Goal: Contribute content: Contribute content

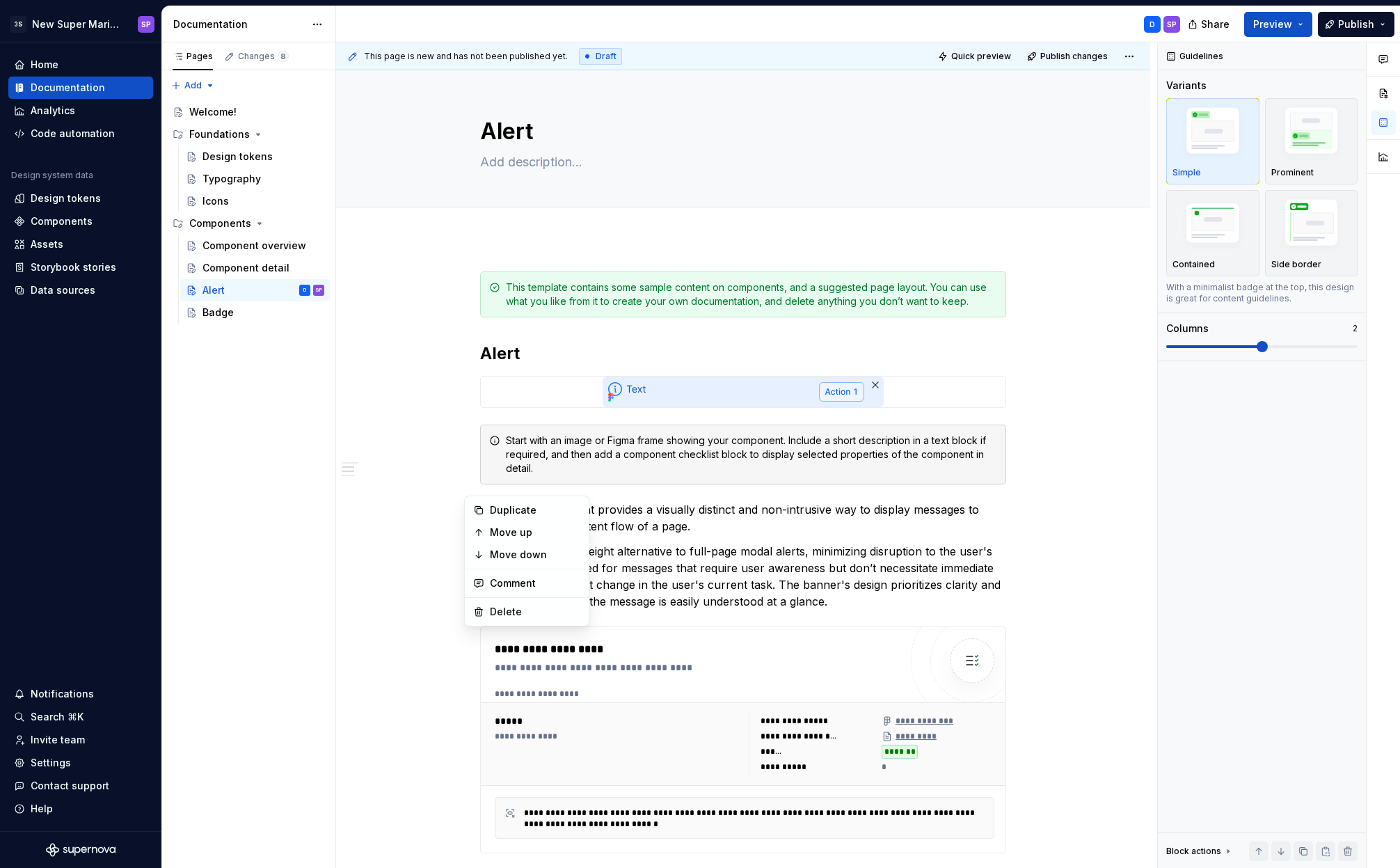
scroll to position [654, 0]
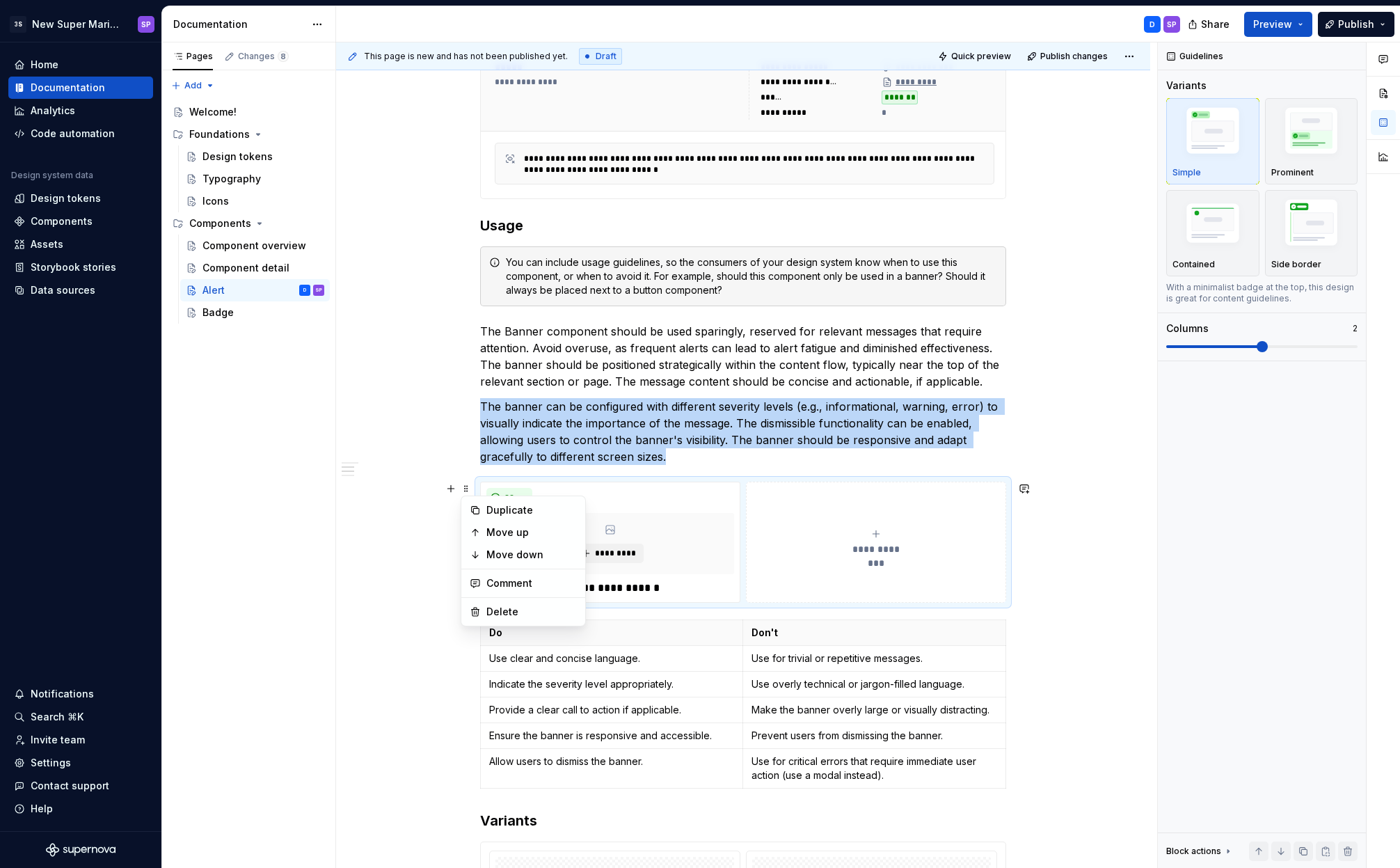
click at [636, 333] on p "The Banner component should be used sparingly, reserved for relevant messages t…" at bounding box center [743, 357] width 526 height 67
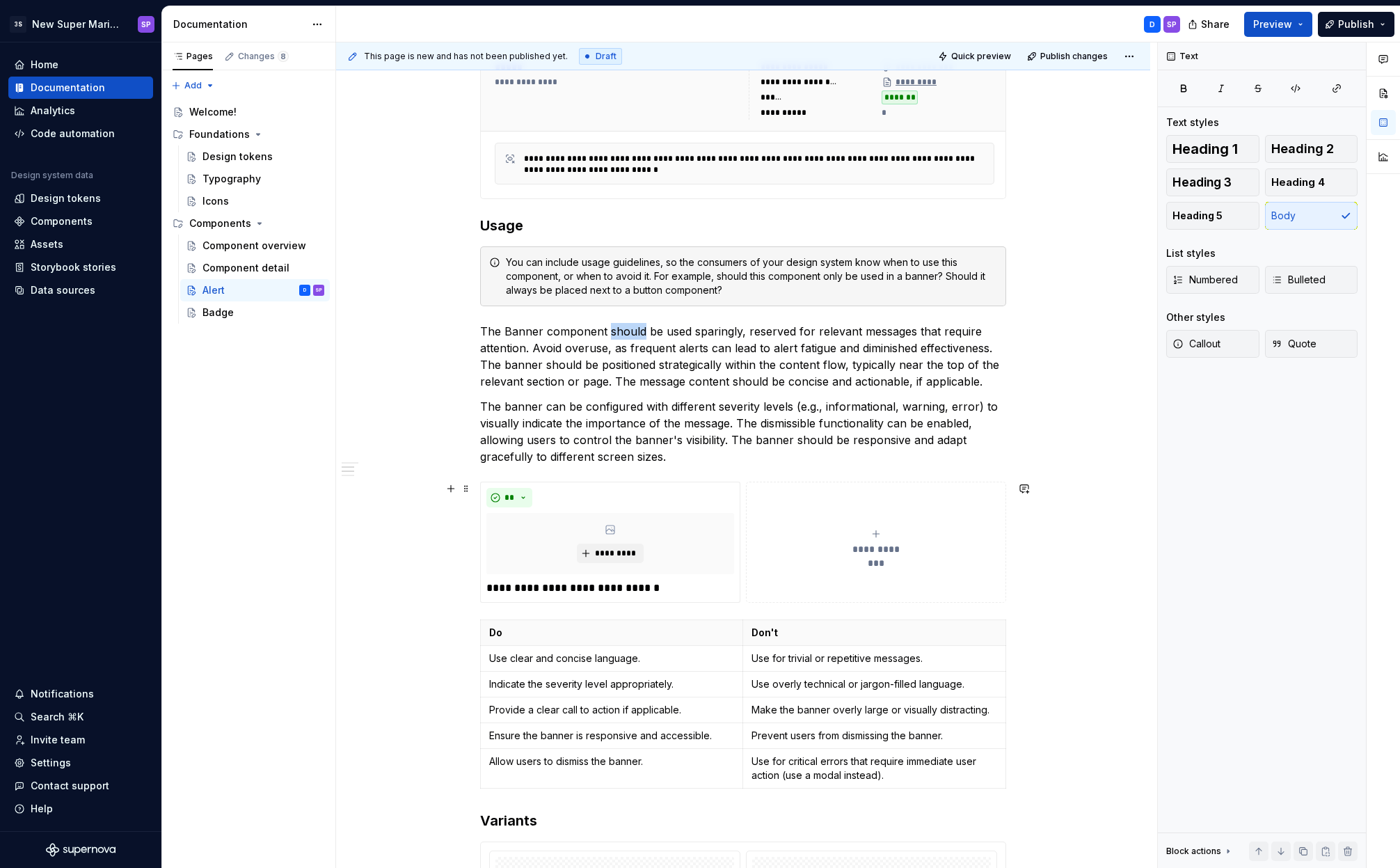
click at [636, 333] on p "The Banner component should be used sparingly, reserved for relevant messages t…" at bounding box center [743, 357] width 526 height 67
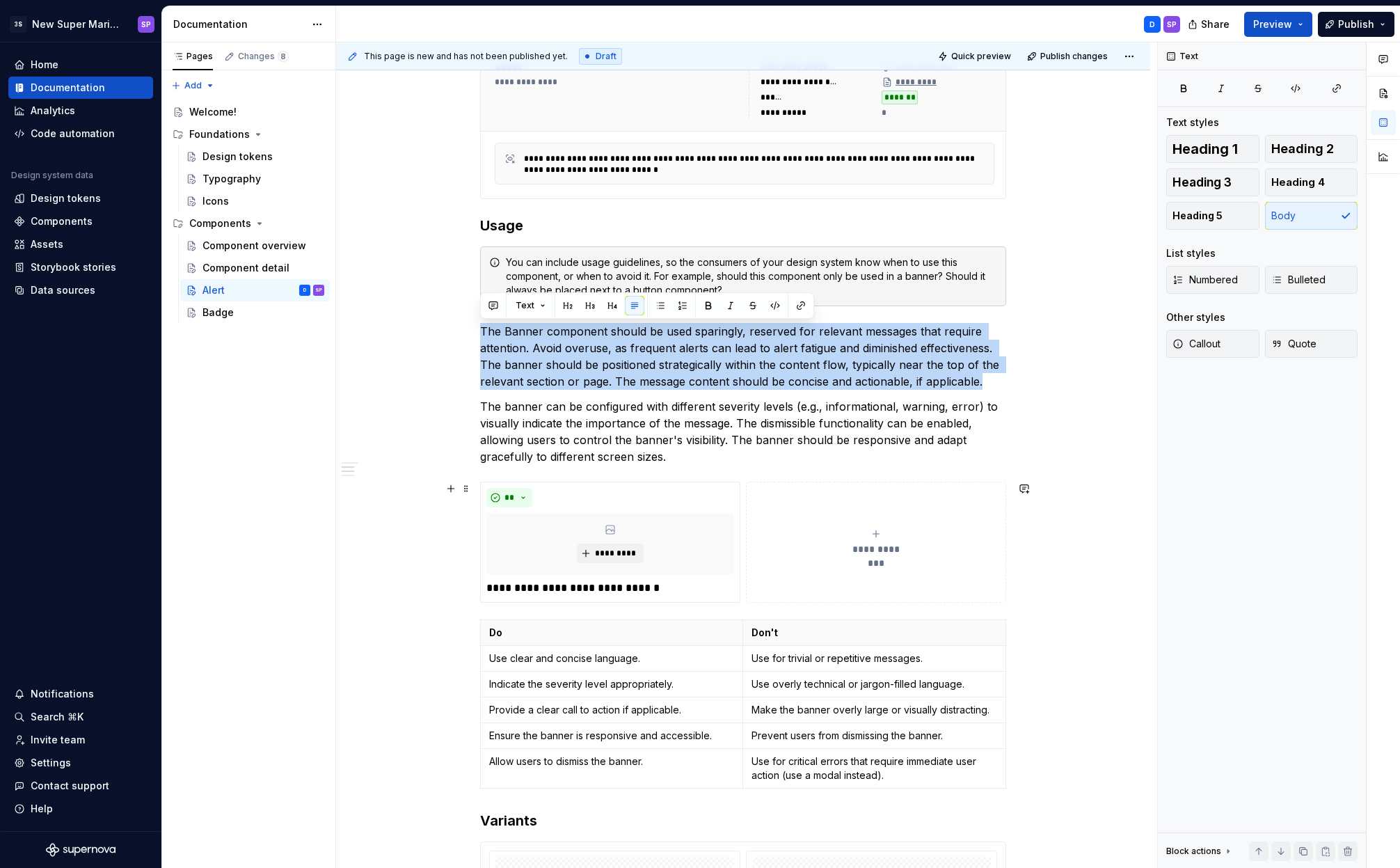
click at [636, 333] on p "The Banner component should be used sparingly, reserved for relevant messages t…" at bounding box center [743, 357] width 526 height 67
click at [644, 346] on p "The Banner component should be used sparingly, reserved for relevant messages t…" at bounding box center [743, 357] width 526 height 67
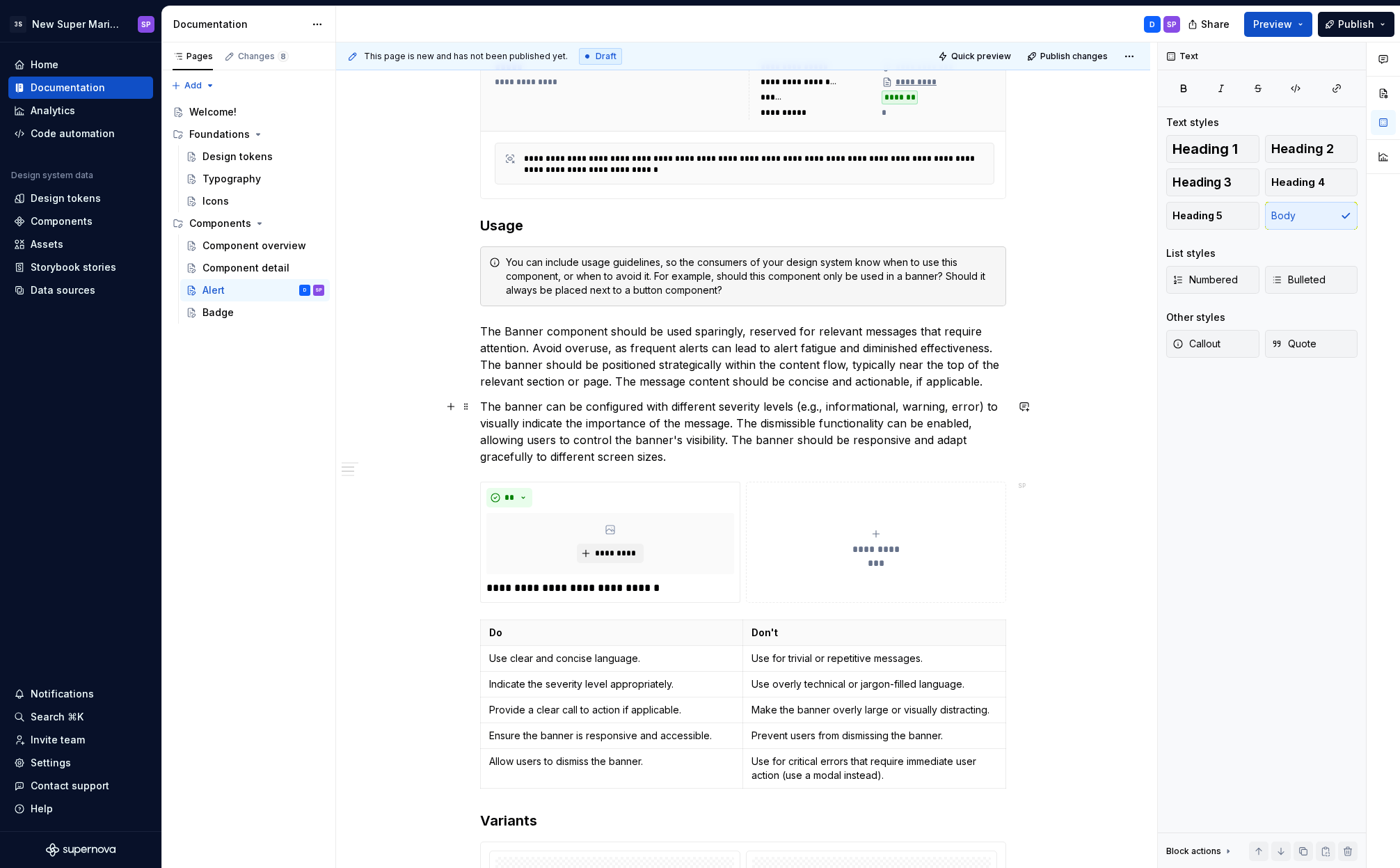
click at [647, 417] on p "The banner can be configured with different severity levels (e.g., informationa…" at bounding box center [743, 432] width 526 height 67
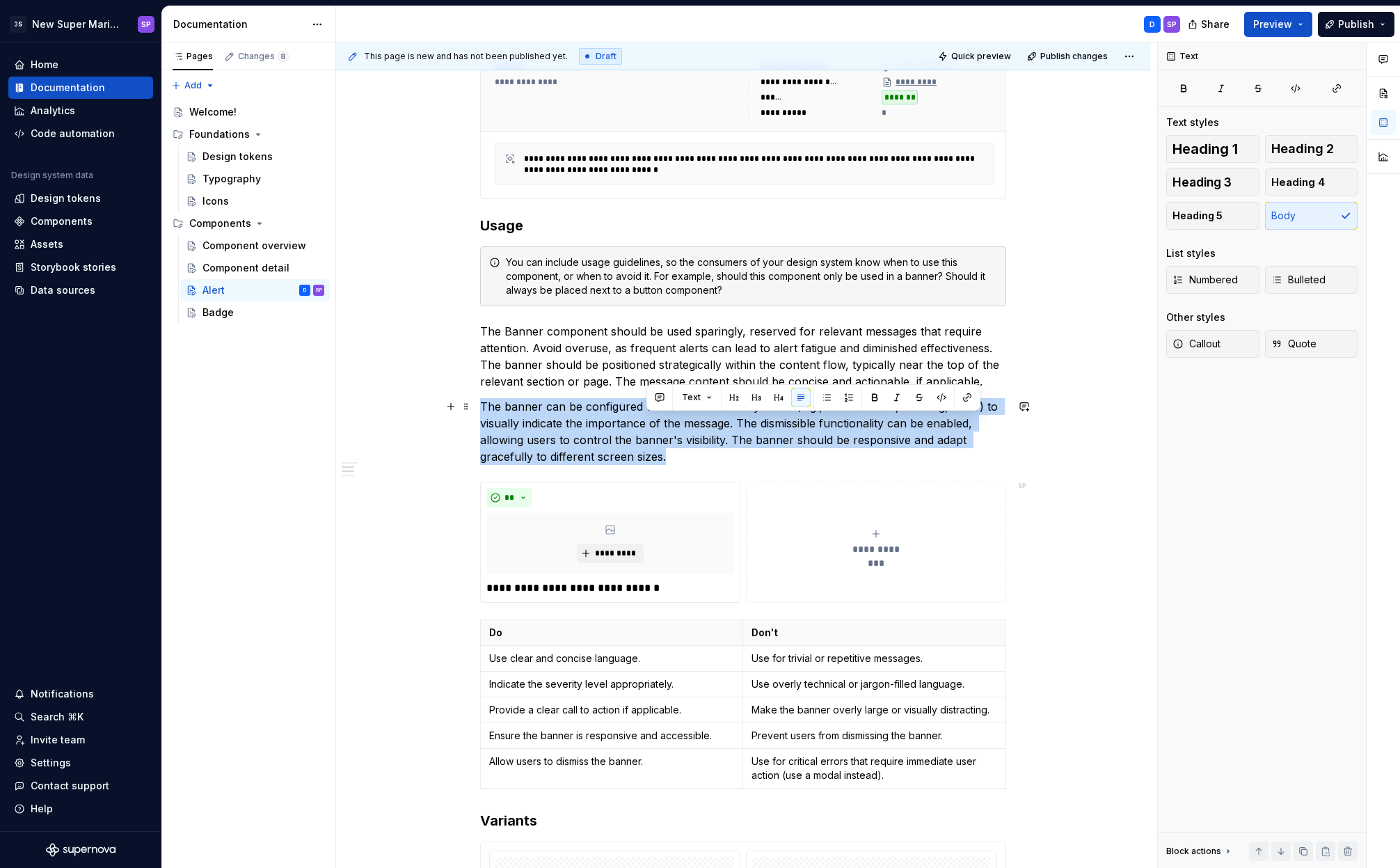
click at [647, 417] on p "The banner can be configured with different severity levels (e.g., informationa…" at bounding box center [743, 432] width 526 height 67
click at [603, 419] on p "The banner can be configured with different severity levels (e.g., informationa…" at bounding box center [743, 432] width 526 height 67
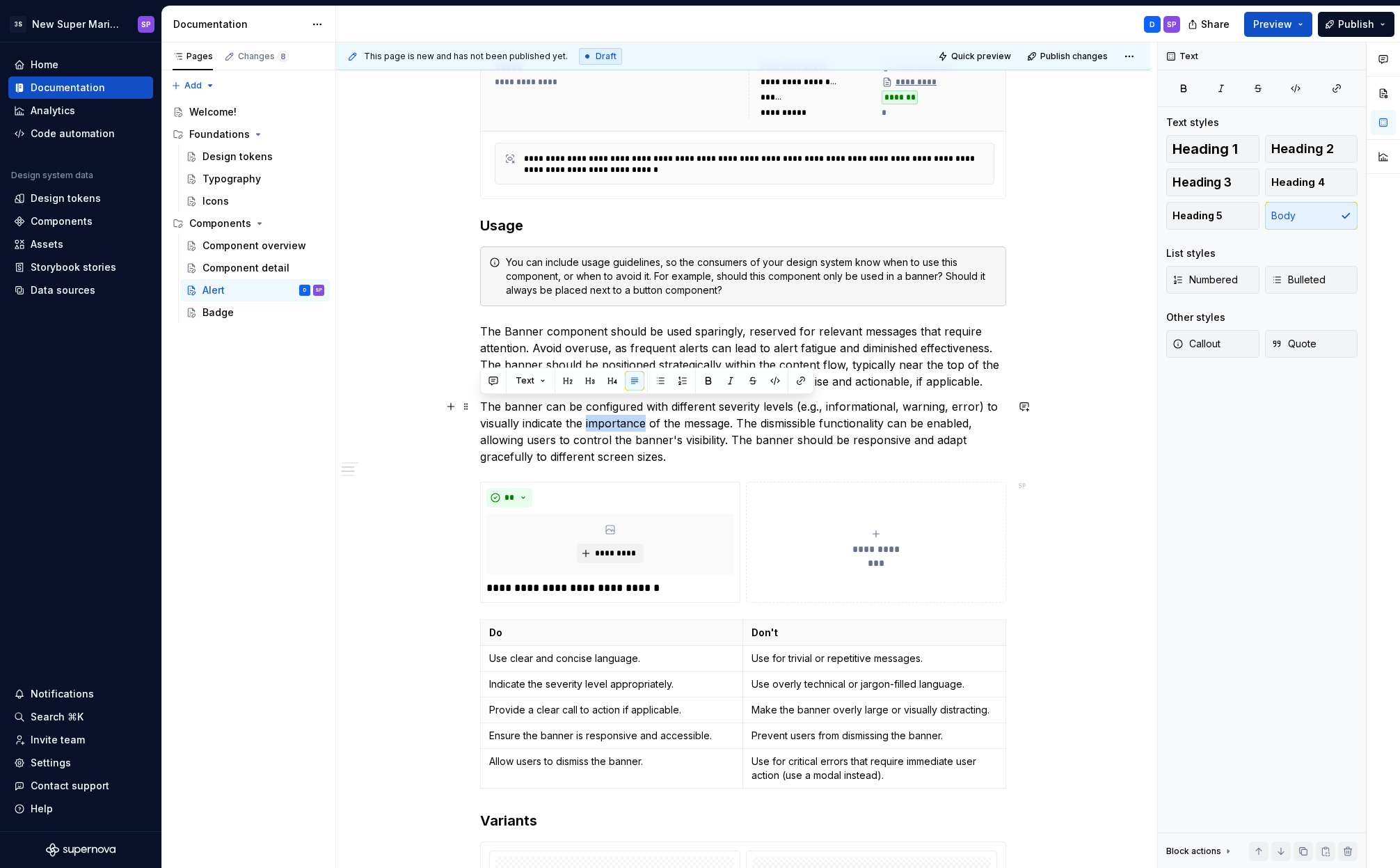
click at [603, 419] on p "The banner can be configured with different severity levels (e.g., informationa…" at bounding box center [743, 432] width 526 height 67
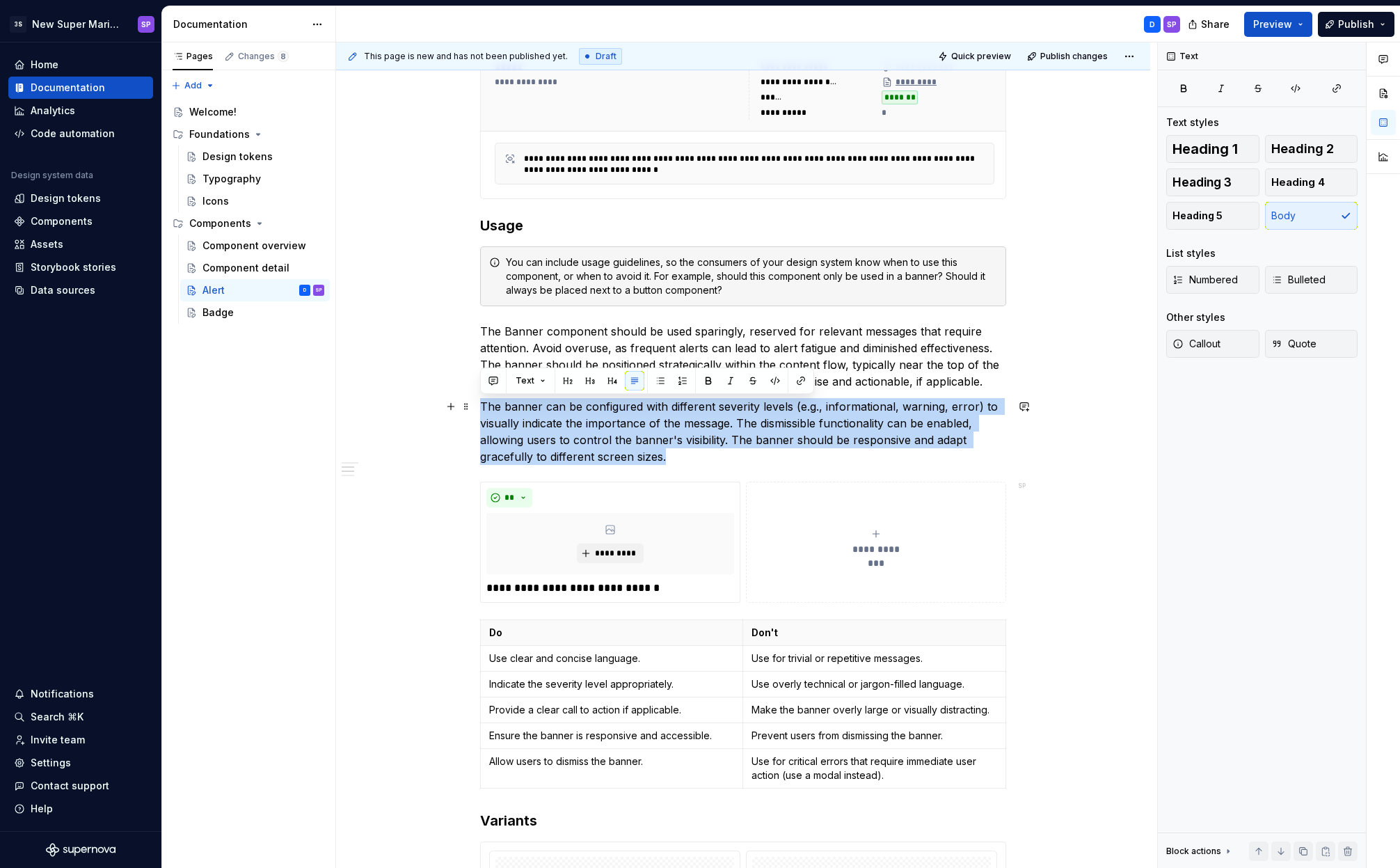
click at [638, 417] on p "The banner can be configured with different severity levels (e.g., informationa…" at bounding box center [743, 432] width 526 height 67
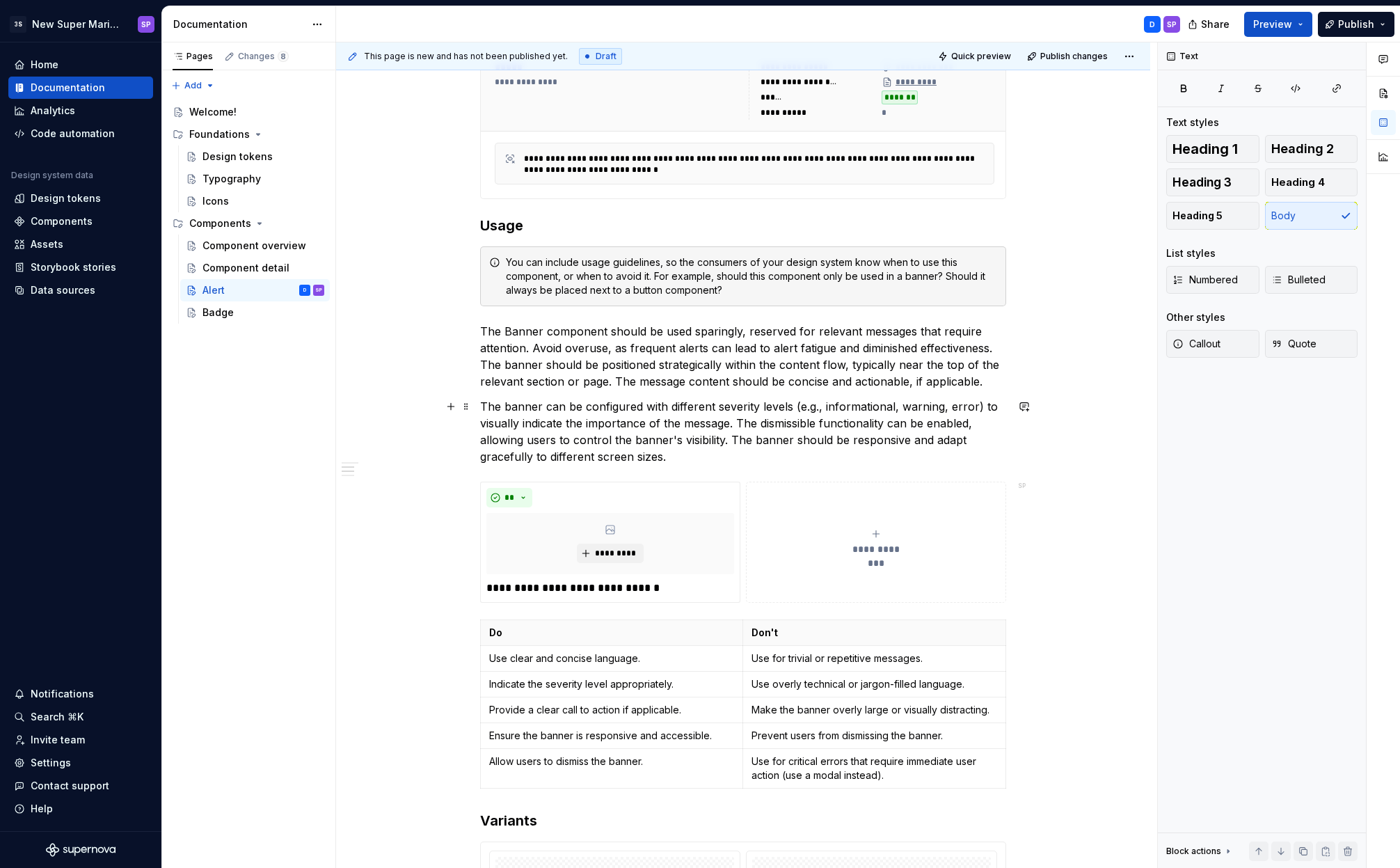
click at [739, 400] on p "The banner can be configured with different severity levels (e.g., informationa…" at bounding box center [743, 432] width 526 height 67
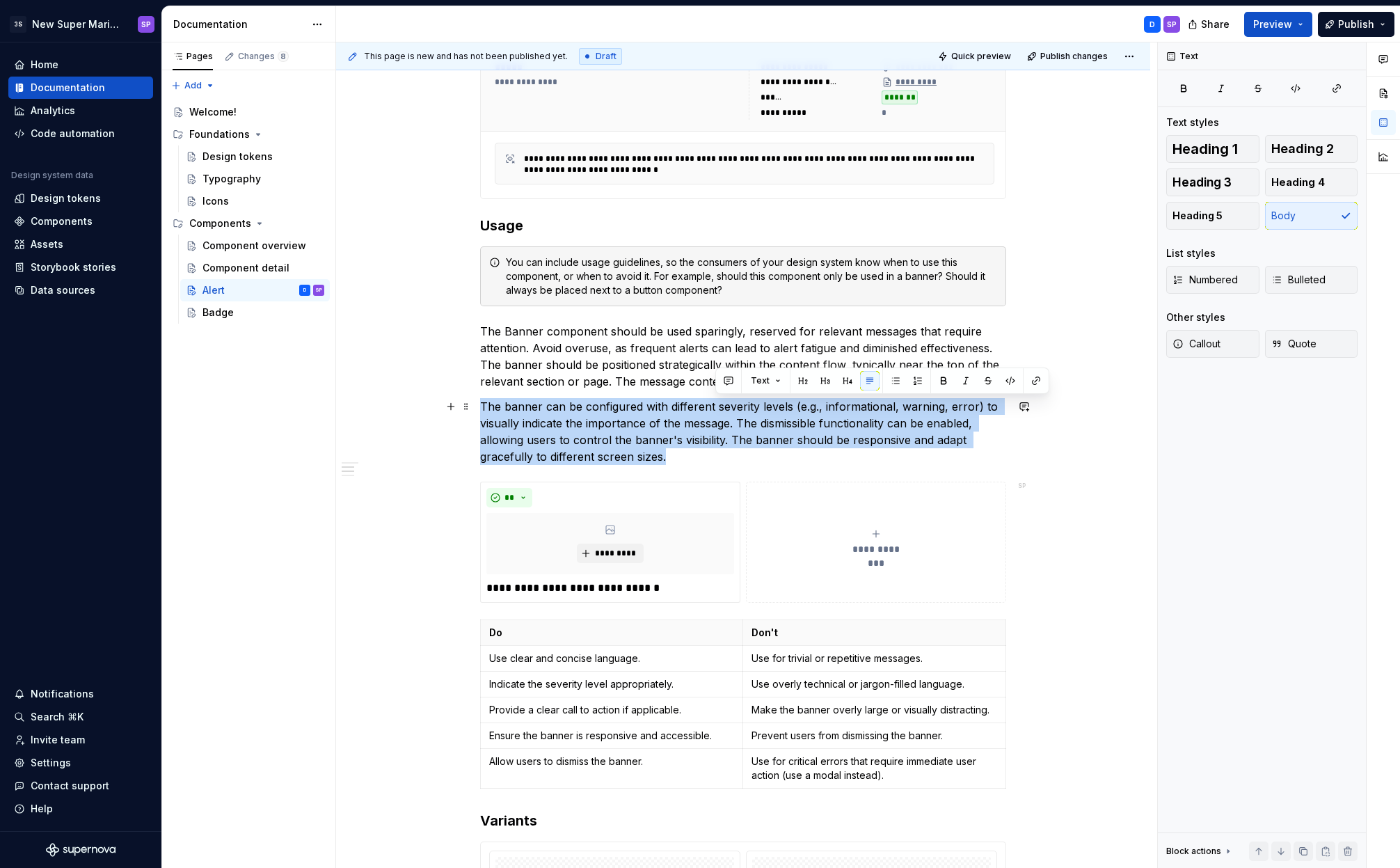
click at [739, 400] on p "The banner can be configured with different severity levels (e.g., informationa…" at bounding box center [743, 432] width 526 height 67
click at [665, 418] on p "The banner can be configured with different severity levels (e.g., informationa…" at bounding box center [743, 432] width 526 height 67
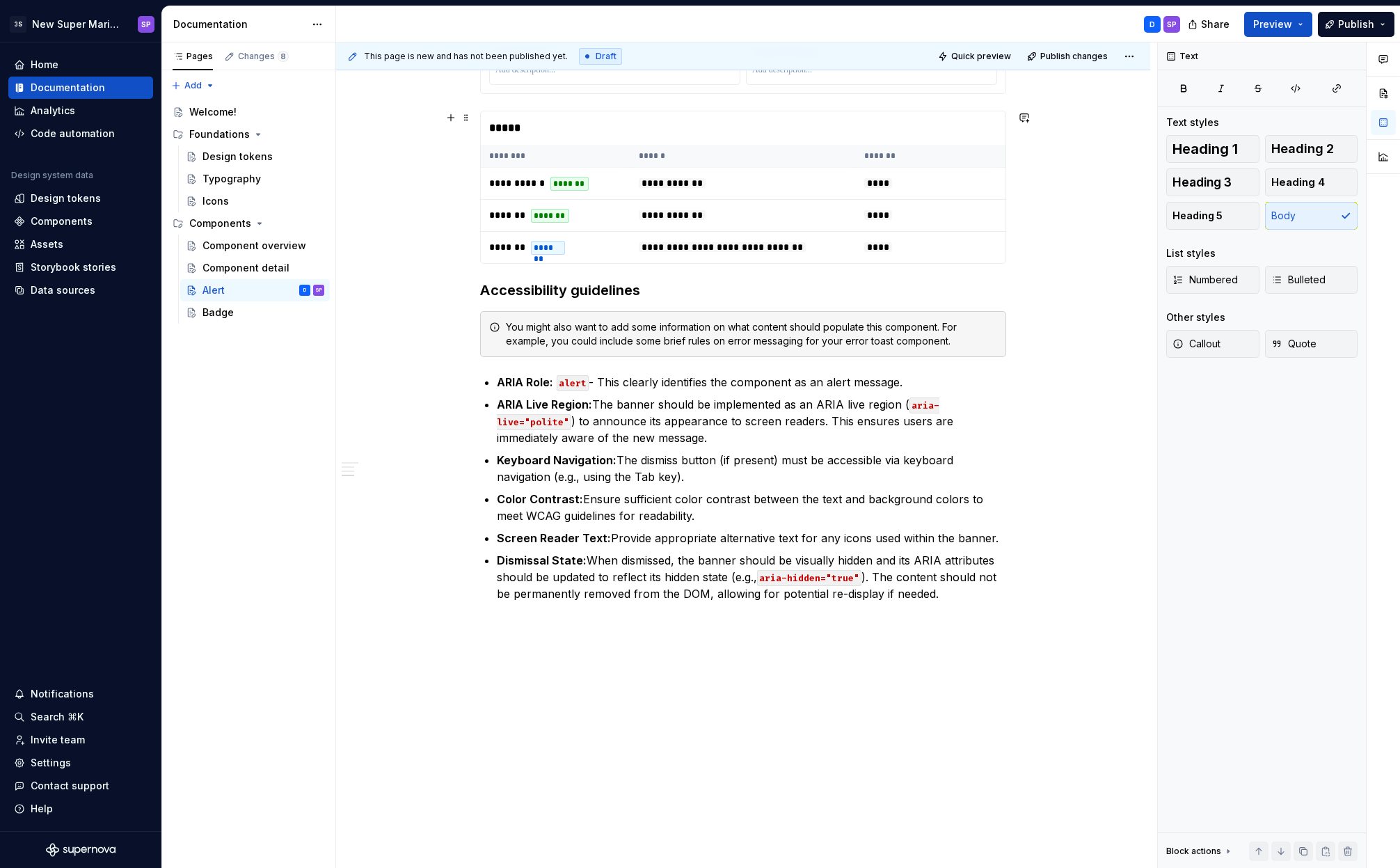
scroll to position [1757, 0]
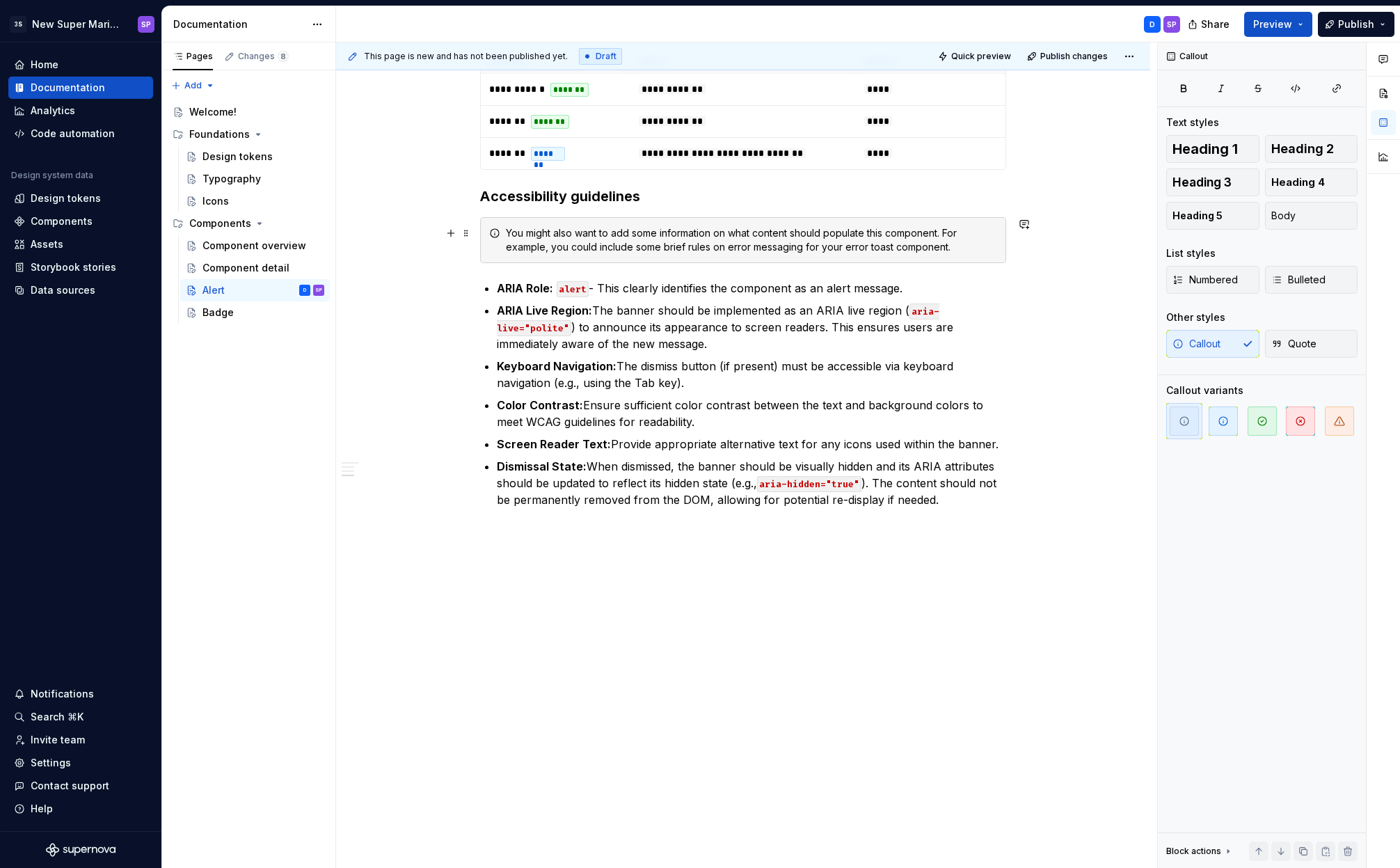
click at [674, 239] on div "You might also want to add some information on what content should populate thi…" at bounding box center [751, 240] width 491 height 28
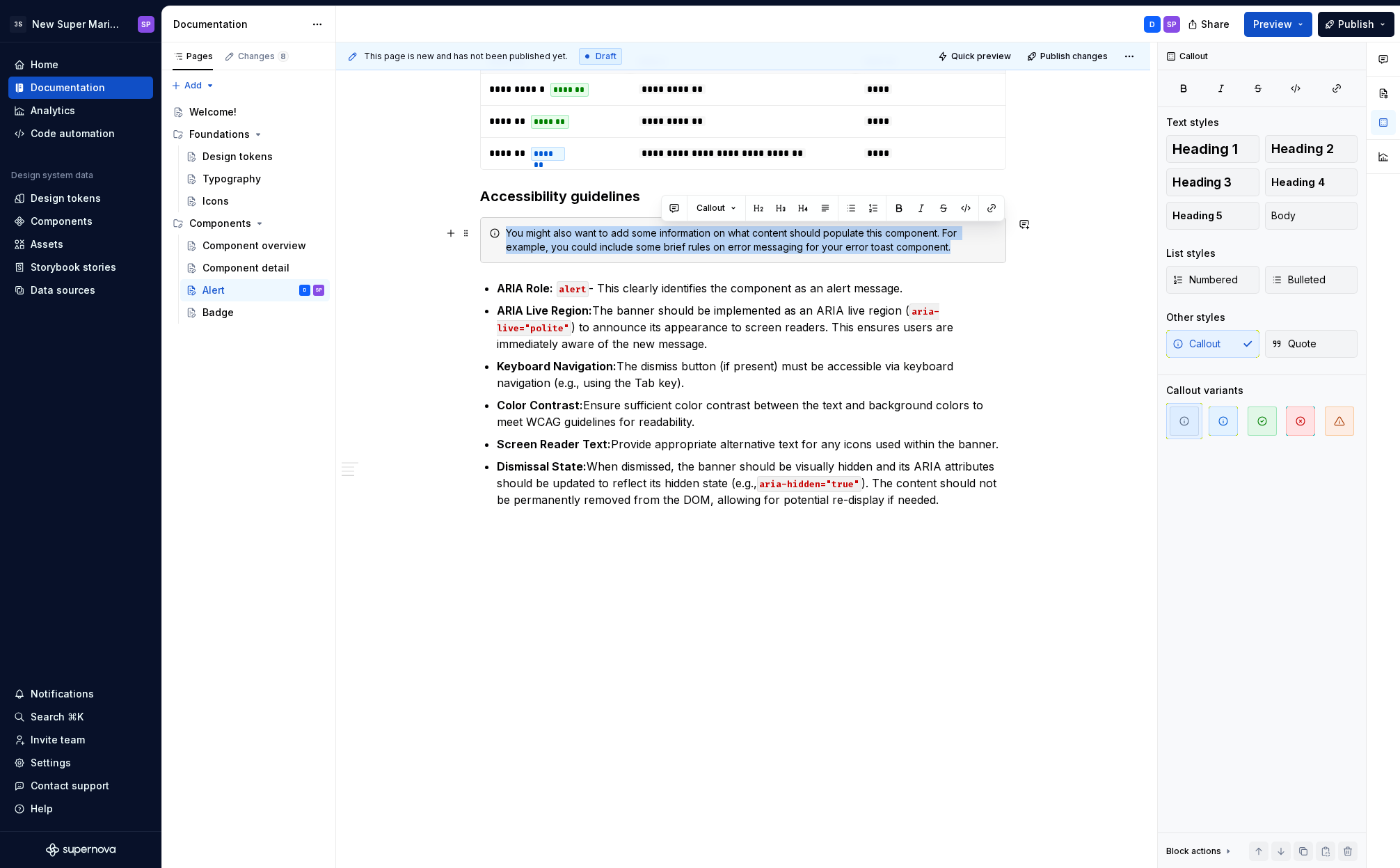
click at [674, 239] on div "You might also want to add some information on what content should populate thi…" at bounding box center [751, 240] width 491 height 28
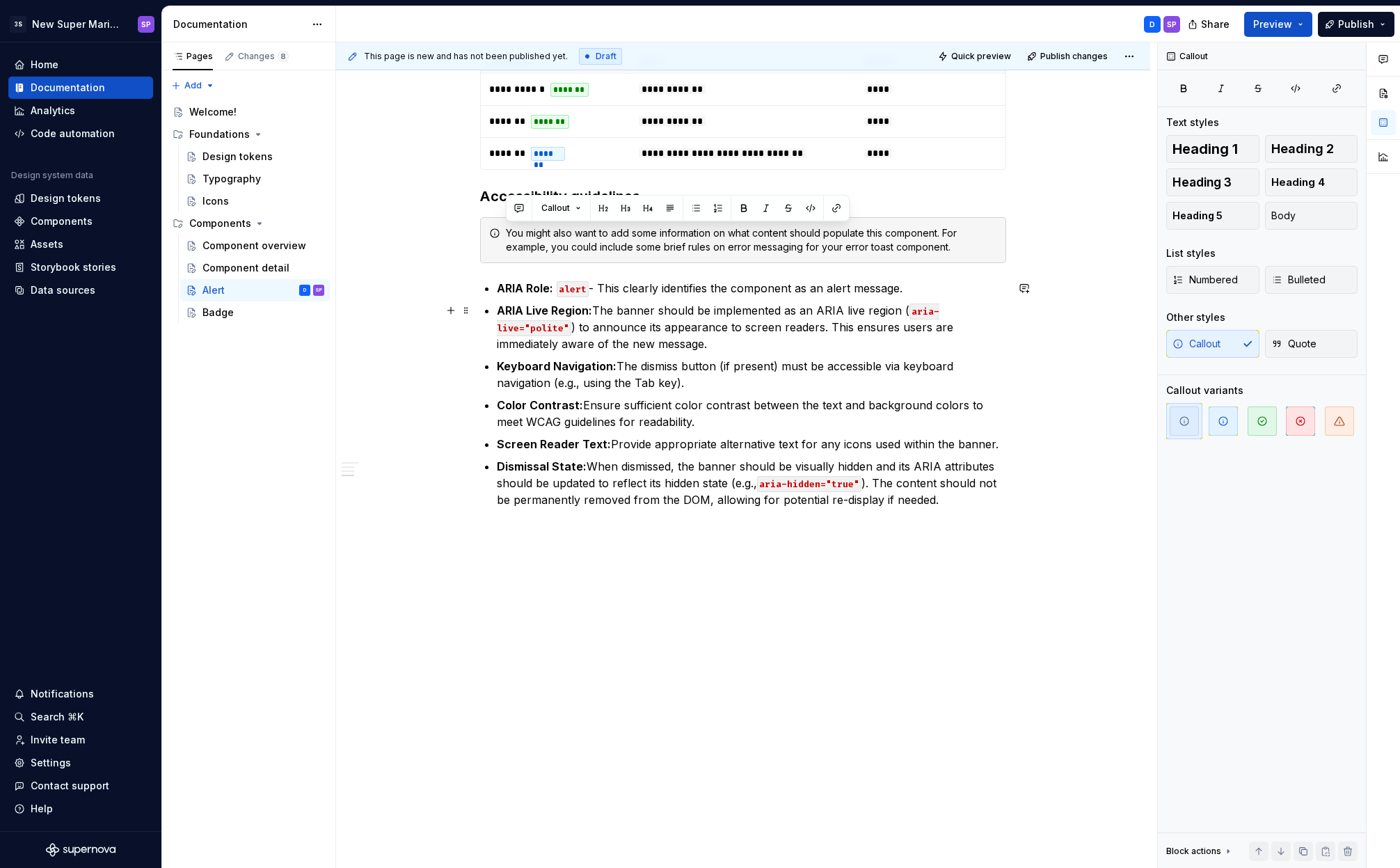
click at [686, 301] on ul "ARIA Role: alert - This clearly identifies the component as an alert message. A…" at bounding box center [751, 393] width 509 height 228
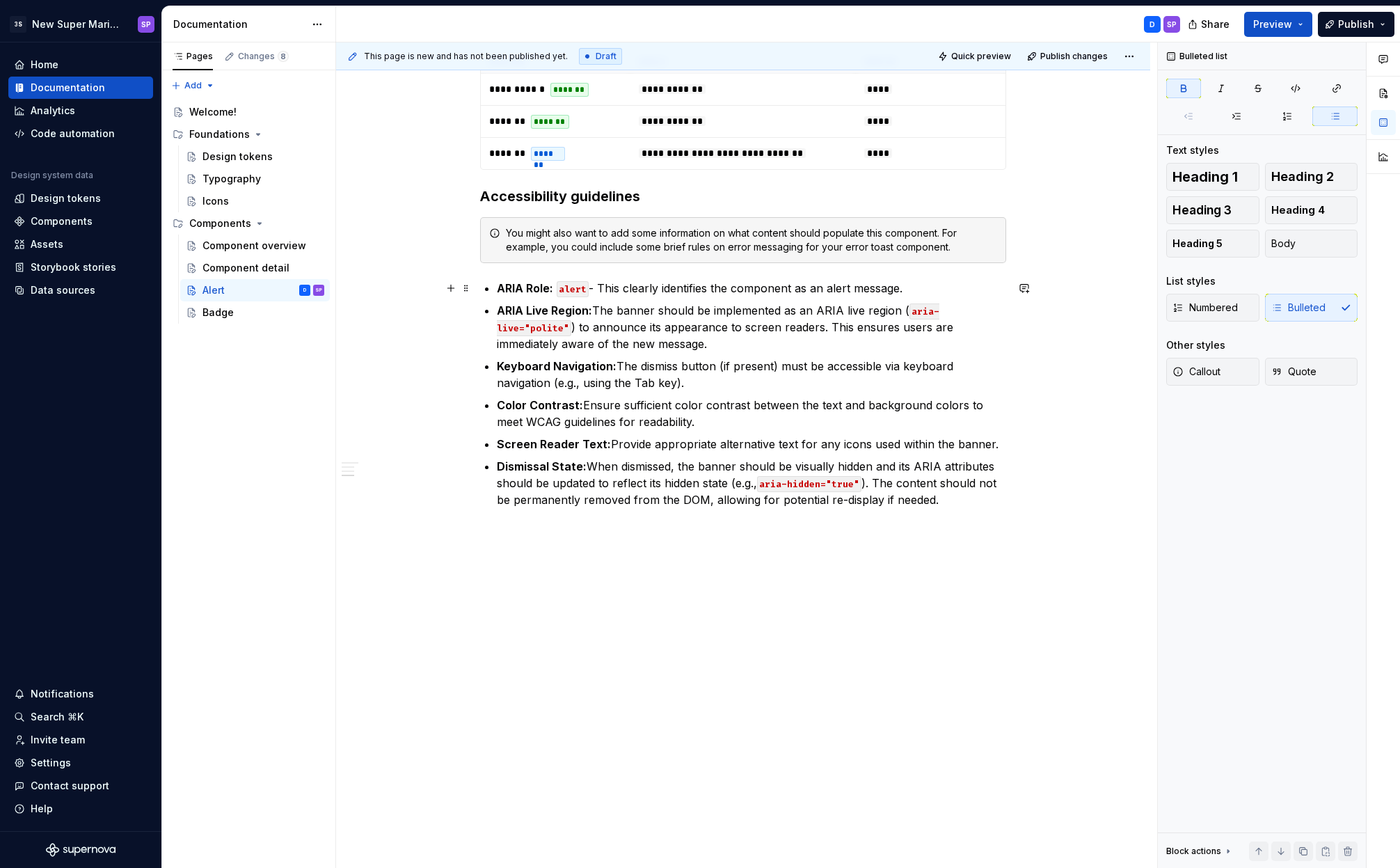
scroll to position [1453, 0]
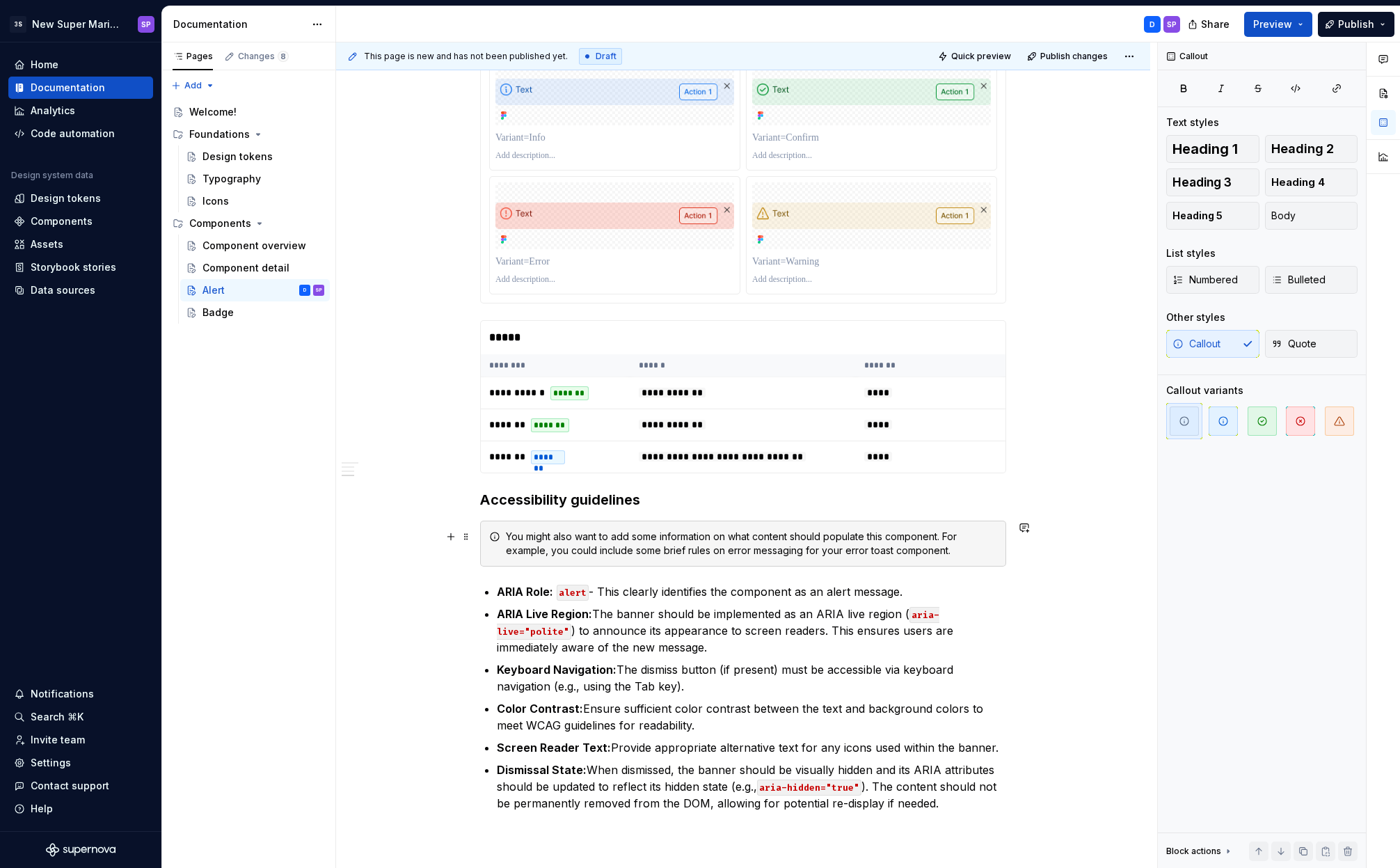
click at [785, 540] on div "You might also want to add some information on what content should populate thi…" at bounding box center [751, 543] width 491 height 28
click at [1219, 427] on span "button" at bounding box center [1223, 421] width 29 height 29
click at [1182, 424] on icon "button" at bounding box center [1184, 421] width 11 height 11
click at [1264, 423] on icon "button" at bounding box center [1262, 421] width 11 height 11
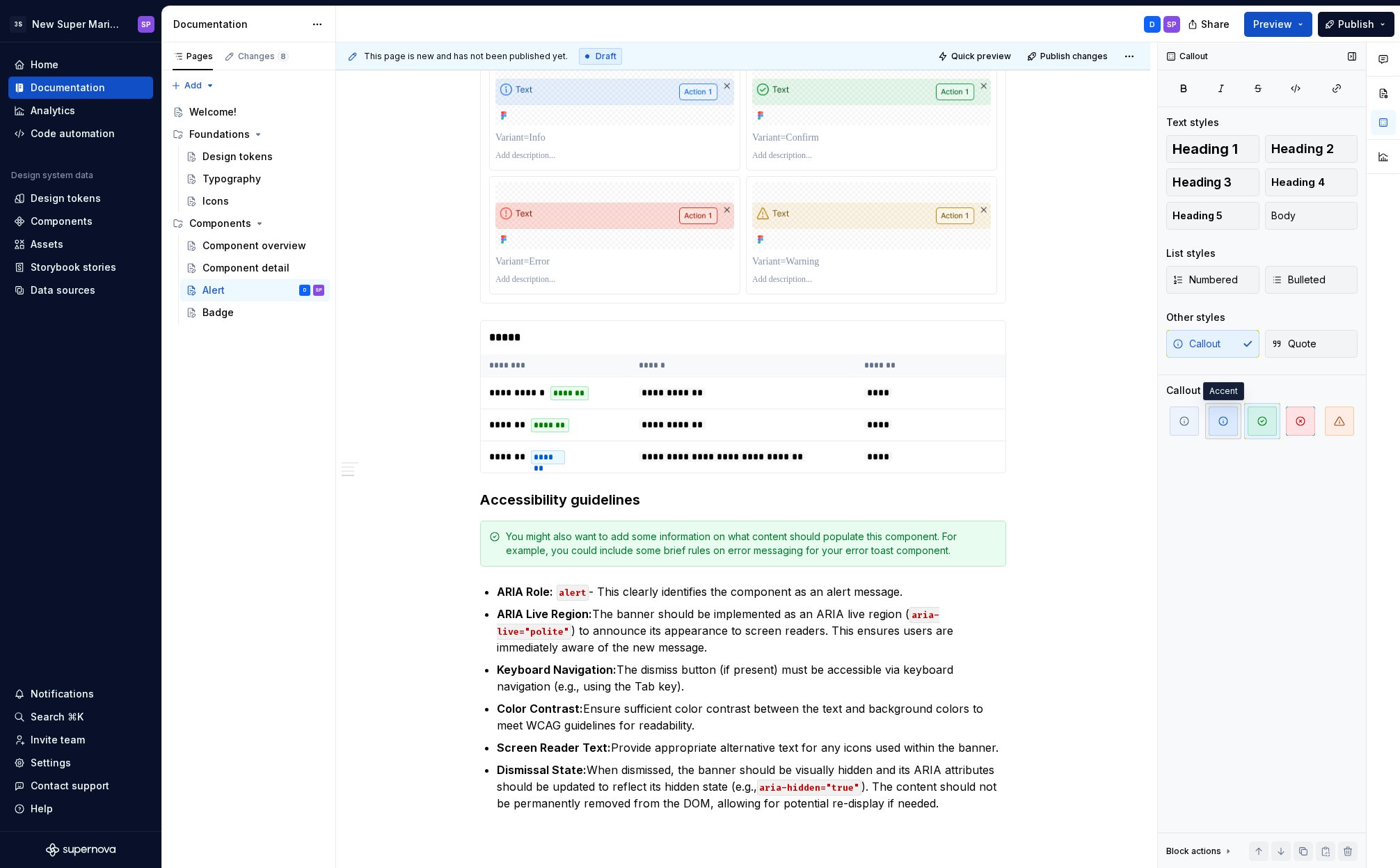
click at [1215, 428] on span "button" at bounding box center [1223, 421] width 29 height 29
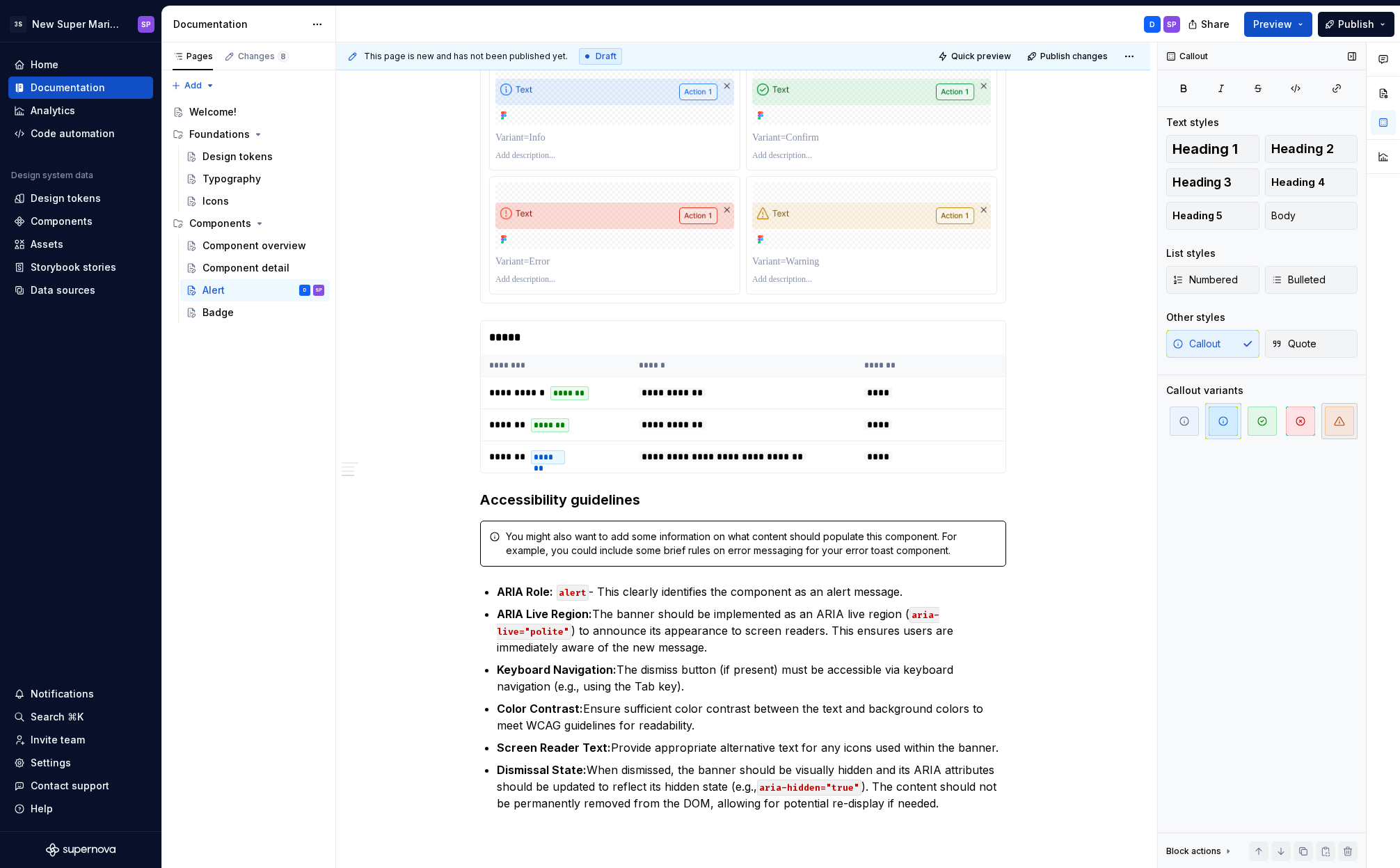
click at [1346, 418] on span "button" at bounding box center [1339, 421] width 29 height 29
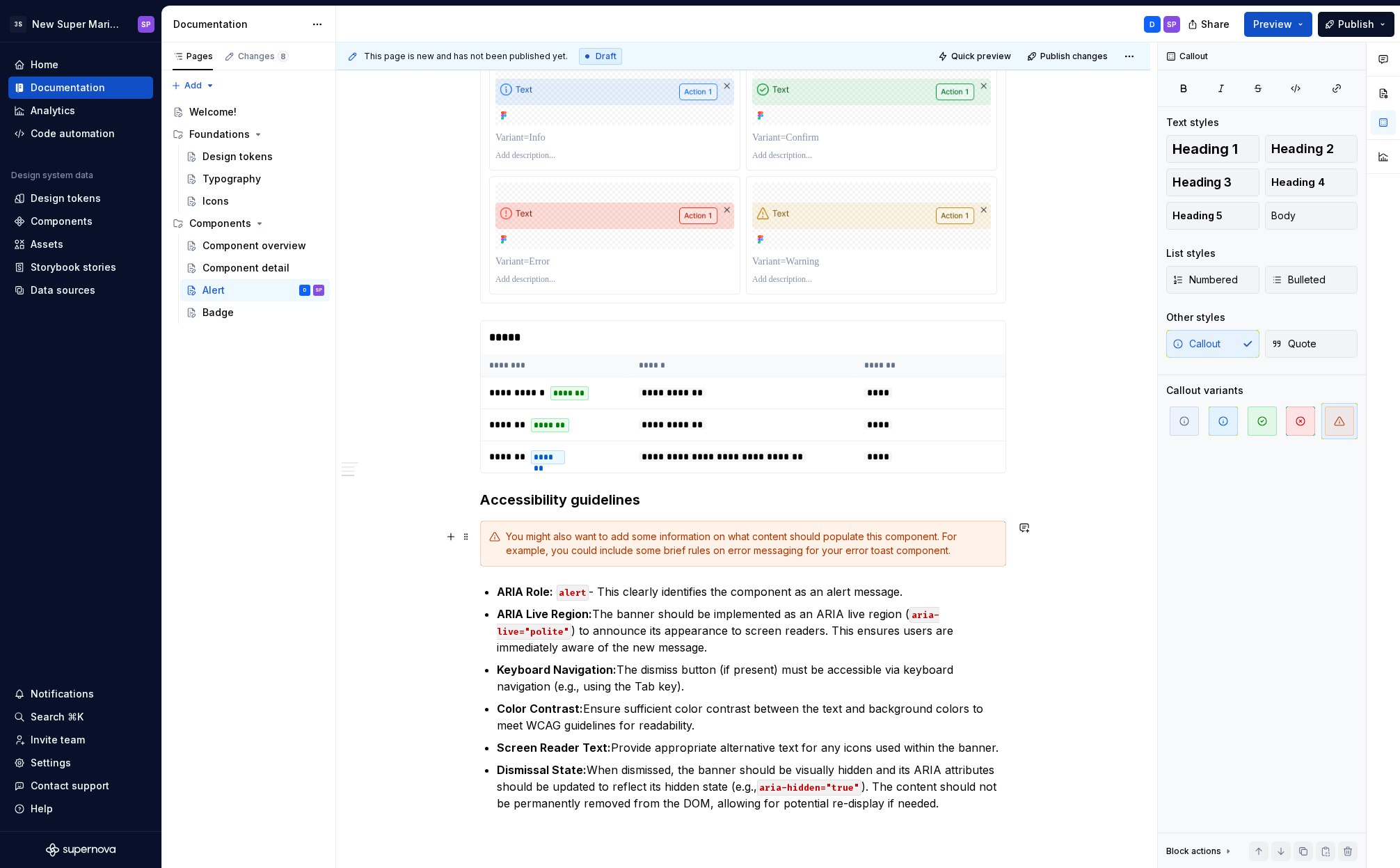
click at [612, 544] on div "You might also want to add some information on what content should populate thi…" at bounding box center [751, 543] width 491 height 28
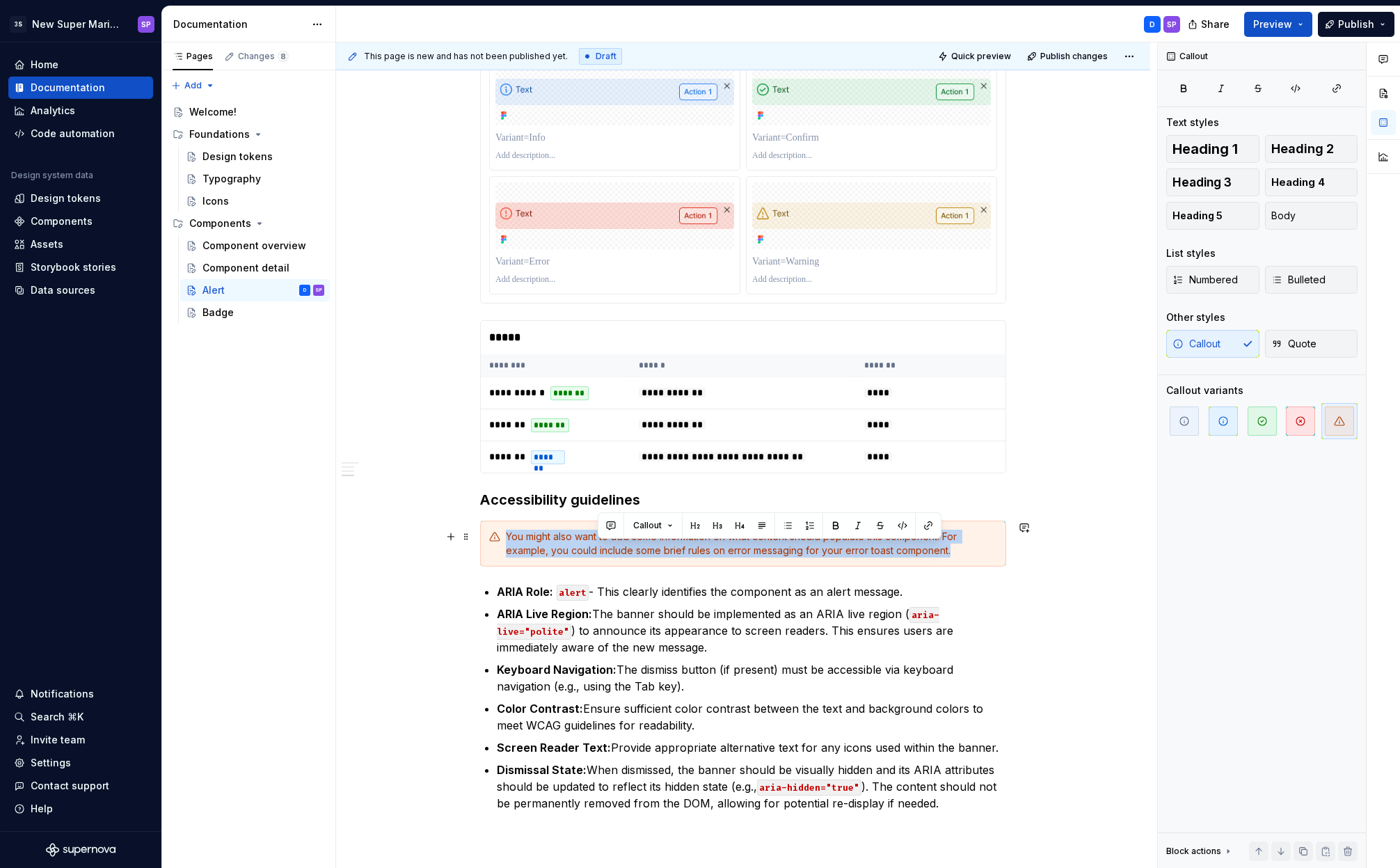
click at [612, 544] on div "You might also want to add some information on what content should populate thi…" at bounding box center [751, 543] width 491 height 28
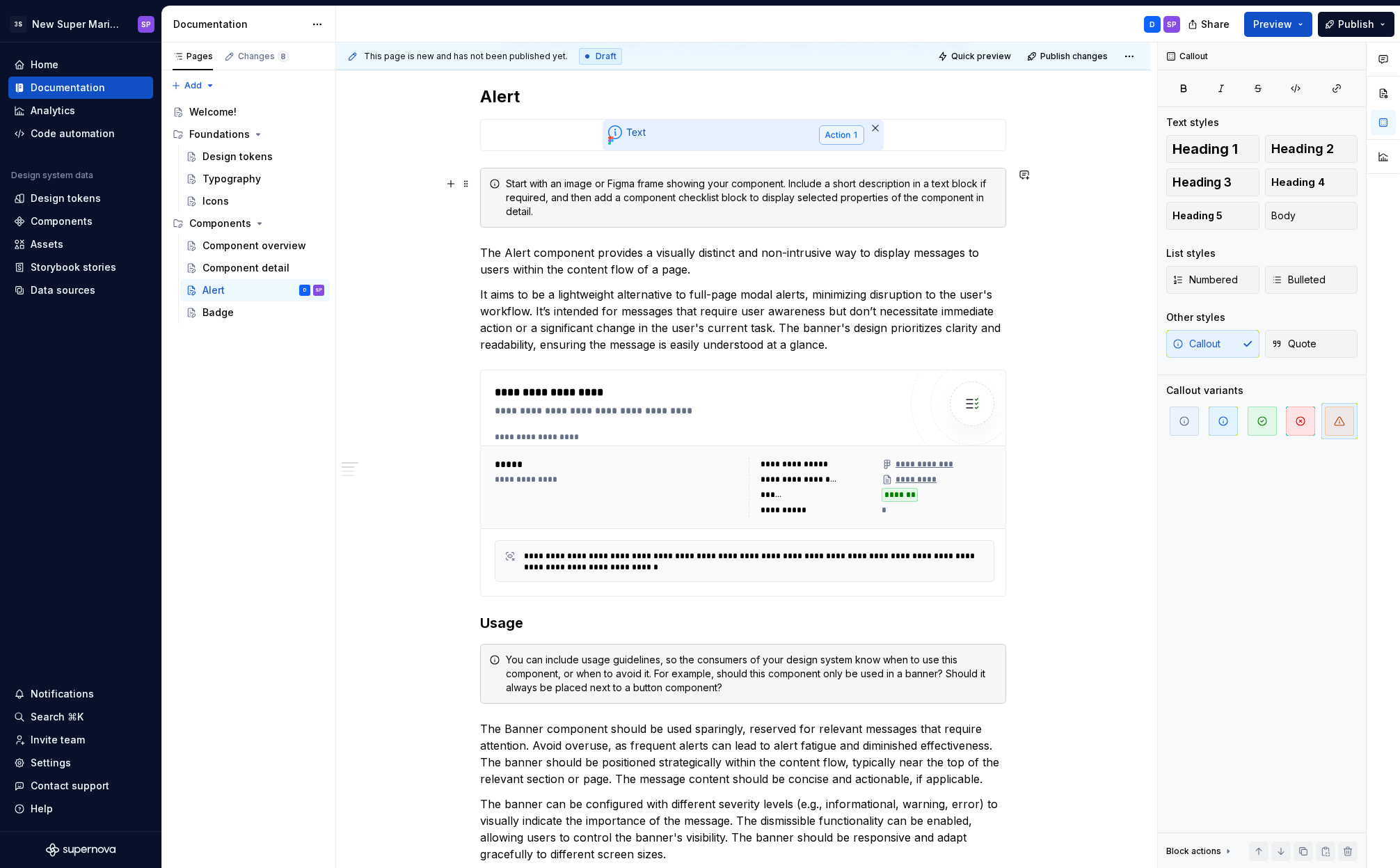
scroll to position [118, 0]
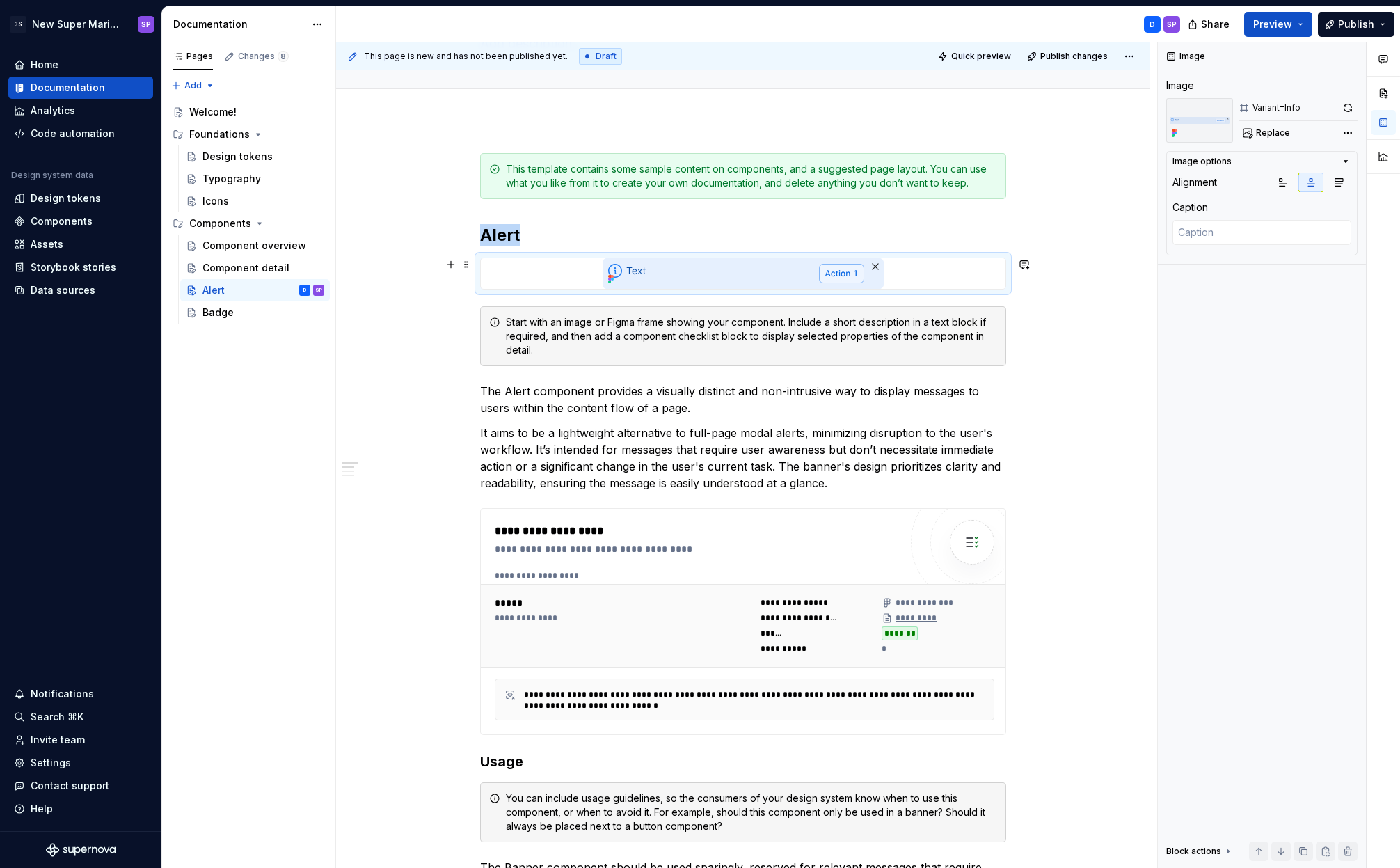
click at [629, 268] on img at bounding box center [743, 274] width 281 height 31
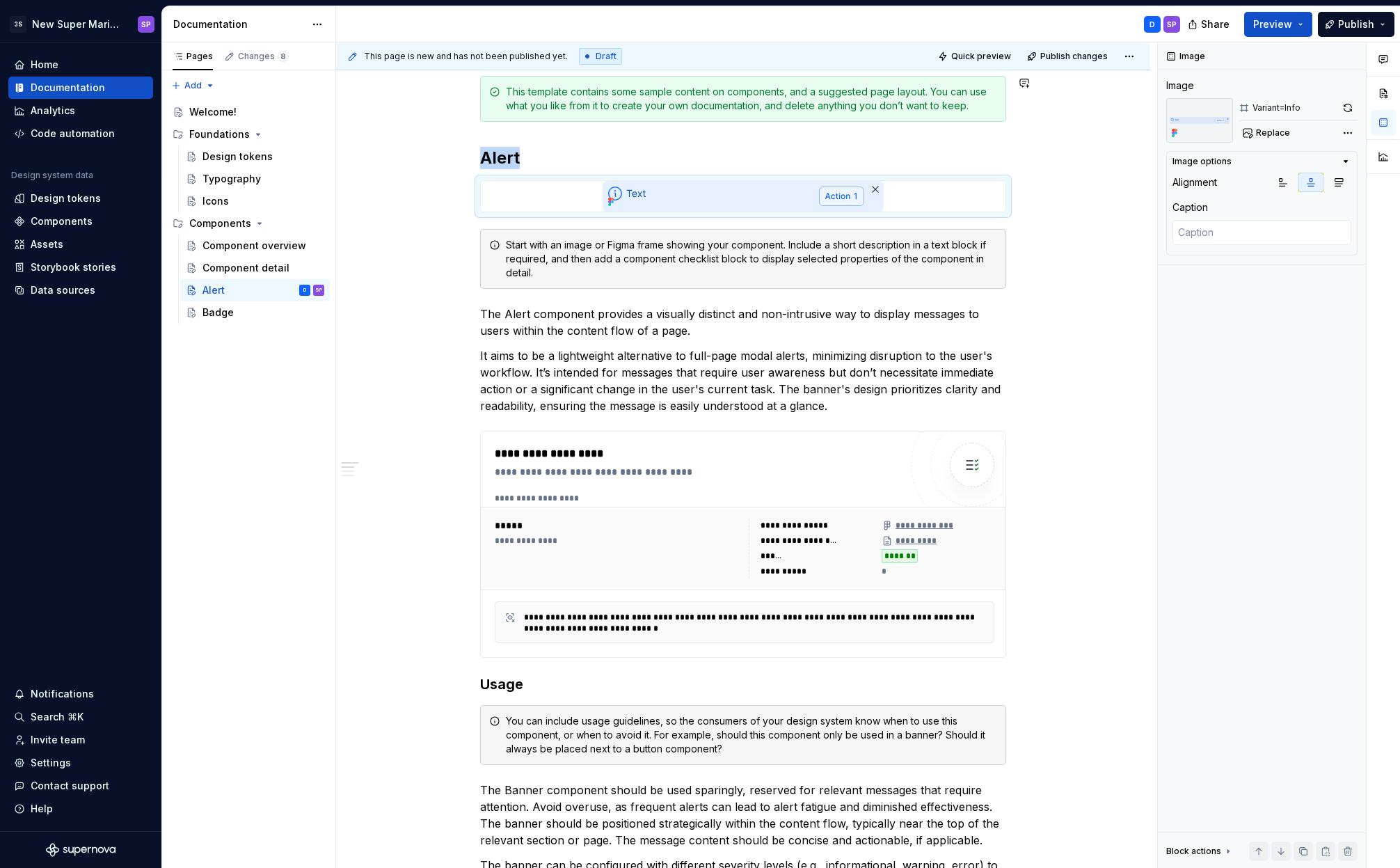
scroll to position [0, 0]
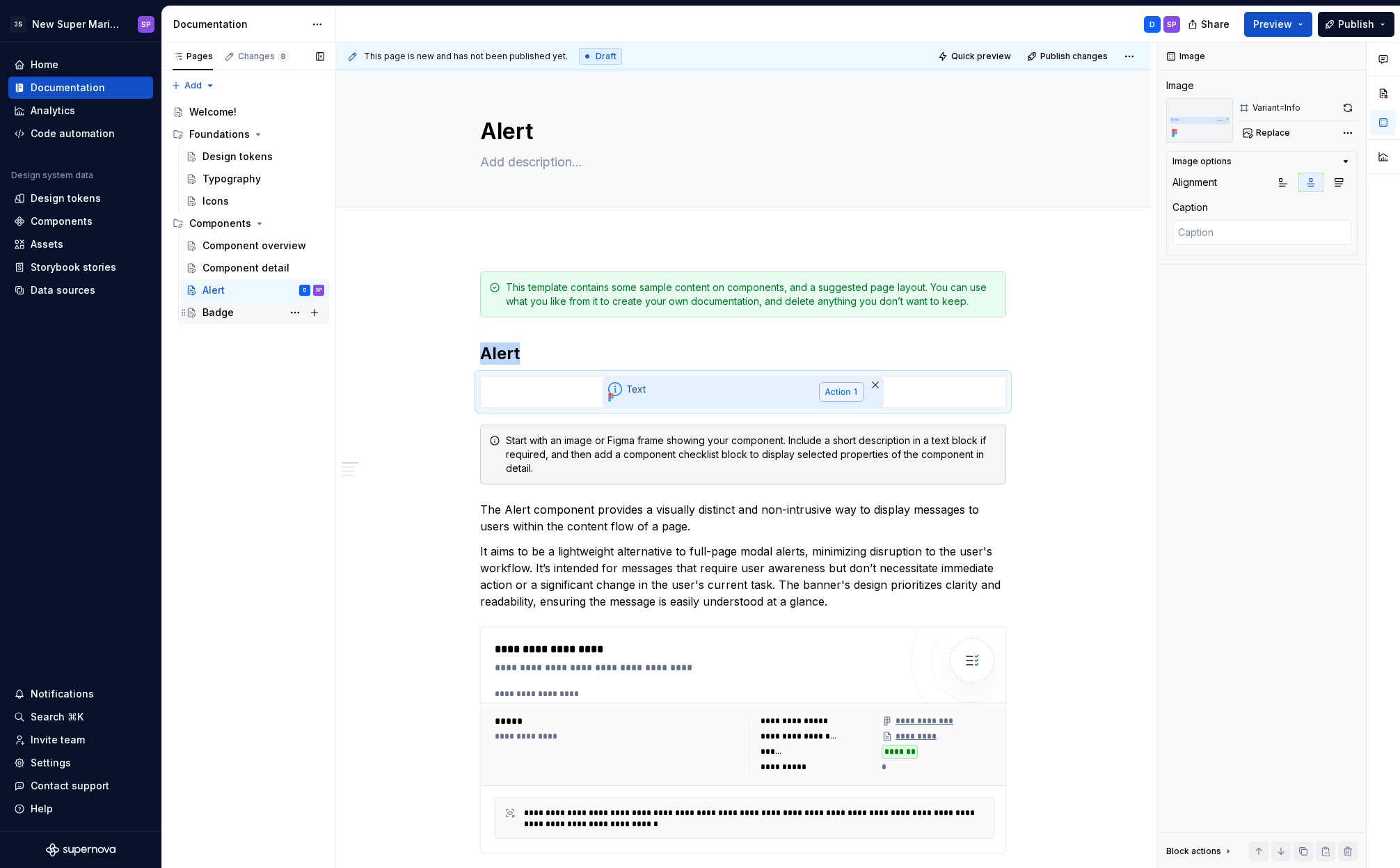
click at [219, 320] on div "Badge" at bounding box center [263, 312] width 121 height 20
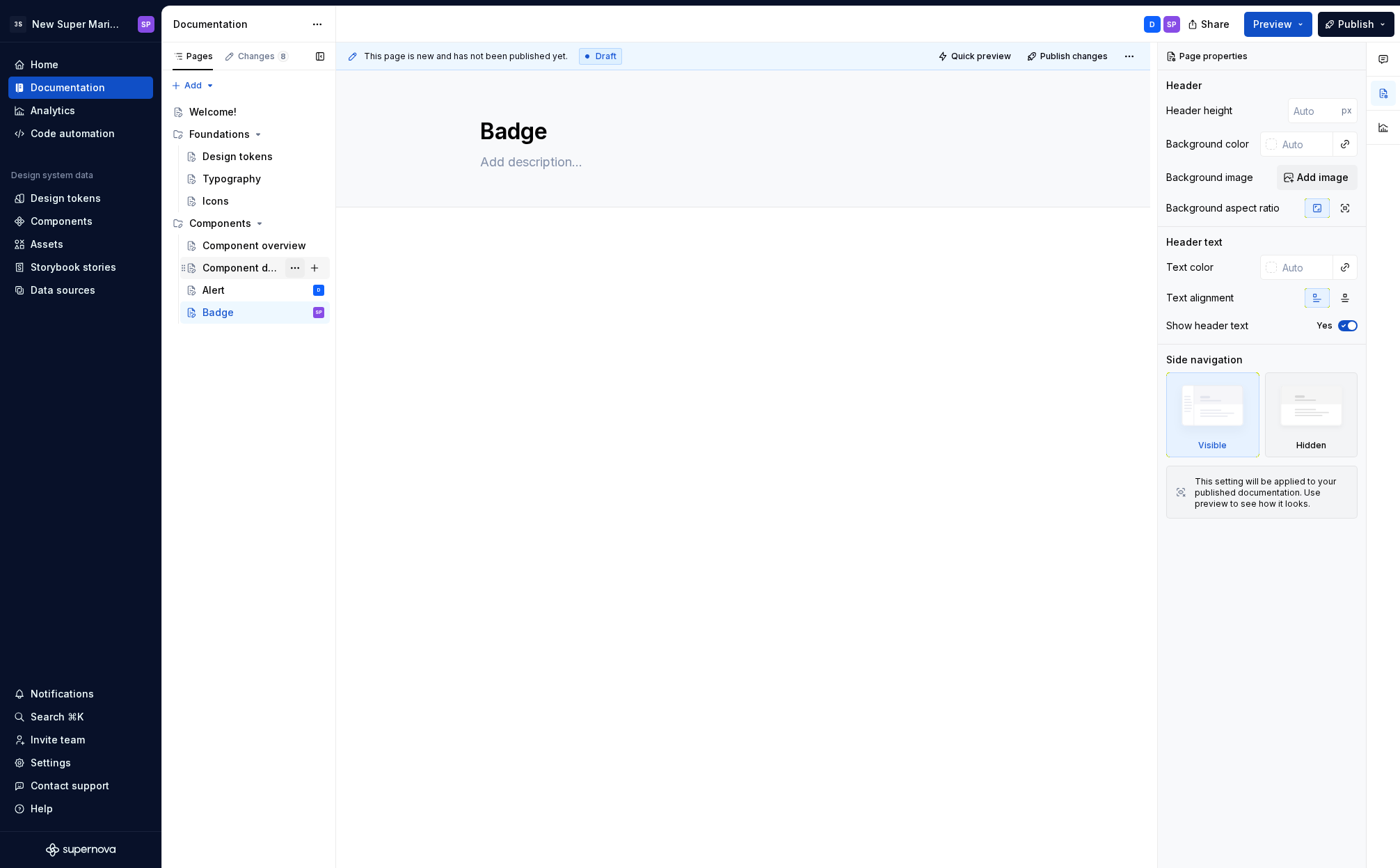
click at [295, 269] on button "Page tree" at bounding box center [295, 268] width 20 height 20
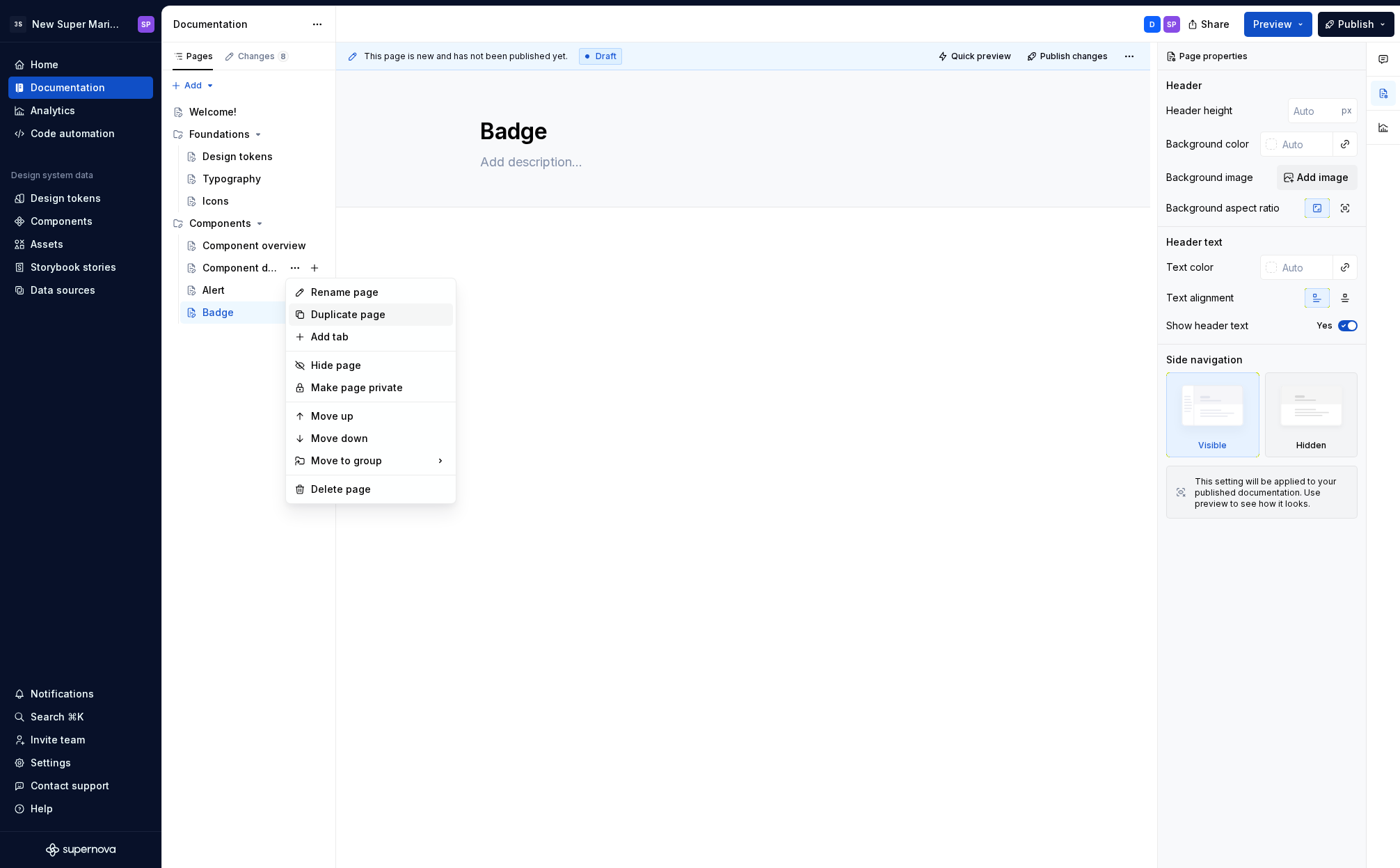
click at [323, 322] on div "Duplicate page" at bounding box center [371, 315] width 164 height 22
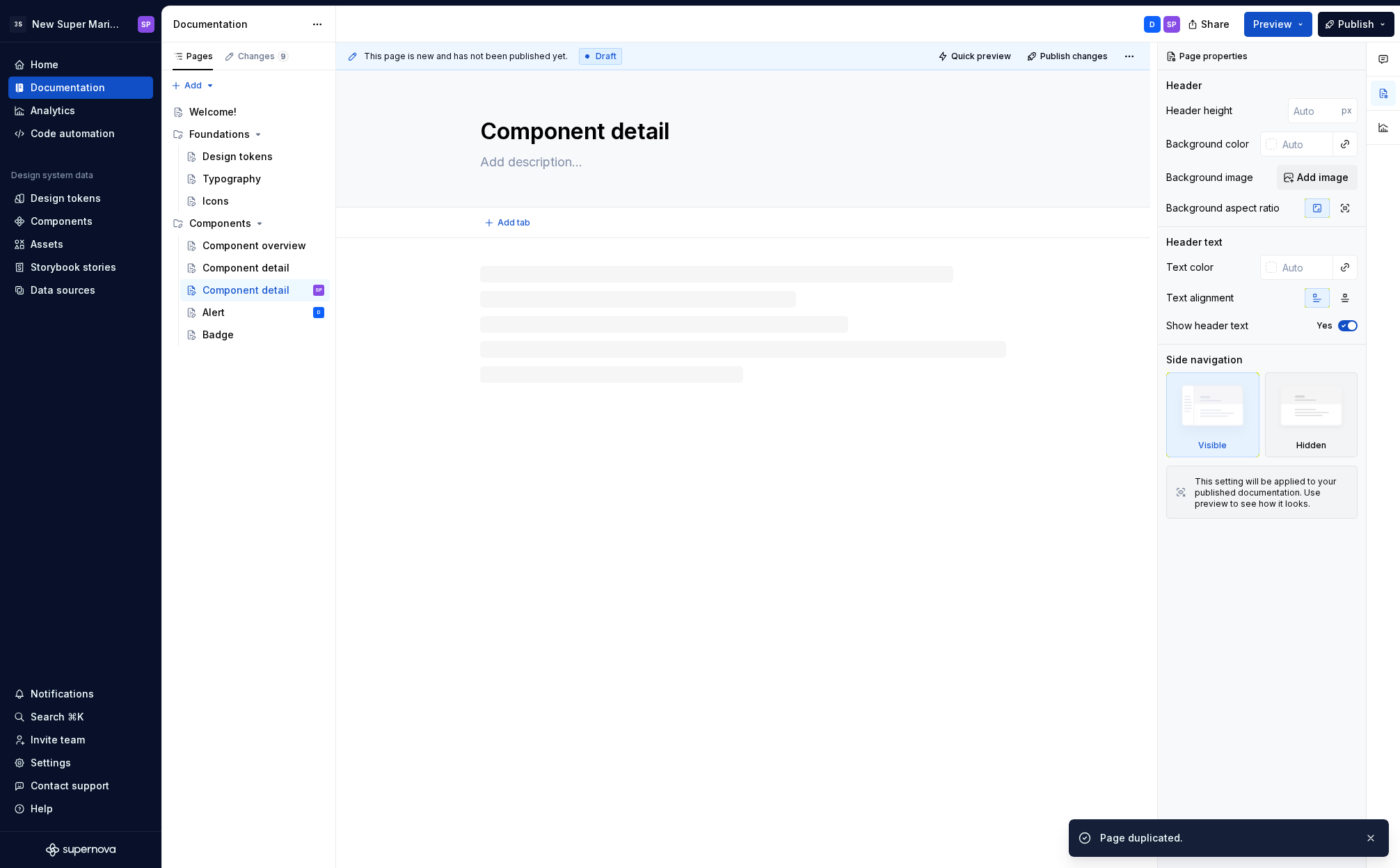
click at [589, 132] on textarea "Component detail" at bounding box center [739, 131] width 526 height 33
type textarea "*"
type textarea "a"
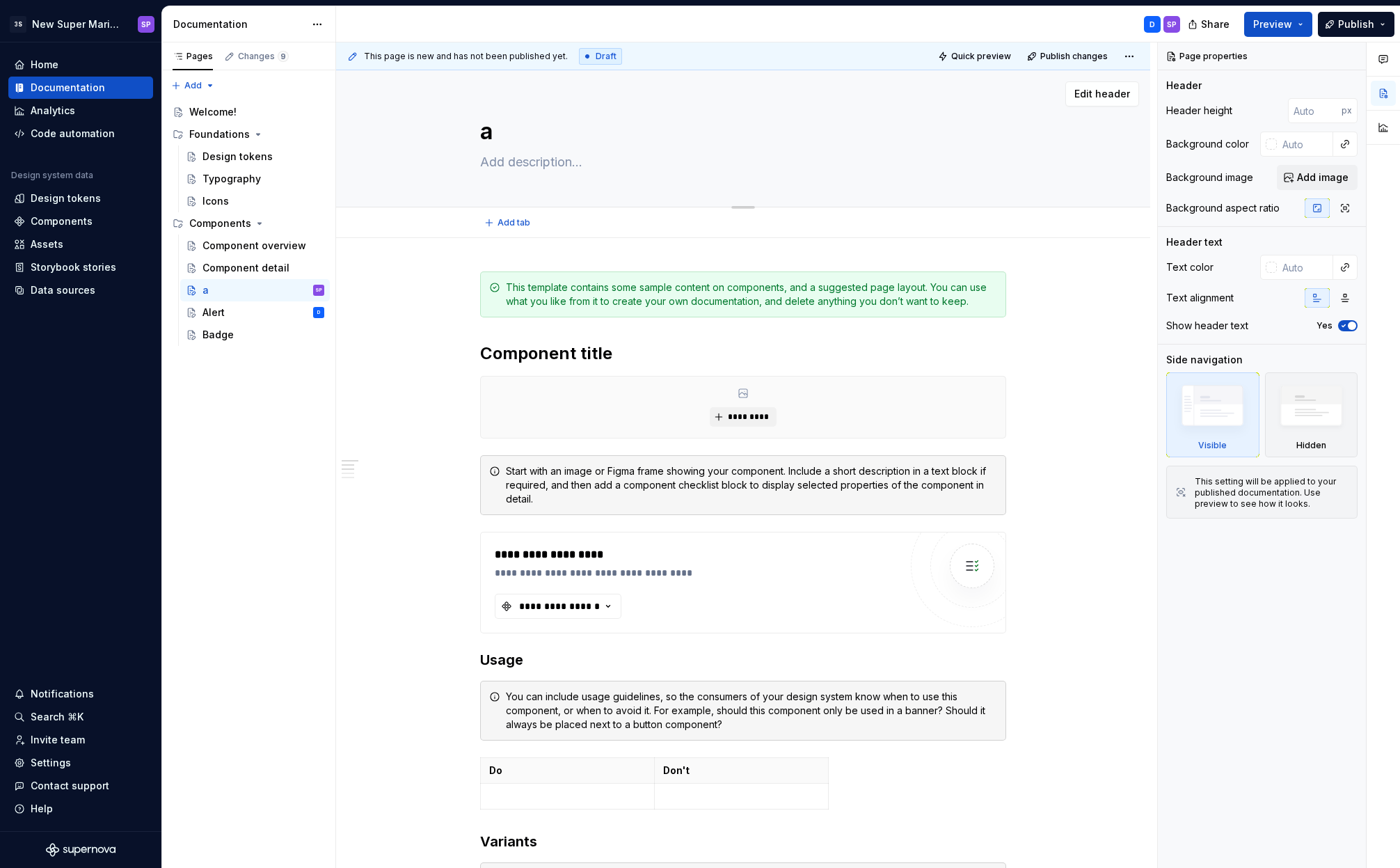
type textarea "*"
type textarea "Untitled page"
type textarea "*"
type textarea "Untitled pageB"
type textarea "*"
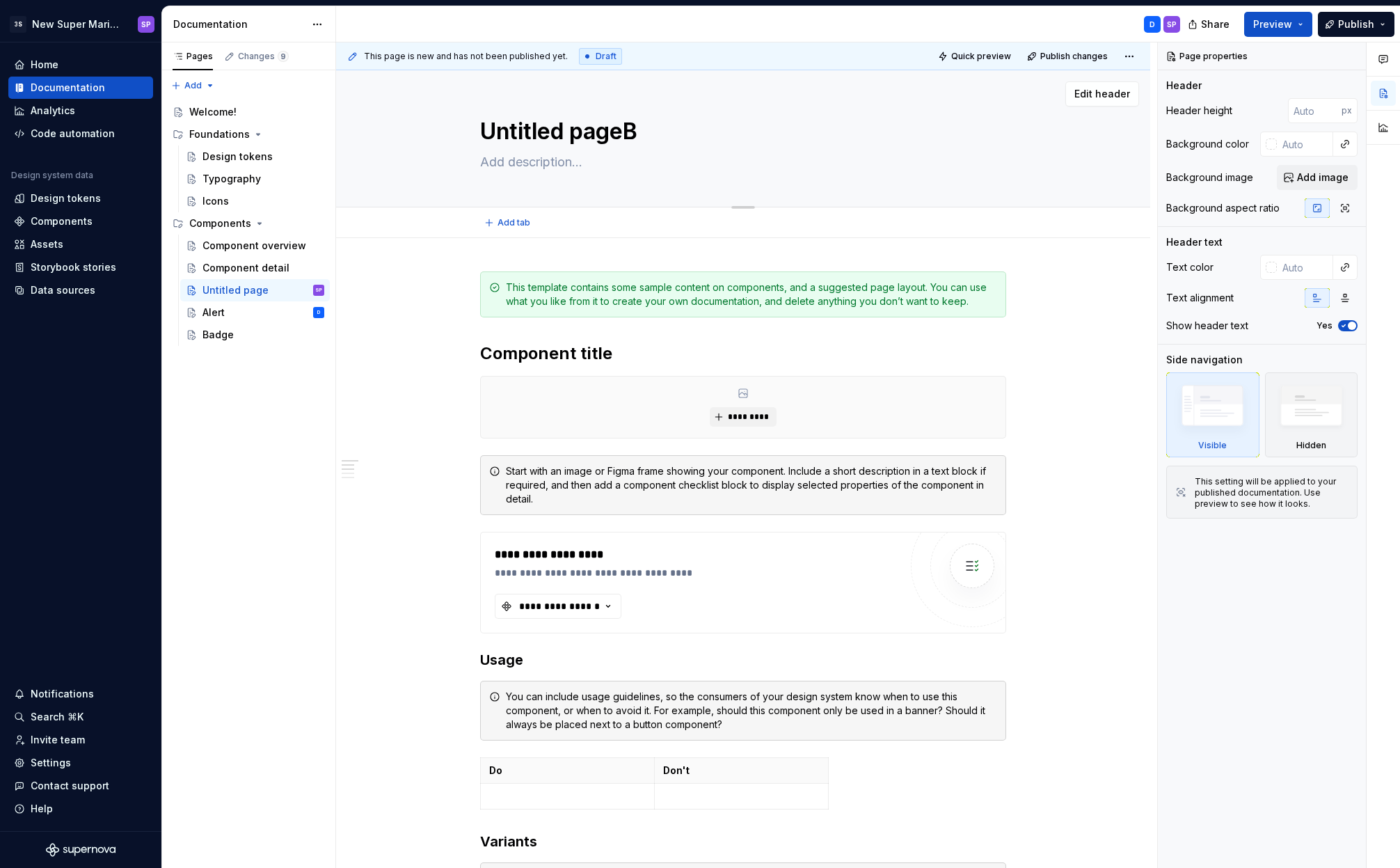
type textarea "Untitled pageBa"
type textarea "*"
type textarea "B"
type textarea "*"
type textarea "Ba"
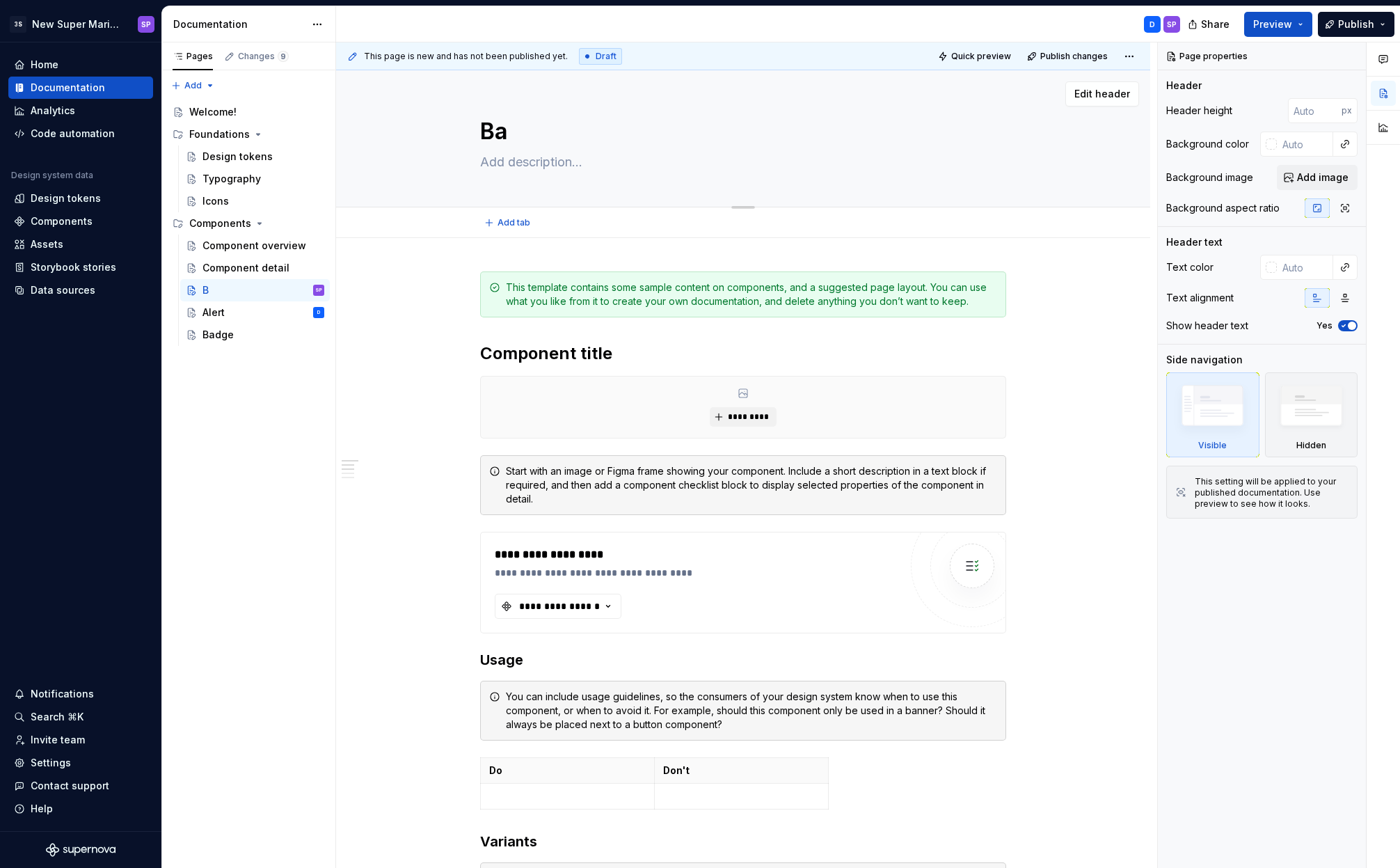
type textarea "*"
type textarea "Bad"
type textarea "*"
type textarea "Badg"
type textarea "*"
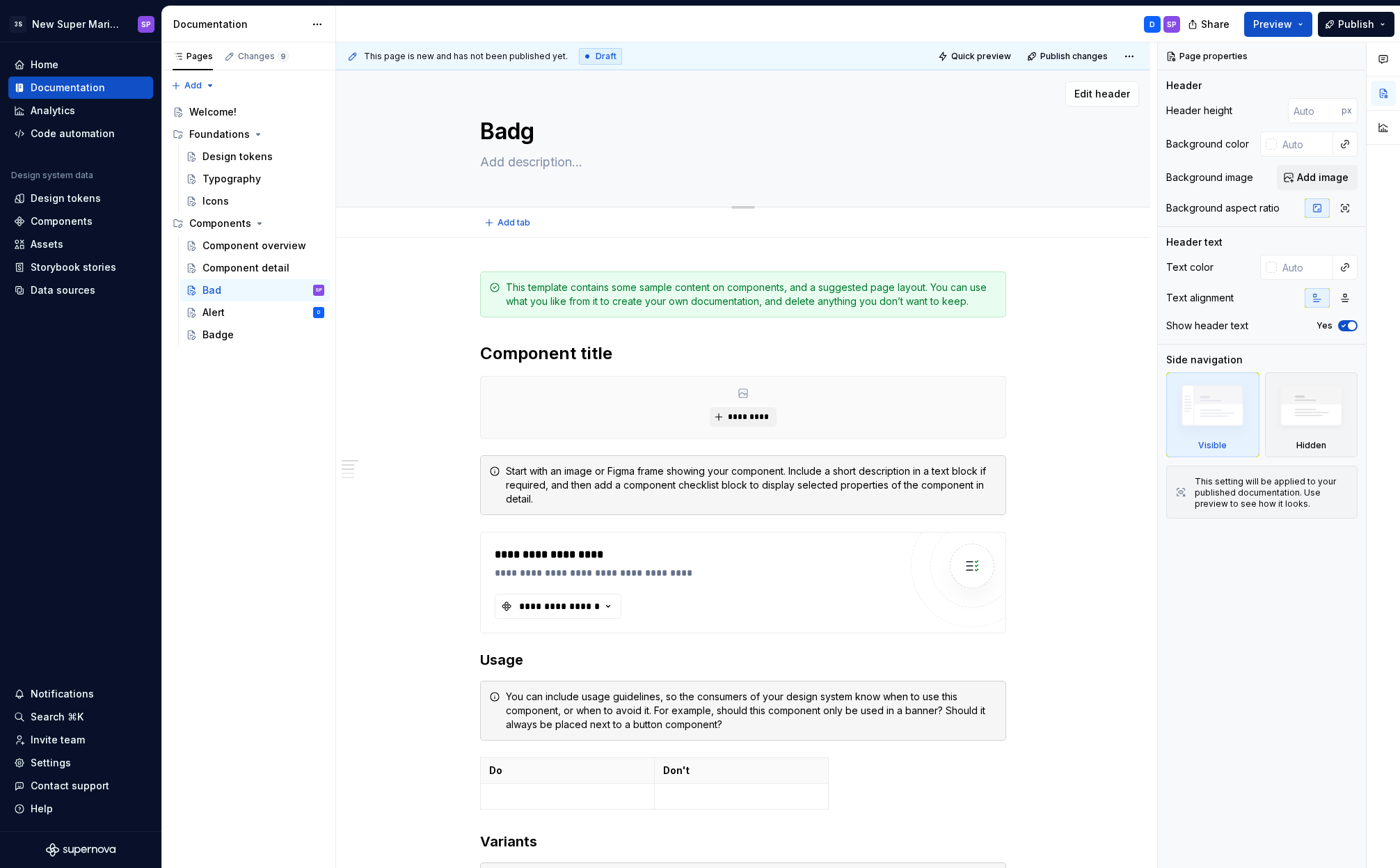
type textarea "Badge"
type textarea "*"
type textarea "Badge"
click at [298, 339] on button "Page tree" at bounding box center [295, 334] width 20 height 20
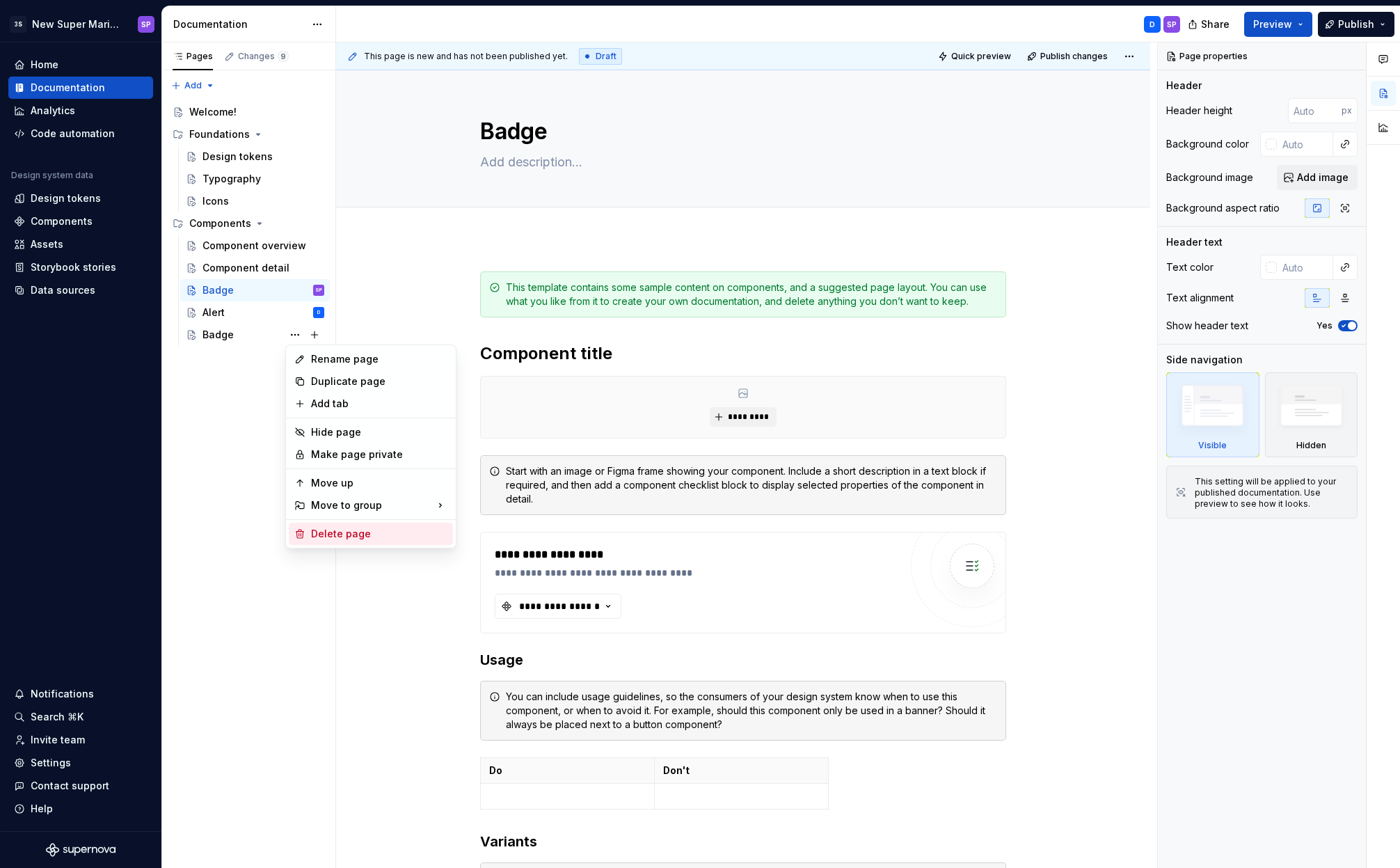
click at [321, 529] on div "Delete page" at bounding box center [379, 534] width 137 height 14
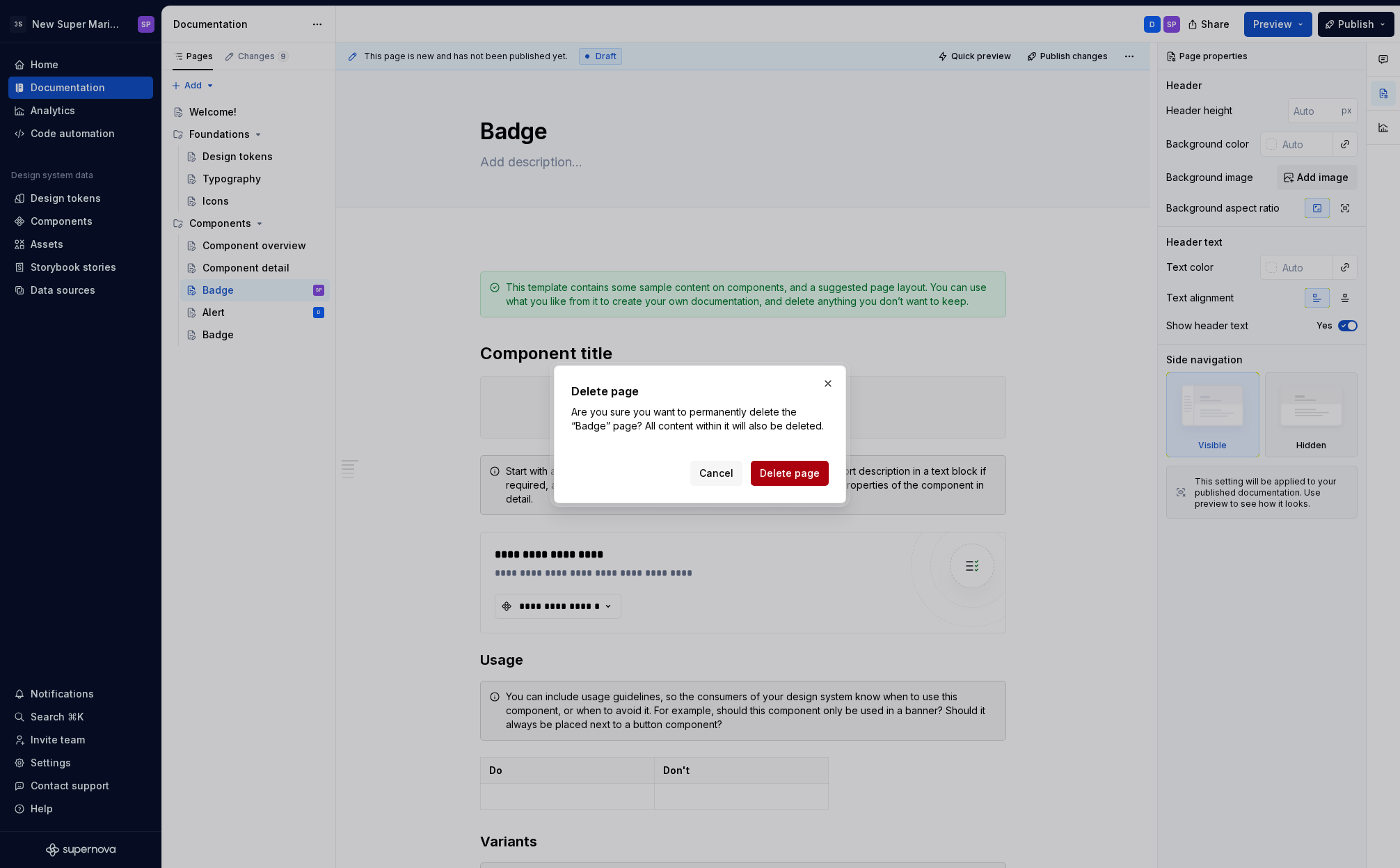
click at [779, 479] on span "Delete page" at bounding box center [790, 473] width 60 height 14
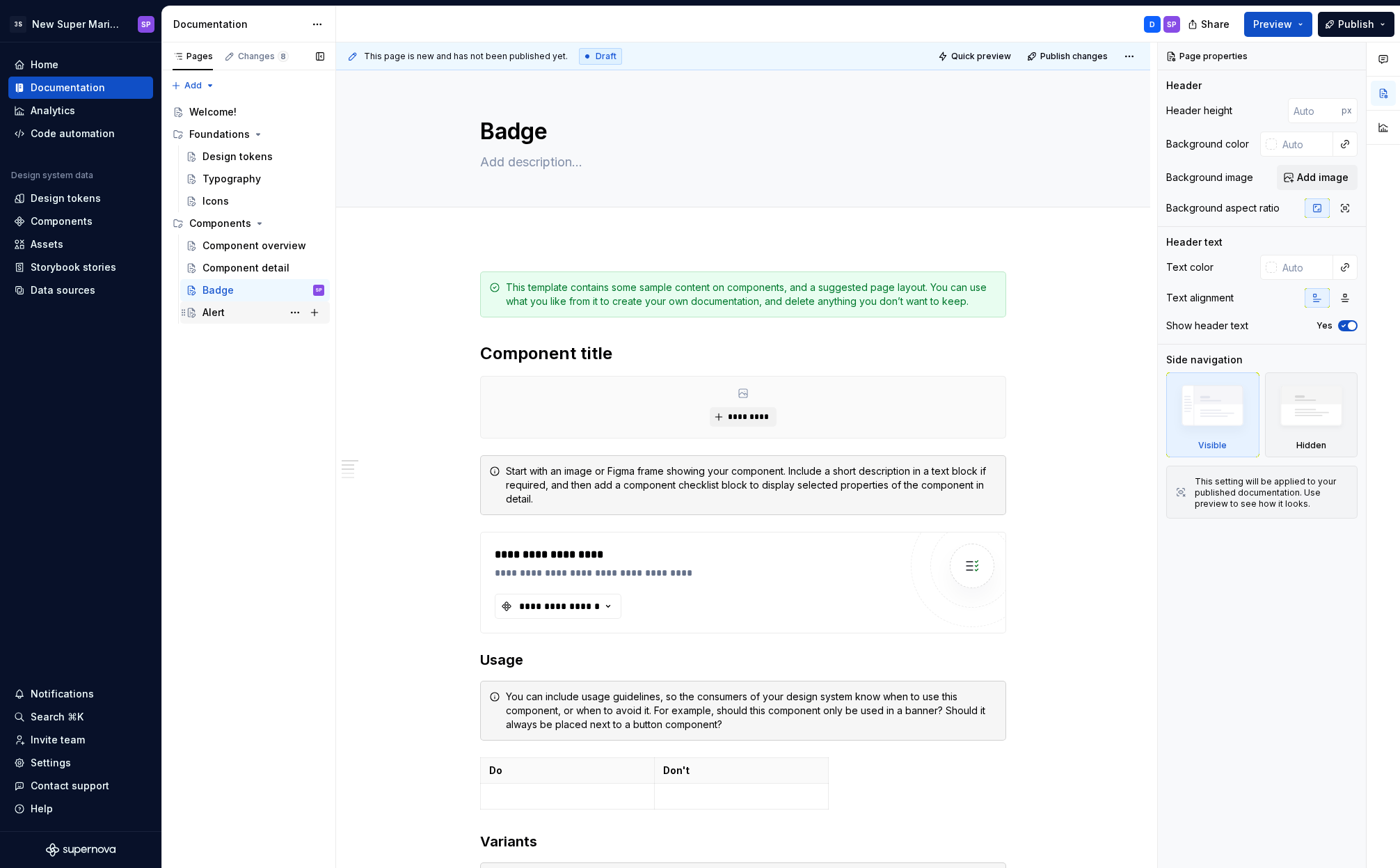
click at [231, 316] on div "Alert D" at bounding box center [263, 312] width 121 height 20
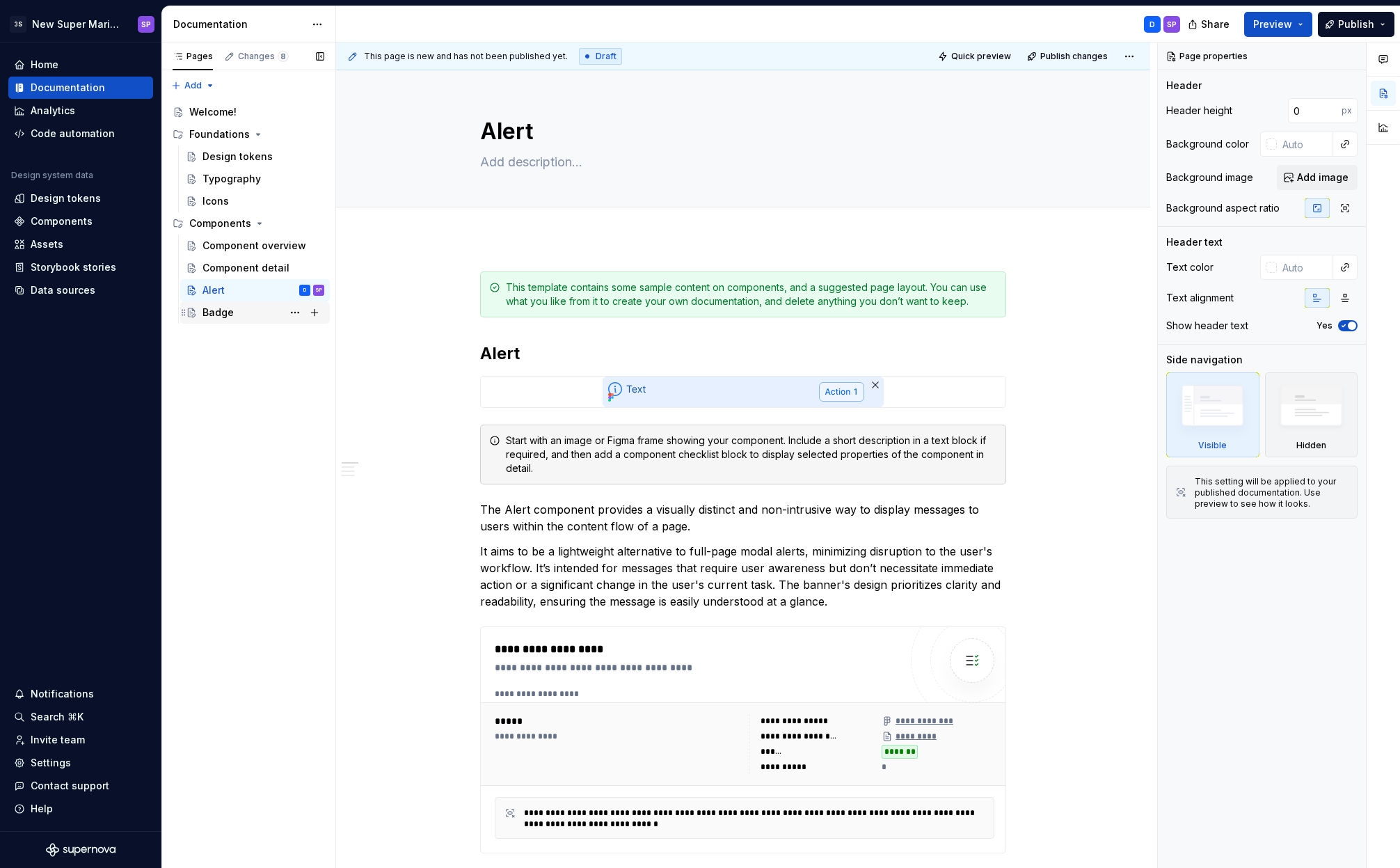
click at [223, 319] on div "Badge" at bounding box center [218, 312] width 32 height 14
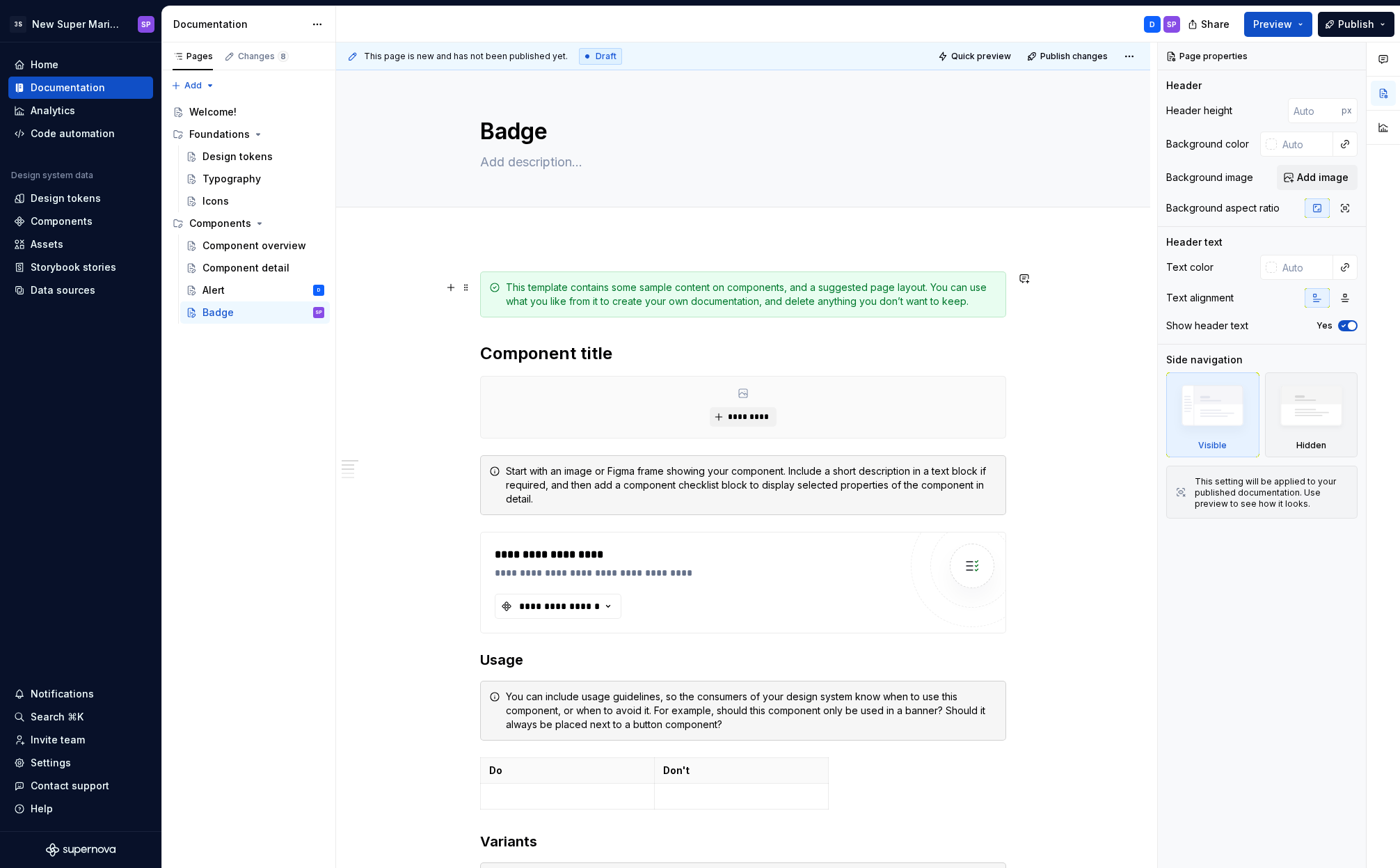
click at [550, 294] on div "This template contains some sample content on components, and a suggested page …" at bounding box center [751, 294] width 491 height 28
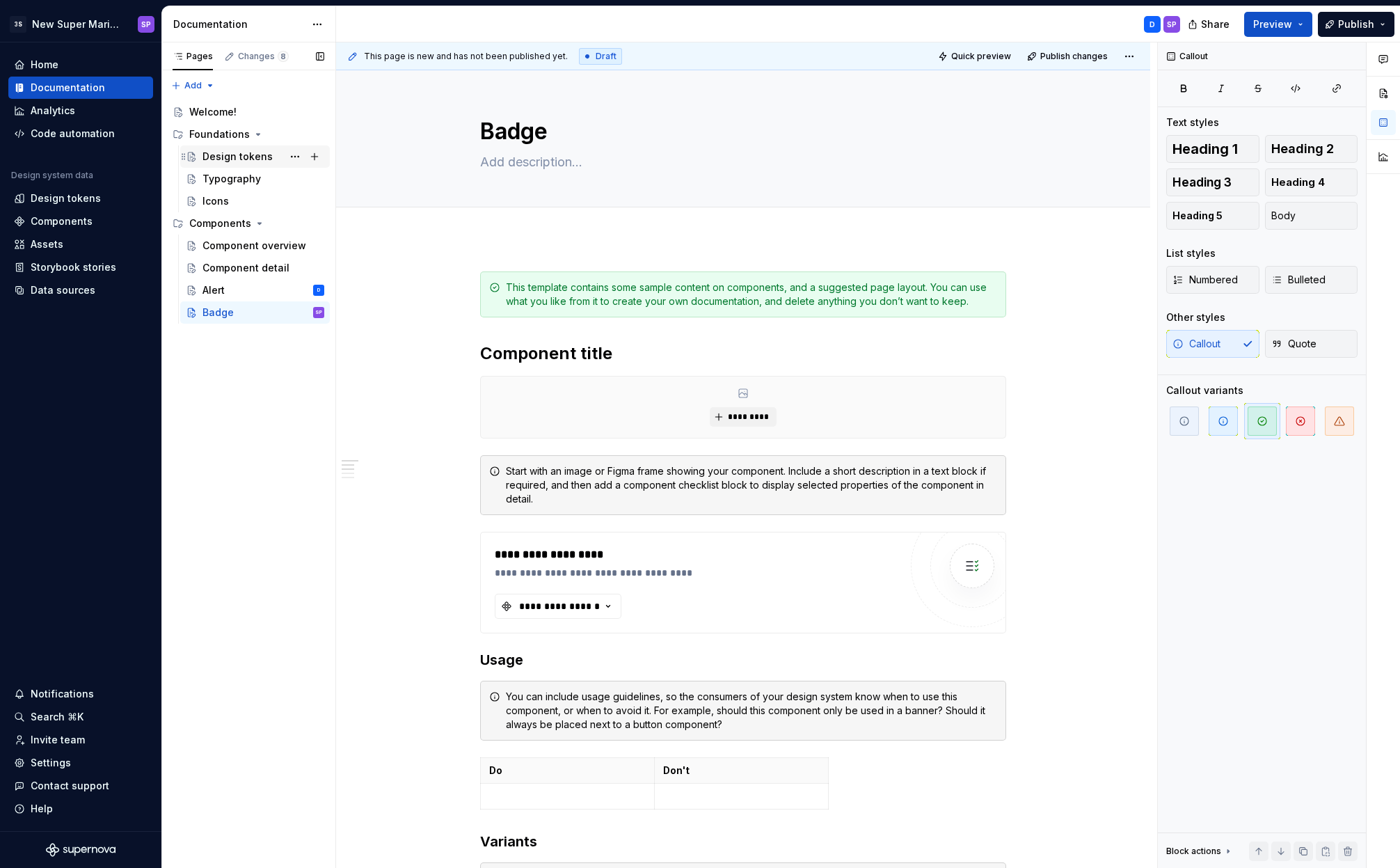
click at [238, 164] on div "Design tokens" at bounding box center [263, 156] width 121 height 20
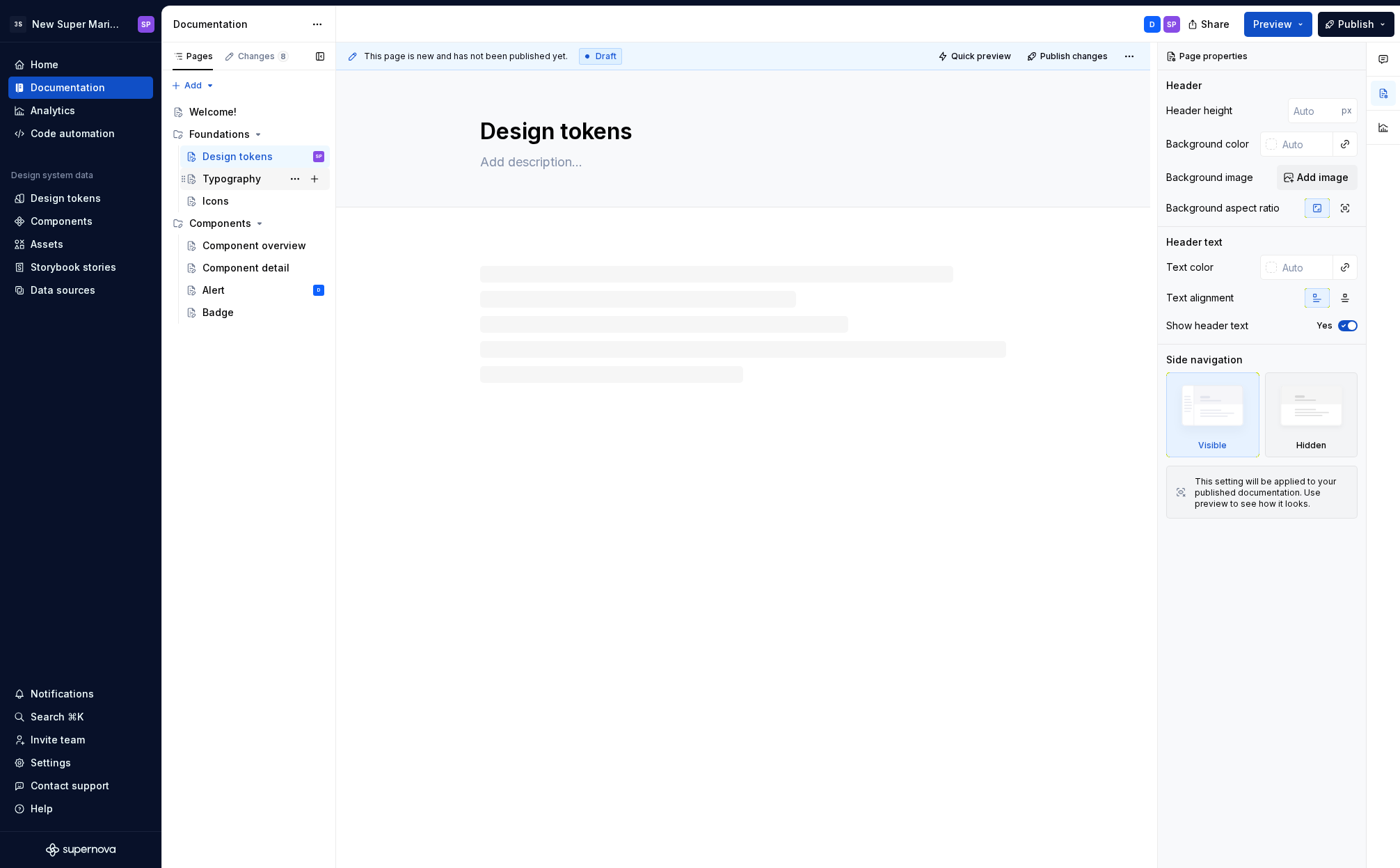
click at [233, 185] on div "Typography" at bounding box center [232, 179] width 58 height 14
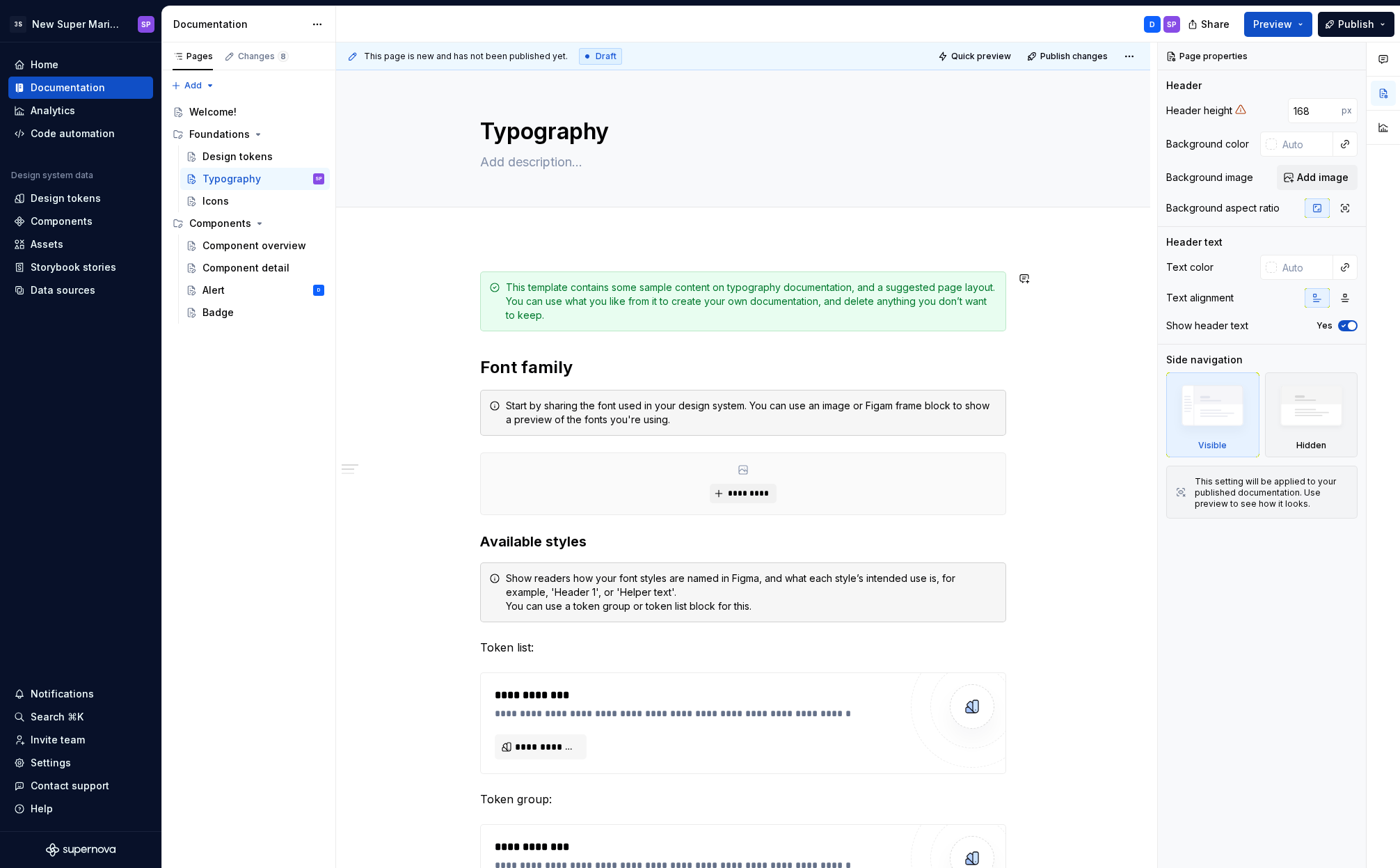
click at [695, 305] on div "This template contains some sample content on typography documentation, and a s…" at bounding box center [751, 301] width 491 height 42
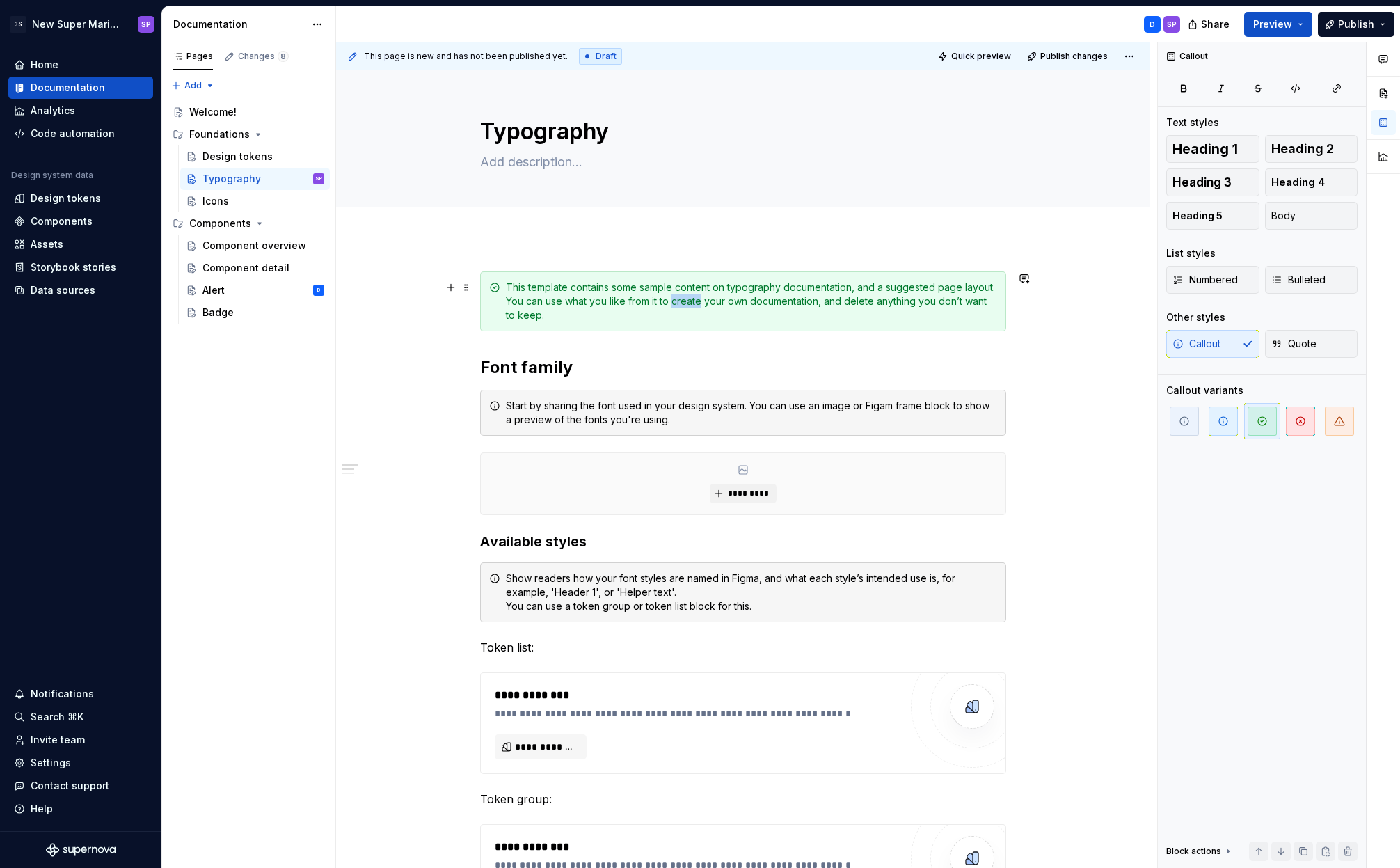
click at [695, 305] on div "This template contains some sample content on typography documentation, and a s…" at bounding box center [751, 301] width 491 height 42
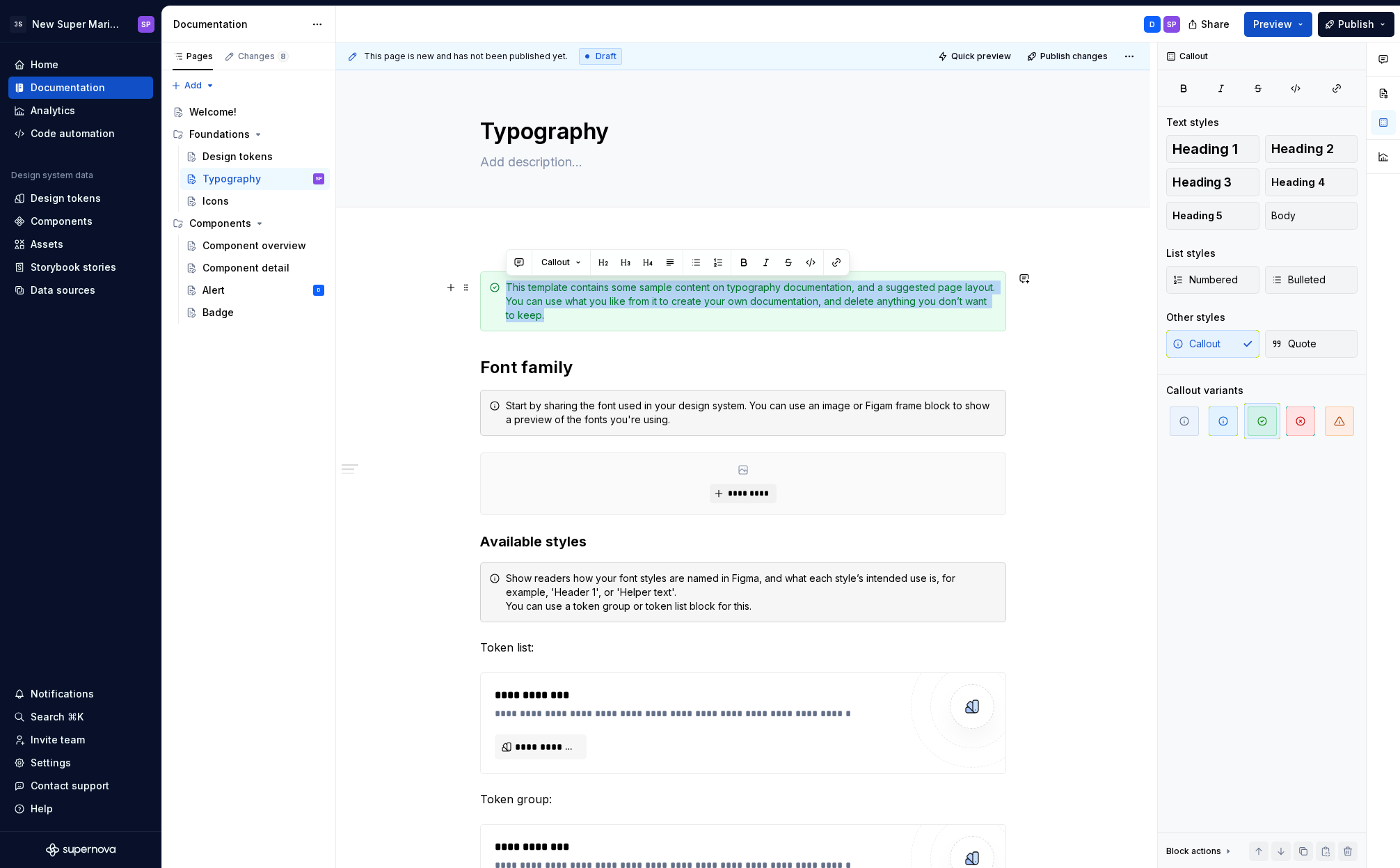
click at [695, 305] on div "This template contains some sample content on typography documentation, and a s…" at bounding box center [751, 301] width 491 height 42
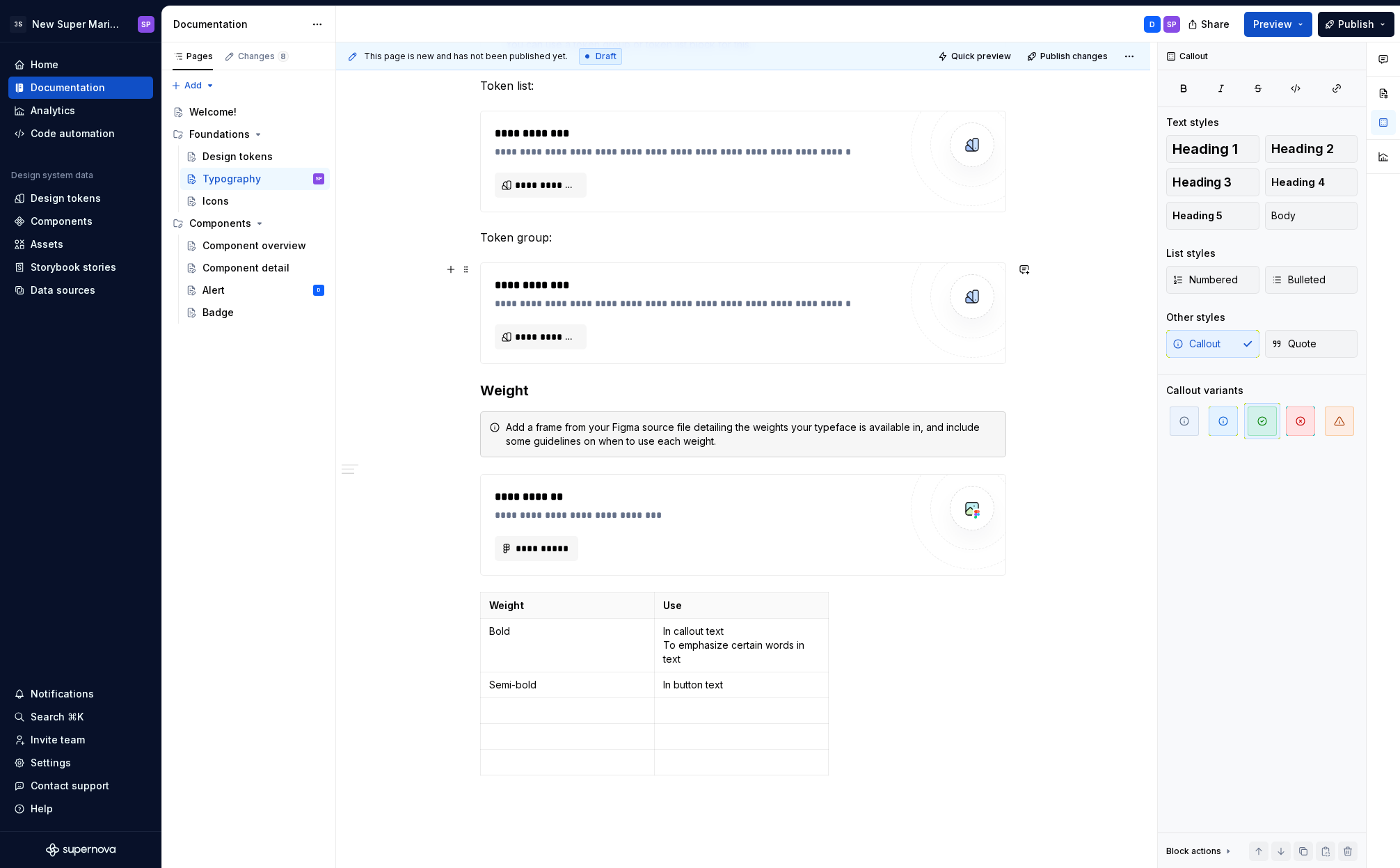
scroll to position [221, 0]
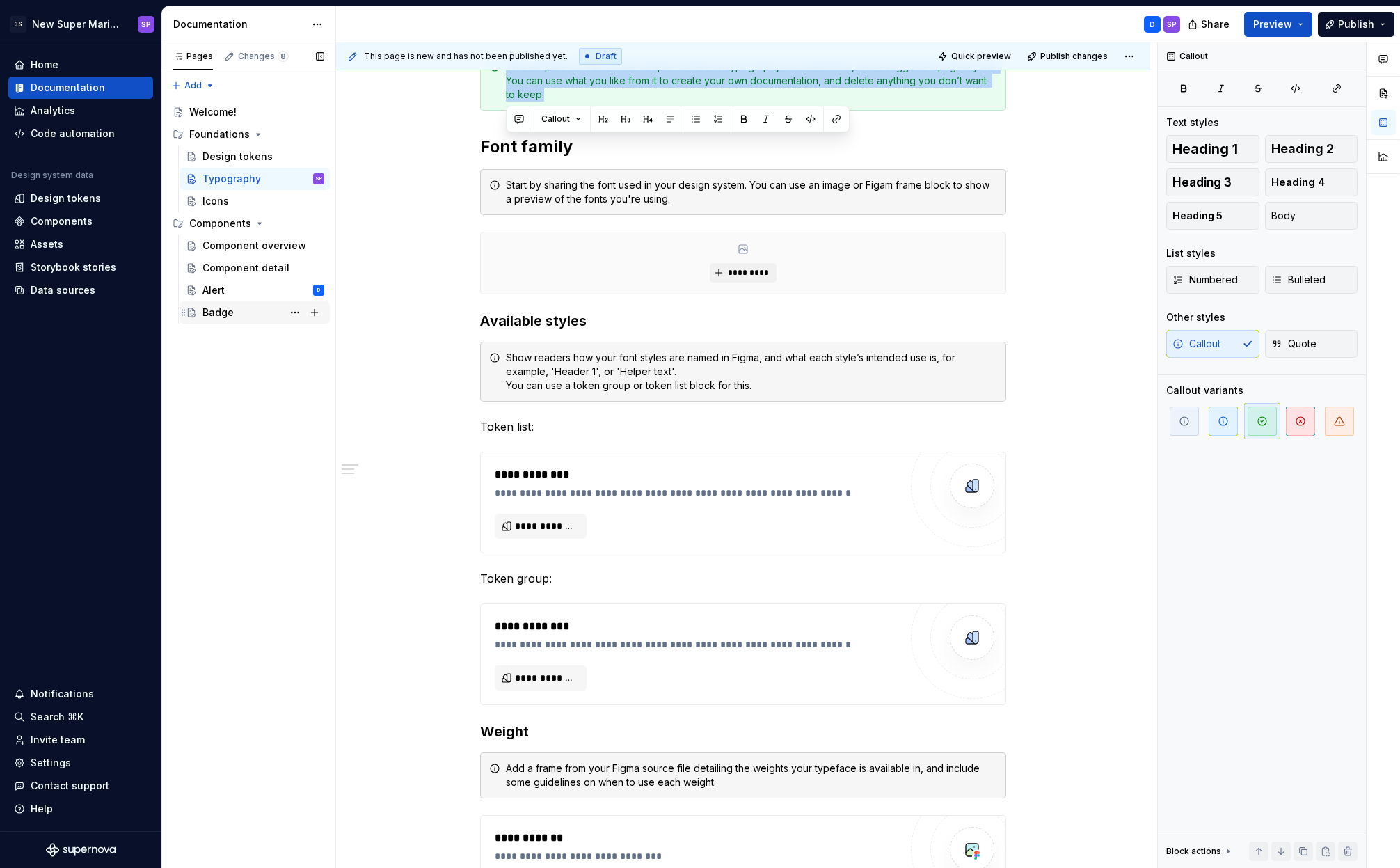
click at [256, 313] on div "Badge" at bounding box center [263, 312] width 121 height 20
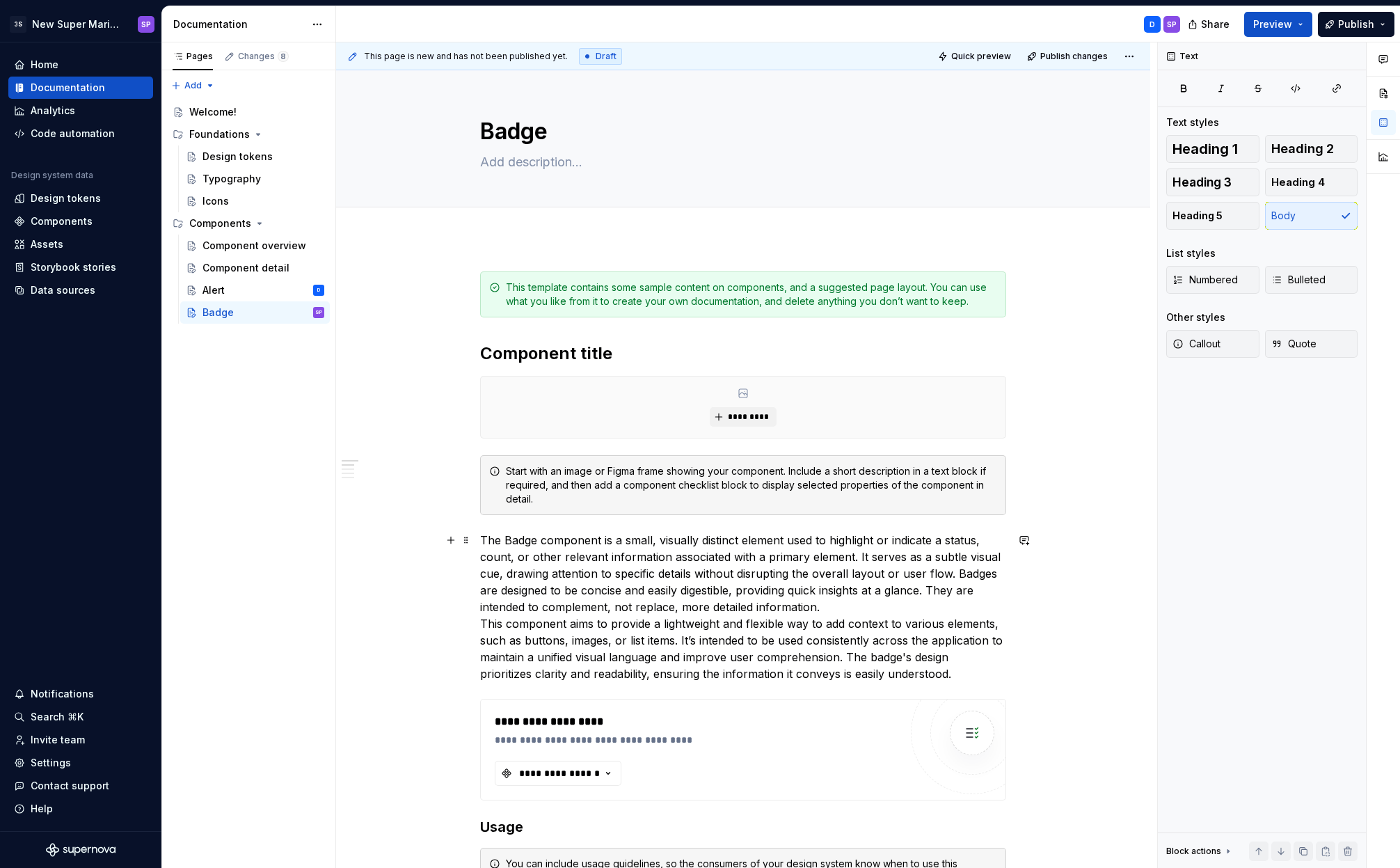
click at [838, 601] on p "The Badge component is a small, visually distinct element used to highlight or …" at bounding box center [743, 607] width 526 height 151
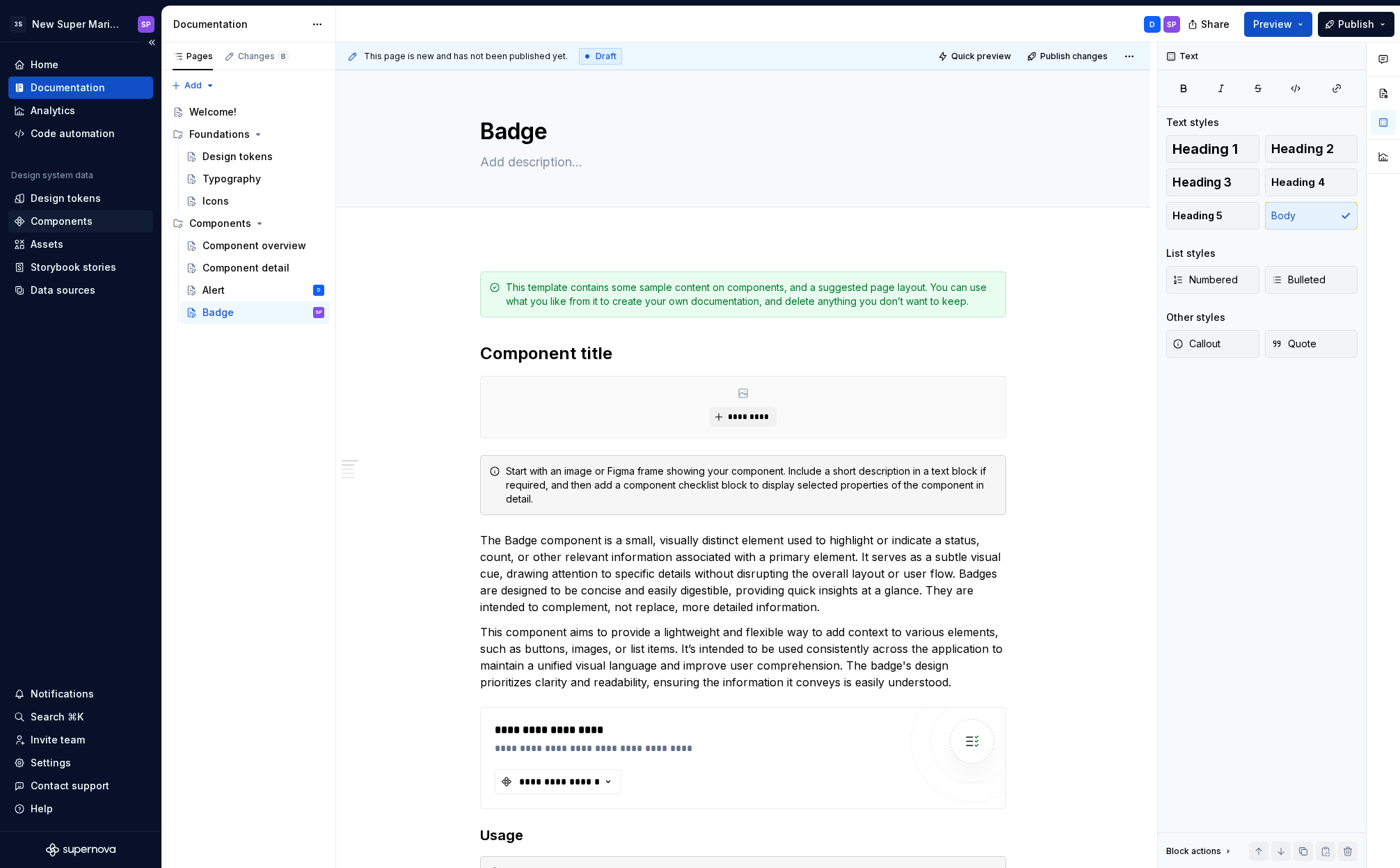
click at [91, 216] on div "Components" at bounding box center [80, 221] width 133 height 14
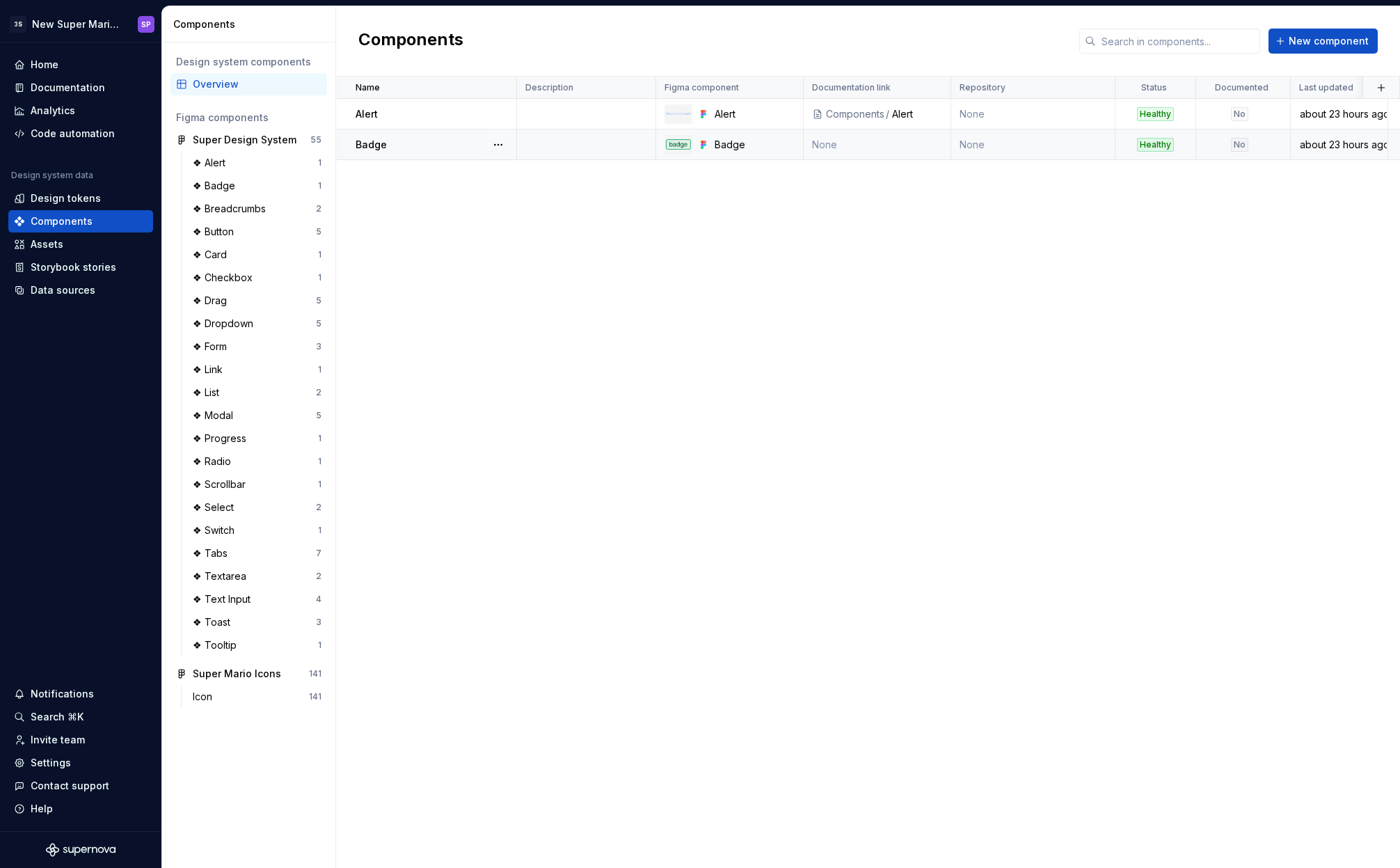
click at [990, 146] on td "None" at bounding box center [1033, 145] width 164 height 31
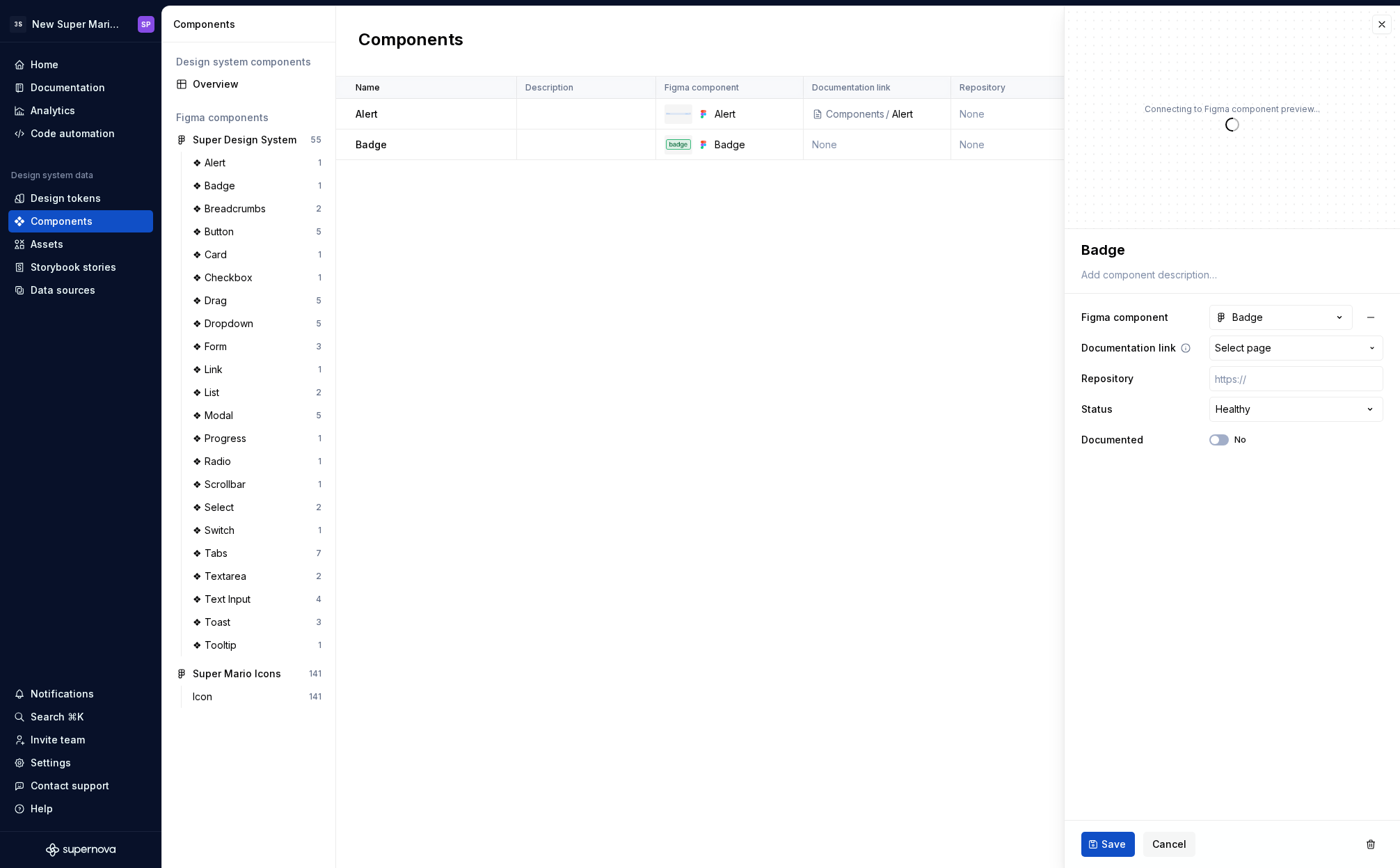
click at [1268, 357] on button "Select page" at bounding box center [1296, 347] width 174 height 25
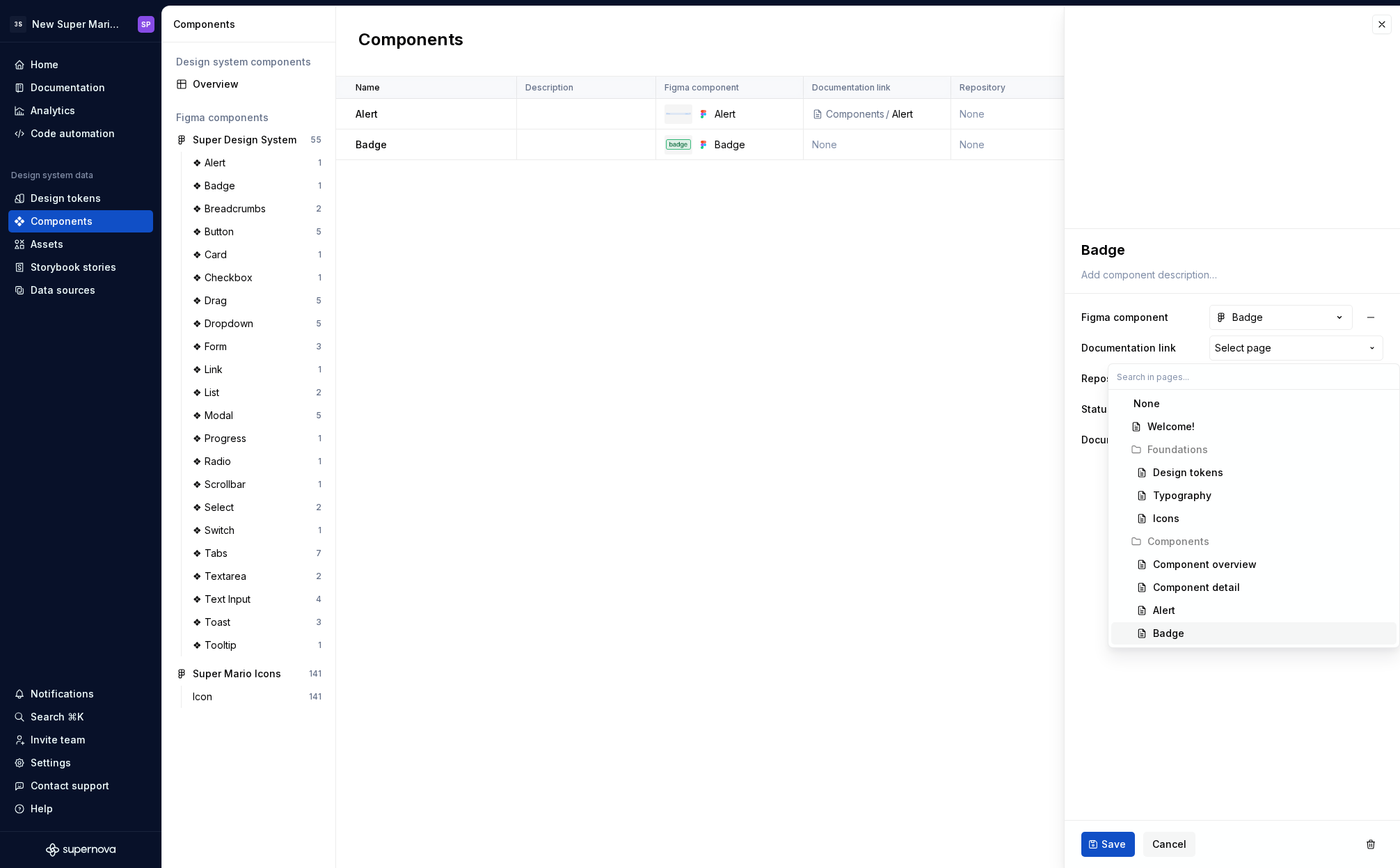
click at [1202, 635] on div "Badge" at bounding box center [1272, 634] width 238 height 14
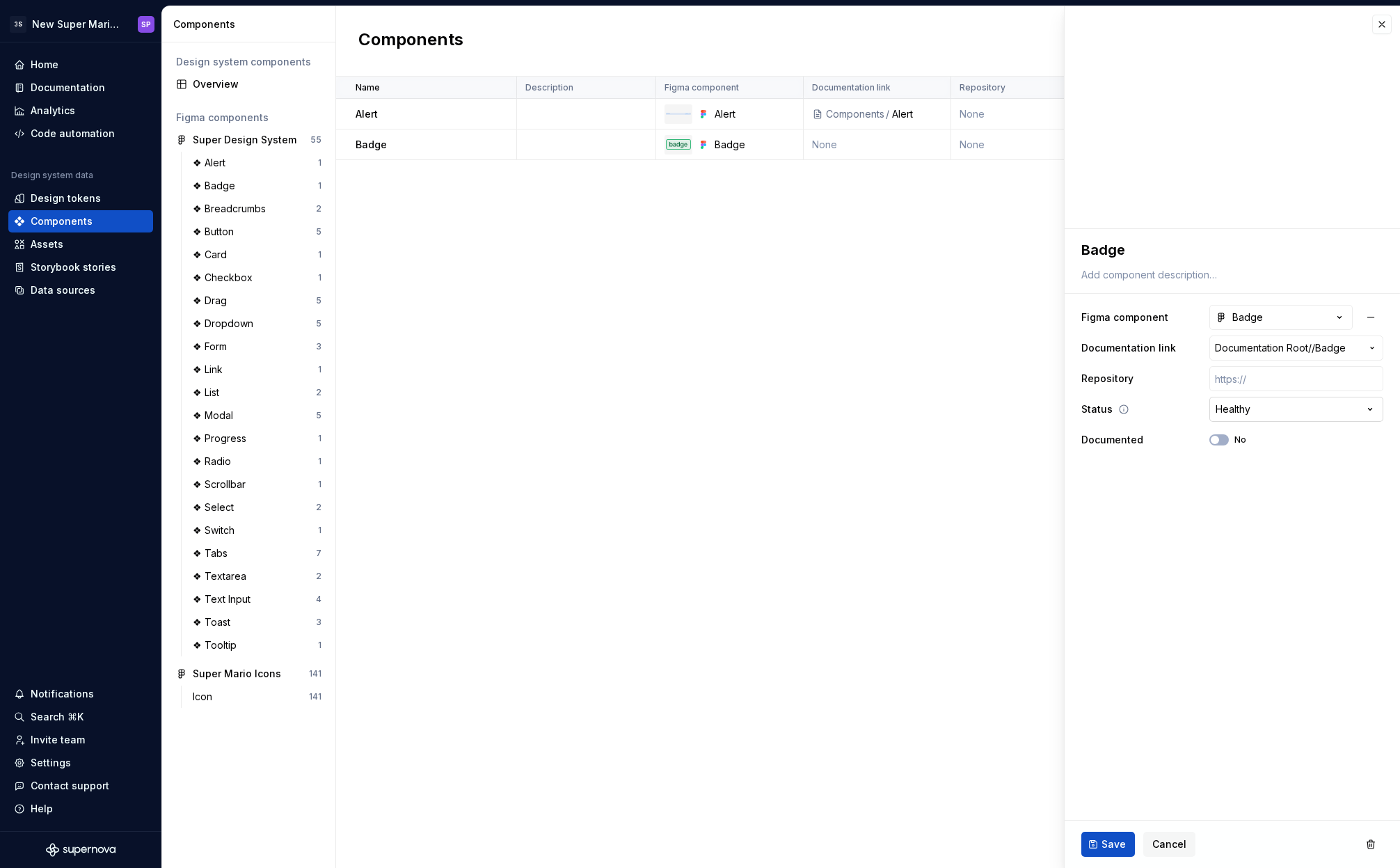
click at [1256, 413] on html "**********" at bounding box center [700, 434] width 1400 height 868
click at [1221, 438] on button "No" at bounding box center [1219, 440] width 20 height 11
click at [1215, 440] on icon "button" at bounding box center [1215, 440] width 11 height 9
click at [1381, 28] on button "button" at bounding box center [1381, 24] width 20 height 20
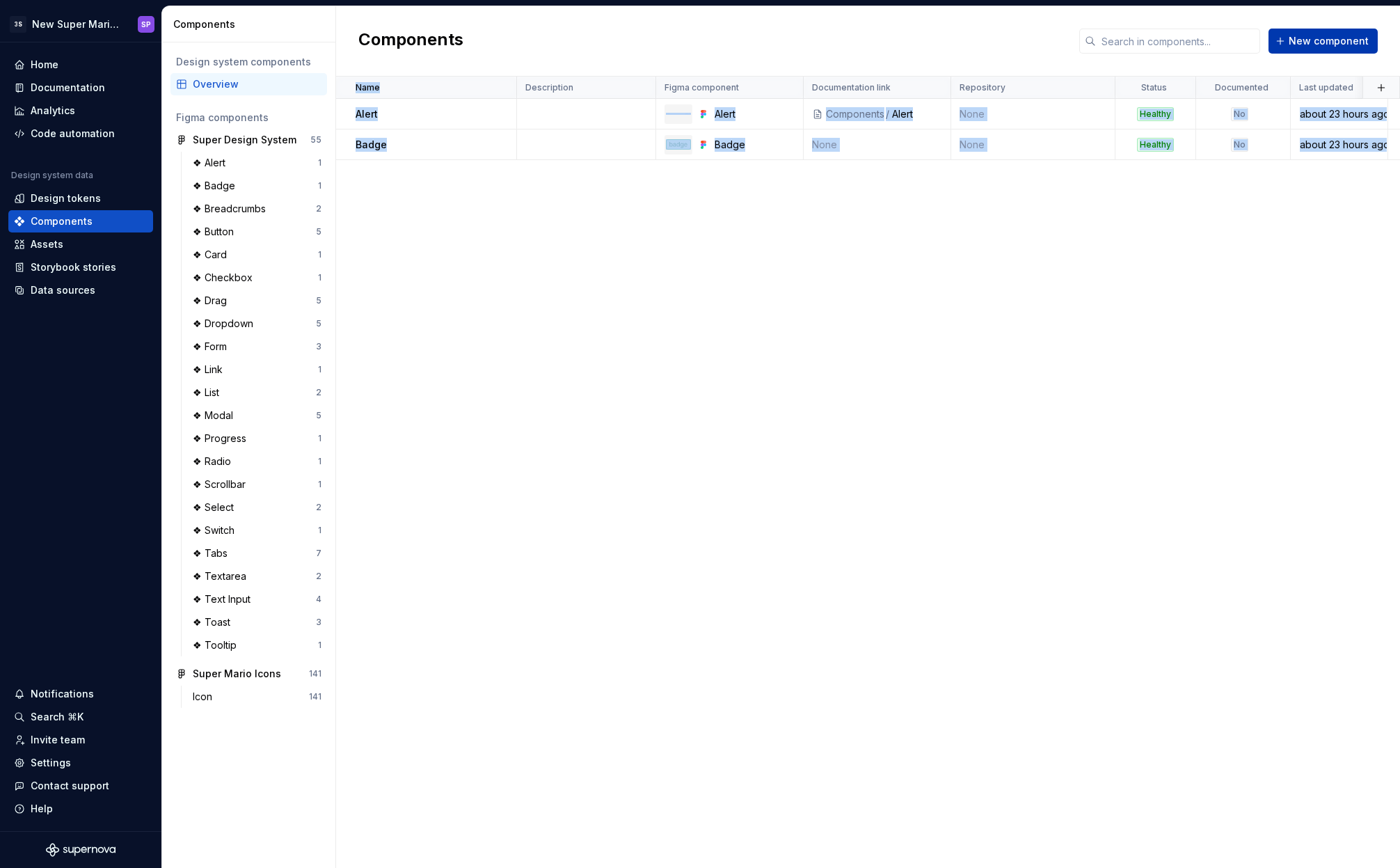
click at [1310, 39] on span "New component" at bounding box center [1328, 41] width 80 height 14
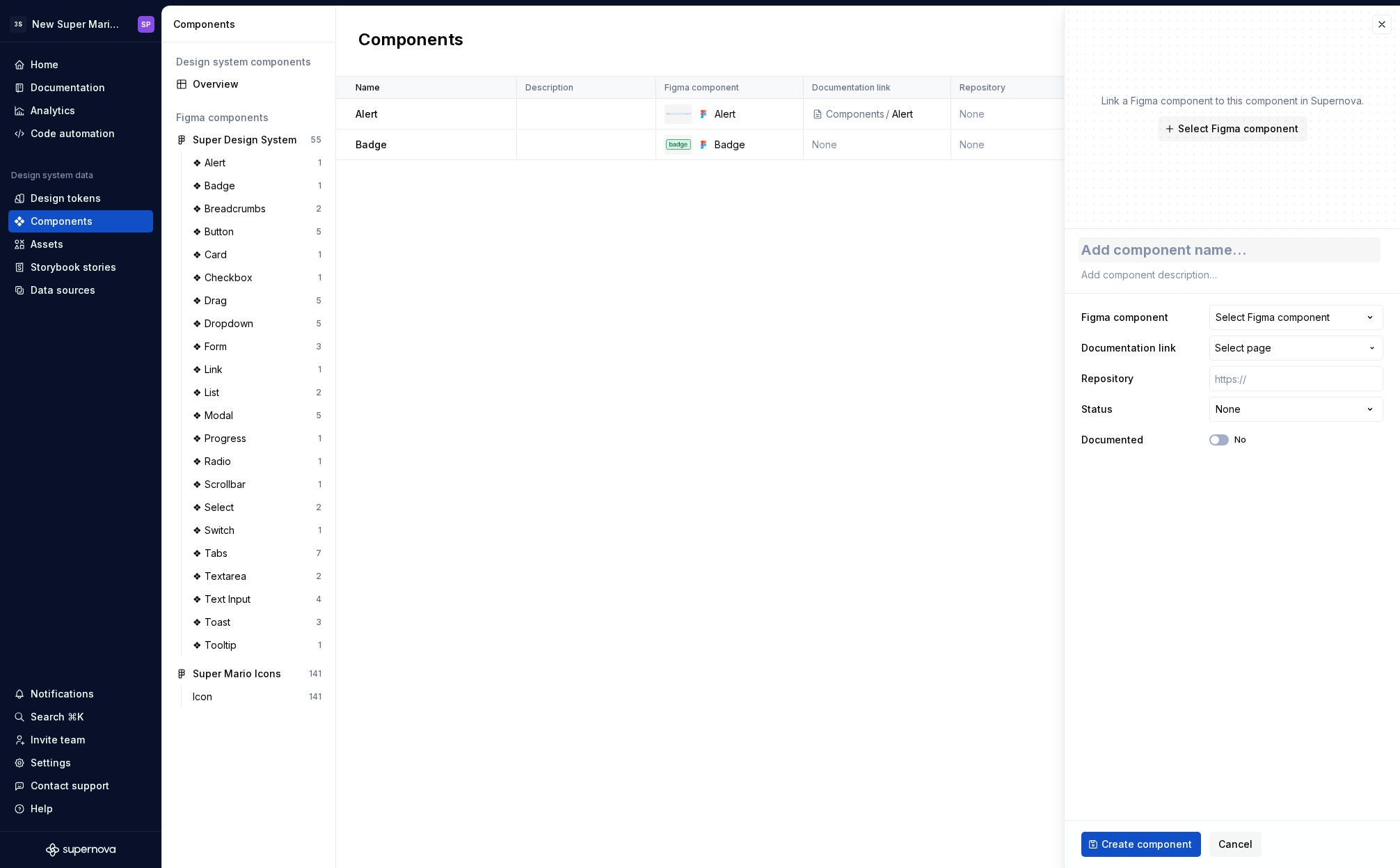
type textarea "*"
type textarea "B"
type textarea "*"
type textarea "Br"
type textarea "*"
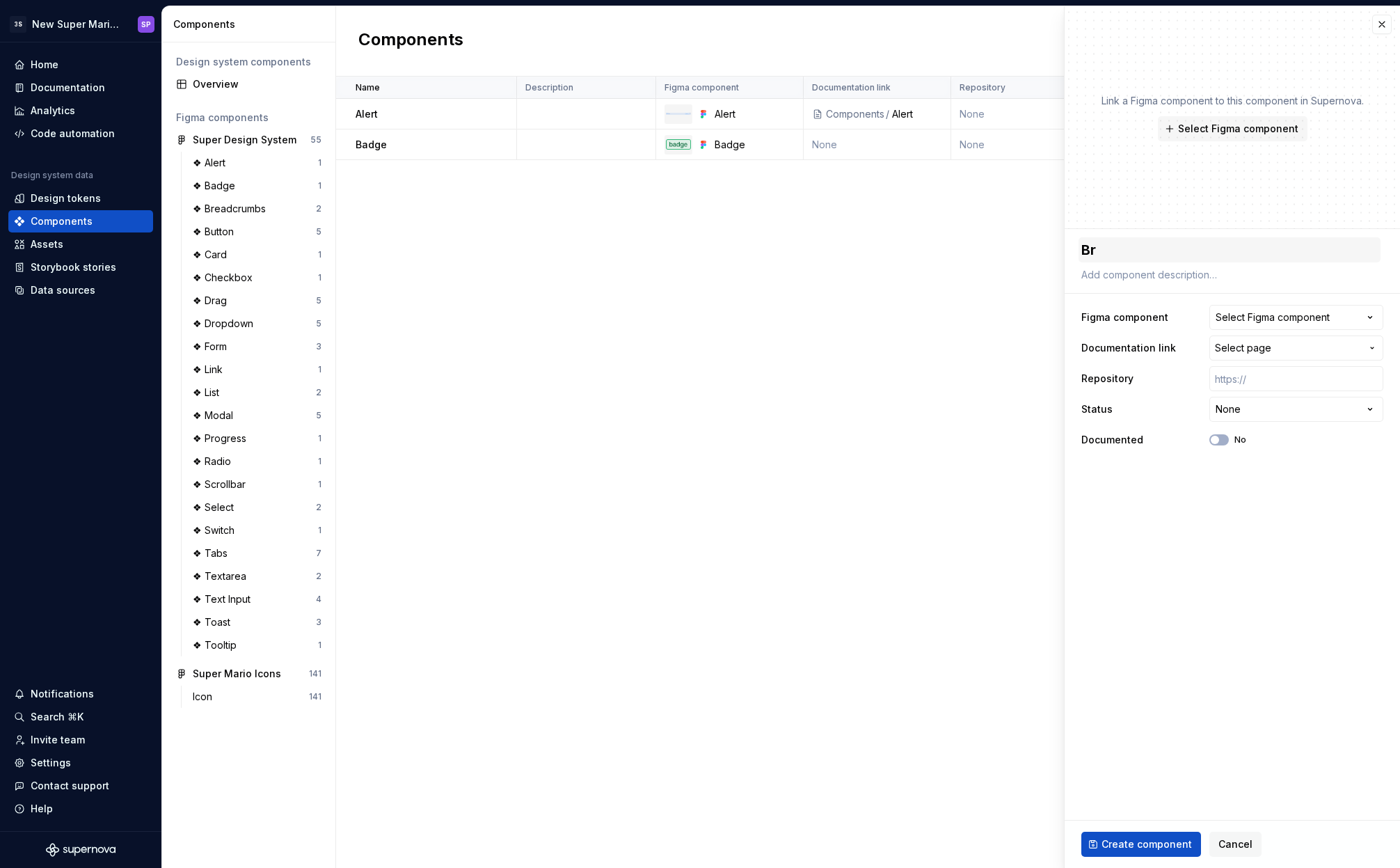
type textarea "Bre"
type textarea "*"
type textarea "Brea"
type textarea "*"
type textarea "Bread"
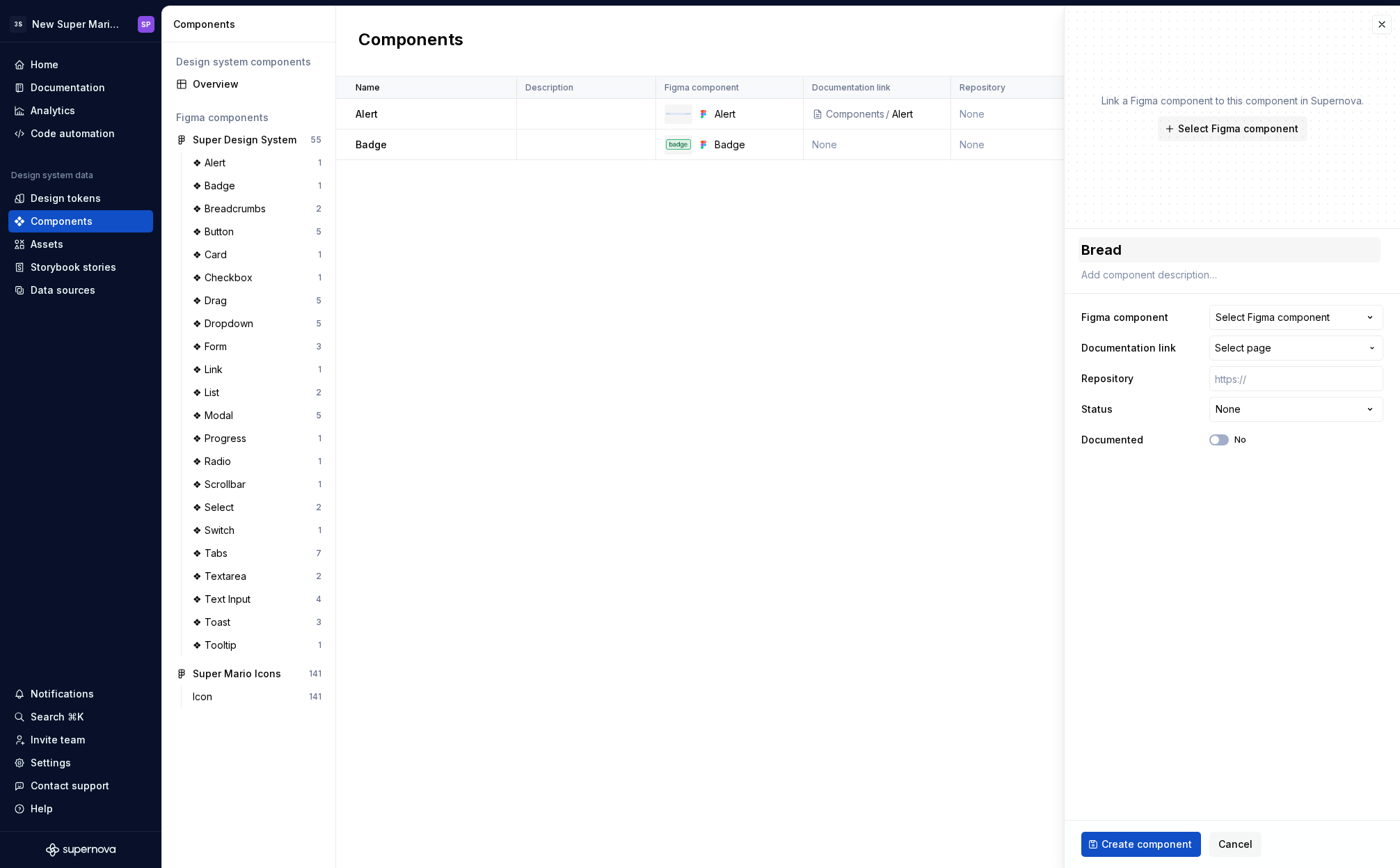
type textarea "*"
type textarea "Breadc"
type textarea "*"
type textarea "Breadcr"
type textarea "*"
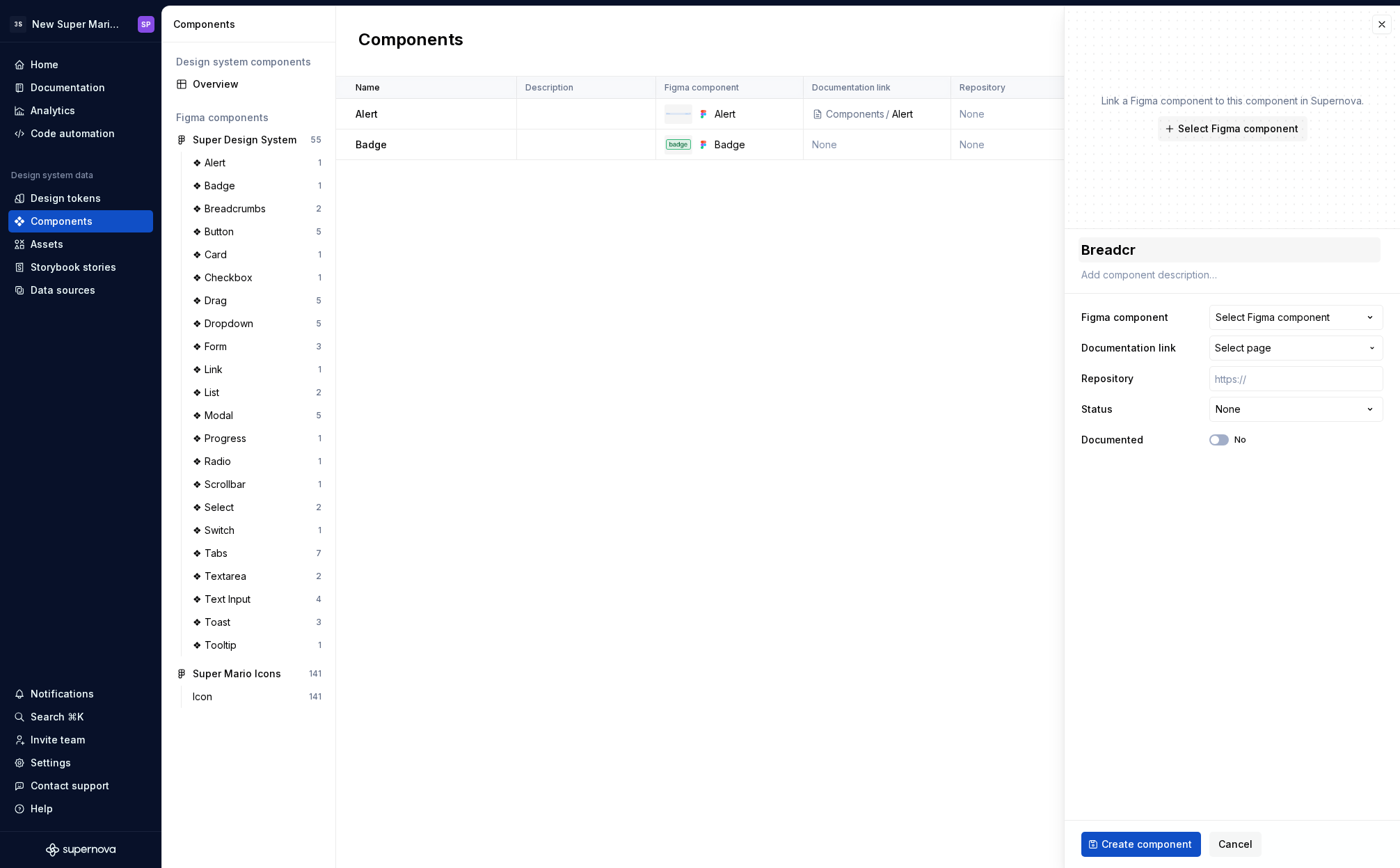
type textarea "Breadcru"
type textarea "*"
type textarea "Breadcrum"
type textarea "*"
type textarea "Breadcrumb"
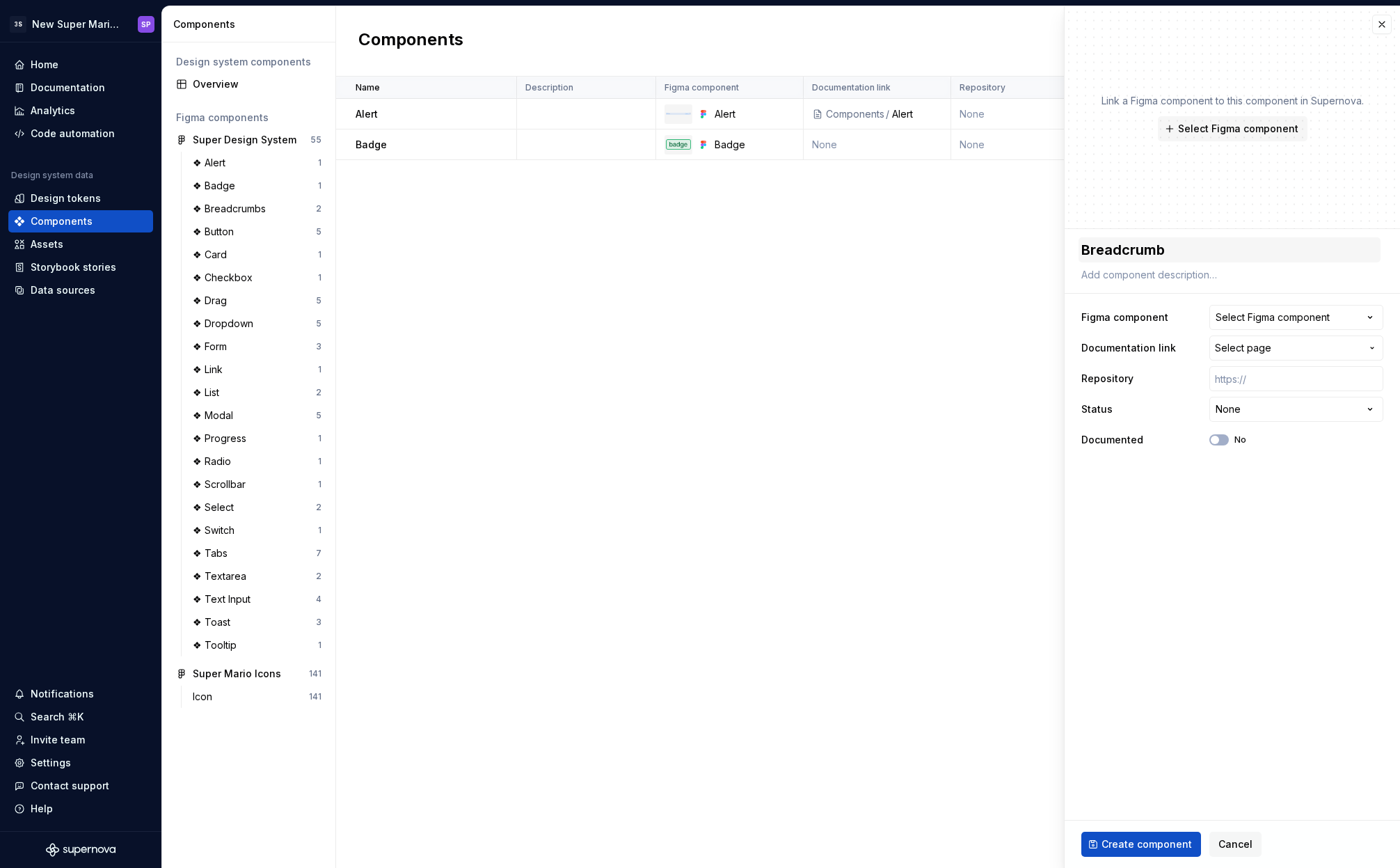
type textarea "*"
type textarea "Breadcrumbs"
click at [1215, 322] on div "Select Figma component" at bounding box center [1272, 317] width 114 height 14
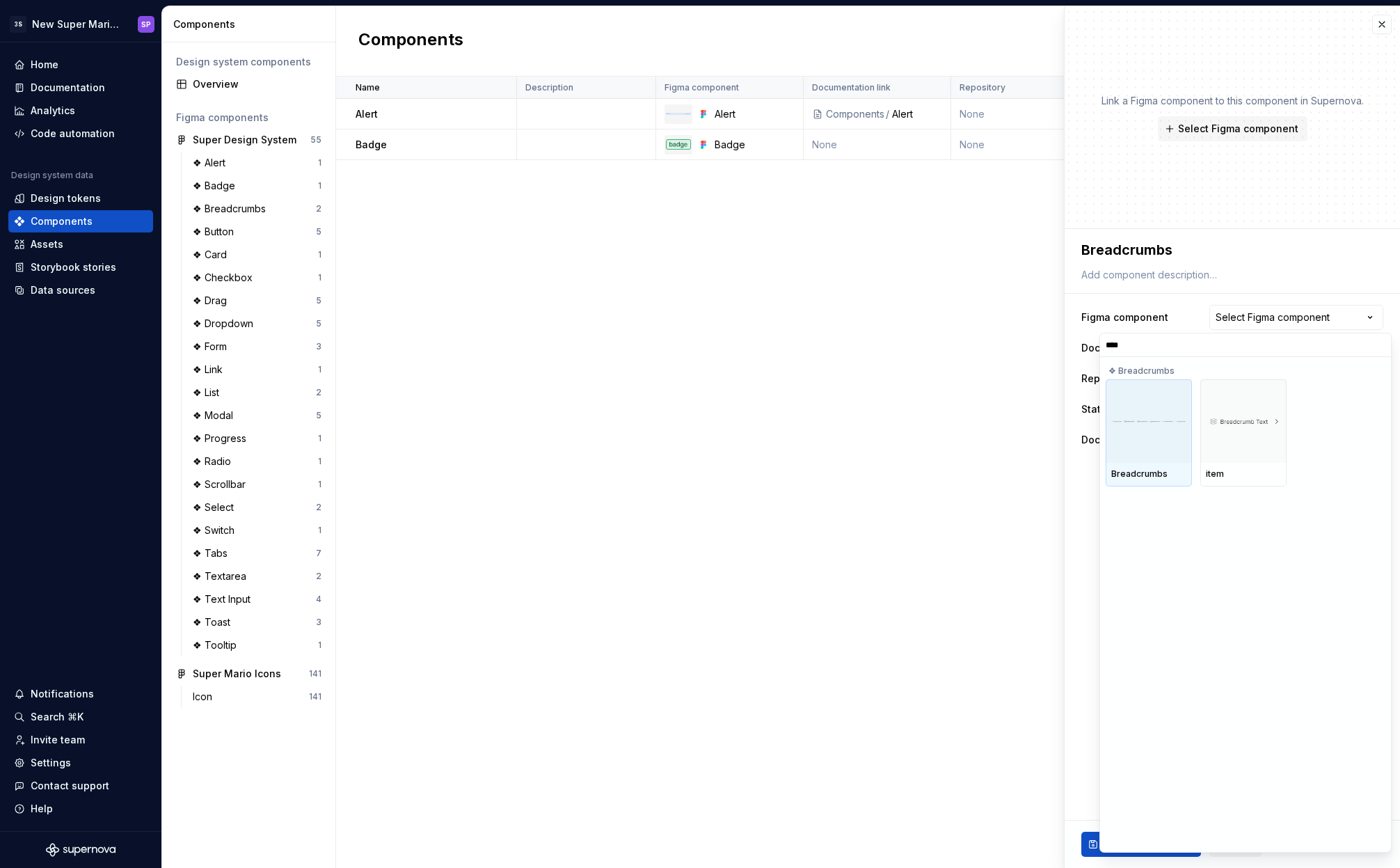
type input "*****"
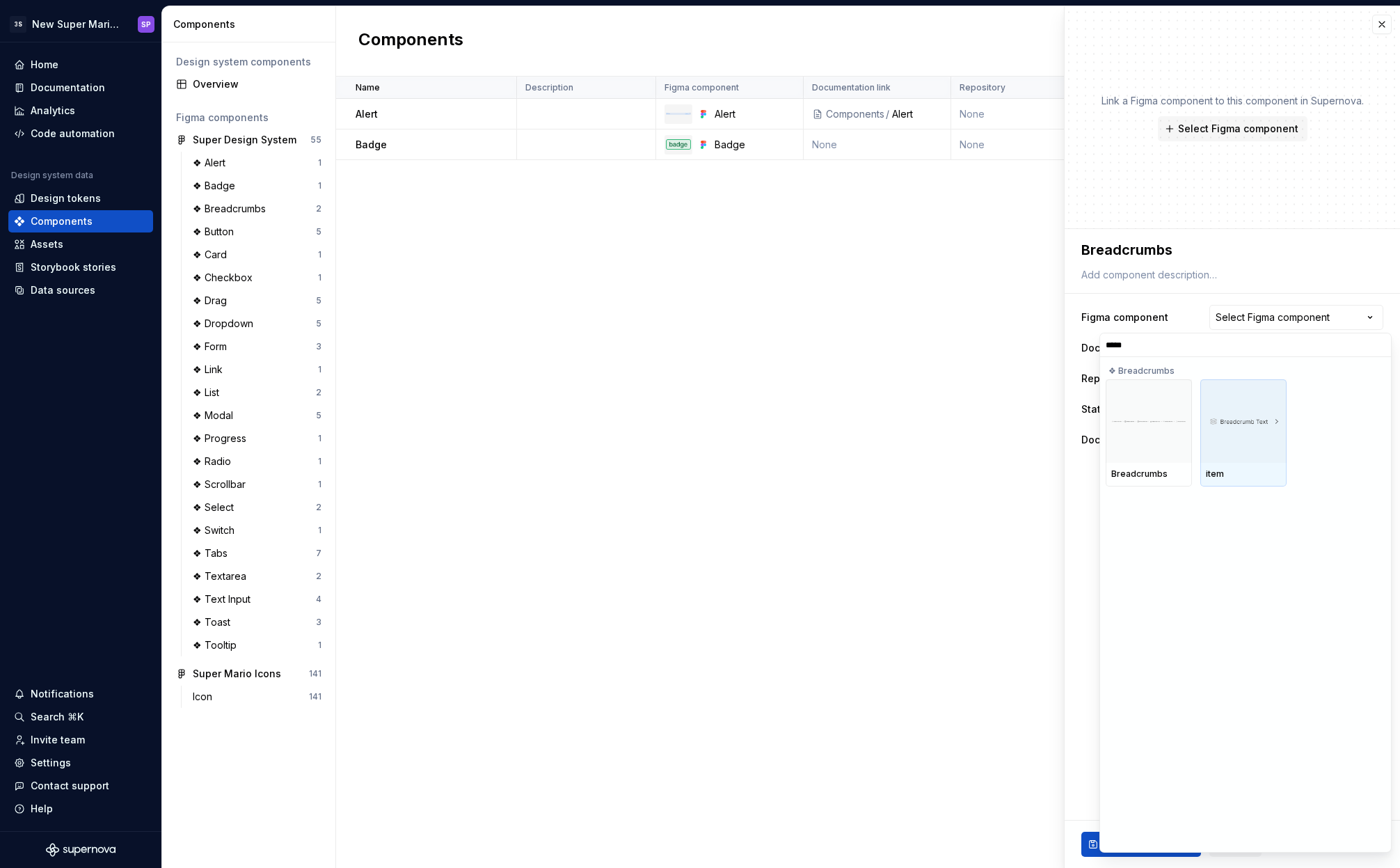
click at [1254, 428] on div at bounding box center [1243, 422] width 86 height 84
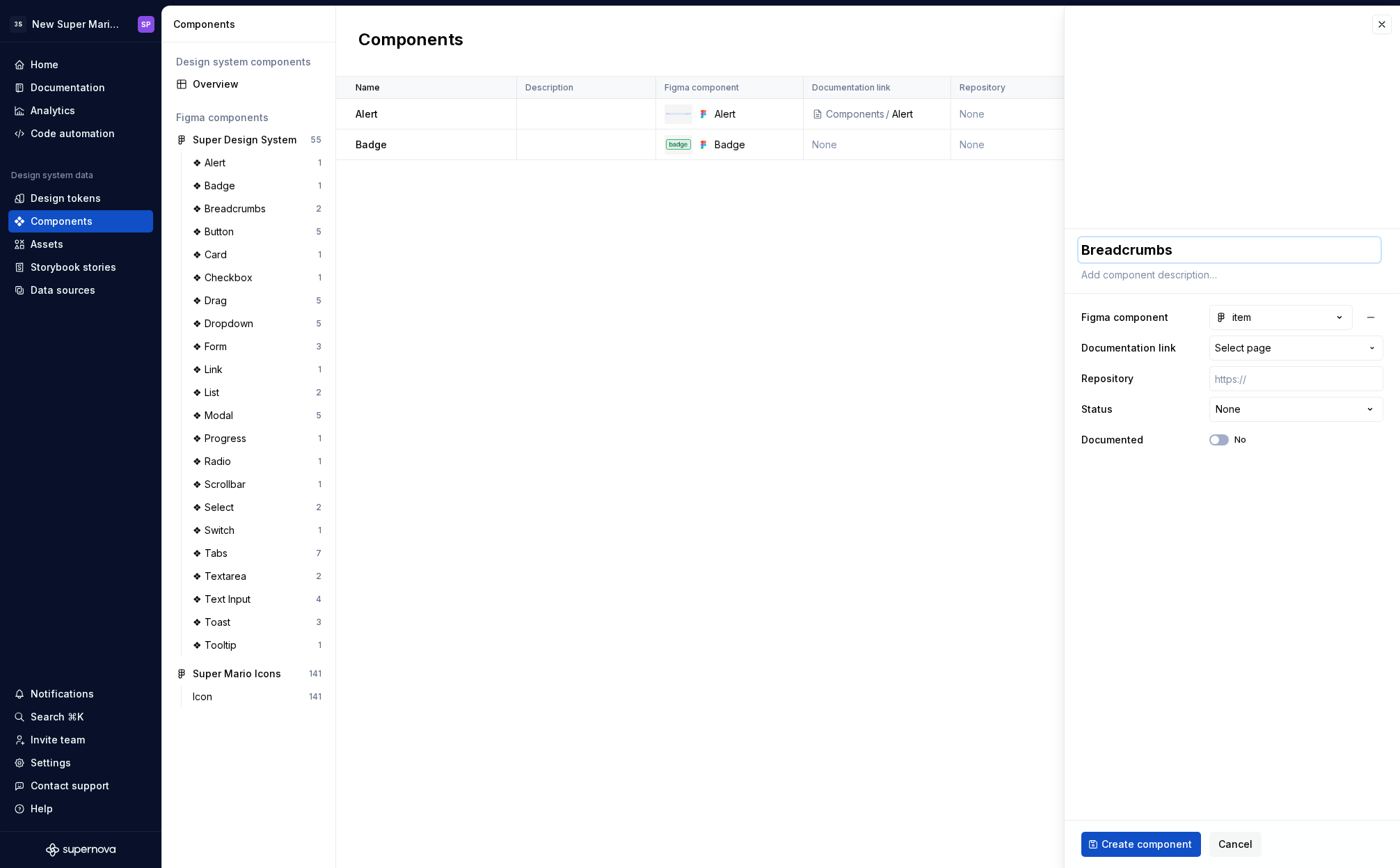
click at [1186, 244] on textarea "Breadcrumbs" at bounding box center [1229, 250] width 302 height 25
click at [1209, 248] on textarea "Breadcrumbs" at bounding box center [1229, 250] width 302 height 25
type textarea "*"
type textarea "Breadcrumb"
click at [1269, 409] on html "**********" at bounding box center [700, 434] width 1400 height 868
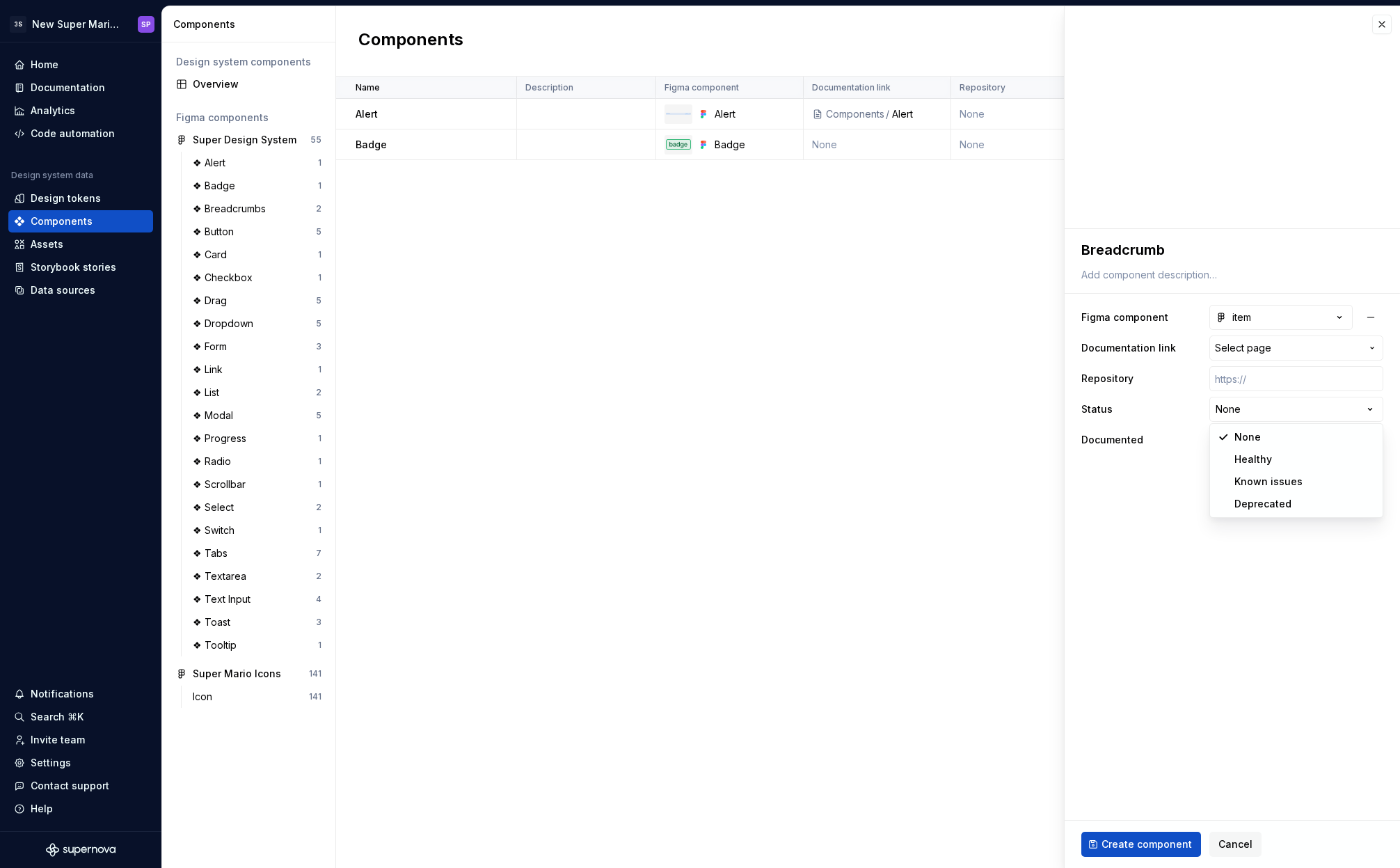
select select "**********"
click at [1221, 441] on button "No" at bounding box center [1219, 440] width 20 height 11
click at [1134, 842] on span "Create component" at bounding box center [1146, 844] width 91 height 14
type textarea "*"
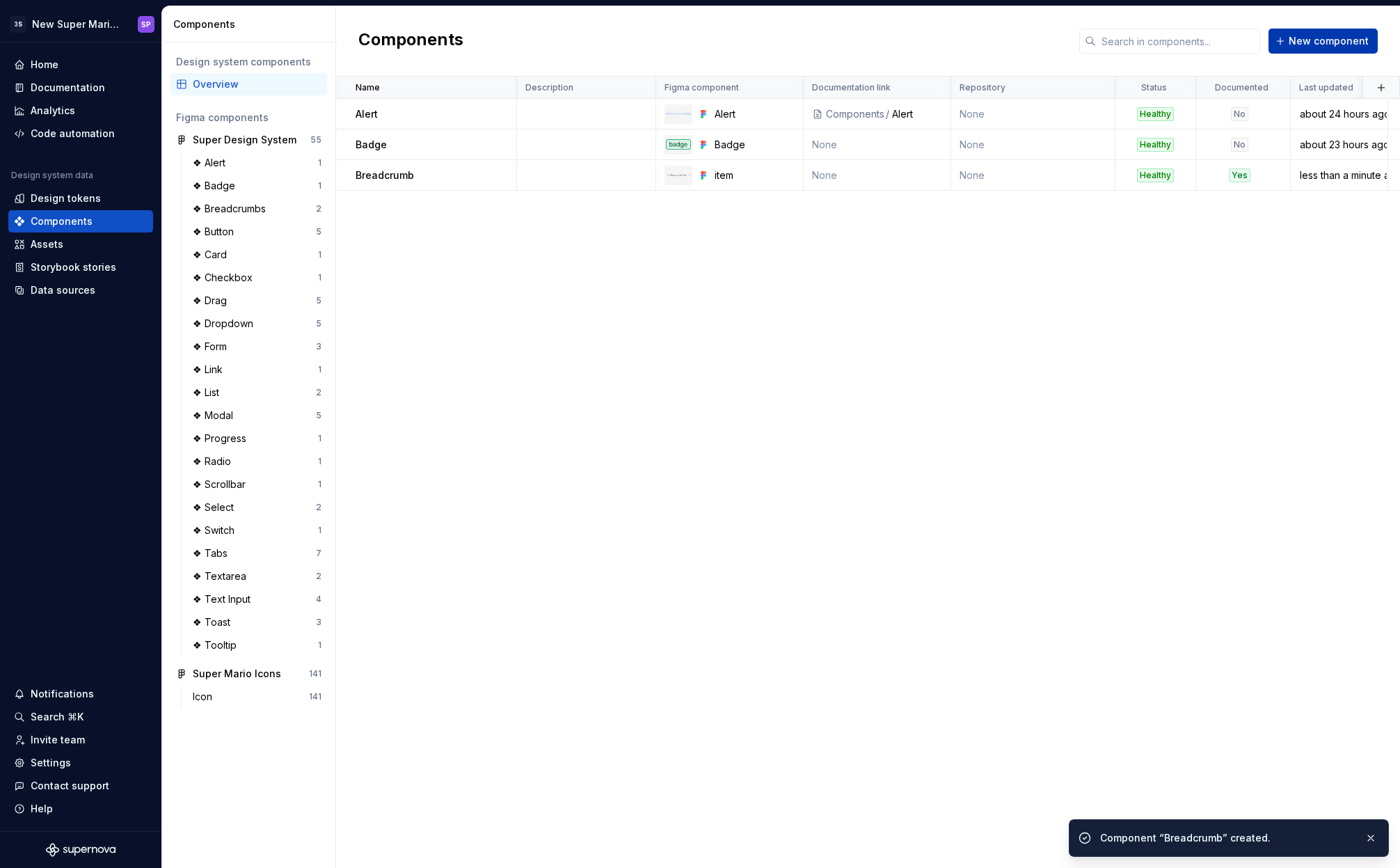
click at [1299, 44] on span "New component" at bounding box center [1328, 41] width 80 height 14
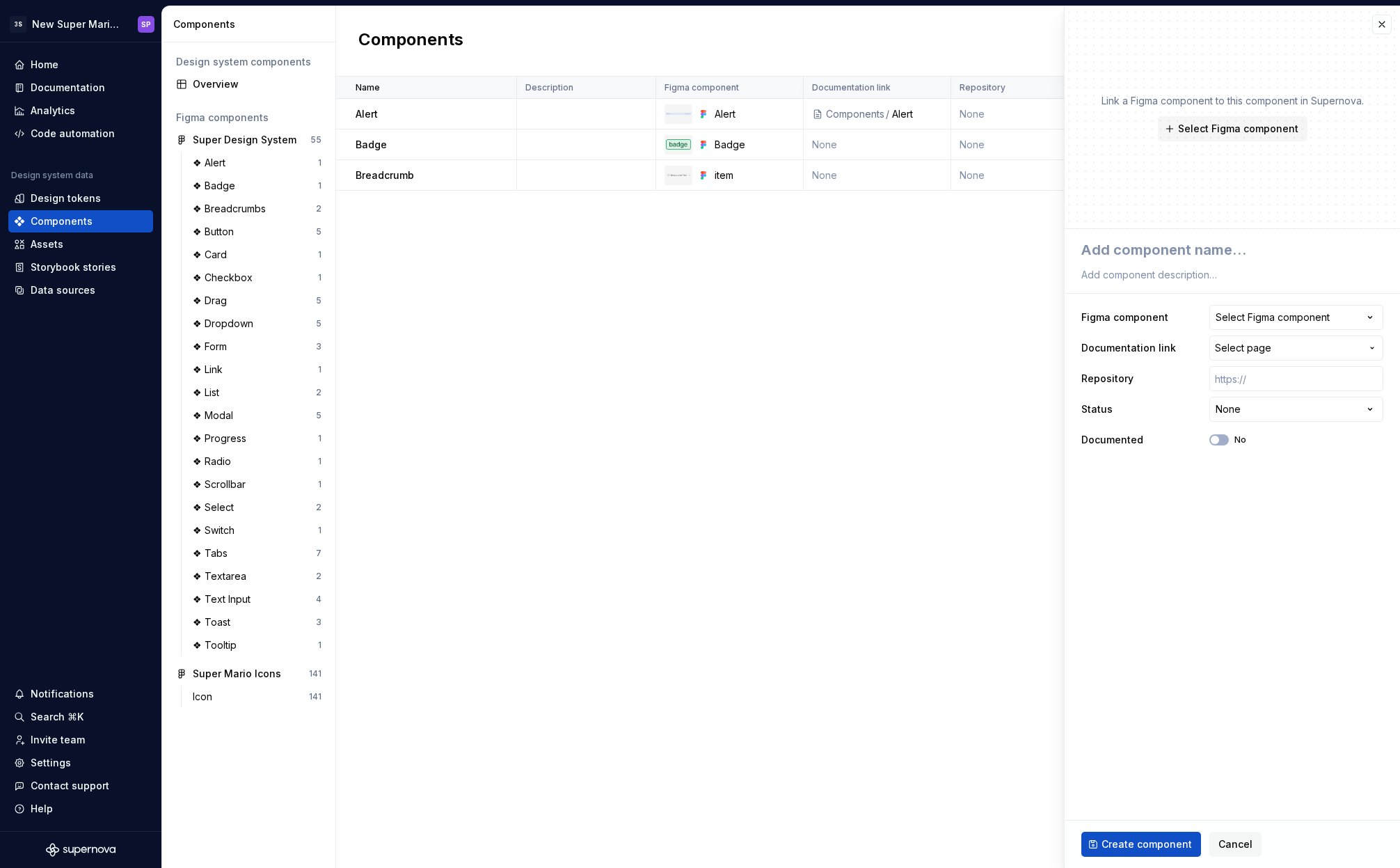
type textarea "*"
type textarea "B"
type textarea "*"
type textarea "Bu"
type textarea "*"
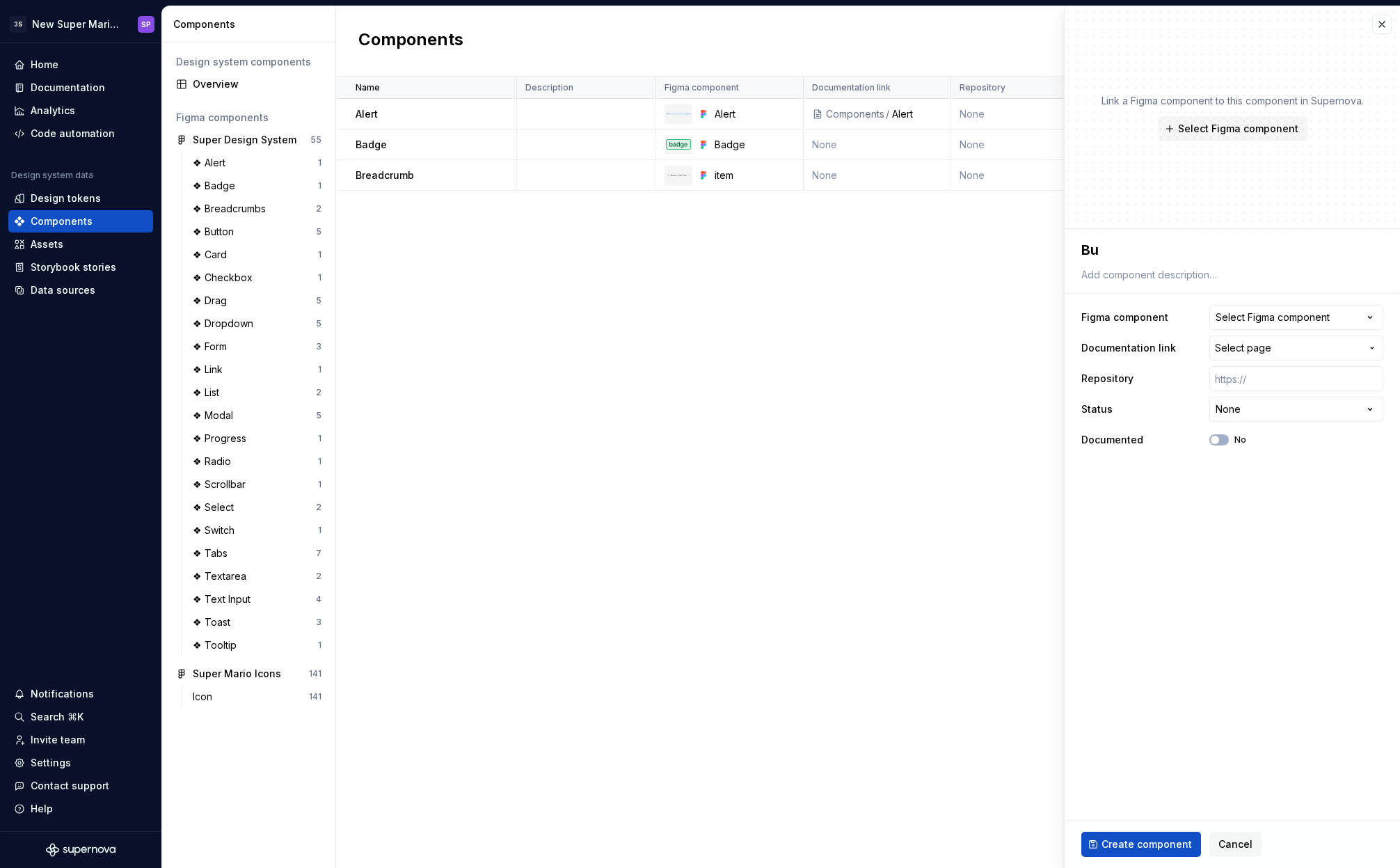
type textarea "But"
type textarea "*"
type textarea "Butt"
type textarea "*"
type textarea "Butto"
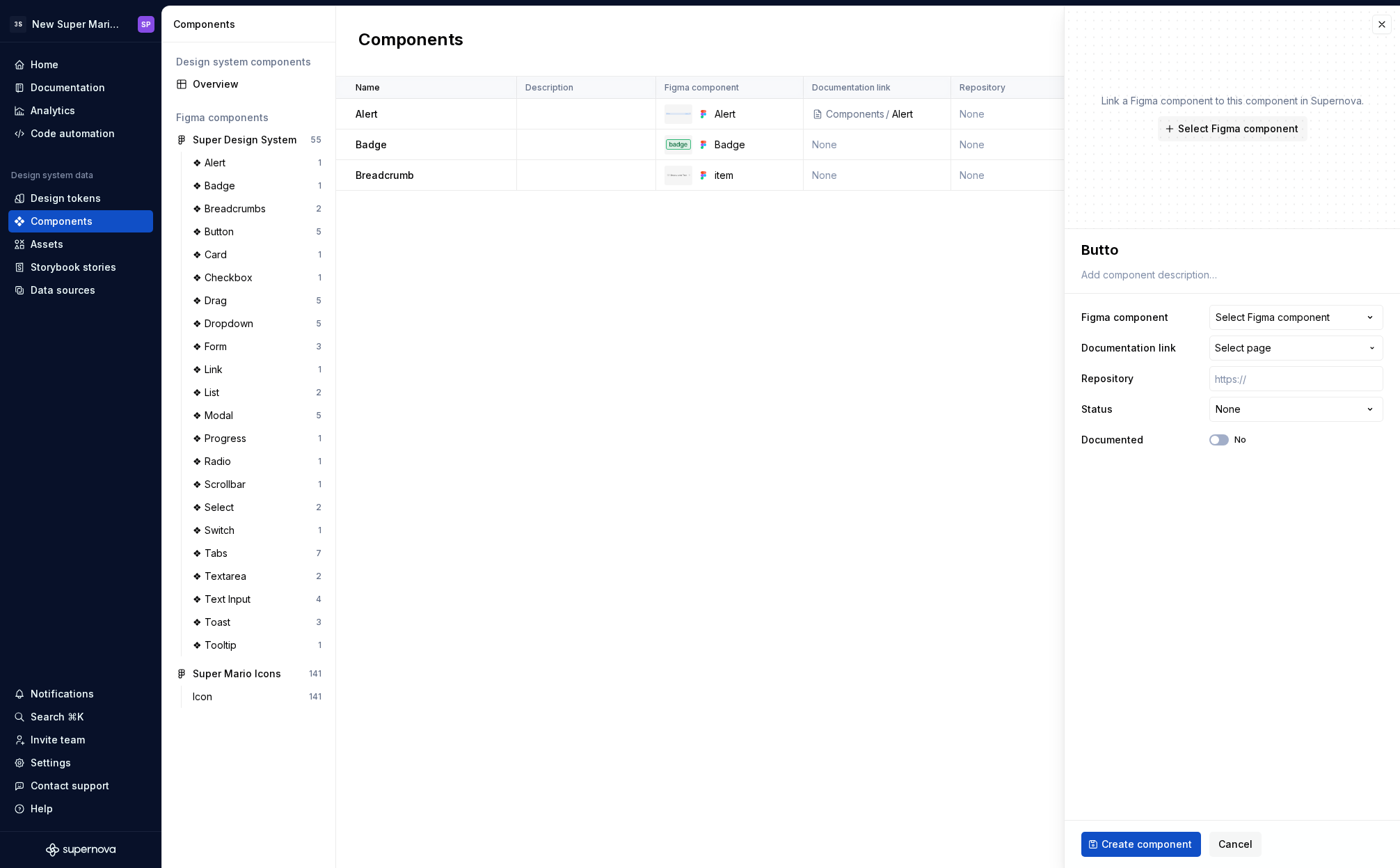
type textarea "*"
type textarea "Button"
click at [1251, 319] on div "Select Figma component" at bounding box center [1272, 317] width 114 height 14
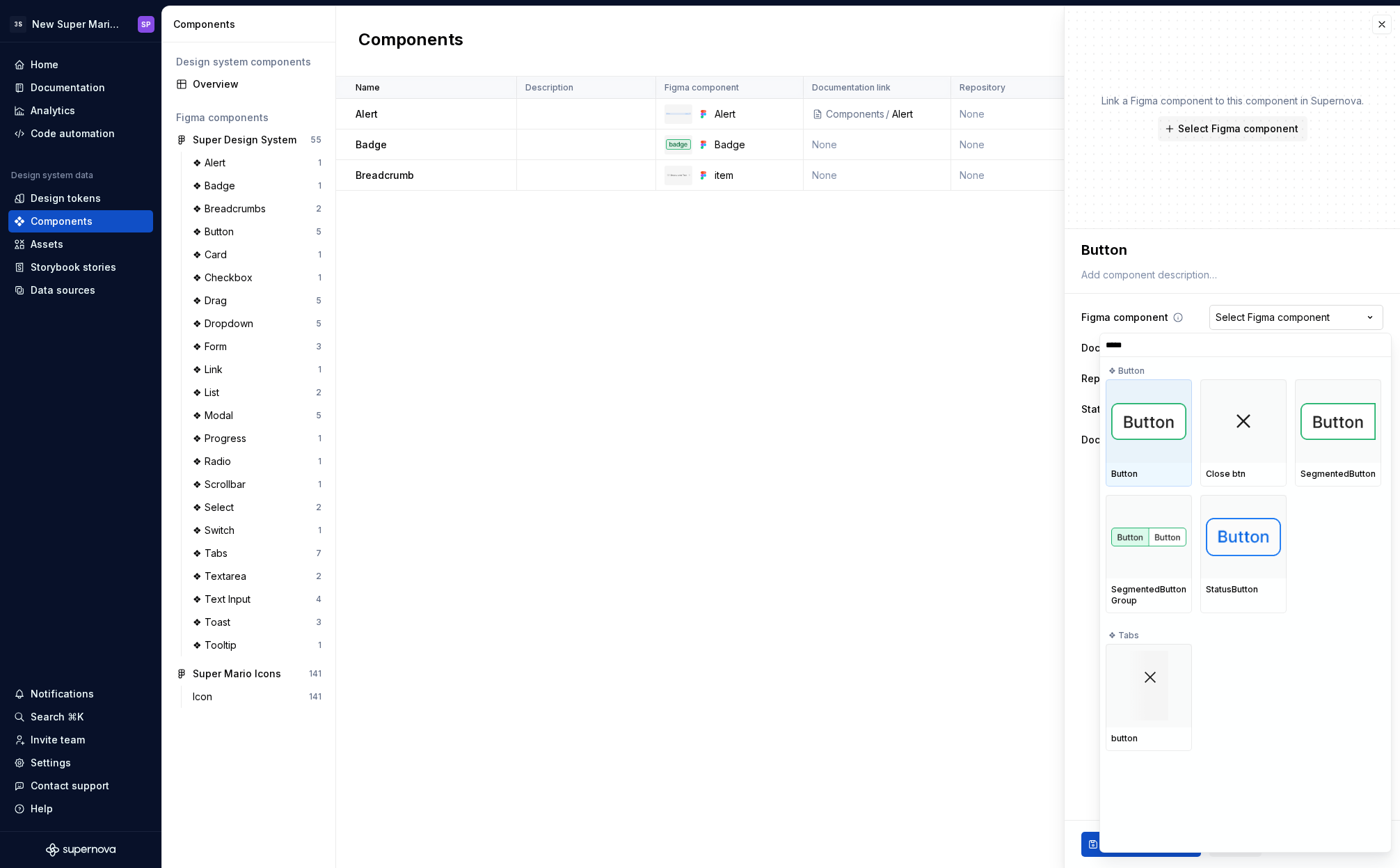
type input "******"
click at [1170, 435] on img at bounding box center [1149, 421] width 75 height 37
type textarea "*"
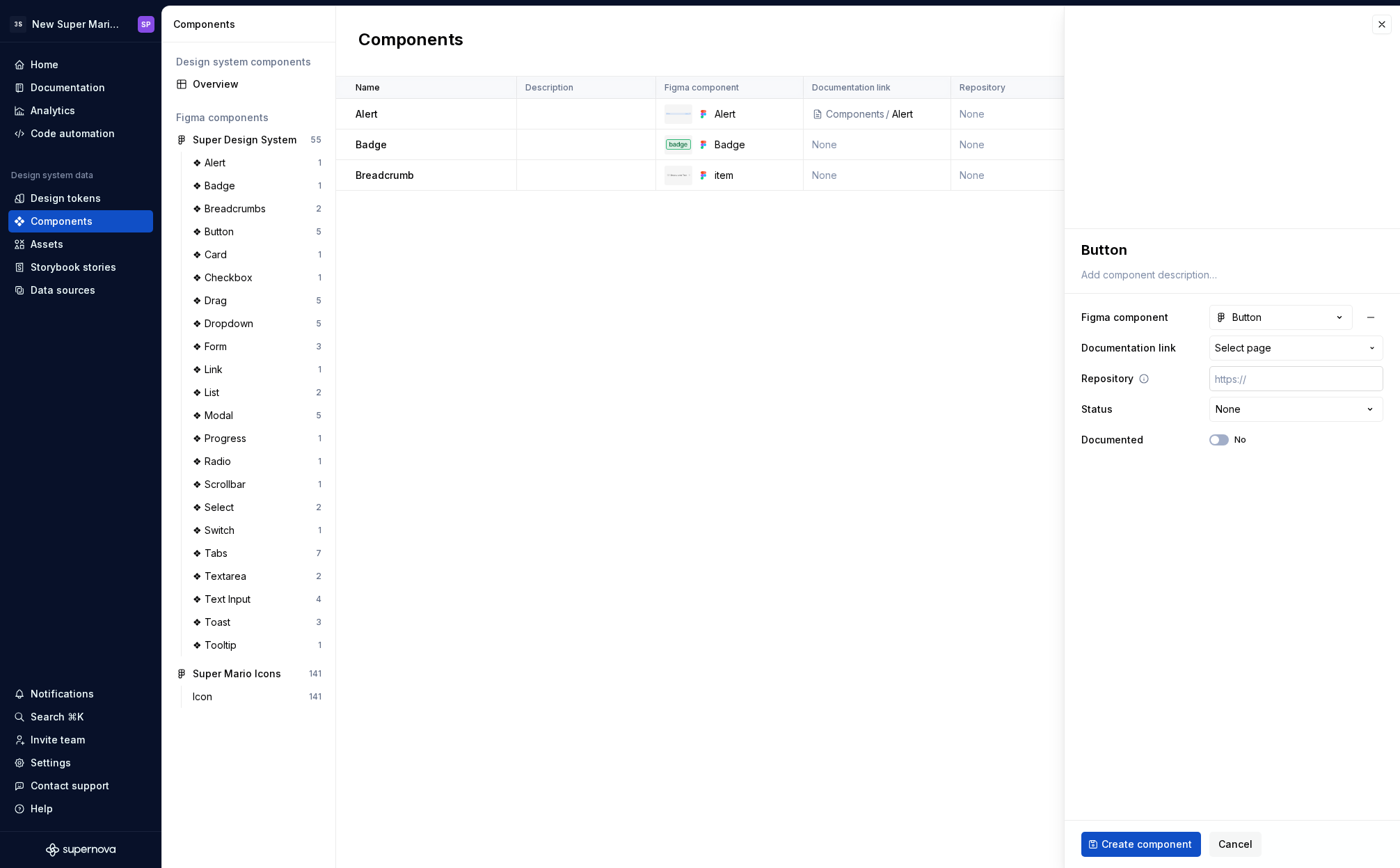
click at [1301, 381] on input "text" at bounding box center [1296, 378] width 174 height 25
type textarea "*"
click at [1306, 353] on span "Select page" at bounding box center [1287, 348] width 146 height 14
type input "bt"
click at [1230, 589] on html "3S New Super Mario Design System SP Home Documentation Analytics Code automatio…" at bounding box center [700, 434] width 1400 height 868
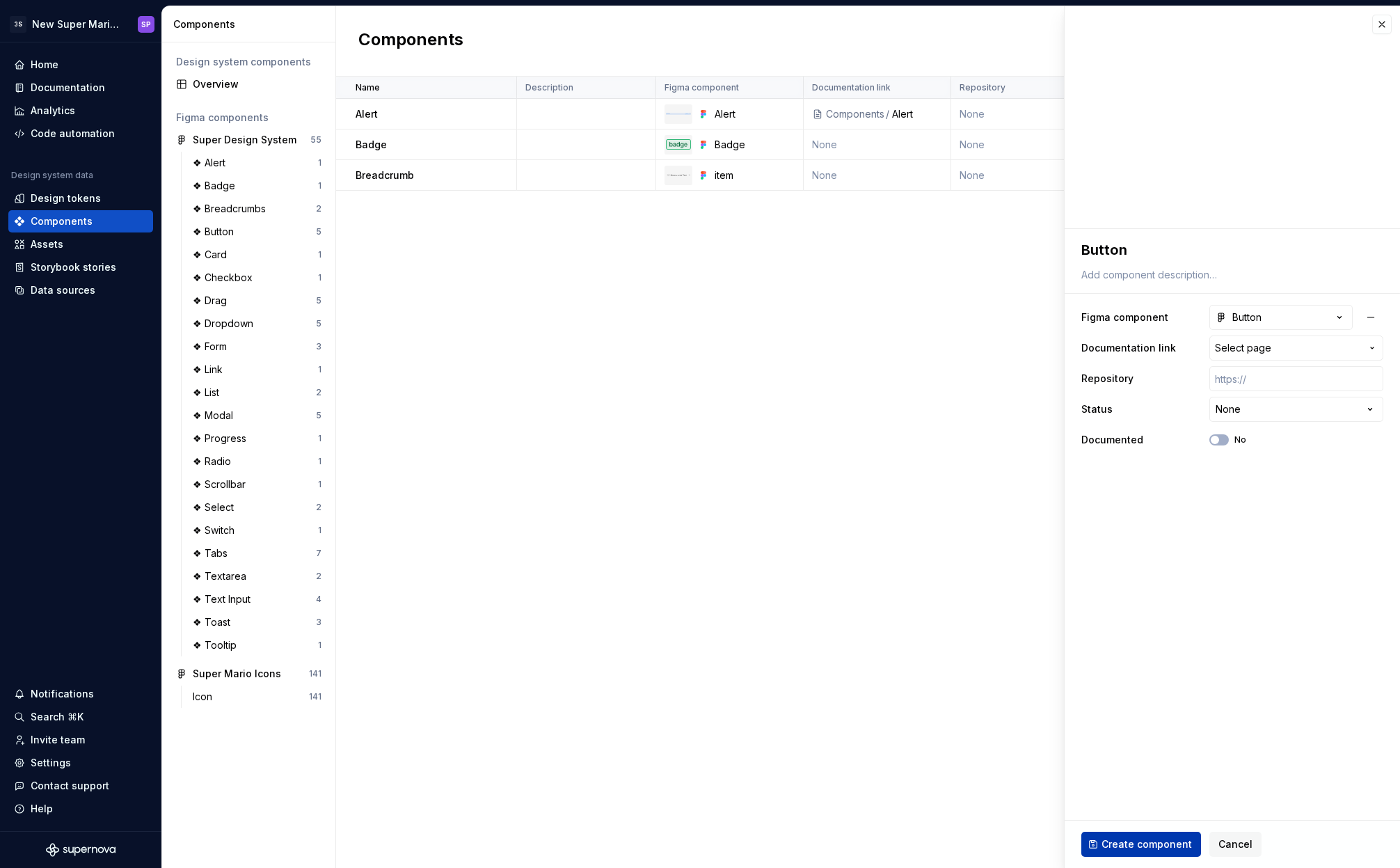
click at [1127, 842] on span "Create component" at bounding box center [1146, 844] width 91 height 14
type textarea "*"
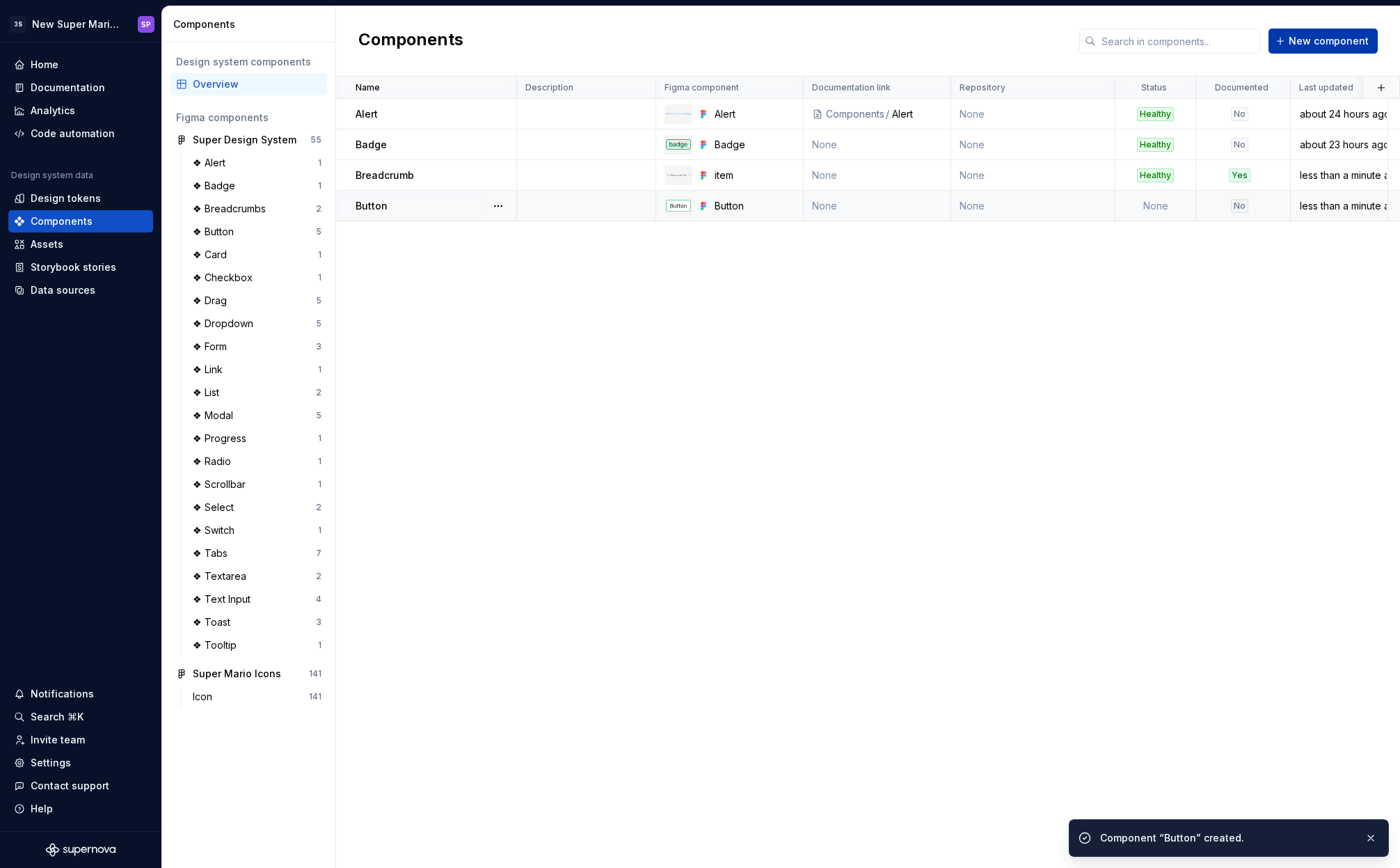
click at [1288, 47] on button "New component" at bounding box center [1323, 40] width 109 height 25
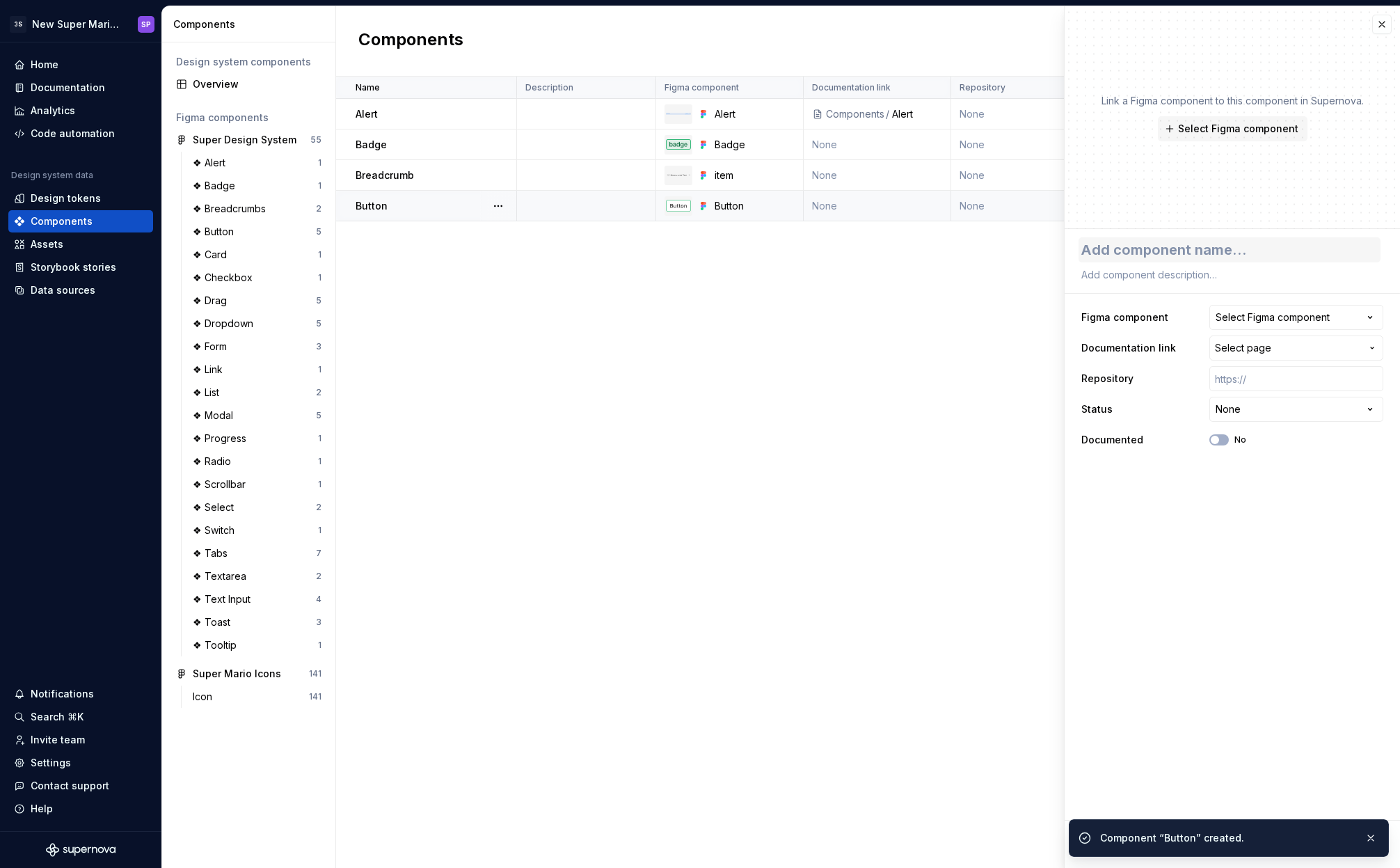
click at [1181, 251] on textarea at bounding box center [1229, 250] width 302 height 25
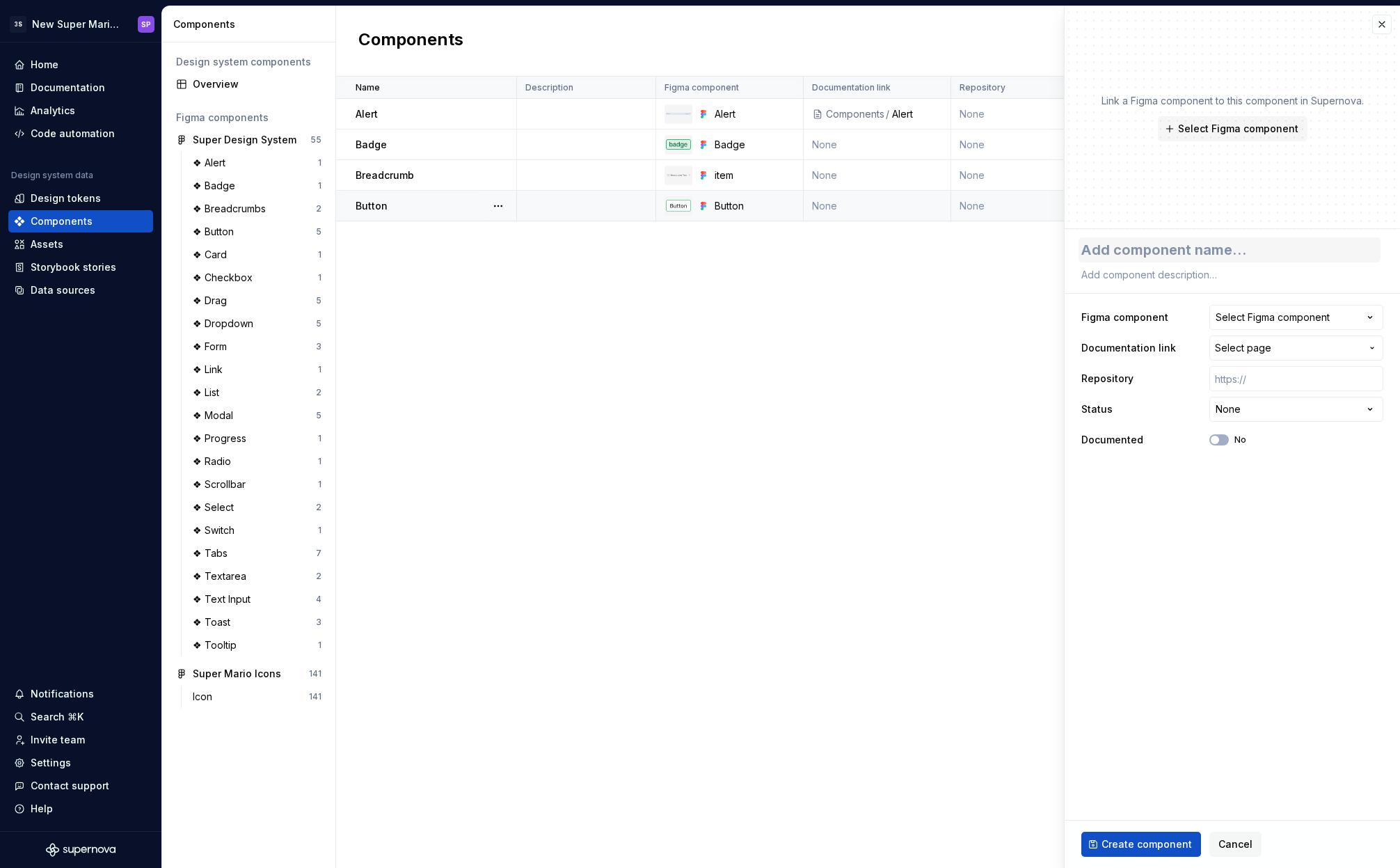
type textarea "*"
type textarea "C"
type textarea "*"
type textarea "Ca"
type textarea "*"
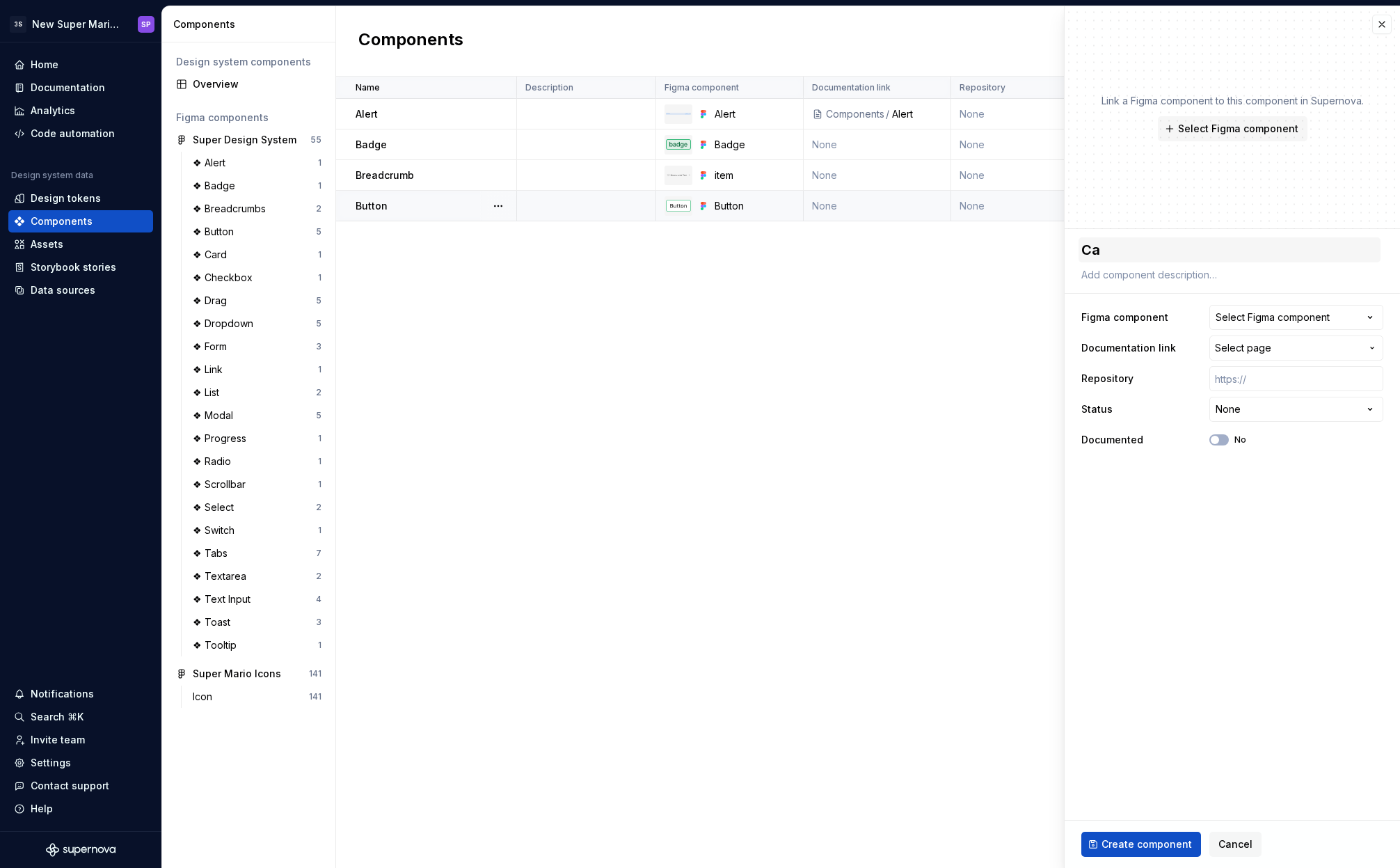
type textarea "Car"
type textarea "*"
type textarea "Card"
click at [1270, 316] on div "Select Figma component" at bounding box center [1272, 317] width 114 height 14
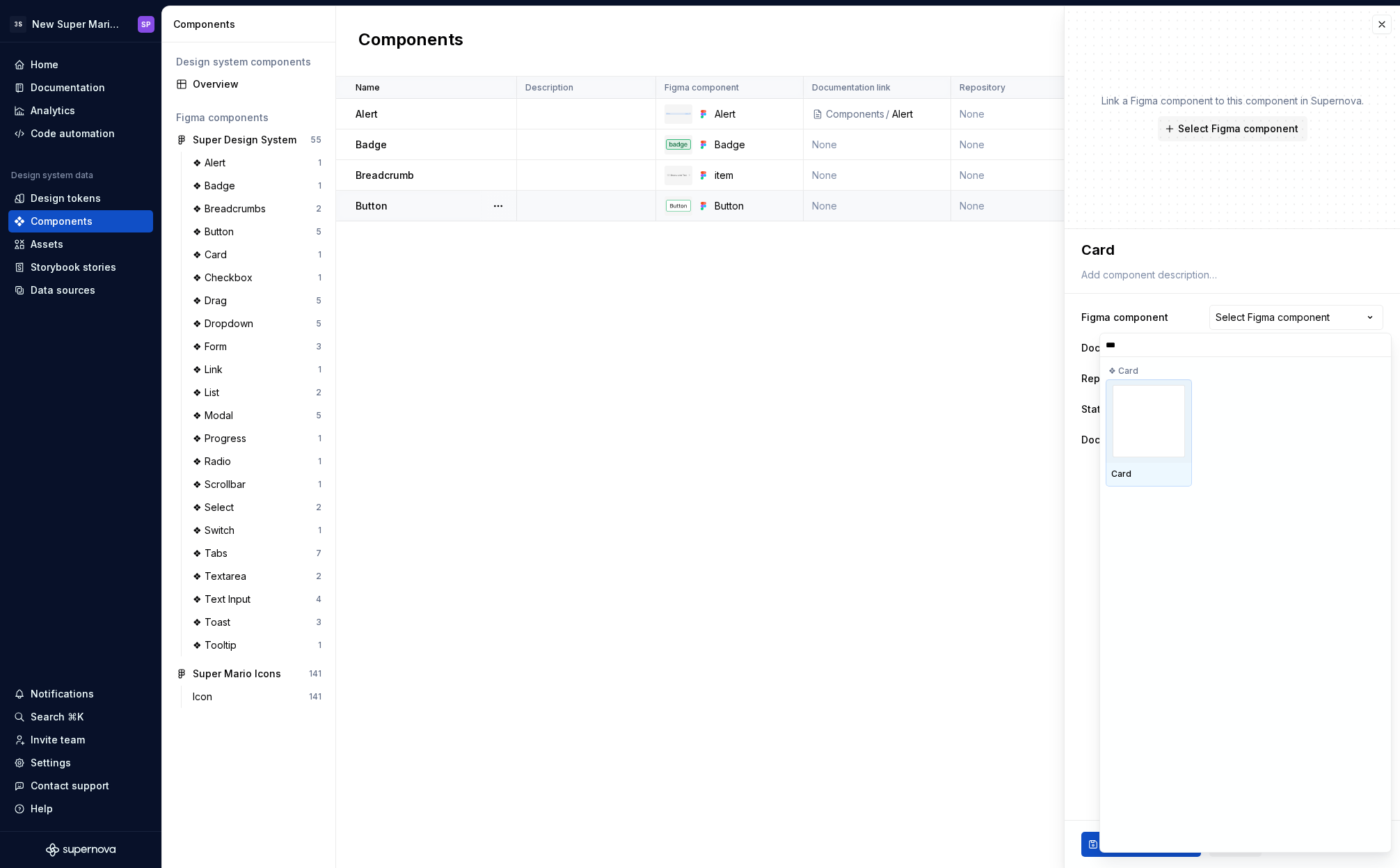
type input "****"
click at [1150, 423] on img at bounding box center [1148, 421] width 73 height 73
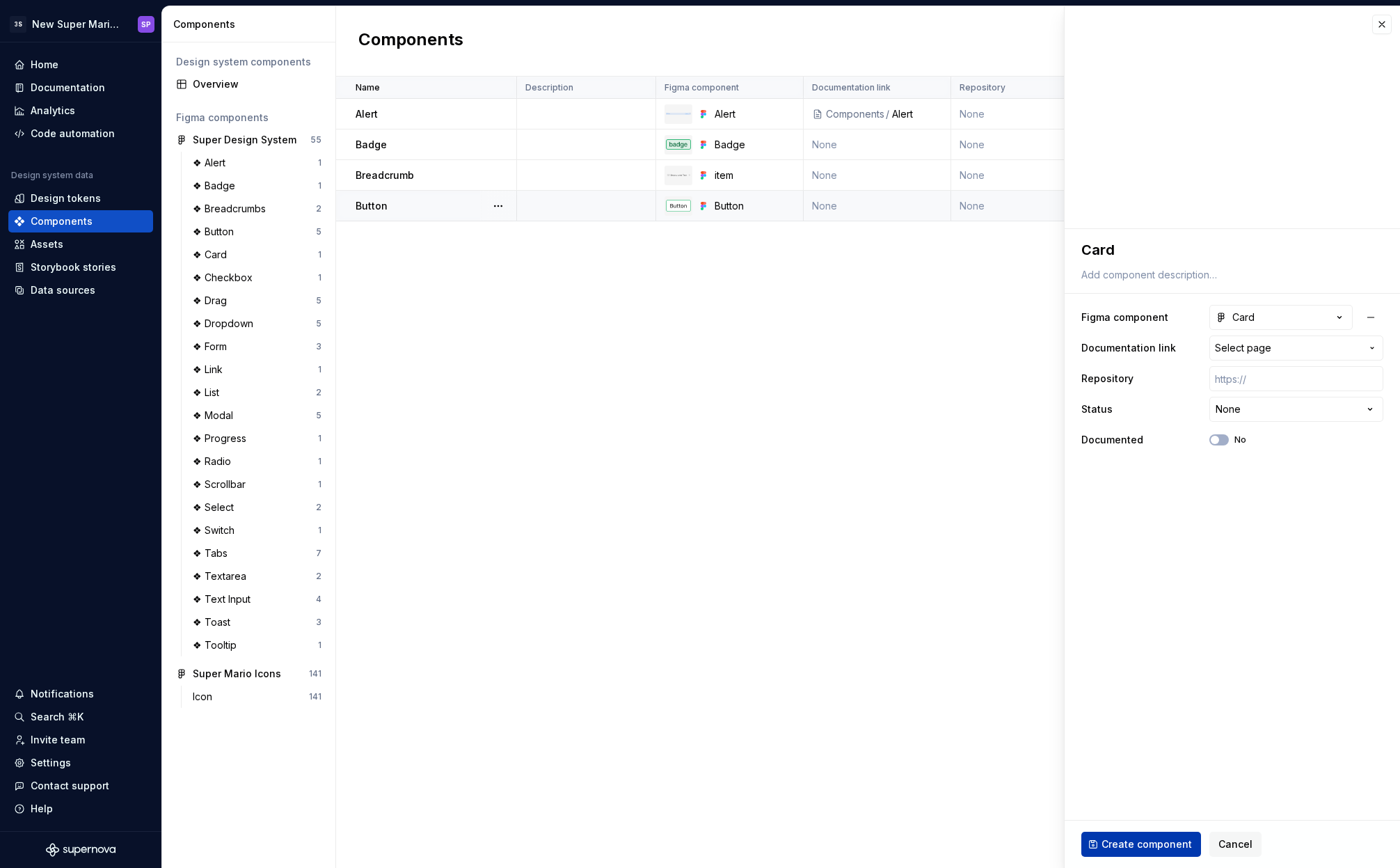
click at [1157, 847] on span "Create component" at bounding box center [1146, 844] width 91 height 14
type textarea "*"
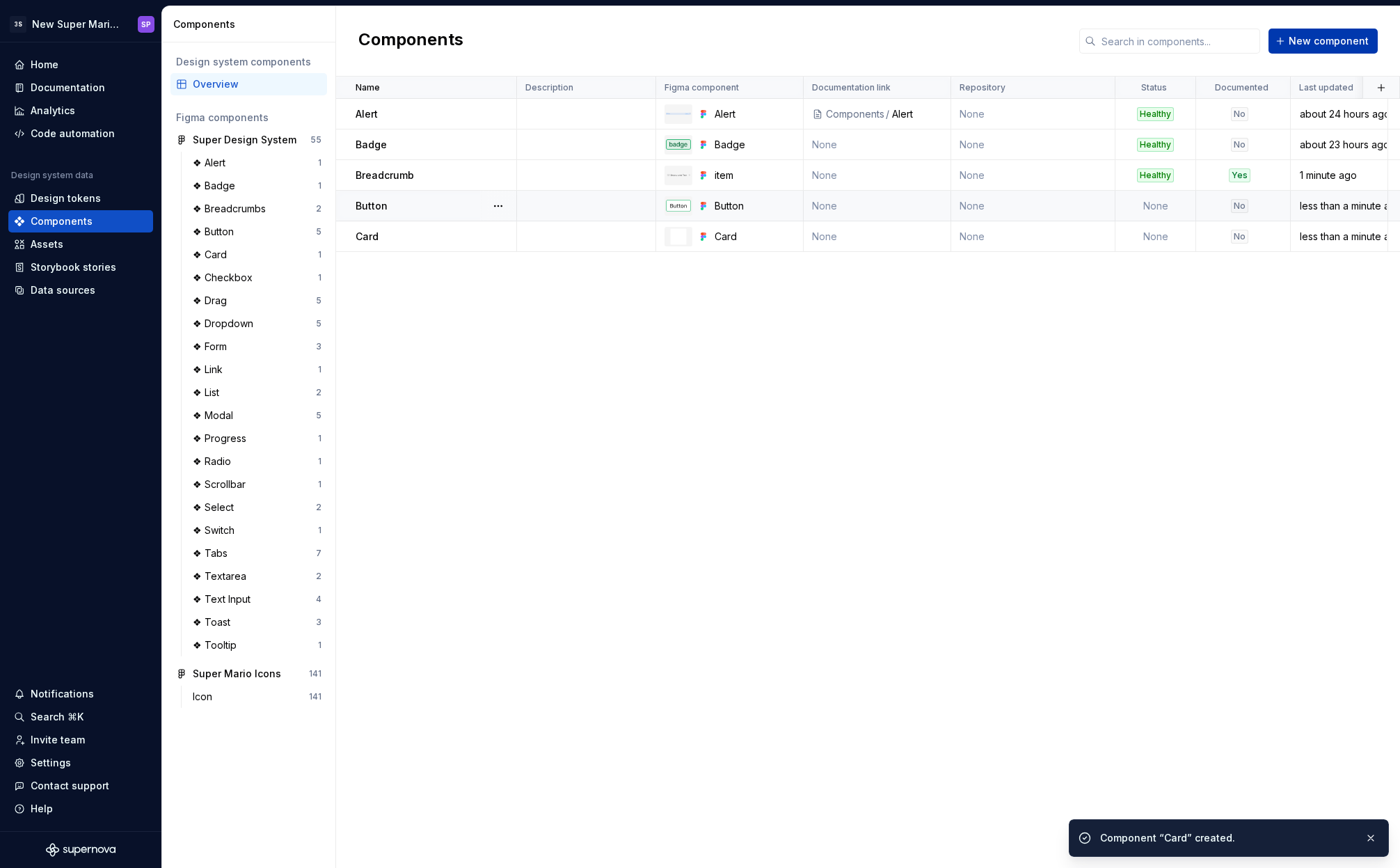
click at [1321, 39] on span "New component" at bounding box center [1328, 41] width 80 height 14
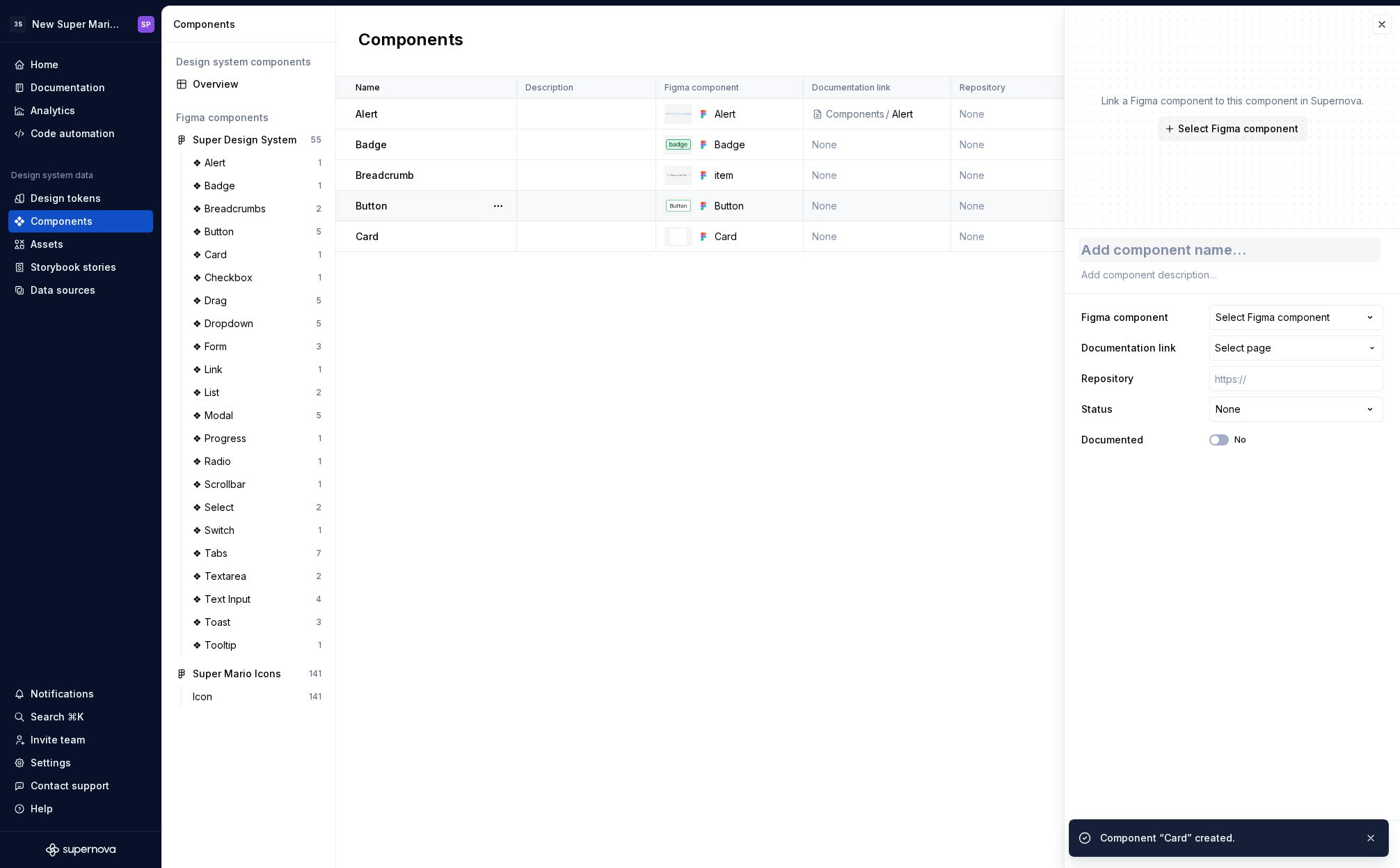
click at [1185, 257] on textarea at bounding box center [1229, 250] width 302 height 25
type textarea "*"
type textarea "C"
type textarea "*"
type textarea "Ch"
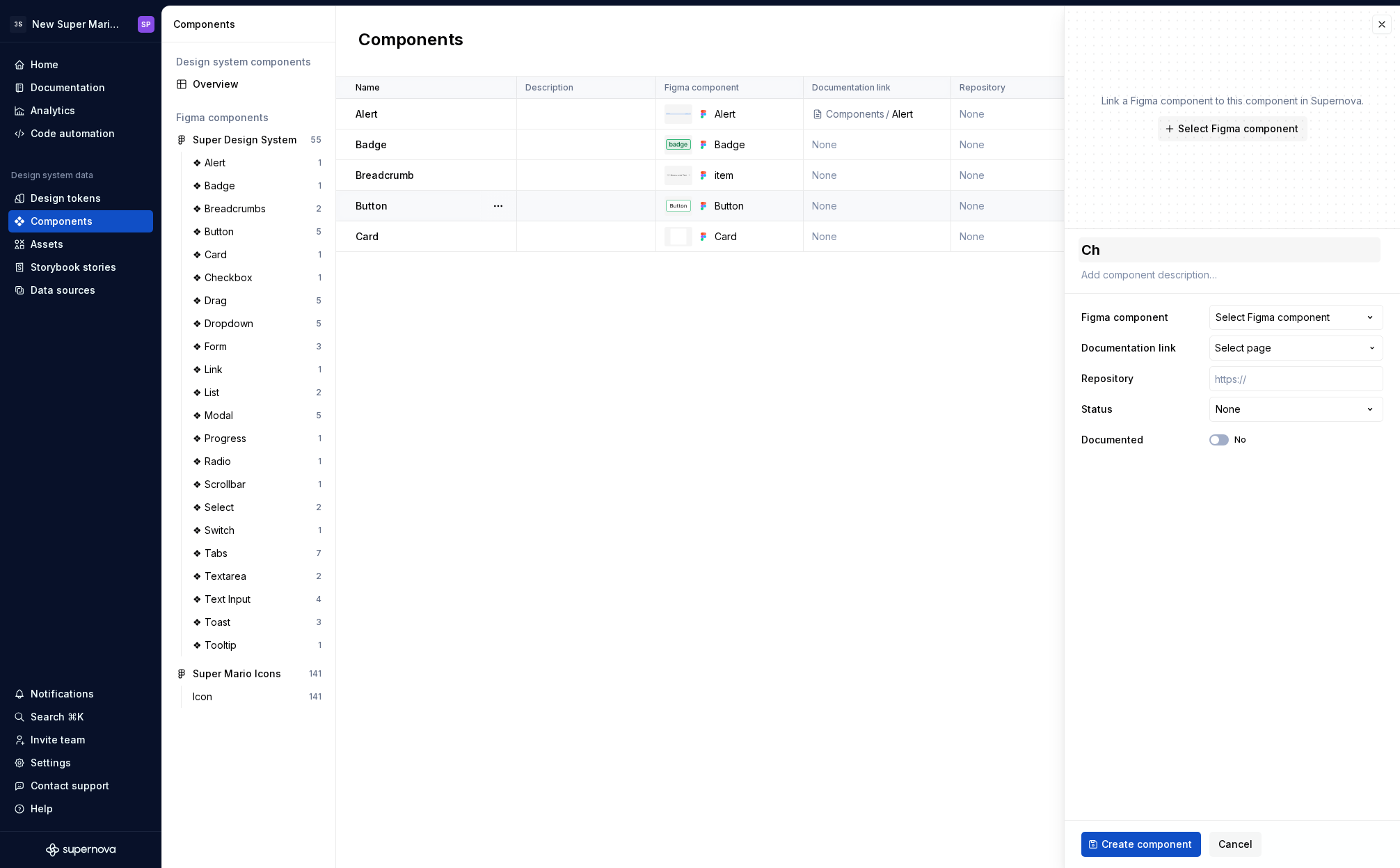
type textarea "*"
type textarea "Che"
type textarea "*"
type textarea "Chec"
type textarea "*"
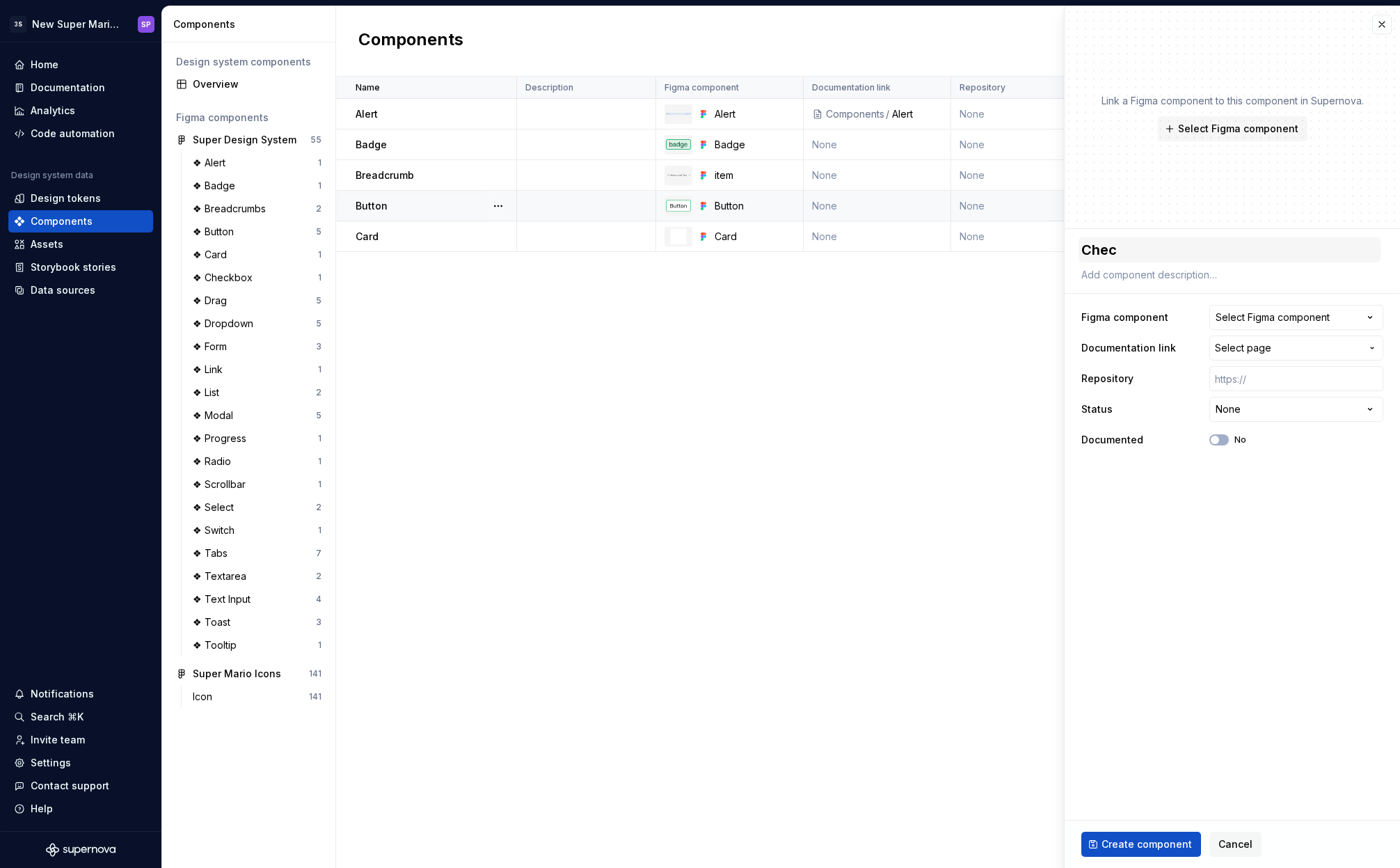
type textarea "Check"
type textarea "*"
type textarea "Checkb"
type textarea "*"
type textarea "Checkbo"
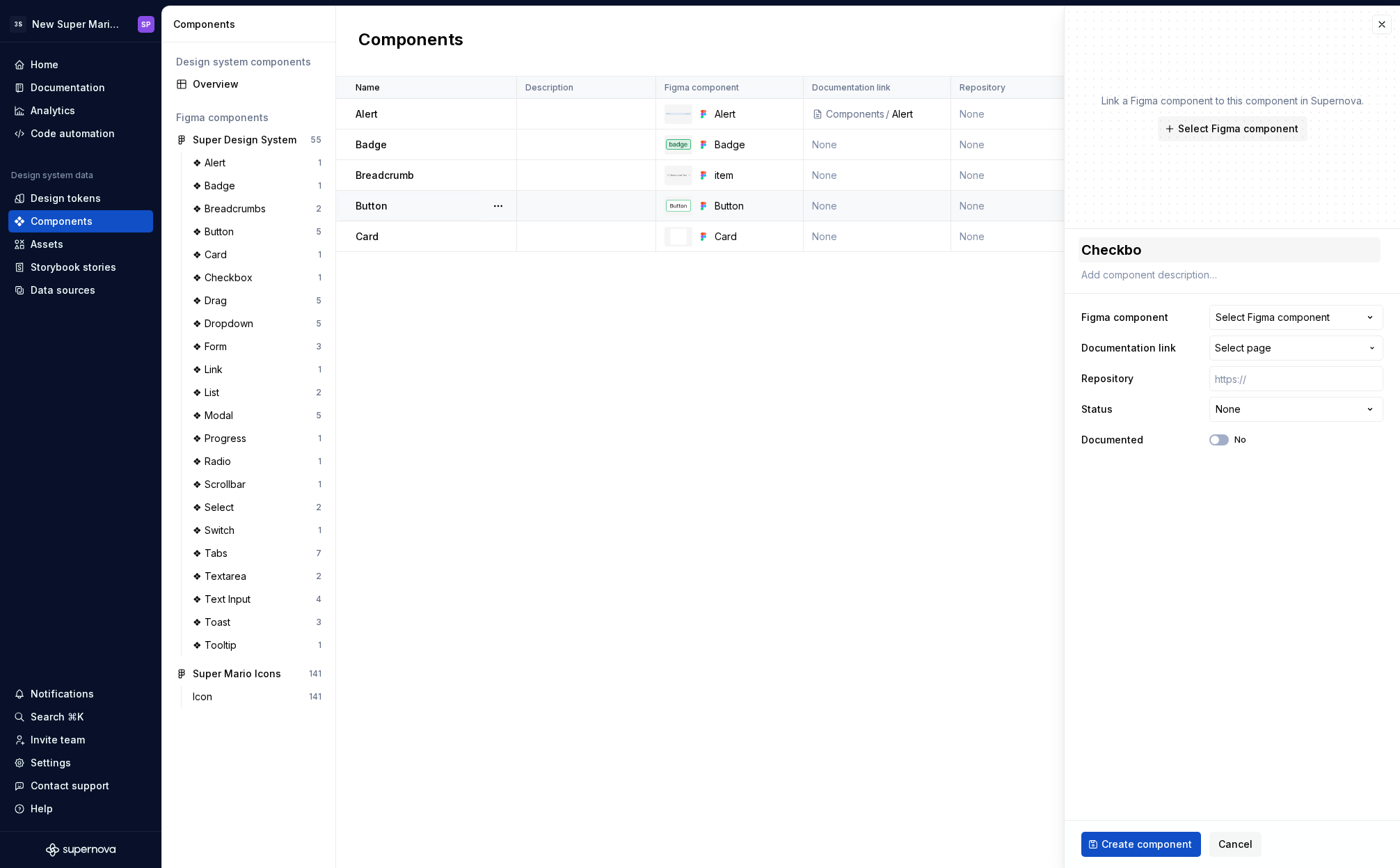
type textarea "*"
type textarea "Checkbox"
click at [1261, 321] on div "Select Figma component" at bounding box center [1272, 317] width 114 height 14
type input "*****"
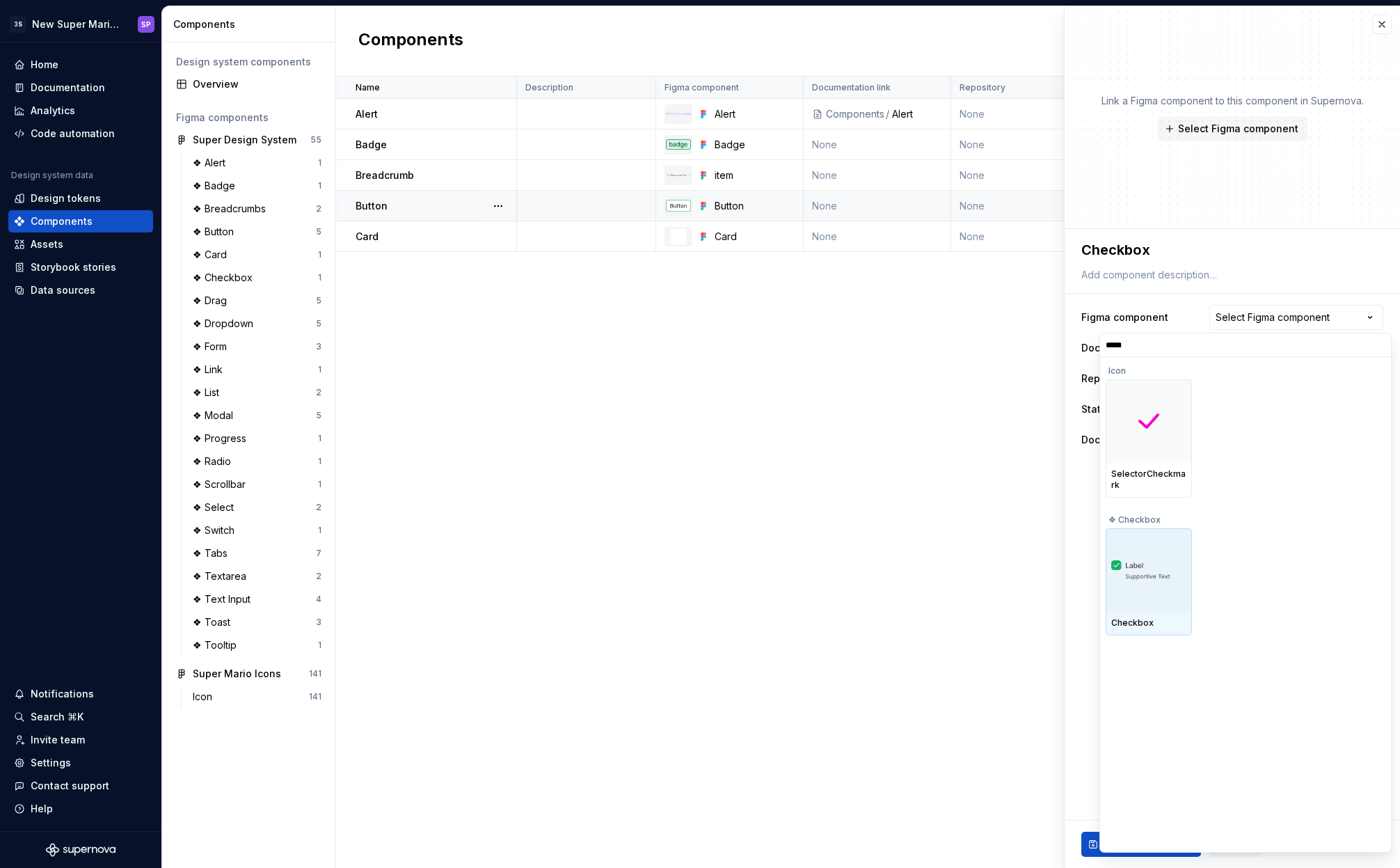
click at [1162, 563] on img at bounding box center [1149, 570] width 75 height 21
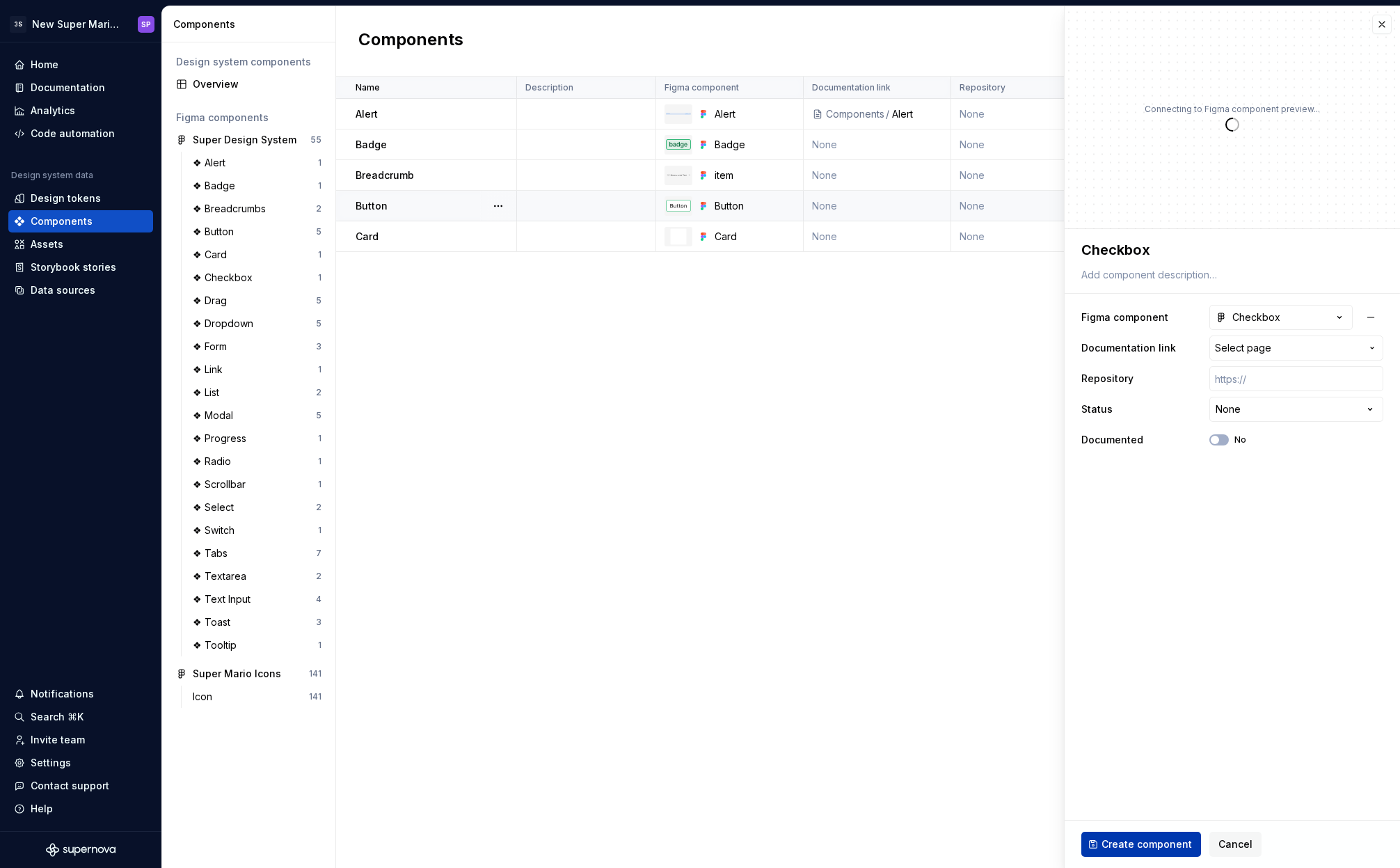
click at [1166, 851] on span "Create component" at bounding box center [1146, 844] width 91 height 14
type textarea "*"
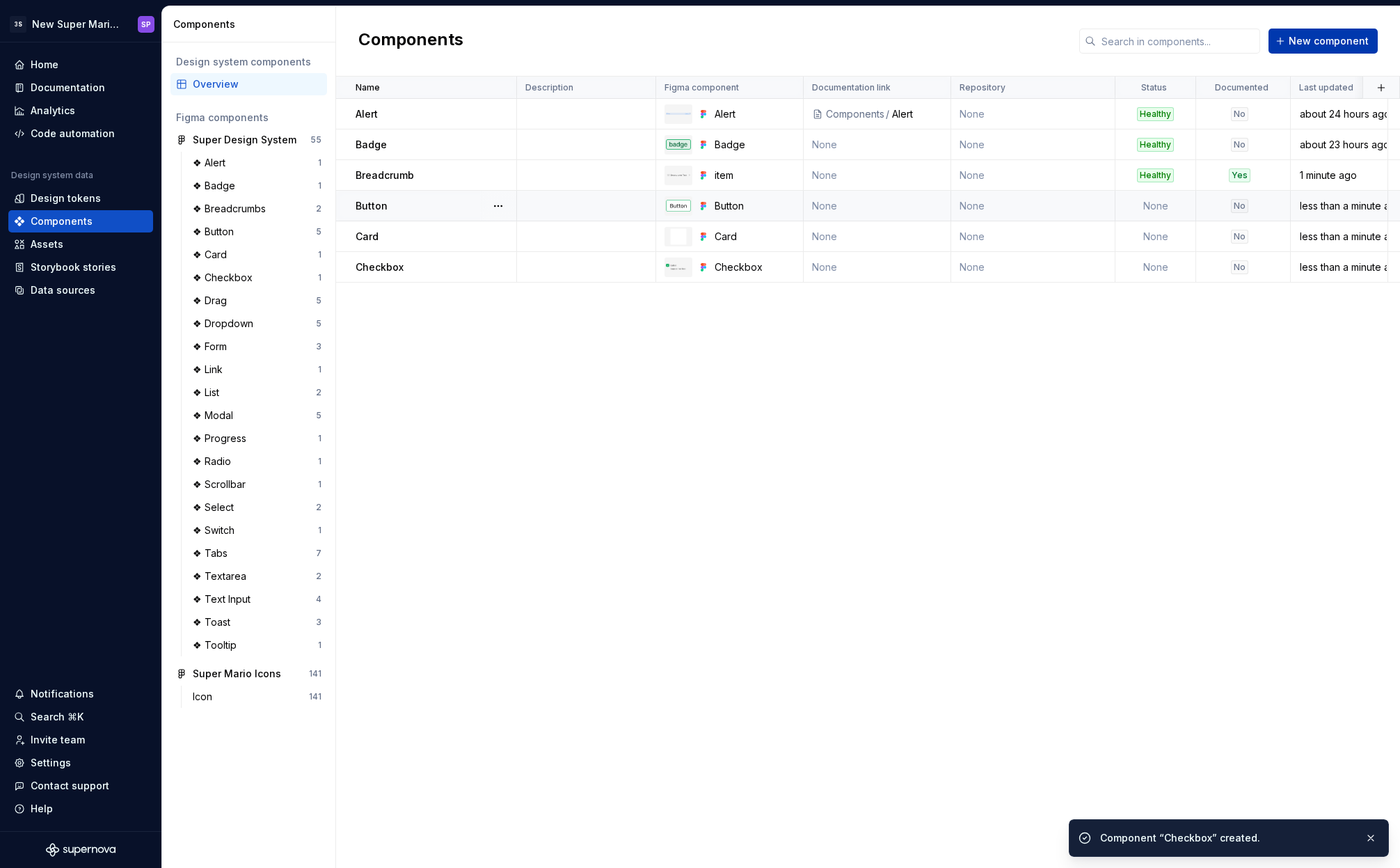
click at [1323, 45] on span "New component" at bounding box center [1328, 41] width 80 height 14
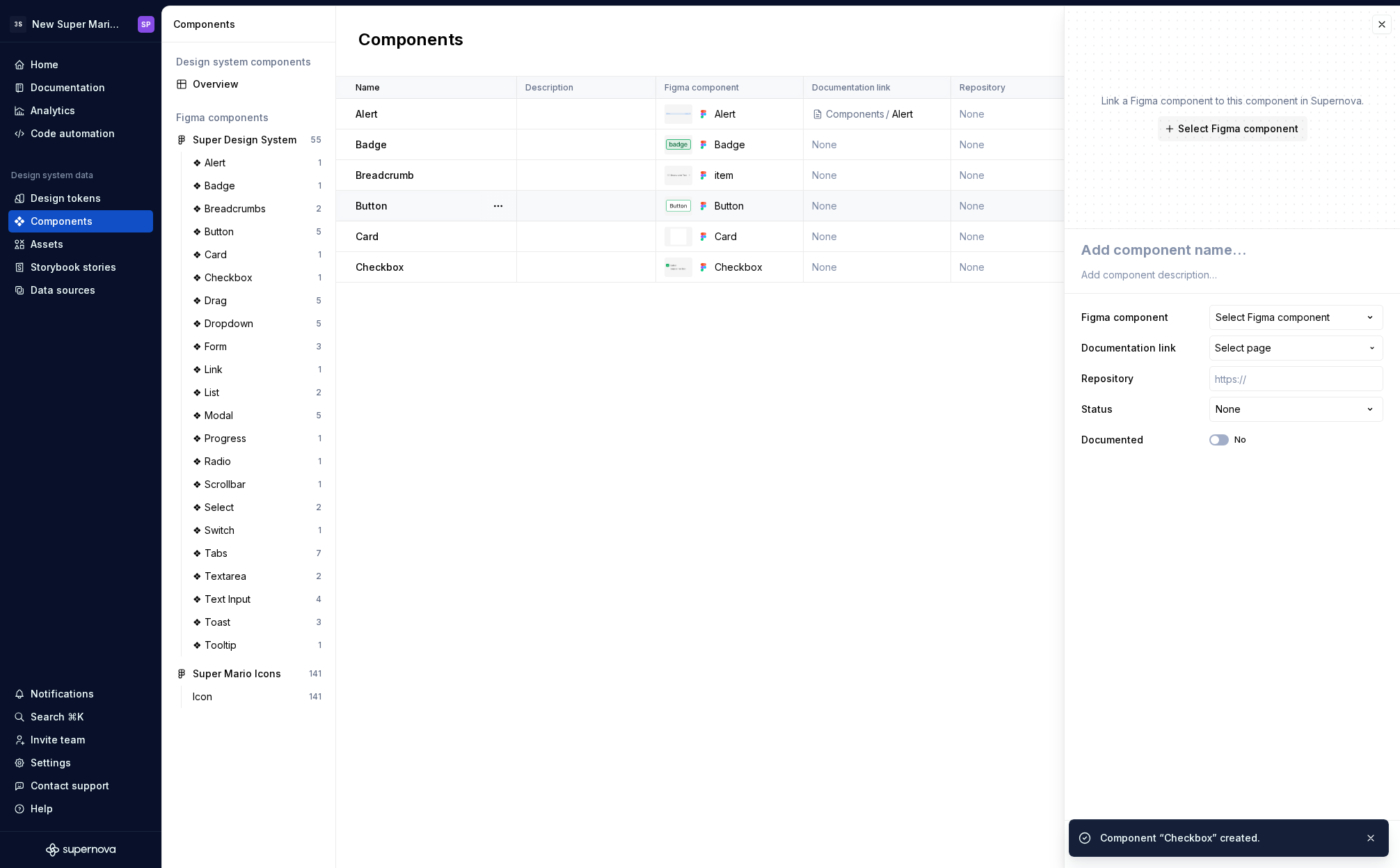
type textarea "*"
type textarea "D"
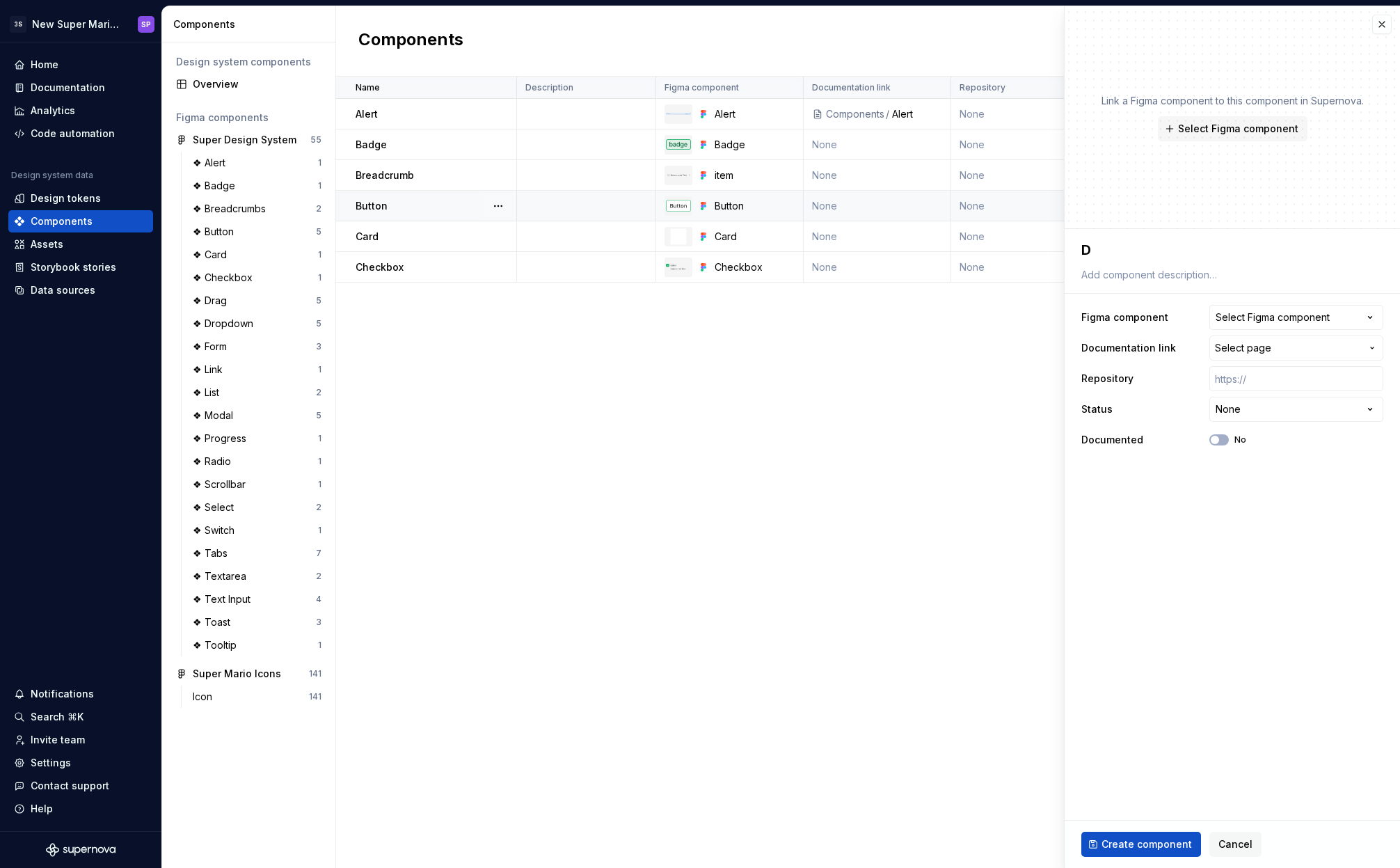
type textarea "*"
type textarea "Dr"
type textarea "*"
type textarea "Dra"
type textarea "*"
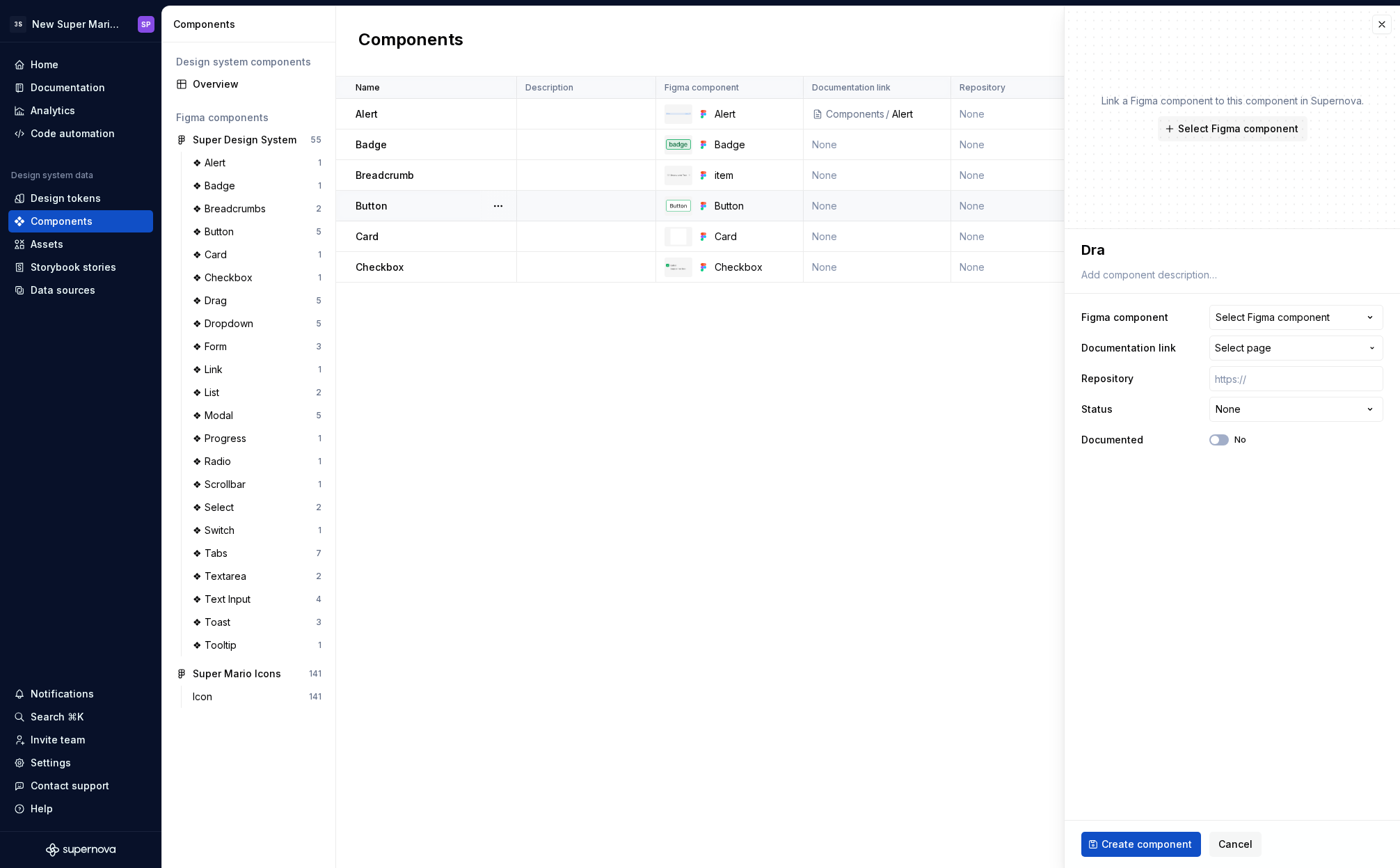
type textarea "Drag"
type textarea "*"
type textarea "Drag"
type textarea "*"
type textarea "Drag h"
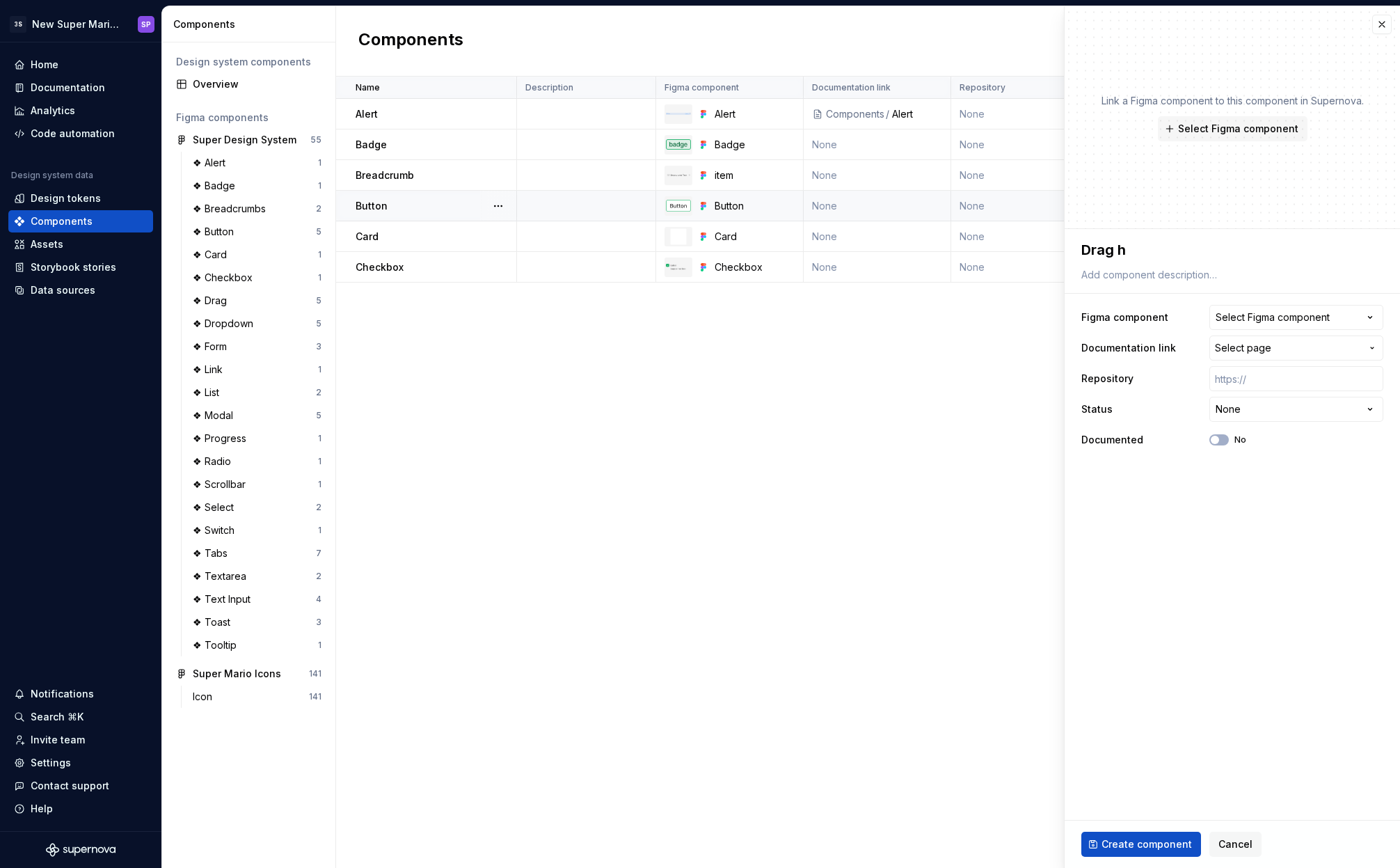
type textarea "*"
type textarea "Drag ha"
type textarea "*"
type textarea "Drag han"
type textarea "*"
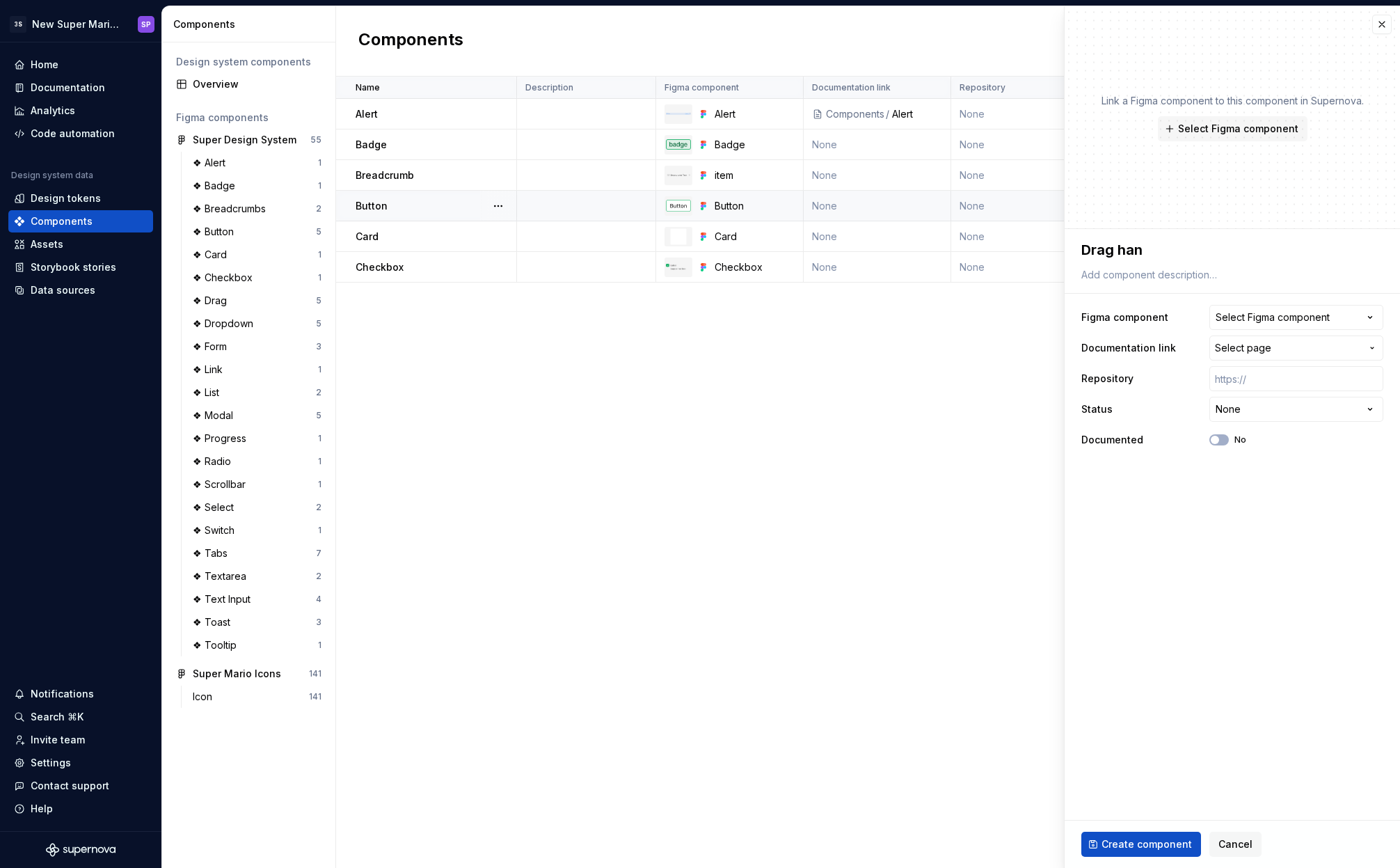
type textarea "Drag hand"
type textarea "*"
type textarea "Drag han"
type textarea "*"
type textarea "Drag ha"
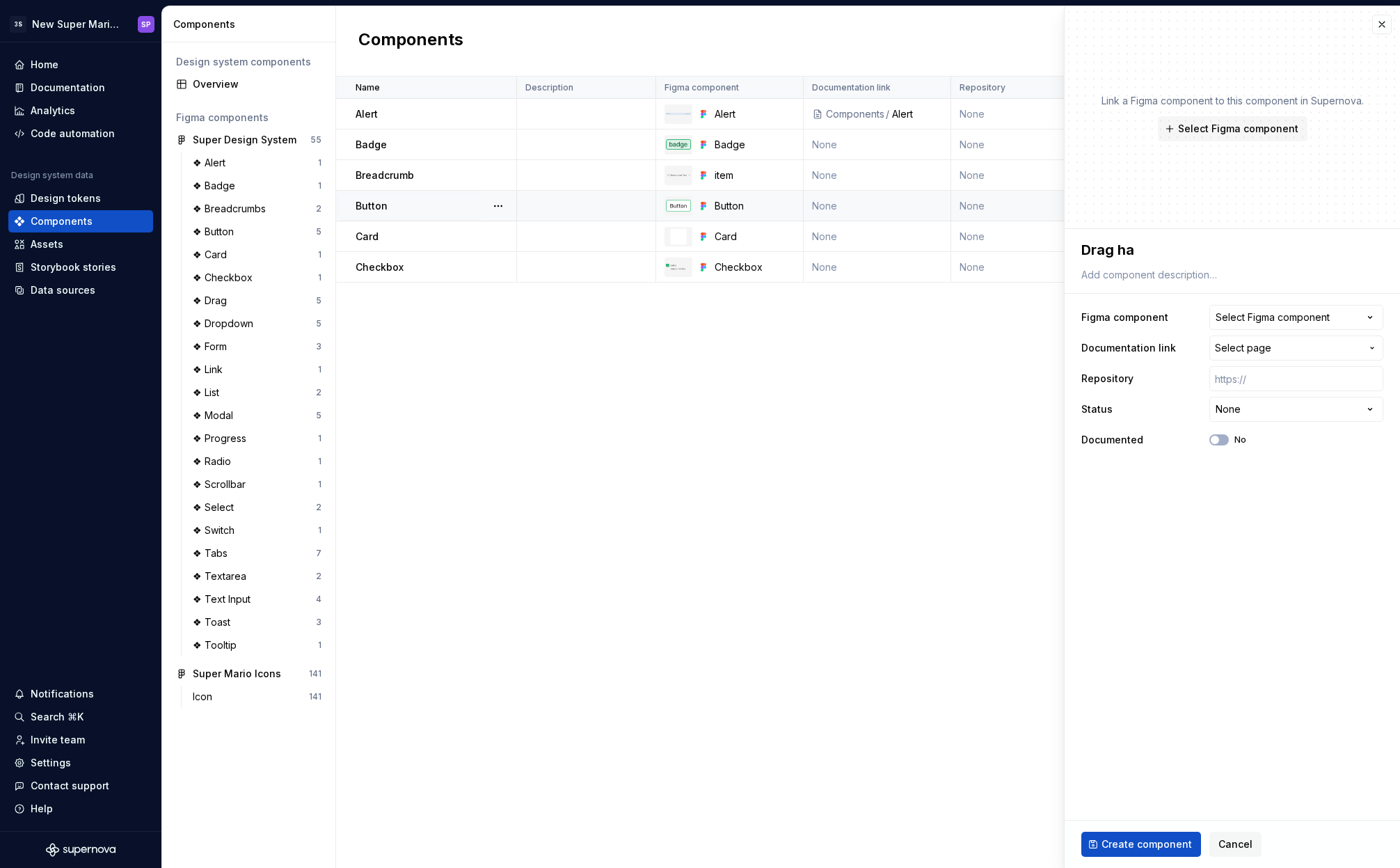
type textarea "*"
type textarea "Drag h"
type textarea "*"
type textarea "Drag"
type textarea "*"
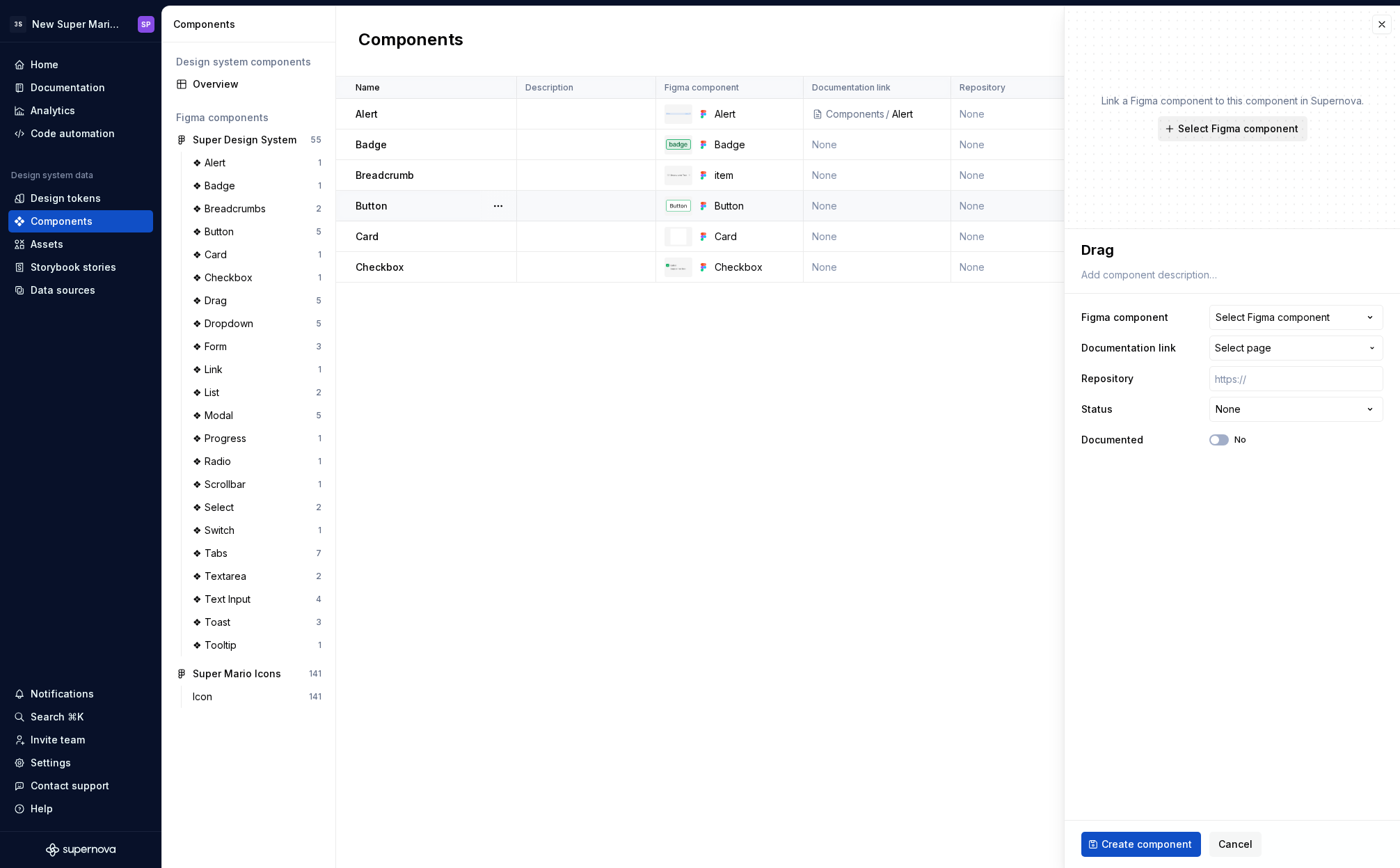
type textarea "Drag"
click at [1208, 126] on span "Select Figma component" at bounding box center [1238, 128] width 121 height 14
type textarea "*"
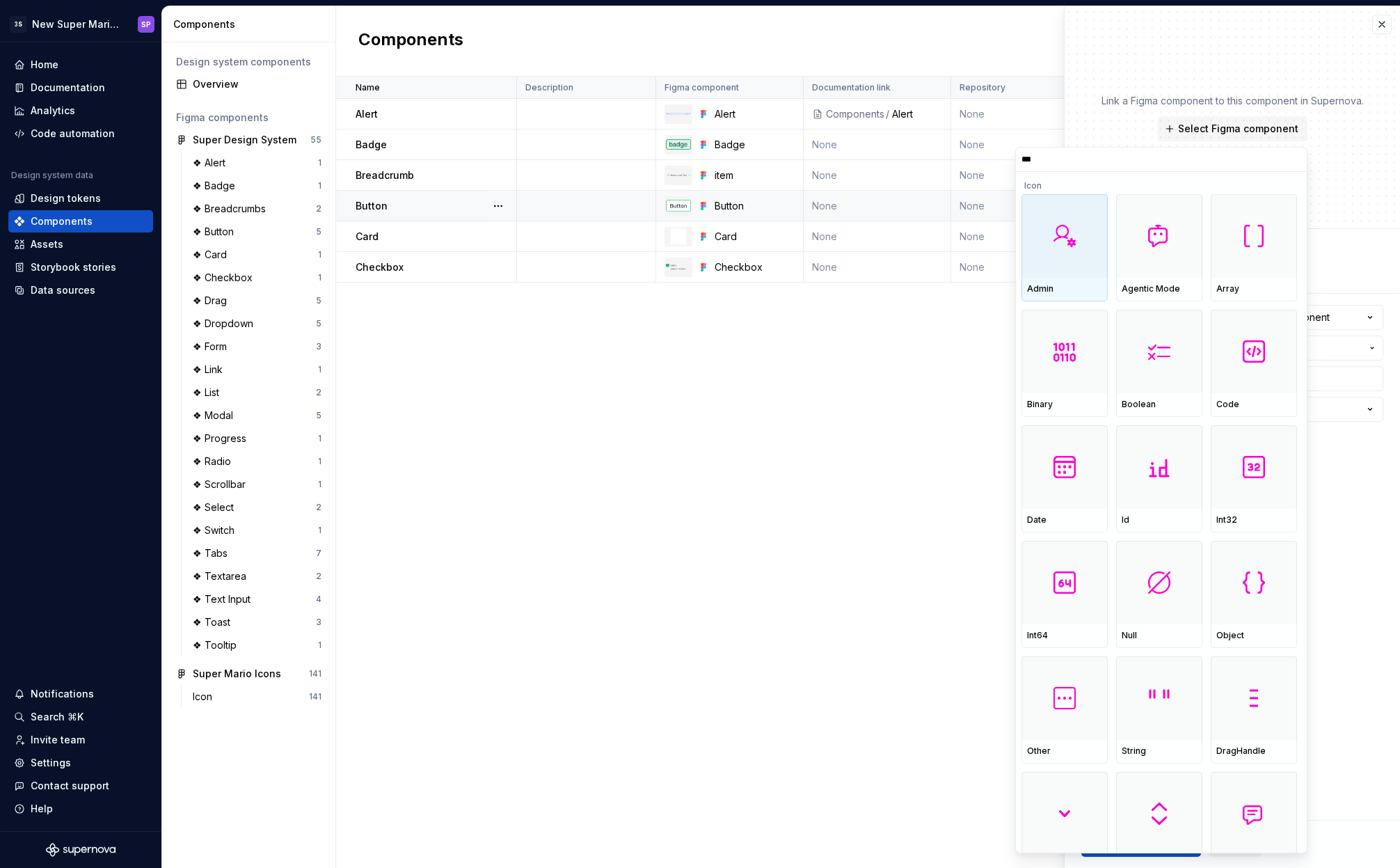
type input "****"
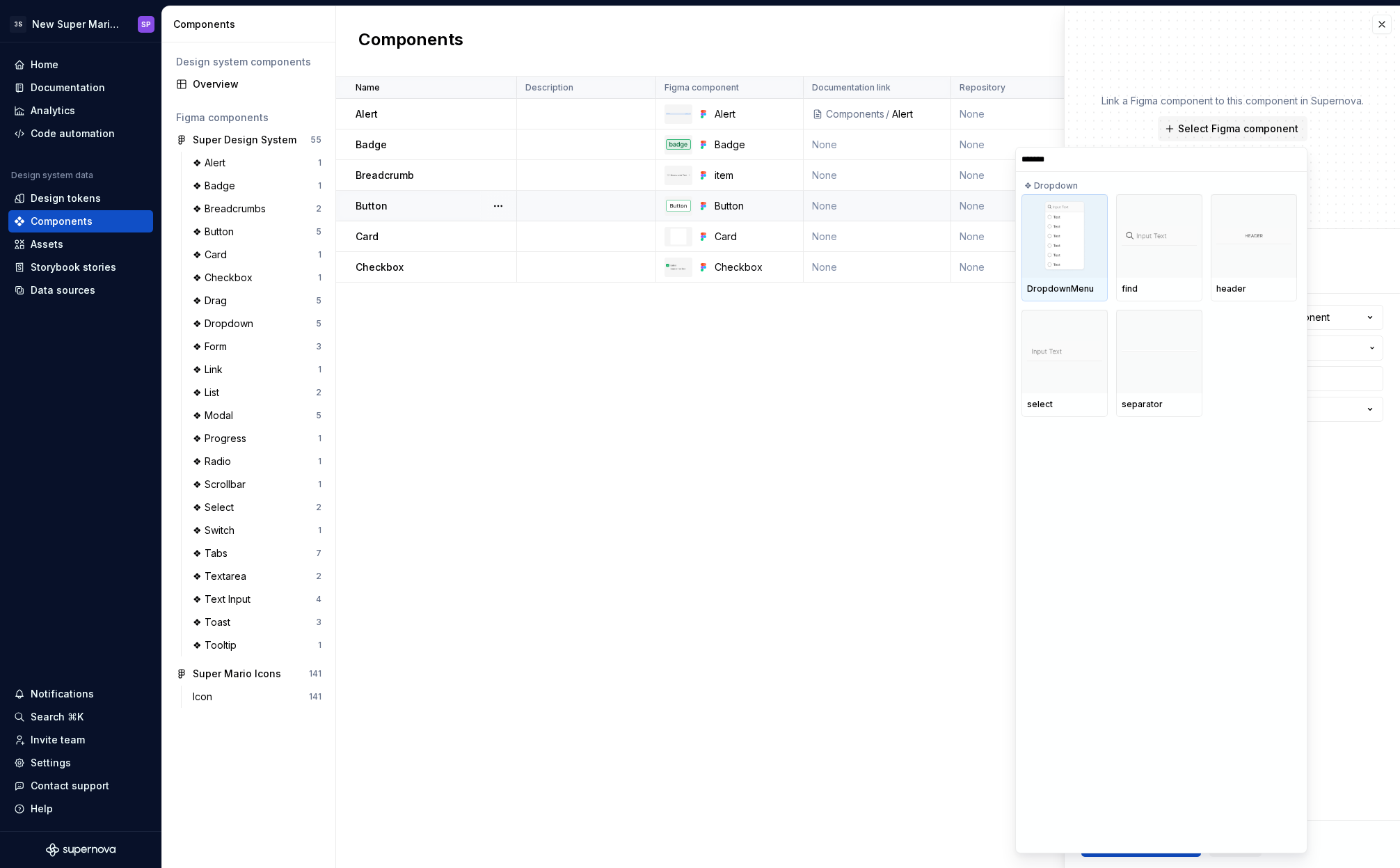
type input "********"
type textarea "*"
click at [1295, 158] on input "********" at bounding box center [1161, 159] width 291 height 11
type input "******"
click at [1291, 160] on input "******" at bounding box center [1161, 159] width 291 height 11
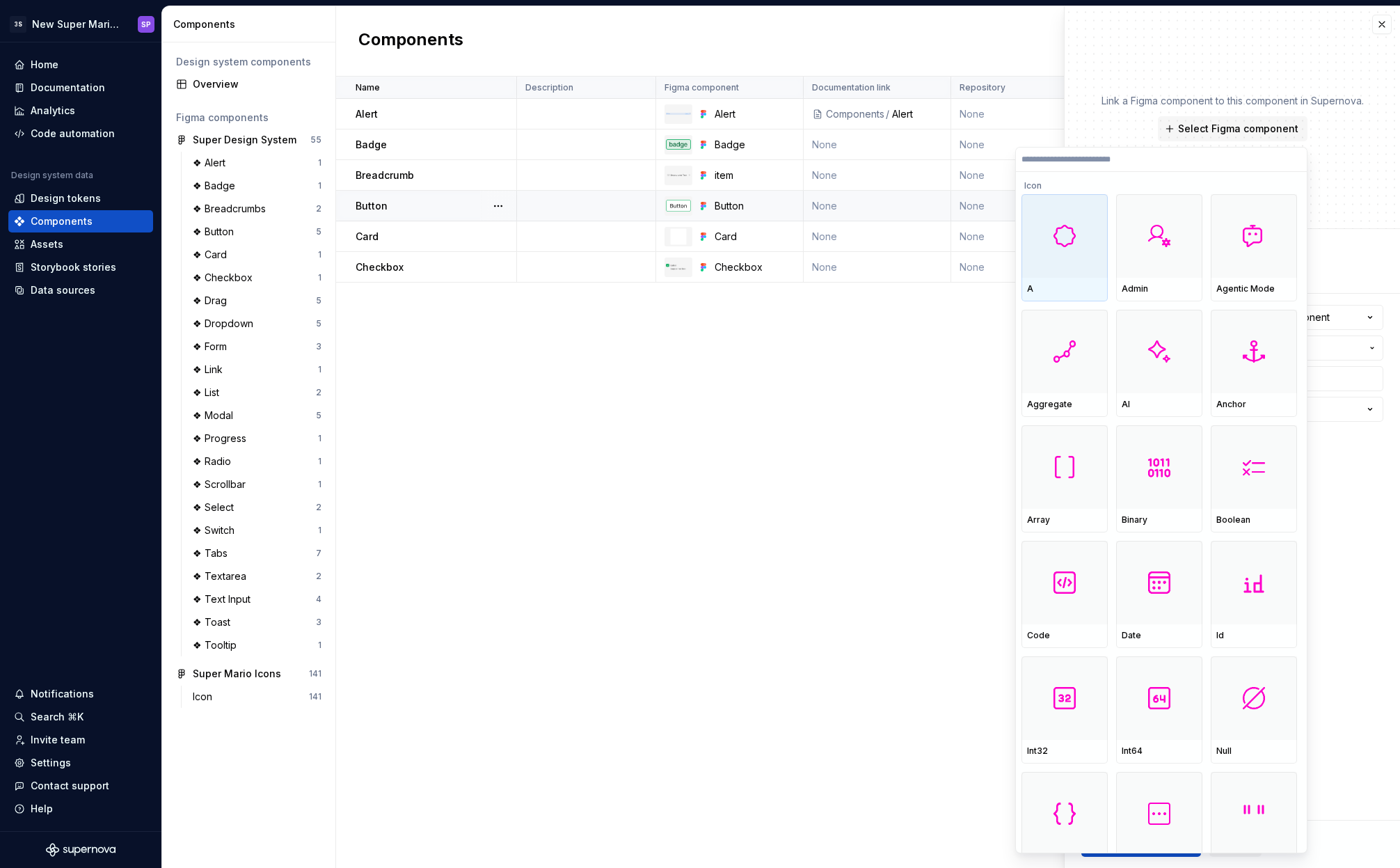
click at [1294, 159] on input "search" at bounding box center [1161, 159] width 291 height 11
click at [1347, 199] on div "Link a Figma component to this component in Supernova. Select Figma component" at bounding box center [1232, 117] width 335 height 222
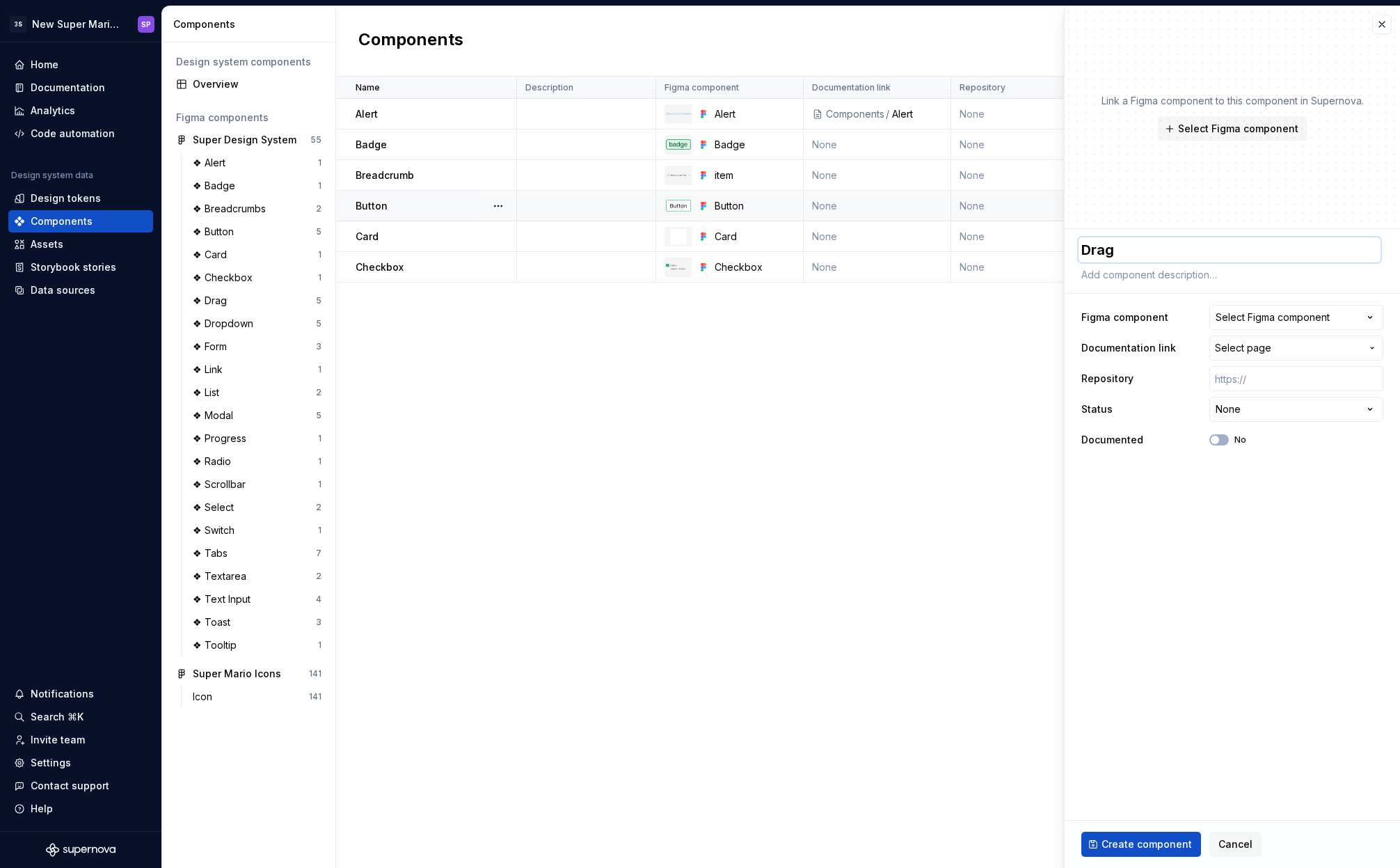
click at [1168, 245] on textarea "Drag" at bounding box center [1229, 250] width 302 height 25
type textarea "*"
type textarea "D"
type textarea "*"
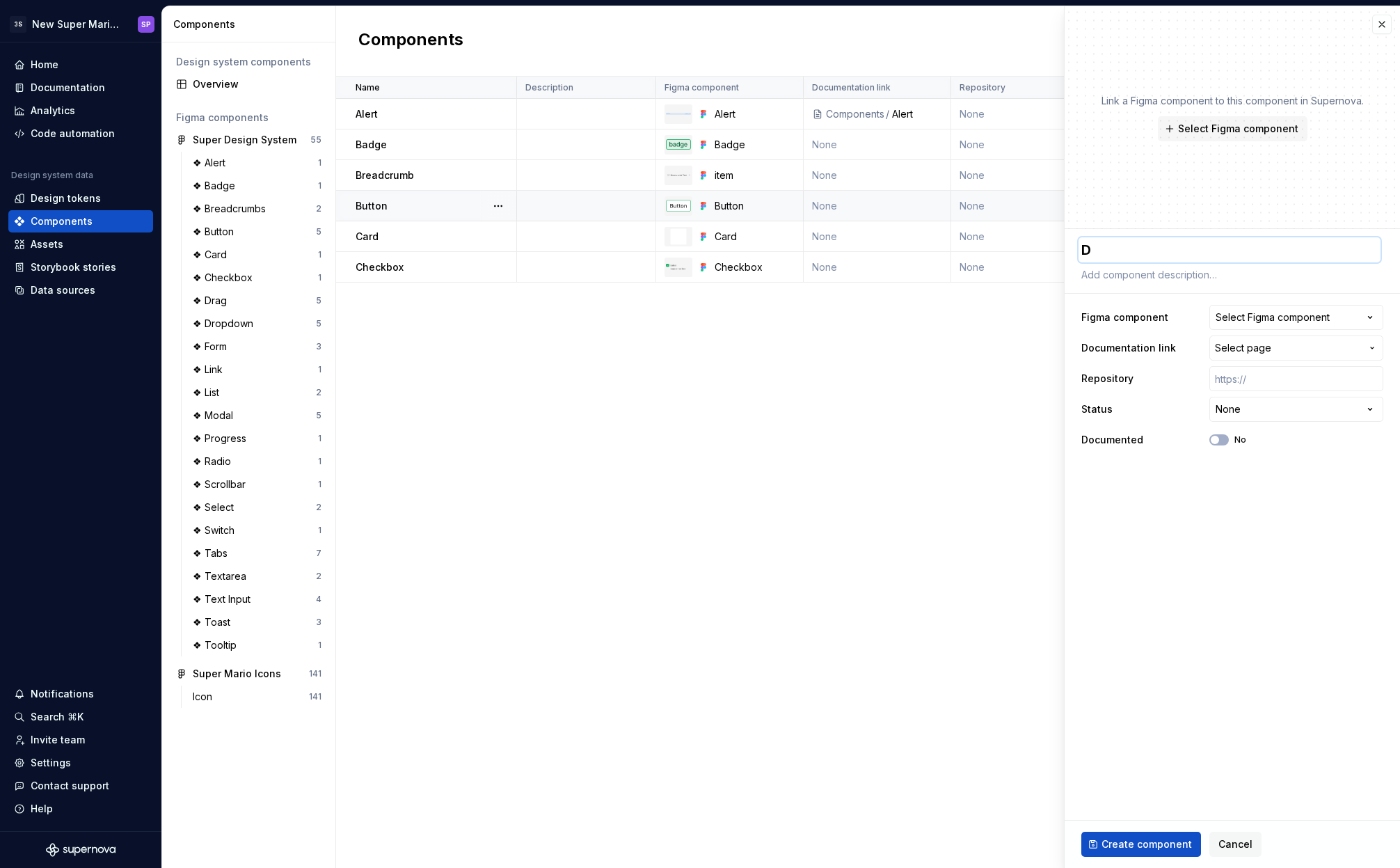
type textarea "Dr"
type textarea "*"
type textarea "Dro"
type textarea "*"
type textarea "Drop"
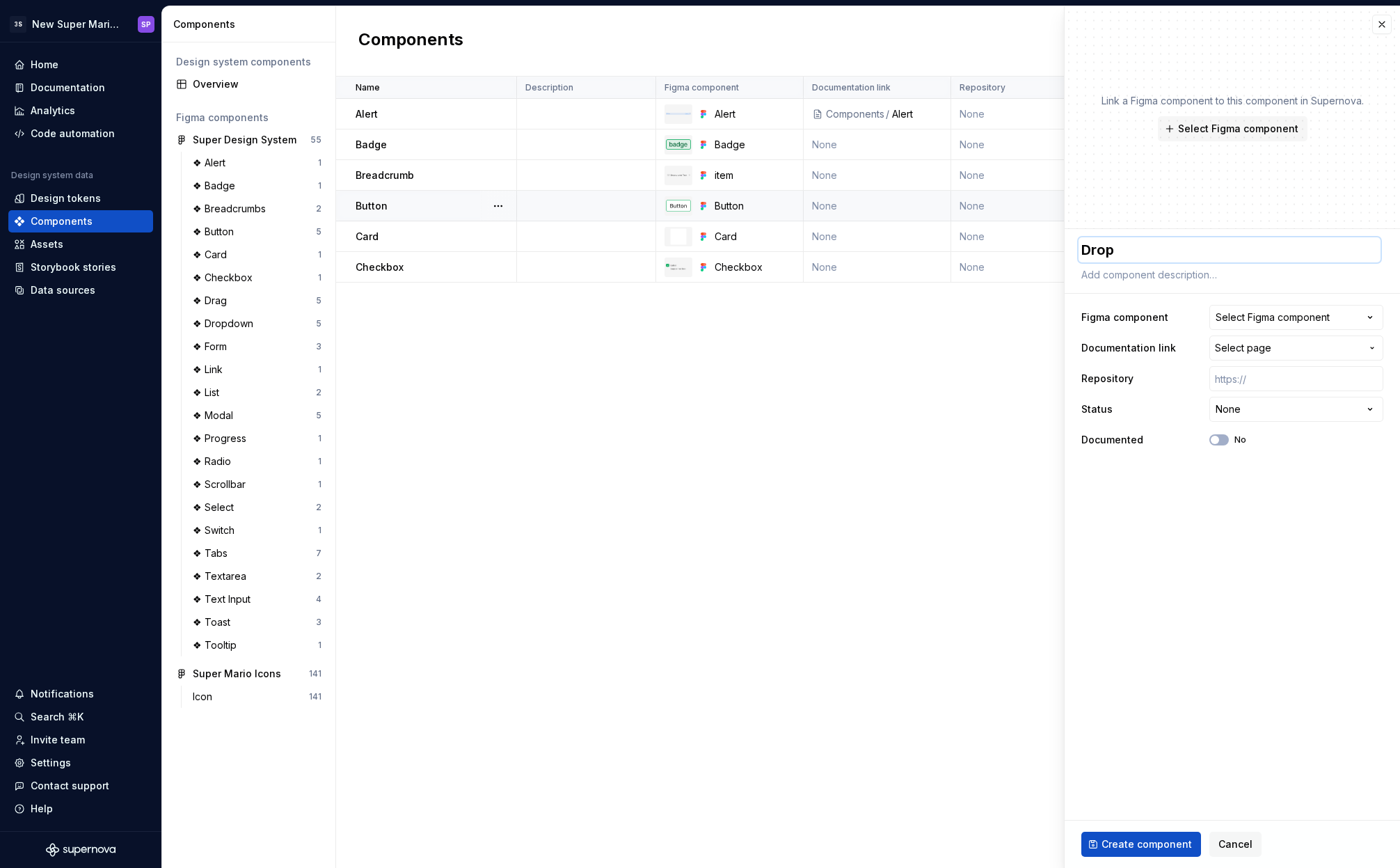
type textarea "*"
type textarea "Dropd"
type textarea "*"
type textarea "Dropdo"
type textarea "*"
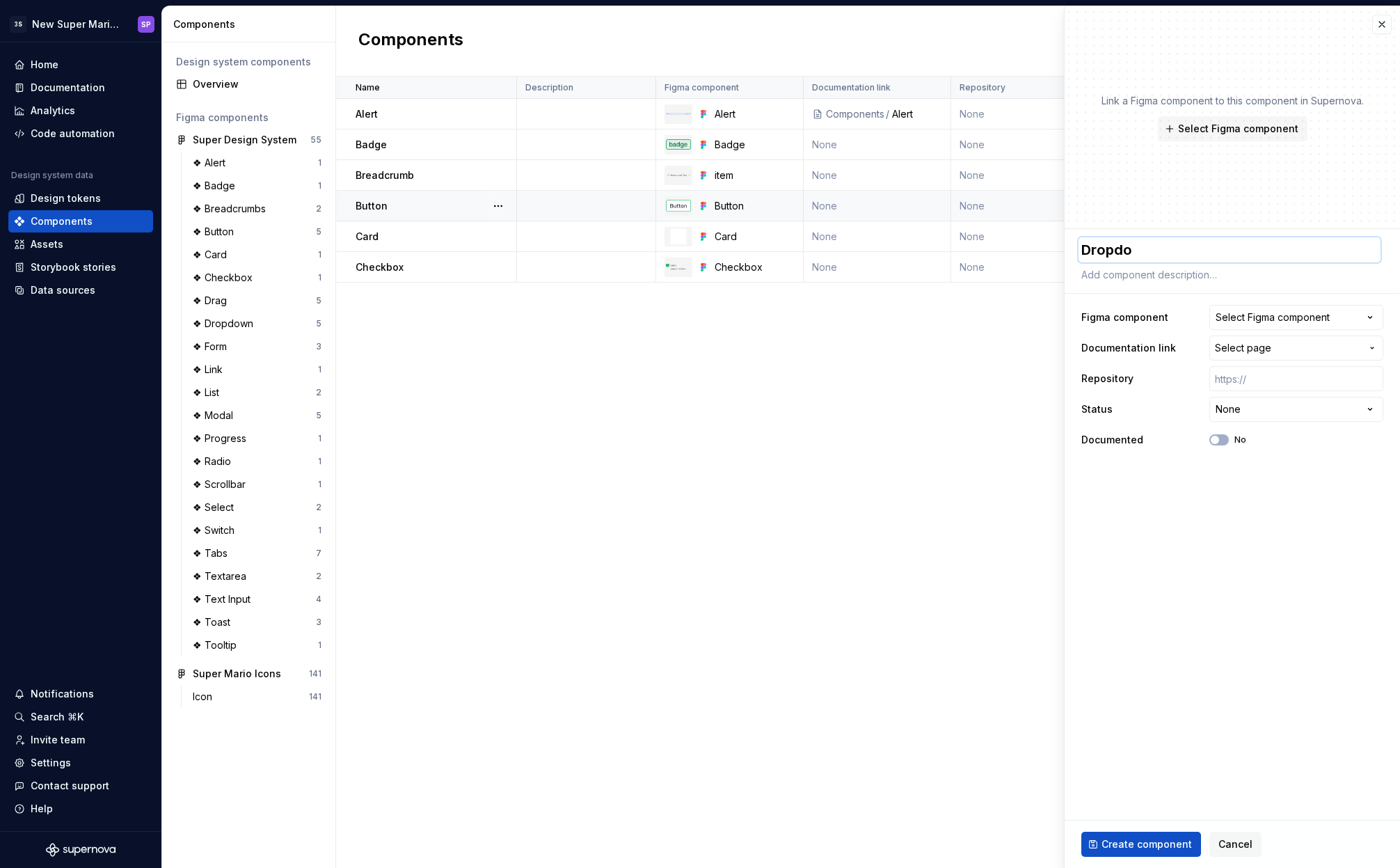
type textarea "Dropdow"
type textarea "*"
type textarea "Dropdown"
click at [1267, 312] on div "Select Figma component" at bounding box center [1272, 317] width 114 height 14
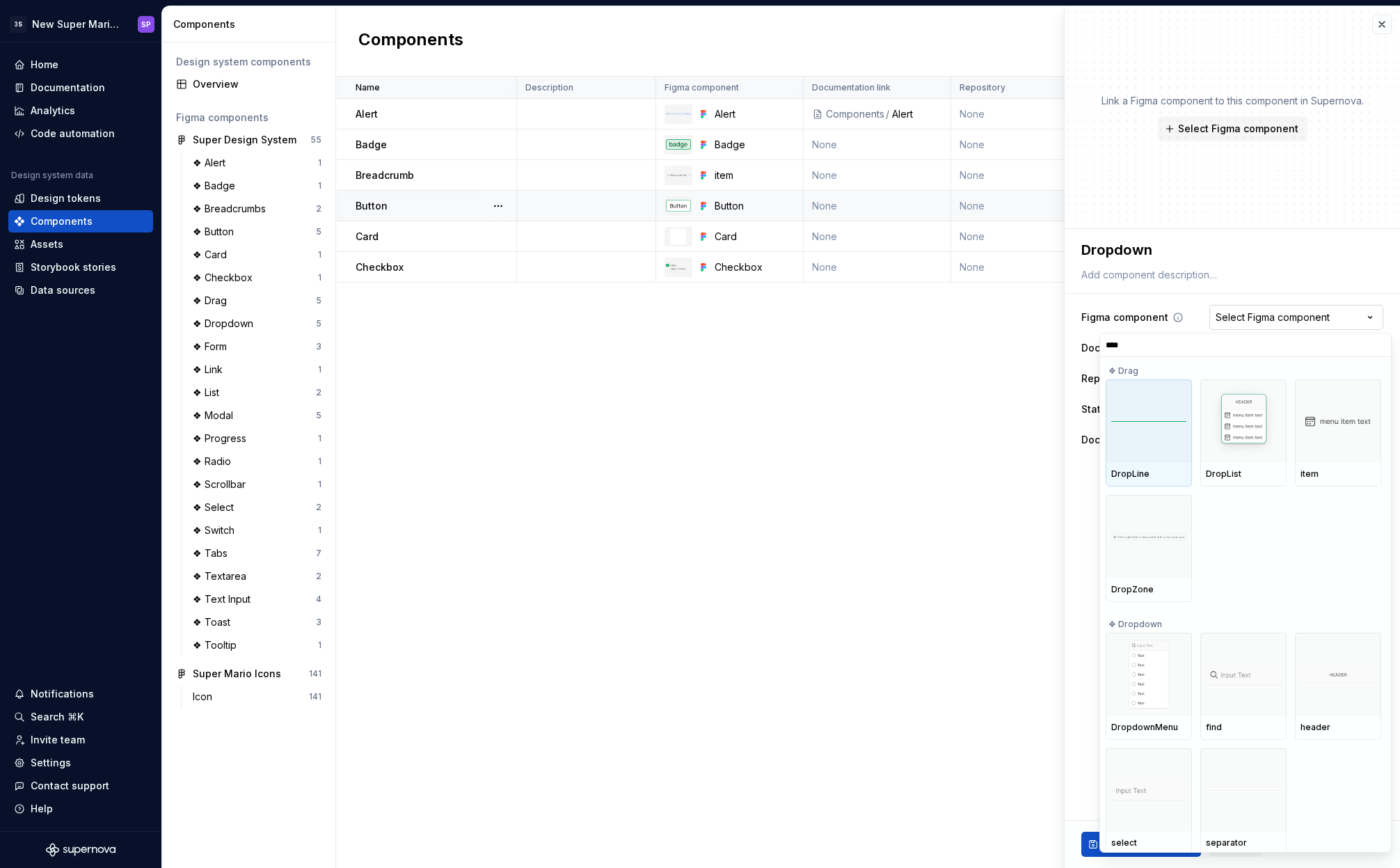
type input "*****"
click at [1156, 439] on img at bounding box center [1149, 421] width 44 height 73
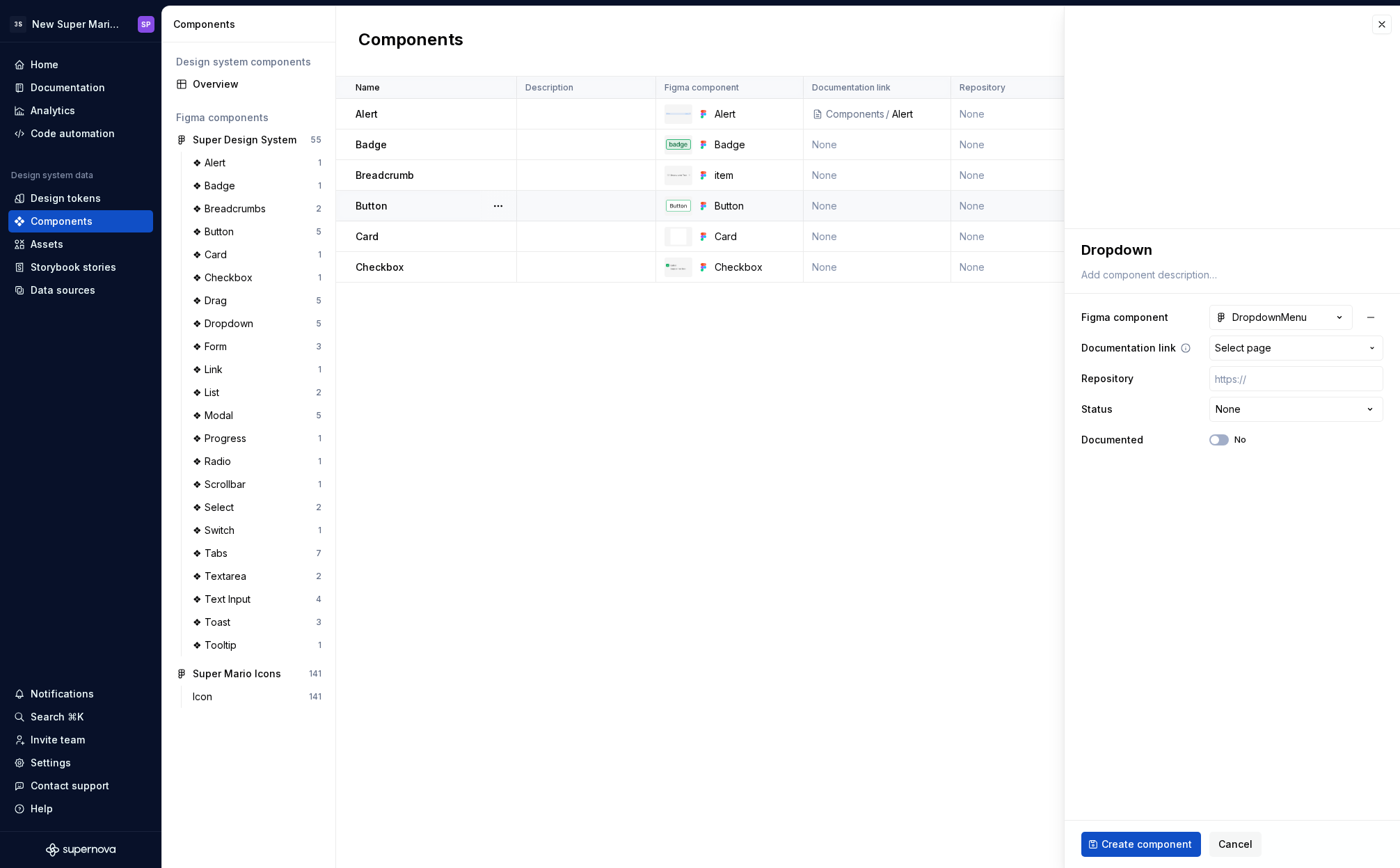
click at [1266, 350] on span "Select page" at bounding box center [1243, 348] width 56 height 14
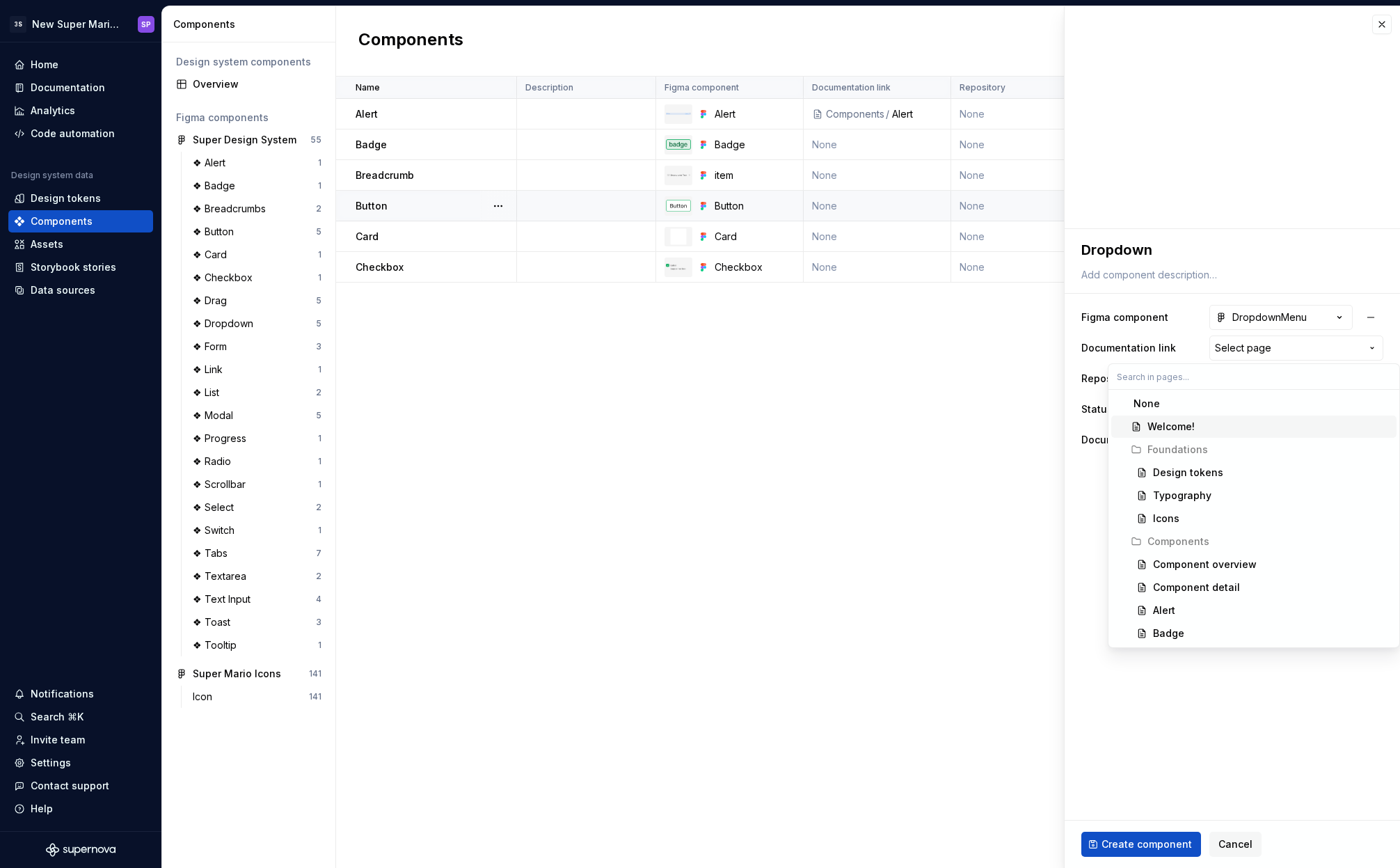
click at [1080, 490] on html "3S New Super Mario Design System SP Home Documentation Analytics Code automatio…" at bounding box center [700, 434] width 1400 height 868
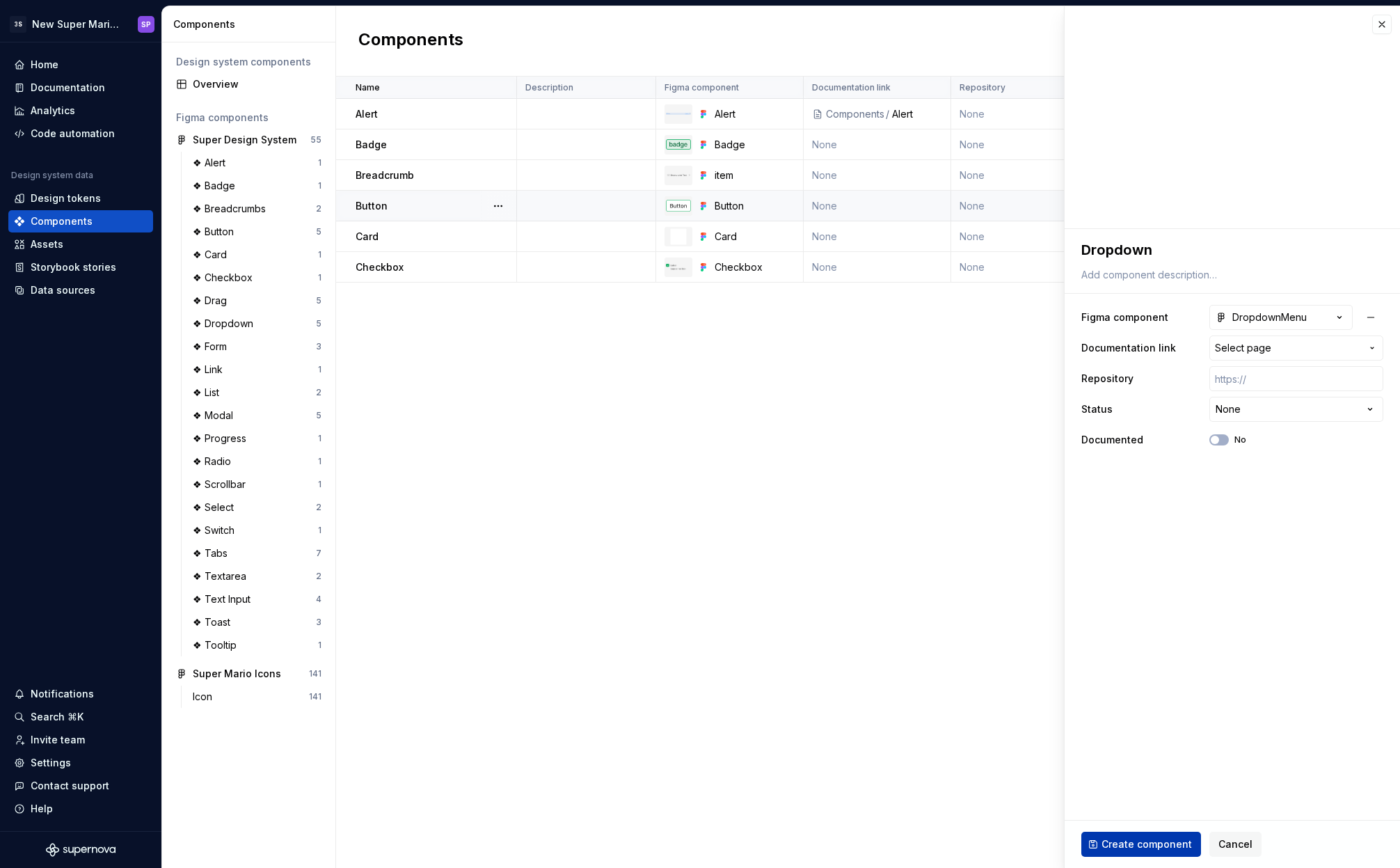
click at [1122, 838] on span "Create component" at bounding box center [1146, 844] width 91 height 14
type textarea "*"
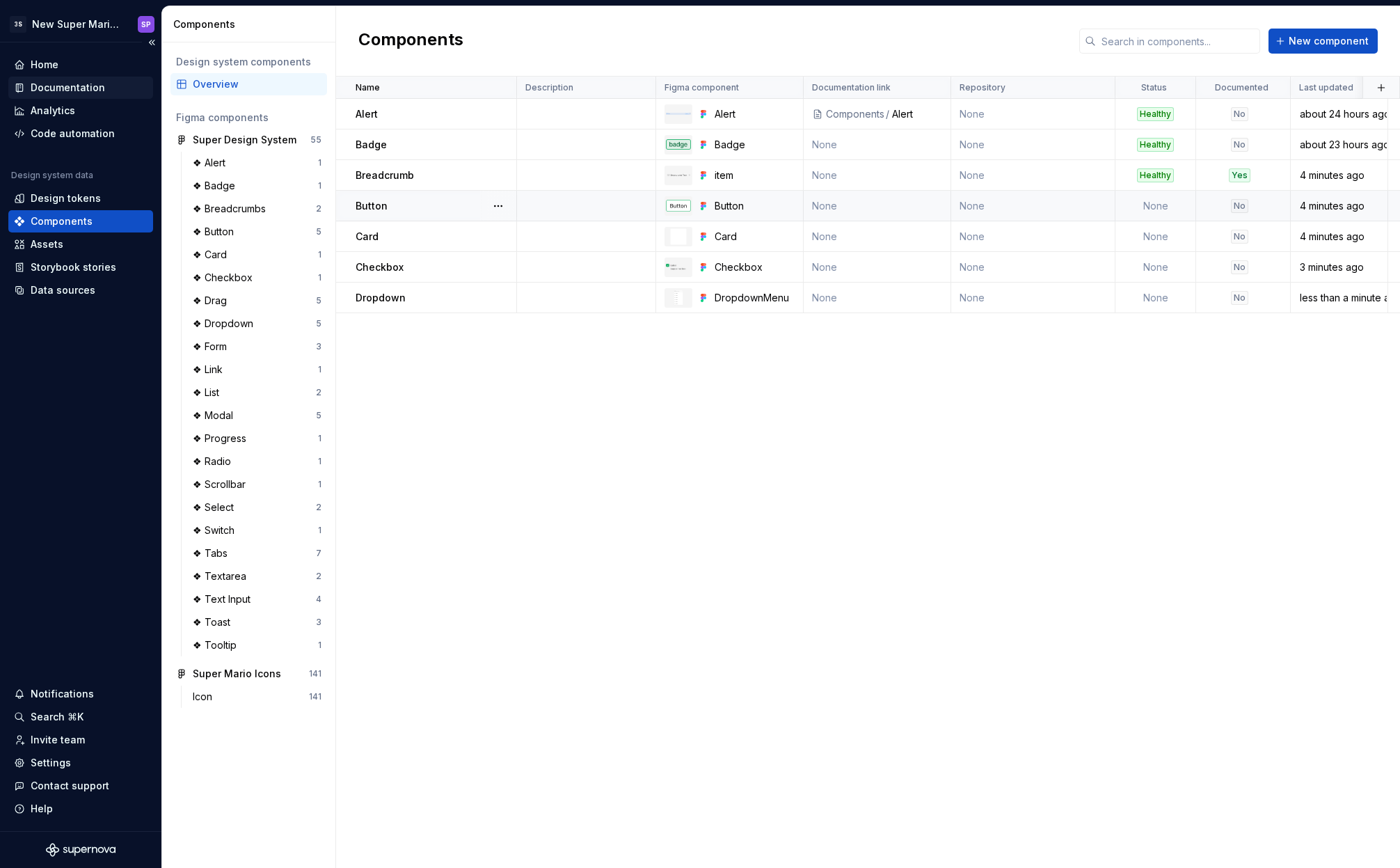
click at [90, 81] on div "Documentation" at bounding box center [68, 87] width 74 height 14
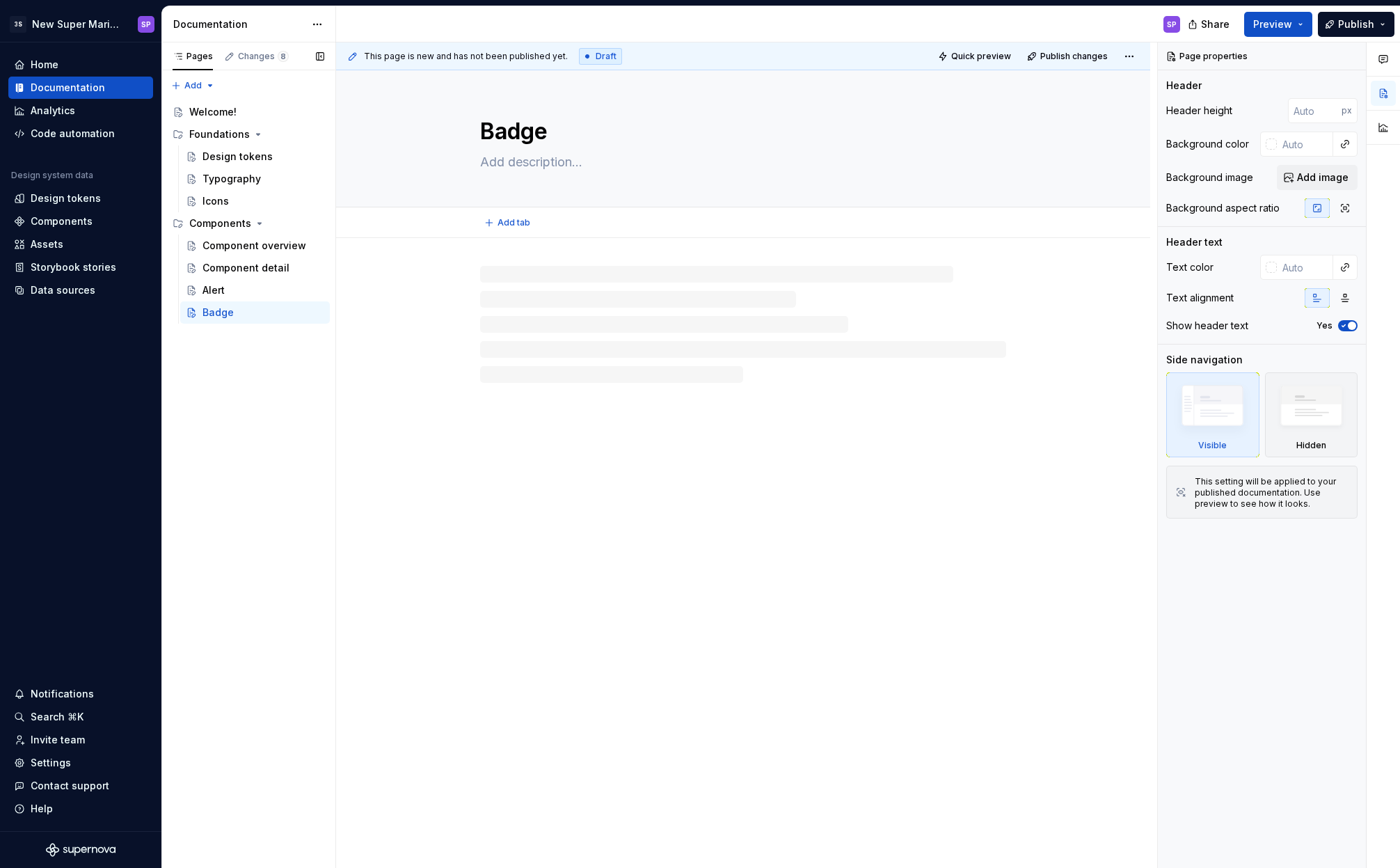
type textarea "*"
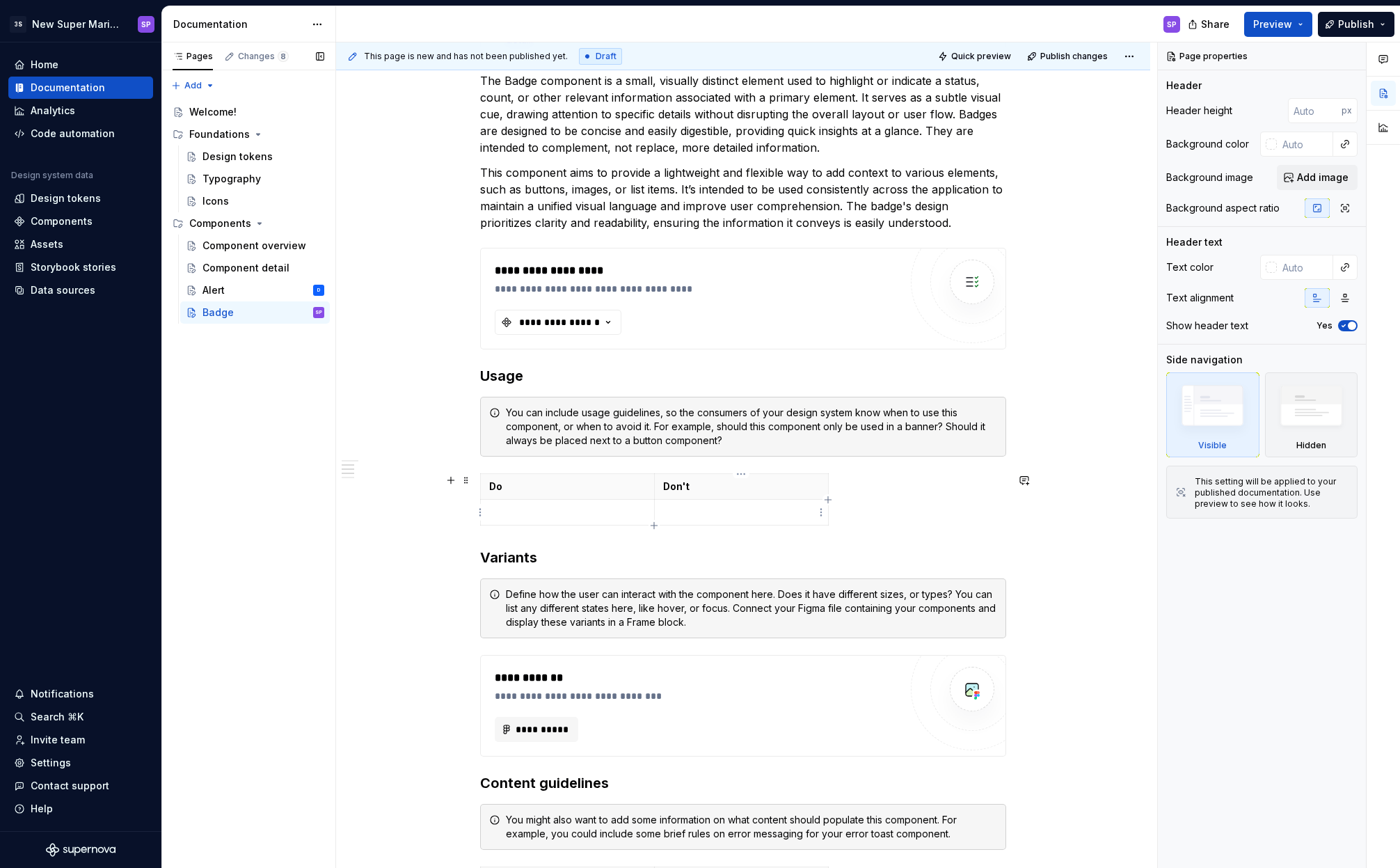
scroll to position [119, 0]
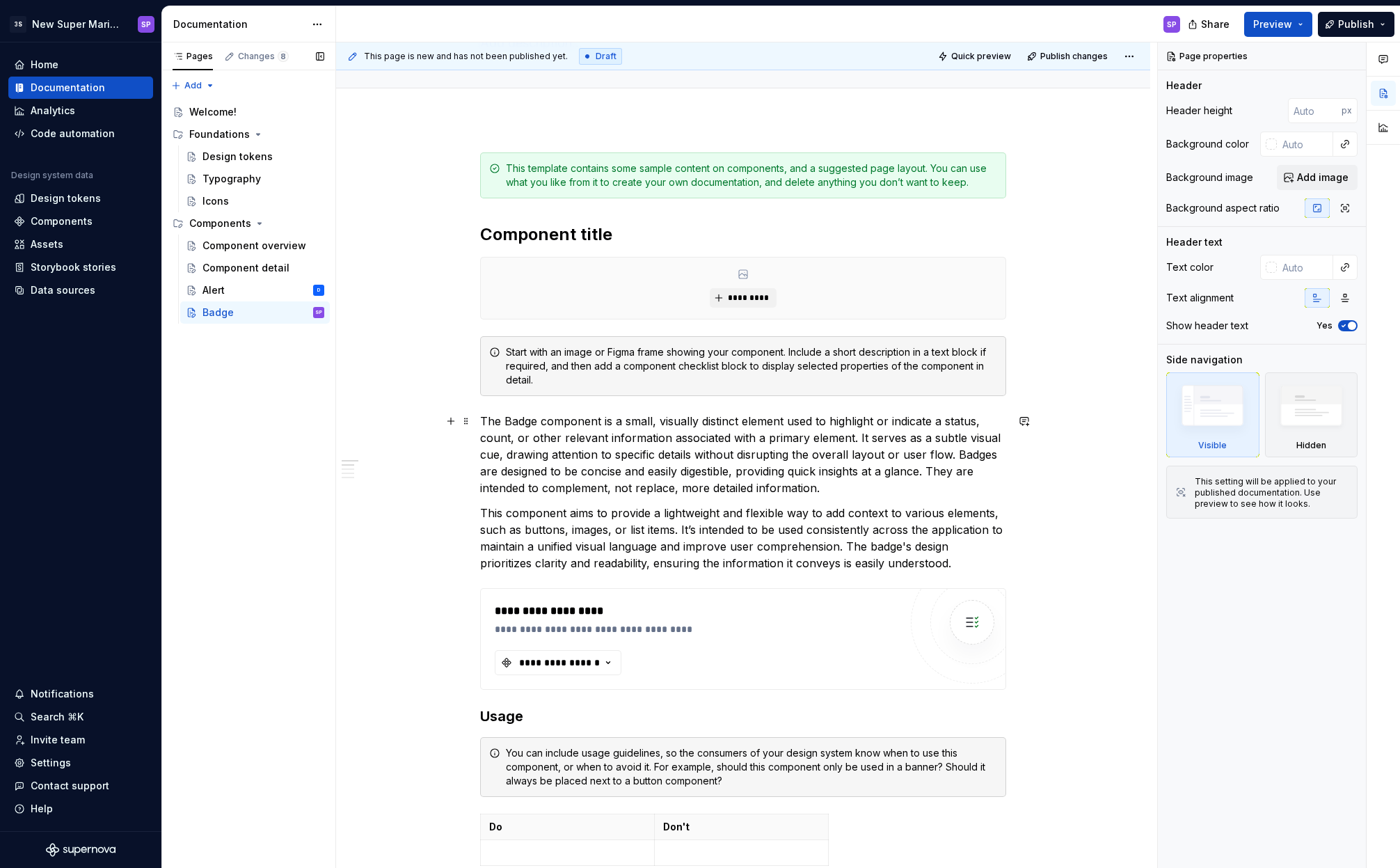
click at [589, 440] on p "The Badge component is a small, visually distinct element used to highlight or …" at bounding box center [743, 455] width 526 height 84
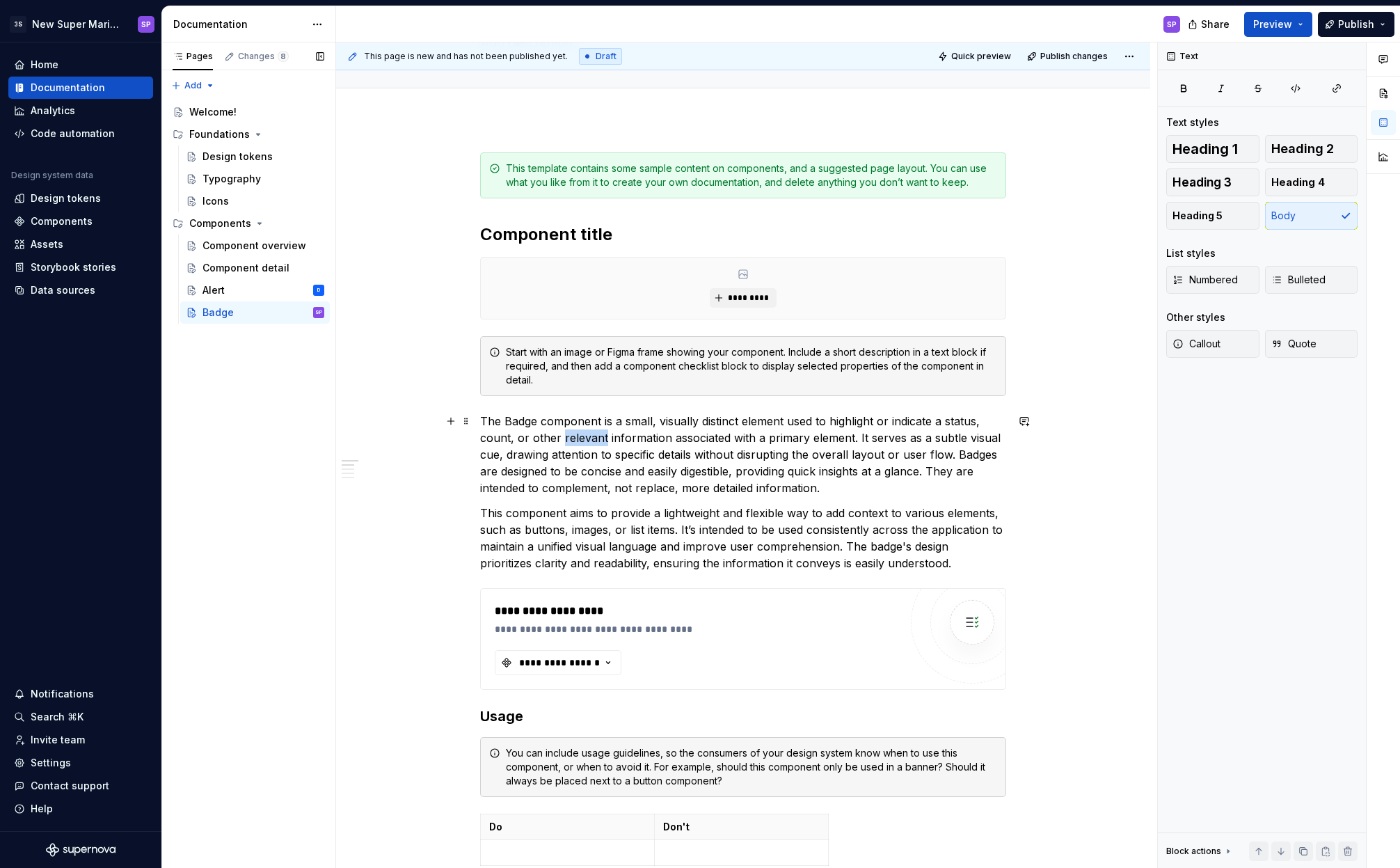
click at [589, 440] on p "The Badge component is a small, visually distinct element used to highlight or …" at bounding box center [743, 455] width 526 height 84
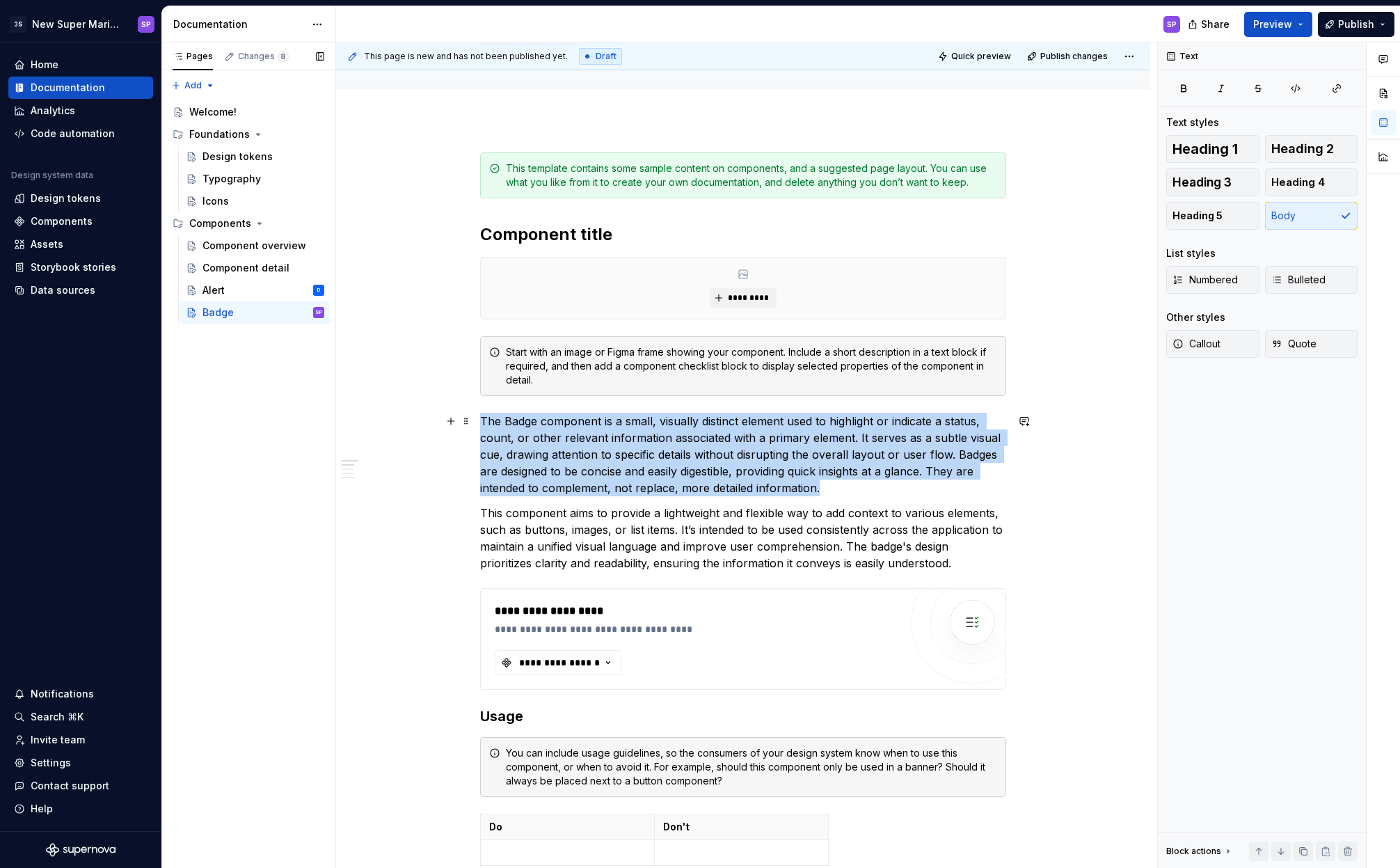
click at [589, 440] on p "The Badge component is a small, visually distinct element used to highlight or …" at bounding box center [743, 455] width 526 height 84
click at [644, 447] on p "The Badge component is a small, visually distinct element used to highlight or …" at bounding box center [743, 455] width 526 height 84
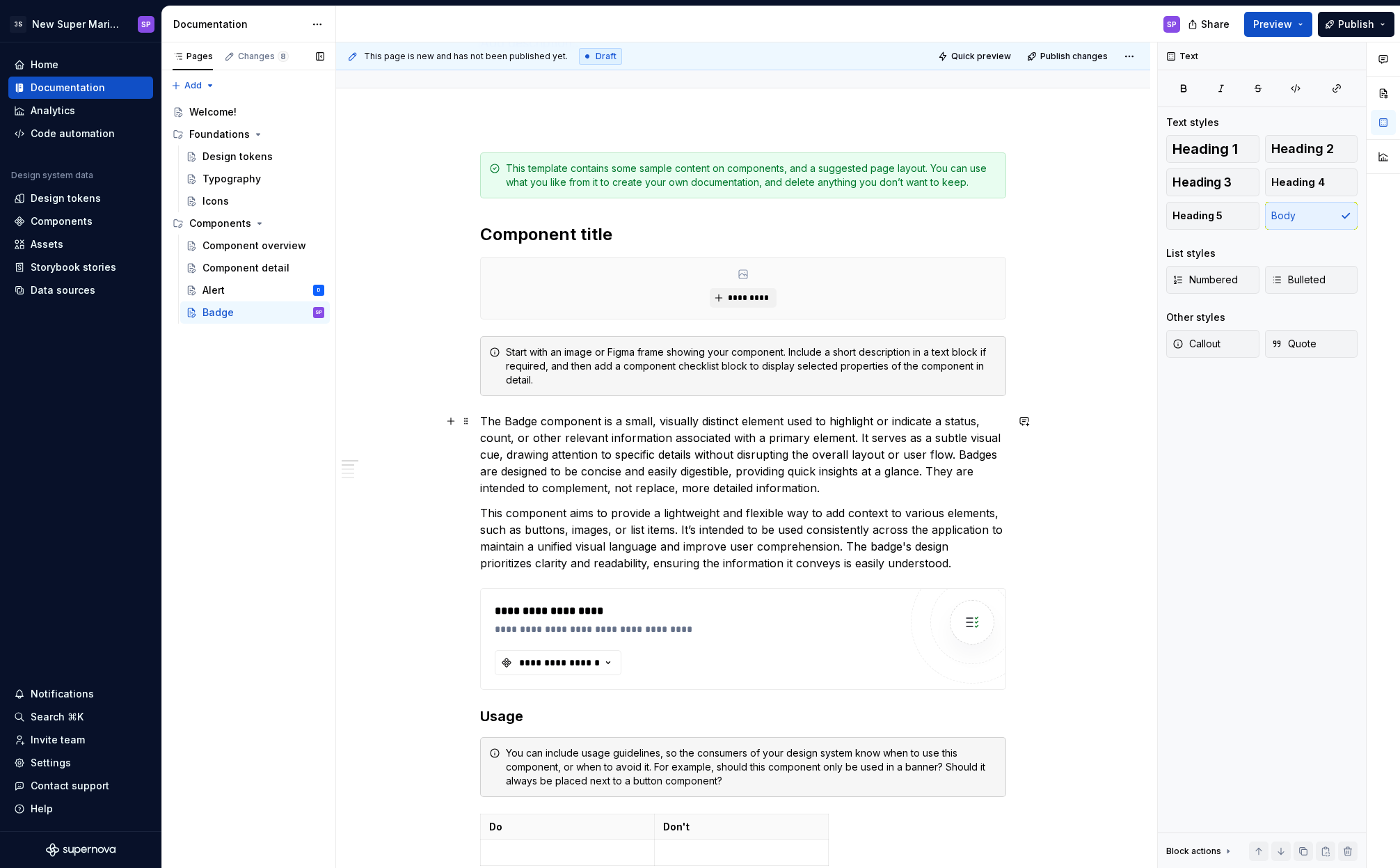
click at [540, 463] on p "The Badge component is a small, visually distinct element used to highlight or …" at bounding box center [743, 455] width 526 height 84
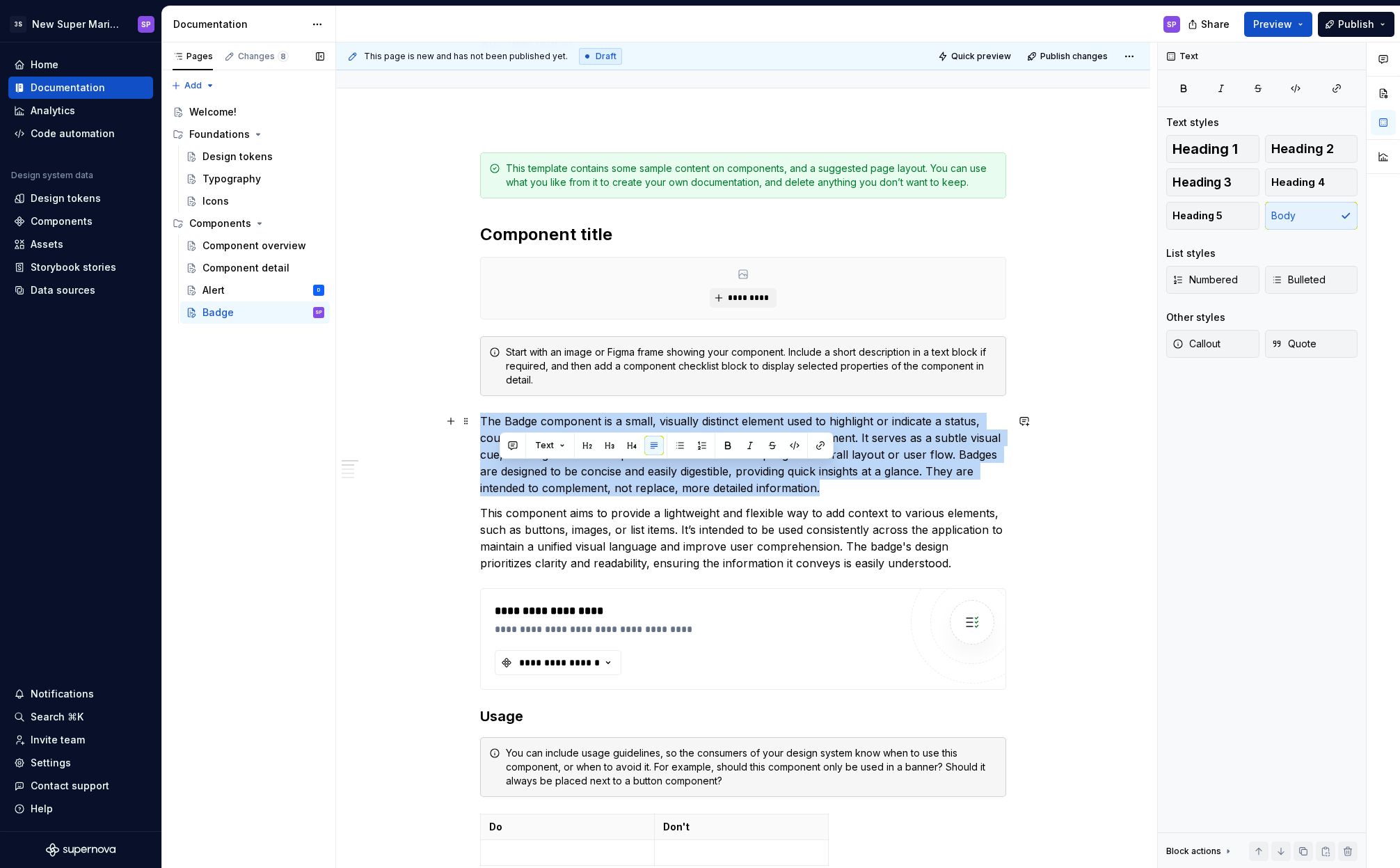
click at [540, 463] on p "The Badge component is a small, visually distinct element used to highlight or …" at bounding box center [743, 455] width 526 height 84
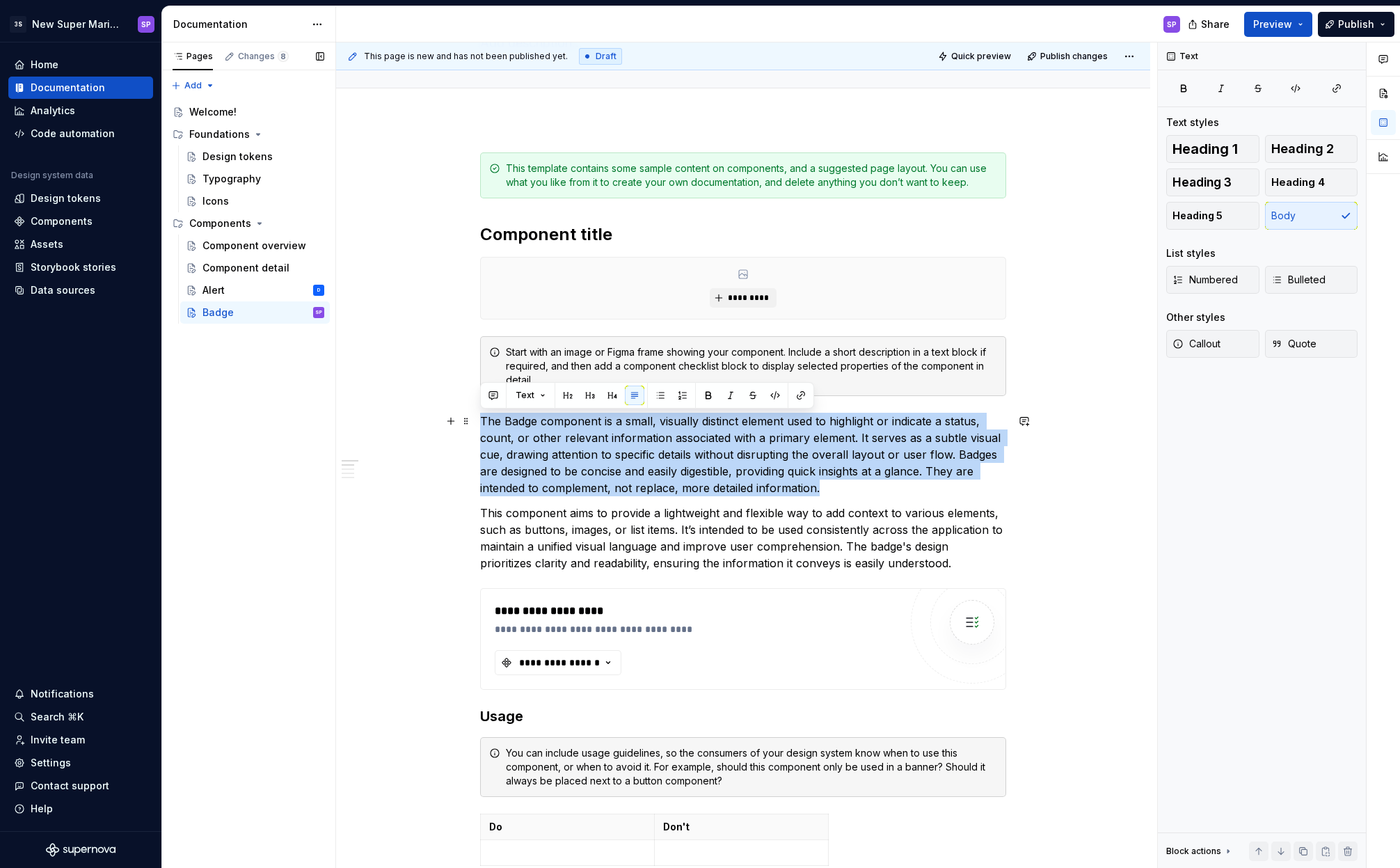
click at [615, 469] on p "The Badge component is a small, visually distinct element used to highlight or …" at bounding box center [743, 455] width 526 height 84
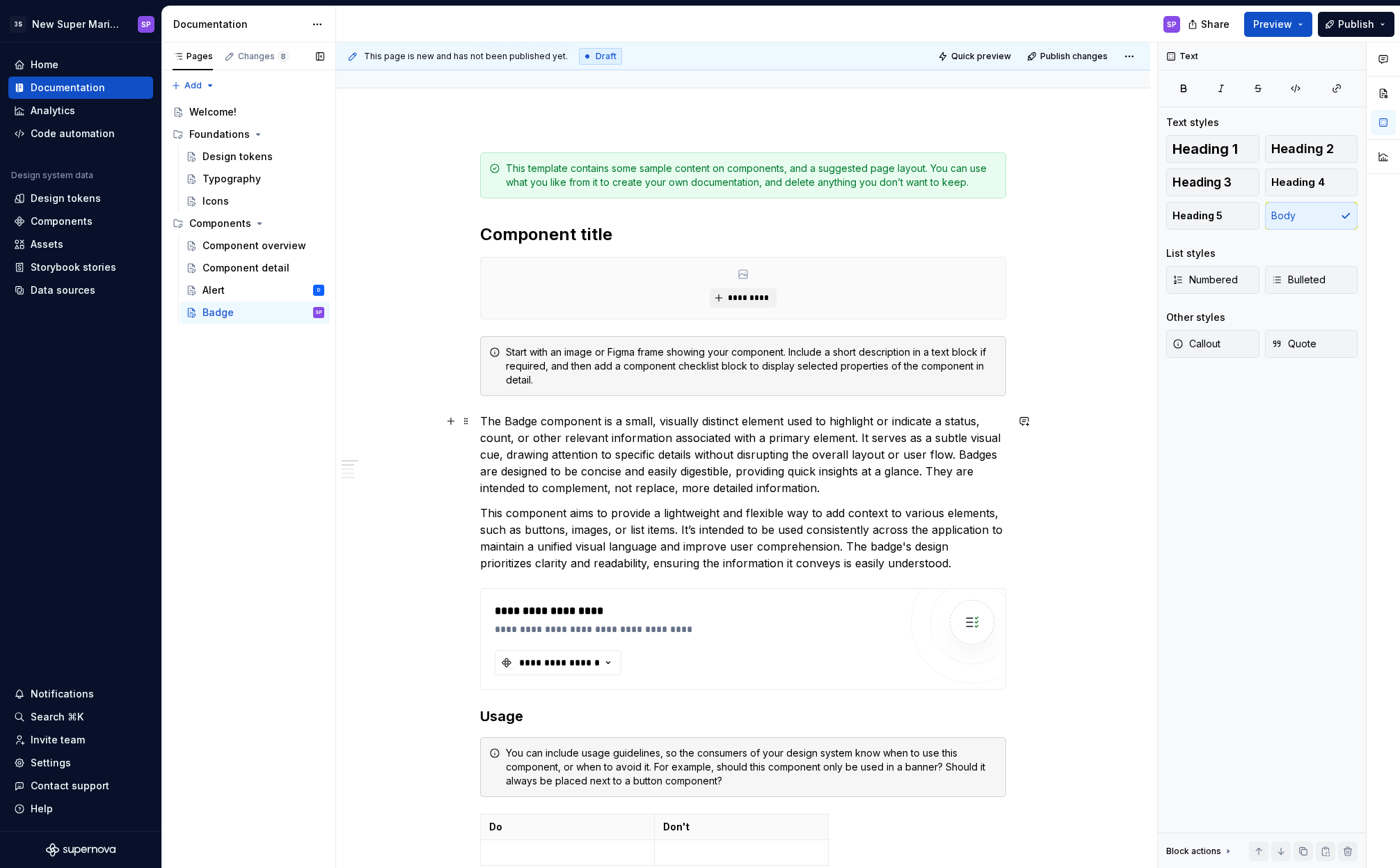
click at [551, 476] on p "The Badge component is a small, visually distinct element used to highlight or …" at bounding box center [743, 455] width 526 height 84
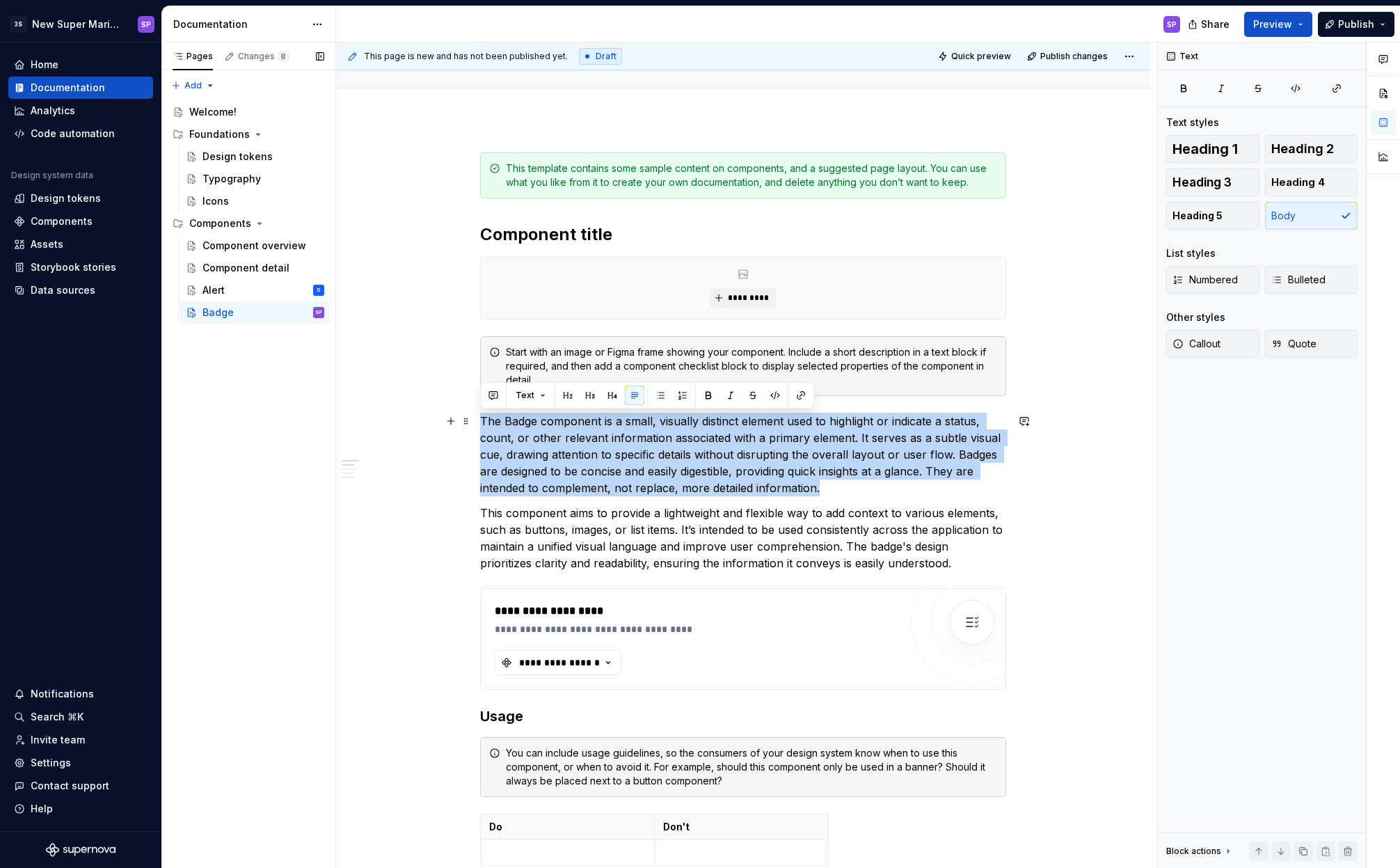
click at [551, 476] on p "The Badge component is a small, visually distinct element used to highlight or …" at bounding box center [743, 455] width 526 height 84
click at [672, 480] on p "The Badge component is a small, visually distinct element used to highlight or …" at bounding box center [743, 455] width 526 height 84
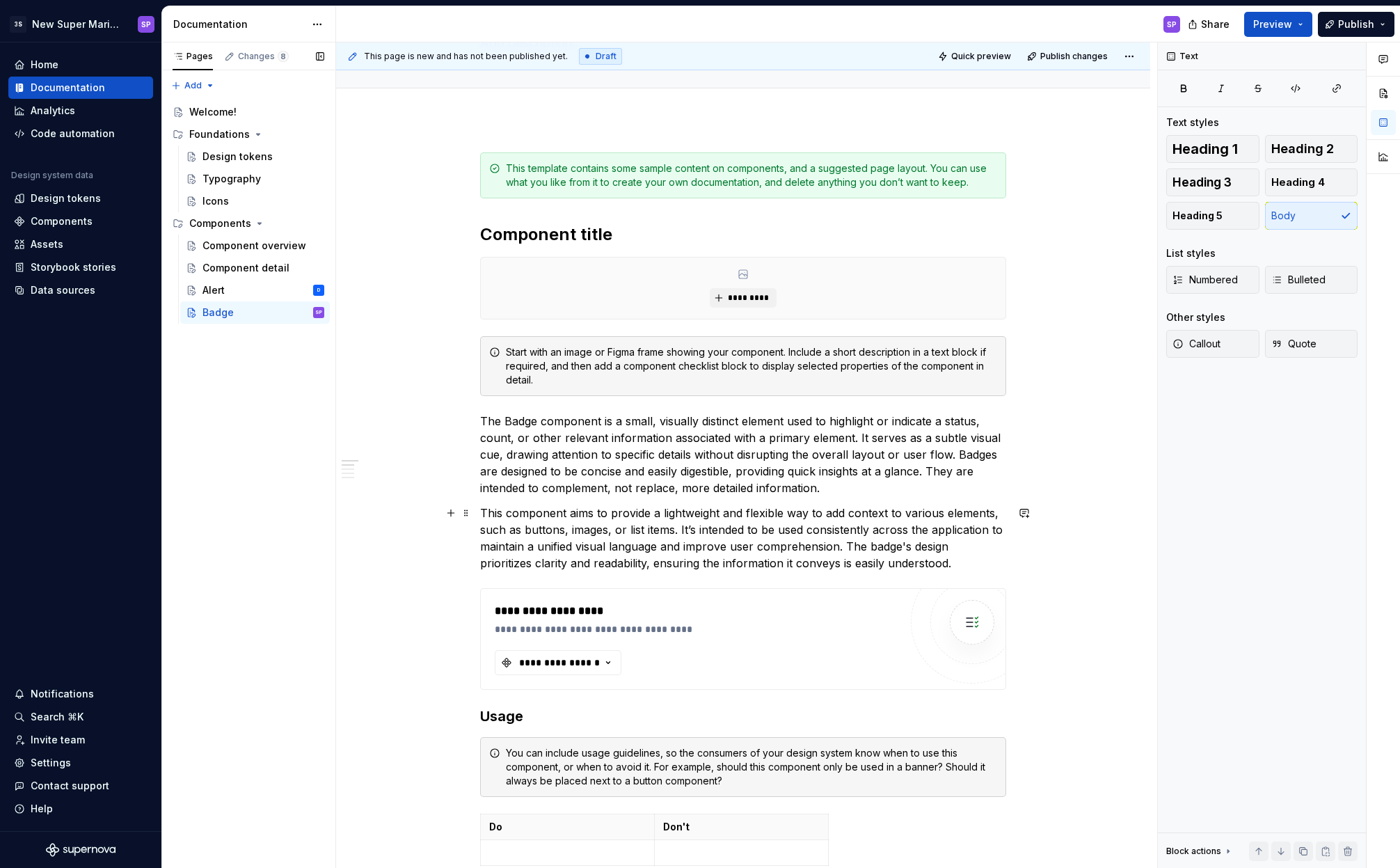
click at [562, 519] on p "This component aims to provide a lightweight and flexible way to add context to…" at bounding box center [743, 538] width 526 height 67
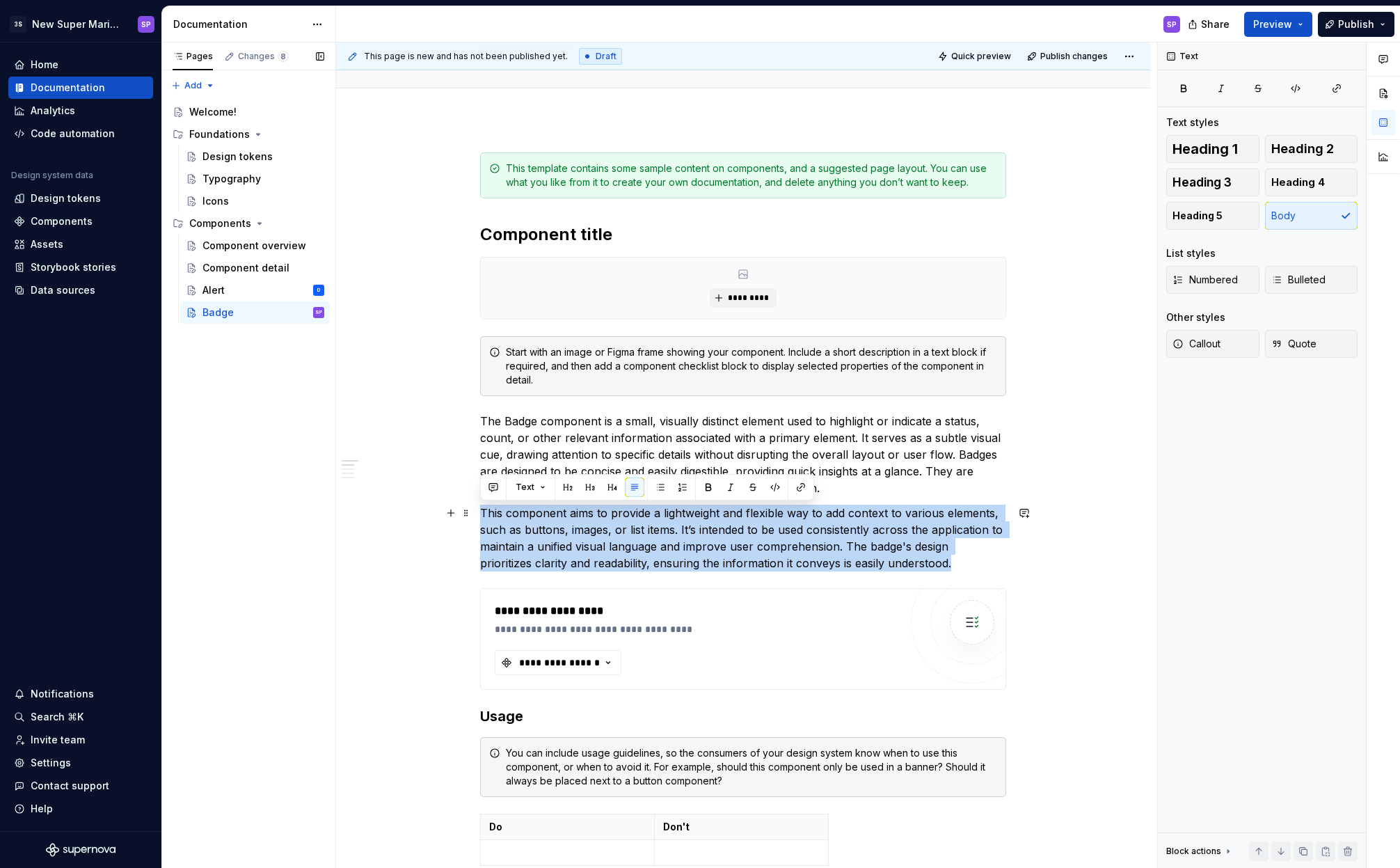
click at [562, 519] on p "This component aims to provide a lightweight and flexible way to add context to…" at bounding box center [743, 538] width 526 height 67
click at [531, 515] on p "This component aims to provide a lightweight and flexible way to add context to…" at bounding box center [743, 538] width 526 height 67
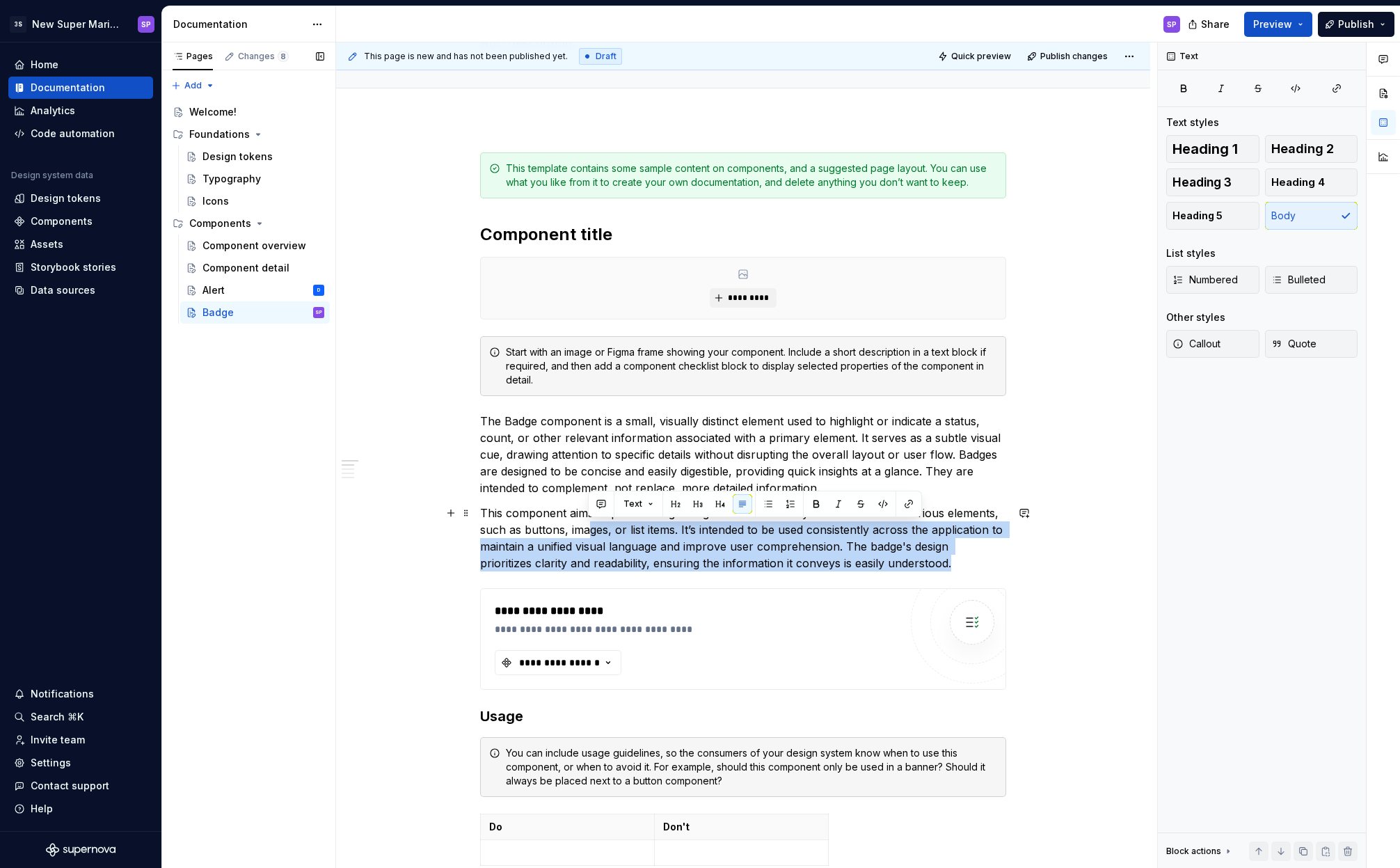
drag, startPoint x: 974, startPoint y: 563, endPoint x: 585, endPoint y: 522, distance: 391.2
click at [585, 522] on p "This component aims to provide a lightweight and flexible way to add context to…" at bounding box center [743, 538] width 526 height 67
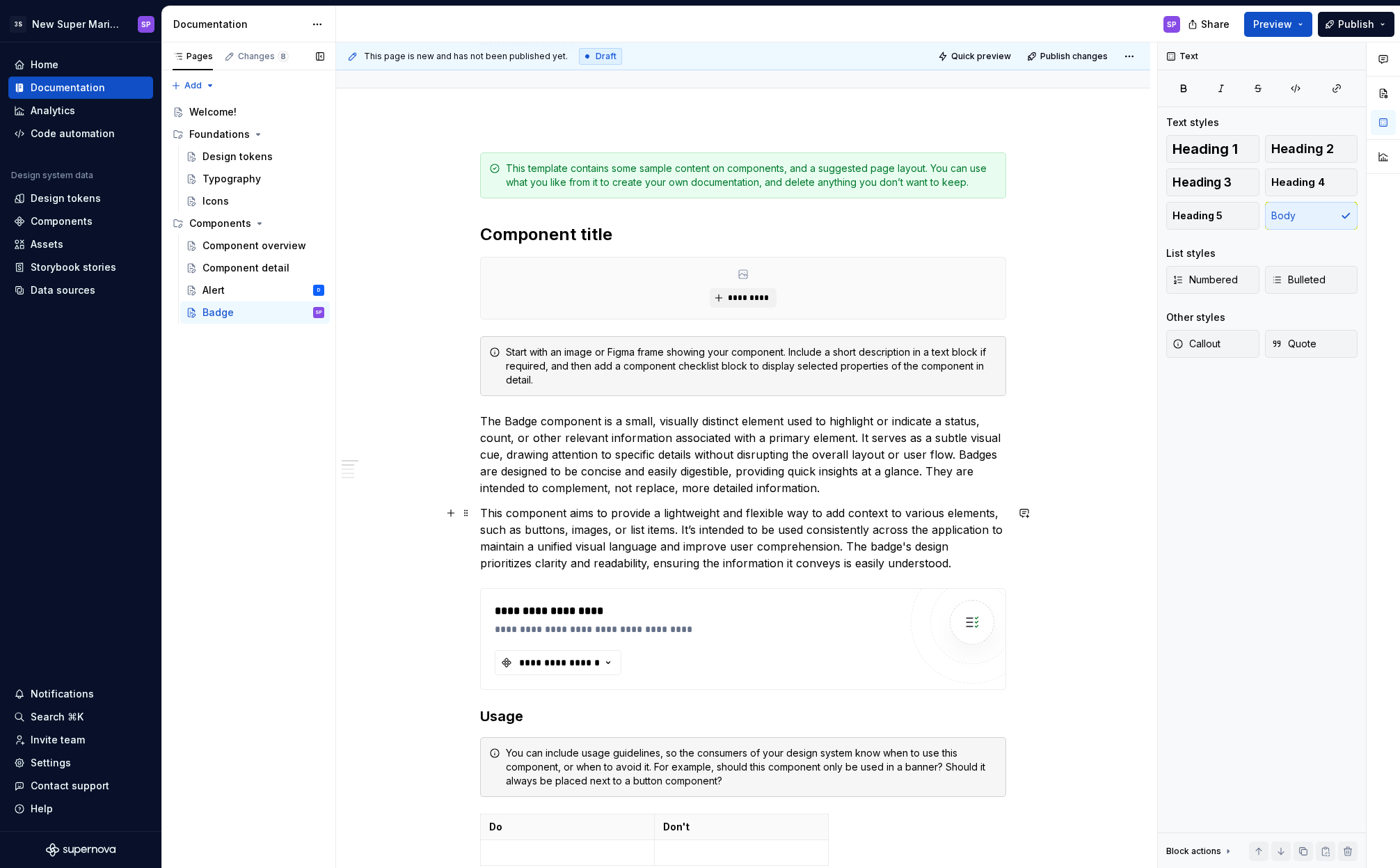
click at [519, 523] on p "This component aims to provide a lightweight and flexible way to add context to…" at bounding box center [743, 538] width 526 height 67
click at [709, 527] on p "This component aims to provide a lightweight and flexible way to add context to…" at bounding box center [743, 538] width 526 height 67
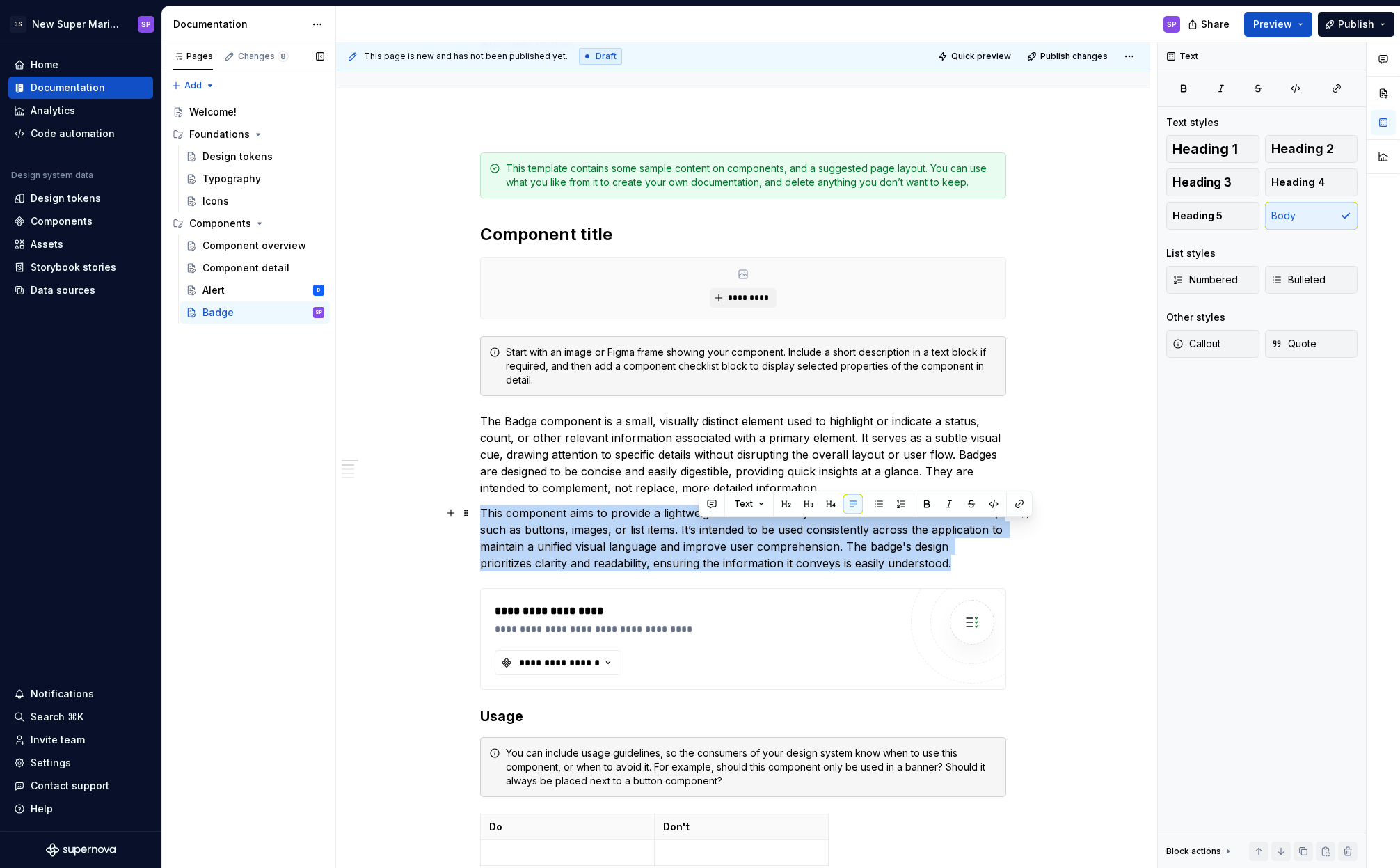
click at [709, 527] on p "This component aims to provide a lightweight and flexible way to add context to…" at bounding box center [743, 538] width 526 height 67
click at [791, 535] on p "This component aims to provide a lightweight and flexible way to add context to…" at bounding box center [743, 538] width 526 height 67
drag, startPoint x: 976, startPoint y: 563, endPoint x: 738, endPoint y: 493, distance: 248.1
click at [744, 496] on div "**********" at bounding box center [743, 803] width 526 height 1302
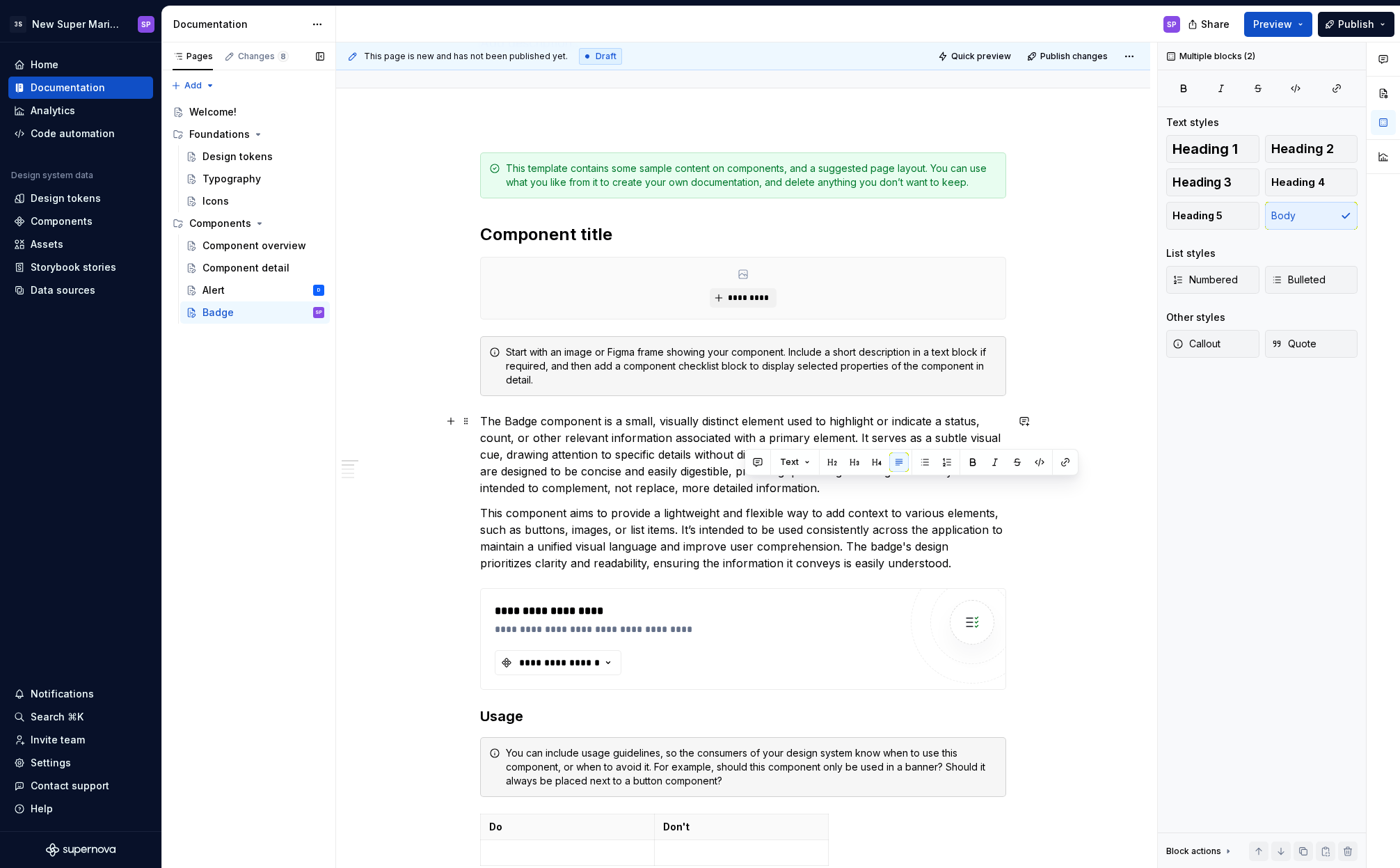
click at [738, 493] on p "The Badge component is a small, visually distinct element used to highlight or …" at bounding box center [743, 455] width 526 height 84
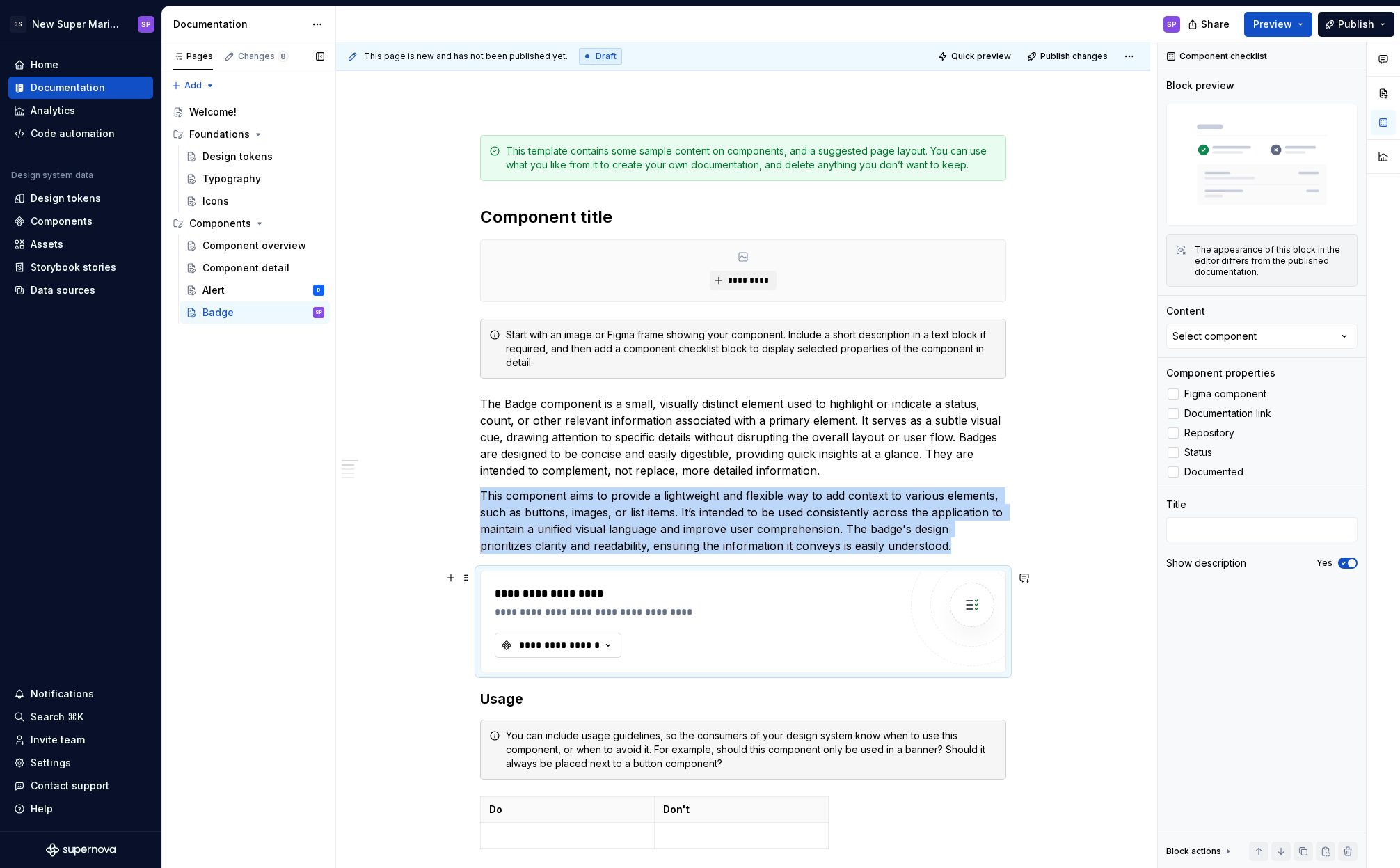
click at [597, 648] on div "**********" at bounding box center [560, 645] width 84 height 14
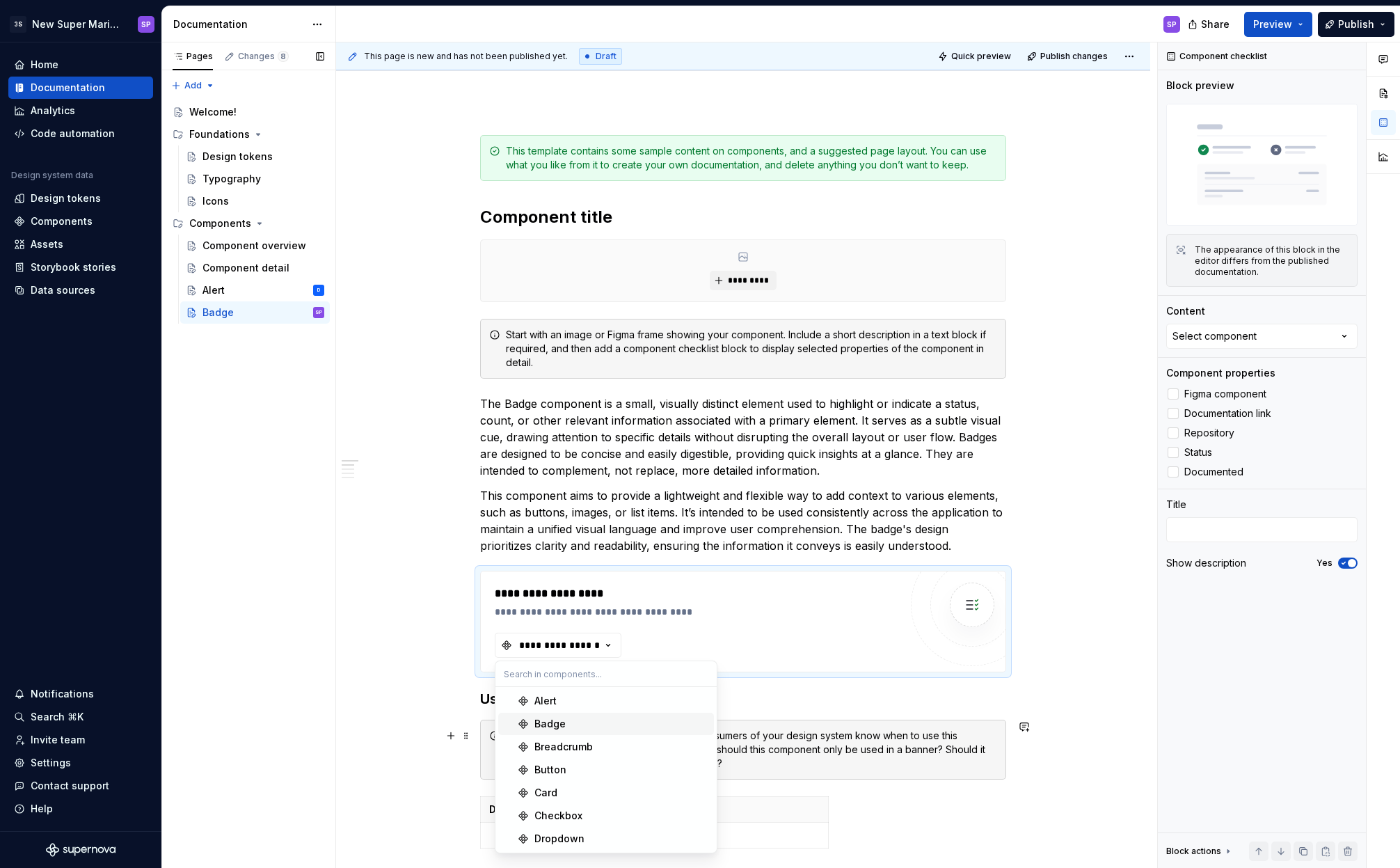
click at [597, 728] on div "Badge" at bounding box center [621, 723] width 174 height 14
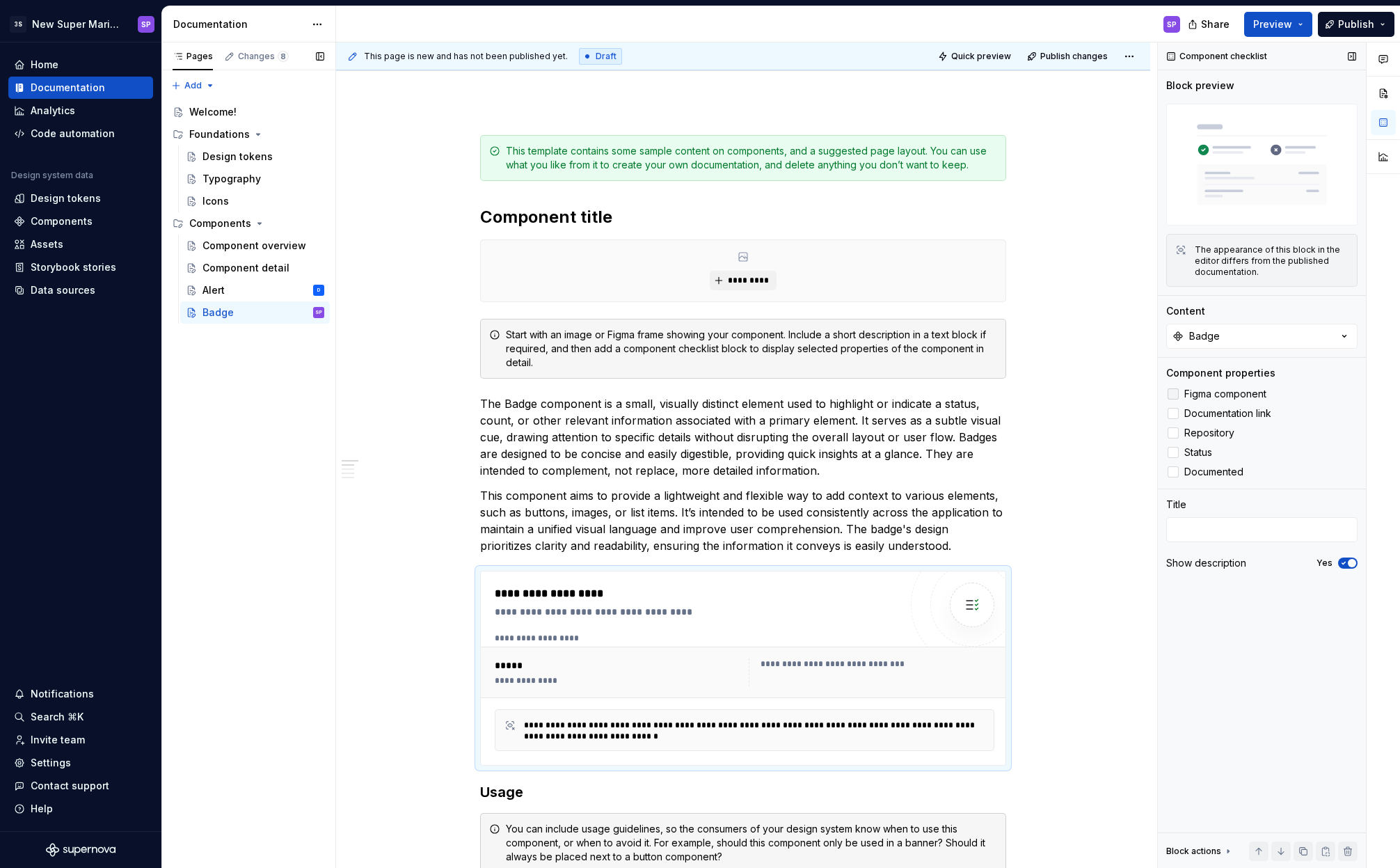
click at [1181, 393] on label "Figma component" at bounding box center [1262, 394] width 191 height 17
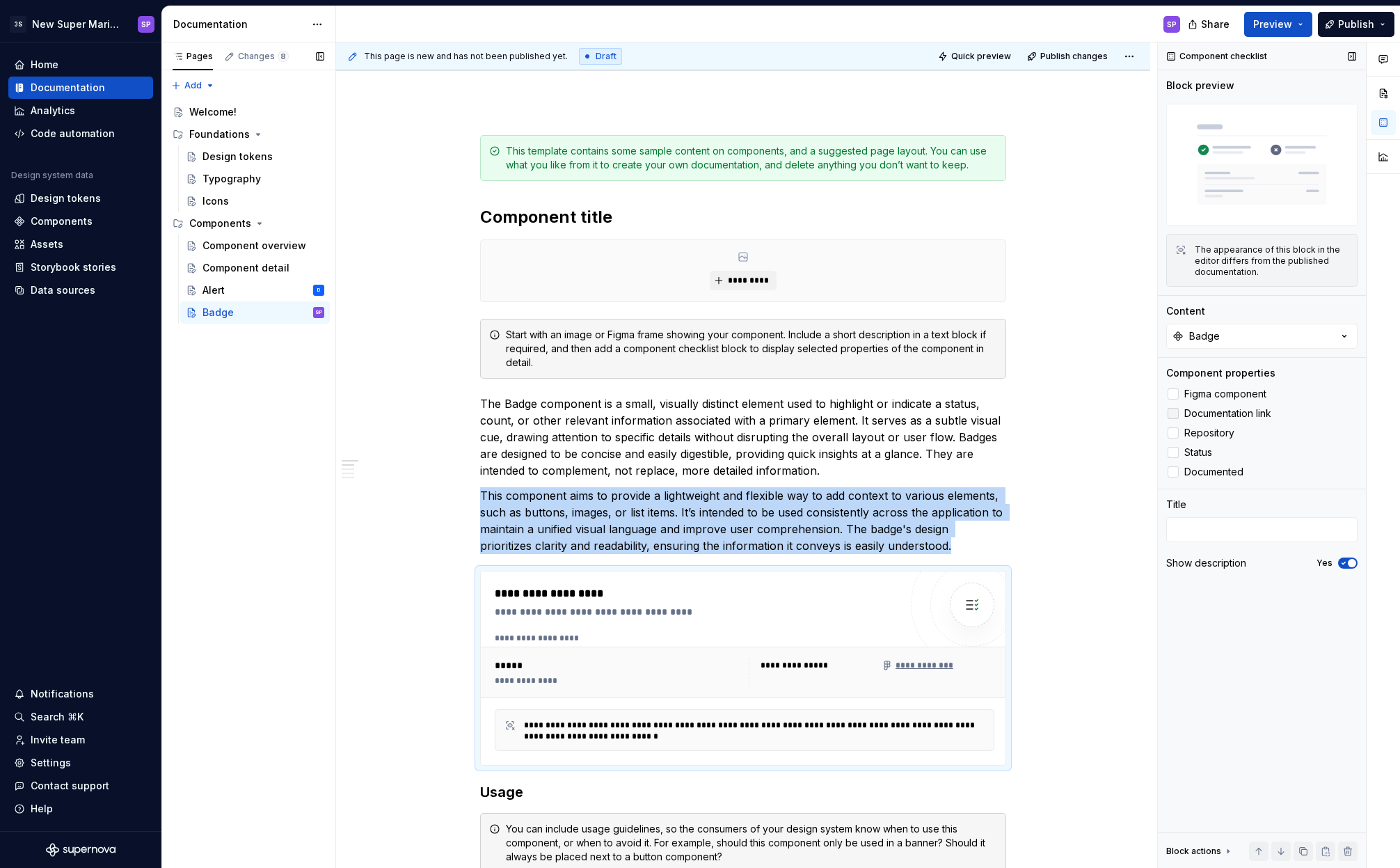
click at [1172, 417] on div at bounding box center [1173, 413] width 11 height 11
click at [1172, 434] on div at bounding box center [1173, 433] width 11 height 11
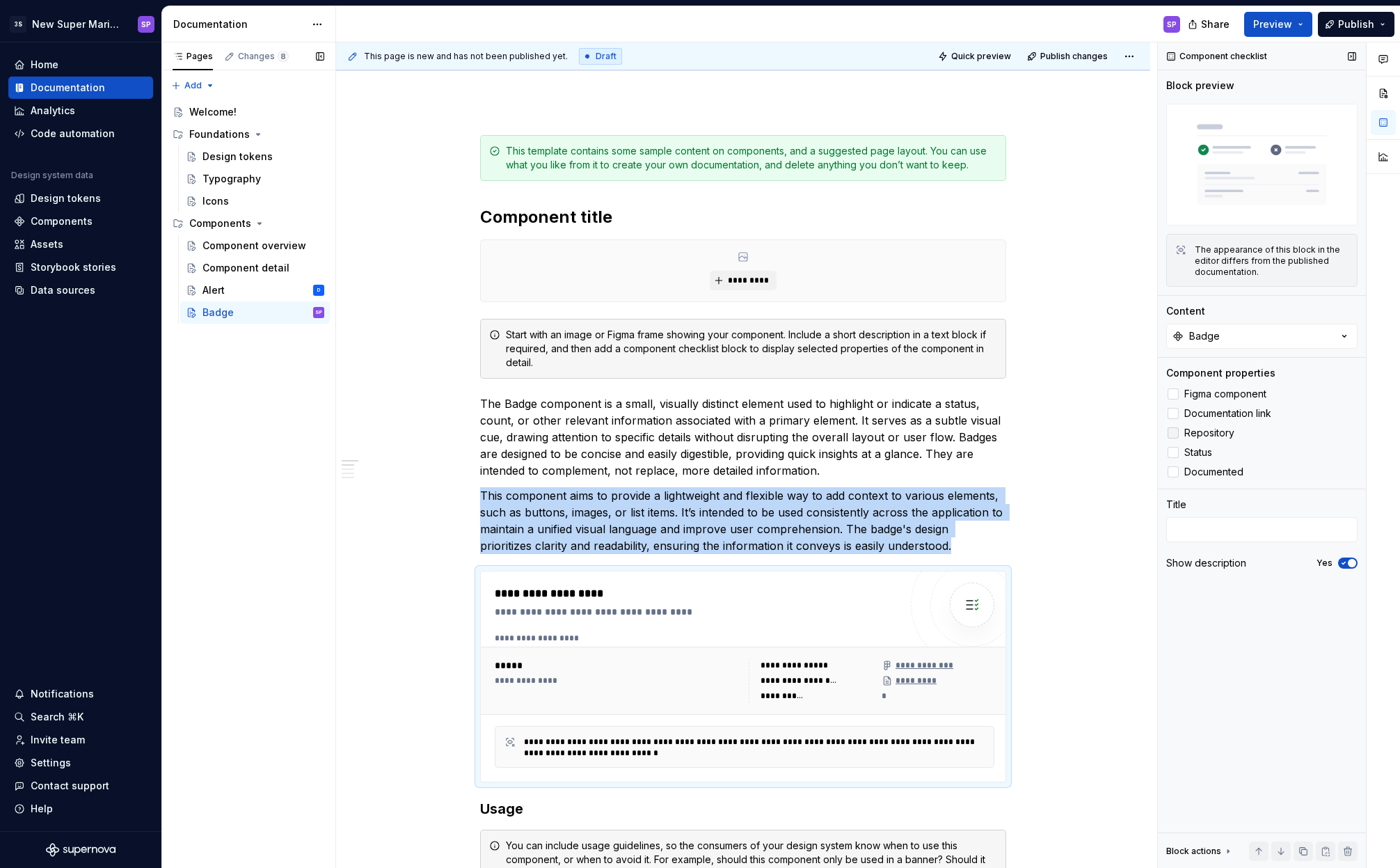
click at [1173, 433] on icon at bounding box center [1173, 433] width 0 height 0
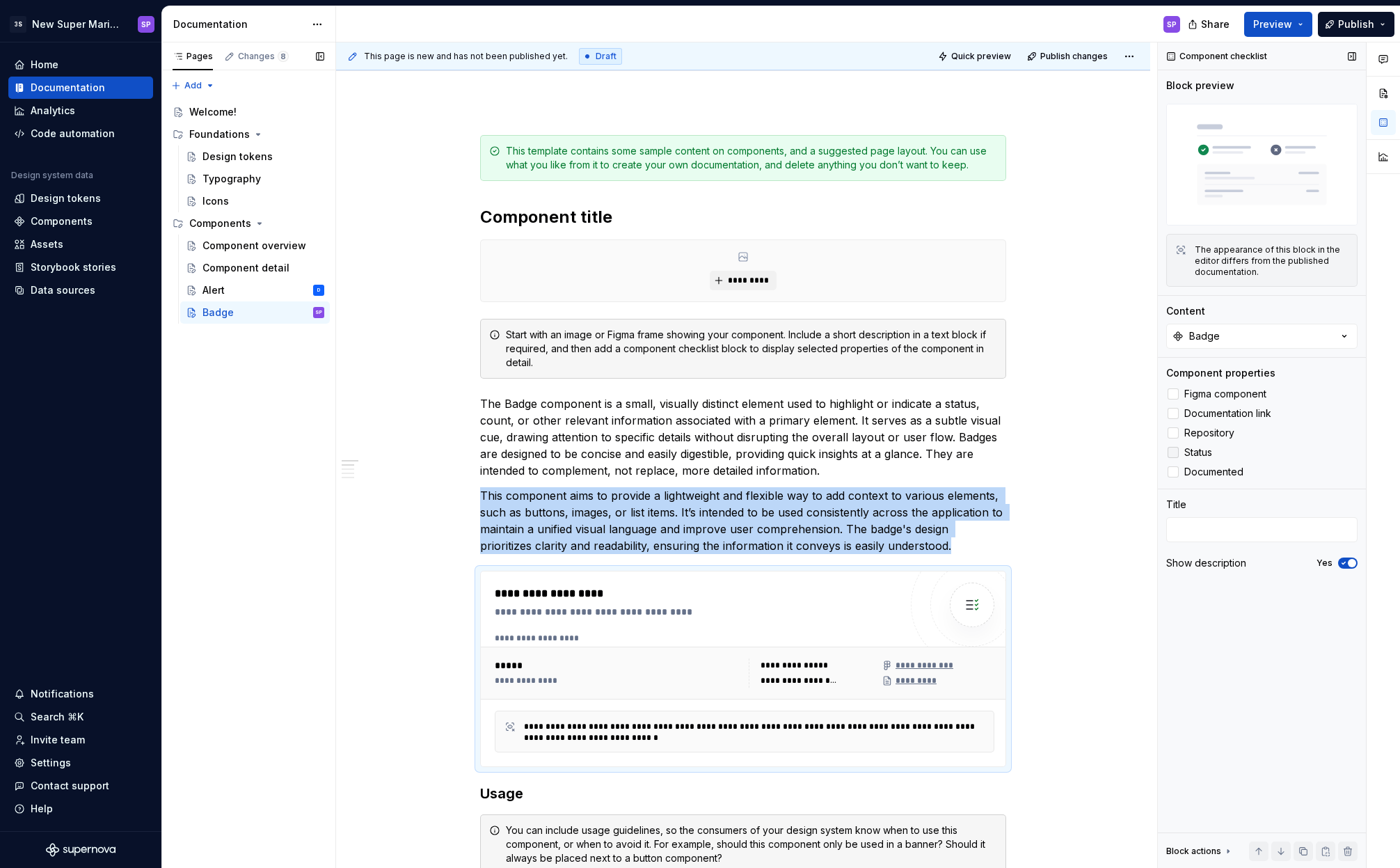
click at [1175, 455] on div at bounding box center [1173, 452] width 11 height 11
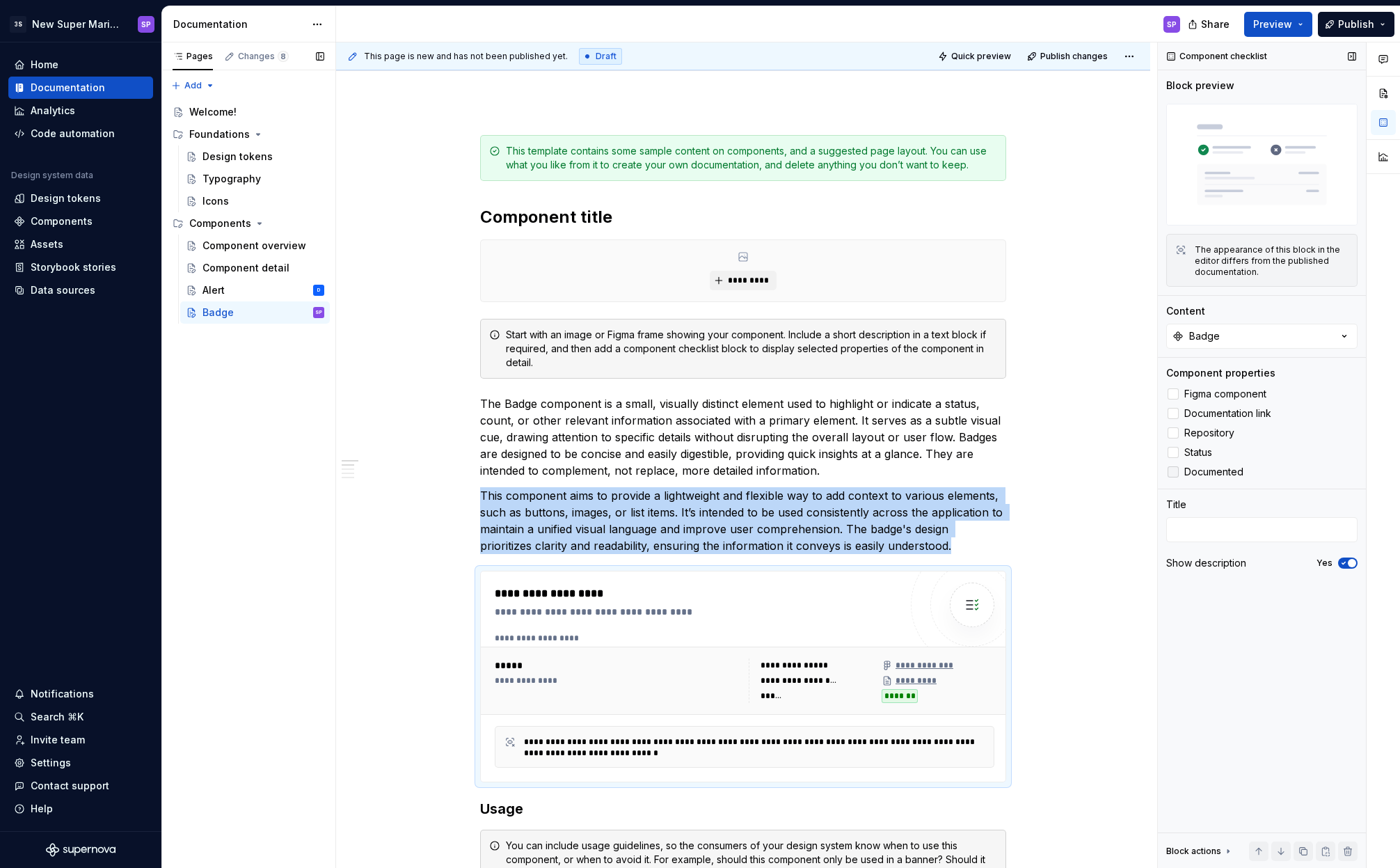
click at [1174, 476] on div at bounding box center [1173, 471] width 11 height 11
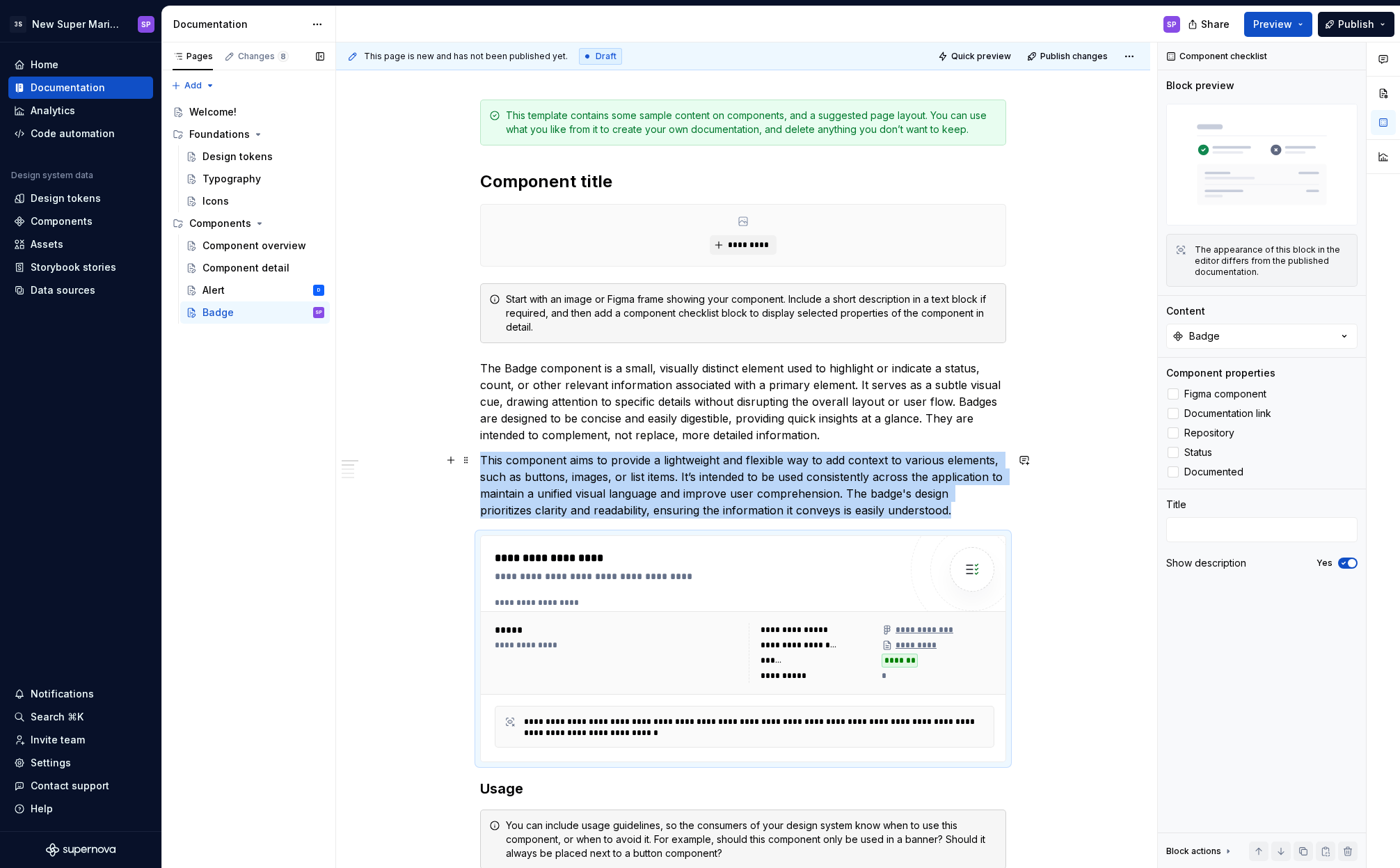
scroll to position [476, 0]
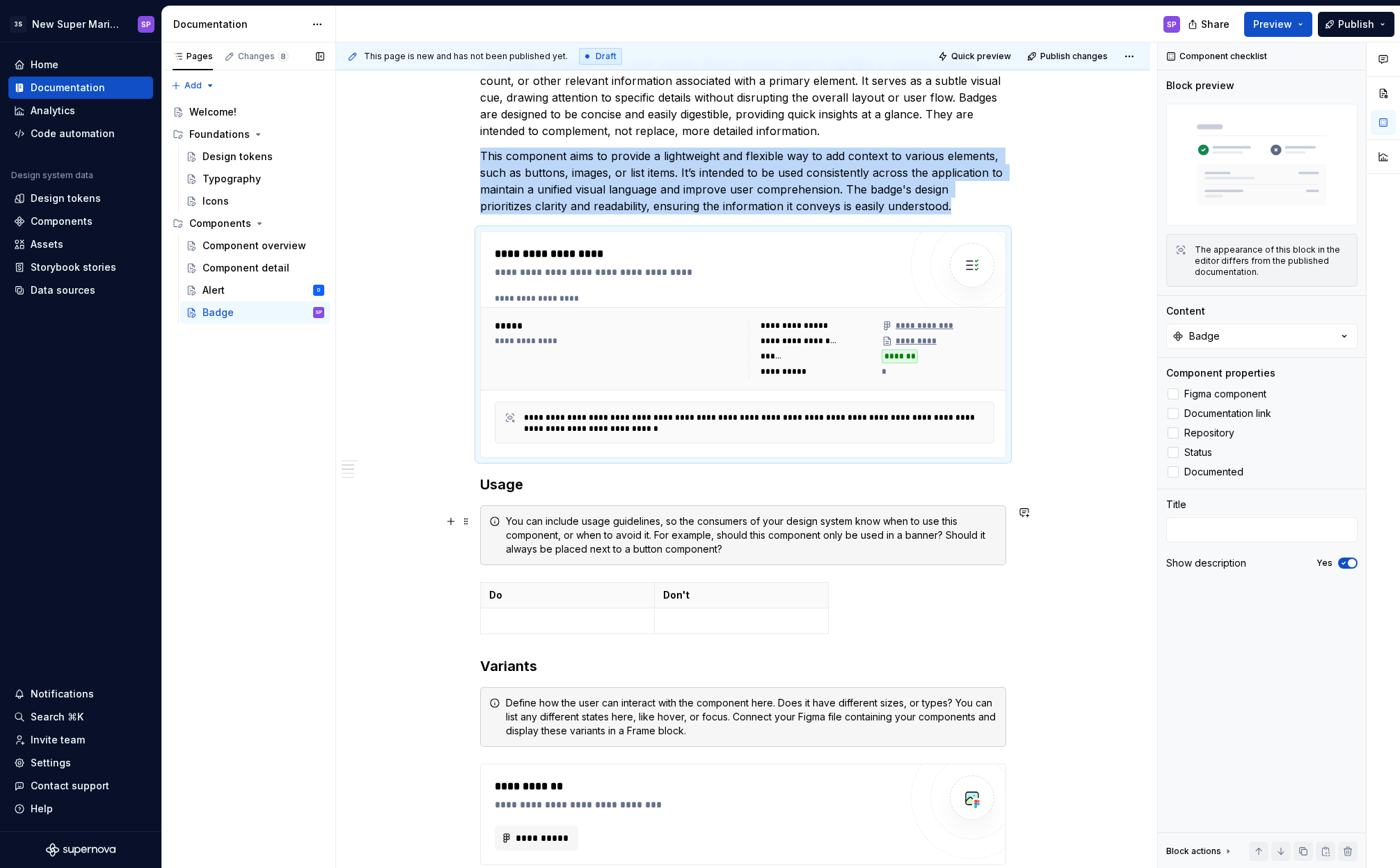
click at [1026, 533] on div "**********" at bounding box center [743, 631] width 814 height 1738
click at [1022, 556] on div "**********" at bounding box center [743, 631] width 814 height 1738
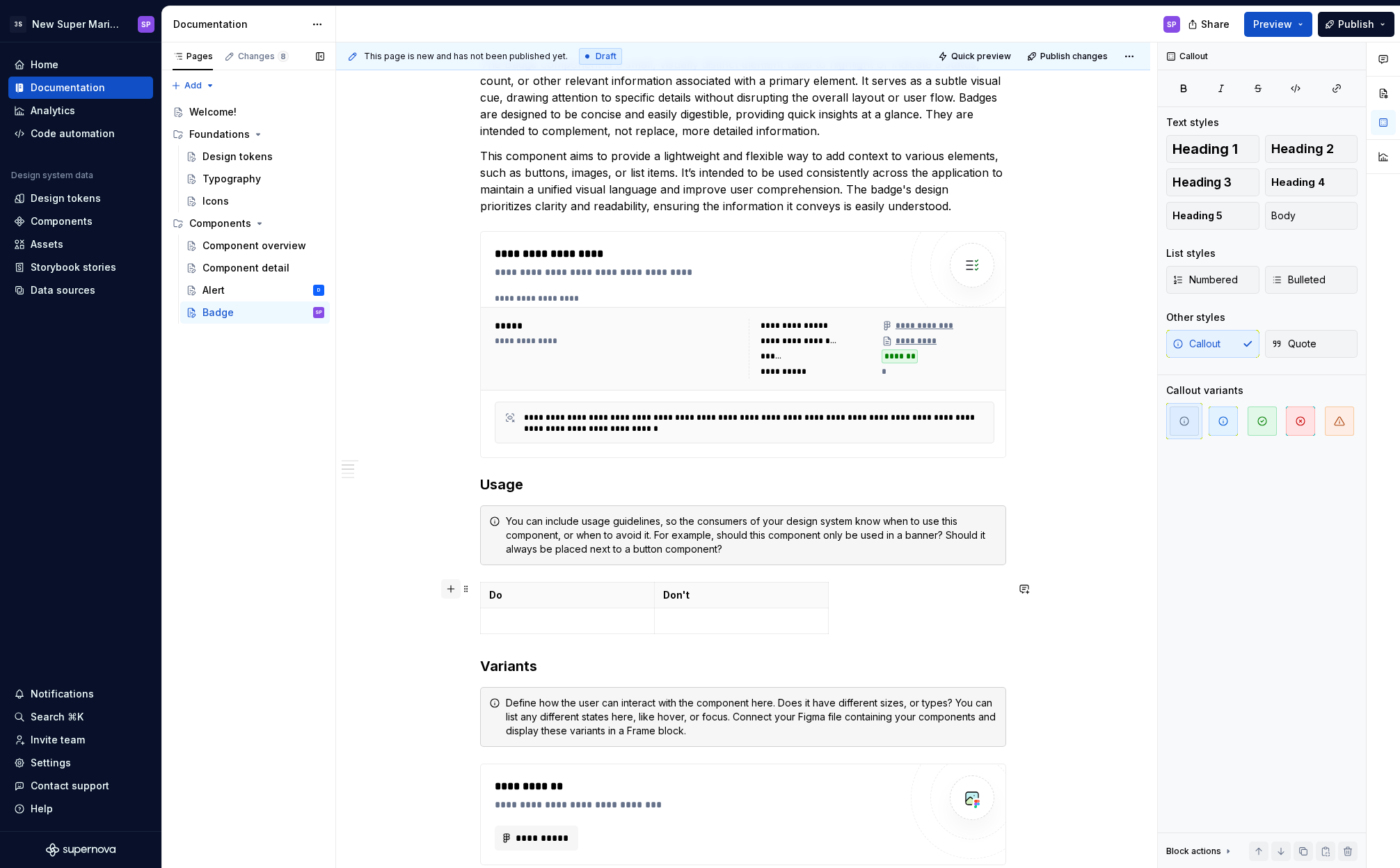
click at [458, 588] on button "button" at bounding box center [450, 588] width 20 height 20
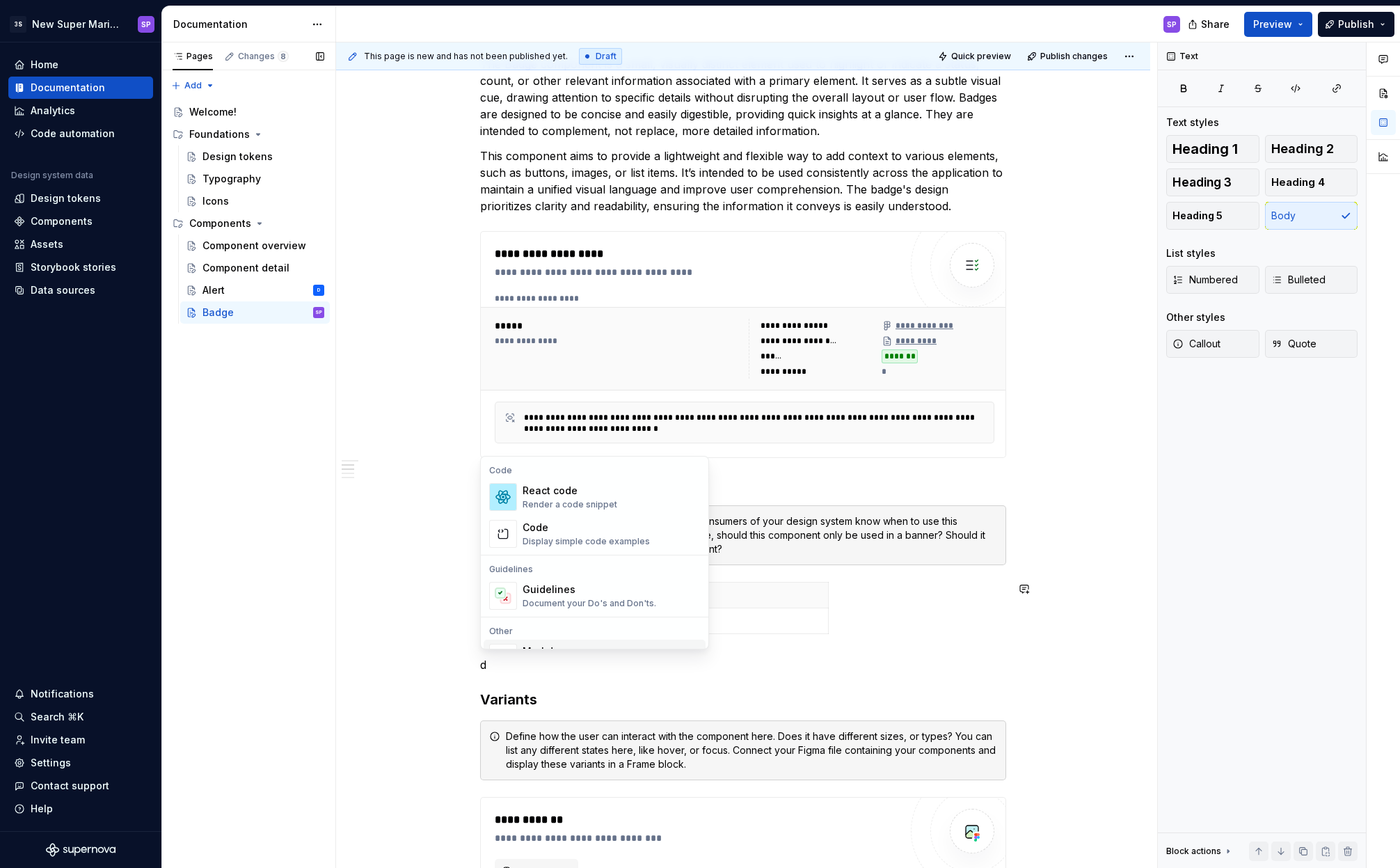
scroll to position [38, 0]
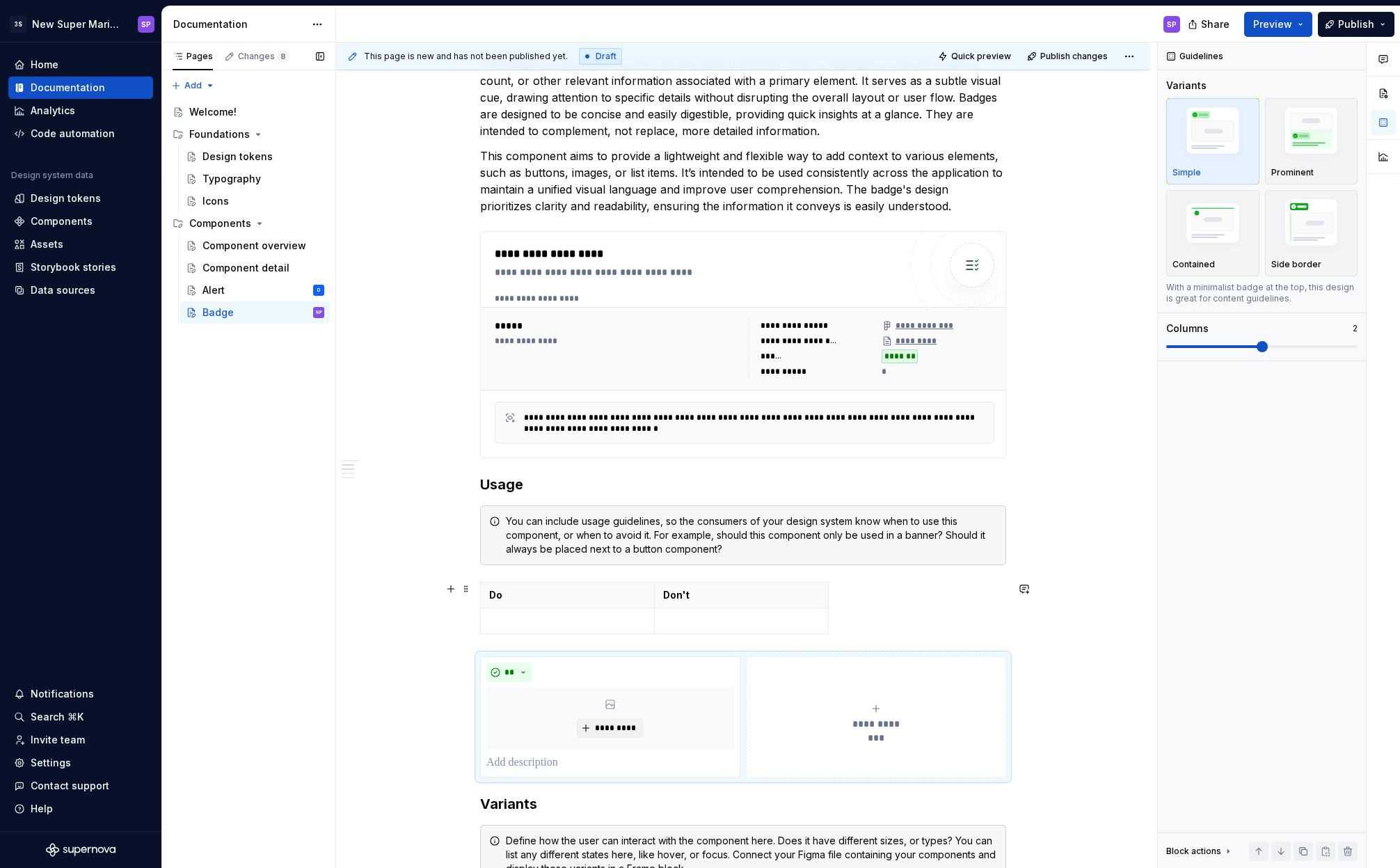
click at [748, 599] on p "Don't" at bounding box center [741, 595] width 156 height 14
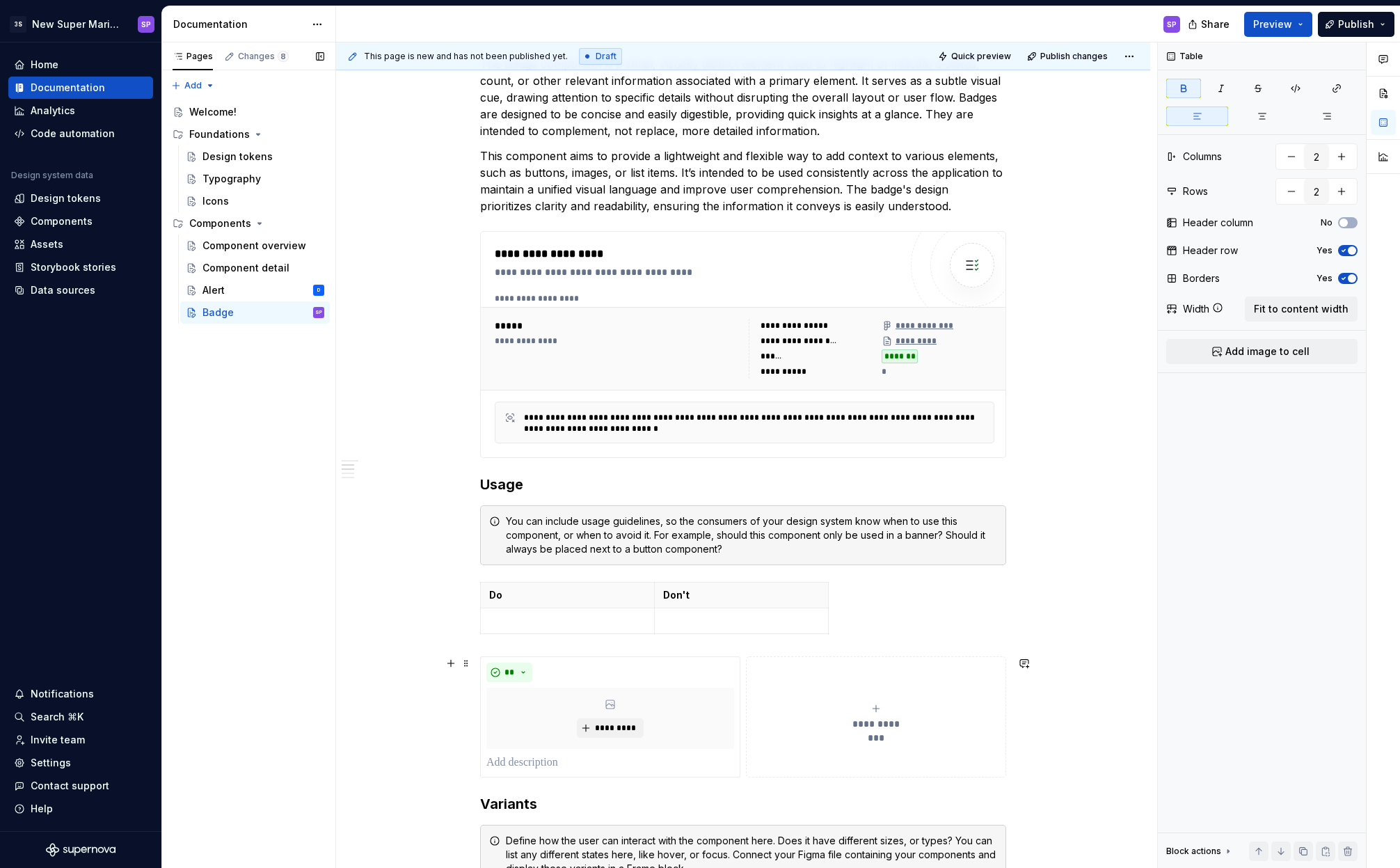
click at [834, 690] on button "**********" at bounding box center [876, 717] width 260 height 121
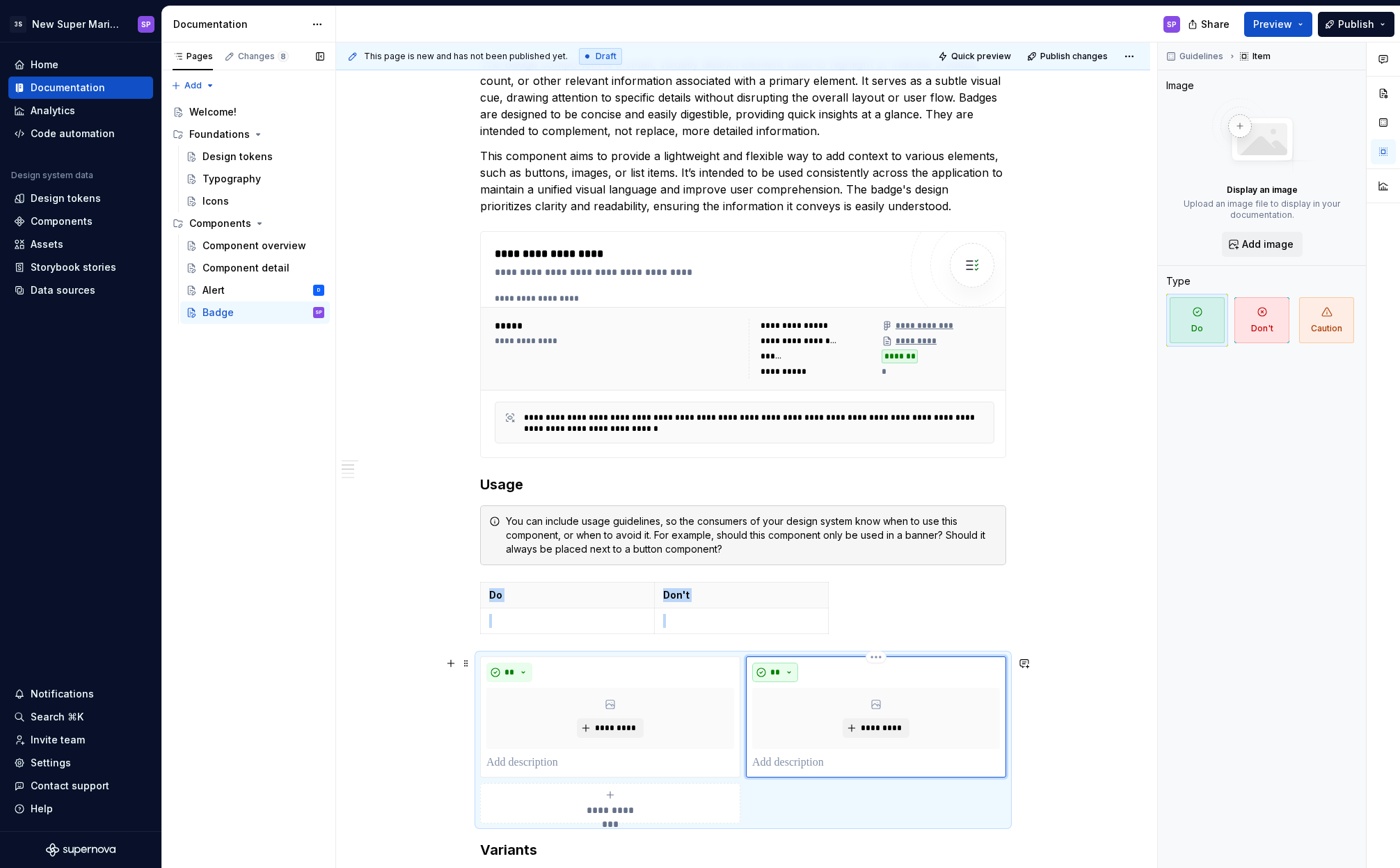
click at [784, 668] on button "**" at bounding box center [775, 672] width 46 height 20
click at [908, 622] on div "Do Don't" at bounding box center [743, 611] width 526 height 58
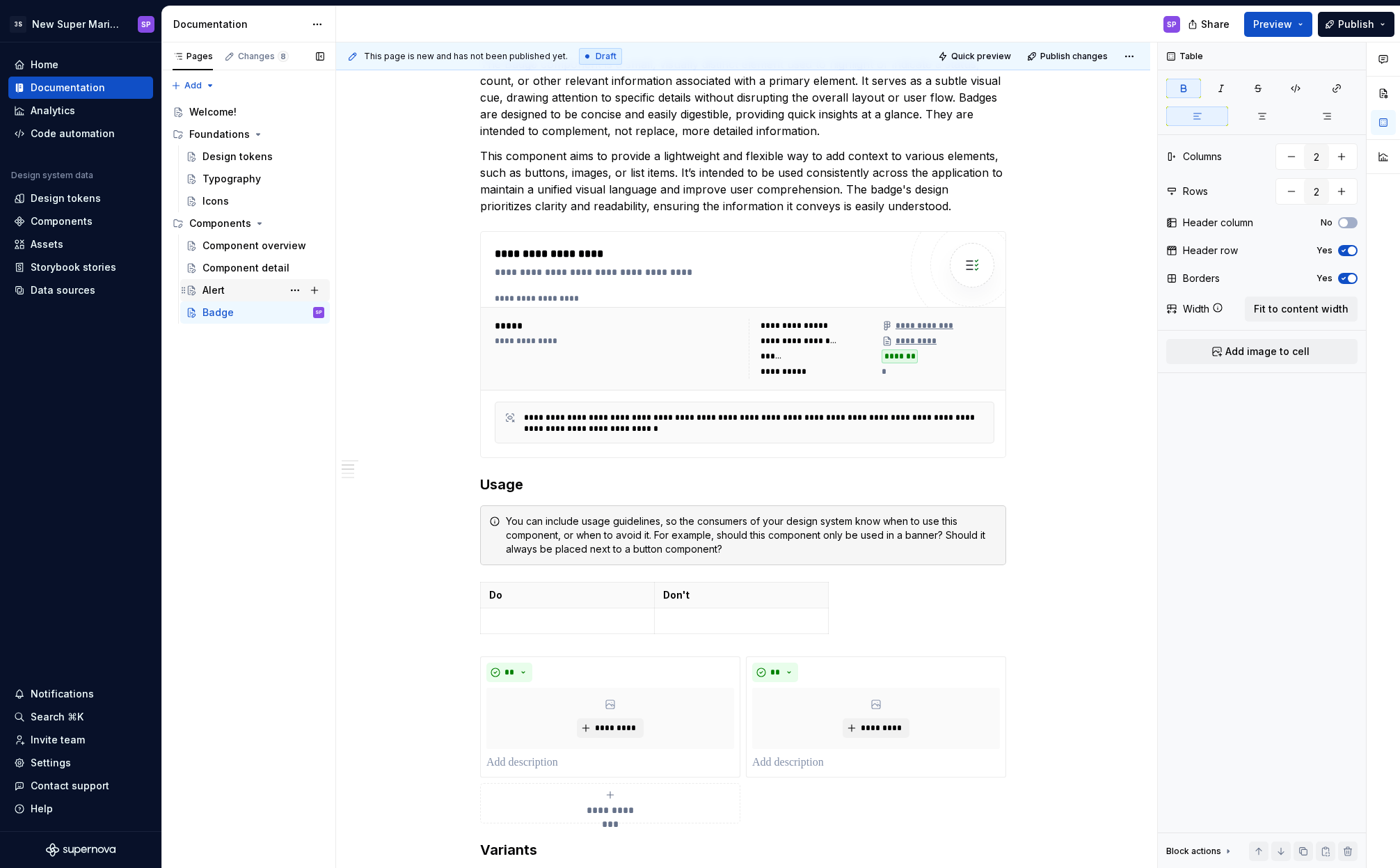
click at [255, 299] on div "Alert D" at bounding box center [263, 290] width 121 height 20
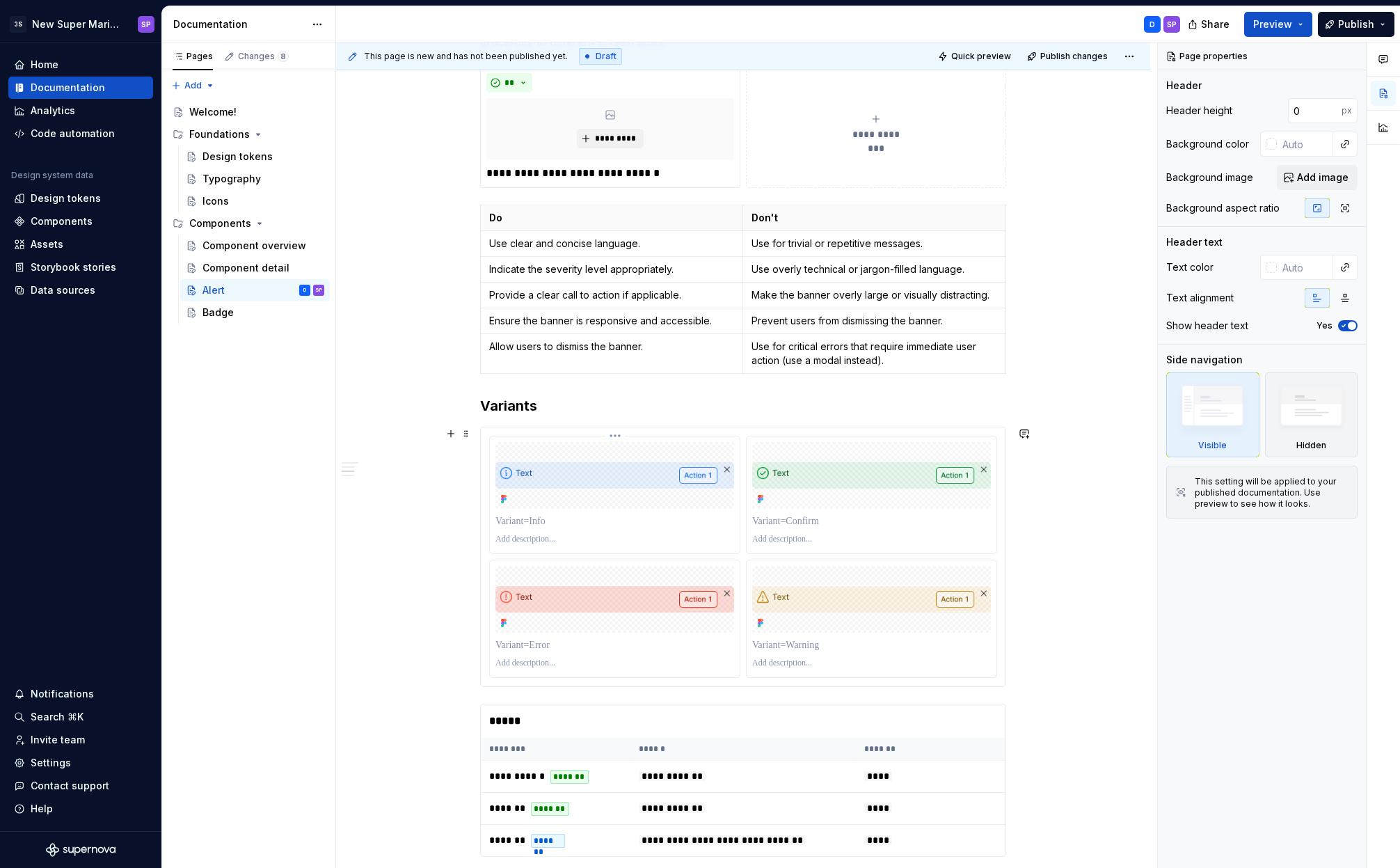
scroll to position [900, 0]
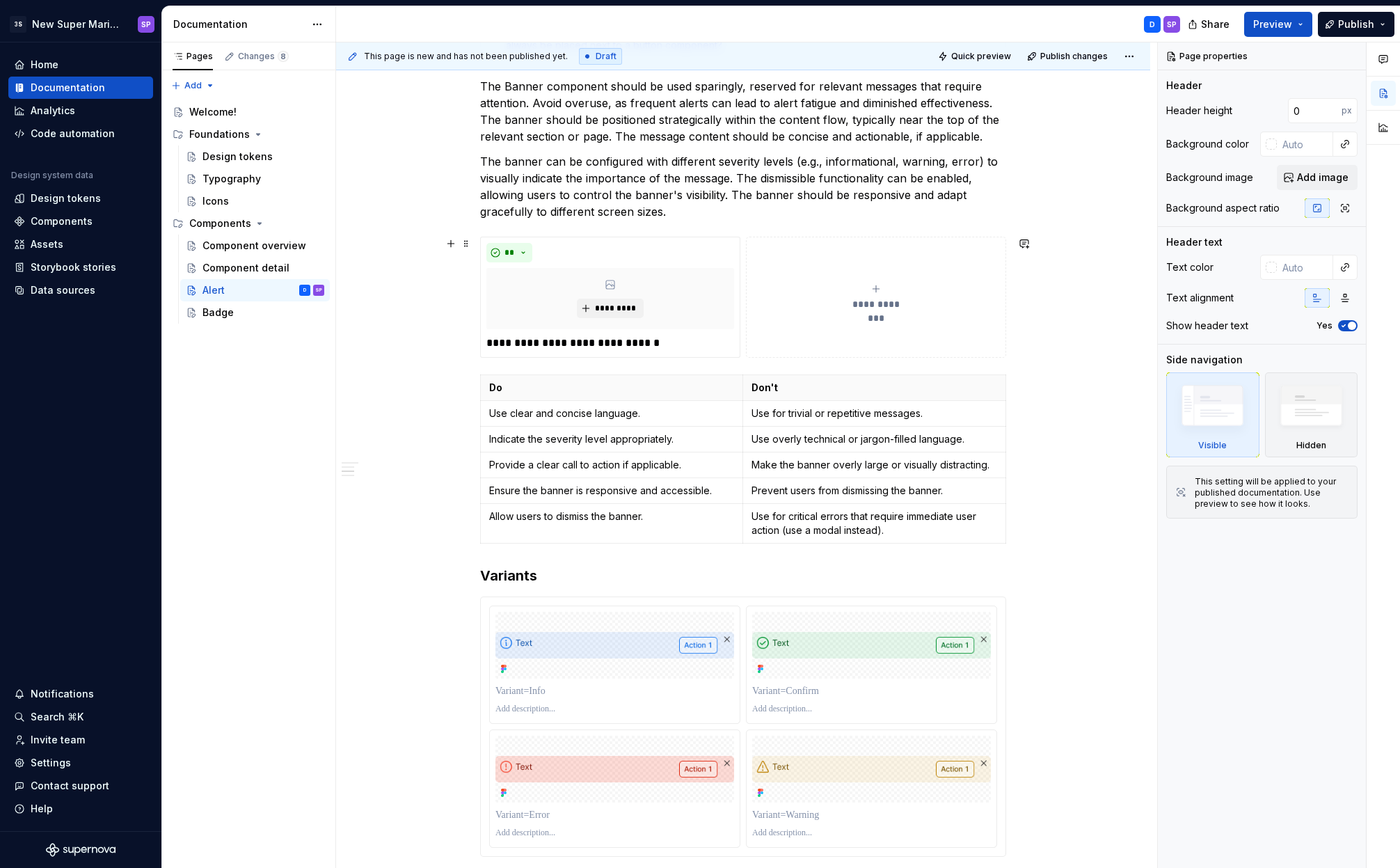
click at [899, 290] on div "**********" at bounding box center [876, 297] width 248 height 28
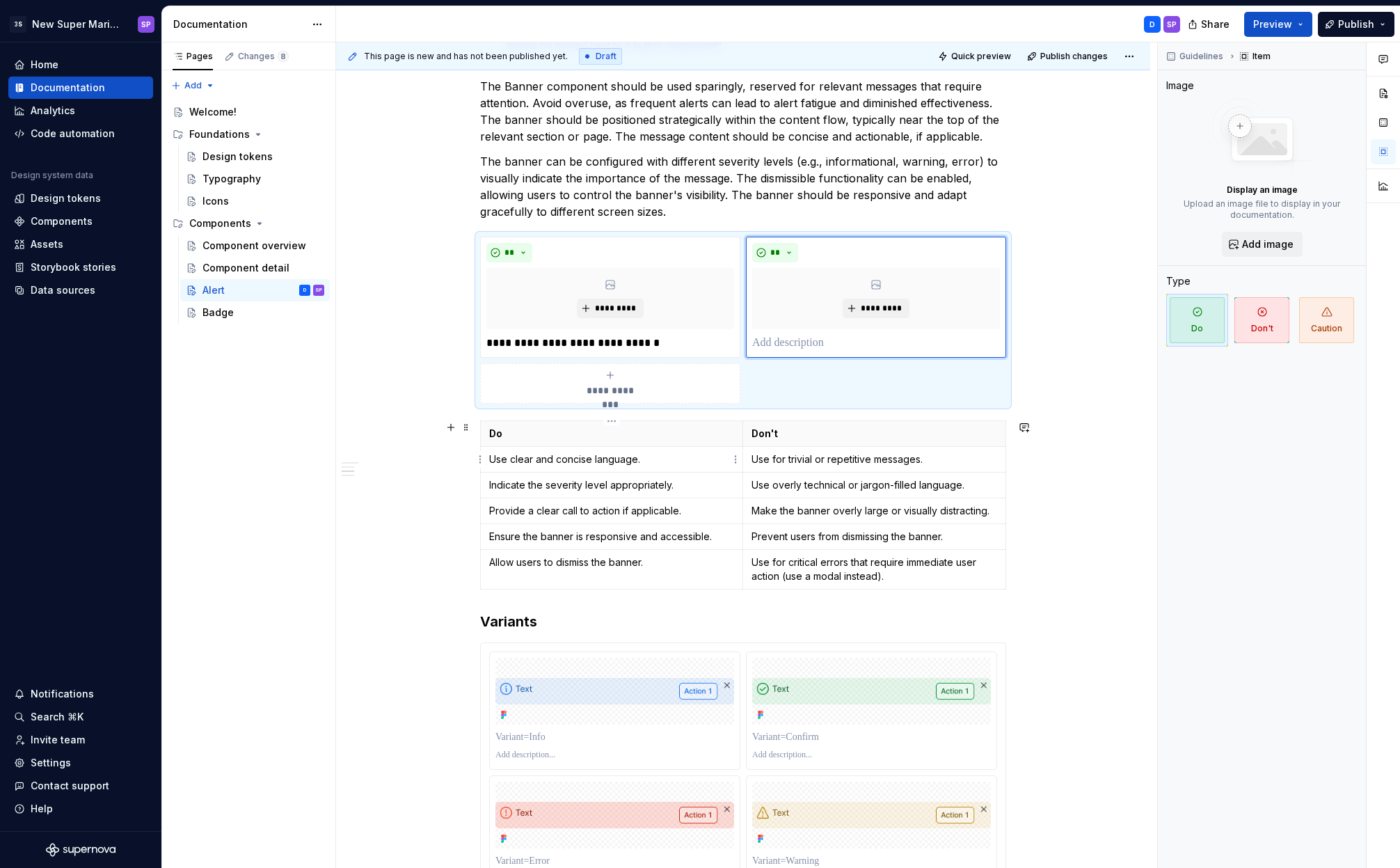
click at [574, 458] on p "Use clear and concise language." at bounding box center [611, 459] width 245 height 14
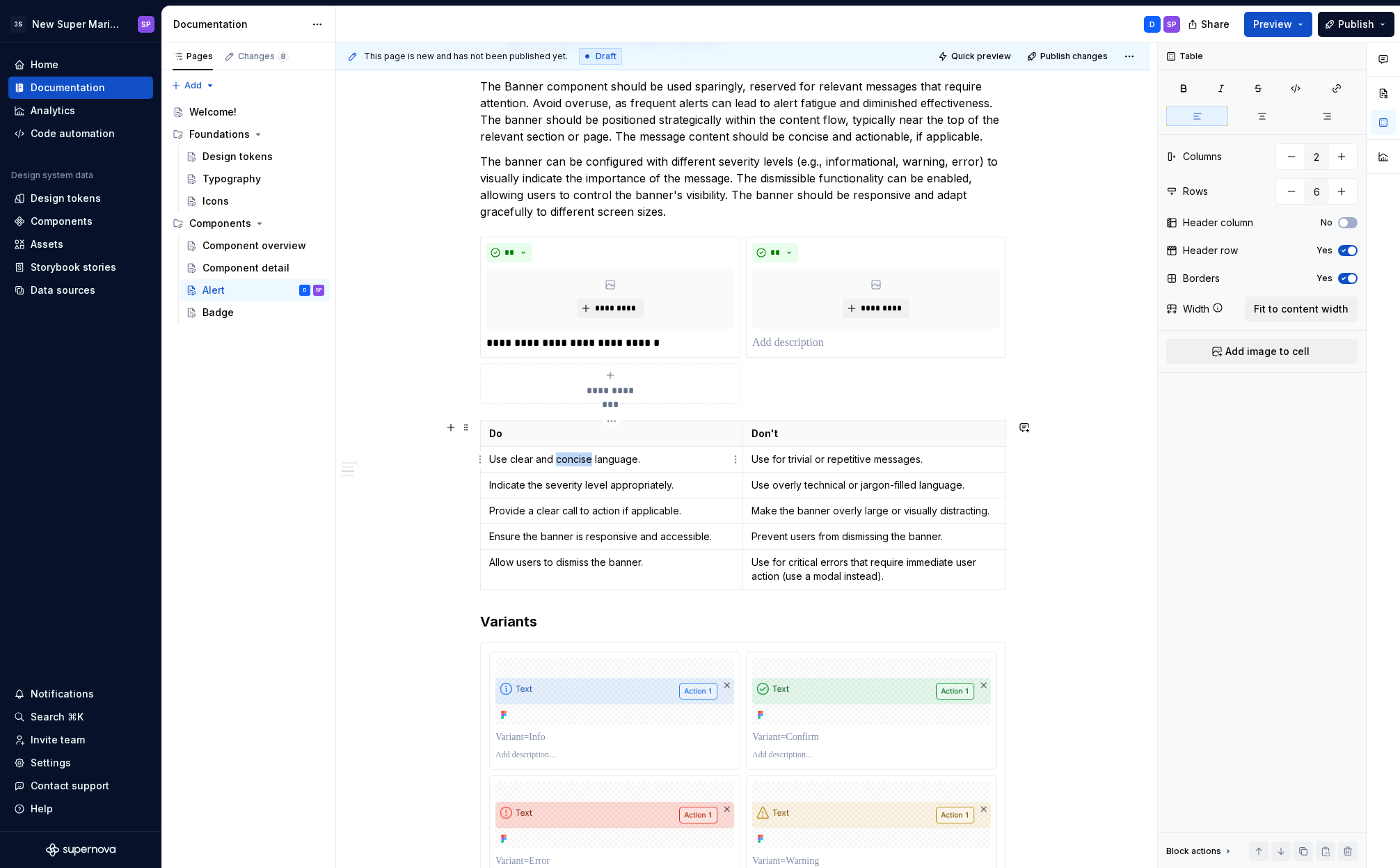
click at [574, 458] on p "Use clear and concise language." at bounding box center [611, 459] width 245 height 14
click at [806, 341] on p at bounding box center [876, 344] width 248 height 17
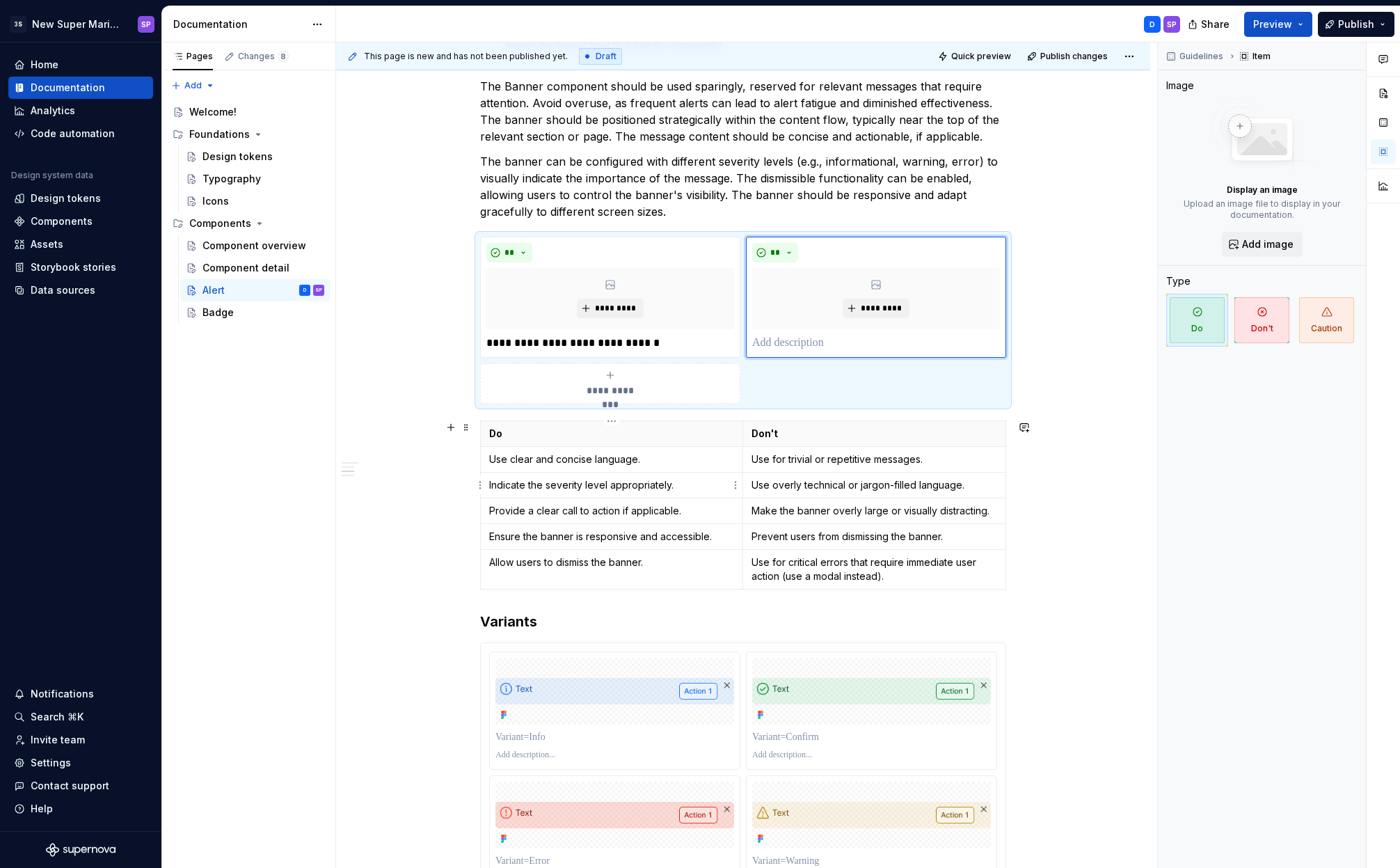
click at [588, 490] on p "Indicate the severity level appropriately." at bounding box center [611, 485] width 245 height 14
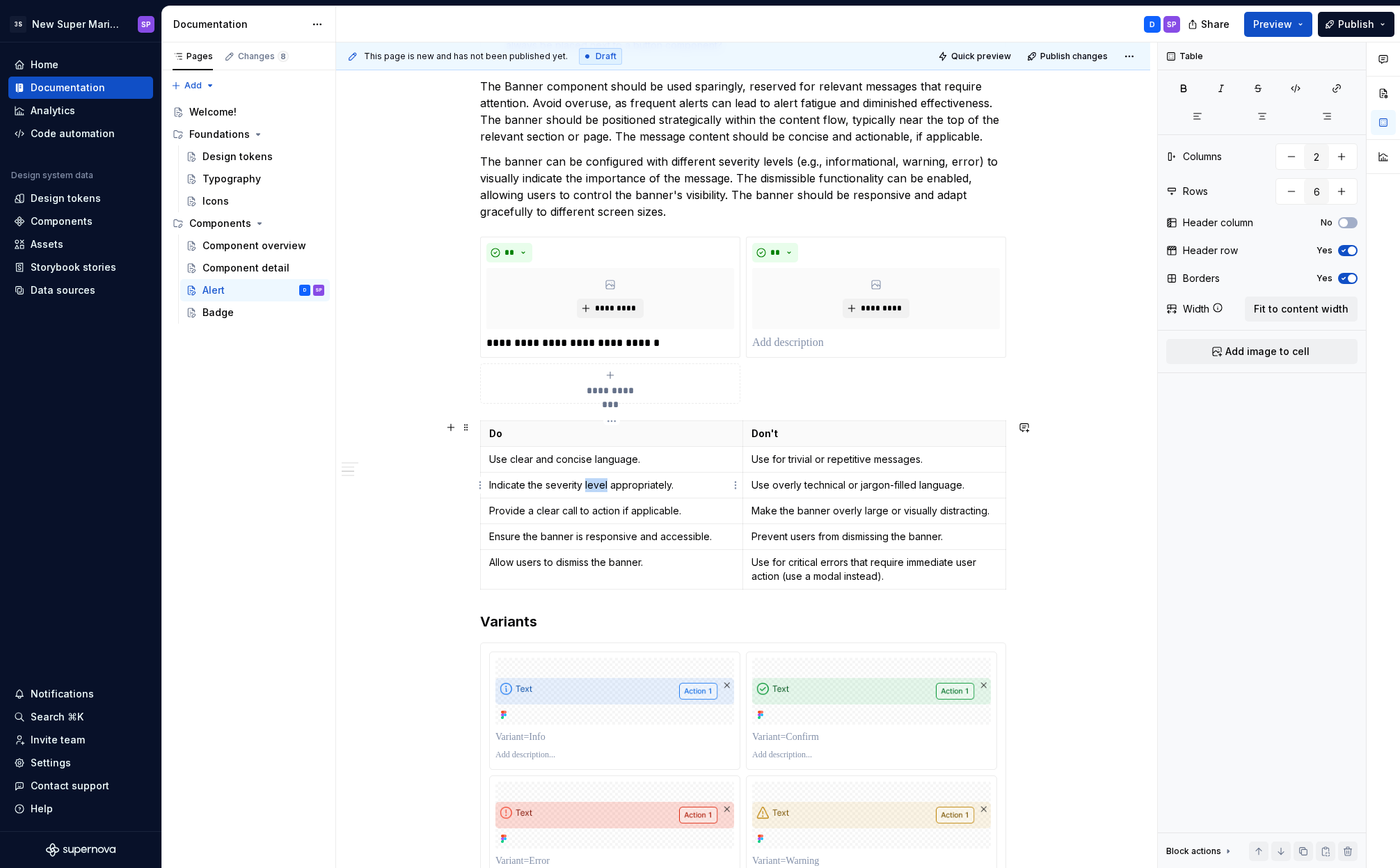
click at [588, 490] on p "Indicate the severity level appropriately." at bounding box center [611, 485] width 245 height 14
click at [785, 339] on p at bounding box center [876, 344] width 248 height 17
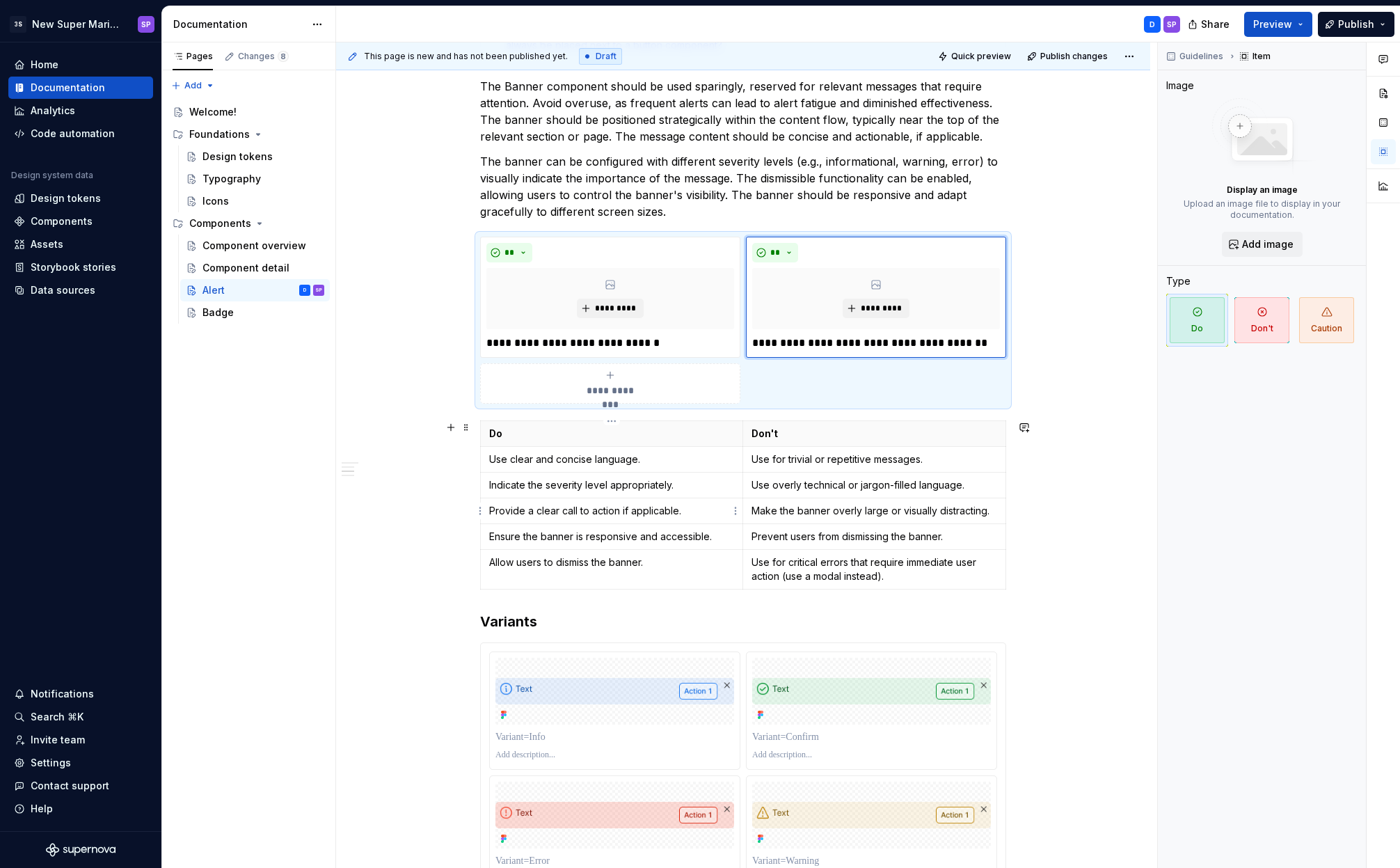
click at [611, 507] on p "Provide a clear call to action if applicable." at bounding box center [611, 511] width 245 height 14
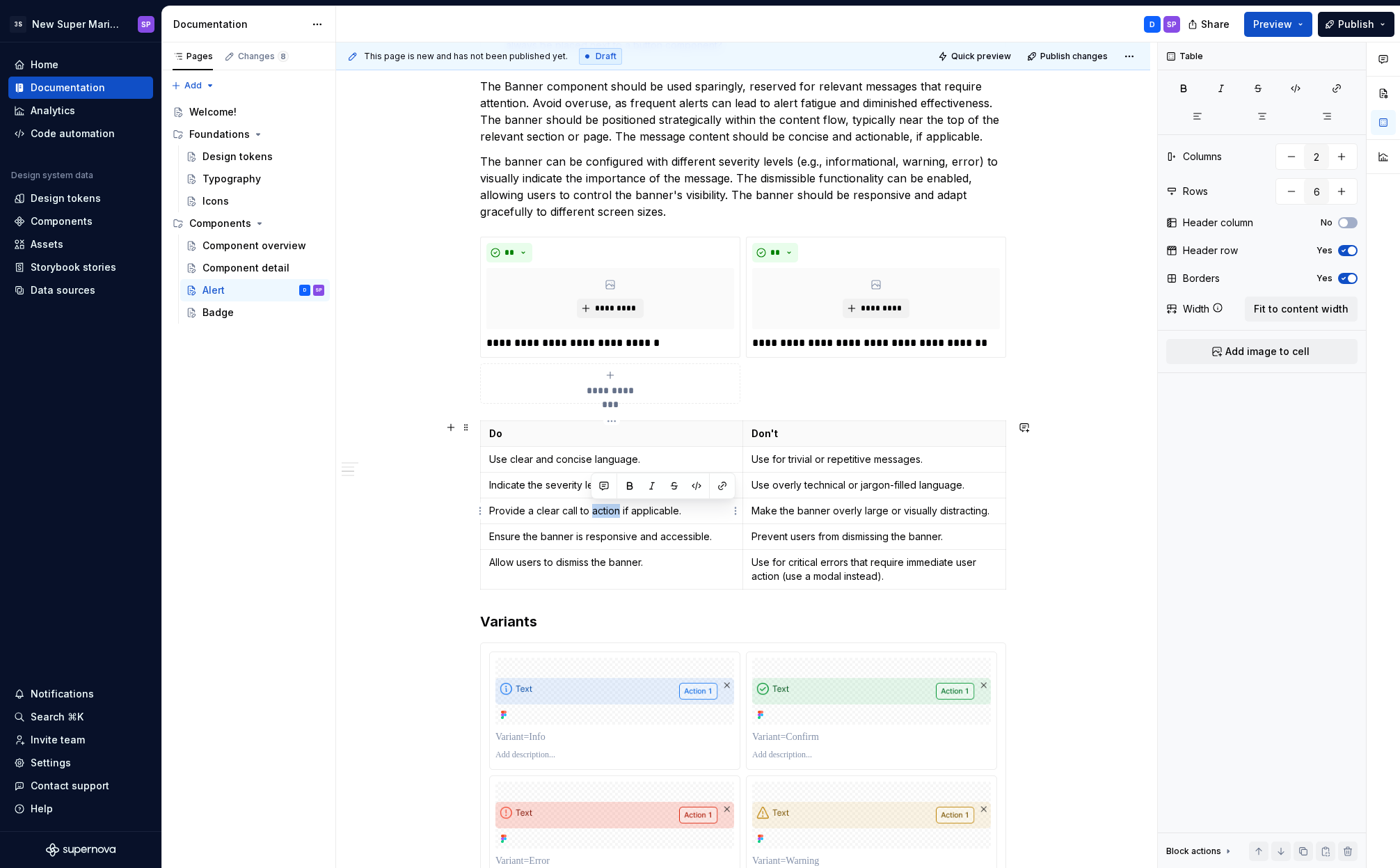
click at [611, 507] on p "Provide a clear call to action if applicable." at bounding box center [611, 511] width 245 height 14
click at [1039, 305] on div "**********" at bounding box center [743, 548] width 814 height 2418
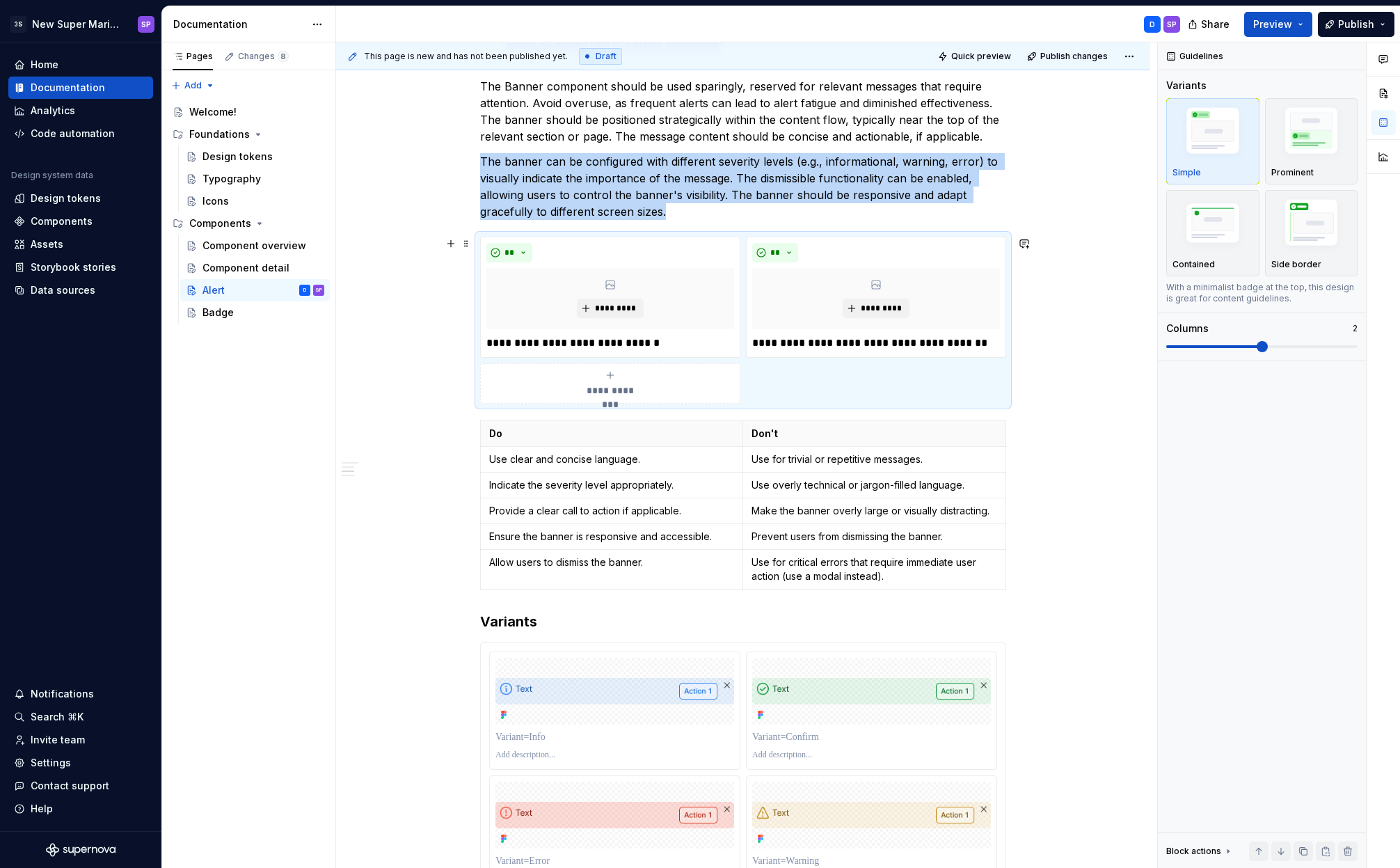
click at [629, 395] on span "**********" at bounding box center [609, 390] width 64 height 14
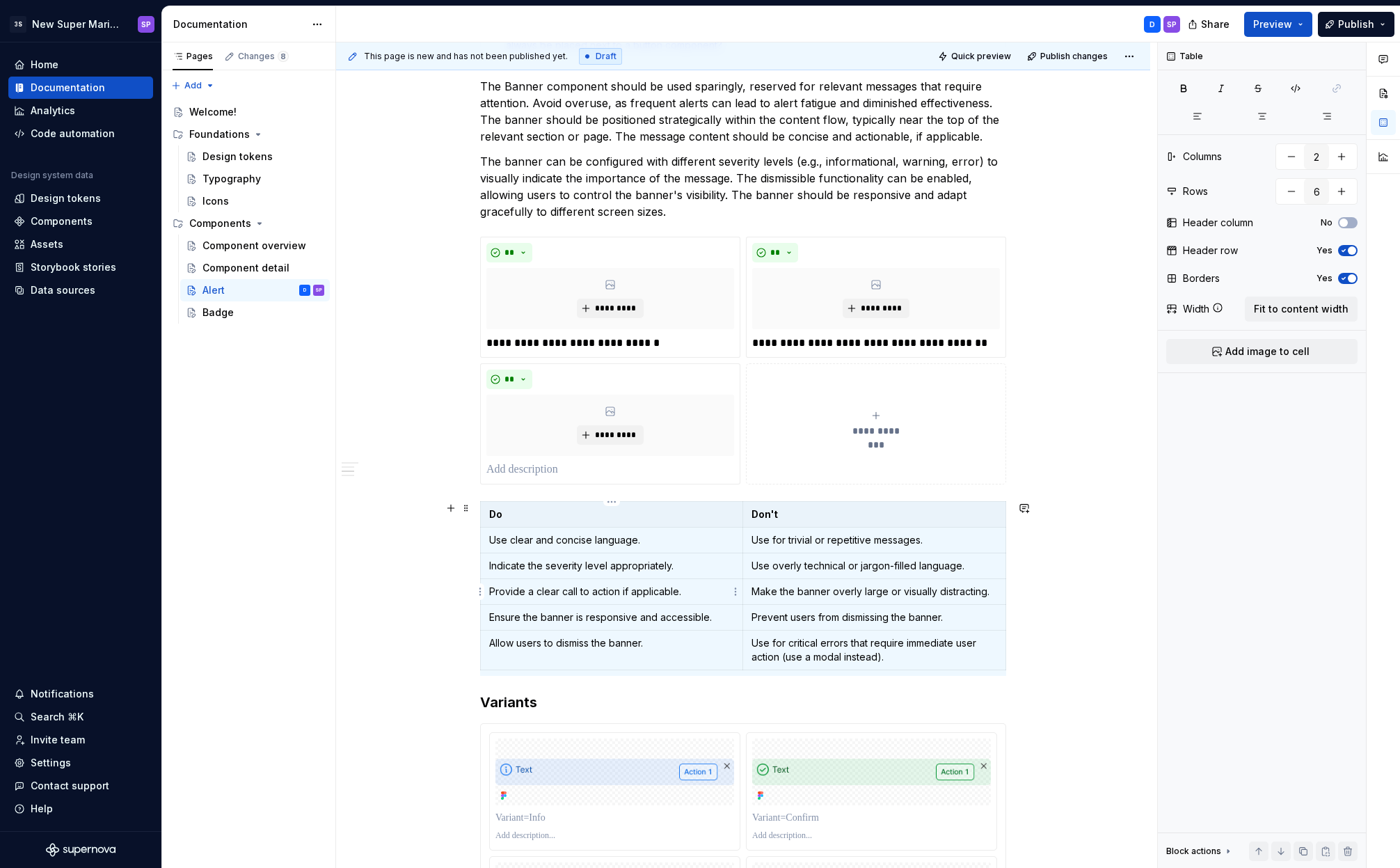
click at [611, 591] on p "Provide a clear call to action if applicable." at bounding box center [611, 592] width 245 height 14
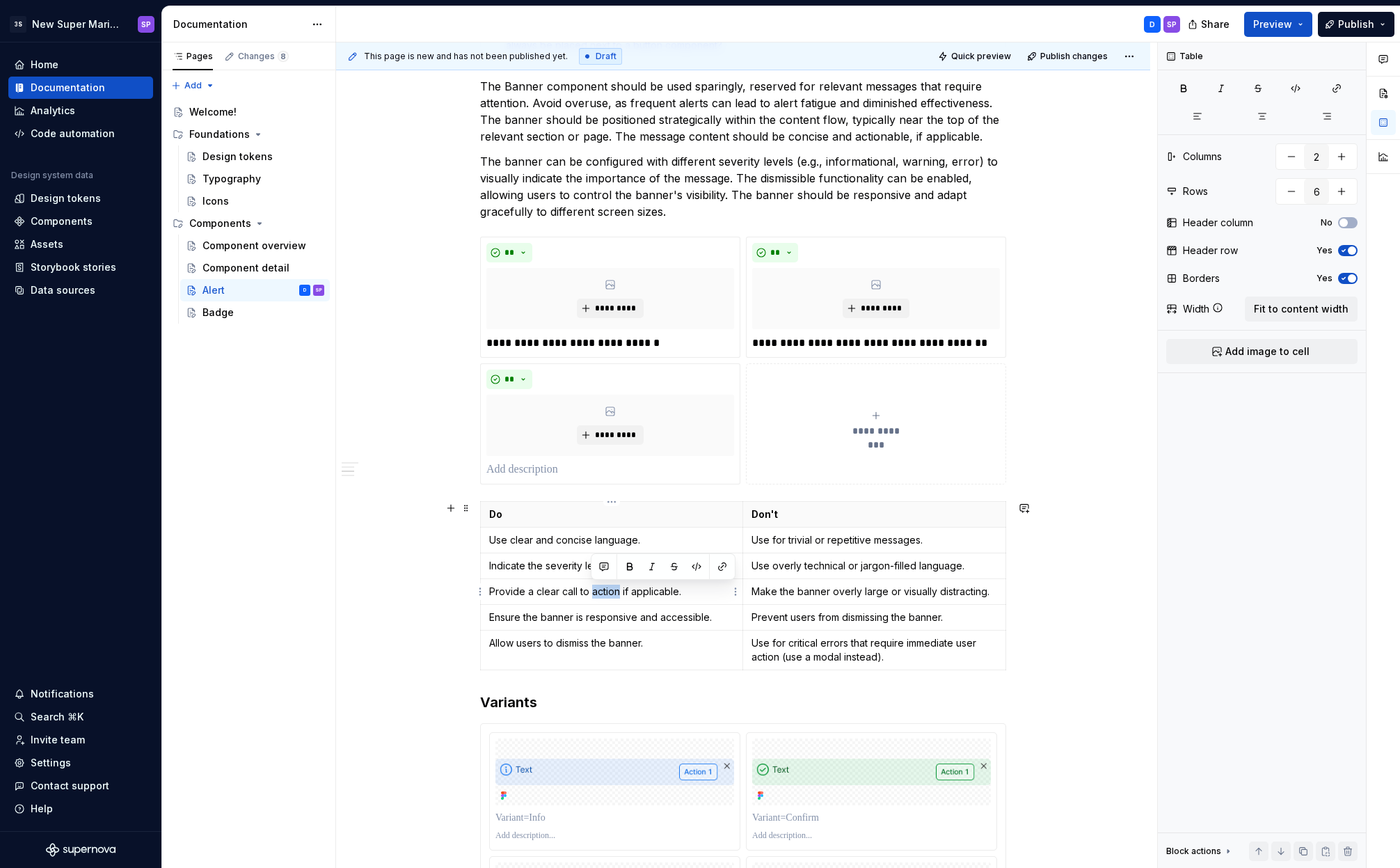
click at [611, 591] on p "Provide a clear call to action if applicable." at bounding box center [611, 592] width 245 height 14
click at [603, 469] on p at bounding box center [610, 470] width 248 height 17
click at [628, 616] on p "Ensure the banner is responsive and accessible." at bounding box center [611, 617] width 245 height 14
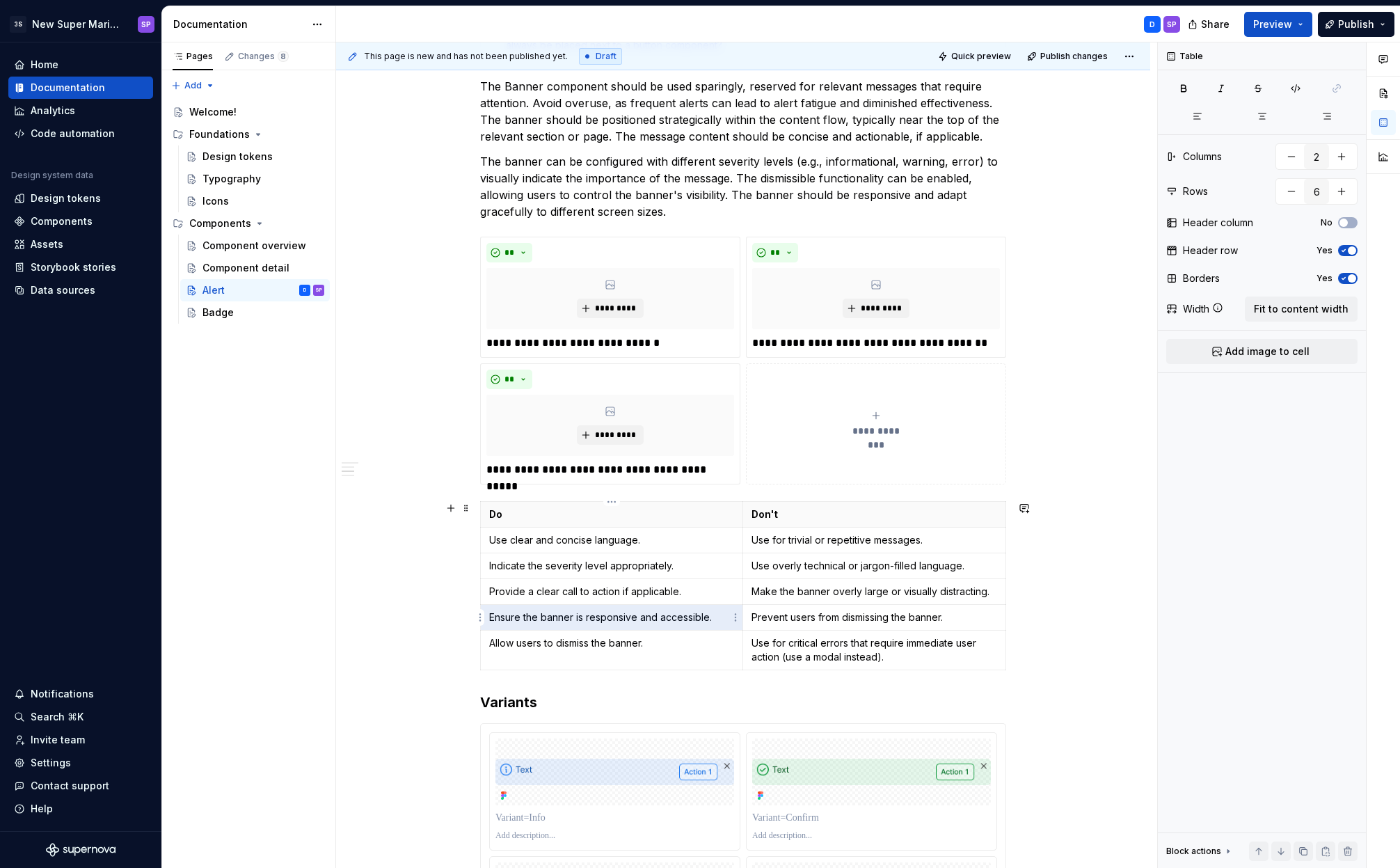
click at [628, 616] on p "Ensure the banner is responsive and accessible." at bounding box center [611, 617] width 245 height 14
click at [656, 612] on p "Ensure the banner is responsive and accessible." at bounding box center [611, 617] width 245 height 14
click at [833, 480] on button "**********" at bounding box center [876, 424] width 260 height 121
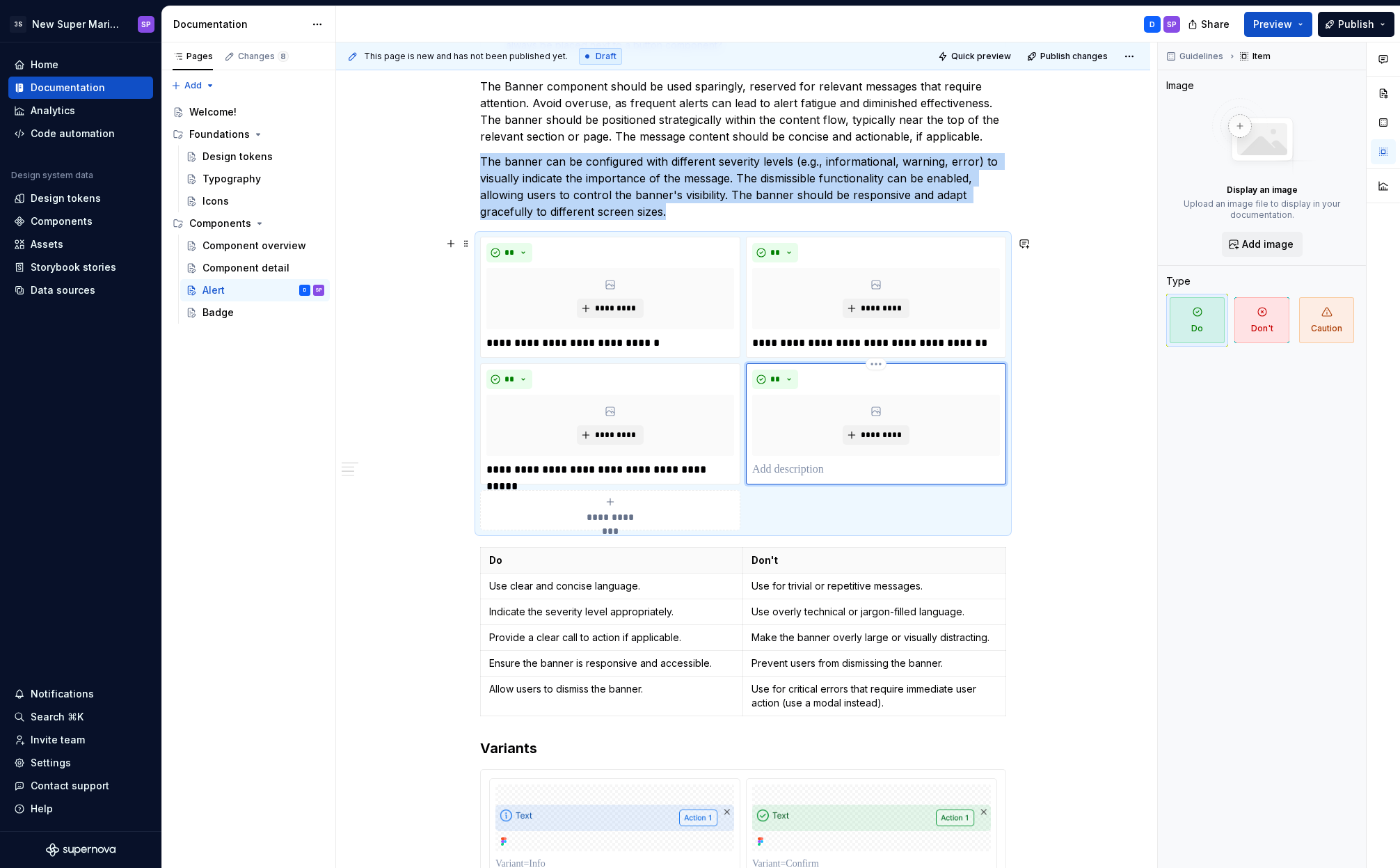
click at [851, 477] on p at bounding box center [876, 470] width 248 height 17
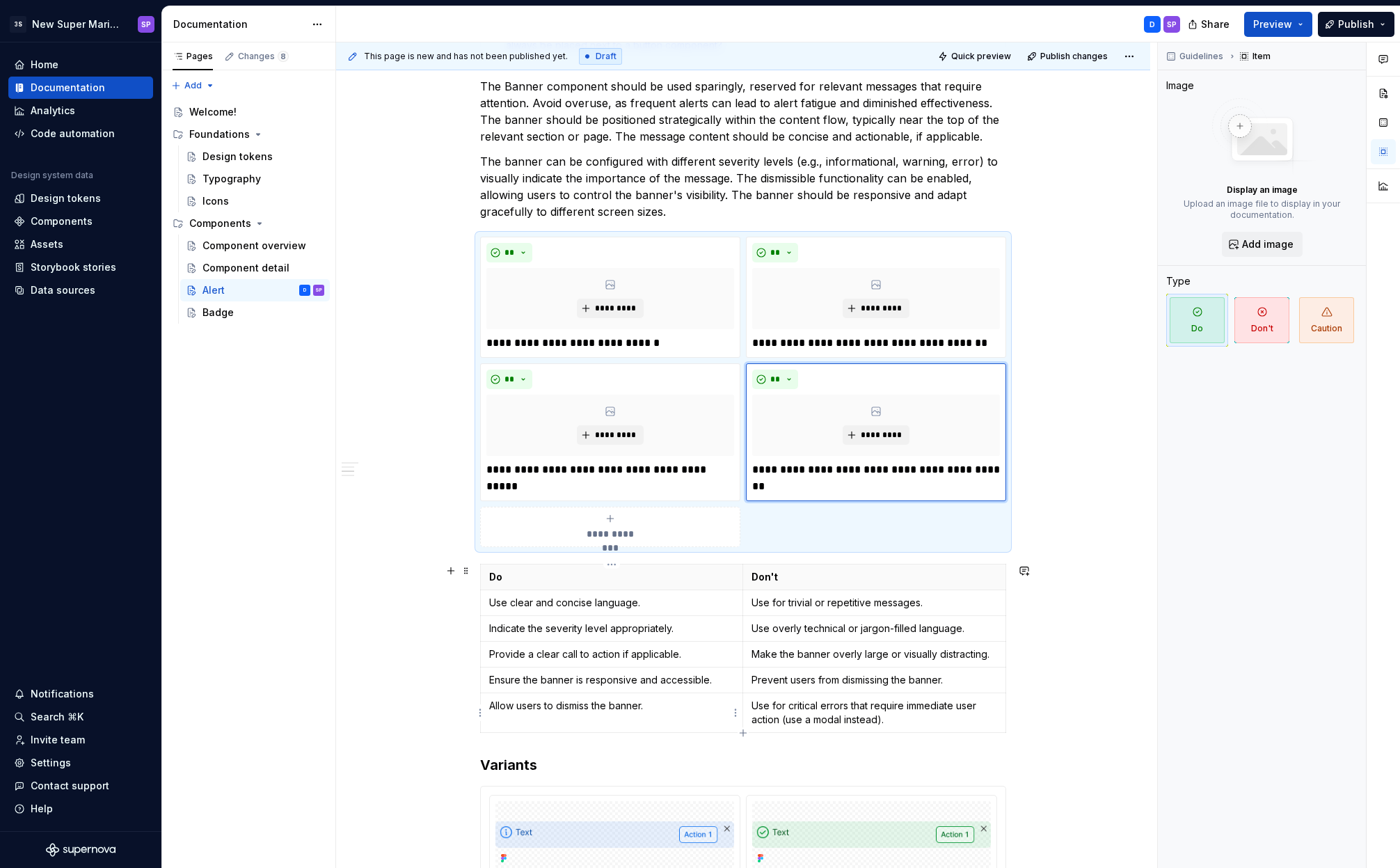
click at [597, 706] on p "Allow users to dismiss the banner." at bounding box center [611, 706] width 245 height 14
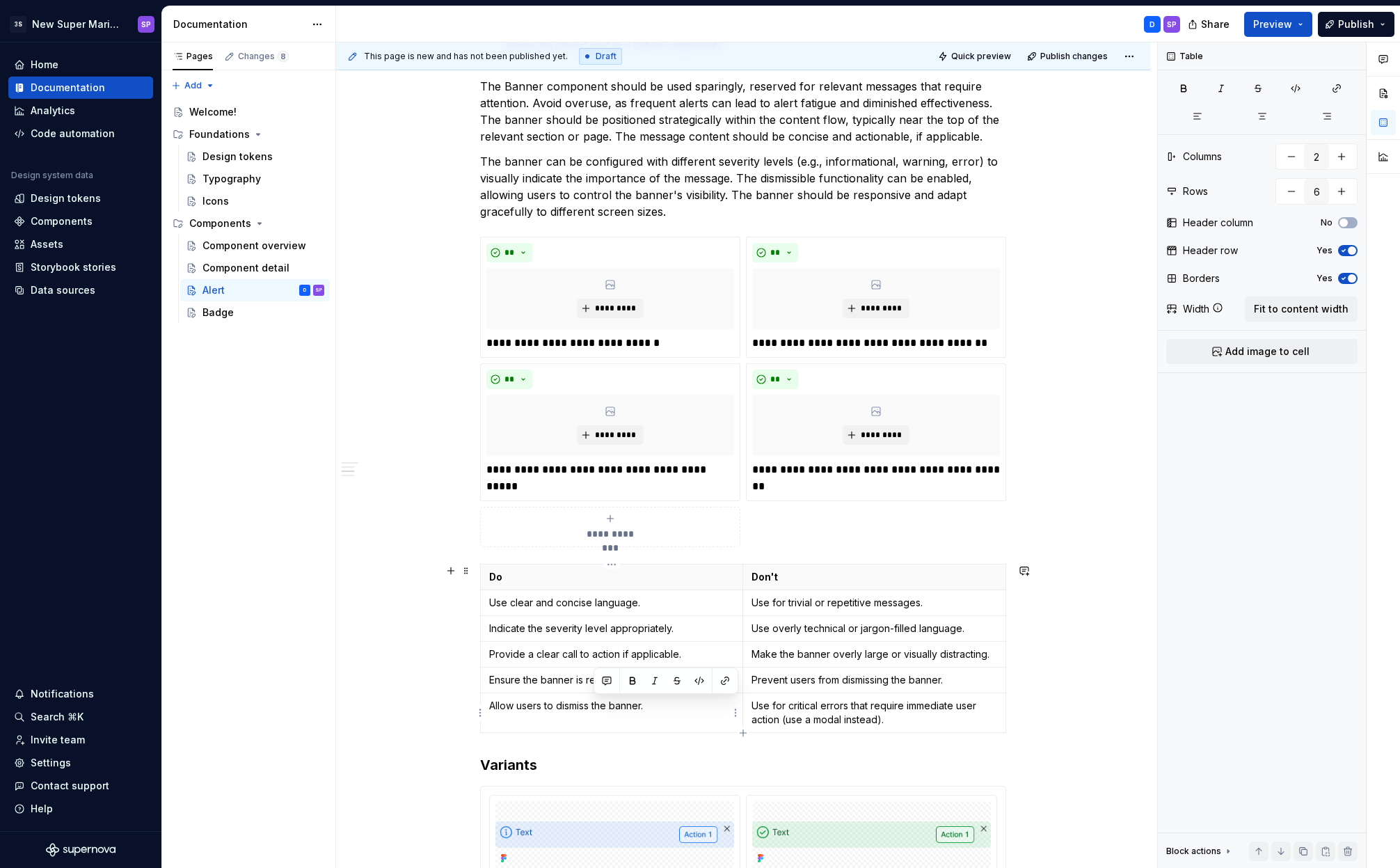
click at [597, 706] on p "Allow users to dismiss the banner." at bounding box center [611, 706] width 245 height 14
click at [599, 519] on div "**********" at bounding box center [610, 527] width 248 height 28
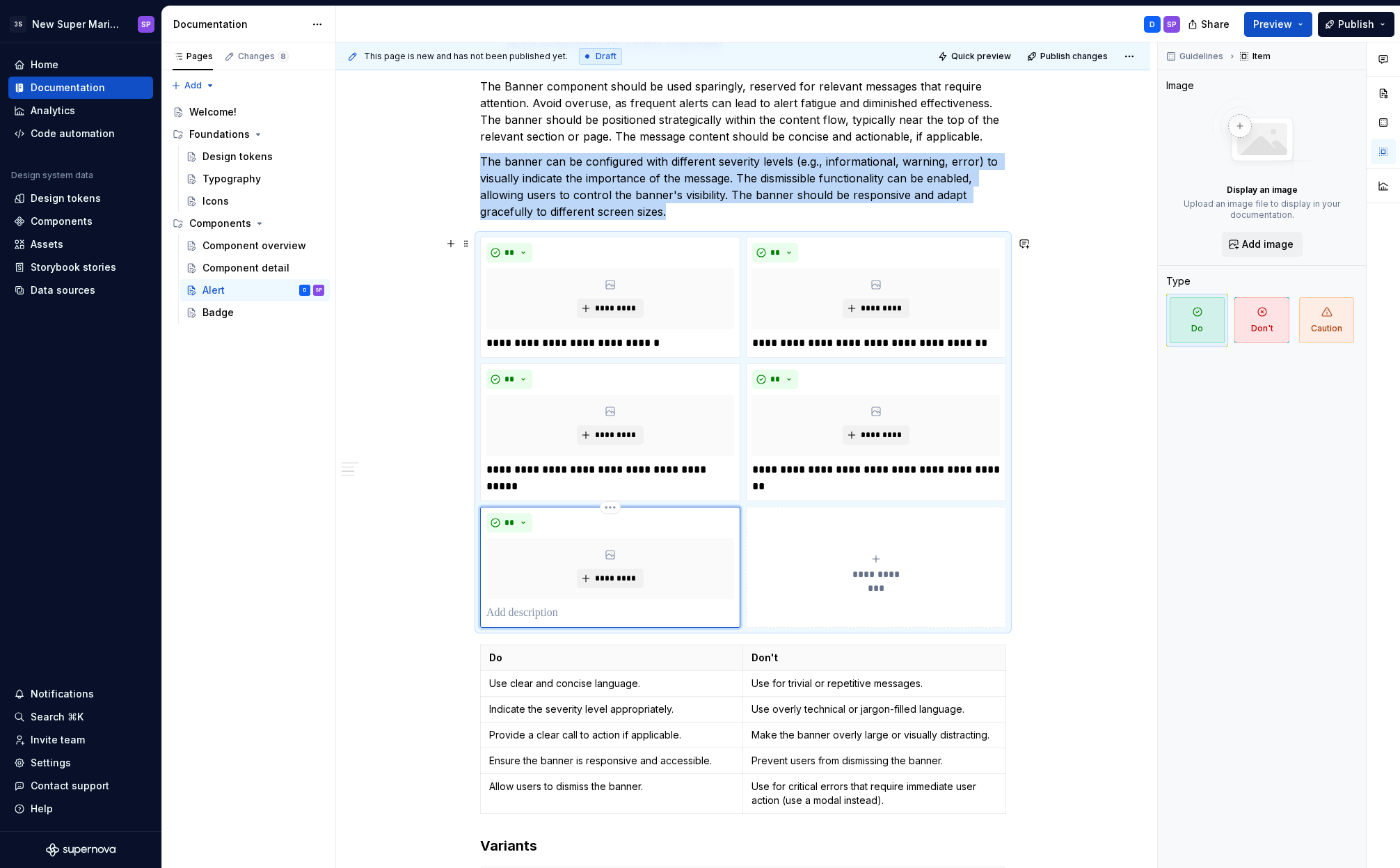
click at [556, 619] on p at bounding box center [610, 613] width 248 height 17
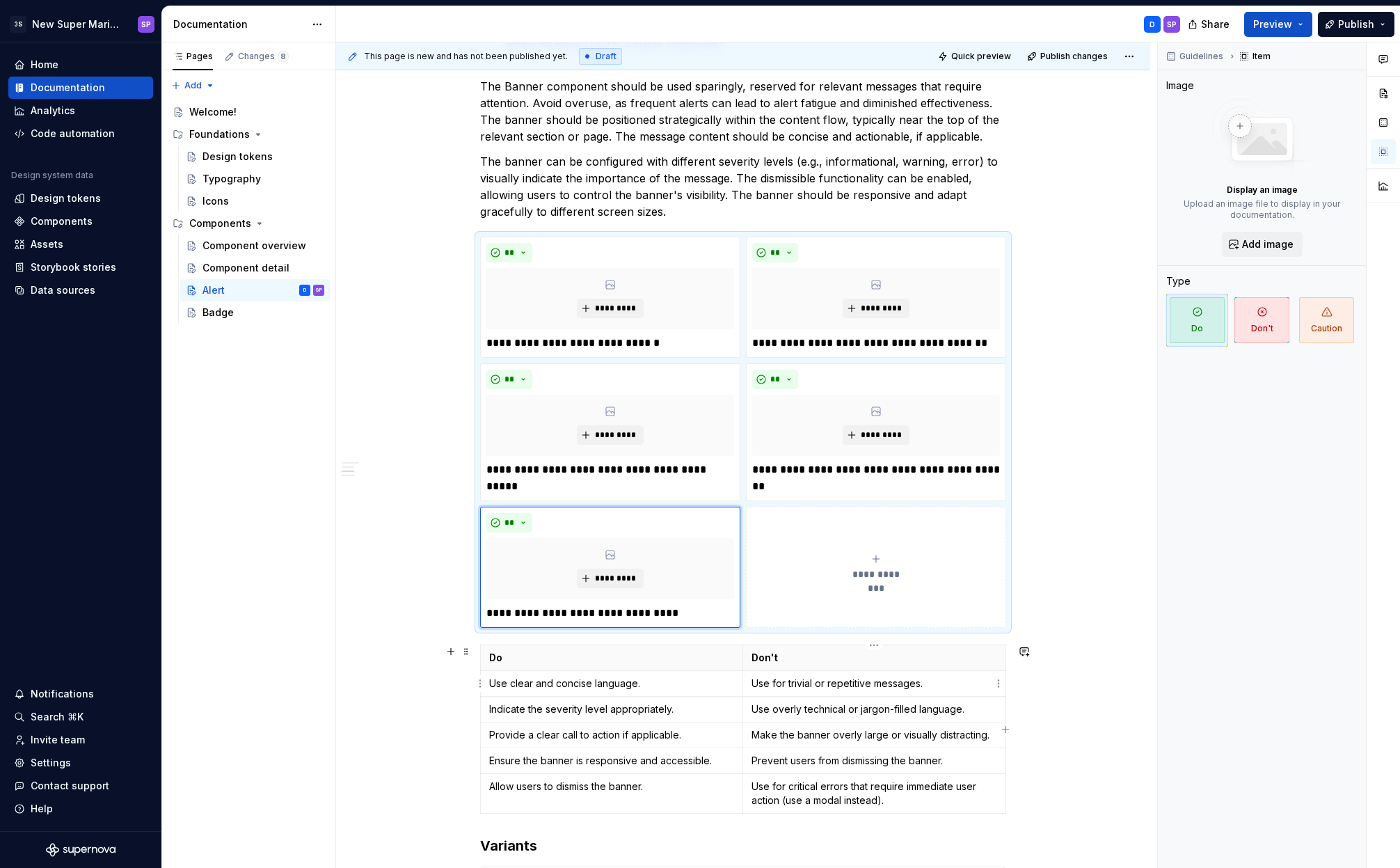
click at [803, 686] on p "Use for trivial or repetitive messages." at bounding box center [874, 683] width 245 height 14
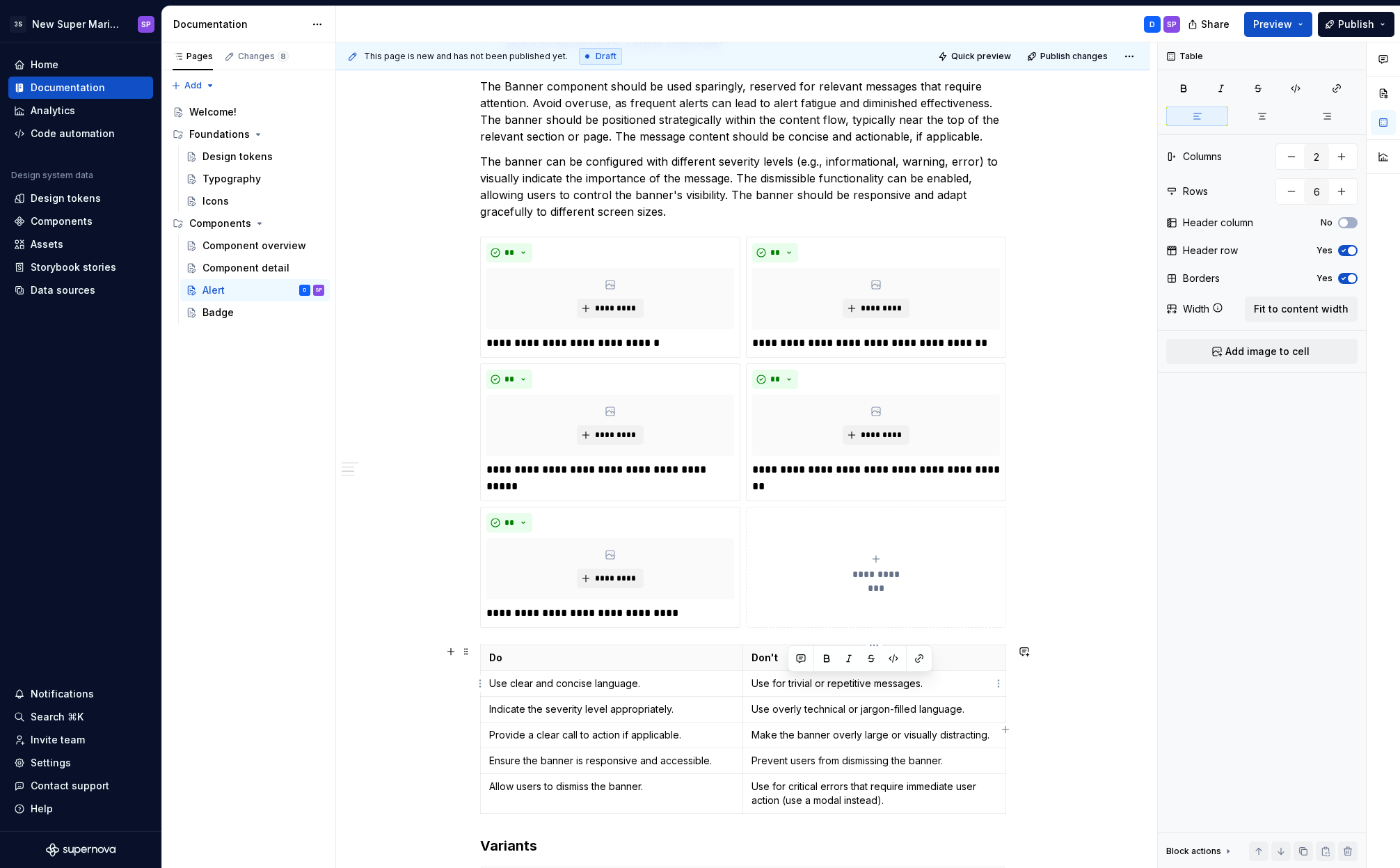
click at [803, 686] on p "Use for trivial or repetitive messages." at bounding box center [874, 683] width 245 height 14
click at [878, 599] on button "**********" at bounding box center [876, 568] width 260 height 121
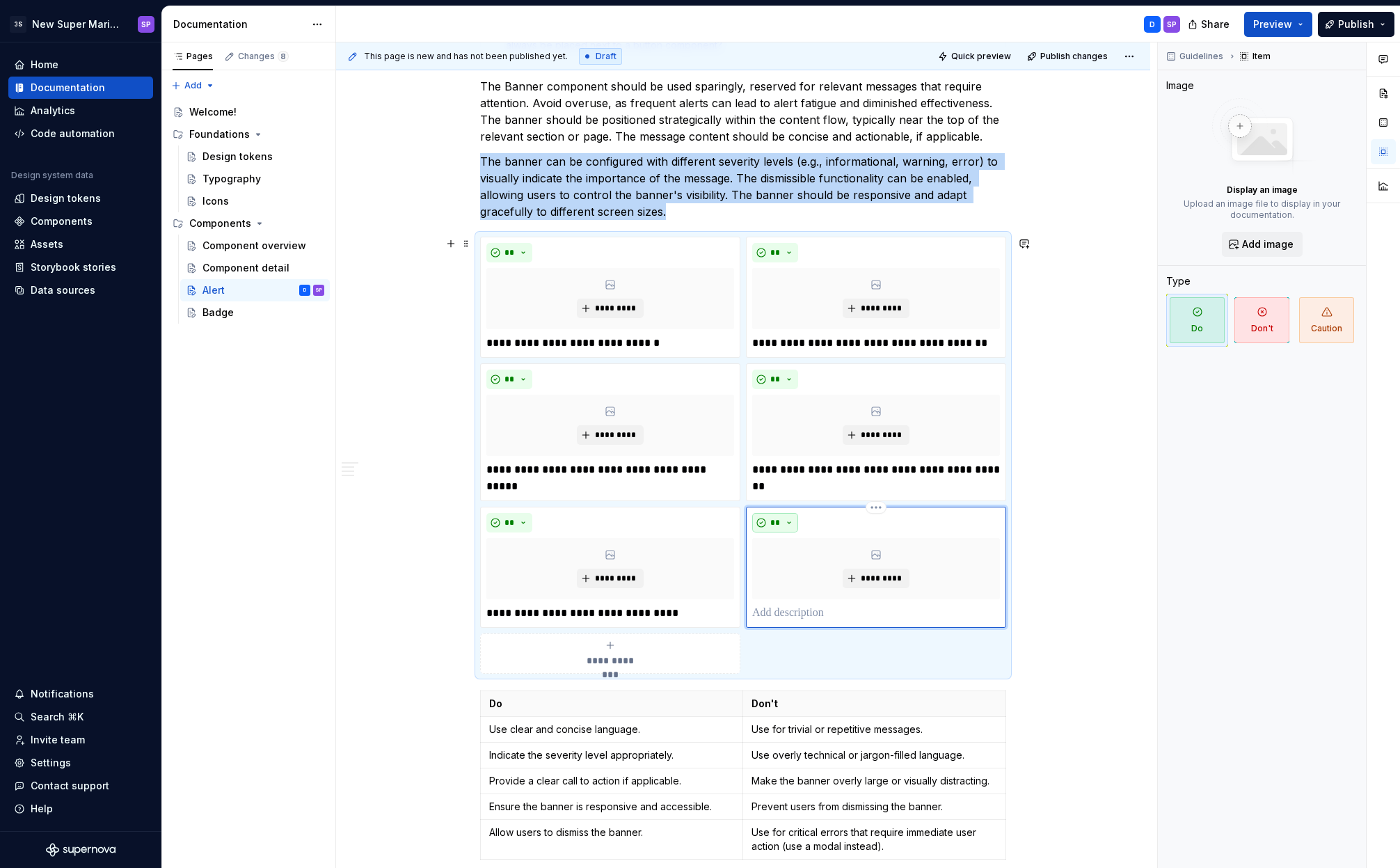
click at [791, 522] on button "**" at bounding box center [775, 523] width 46 height 20
click at [802, 570] on div "Don't" at bounding box center [808, 572] width 26 height 14
click at [816, 615] on p at bounding box center [876, 613] width 248 height 17
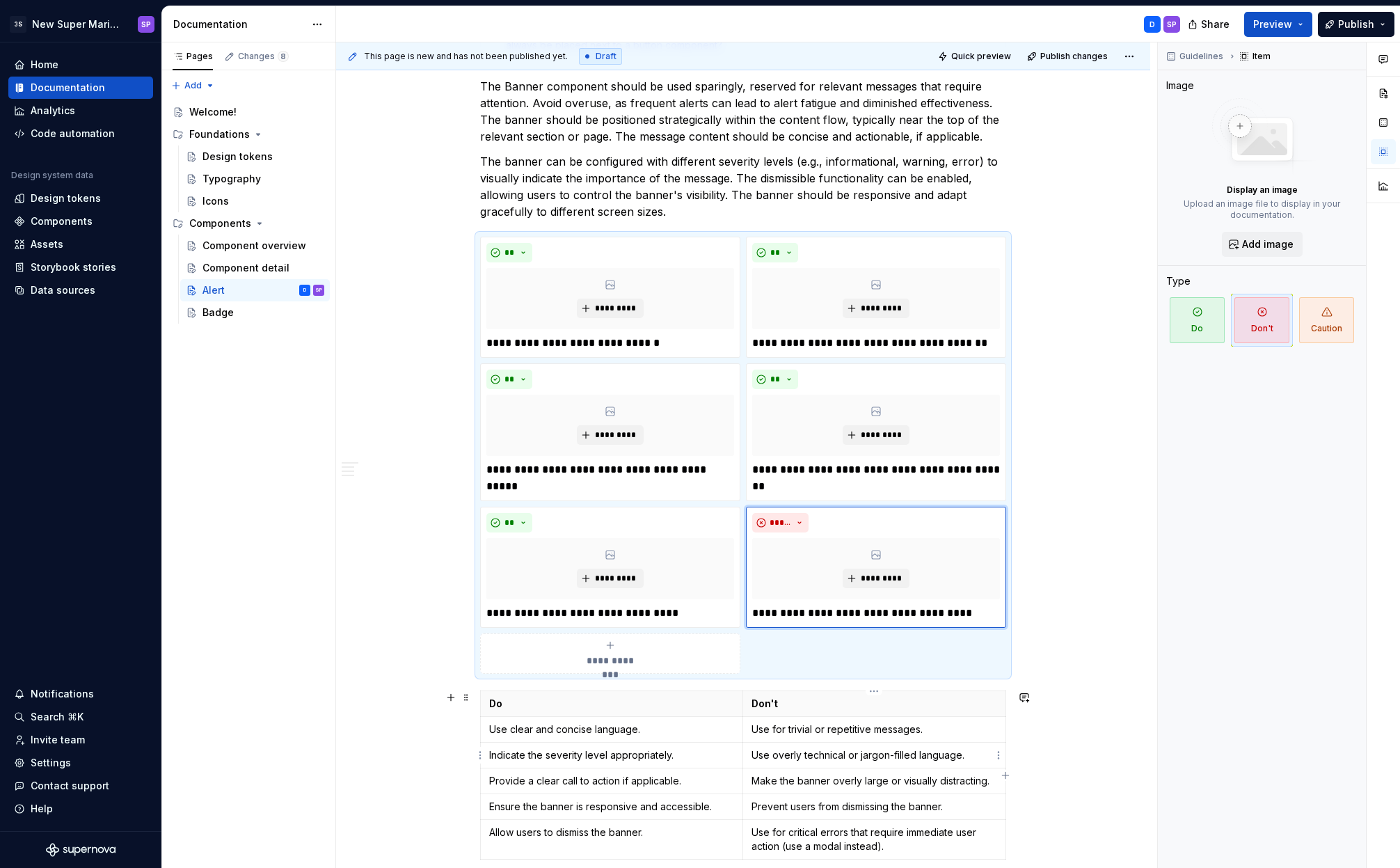
click at [788, 761] on p "Use overly technical or jargon-filled language." at bounding box center [874, 755] width 245 height 14
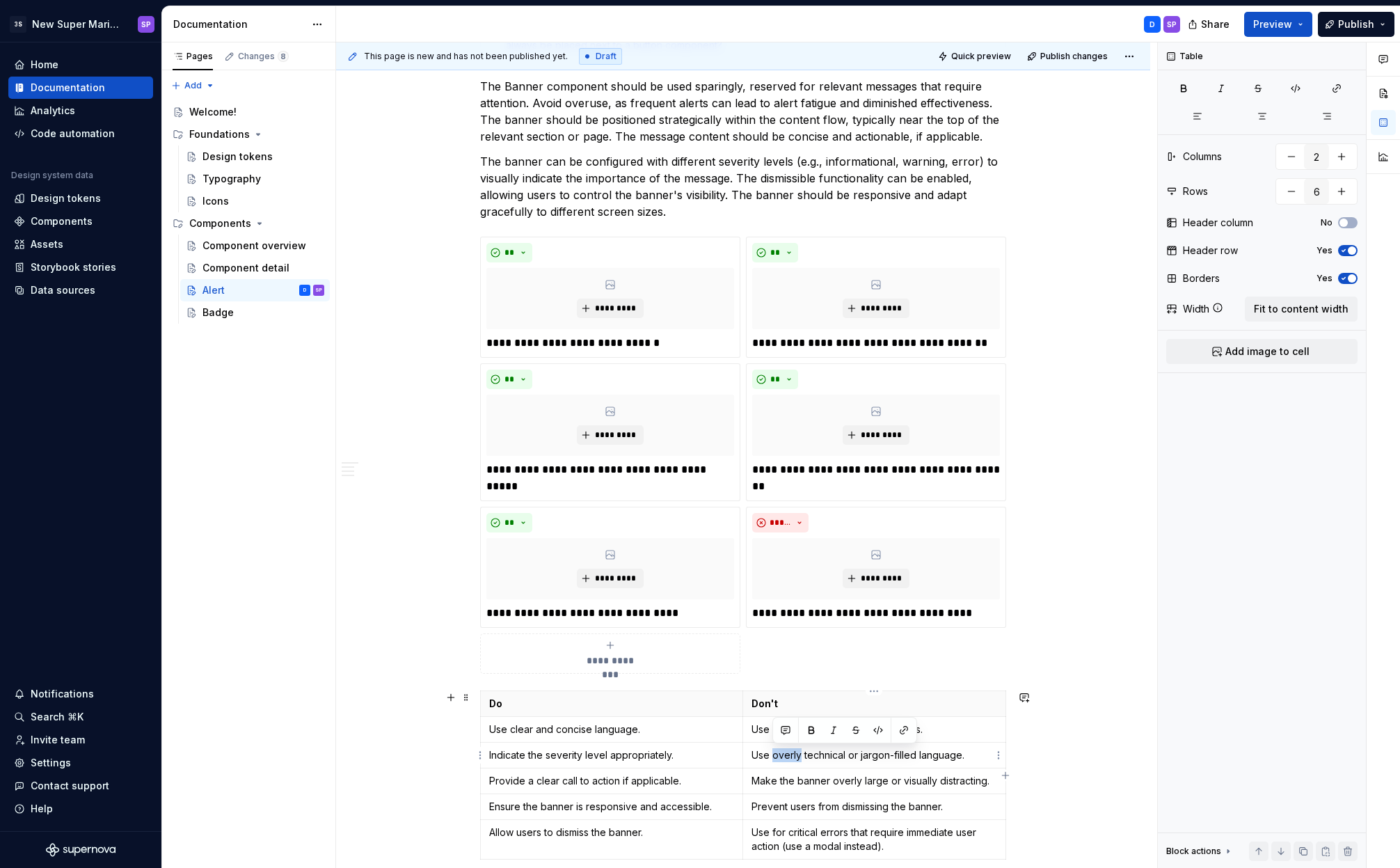
click at [788, 761] on p "Use overly technical or jargon-filled language." at bounding box center [874, 755] width 245 height 14
click at [611, 671] on button "**********" at bounding box center [610, 653] width 260 height 40
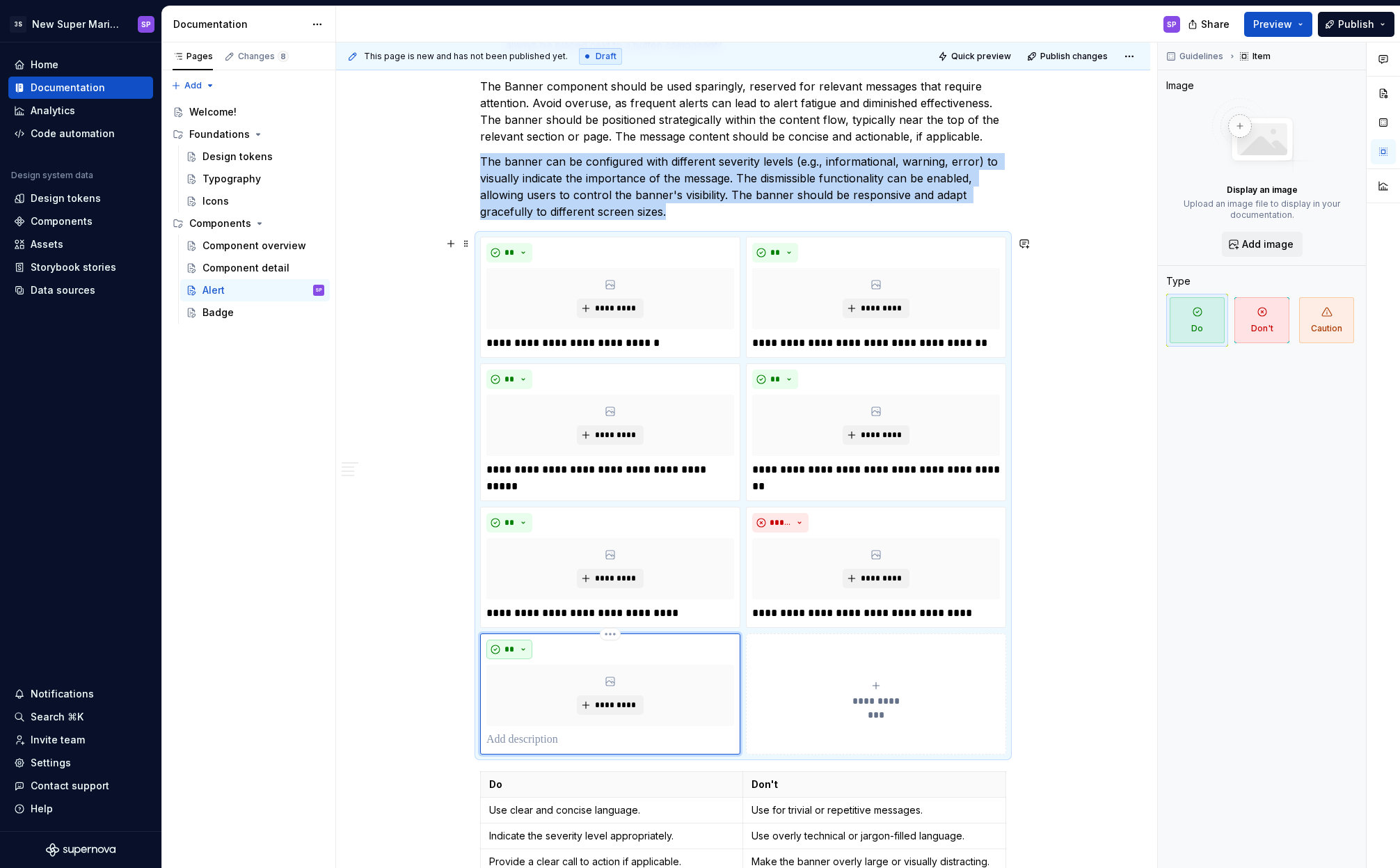
click at [513, 646] on span "**" at bounding box center [509, 649] width 11 height 11
click at [532, 694] on div "Don't" at bounding box center [542, 699] width 26 height 14
click at [543, 741] on p at bounding box center [610, 740] width 248 height 17
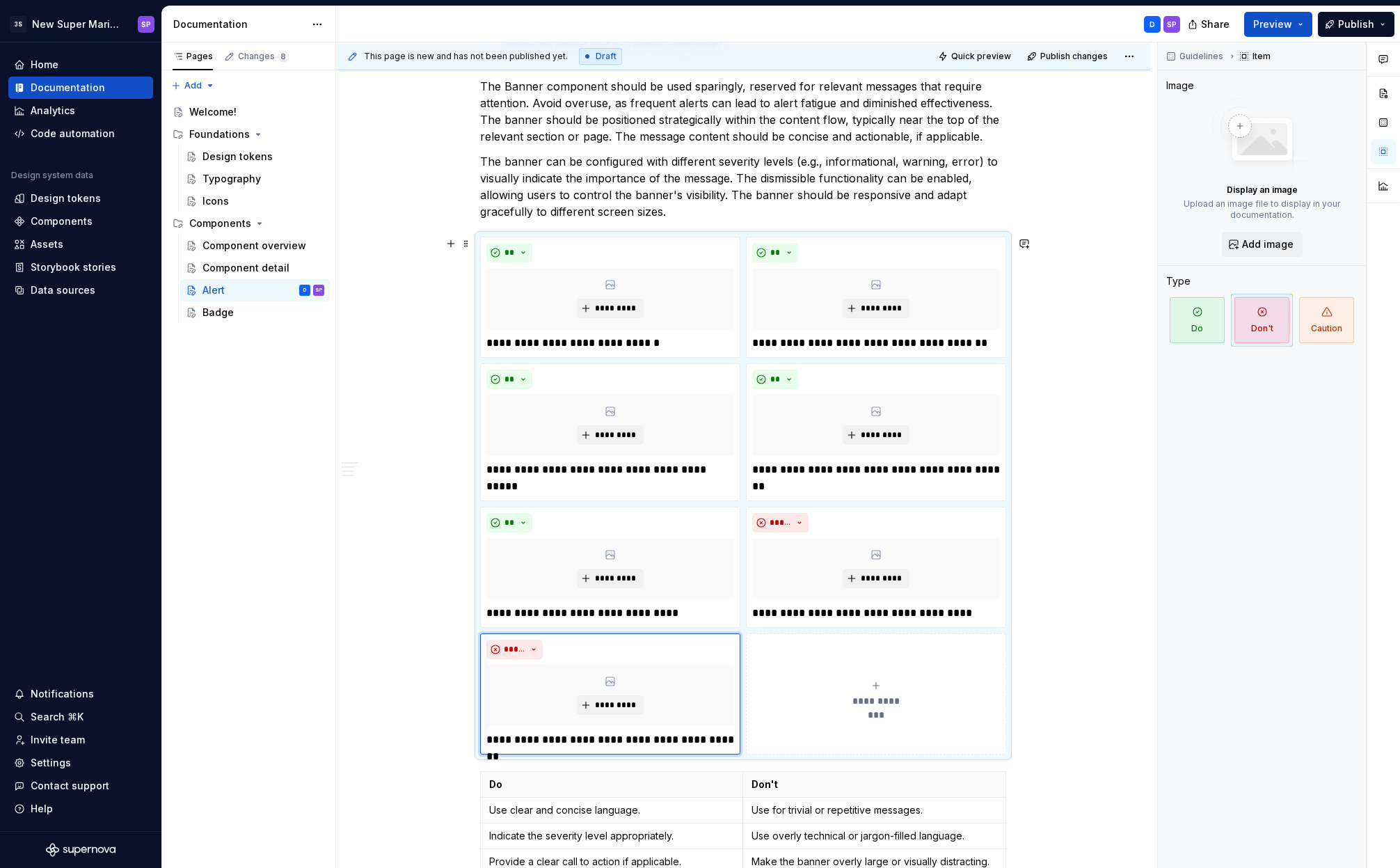
scroll to position [952, 0]
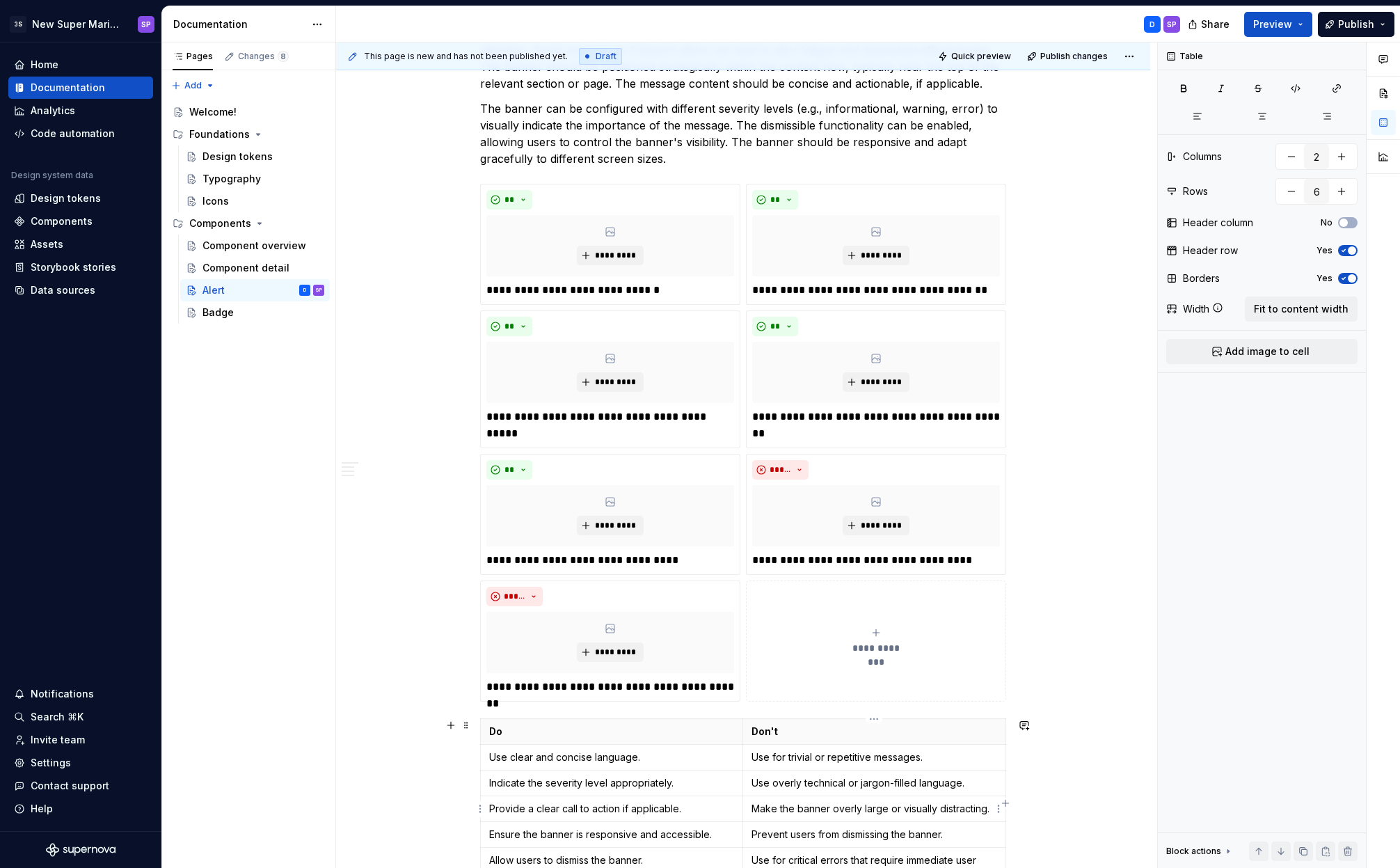
click at [832, 806] on p "Make the banner overly large or visually distracting." at bounding box center [874, 809] width 245 height 14
click at [833, 660] on button "**********" at bounding box center [876, 641] width 260 height 121
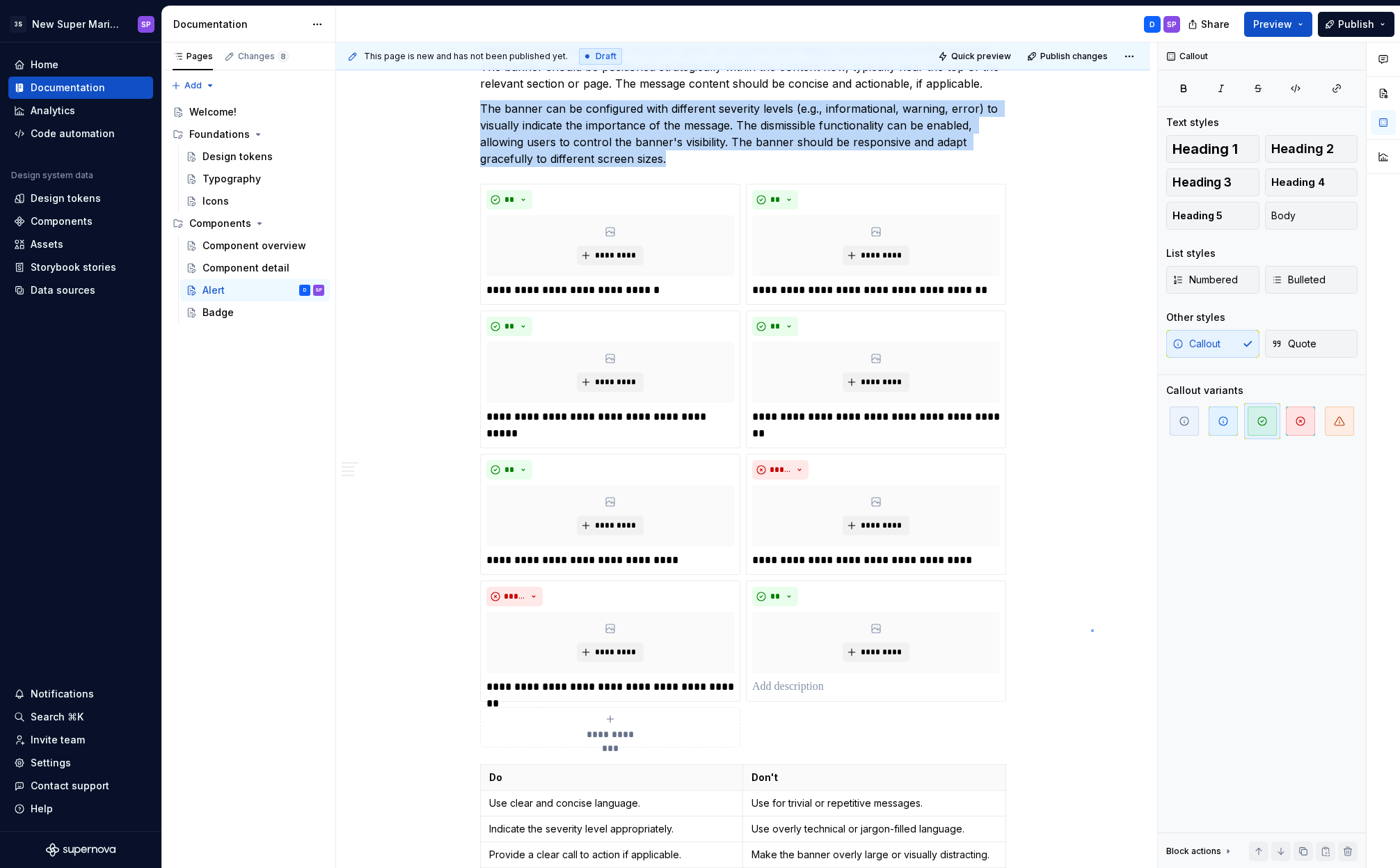
click at [1092, 629] on div "**********" at bounding box center [746, 456] width 821 height 826
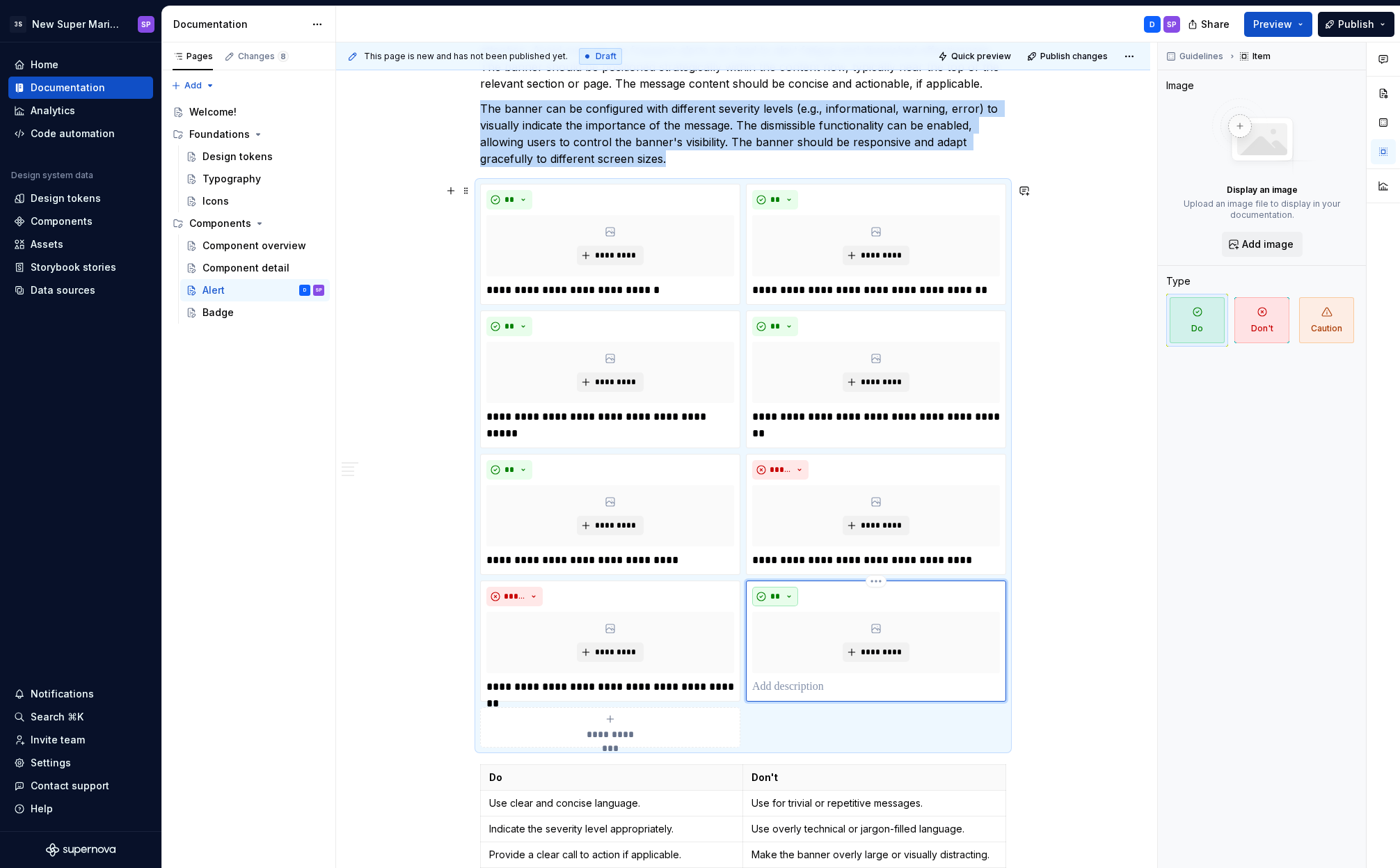
click at [778, 599] on span "**" at bounding box center [774, 596] width 11 height 11
click at [786, 652] on span "Don't" at bounding box center [815, 646] width 118 height 22
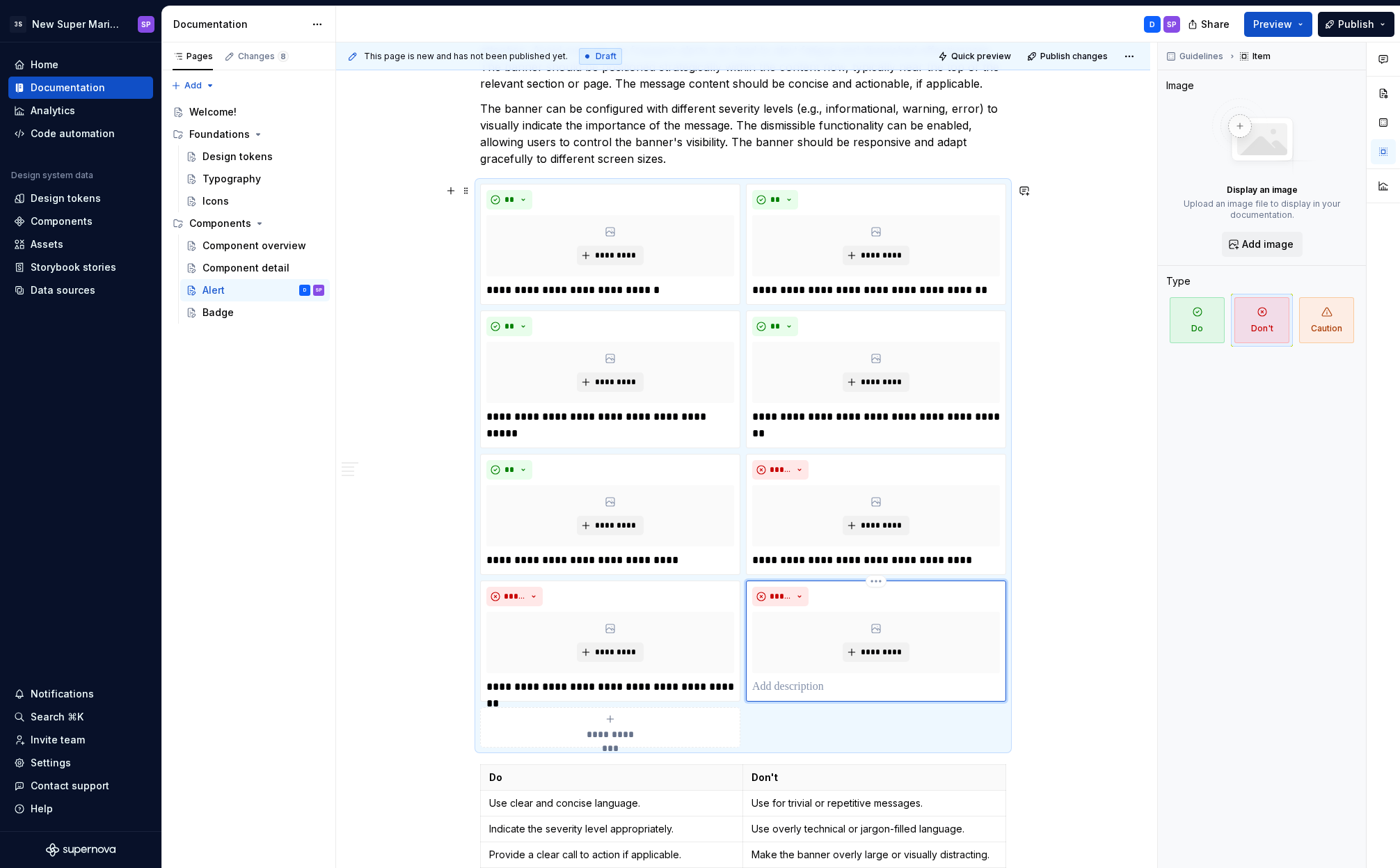
click at [787, 679] on p at bounding box center [876, 688] width 248 height 17
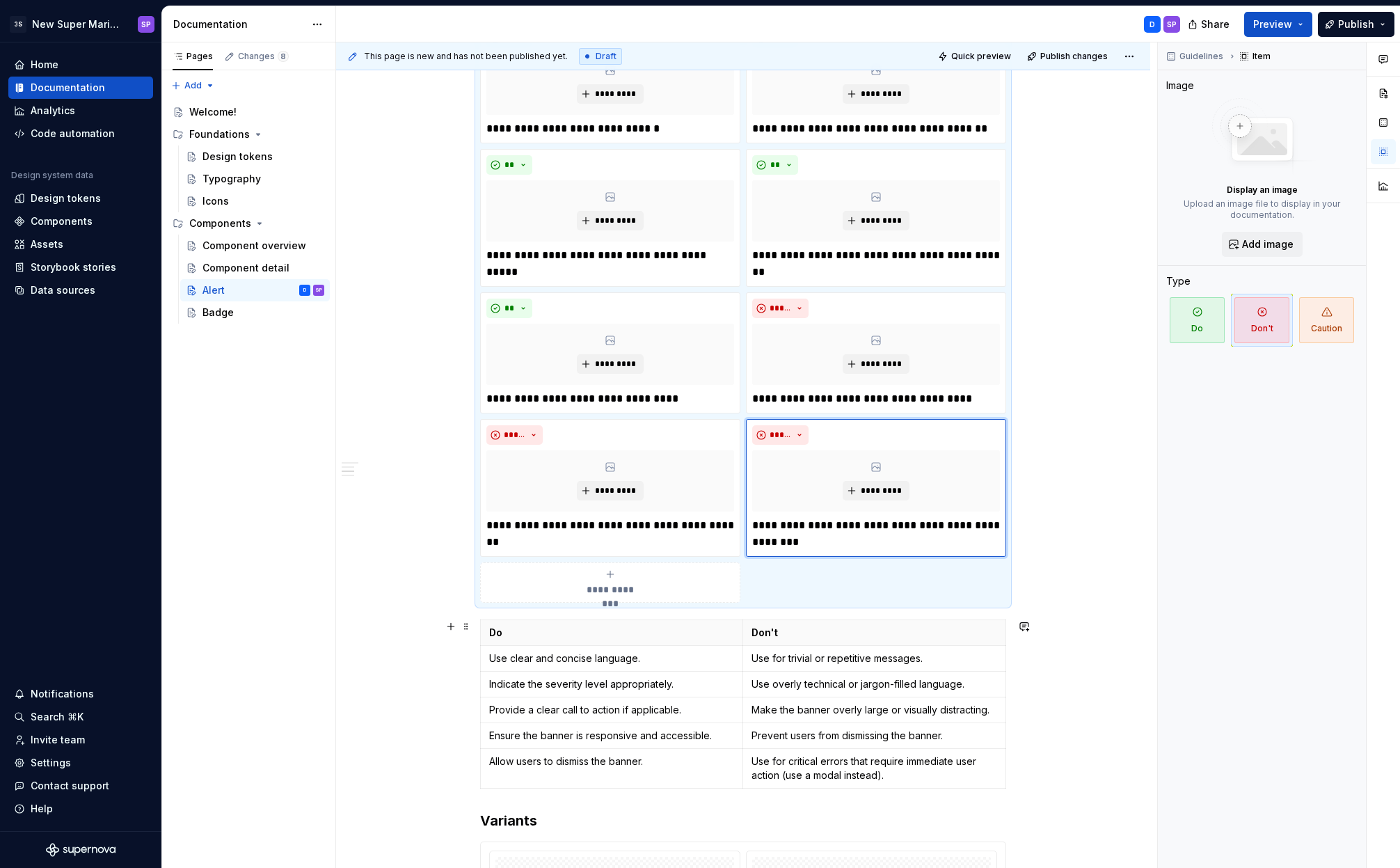
scroll to position [1185, 0]
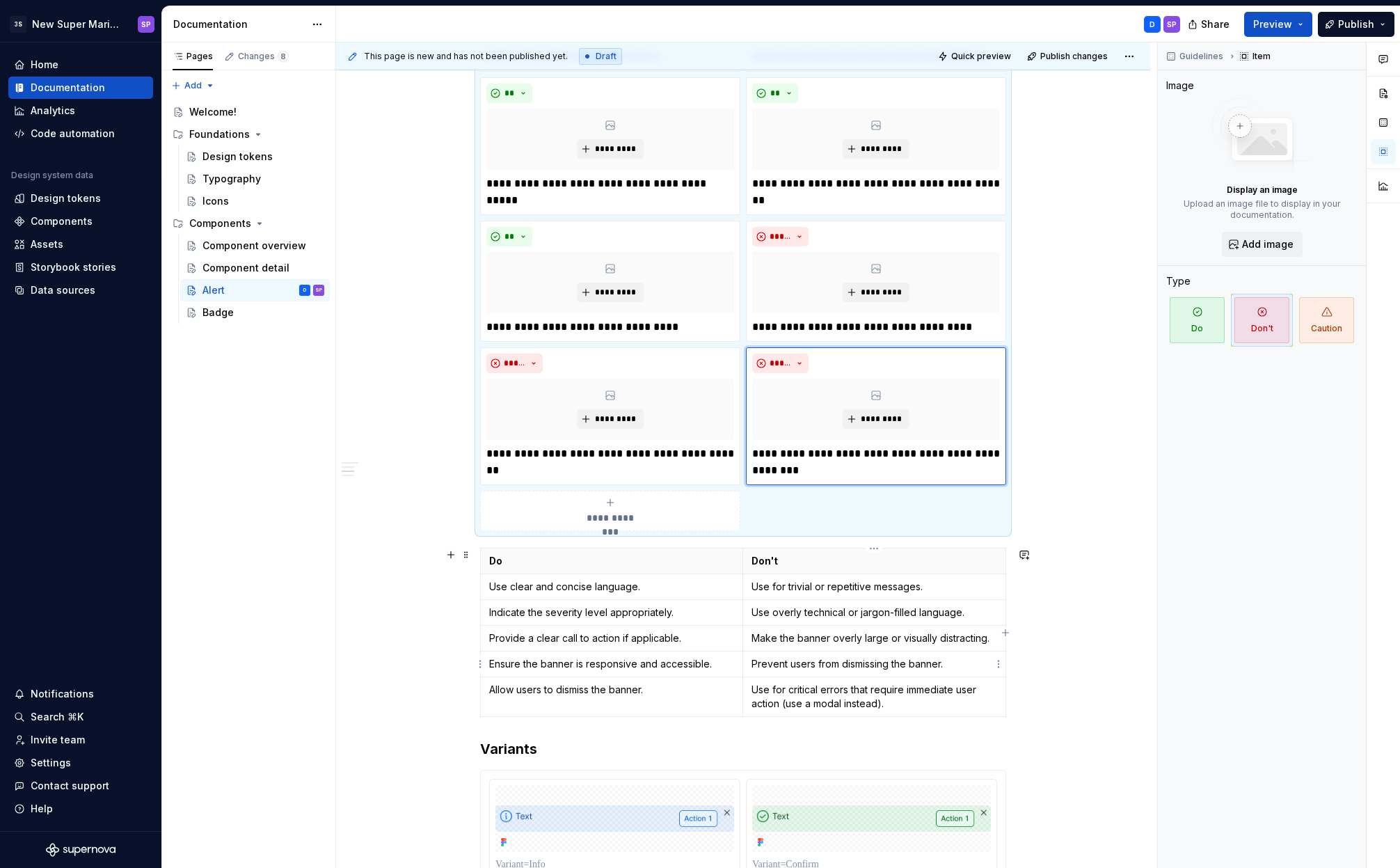
click at [826, 668] on p "Prevent users from dismissing the banner." at bounding box center [874, 664] width 245 height 14
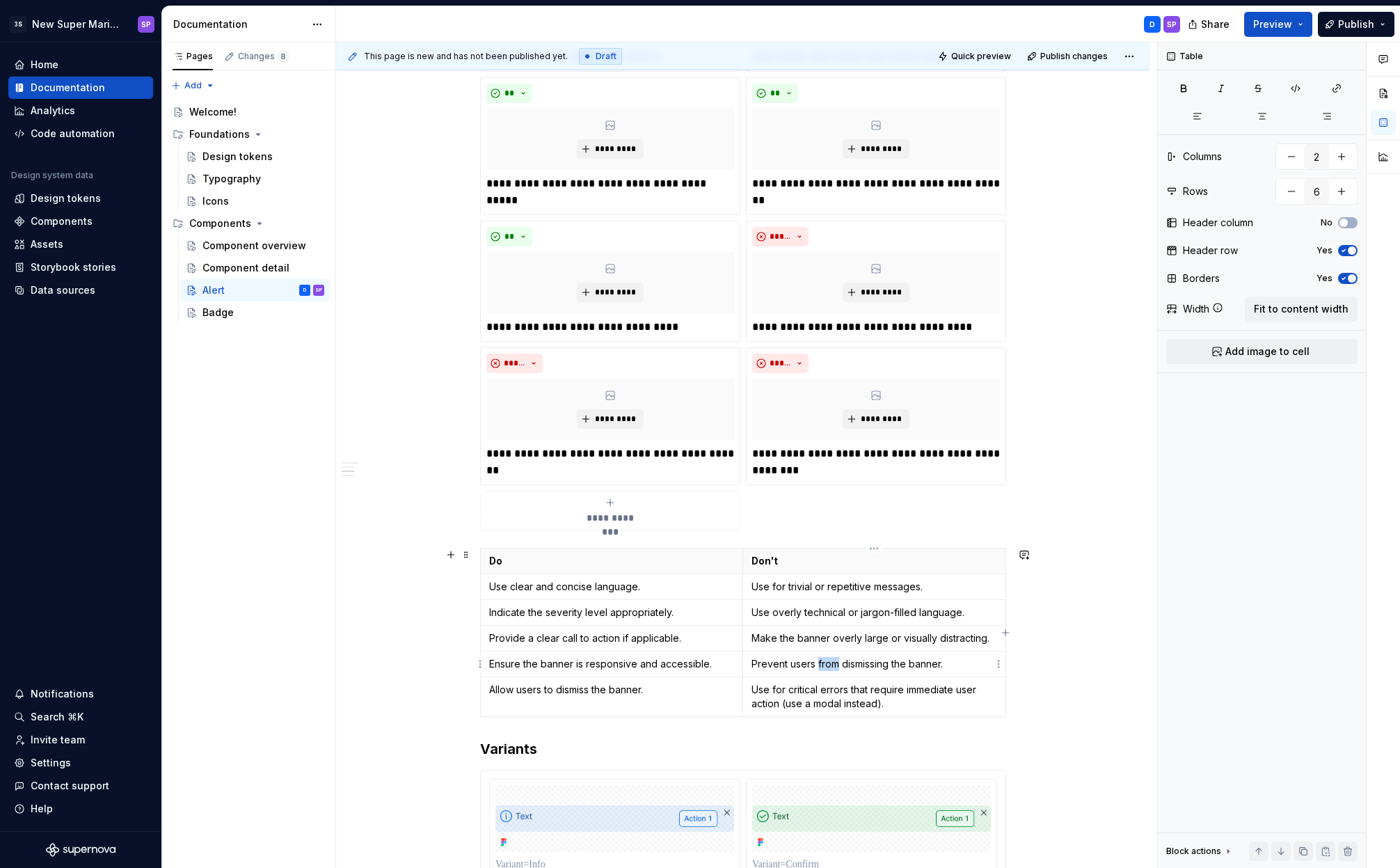
click at [826, 668] on p "Prevent users from dismissing the banner." at bounding box center [874, 664] width 245 height 14
click at [635, 507] on div "**********" at bounding box center [610, 511] width 248 height 28
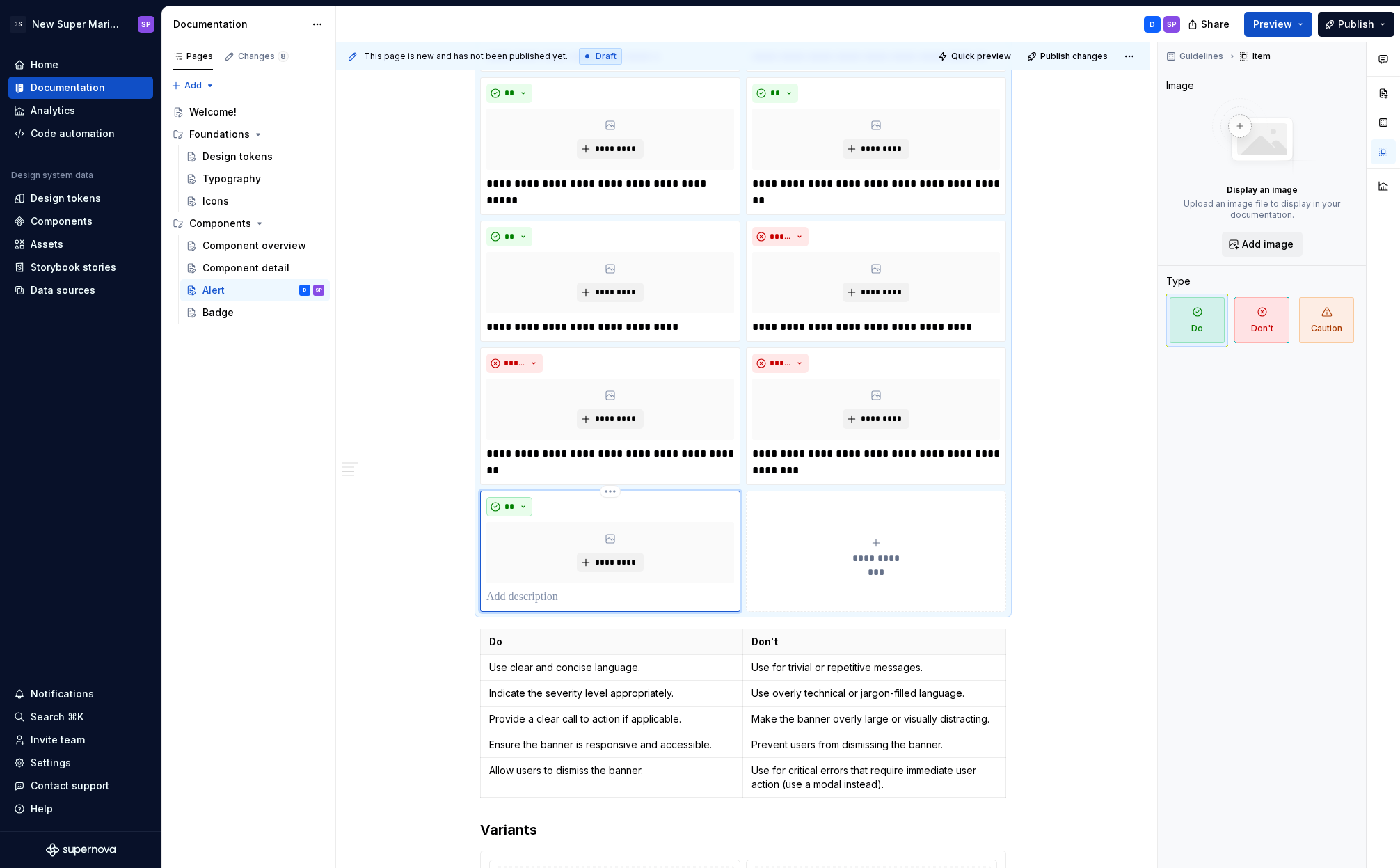
click at [524, 504] on button "**" at bounding box center [509, 506] width 46 height 20
click at [534, 560] on div "Don't" at bounding box center [542, 556] width 26 height 14
click at [554, 593] on p at bounding box center [610, 598] width 248 height 17
click at [847, 776] on p "Use for critical errors that require immediate user action (use a modal instead…" at bounding box center [874, 777] width 245 height 28
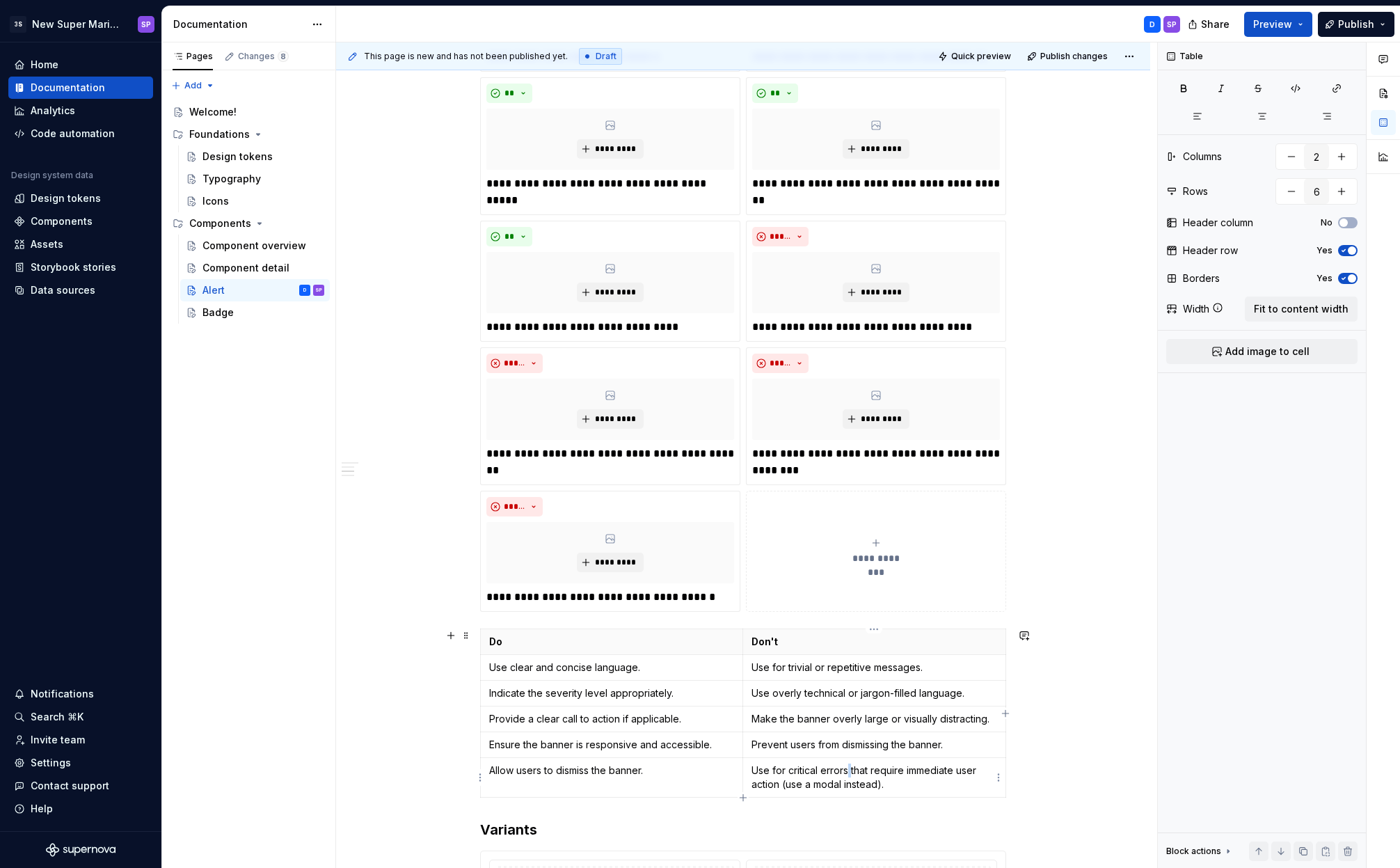
click at [847, 776] on p "Use for critical errors that require immediate user action (use a modal instead…" at bounding box center [874, 777] width 245 height 28
click at [872, 557] on span "**********" at bounding box center [875, 558] width 64 height 14
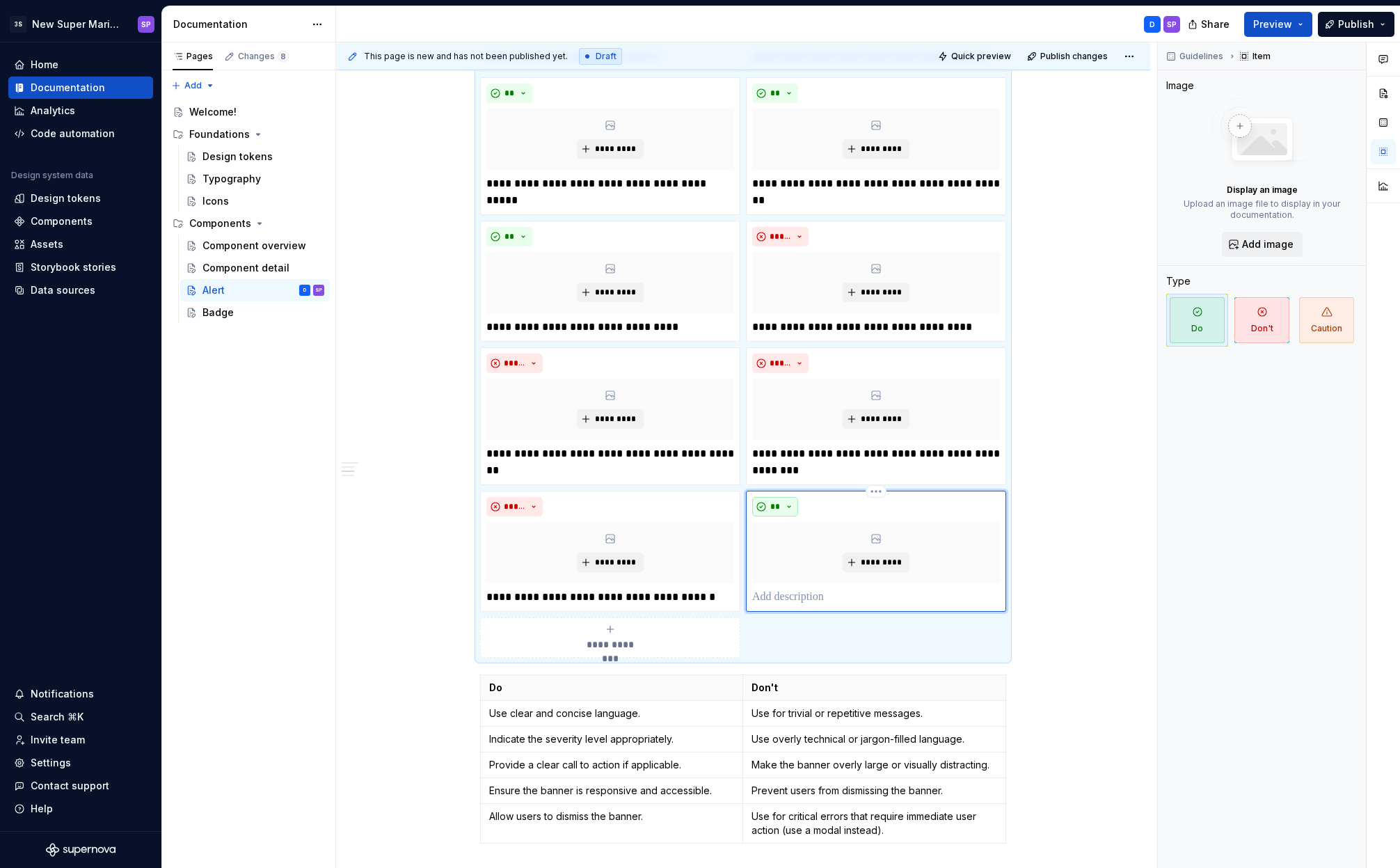
click at [776, 504] on span "**" at bounding box center [774, 506] width 11 height 11
click at [799, 558] on div "Don't" at bounding box center [808, 556] width 26 height 14
click at [823, 607] on div "***** *********" at bounding box center [876, 552] width 260 height 121
click at [826, 599] on p at bounding box center [876, 598] width 248 height 17
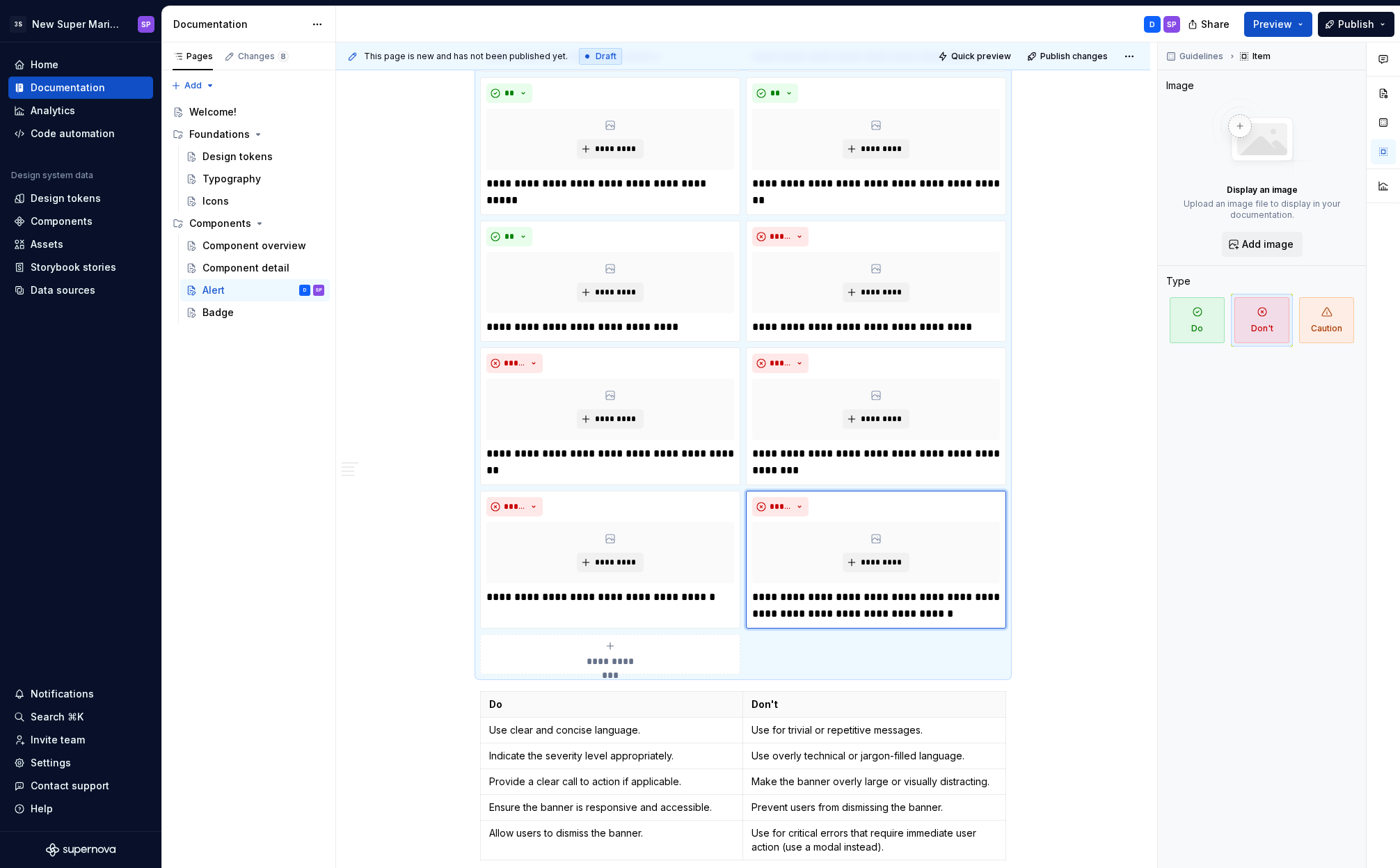
click at [1051, 598] on div "**********" at bounding box center [743, 540] width 814 height 2976
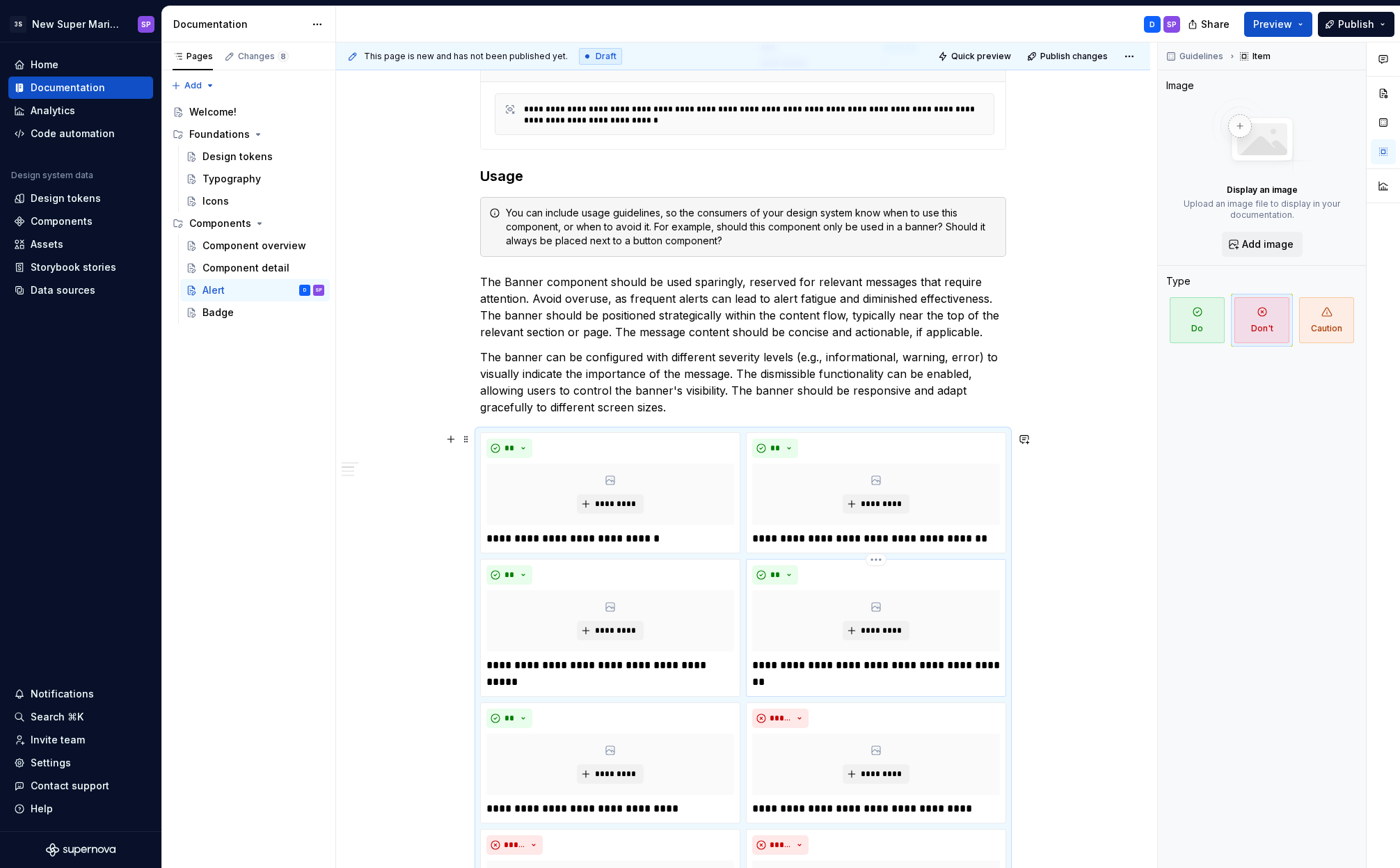
scroll to position [694, 0]
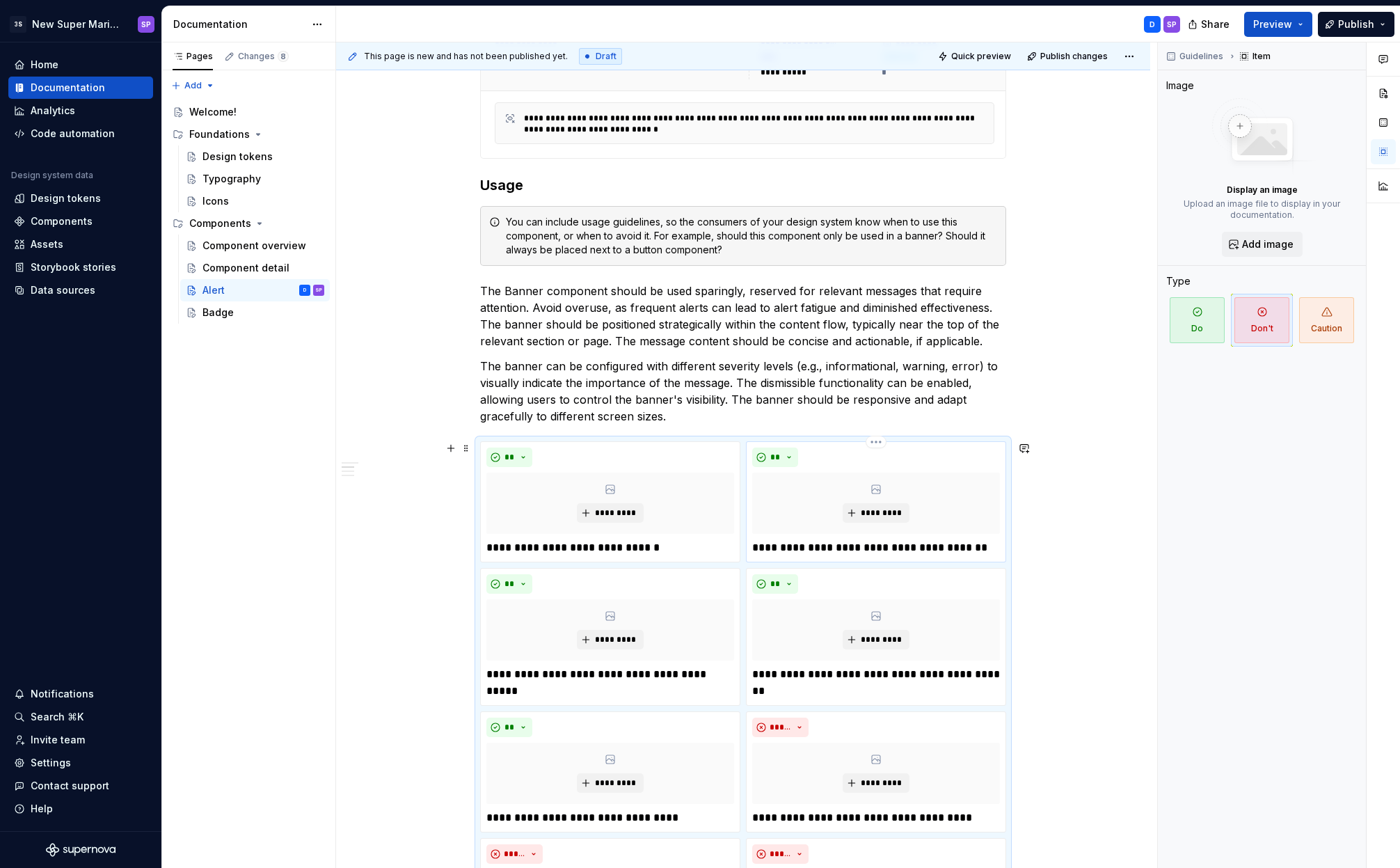
click at [912, 552] on p "**********" at bounding box center [876, 548] width 248 height 17
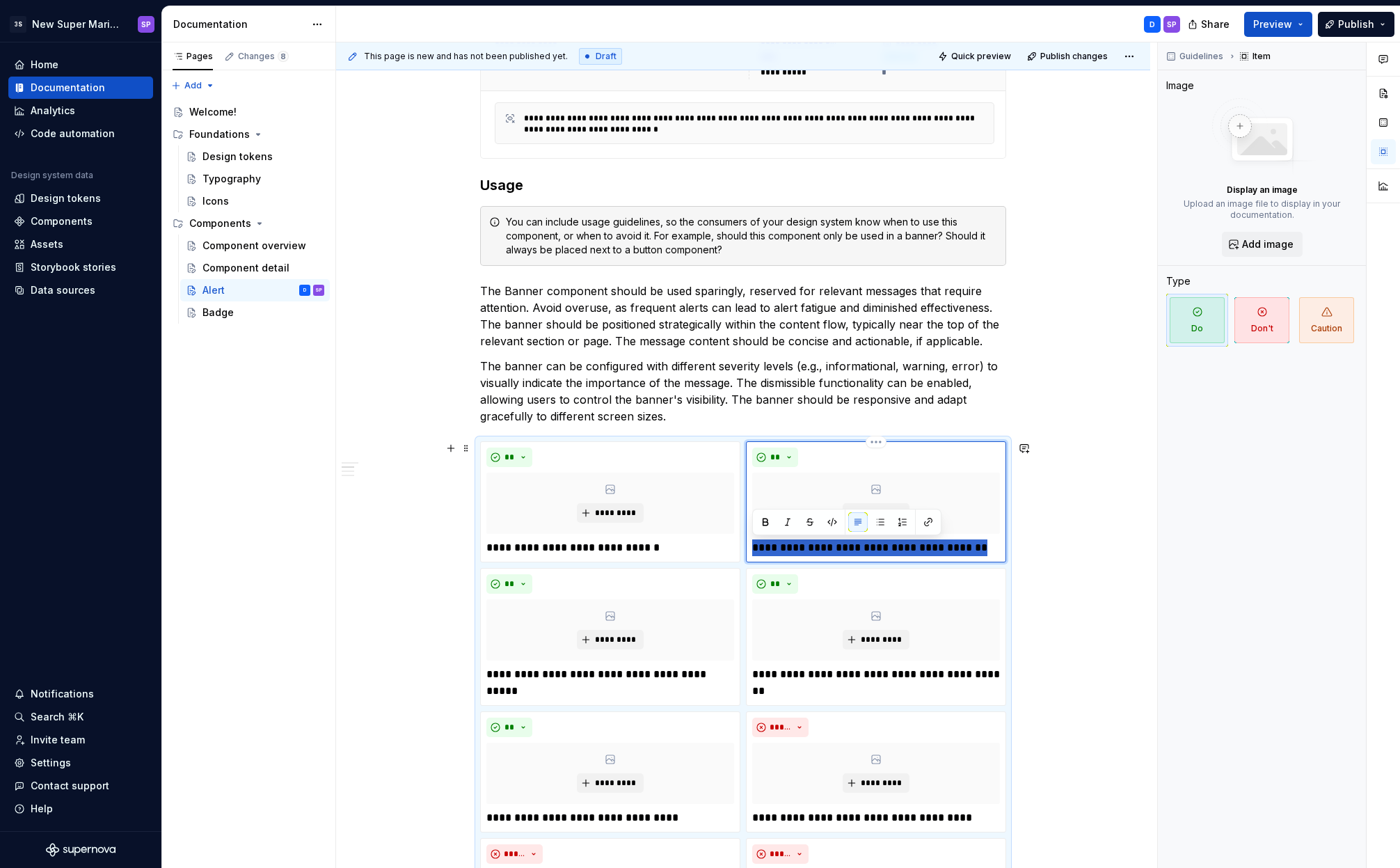
click at [912, 552] on p "**********" at bounding box center [876, 548] width 248 height 17
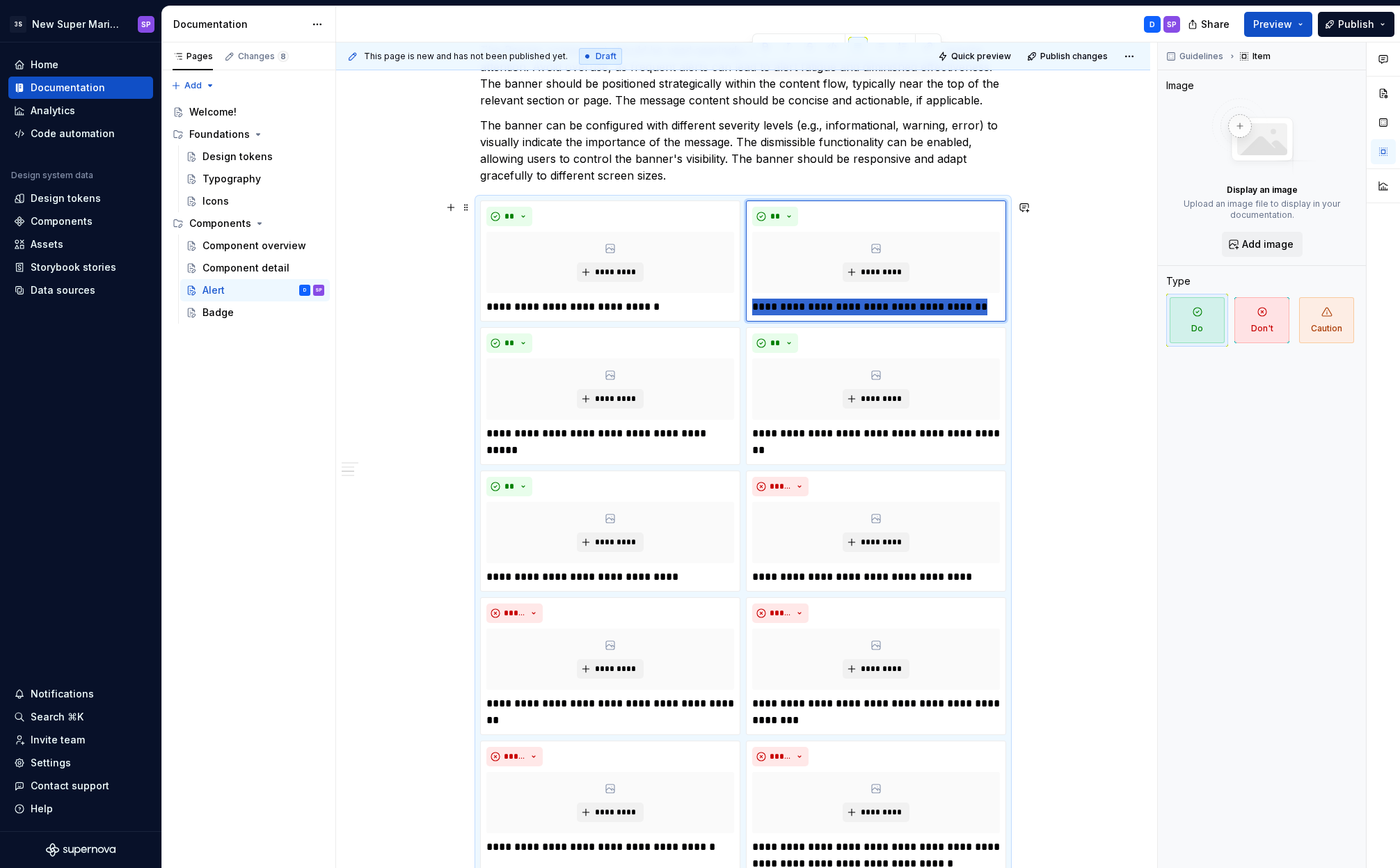
scroll to position [1221, 0]
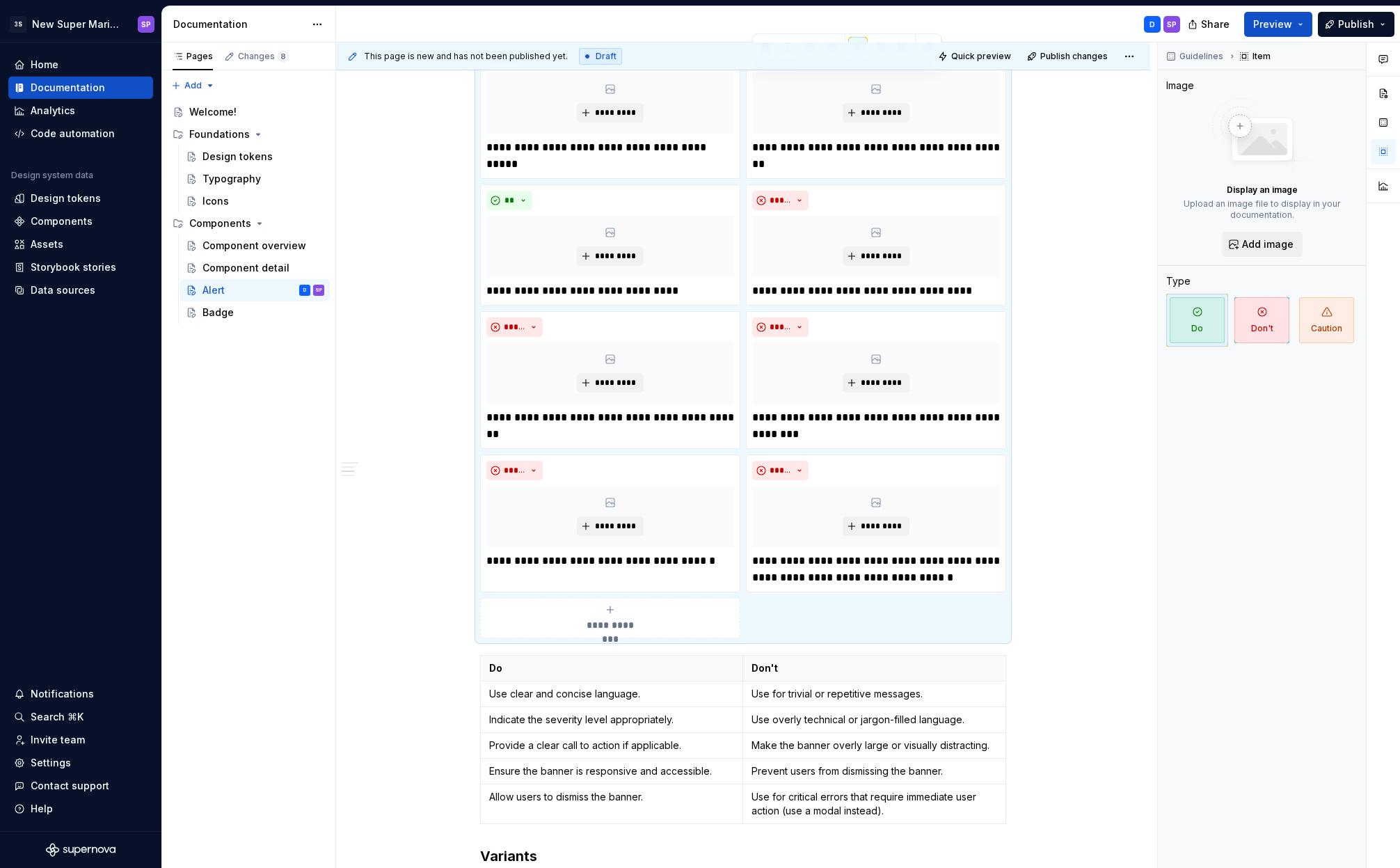
click at [1079, 543] on div "**********" at bounding box center [743, 505] width 814 height 2976
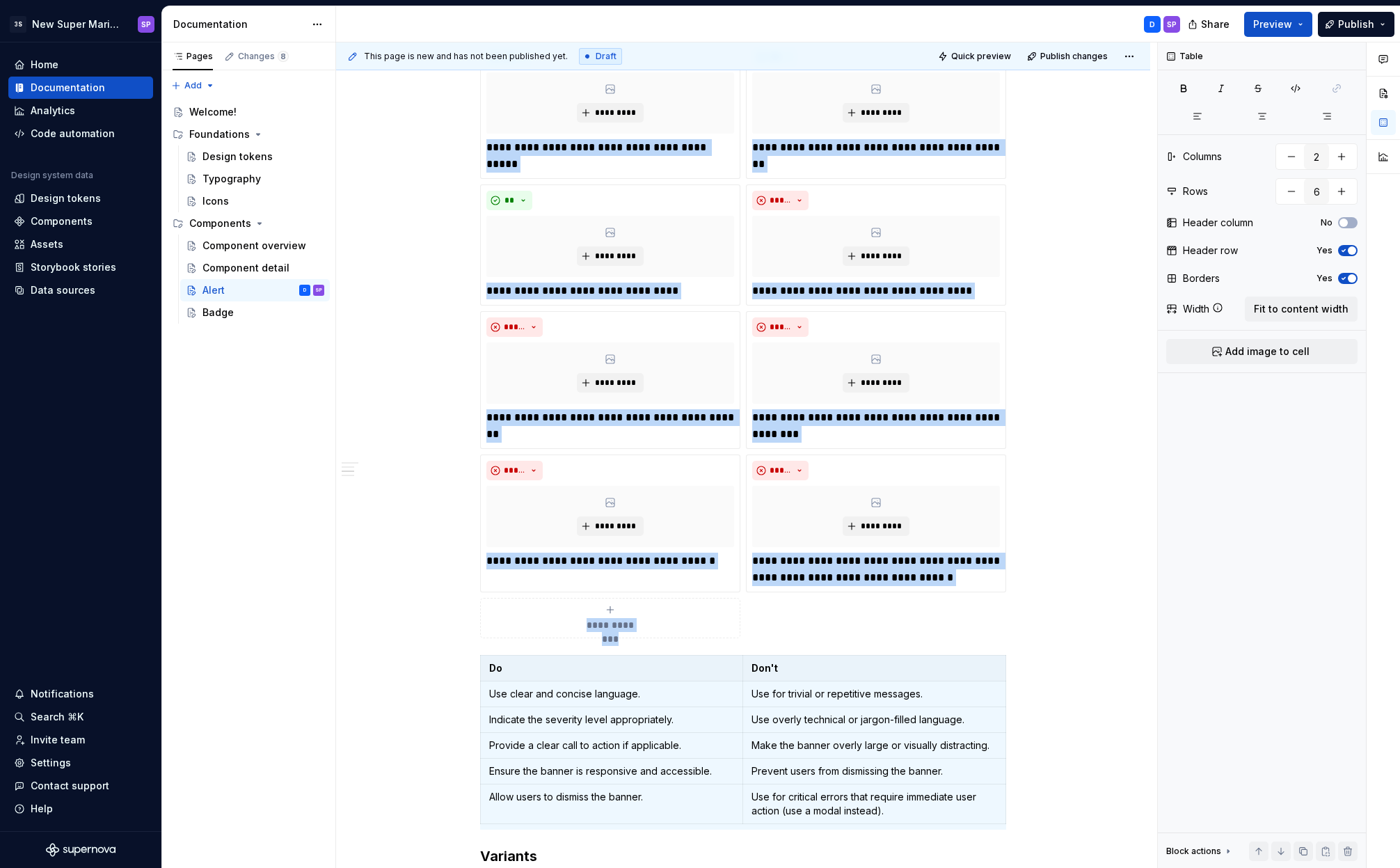
scroll to position [1322, 0]
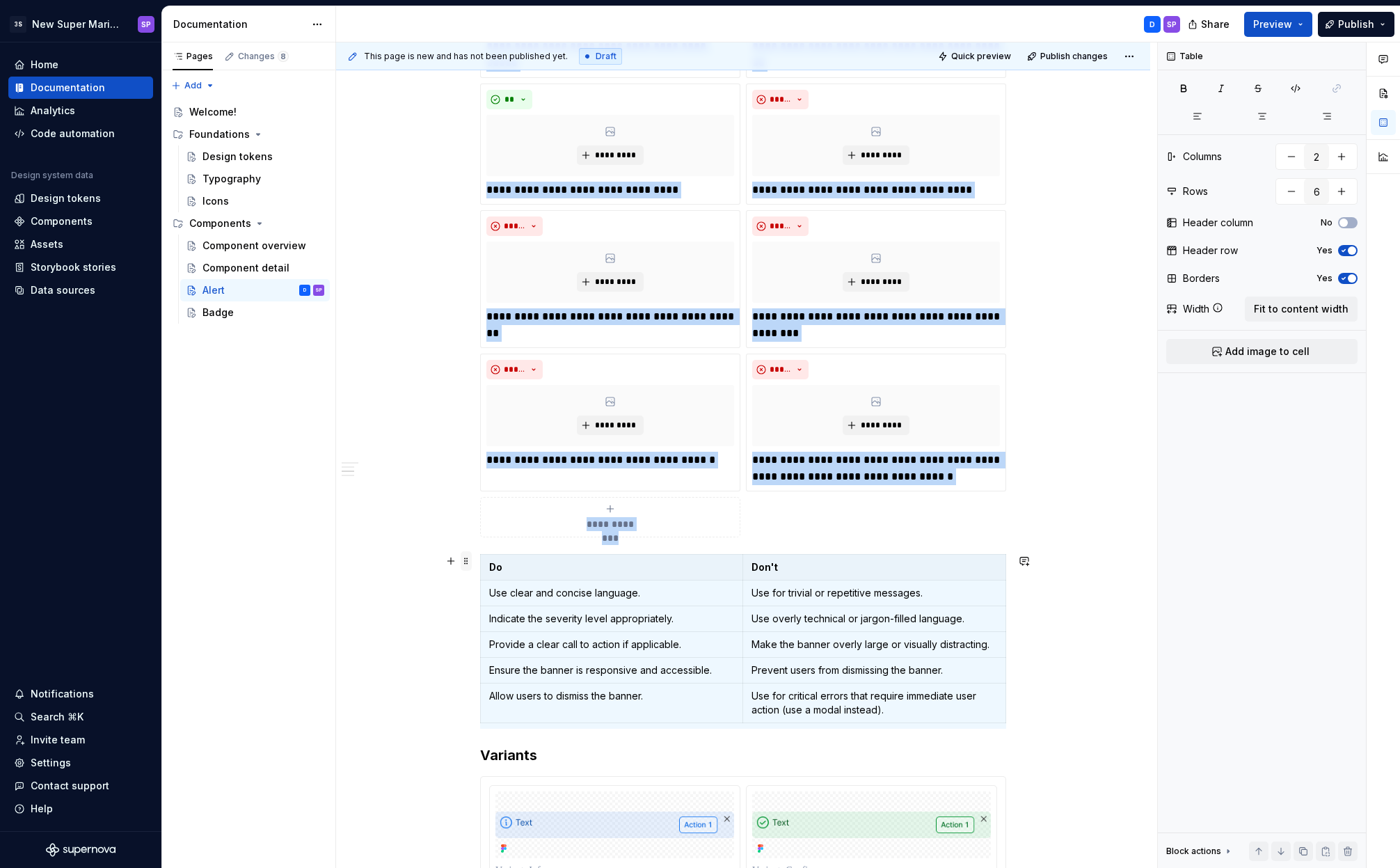
click at [463, 562] on span at bounding box center [466, 561] width 11 height 20
click at [503, 676] on div "Delete" at bounding box center [523, 684] width 118 height 22
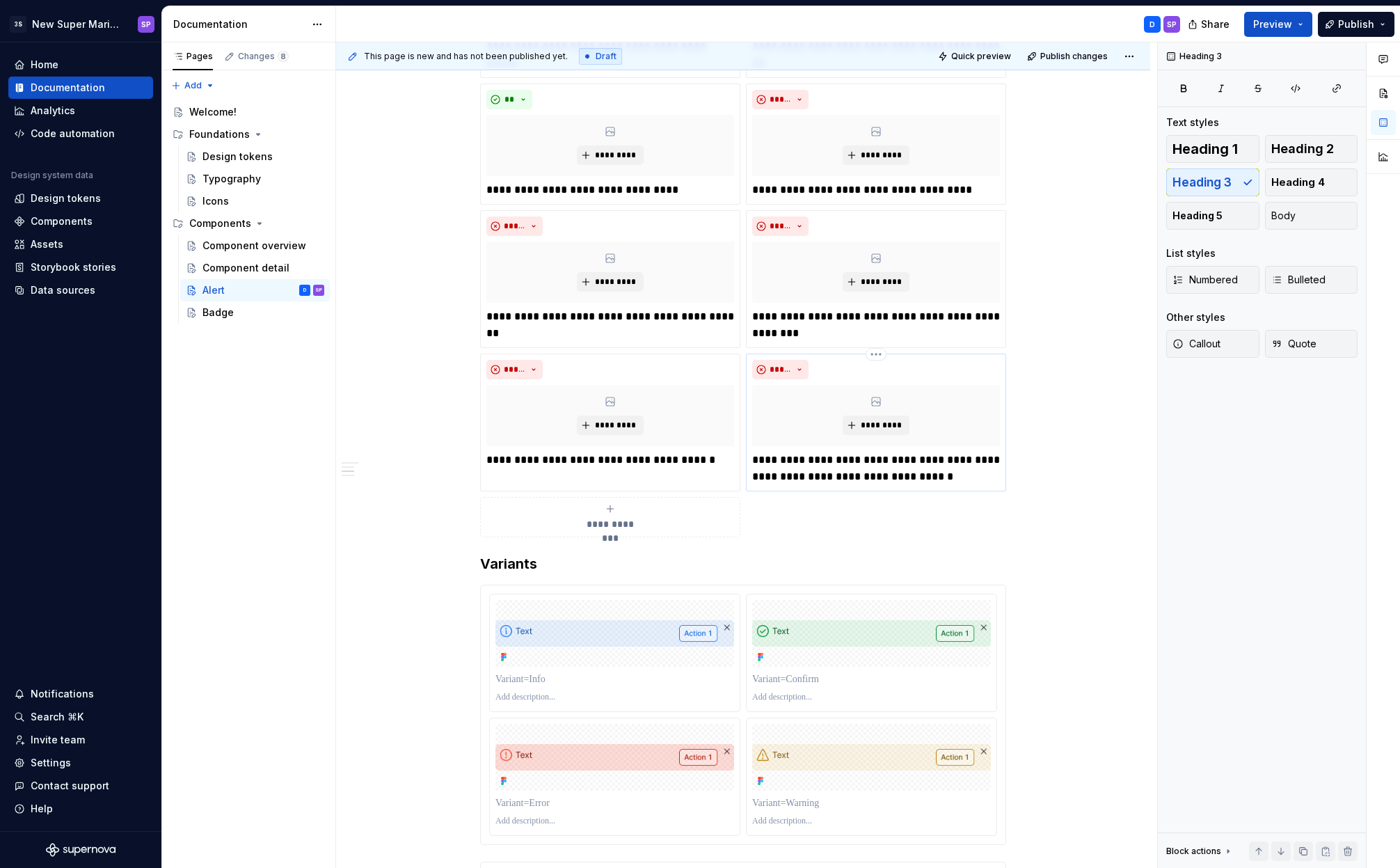
scroll to position [1233, 0]
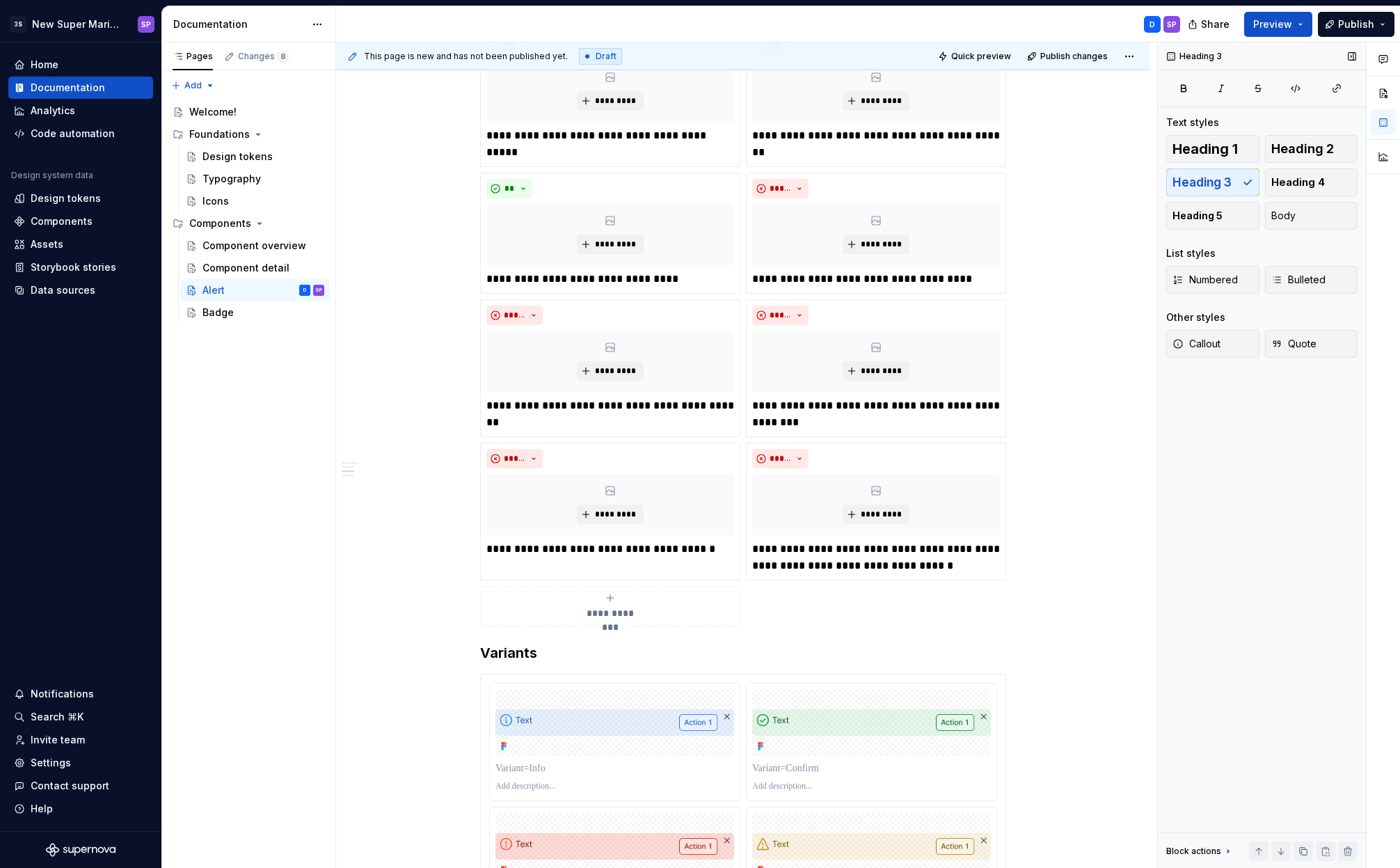
click at [1270, 43] on div "Heading 3" at bounding box center [1261, 56] width 208 height 28
click at [1270, 32] on button "Preview" at bounding box center [1278, 24] width 68 height 25
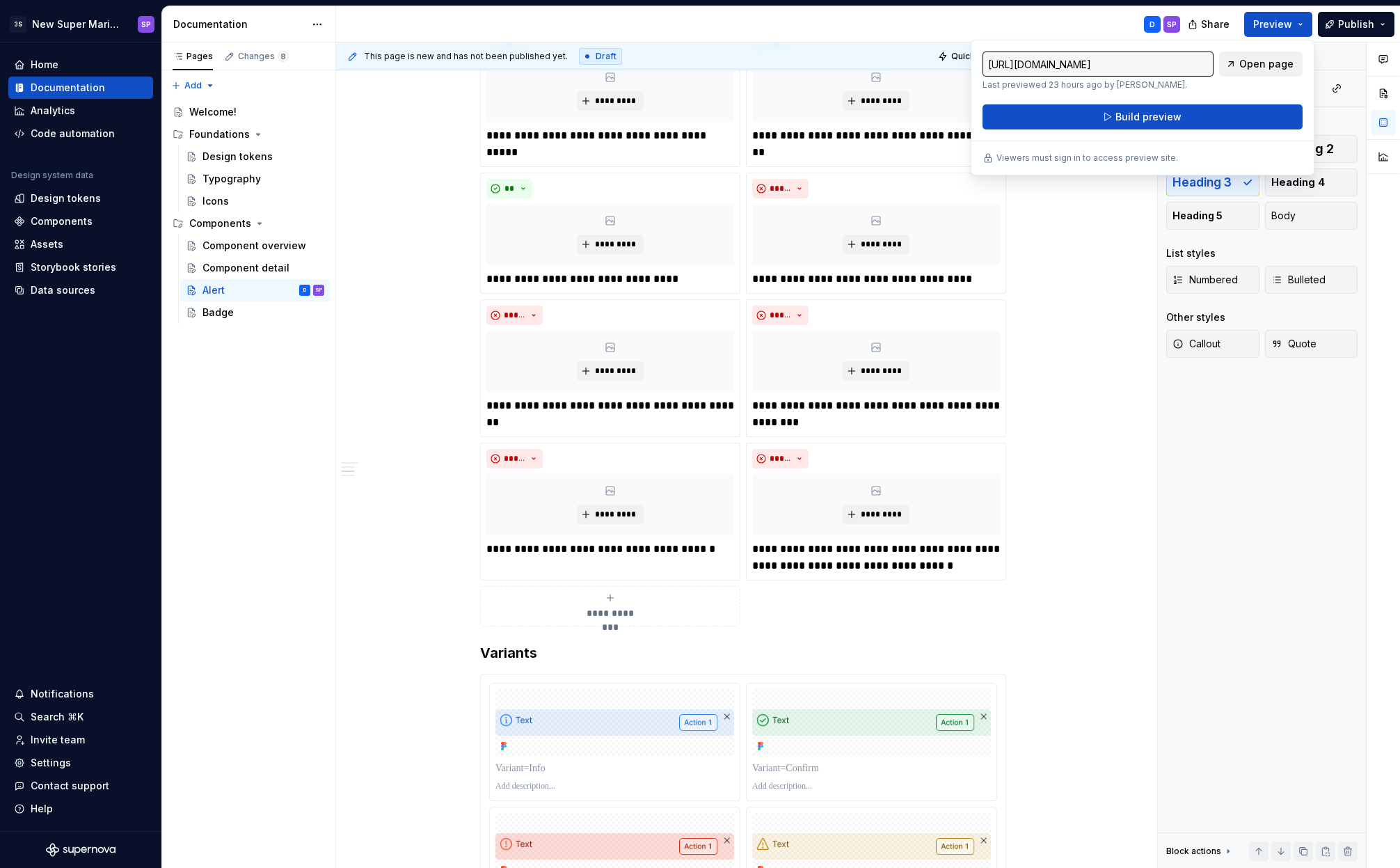
click at [1268, 66] on span "Open page" at bounding box center [1266, 64] width 54 height 14
click at [1034, 110] on button "Build preview" at bounding box center [1142, 116] width 320 height 25
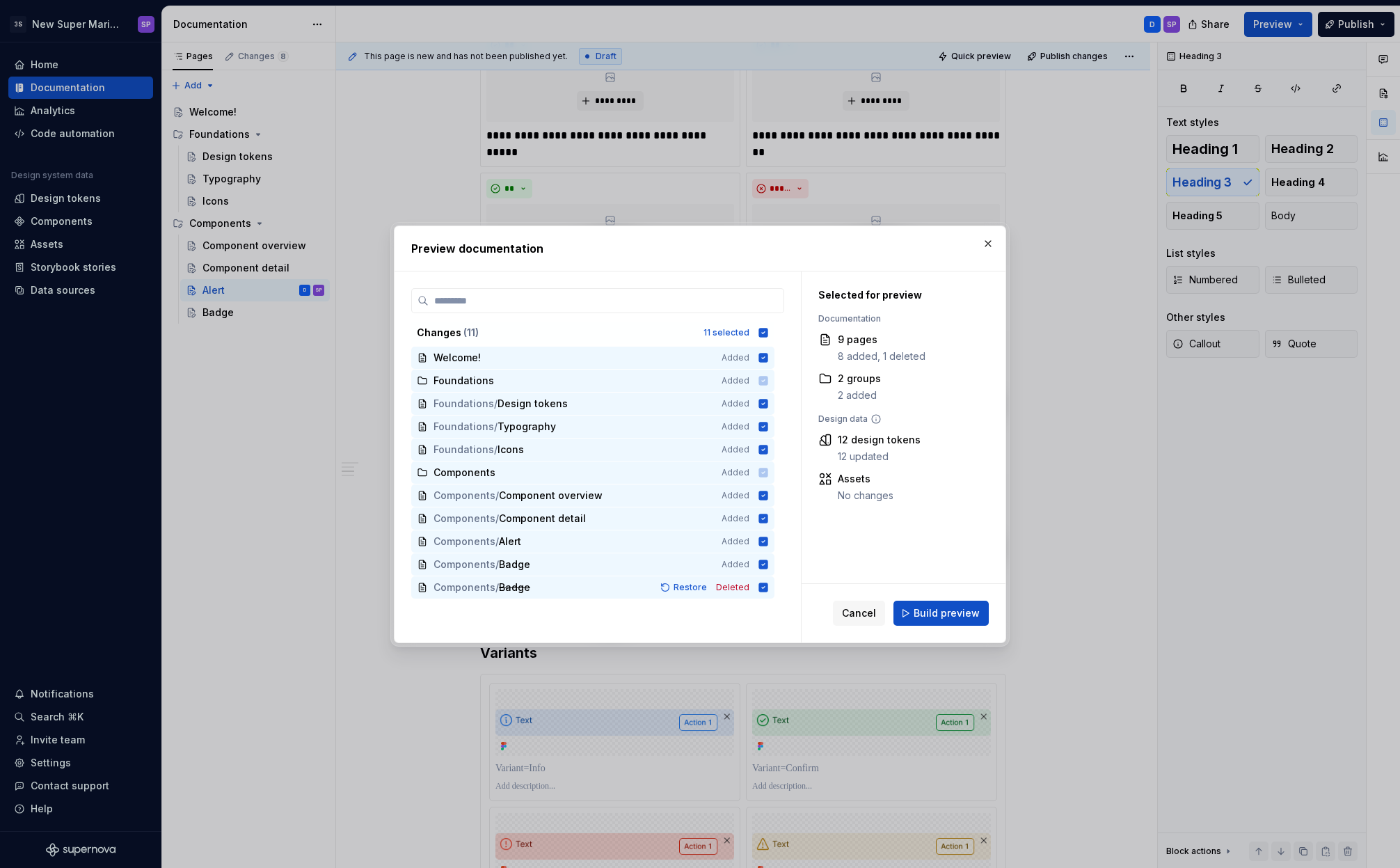
drag, startPoint x: 925, startPoint y: 616, endPoint x: 897, endPoint y: 590, distance: 38.2
click at [924, 616] on span "Build preview" at bounding box center [946, 613] width 66 height 14
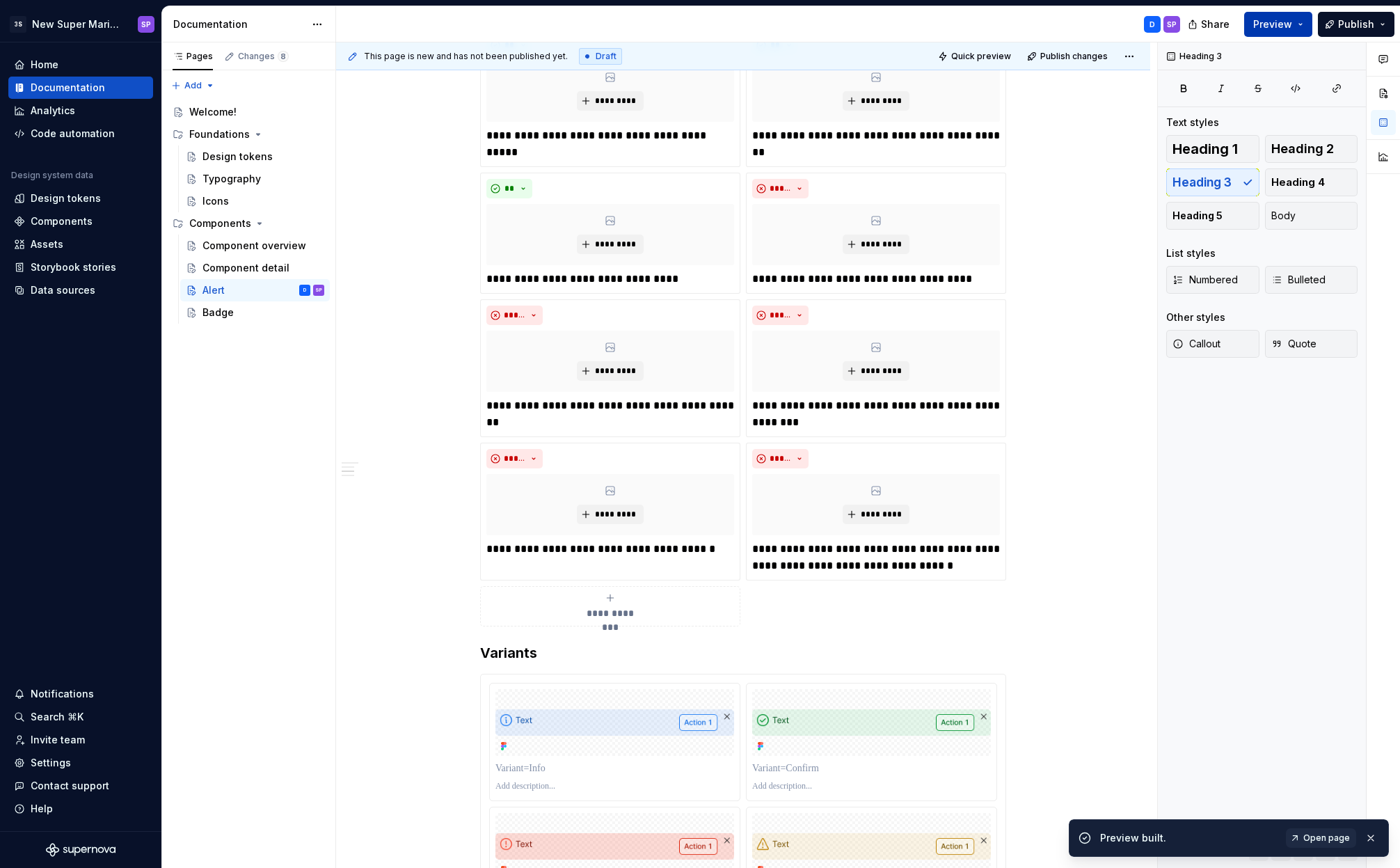
click at [1263, 25] on span "Preview" at bounding box center [1273, 24] width 39 height 14
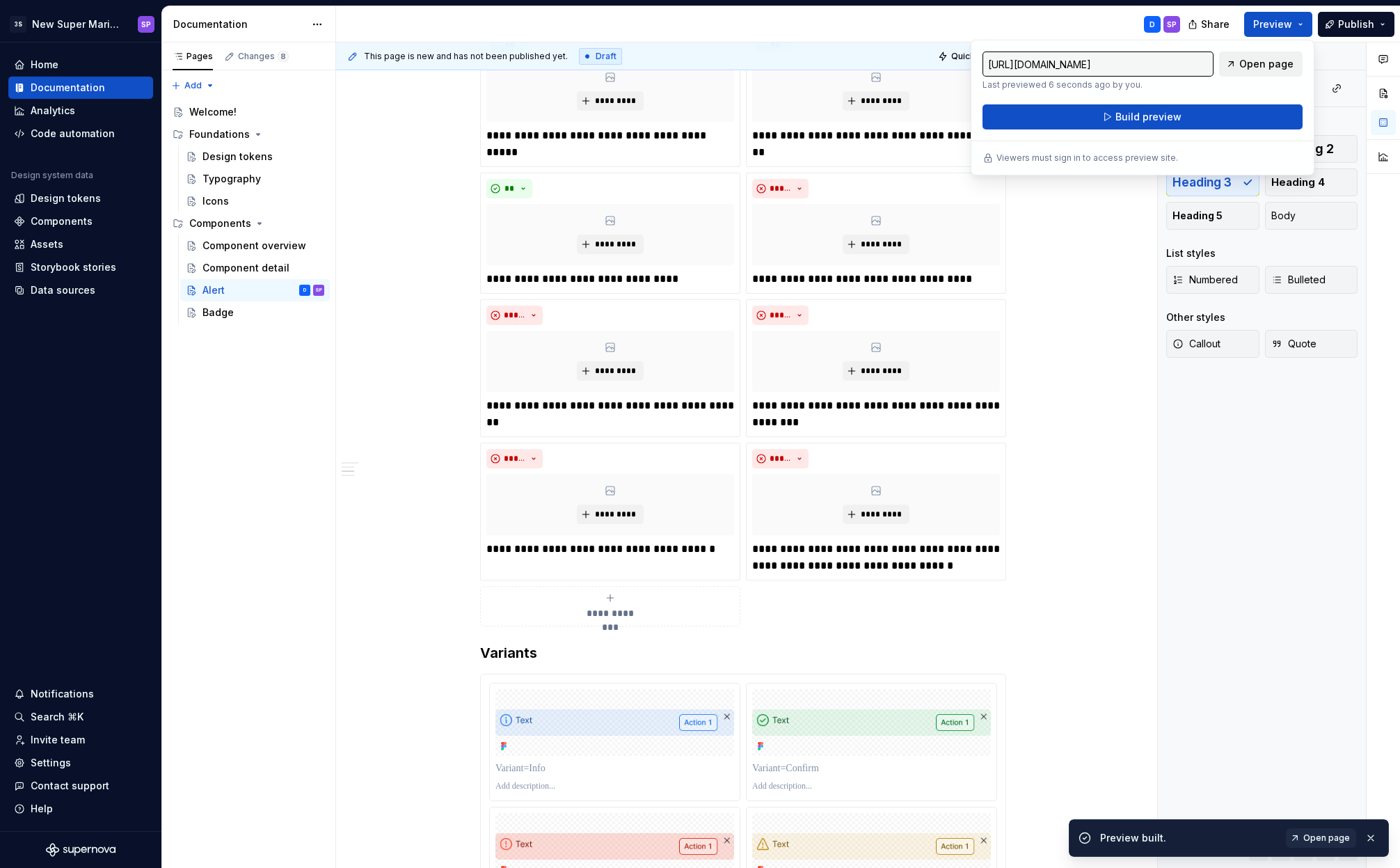
click at [1244, 65] on span "Open page" at bounding box center [1266, 64] width 54 height 14
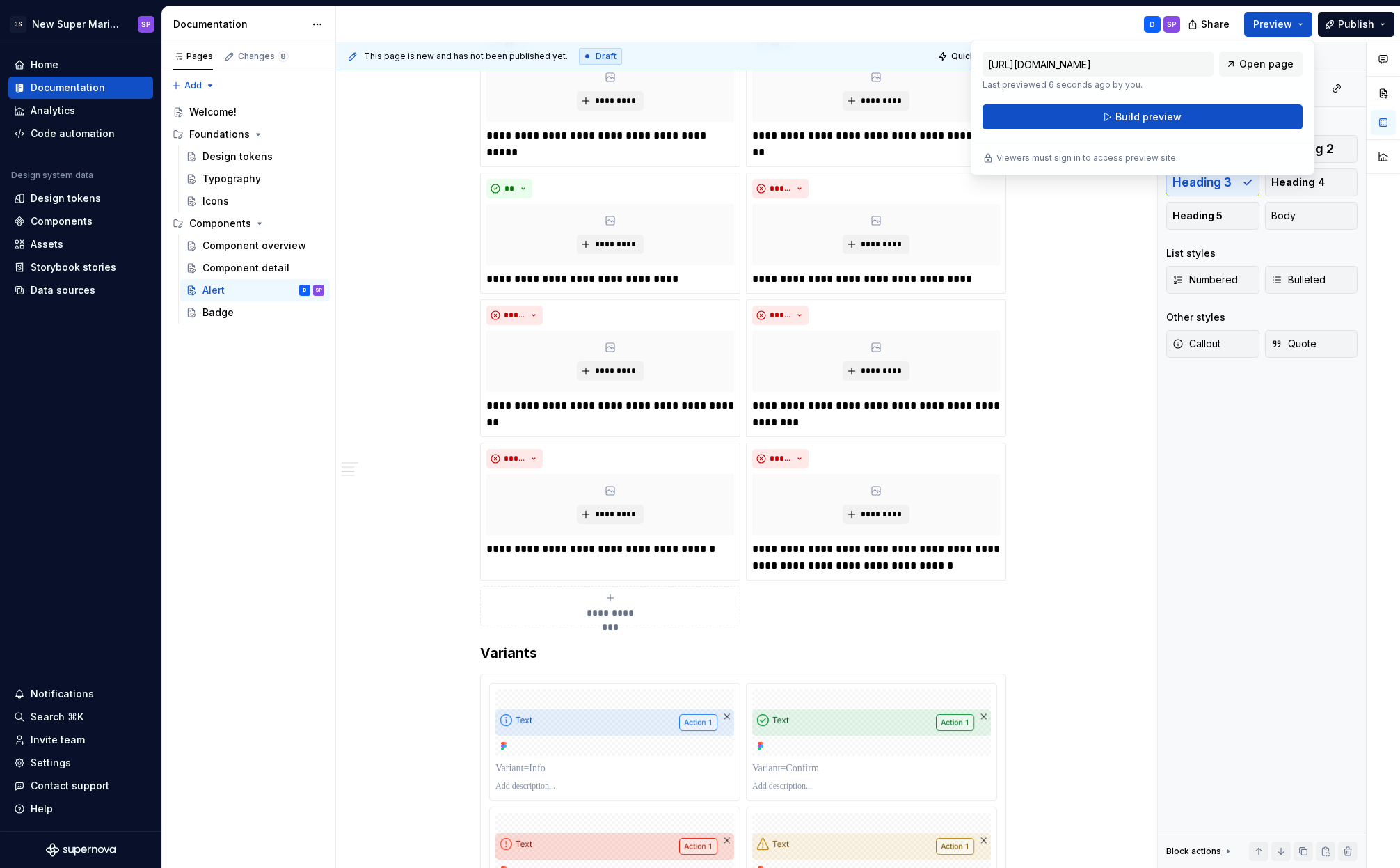
click at [1095, 242] on div "**********" at bounding box center [743, 397] width 814 height 2784
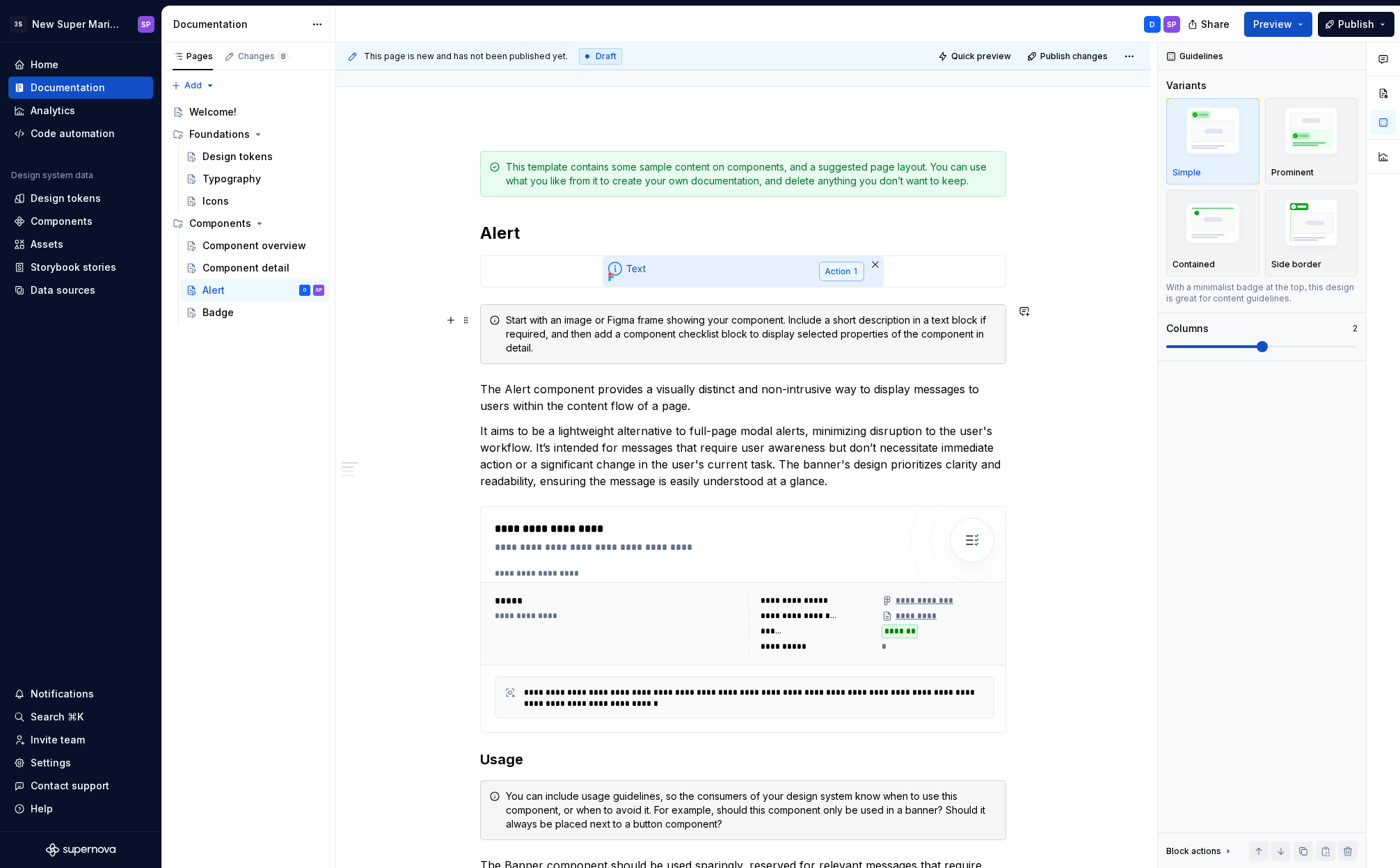
scroll to position [50, 0]
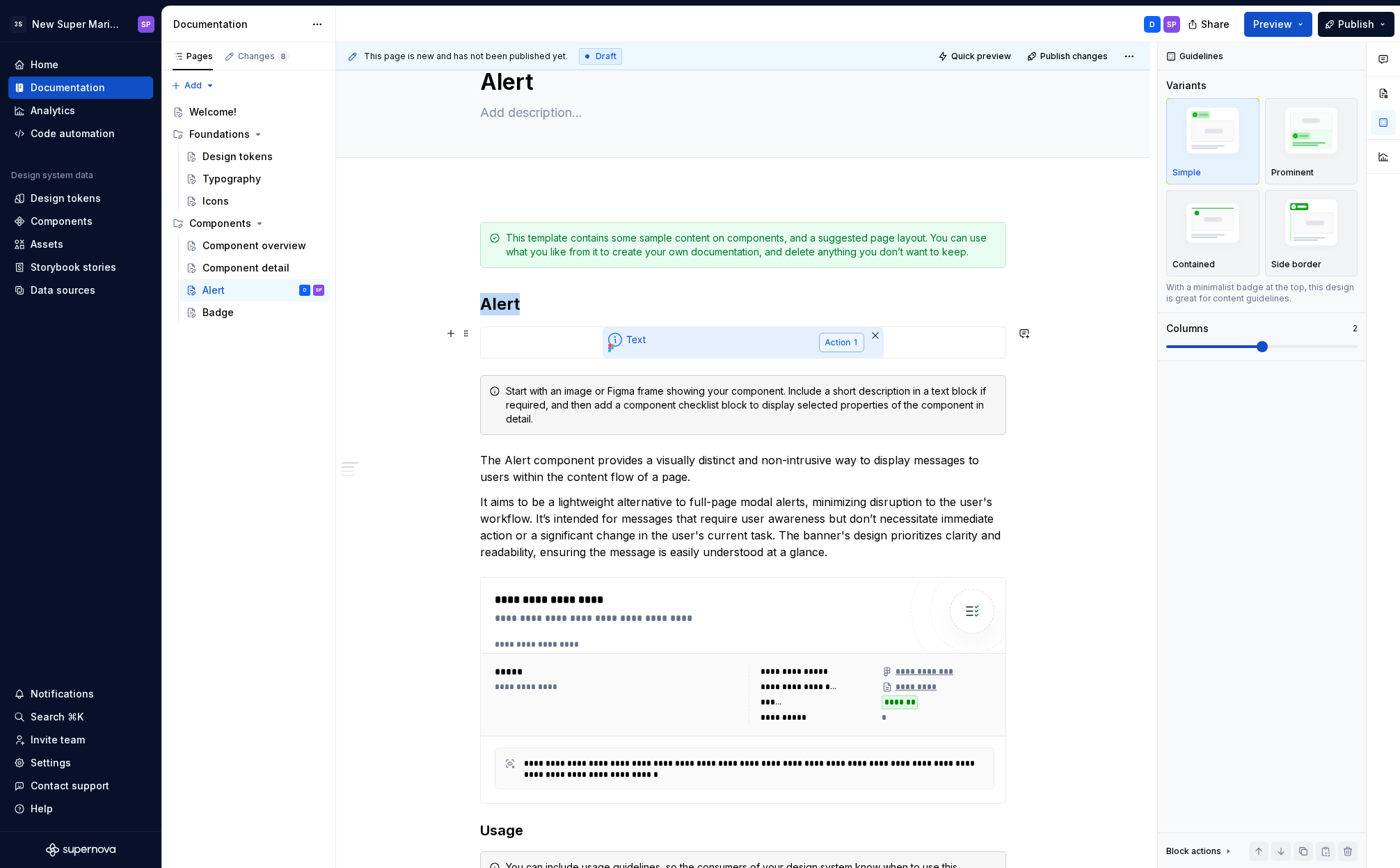
click at [921, 335] on div at bounding box center [743, 343] width 525 height 31
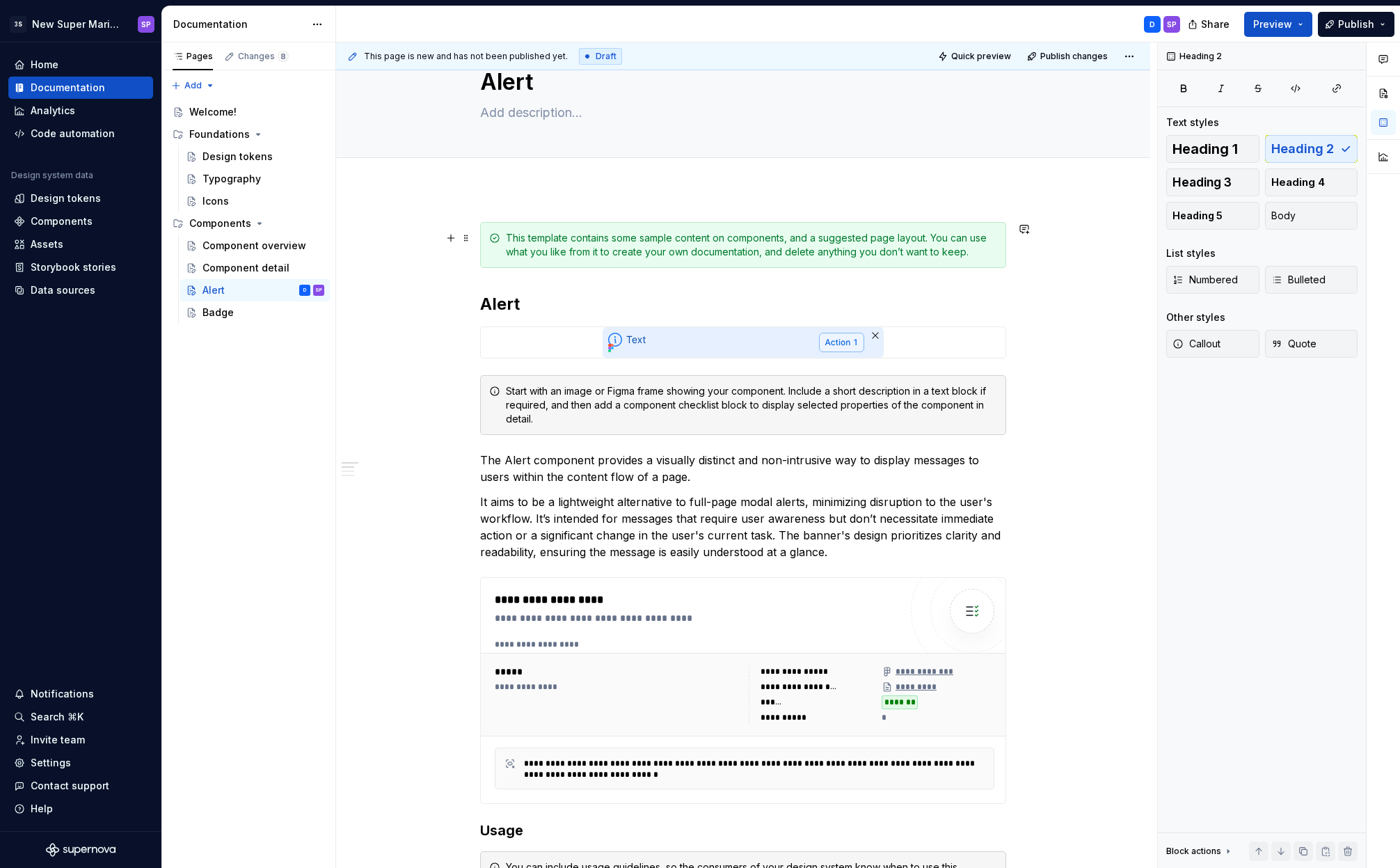
click at [990, 245] on div "This template contains some sample content on components, and a suggested page …" at bounding box center [751, 245] width 491 height 28
click at [936, 240] on div "This template contains some sample content on components, and a suggested page …" at bounding box center [751, 245] width 491 height 28
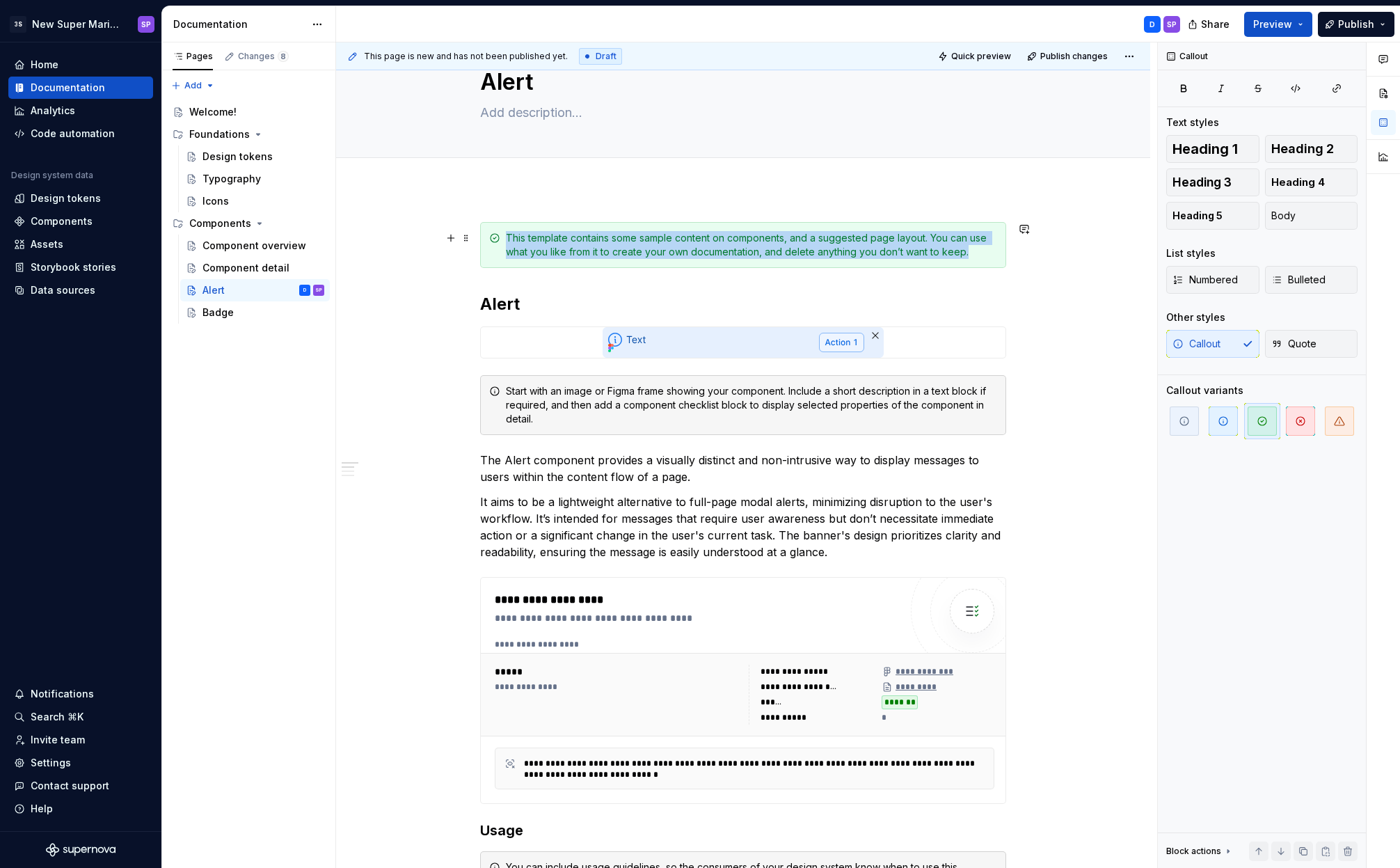
click at [936, 240] on div "This template contains some sample content on components, and a suggested page …" at bounding box center [751, 245] width 491 height 28
click at [1101, 273] on div "**********" at bounding box center [746, 456] width 821 height 826
click at [457, 238] on button "button" at bounding box center [450, 238] width 20 height 20
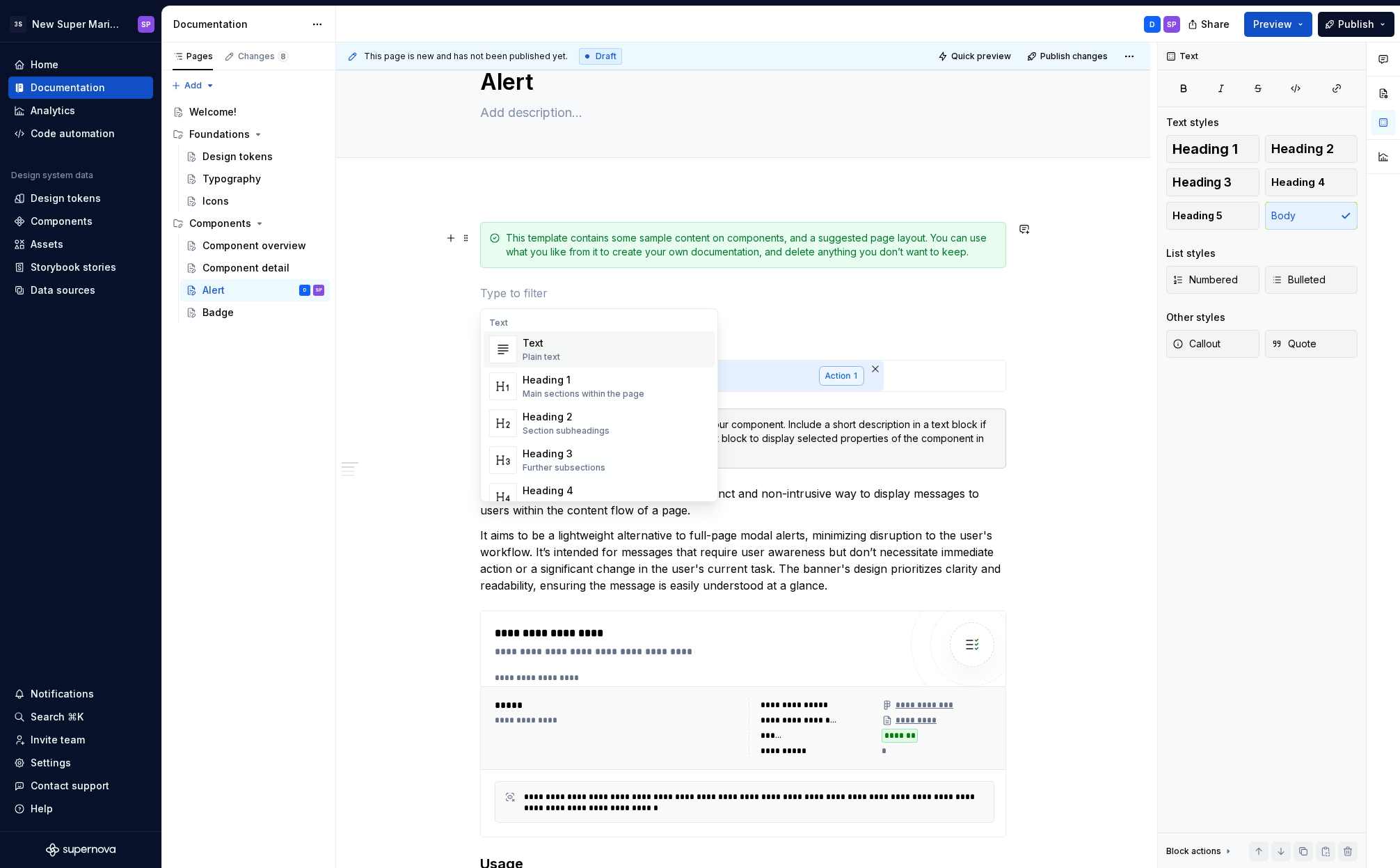
click at [581, 237] on div "This template contains some sample content on components, and a suggested page …" at bounding box center [751, 245] width 491 height 28
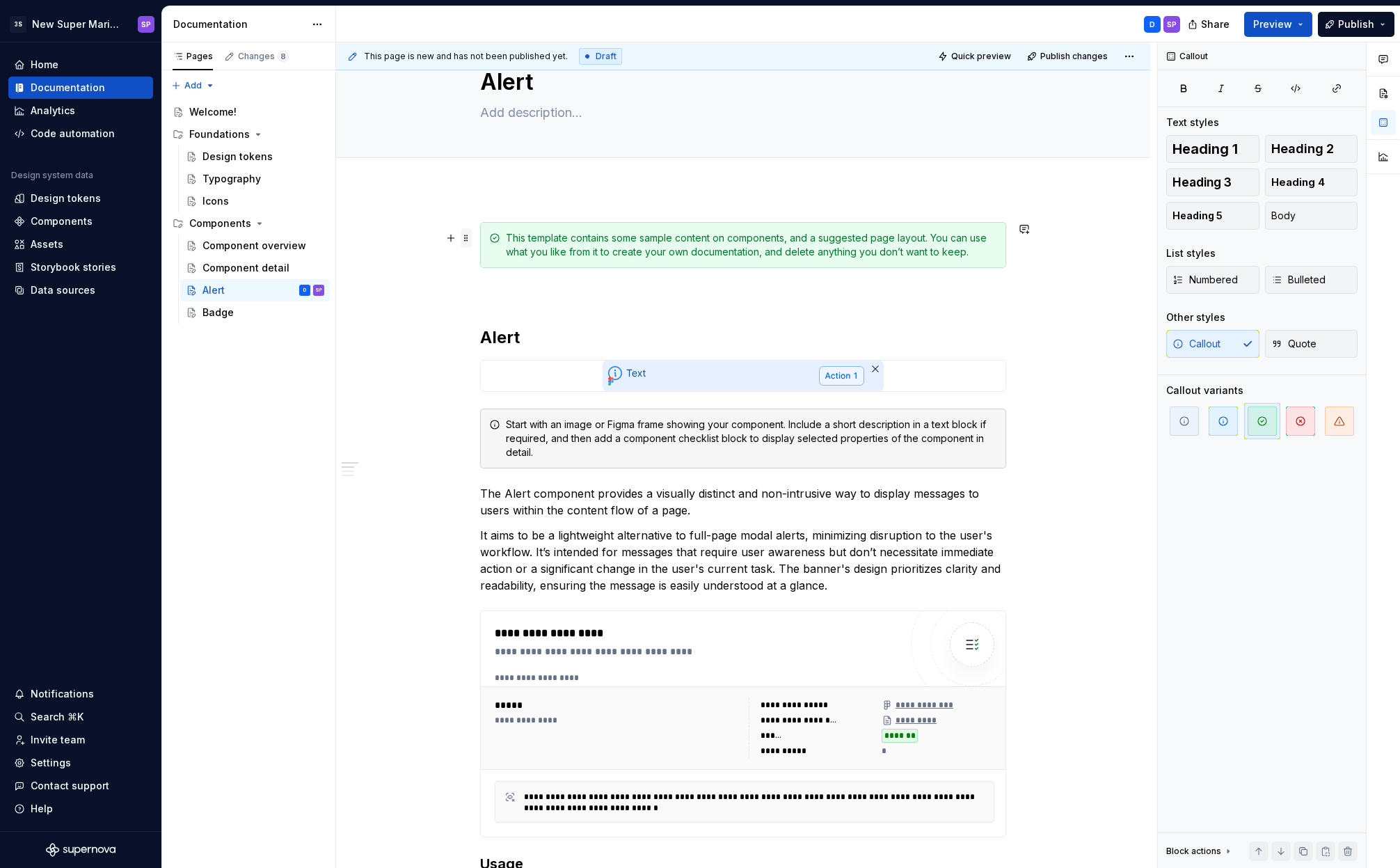
click at [469, 238] on span at bounding box center [466, 238] width 11 height 20
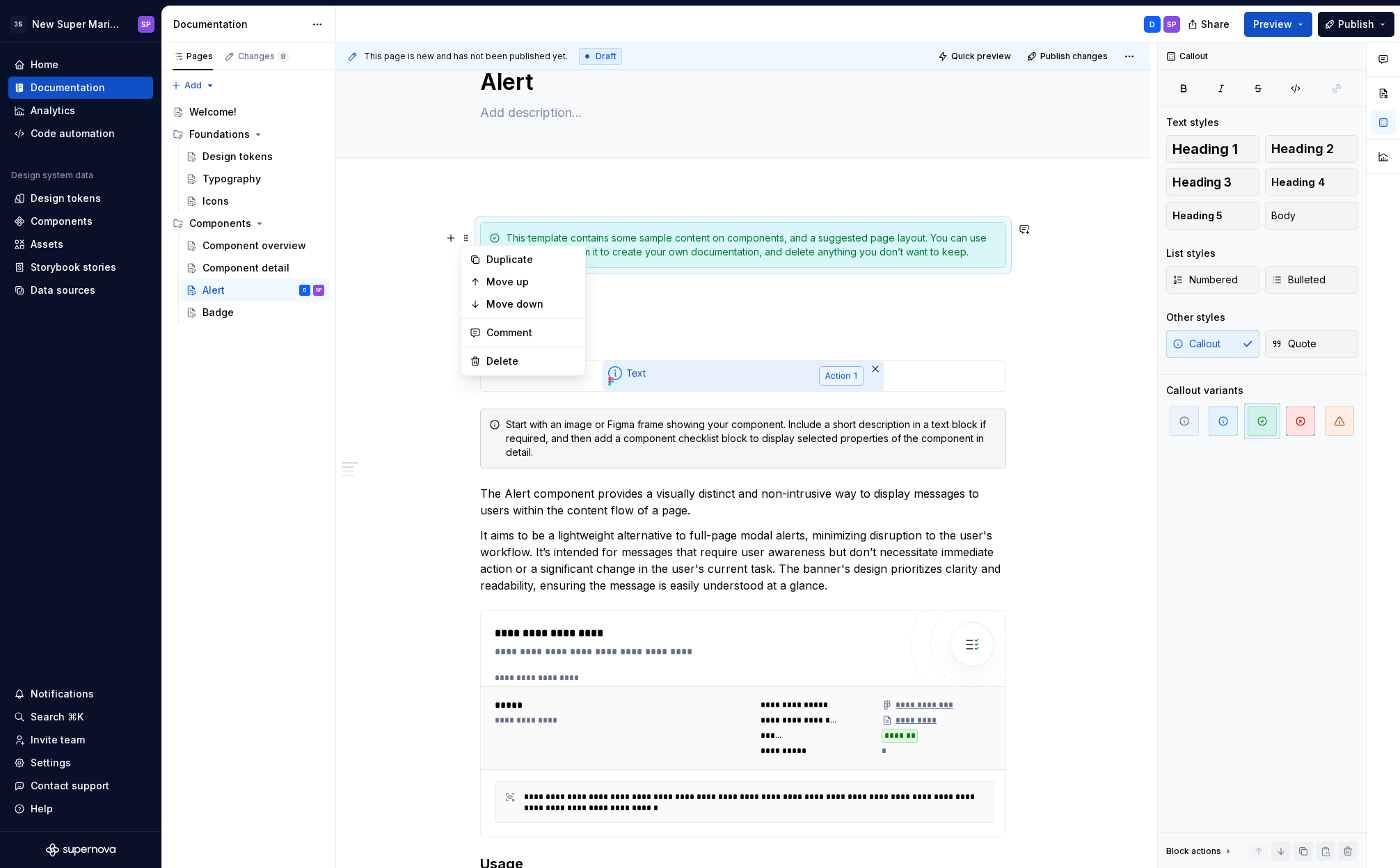
click at [700, 240] on div "This template contains some sample content on components, and a suggested page …" at bounding box center [751, 245] width 491 height 28
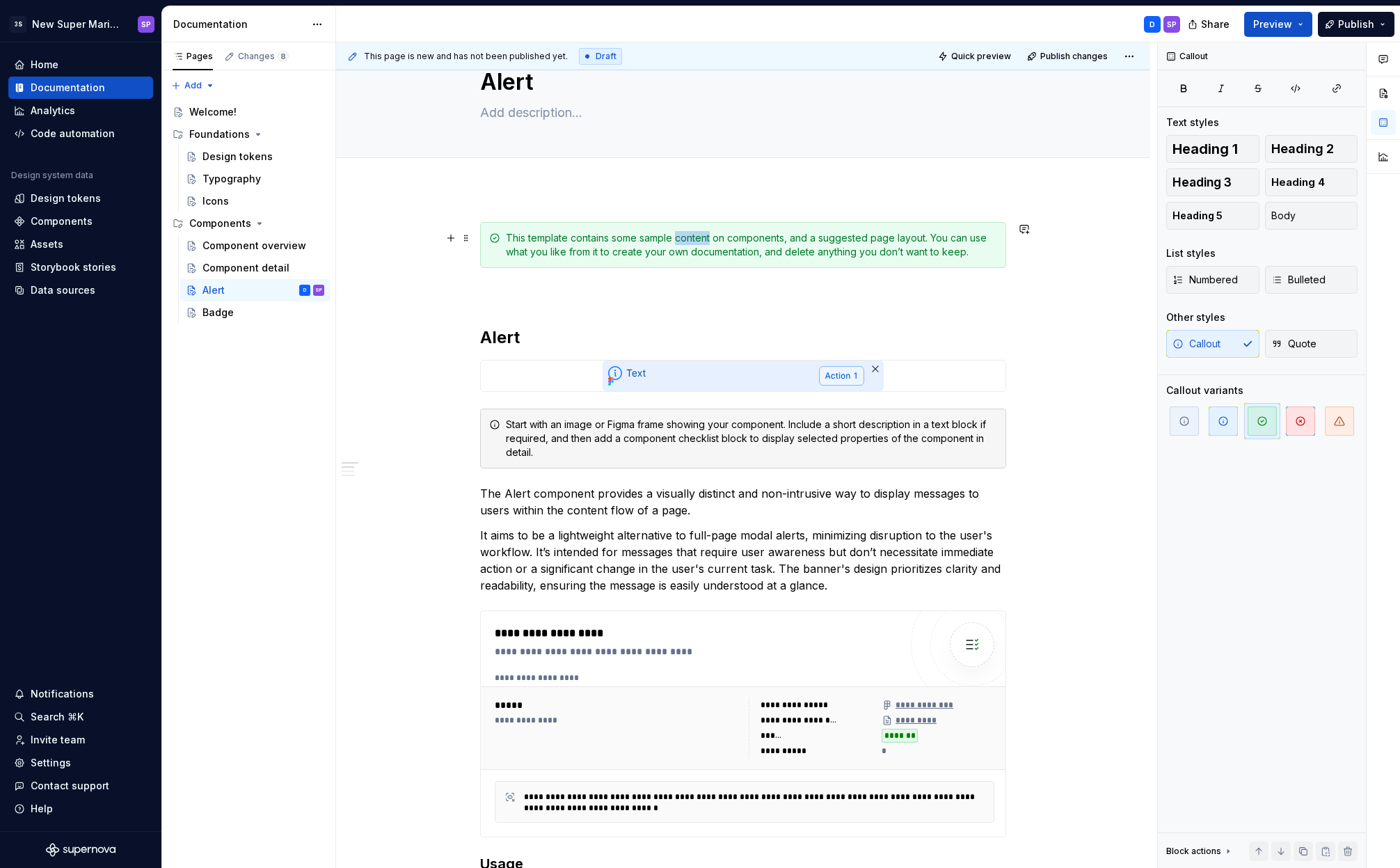
click at [700, 240] on div "This template contains some sample content on components, and a suggested page …" at bounding box center [751, 245] width 491 height 28
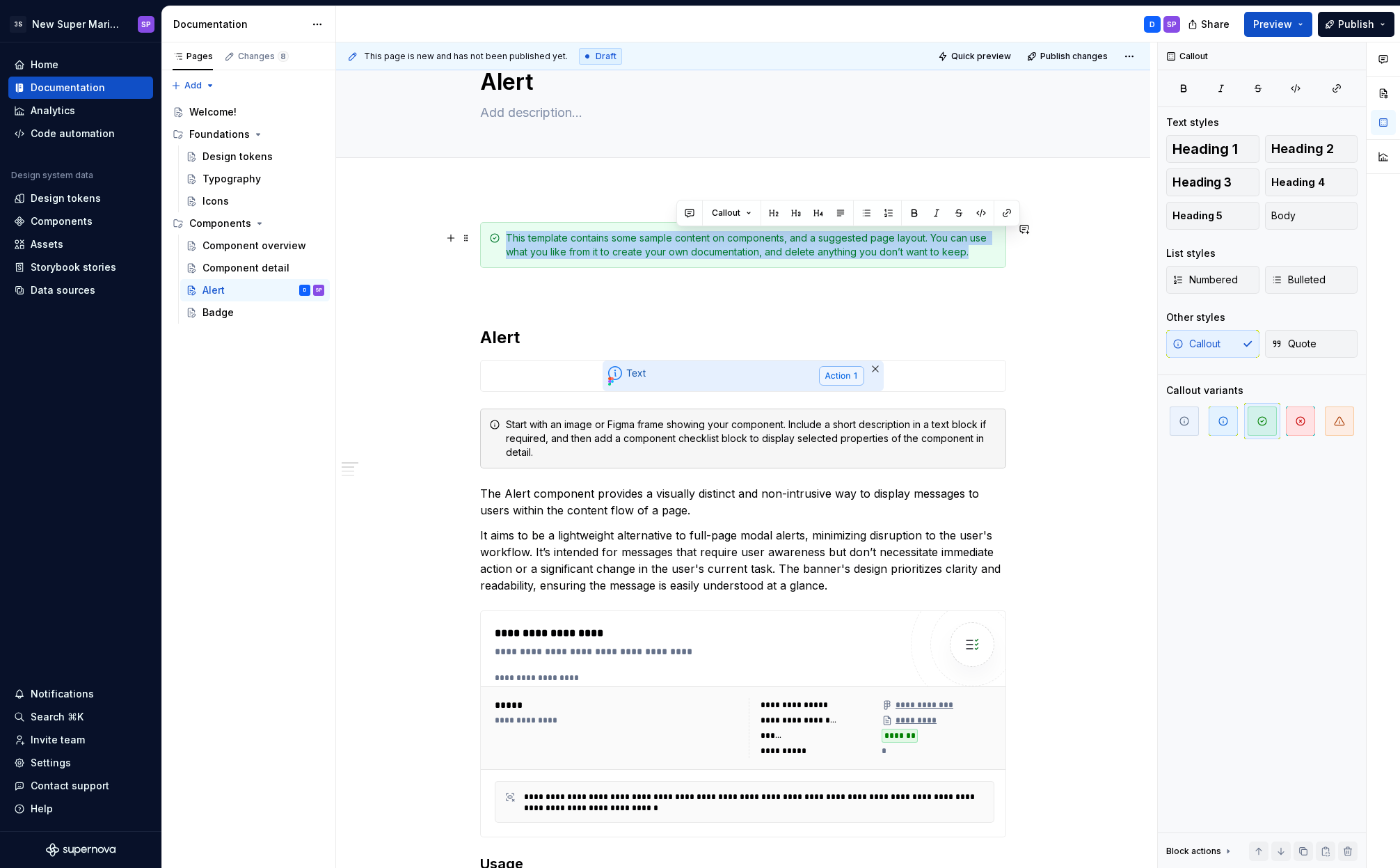
click at [700, 240] on div "This template contains some sample content on components, and a suggested page …" at bounding box center [751, 245] width 491 height 28
click at [640, 247] on div "This template contains some sample content on components, and a suggested page …" at bounding box center [751, 245] width 491 height 28
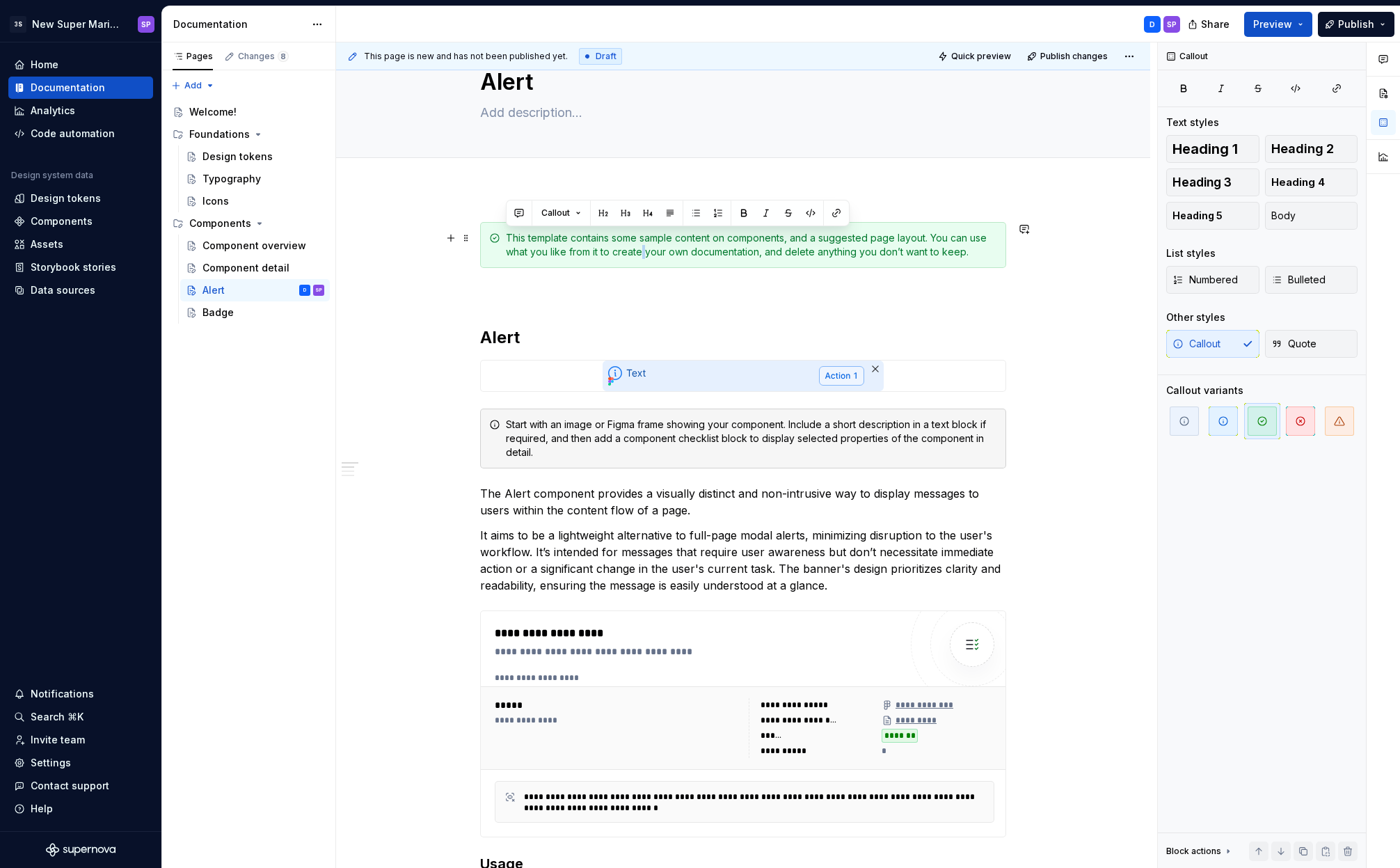
click at [640, 247] on div "This template contains some sample content on components, and a suggested page …" at bounding box center [751, 245] width 491 height 28
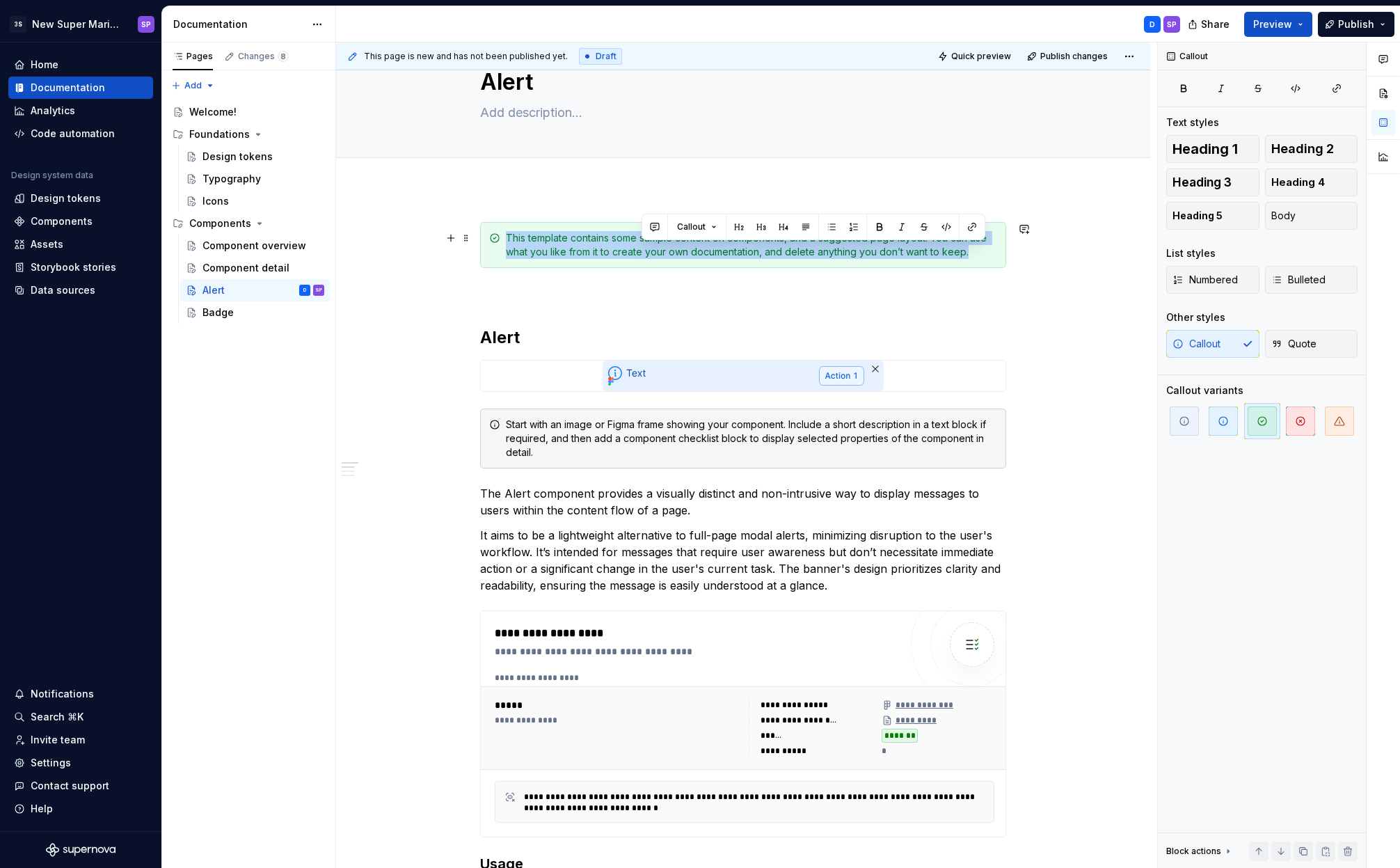
click at [640, 247] on div "This template contains some sample content on components, and a suggested page …" at bounding box center [751, 245] width 491 height 28
click at [554, 253] on div "This template contains some sample content on components, and a suggested page …" at bounding box center [751, 245] width 491 height 28
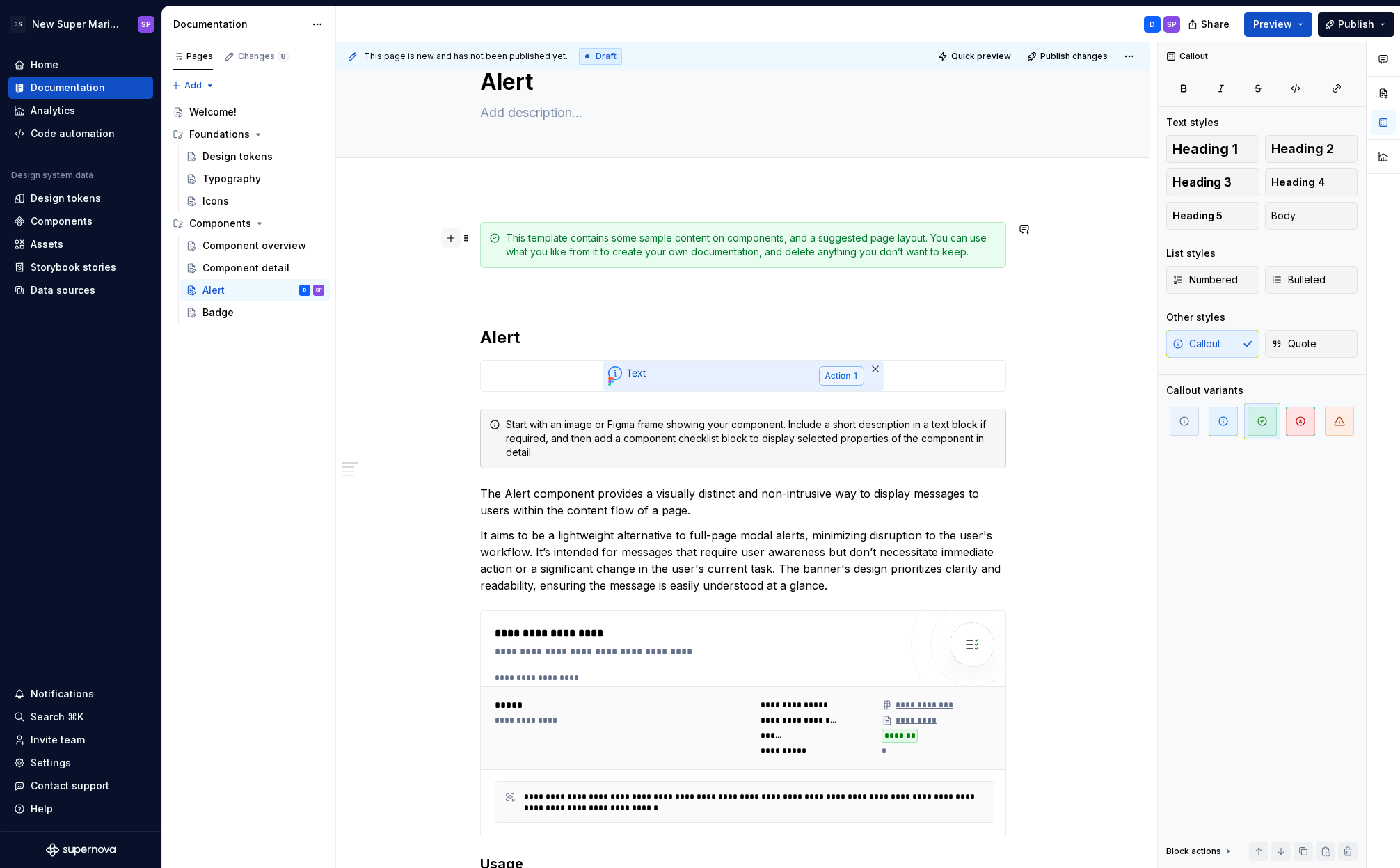
click at [458, 238] on button "button" at bounding box center [450, 238] width 20 height 20
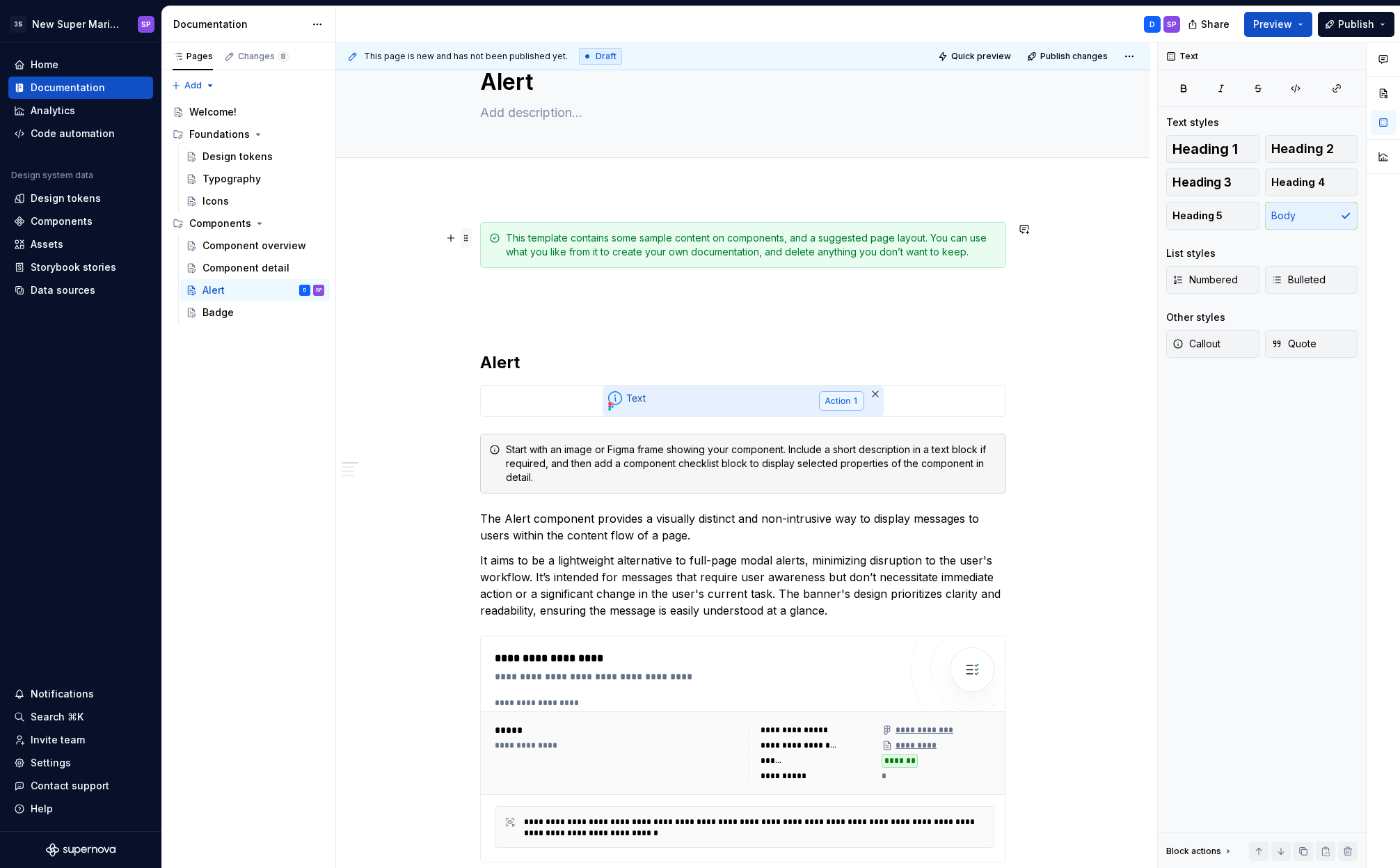
click at [464, 238] on span at bounding box center [466, 238] width 11 height 20
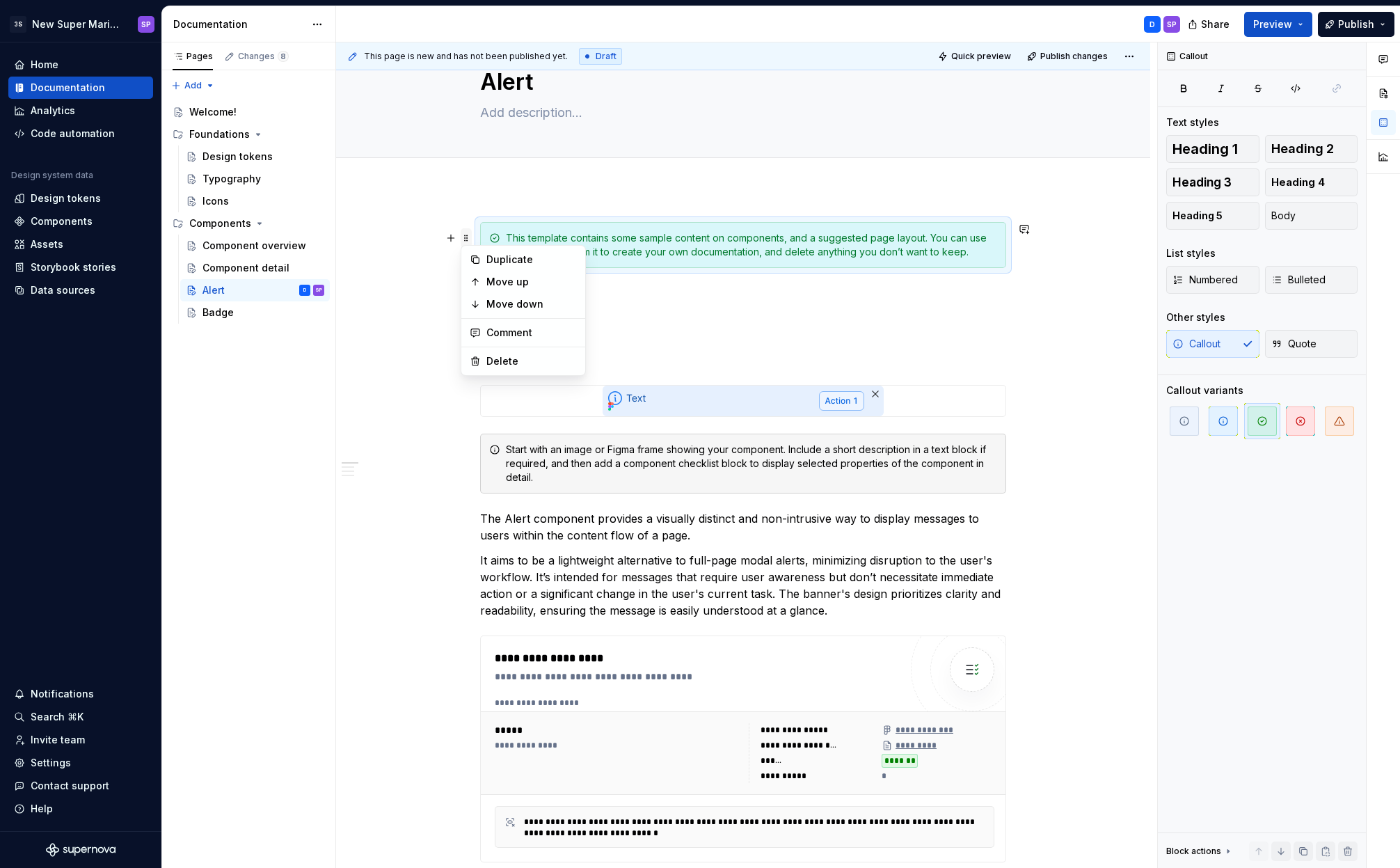
click at [469, 237] on span at bounding box center [466, 238] width 11 height 20
click at [462, 239] on span at bounding box center [466, 238] width 11 height 20
click at [475, 357] on icon at bounding box center [475, 362] width 8 height 9
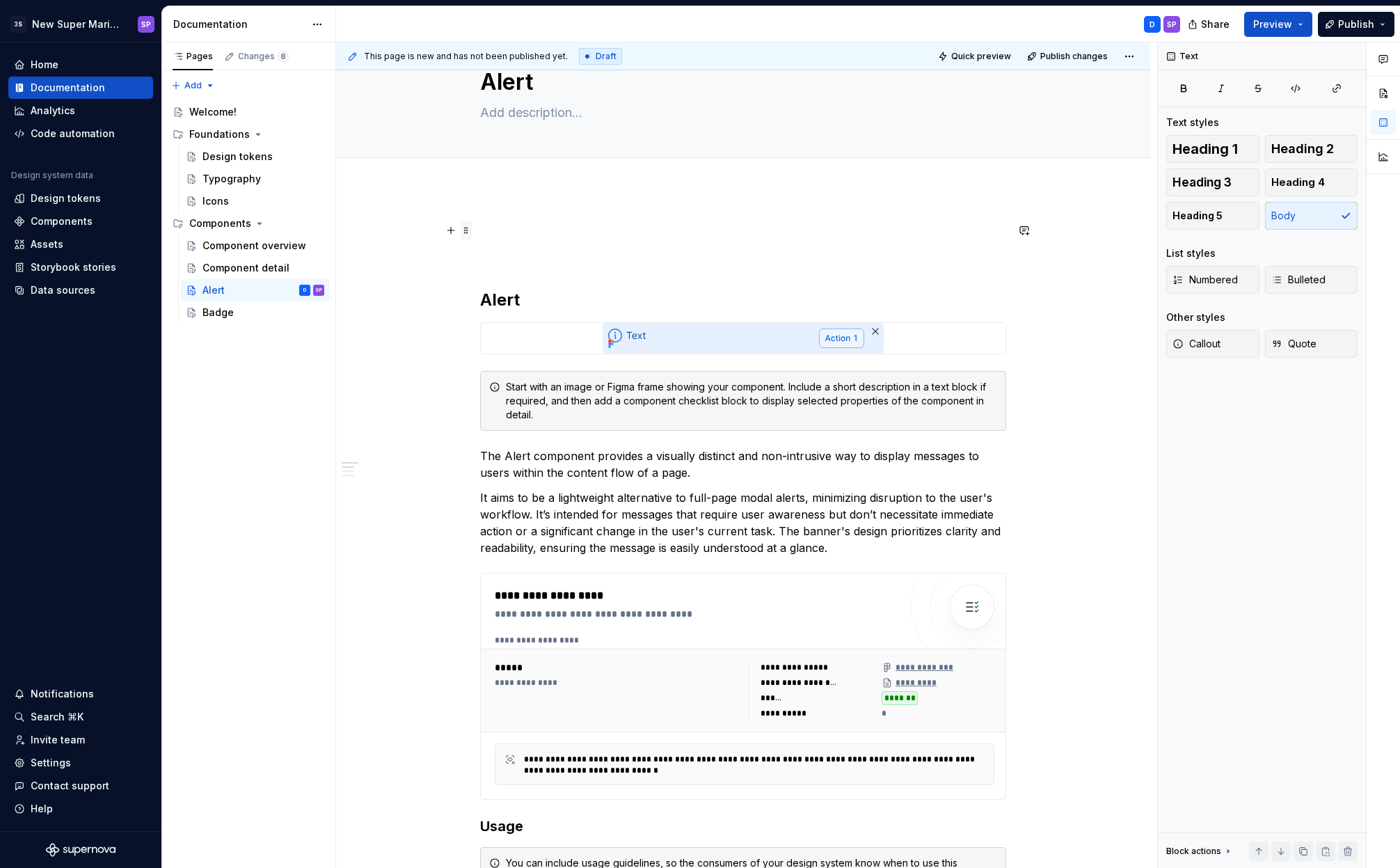
click at [467, 233] on span at bounding box center [466, 230] width 11 height 20
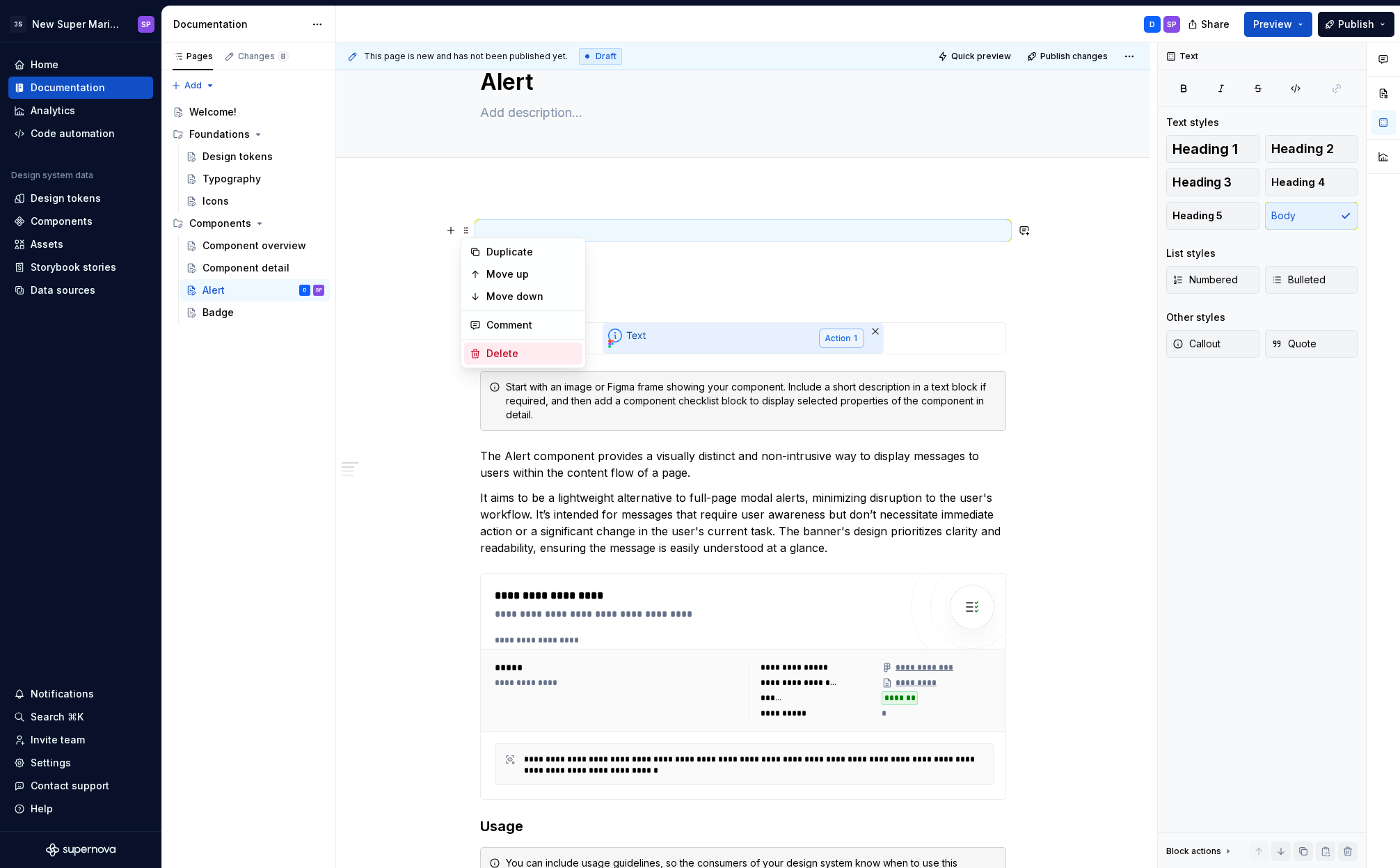
click at [482, 345] on div "Delete" at bounding box center [523, 353] width 118 height 22
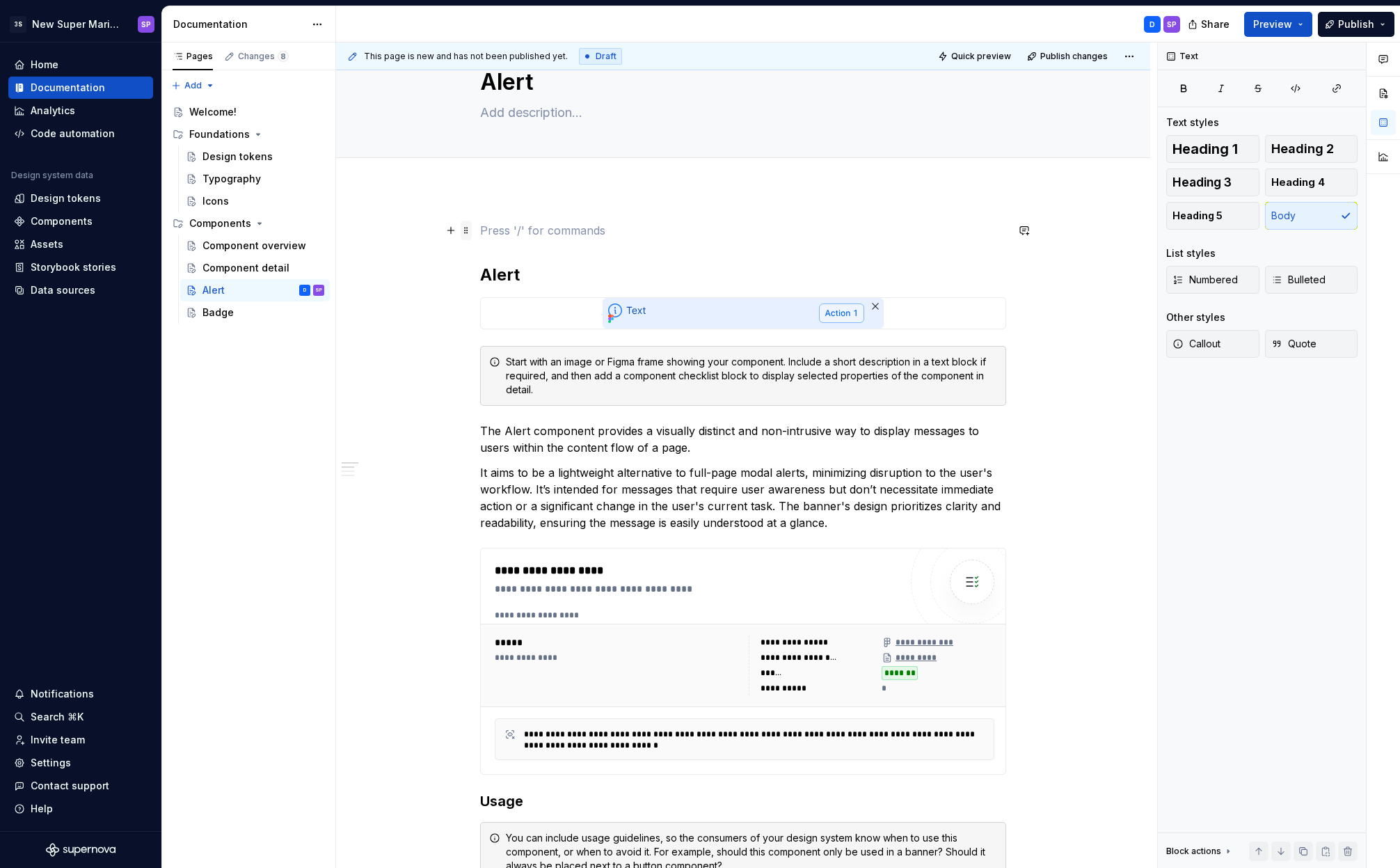
click at [469, 230] on span at bounding box center [466, 230] width 11 height 20
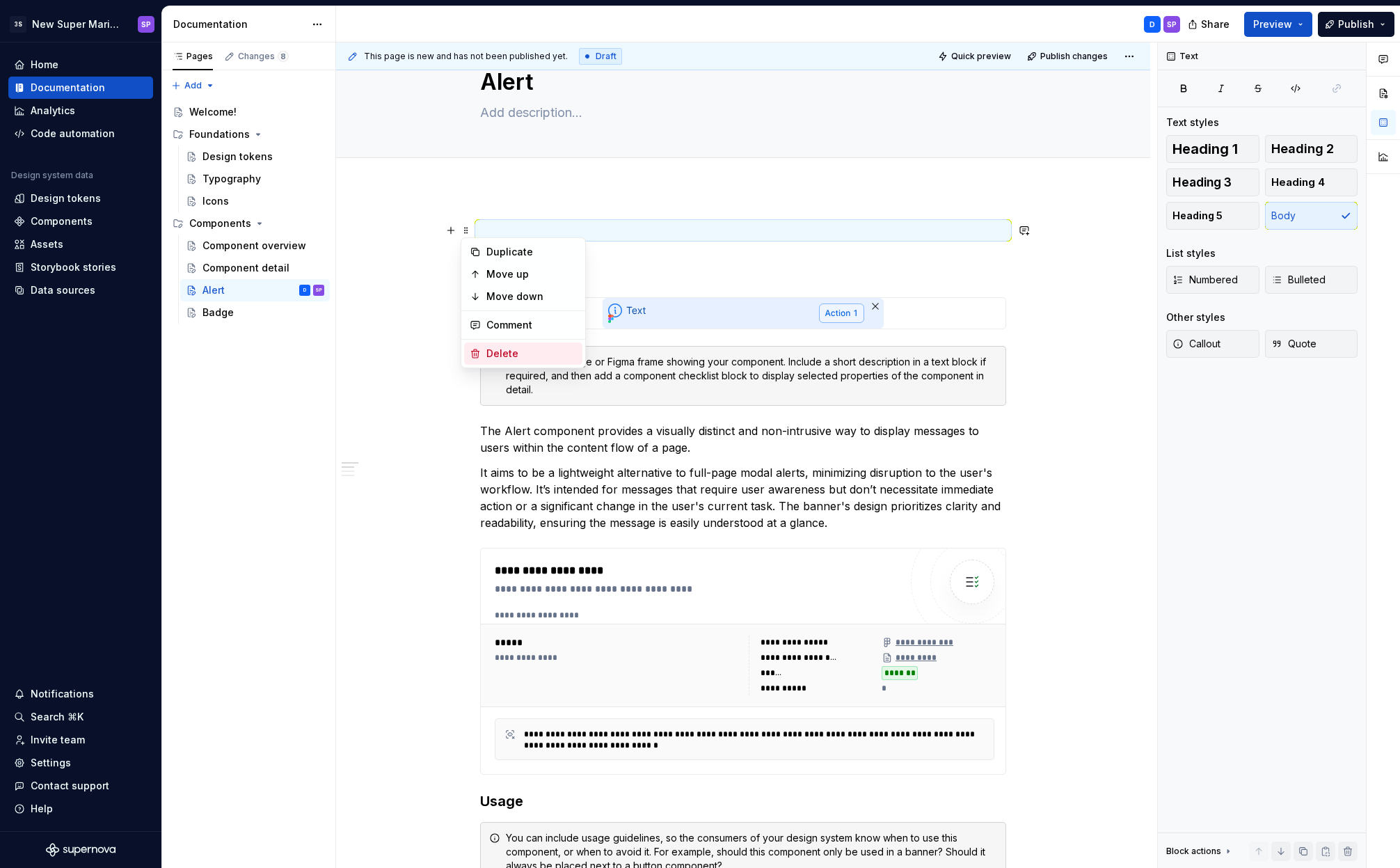
click at [499, 353] on div "Delete" at bounding box center [532, 353] width 91 height 14
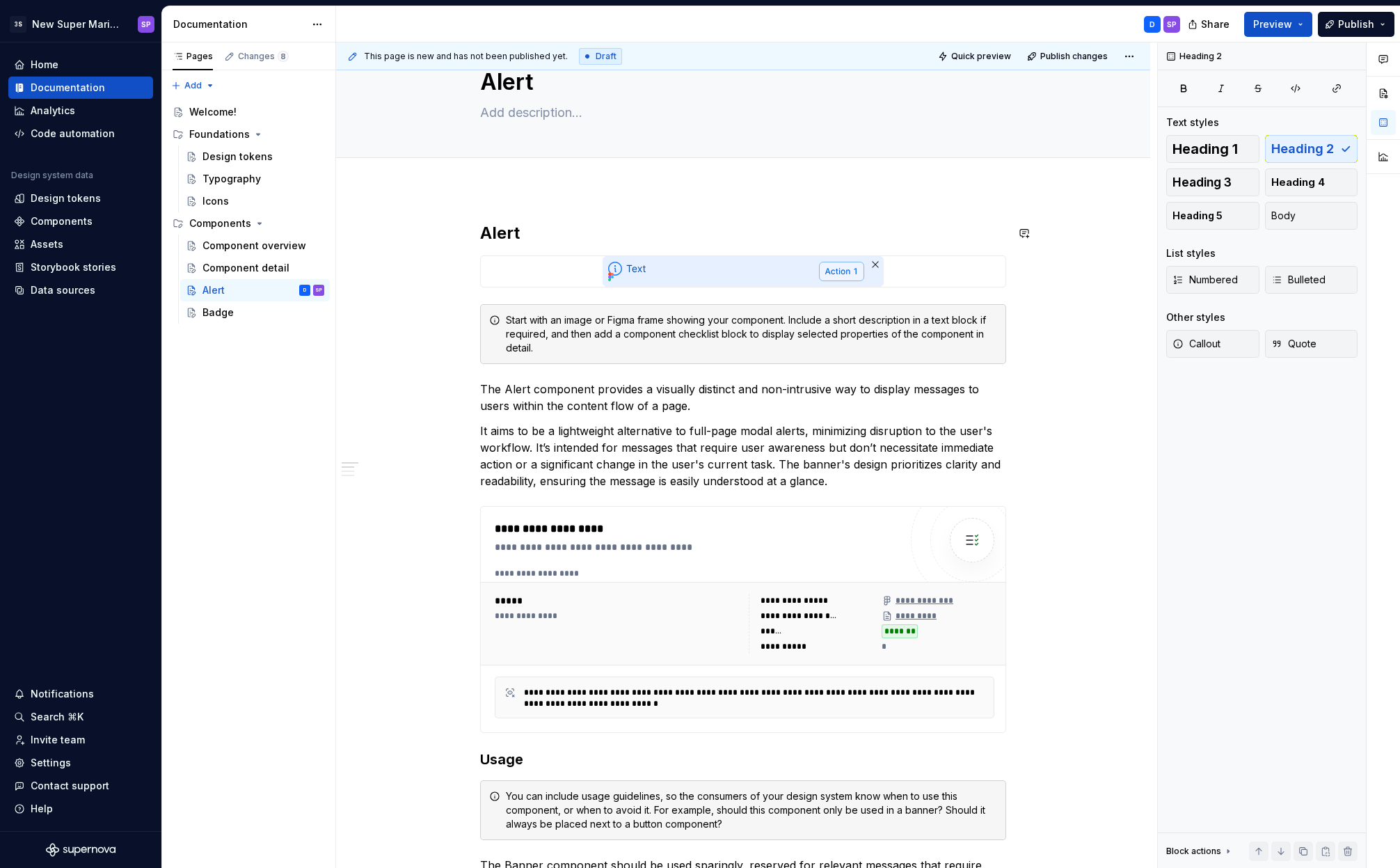
click at [989, 53] on span "Quick preview" at bounding box center [981, 56] width 60 height 11
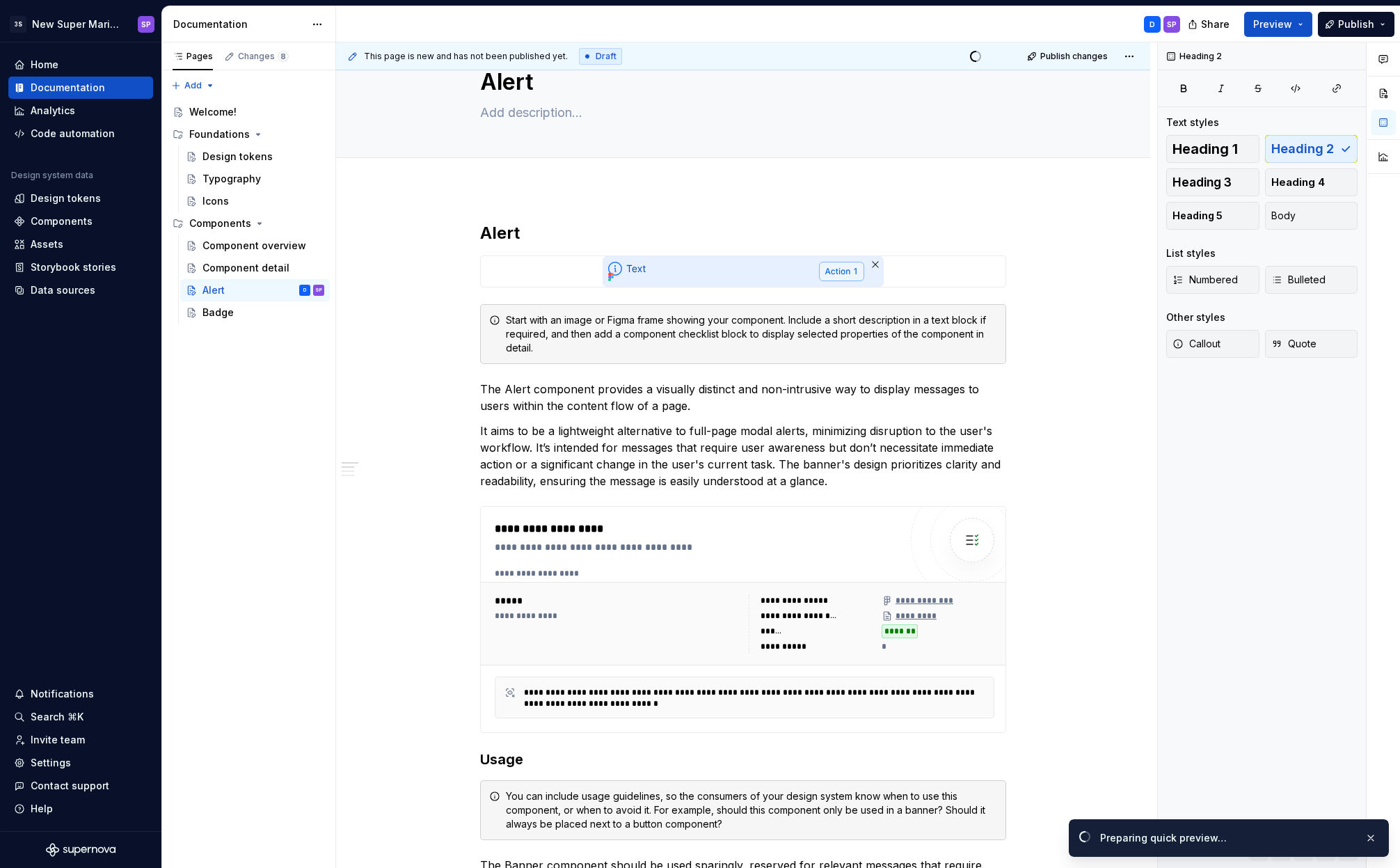
scroll to position [0, 0]
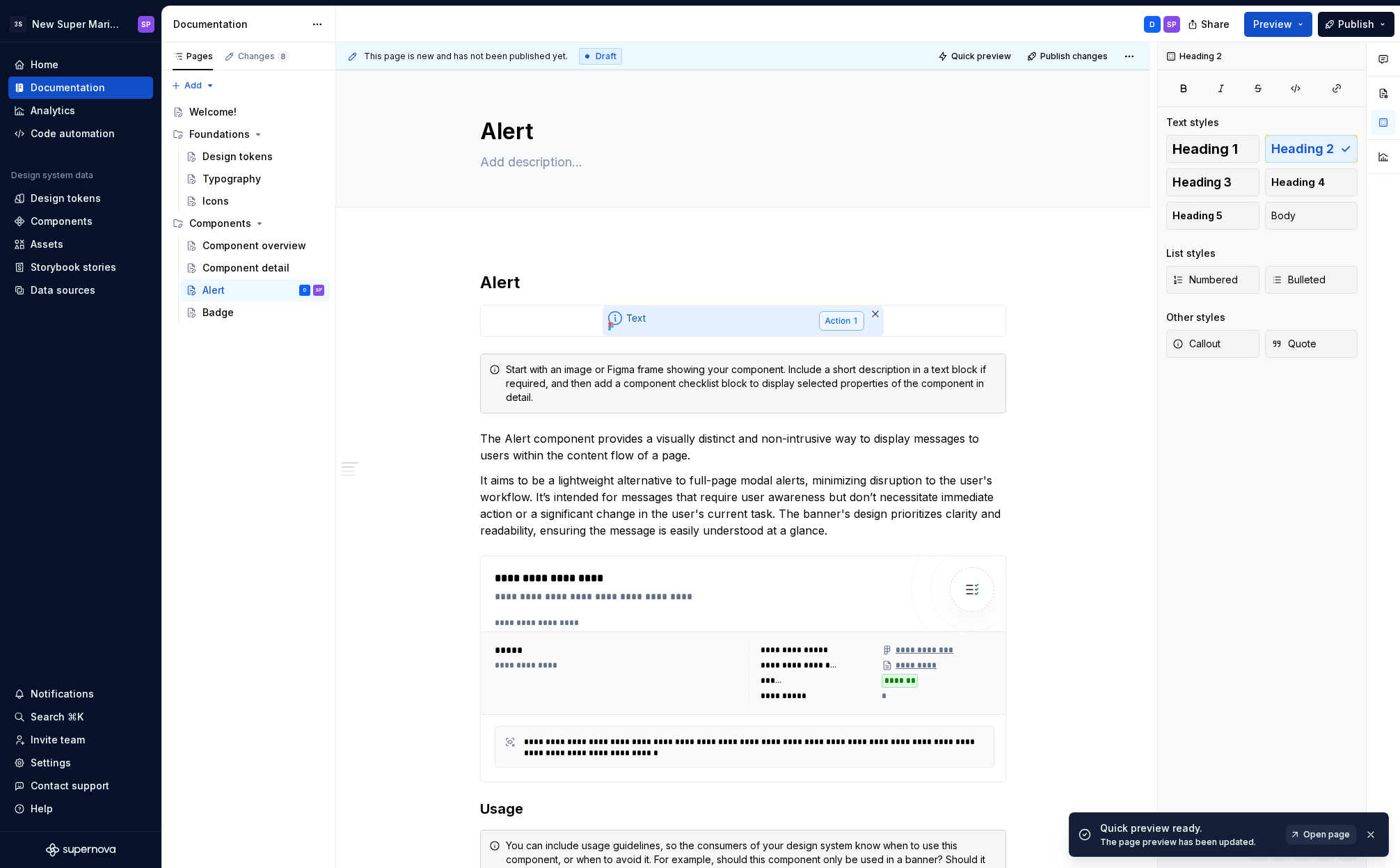
click at [1310, 834] on span "Open page" at bounding box center [1326, 834] width 47 height 11
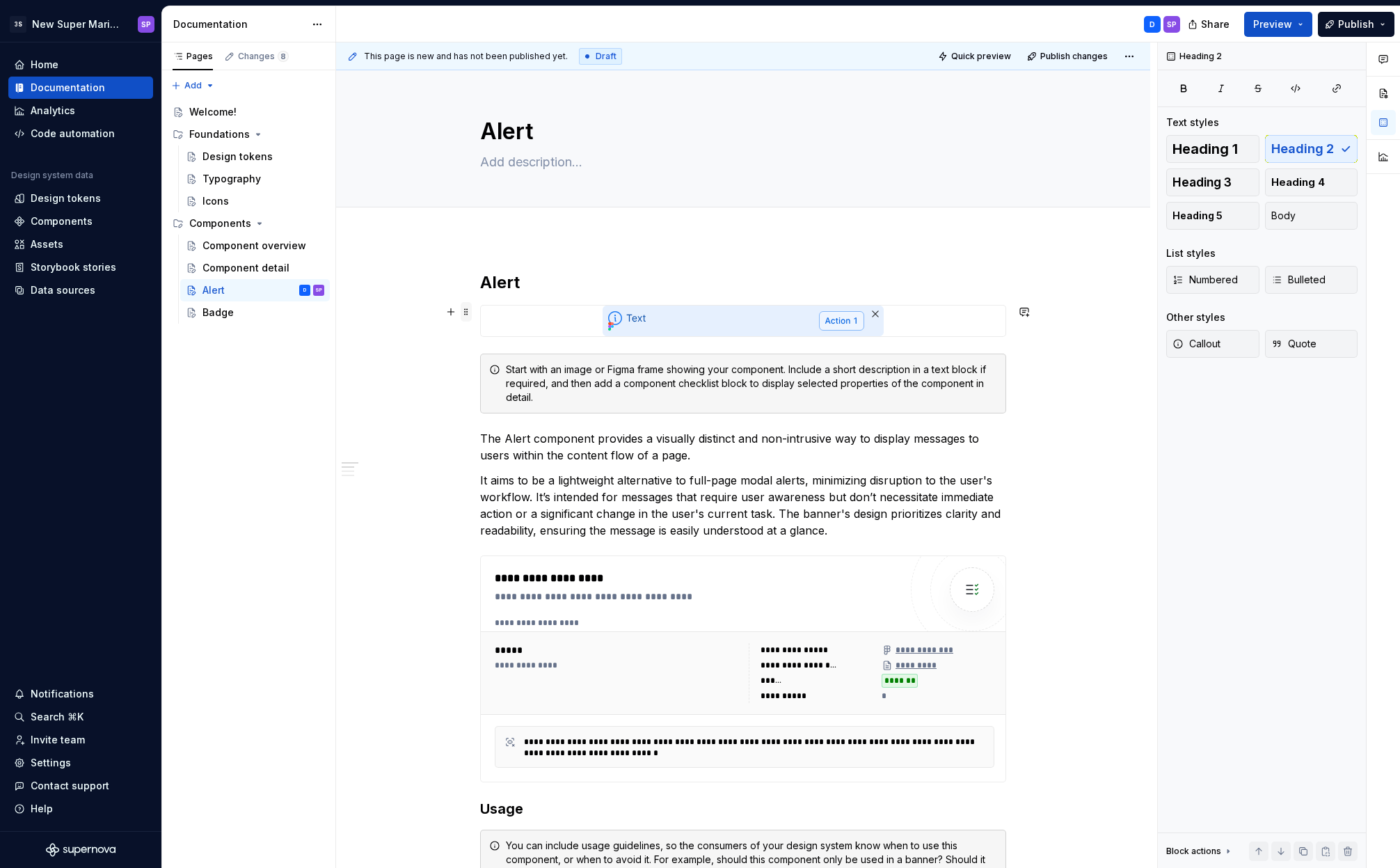
click at [465, 311] on span at bounding box center [466, 311] width 11 height 20
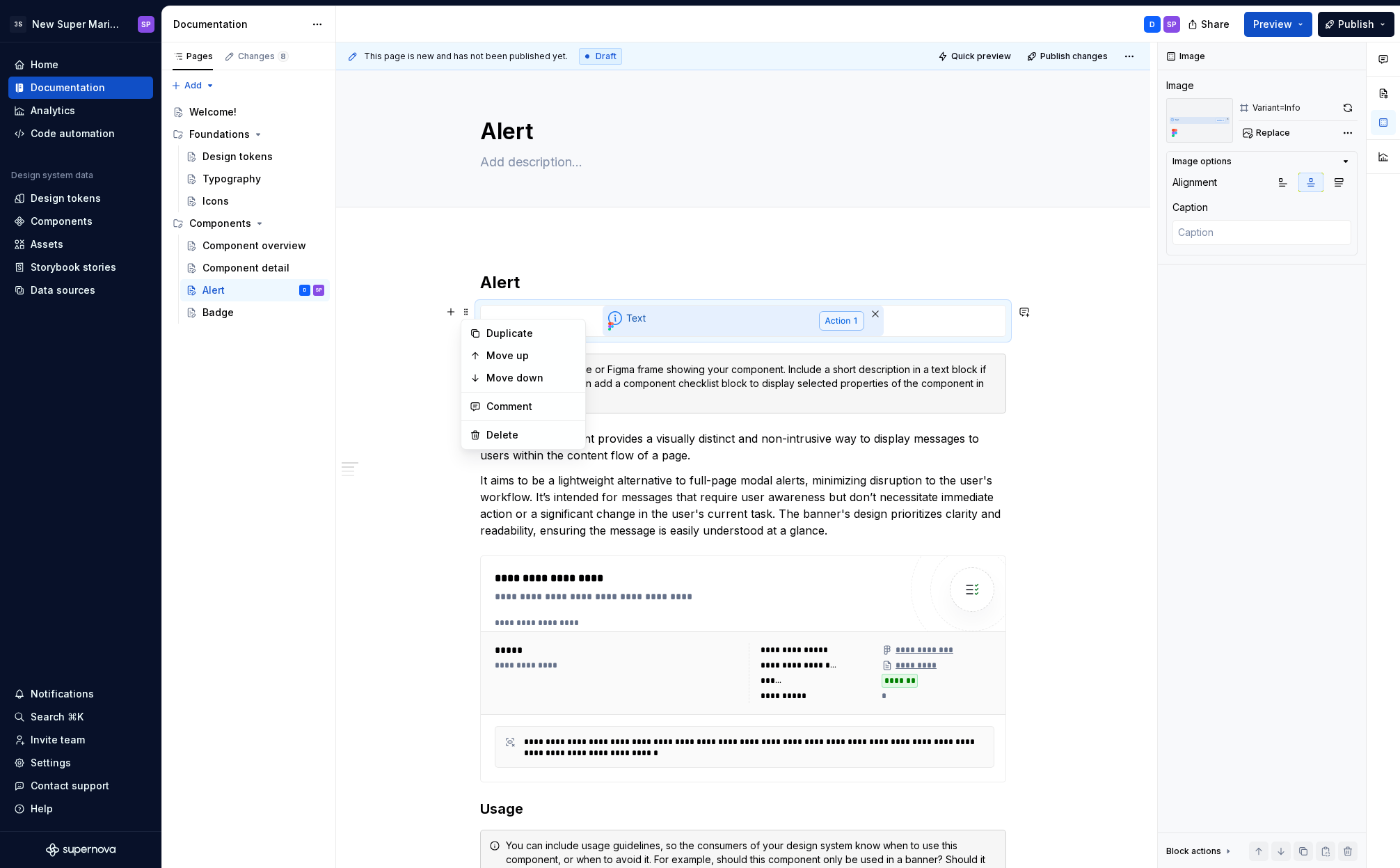
type textarea "*"
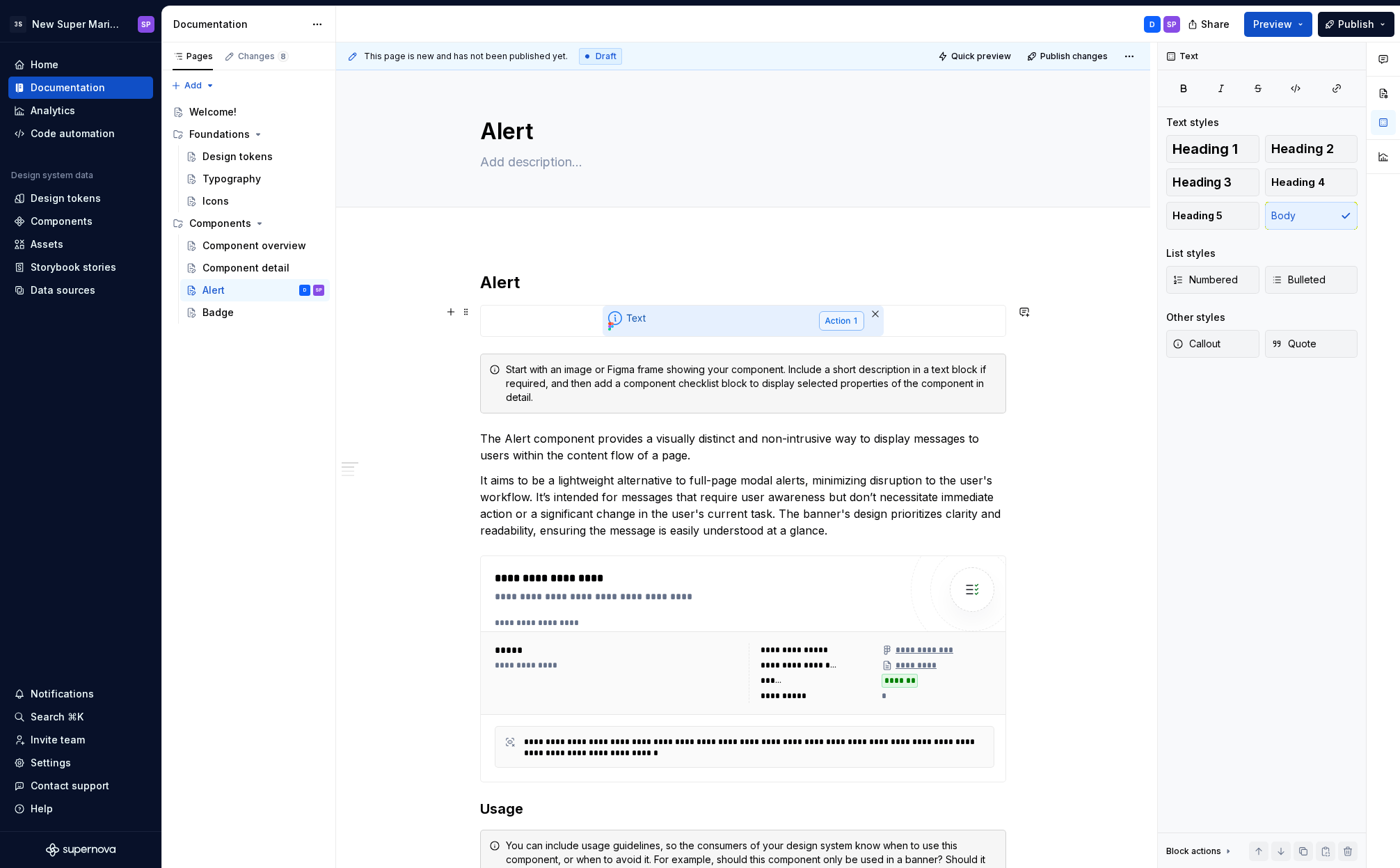
click at [796, 492] on p "It aims to be a lightweight alternative to full-page modal alerts, minimizing d…" at bounding box center [743, 505] width 526 height 67
click at [499, 282] on h2 "Alert" at bounding box center [743, 282] width 526 height 22
click at [510, 280] on h2 "Description" at bounding box center [743, 282] width 526 height 22
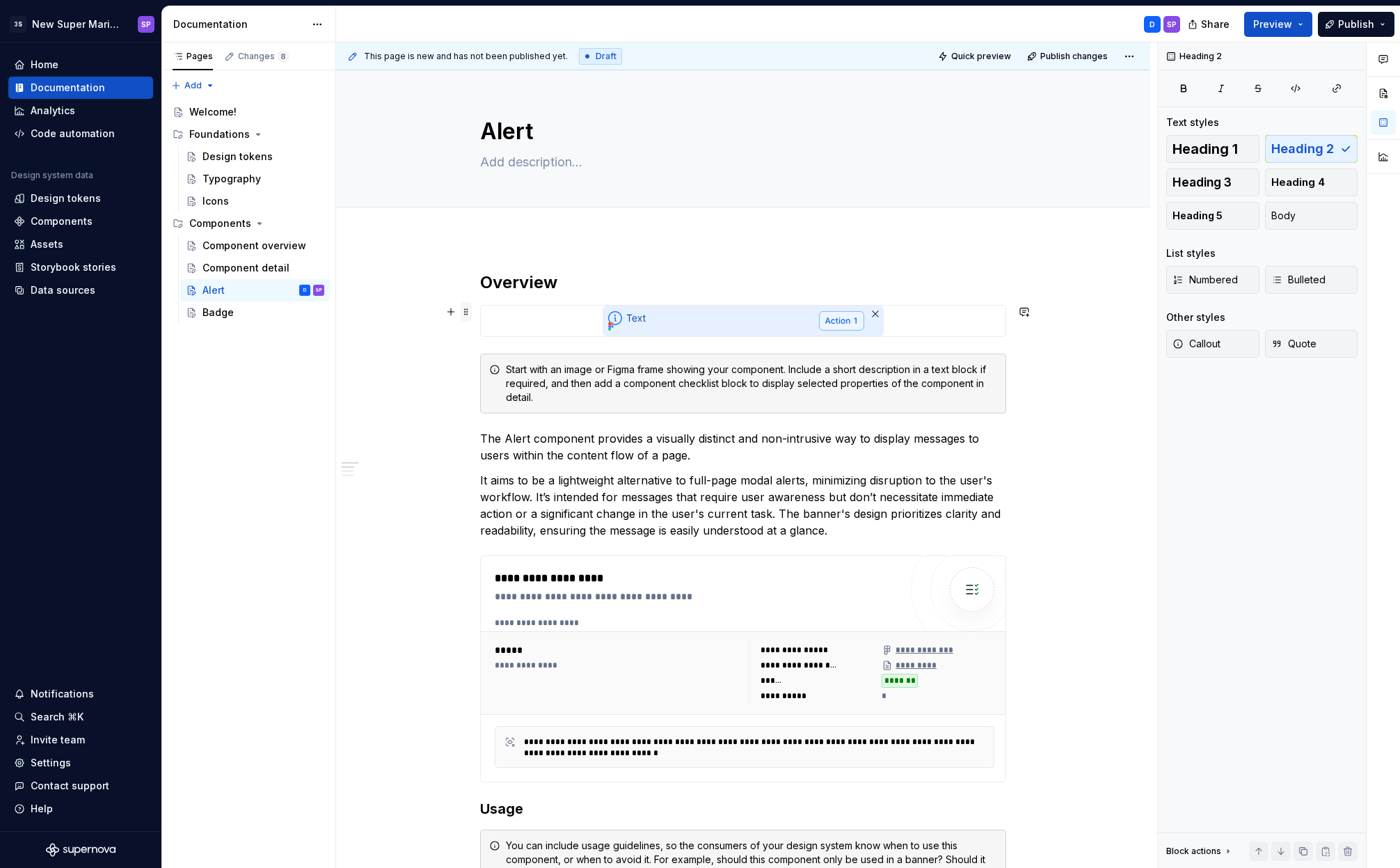
click at [469, 312] on span at bounding box center [466, 311] width 11 height 20
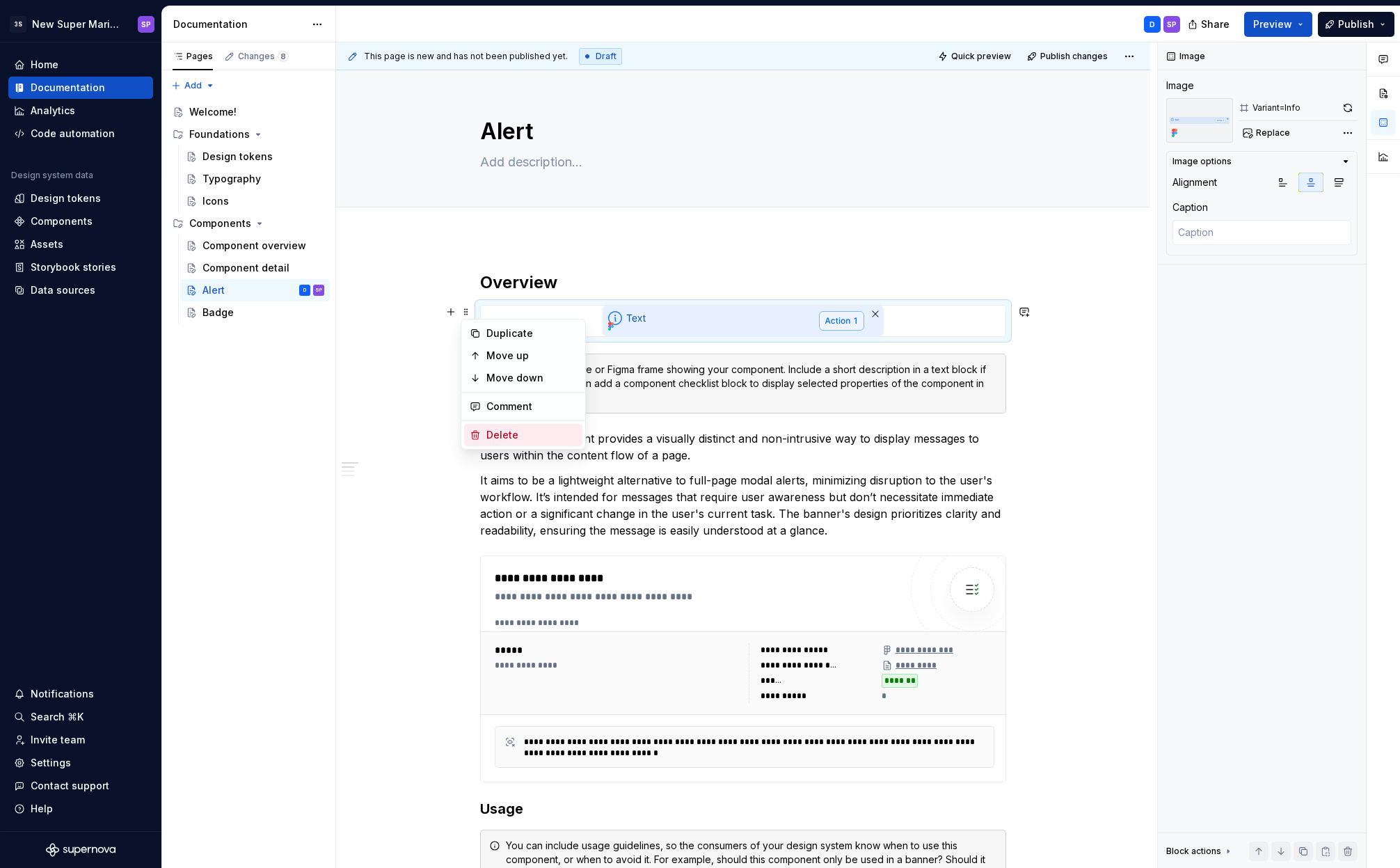
click at [496, 429] on div "Delete" at bounding box center [532, 435] width 91 height 14
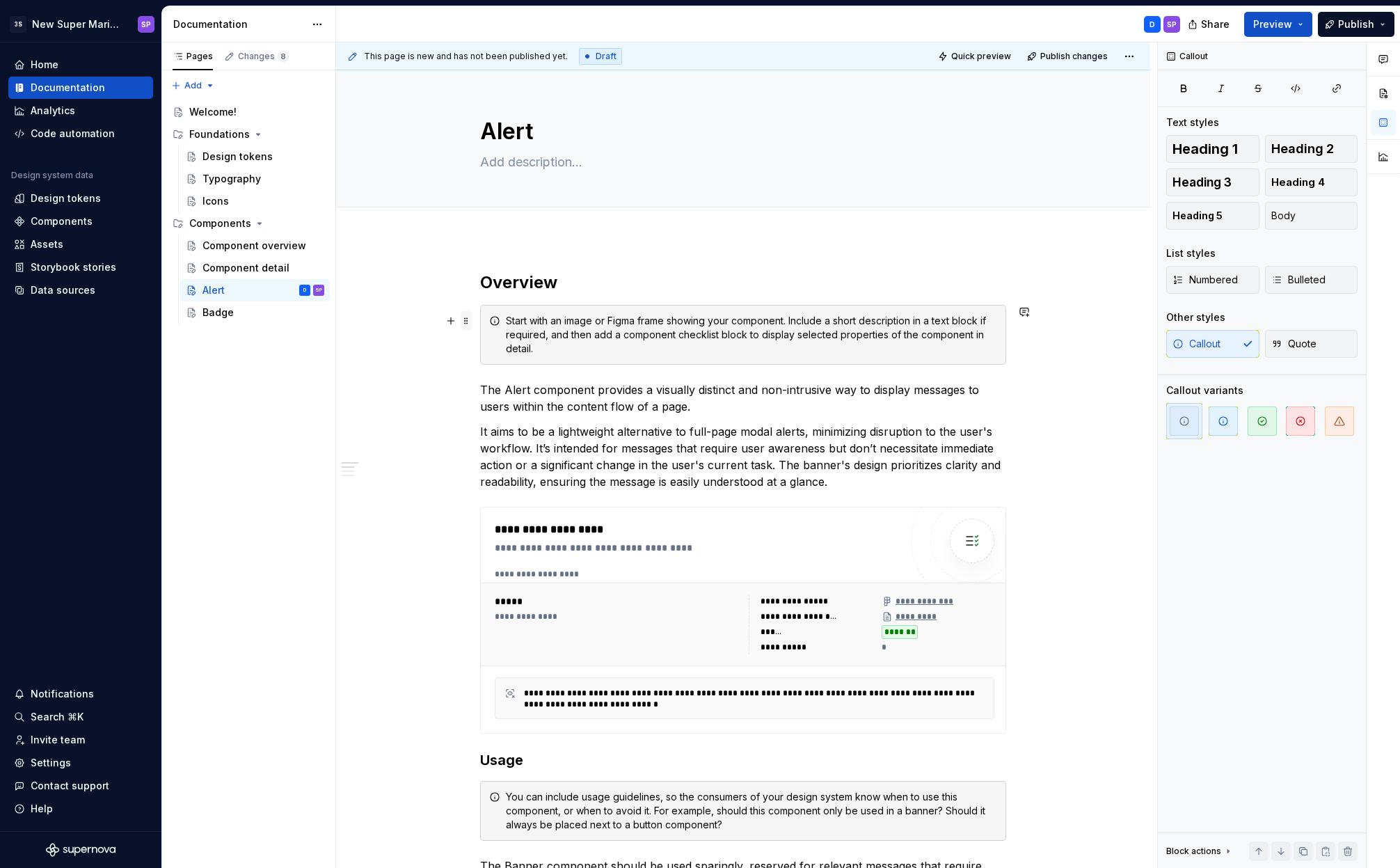
click at [468, 320] on span at bounding box center [466, 321] width 11 height 20
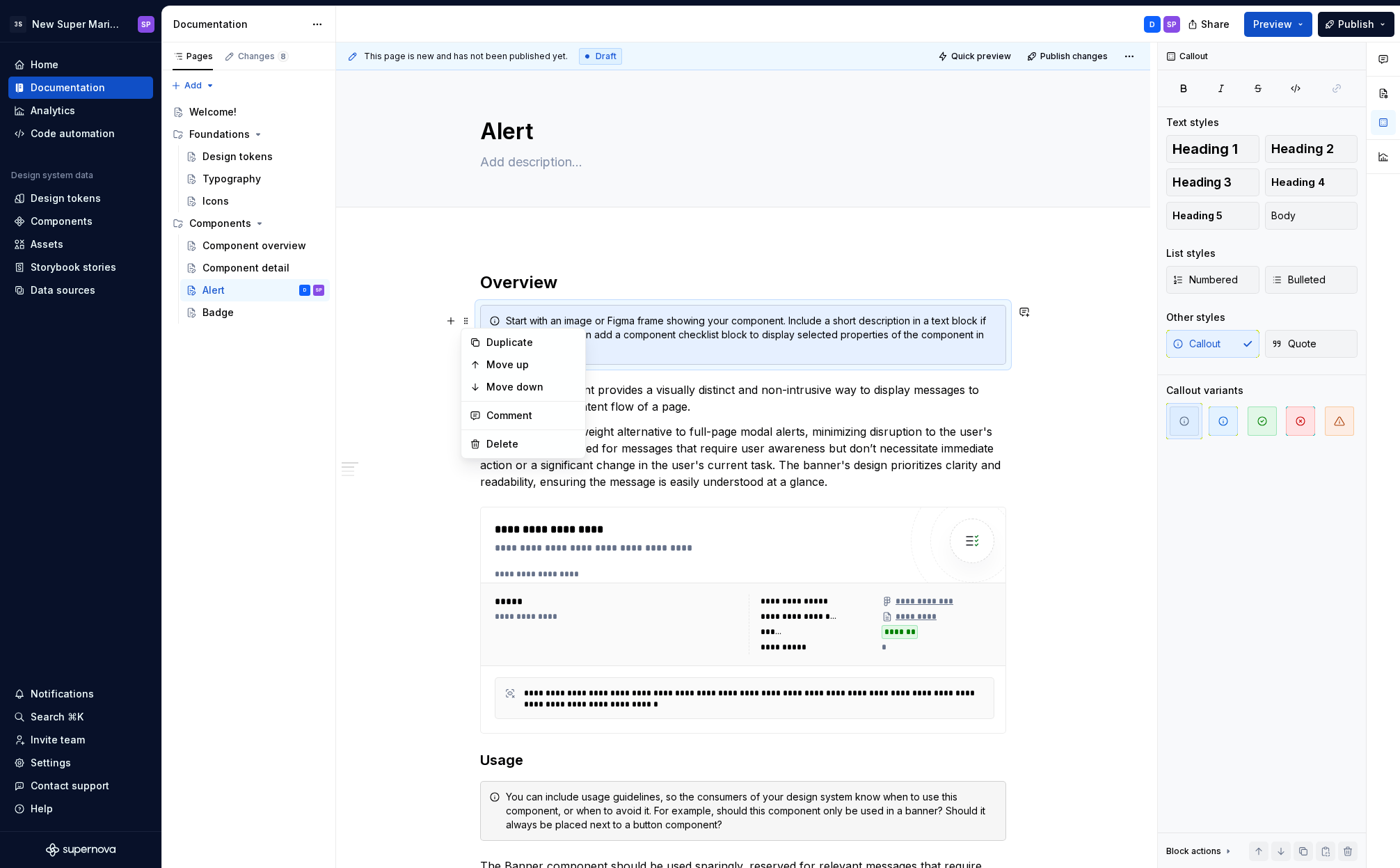
click at [716, 335] on div "Start with an image or Figma frame showing your component. Include a short desc…" at bounding box center [751, 334] width 491 height 42
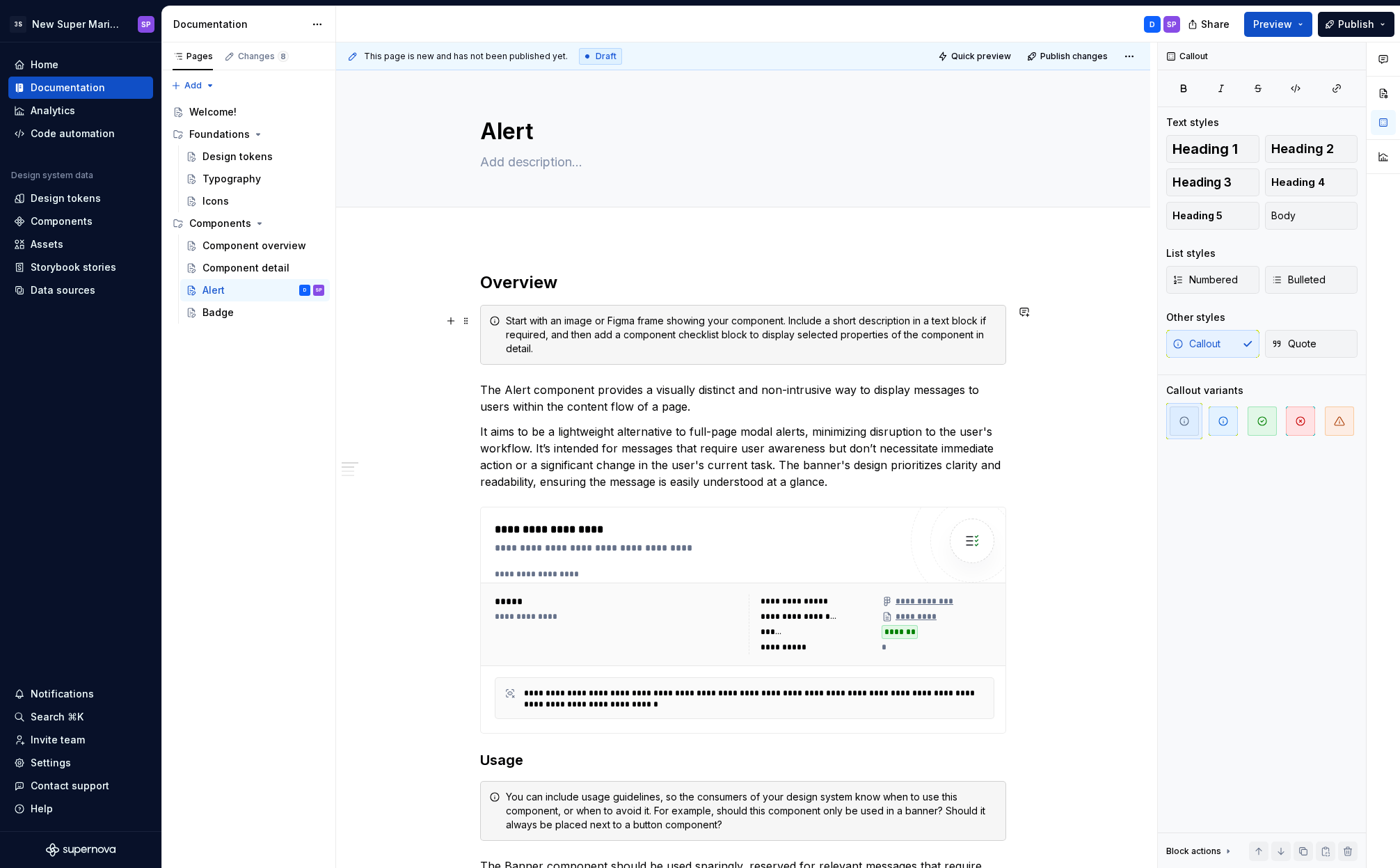
click at [710, 325] on div "Start with an image or Figma frame showing your component. Include a short desc…" at bounding box center [751, 334] width 491 height 42
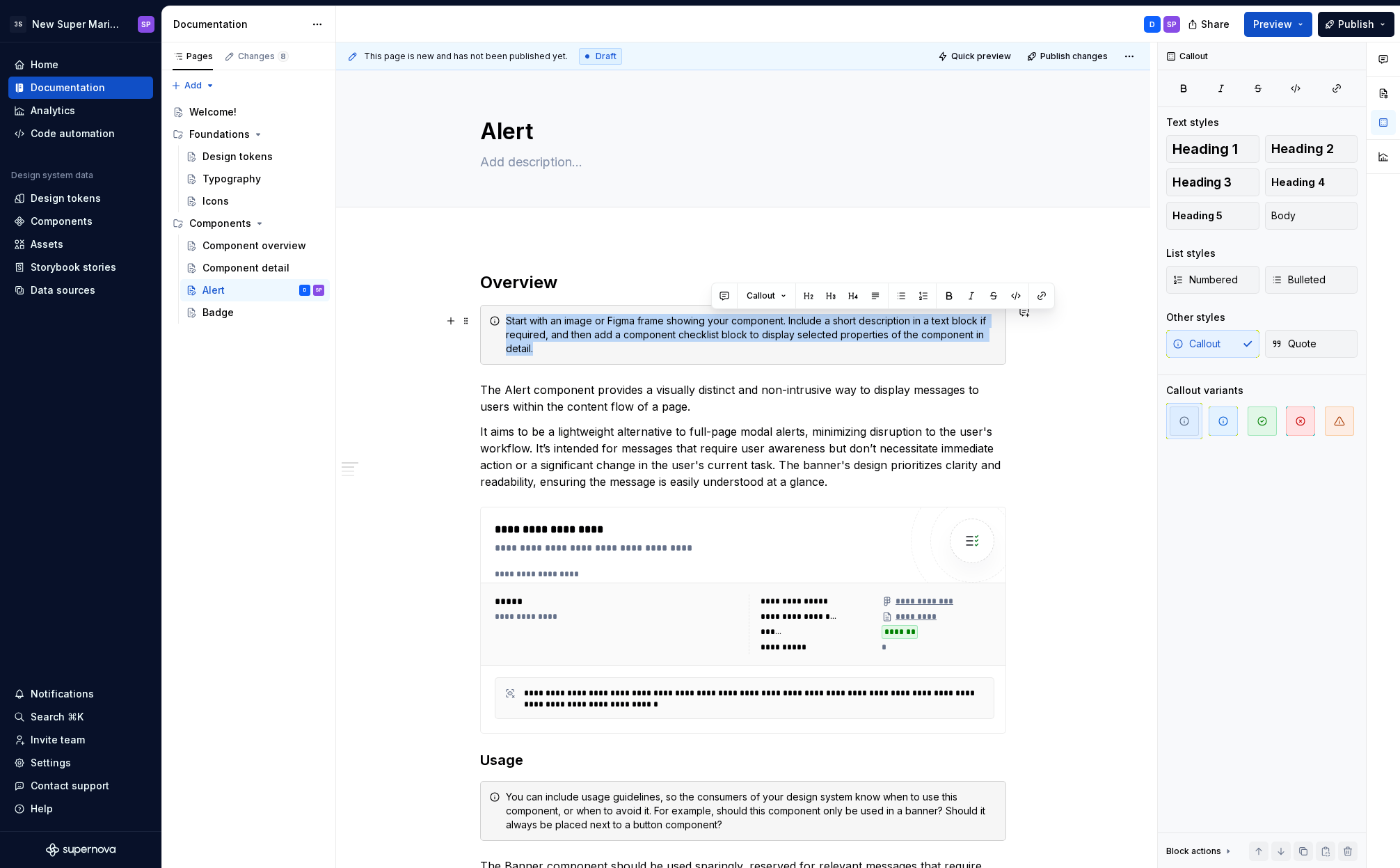
click at [710, 325] on div "Start with an image or Figma frame showing your component. Include a short desc…" at bounding box center [751, 334] width 491 height 42
click at [651, 331] on div "Start with an image or Figma frame showing your component. Include a short desc…" at bounding box center [751, 334] width 491 height 42
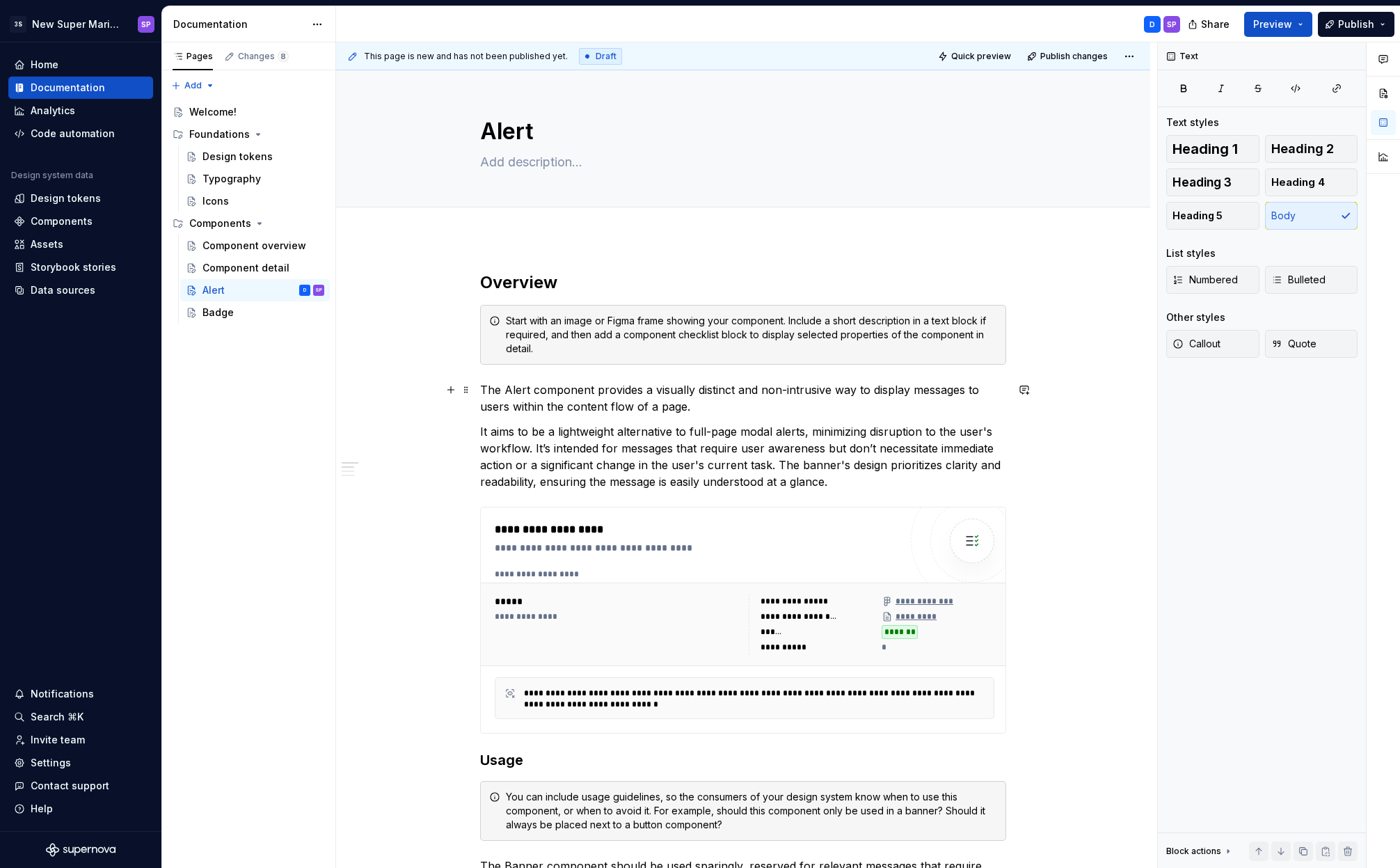
click at [570, 391] on p "The Alert component provides a visually distinct and non-intrusive way to displ…" at bounding box center [743, 398] width 526 height 33
click at [997, 321] on div "Start with an image or Figma frame showing your component. Include a short desc…" at bounding box center [743, 335] width 526 height 60
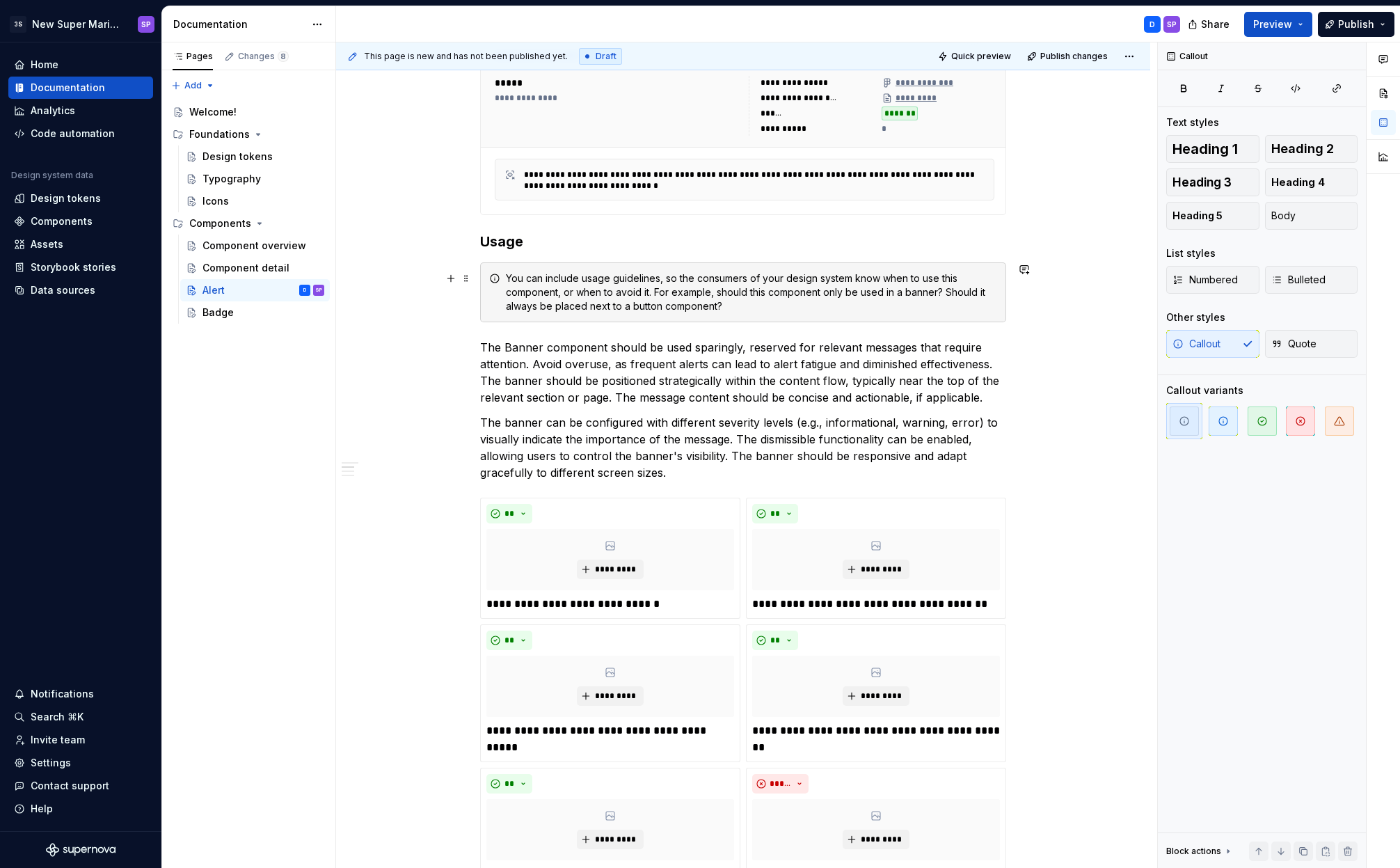
scroll to position [447, 0]
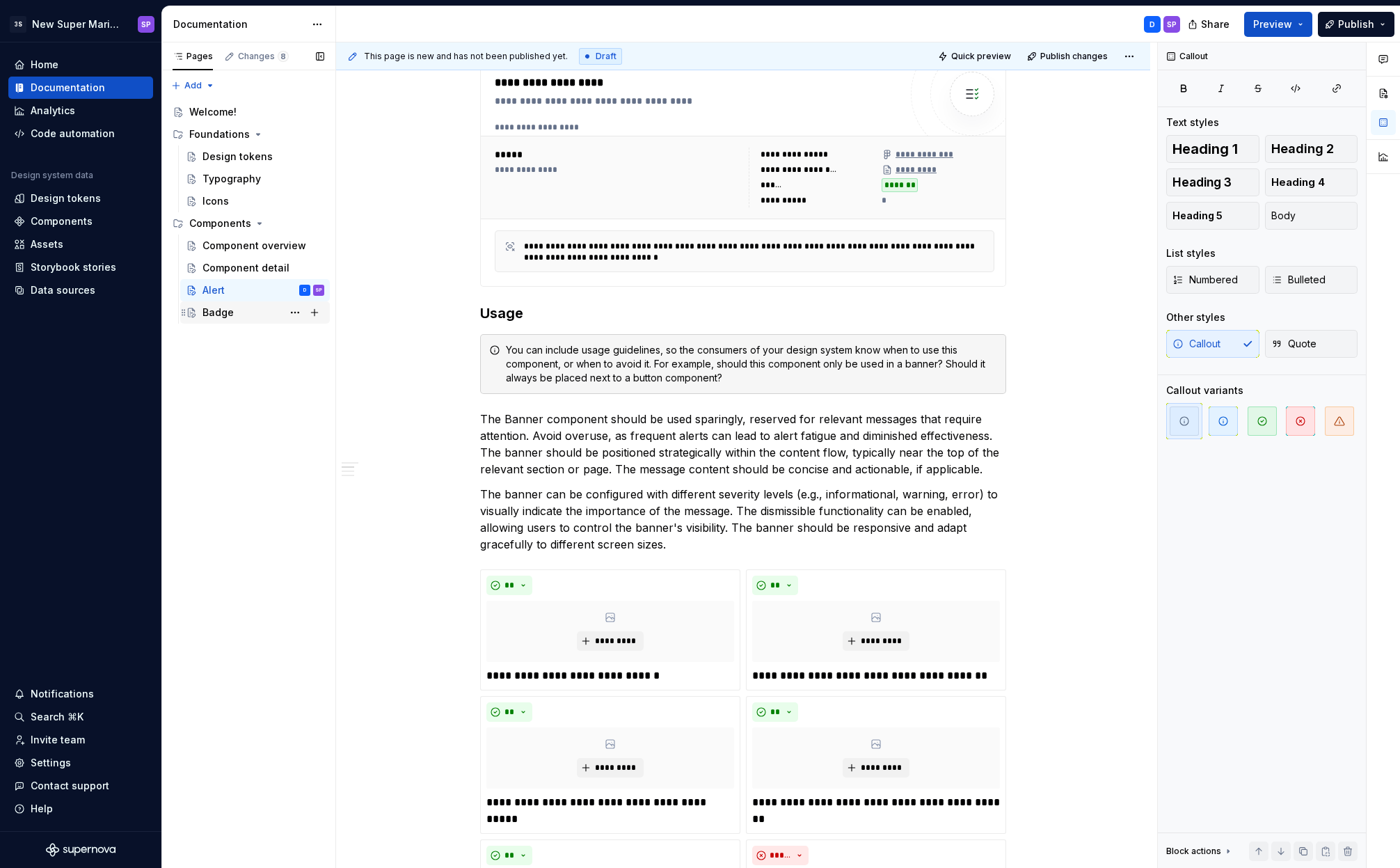
click at [216, 322] on div "Badge" at bounding box center [255, 312] width 150 height 22
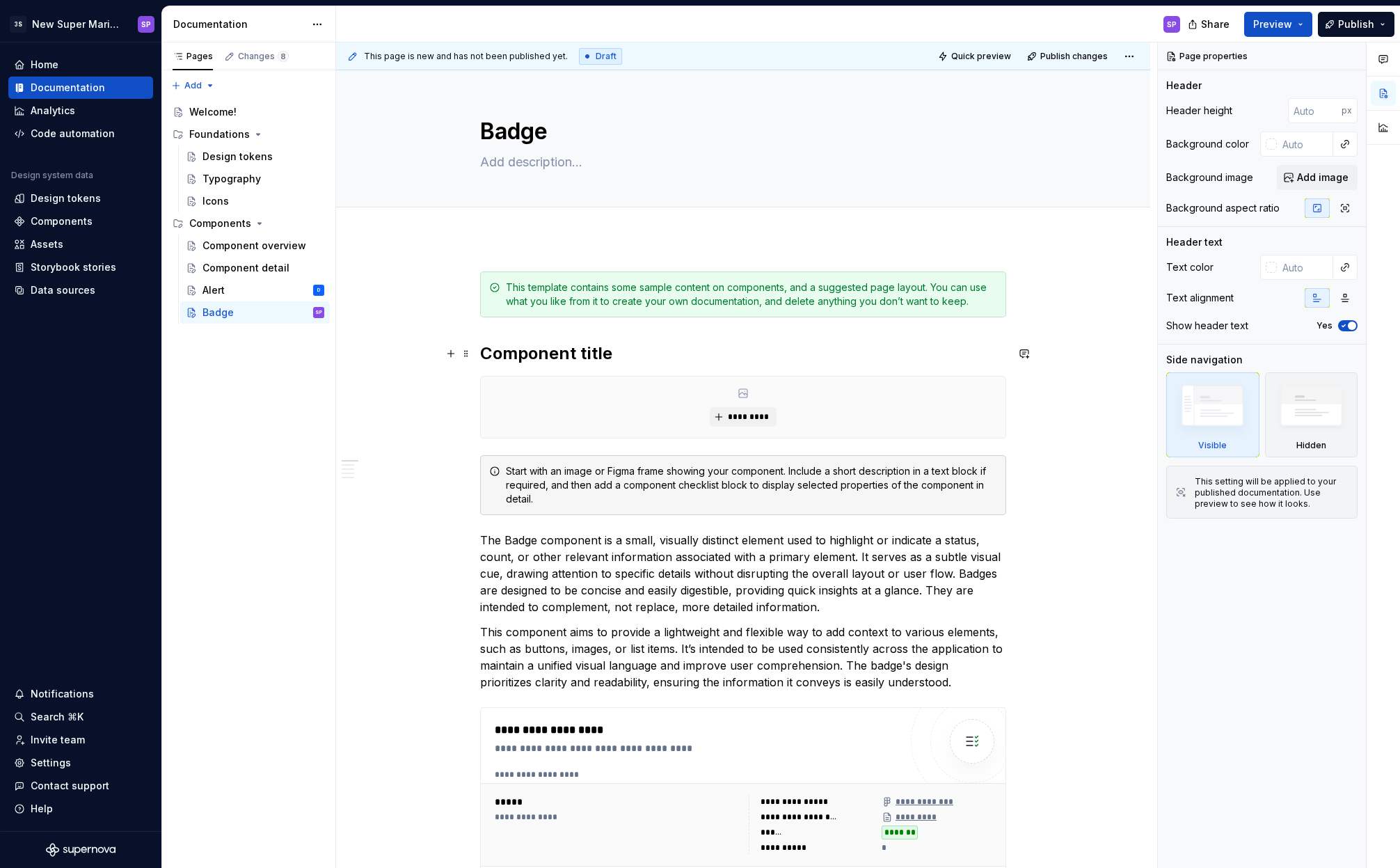
type textarea "*"
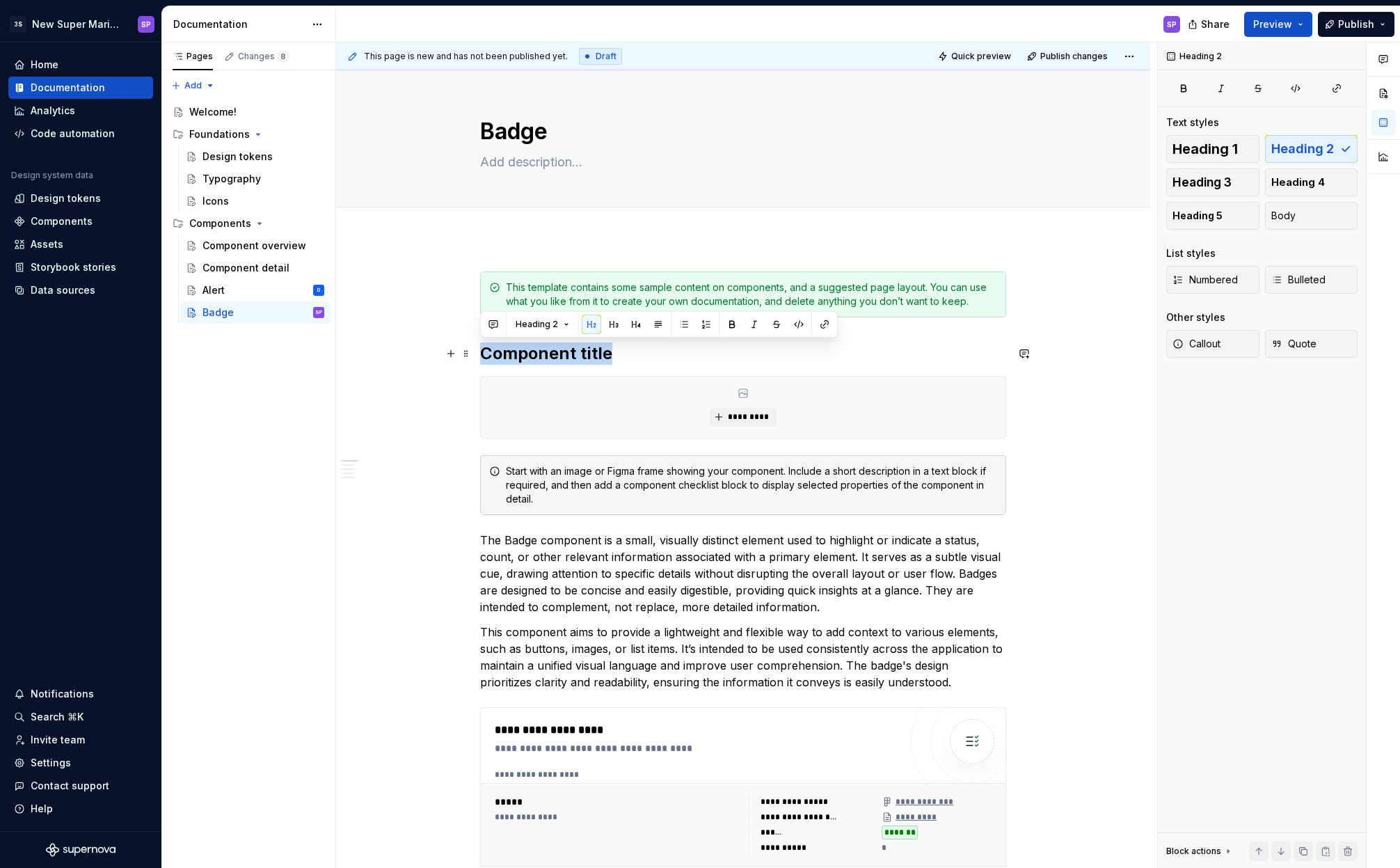
drag, startPoint x: 616, startPoint y: 353, endPoint x: 485, endPoint y: 353, distance: 131.0
click at [485, 353] on h2 "Component title" at bounding box center [743, 353] width 526 height 22
click at [466, 286] on span at bounding box center [466, 287] width 11 height 20
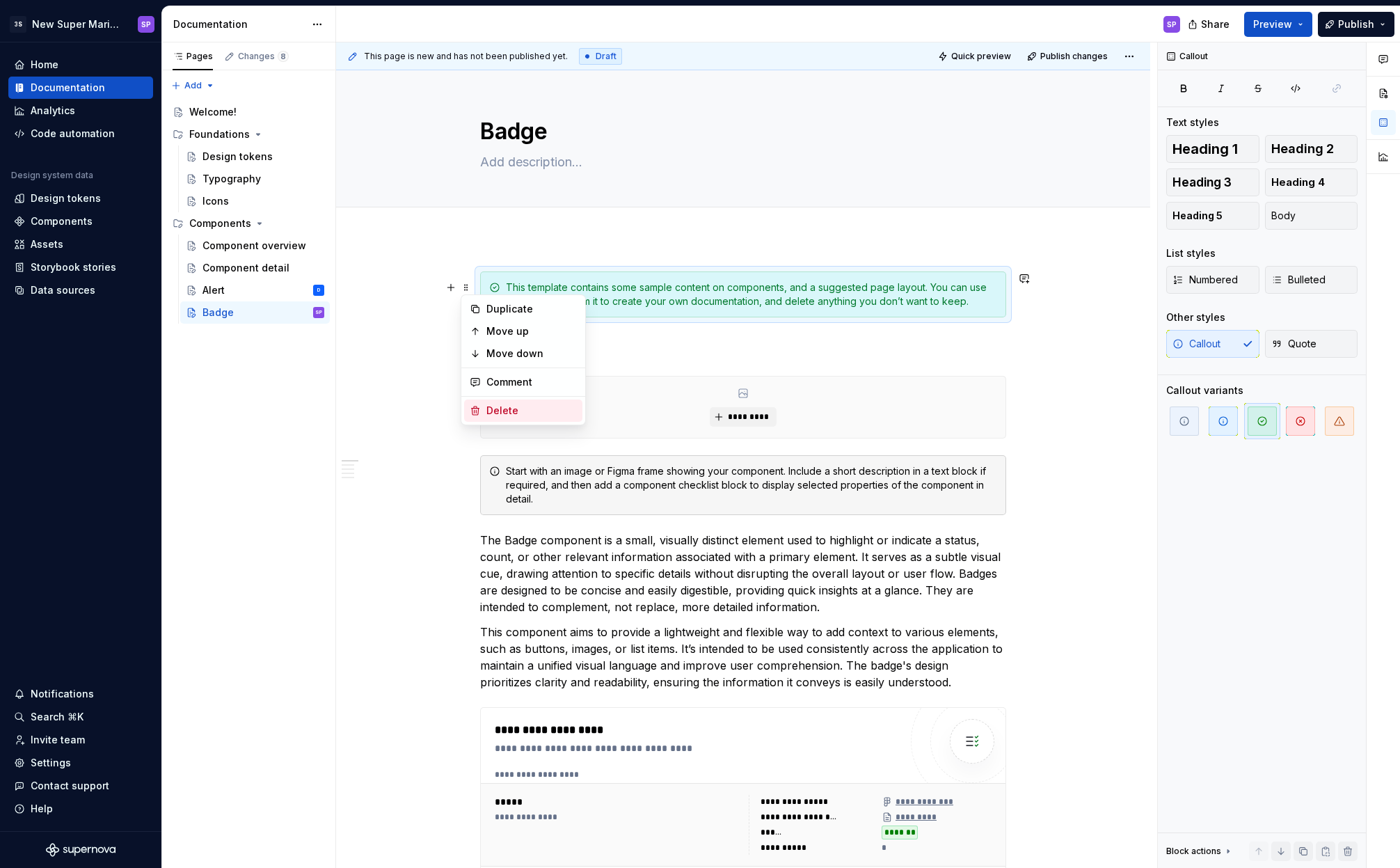
click at [478, 401] on div "Delete" at bounding box center [523, 410] width 118 height 22
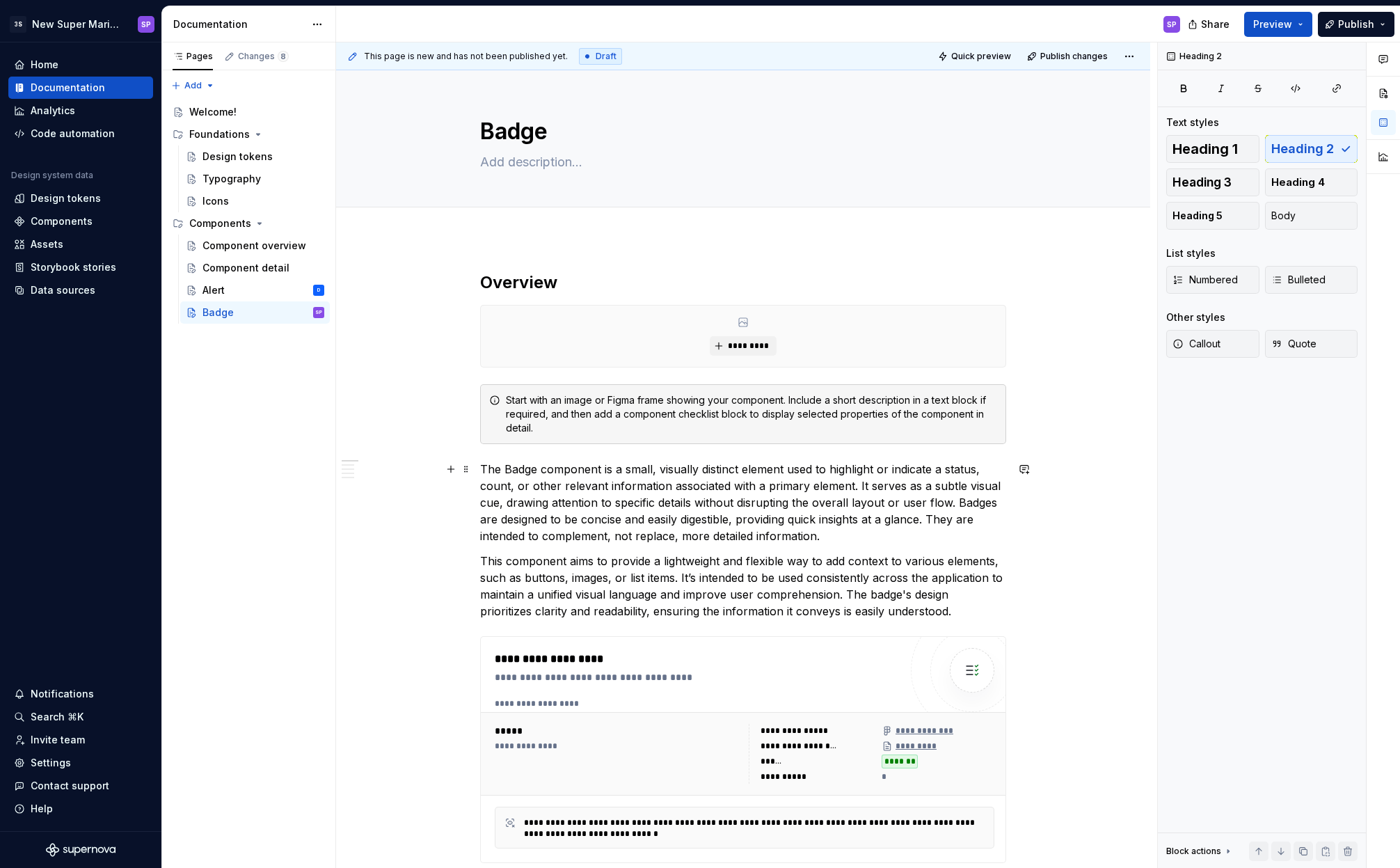
click at [686, 488] on p "The Badge component is a small, visually distinct element used to highlight or …" at bounding box center [743, 503] width 526 height 84
click at [251, 285] on div "Alert D" at bounding box center [263, 290] width 121 height 20
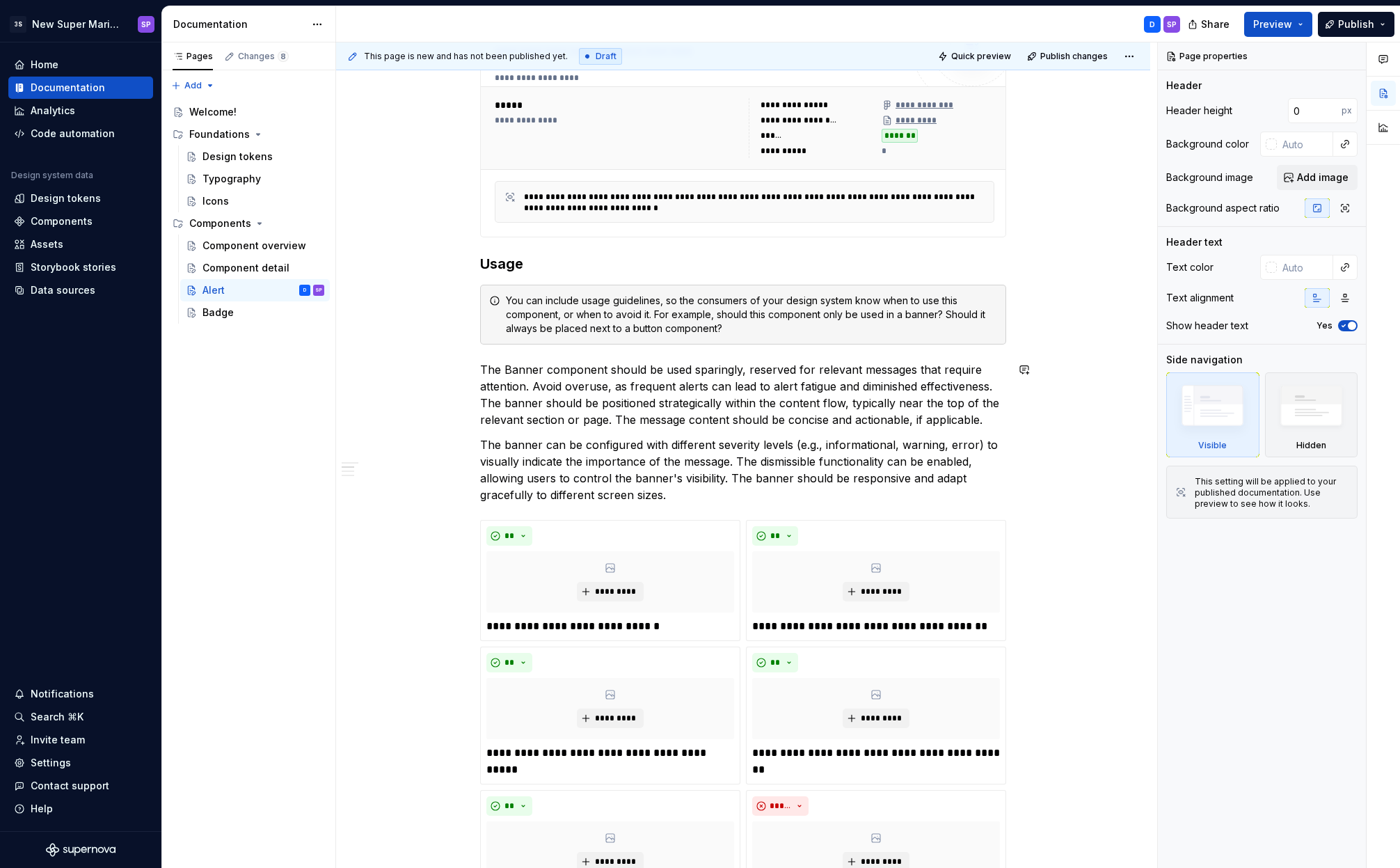
scroll to position [41, 0]
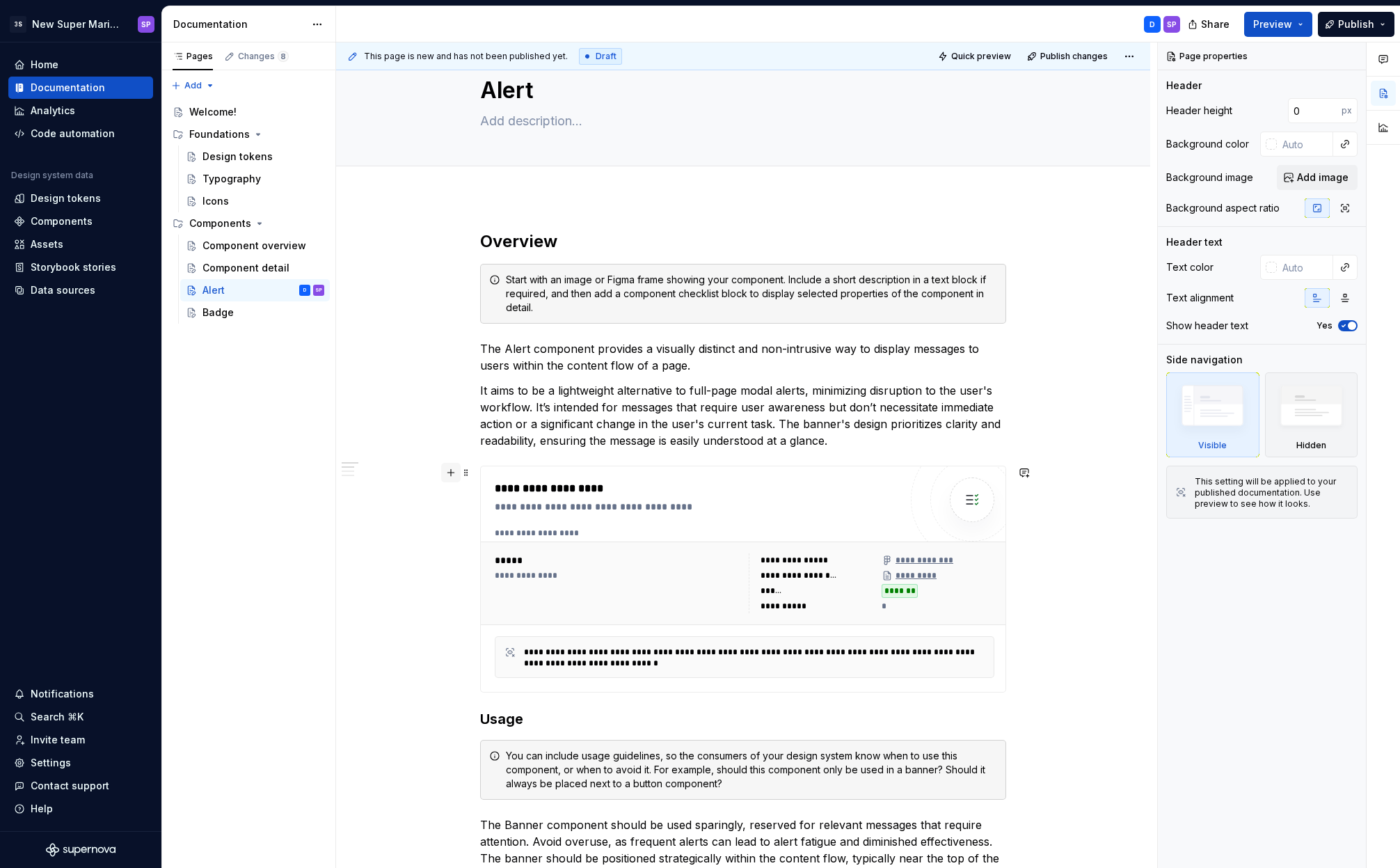
click at [458, 473] on button "button" at bounding box center [450, 472] width 20 height 20
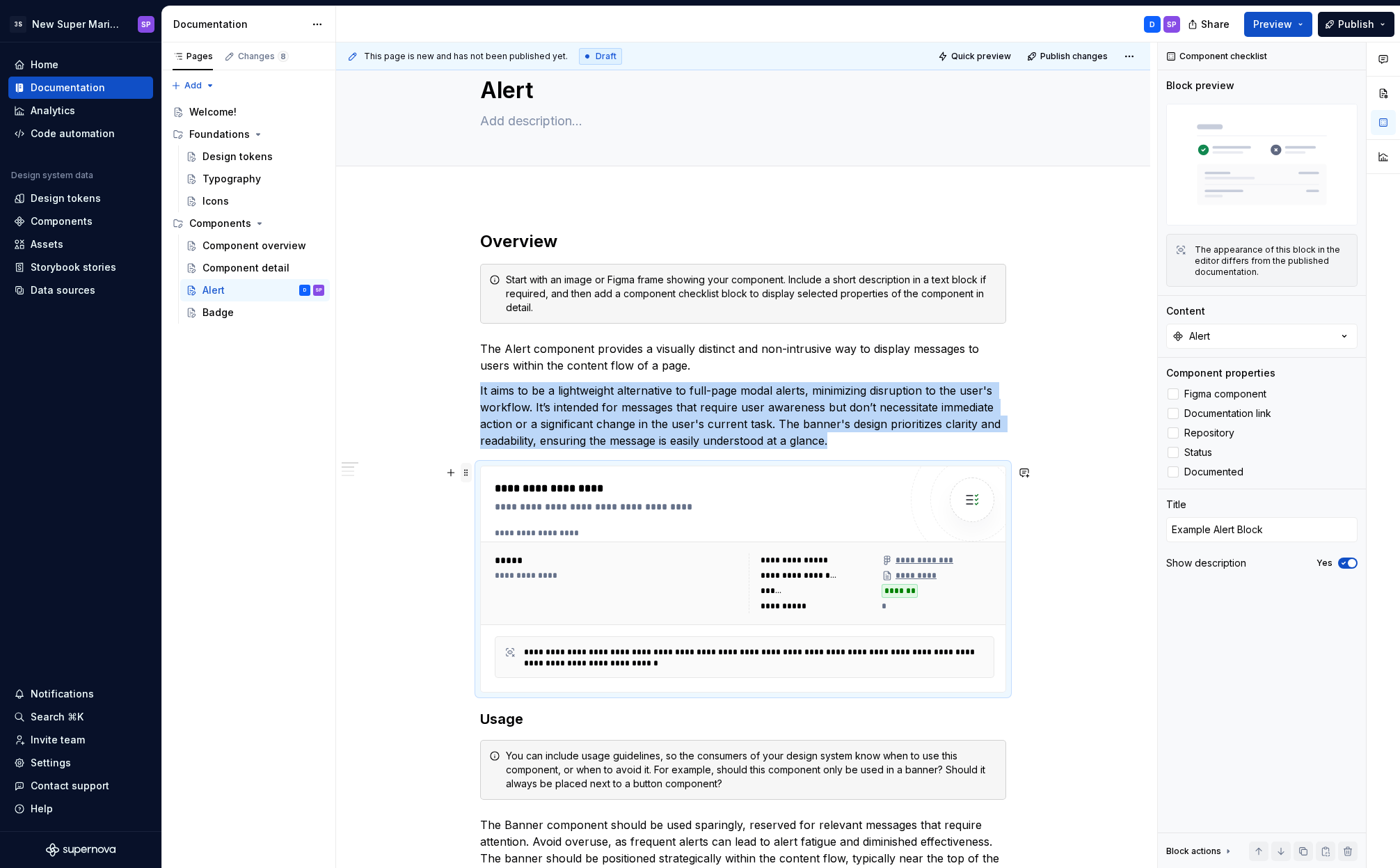
click at [466, 469] on span at bounding box center [466, 472] width 11 height 20
click at [497, 522] on div "Move up" at bounding box center [532, 517] width 91 height 14
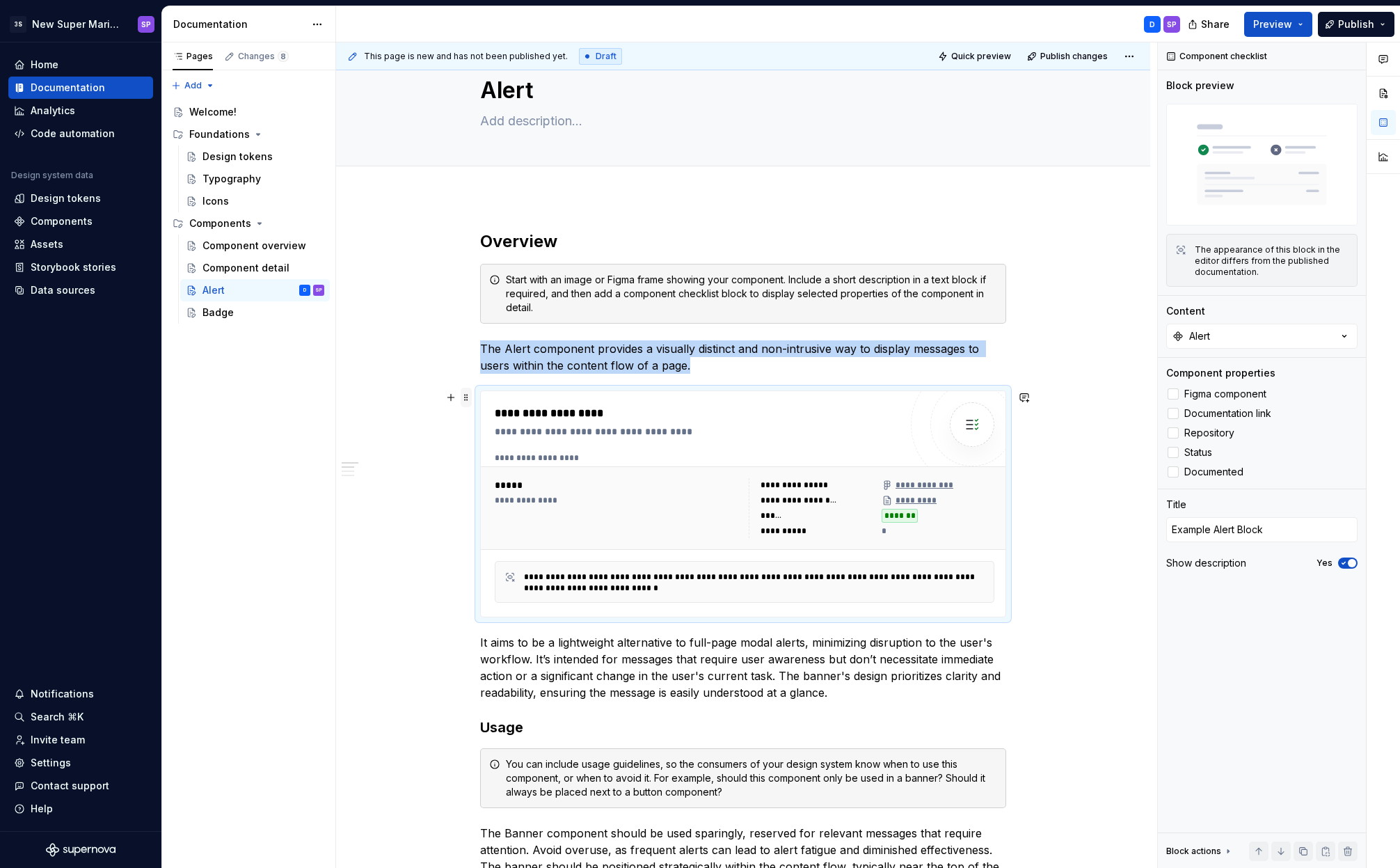
click at [468, 399] on span at bounding box center [466, 397] width 11 height 20
click at [518, 434] on div "Move up" at bounding box center [532, 441] width 91 height 14
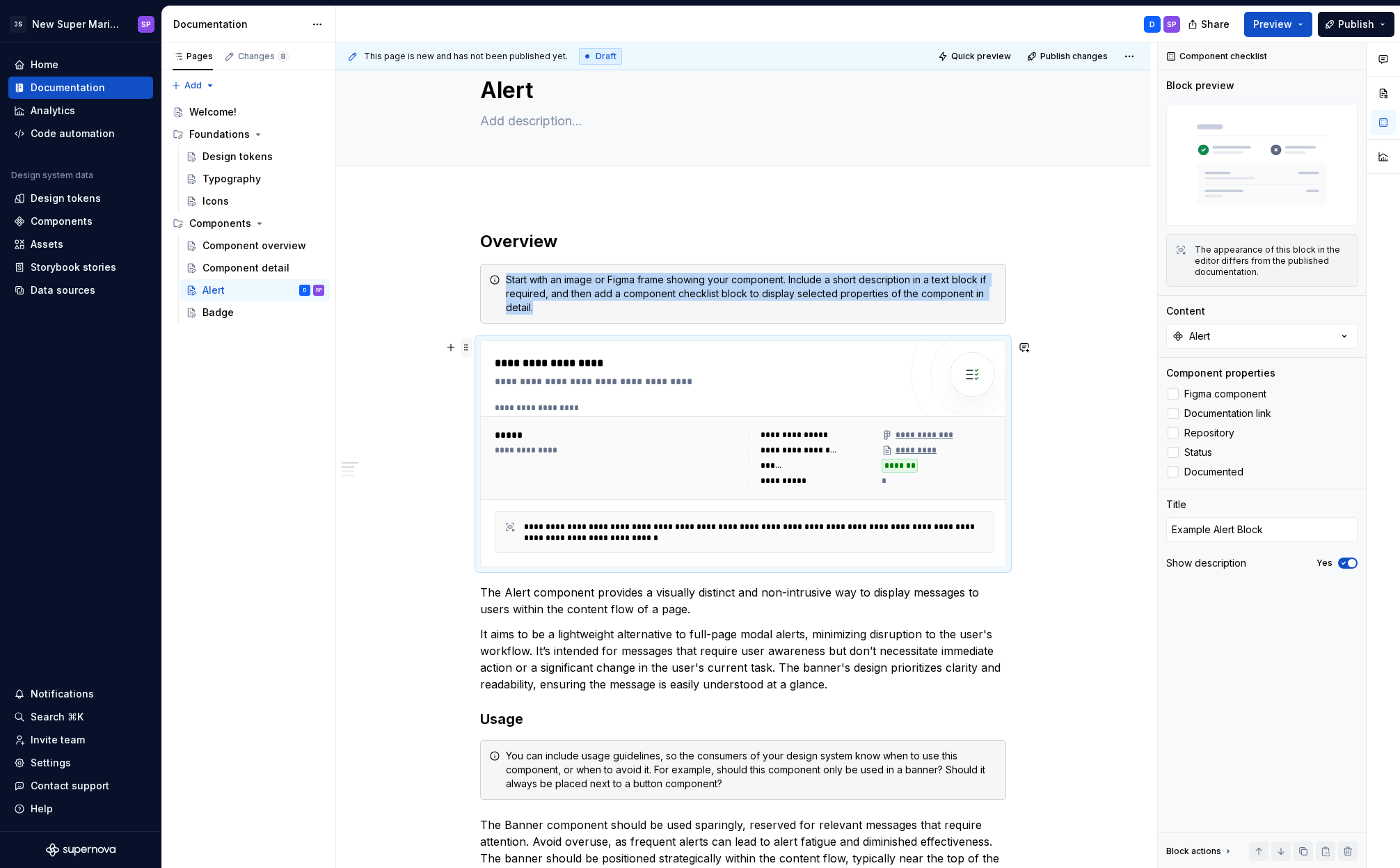
click at [465, 346] on span at bounding box center [466, 347] width 11 height 20
click at [510, 387] on div "Move up" at bounding box center [532, 391] width 91 height 14
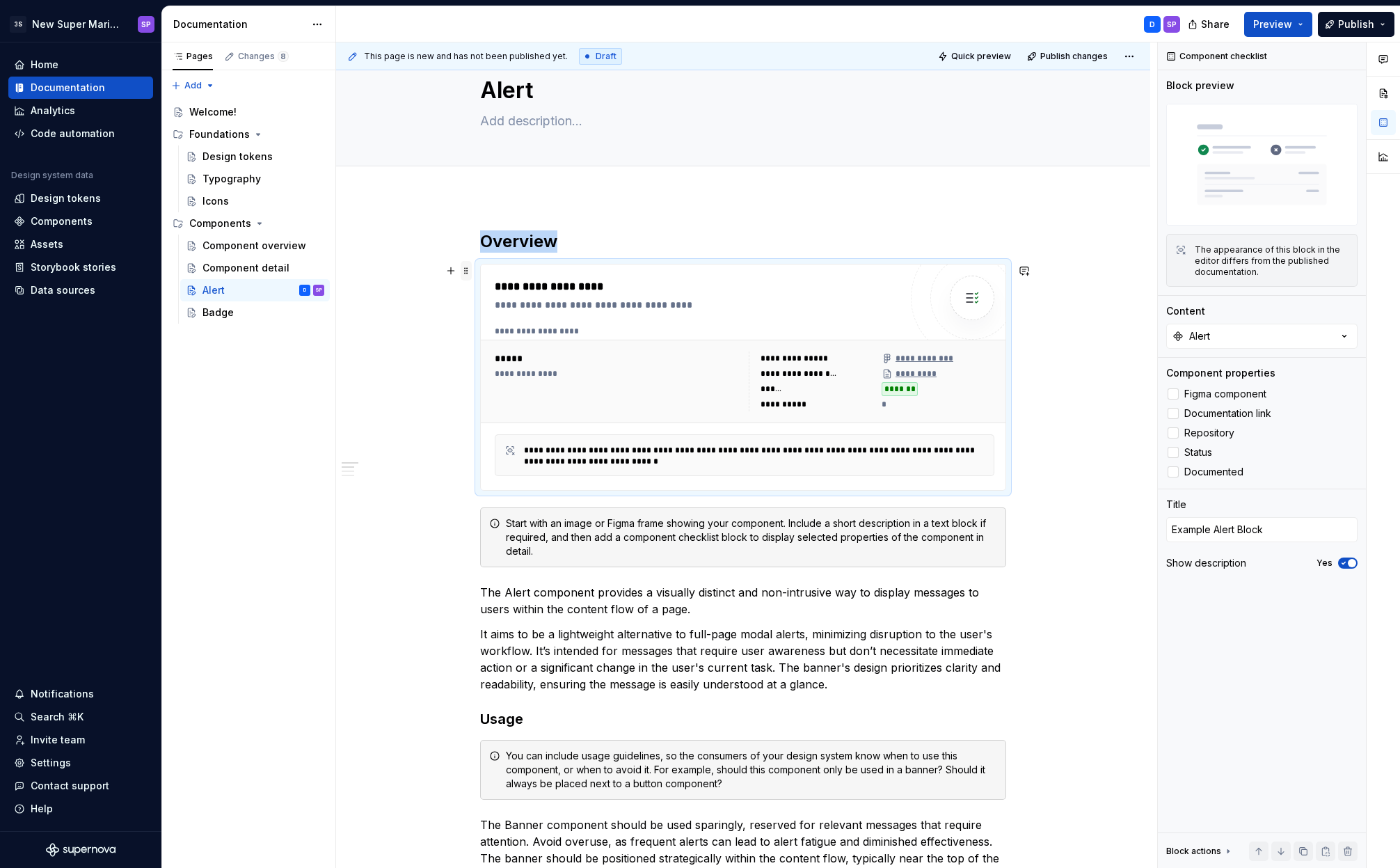
click at [462, 275] on span at bounding box center [466, 270] width 11 height 20
click at [519, 313] on div "Move up" at bounding box center [532, 315] width 91 height 14
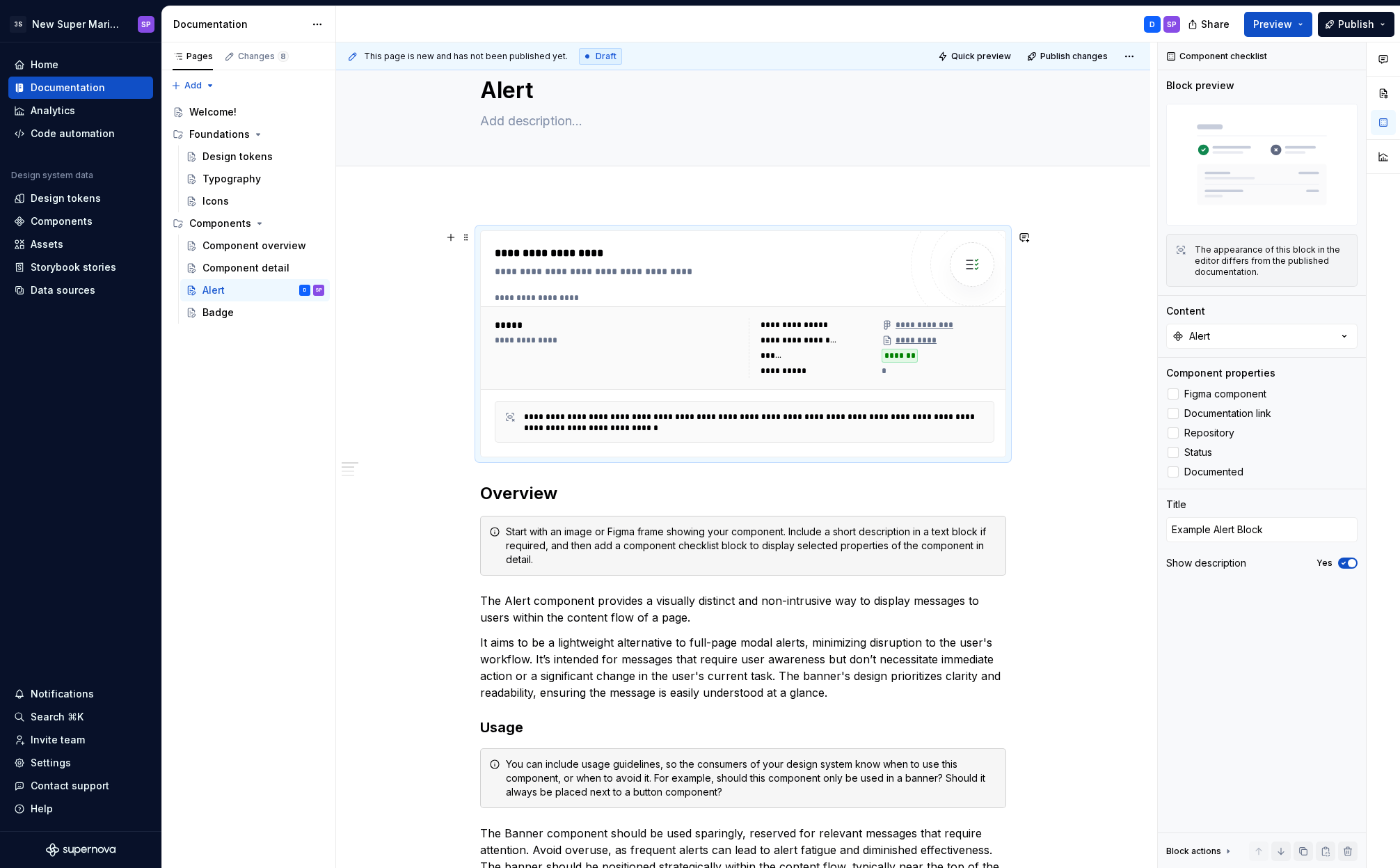
scroll to position [0, 0]
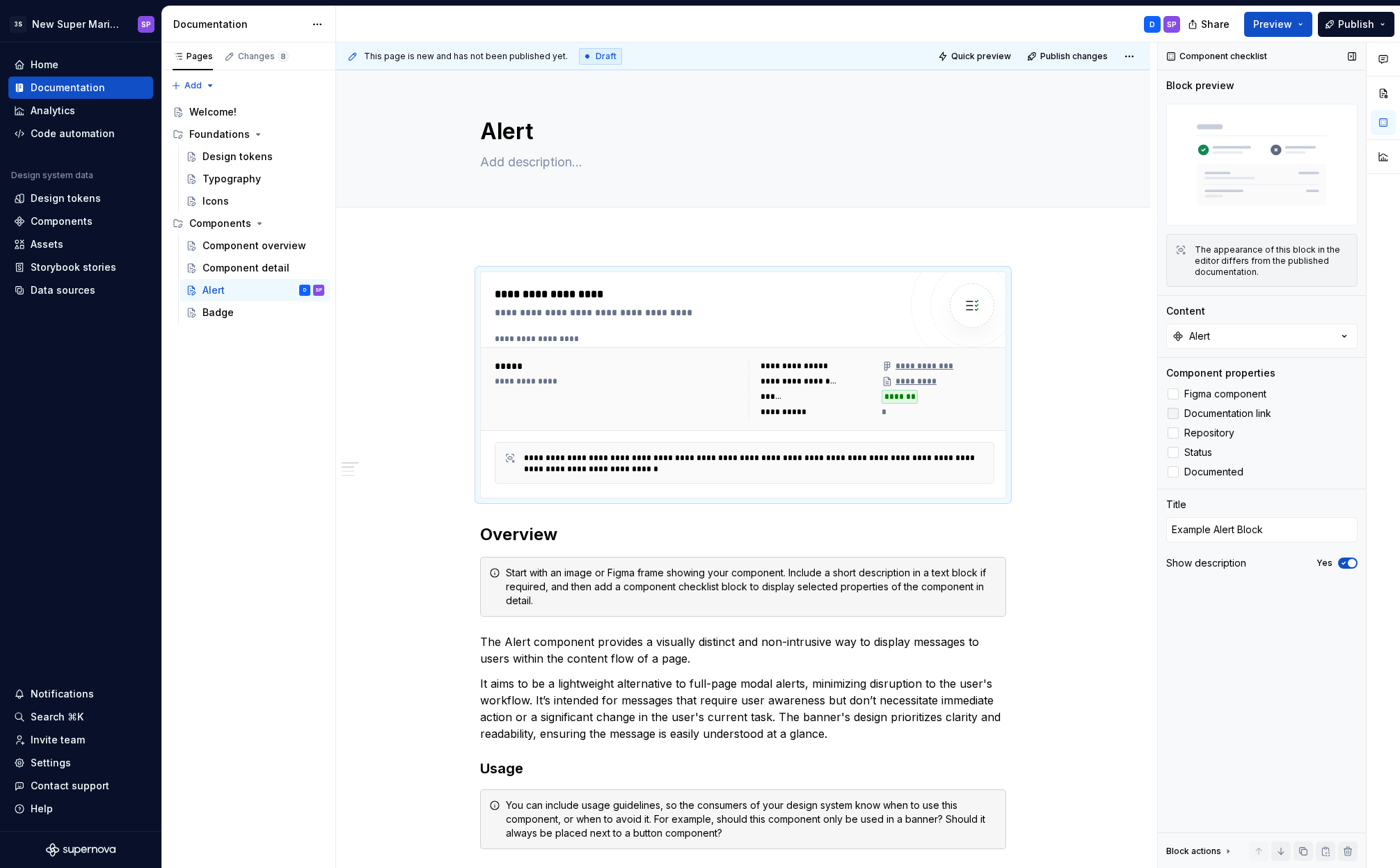
click at [1172, 419] on label "Documentation link" at bounding box center [1262, 414] width 191 height 17
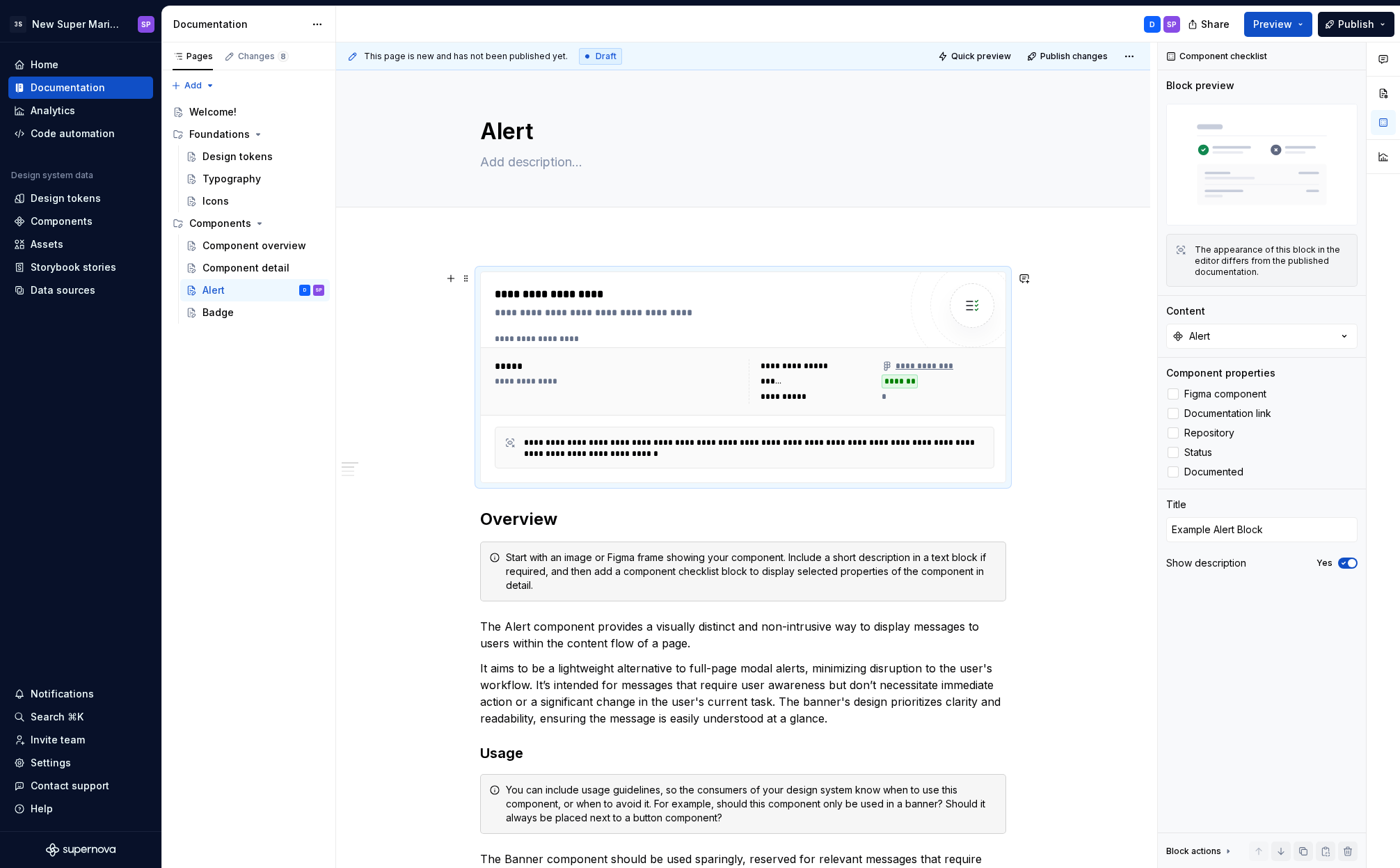
type textarea "*"
click at [1255, 531] on textarea "Example Alert Block" at bounding box center [1262, 529] width 191 height 25
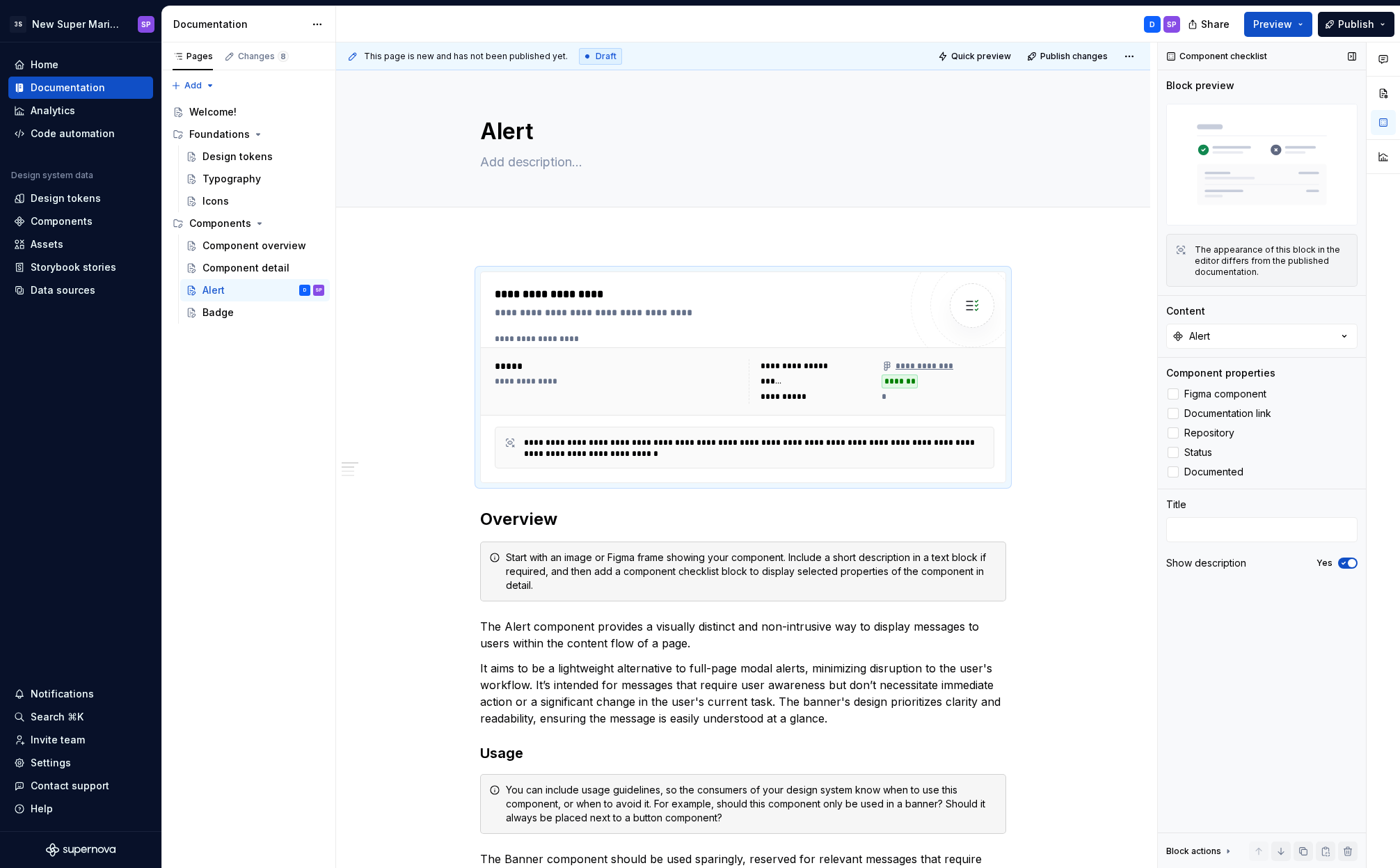
click at [1260, 598] on div "Component checklist Block preview The appearance of this block in the editor di…" at bounding box center [1261, 456] width 208 height 826
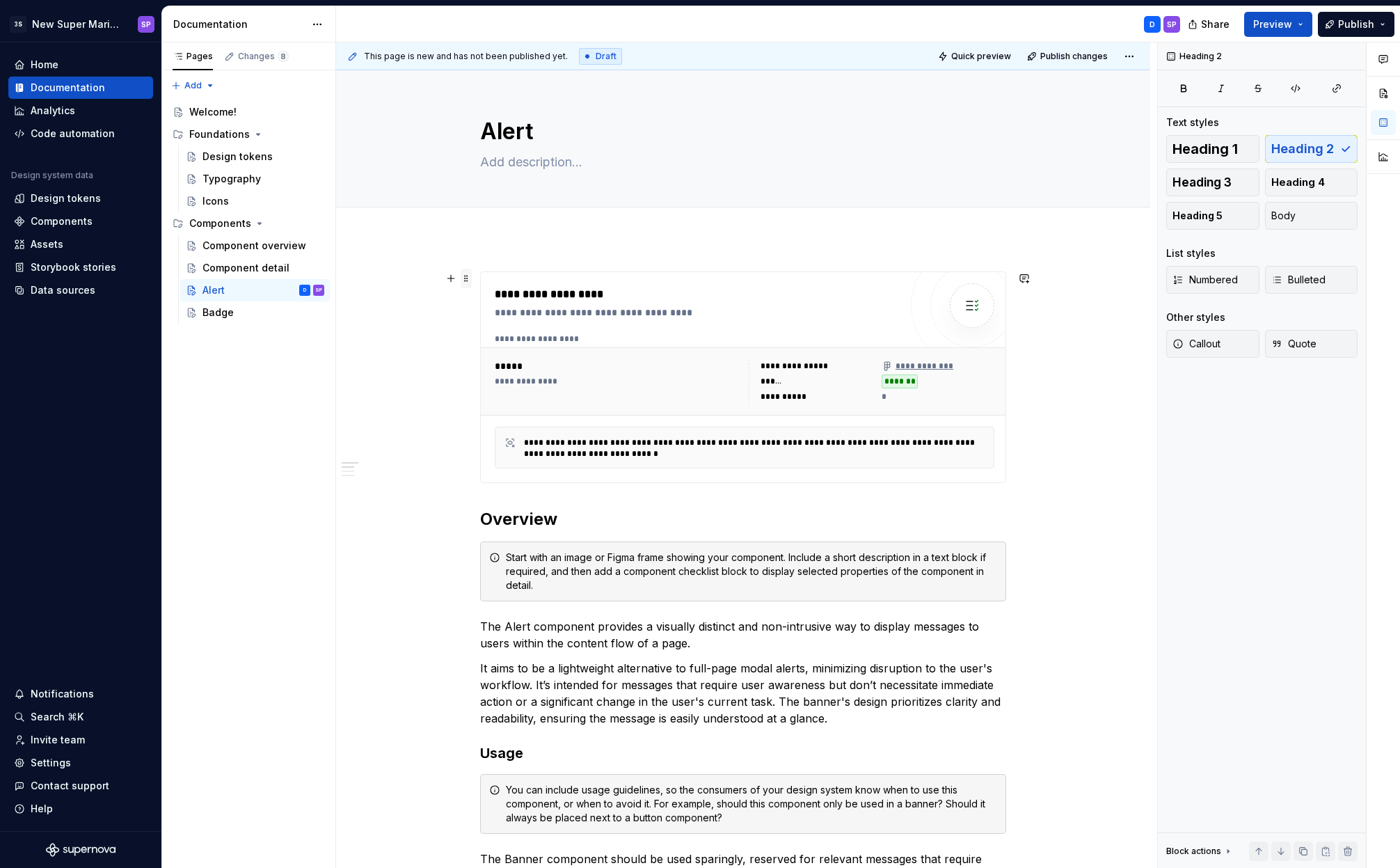
click at [466, 277] on span at bounding box center [466, 278] width 11 height 20
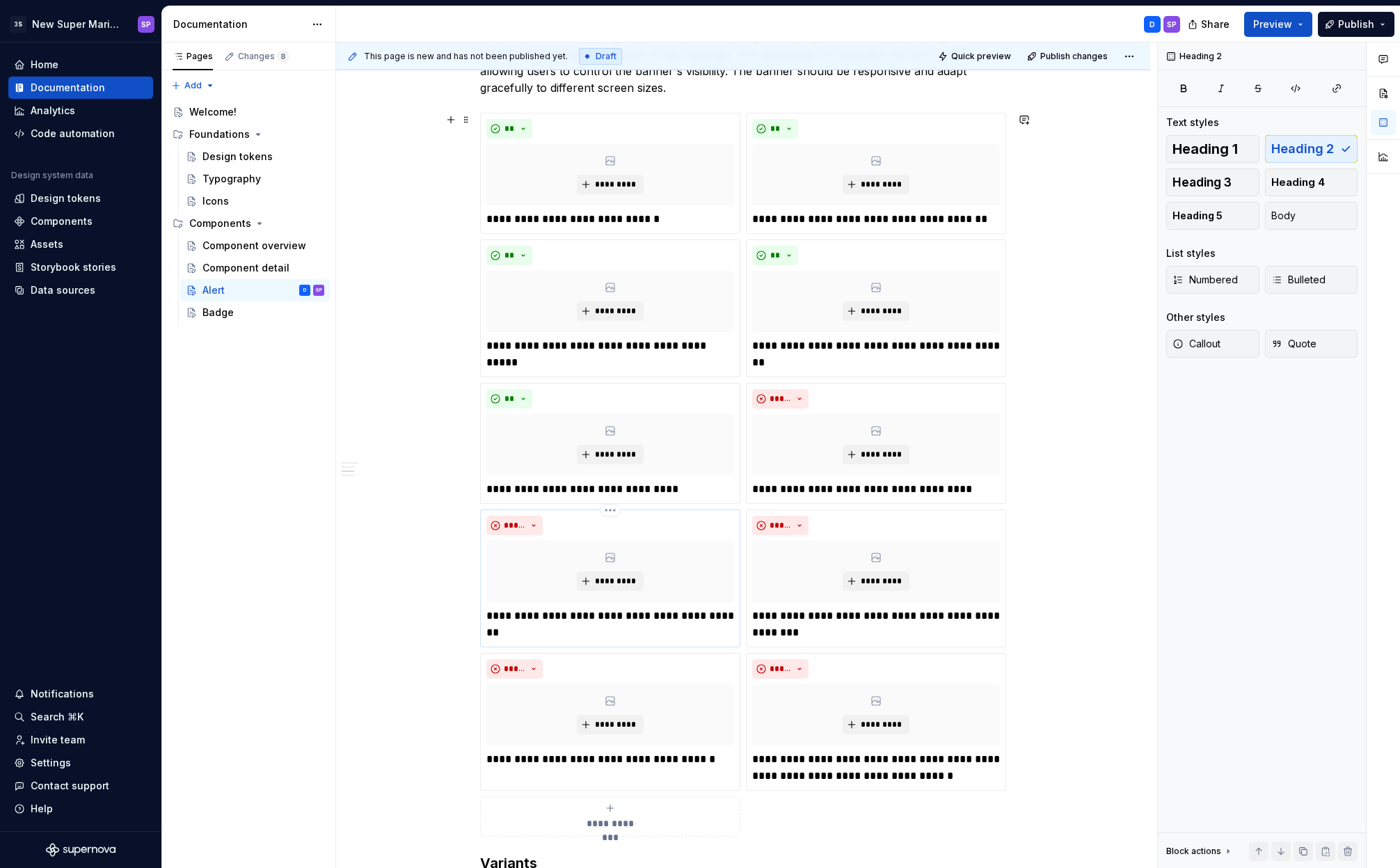
scroll to position [1311, 0]
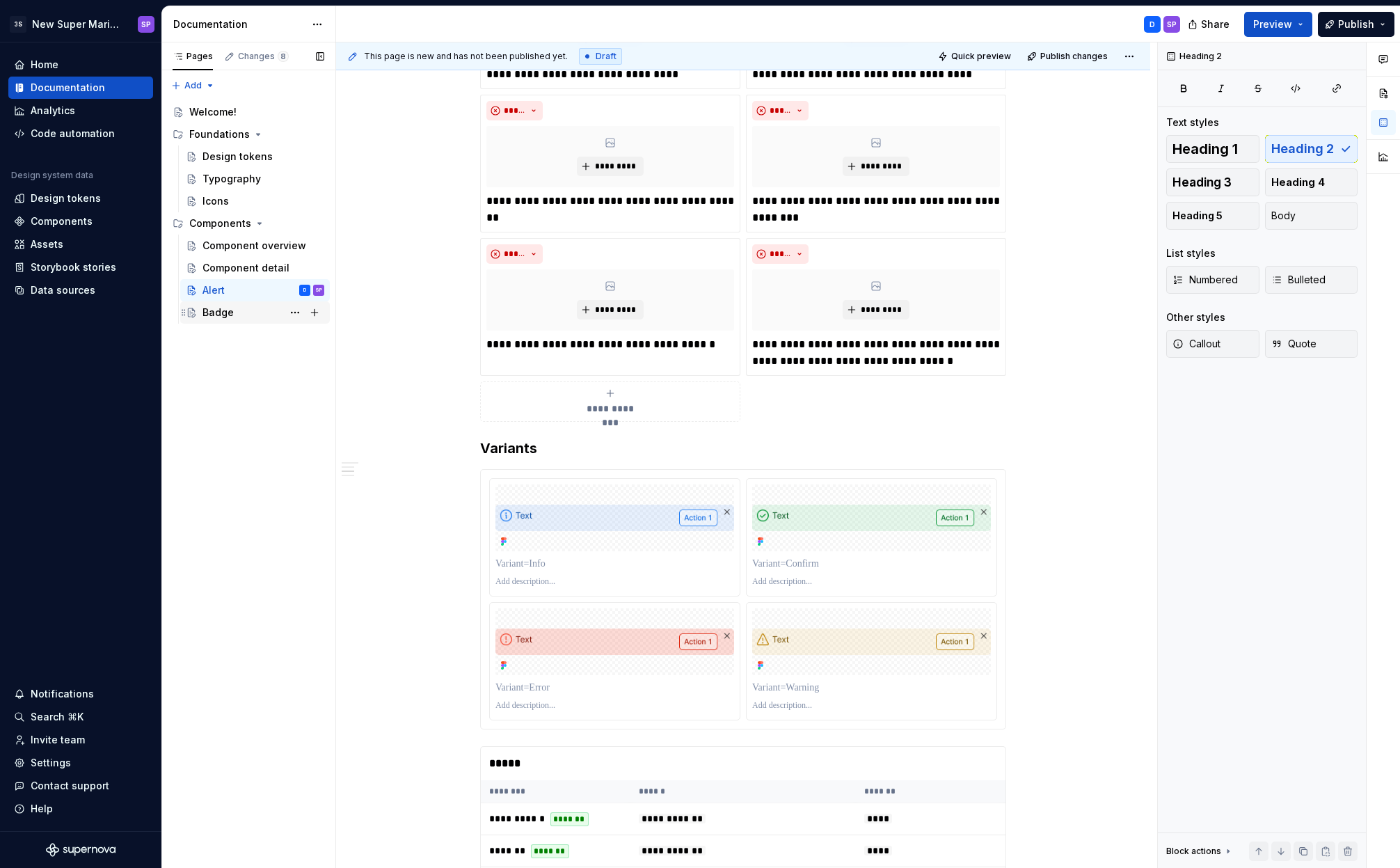
click at [226, 308] on div "Badge" at bounding box center [218, 312] width 32 height 14
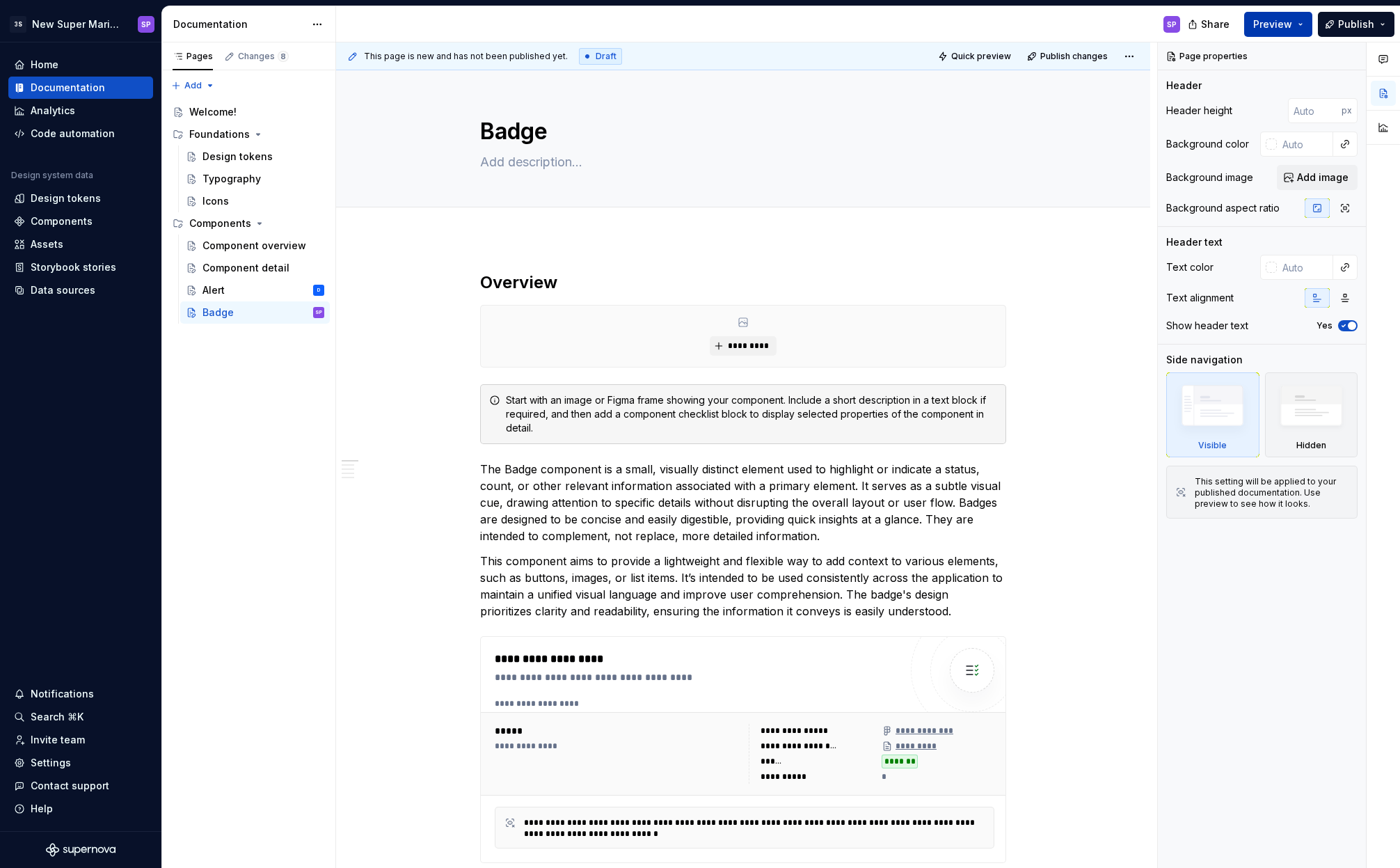
click at [1283, 26] on span "Preview" at bounding box center [1273, 24] width 39 height 14
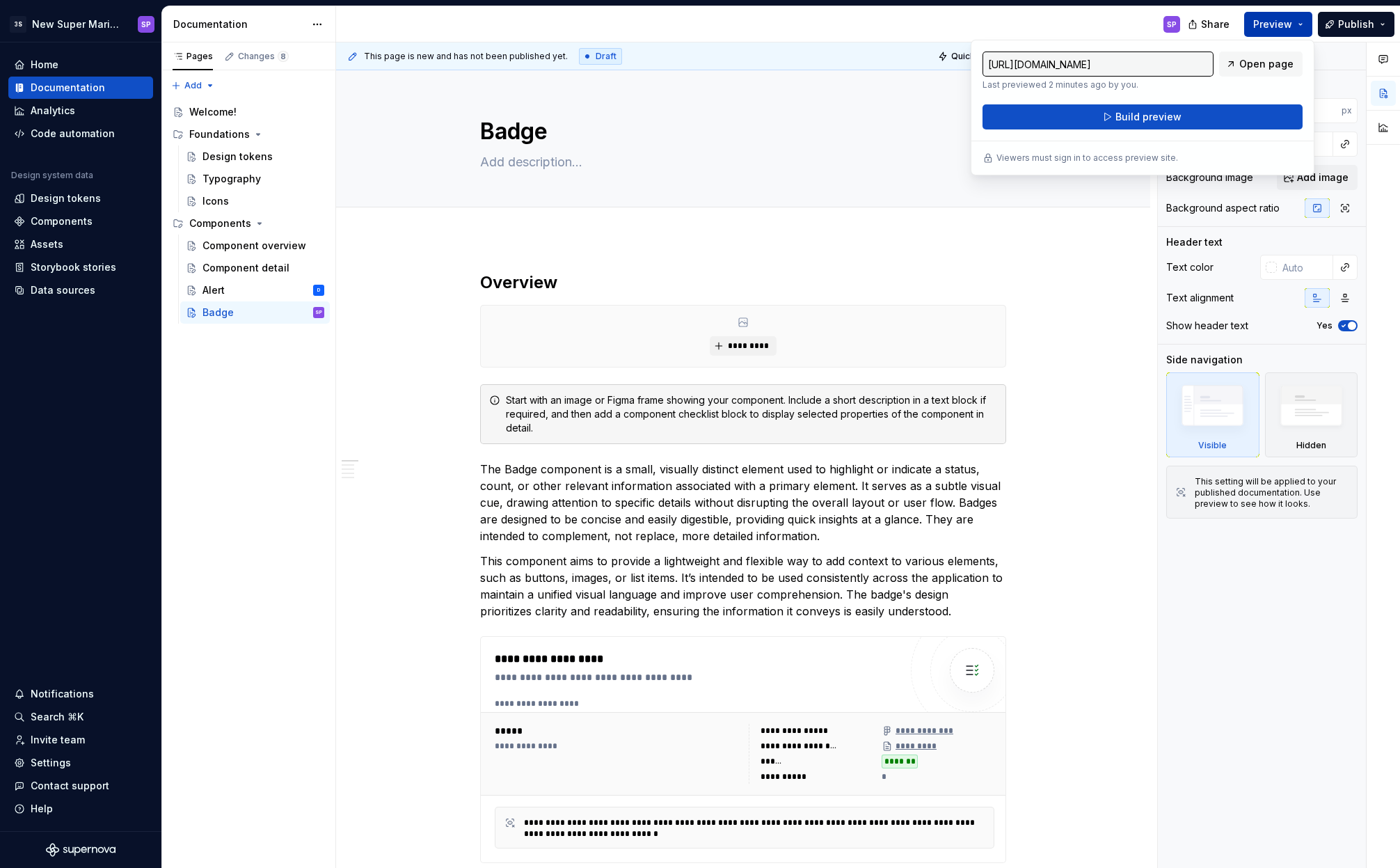
click at [1284, 26] on span "Preview" at bounding box center [1273, 24] width 39 height 14
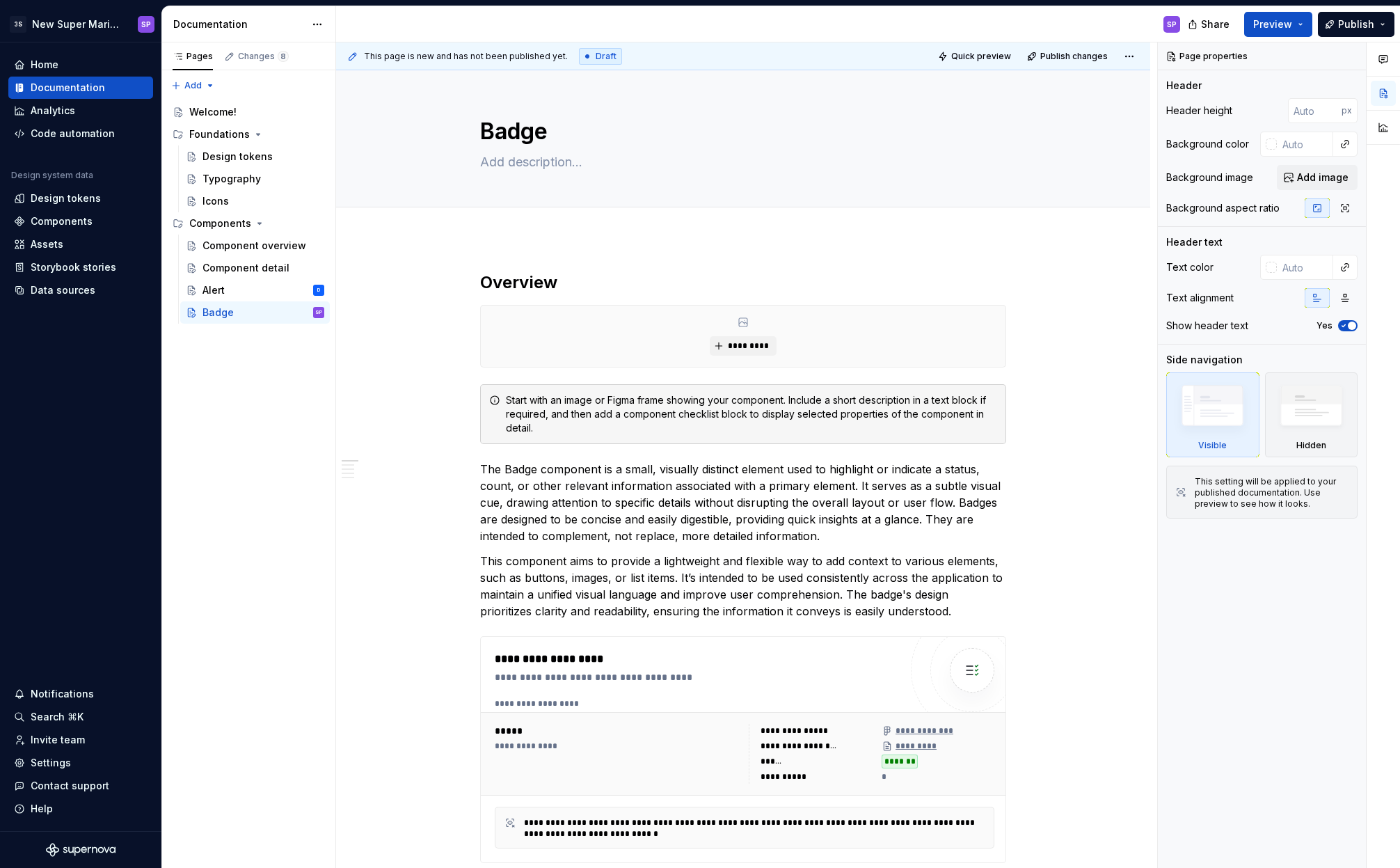
click at [962, 37] on div "SP" at bounding box center [763, 24] width 855 height 36
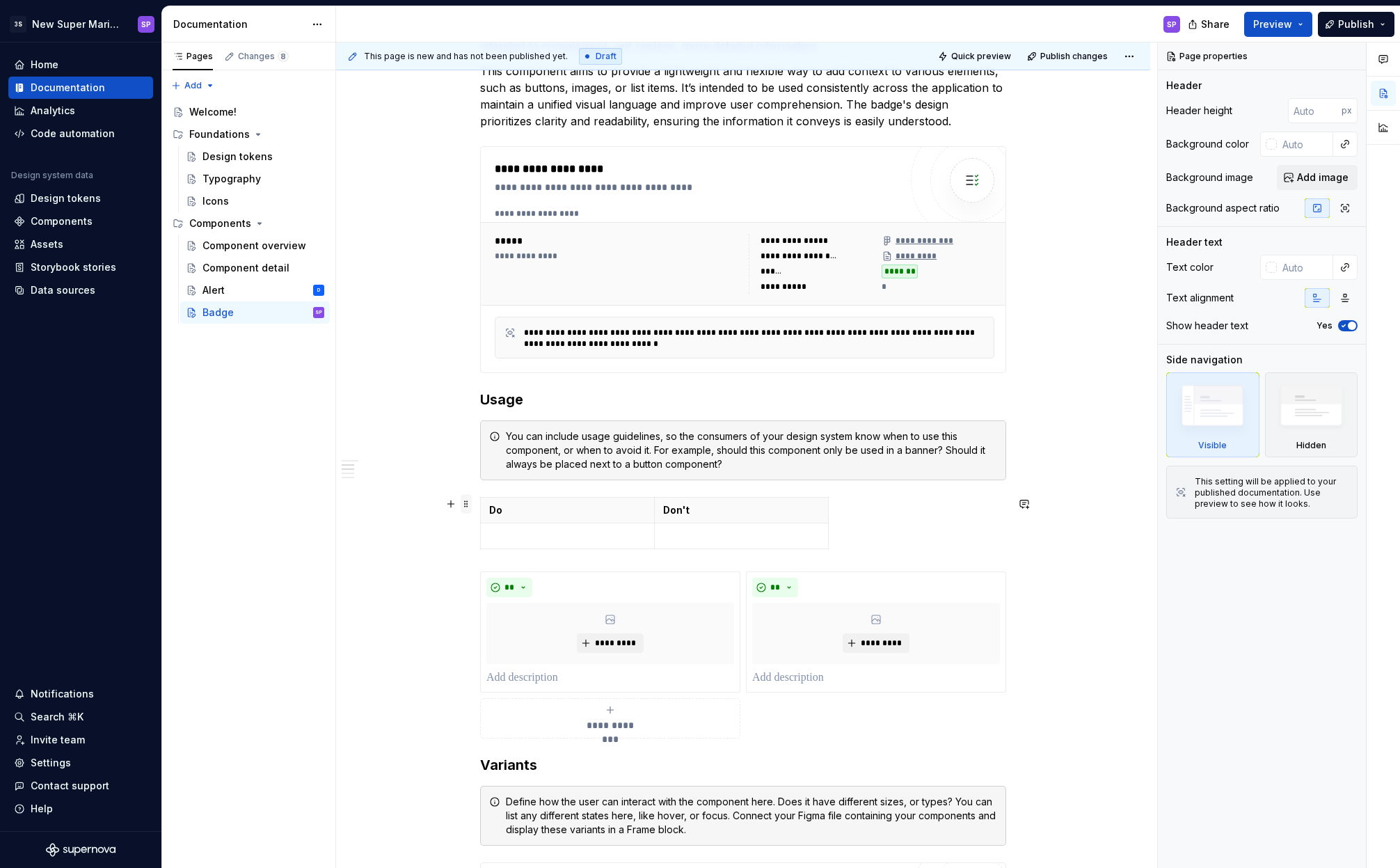
click at [462, 504] on span at bounding box center [466, 504] width 11 height 20
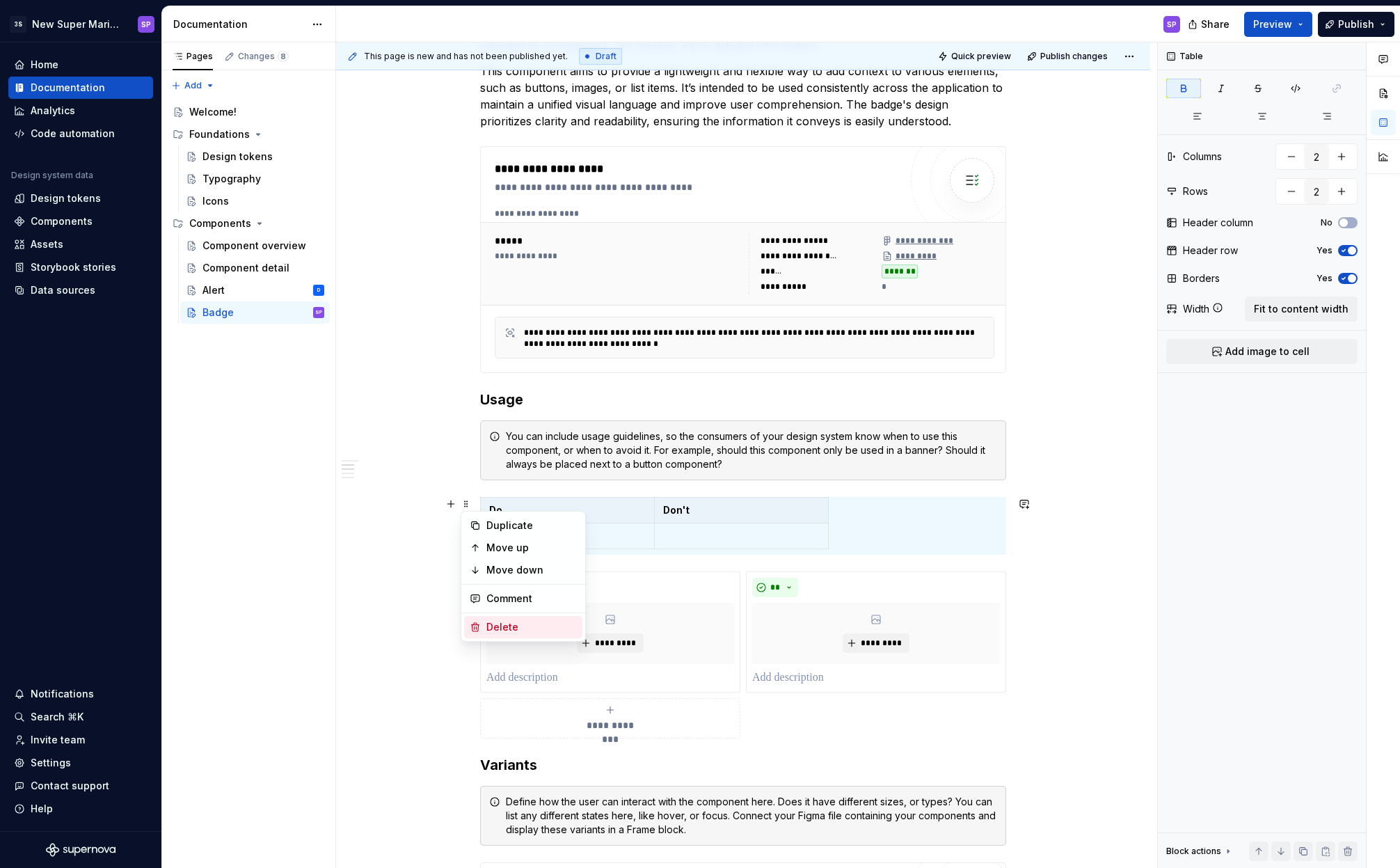
click at [499, 630] on div "Delete" at bounding box center [532, 627] width 91 height 14
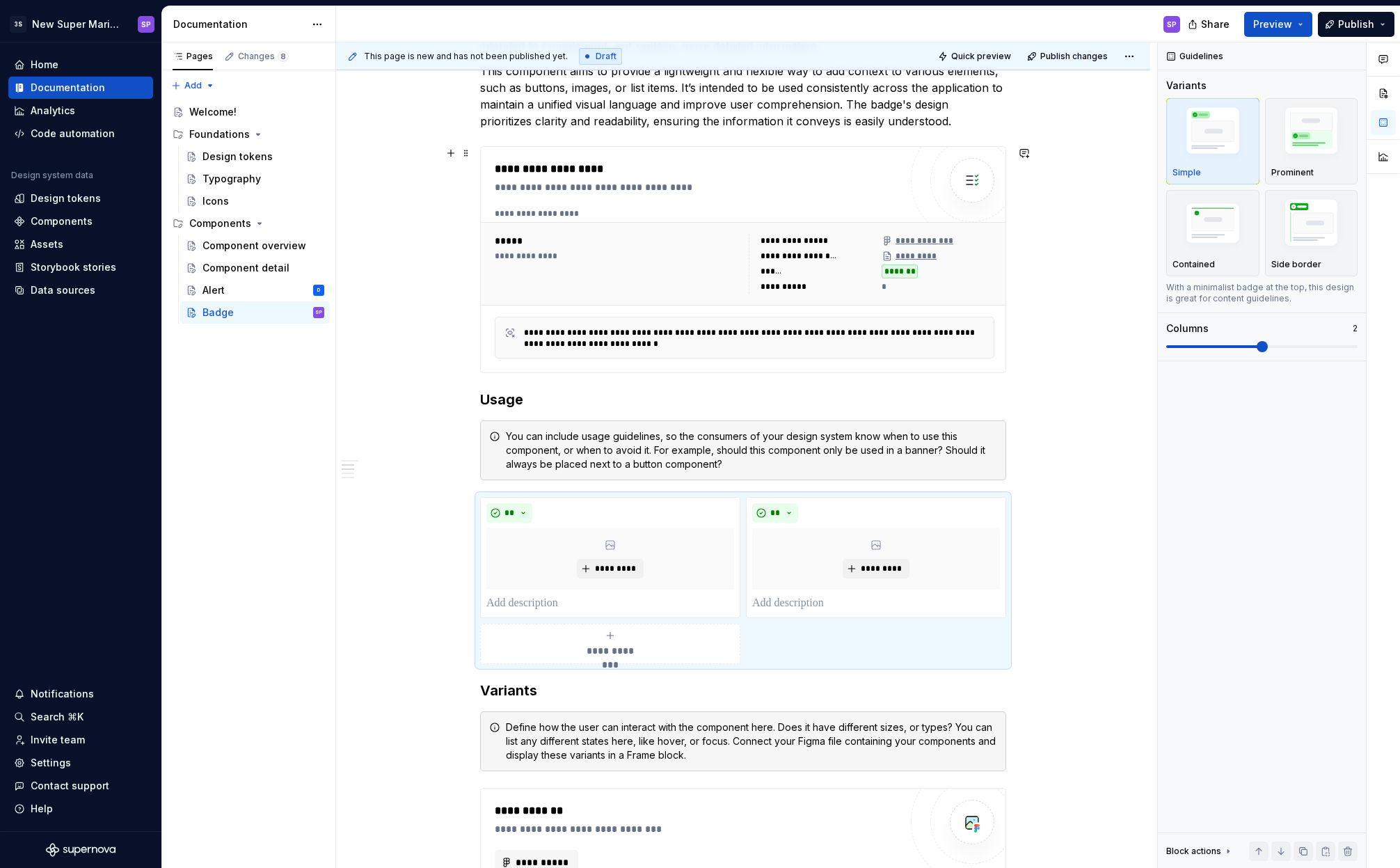
scroll to position [227, 0]
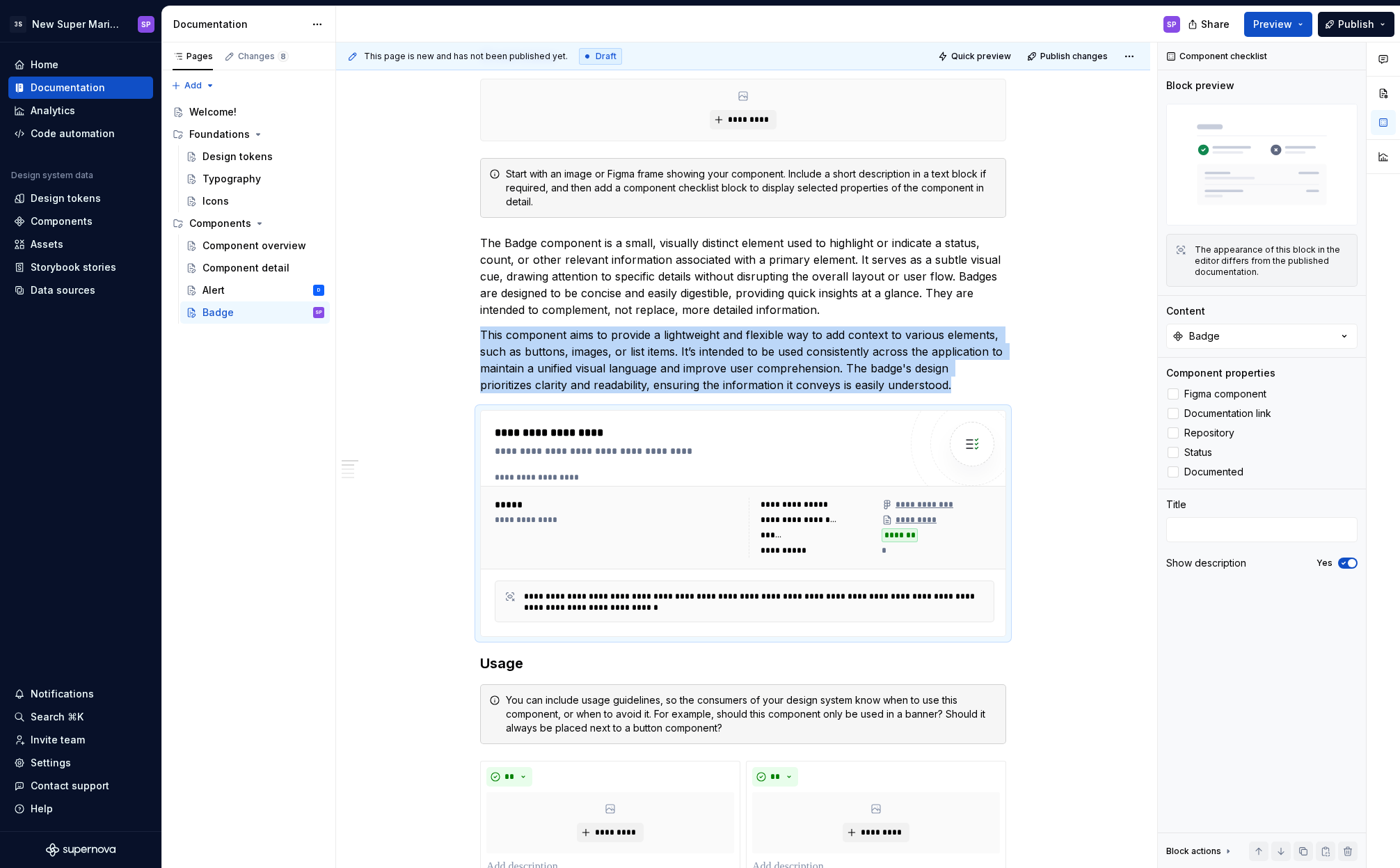
type textarea "*"
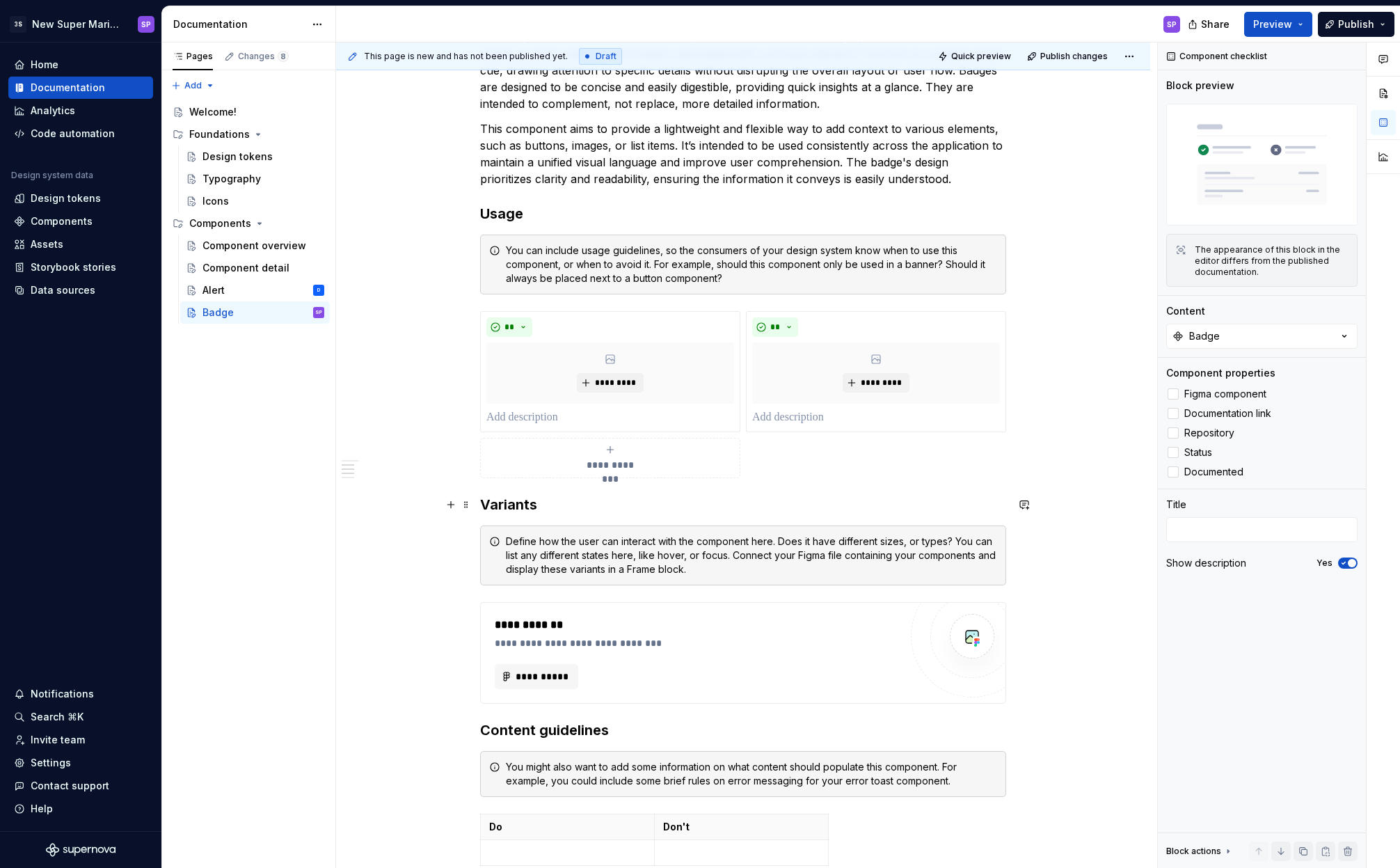
scroll to position [515, 0]
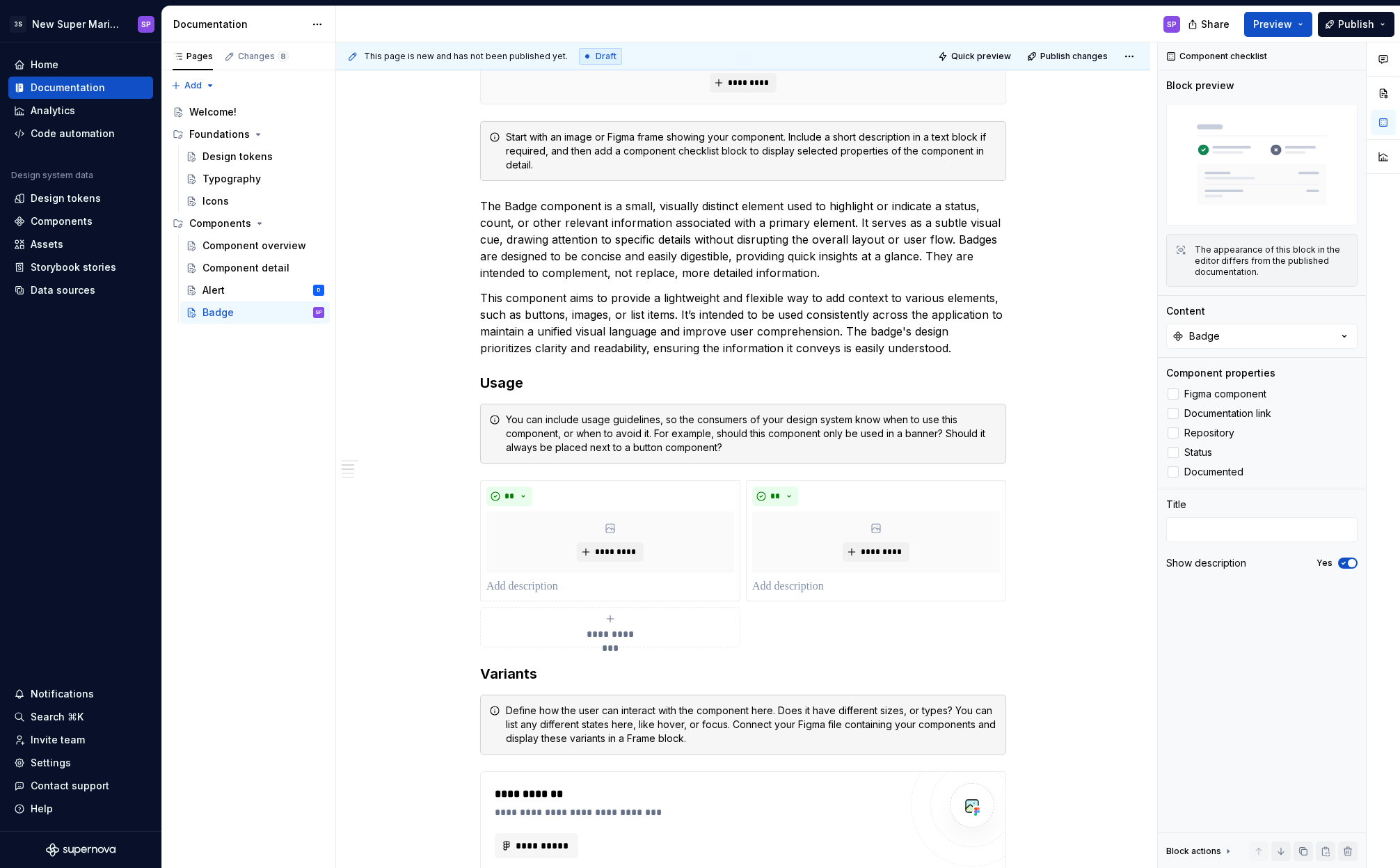
click at [1014, 457] on div "**********" at bounding box center [743, 615] width 814 height 1784
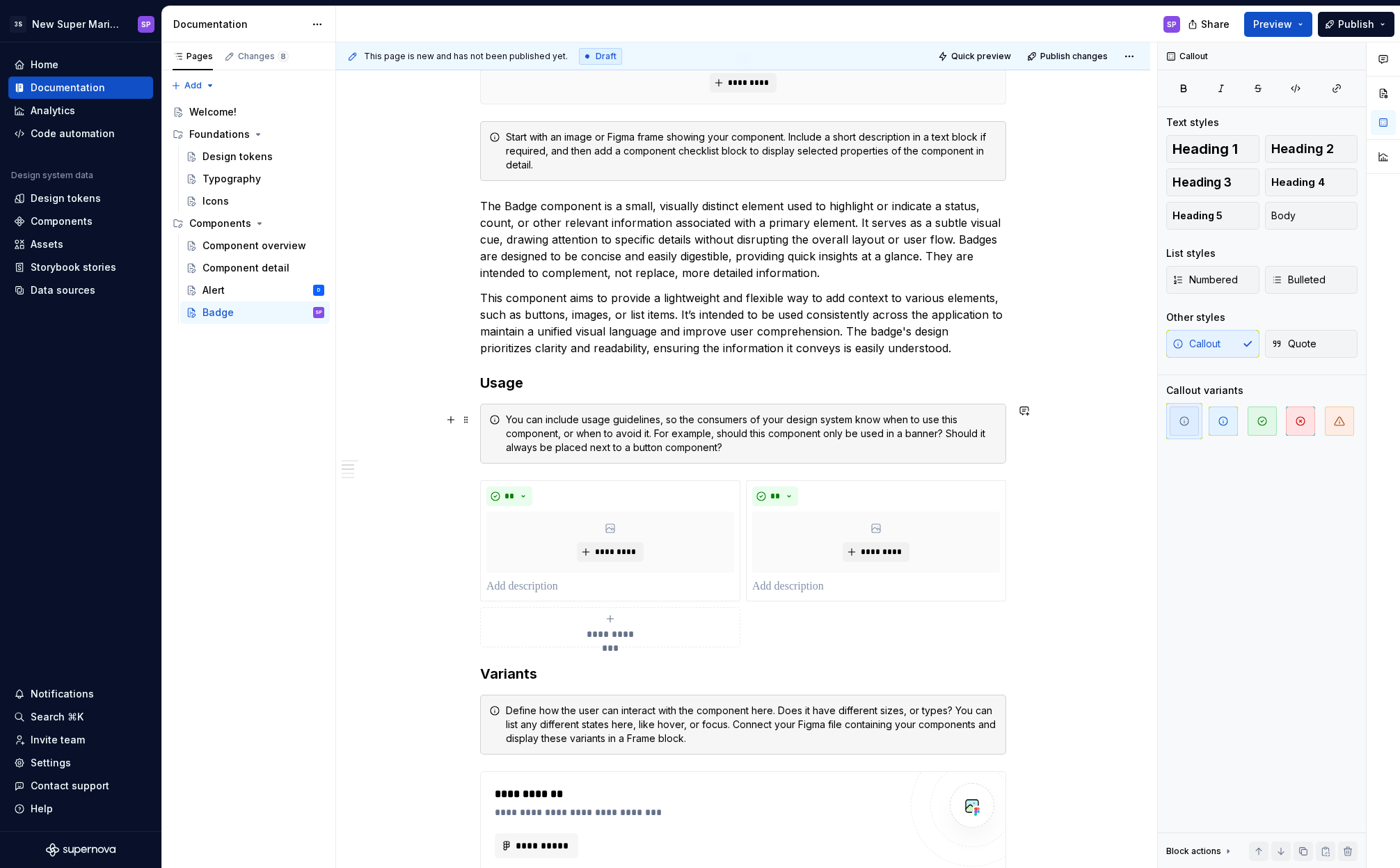
click at [1003, 469] on div "**********" at bounding box center [743, 493] width 526 height 1473
click at [815, 438] on div "You can include usage guidelines, so the consumers of your design system know w…" at bounding box center [751, 434] width 491 height 42
click at [817, 453] on div "You can include usage guidelines, so the consumers of your design system know w…" at bounding box center [751, 434] width 491 height 42
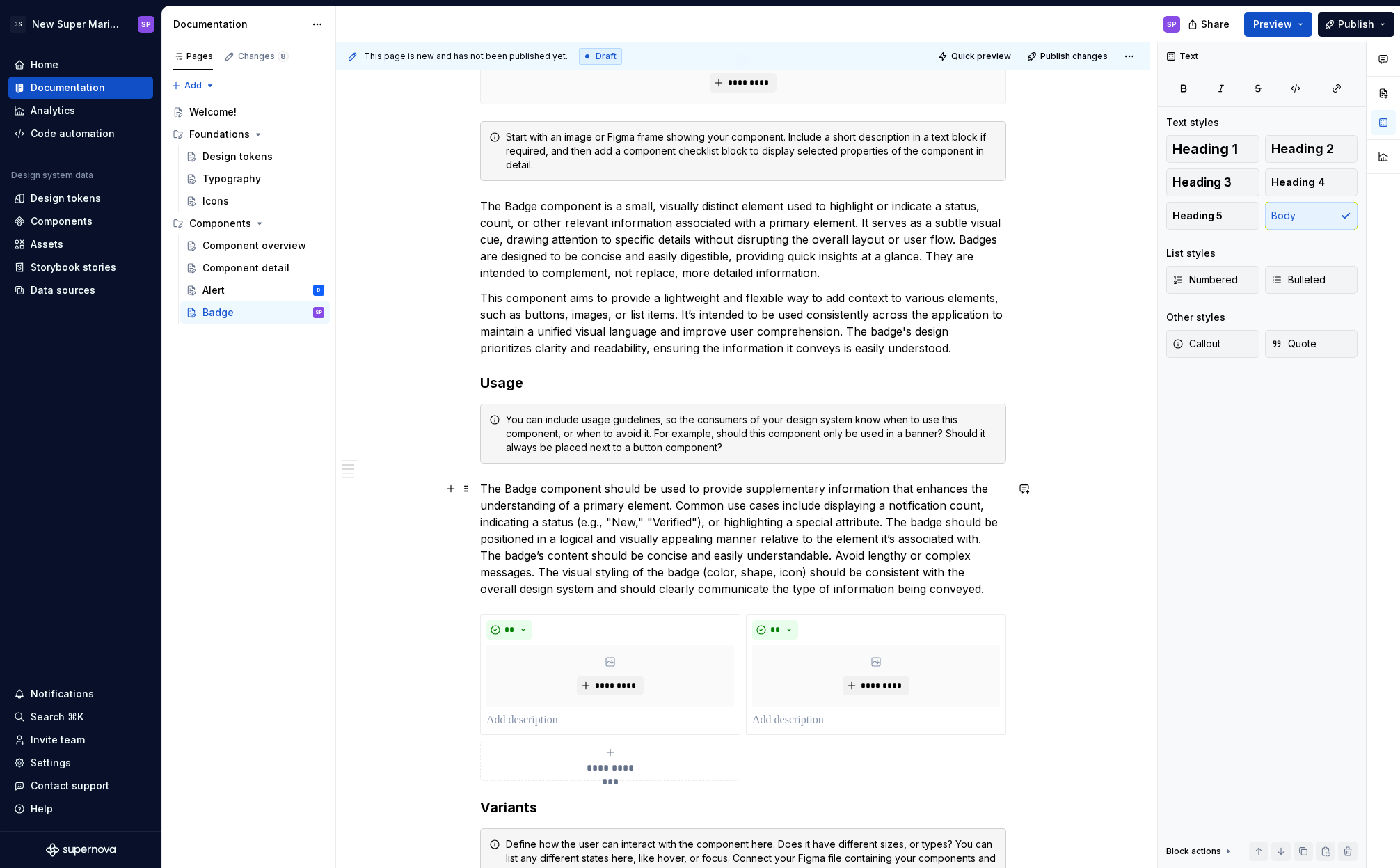
click at [787, 493] on p "The Badge component should be used to provide supplementary information that en…" at bounding box center [743, 539] width 526 height 117
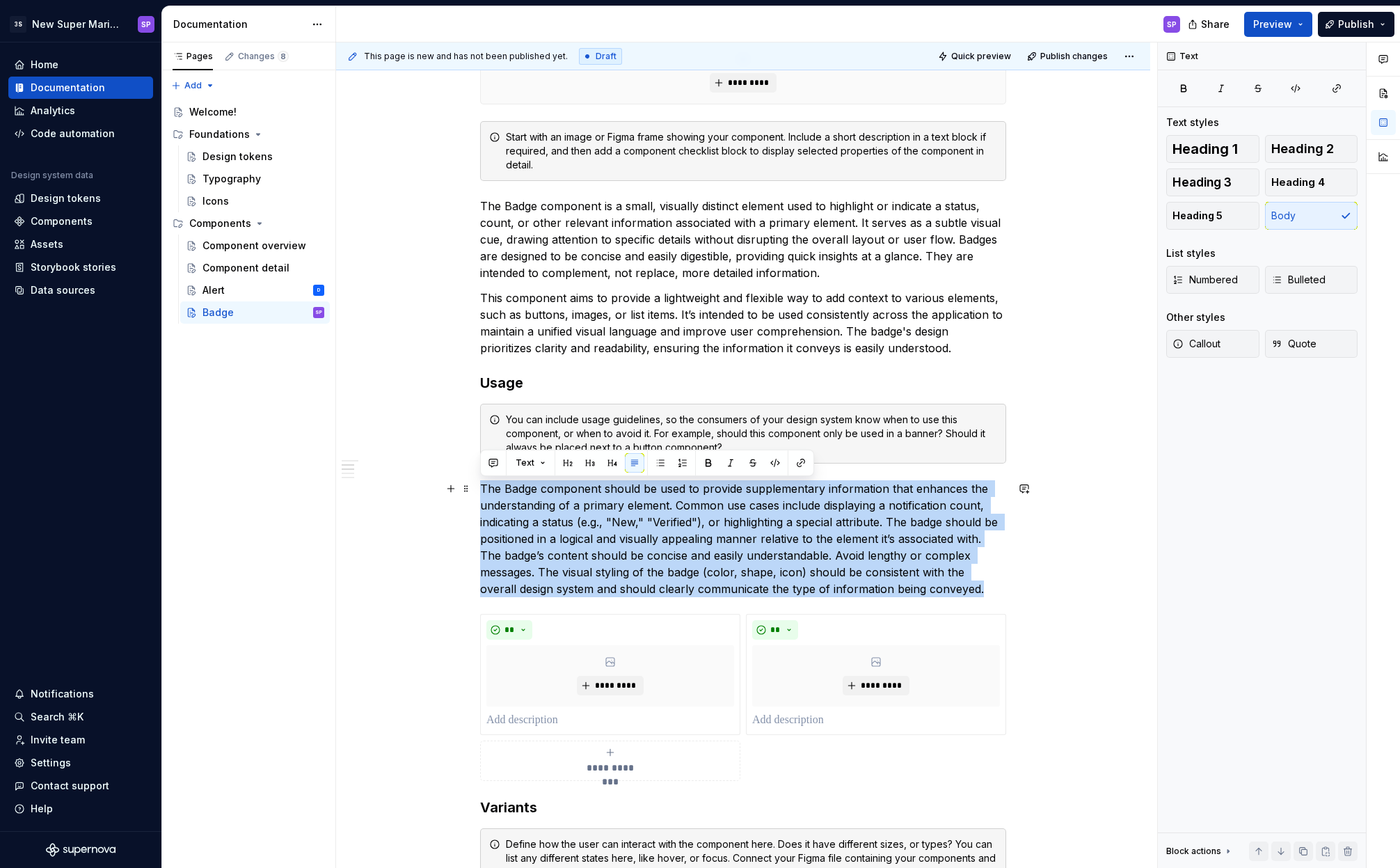
click at [787, 493] on p "The Badge component should be used to provide supplementary information that en…" at bounding box center [743, 539] width 526 height 117
click at [739, 504] on p "The Badge component should be used to provide supplementary information that en…" at bounding box center [743, 539] width 526 height 117
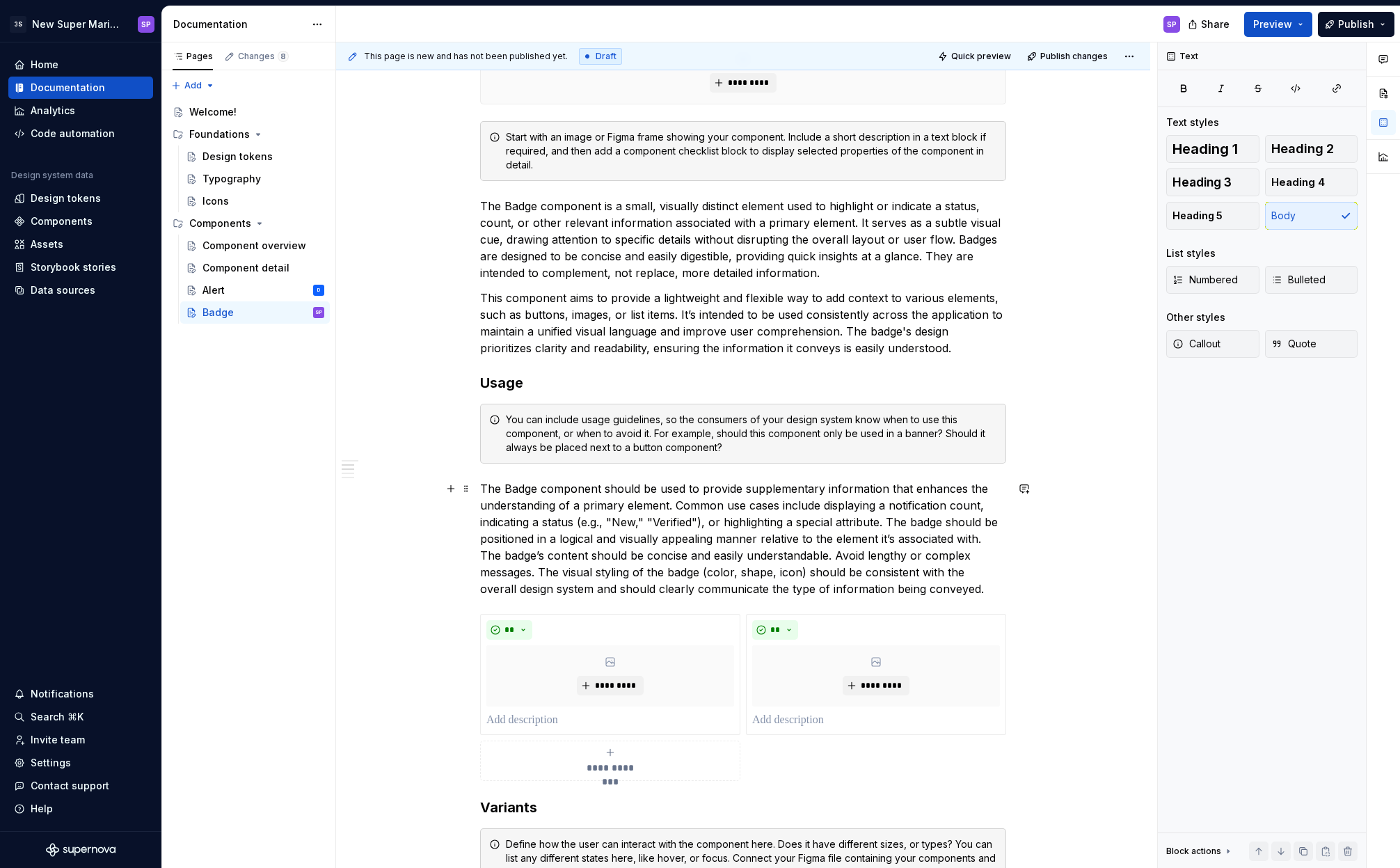
click at [684, 497] on p "The Badge component should be used to provide supplementary information that en…" at bounding box center [743, 539] width 526 height 117
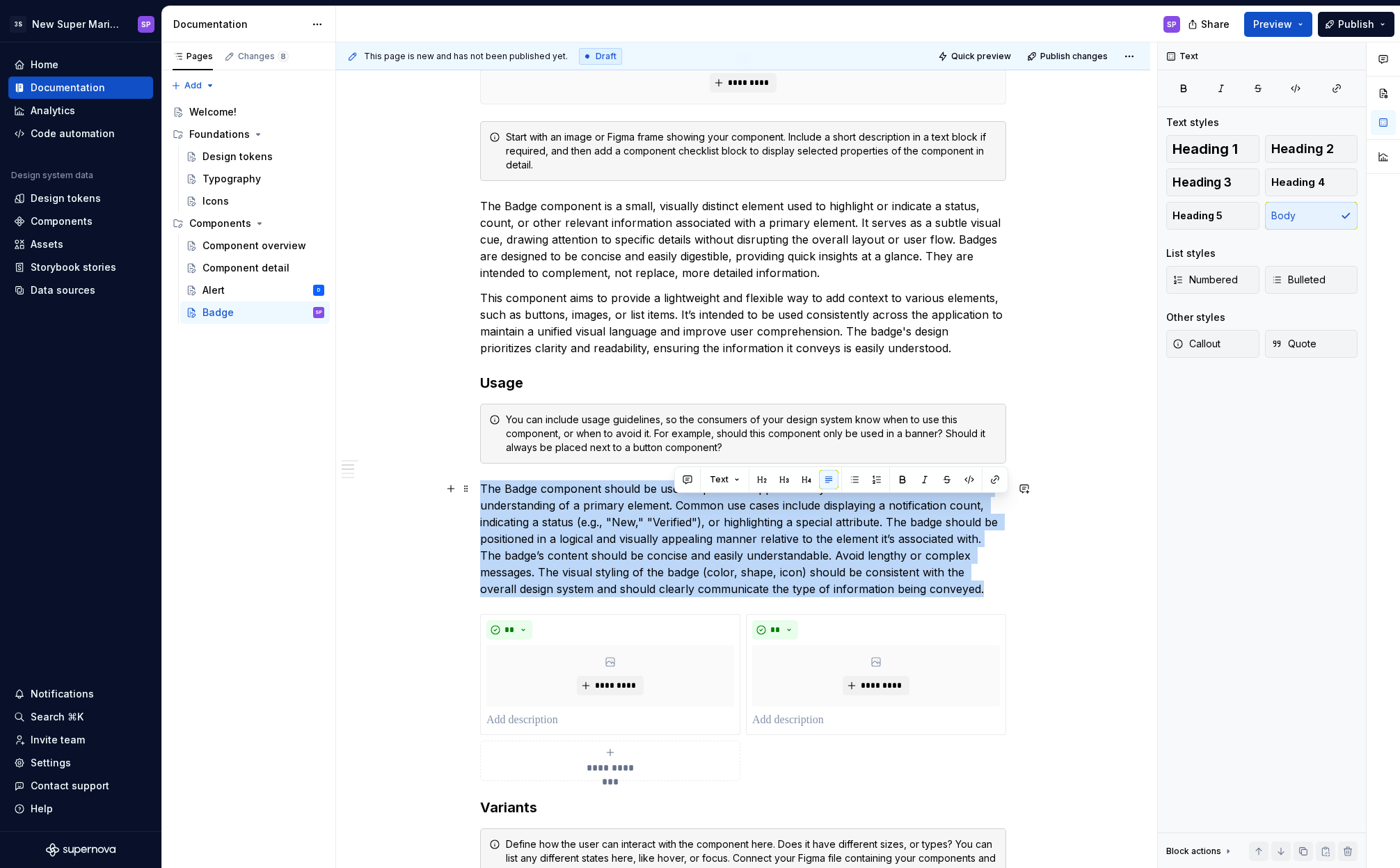
click at [684, 497] on p "The Badge component should be used to provide supplementary information that en…" at bounding box center [743, 539] width 526 height 117
click at [641, 493] on p "The Badge component should be used to provide supplementary information that en…" at bounding box center [743, 539] width 526 height 117
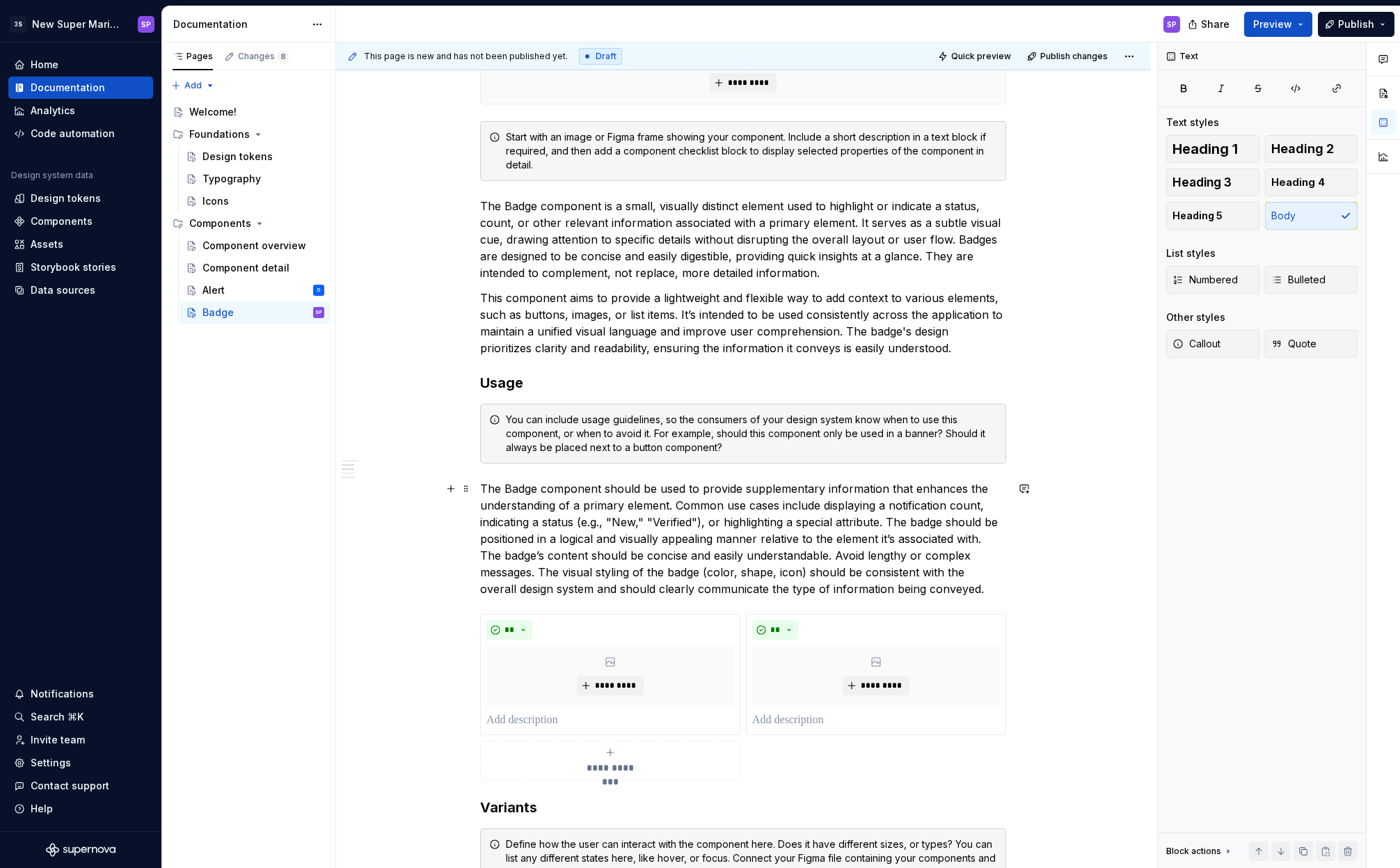
click at [630, 492] on p "The Badge component should be used to provide supplementary information that en…" at bounding box center [743, 539] width 526 height 117
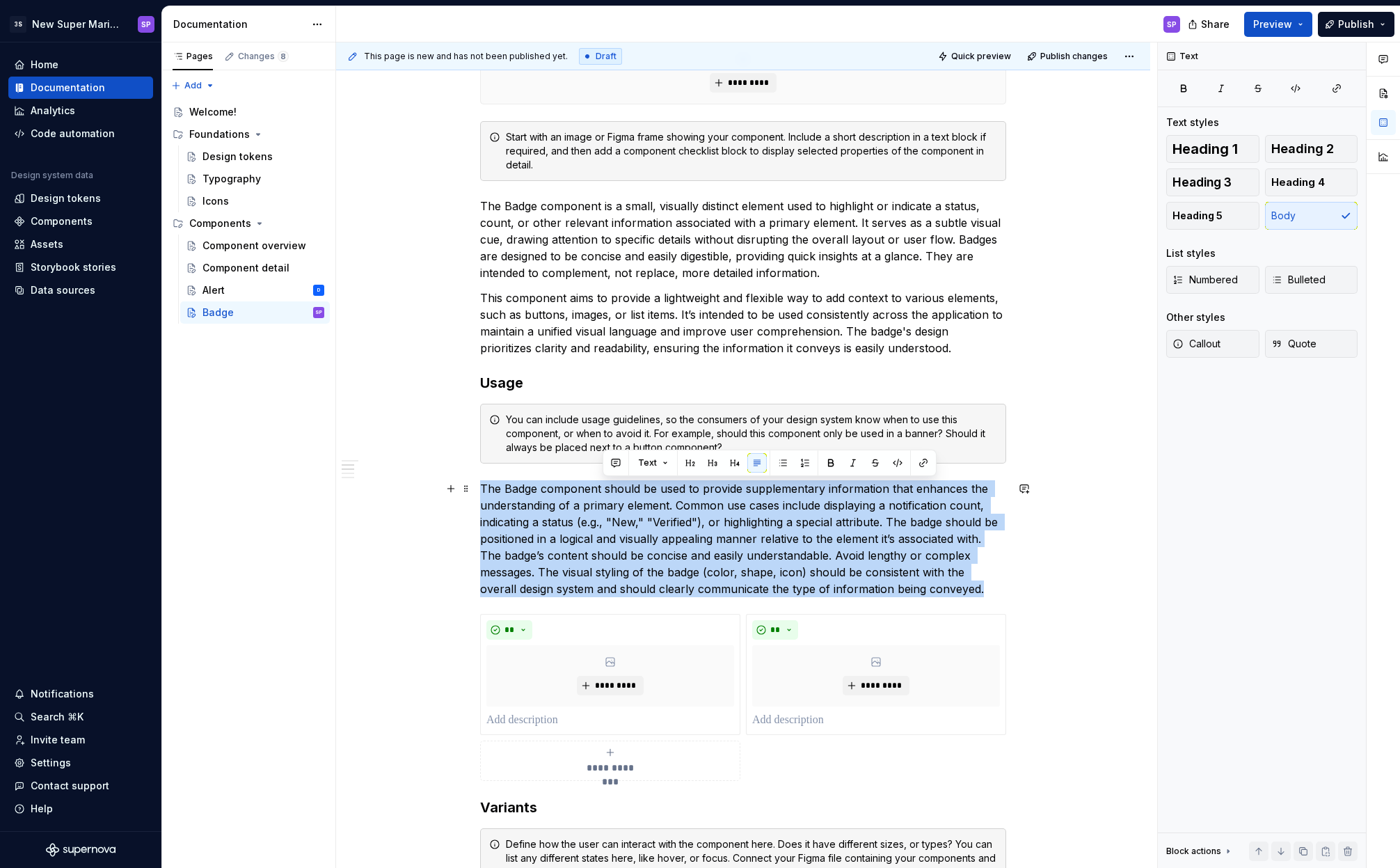
click at [630, 492] on p "The Badge component should be used to provide supplementary information that en…" at bounding box center [743, 539] width 526 height 117
click at [675, 492] on p "The Badge component should be used to provide supplementary information that en…" at bounding box center [743, 539] width 526 height 117
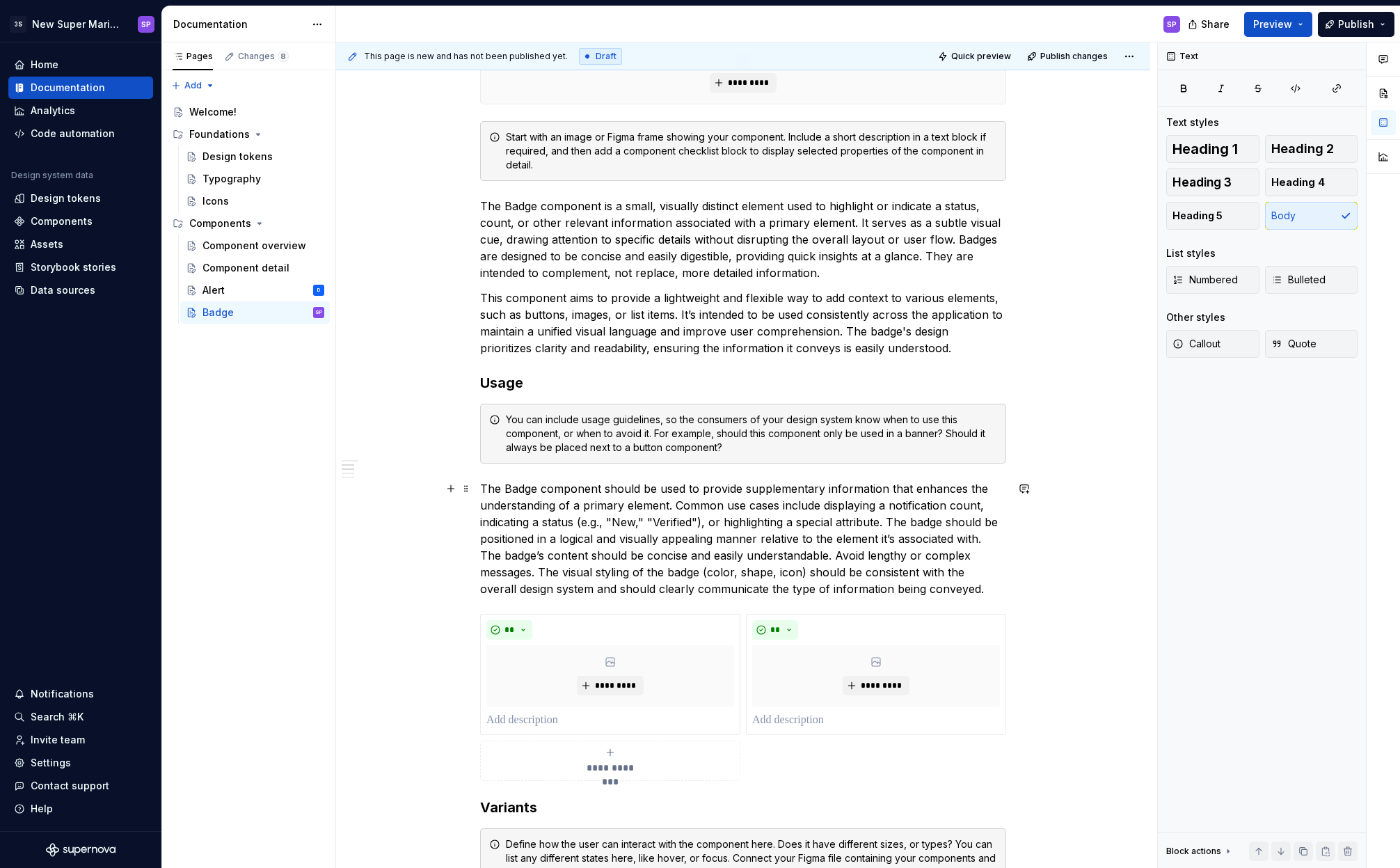
click at [651, 510] on p "The Badge component should be used to provide supplementary information that en…" at bounding box center [743, 539] width 526 height 117
click at [680, 505] on p "The Badge component should be used to provide supplementary information that en…" at bounding box center [743, 539] width 526 height 117
click at [888, 522] on p "The Badge component should be used to provide supplementary information that en…" at bounding box center [743, 539] width 526 height 117
click at [492, 557] on p "The Badge component should be used to provide supplementary information that en…" at bounding box center [743, 539] width 526 height 117
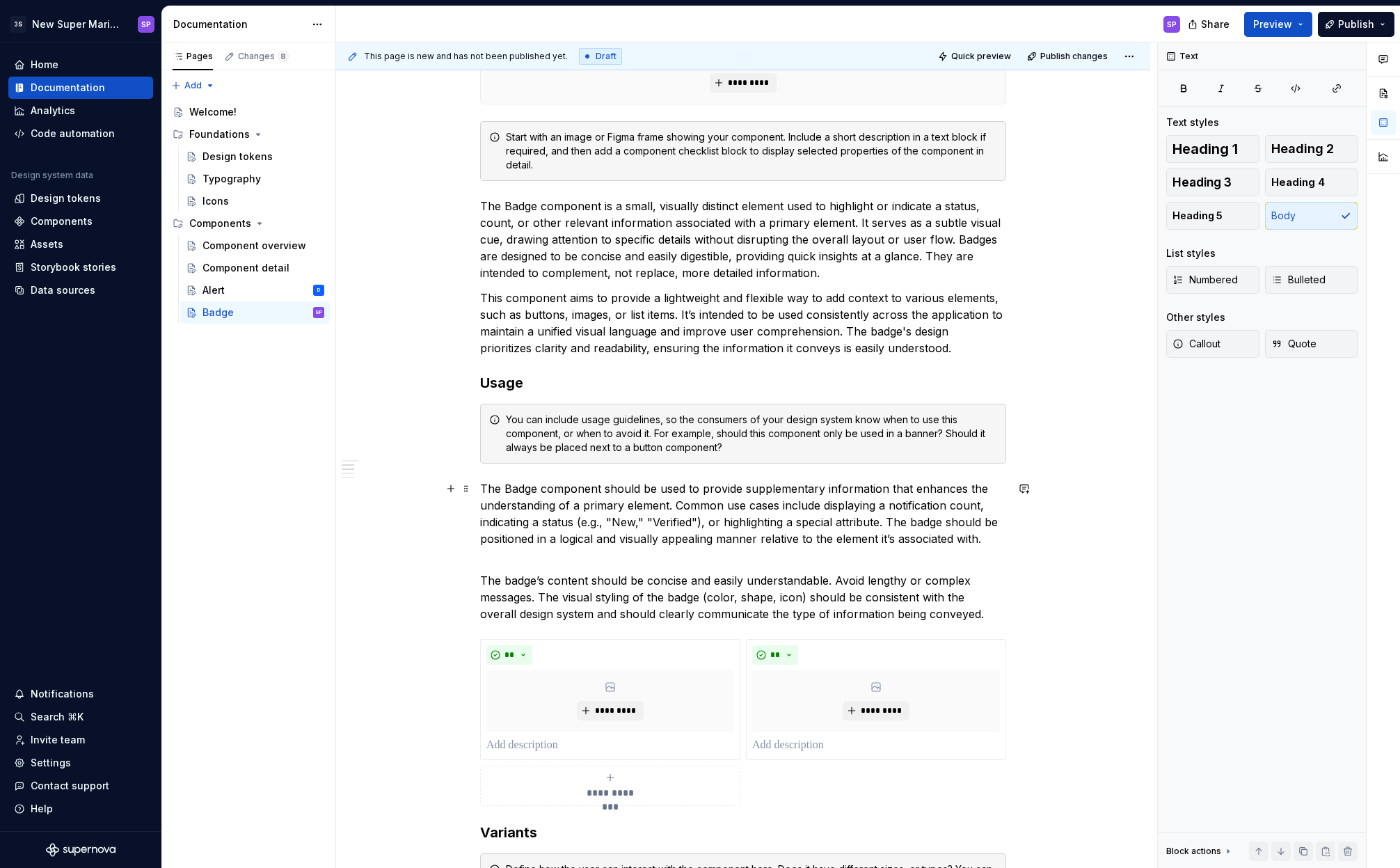
click at [768, 556] on p "The Badge component should be used to provide supplementary information that en…" at bounding box center [743, 523] width 526 height 84
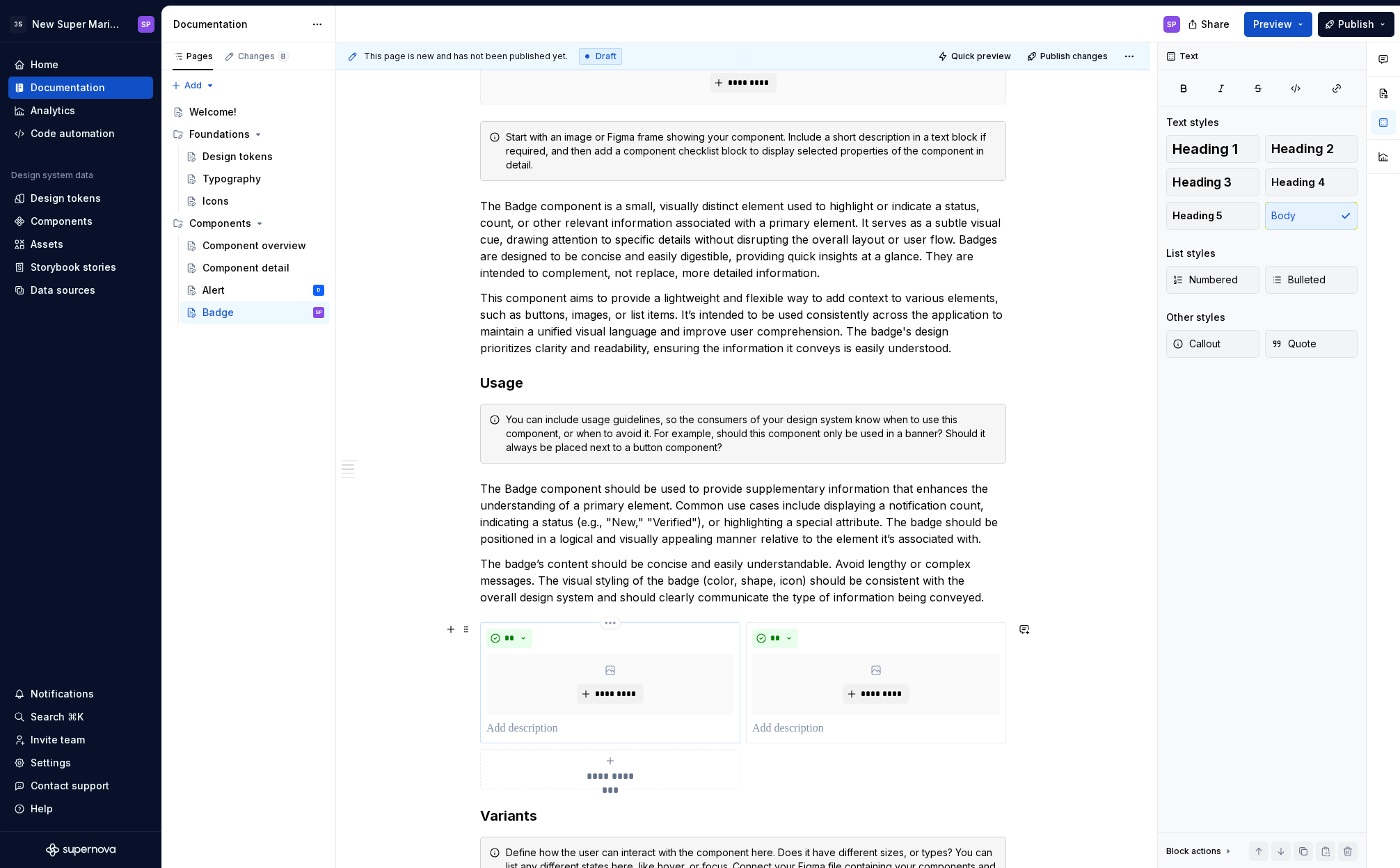
click at [585, 731] on p at bounding box center [610, 729] width 248 height 17
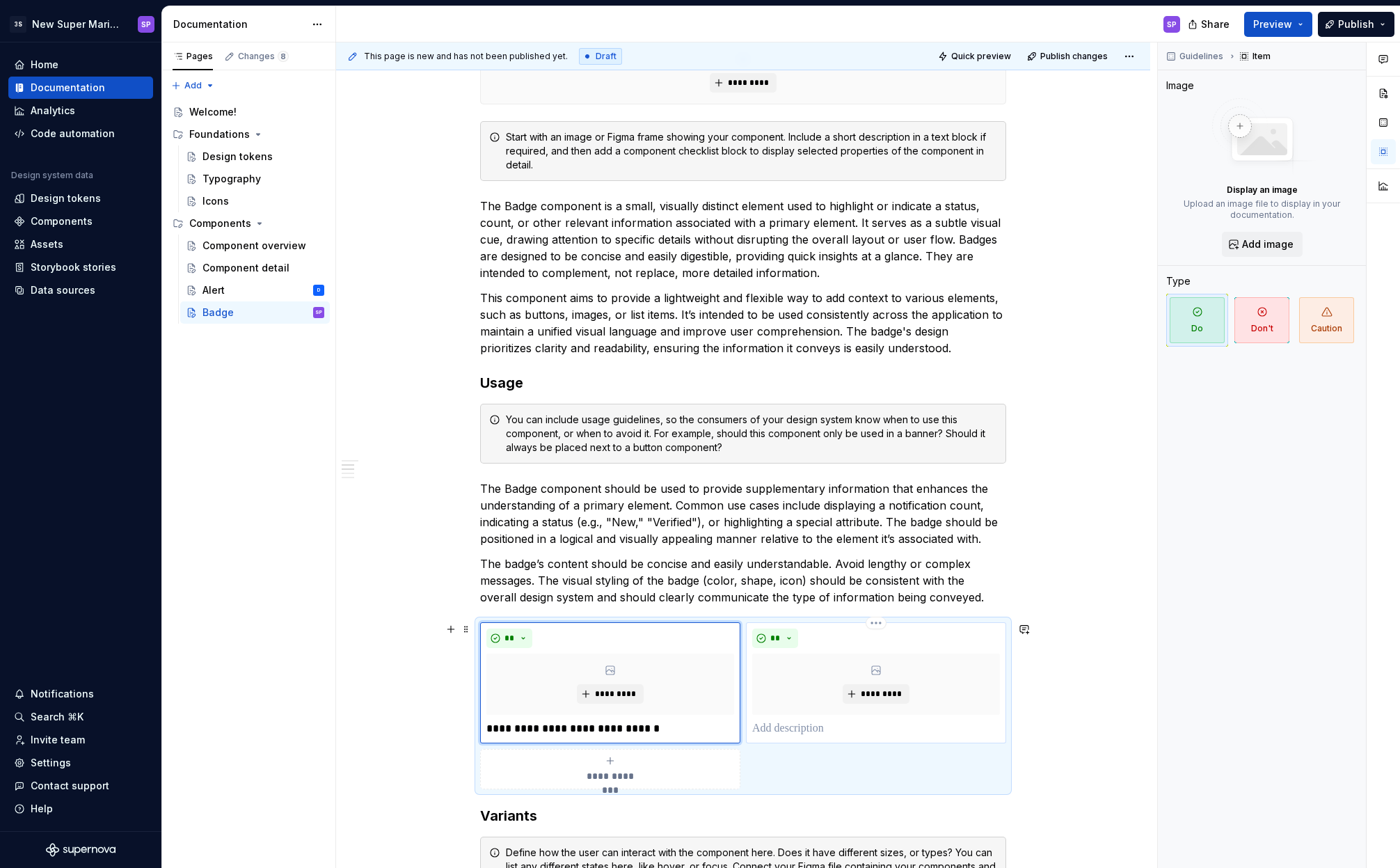
click at [885, 728] on p at bounding box center [876, 729] width 248 height 17
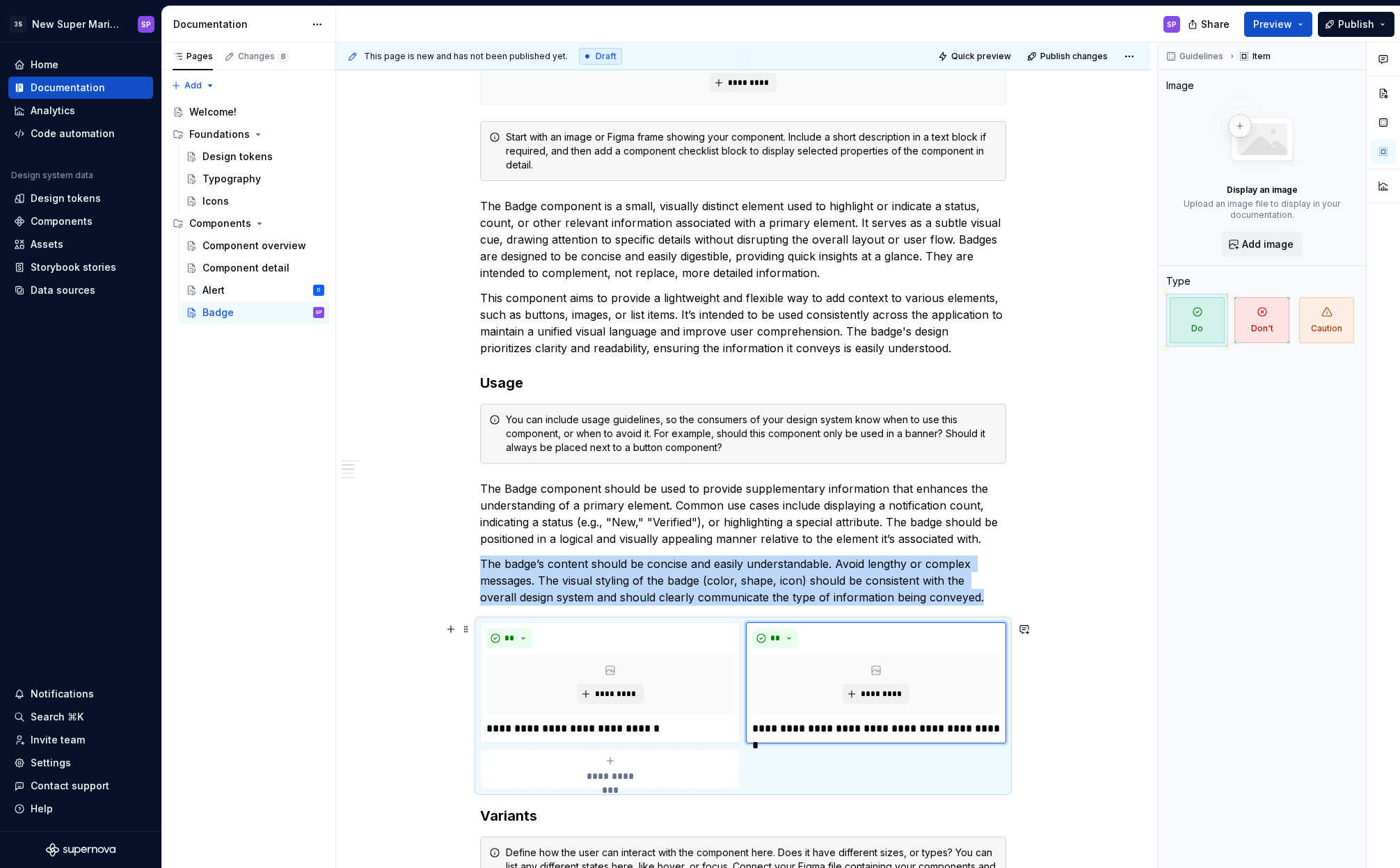
click at [633, 765] on div "**********" at bounding box center [610, 769] width 248 height 28
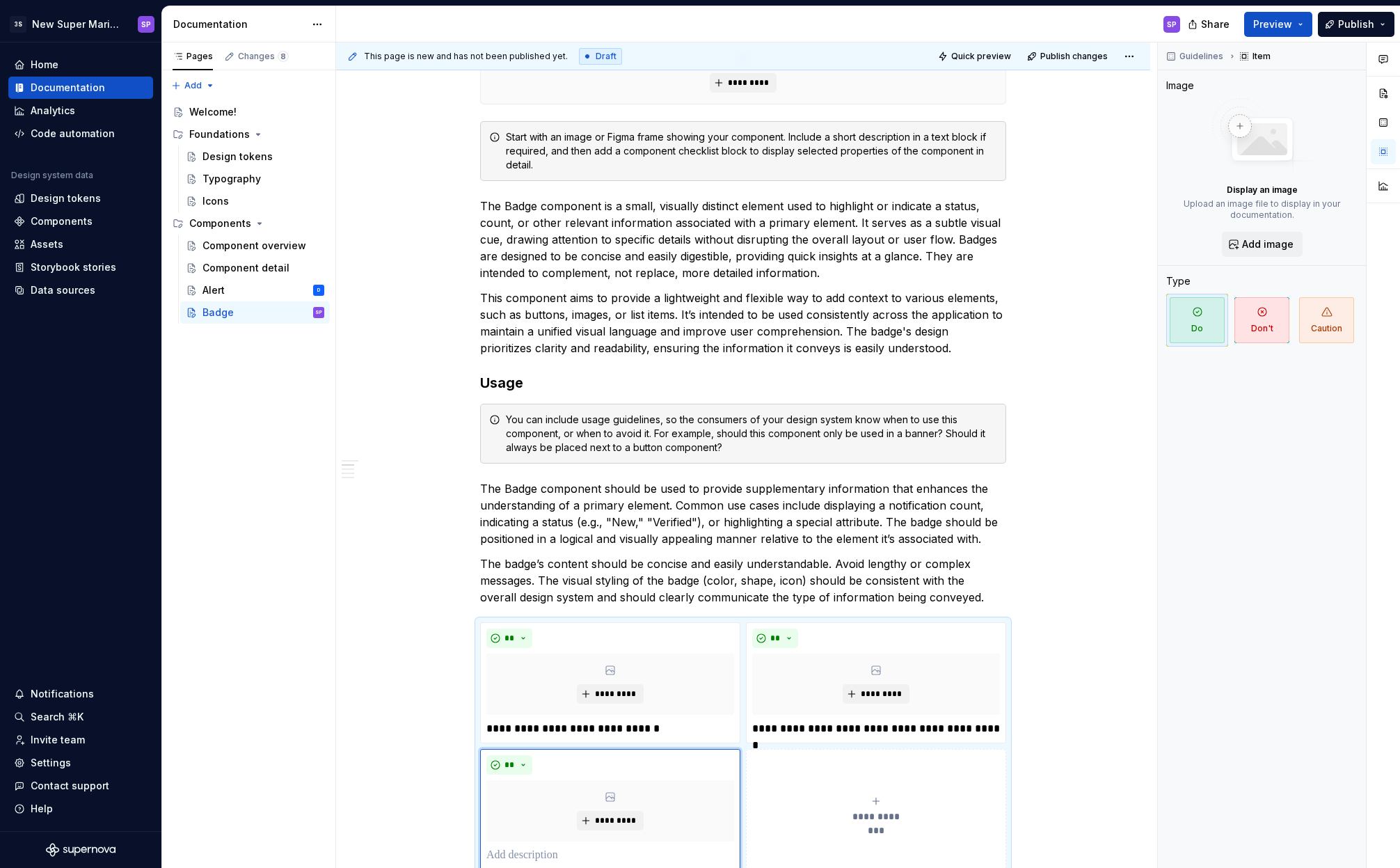
scroll to position [781, 0]
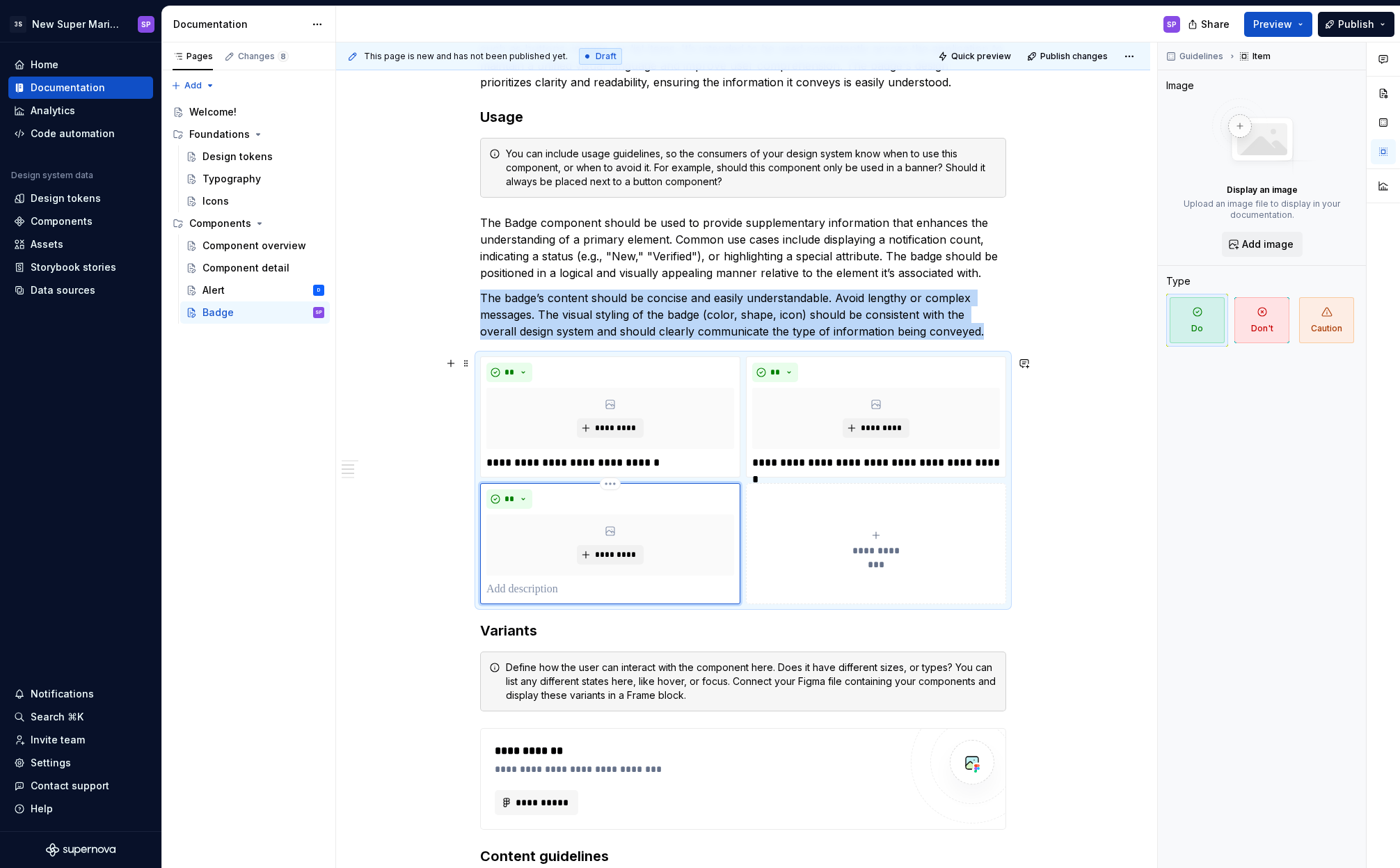
click at [550, 590] on p at bounding box center [610, 590] width 248 height 17
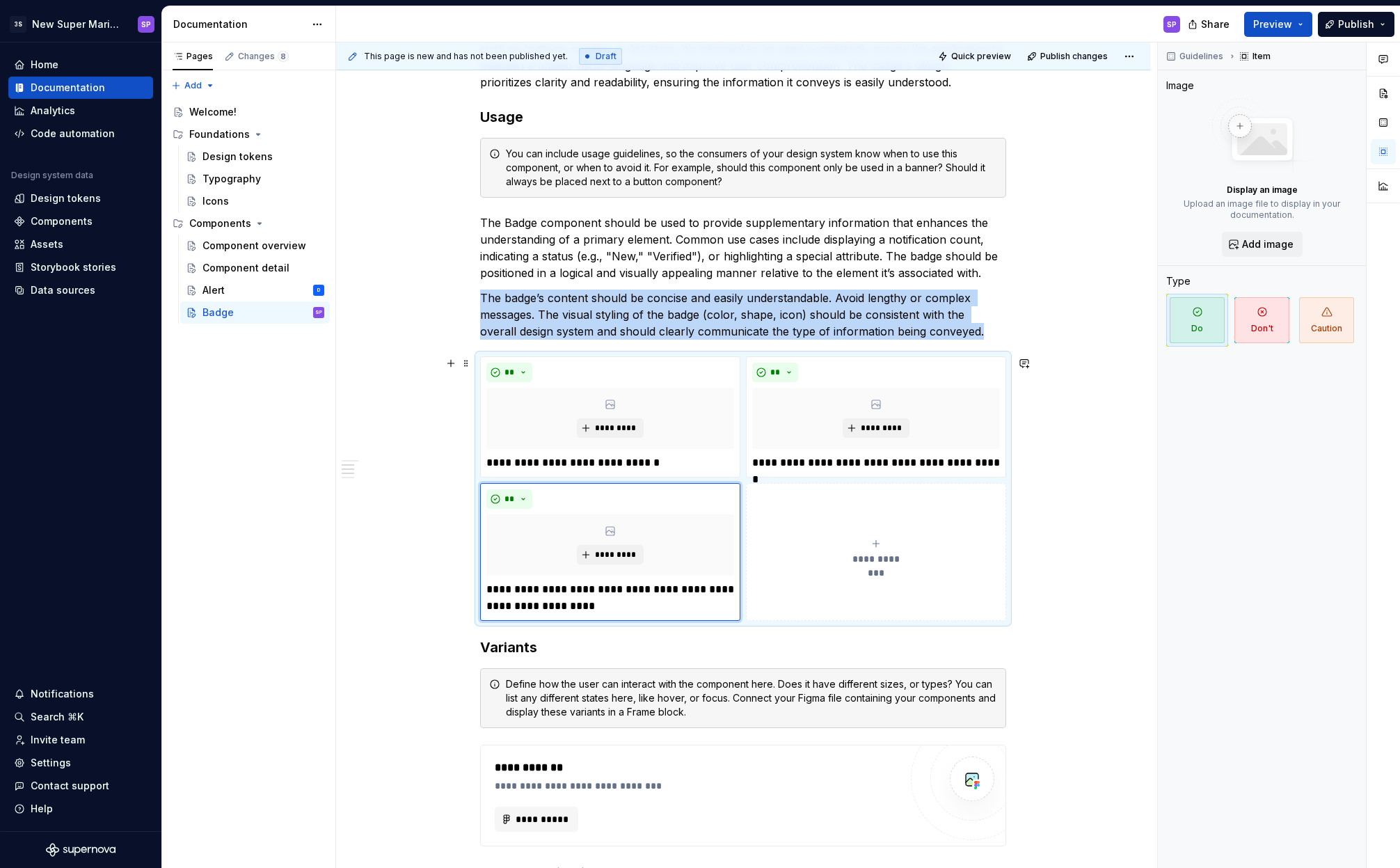
click at [887, 554] on span "**********" at bounding box center [875, 558] width 64 height 14
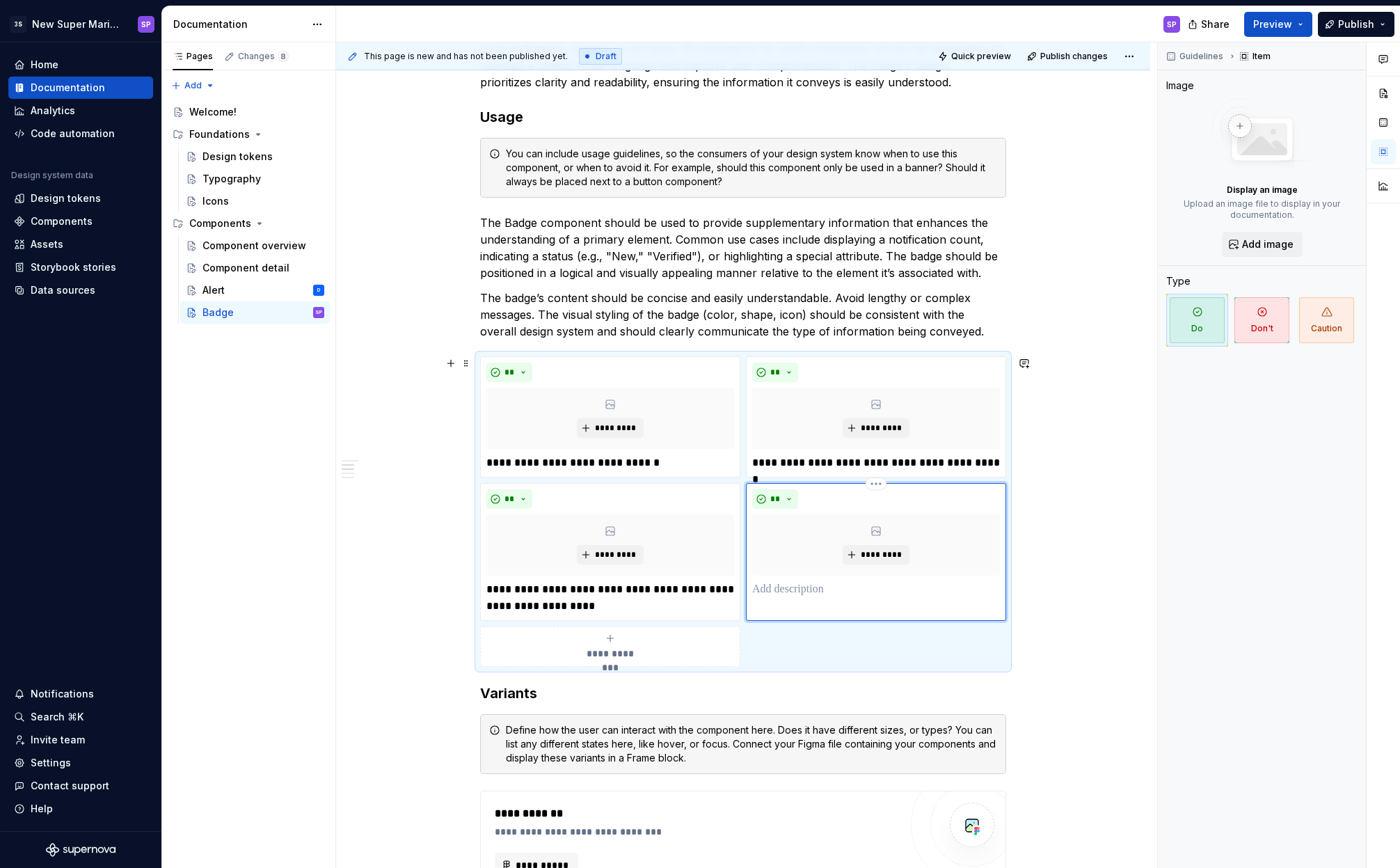
click at [850, 585] on p at bounding box center [876, 590] width 248 height 17
click at [850, 596] on p at bounding box center [876, 590] width 248 height 17
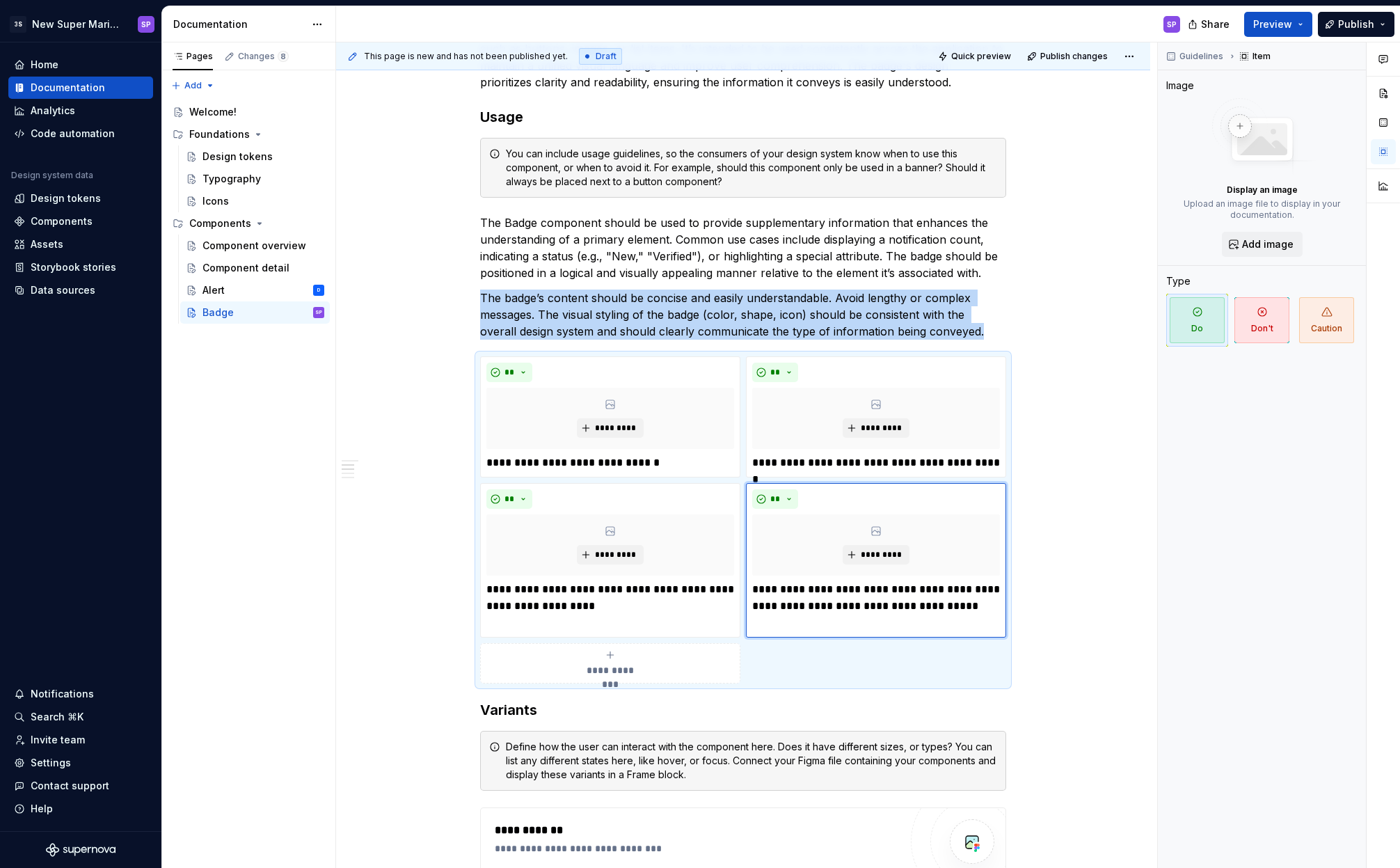
click at [623, 670] on span "**********" at bounding box center [609, 670] width 64 height 14
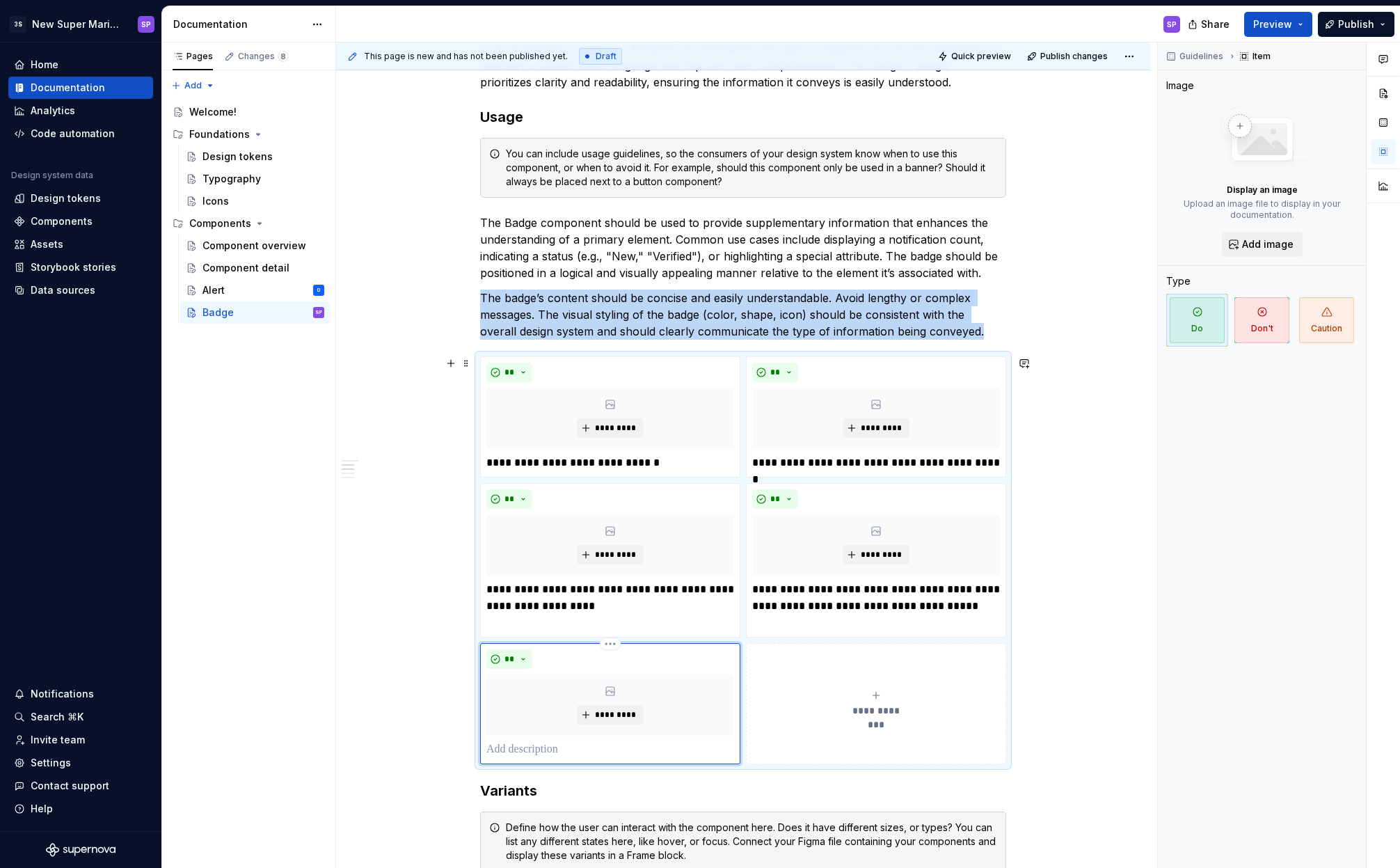
click at [601, 747] on p at bounding box center [610, 750] width 248 height 17
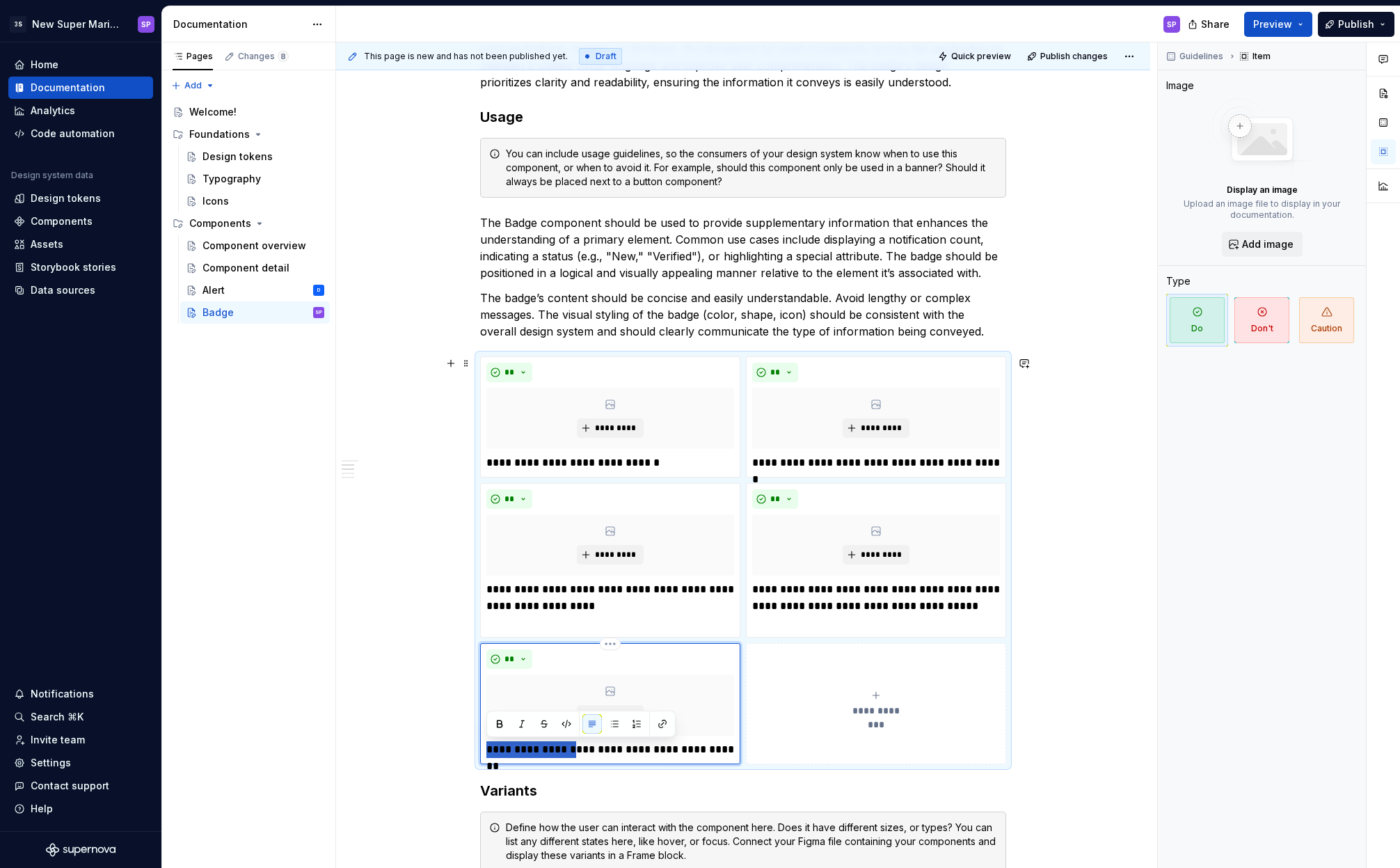
drag, startPoint x: 574, startPoint y: 750, endPoint x: 485, endPoint y: 748, distance: 89.0
click at [486, 748] on p "**********" at bounding box center [610, 750] width 248 height 17
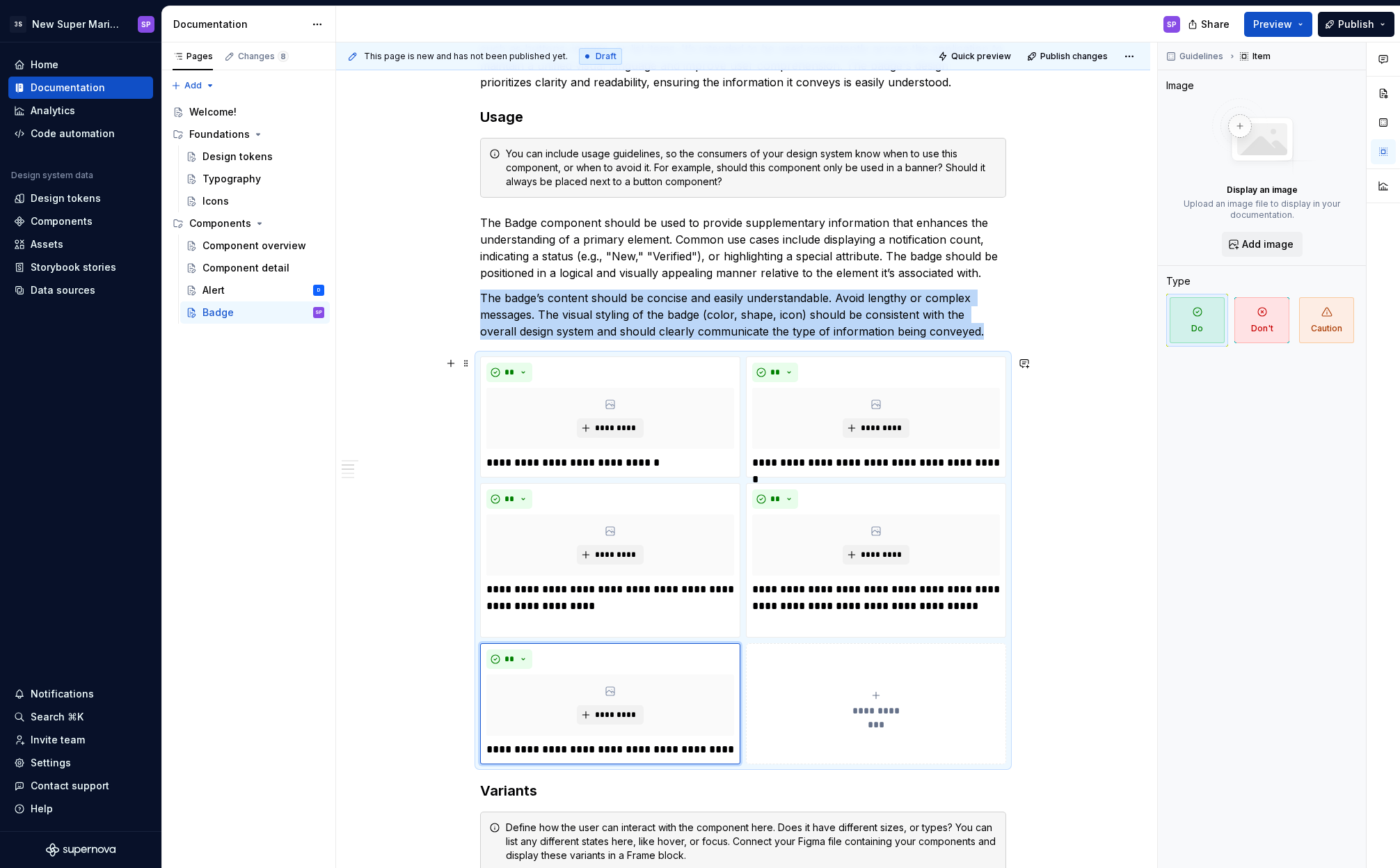
click at [867, 715] on span "**********" at bounding box center [875, 711] width 64 height 14
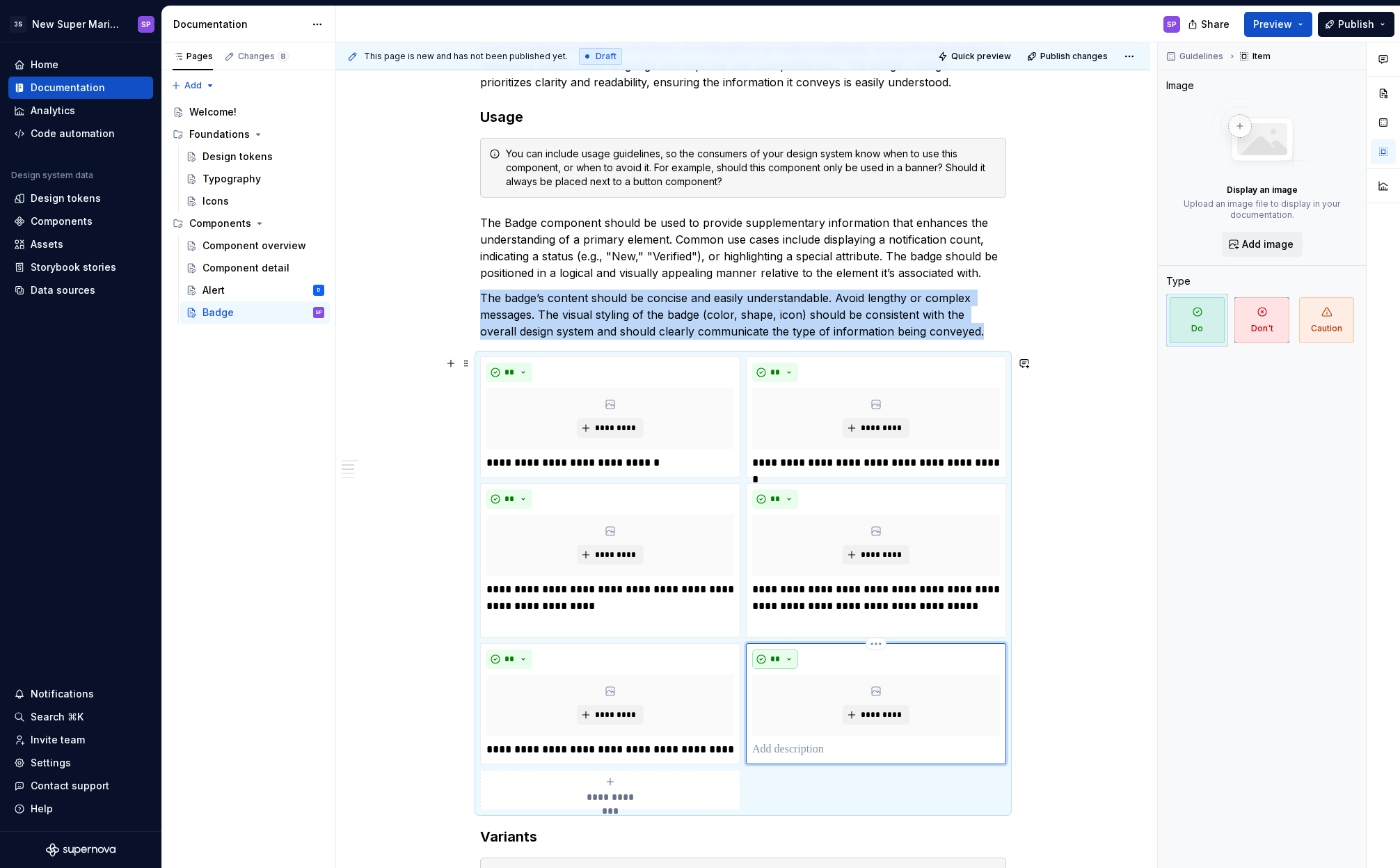
click at [791, 658] on button "**" at bounding box center [775, 658] width 46 height 20
click at [797, 701] on div "Don't" at bounding box center [808, 708] width 26 height 14
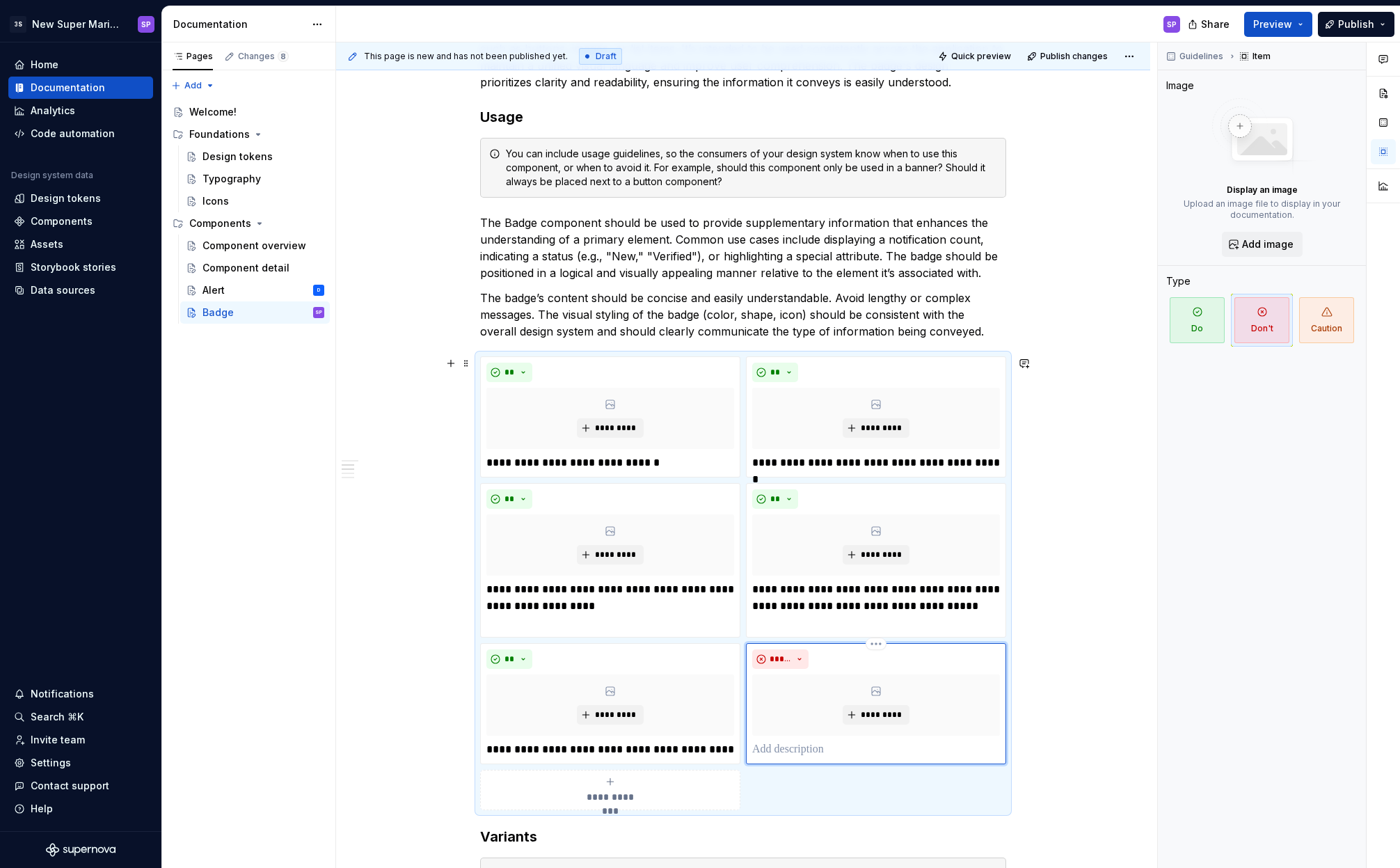
click at [806, 747] on p at bounding box center [876, 750] width 248 height 17
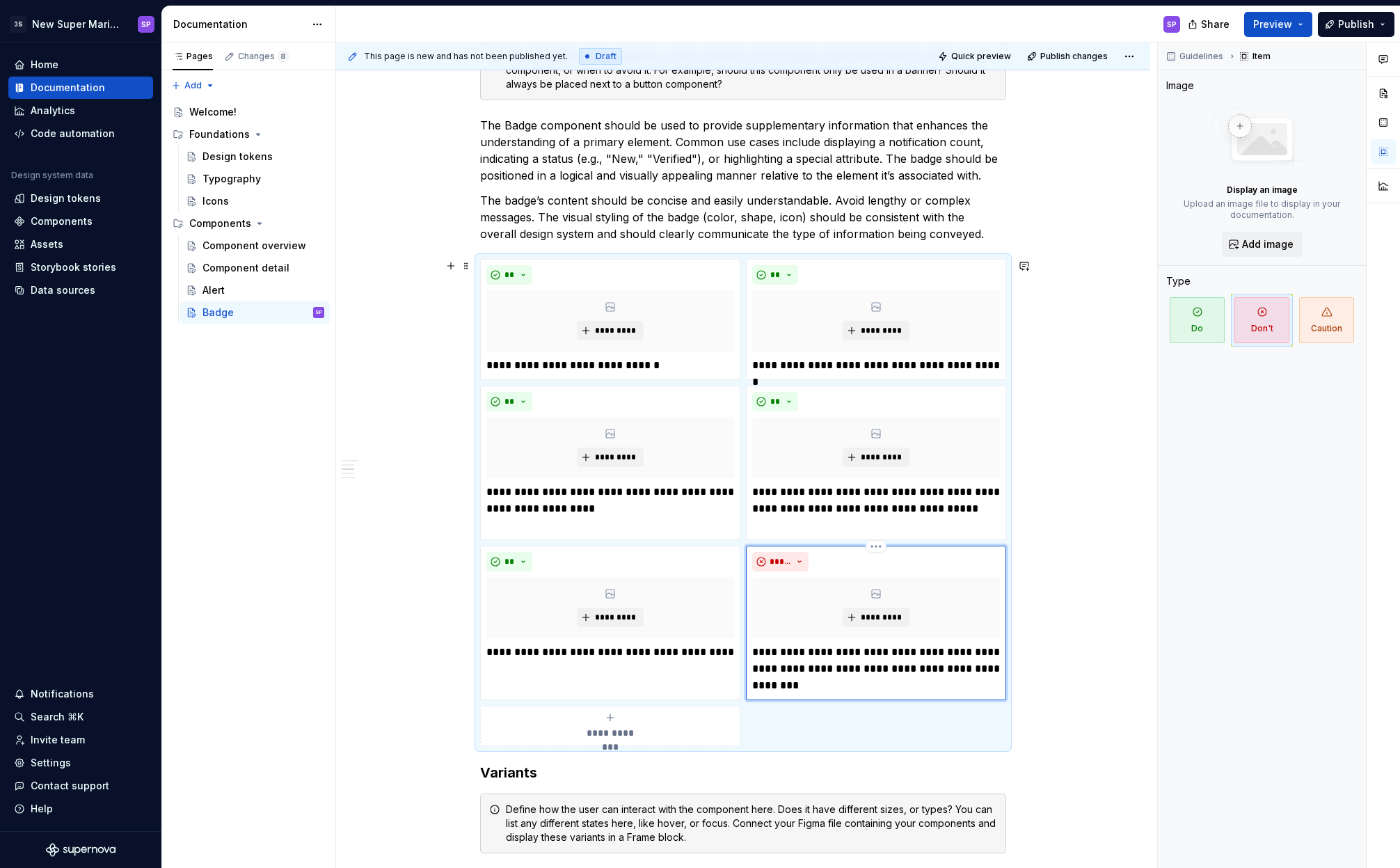
scroll to position [1079, 0]
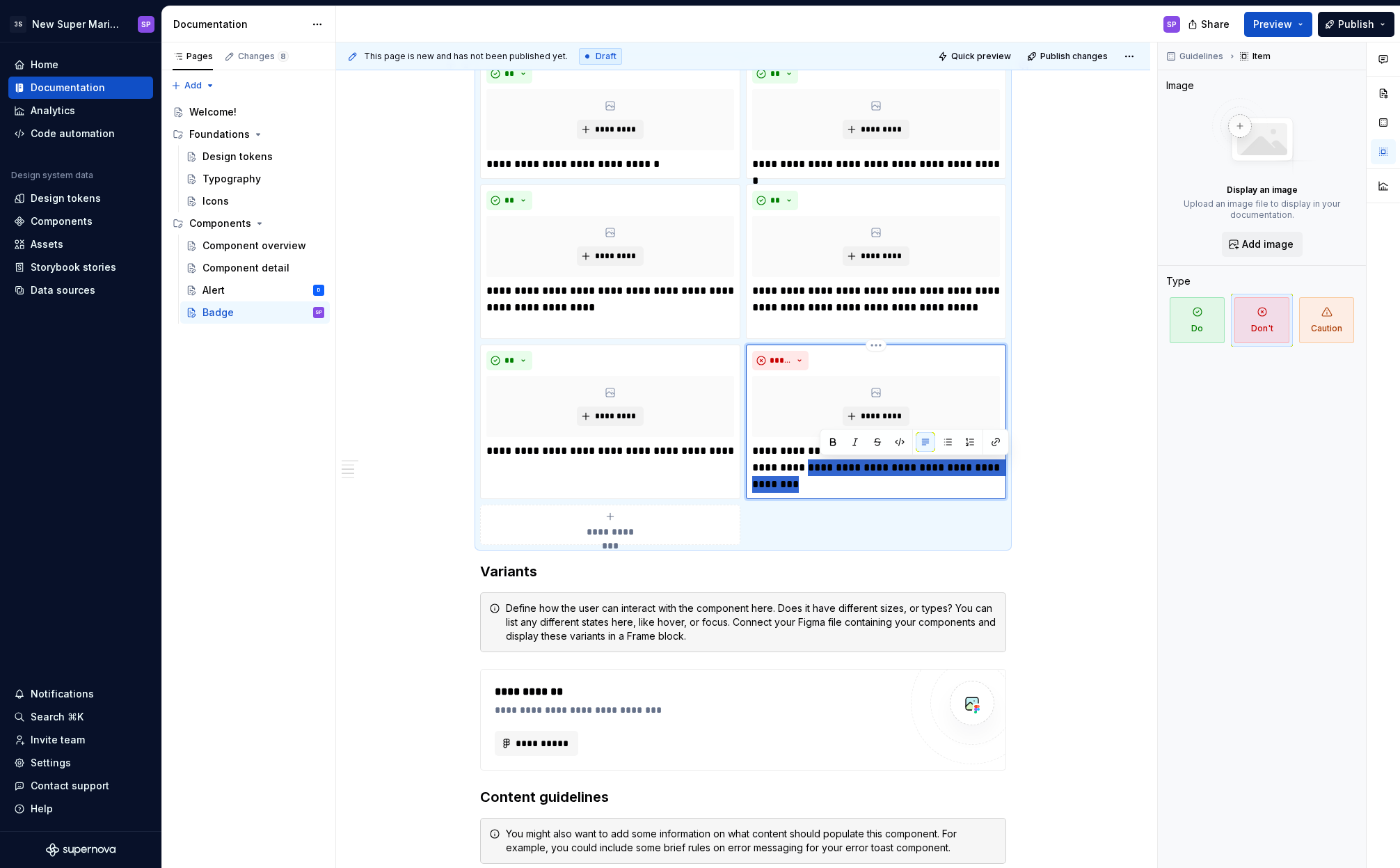
drag, startPoint x: 871, startPoint y: 477, endPoint x: 818, endPoint y: 468, distance: 53.8
click at [818, 468] on p "**********" at bounding box center [876, 468] width 248 height 50
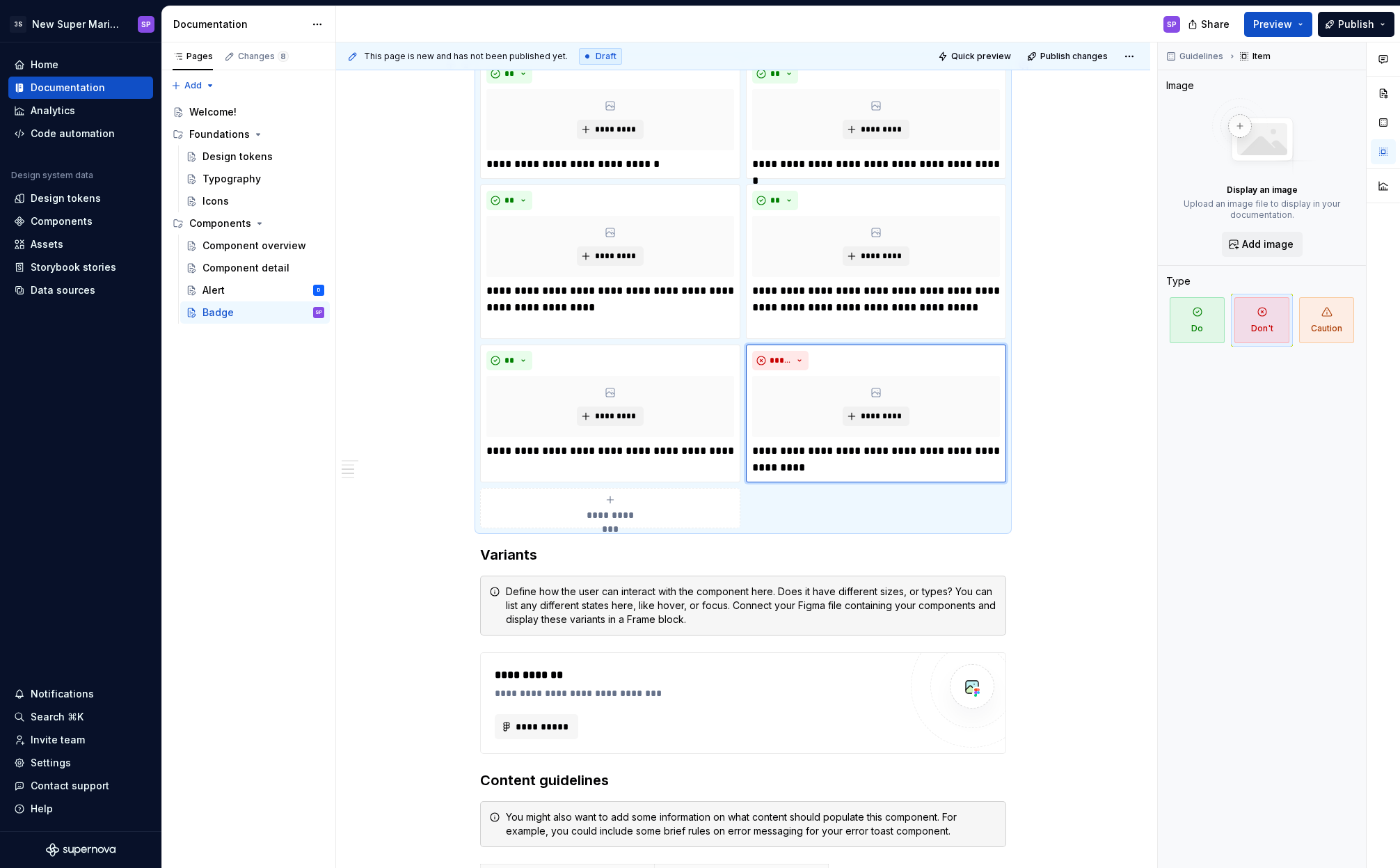
click at [608, 508] on span "**********" at bounding box center [609, 515] width 64 height 14
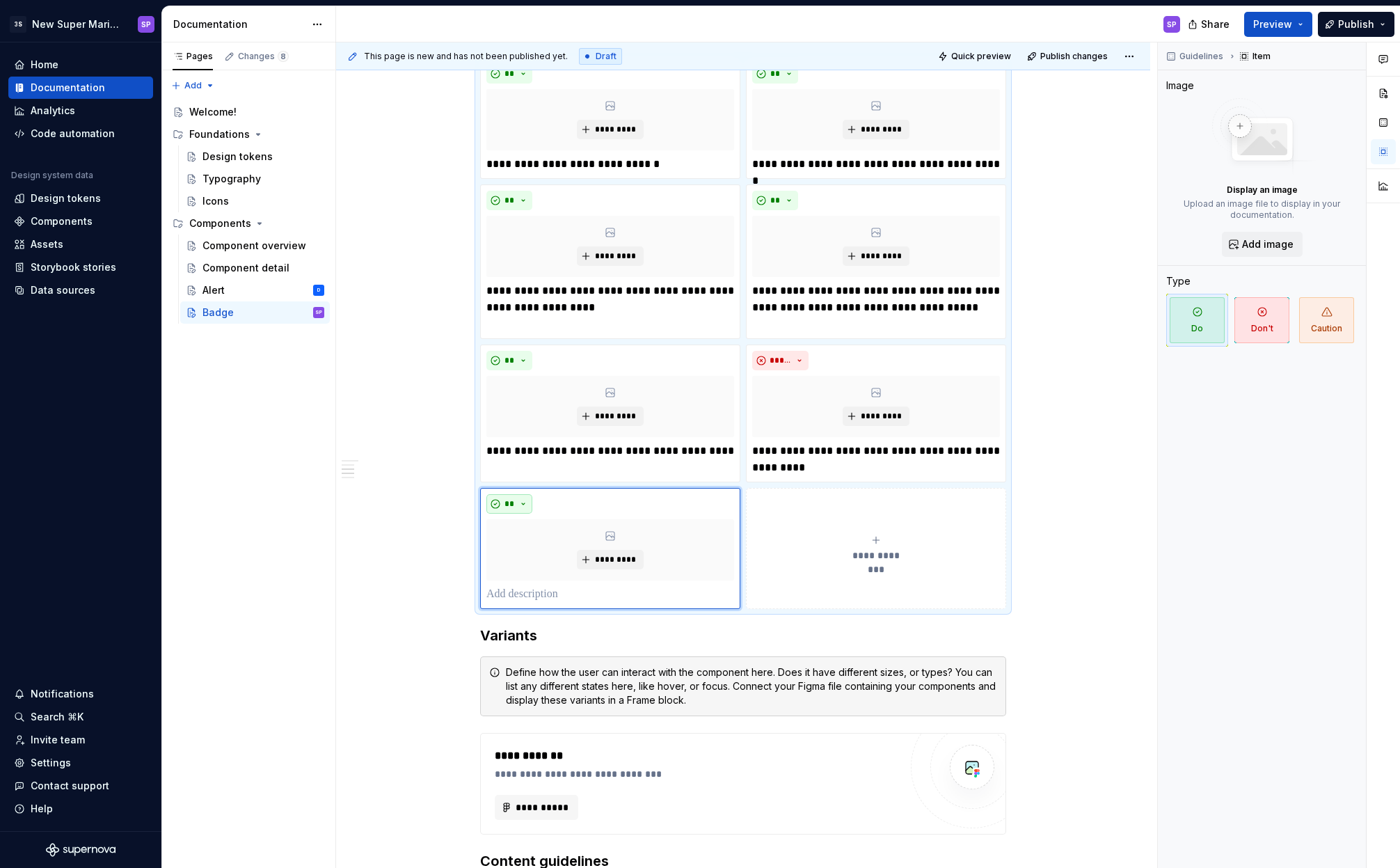
click at [501, 509] on button "**" at bounding box center [509, 504] width 46 height 20
click at [510, 548] on span "Don't" at bounding box center [549, 553] width 118 height 22
click at [557, 597] on p at bounding box center [610, 594] width 248 height 17
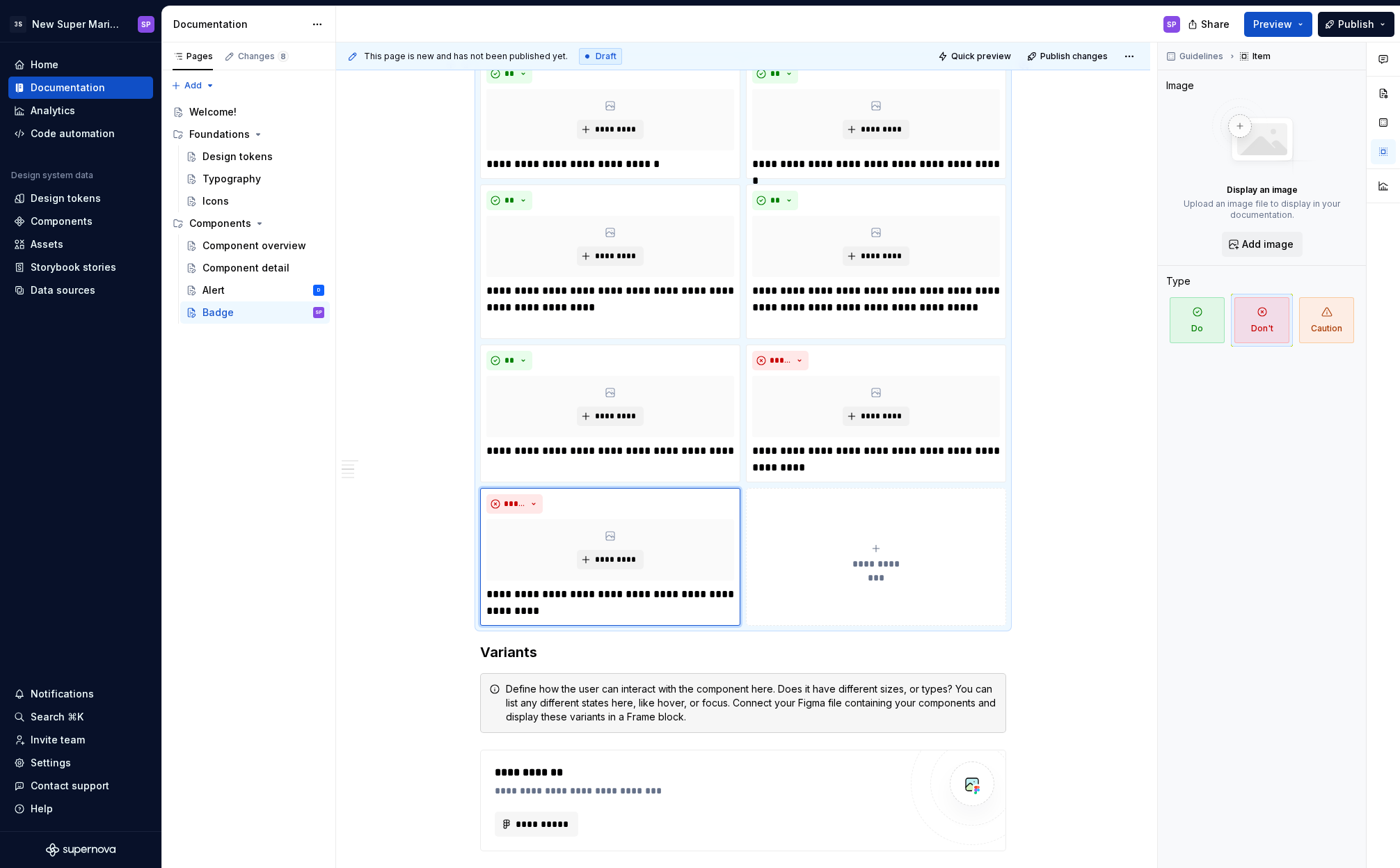
click at [875, 545] on icon "submit" at bounding box center [875, 547] width 6 height 6
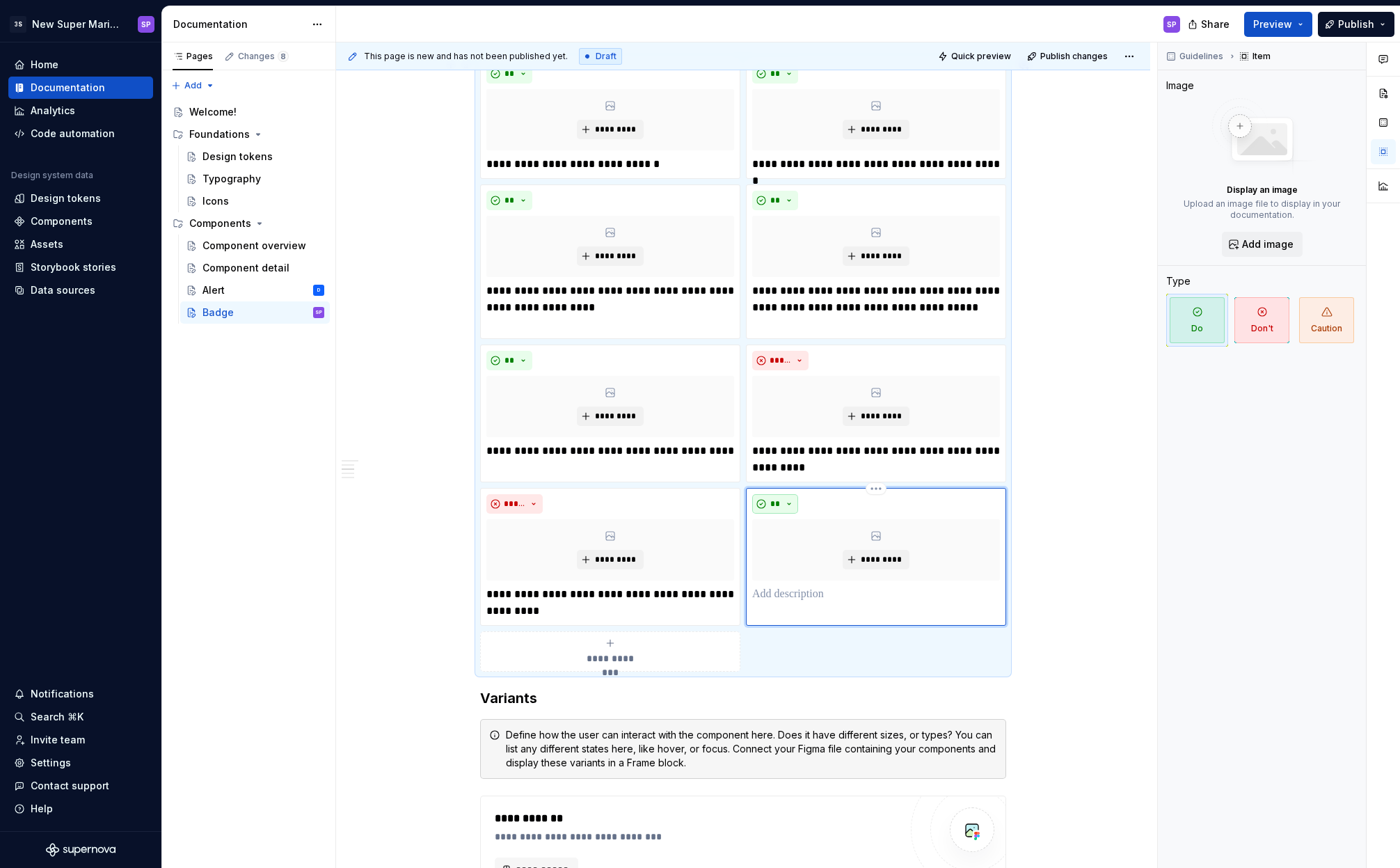
click at [772, 503] on span "**" at bounding box center [774, 504] width 11 height 11
click at [789, 552] on span "Don't" at bounding box center [815, 553] width 118 height 22
click at [809, 593] on p at bounding box center [876, 594] width 248 height 17
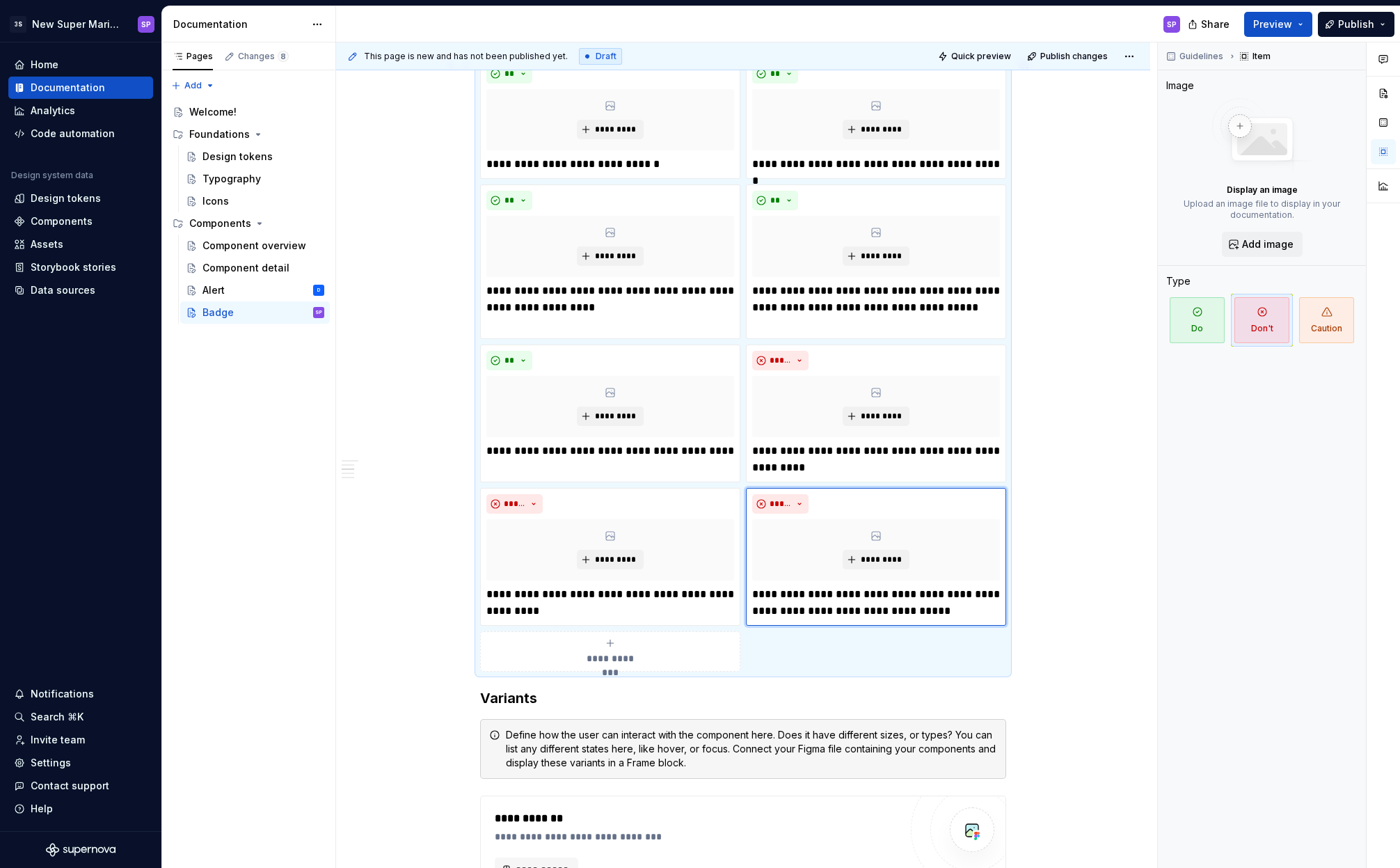
click at [660, 652] on div "**********" at bounding box center [610, 652] width 248 height 28
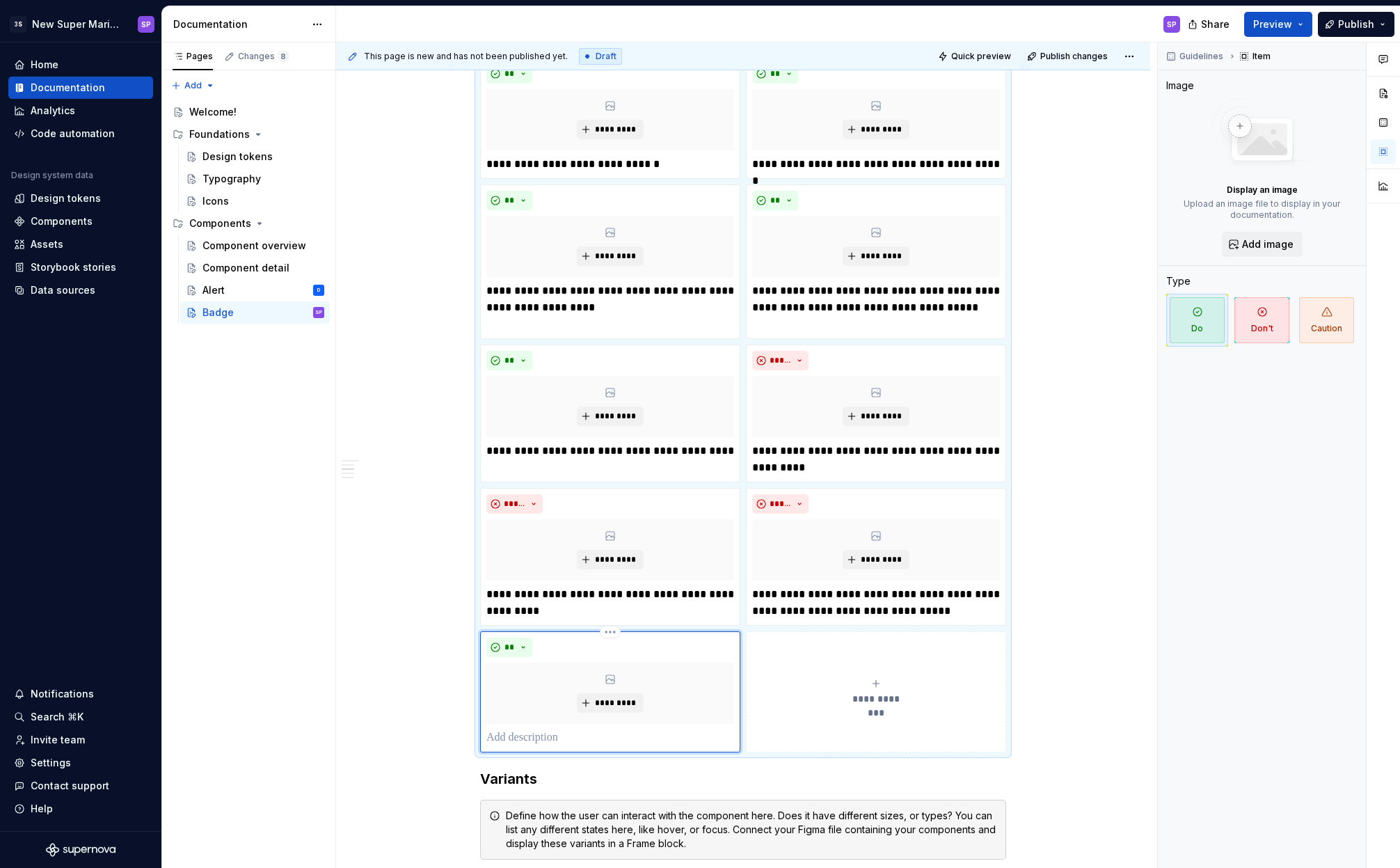
scroll to position [1098, 0]
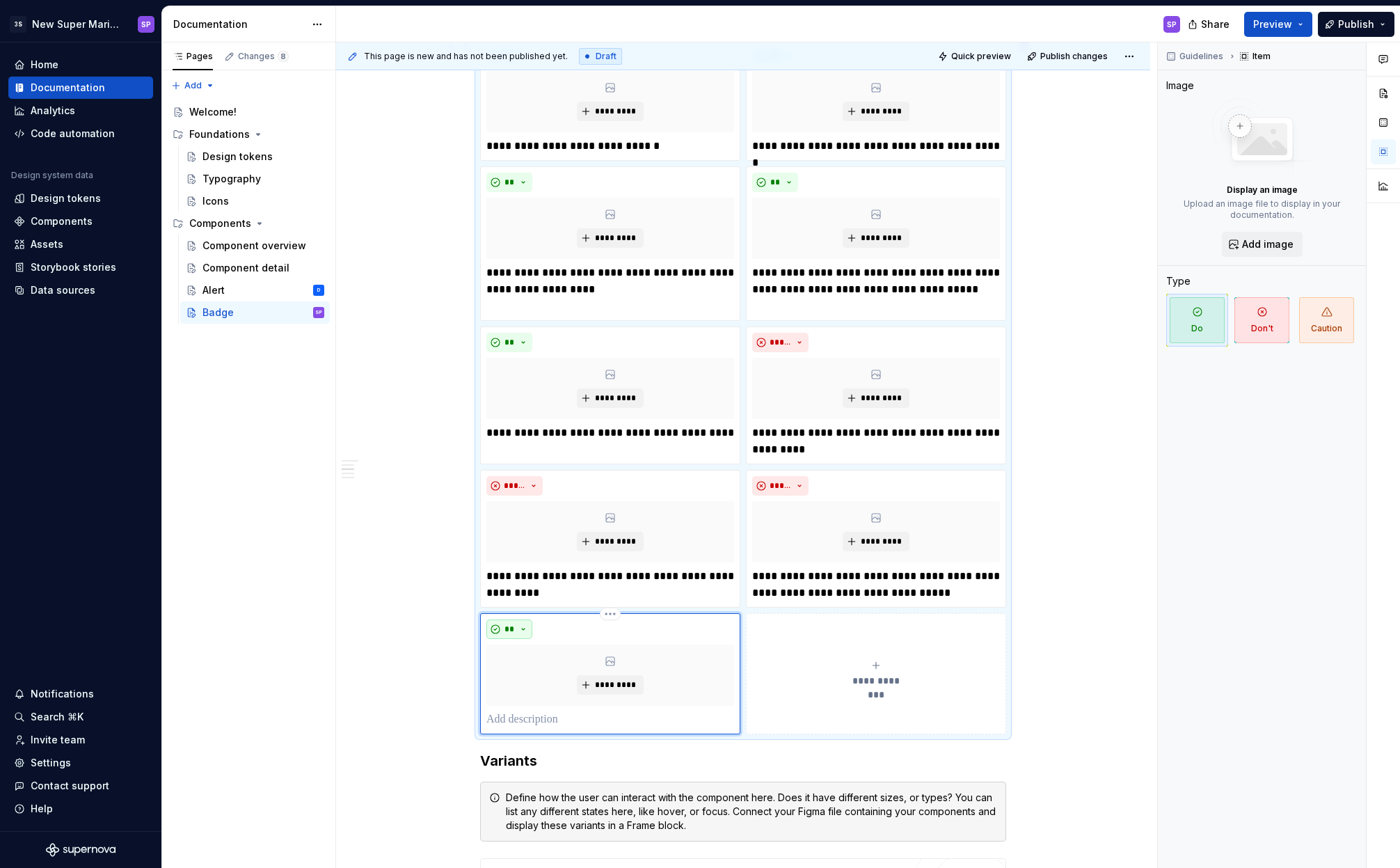
click at [506, 623] on button "**" at bounding box center [509, 629] width 46 height 20
click at [510, 677] on span "Don't" at bounding box center [549, 679] width 118 height 22
click at [529, 720] on p at bounding box center [610, 720] width 248 height 17
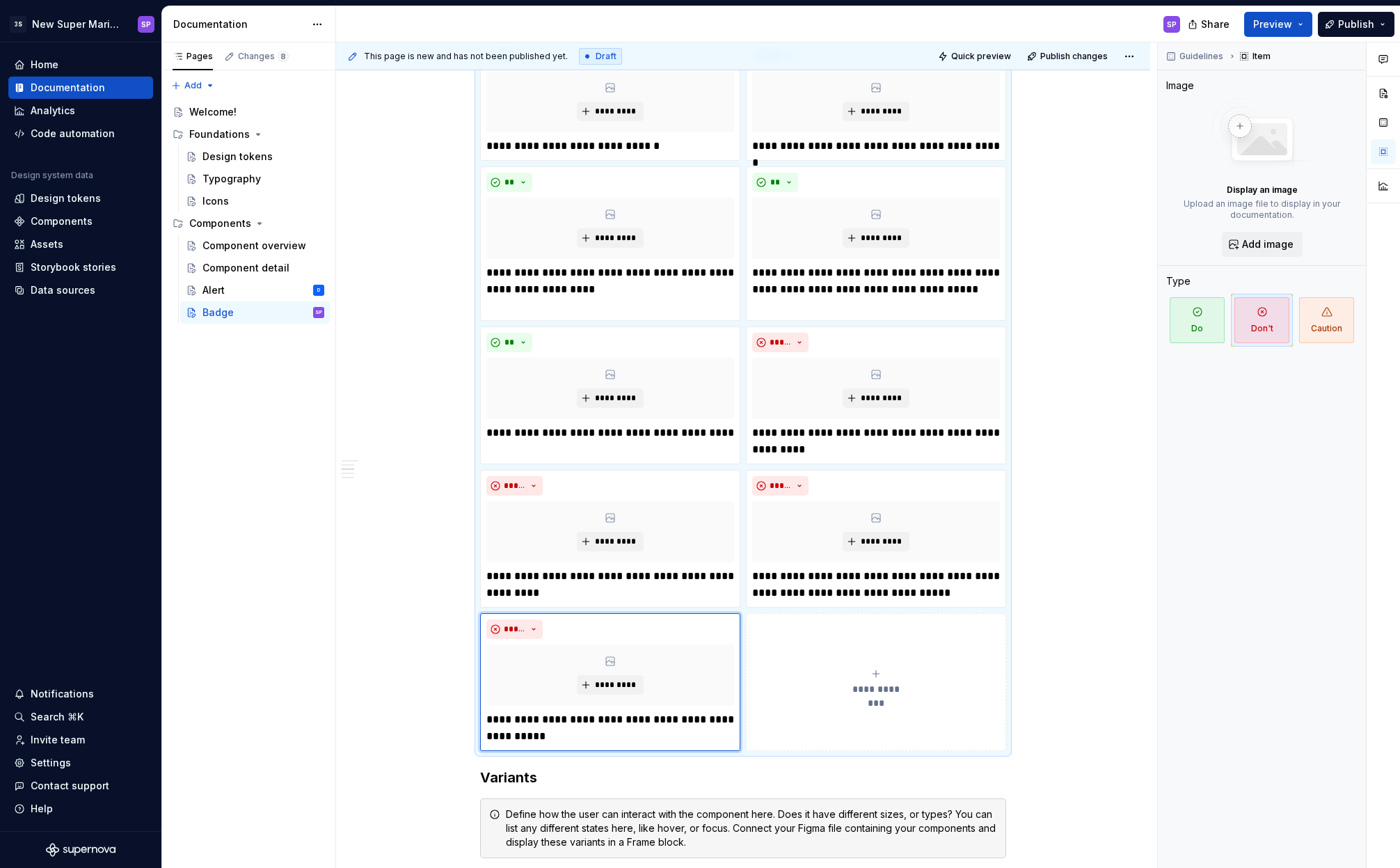
click at [892, 660] on button "**********" at bounding box center [876, 682] width 260 height 138
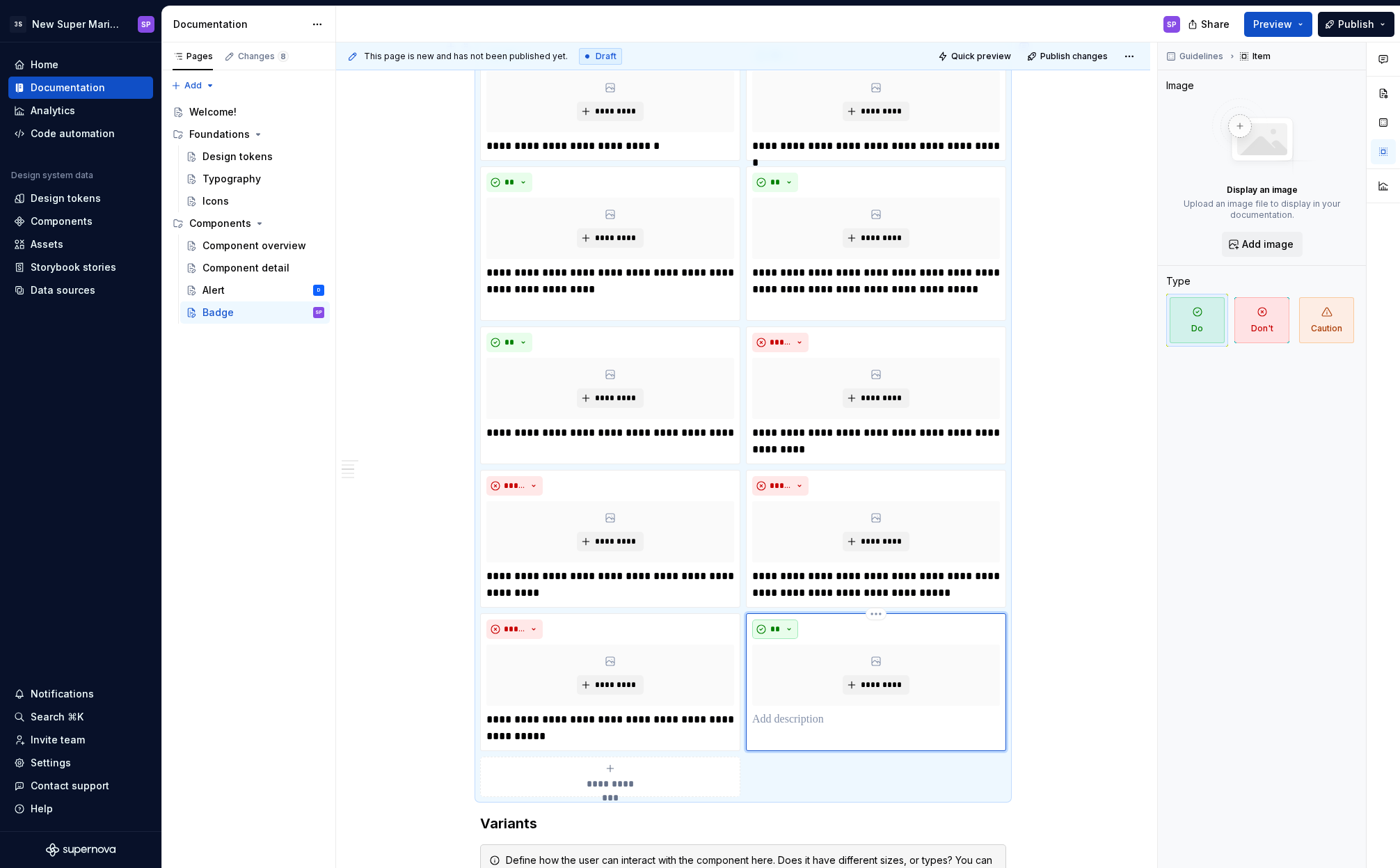
click at [789, 624] on button "**" at bounding box center [775, 629] width 46 height 20
click at [790, 674] on span "Don't" at bounding box center [815, 679] width 118 height 22
click at [801, 731] on div "***** *********" at bounding box center [876, 682] width 260 height 138
click at [809, 723] on p at bounding box center [876, 720] width 248 height 17
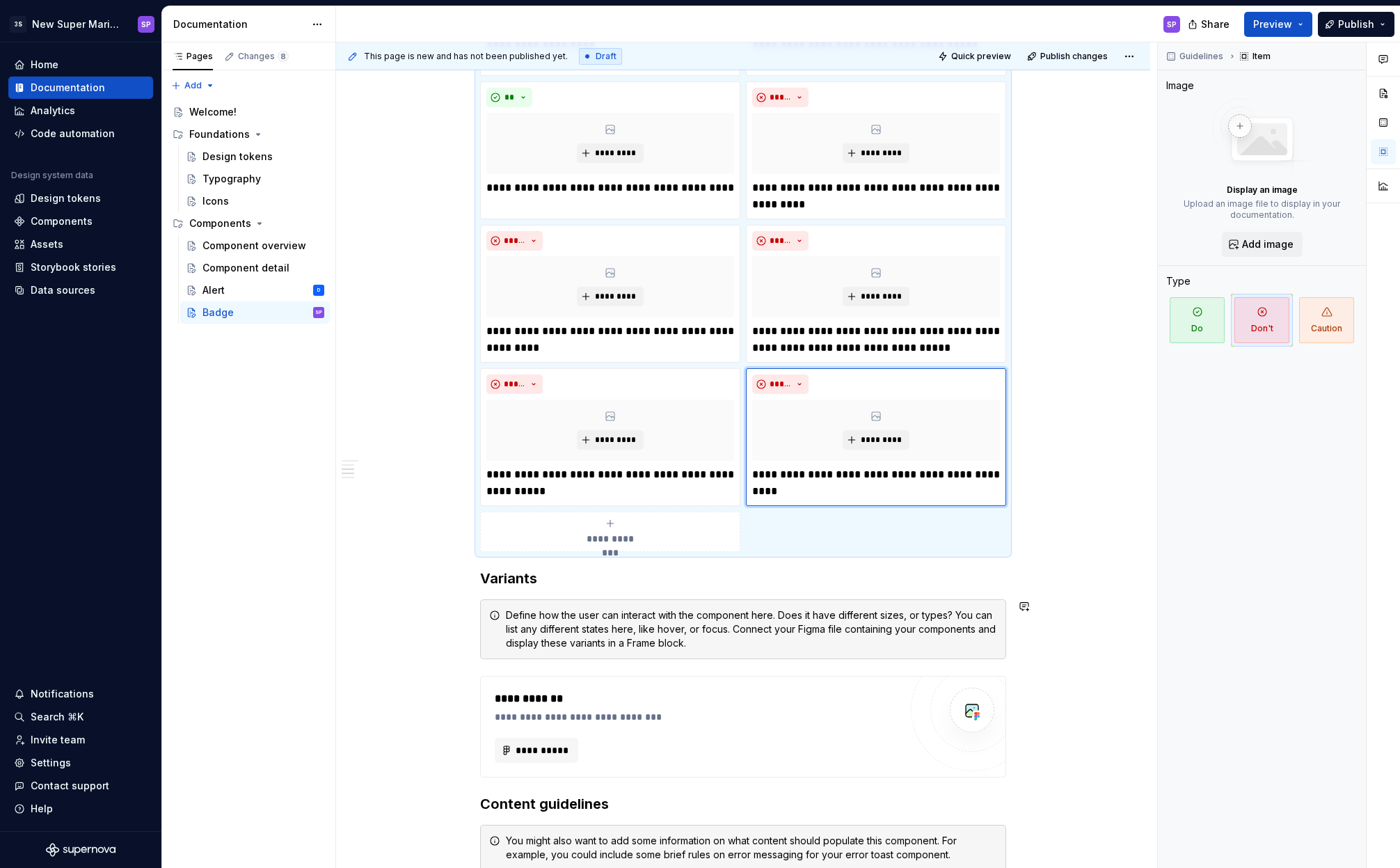
click at [1079, 599] on div "**********" at bounding box center [743, 153] width 814 height 2516
click at [1089, 565] on div "**********" at bounding box center [743, 153] width 814 height 2516
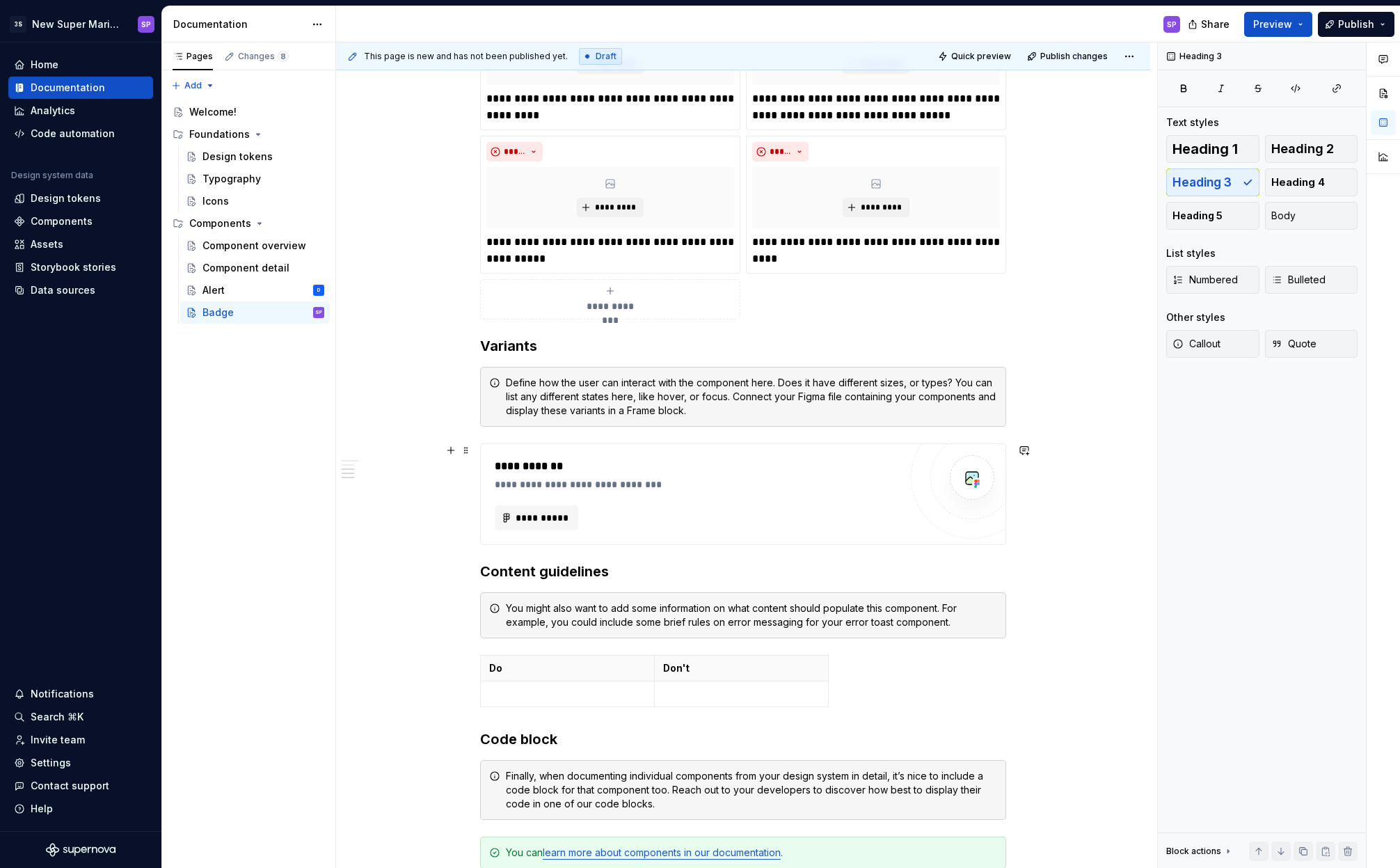
scroll to position [1406, 0]
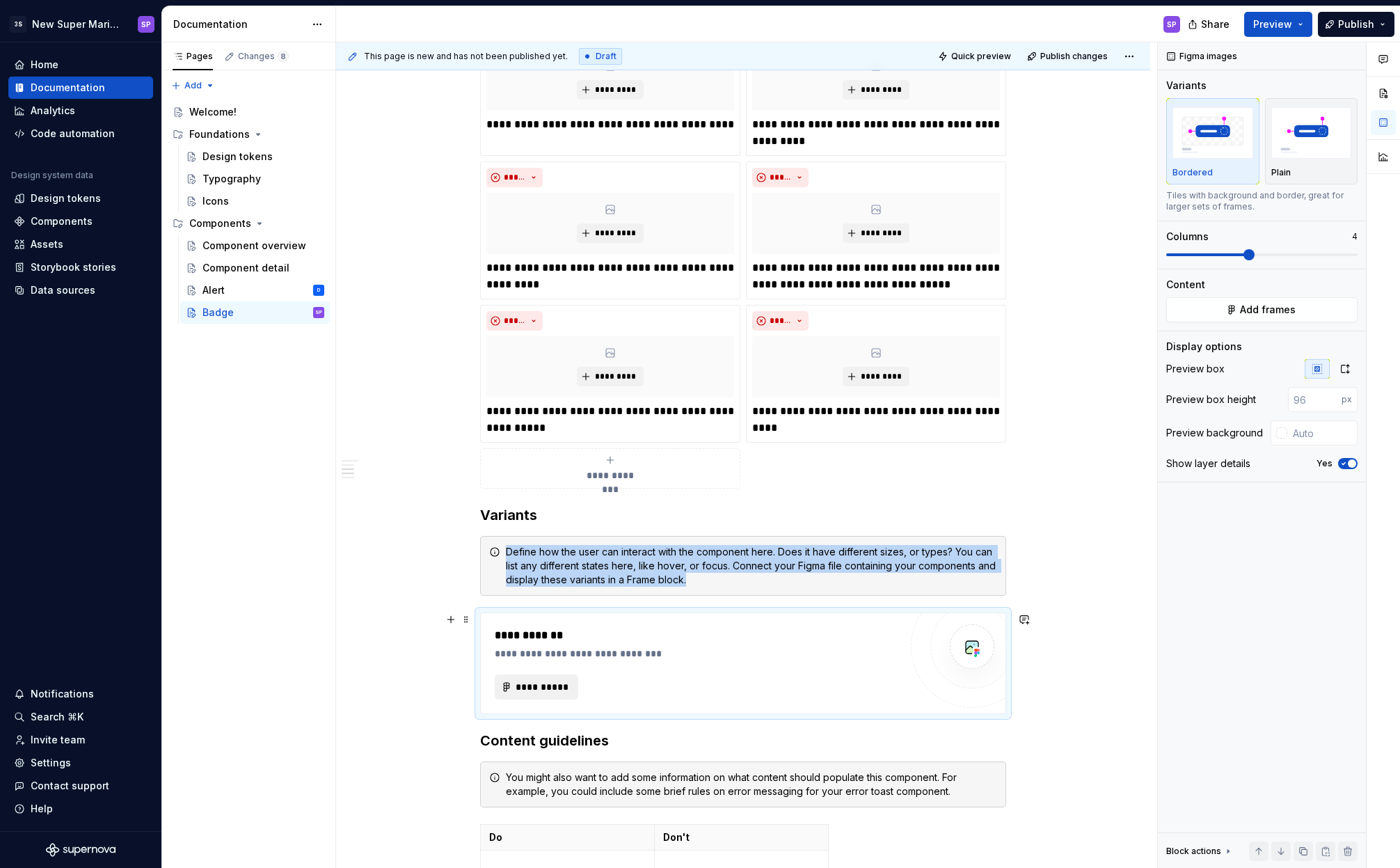
click at [564, 680] on button "**********" at bounding box center [537, 687] width 84 height 25
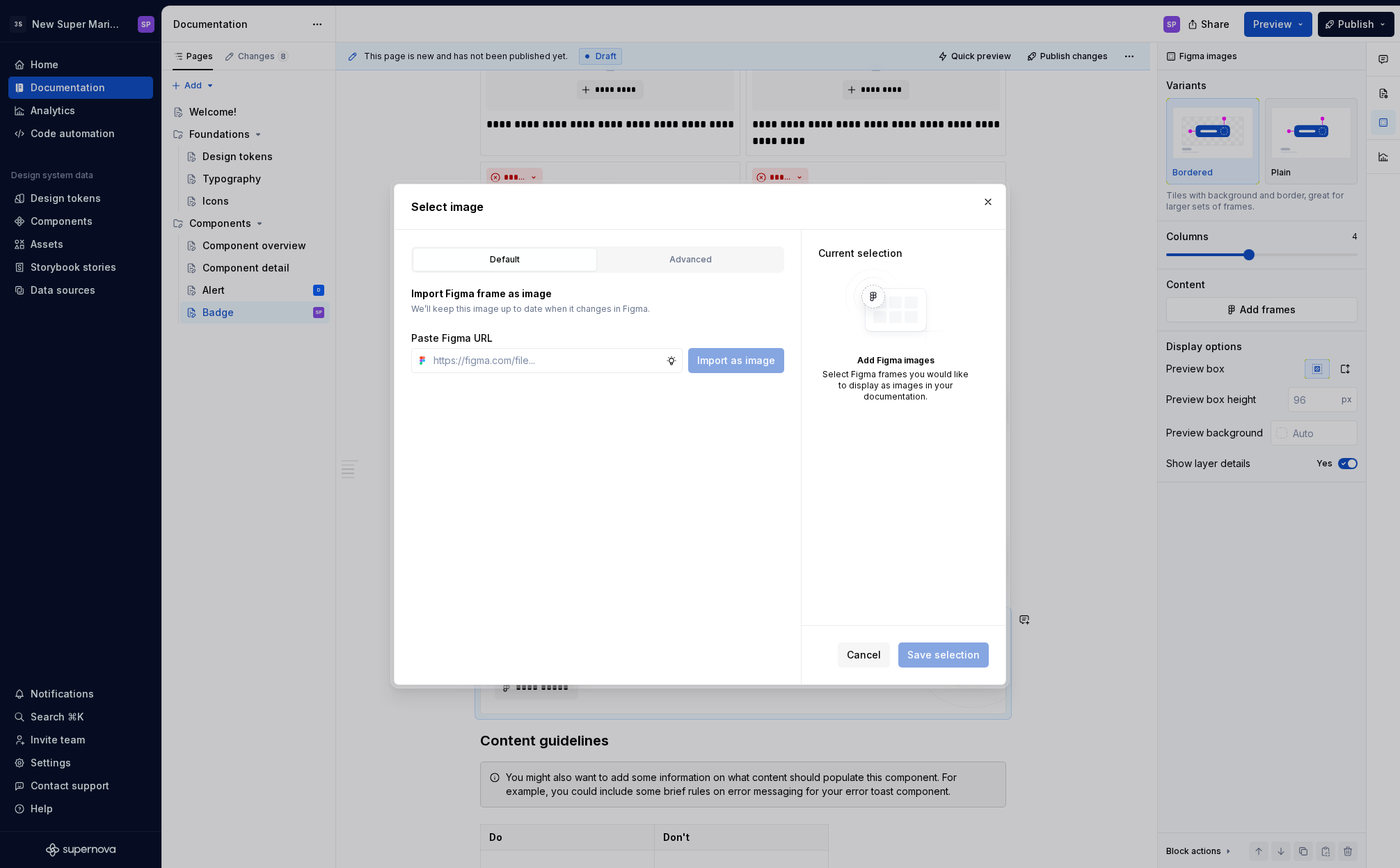
type textarea "*"
click at [722, 248] on button "Advanced" at bounding box center [691, 260] width 185 height 24
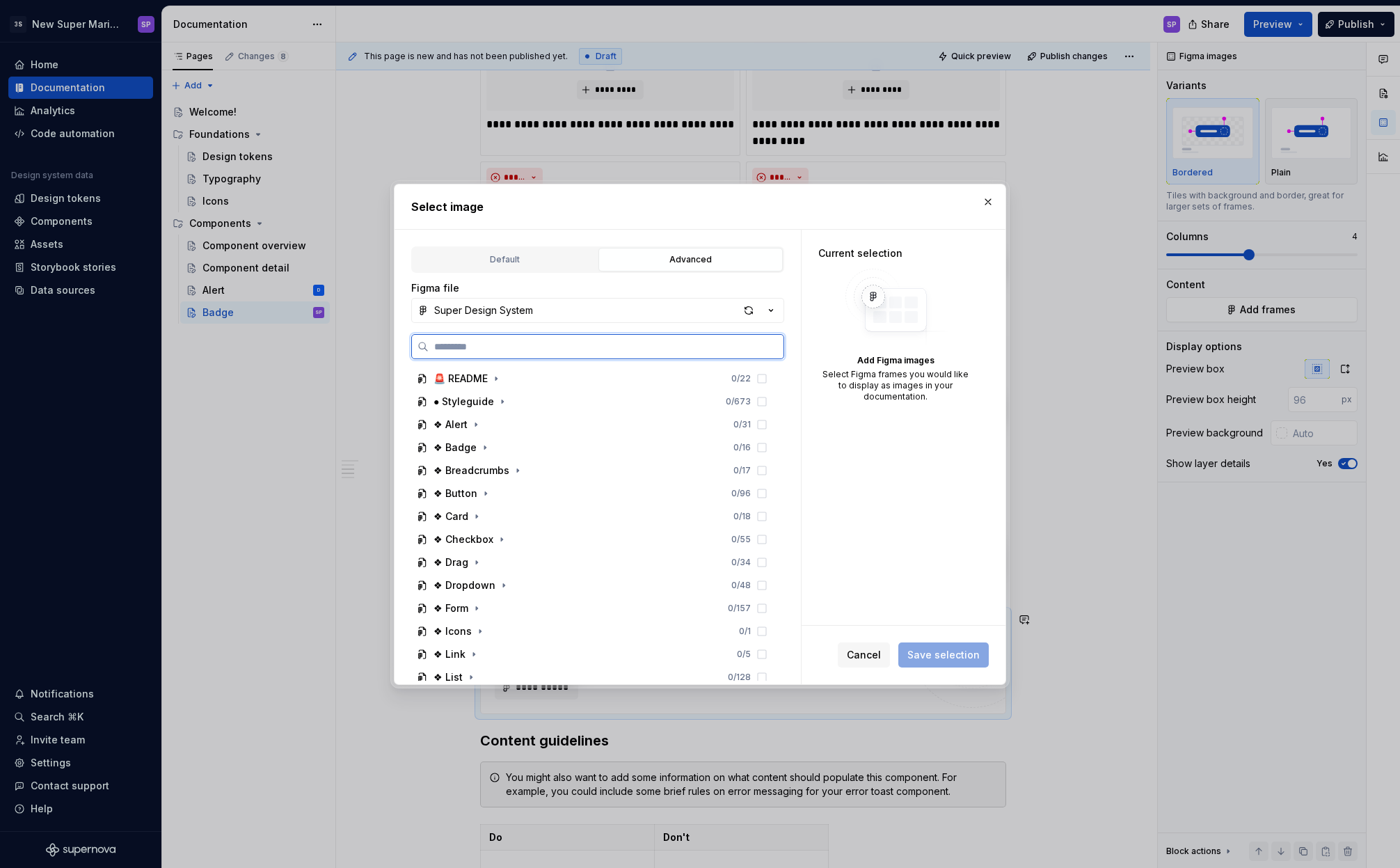
click at [602, 345] on input "search" at bounding box center [605, 346] width 355 height 14
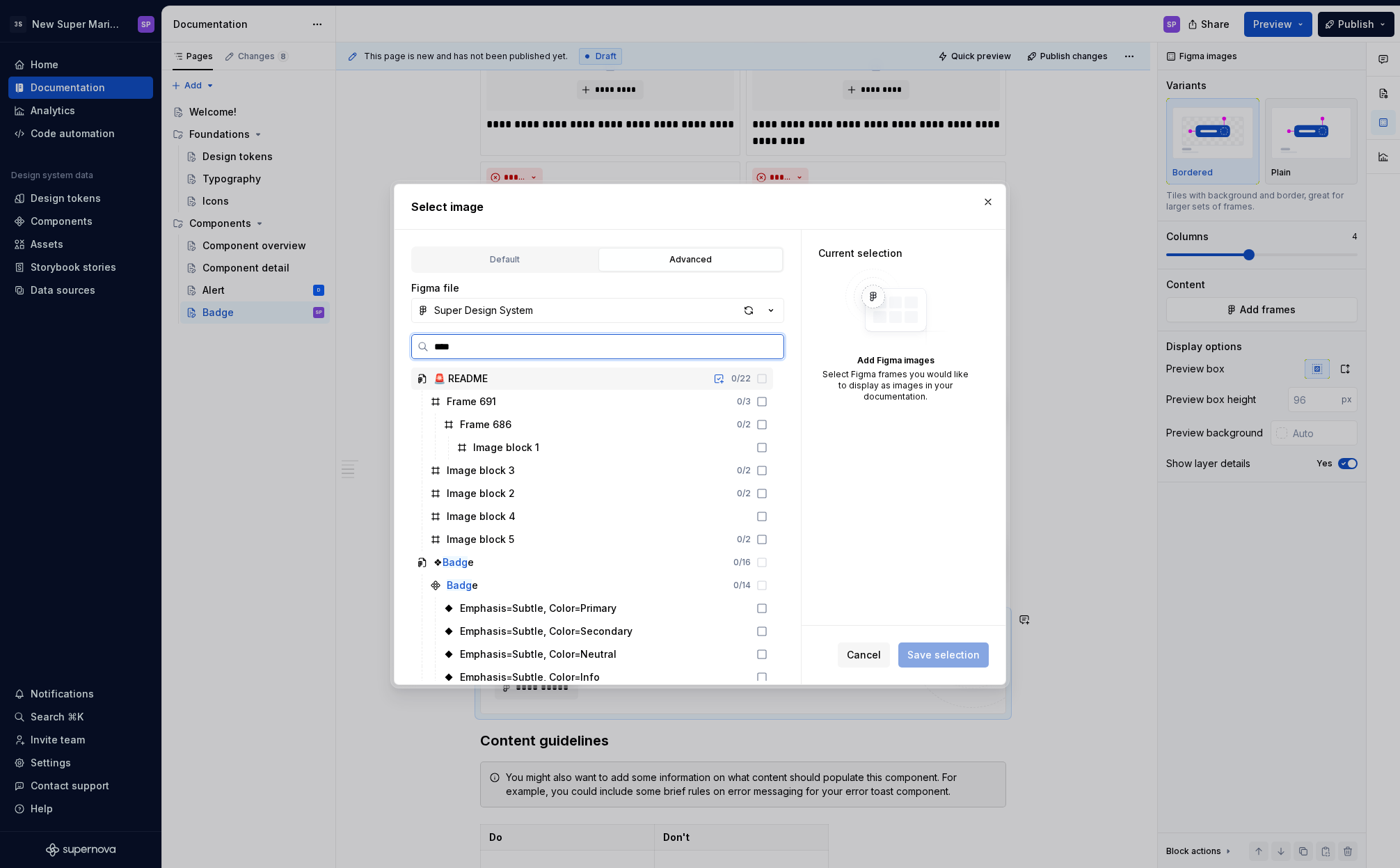
type input "*****"
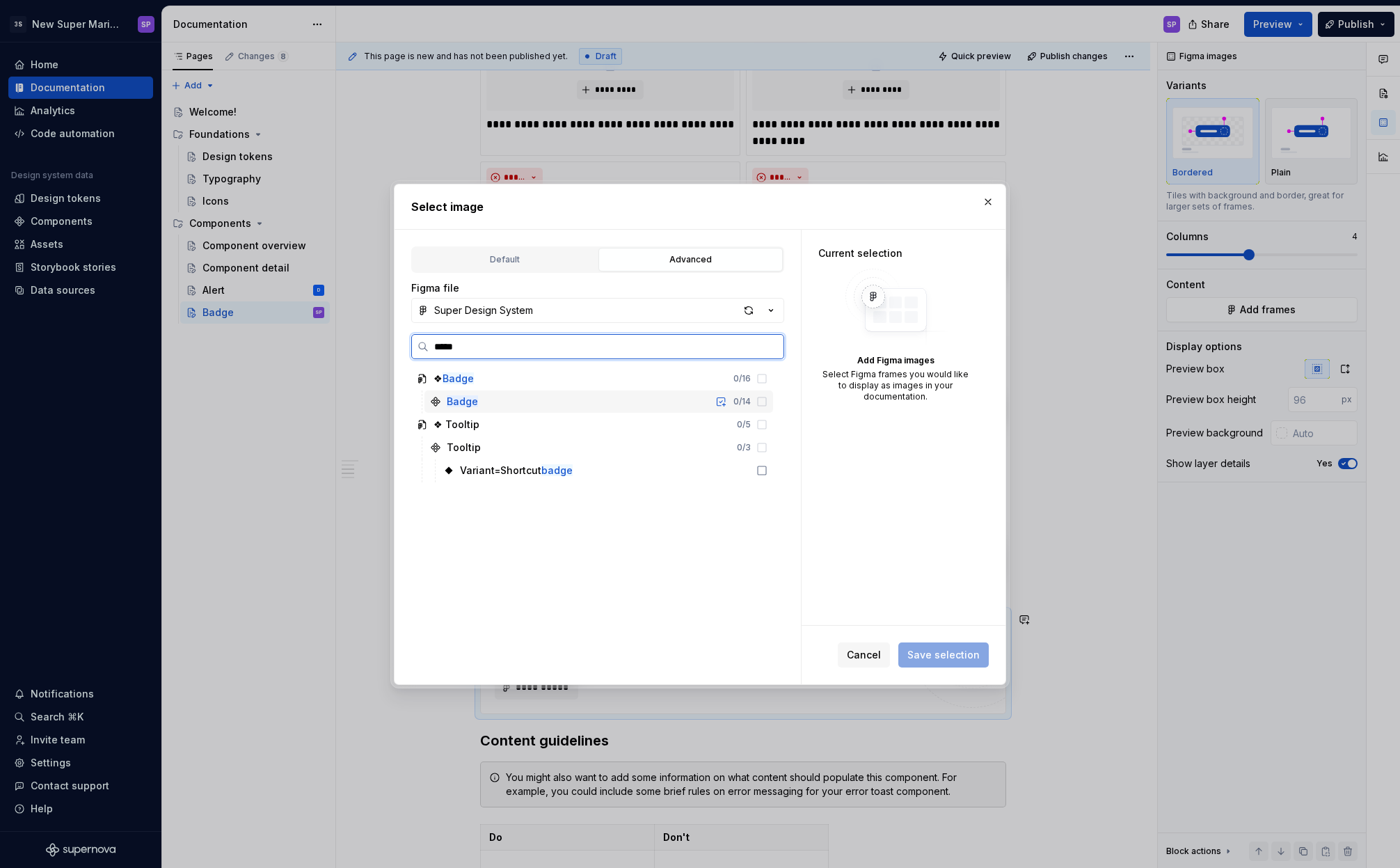
click at [518, 399] on div "Badge 0 / 14" at bounding box center [598, 402] width 349 height 22
click at [526, 380] on div "❖ Badge 0 / 16" at bounding box center [591, 379] width 362 height 22
click at [464, 399] on mark "Badge" at bounding box center [462, 401] width 32 height 12
click at [759, 402] on icon at bounding box center [762, 401] width 11 height 11
click at [751, 384] on div "❖ Badge 0 / 16" at bounding box center [591, 379] width 362 height 22
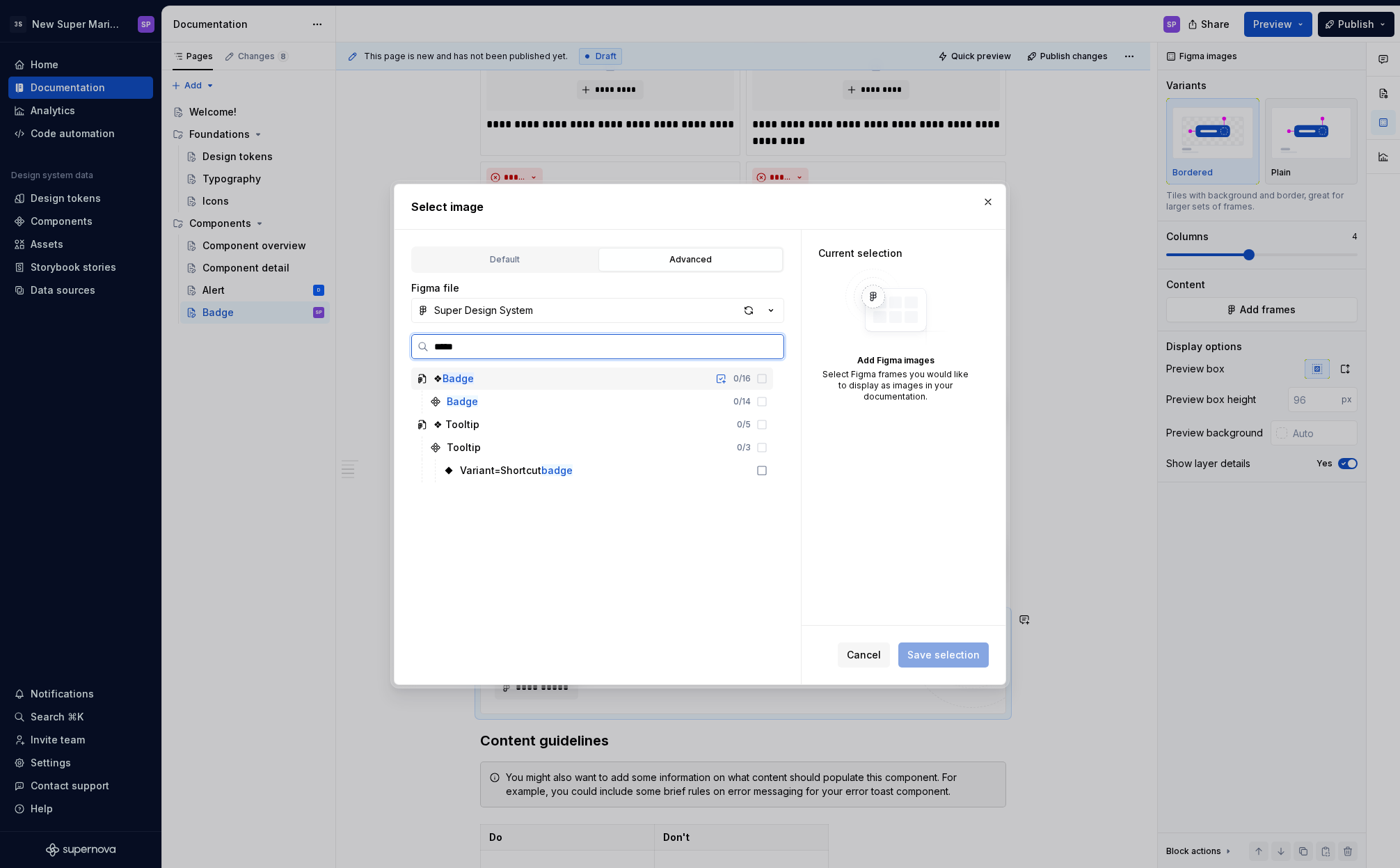
click at [628, 382] on div "❖ Badge 0 / 16" at bounding box center [591, 379] width 362 height 22
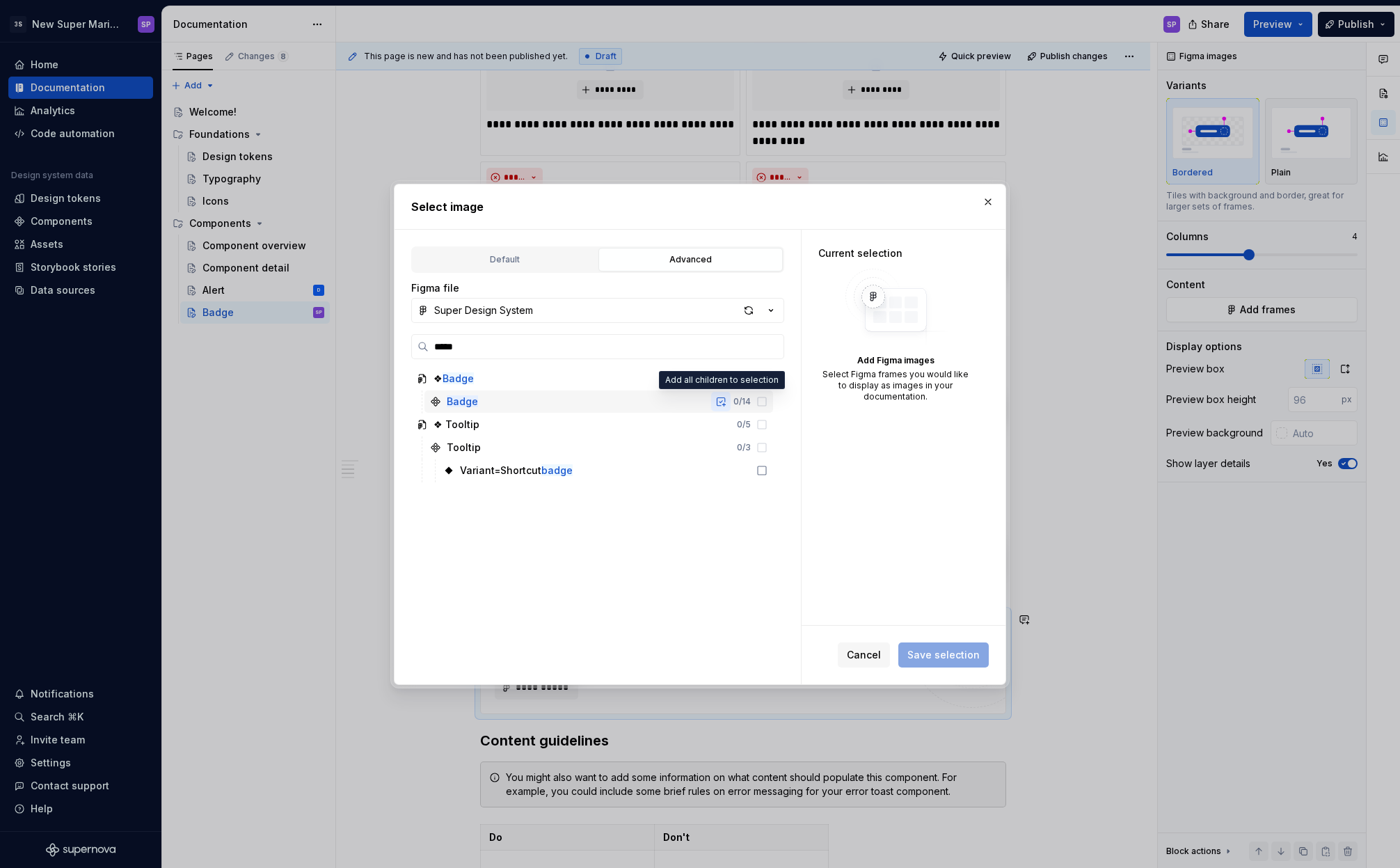
click at [720, 402] on button "button" at bounding box center [721, 401] width 20 height 20
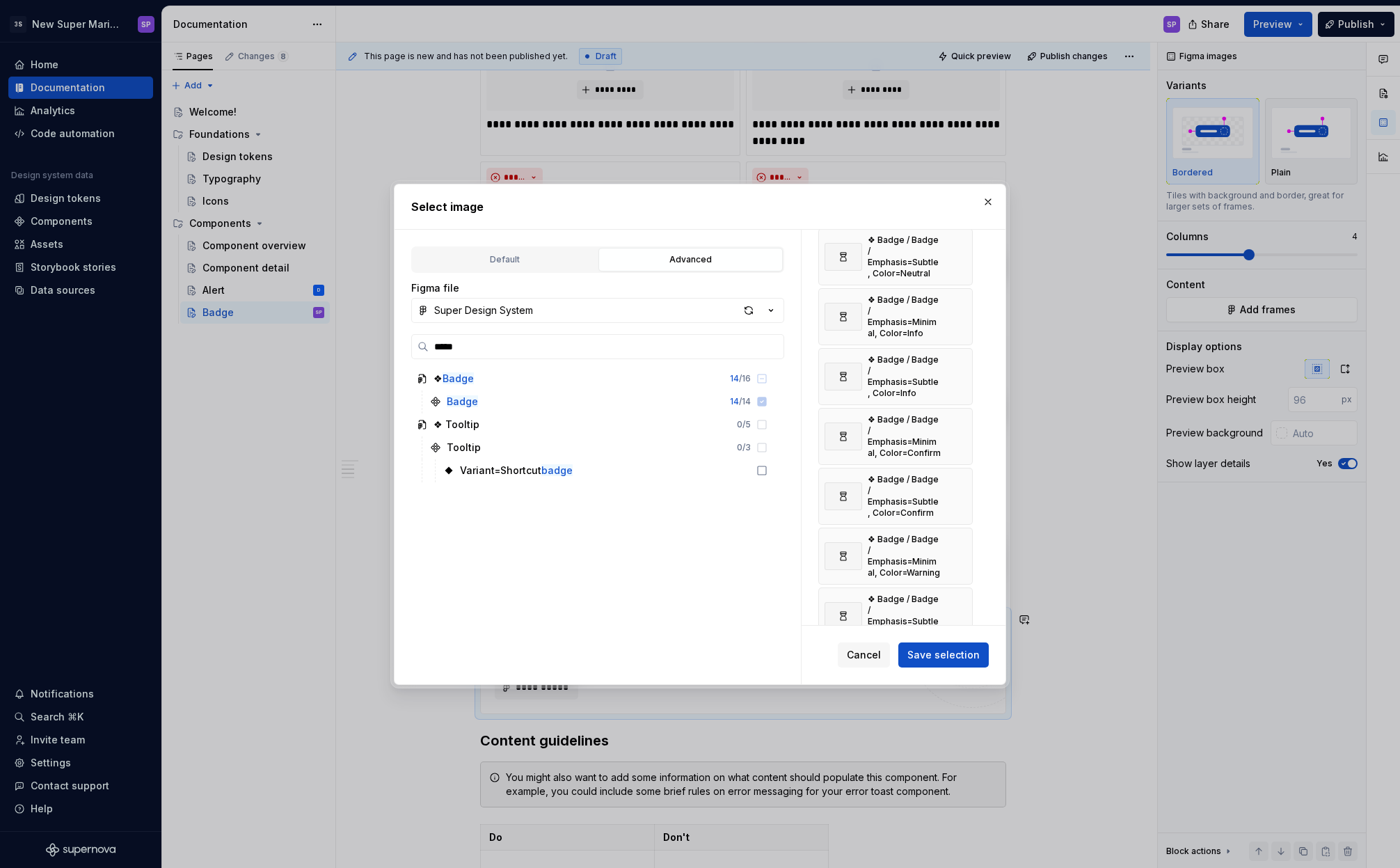
scroll to position [0, 0]
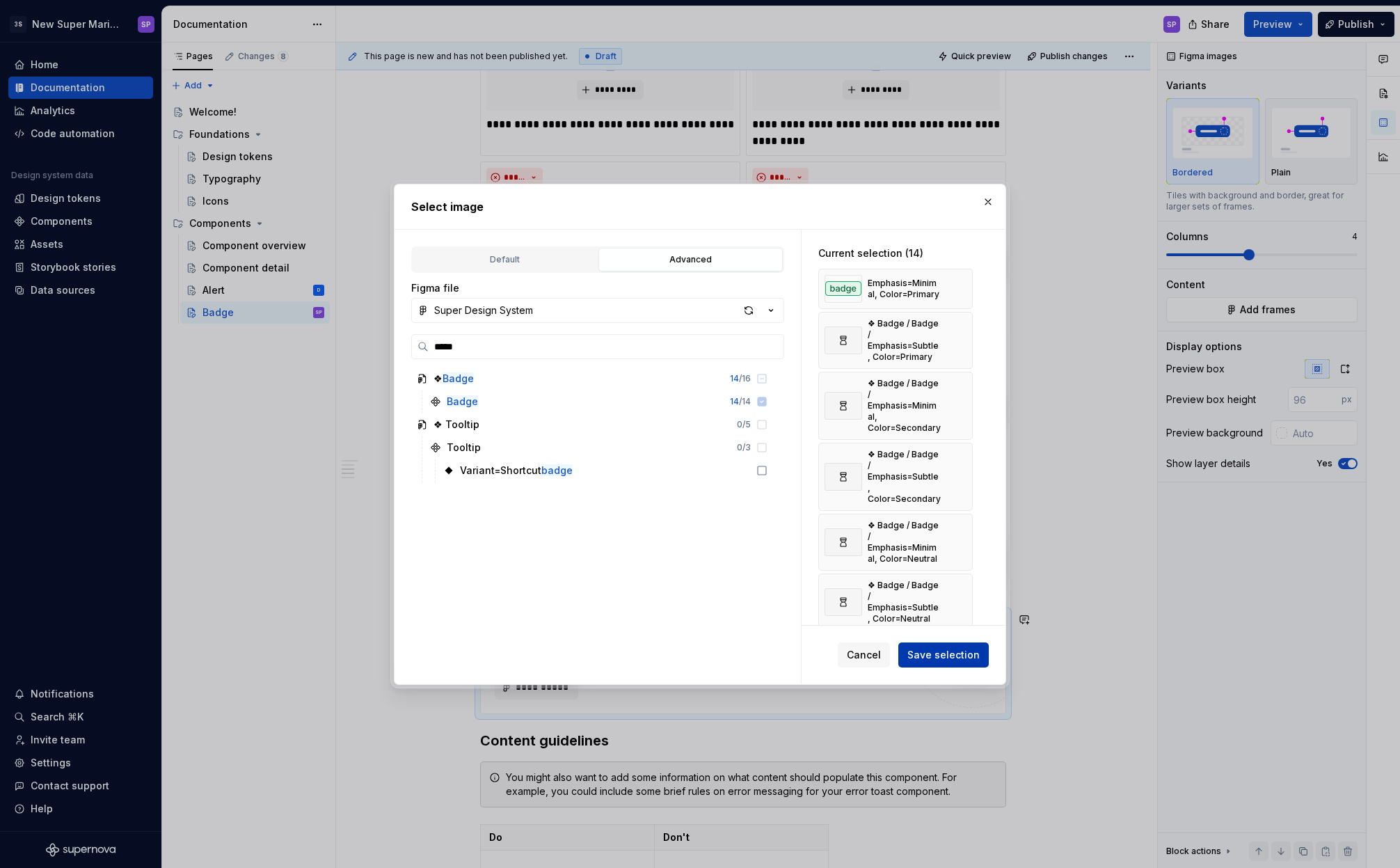
click at [937, 656] on span "Save selection" at bounding box center [943, 655] width 73 height 14
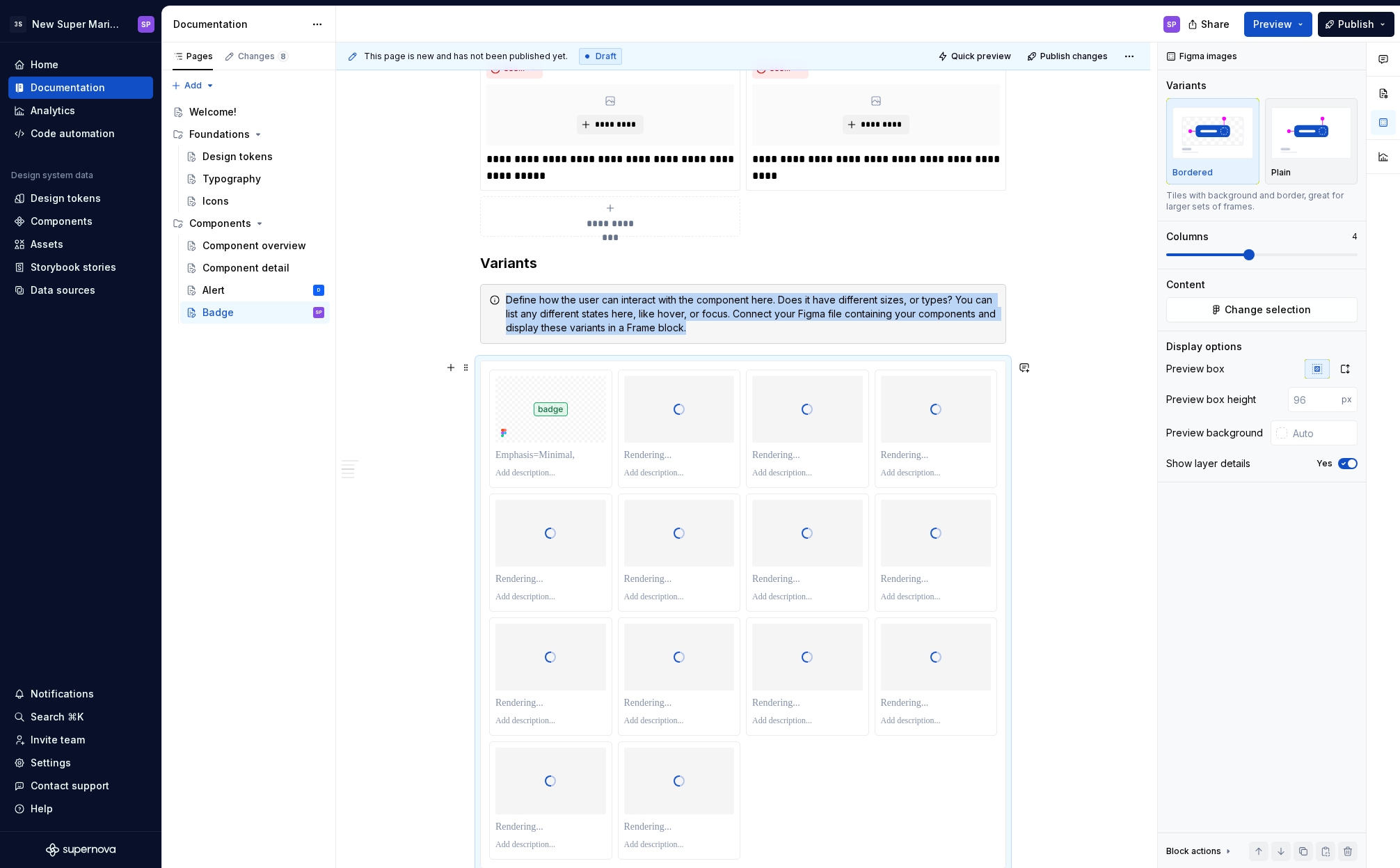
scroll to position [1962, 0]
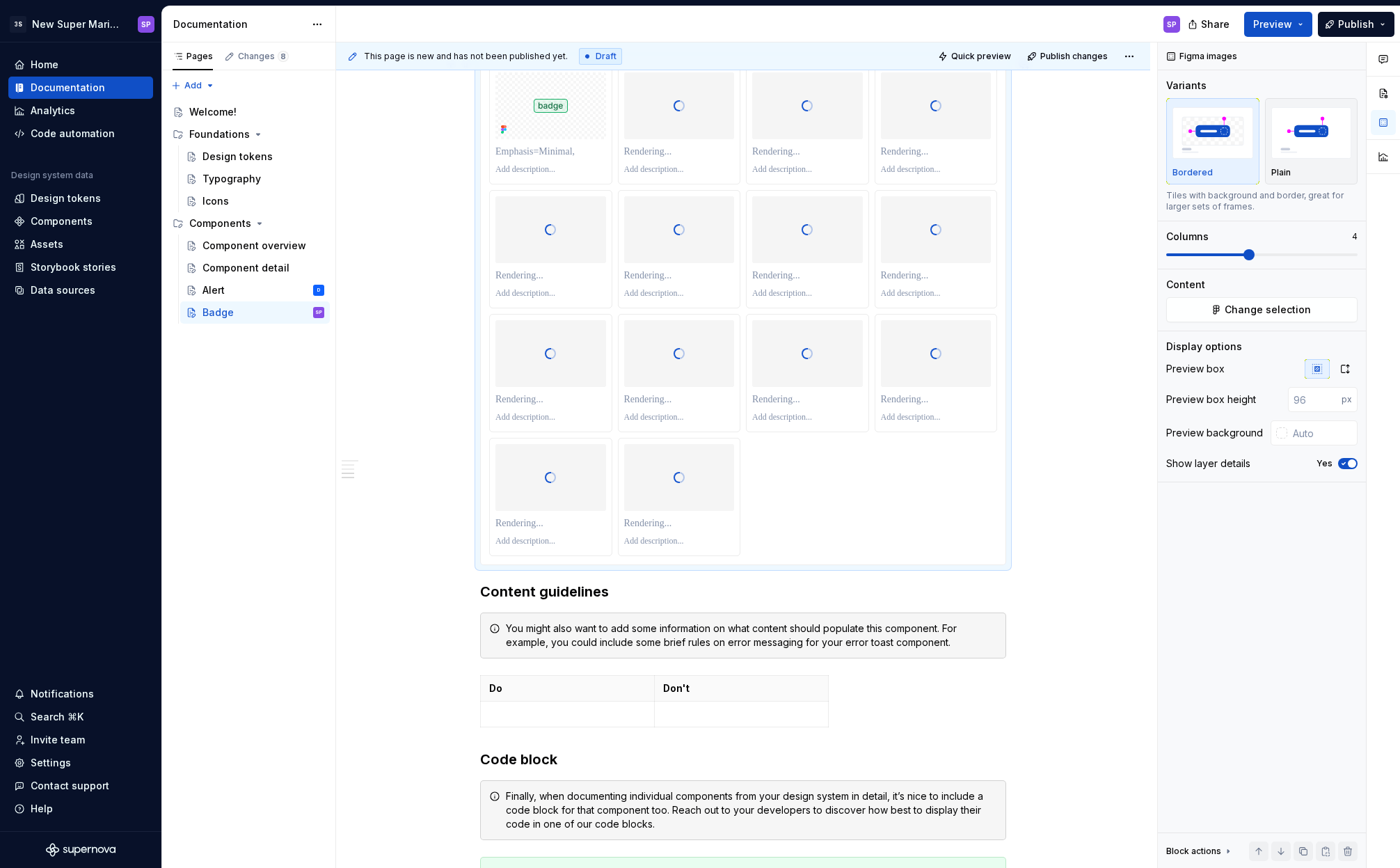
click at [480, 590] on h3 "Content guidelines" at bounding box center [743, 591] width 526 height 20
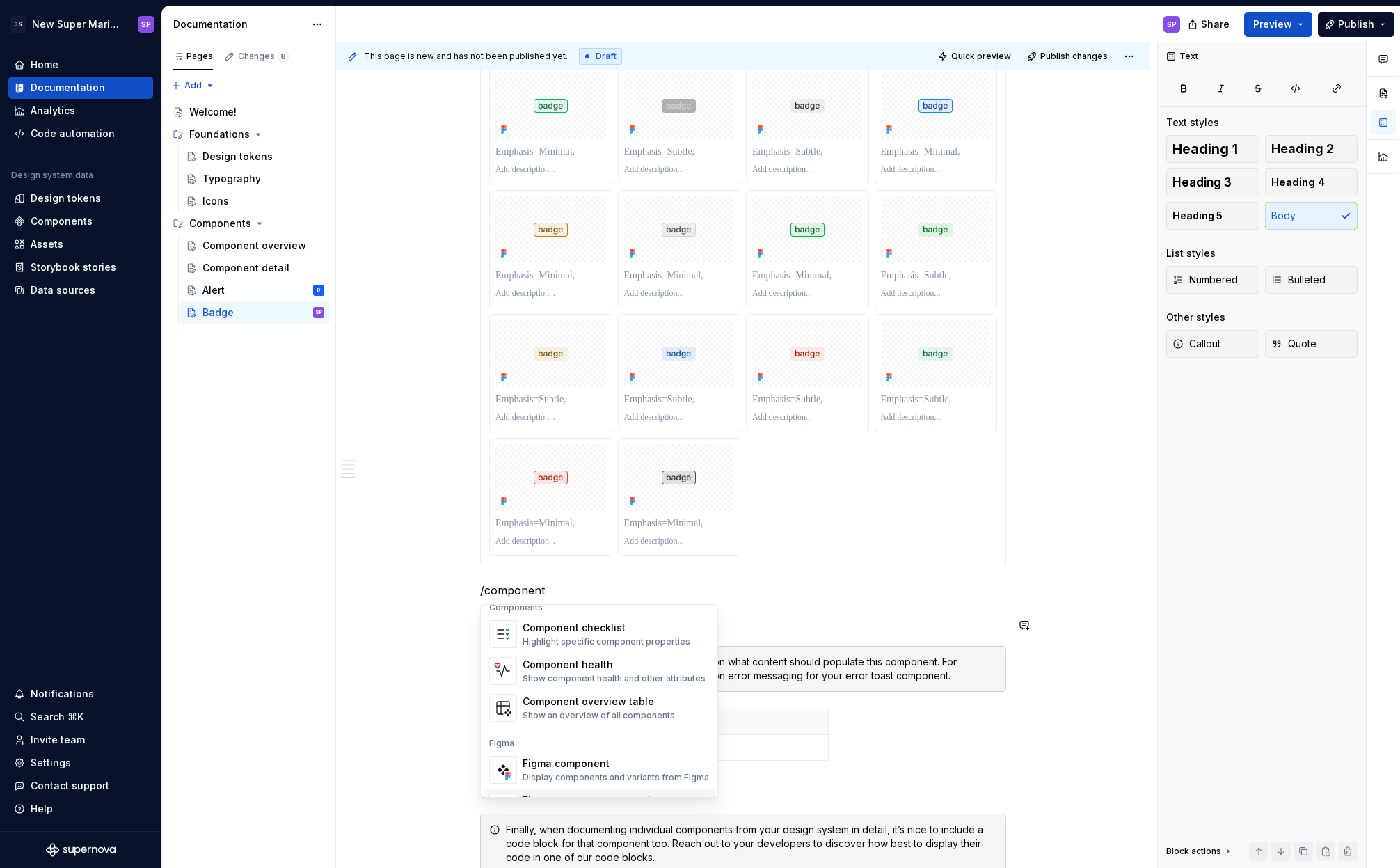
scroll to position [42, 0]
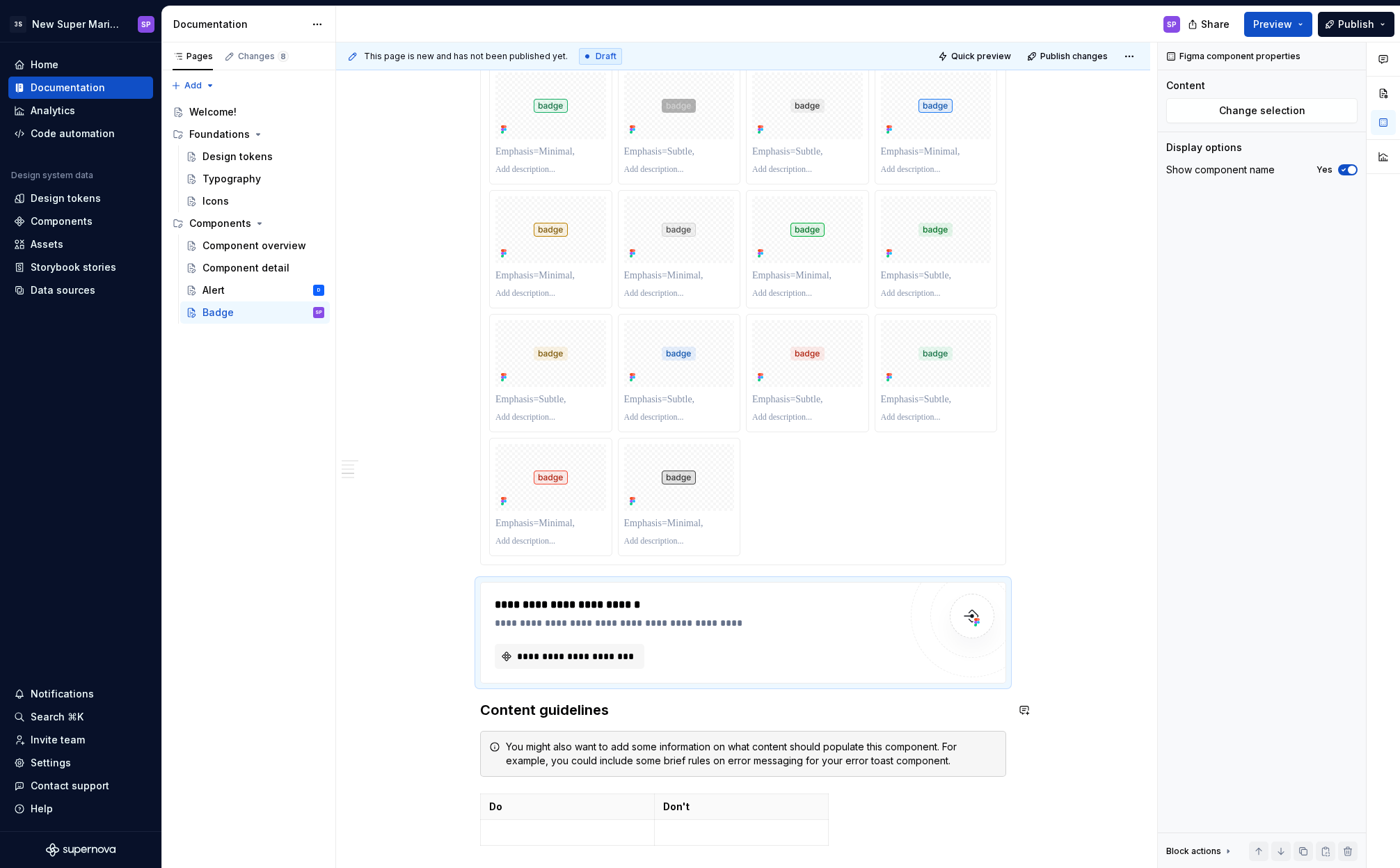
type textarea "*"
click at [585, 647] on button "**********" at bounding box center [569, 656] width 150 height 25
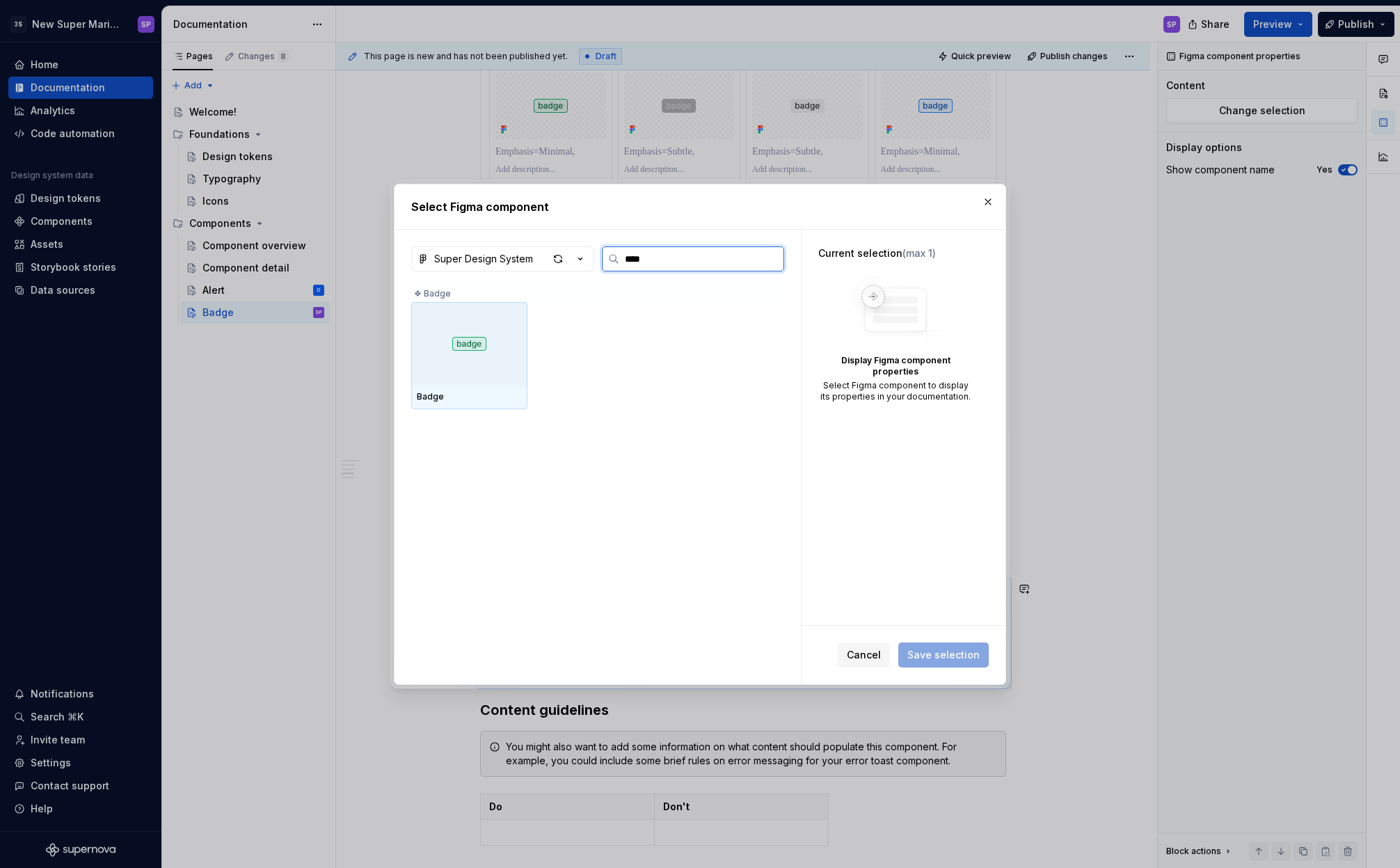
type input "*****"
click at [501, 381] on div at bounding box center [469, 344] width 116 height 84
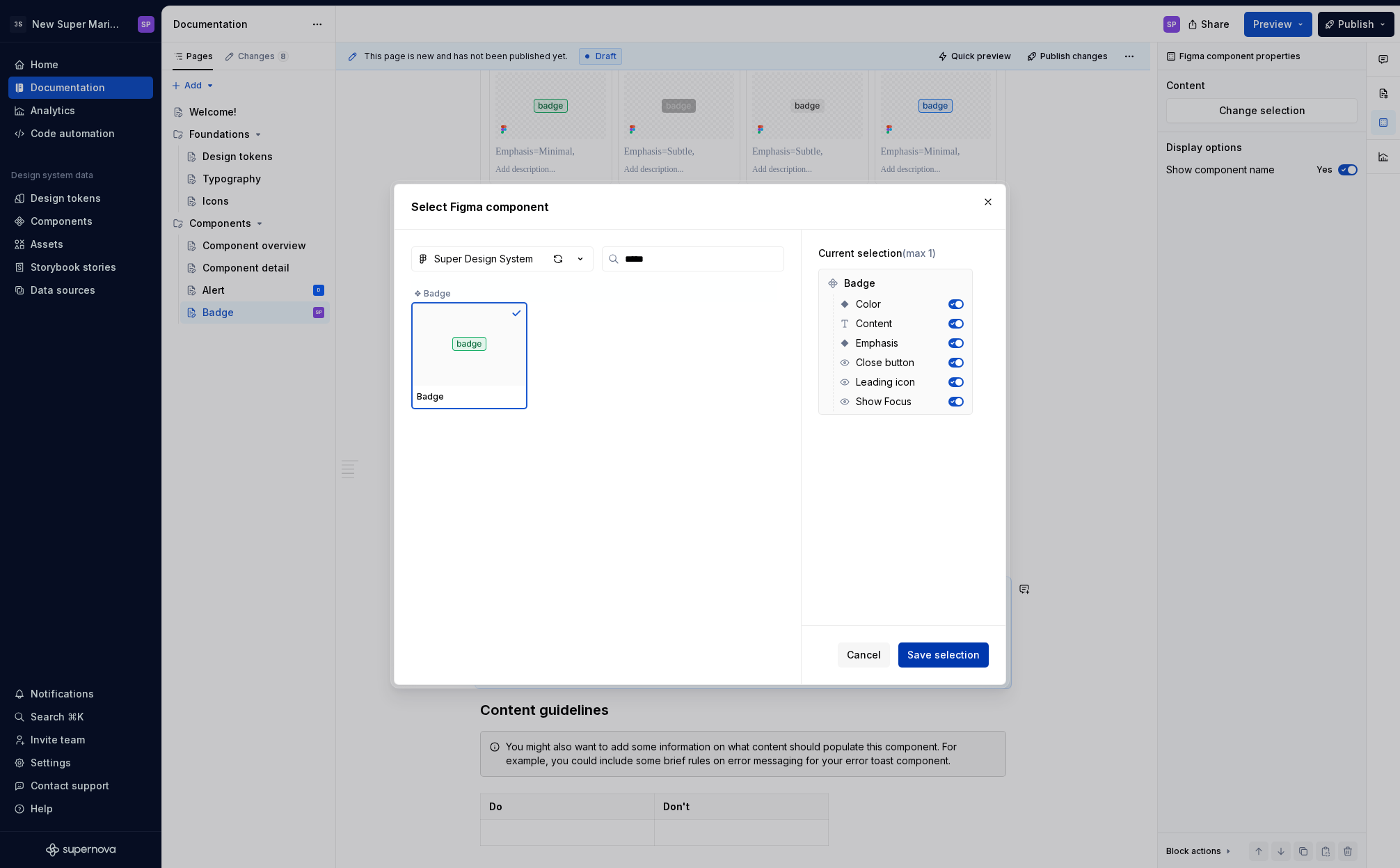
click at [936, 648] on span "Save selection" at bounding box center [943, 655] width 73 height 14
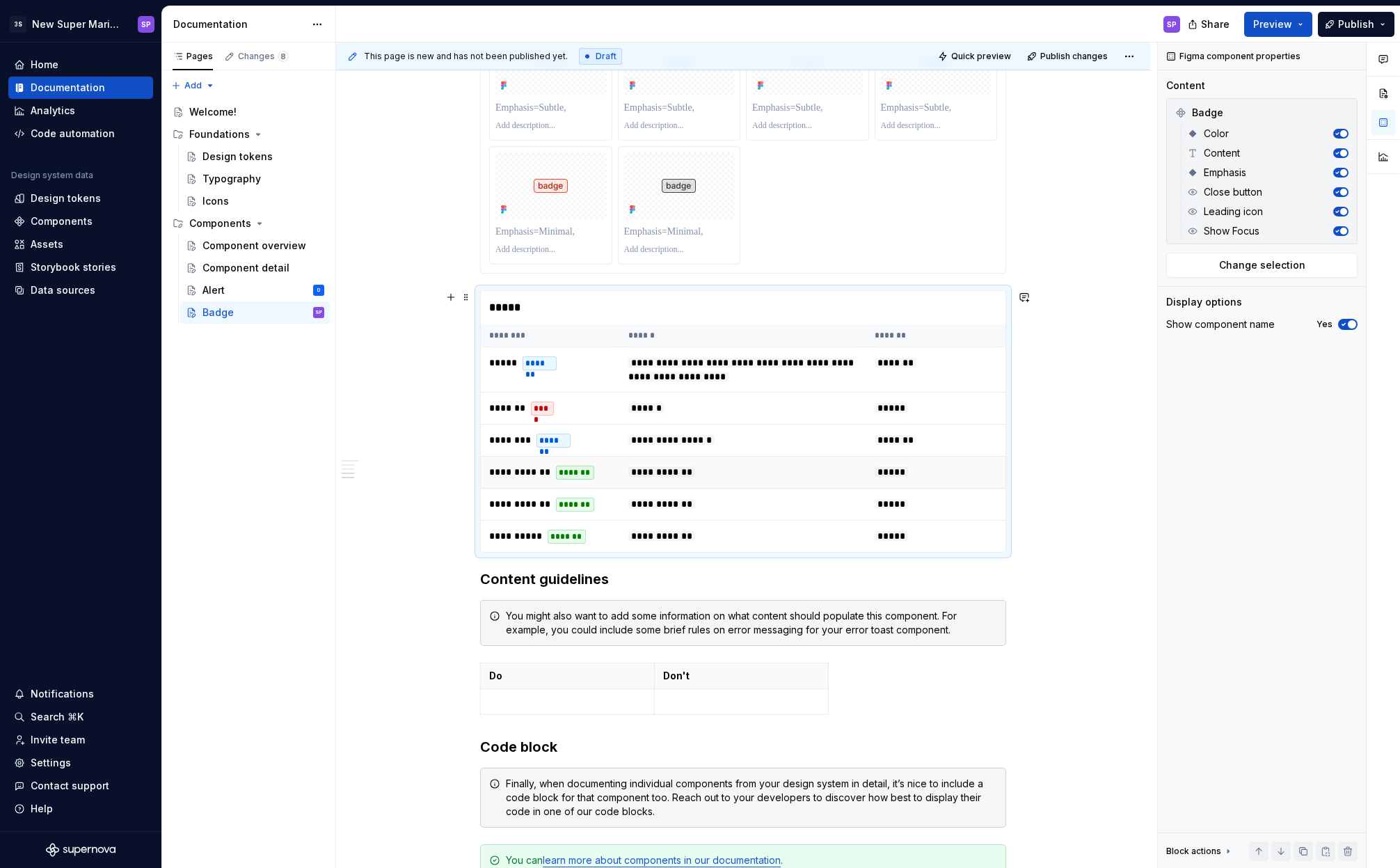
scroll to position [2318, 0]
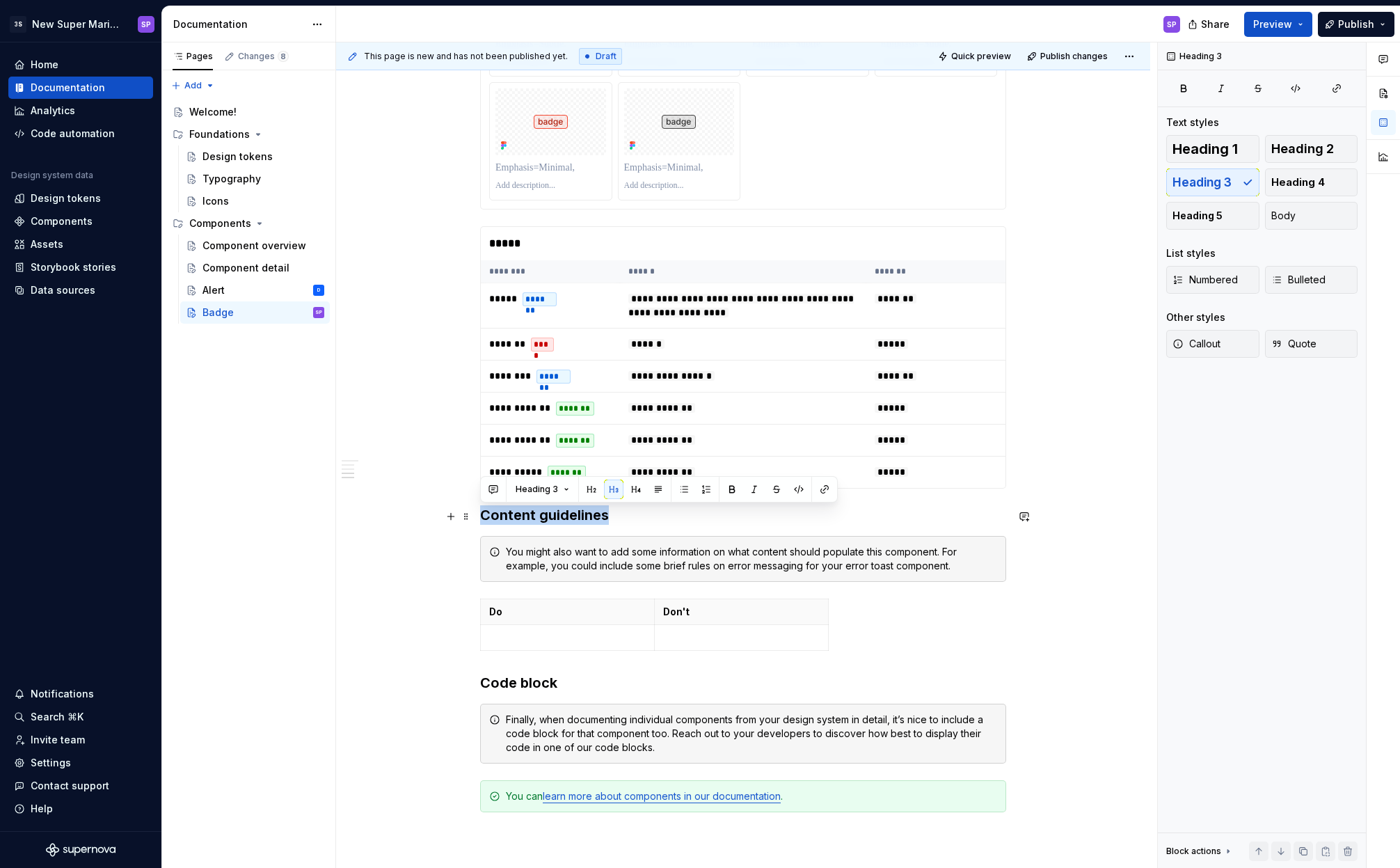
drag, startPoint x: 615, startPoint y: 524, endPoint x: 484, endPoint y: 520, distance: 131.1
click at [484, 520] on h3 "Content guidelines" at bounding box center [743, 515] width 526 height 20
click at [617, 567] on div "You might also want to add some information on what content should populate thi…" at bounding box center [751, 558] width 491 height 28
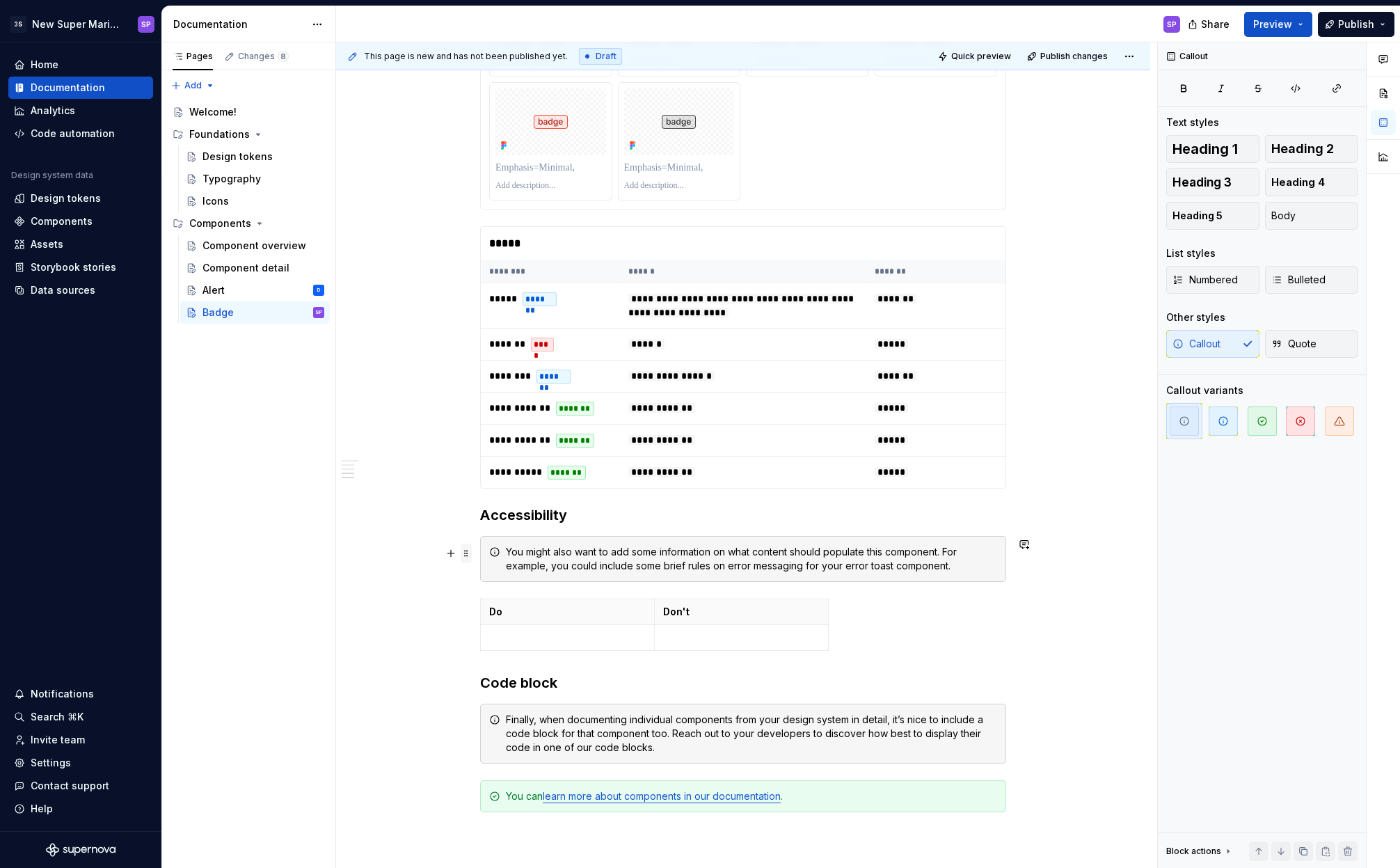
click at [463, 556] on span at bounding box center [466, 553] width 11 height 20
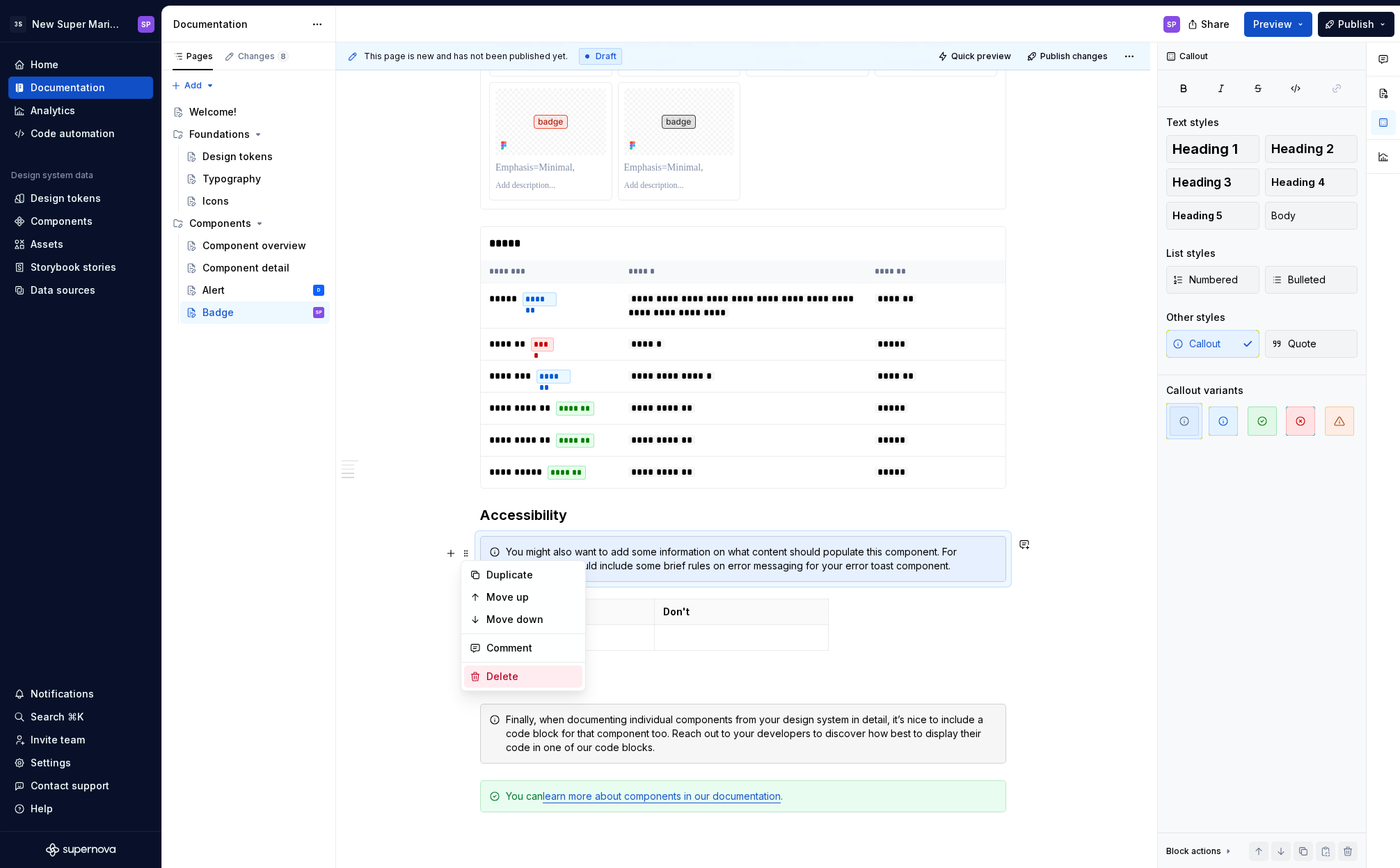
click at [503, 679] on div "Delete" at bounding box center [532, 676] width 91 height 14
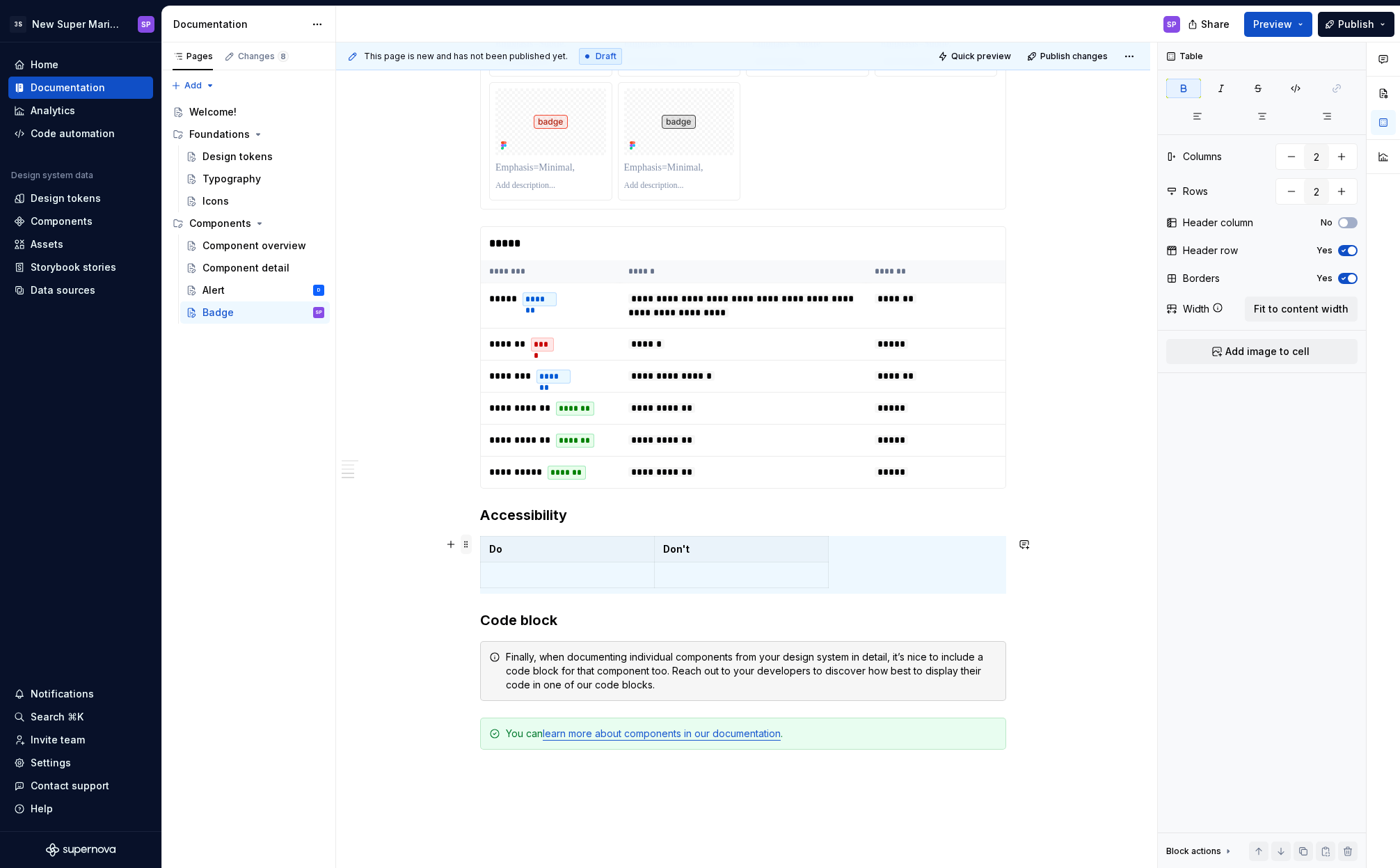
click at [462, 548] on span at bounding box center [466, 544] width 11 height 20
click at [531, 670] on div "Delete" at bounding box center [532, 667] width 91 height 14
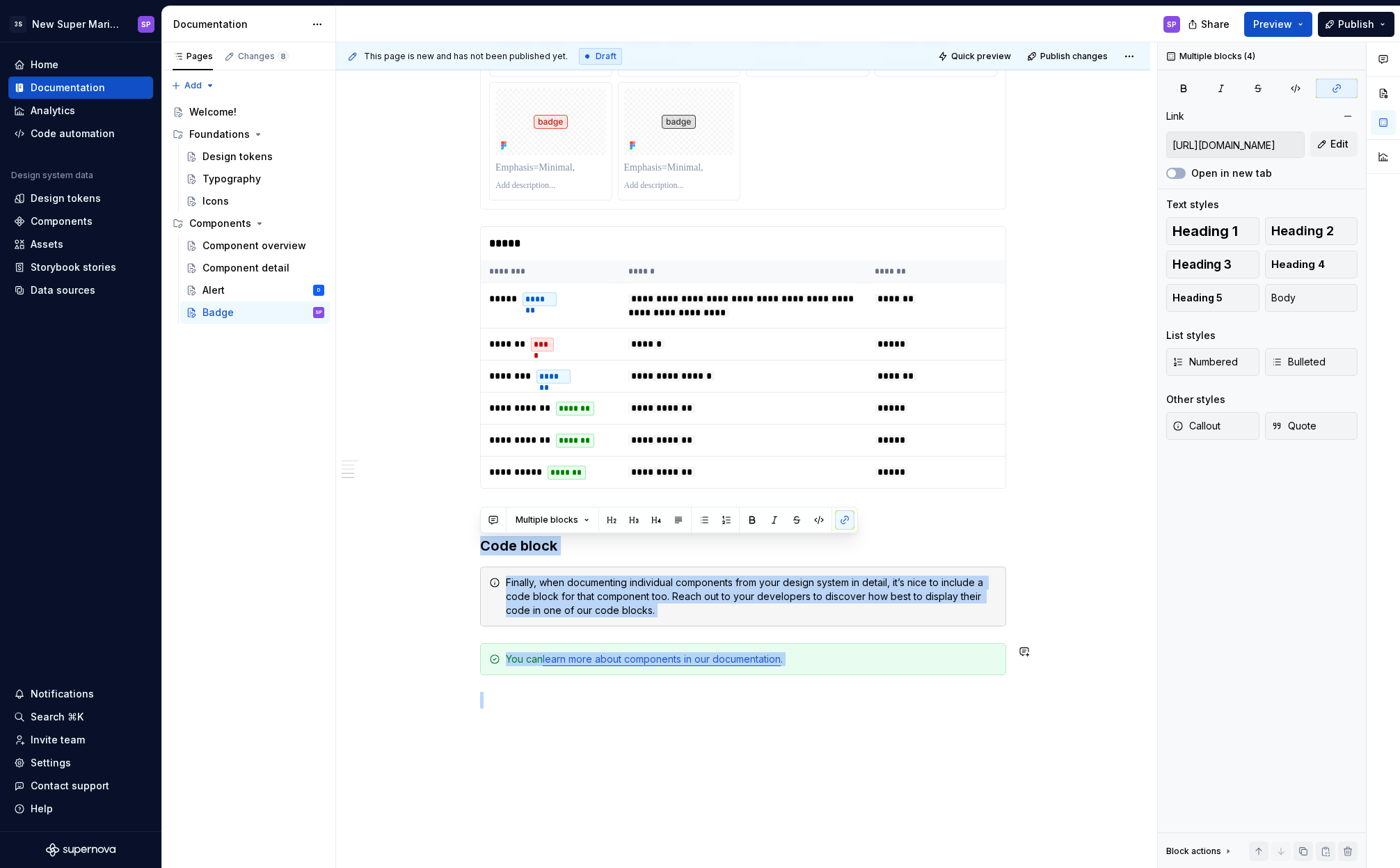
drag, startPoint x: 480, startPoint y: 547, endPoint x: 875, endPoint y: 716, distance: 429.6
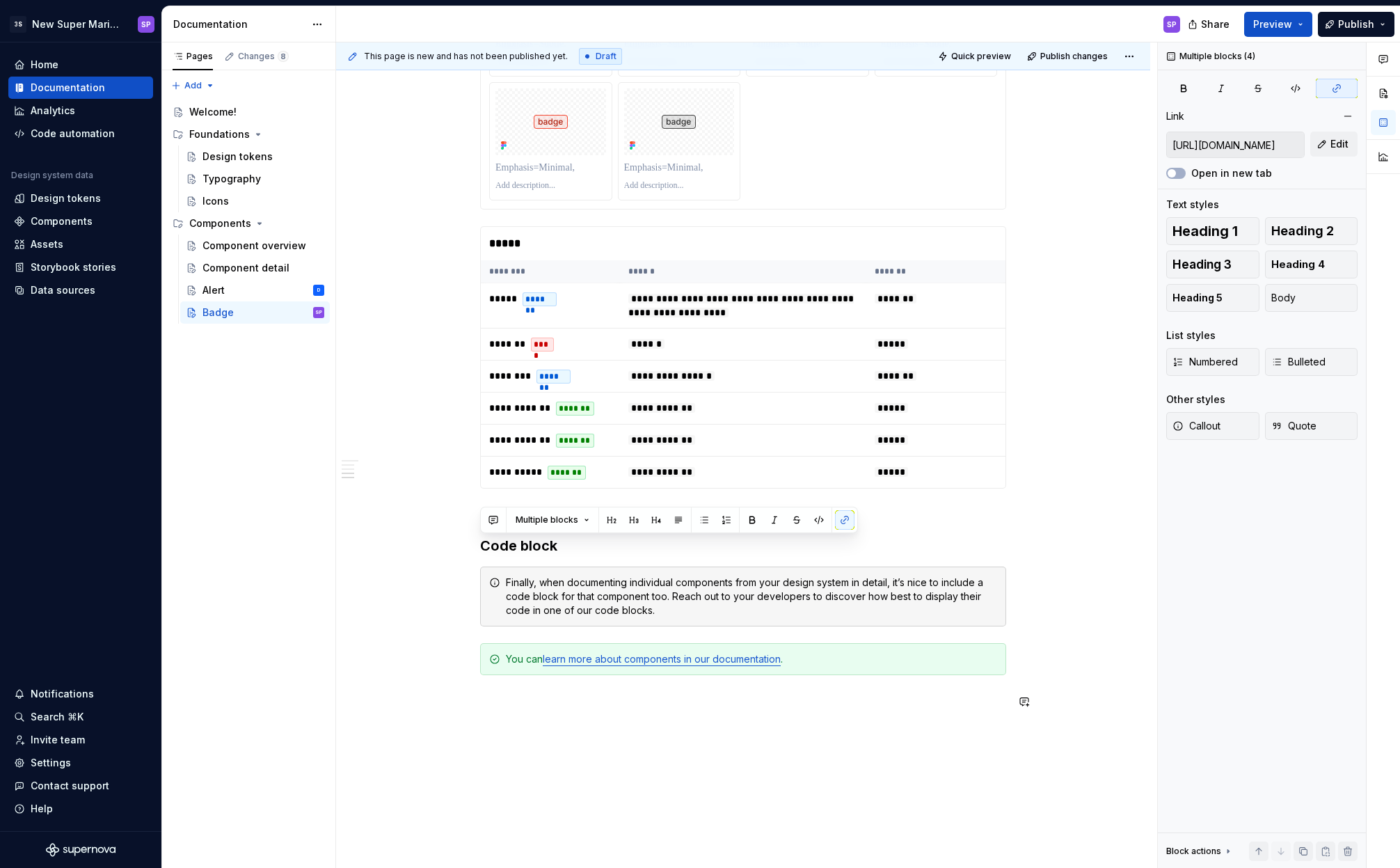
scroll to position [2282, 0]
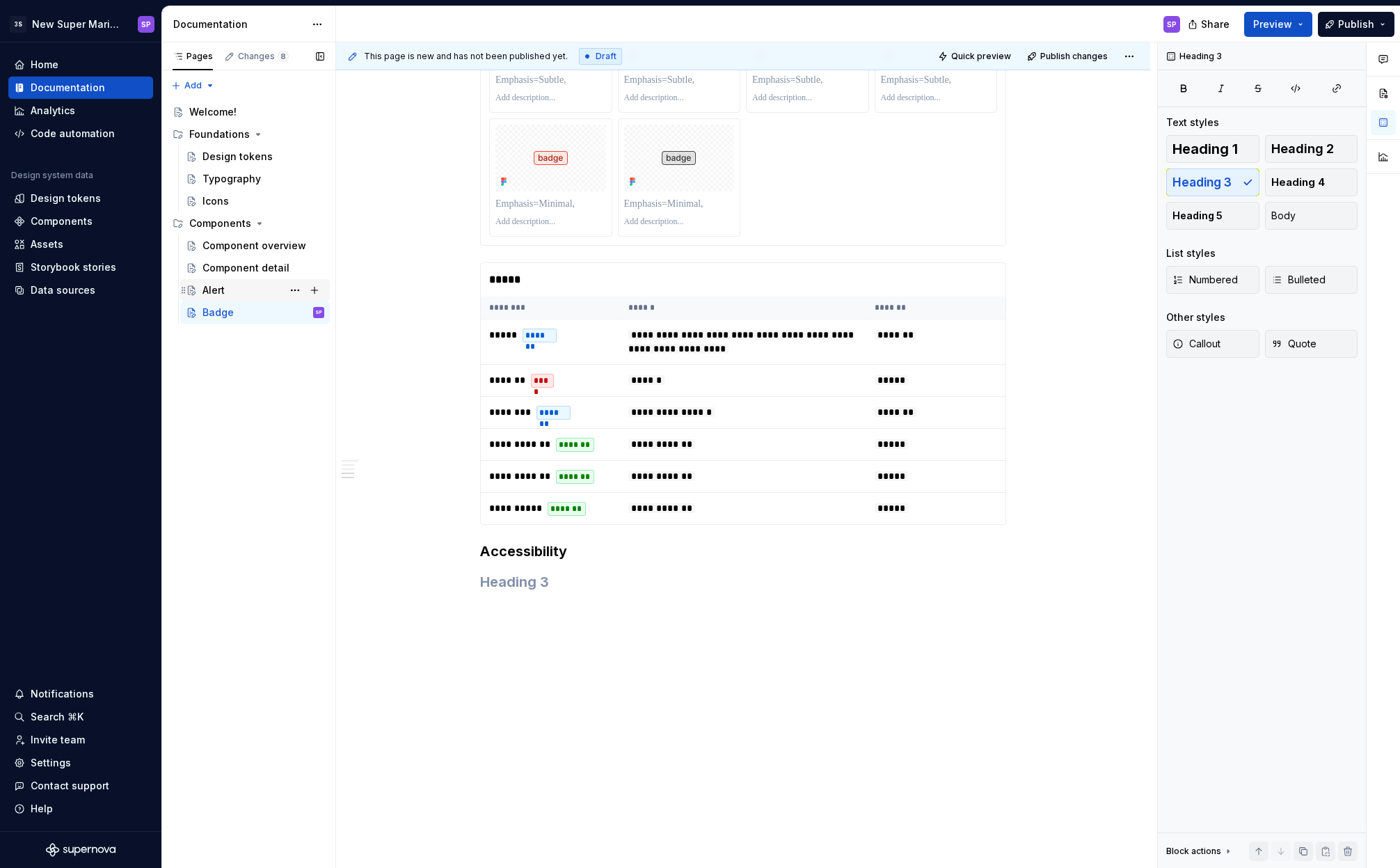
click at [261, 296] on div "Alert D" at bounding box center [263, 290] width 121 height 20
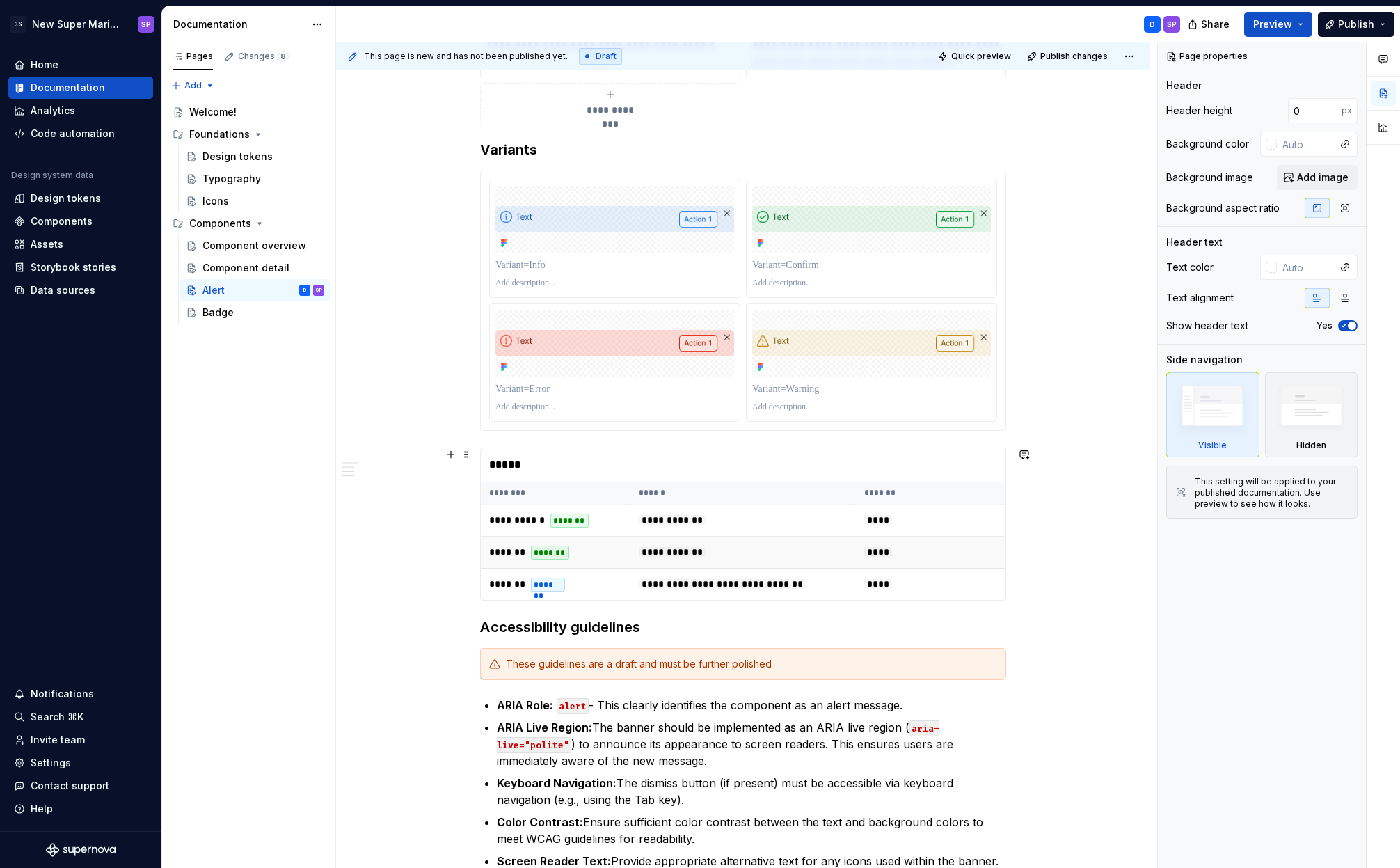
scroll to position [1880, 0]
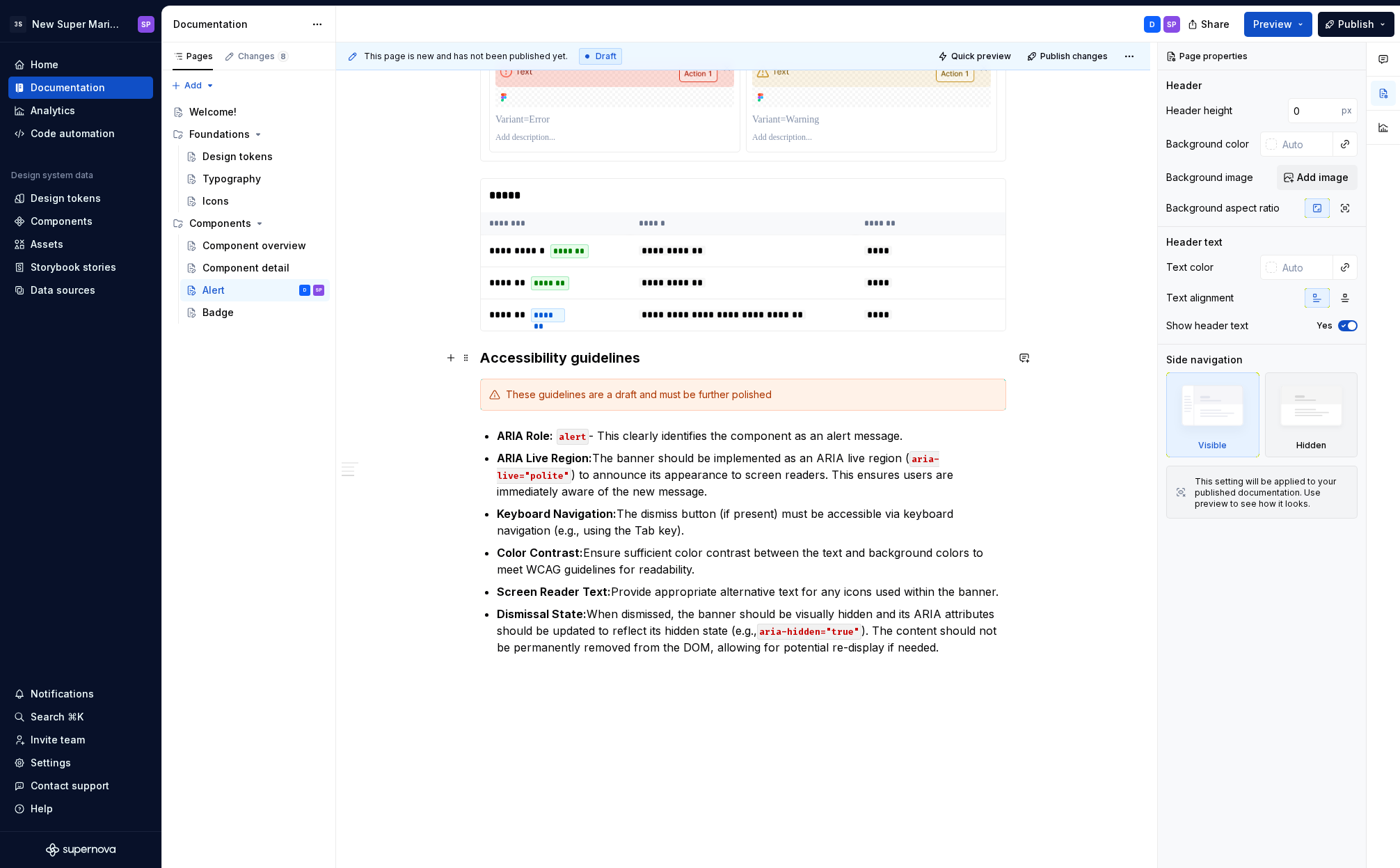
type textarea "*"
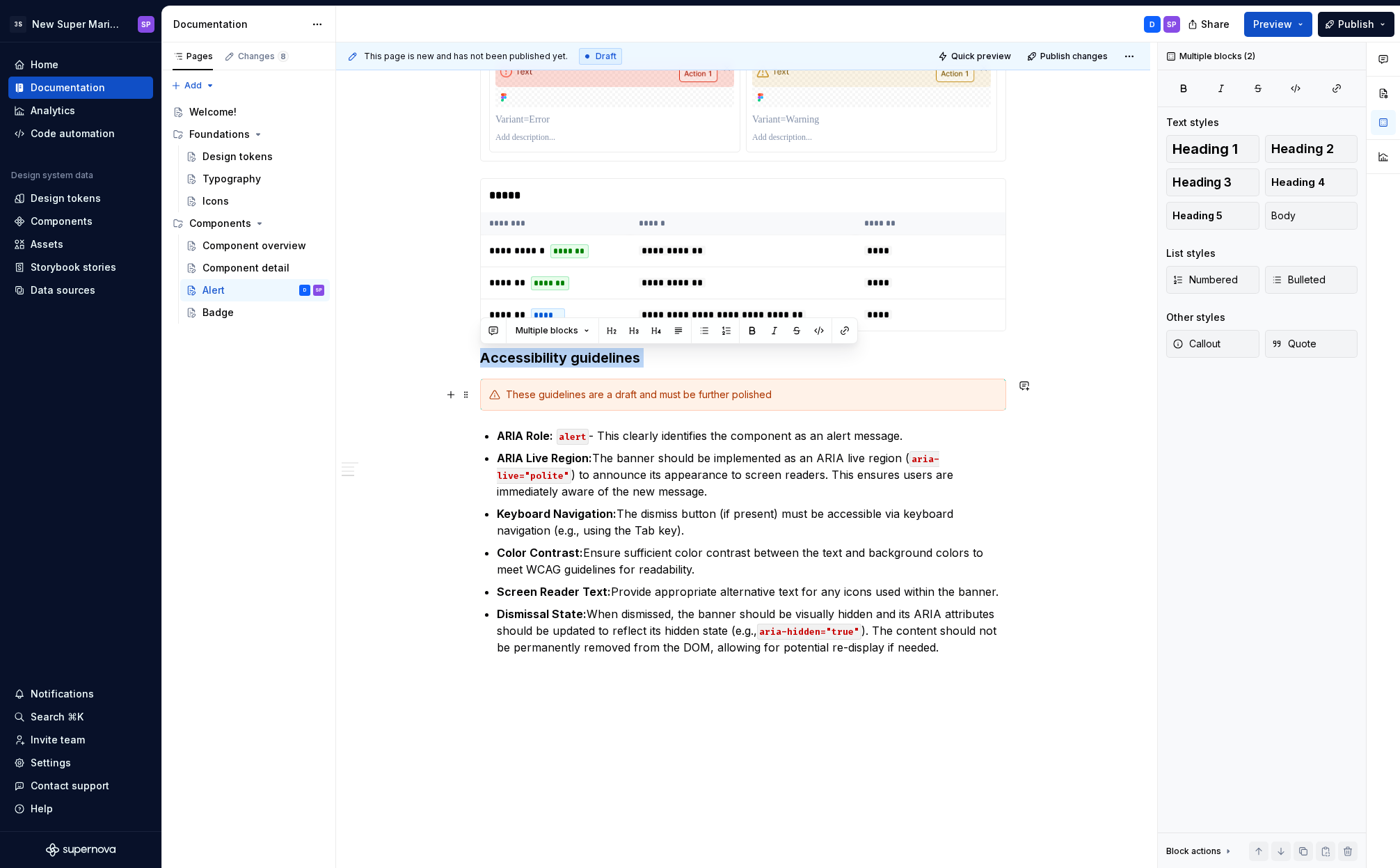
drag, startPoint x: 484, startPoint y: 357, endPoint x: 638, endPoint y: 379, distance: 155.6
click at [608, 356] on h3 "Accessibility guidelines" at bounding box center [743, 357] width 526 height 20
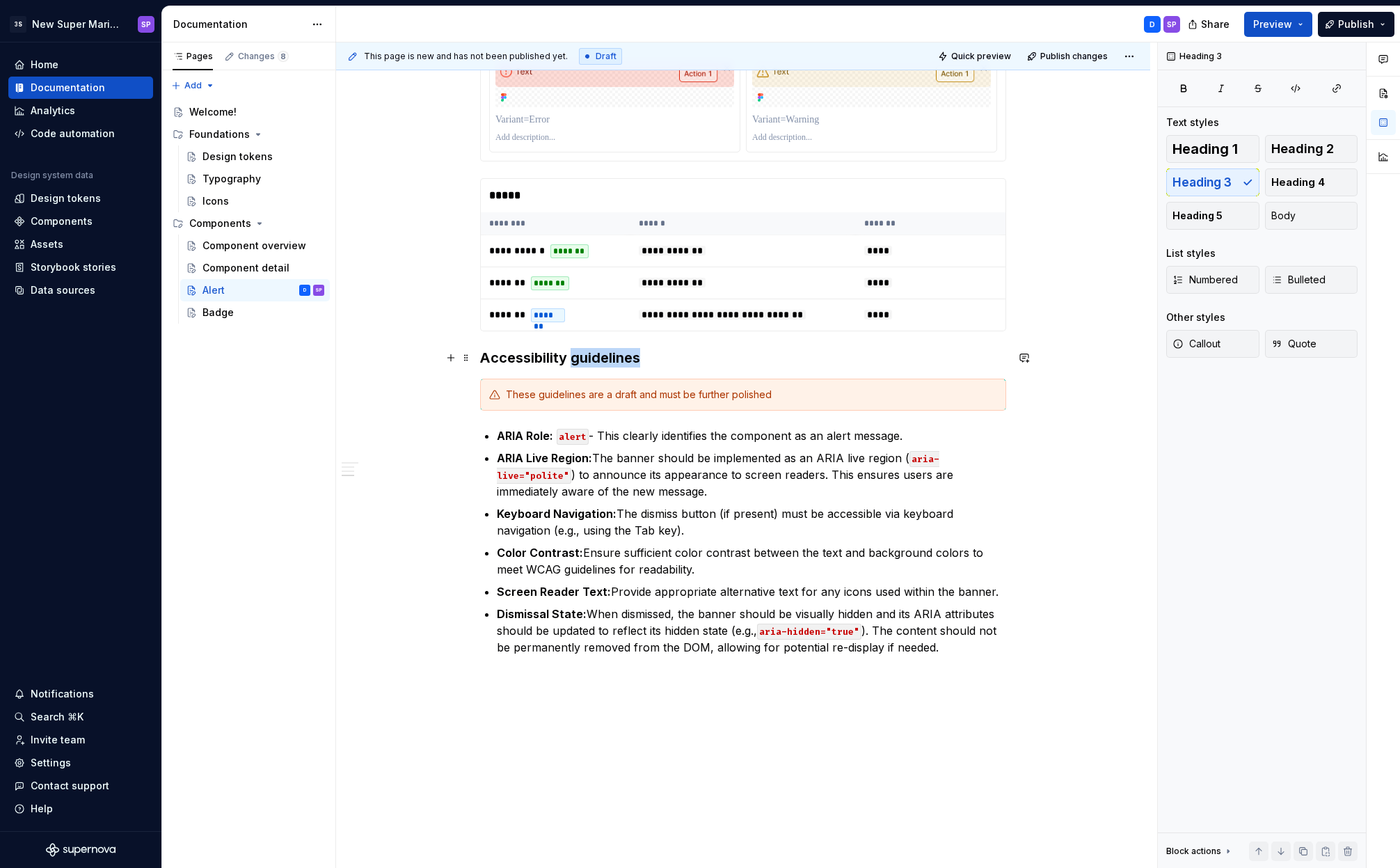
click at [608, 356] on h3 "Accessibility guidelines" at bounding box center [743, 357] width 526 height 20
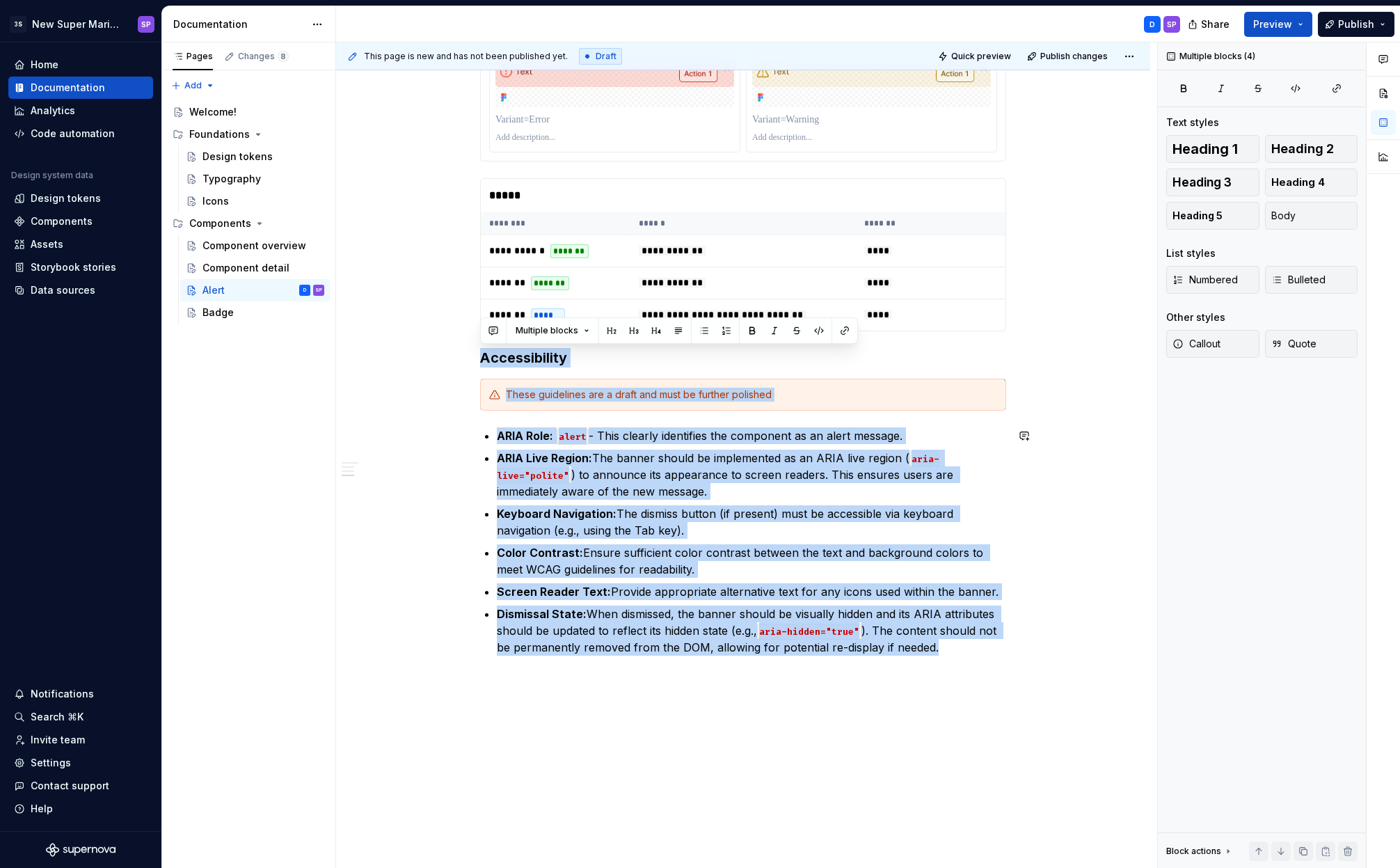
drag, startPoint x: 482, startPoint y: 357, endPoint x: 966, endPoint y: 649, distance: 565.3
copy div "Accessibility These guidelines are a draft and must be further polished ARIA Ro…"
click at [238, 315] on div "Badge" at bounding box center [263, 312] width 121 height 20
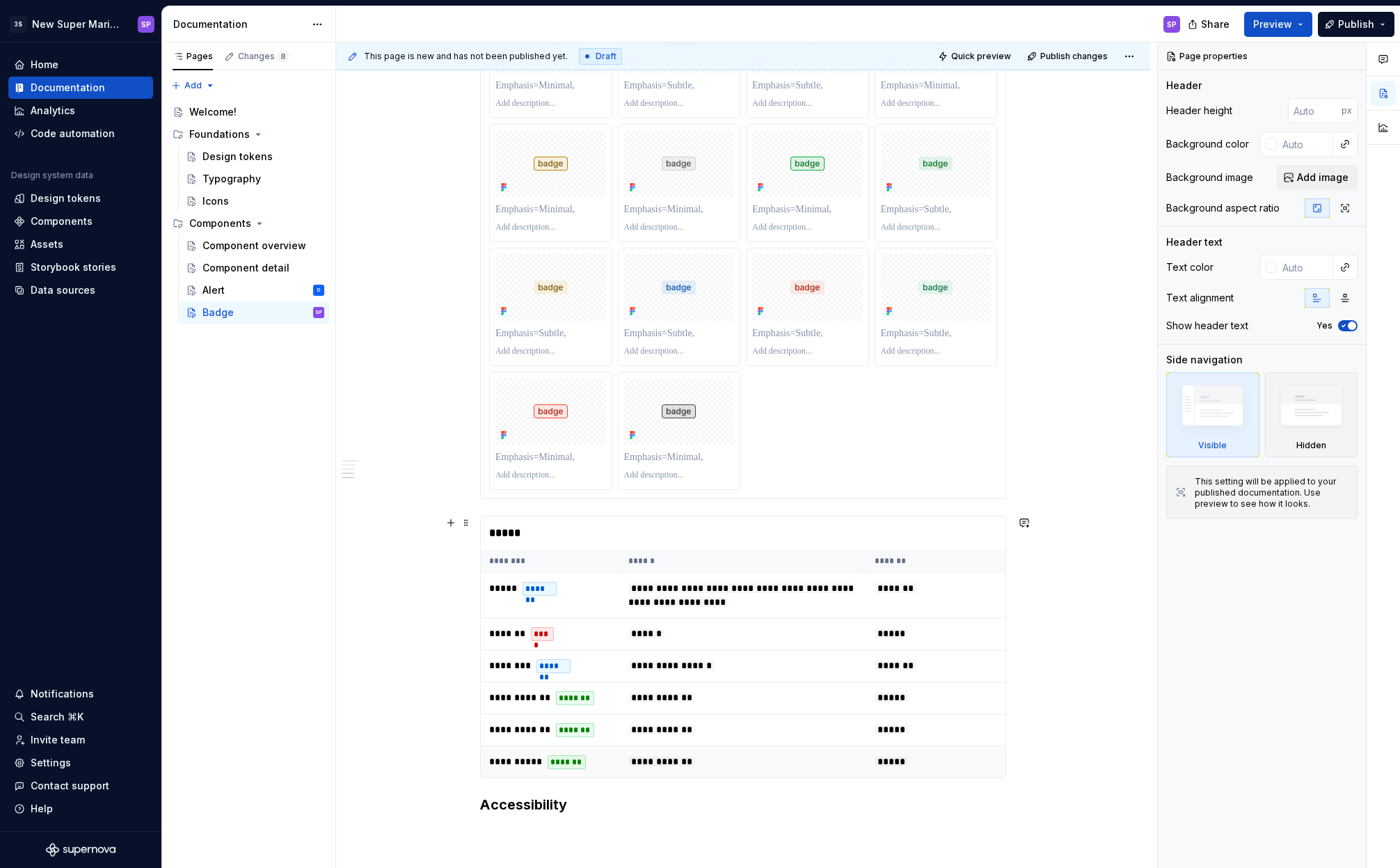
scroll to position [2282, 0]
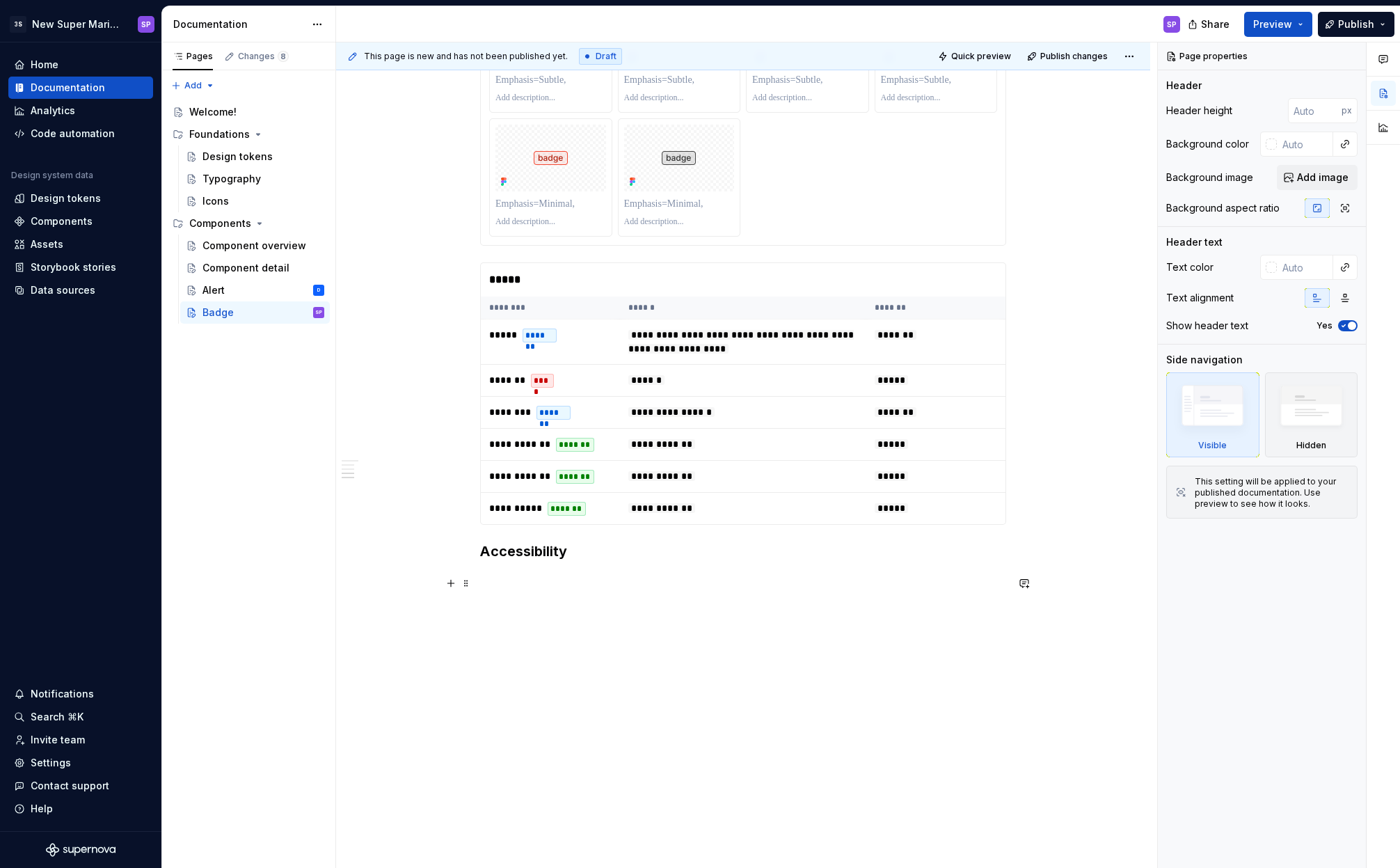
click at [552, 582] on h3 at bounding box center [743, 582] width 526 height 20
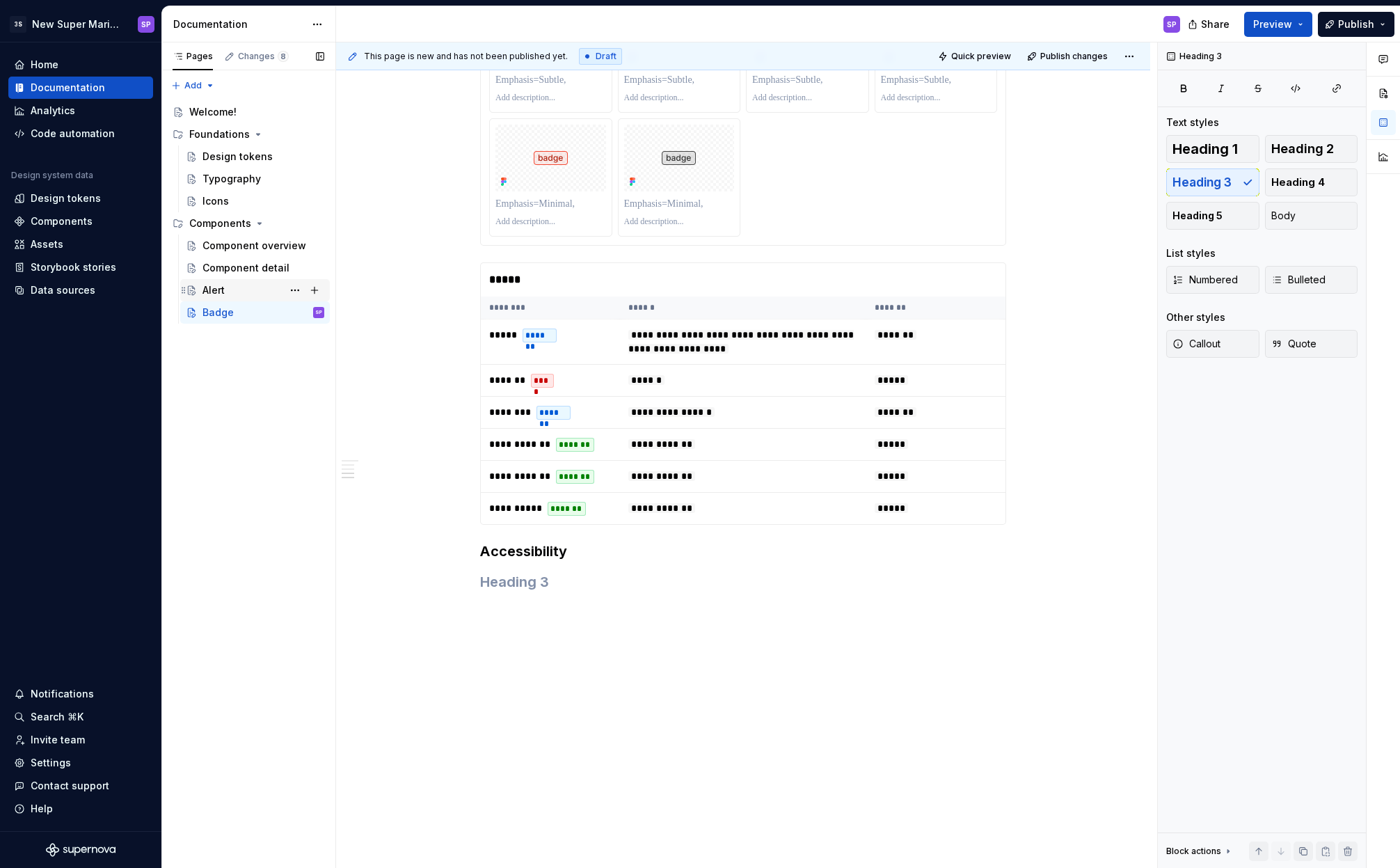
click at [236, 299] on div "Alert D" at bounding box center [263, 290] width 121 height 20
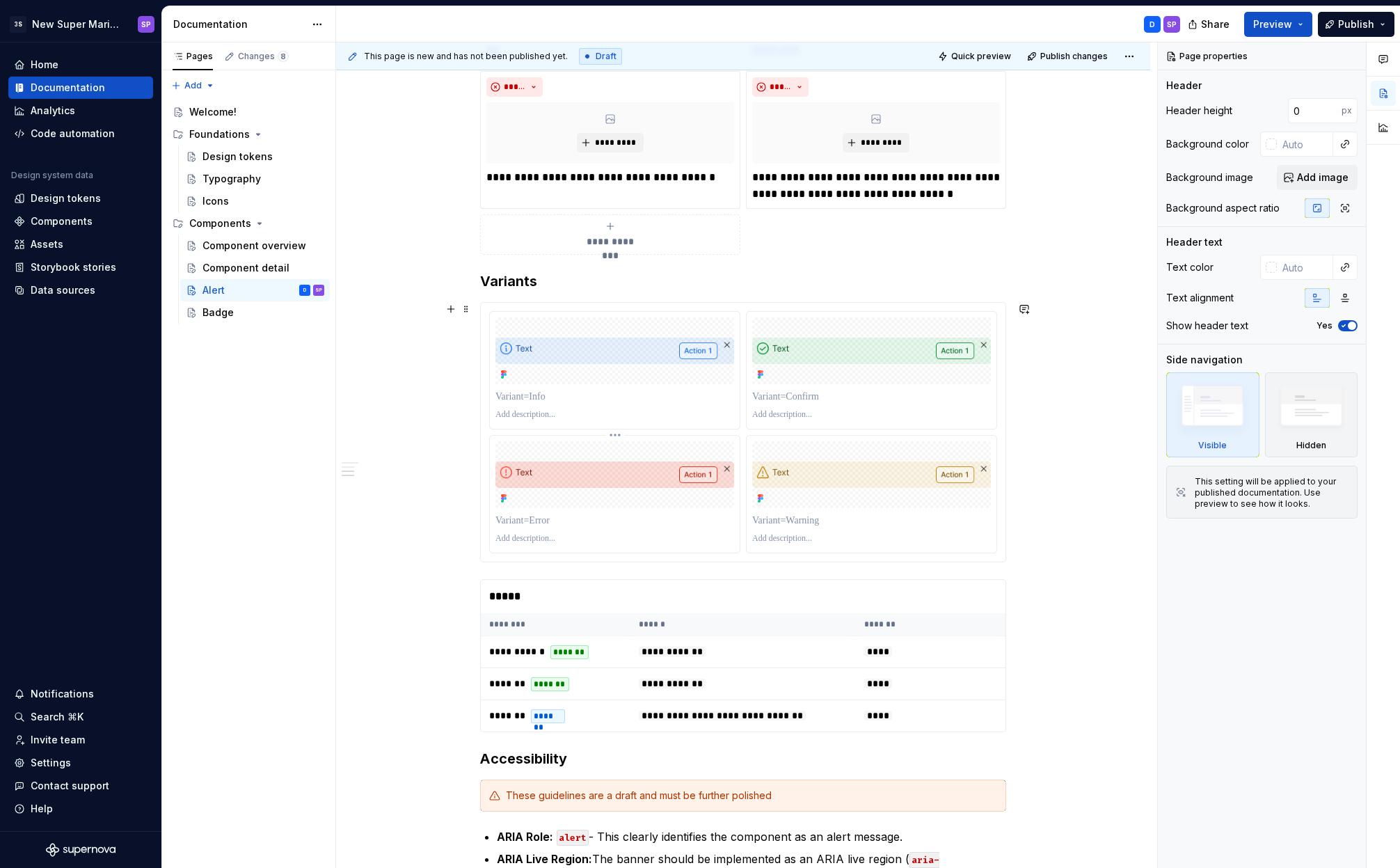
scroll to position [1988, 0]
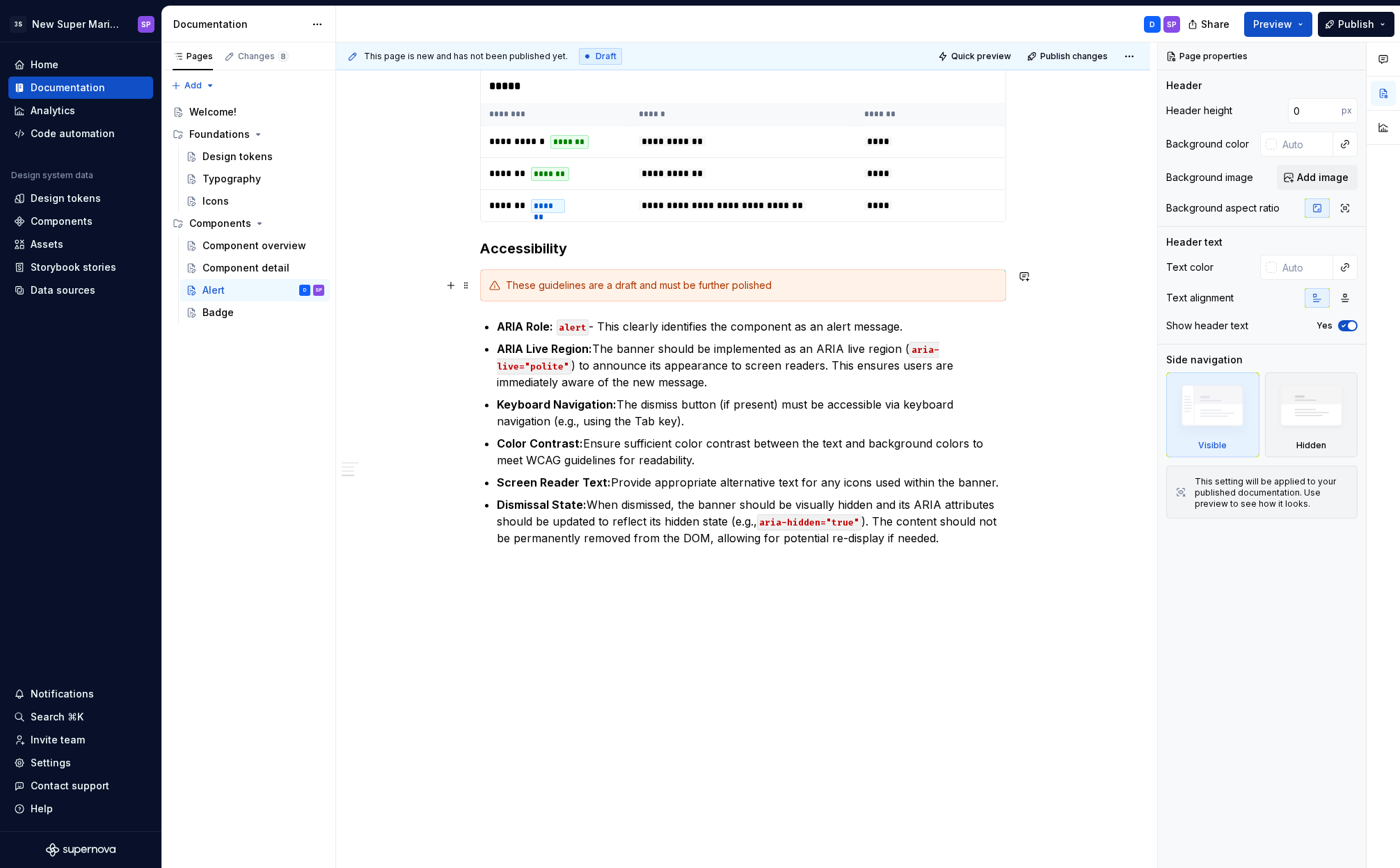
click at [538, 298] on div "These guidelines are a draft and must be further polished" at bounding box center [743, 285] width 526 height 32
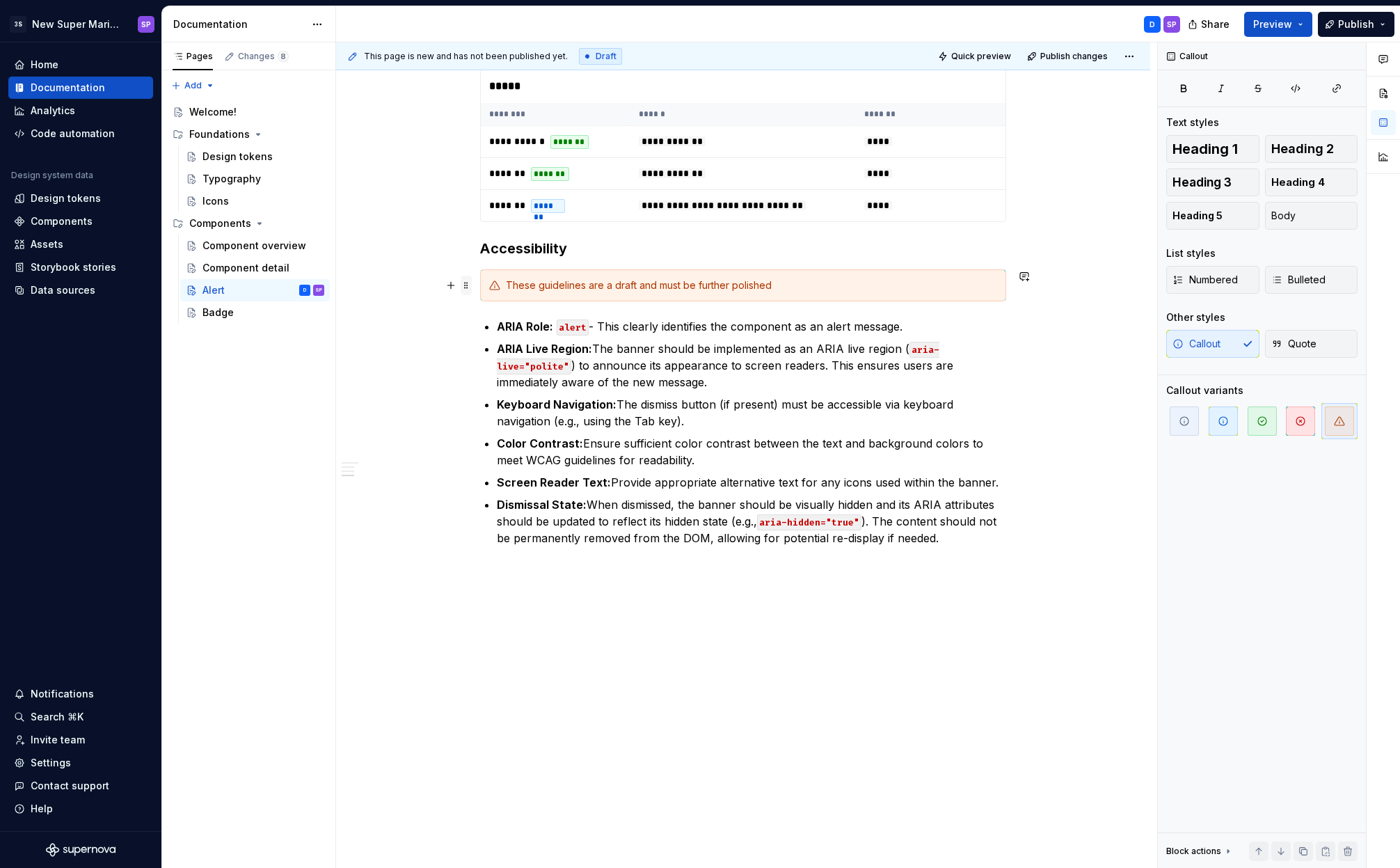
click at [466, 278] on span at bounding box center [466, 285] width 11 height 20
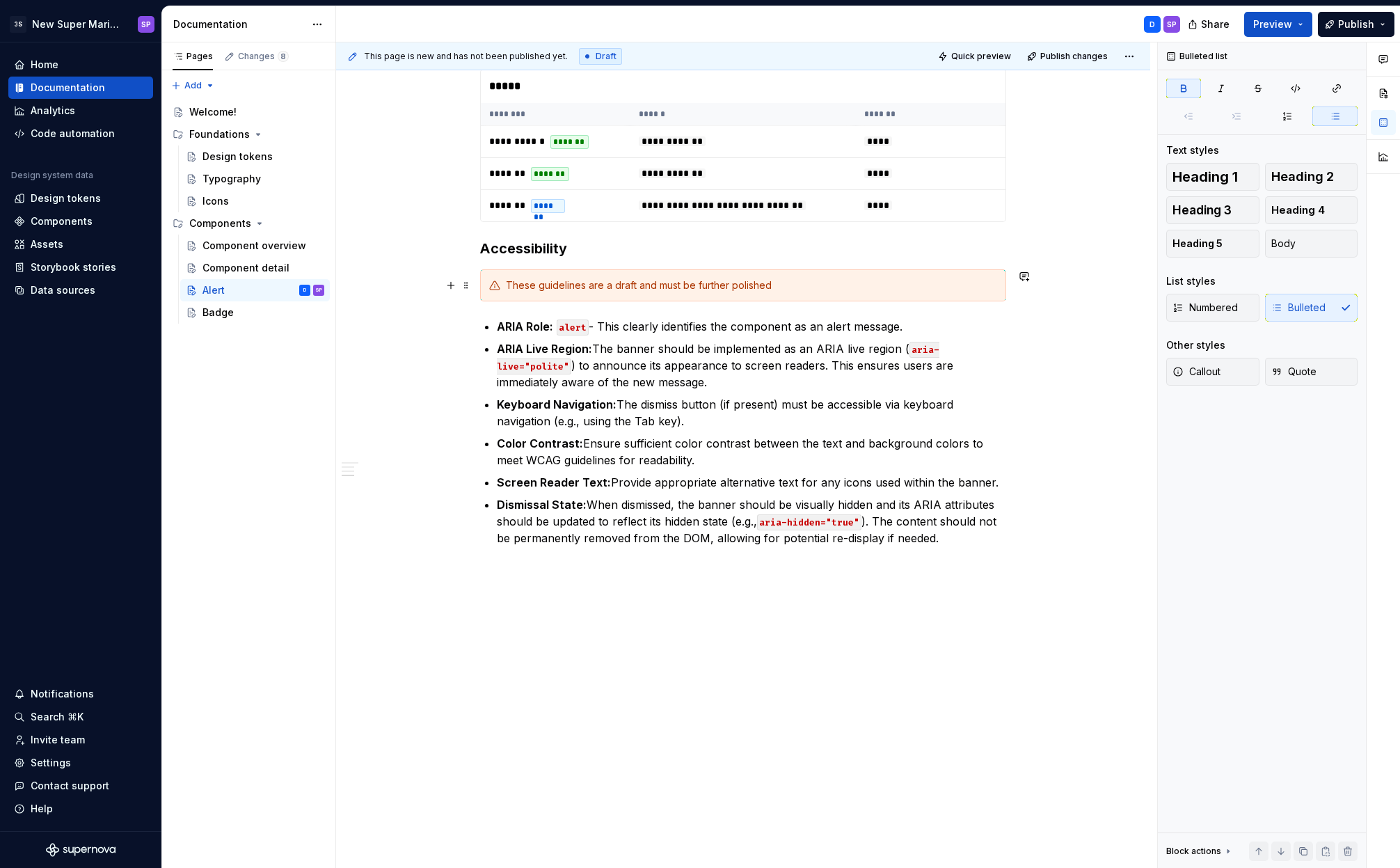
click at [465, 282] on span at bounding box center [466, 285] width 11 height 20
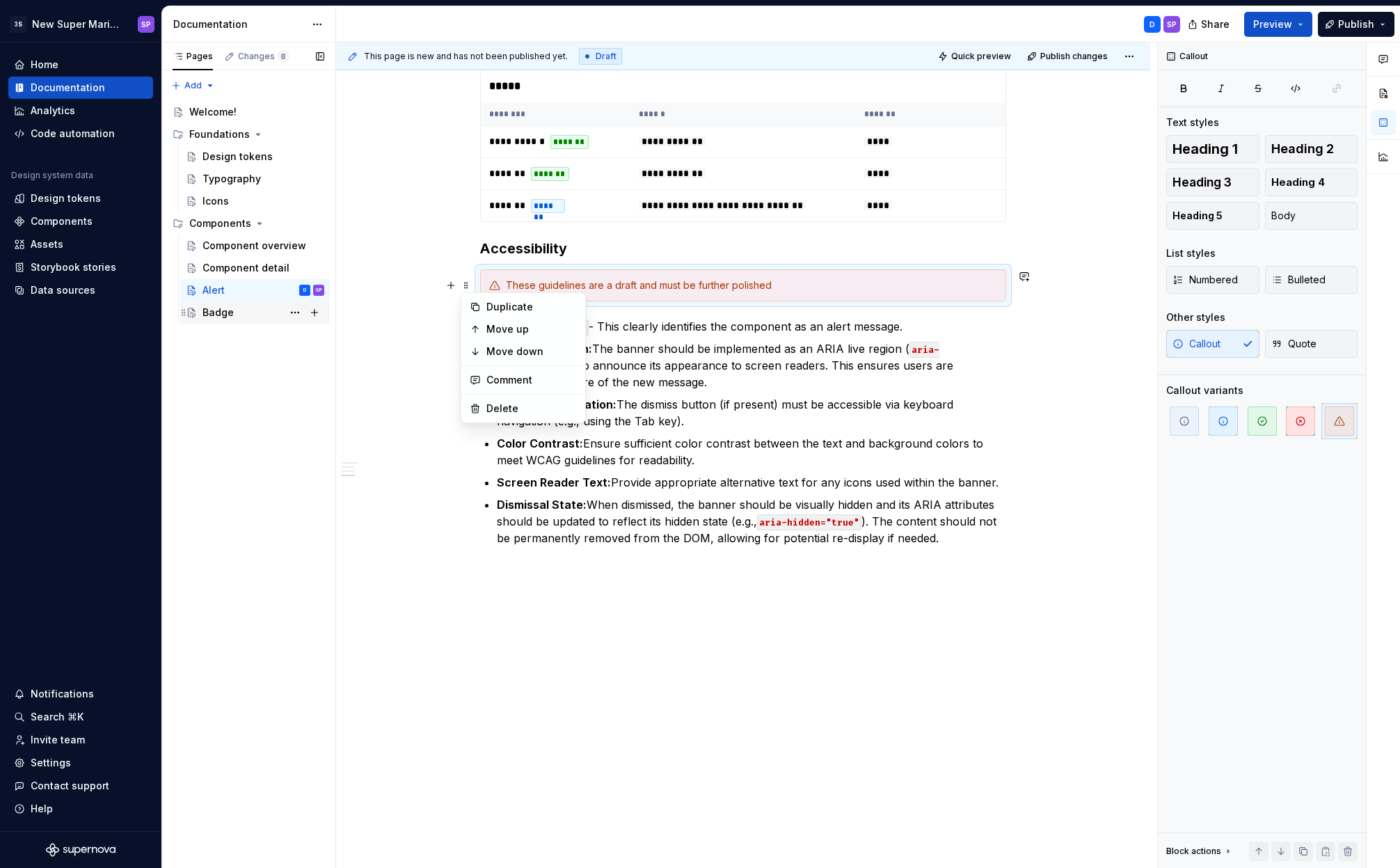
click at [249, 314] on div "Badge" at bounding box center [263, 312] width 121 height 20
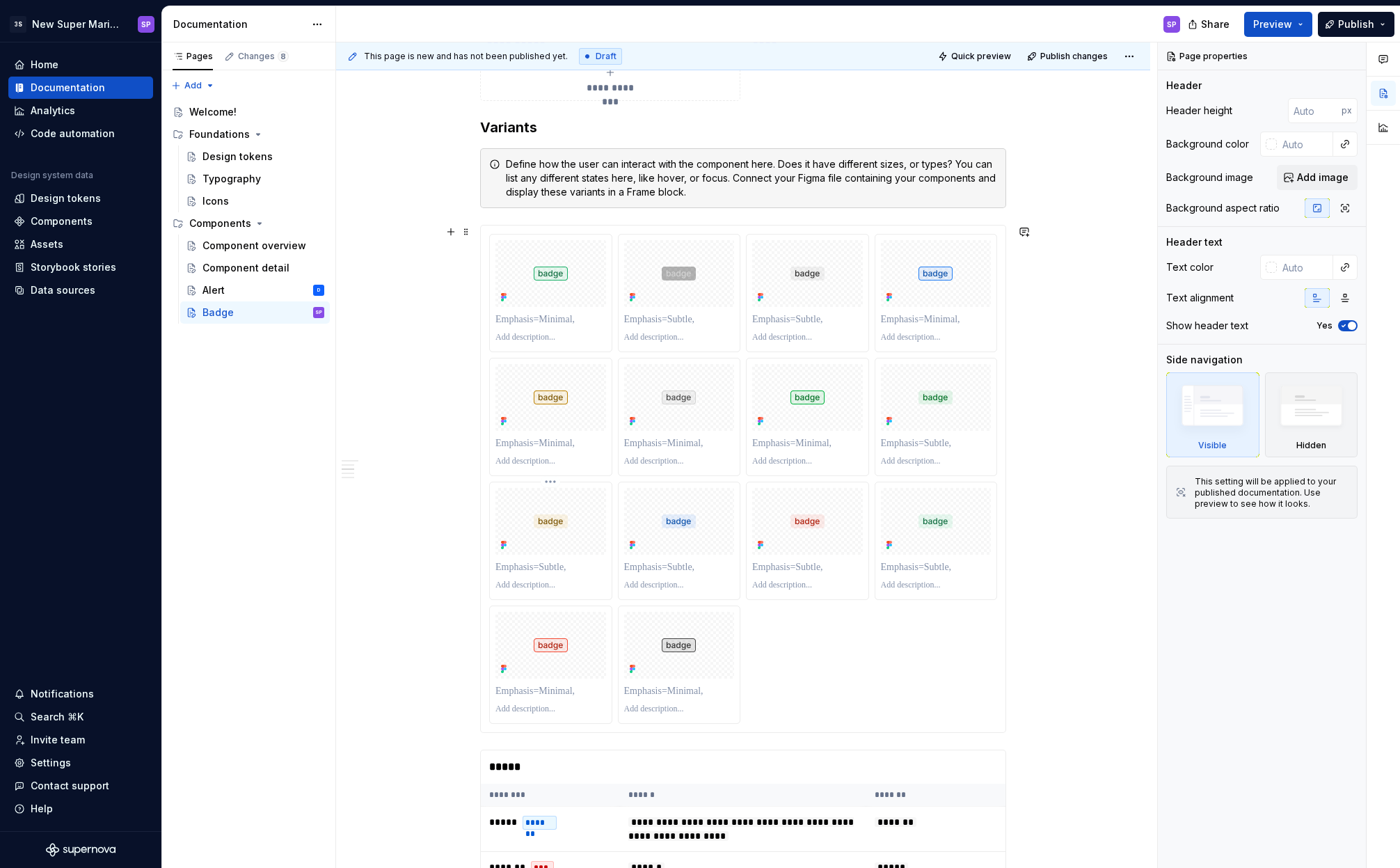
scroll to position [2282, 0]
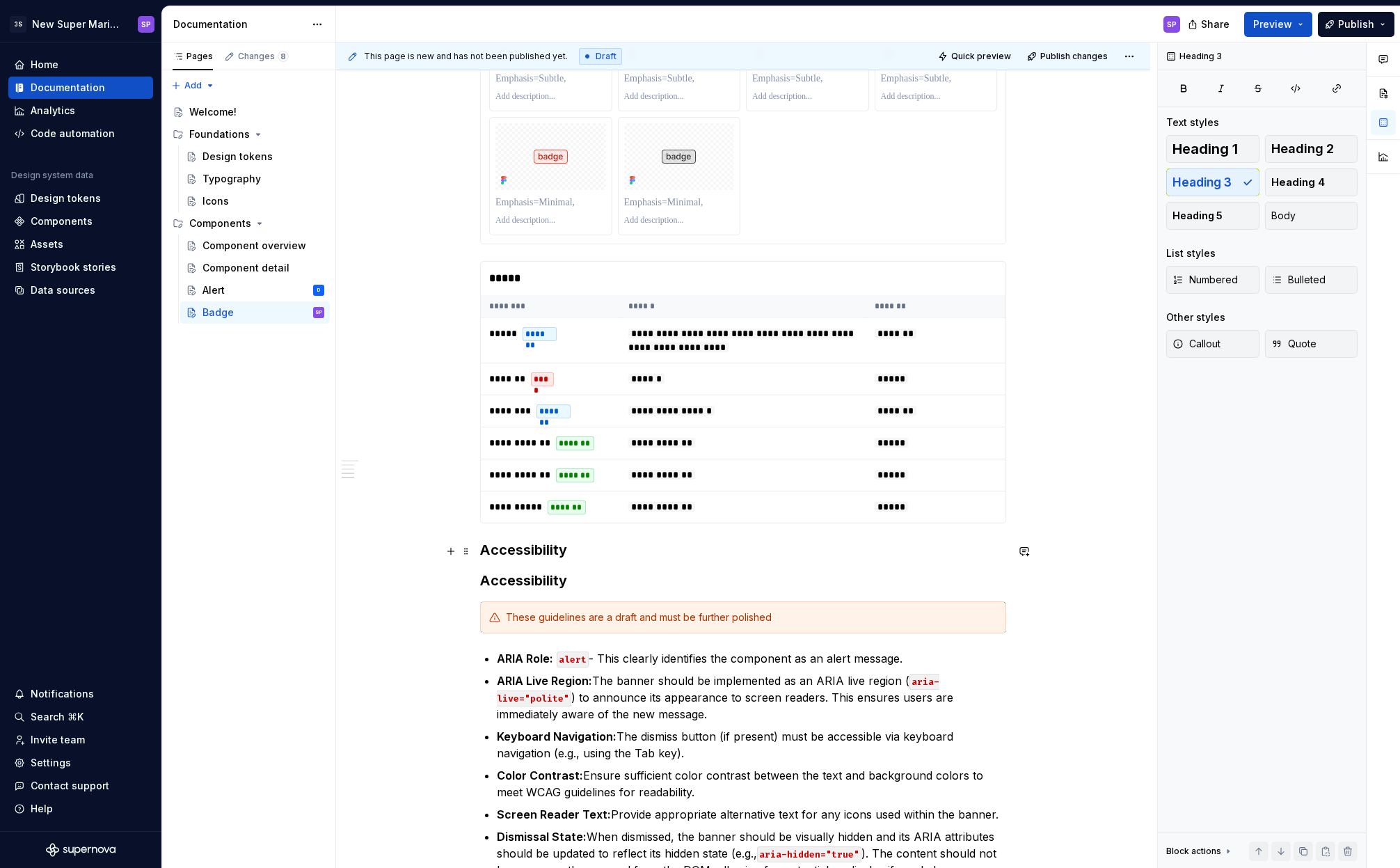
click at [574, 546] on h3 "Accessibility" at bounding box center [743, 550] width 526 height 20
click at [556, 548] on h3 "Accessibility" at bounding box center [743, 550] width 526 height 20
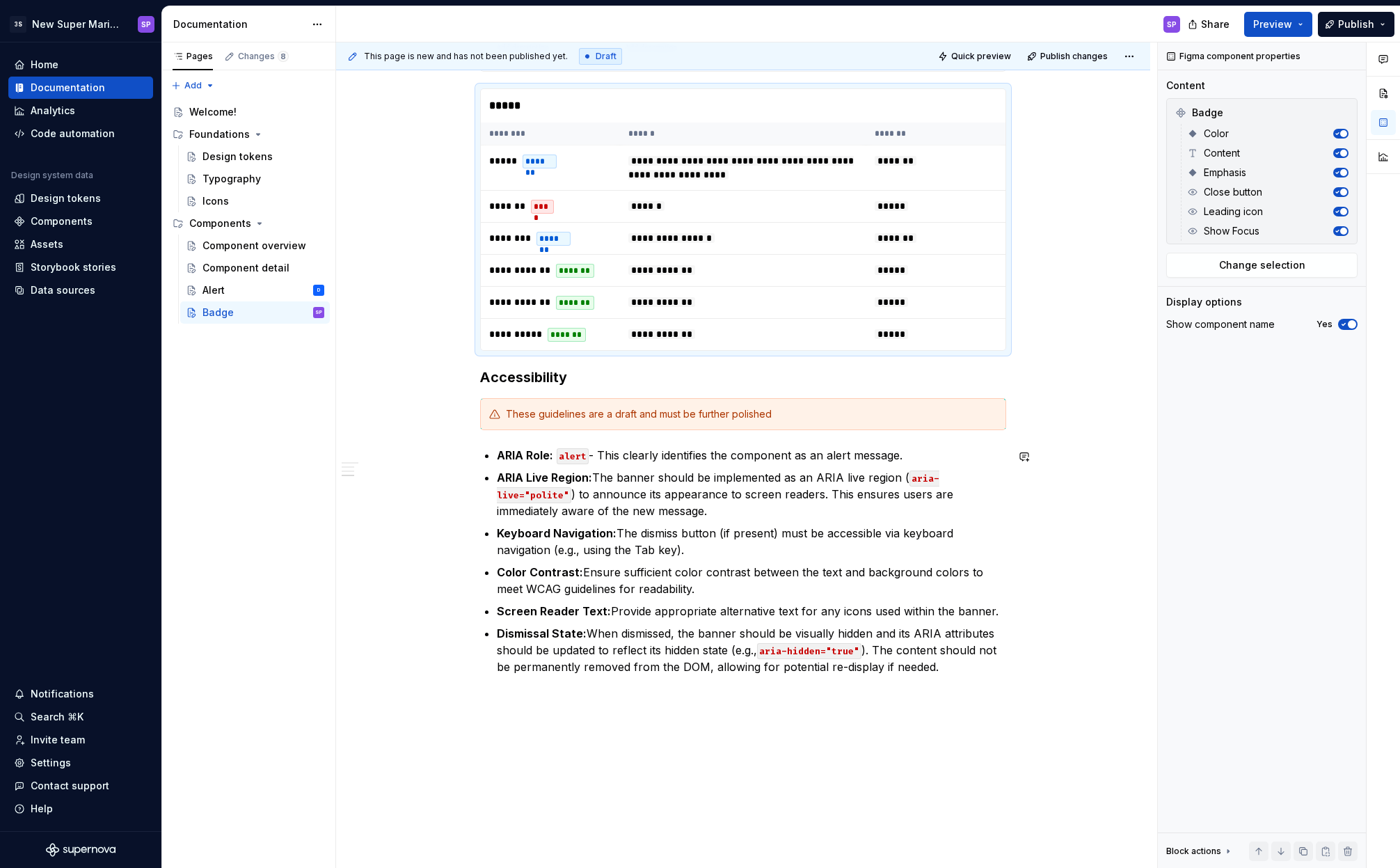
scroll to position [2527, 0]
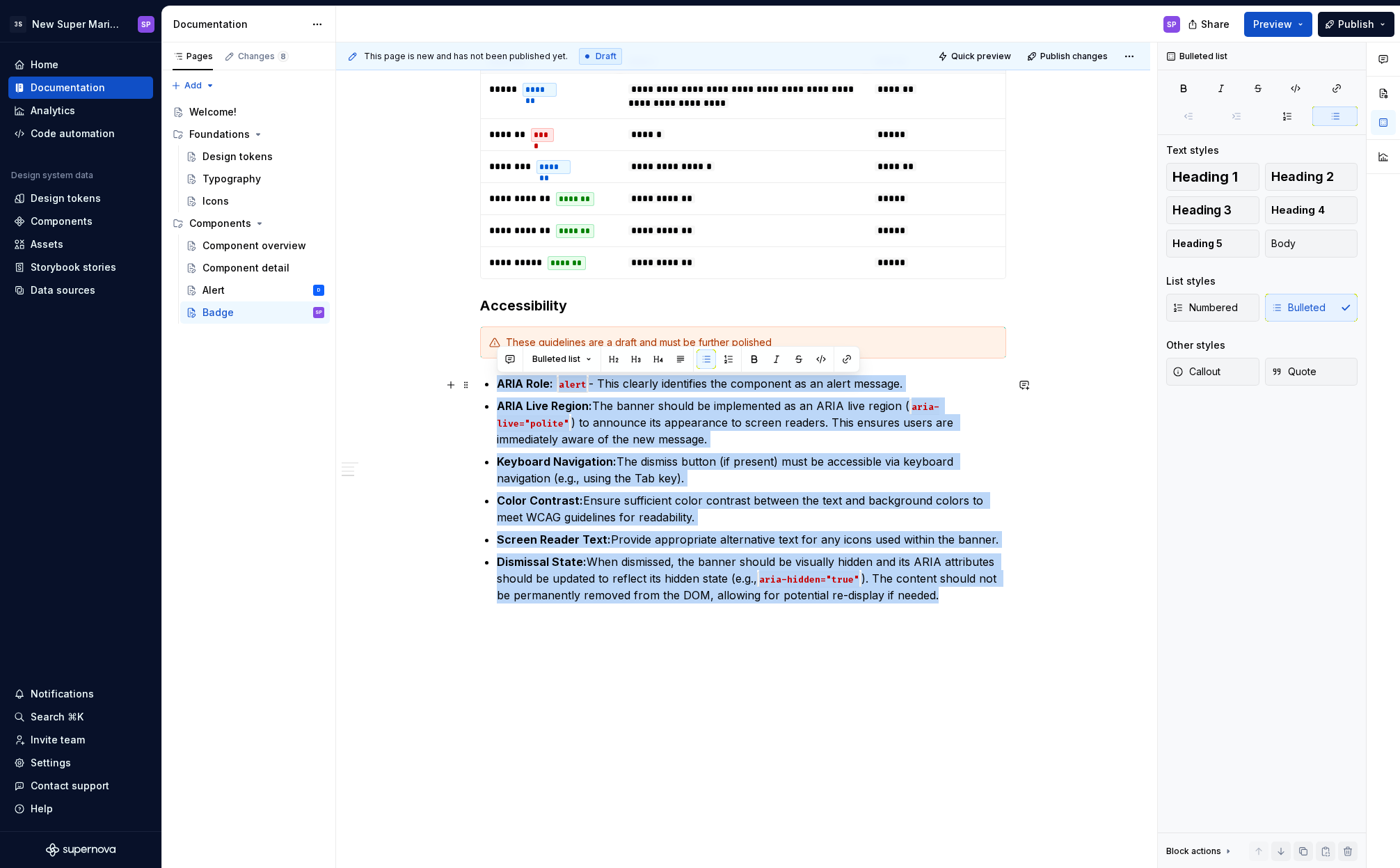
drag, startPoint x: 951, startPoint y: 600, endPoint x: 496, endPoint y: 391, distance: 500.7
click at [497, 391] on ul "ARIA Role: alert - This clearly identifies the component as an alert message. A…" at bounding box center [751, 489] width 509 height 228
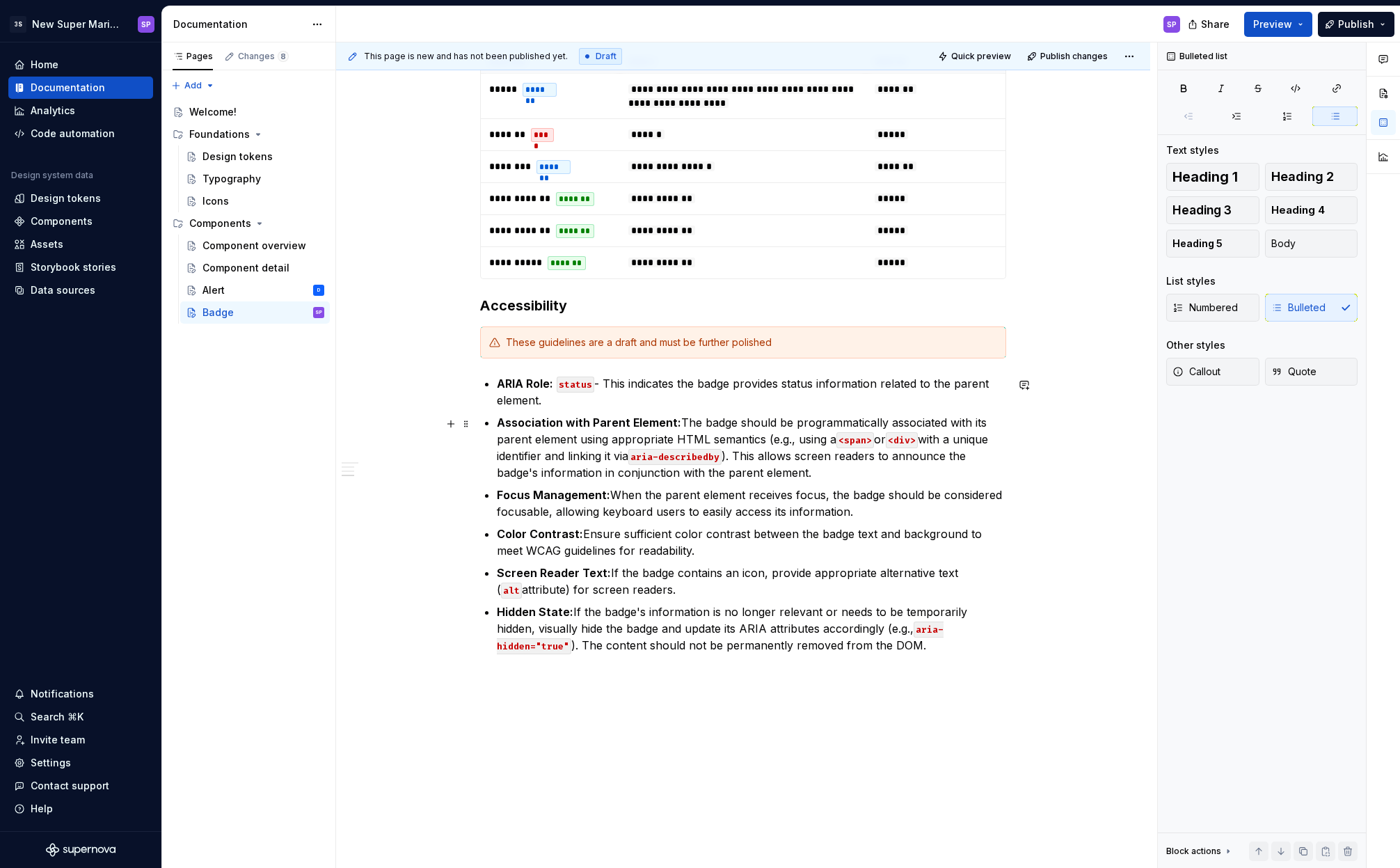
click at [529, 440] on p "Association with Parent Element: The badge should be programmatically associate…" at bounding box center [751, 447] width 509 height 67
click at [579, 520] on p "Focus Management: When the parent element receives focus, the badge should be c…" at bounding box center [751, 503] width 509 height 33
click at [608, 540] on p "Color Contrast: Ensure sufficient color contrast between the badge text and bac…" at bounding box center [751, 542] width 509 height 33
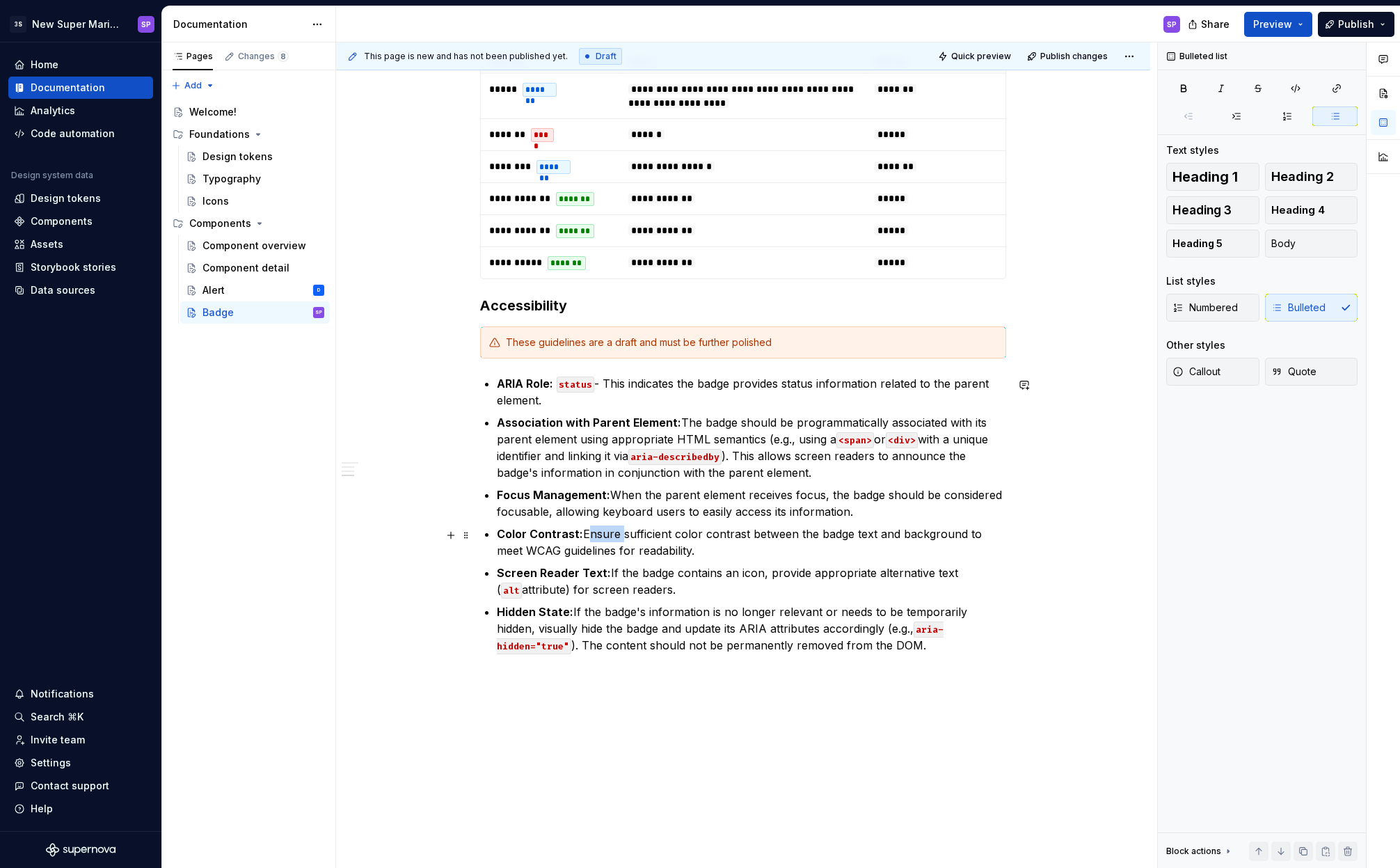
click at [608, 540] on p "Color Contrast: Ensure sufficient color contrast between the badge text and bac…" at bounding box center [751, 542] width 509 height 33
click at [681, 582] on p "Screen Reader Text: If the badge contains an icon, provide appropriate alternat…" at bounding box center [751, 581] width 509 height 33
click at [559, 506] on p "Focus Management: When the parent element receives focus, the badge should be c…" at bounding box center [751, 503] width 509 height 33
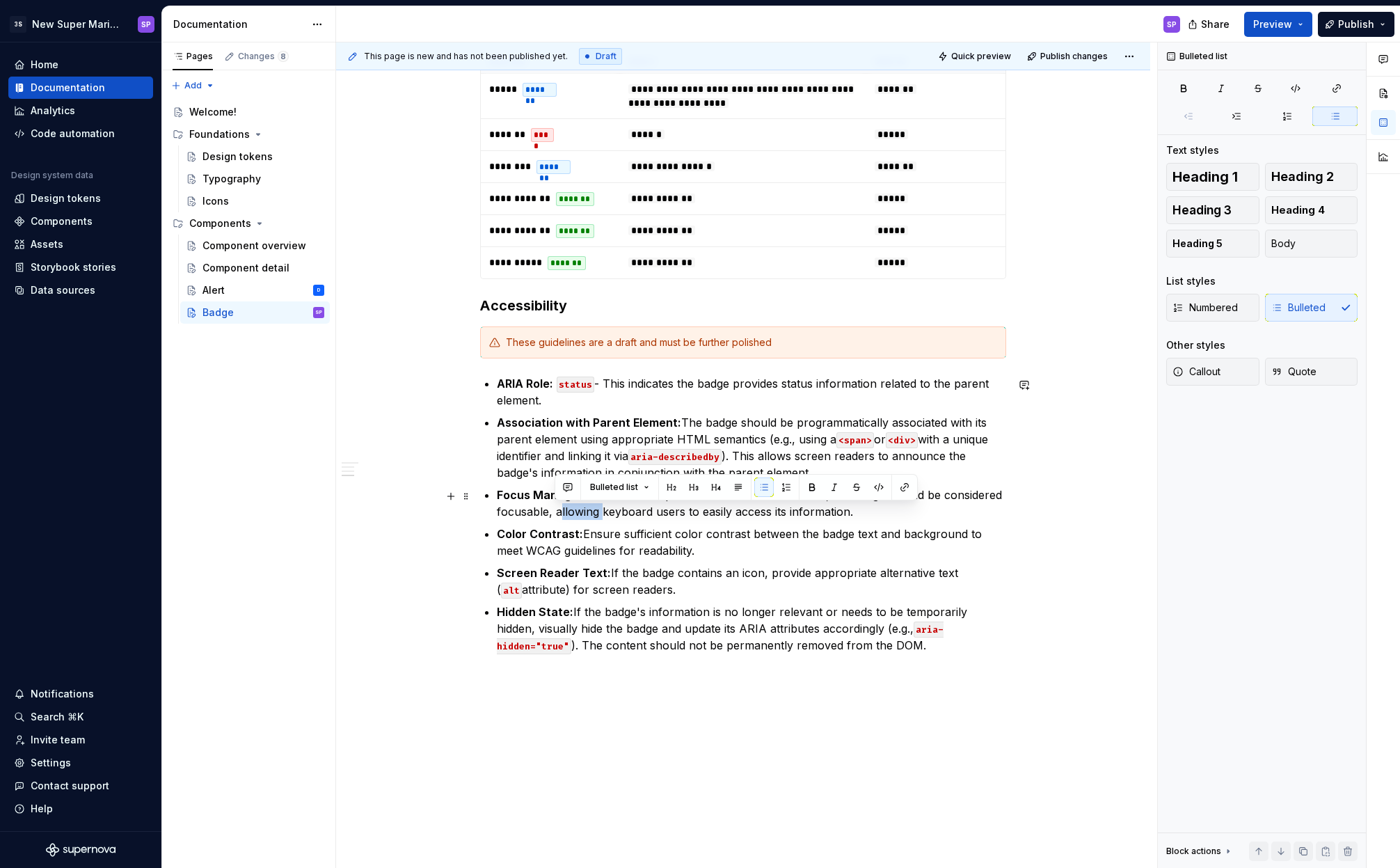
click at [559, 506] on p "Focus Management: When the parent element receives focus, the badge should be c…" at bounding box center [751, 503] width 509 height 33
click at [598, 518] on p "Focus Management: When the parent element receives focus, the badge should be c…" at bounding box center [751, 503] width 509 height 33
click at [653, 517] on p "Focus Management: When the parent element receives focus, the badge should be c…" at bounding box center [751, 503] width 509 height 33
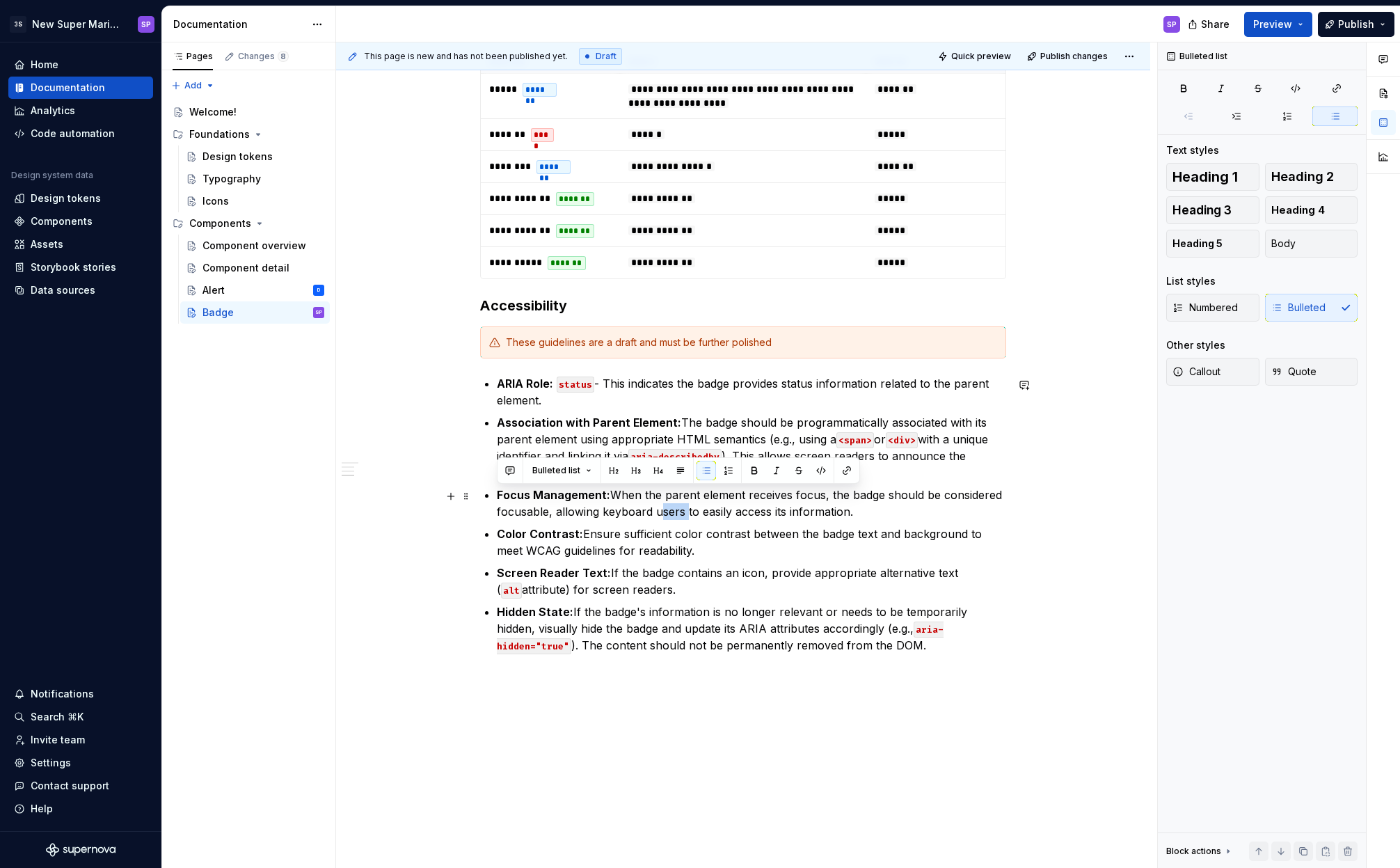
click at [690, 511] on p "Focus Management: When the parent element receives focus, the badge should be c…" at bounding box center [751, 503] width 509 height 33
click at [1261, 19] on span "Preview" at bounding box center [1273, 24] width 39 height 14
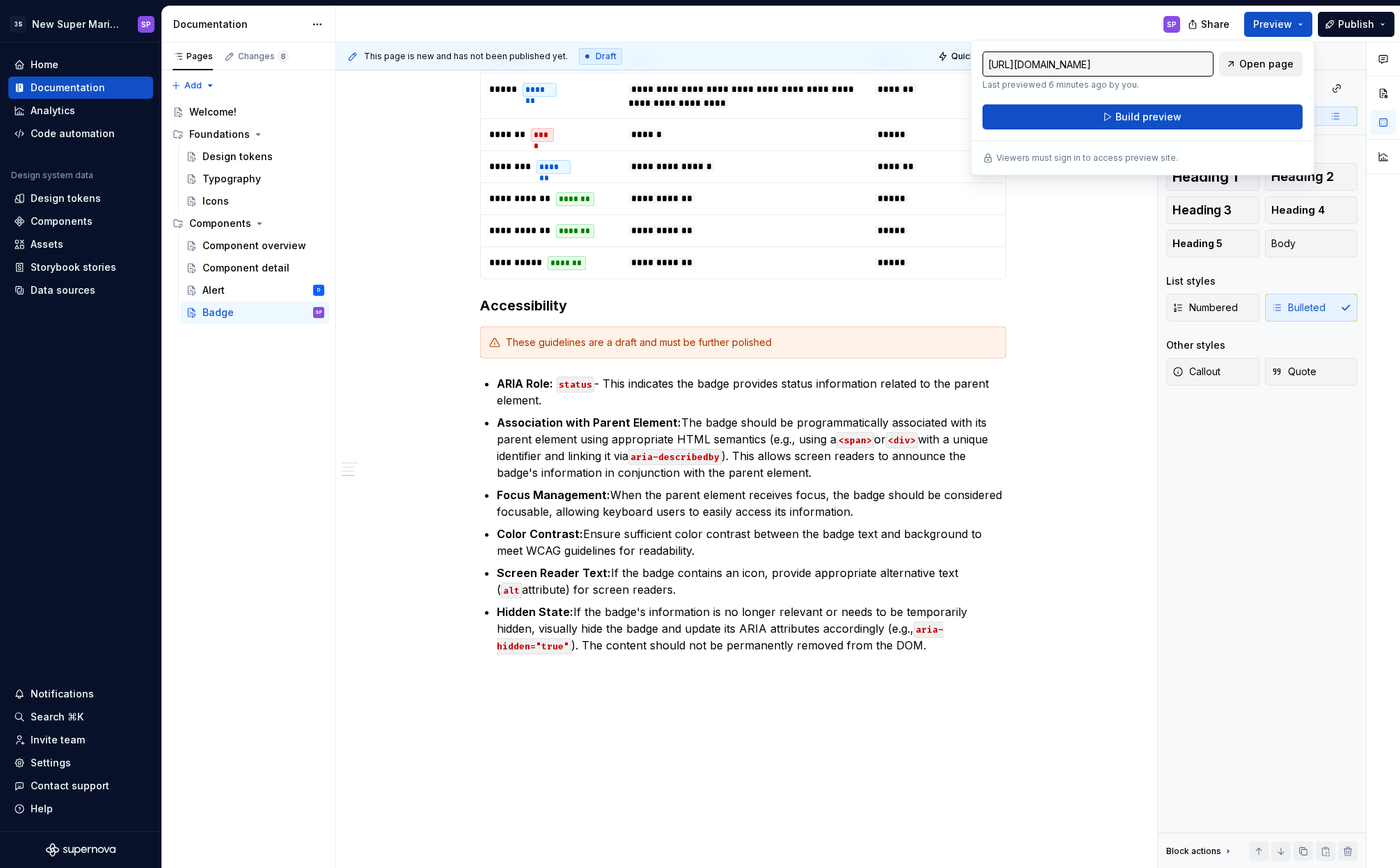
click at [1237, 65] on link "Open page" at bounding box center [1261, 63] width 84 height 25
click at [1179, 111] on button "Build preview" at bounding box center [1142, 116] width 320 height 25
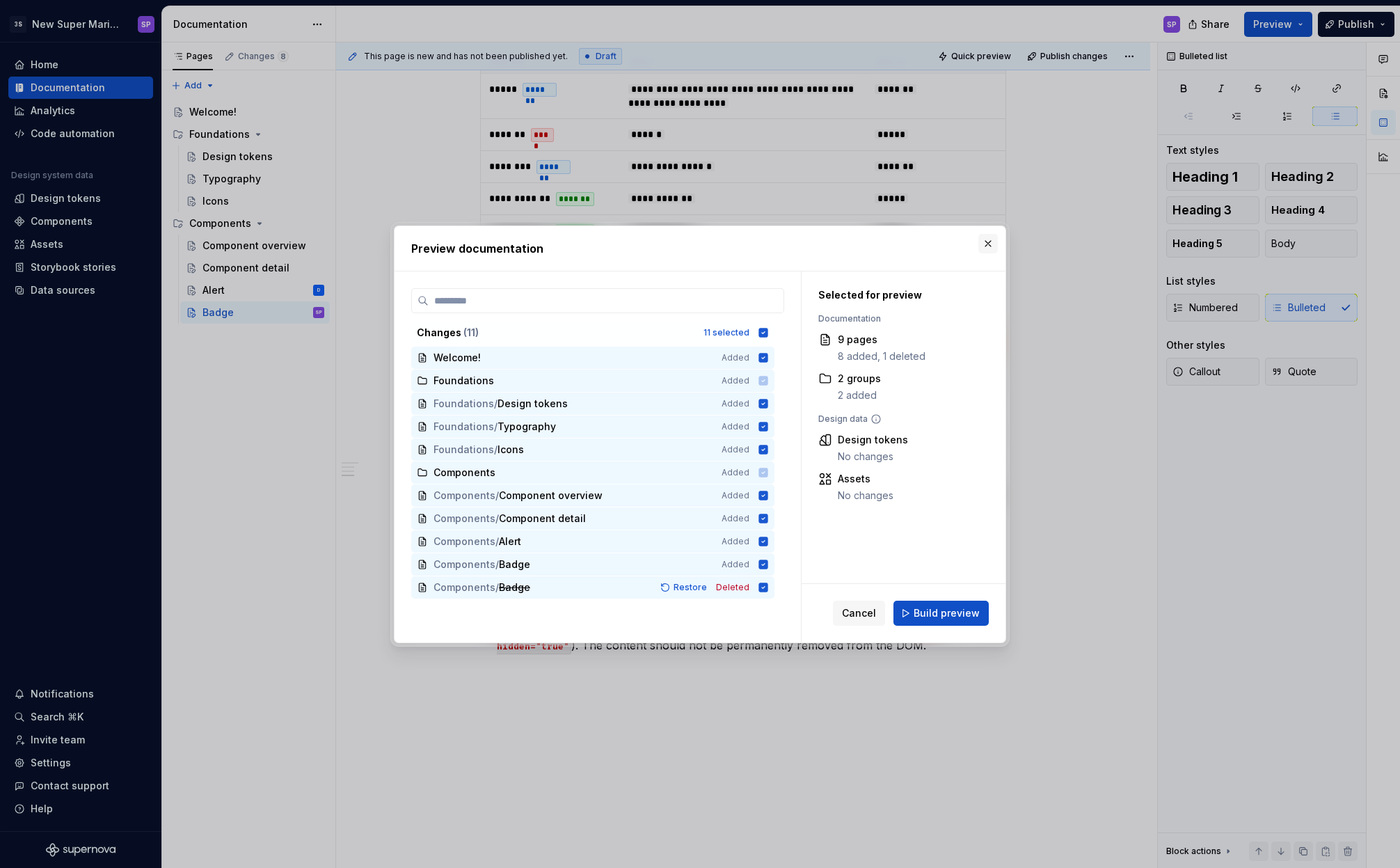
click at [991, 251] on button "button" at bounding box center [987, 243] width 20 height 20
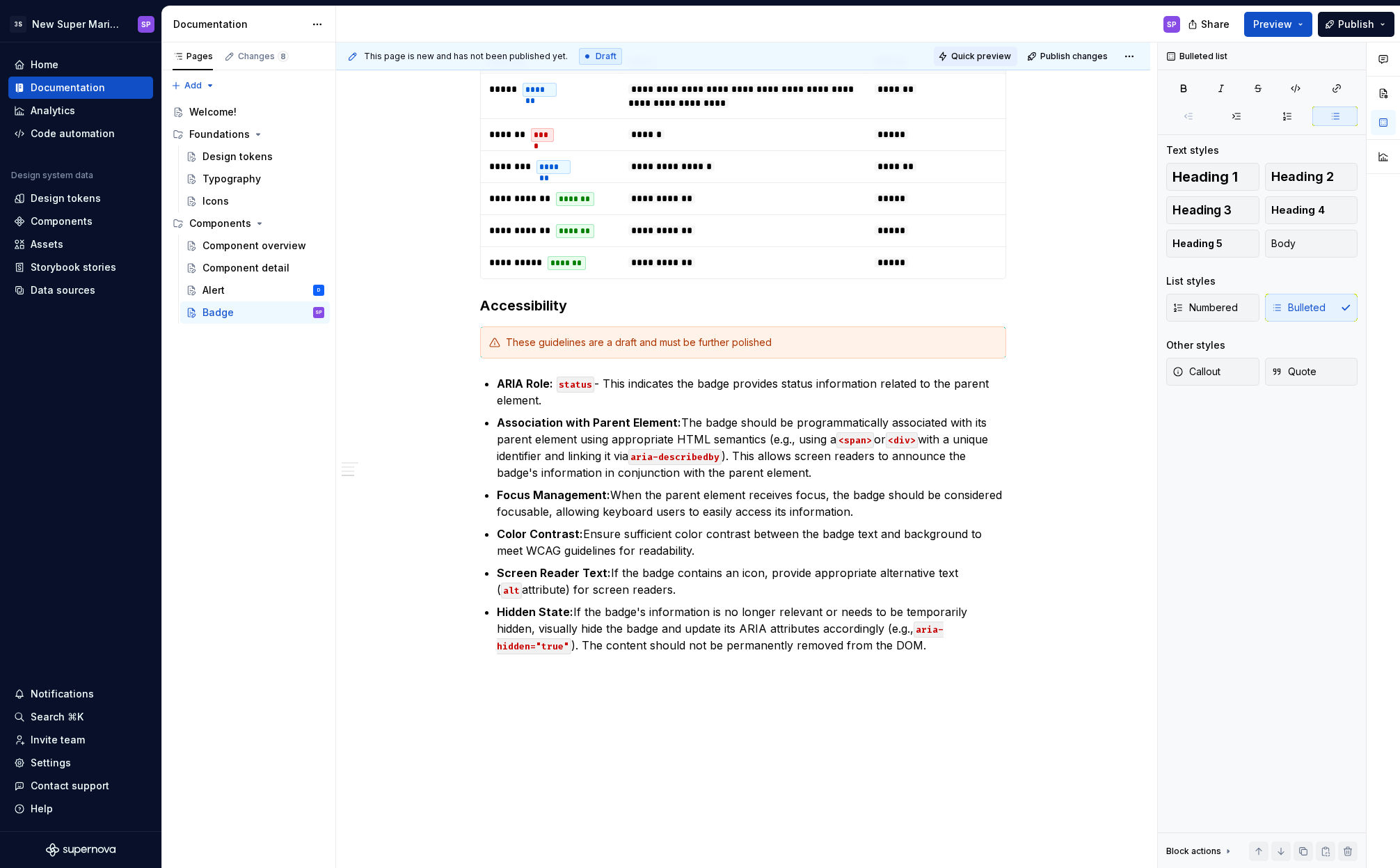
click at [975, 54] on span "Quick preview" at bounding box center [981, 56] width 60 height 11
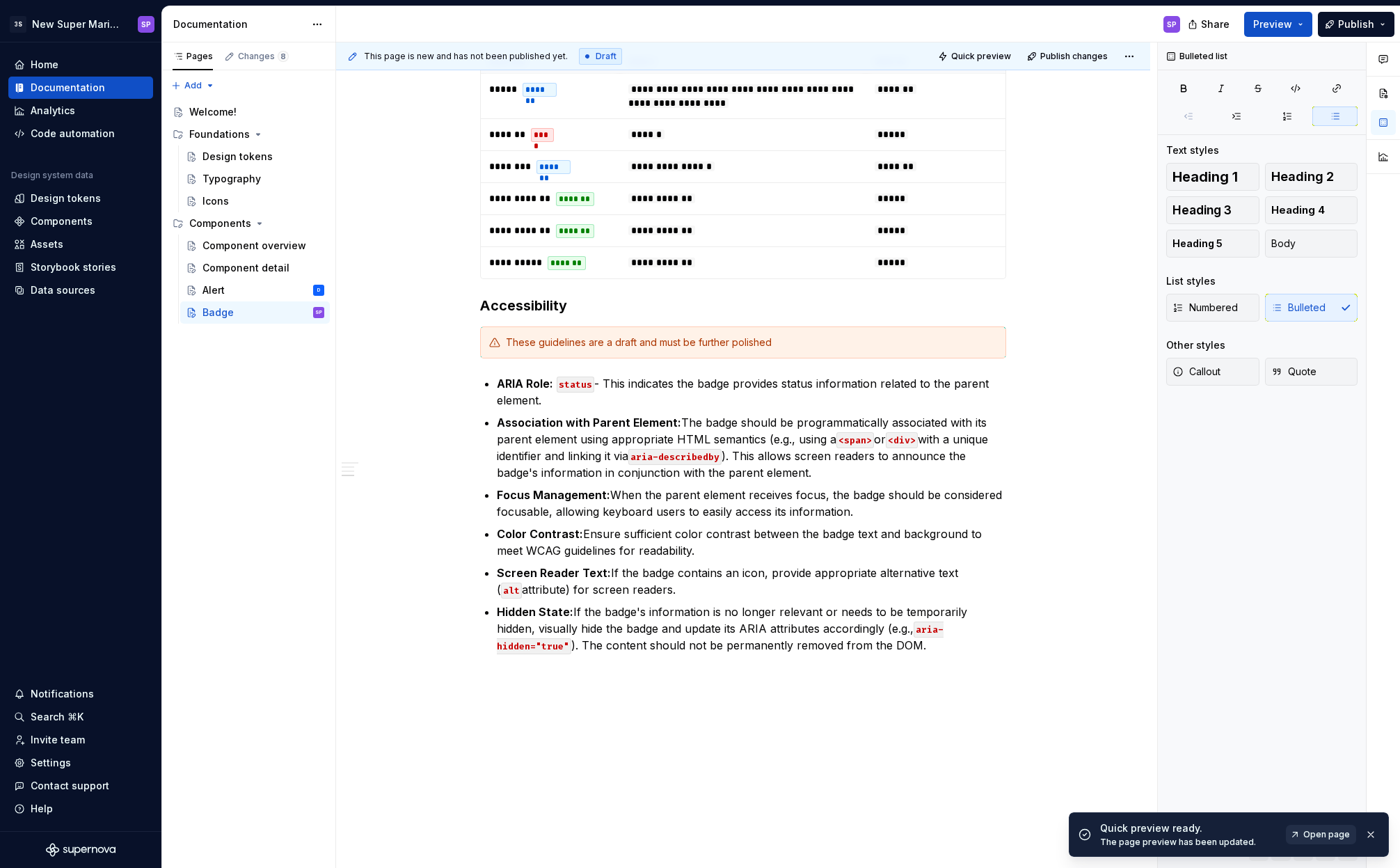
click at [1310, 834] on span "Open page" at bounding box center [1326, 834] width 47 height 11
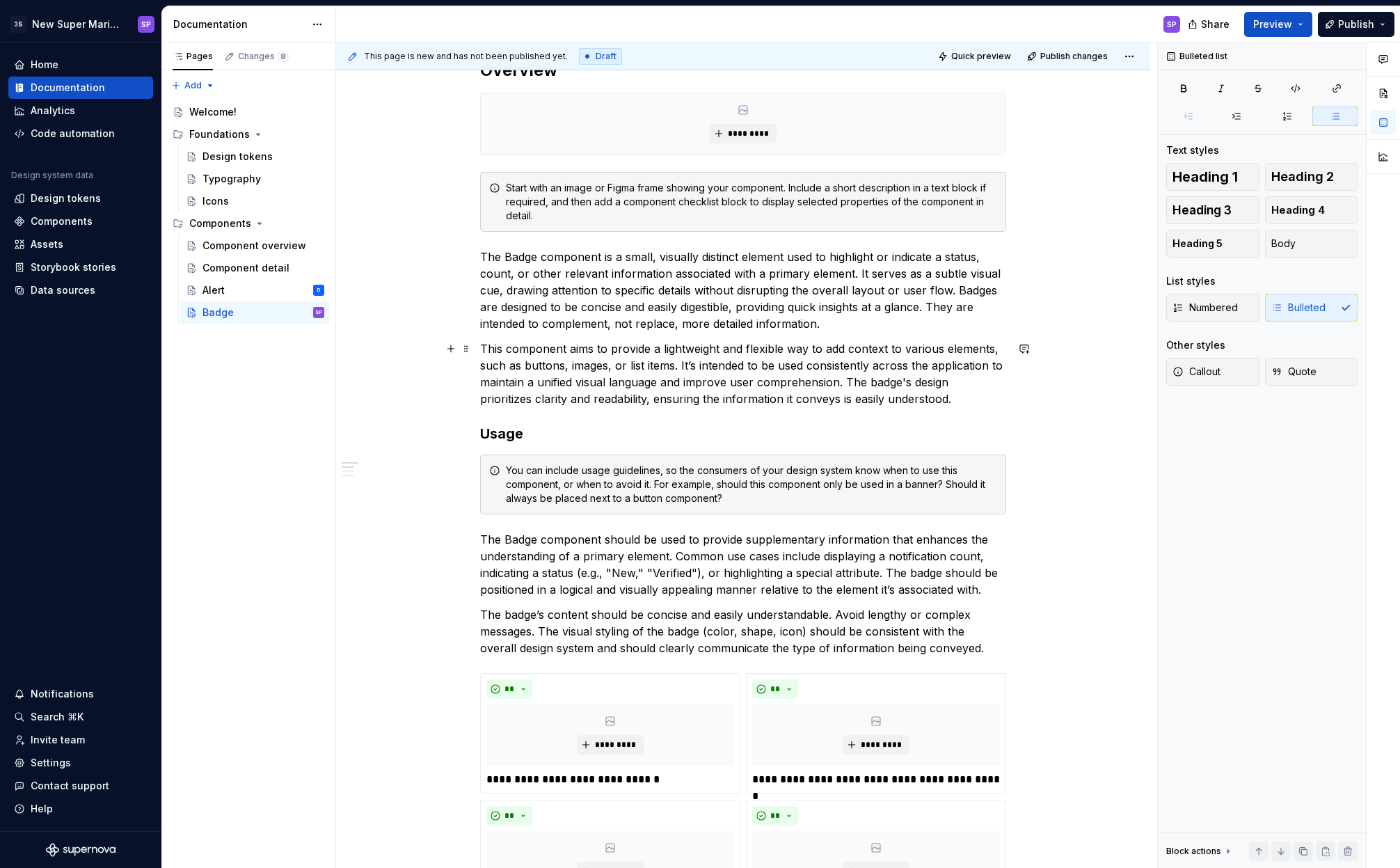
scroll to position [26, 0]
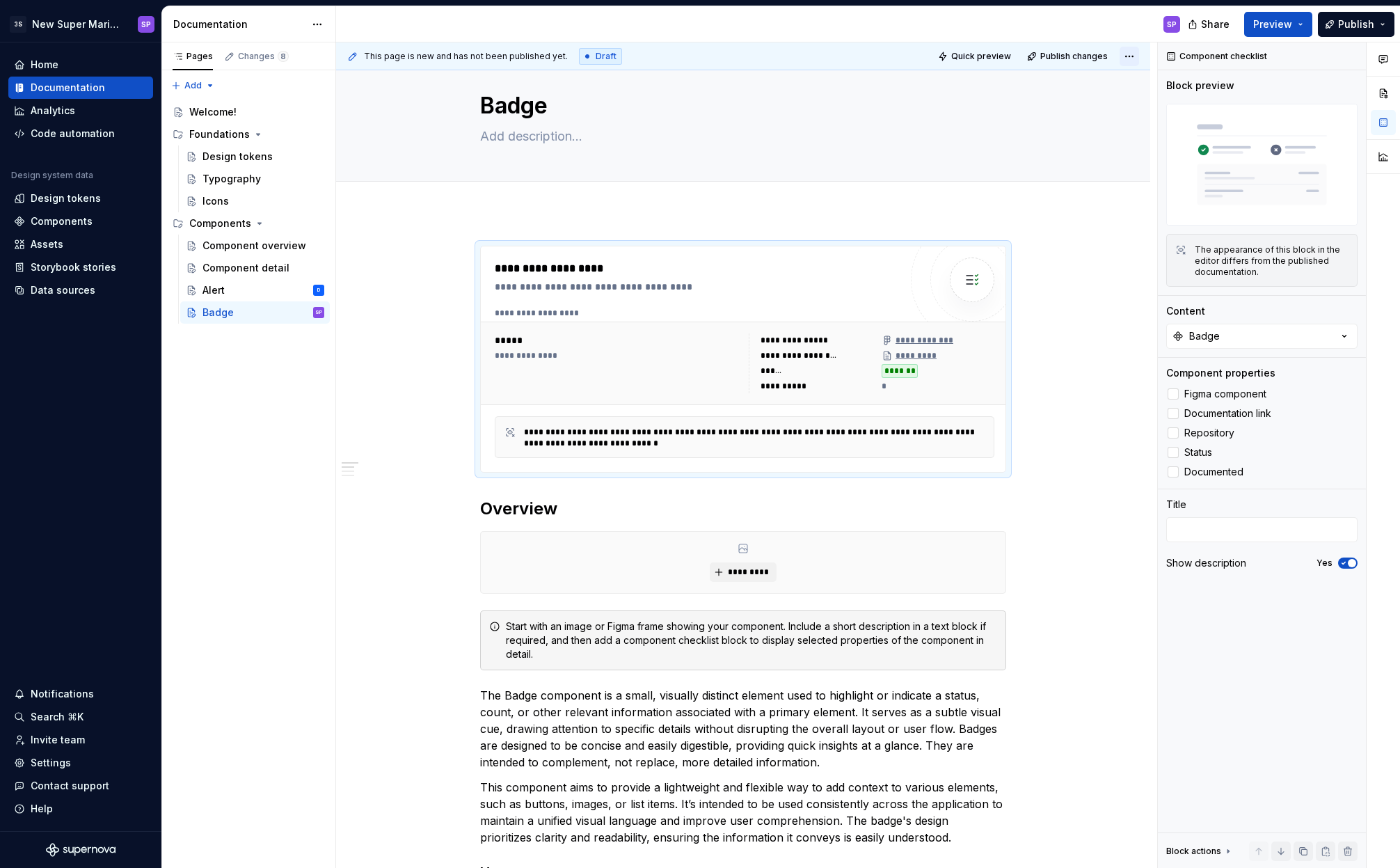
click at [1135, 56] on html "3S New Super Mario Design System SP Home Documentation Analytics Code automatio…" at bounding box center [700, 434] width 1400 height 868
click at [1134, 56] on html "3S New Super Mario Design System SP Home Documentation Analytics Code automatio…" at bounding box center [700, 434] width 1400 height 868
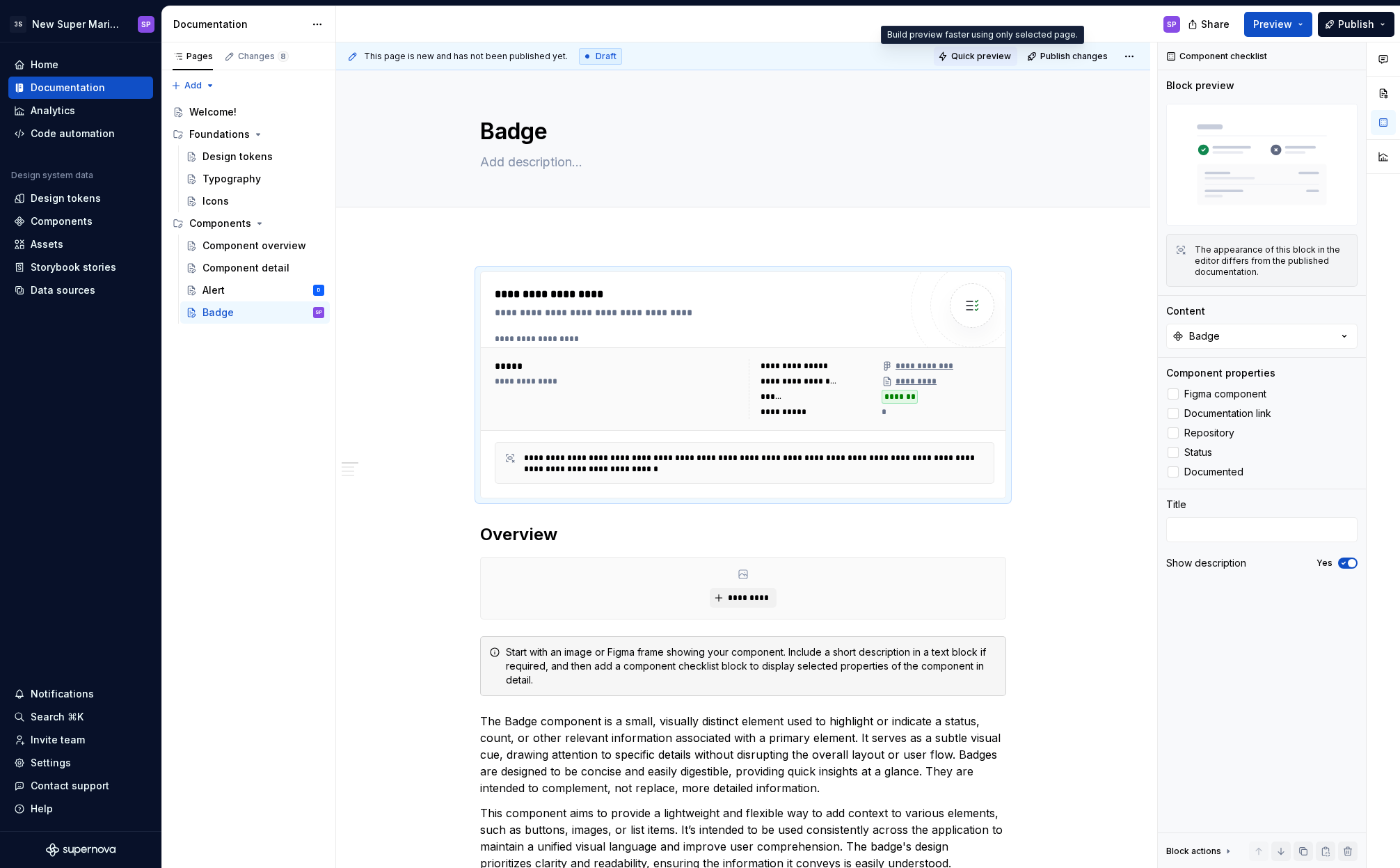
click at [981, 56] on span "Quick preview" at bounding box center [981, 56] width 60 height 11
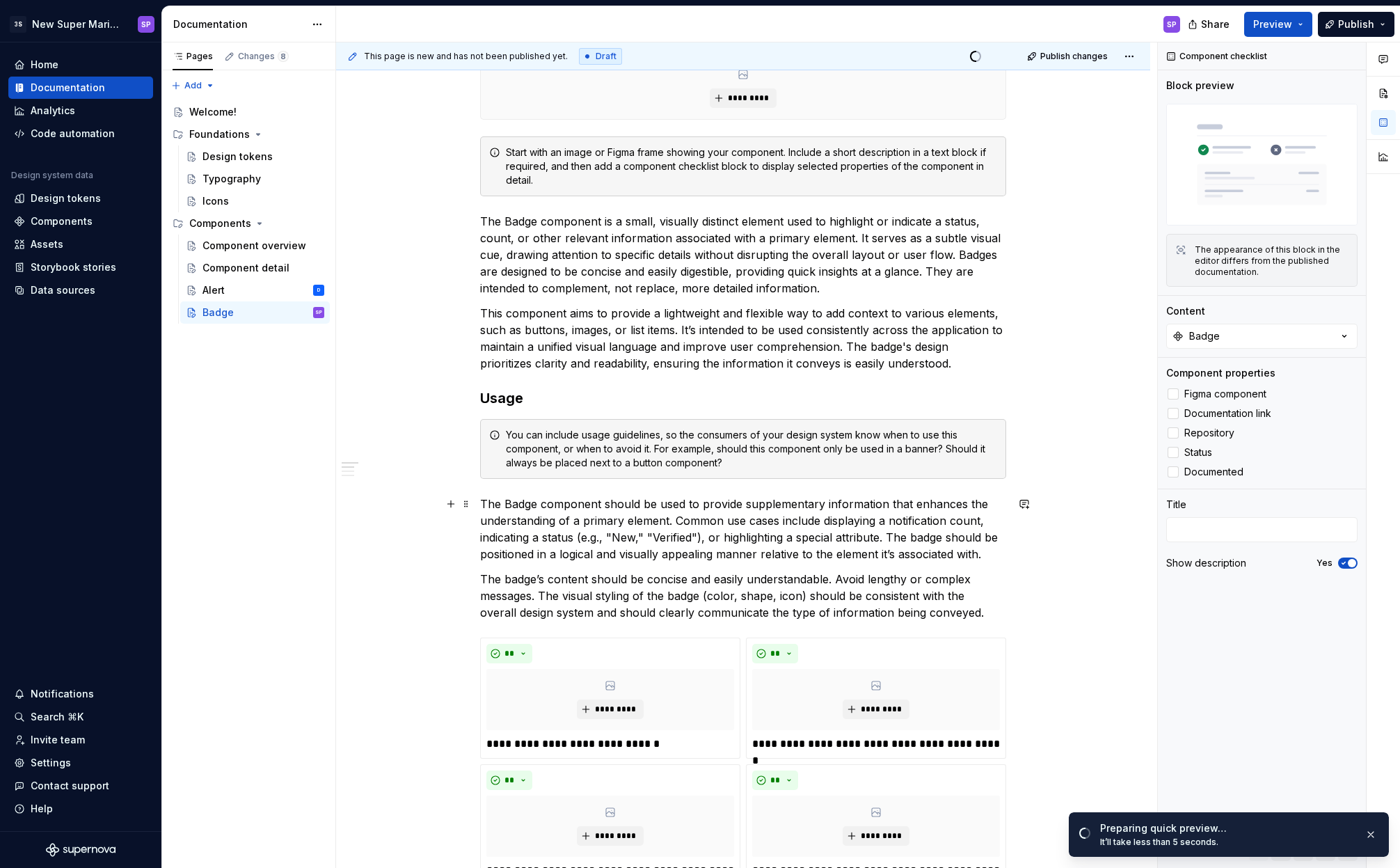
scroll to position [205, 0]
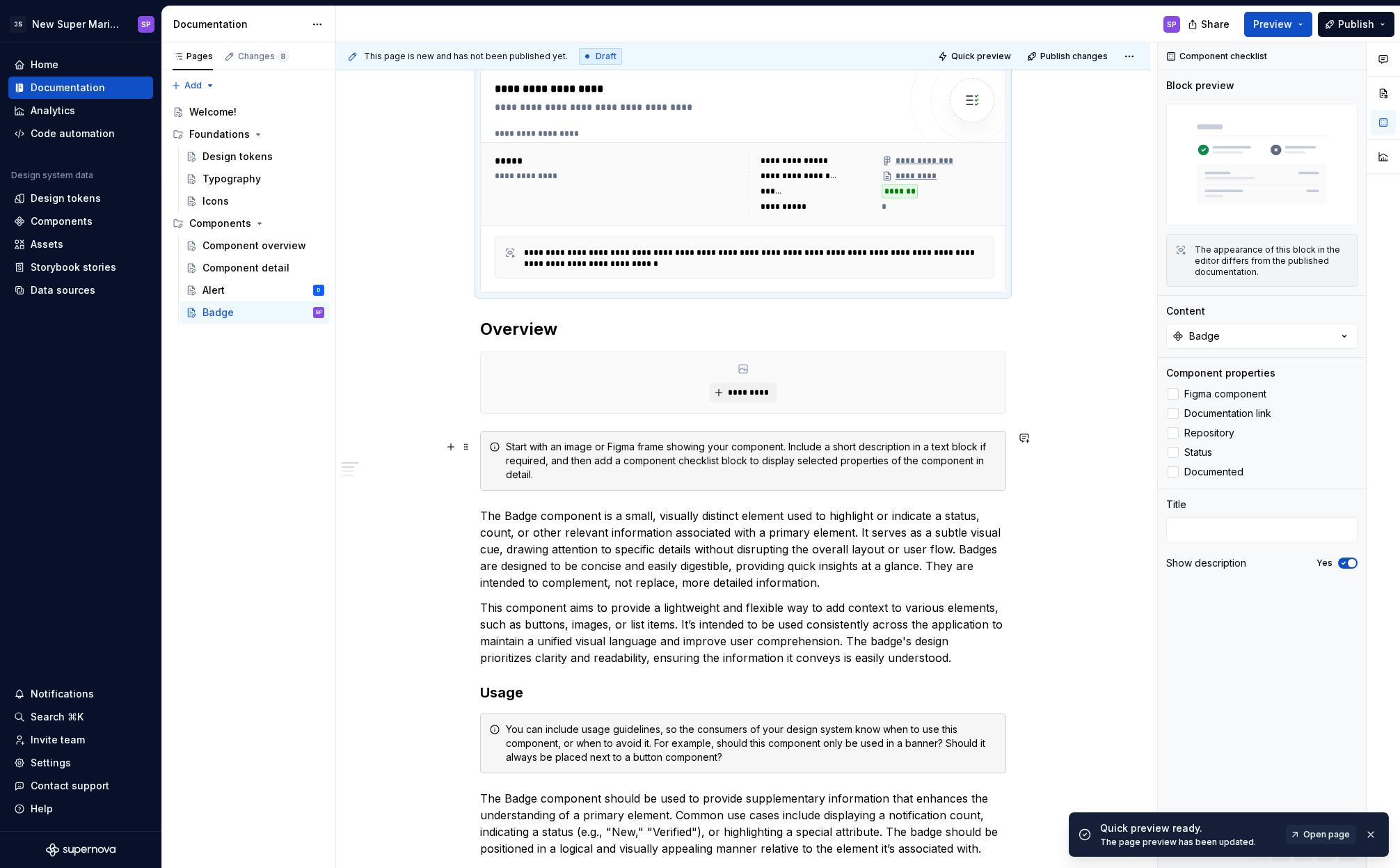
click at [807, 475] on div "Start with an image or Figma frame showing your component. Include a short desc…" at bounding box center [751, 460] width 491 height 42
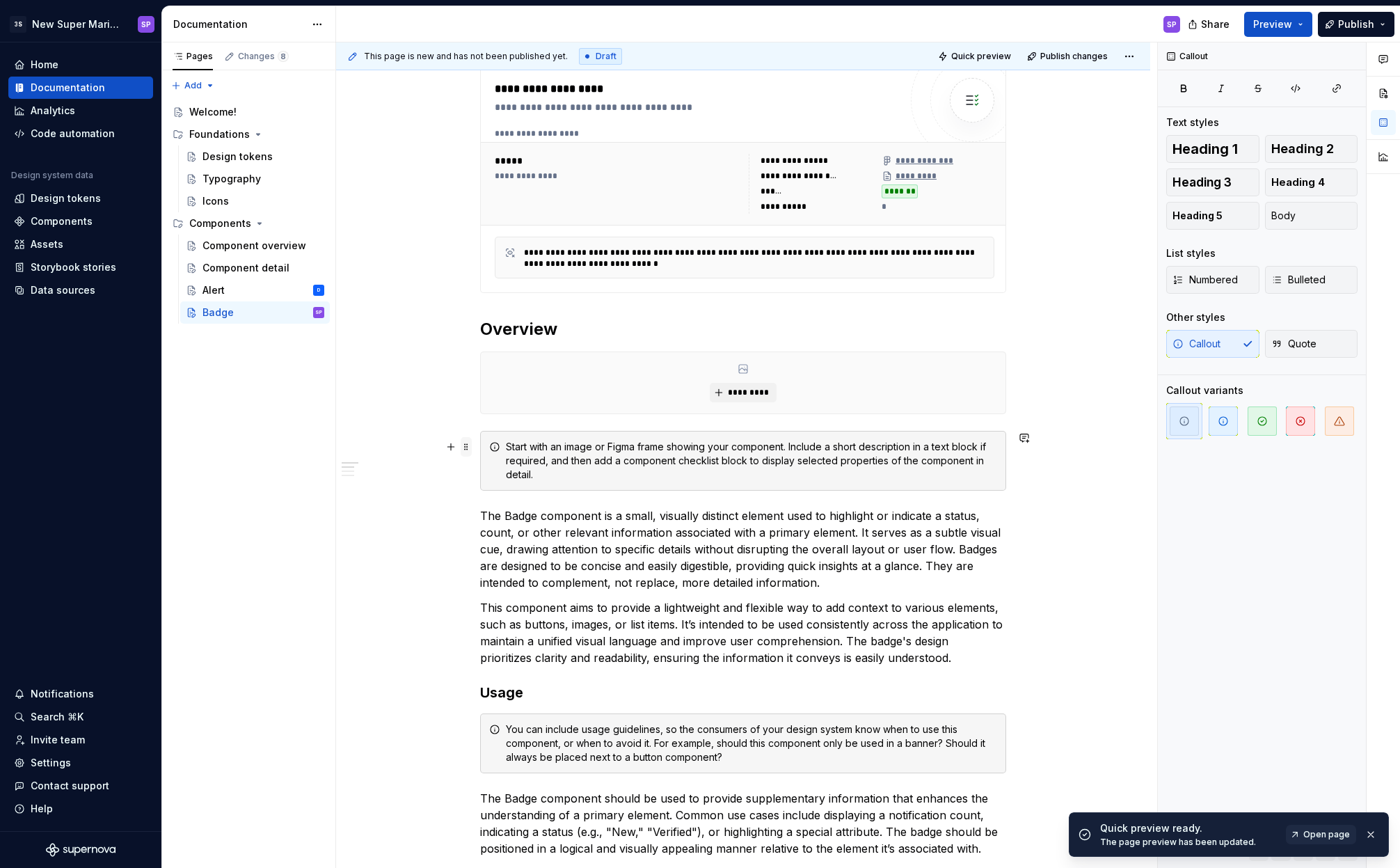
click at [464, 450] on span at bounding box center [466, 446] width 11 height 20
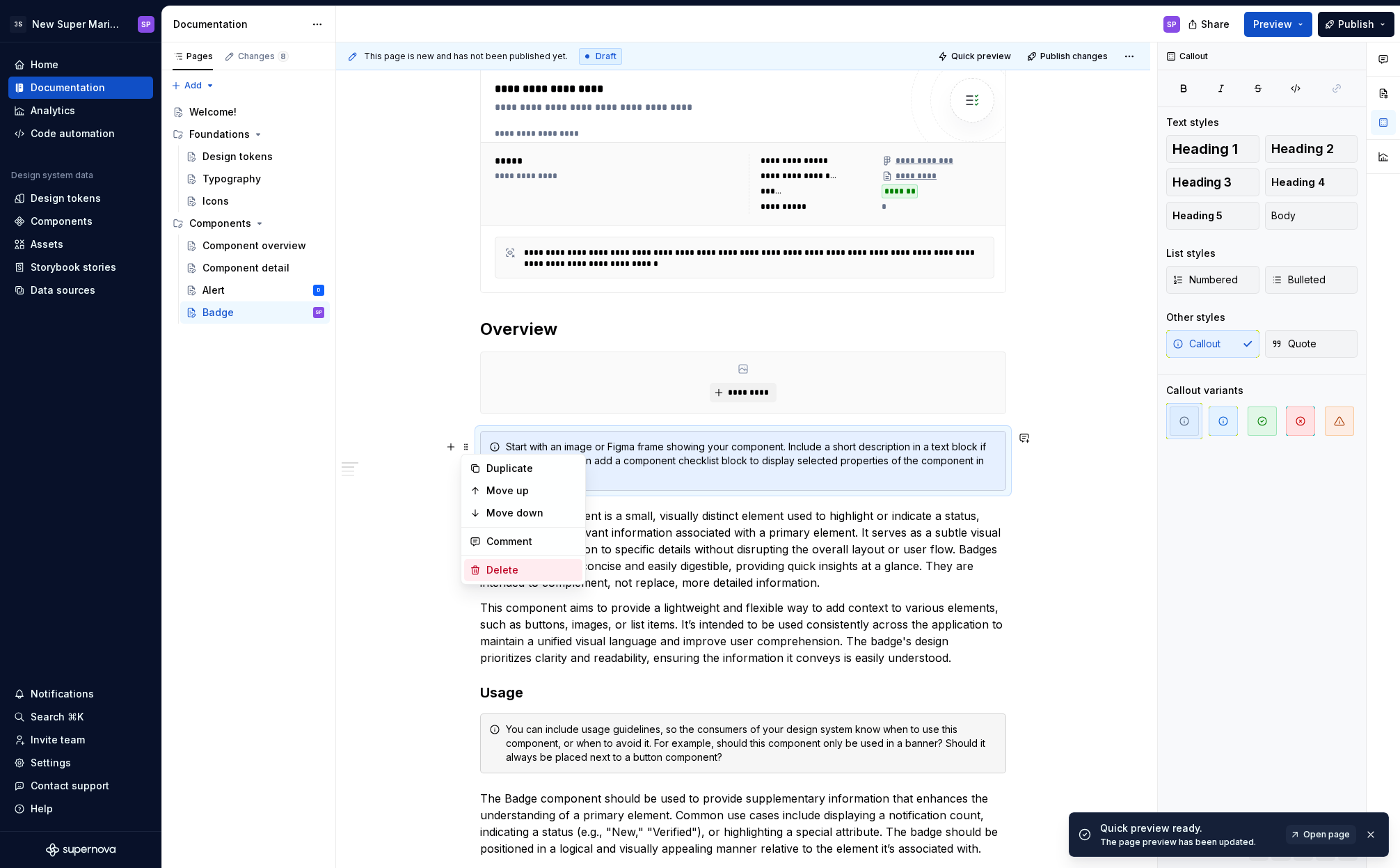
click at [525, 571] on div "Delete" at bounding box center [532, 570] width 91 height 14
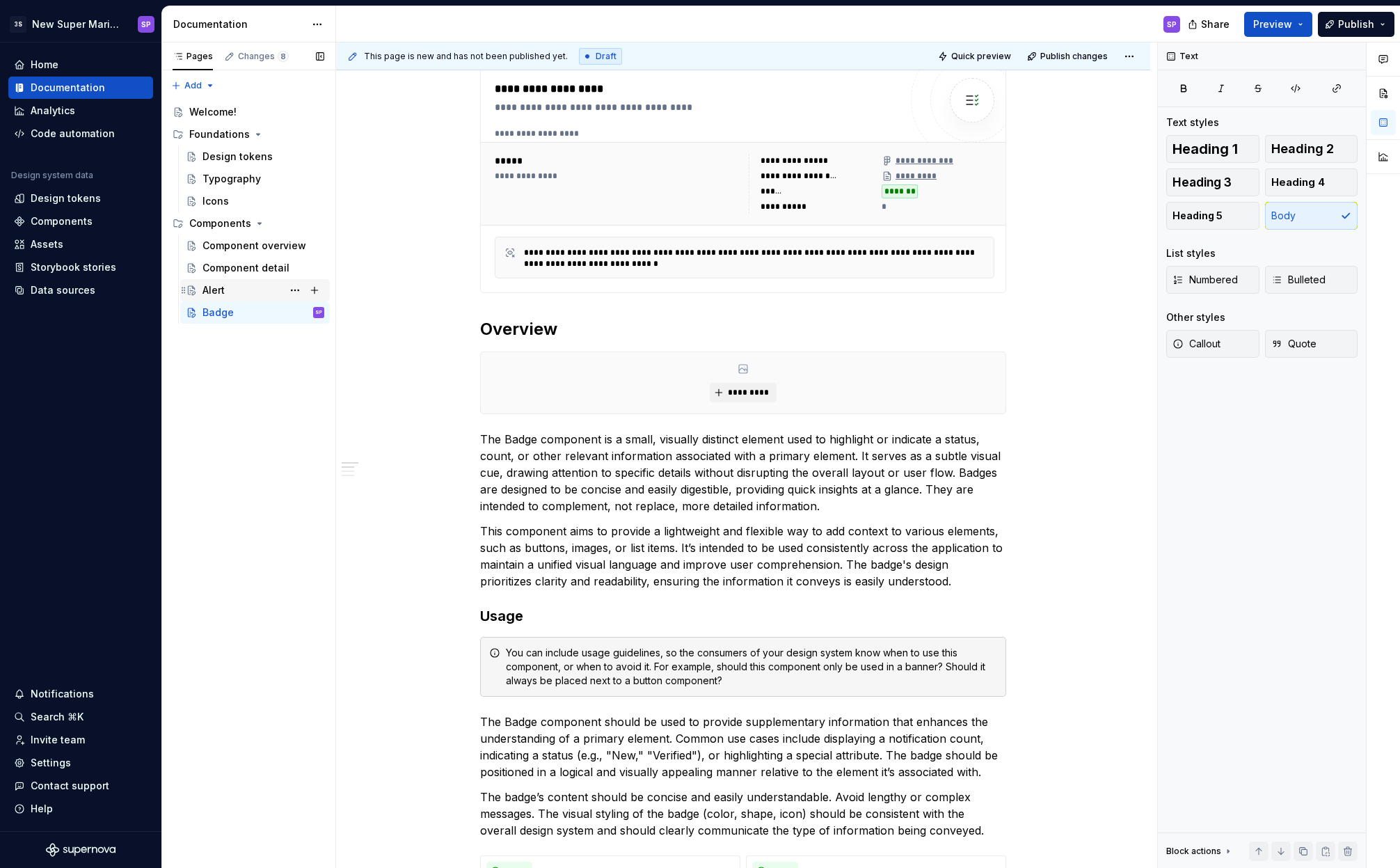
click at [220, 282] on div "Alert D" at bounding box center [263, 290] width 121 height 20
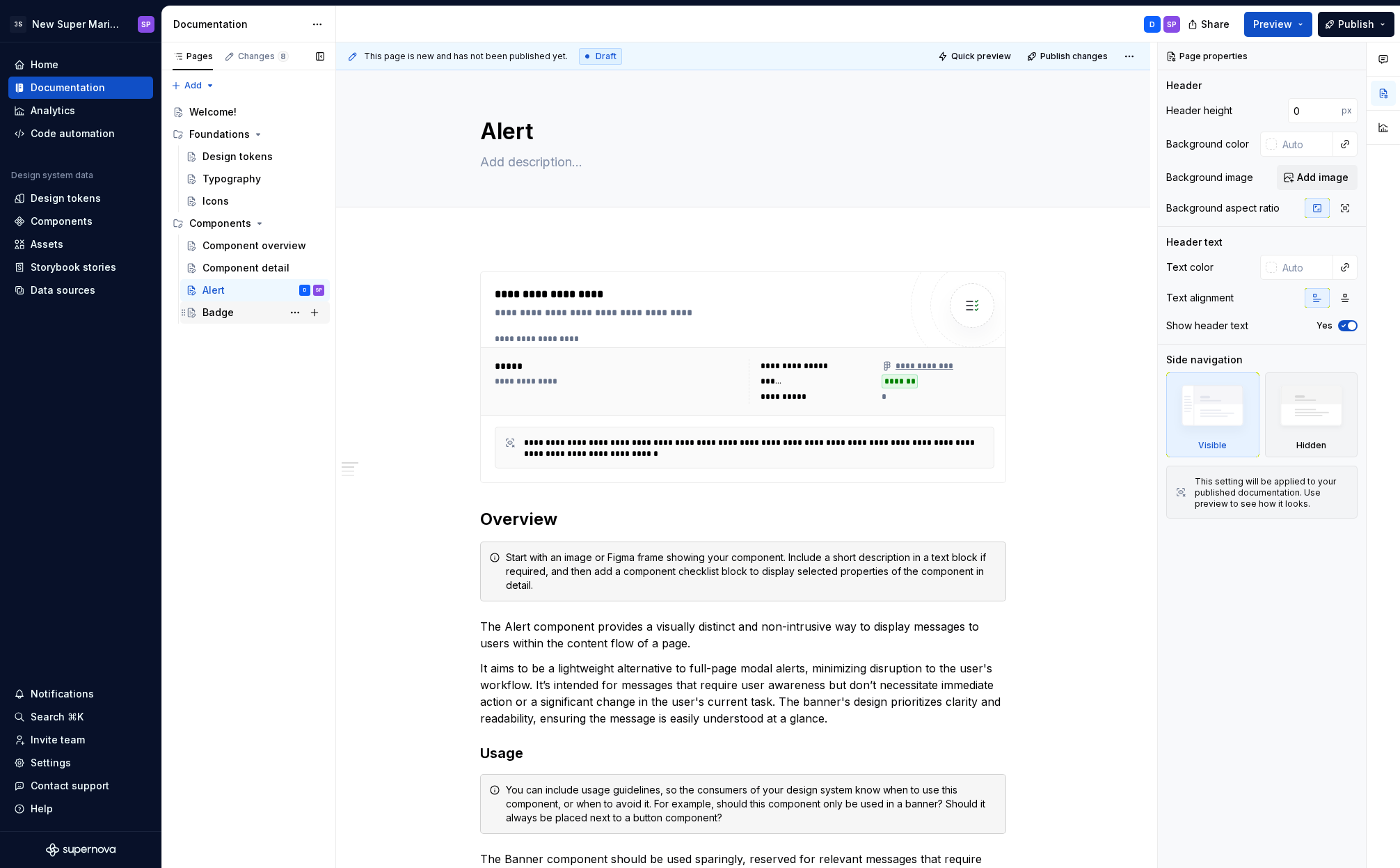
click at [225, 308] on div "Badge" at bounding box center [218, 312] width 32 height 14
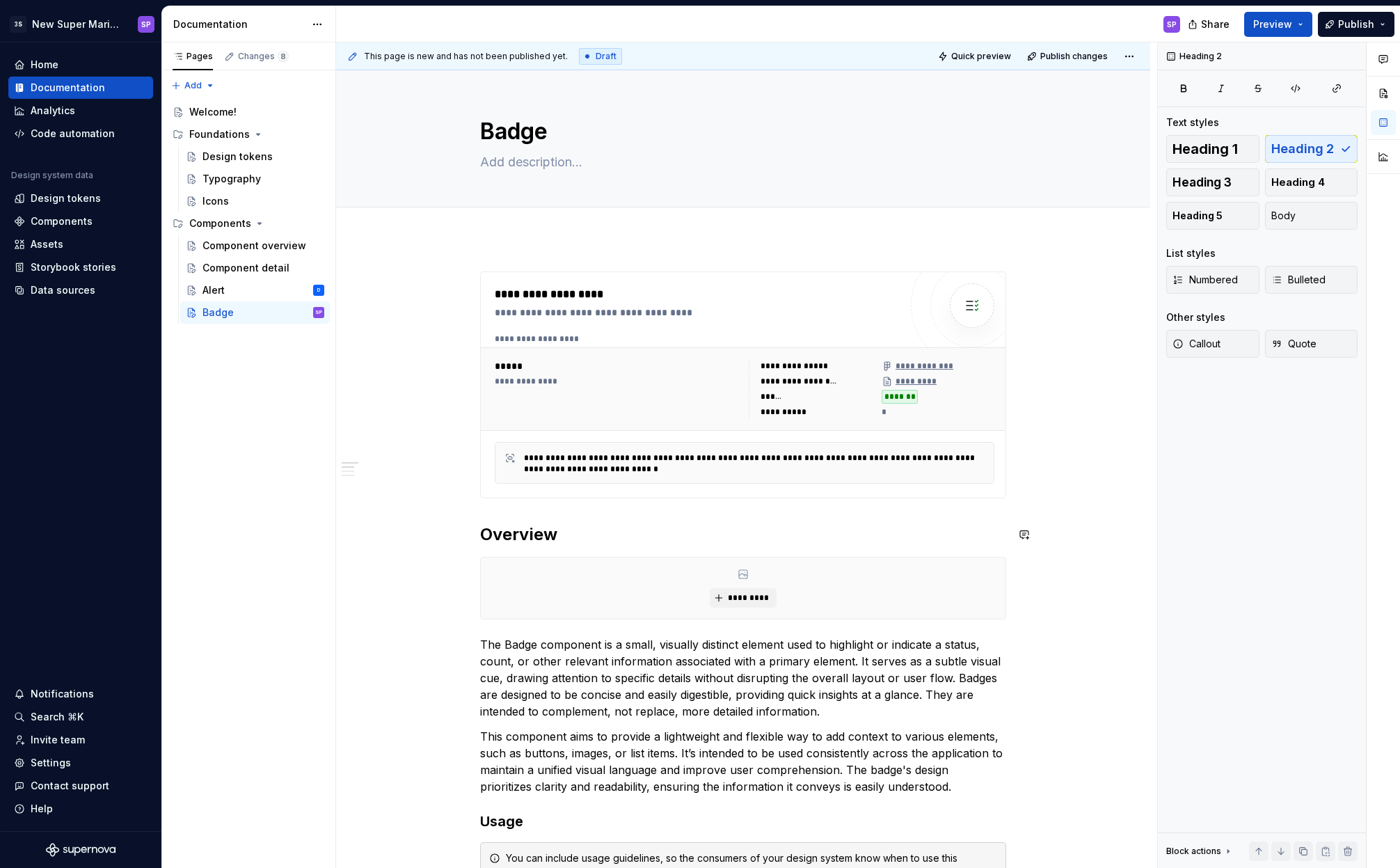
click at [753, 677] on p "The Badge component is a small, visually distinct element used to highlight or …" at bounding box center [743, 678] width 526 height 84
click at [466, 559] on span at bounding box center [466, 564] width 11 height 20
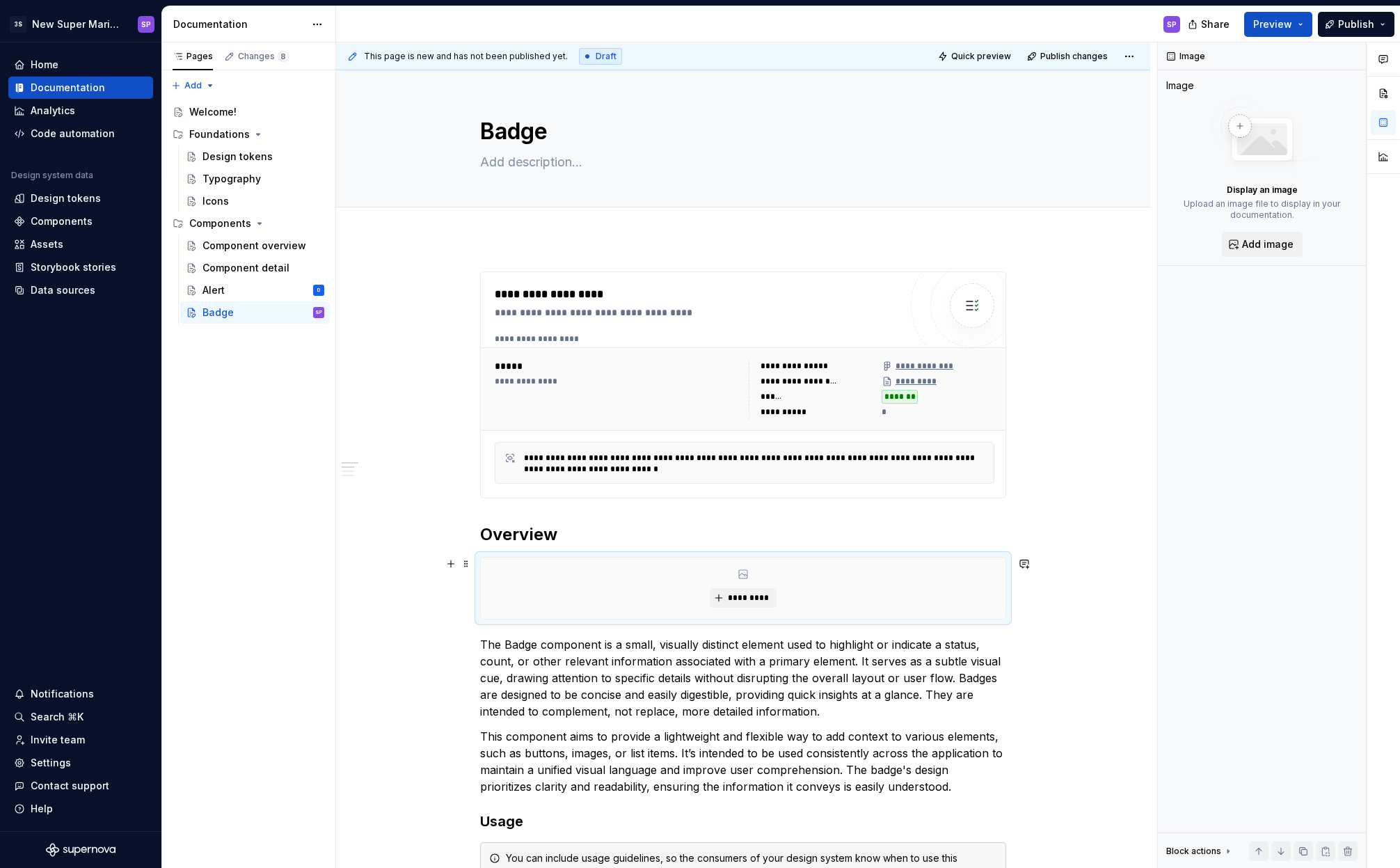
click at [1002, 588] on div "*********" at bounding box center [743, 588] width 525 height 62
click at [221, 288] on div "Alert" at bounding box center [214, 290] width 22 height 14
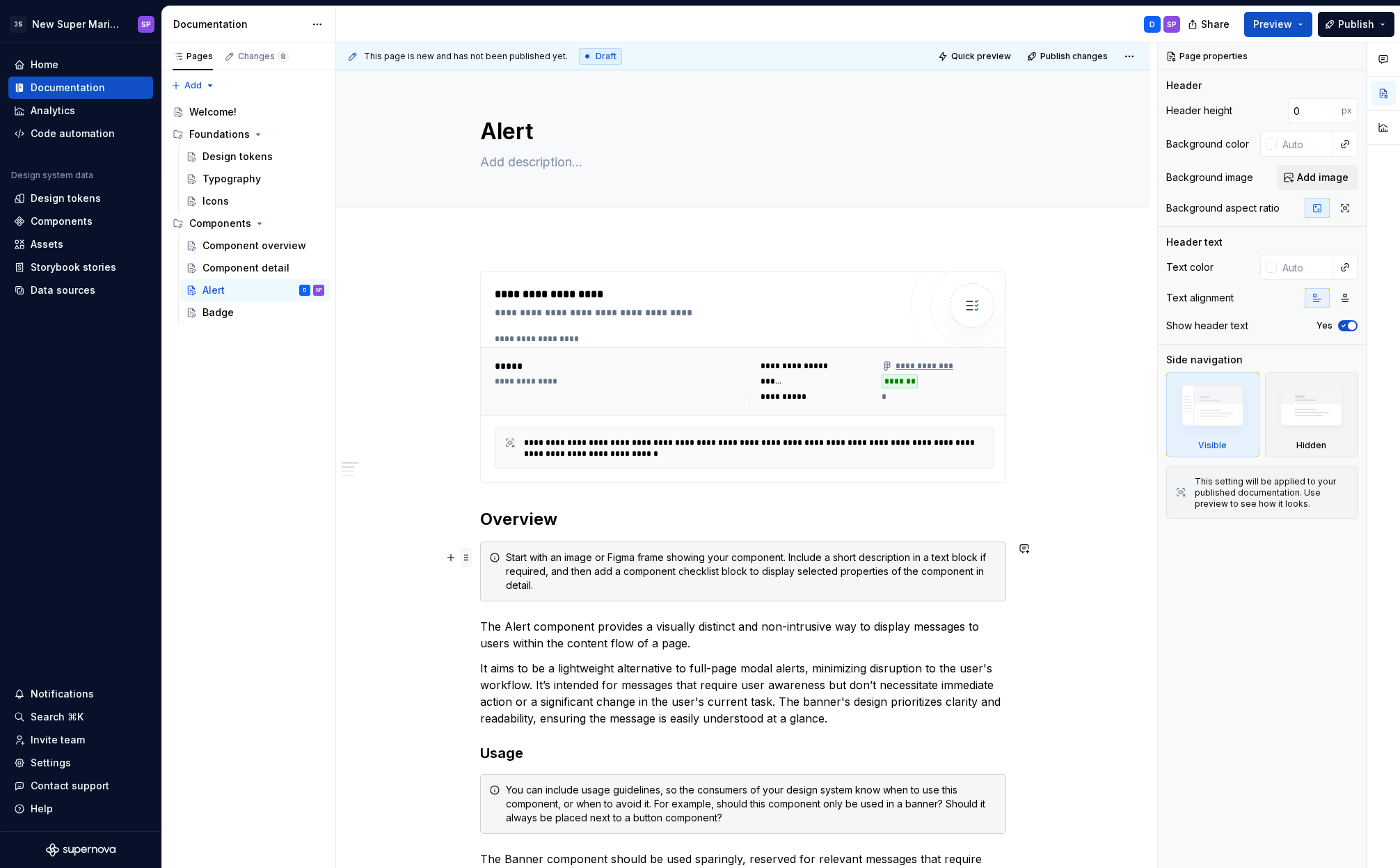
click at [462, 558] on span at bounding box center [466, 558] width 11 height 20
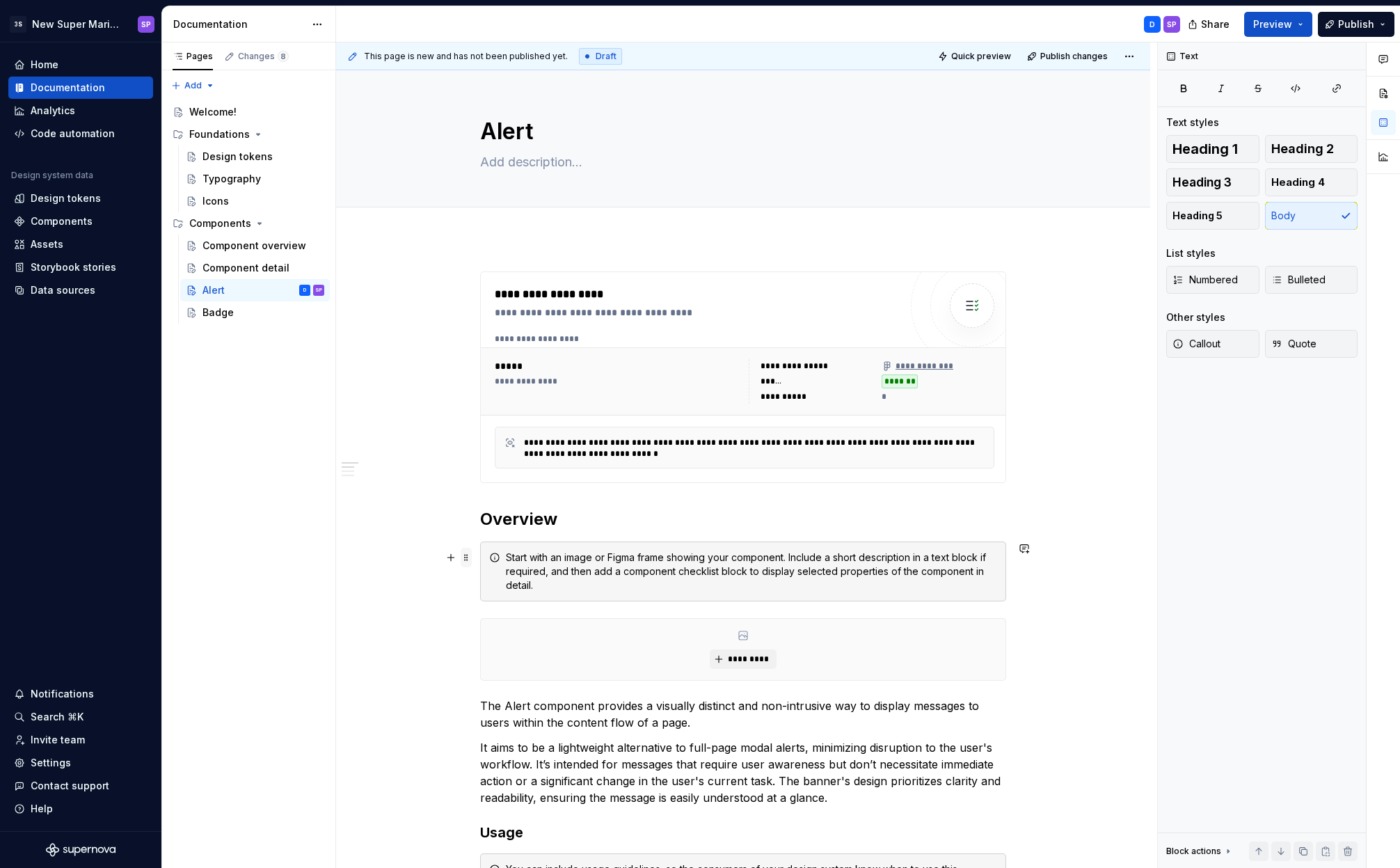
click at [466, 556] on span at bounding box center [466, 558] width 11 height 20
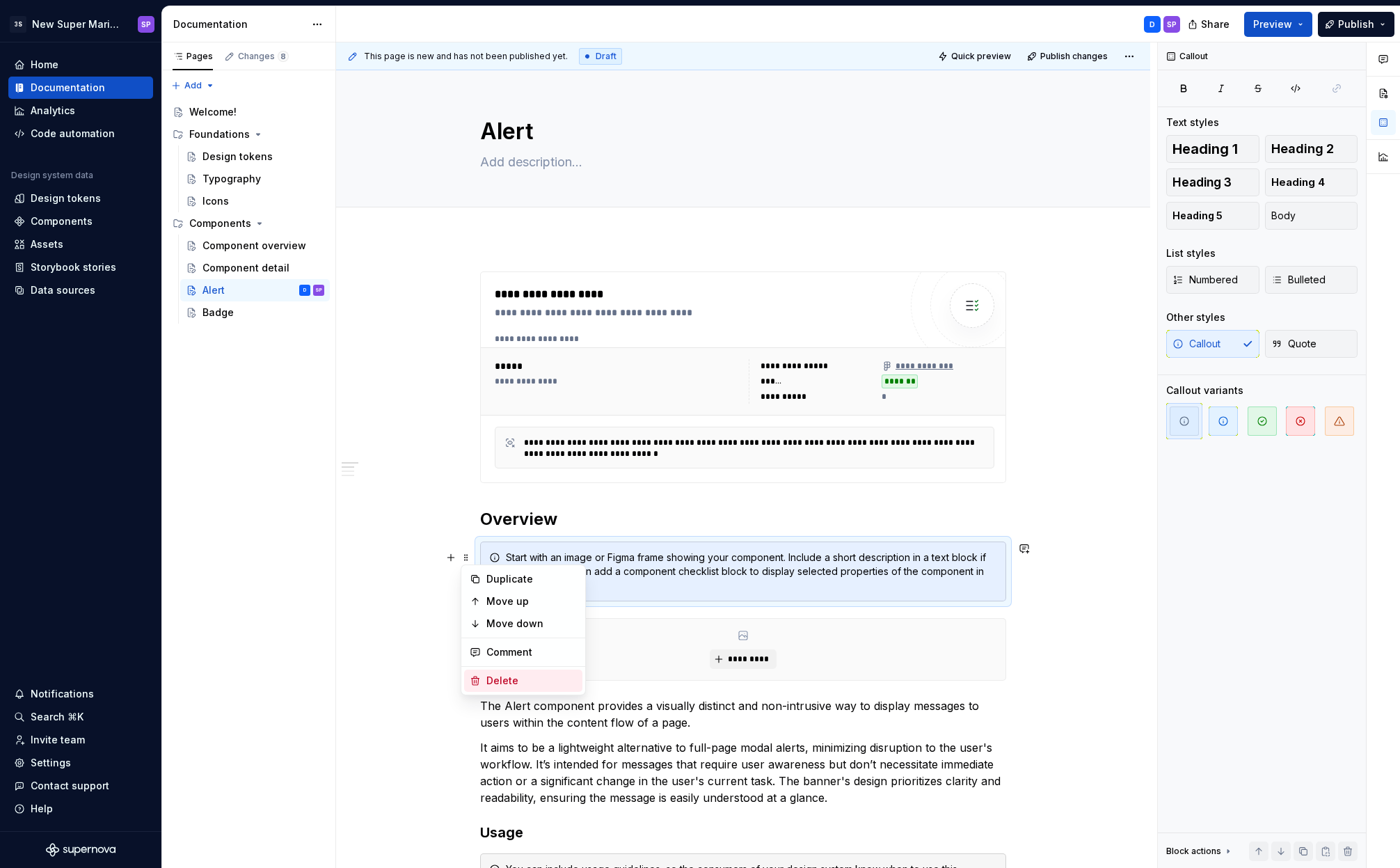
click at [526, 670] on div "Delete" at bounding box center [523, 681] width 118 height 22
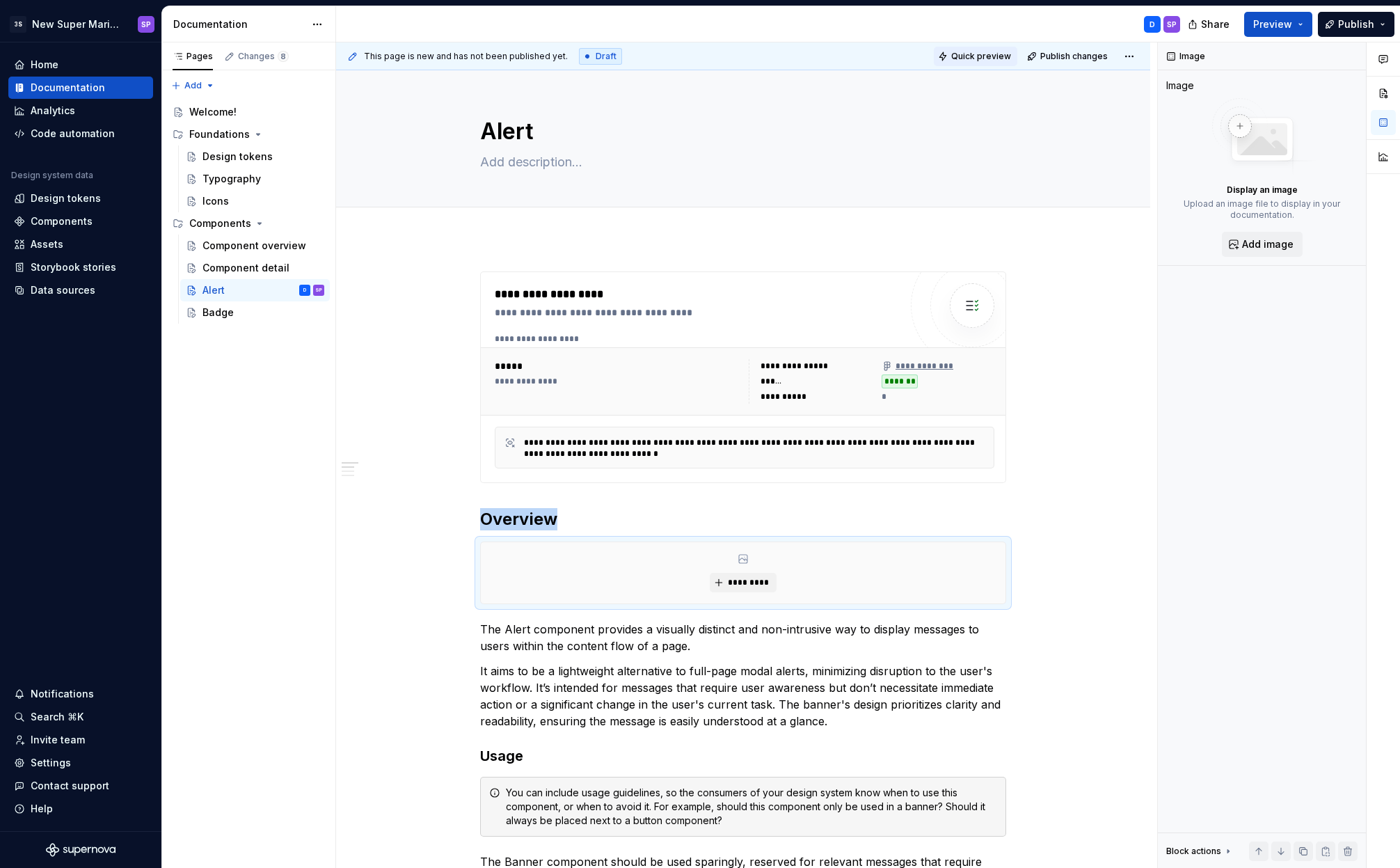
click at [979, 59] on span "Quick preview" at bounding box center [981, 56] width 60 height 11
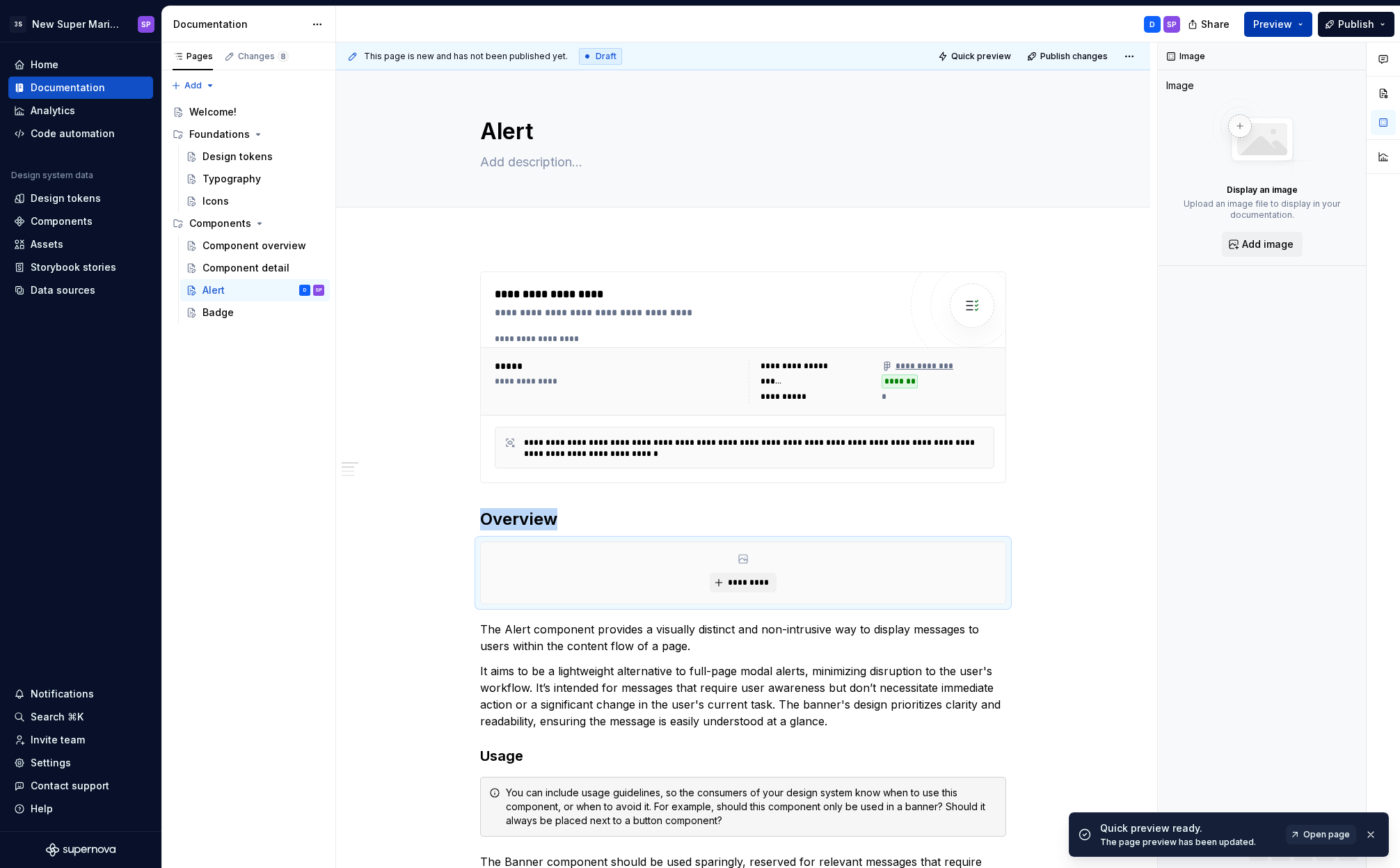
click at [1269, 28] on span "Preview" at bounding box center [1273, 24] width 39 height 14
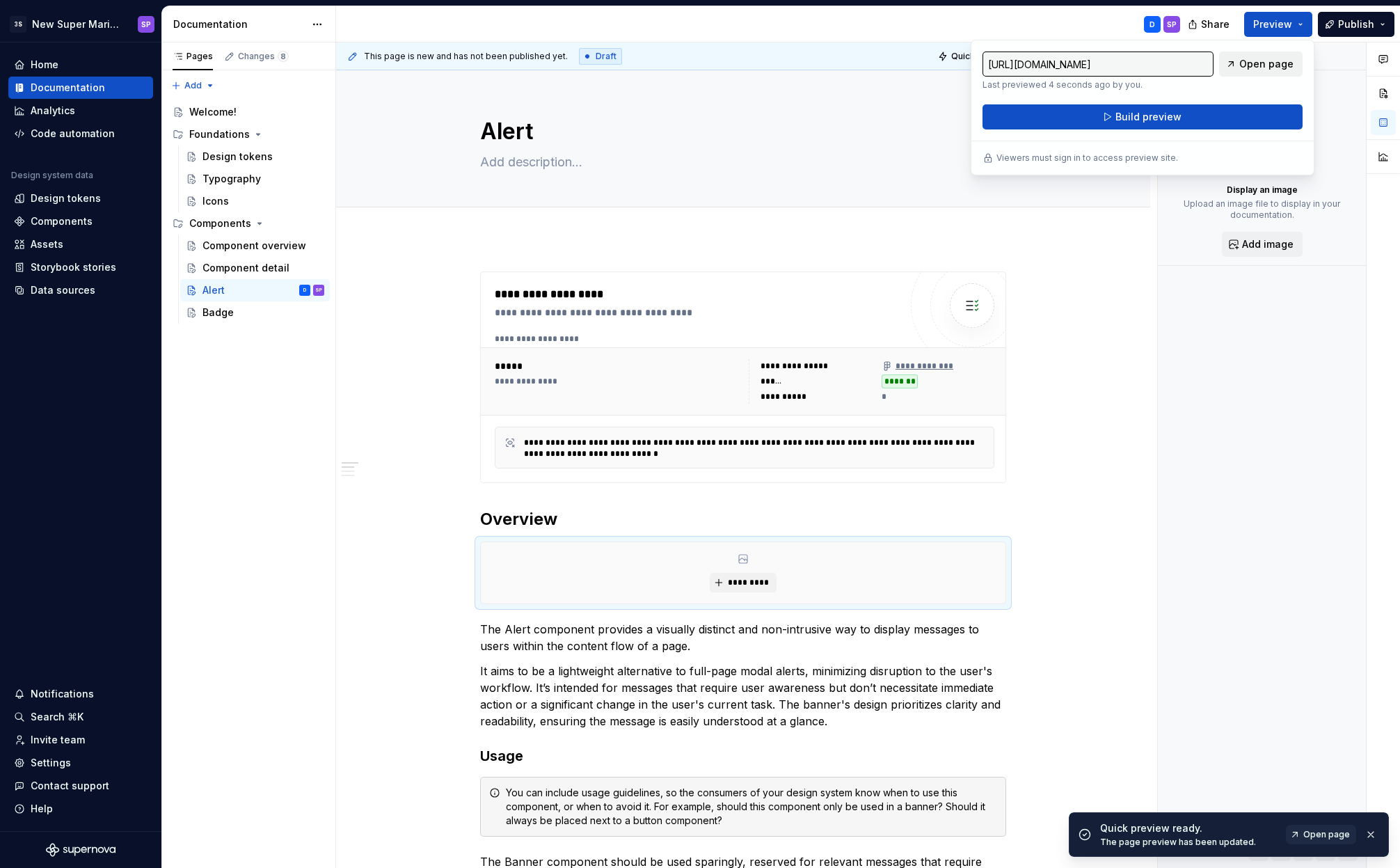
click at [1240, 70] on link "Open page" at bounding box center [1261, 63] width 84 height 25
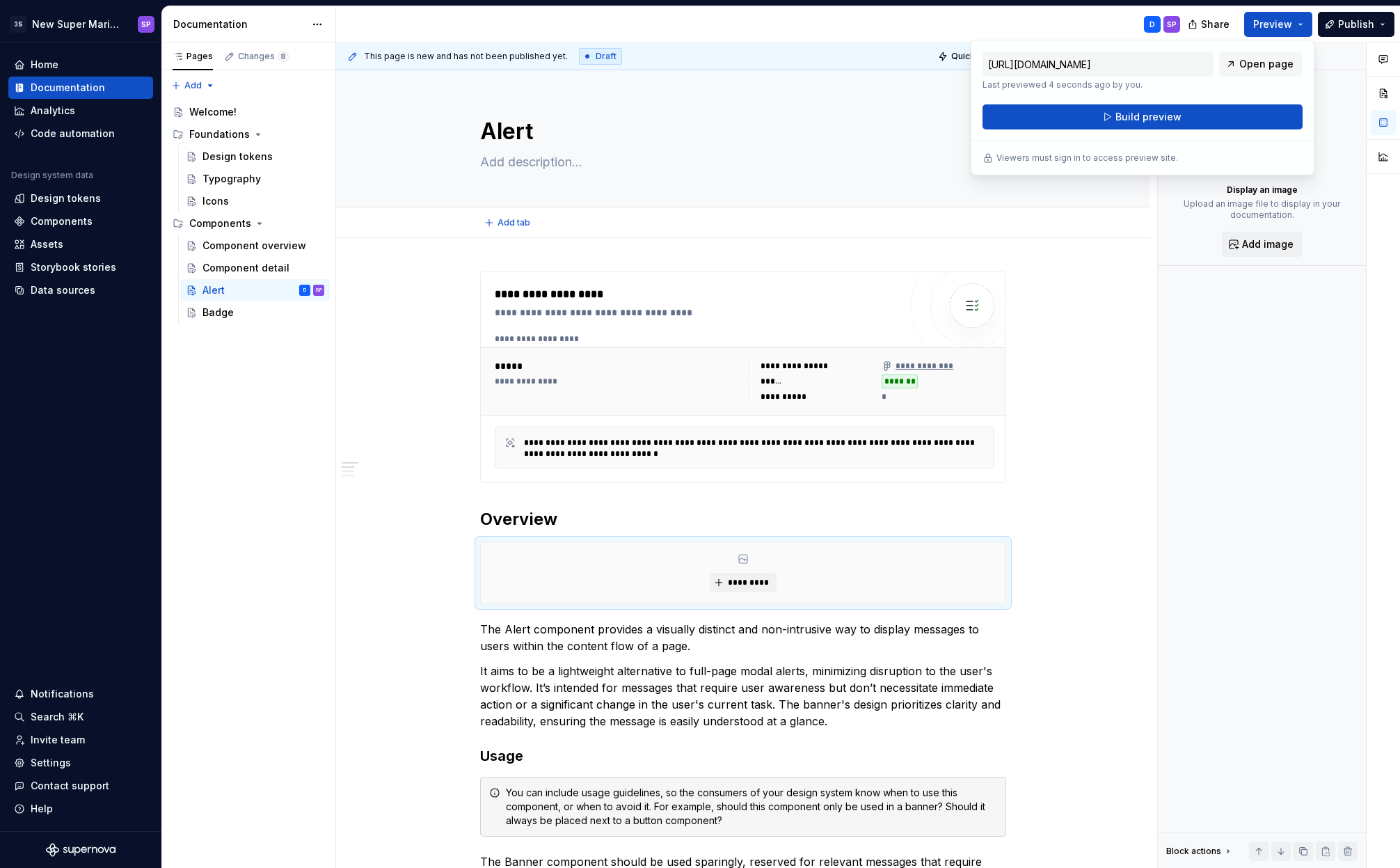
type textarea "*"
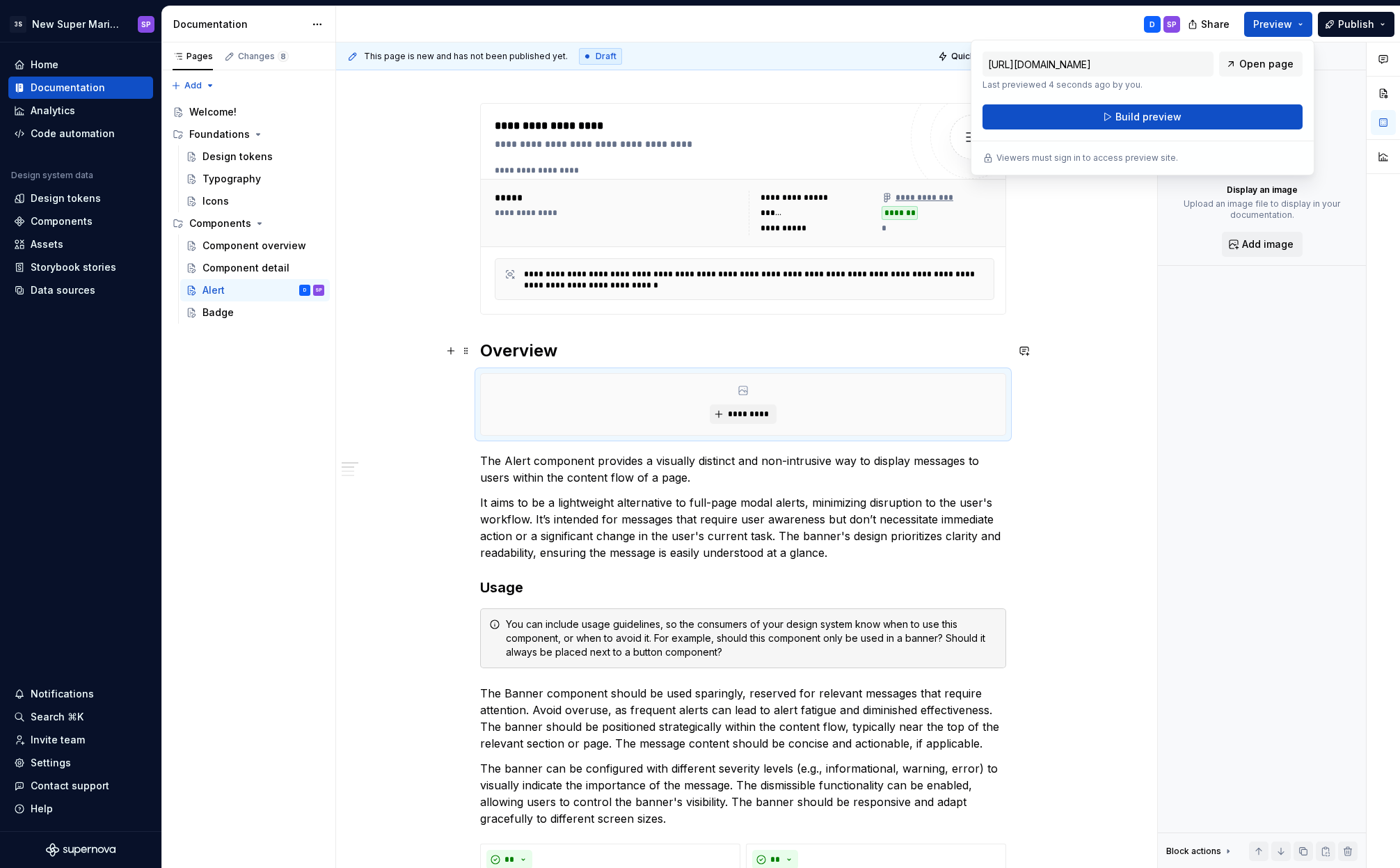
click at [508, 352] on h2 "Overview" at bounding box center [743, 351] width 526 height 22
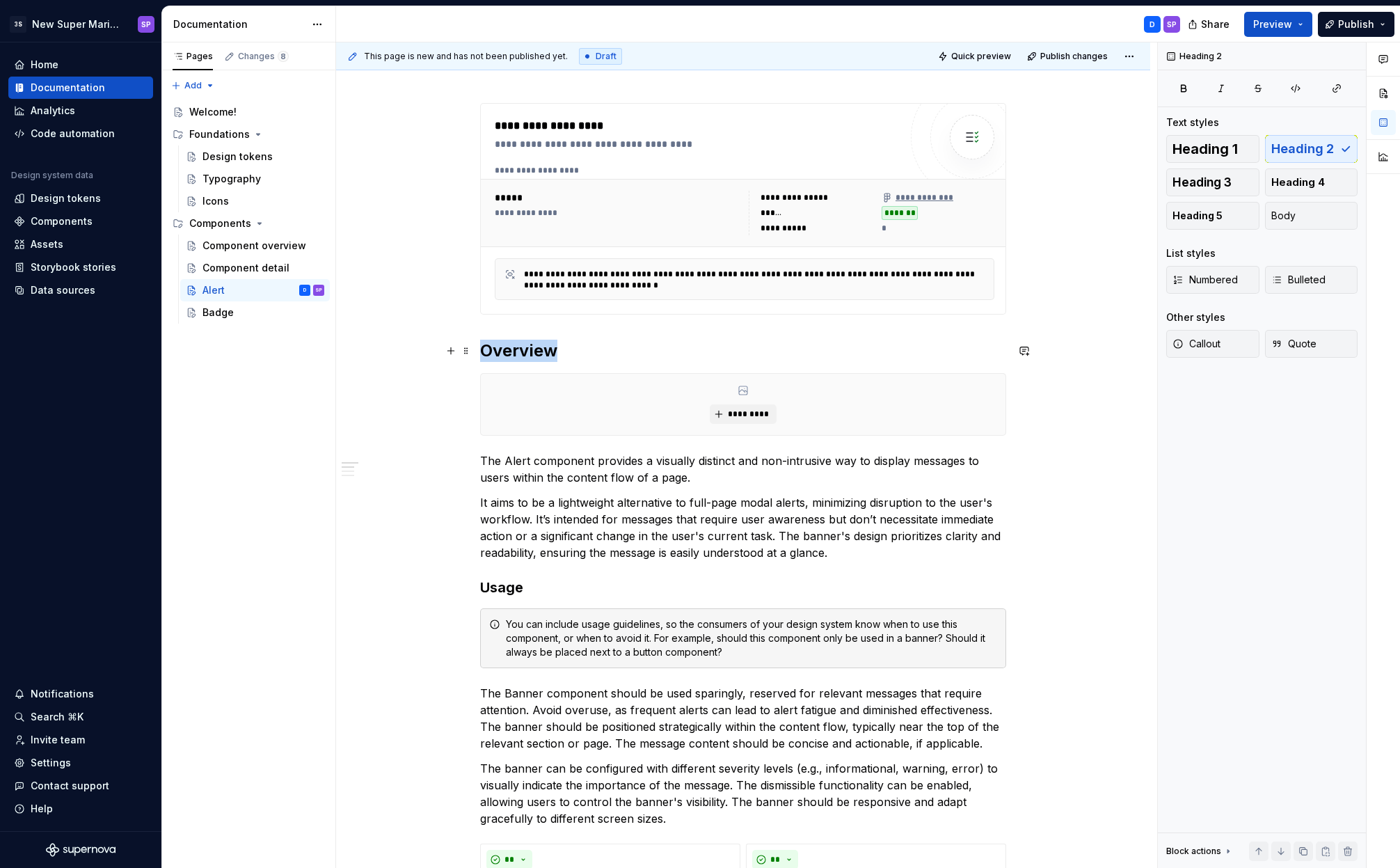
click at [508, 352] on h2 "Overview" at bounding box center [743, 351] width 526 height 22
click at [501, 585] on h3 "Usage" at bounding box center [743, 588] width 526 height 20
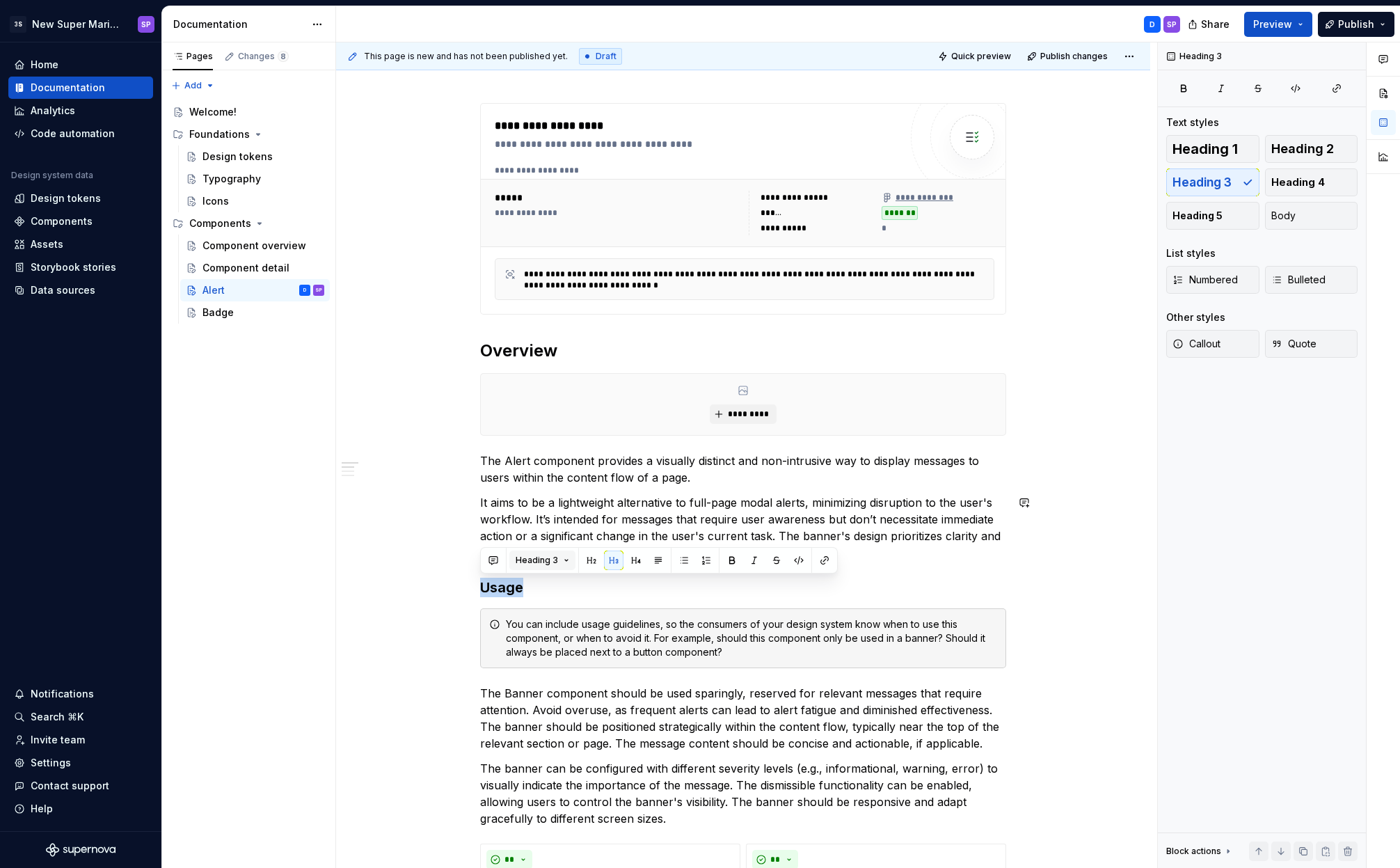
click at [549, 552] on button "Heading 3" at bounding box center [542, 560] width 66 height 20
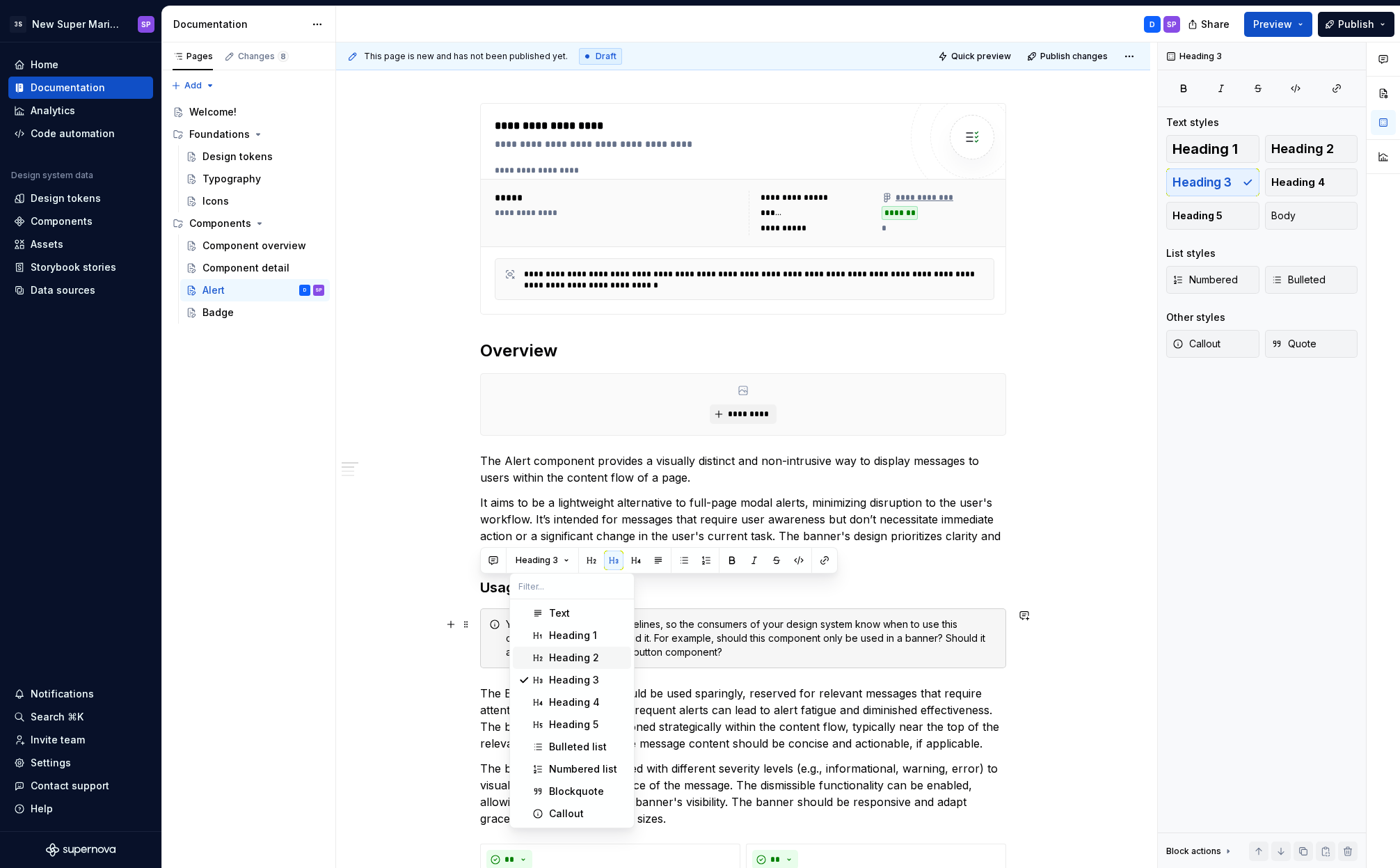
click at [560, 656] on div "Heading 2" at bounding box center [574, 658] width 50 height 14
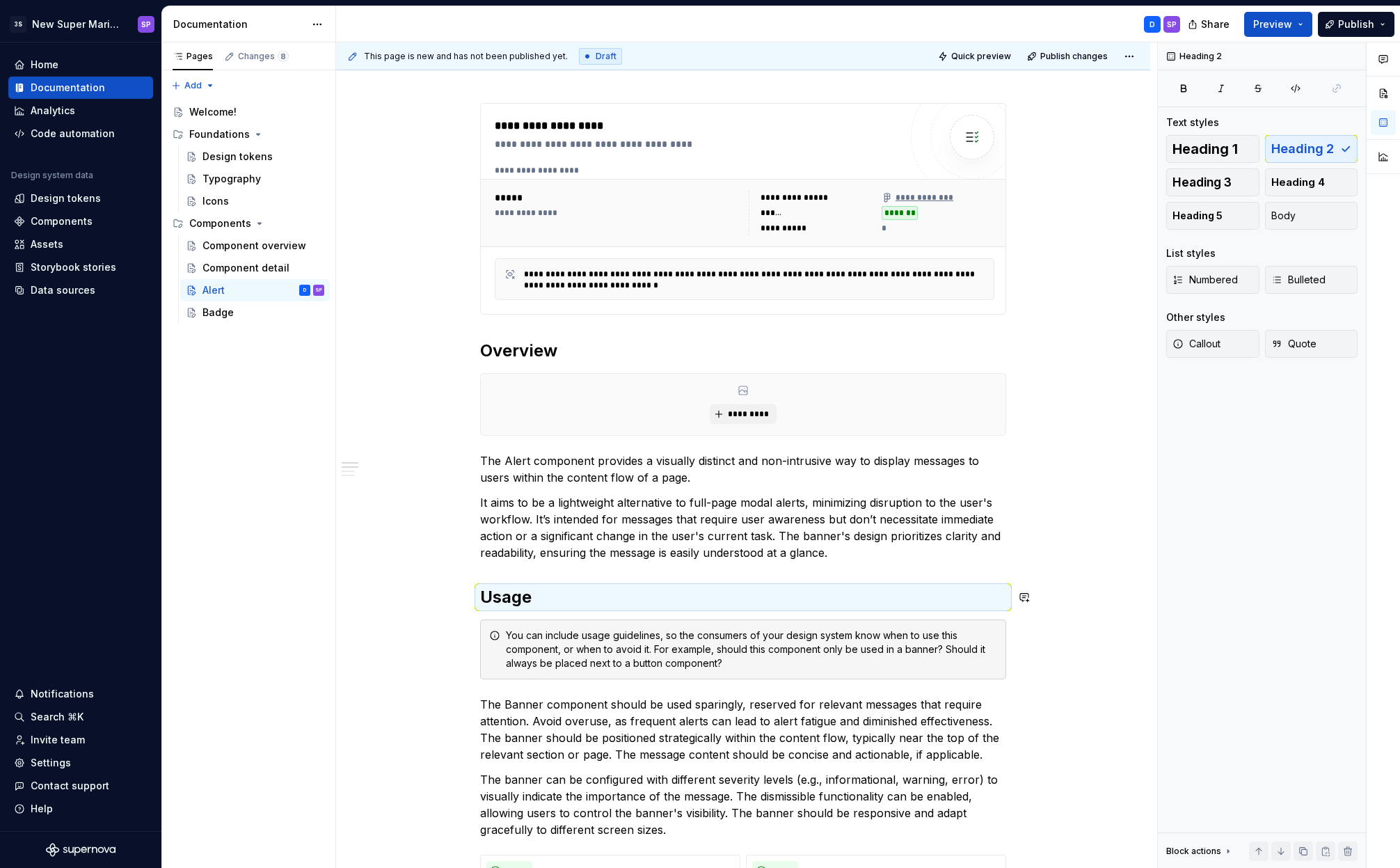
scroll to position [586, 0]
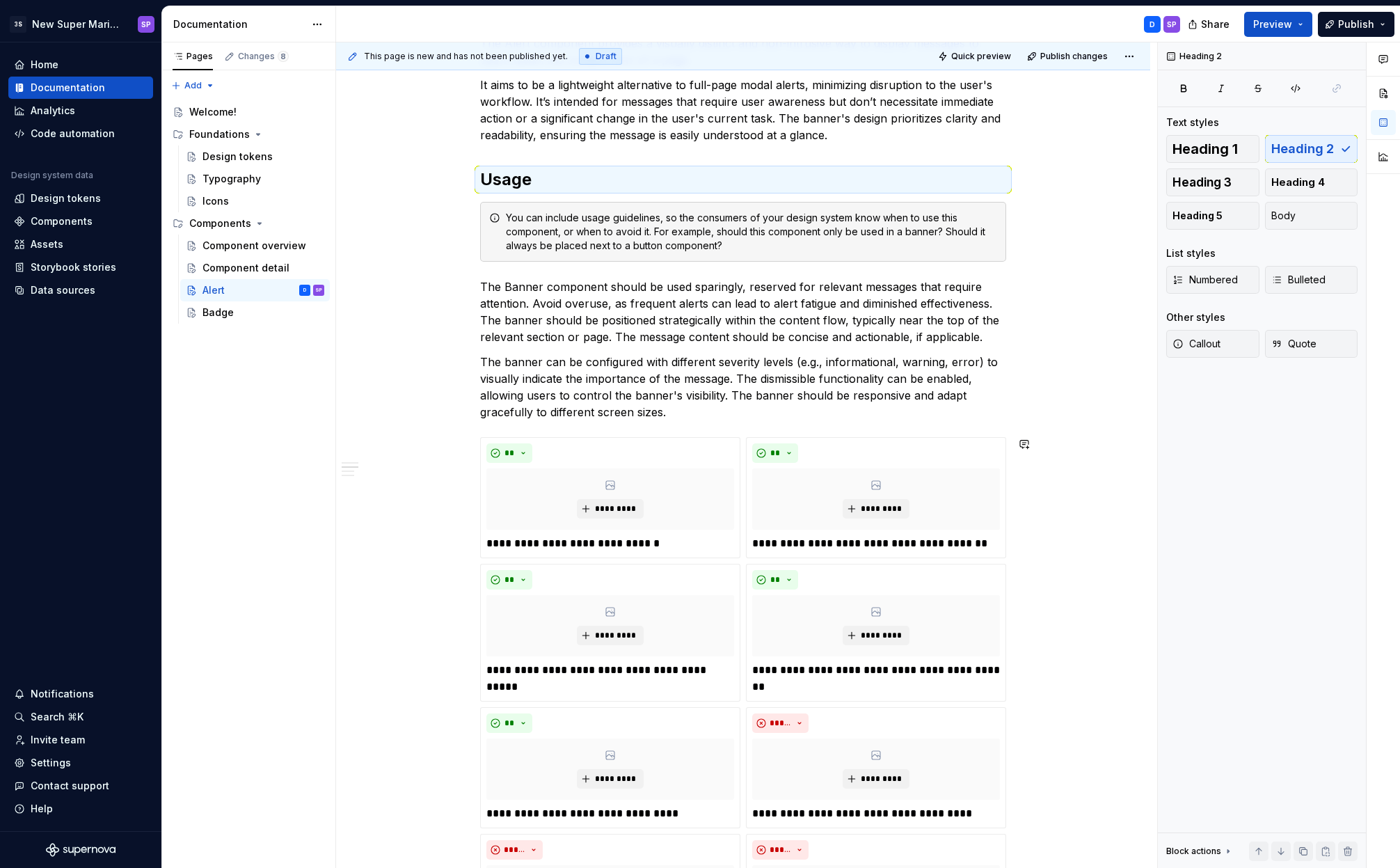
click at [682, 407] on p "The banner can be configured with different severity levels (e.g., informationa…" at bounding box center [743, 387] width 526 height 67
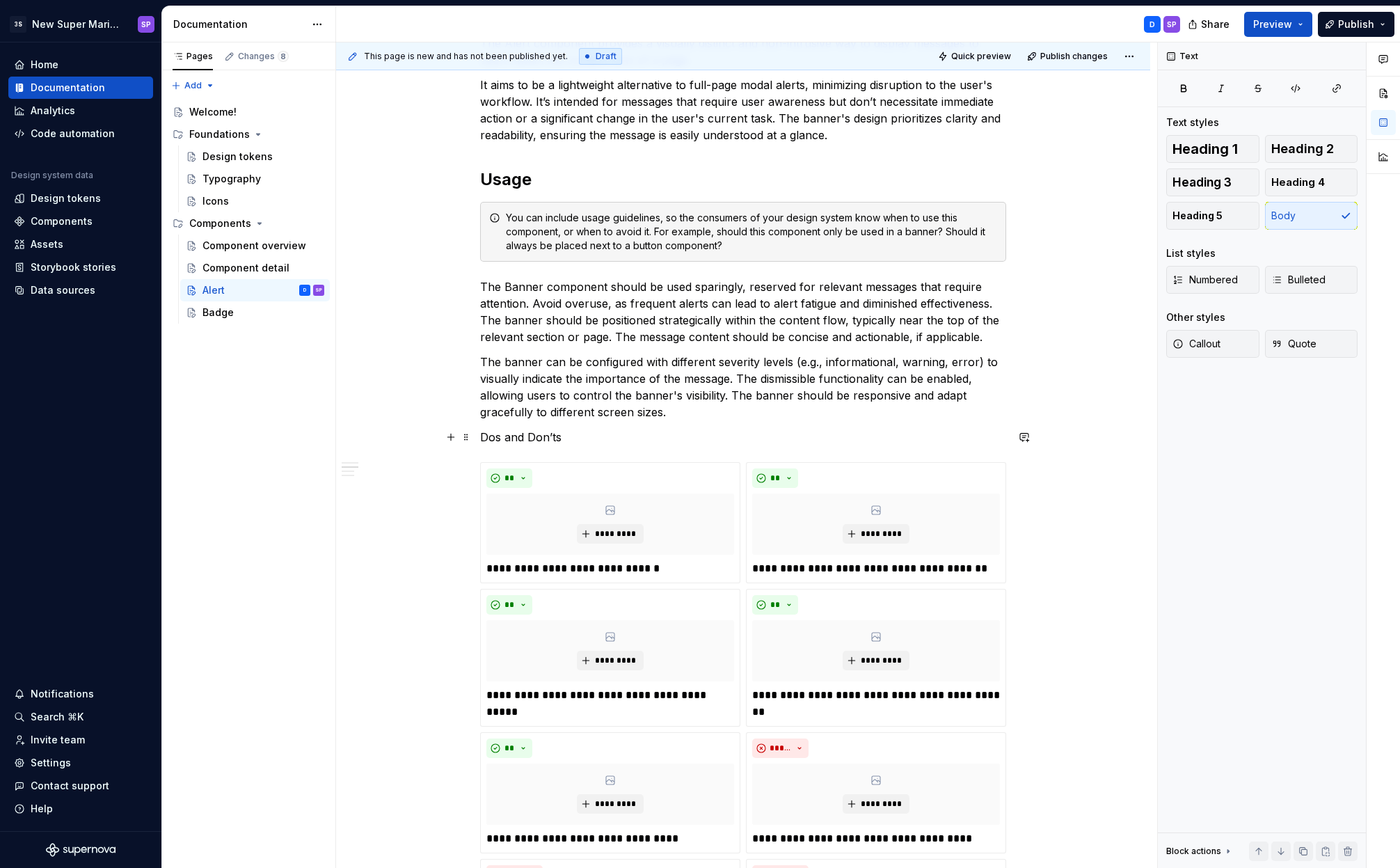
click at [538, 432] on p "Dos and Don’ts" at bounding box center [743, 437] width 526 height 17
click at [538, 410] on button "Text" at bounding box center [531, 411] width 43 height 20
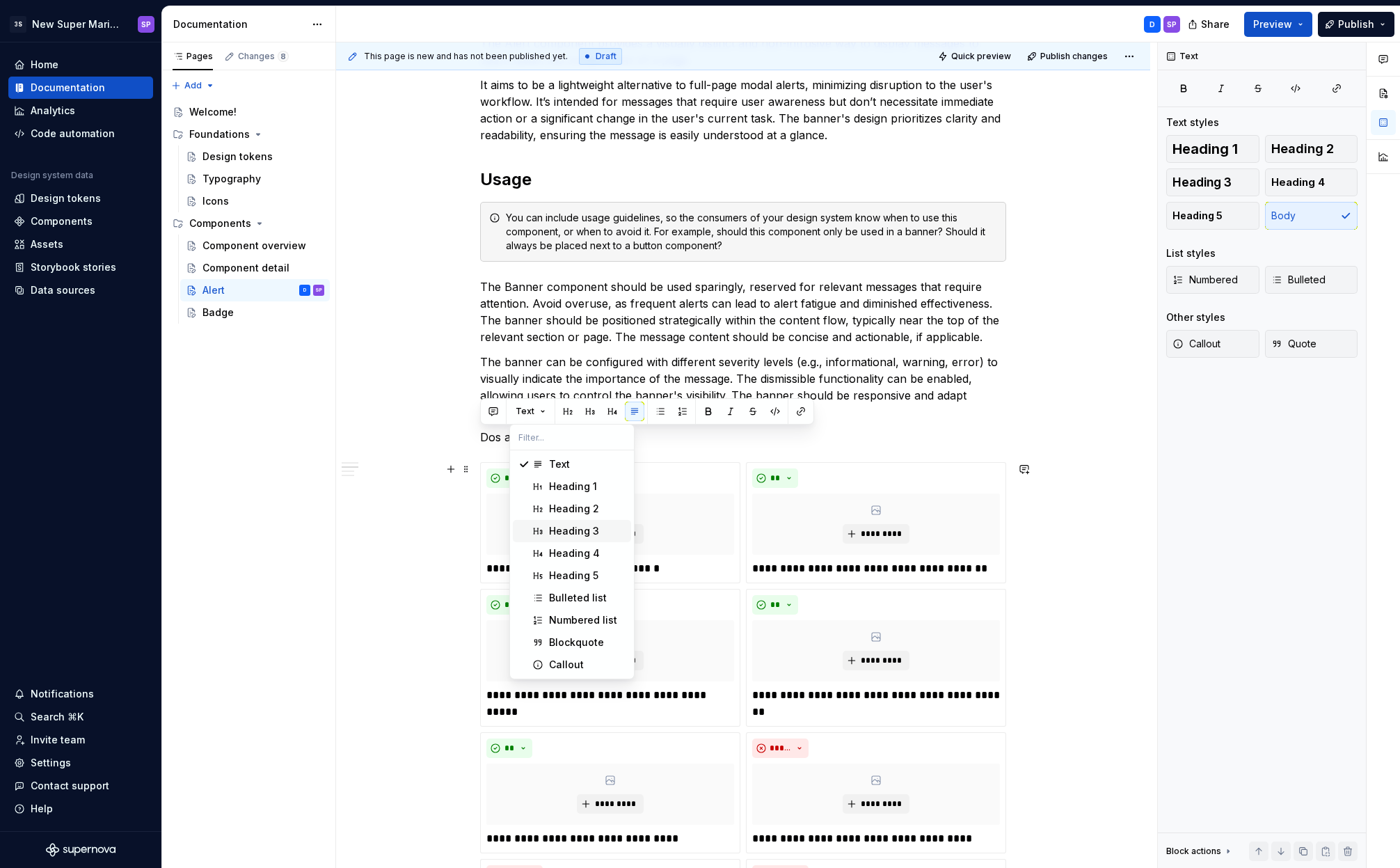
click at [556, 522] on span "Heading 3" at bounding box center [572, 531] width 118 height 22
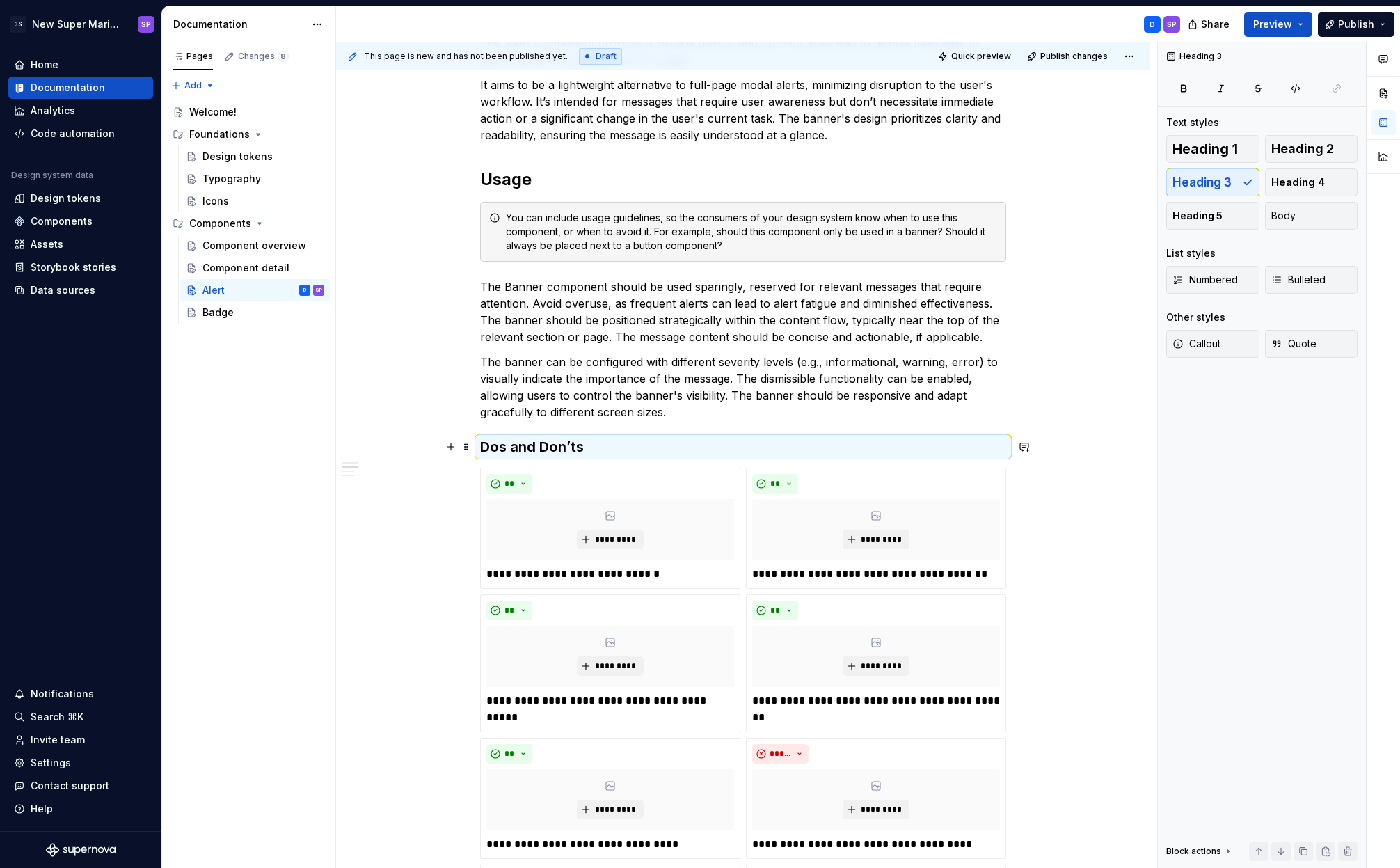
click at [618, 443] on h3 "Dos and Don’ts" at bounding box center [743, 446] width 526 height 20
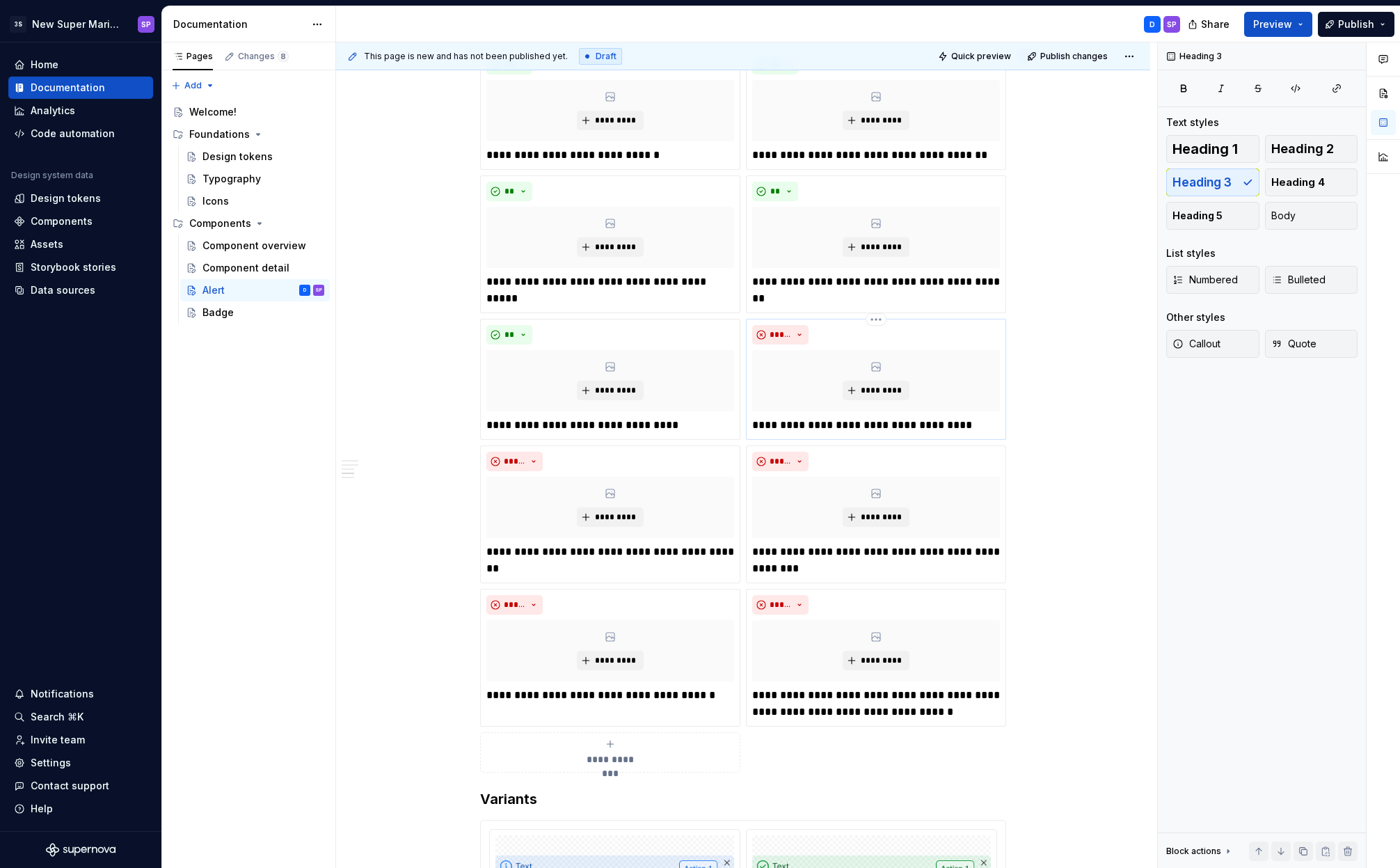
scroll to position [1344, 0]
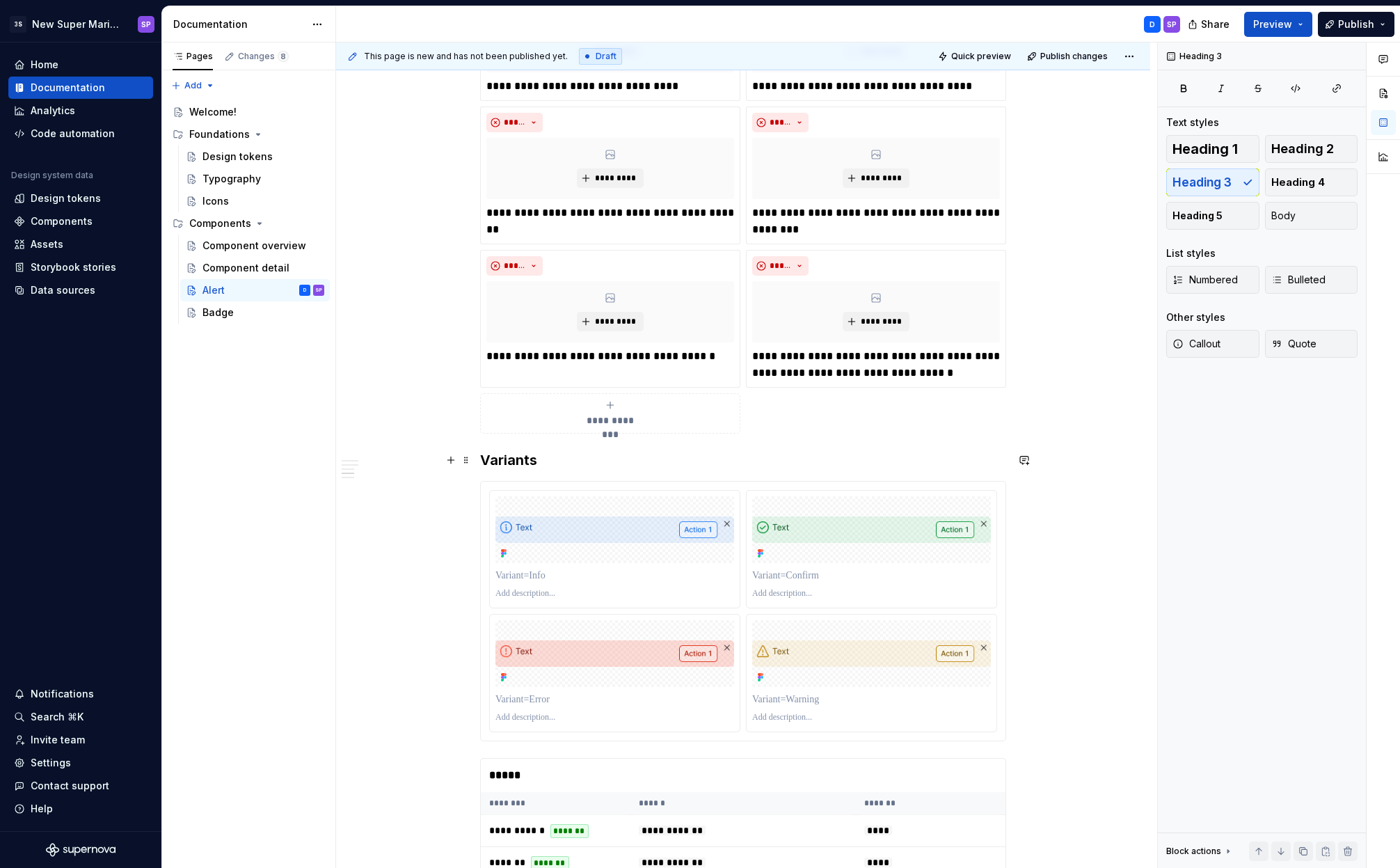
click at [521, 458] on h3 "Variants" at bounding box center [743, 460] width 526 height 20
click at [501, 460] on h3 "Variants" at bounding box center [743, 460] width 526 height 20
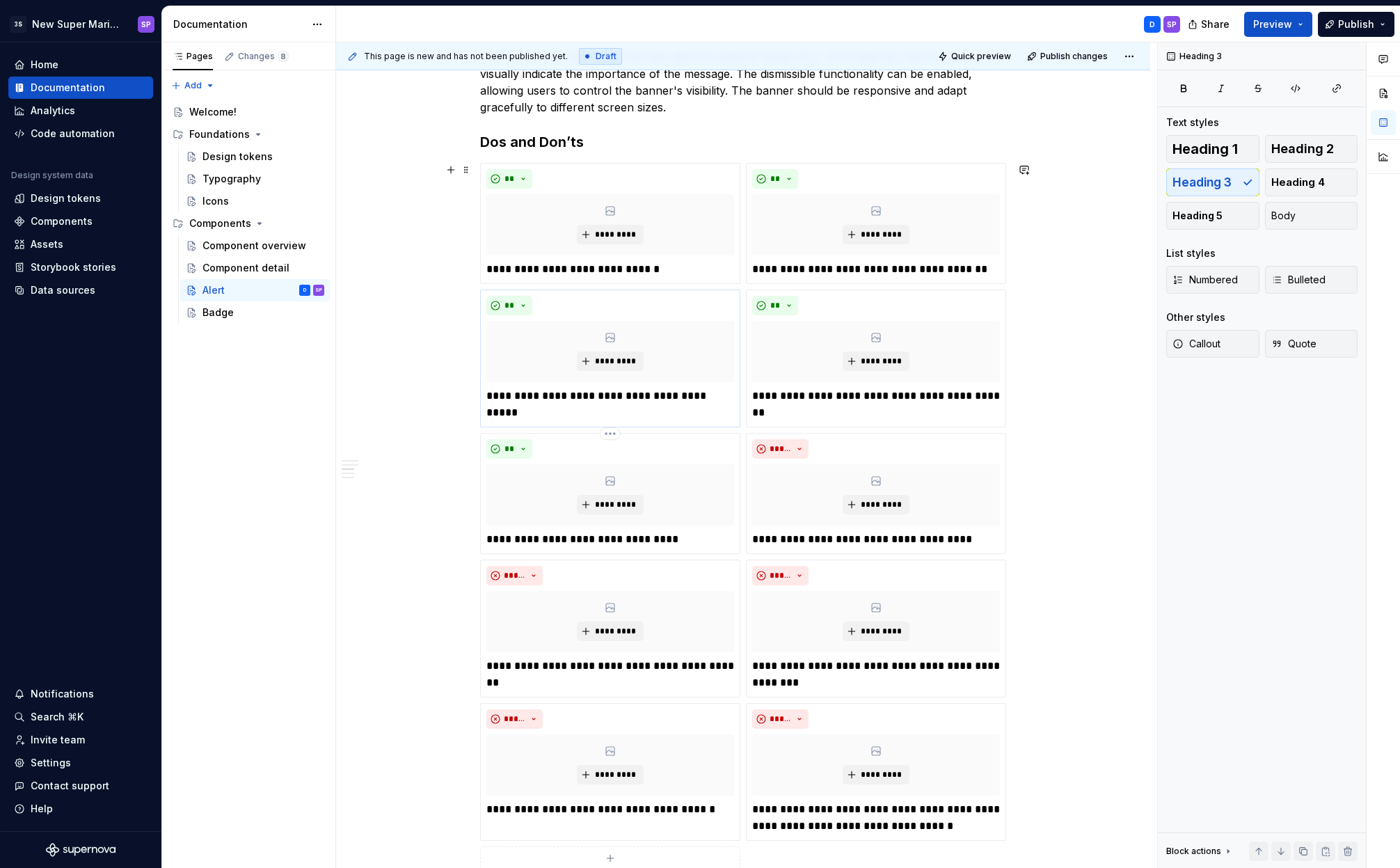
scroll to position [478, 0]
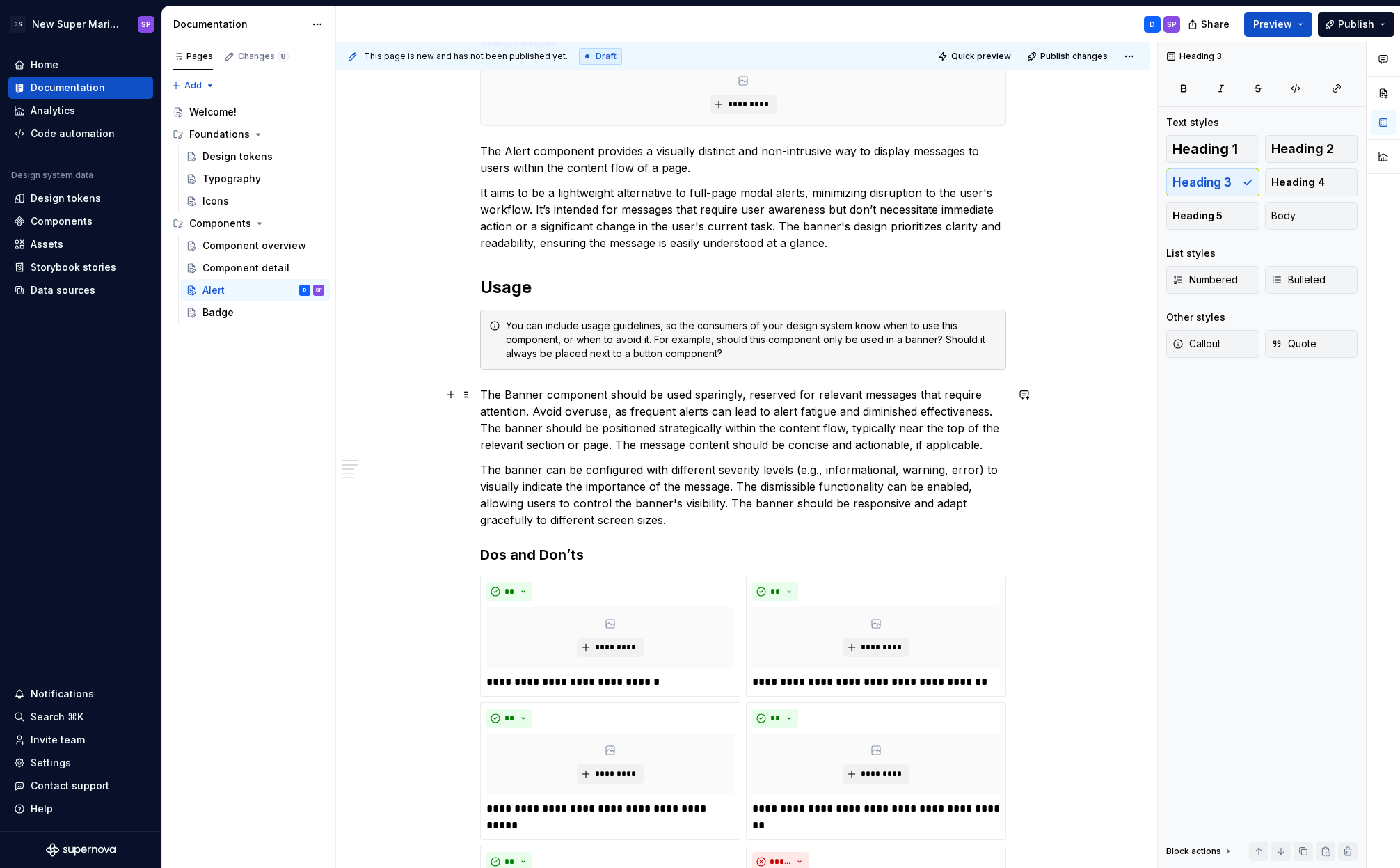
click at [564, 410] on p "The Banner component should be used sparingly, reserved for relevant messages t…" at bounding box center [743, 420] width 526 height 67
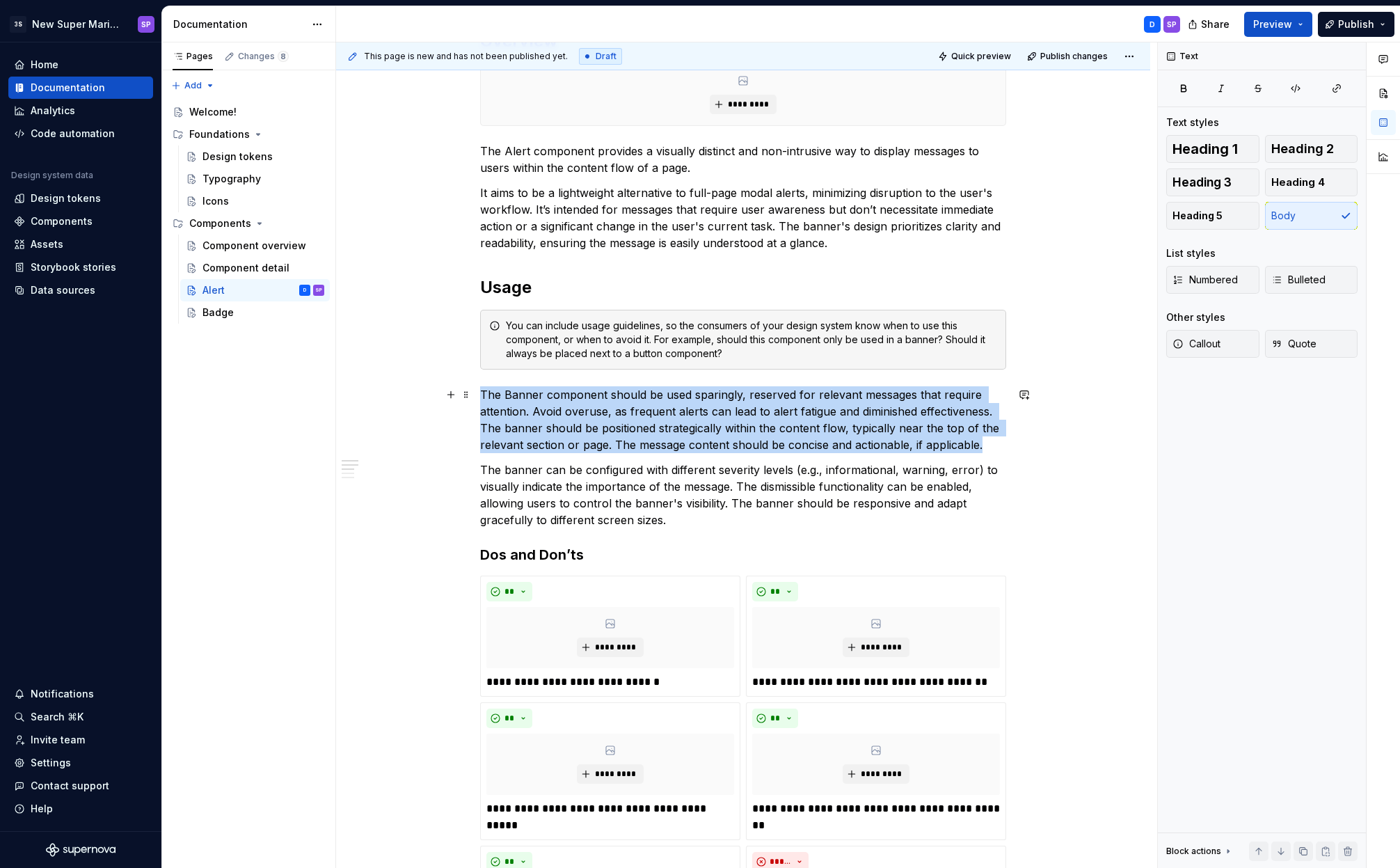
click at [564, 410] on p "The Banner component should be used sparingly, reserved for relevant messages t…" at bounding box center [743, 420] width 526 height 67
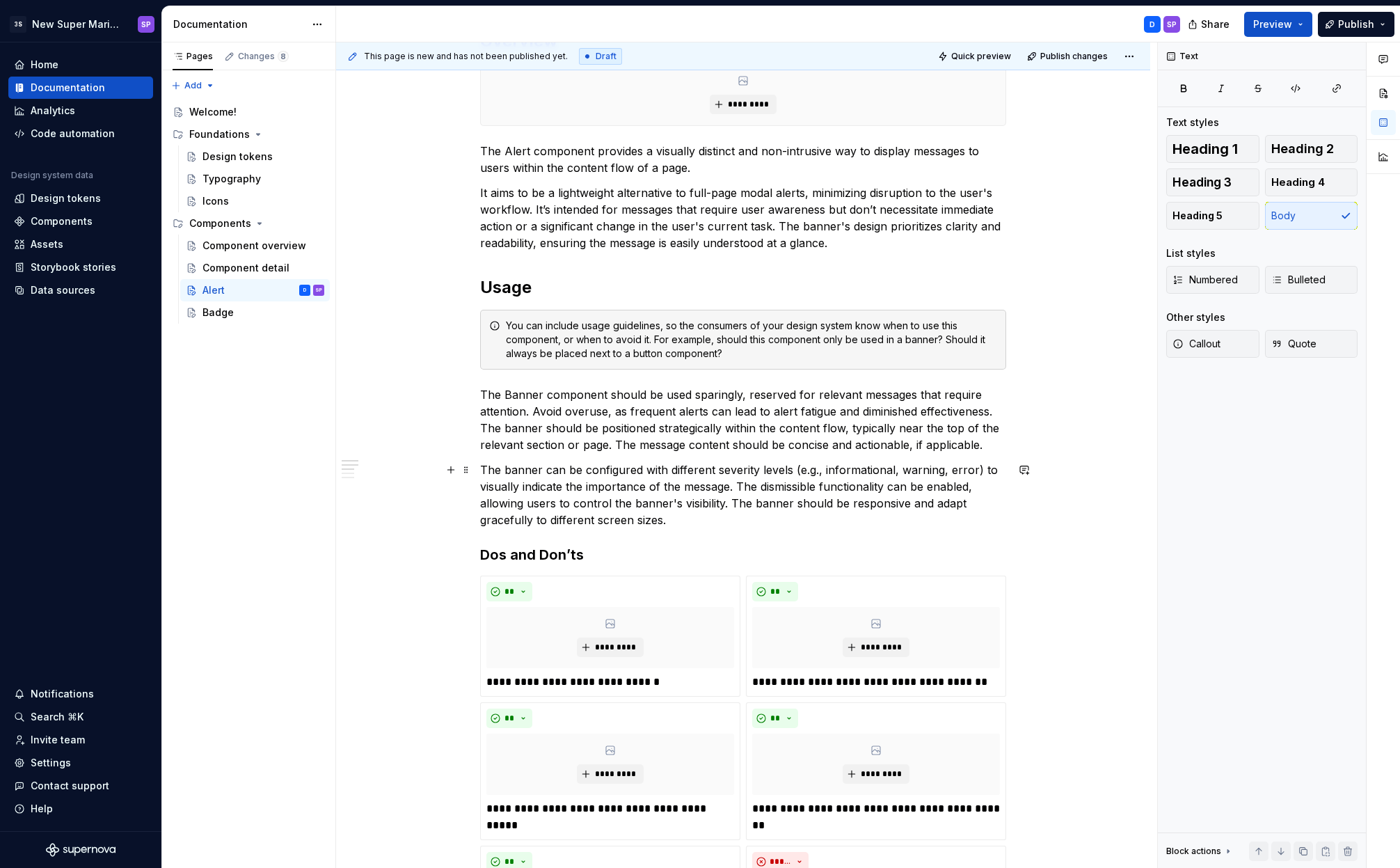
click at [598, 484] on p "The banner can be configured with different severity levels (e.g., informationa…" at bounding box center [743, 495] width 526 height 67
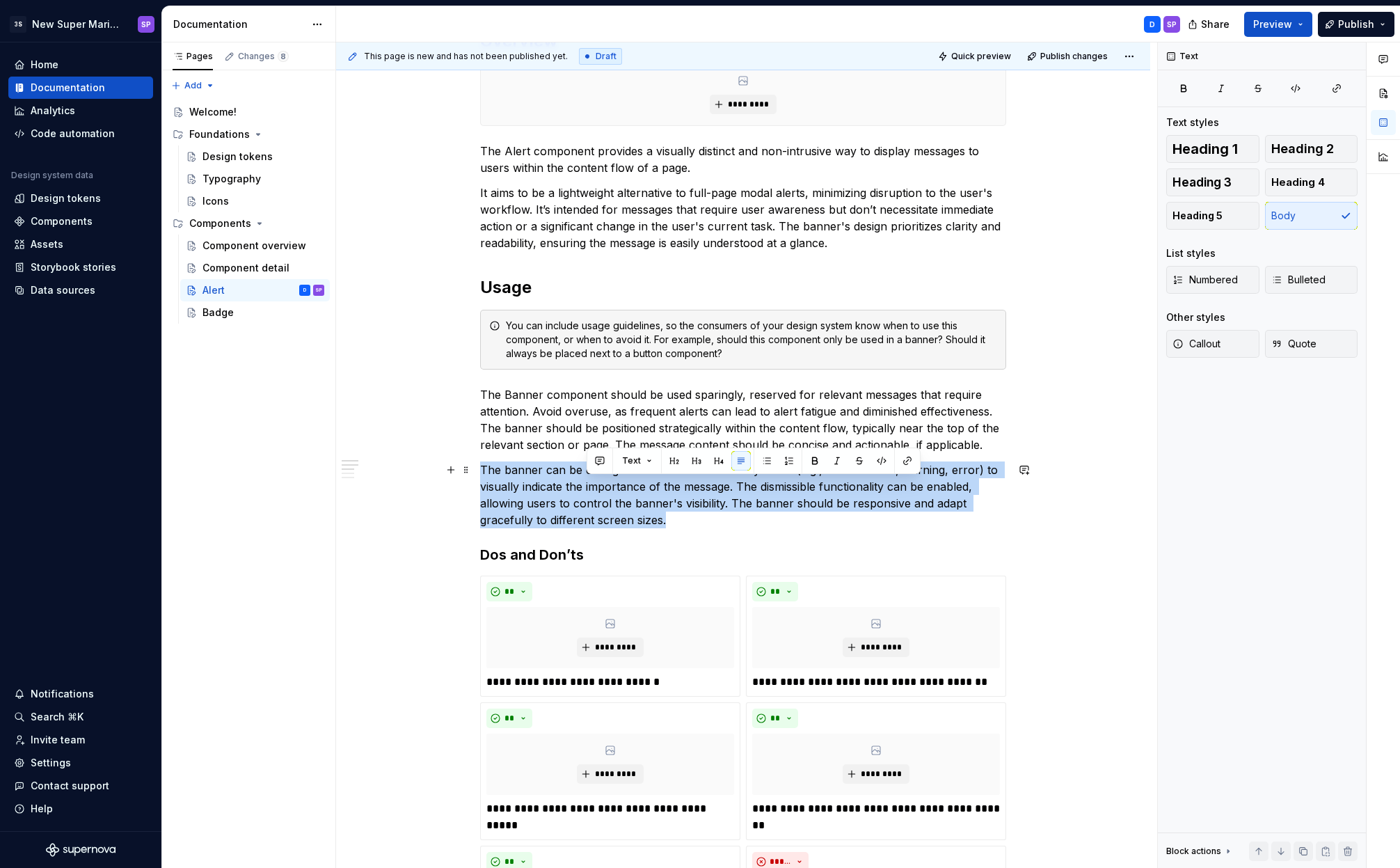
click at [598, 484] on p "The banner can be configured with different severity levels (e.g., informationa…" at bounding box center [743, 495] width 526 height 67
click at [615, 527] on p "The banner can be configured with different severity levels (e.g., informationa…" at bounding box center [743, 495] width 526 height 67
drag, startPoint x: 612, startPoint y: 489, endPoint x: 581, endPoint y: 481, distance: 32.0
click at [581, 481] on p "The banner can be configured with different severity levels (e.g., informationa…" at bounding box center [743, 495] width 526 height 67
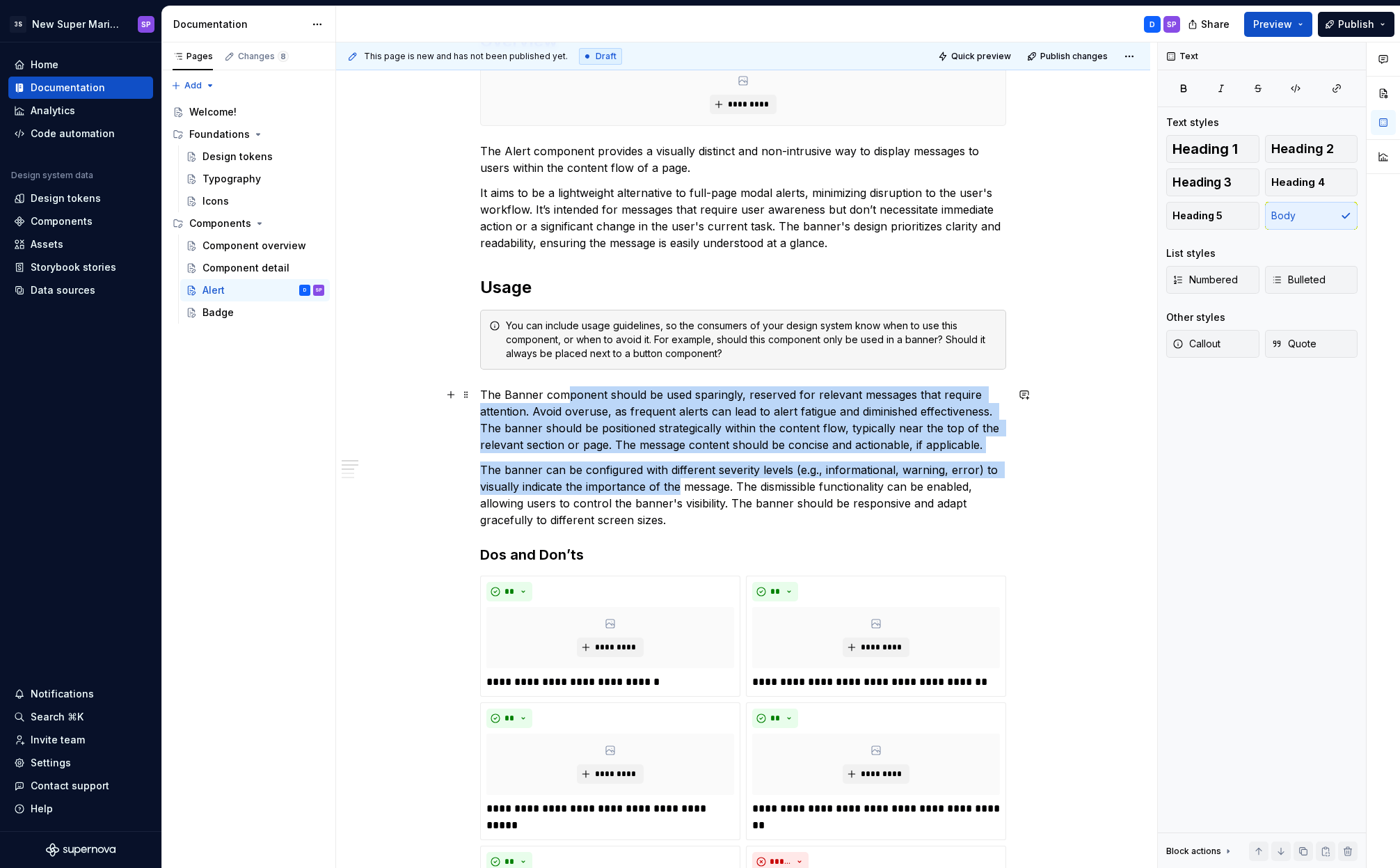
drag, startPoint x: 567, startPoint y: 395, endPoint x: 689, endPoint y: 500, distance: 161.0
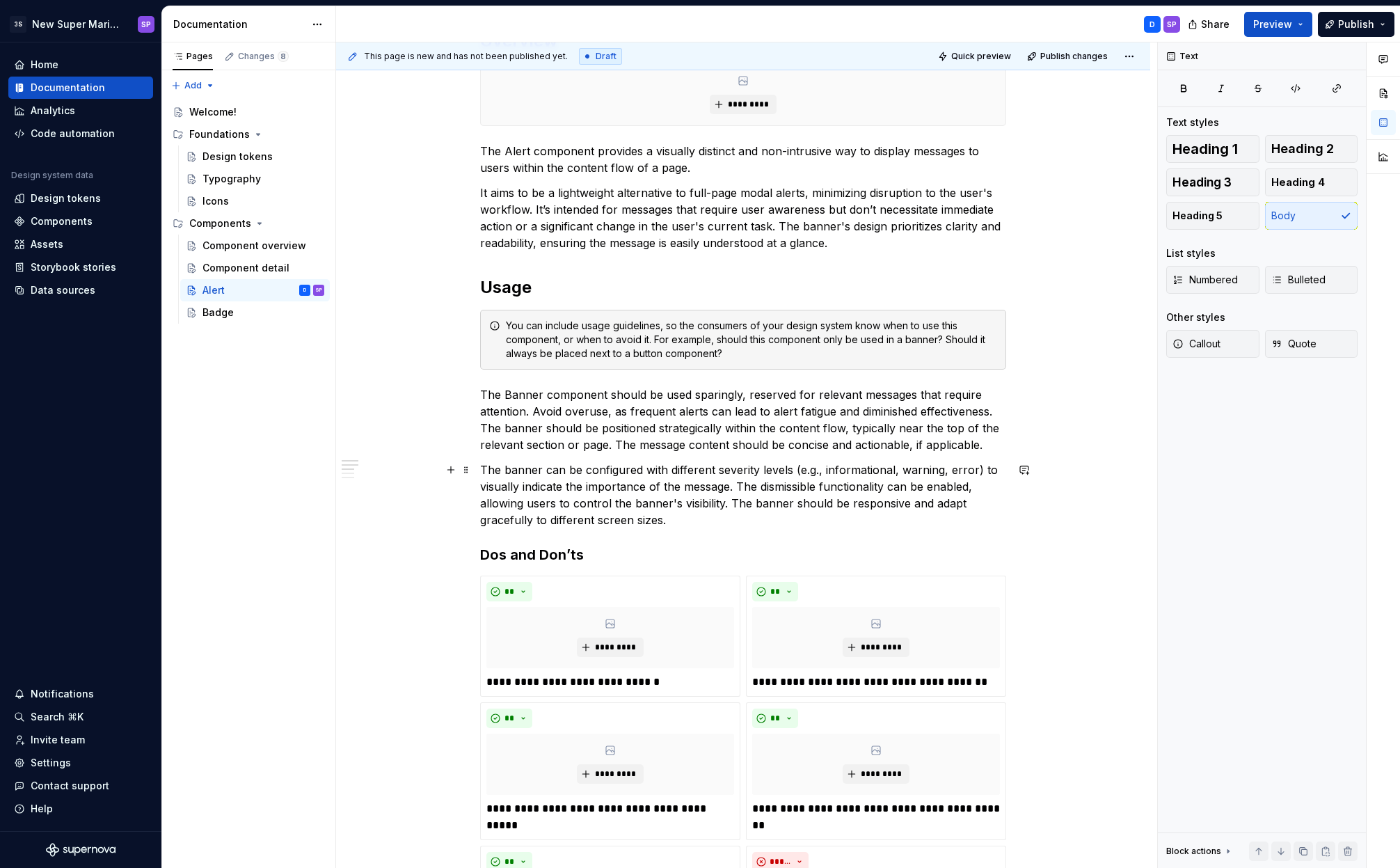
click at [690, 500] on p "The banner can be configured with different severity levels (e.g., informationa…" at bounding box center [743, 495] width 526 height 67
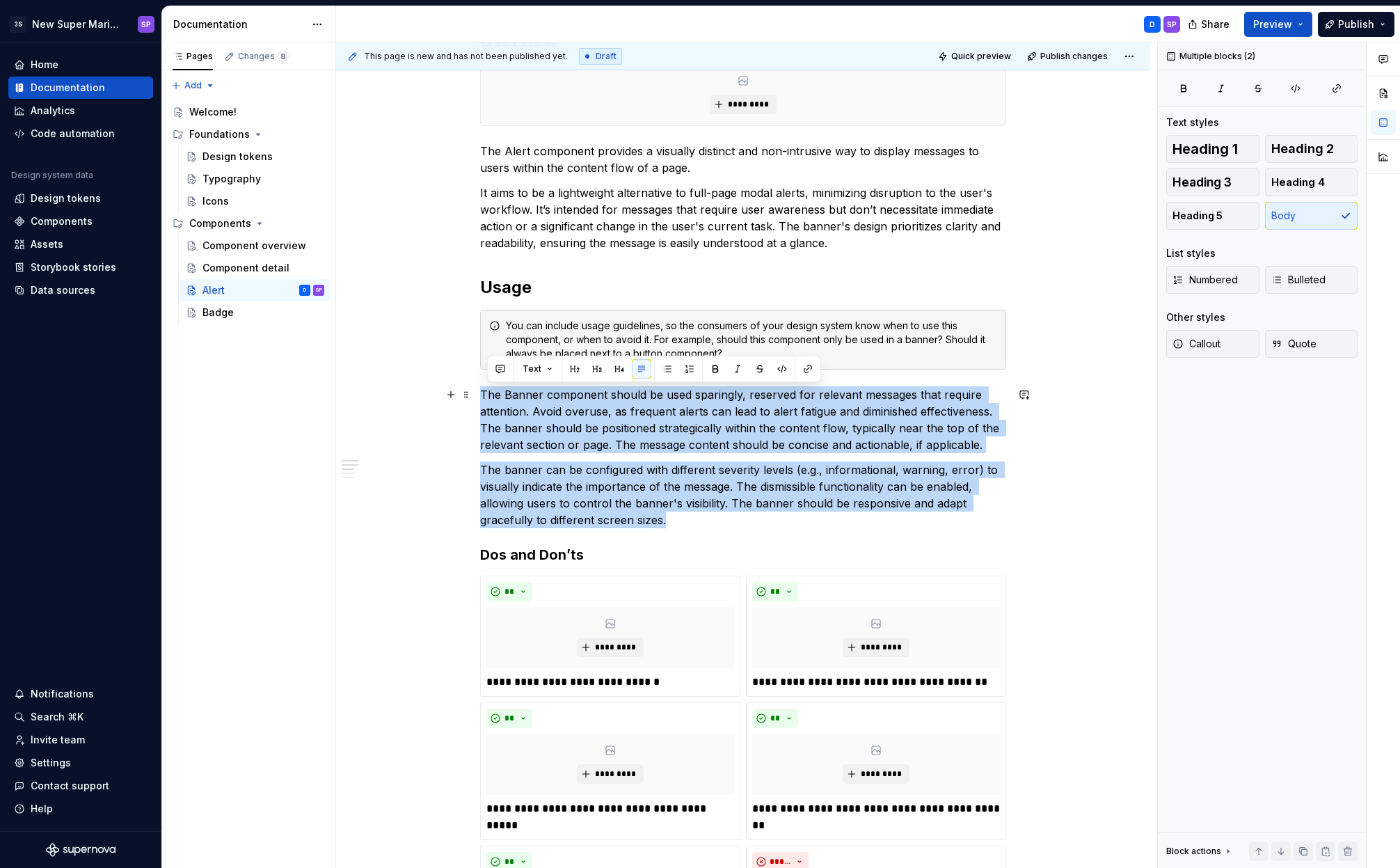
drag, startPoint x: 725, startPoint y: 526, endPoint x: 483, endPoint y: 397, distance: 274.2
click at [483, 397] on p "The Banner component should be used sparingly, reserved for relevant messages t…" at bounding box center [743, 420] width 526 height 67
drag, startPoint x: 645, startPoint y: 469, endPoint x: 709, endPoint y: 517, distance: 80.0
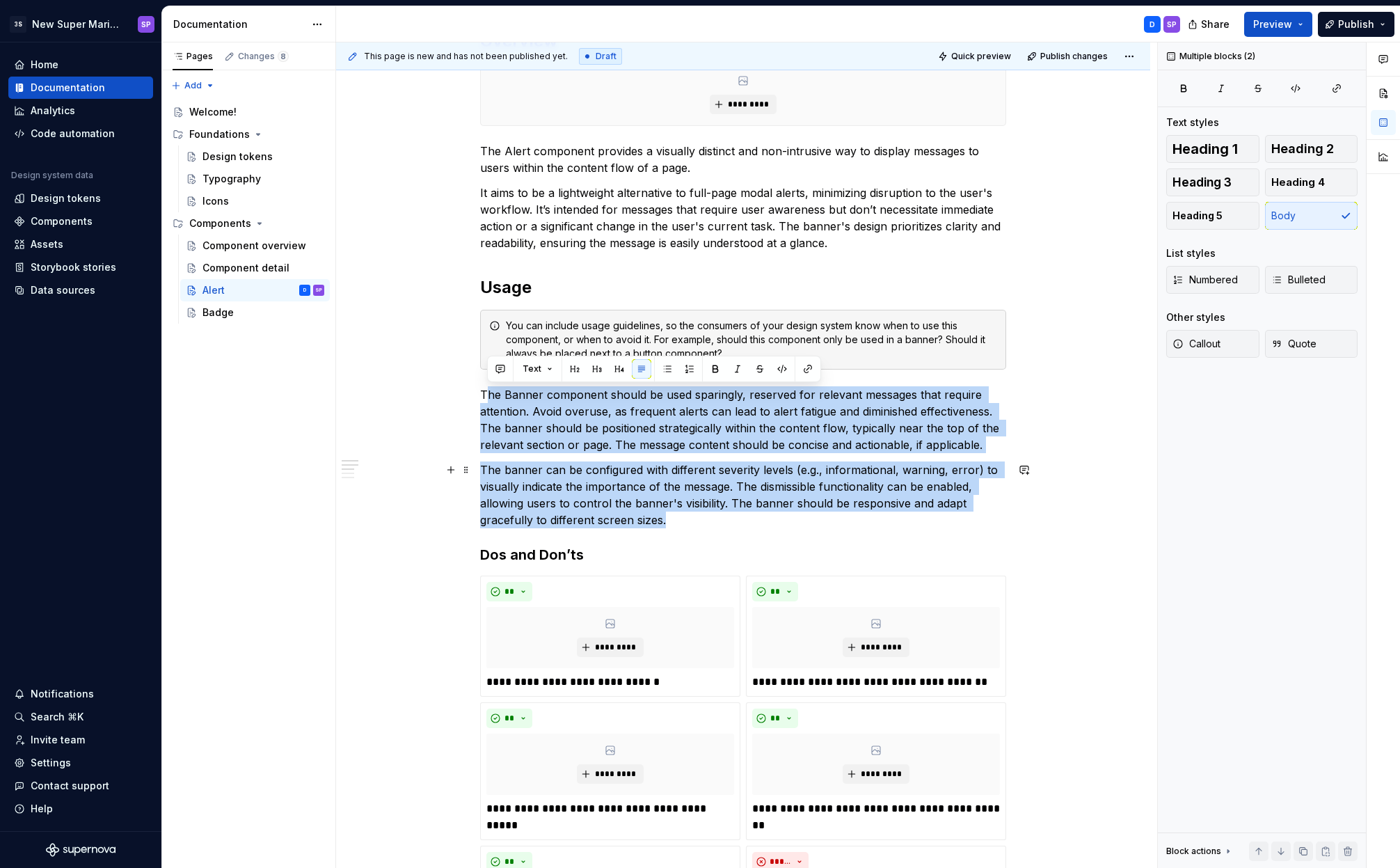
click at [709, 517] on p "The banner can be configured with different severity levels (e.g., informationa…" at bounding box center [743, 495] width 526 height 67
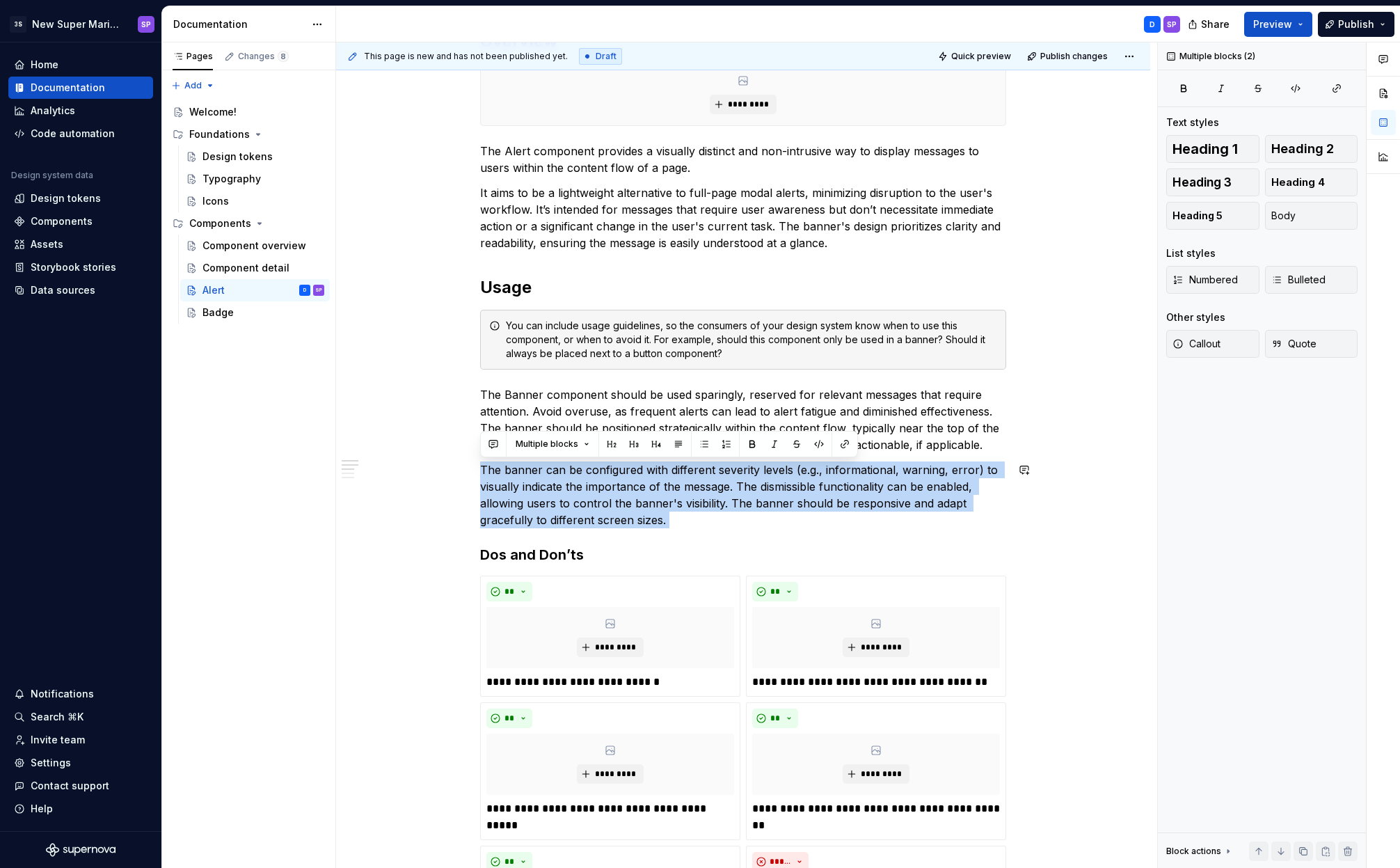
drag, startPoint x: 570, startPoint y: 462, endPoint x: 554, endPoint y: 455, distance: 17.5
click at [645, 515] on p "The banner can be configured with different severity levels (e.g., informationa…" at bounding box center [743, 495] width 526 height 67
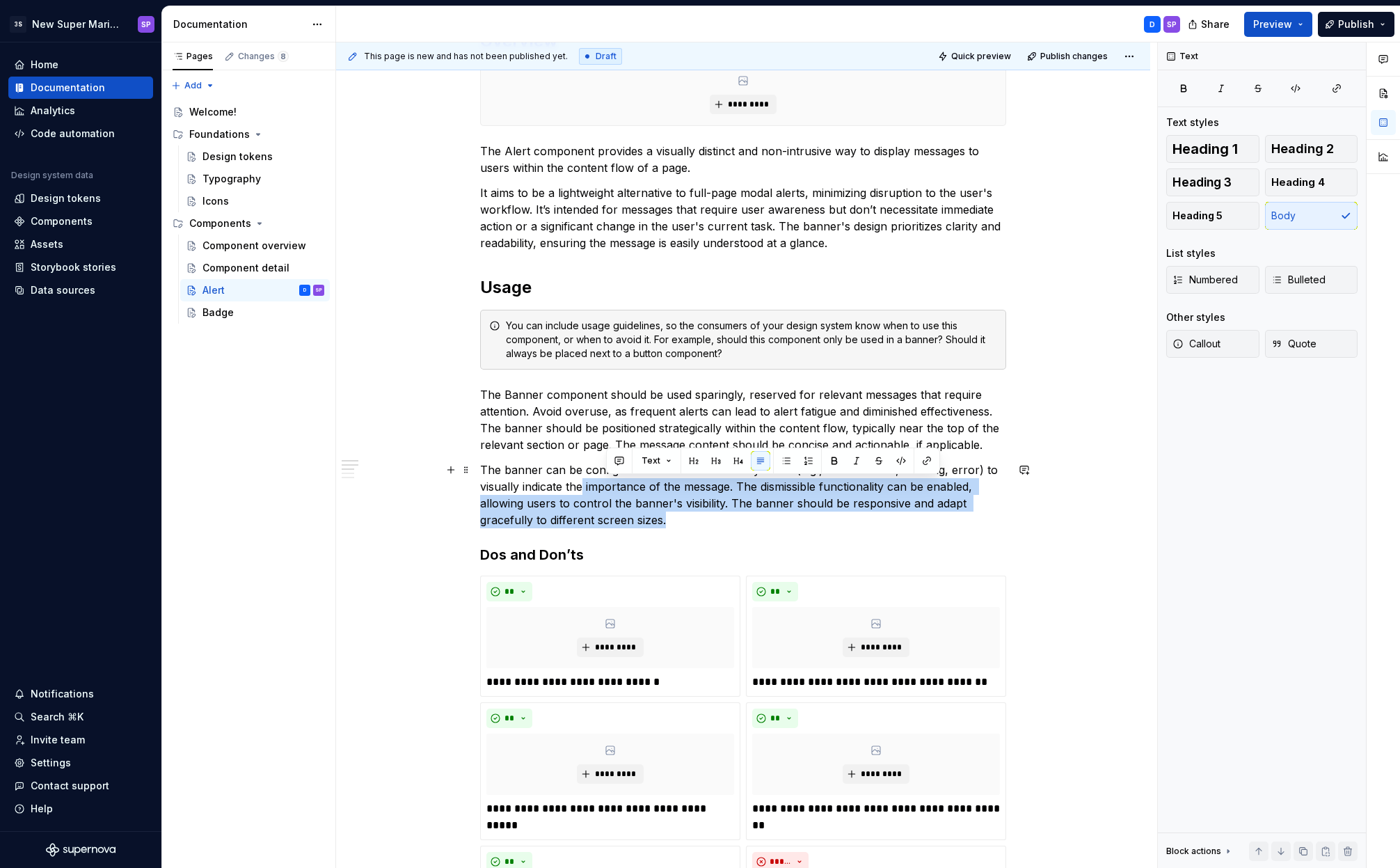
drag, startPoint x: 712, startPoint y: 526, endPoint x: 570, endPoint y: 490, distance: 146.5
click at [578, 489] on p "The banner can be configured with different severity levels (e.g., informationa…" at bounding box center [743, 495] width 526 height 67
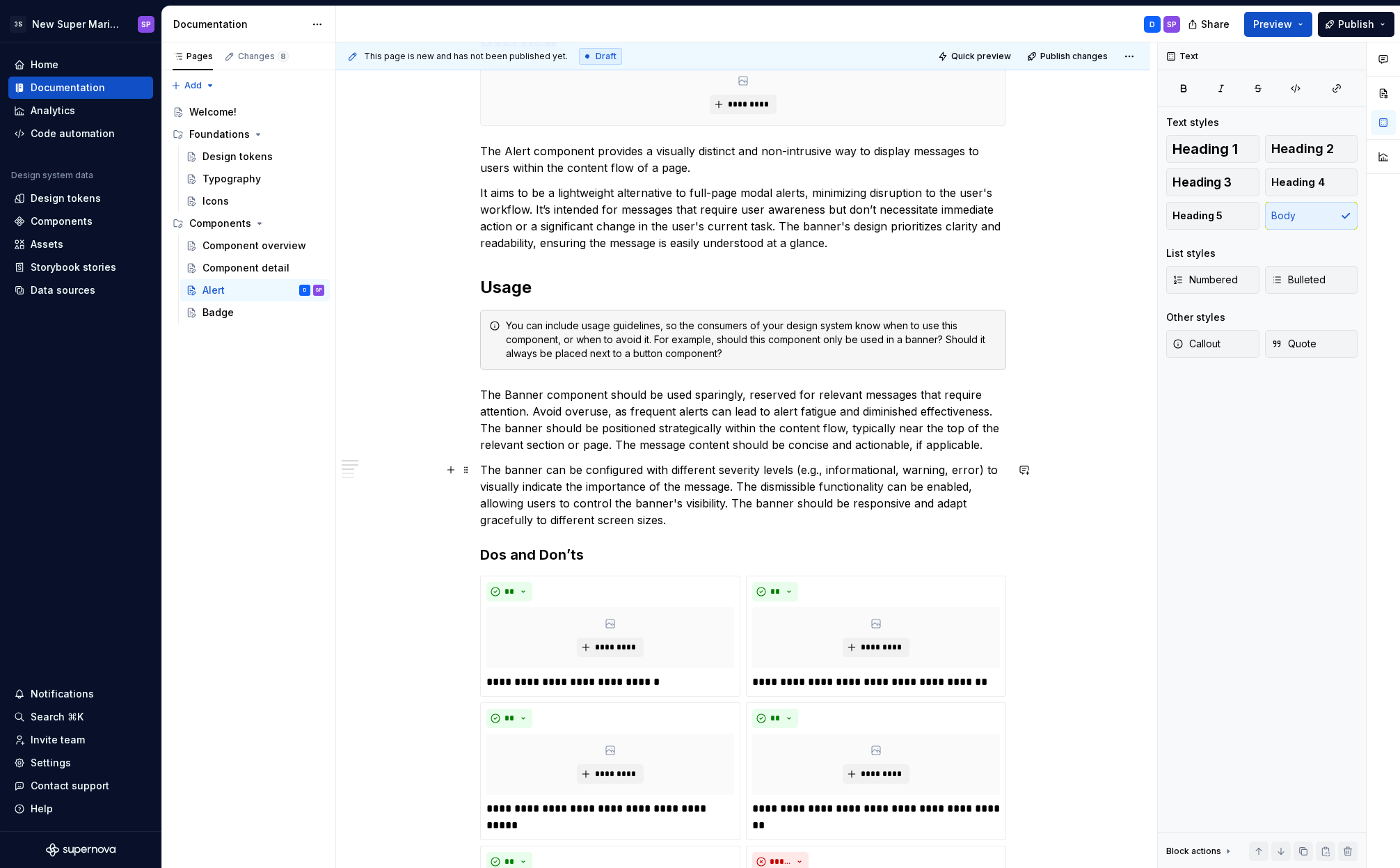
click at [570, 490] on p "The banner can be configured with different severity levels (e.g., informationa…" at bounding box center [743, 495] width 526 height 67
click at [532, 554] on h3 "Dos and Don’ts" at bounding box center [743, 554] width 526 height 20
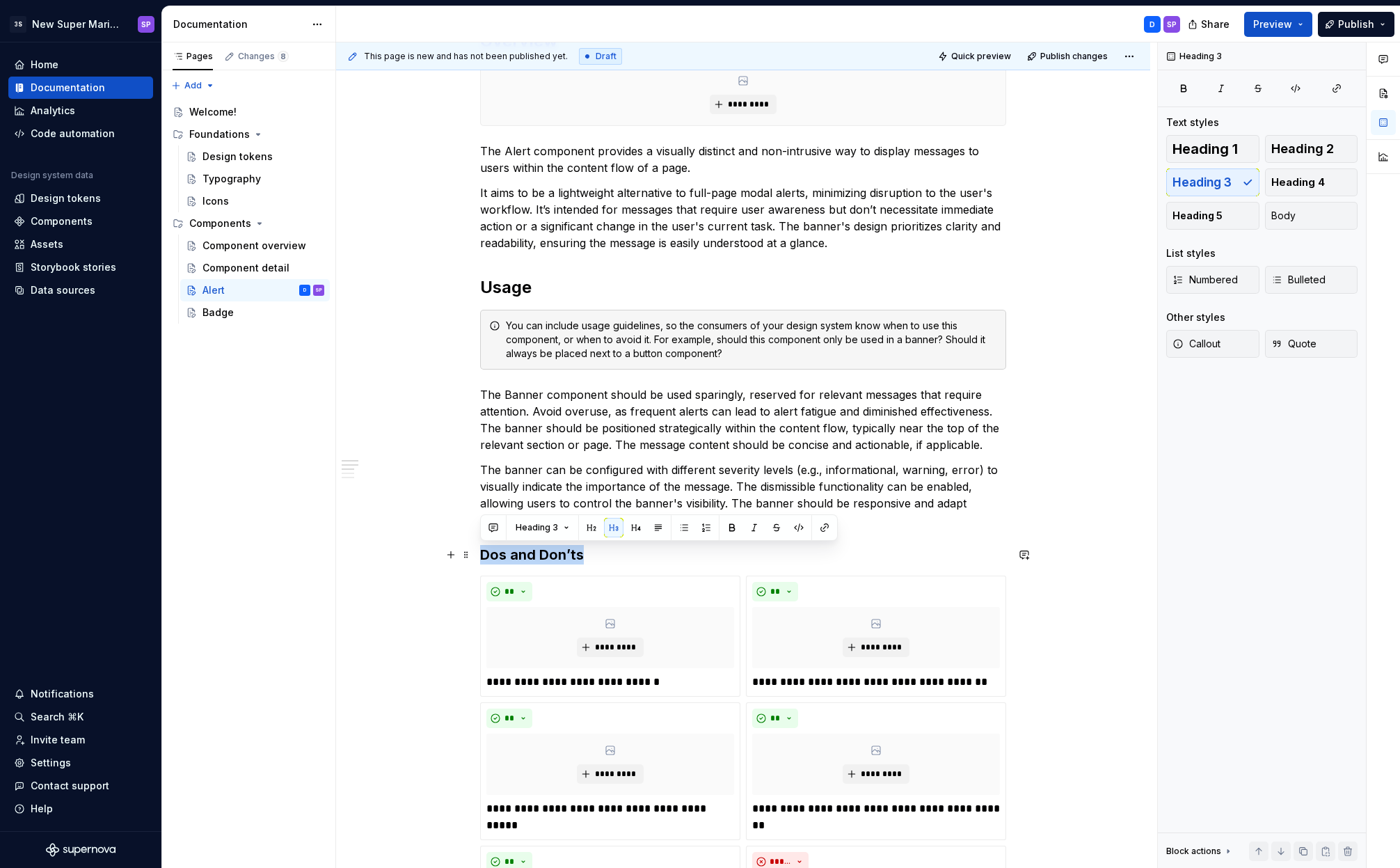
click at [505, 560] on h3 "Dos and Don’ts" at bounding box center [743, 554] width 526 height 20
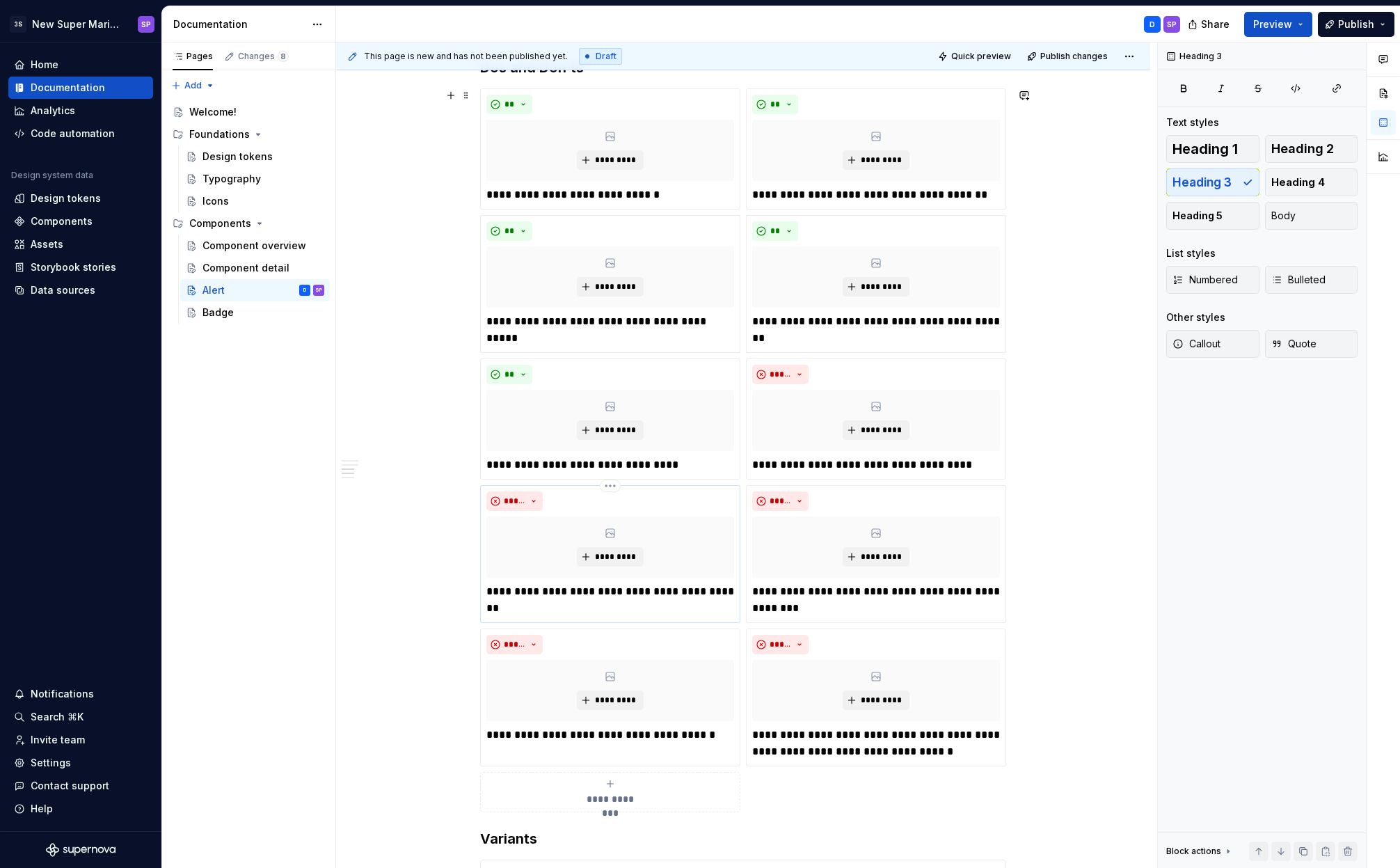
scroll to position [1198, 0]
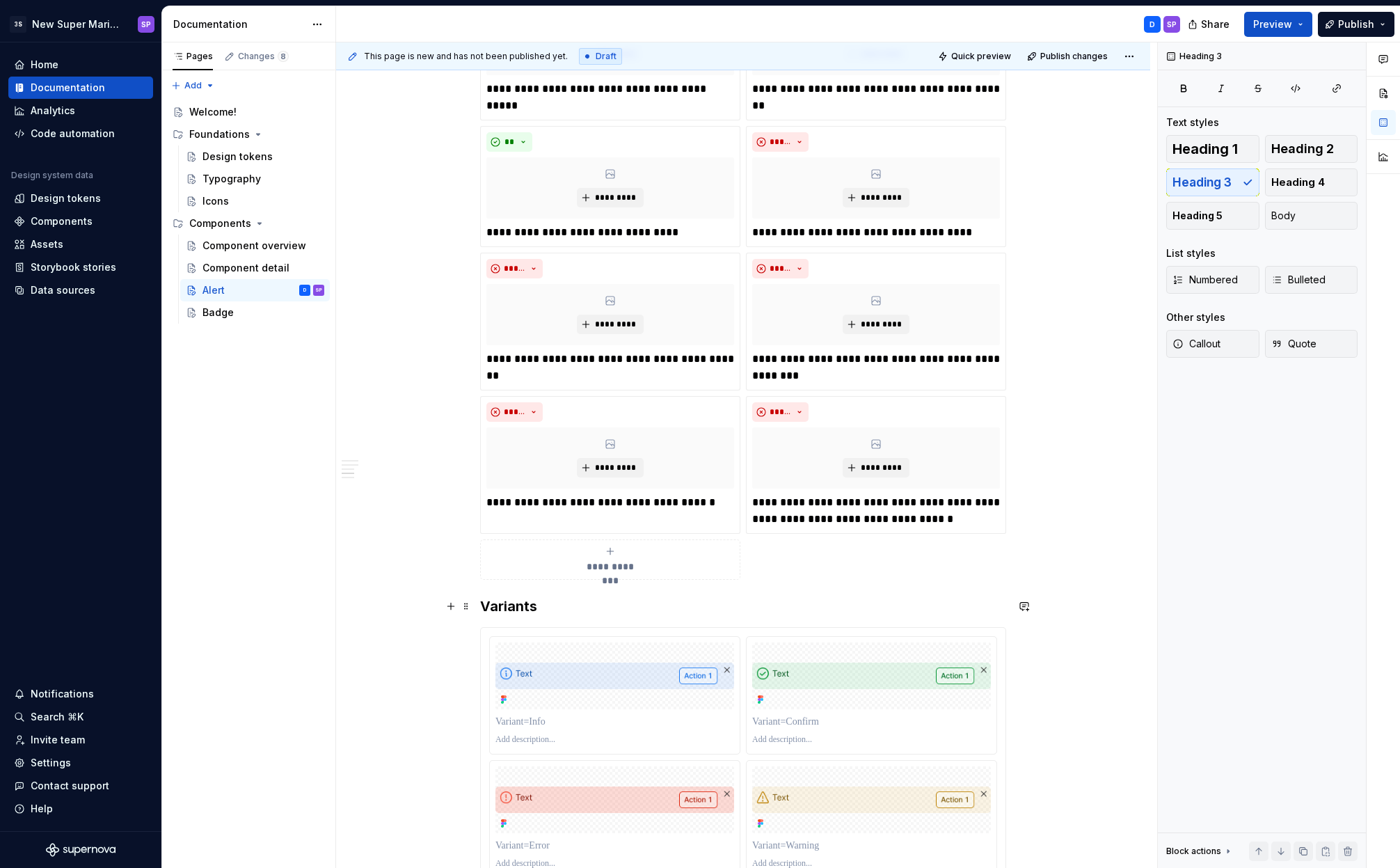
click at [518, 600] on h3 "Variants" at bounding box center [743, 606] width 526 height 20
click at [529, 610] on h3 "Variants" at bounding box center [743, 606] width 526 height 20
click at [545, 607] on h3 "Variants" at bounding box center [743, 606] width 526 height 20
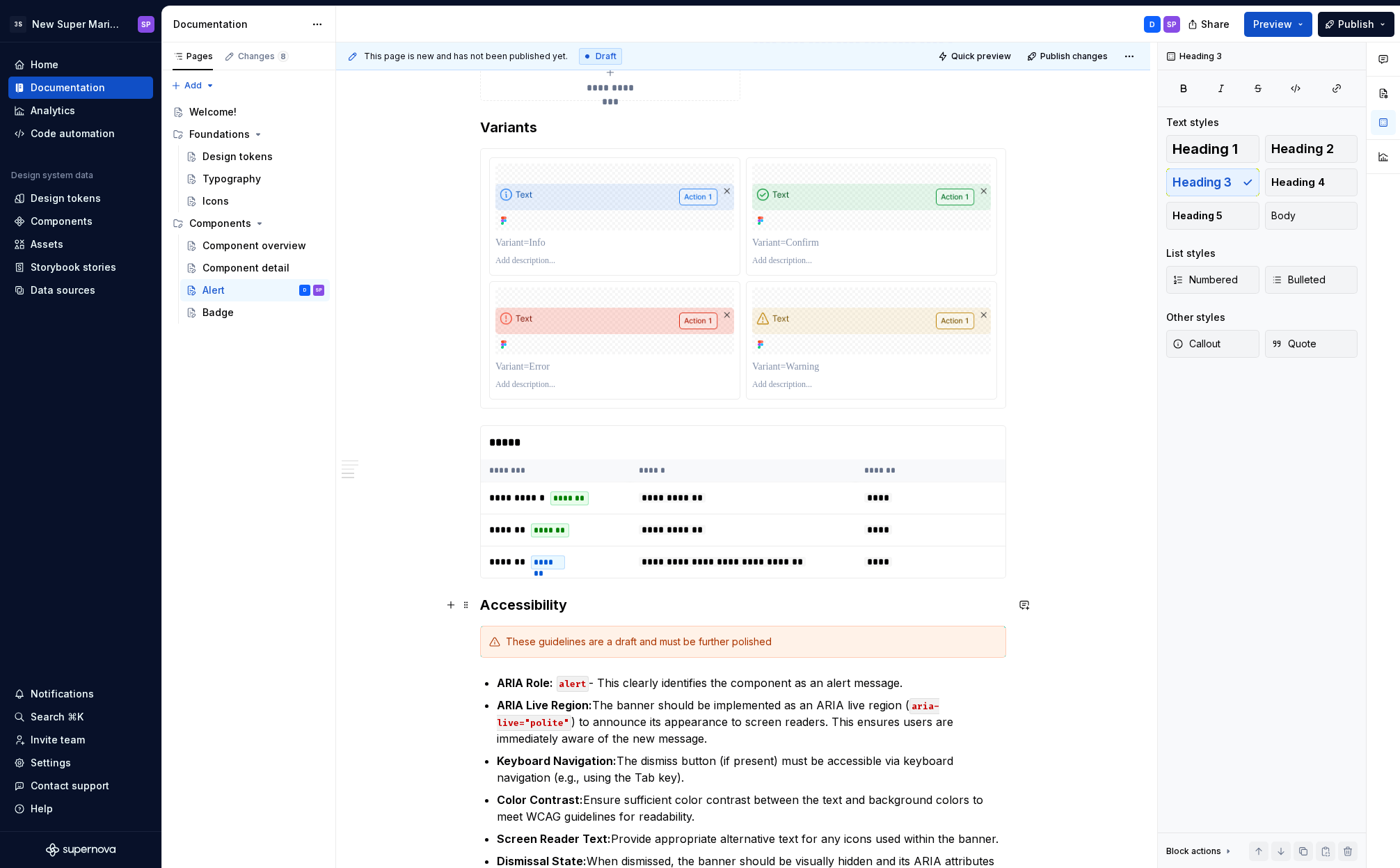
click at [544, 608] on h3 "Accessibility" at bounding box center [743, 605] width 526 height 20
click at [537, 576] on span "Heading 3" at bounding box center [537, 577] width 43 height 11
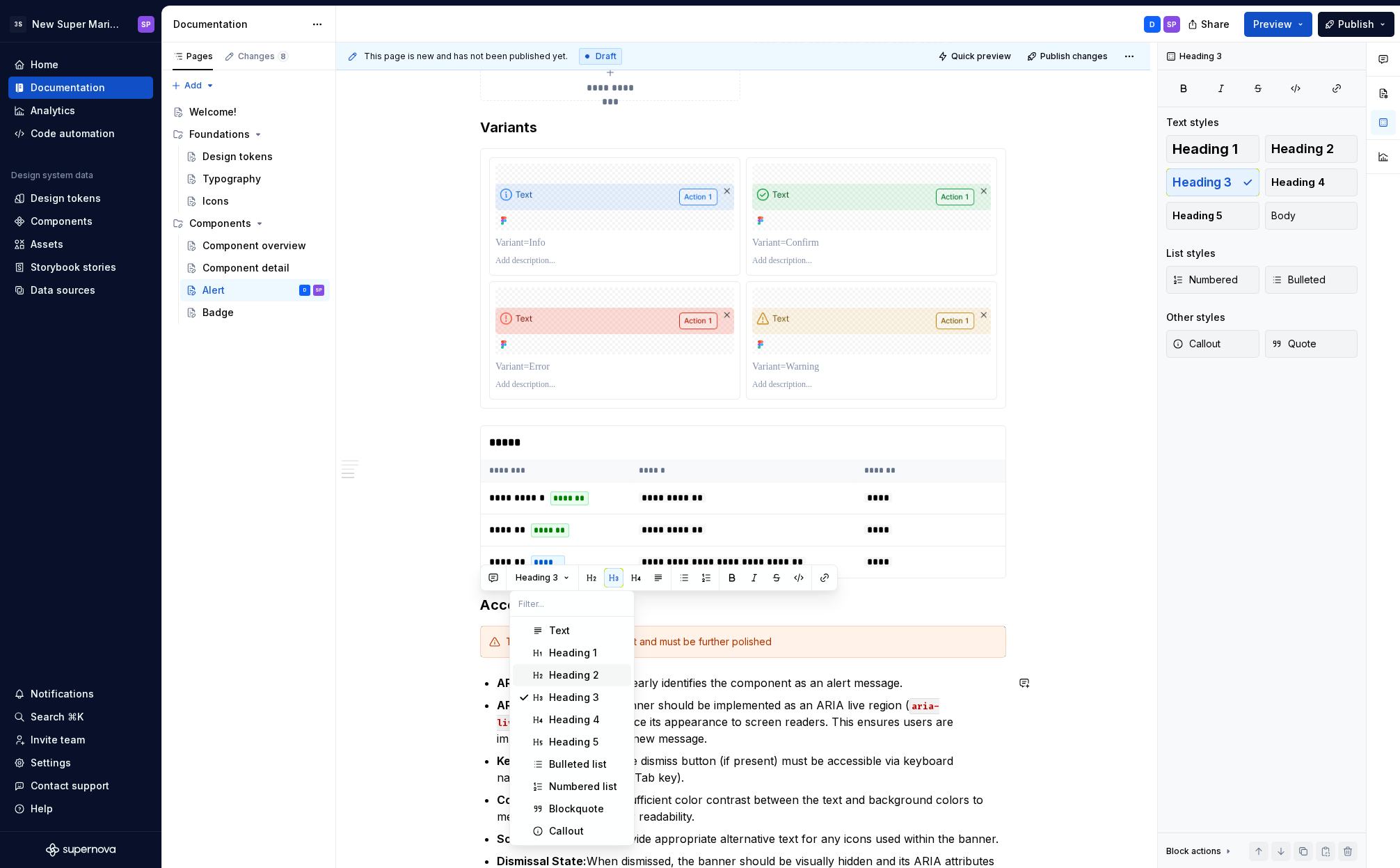
click at [549, 673] on div "Heading 2" at bounding box center [574, 675] width 50 height 14
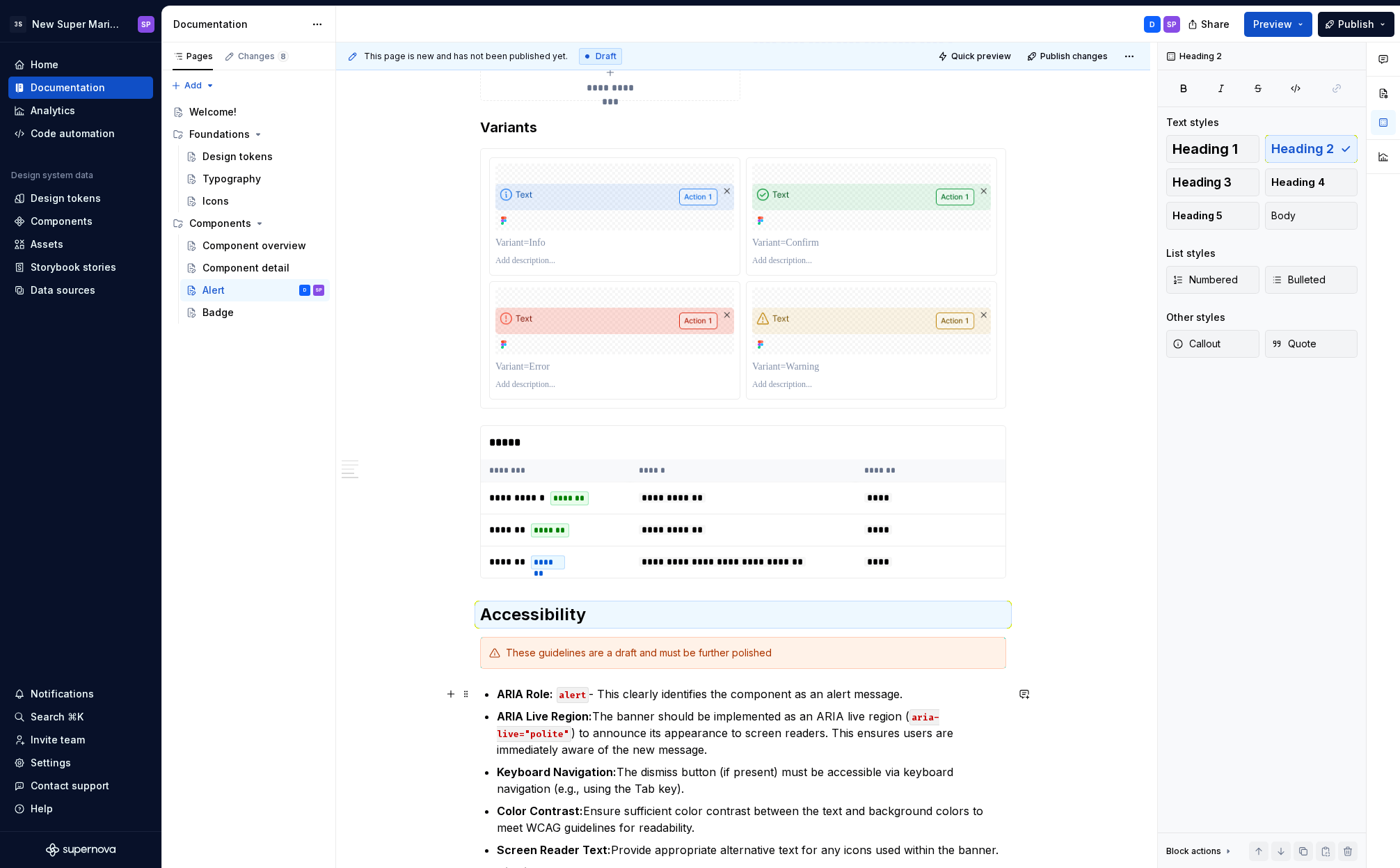
scroll to position [1991, 0]
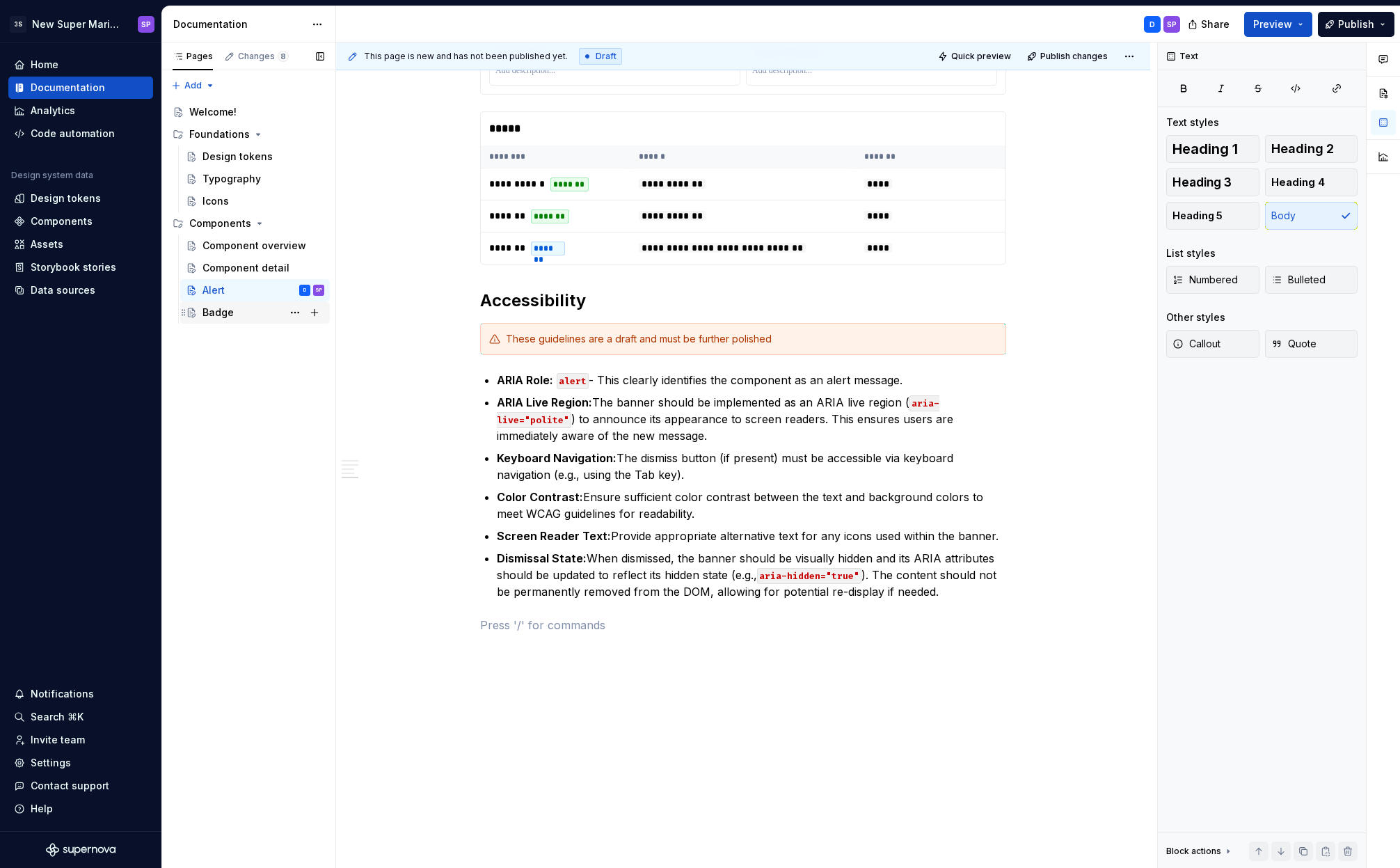
click at [233, 314] on div "Badge" at bounding box center [263, 312] width 121 height 20
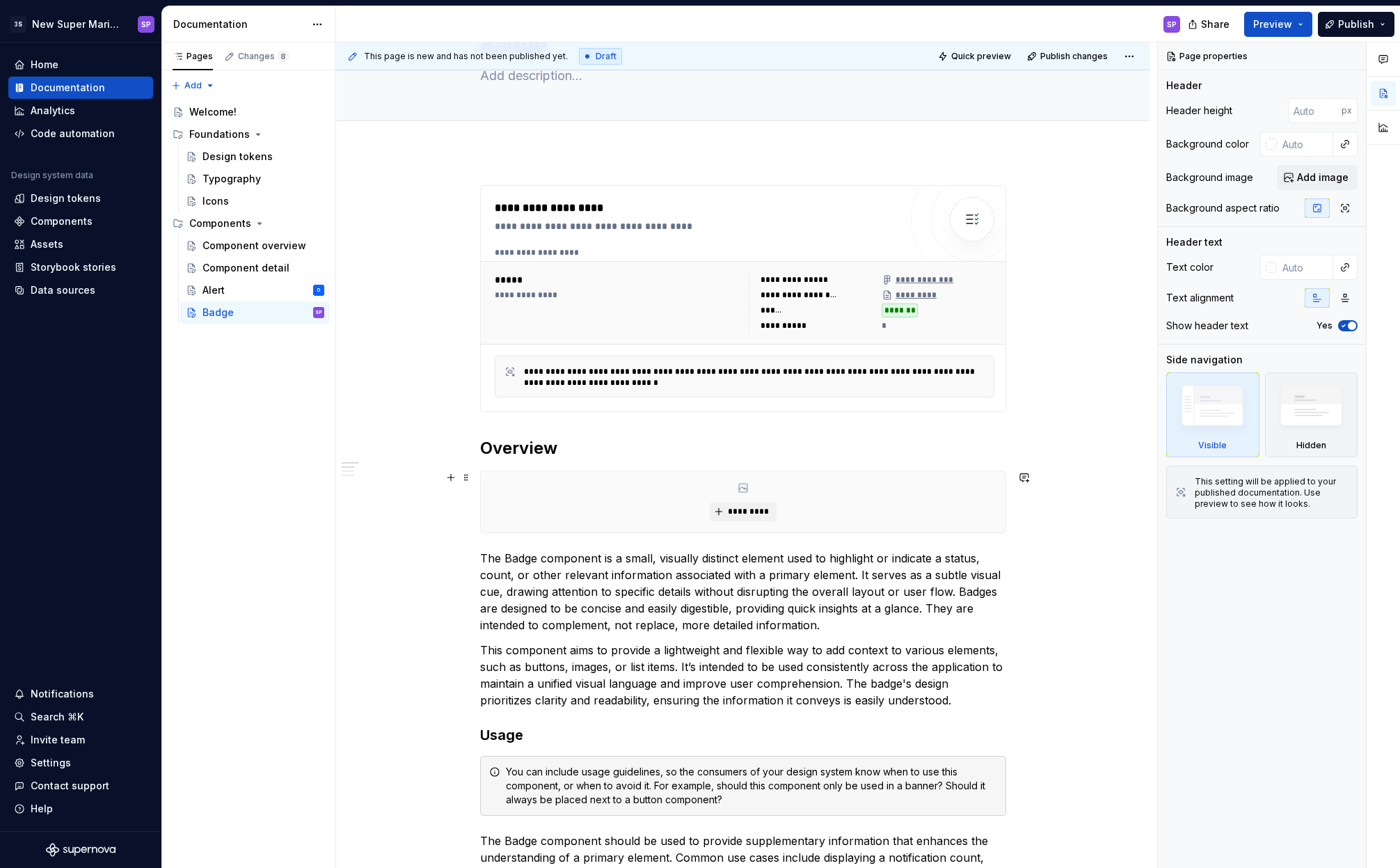
scroll to position [157, 0]
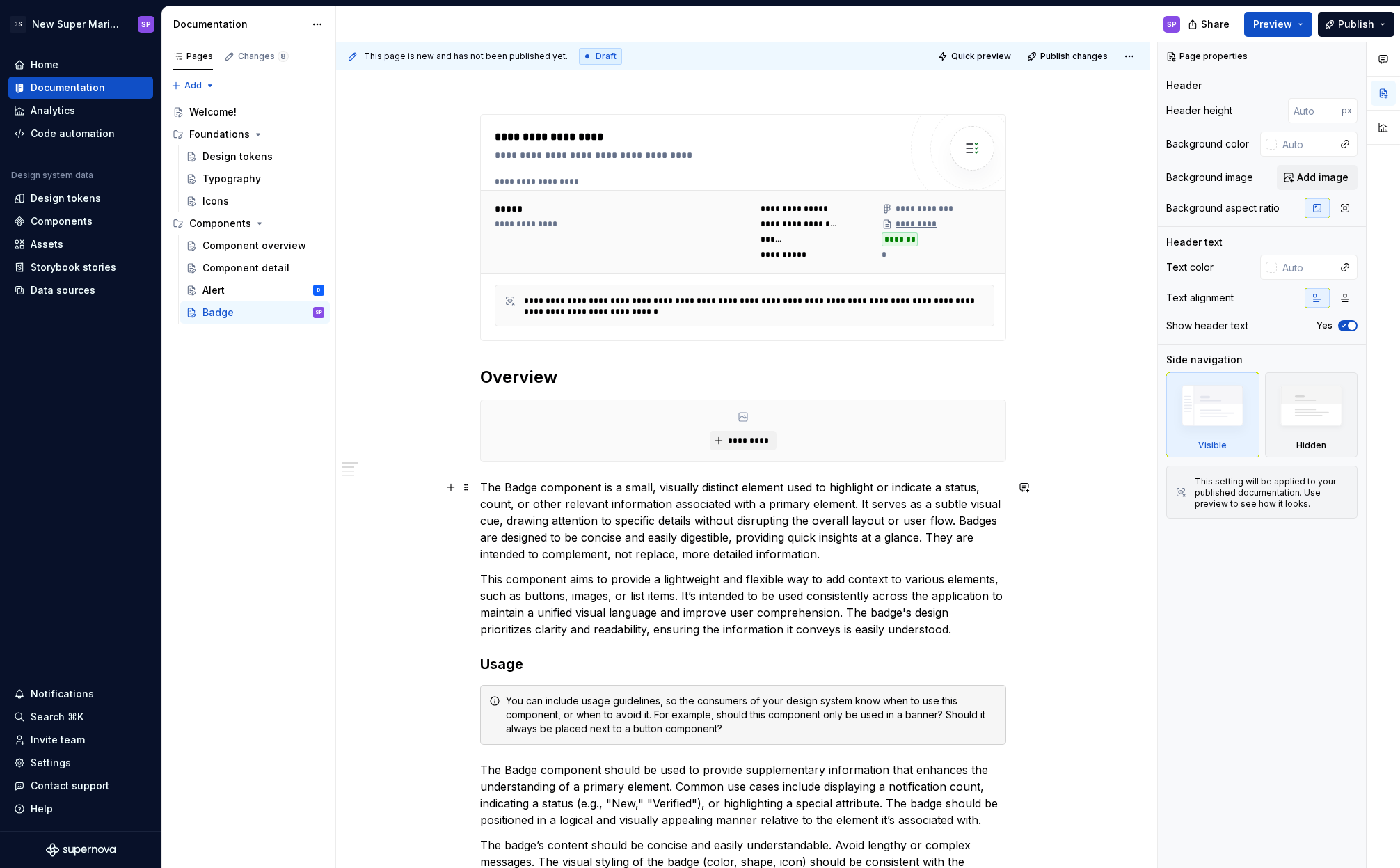
type textarea "*"
click at [538, 506] on p "The Badge component is a small, visually distinct element used to highlight or …" at bounding box center [743, 521] width 526 height 84
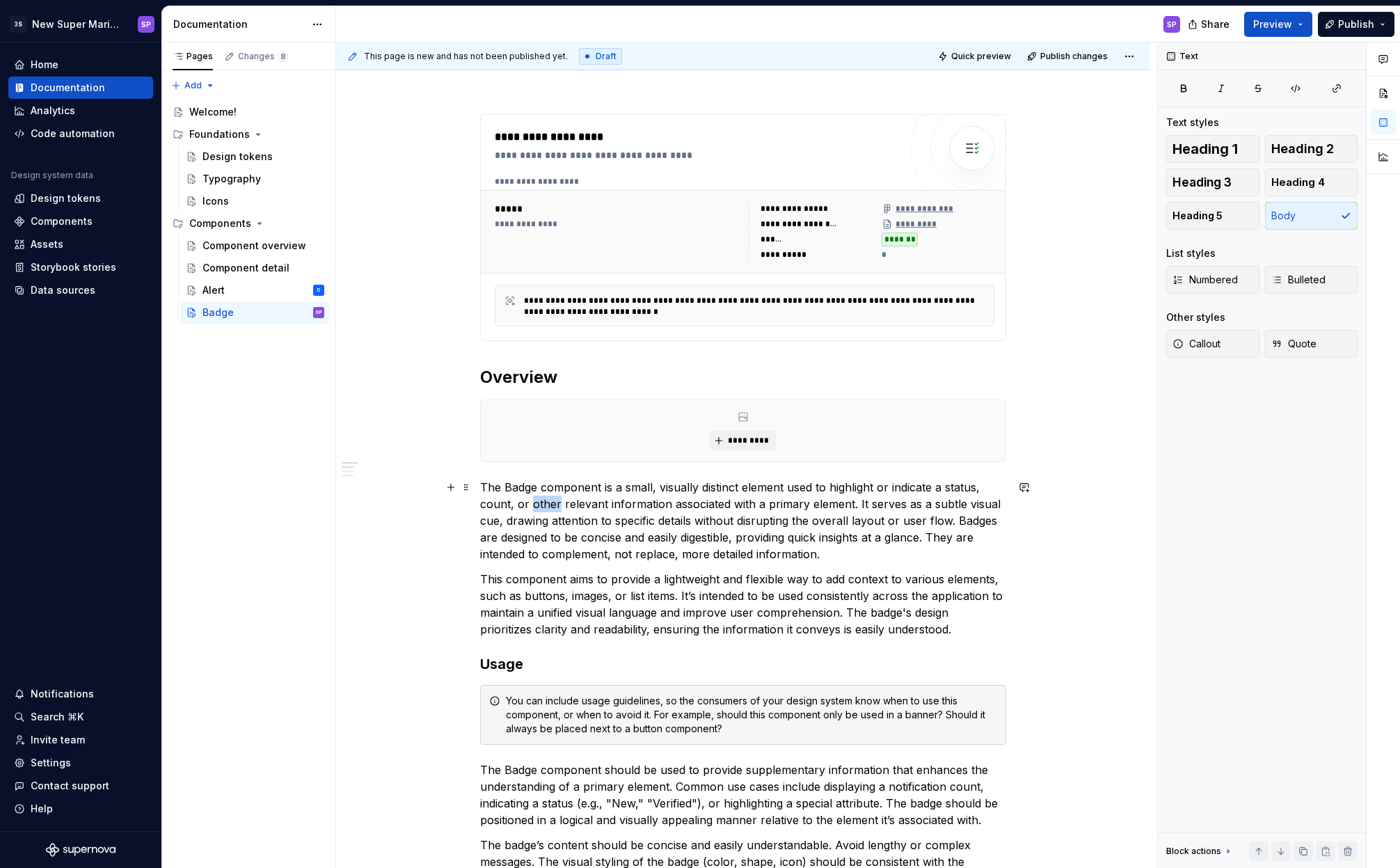
click at [538, 506] on p "The Badge component is a small, visually distinct element used to highlight or …" at bounding box center [743, 521] width 526 height 84
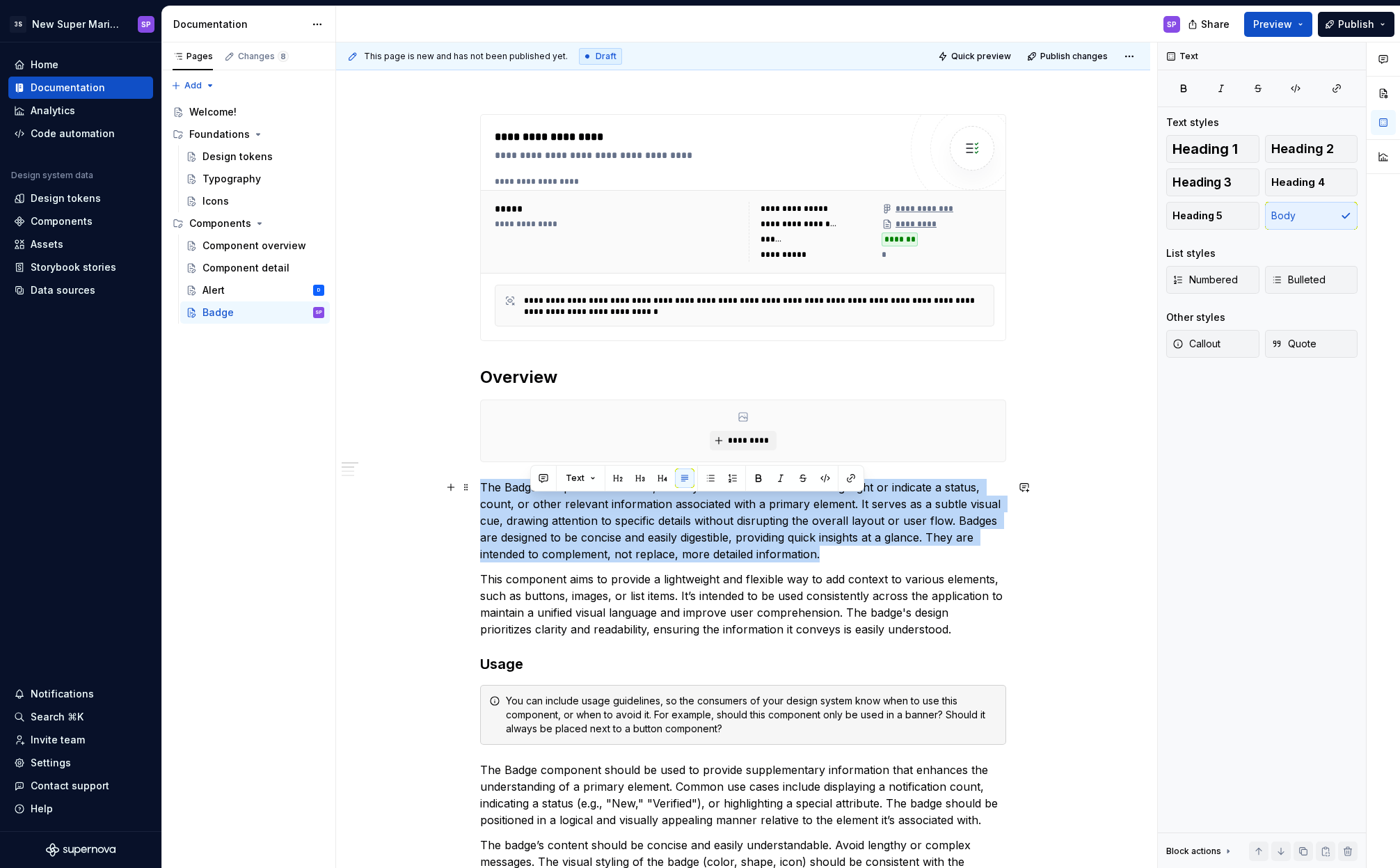
click at [538, 506] on p "The Badge component is a small, visually distinct element used to highlight or …" at bounding box center [743, 521] width 526 height 84
click at [624, 532] on p "The Badge component is a small, visually distinct element used to highlight or …" at bounding box center [743, 521] width 526 height 84
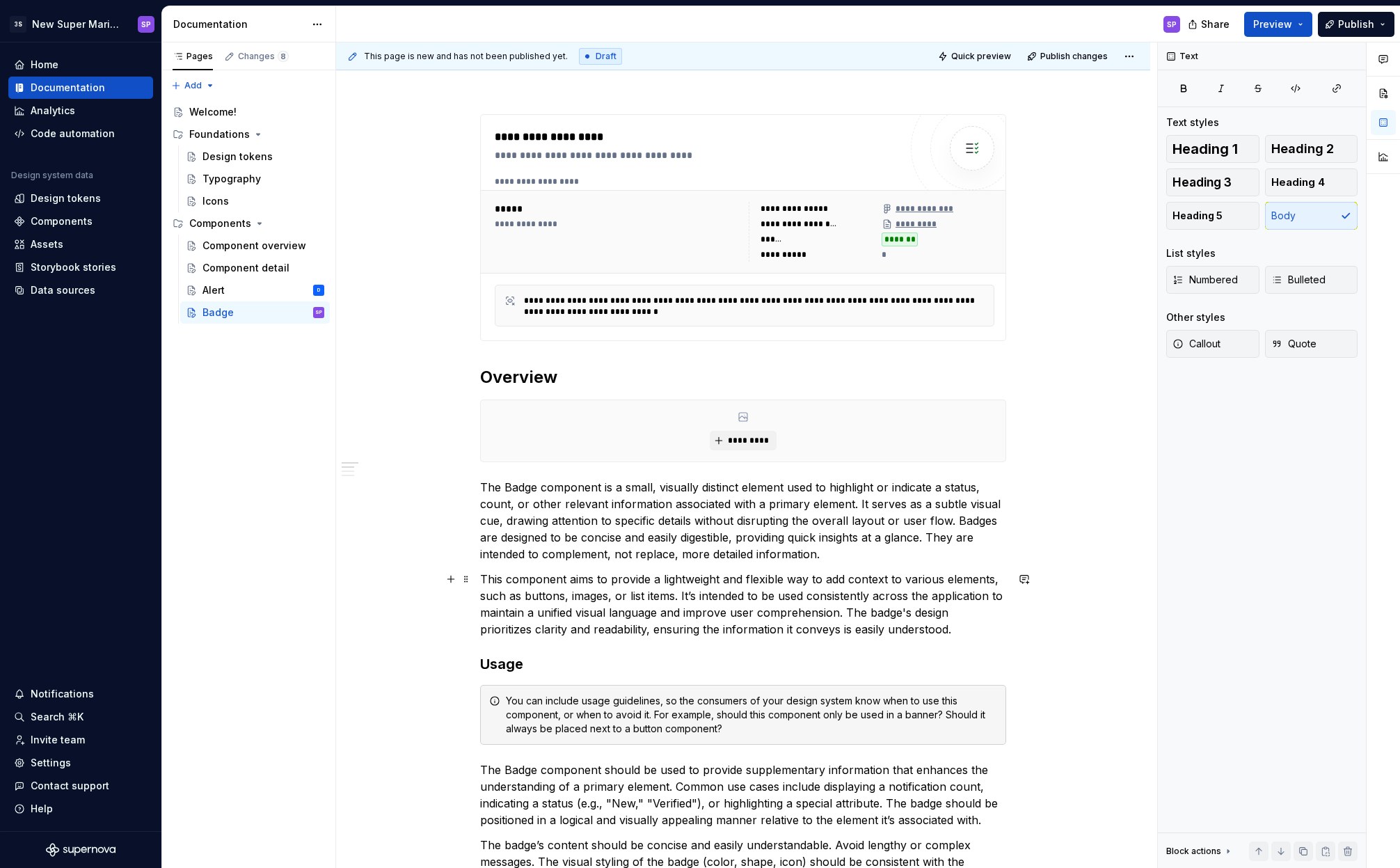
click at [645, 586] on p "This component aims to provide a lightweight and flexible way to add context to…" at bounding box center [743, 604] width 526 height 67
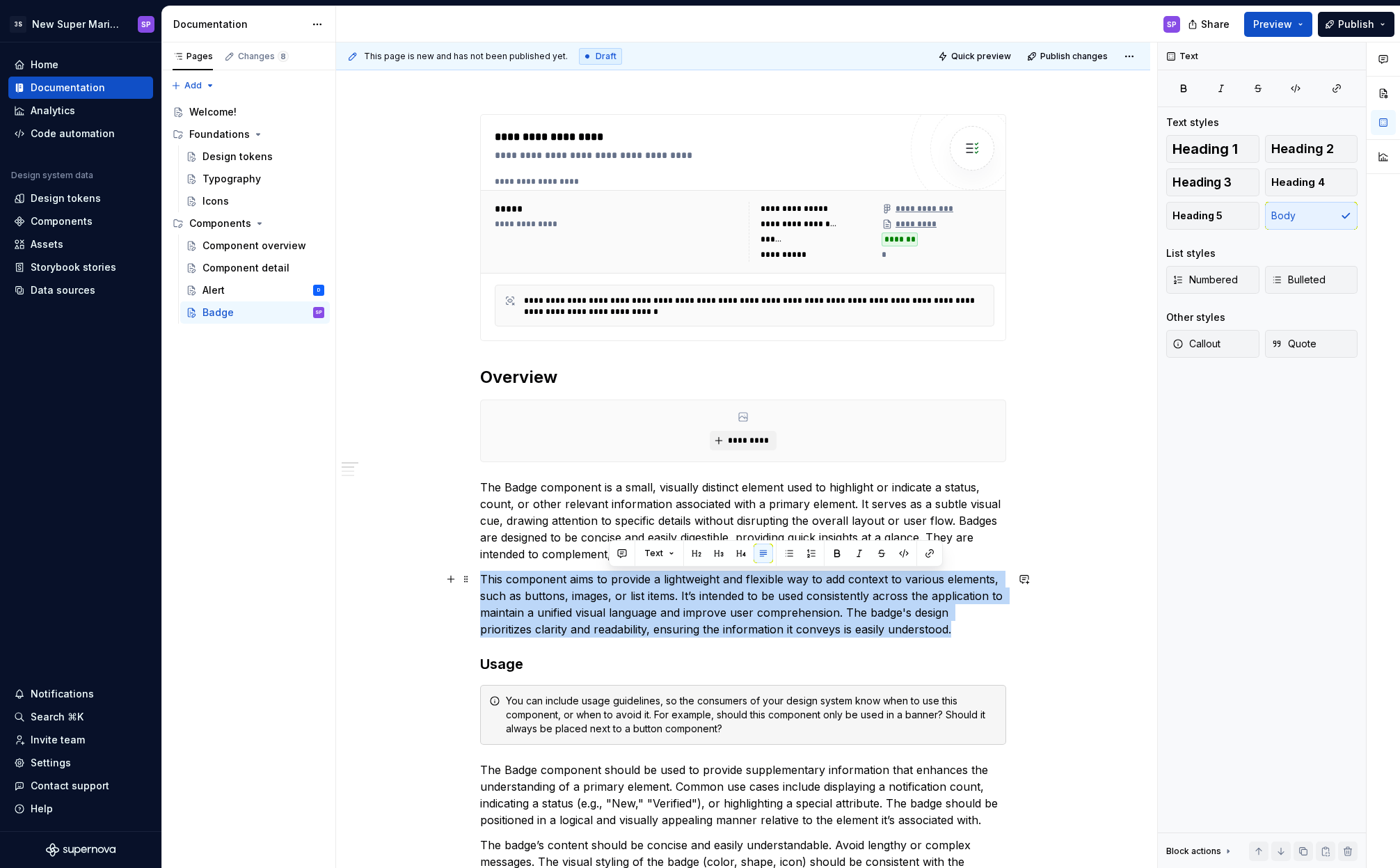
click at [645, 586] on p "This component aims to provide a lightweight and flexible way to add context to…" at bounding box center [743, 604] width 526 height 67
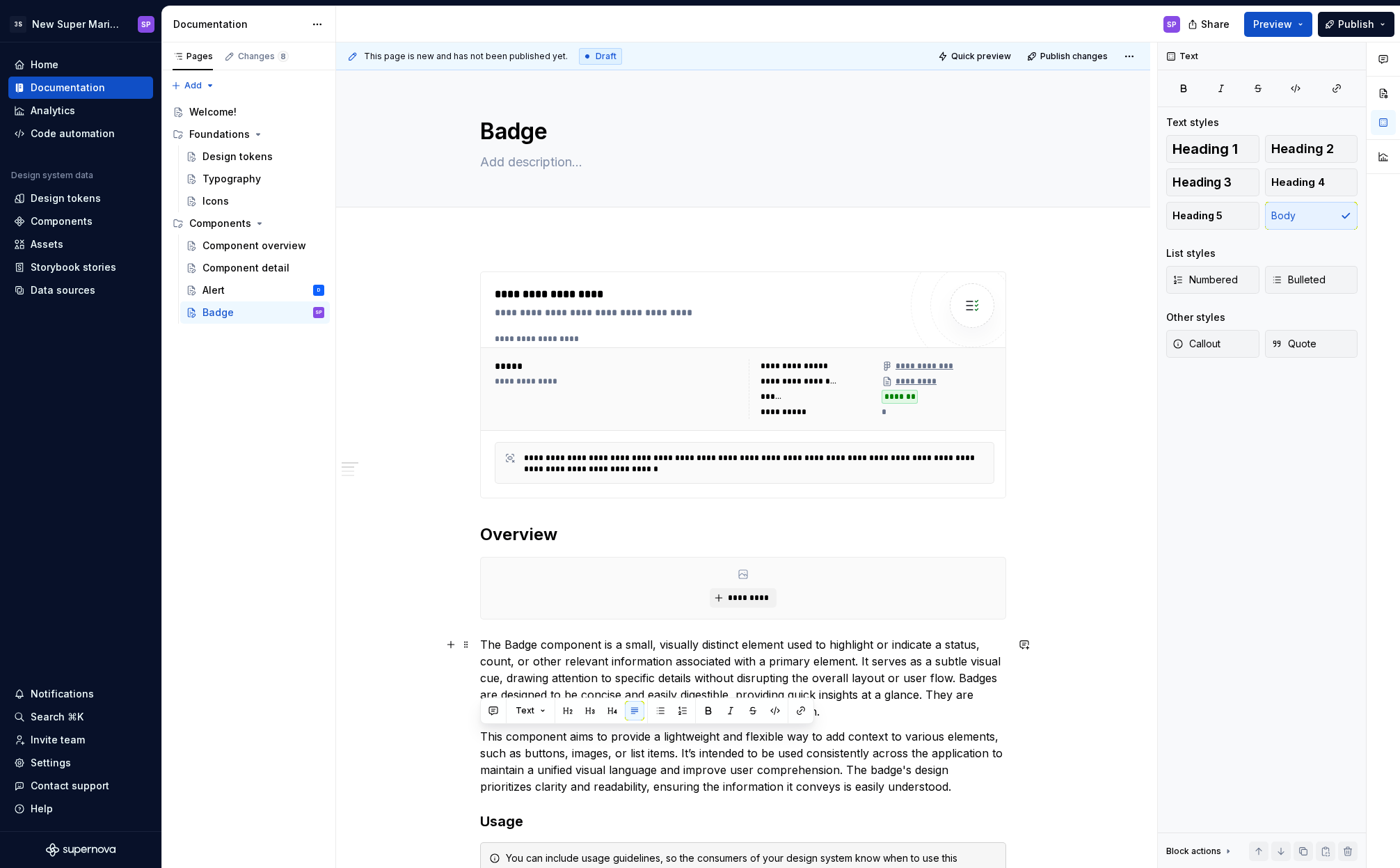
click at [649, 657] on p "The Badge component is a small, visually distinct element used to highlight or …" at bounding box center [743, 678] width 526 height 84
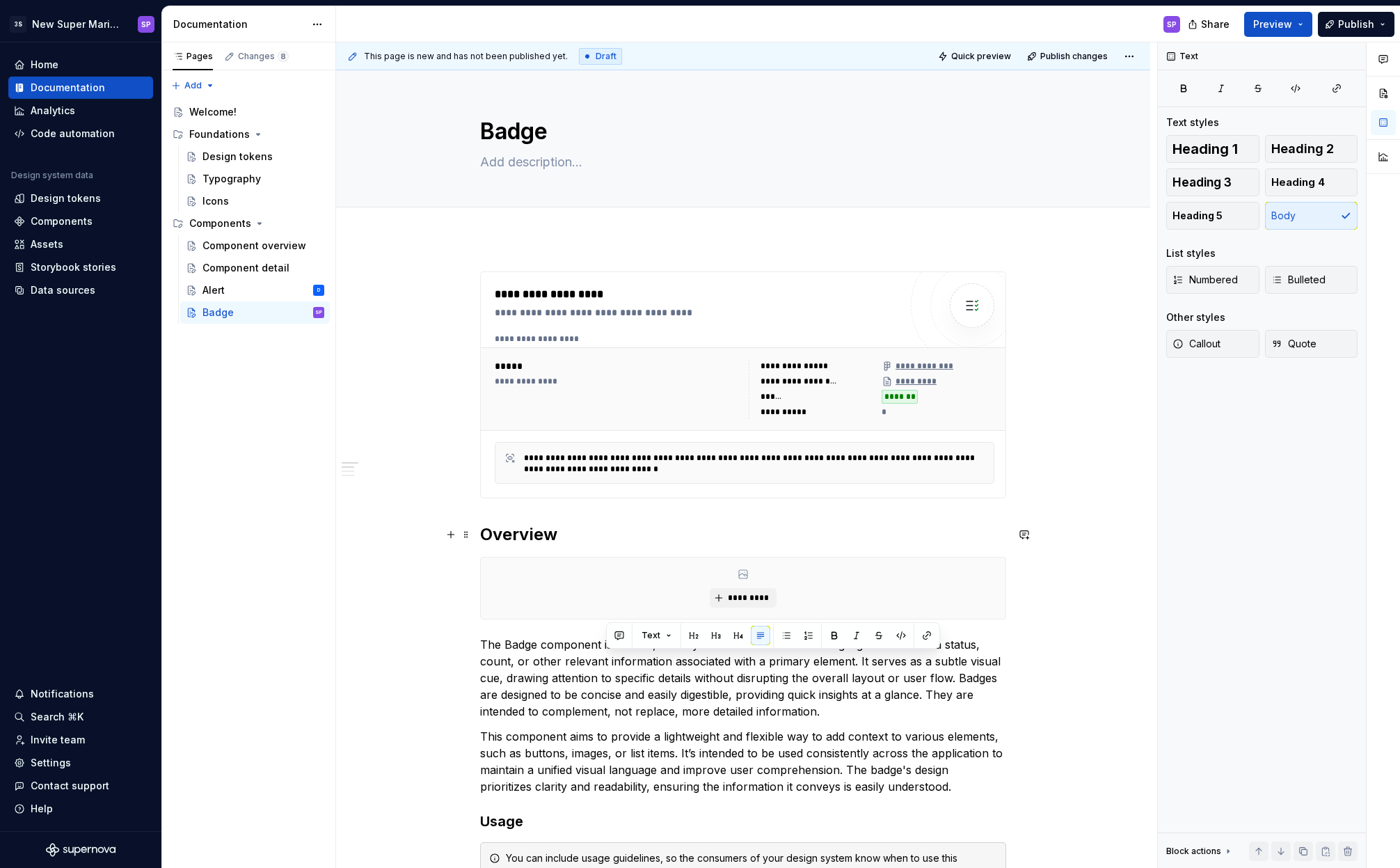
click at [531, 543] on h2 "Overview" at bounding box center [743, 534] width 526 height 22
click at [529, 540] on h2 "Overview" at bounding box center [743, 534] width 526 height 22
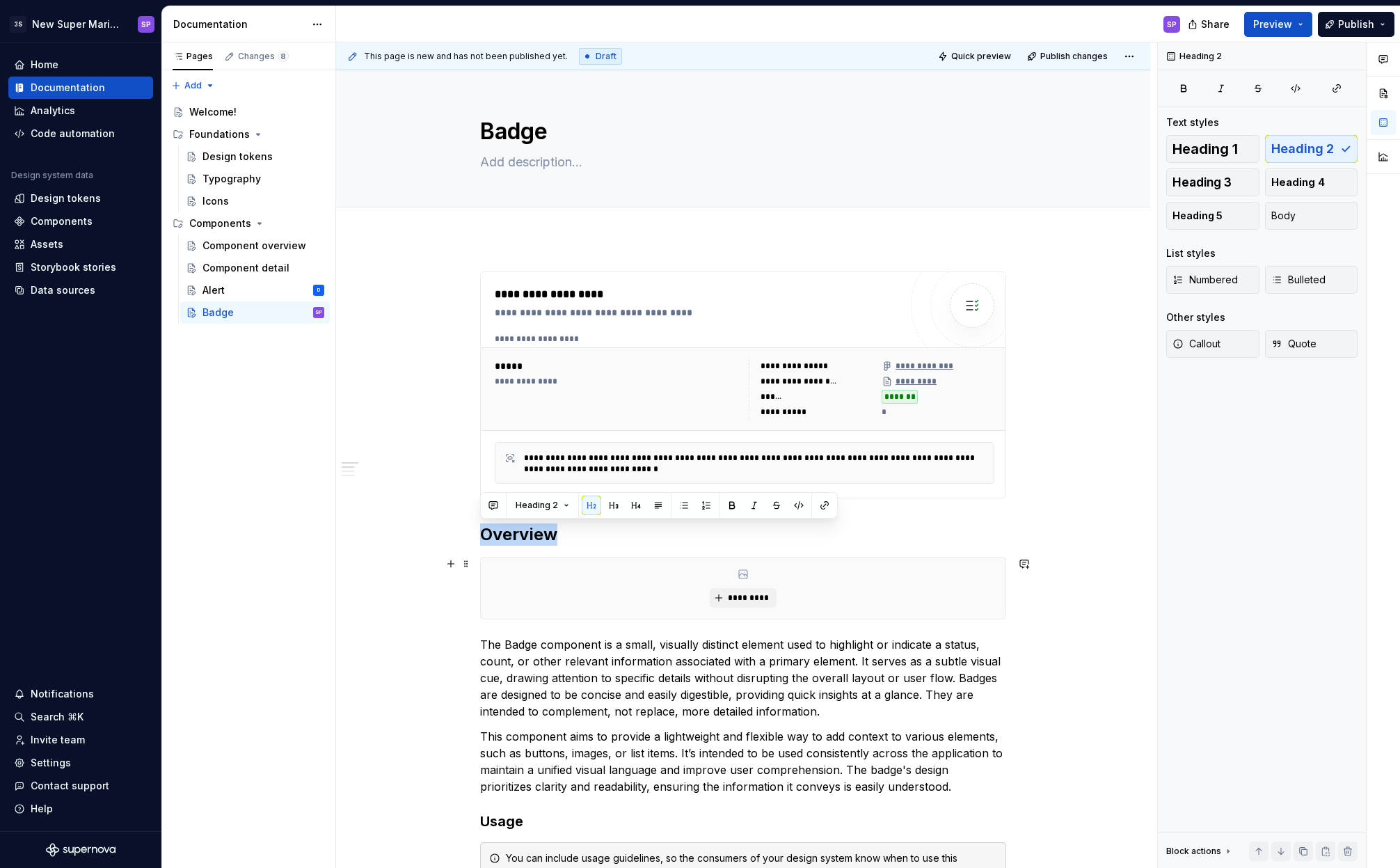
scroll to position [275, 0]
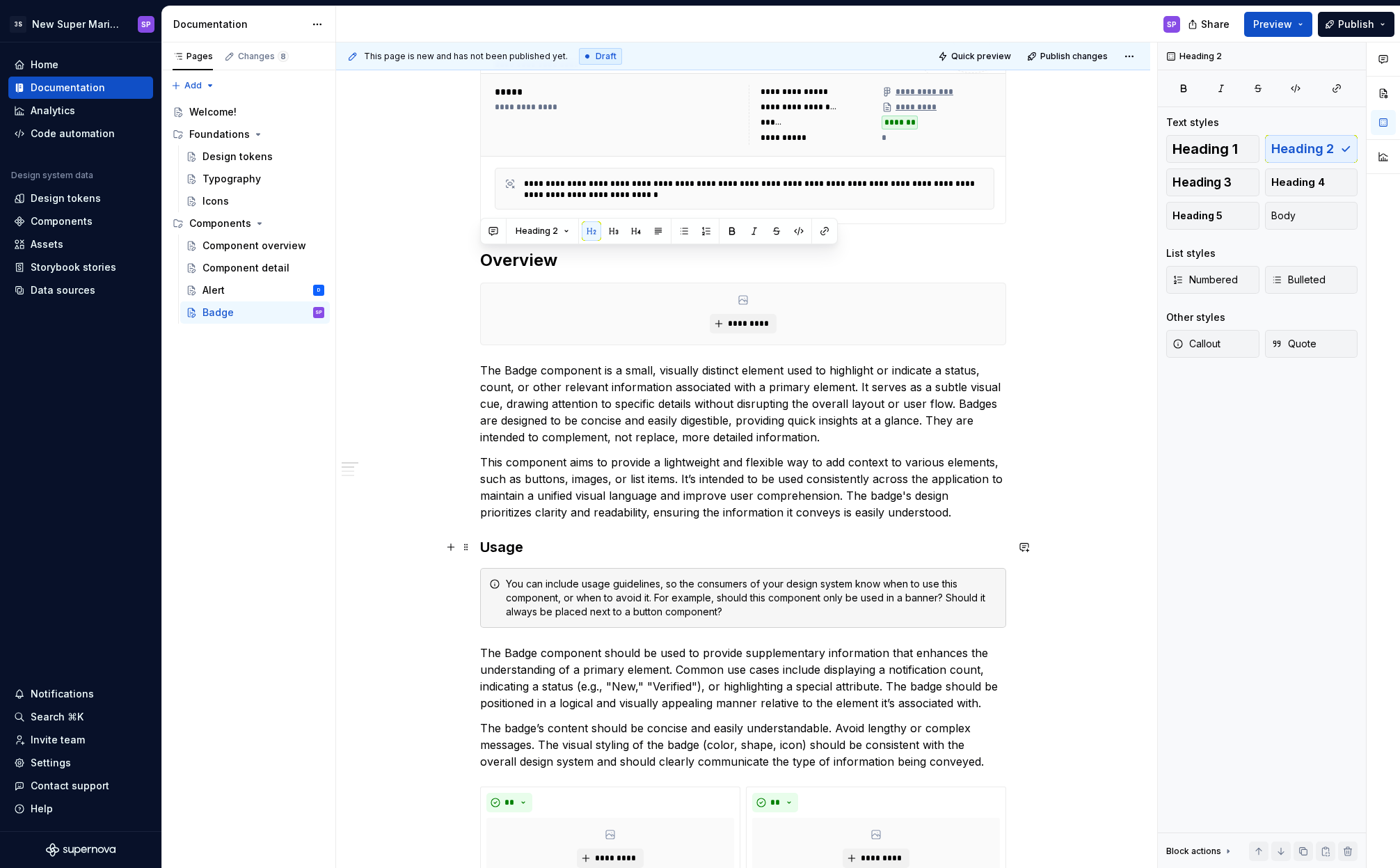
click at [510, 546] on h3 "Usage" at bounding box center [743, 546] width 526 height 20
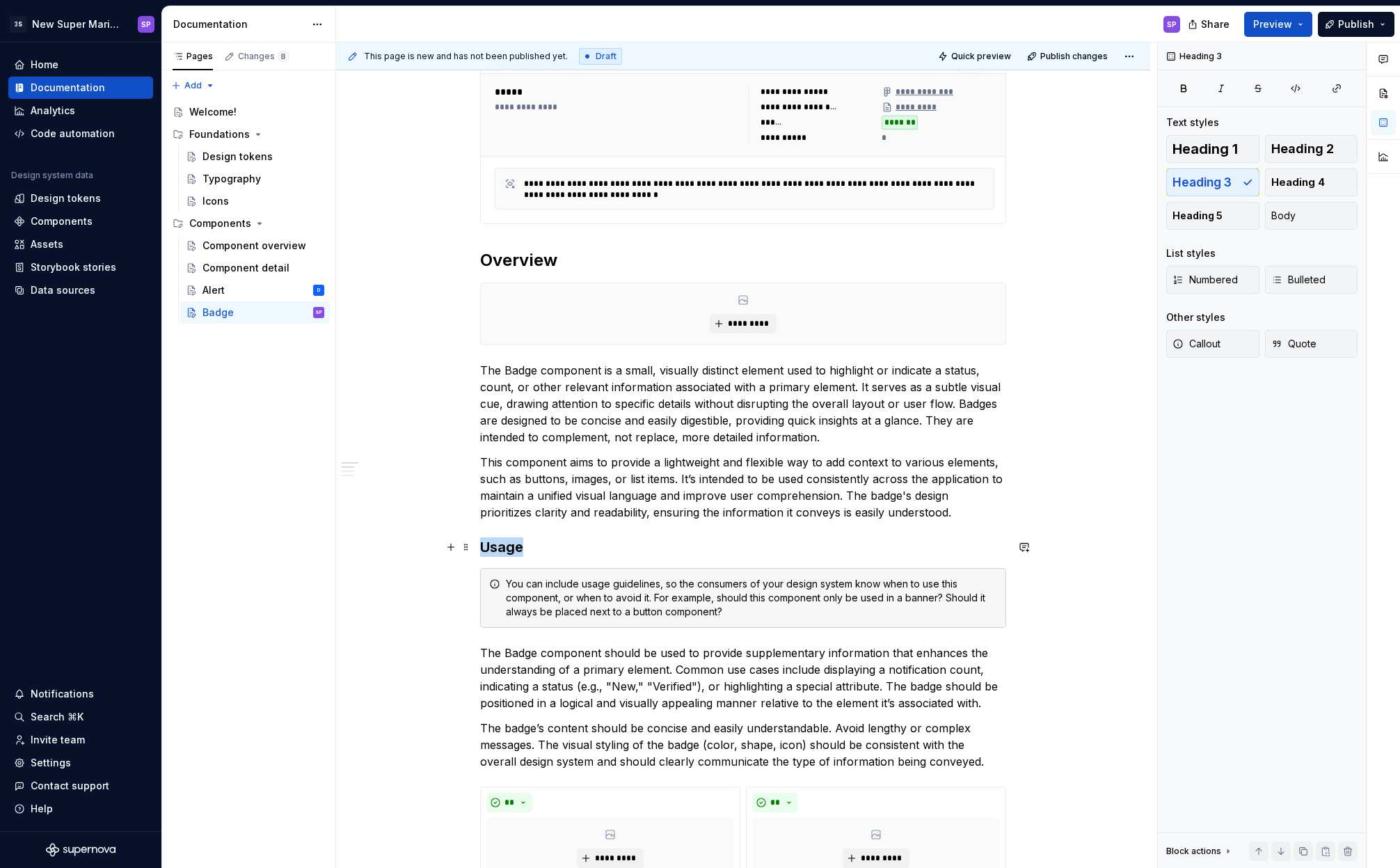
click at [510, 546] on h3 "Usage" at bounding box center [743, 546] width 526 height 20
click at [524, 522] on span "Heading 3" at bounding box center [537, 519] width 43 height 11
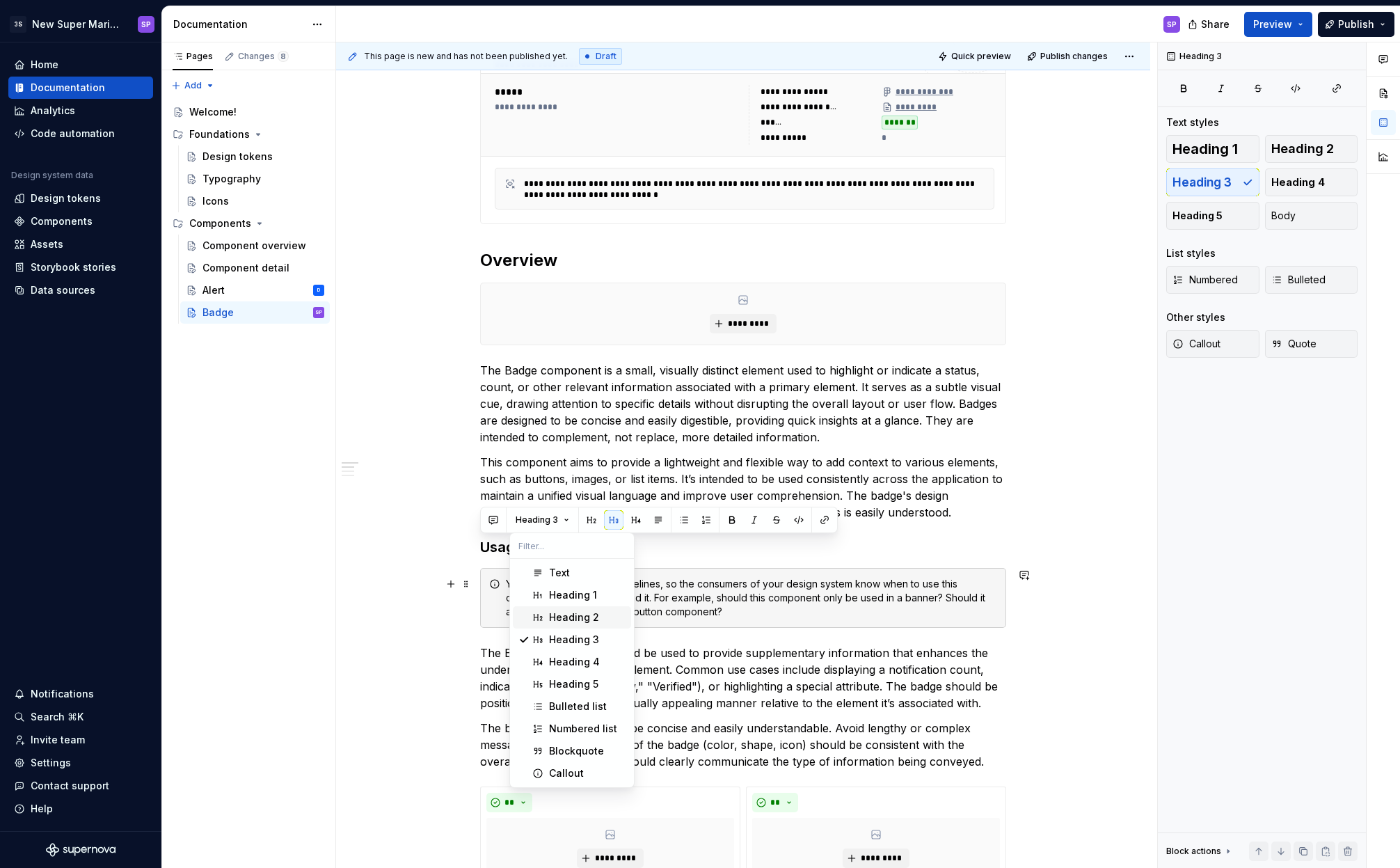
click at [551, 611] on div "Heading 2" at bounding box center [574, 617] width 50 height 14
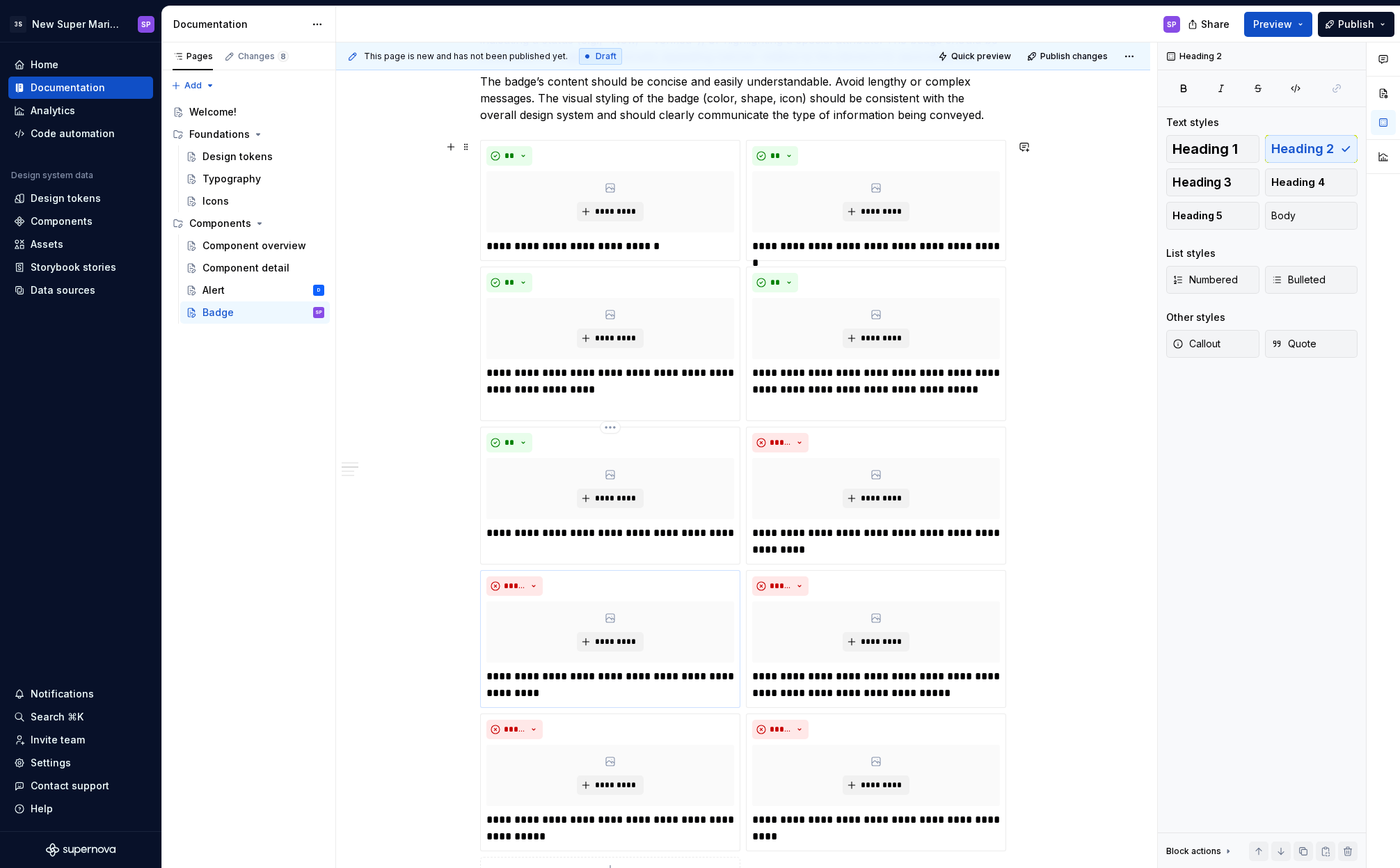
scroll to position [788, 0]
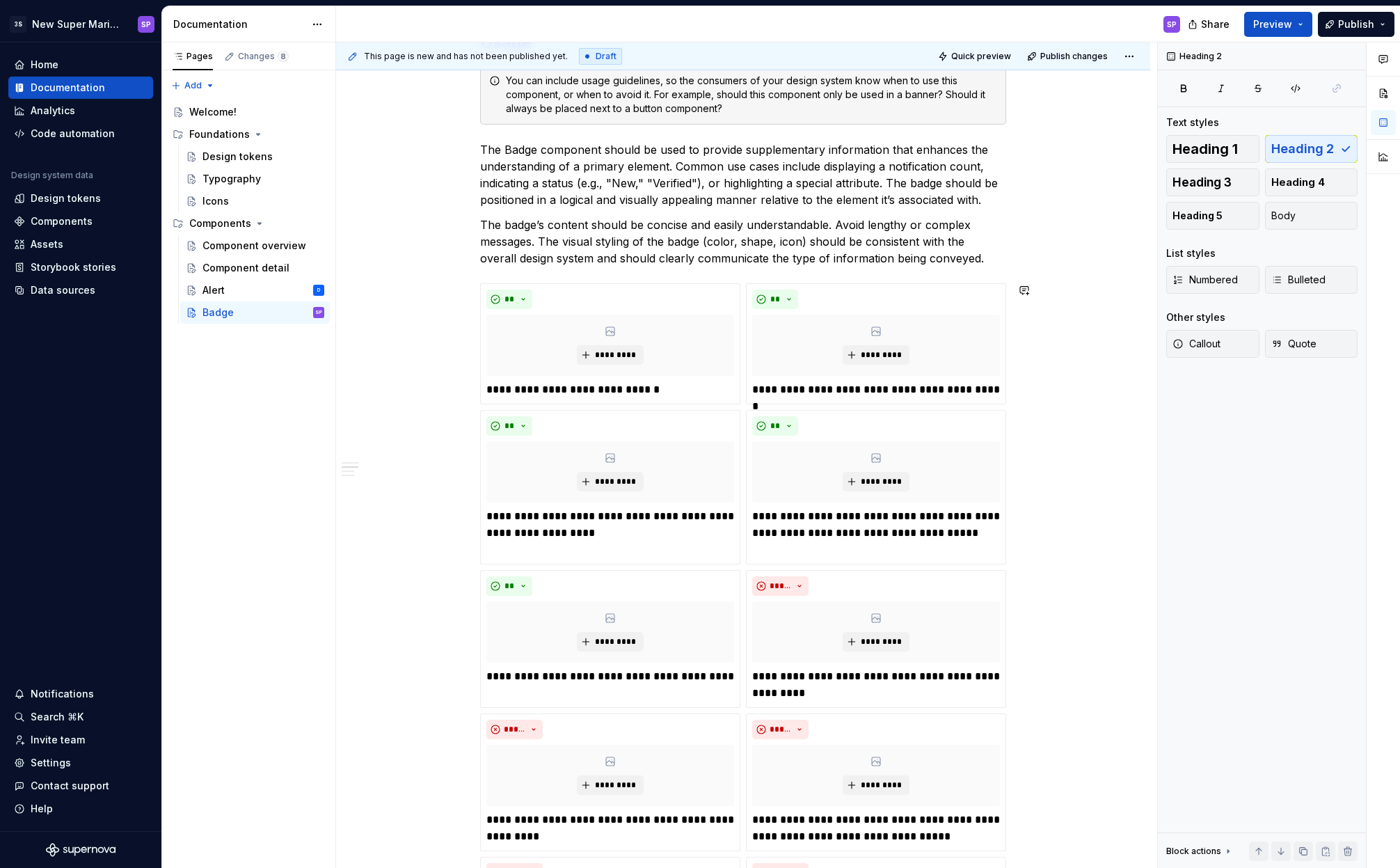
click at [970, 257] on p "The badge’s content should be concise and easily understandable. Avoid lengthy …" at bounding box center [743, 241] width 526 height 50
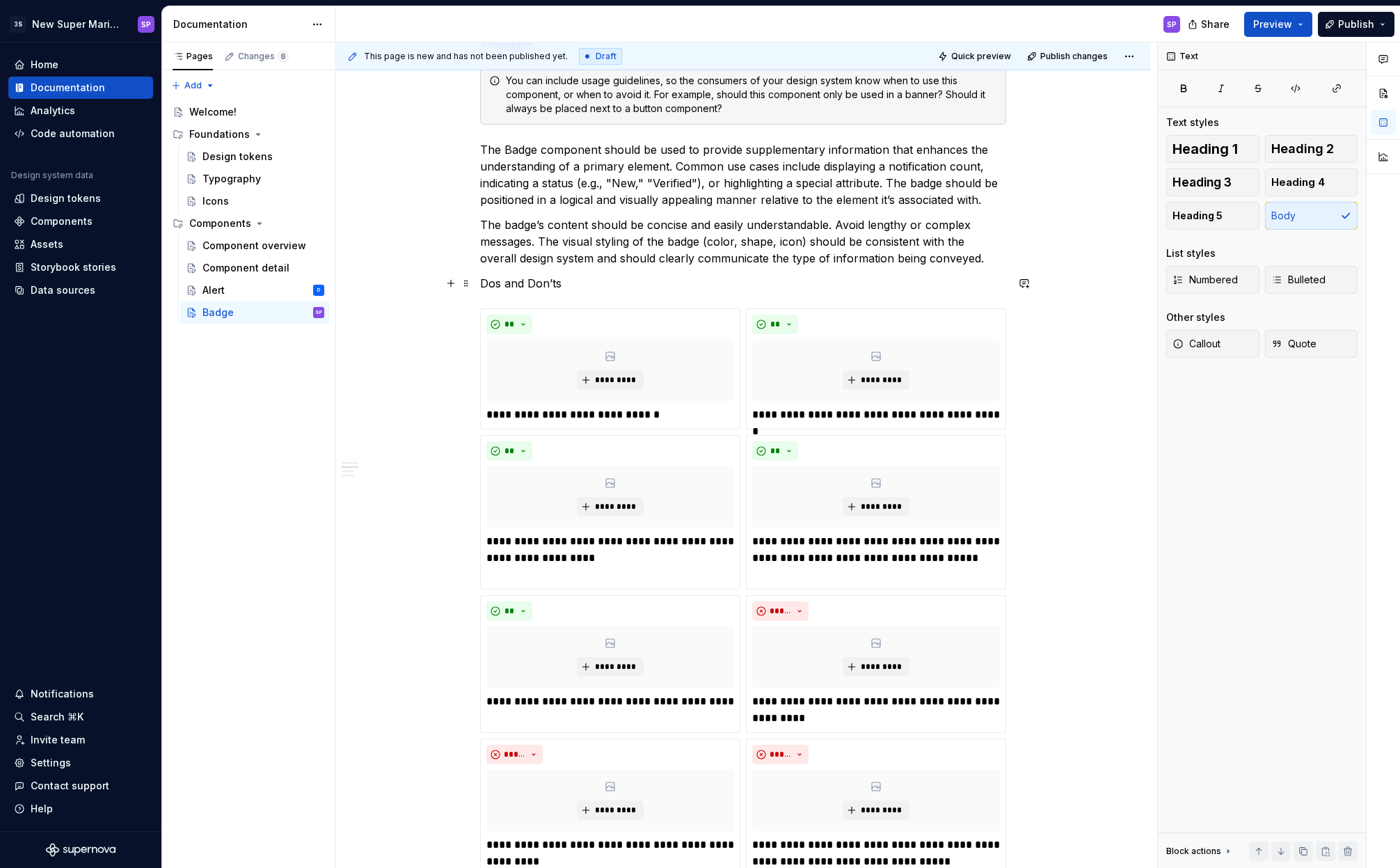
click at [532, 286] on p "Dos and Don’ts" at bounding box center [743, 284] width 526 height 17
click at [521, 263] on button "Text" at bounding box center [531, 257] width 43 height 20
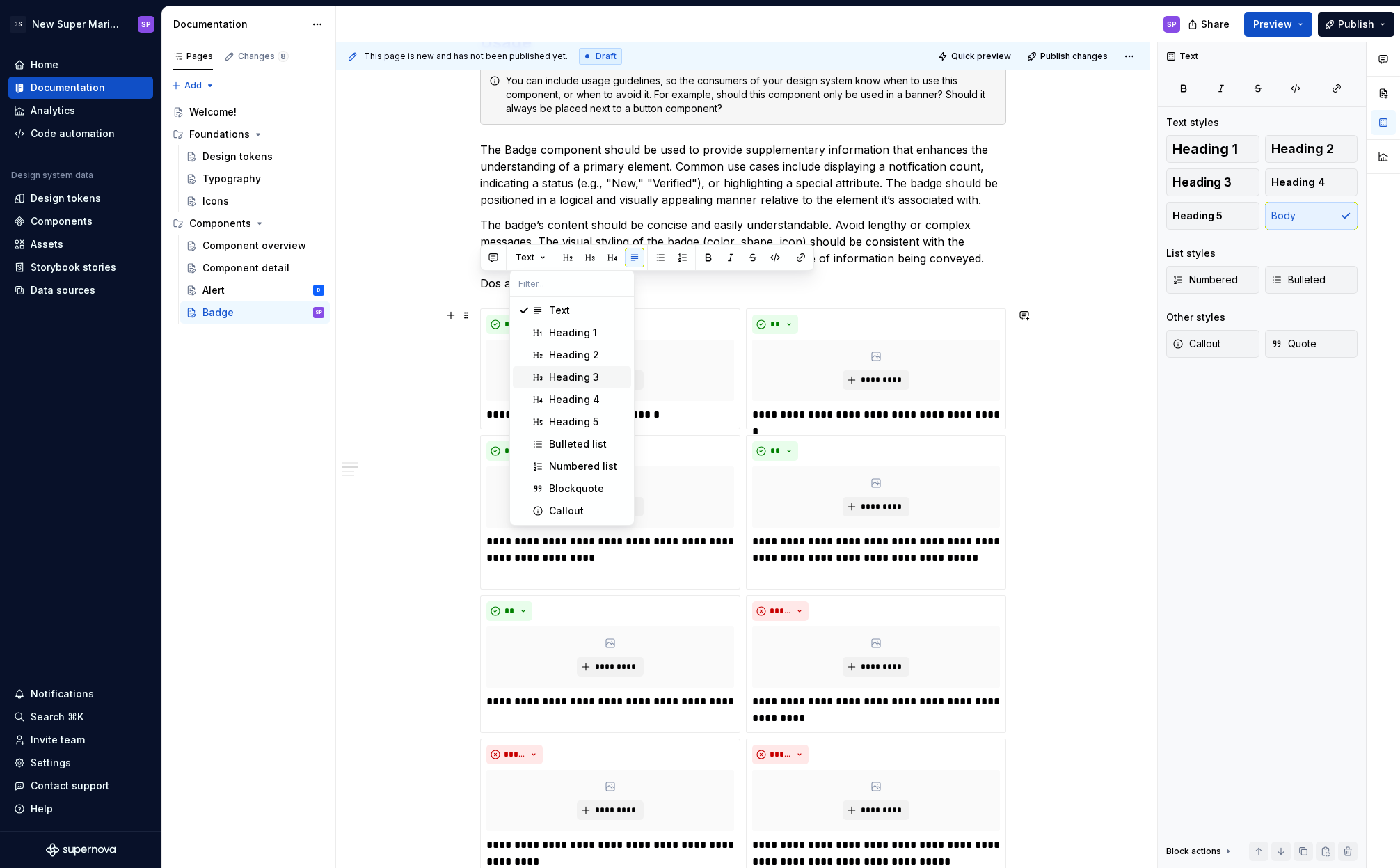
click at [555, 379] on div "Heading 3" at bounding box center [574, 377] width 50 height 14
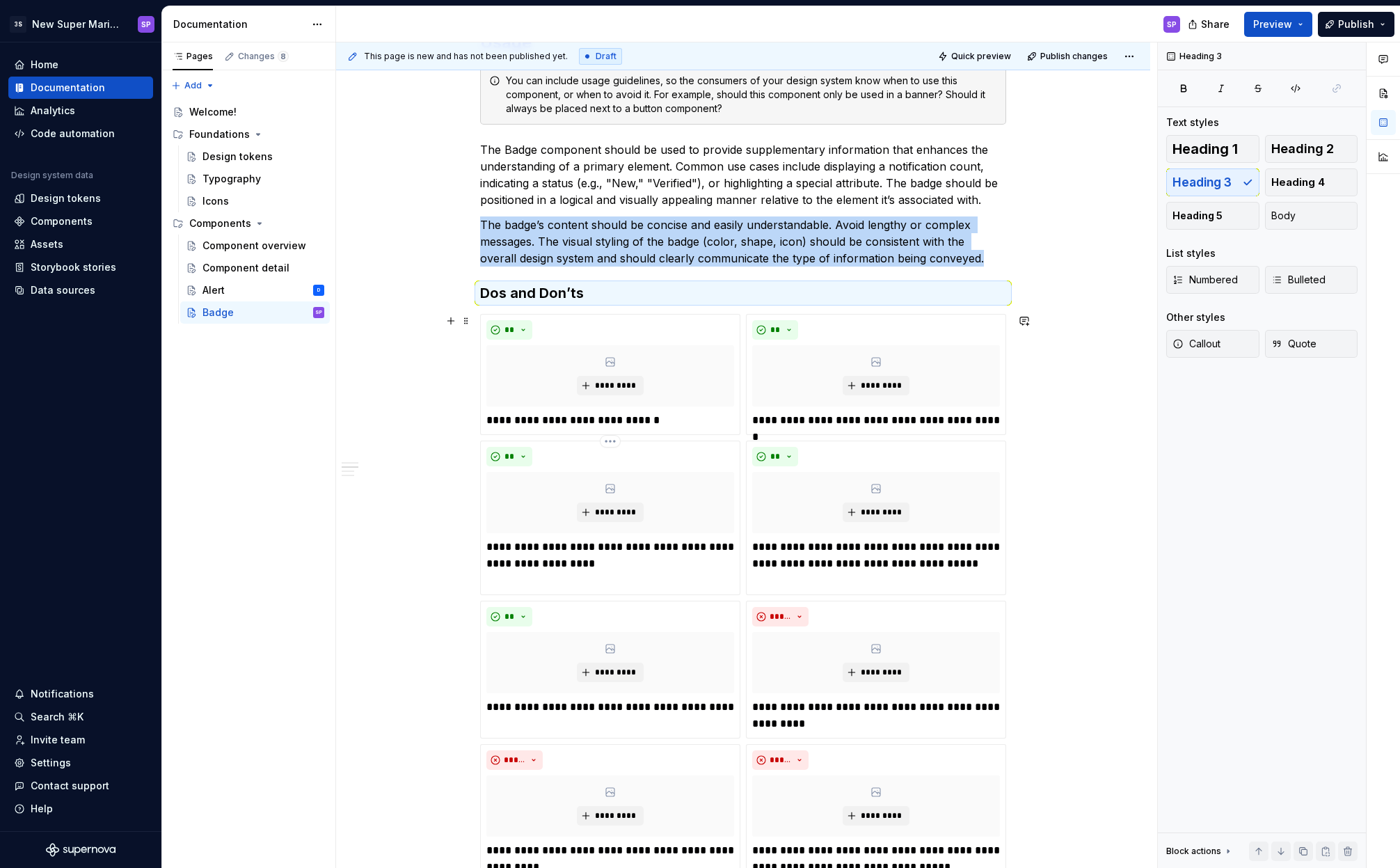
scroll to position [1289, 0]
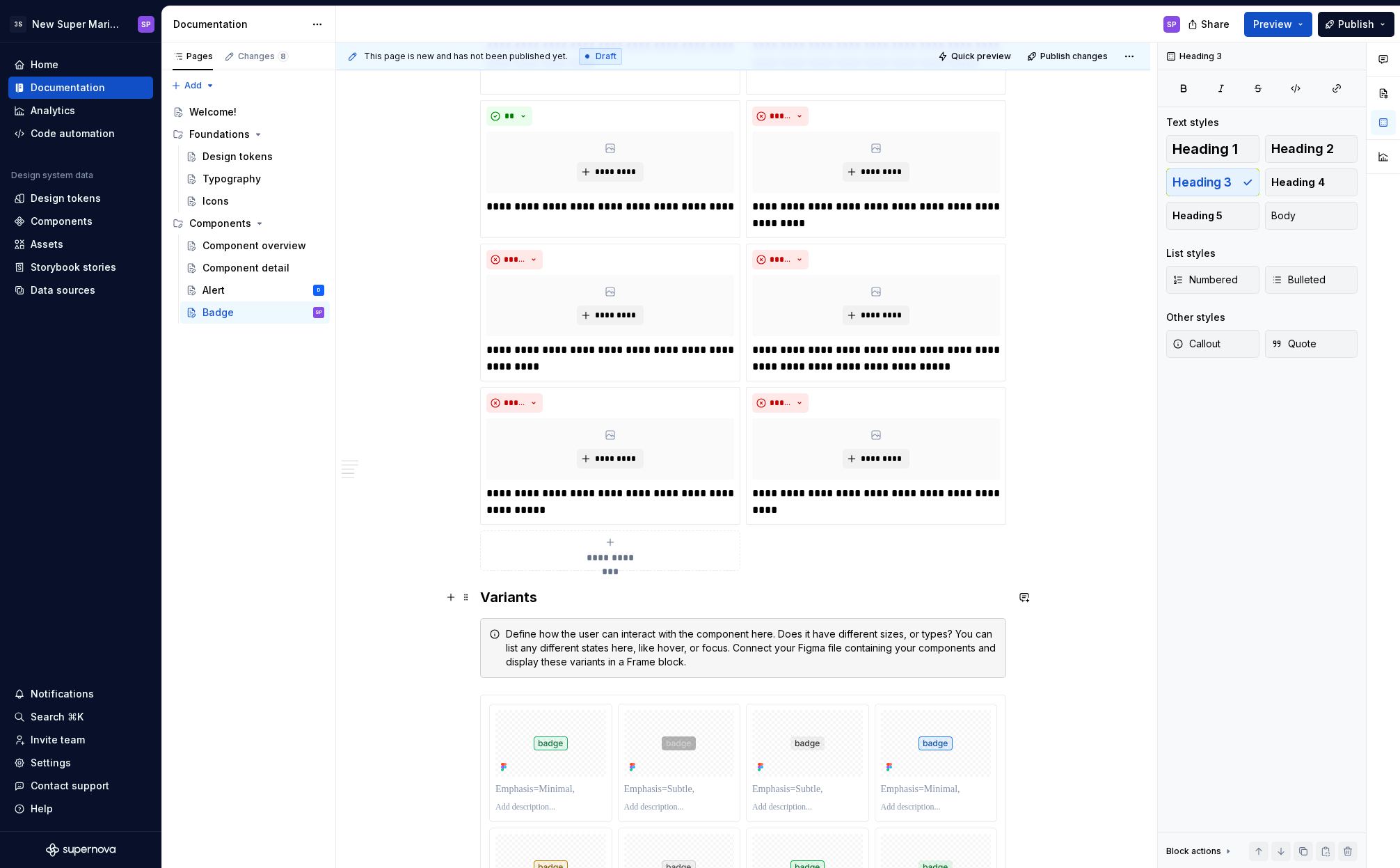
click at [509, 603] on h3 "Variants" at bounding box center [743, 597] width 526 height 20
click at [550, 559] on div "Heading 3" at bounding box center [659, 570] width 357 height 27
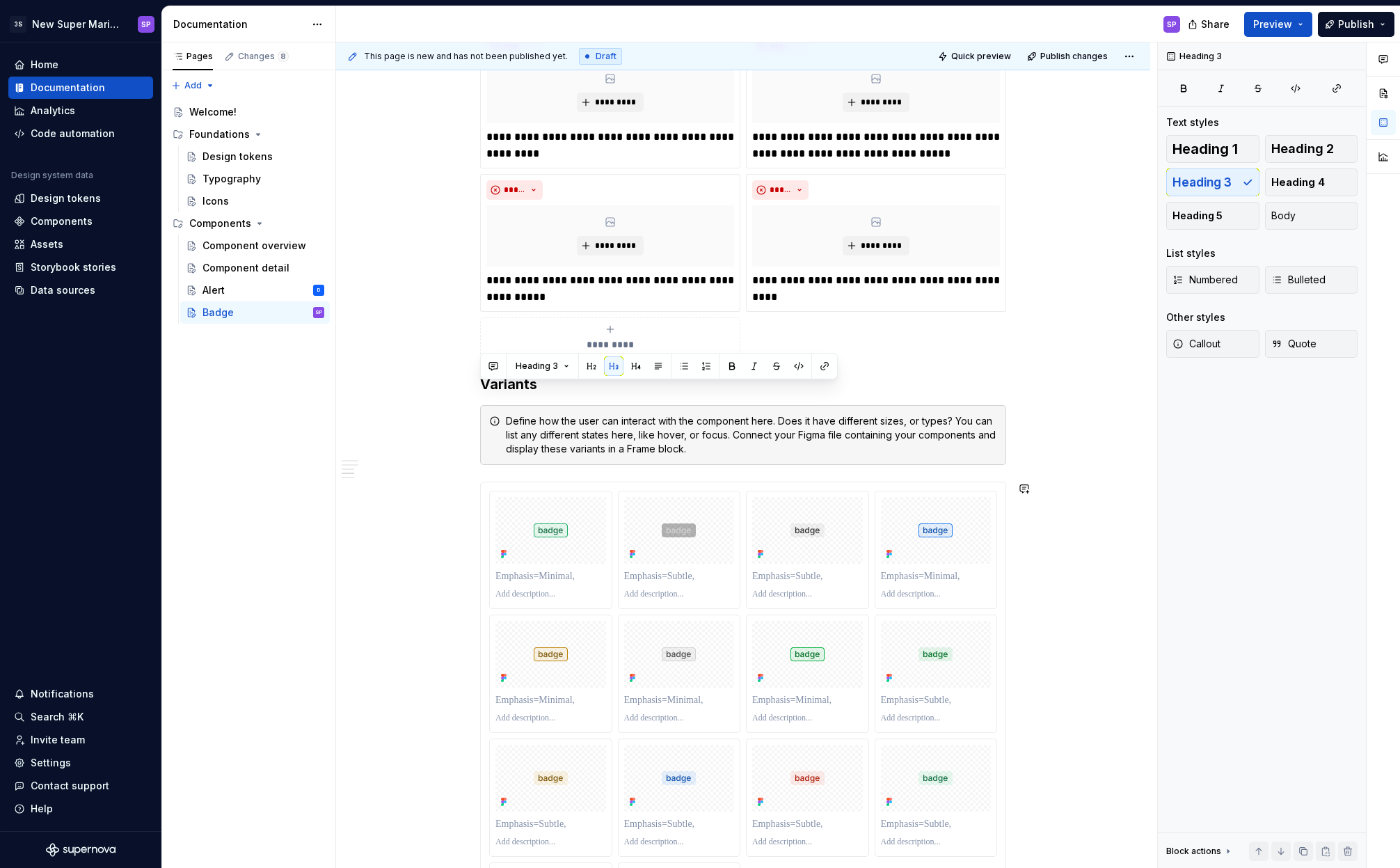
scroll to position [1438, 0]
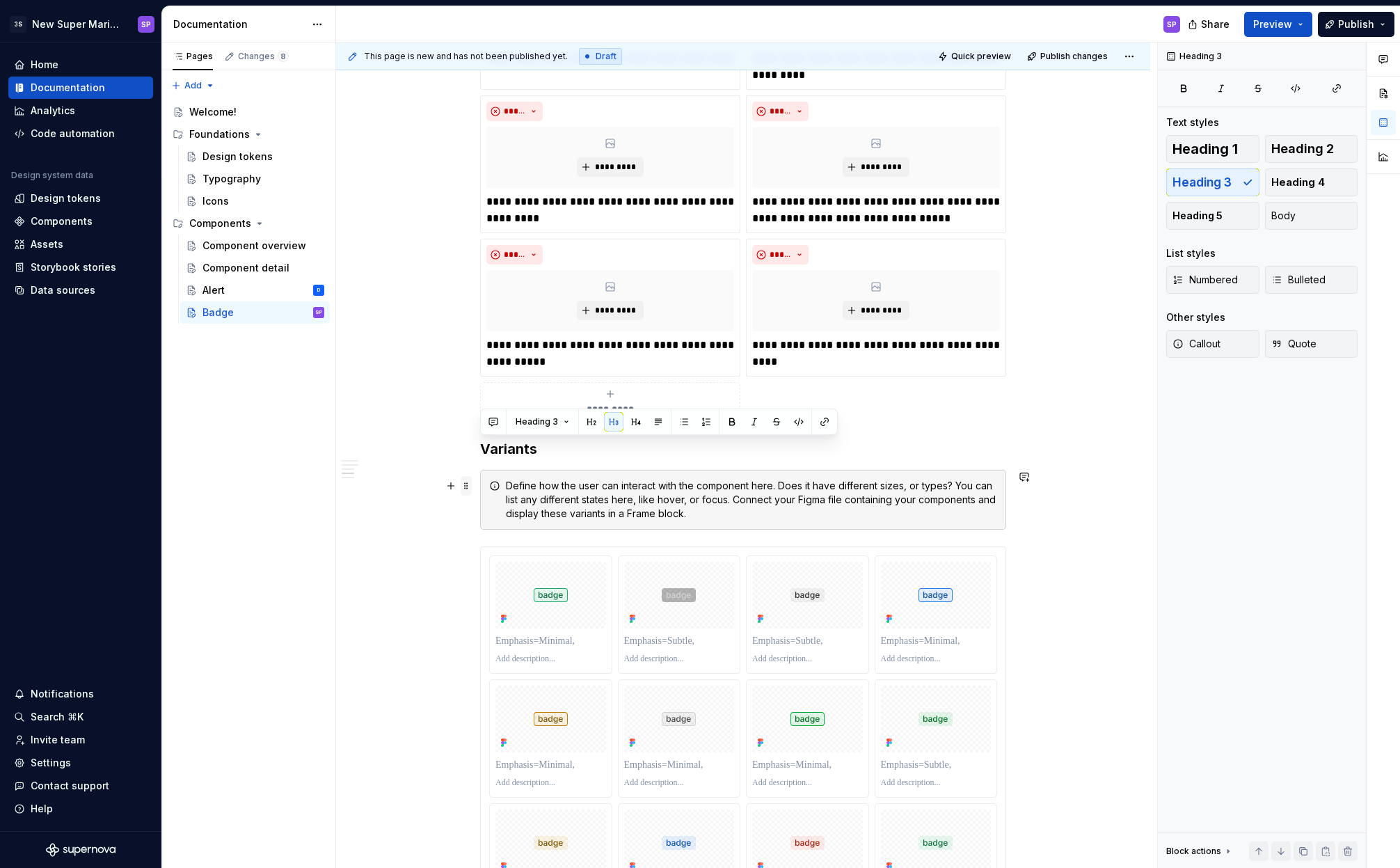
click at [467, 488] on span at bounding box center [466, 486] width 11 height 20
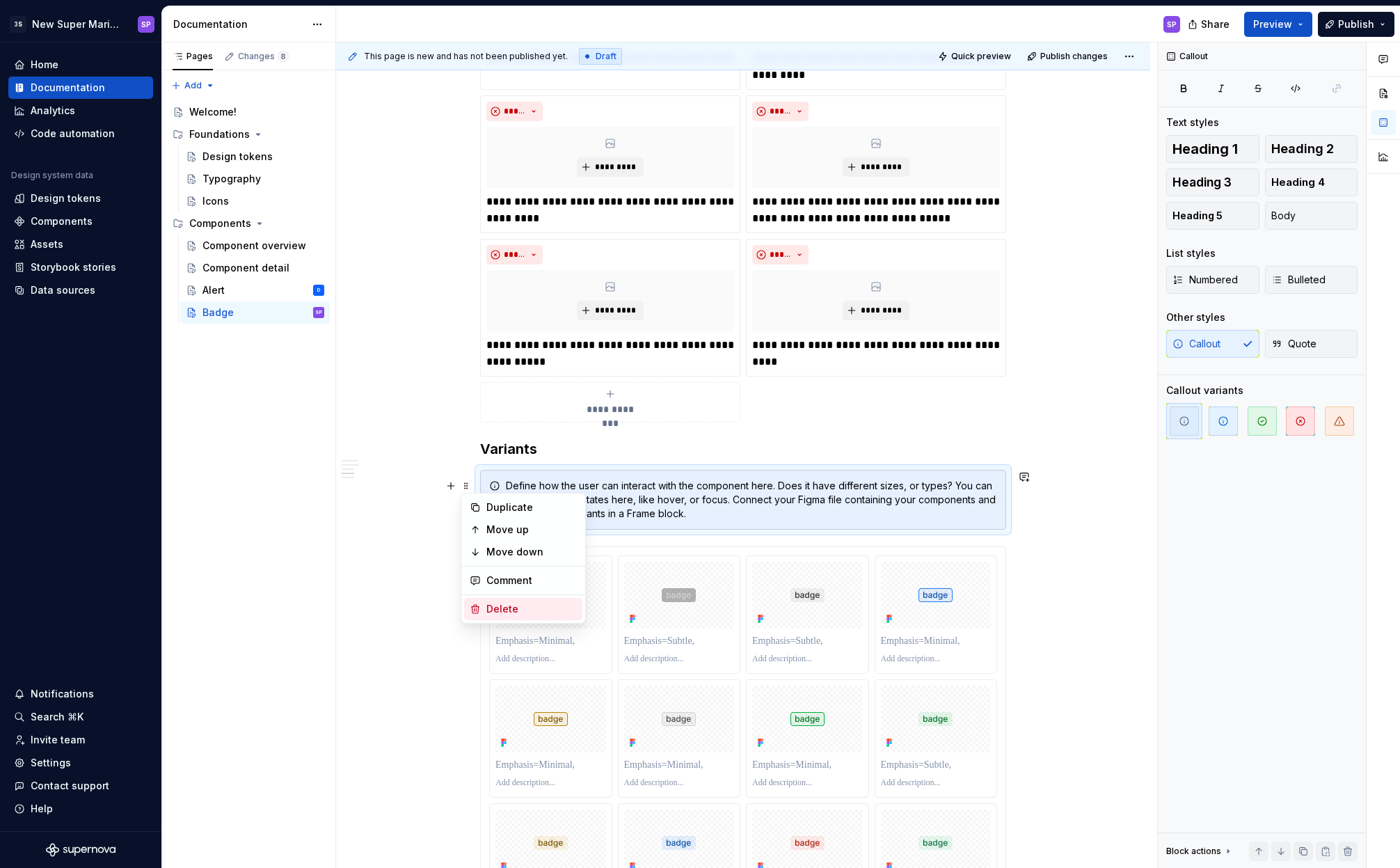
click at [548, 611] on div "Delete" at bounding box center [532, 609] width 91 height 14
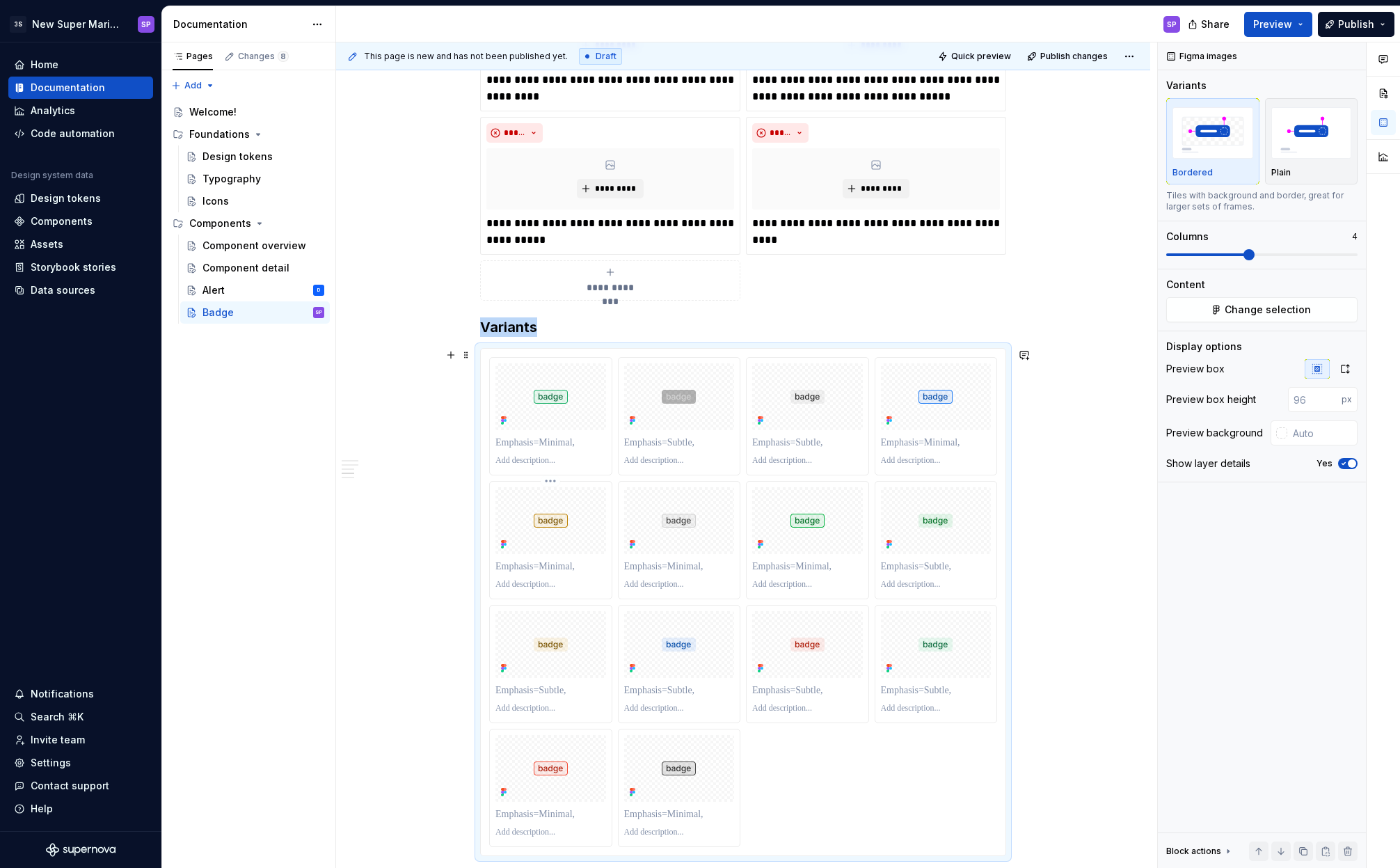
scroll to position [1998, 0]
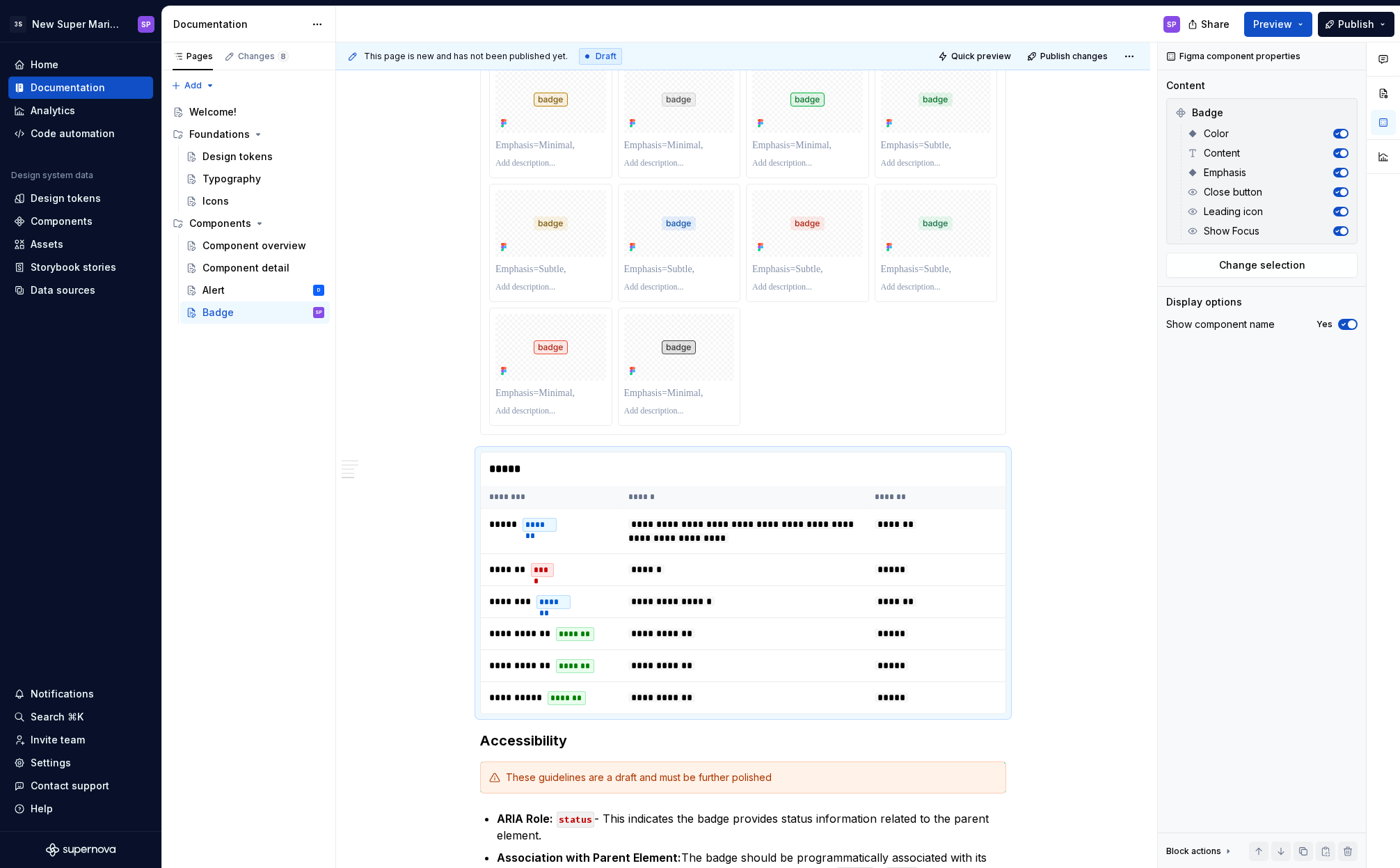
scroll to position [1969, 0]
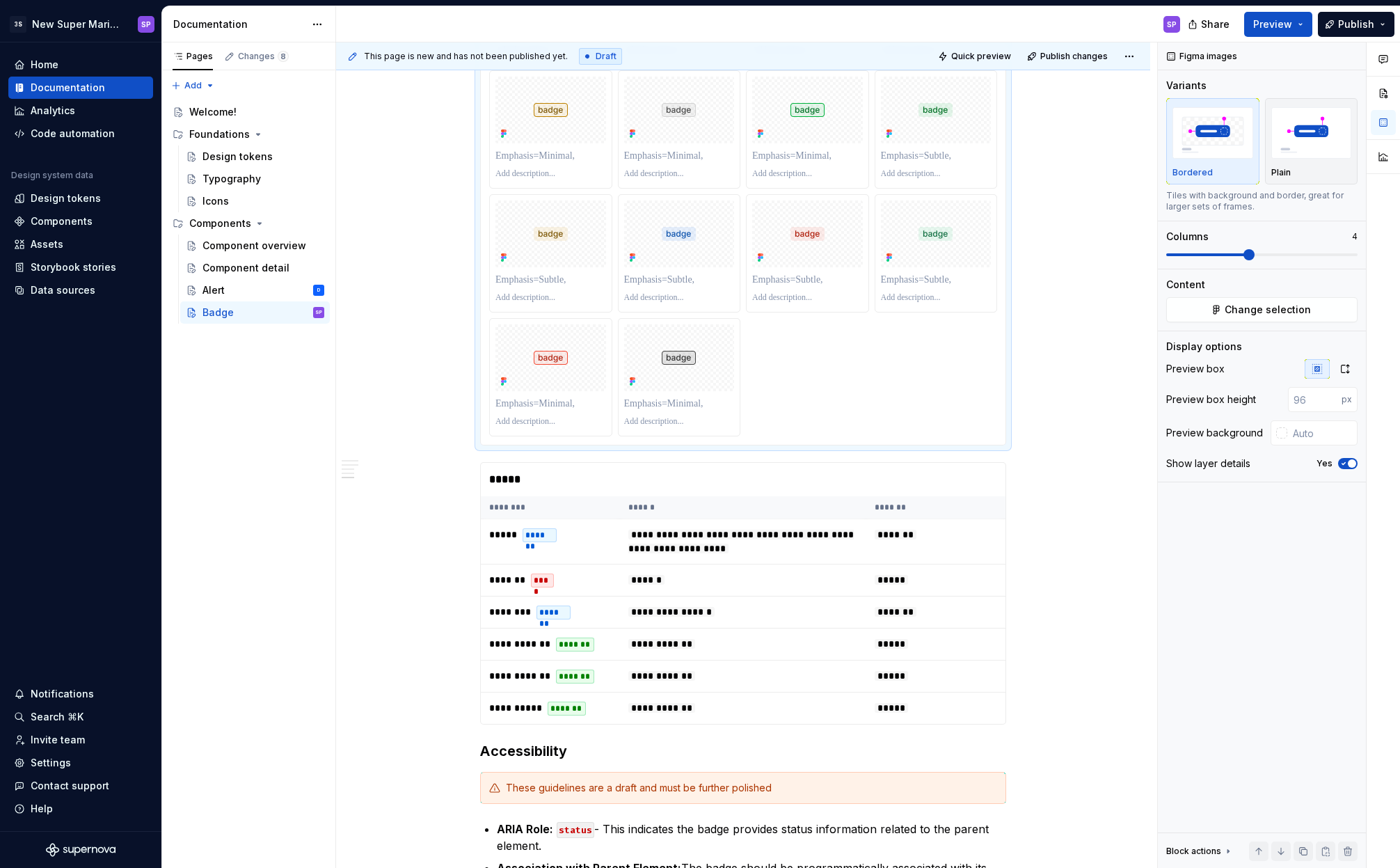
click at [849, 418] on div at bounding box center [743, 191] width 508 height 490
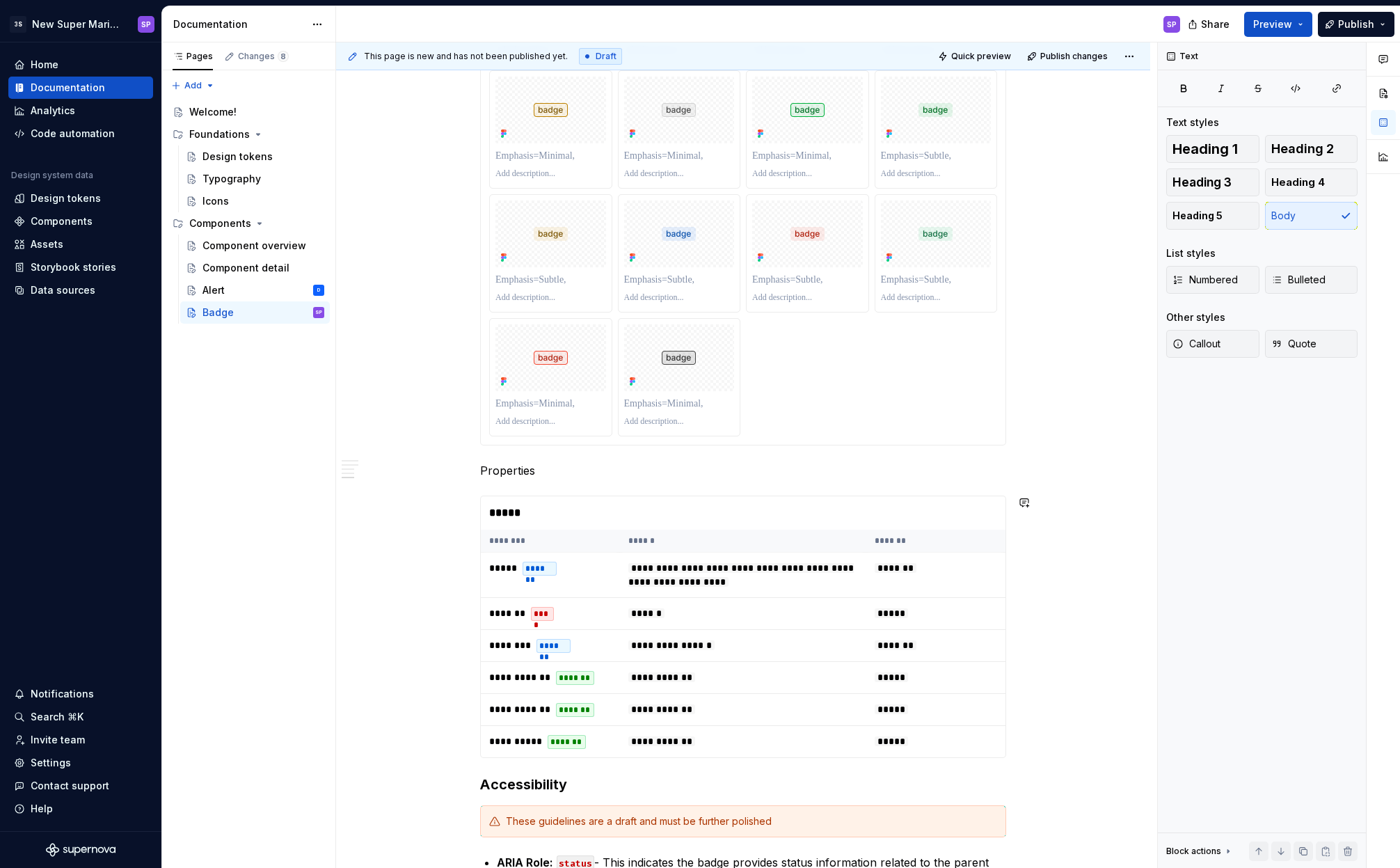
click at [497, 474] on p "Properties" at bounding box center [743, 470] width 526 height 17
click at [530, 446] on span "Text" at bounding box center [525, 445] width 19 height 11
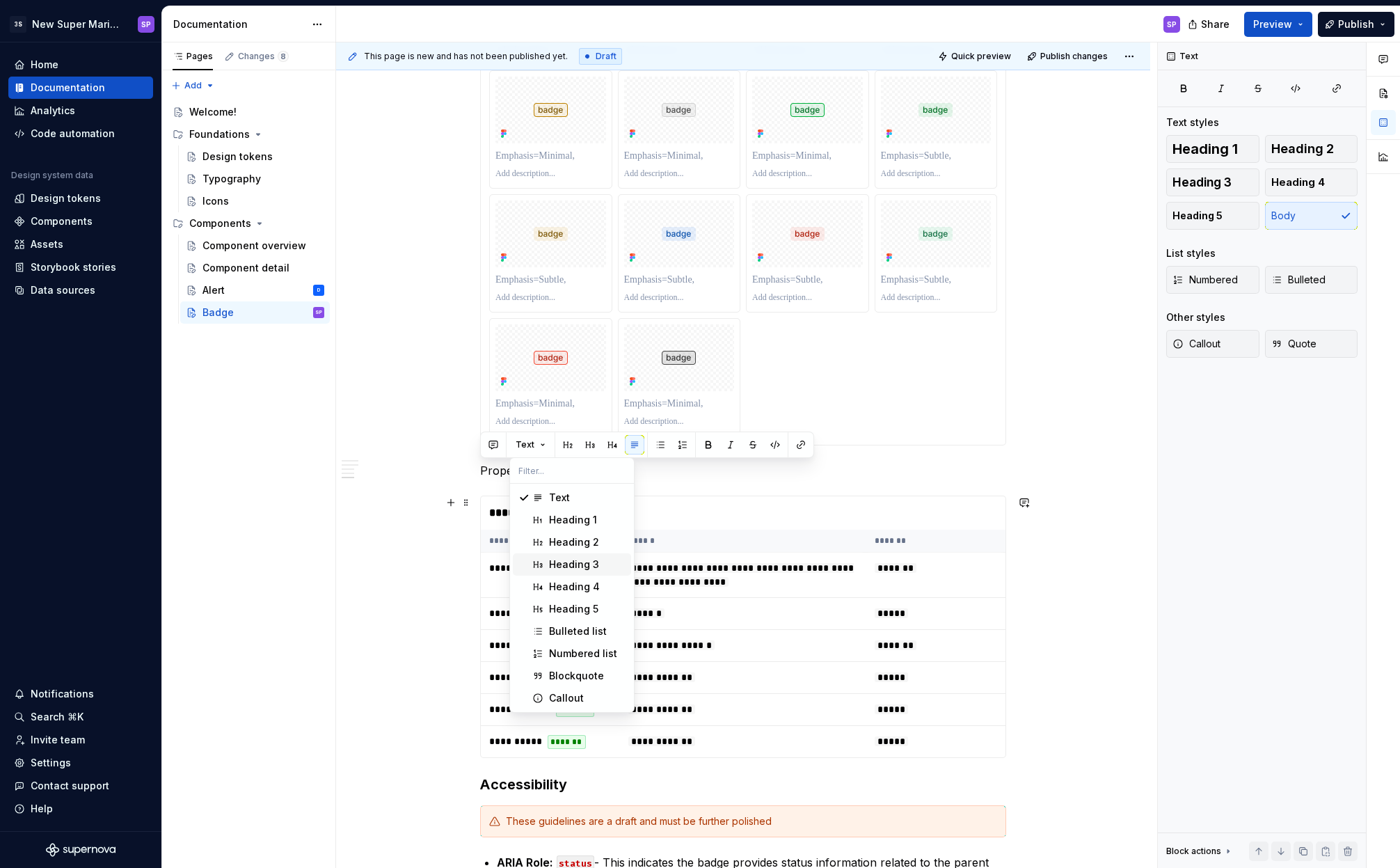
click at [549, 570] on div "Heading 3" at bounding box center [574, 564] width 50 height 14
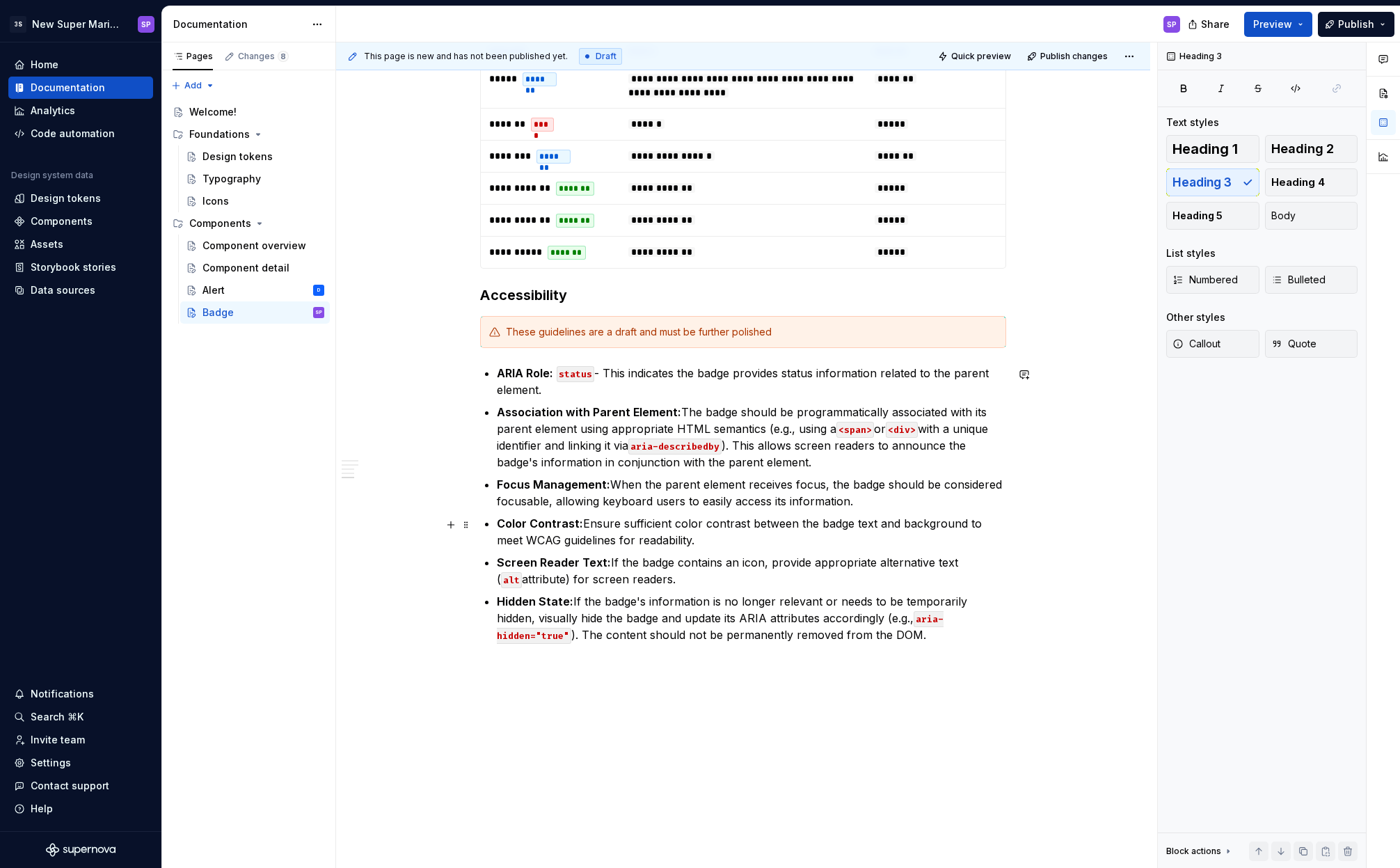
scroll to position [2465, 0]
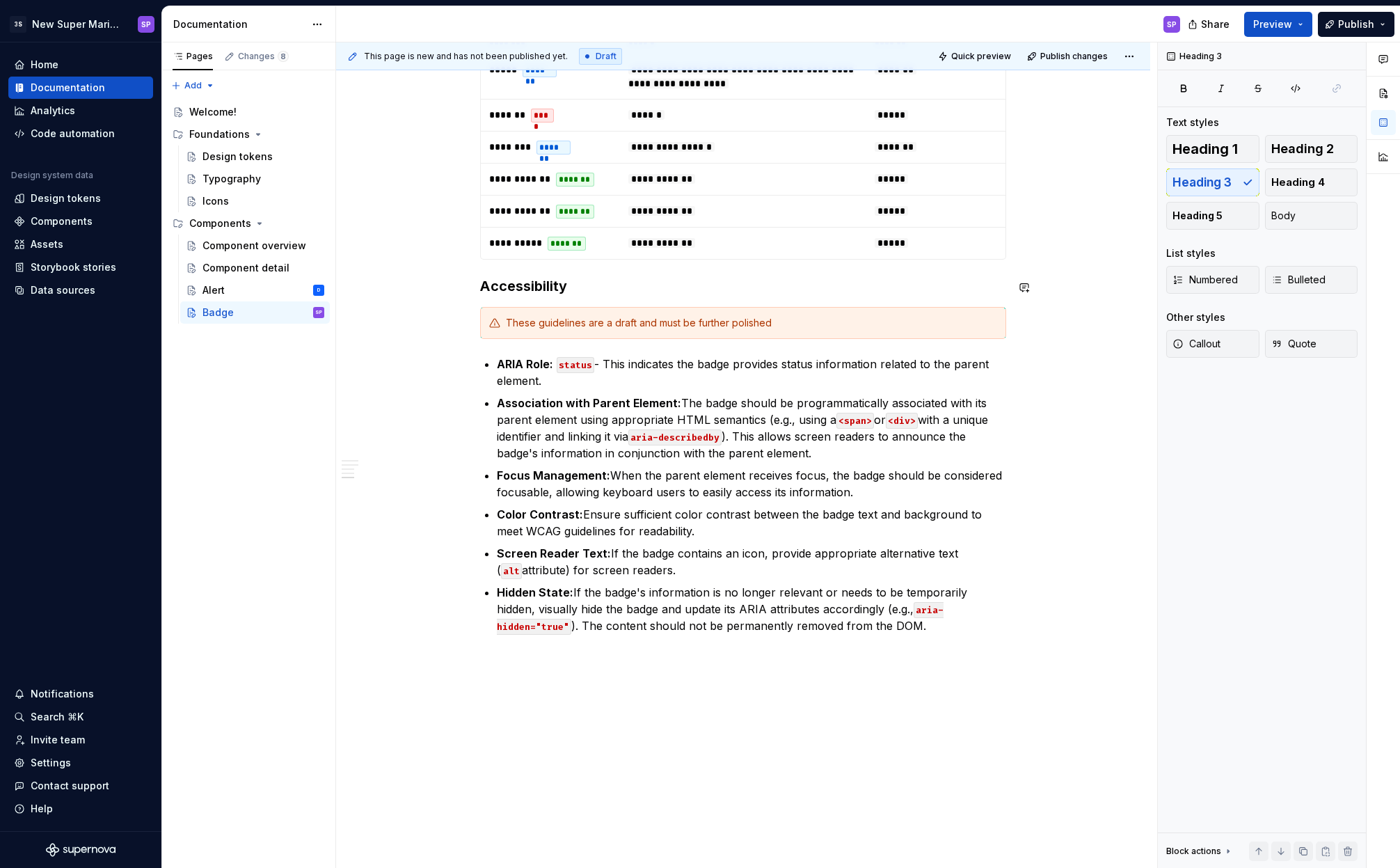
click at [527, 290] on h3 "Accessibility" at bounding box center [743, 286] width 526 height 20
click at [544, 266] on button "Heading 3" at bounding box center [542, 260] width 66 height 20
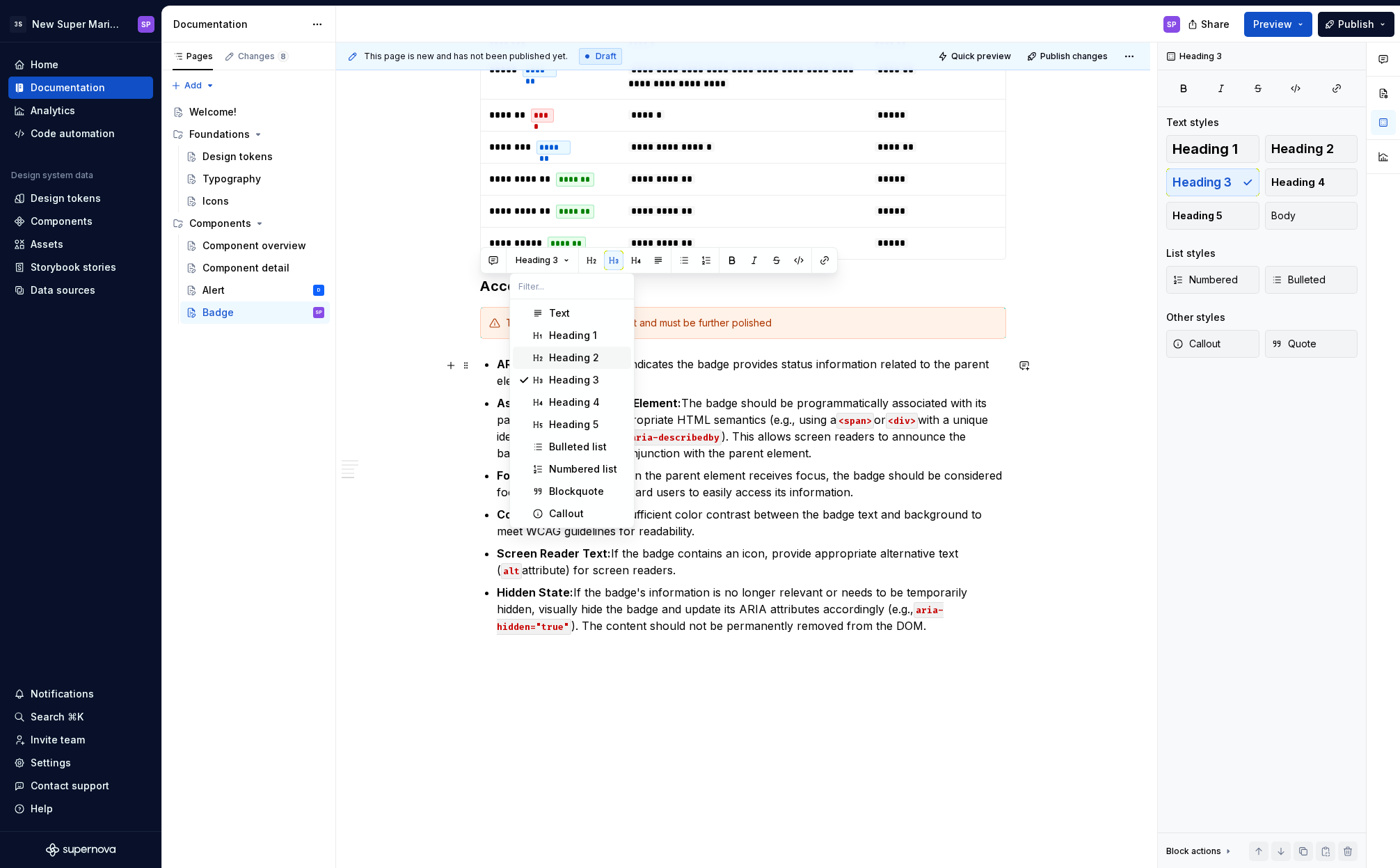
click at [560, 365] on span "Heading 2" at bounding box center [572, 357] width 118 height 22
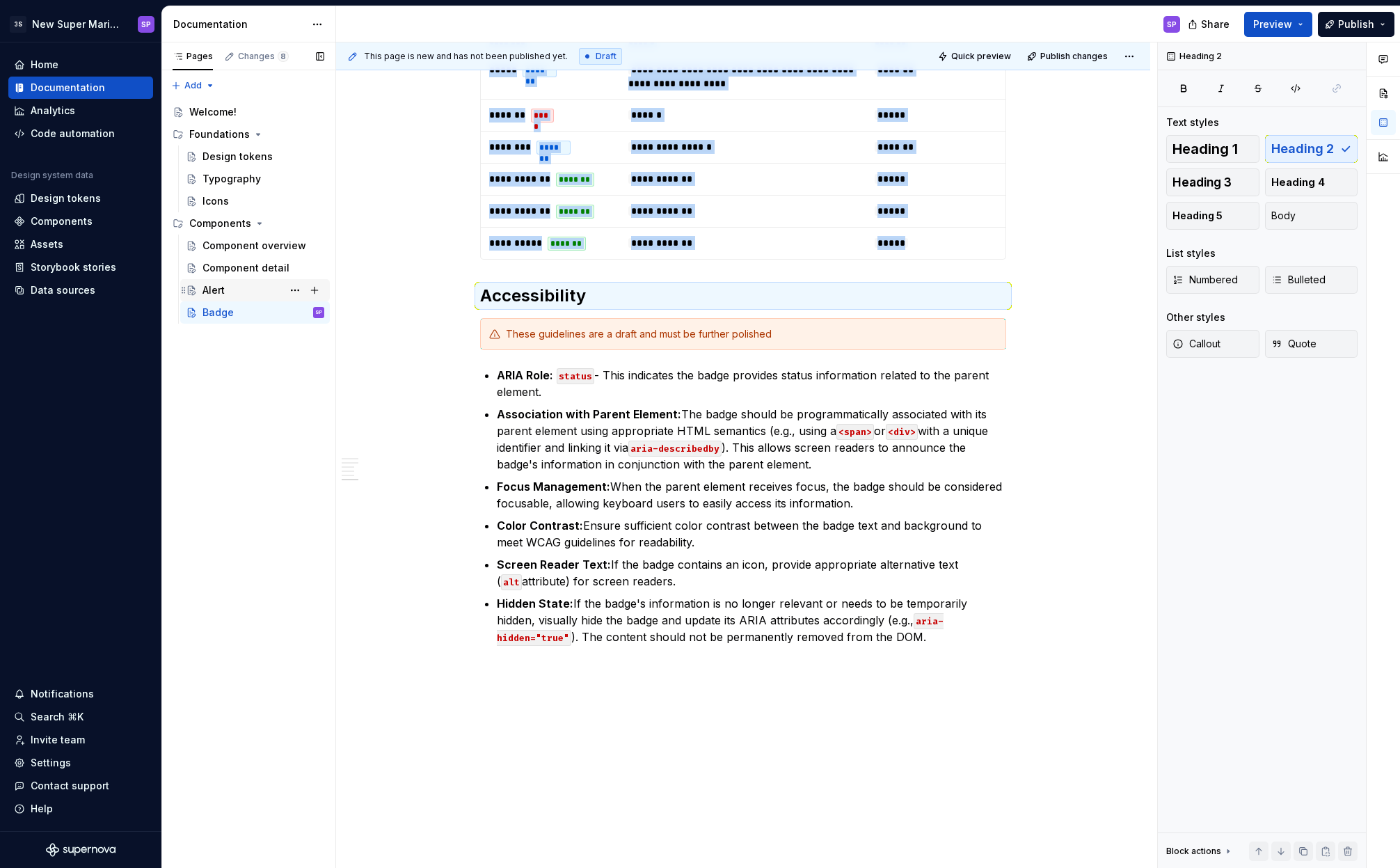
click at [230, 286] on div "Alert D" at bounding box center [263, 290] width 121 height 20
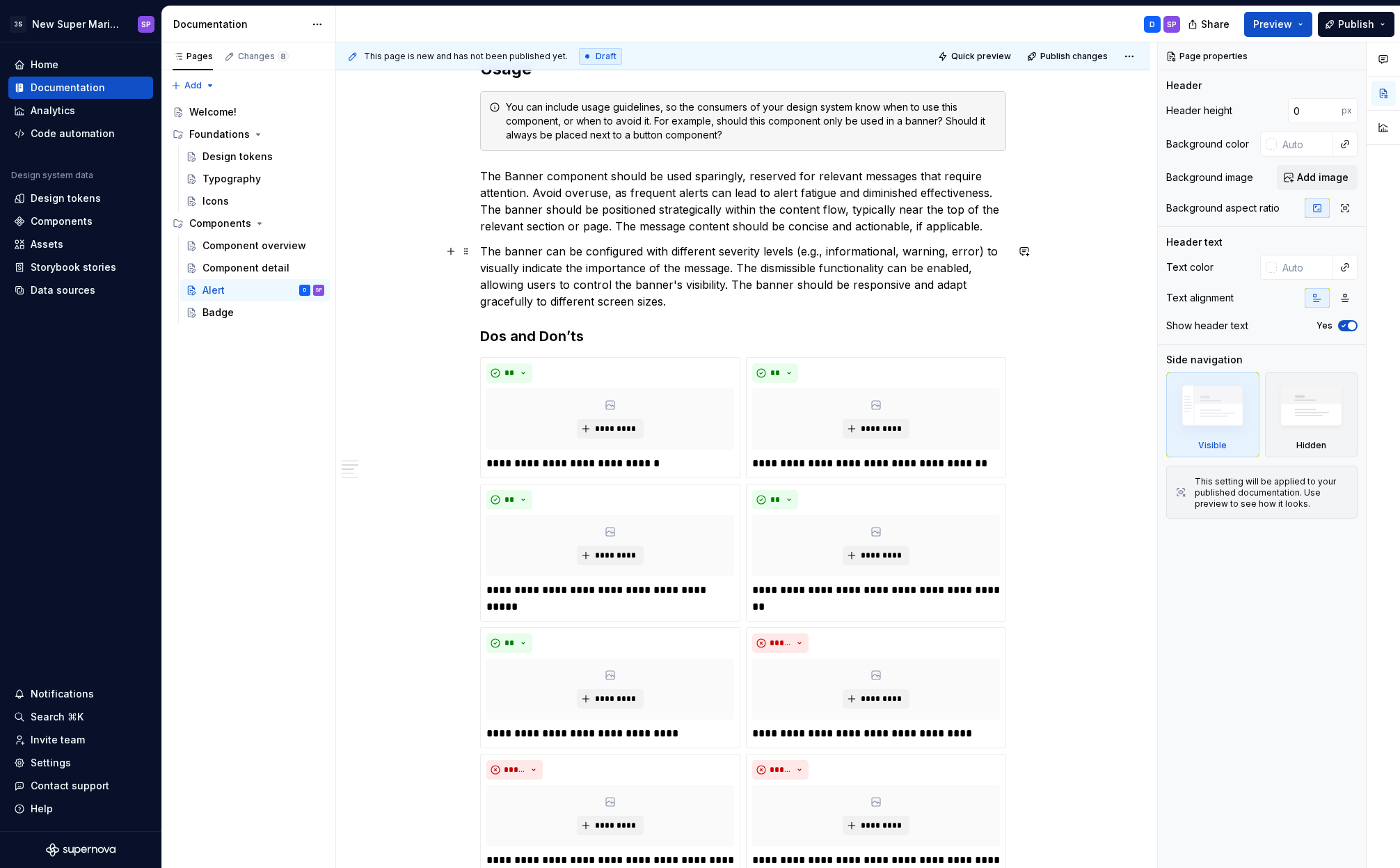
scroll to position [311, 0]
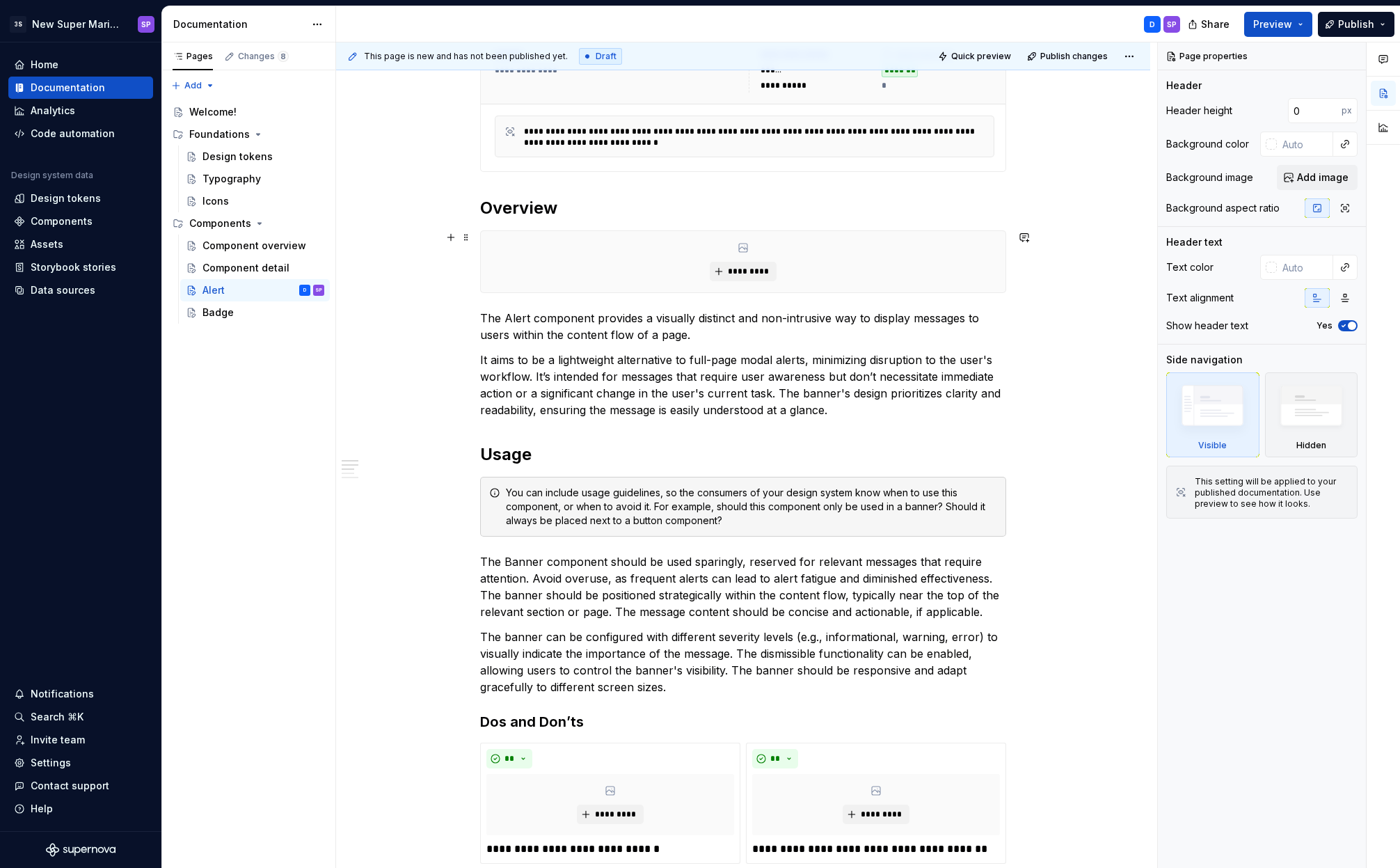
type textarea "*"
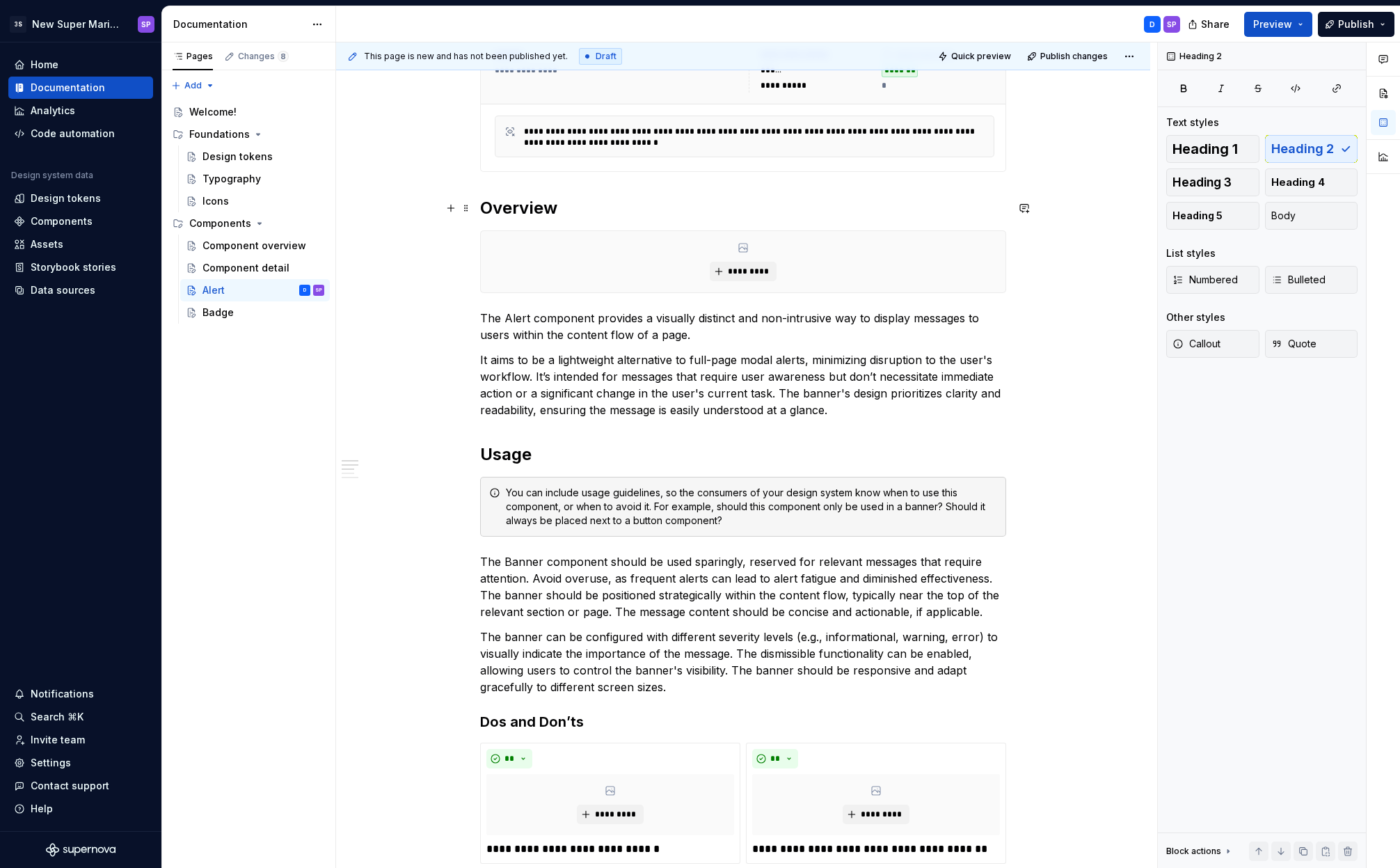
click at [529, 206] on h2 "Overview" at bounding box center [743, 208] width 526 height 22
click at [498, 458] on h2 "Usage" at bounding box center [743, 454] width 526 height 22
click at [503, 457] on h2 "Usage" at bounding box center [743, 454] width 526 height 22
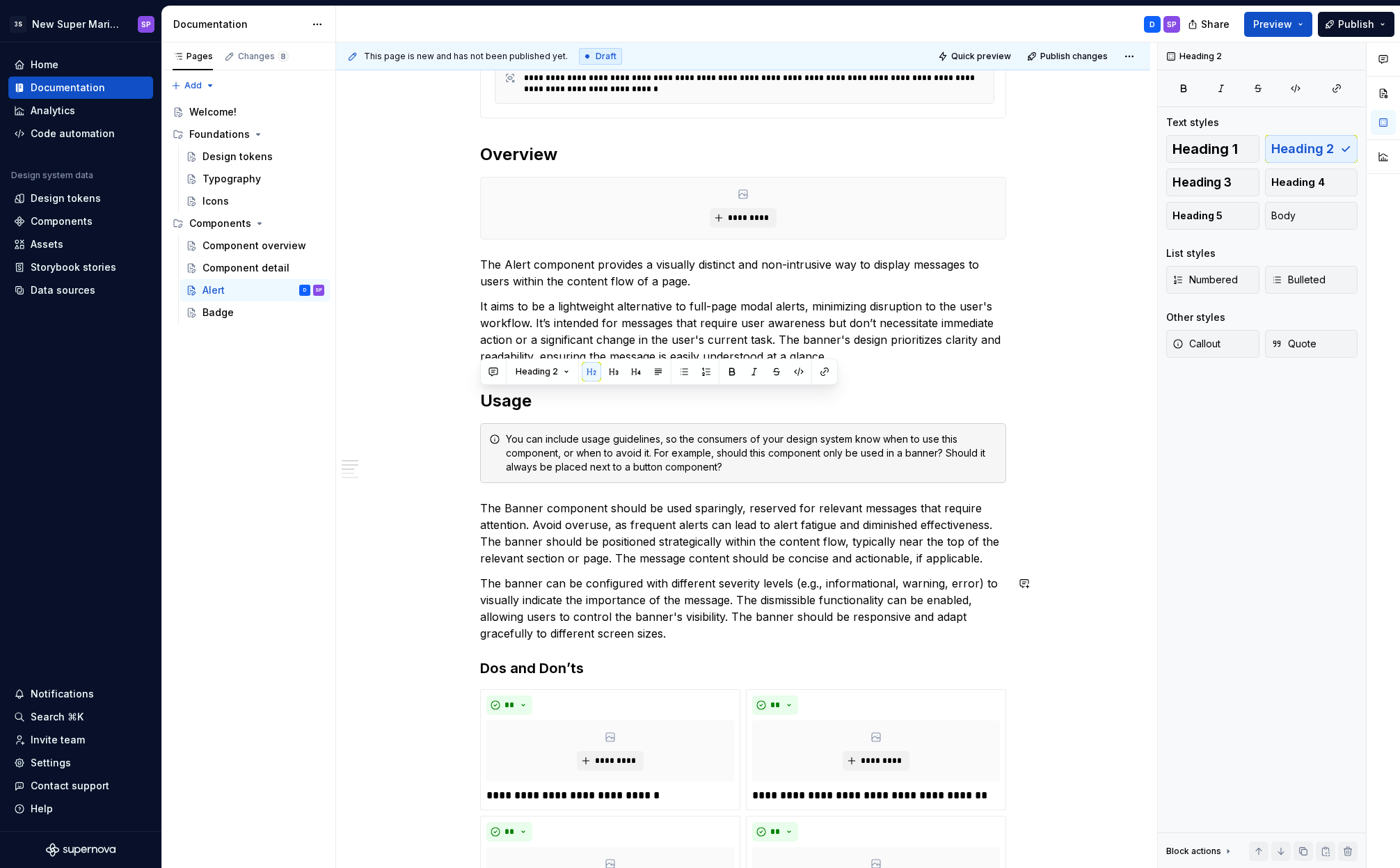
click at [521, 666] on h3 "Dos and Don’ts" at bounding box center [743, 668] width 526 height 20
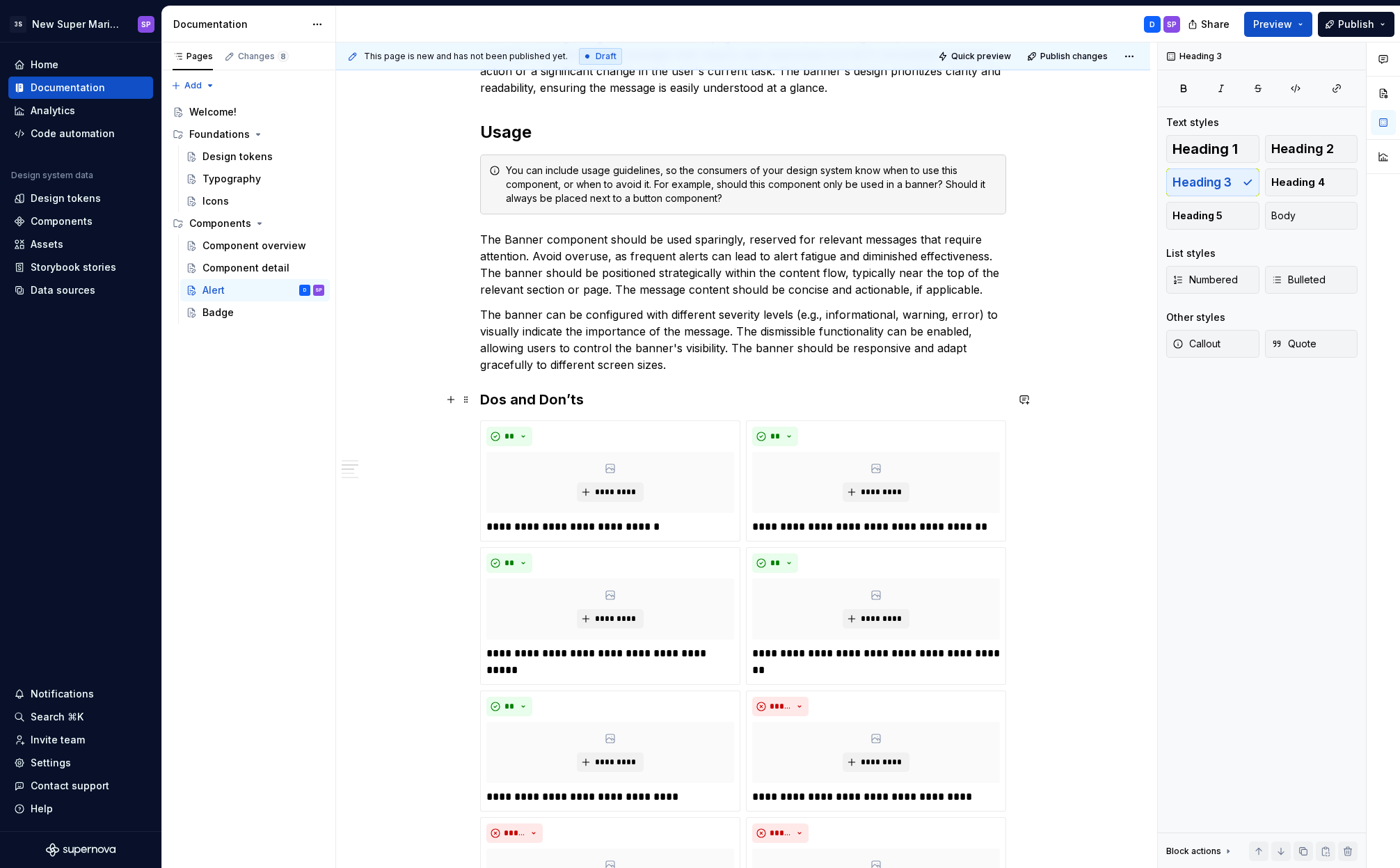
click at [538, 395] on h3 "Dos and Don’ts" at bounding box center [743, 399] width 526 height 20
copy h3 "Dos and Don’ts"
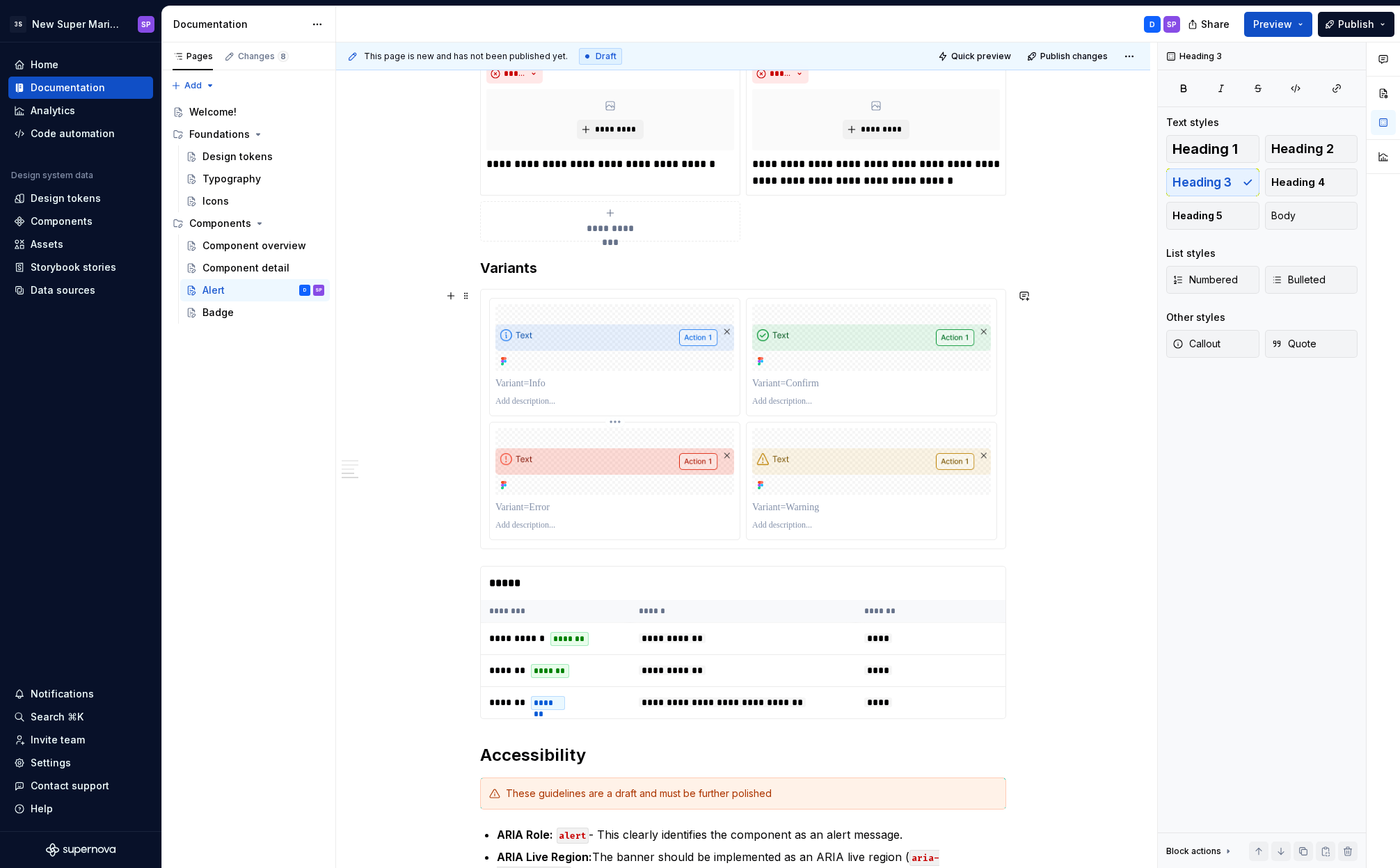
scroll to position [1739, 0]
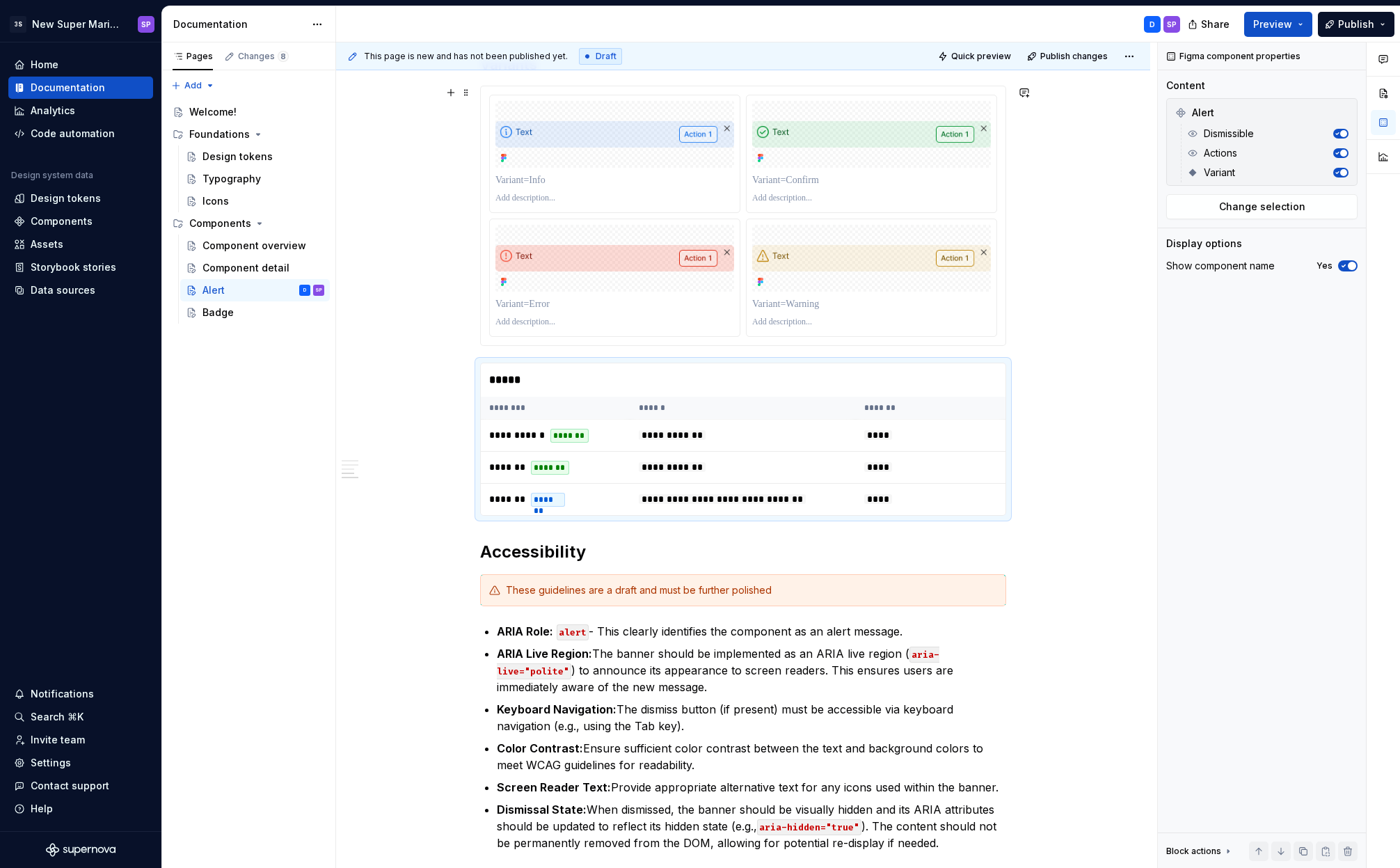
click at [449, 365] on button "button" at bounding box center [450, 369] width 20 height 20
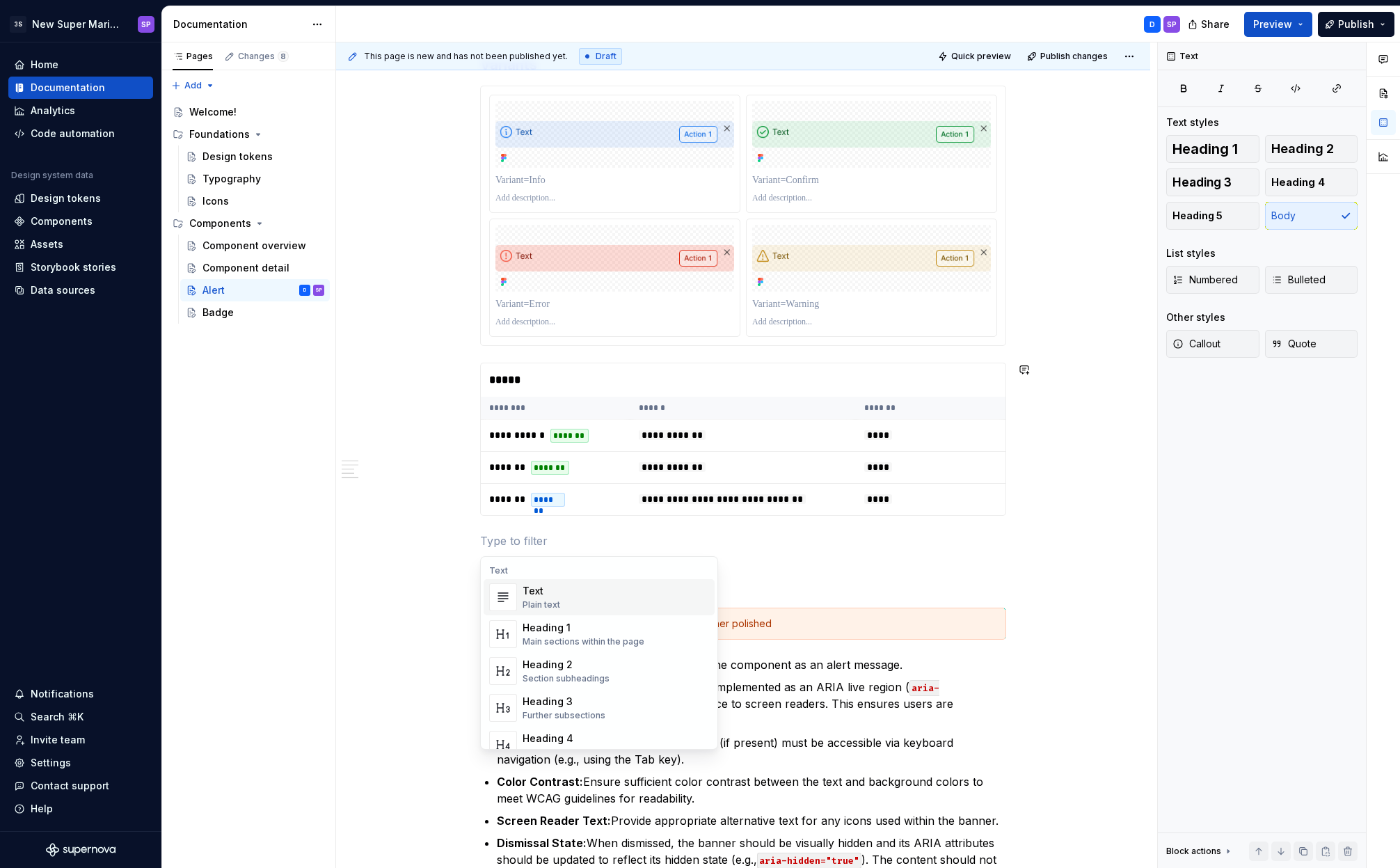
paste div
click at [541, 540] on p "Dos and Don’ts" at bounding box center [743, 541] width 526 height 17
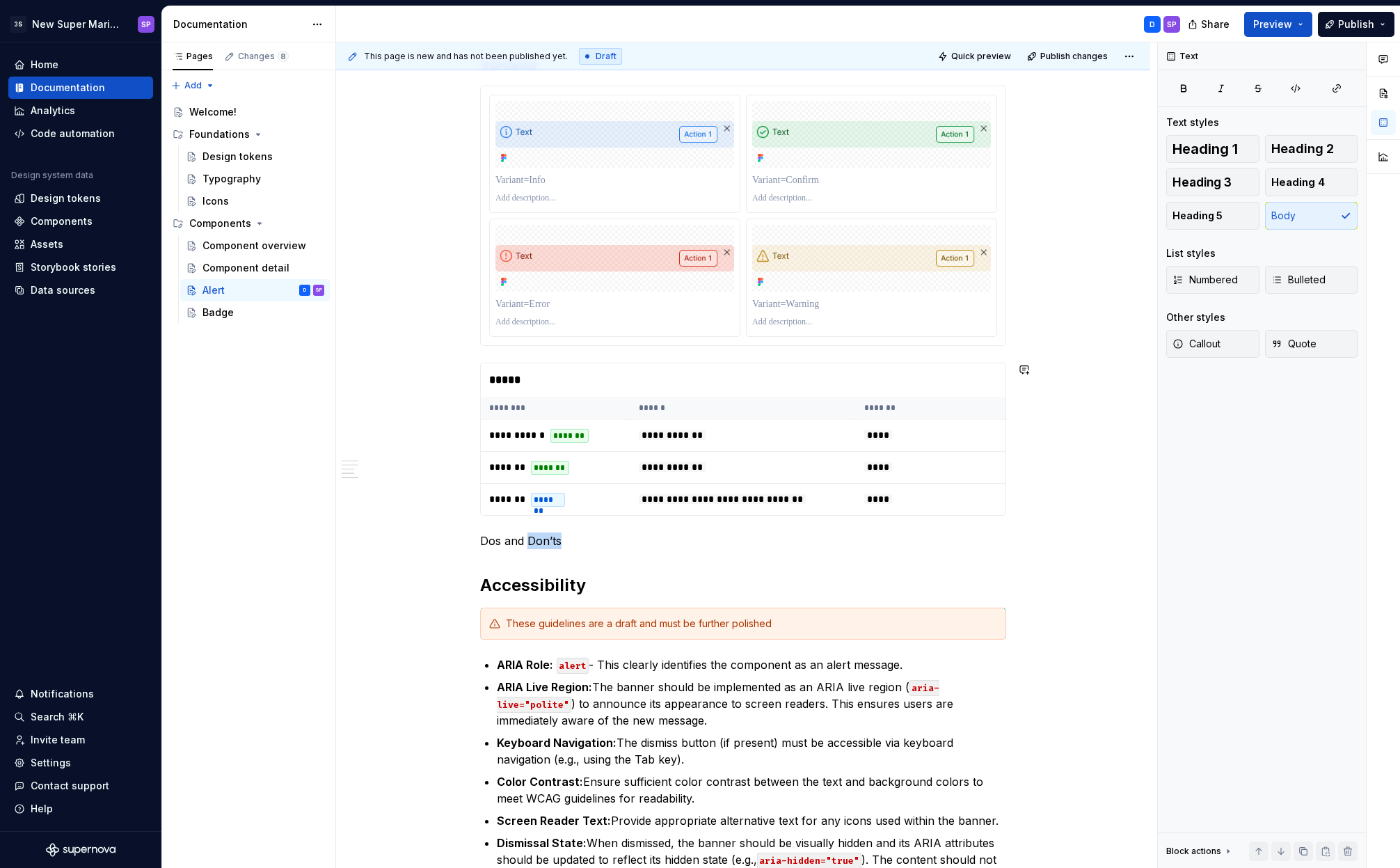
click at [541, 540] on p "Dos and Don’ts" at bounding box center [743, 541] width 526 height 17
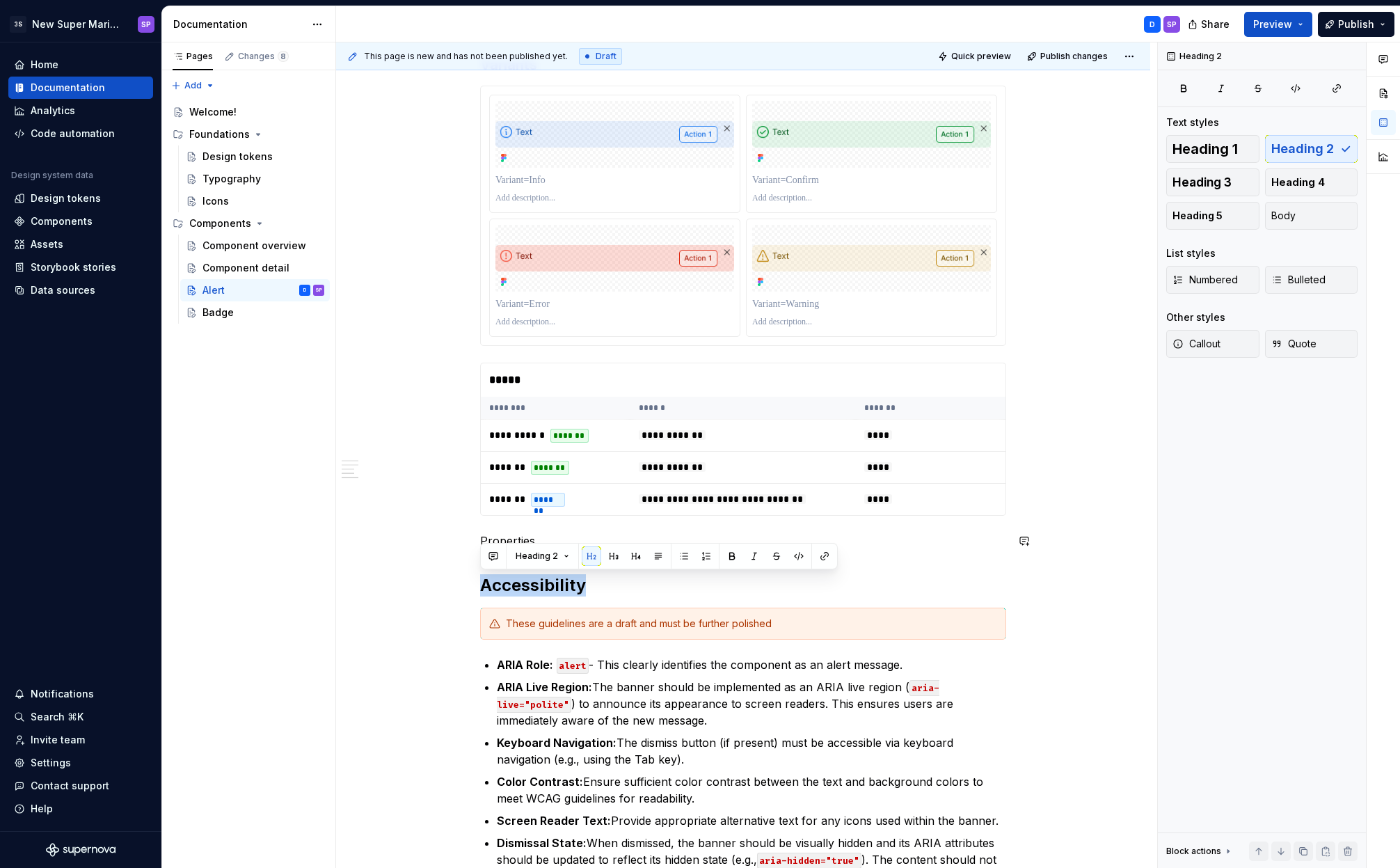
click at [521, 541] on p "Properties" at bounding box center [743, 541] width 526 height 17
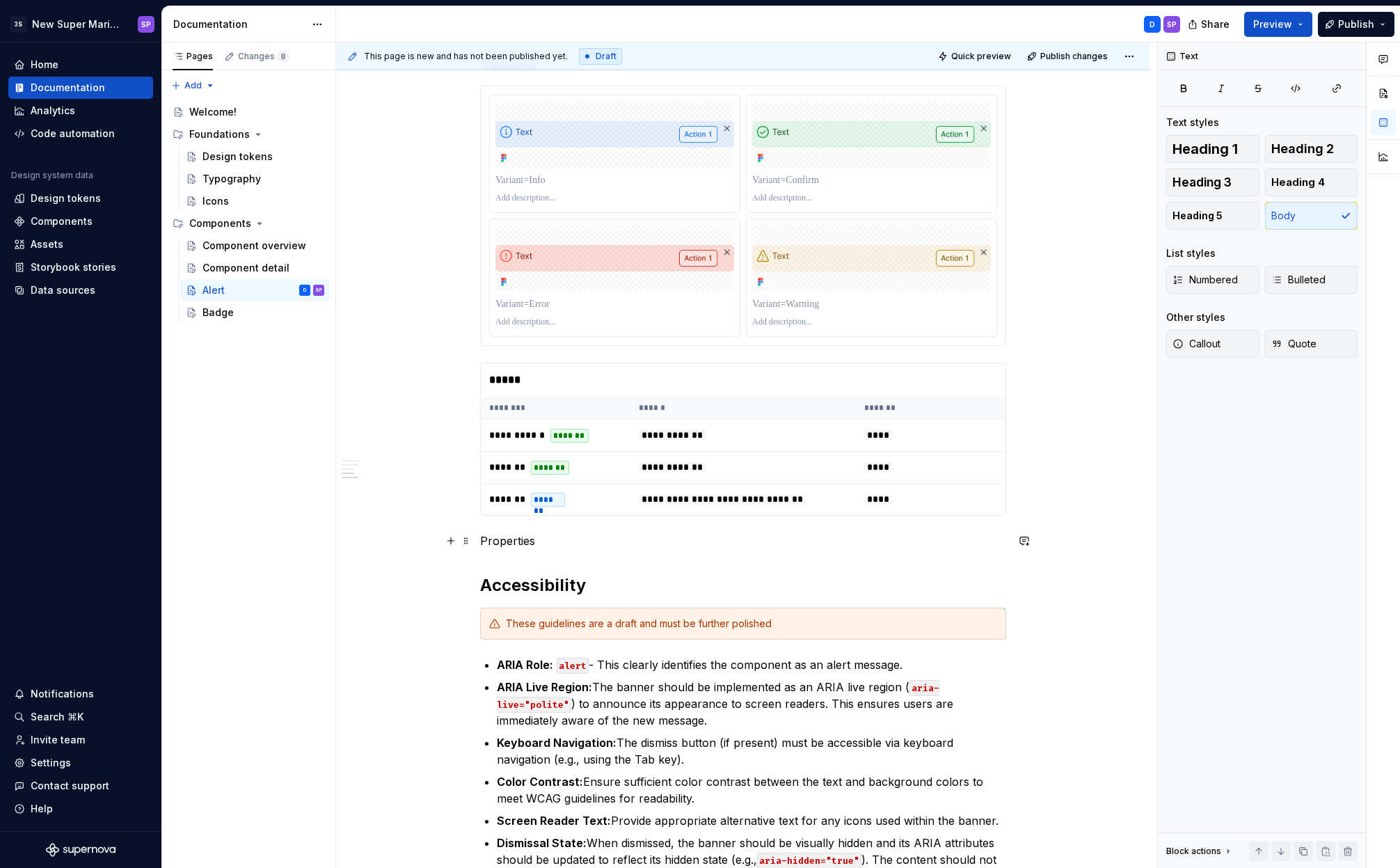
click at [519, 540] on p "Properties" at bounding box center [743, 541] width 526 height 17
click at [537, 511] on button "Text" at bounding box center [531, 515] width 43 height 20
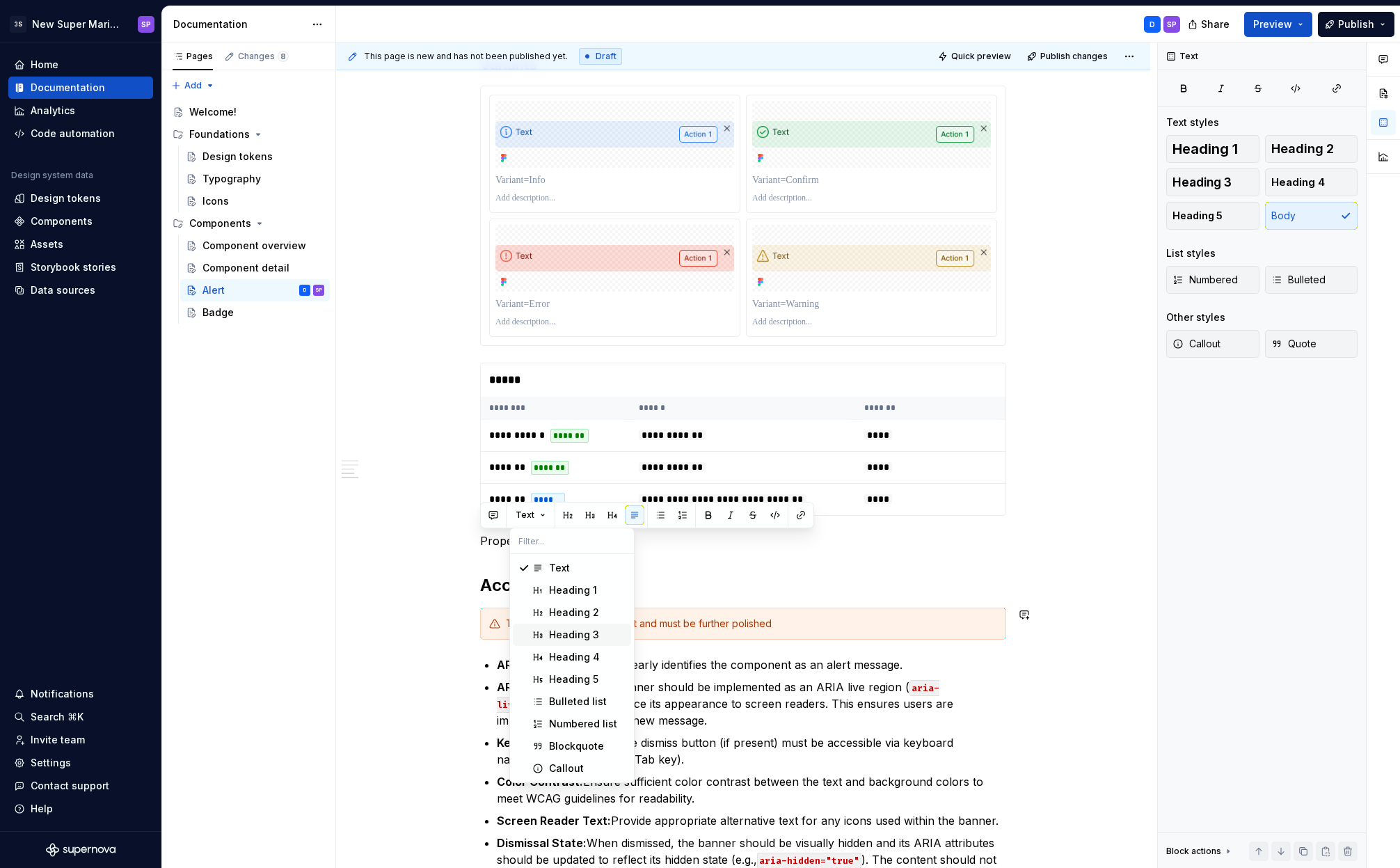
click at [549, 641] on div "Heading 3" at bounding box center [574, 635] width 50 height 14
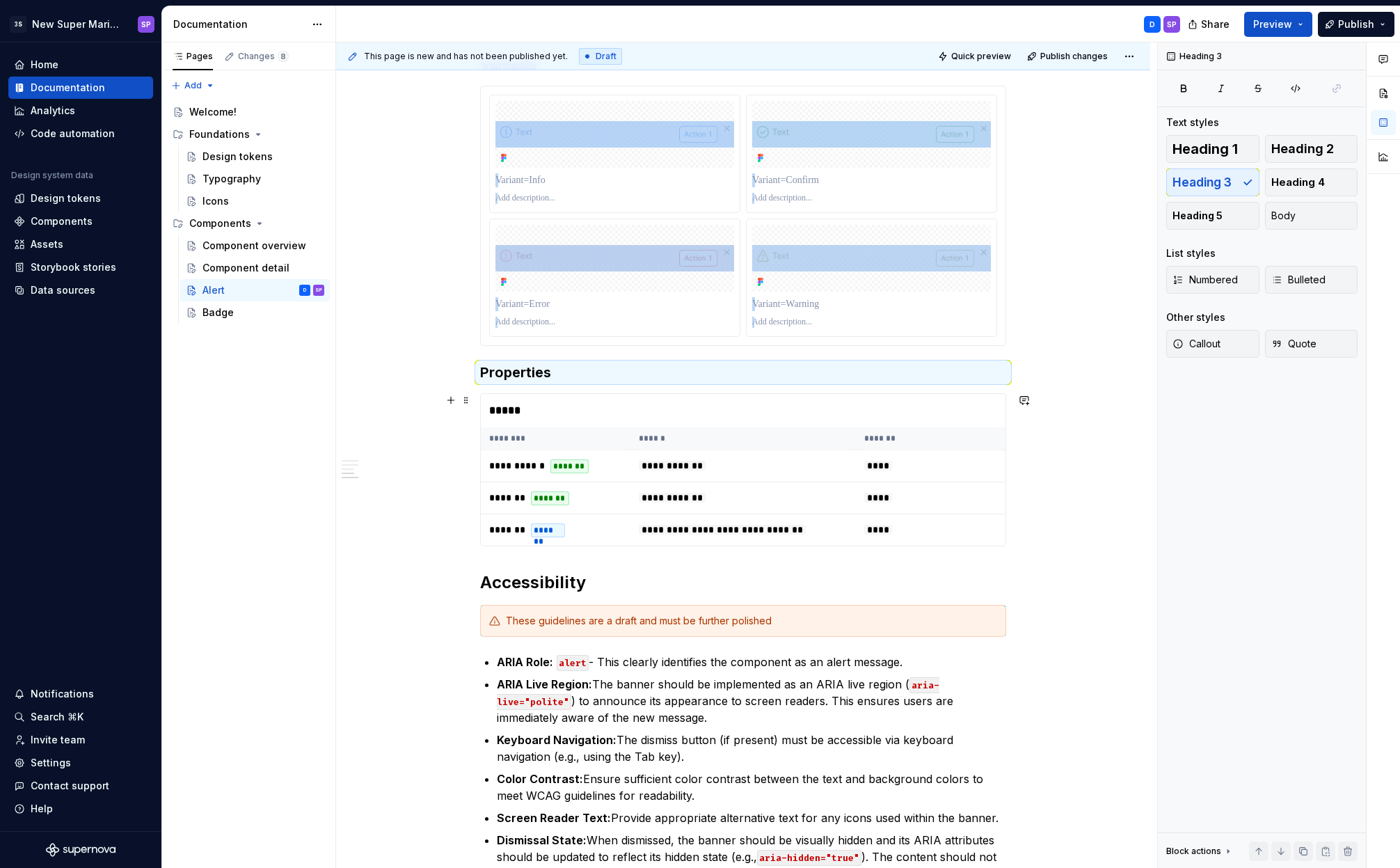
click at [1091, 422] on div "**********" at bounding box center [746, 456] width 821 height 826
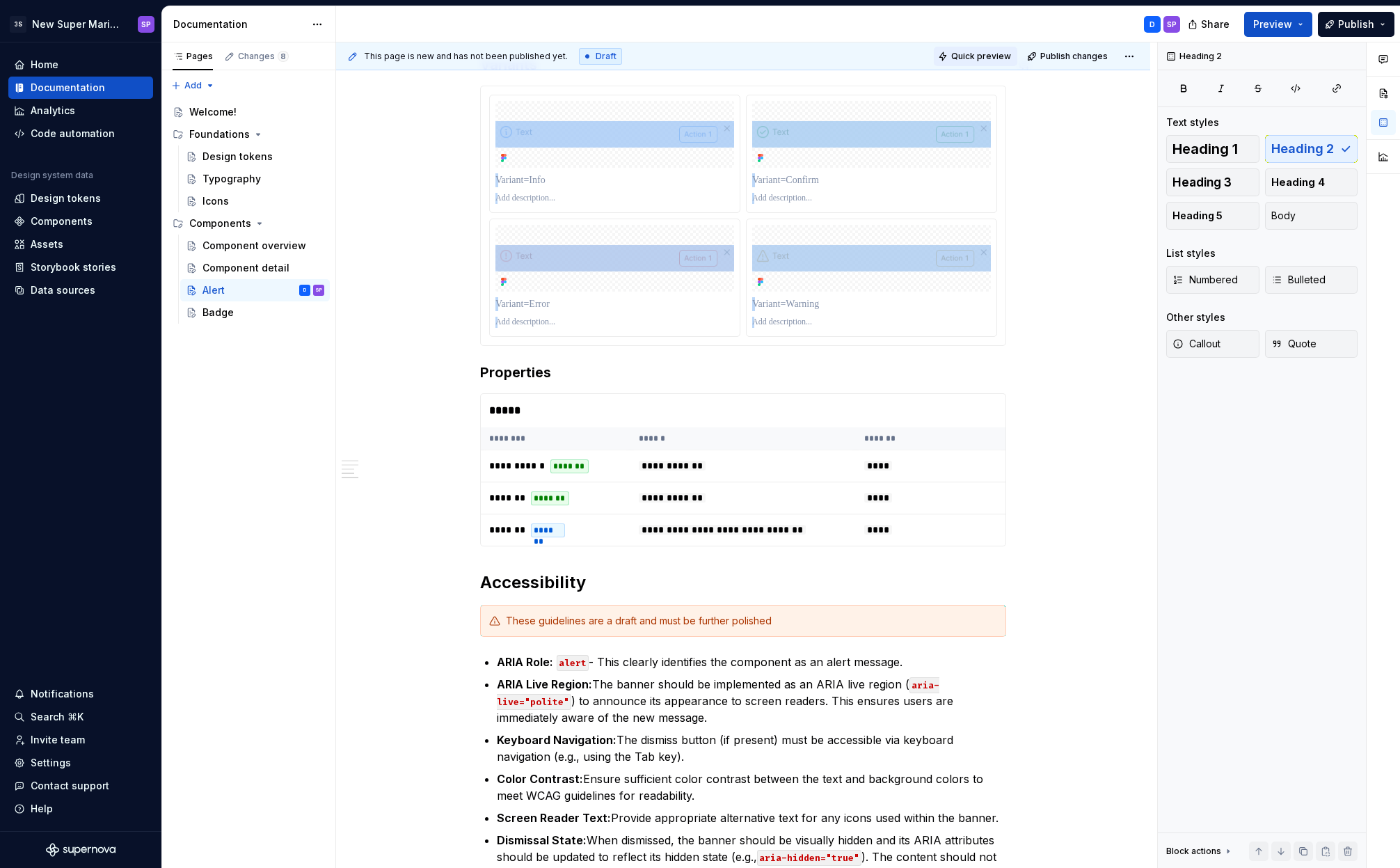
click at [1000, 60] on span "Quick preview" at bounding box center [981, 56] width 60 height 11
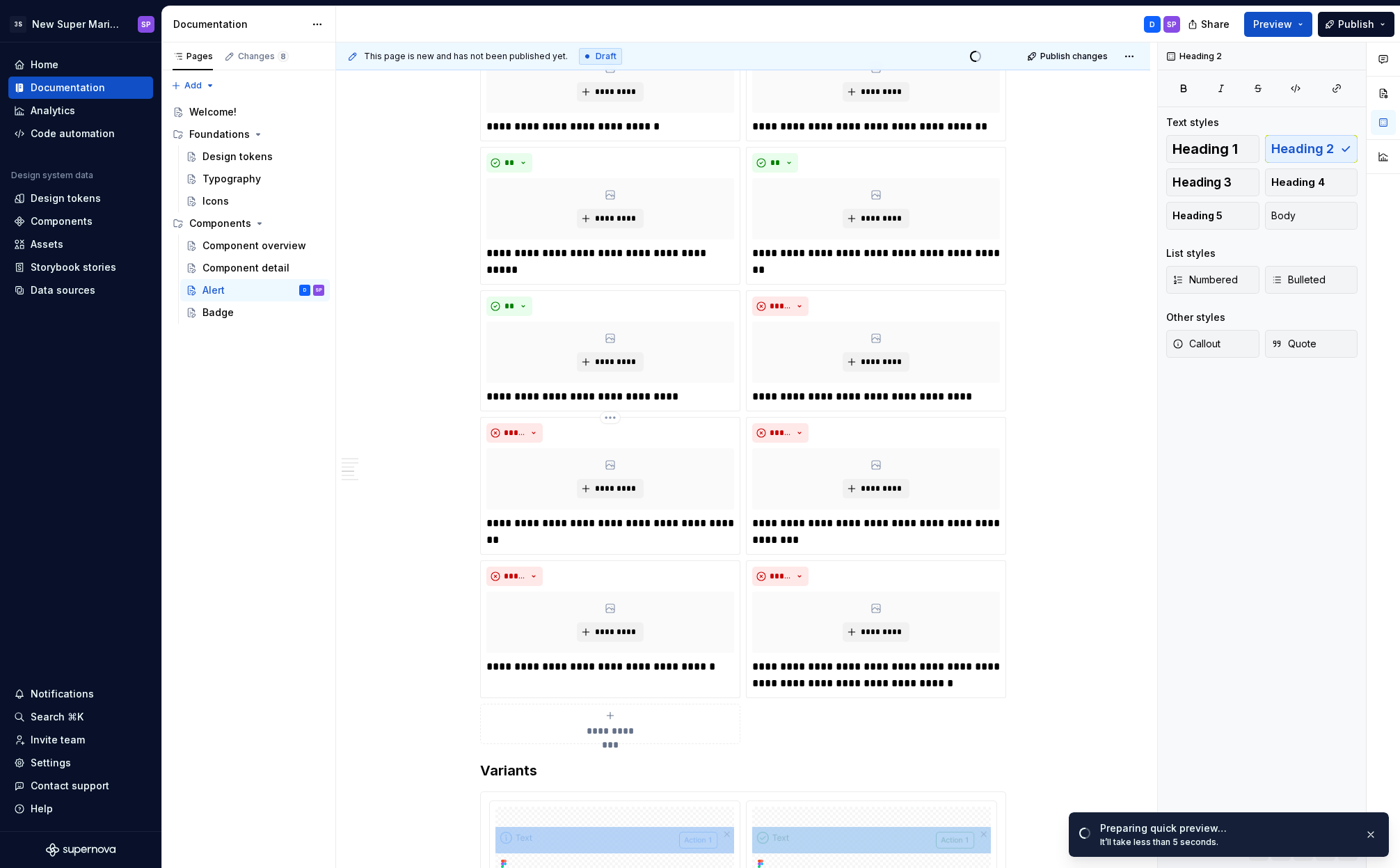
scroll to position [1521, 0]
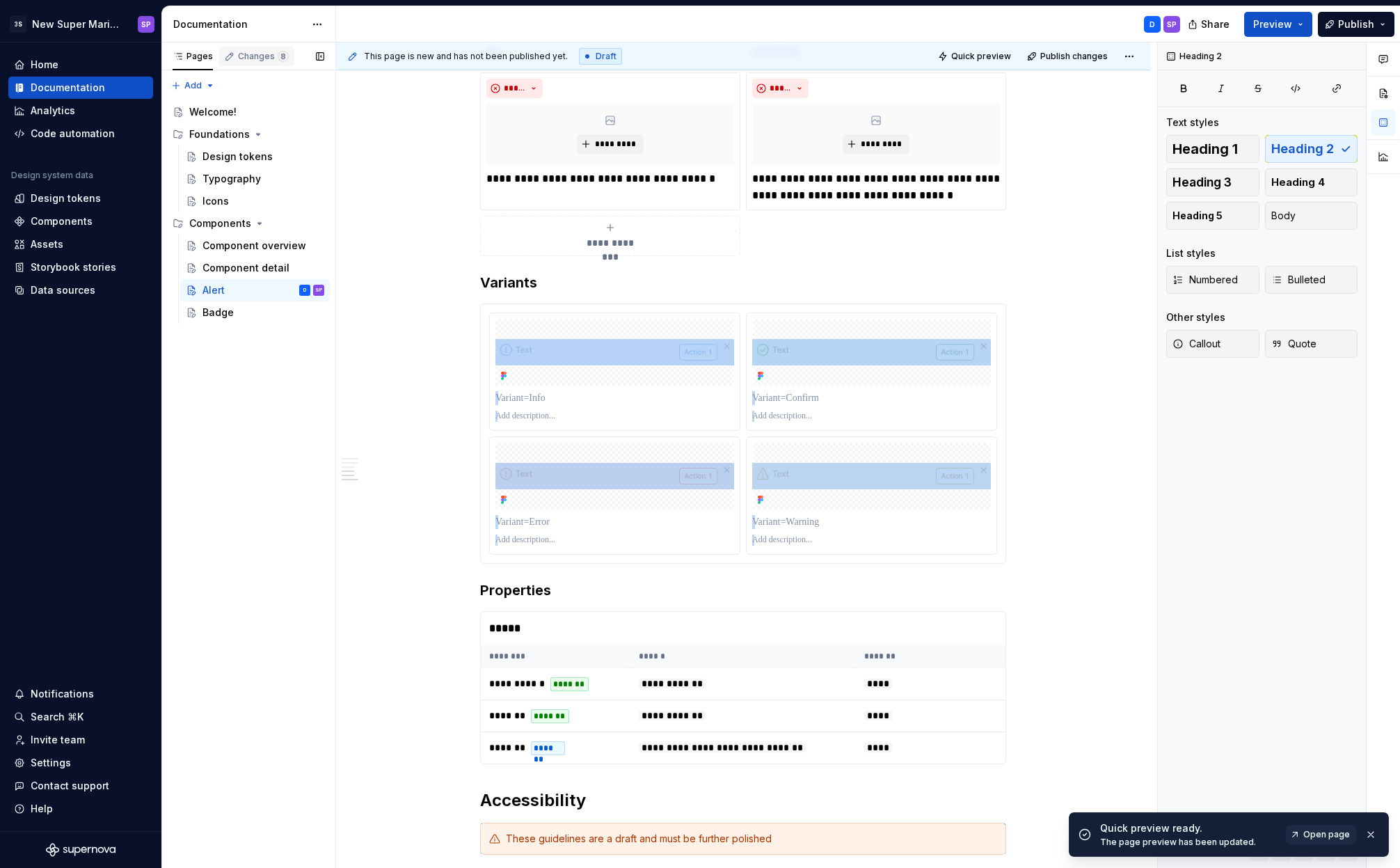
click at [239, 57] on div "Changes 8" at bounding box center [262, 56] width 50 height 11
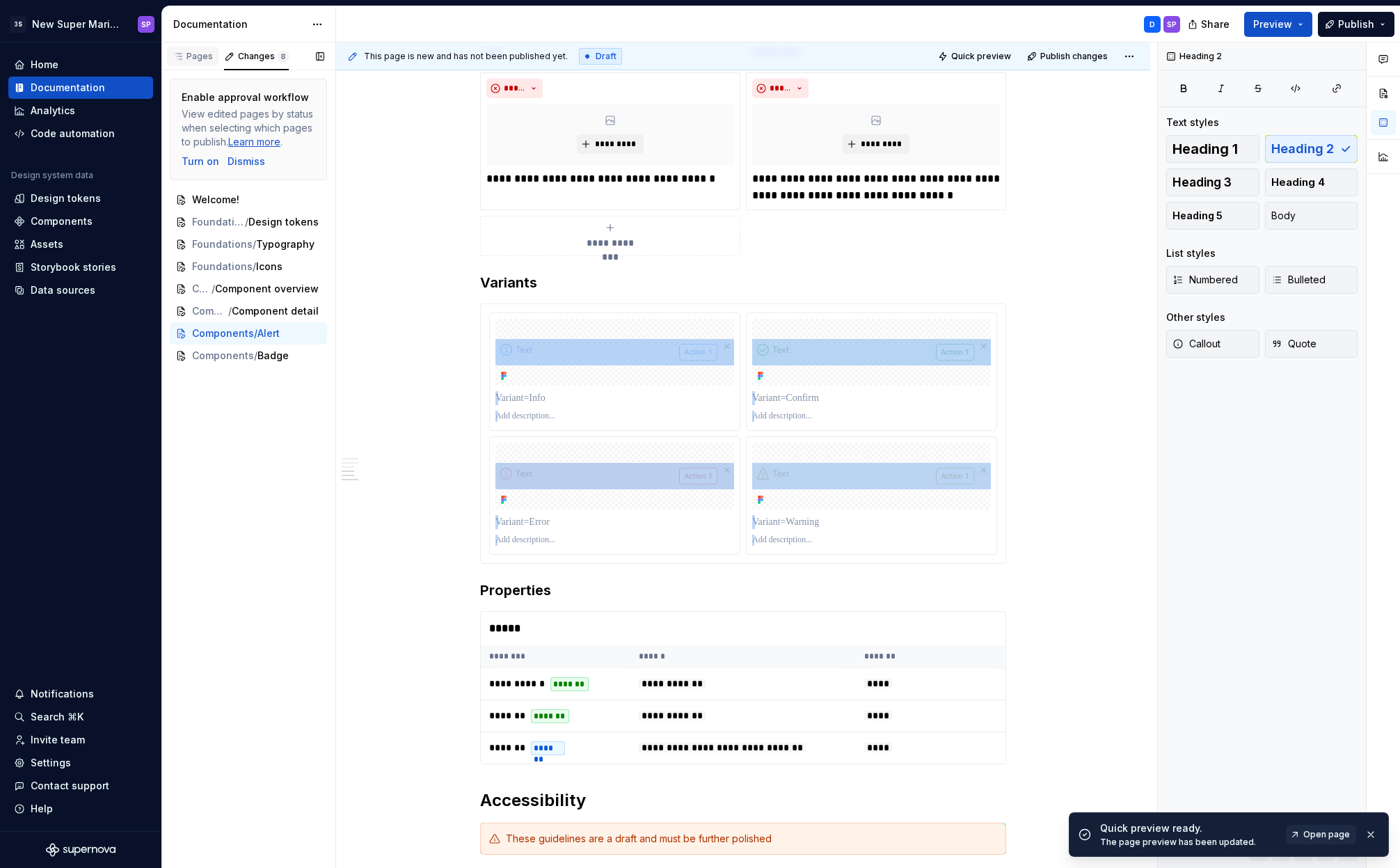
click at [193, 61] on div "Pages" at bounding box center [192, 56] width 40 height 11
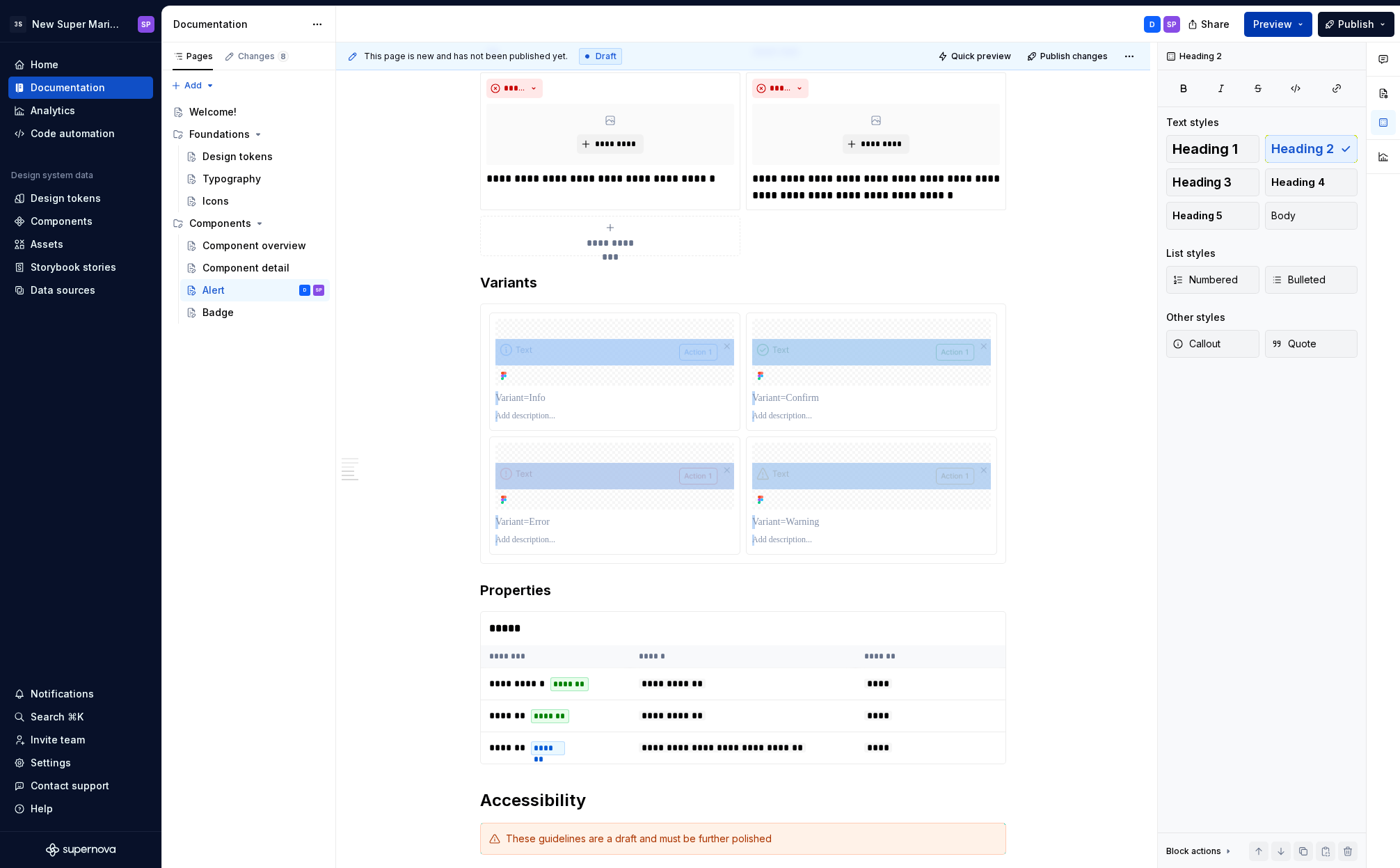
click at [1277, 17] on span "Preview" at bounding box center [1273, 24] width 39 height 14
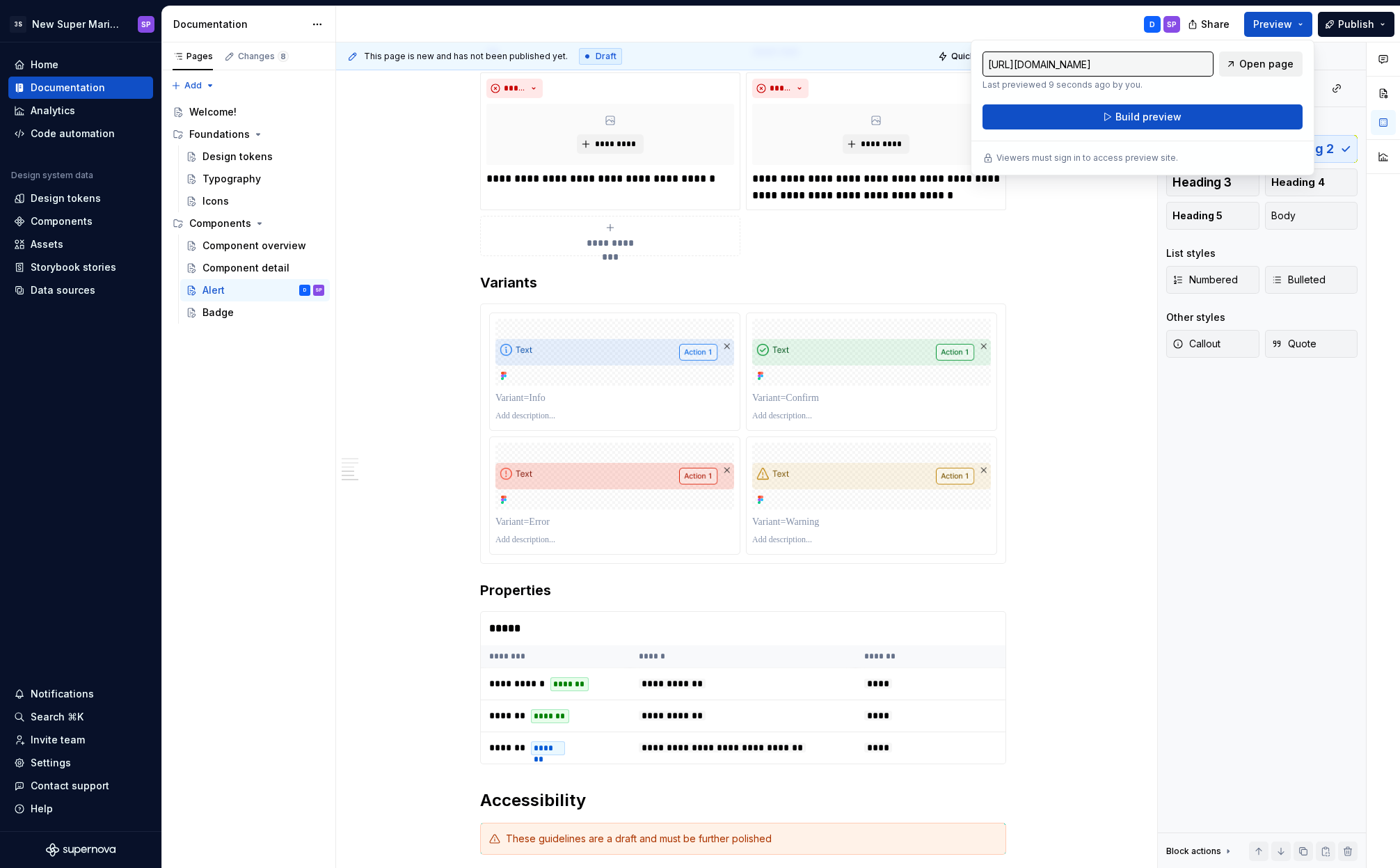
click at [1243, 67] on span "Open page" at bounding box center [1266, 64] width 54 height 14
click at [1098, 255] on div "**********" at bounding box center [743, 88] width 814 height 2744
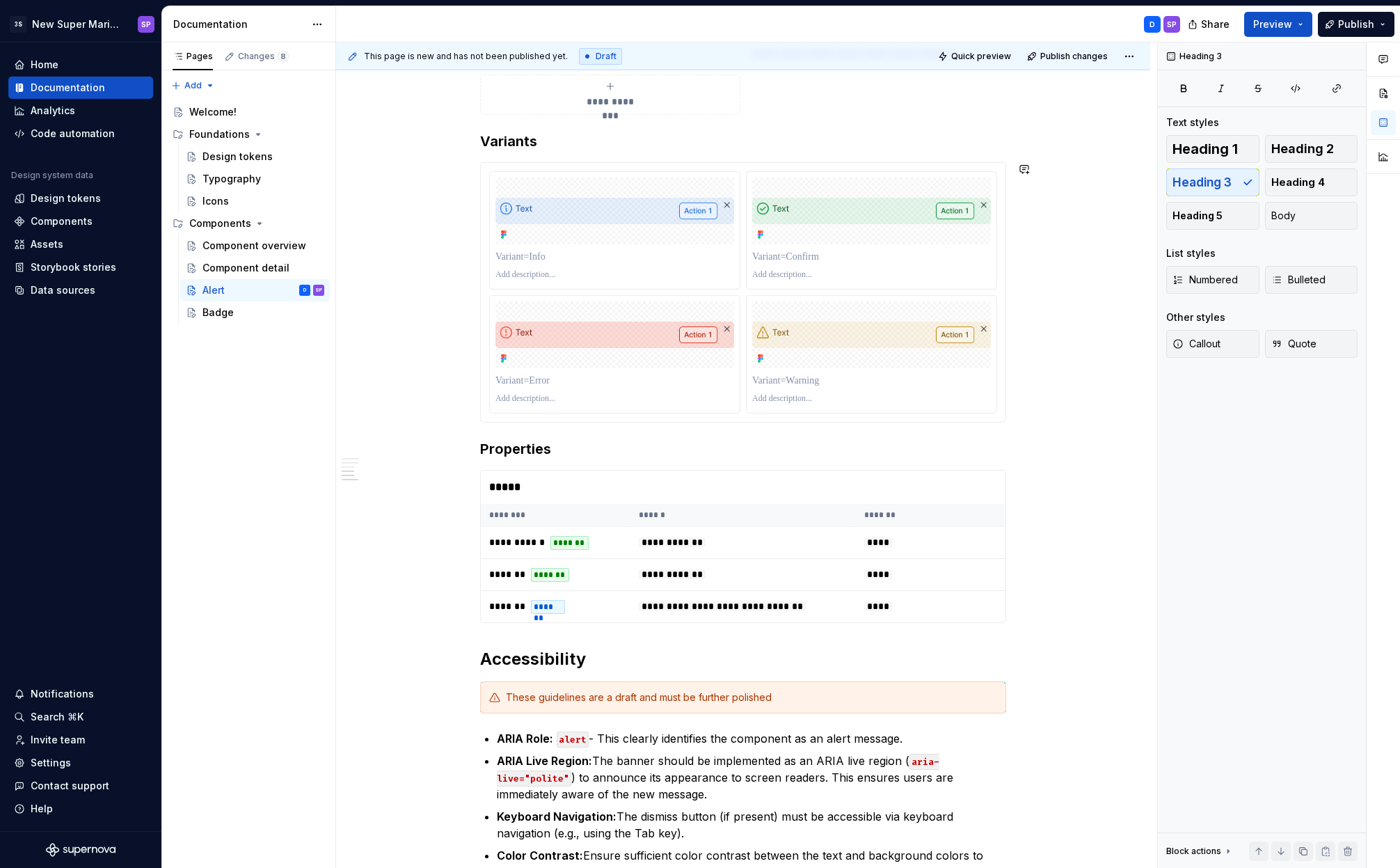
scroll to position [1734, 0]
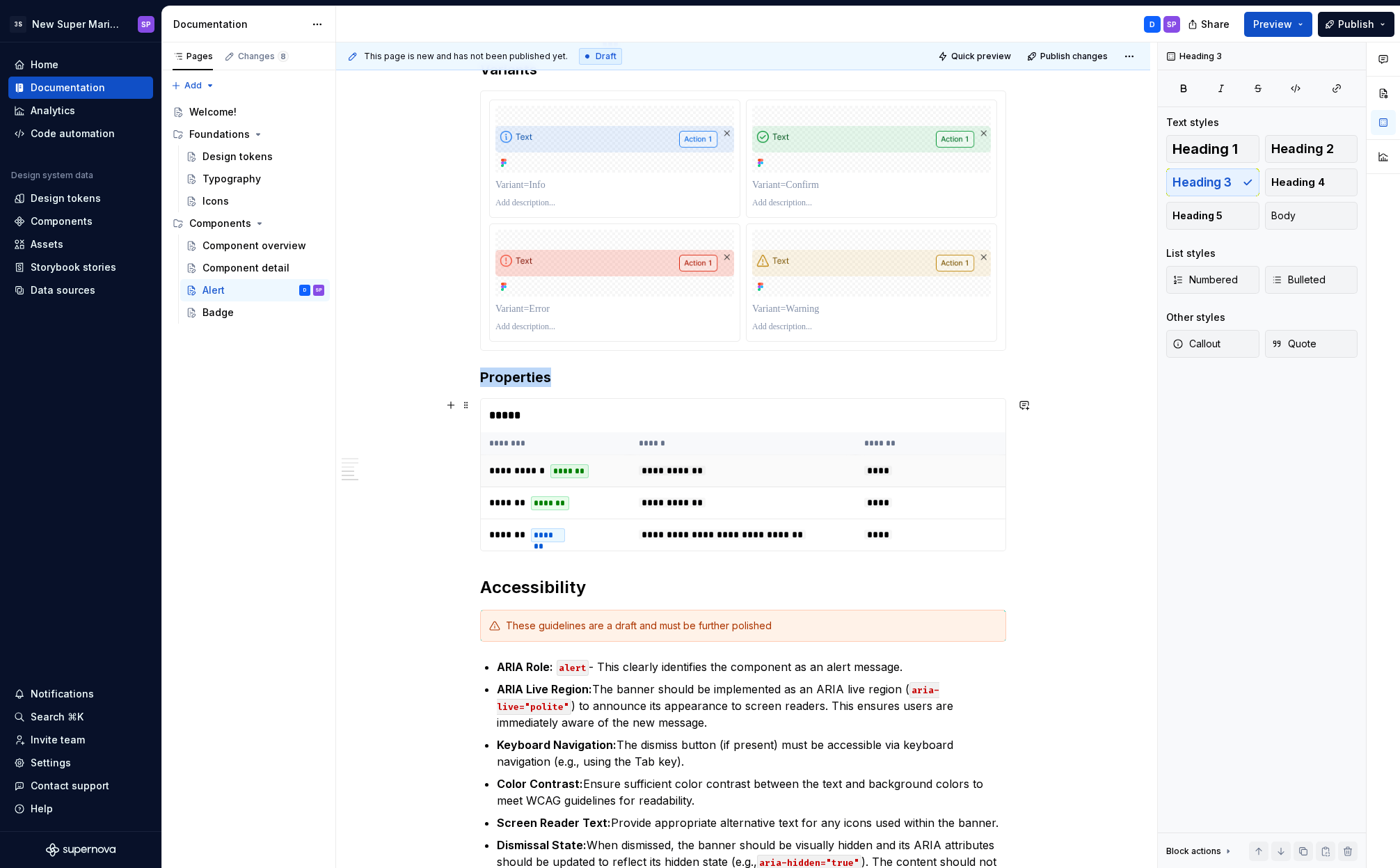
click at [652, 471] on span "**********" at bounding box center [672, 470] width 67 height 9
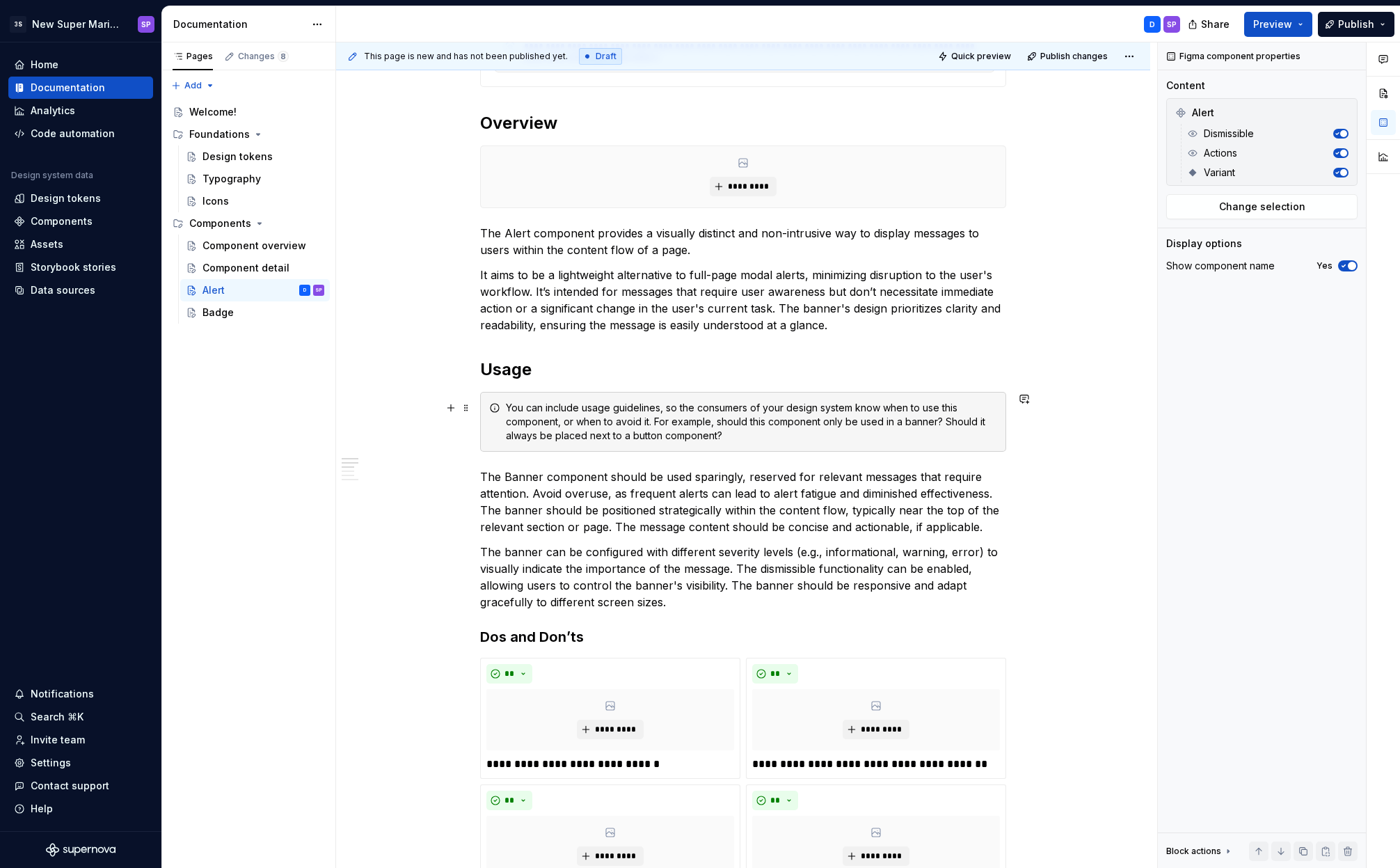
scroll to position [227, 0]
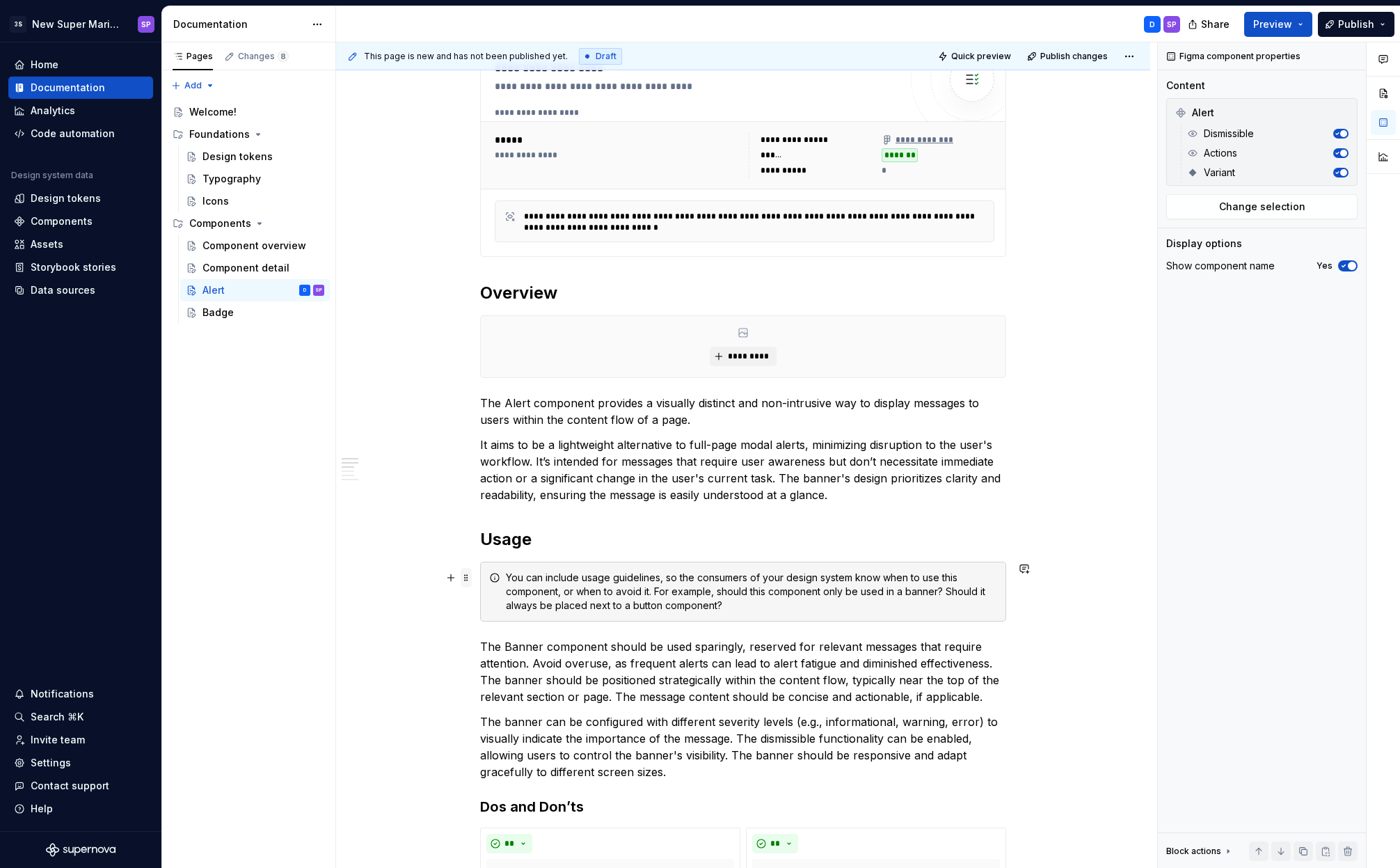
click at [467, 582] on span at bounding box center [466, 577] width 11 height 20
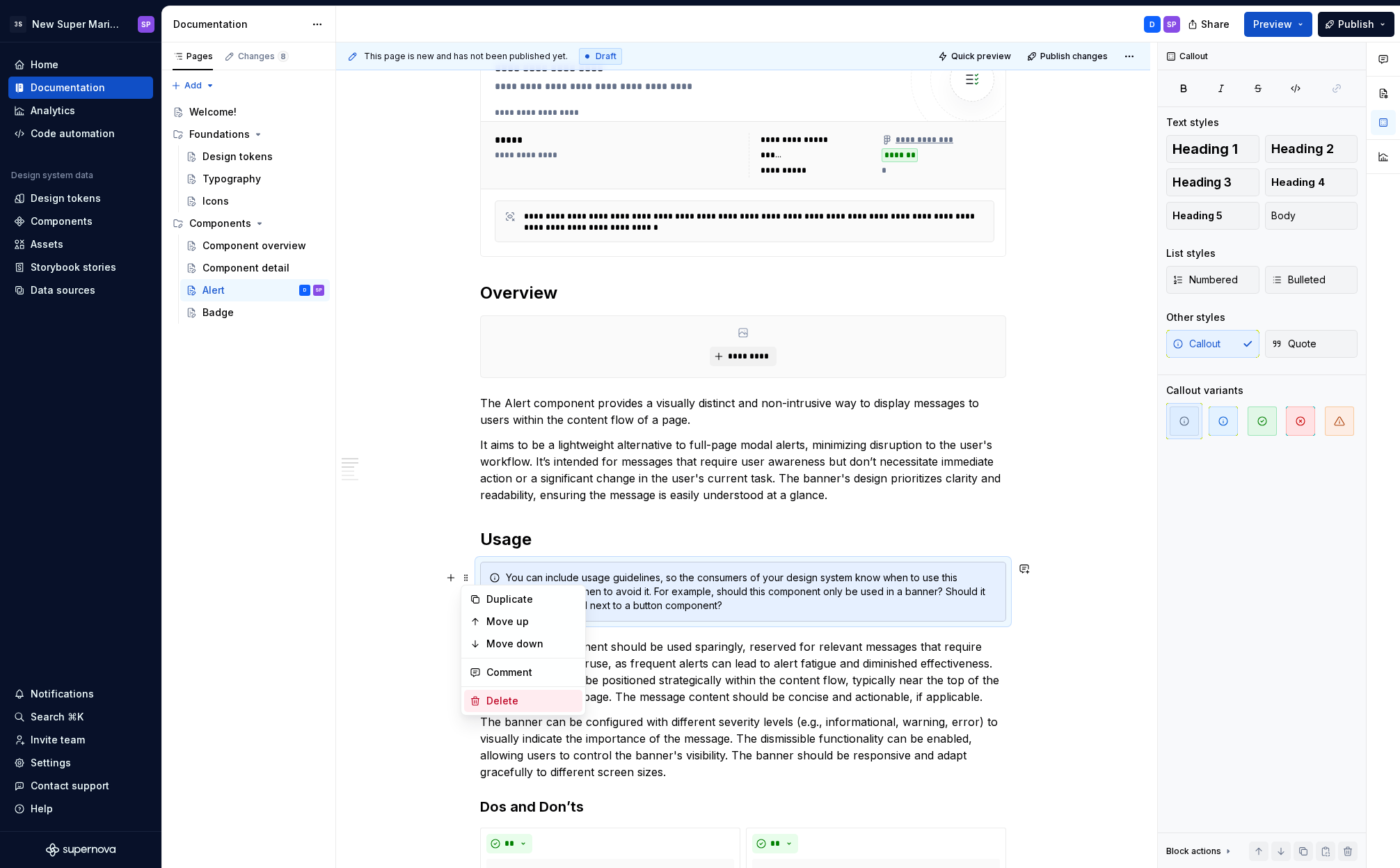
click at [496, 699] on div "Delete" at bounding box center [532, 700] width 91 height 14
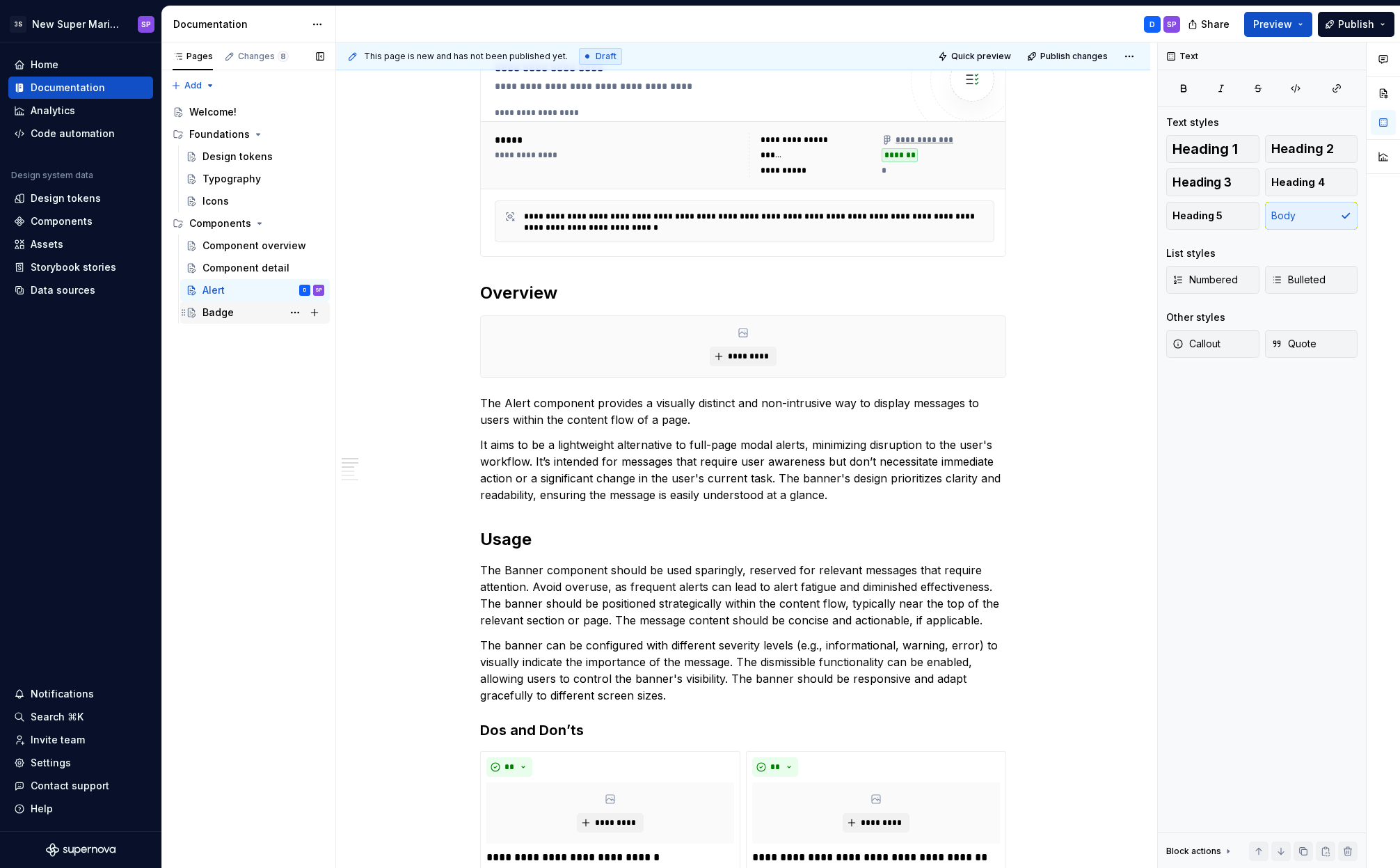
click at [216, 321] on div "Badge" at bounding box center [263, 312] width 121 height 20
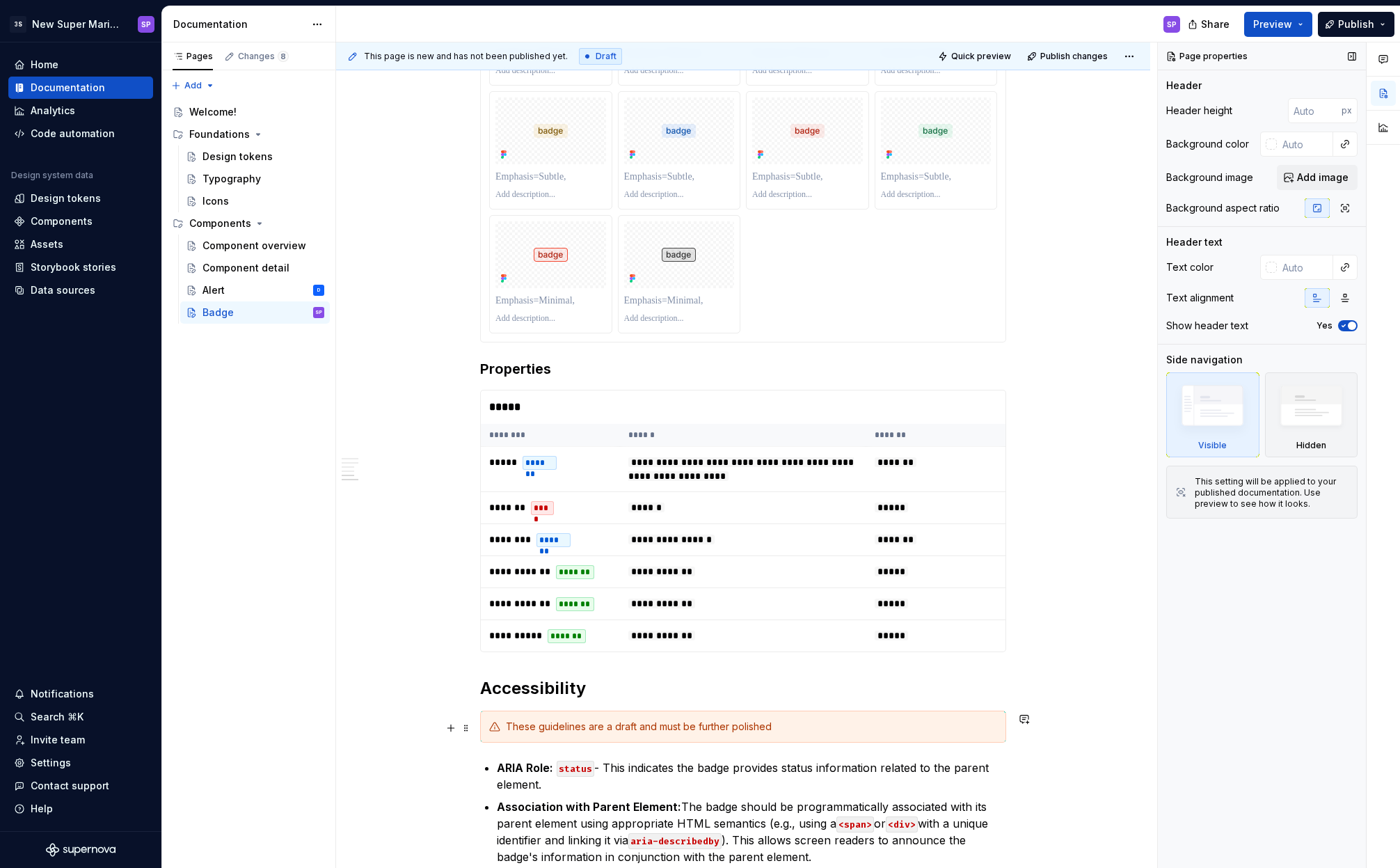
scroll to position [2418, 0]
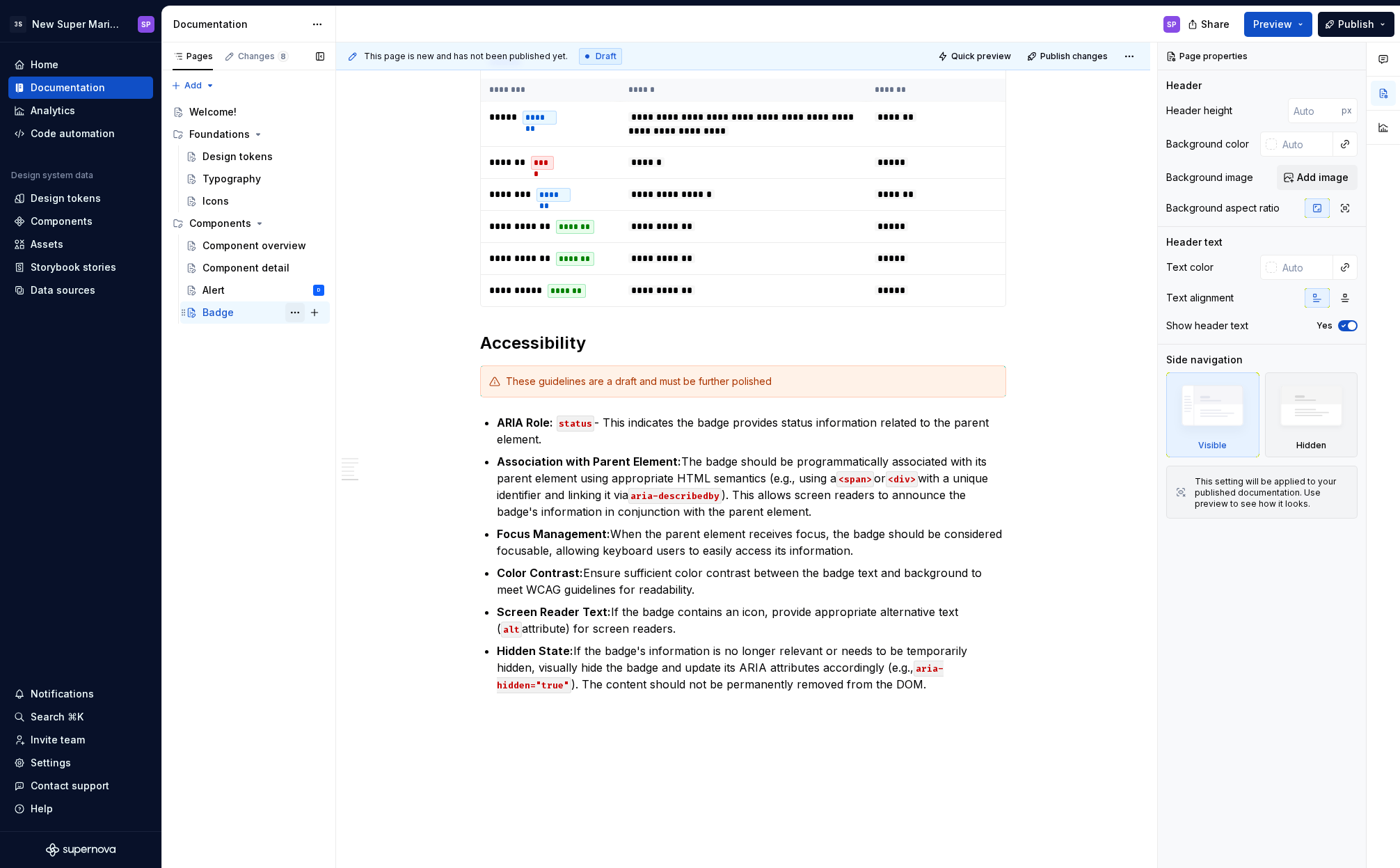
click at [291, 315] on button "Page tree" at bounding box center [295, 312] width 20 height 20
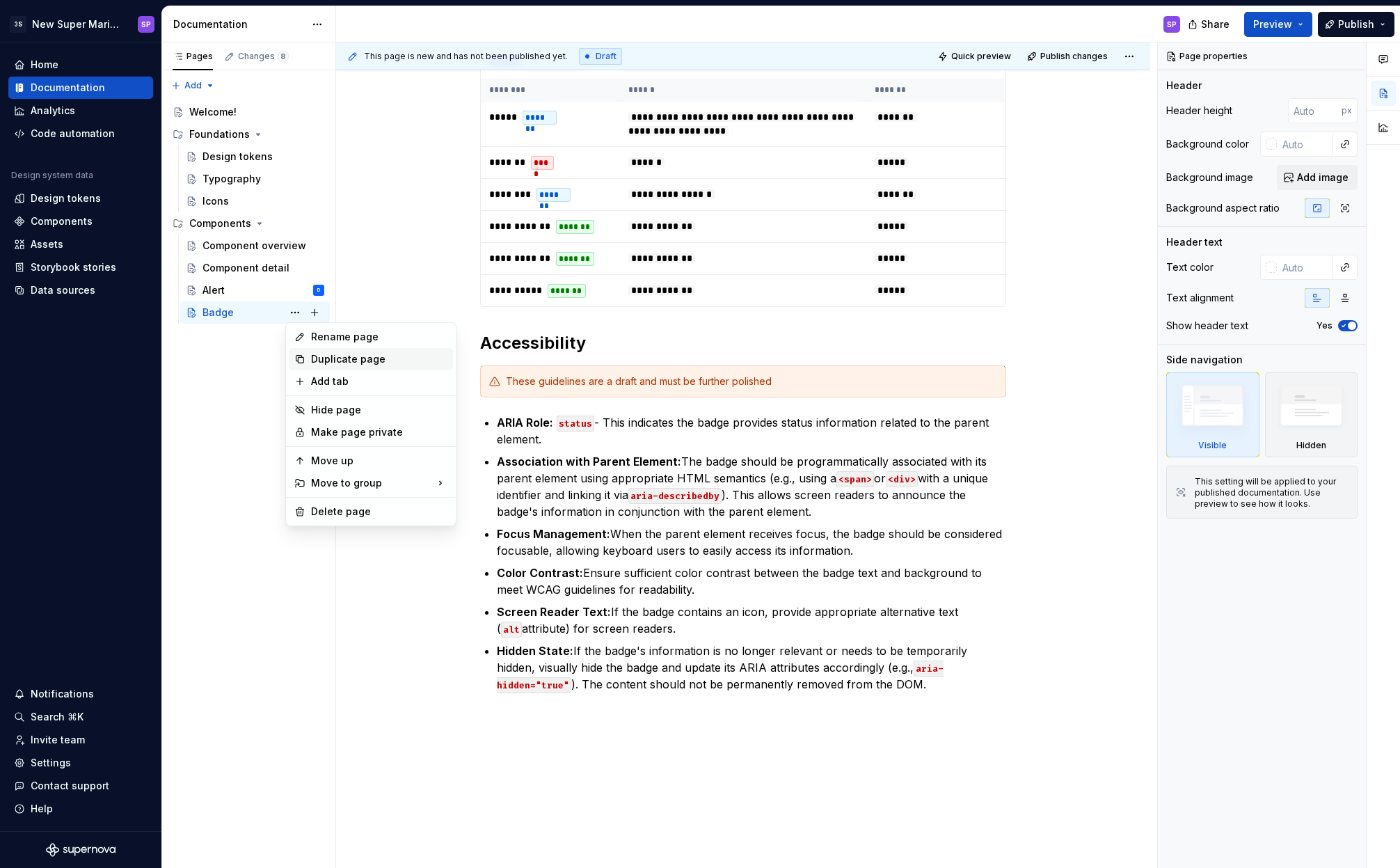
click at [348, 365] on div "Duplicate page" at bounding box center [379, 359] width 137 height 14
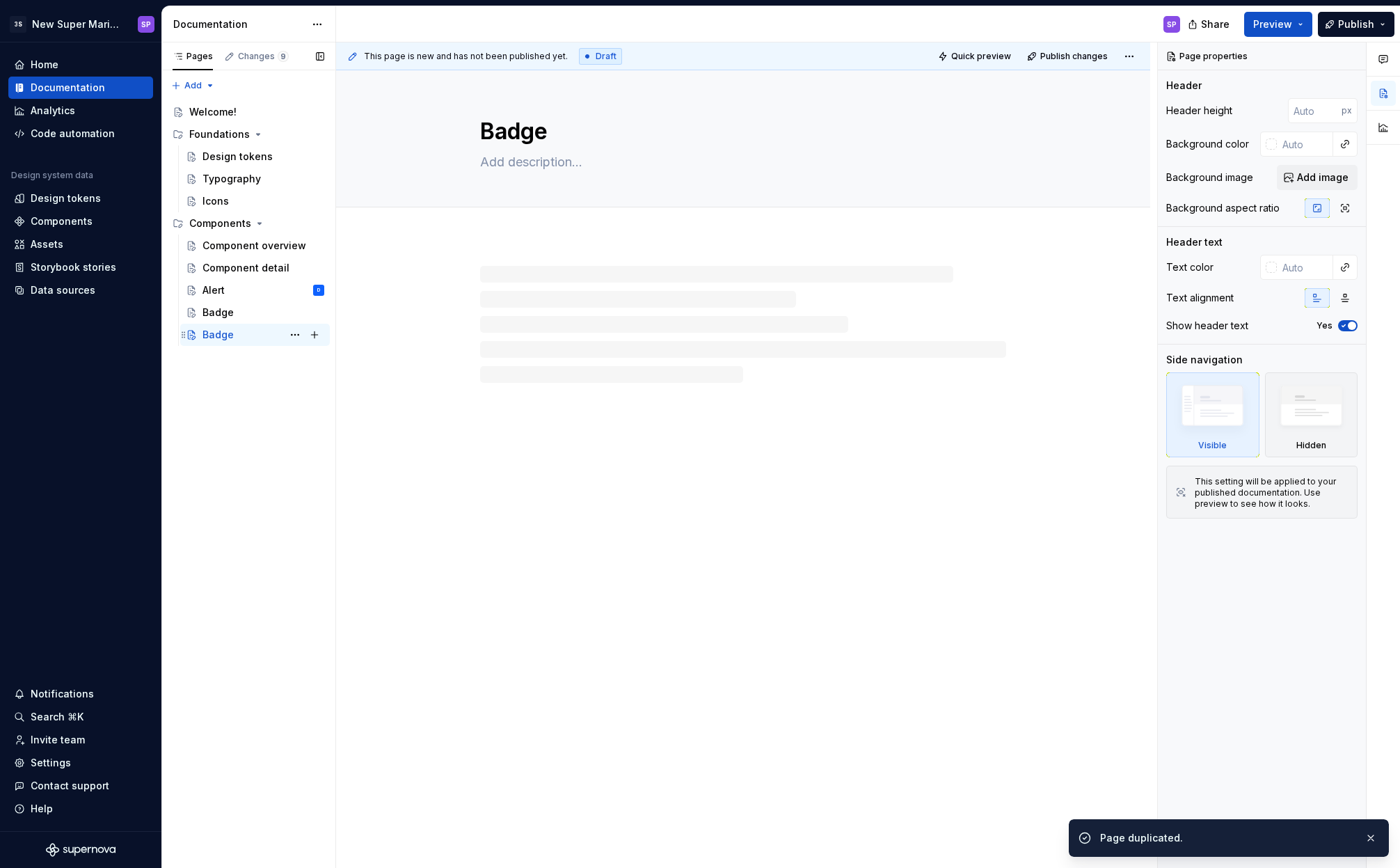
click at [227, 334] on div "Badge" at bounding box center [218, 334] width 32 height 14
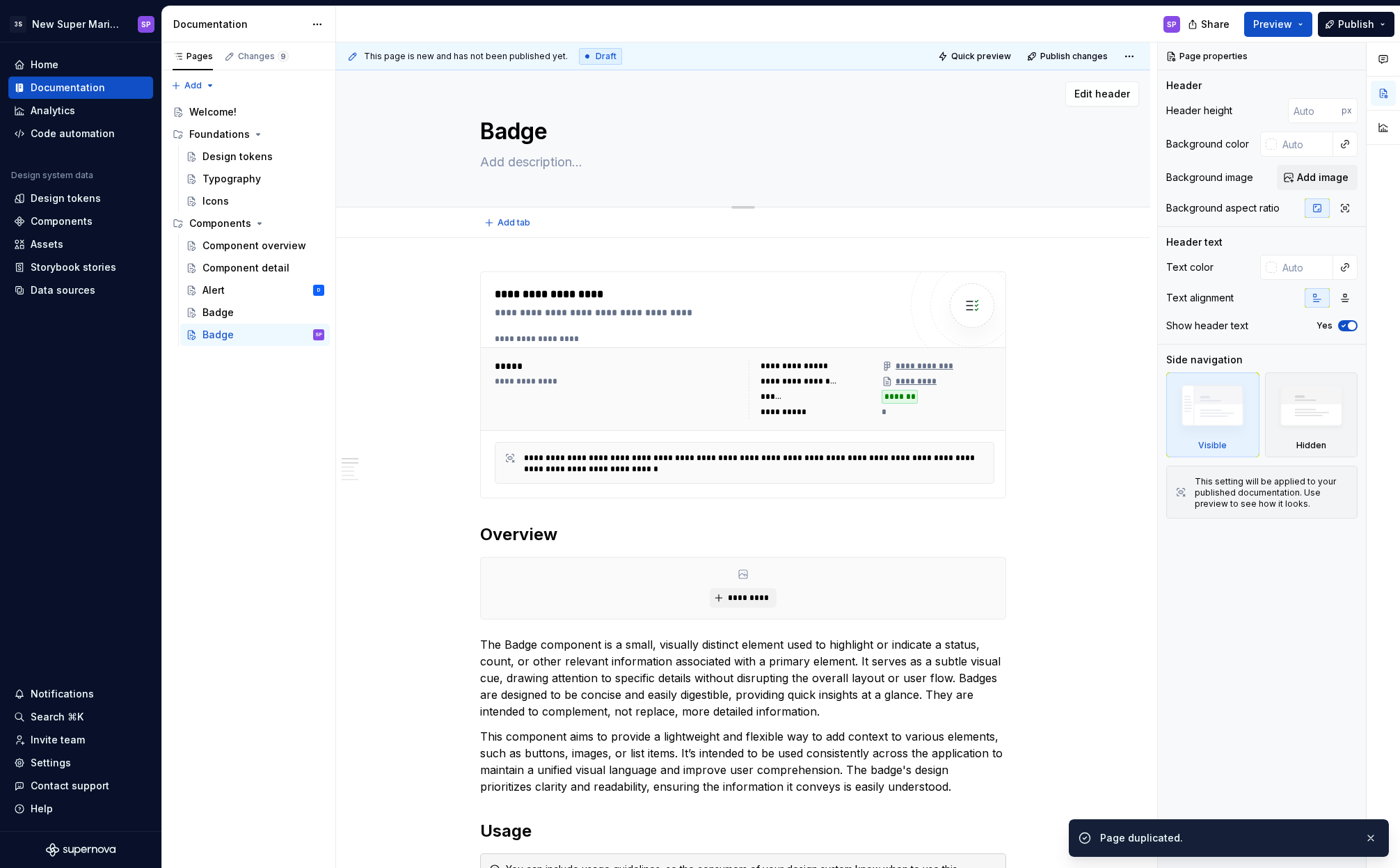
click at [509, 137] on textarea "Badge" at bounding box center [739, 131] width 526 height 33
type textarea "*"
type textarea "B"
type textarea "*"
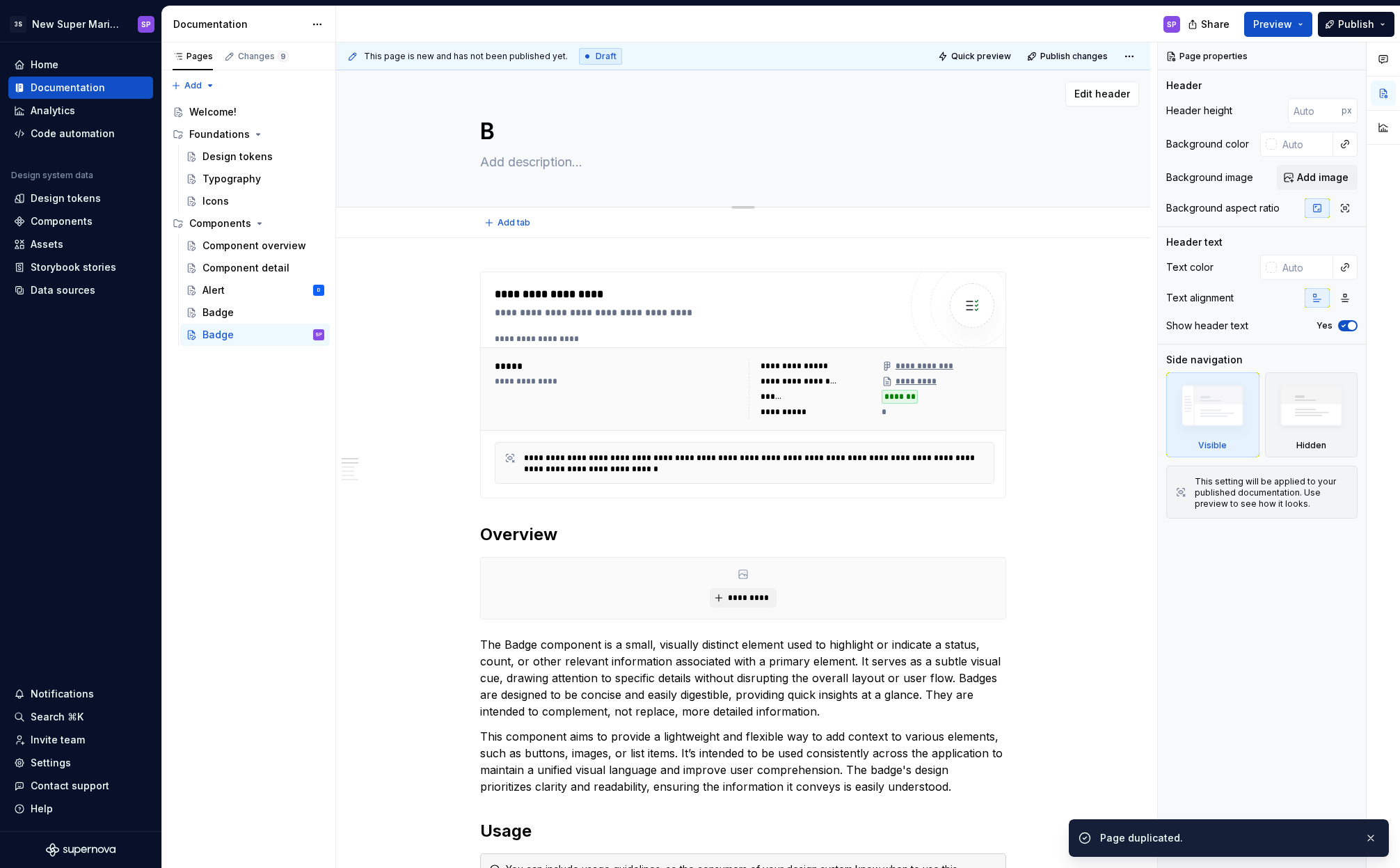
type textarea "Br"
type textarea "*"
type textarea "Bre"
type textarea "*"
type textarea "Brea"
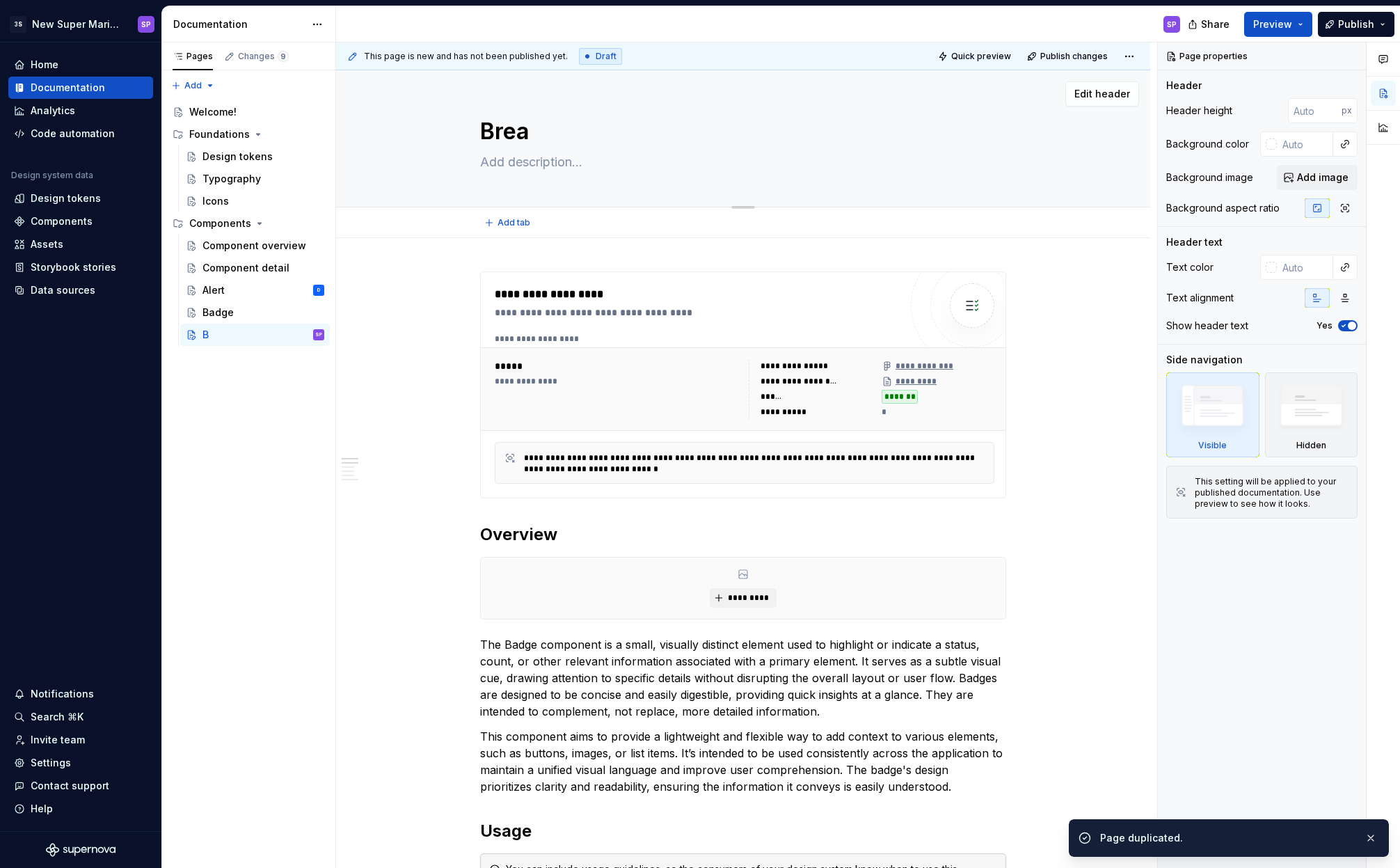
type textarea "*"
type textarea "Bread"
type textarea "*"
type textarea "Breadc"
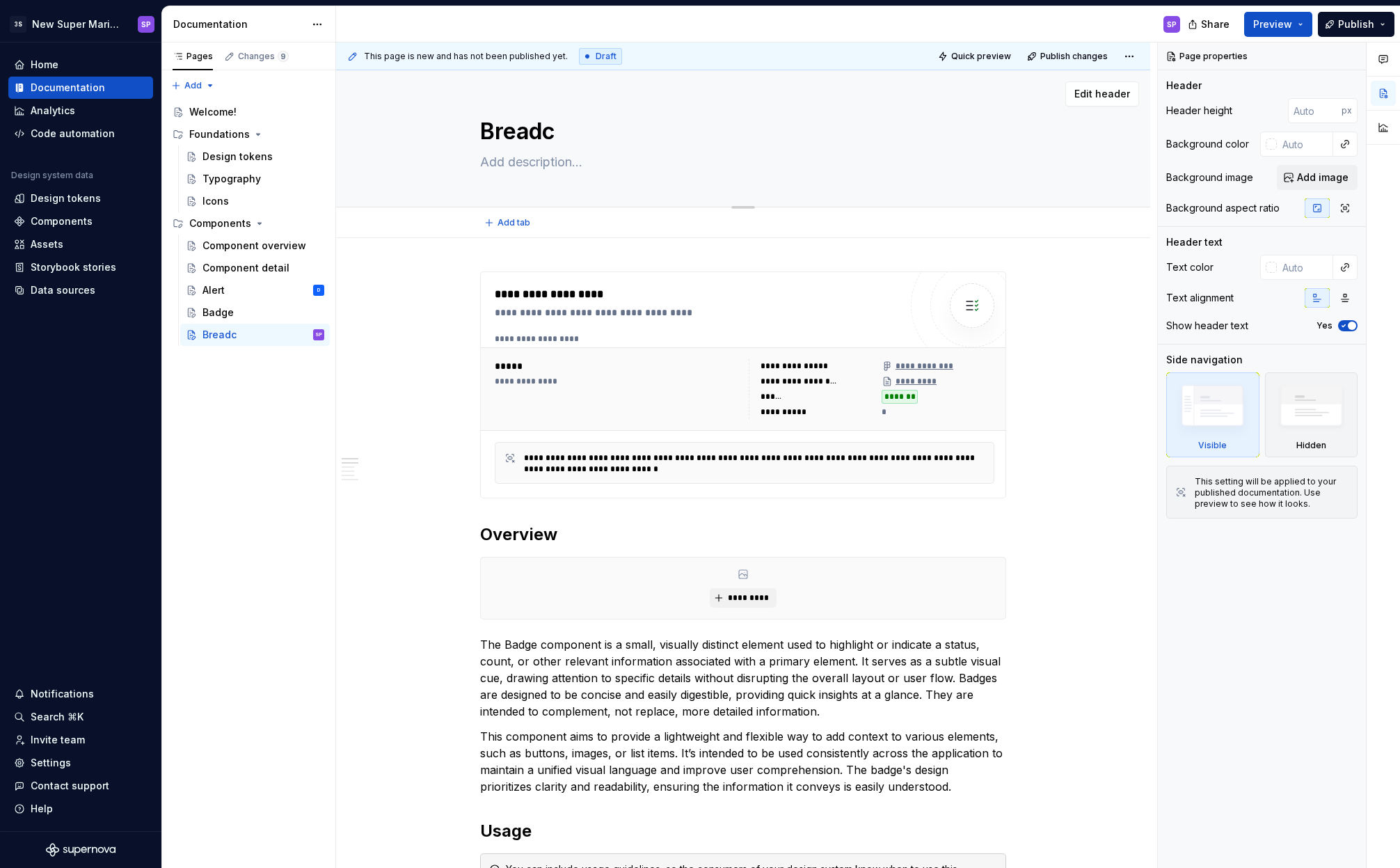
type textarea "*"
type textarea "Breadcr"
type textarea "*"
type textarea "Breadcru"
type textarea "*"
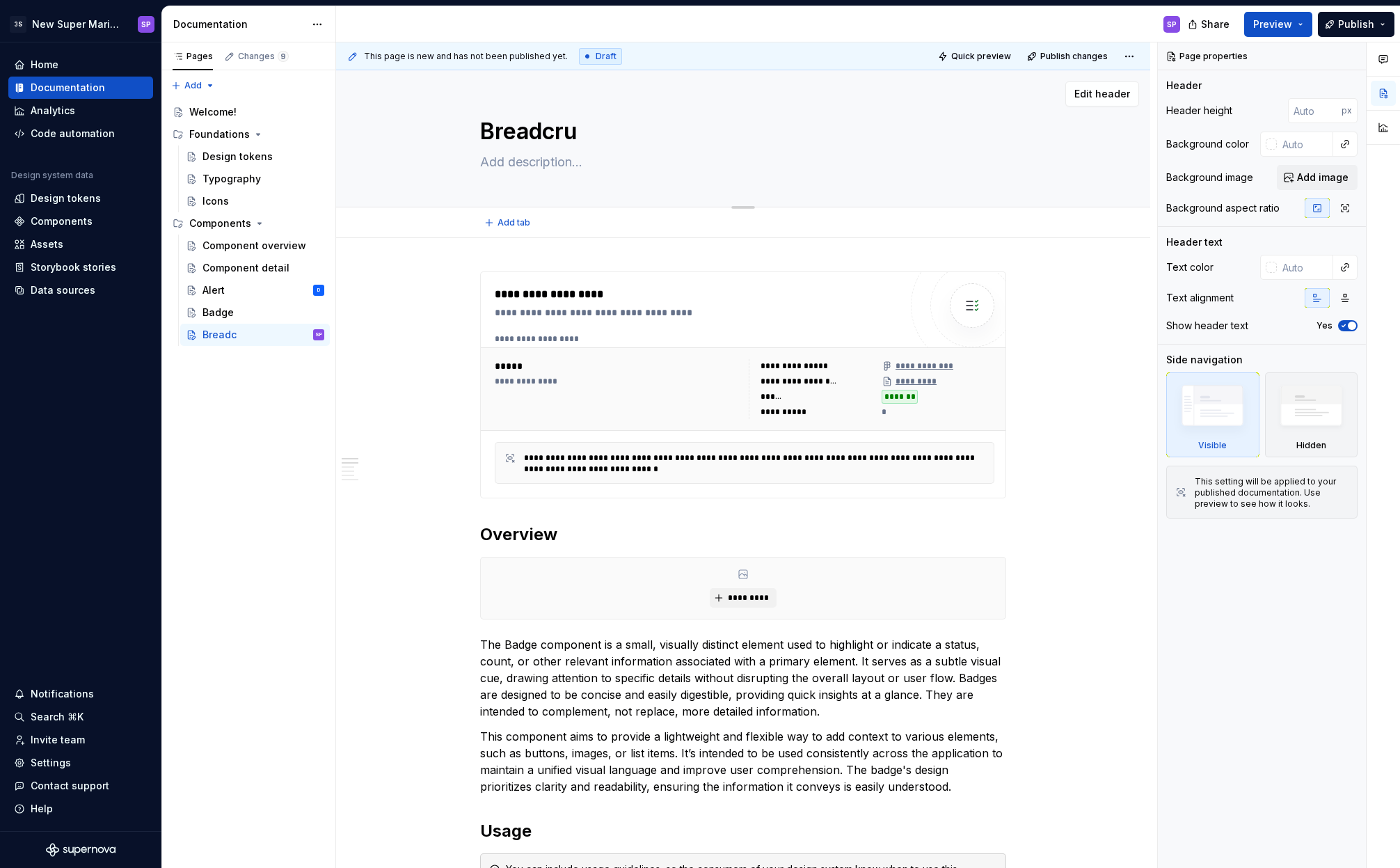
type textarea "Breadcrum"
type textarea "*"
type textarea "Breadcrumb"
type textarea "*"
type textarea "Breadcrumb"
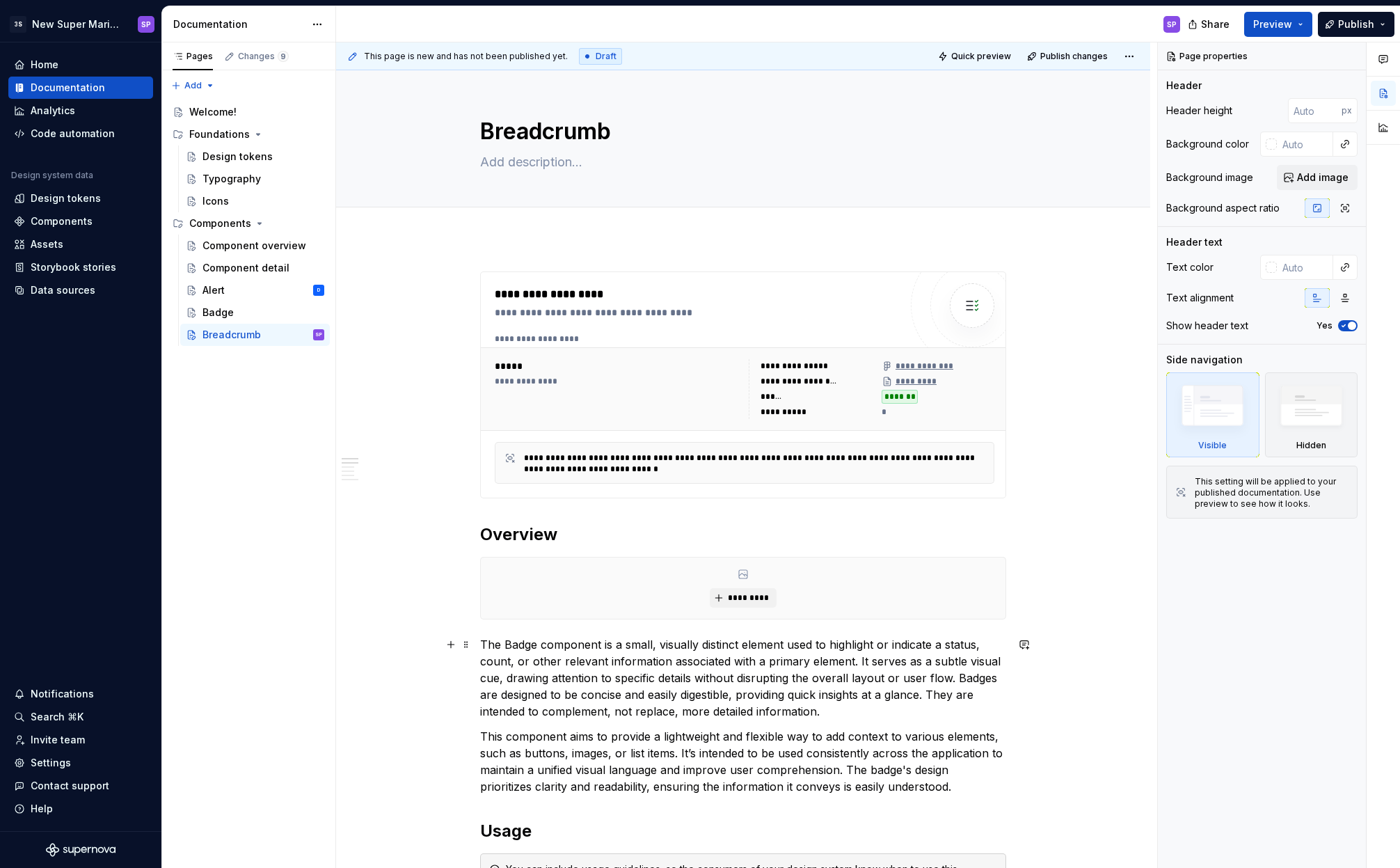
click at [654, 667] on p "The Badge component is a small, visually distinct element used to highlight or …" at bounding box center [743, 678] width 526 height 84
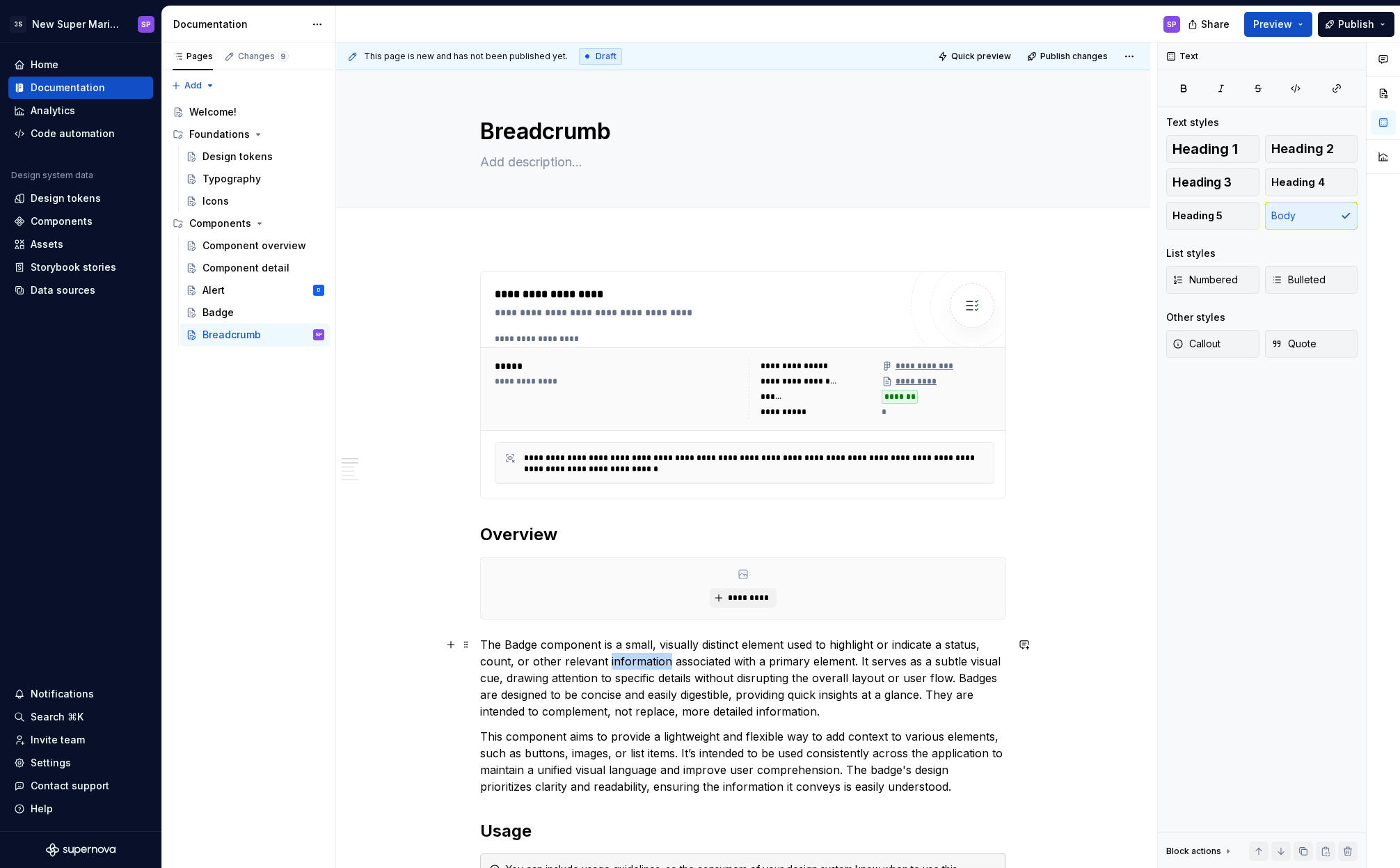
click at [654, 667] on p "The Badge component is a small, visually distinct element used to highlight or …" at bounding box center [743, 678] width 526 height 84
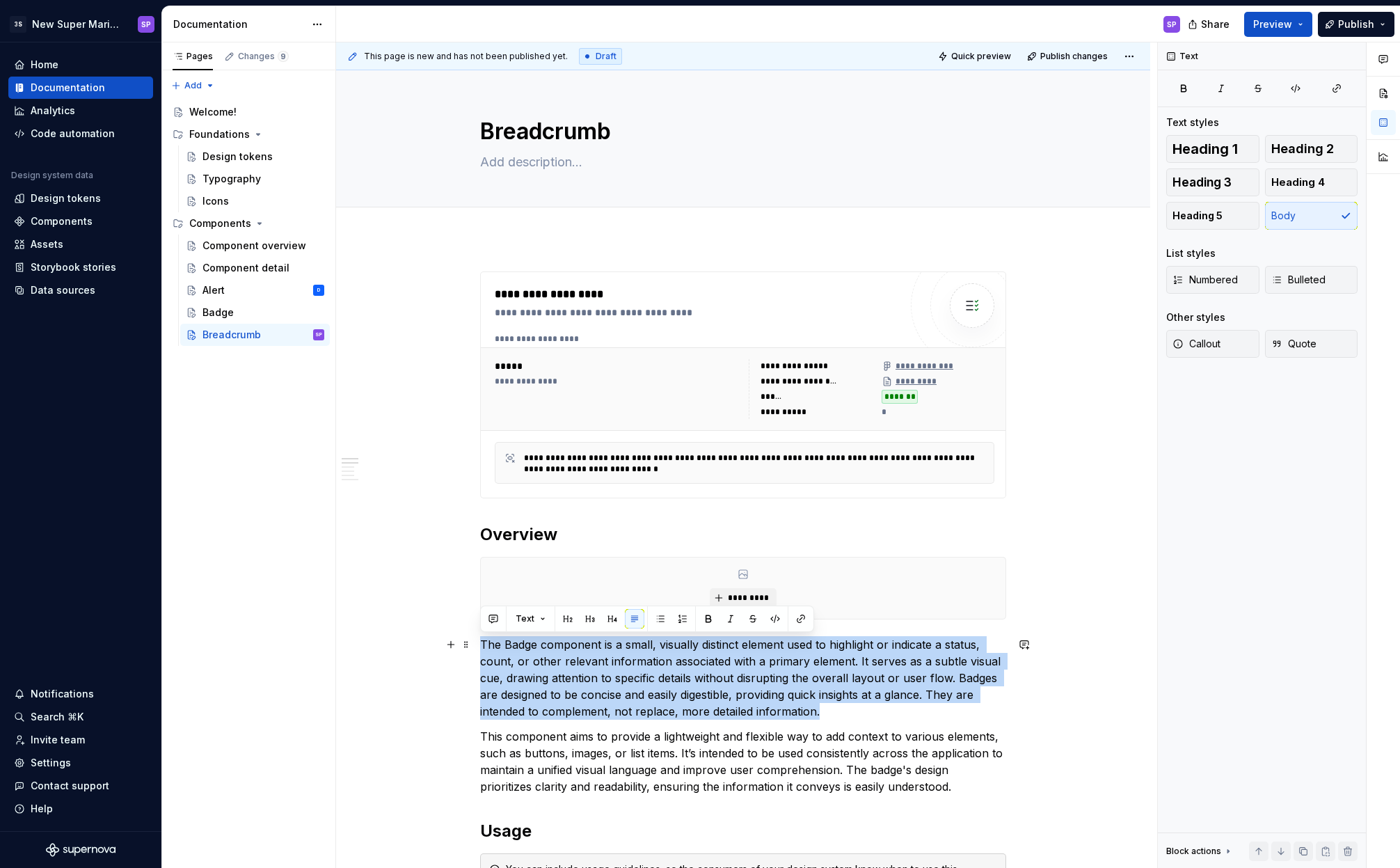
click at [654, 667] on p "The Badge component is a small, visually distinct element used to highlight or …" at bounding box center [743, 678] width 526 height 84
click at [568, 643] on p "The Badge component is a small, visually distinct element used to highlight or …" at bounding box center [743, 678] width 526 height 84
drag, startPoint x: 753, startPoint y: 676, endPoint x: 877, endPoint y: 707, distance: 127.8
click at [877, 707] on p "The Badge component is a small, visually distinct element used to highlight or …" at bounding box center [743, 678] width 526 height 84
copy p "a small, visually distinct element used to highlight or indicate a status, coun…"
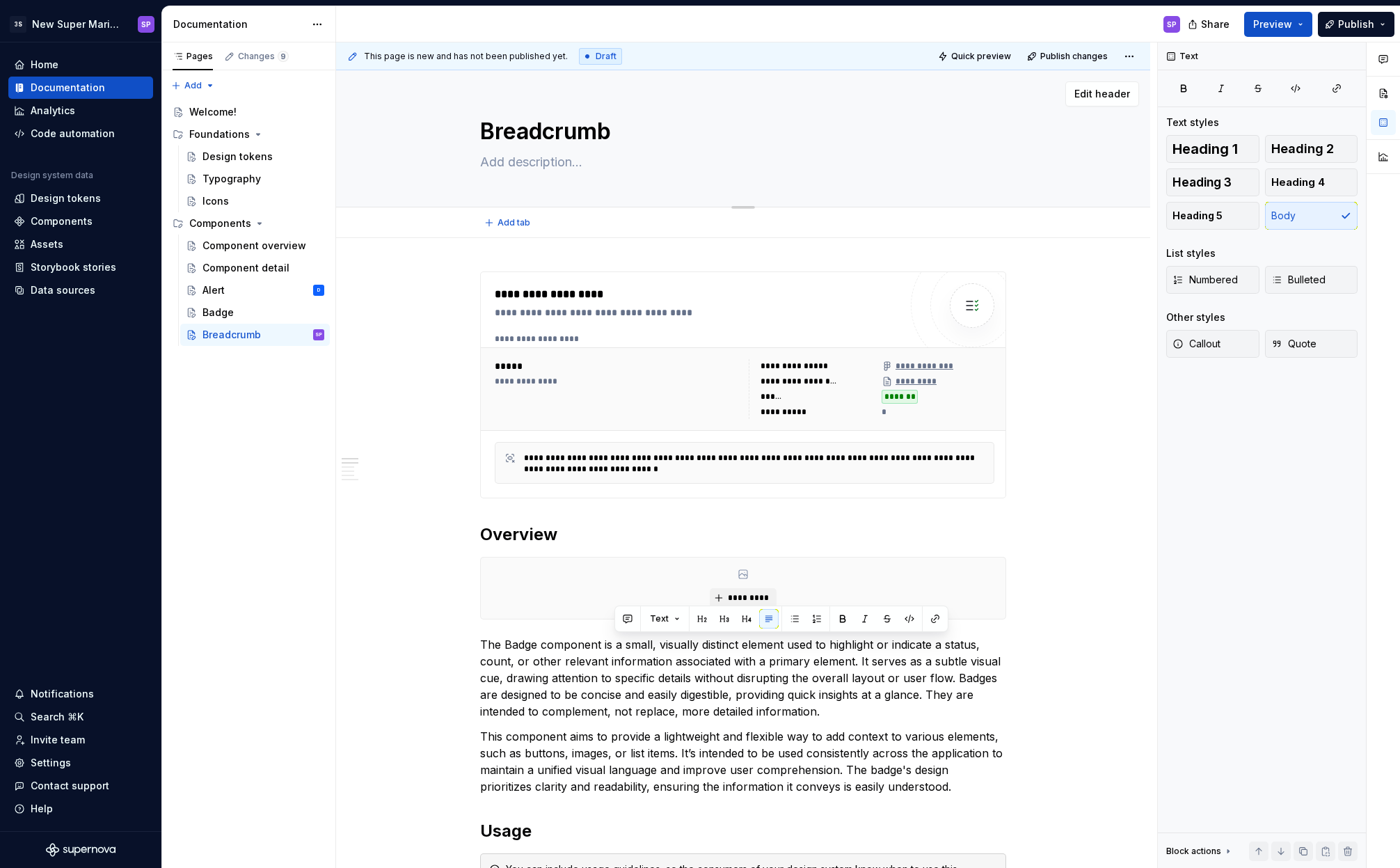
click at [538, 168] on textarea at bounding box center [739, 162] width 526 height 22
paste textarea "a small, visually distinct element used to highlight or indicate a status, coun…"
type textarea "*"
type textarea "a small, visually distinct element used to highlight or indicate a status, coun…"
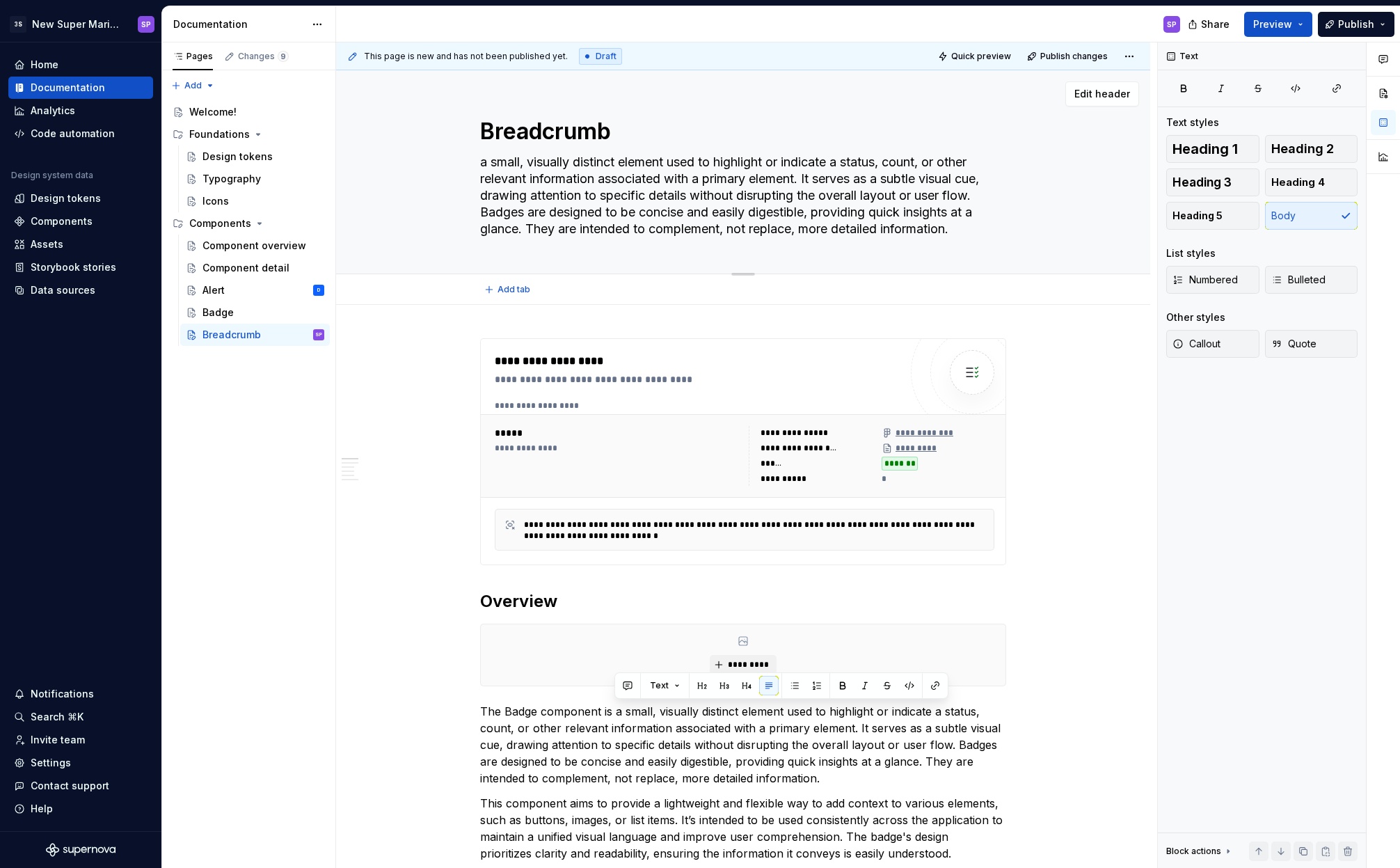
click at [509, 163] on textarea "a small, visually distinct element used to highlight or indicate a status, coun…" at bounding box center [739, 196] width 526 height 89
click at [495, 166] on textarea "a small, visually distinct element used to highlight or indicate a status, coun…" at bounding box center [739, 196] width 526 height 89
drag, startPoint x: 485, startPoint y: 162, endPoint x: 474, endPoint y: 164, distance: 11.2
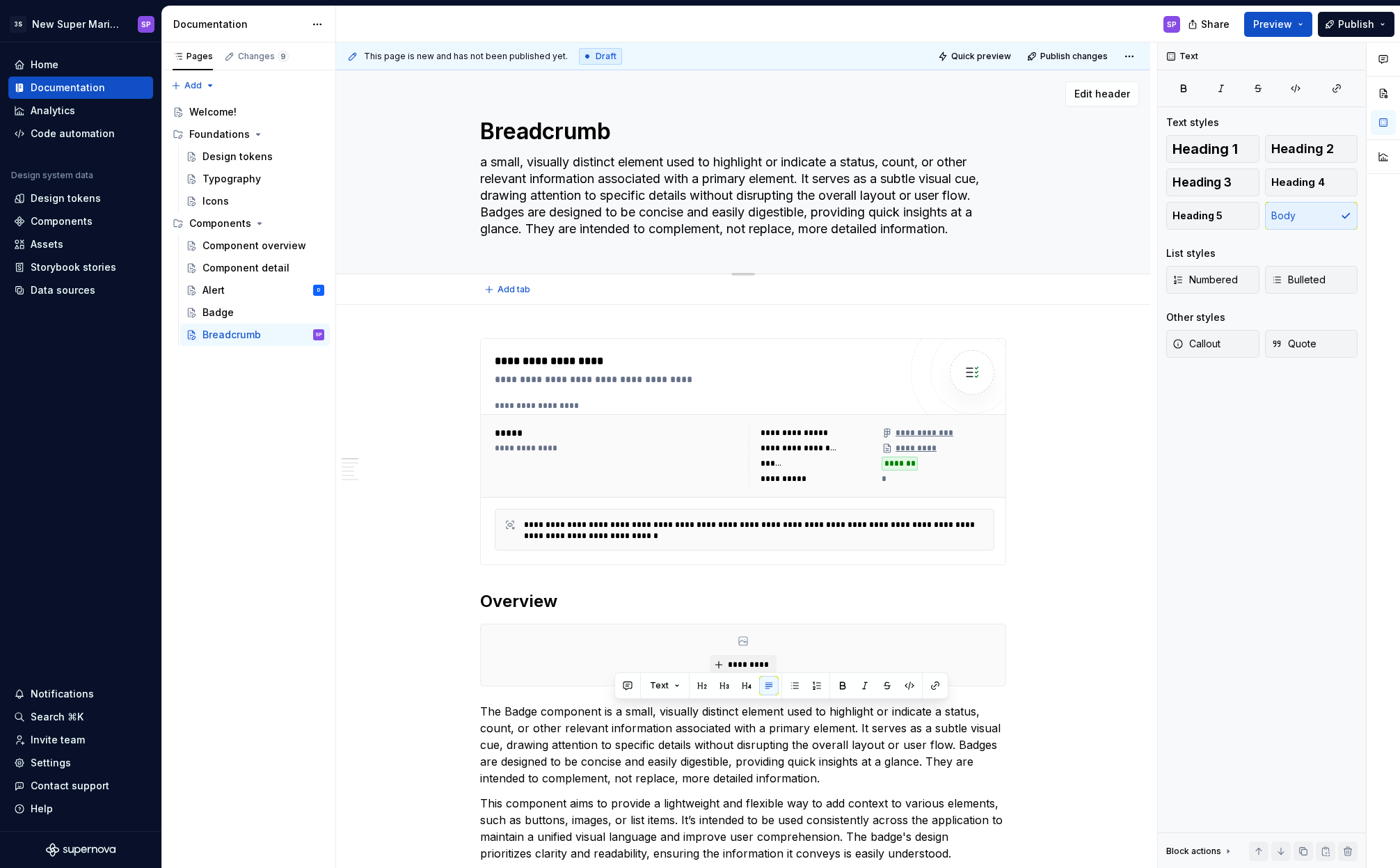
click at [474, 164] on div "Breadcrumb a small, visually distinct element used to highlight or indicate a s…" at bounding box center [743, 172] width 703 height 204
type textarea "*"
click at [829, 776] on p "The Badge component is a small, visually distinct element used to highlight or …" at bounding box center [743, 745] width 526 height 84
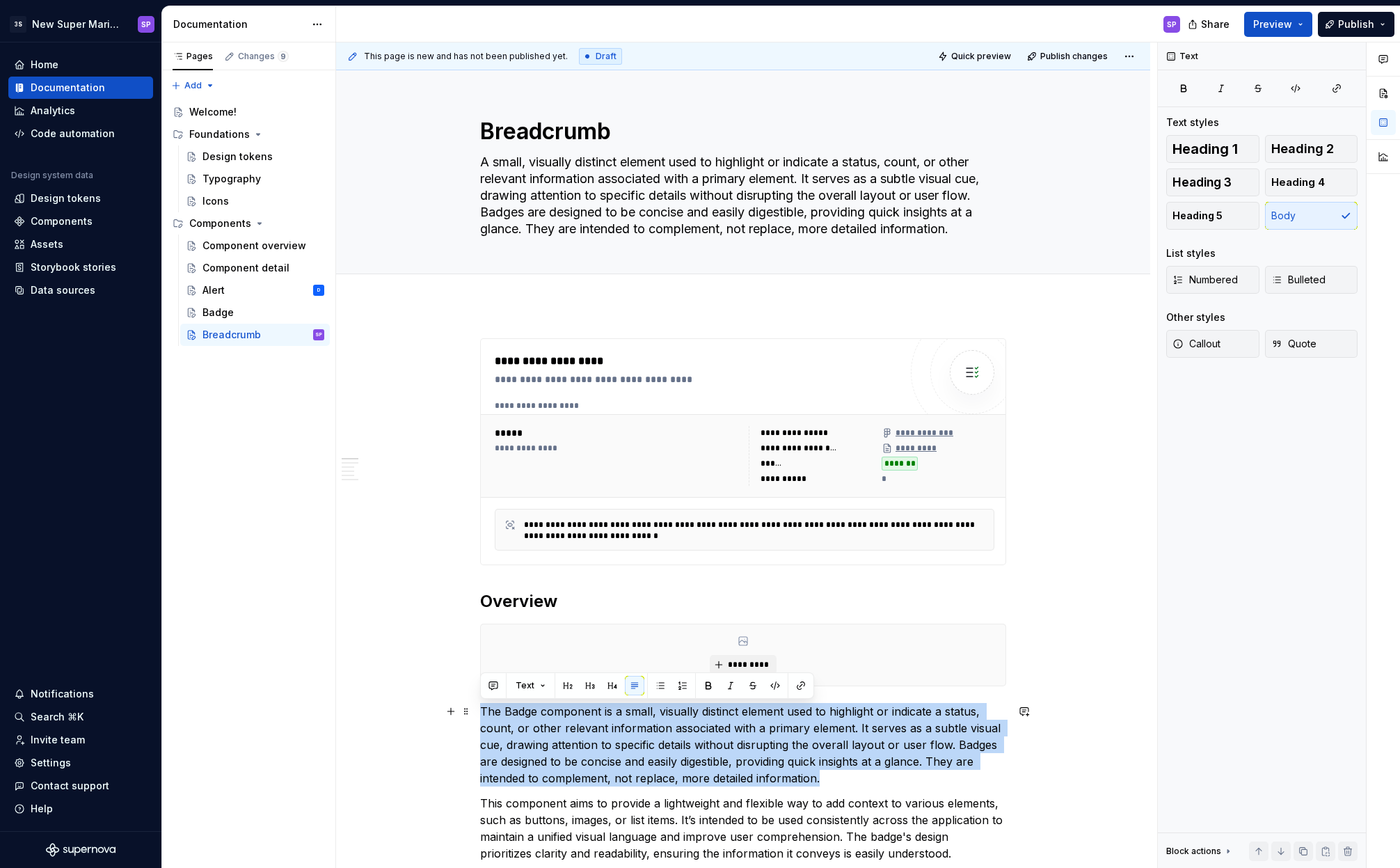
drag, startPoint x: 855, startPoint y: 781, endPoint x: 482, endPoint y: 712, distance: 379.3
click at [482, 712] on p "The Badge component is a small, visually distinct element used to highlight or …" at bounding box center [743, 745] width 526 height 84
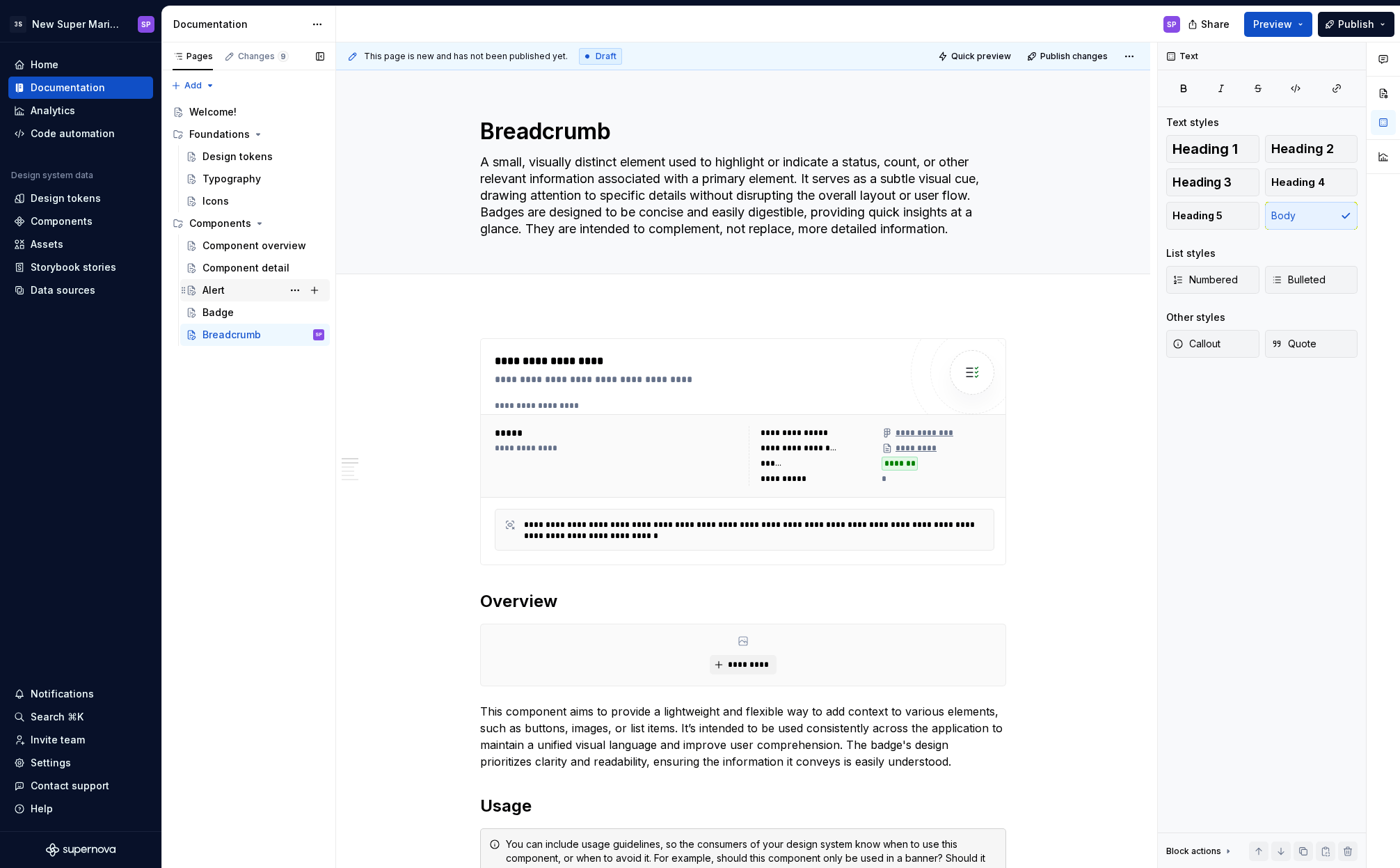
click at [227, 298] on div "Alert D" at bounding box center [263, 290] width 121 height 20
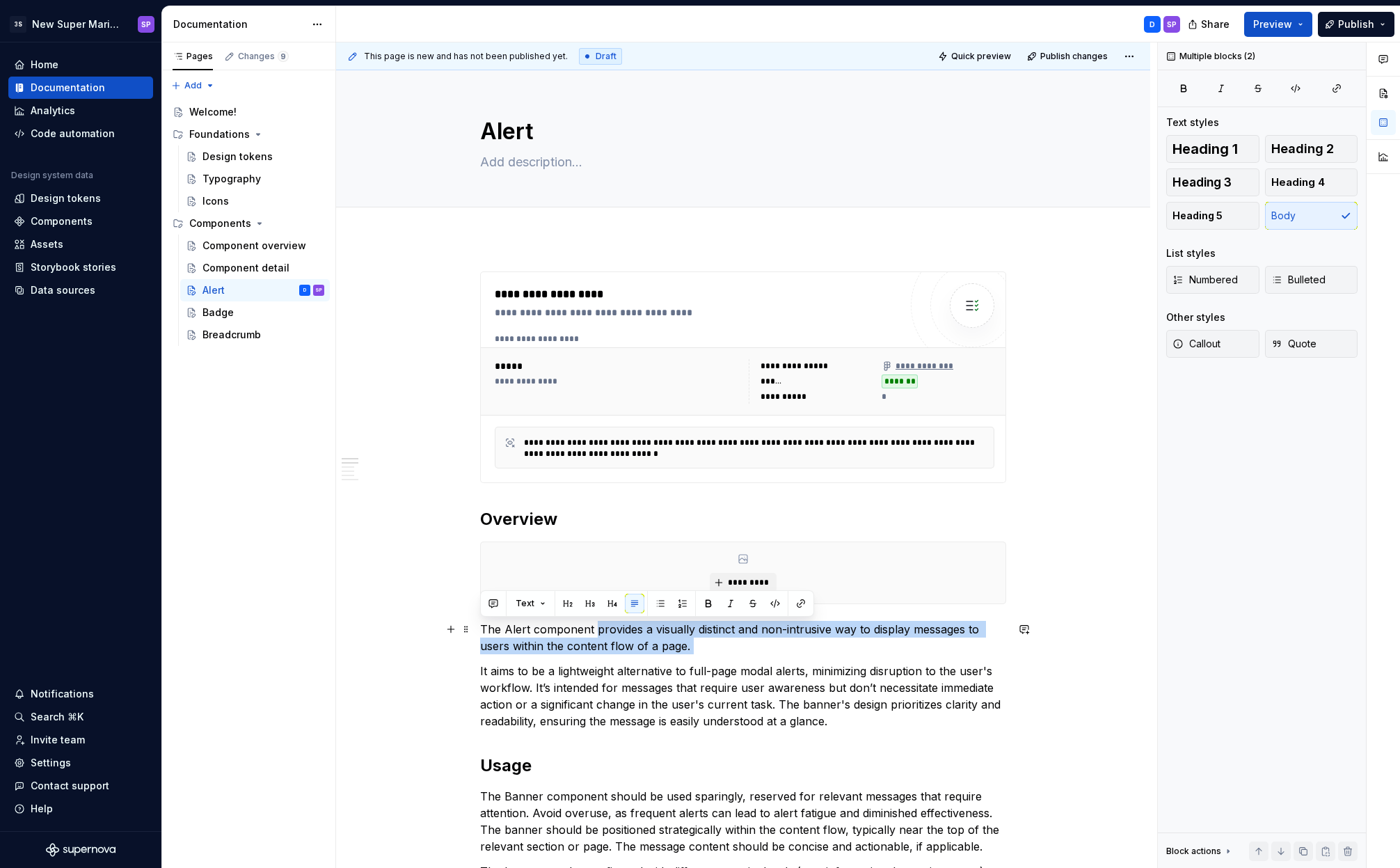
drag, startPoint x: 684, startPoint y: 649, endPoint x: 594, endPoint y: 630, distance: 92.0
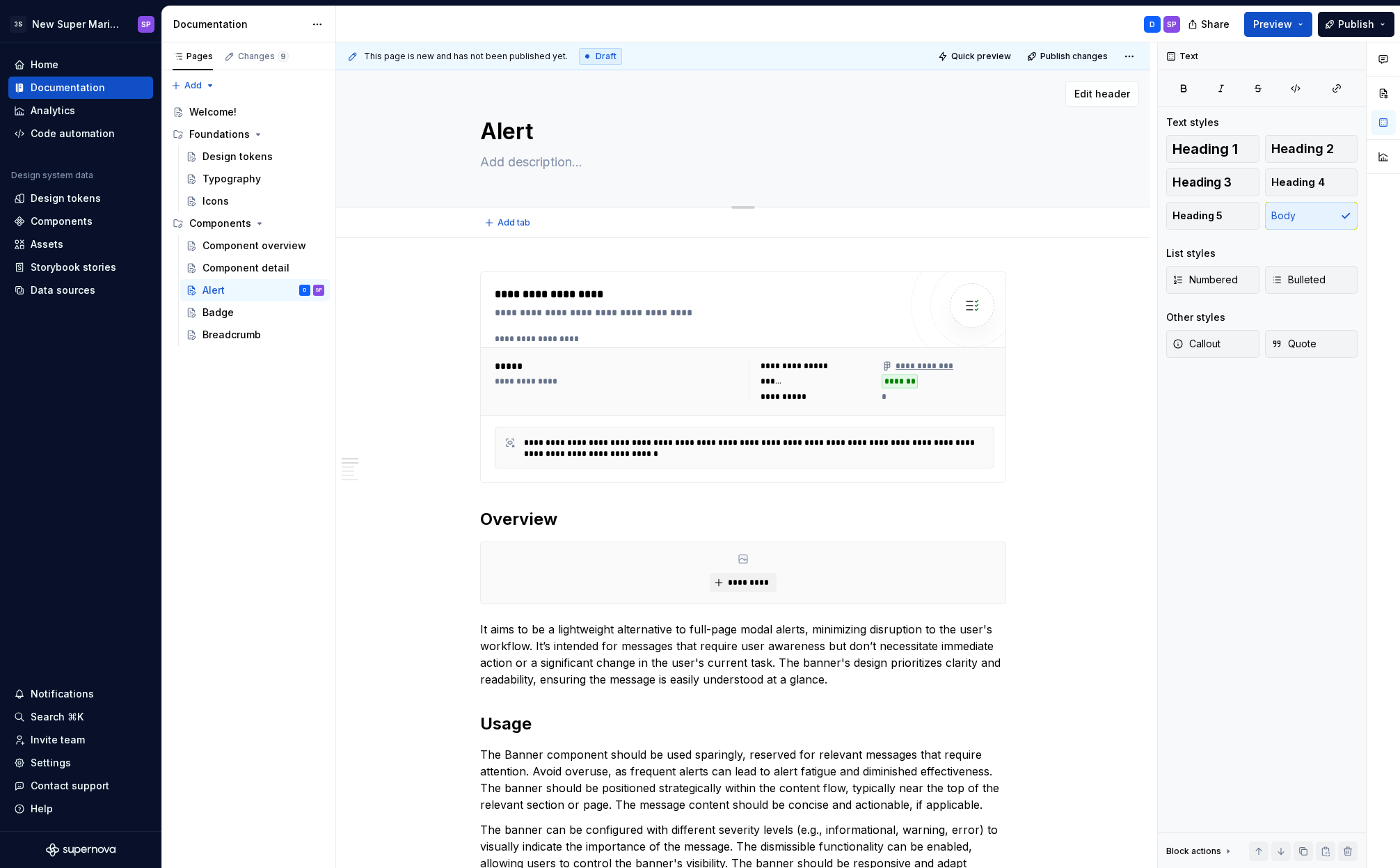
click at [551, 157] on textarea at bounding box center [739, 162] width 526 height 22
paste textarea "provides a visually distinct and non-intrusive way to display messages to users…"
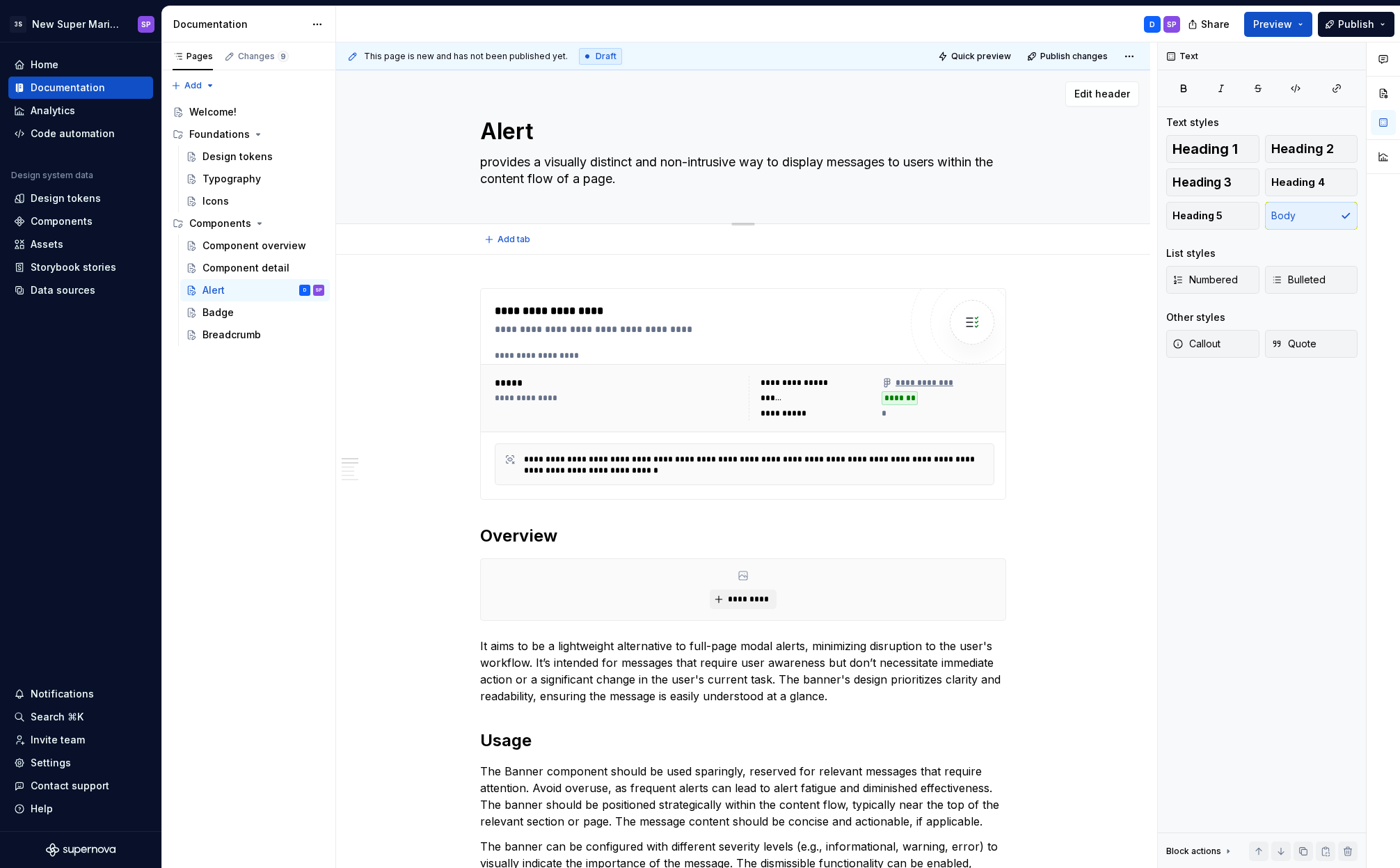
drag, startPoint x: 542, startPoint y: 162, endPoint x: 478, endPoint y: 166, distance: 64.1
click at [478, 166] on textarea "provides a visually distinct and non-intrusive way to display messages to users…" at bounding box center [739, 171] width 526 height 39
click at [219, 328] on div "Breadcrumb" at bounding box center [232, 334] width 58 height 14
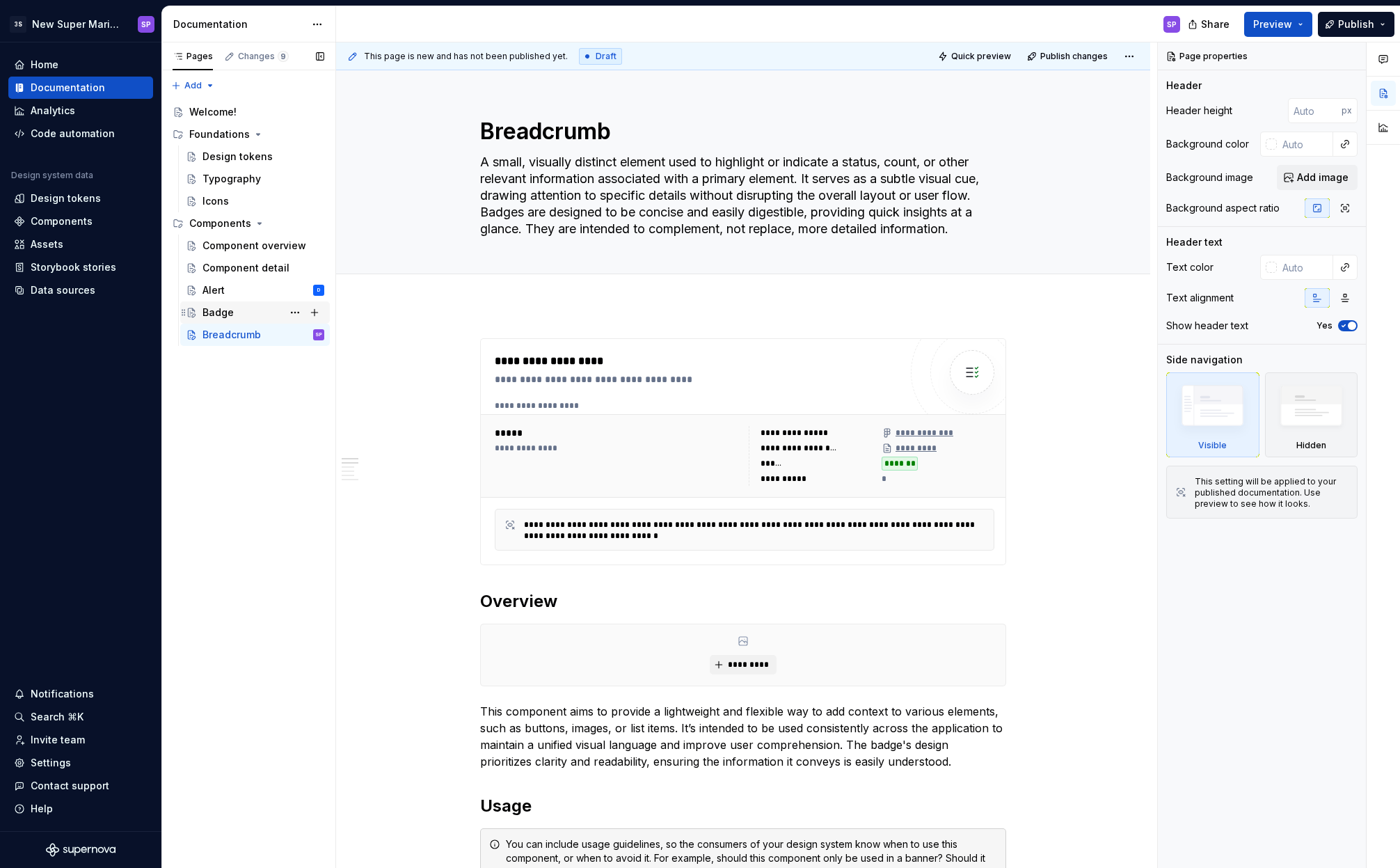
click at [237, 309] on div "Badge" at bounding box center [263, 312] width 121 height 20
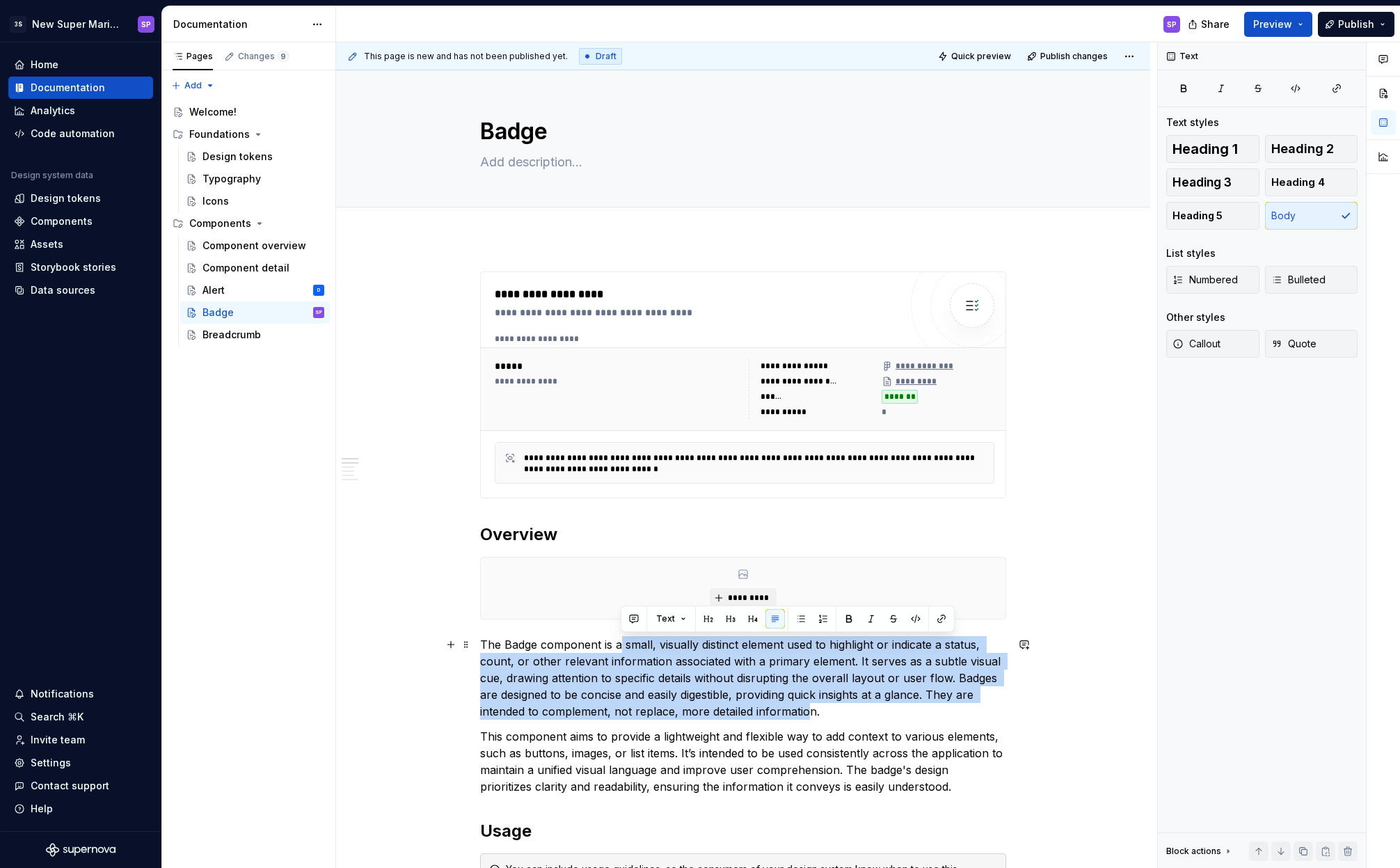
drag, startPoint x: 618, startPoint y: 646, endPoint x: 809, endPoint y: 709, distance: 201.1
click at [809, 709] on p "The Badge component is a small, visually distinct element used to highlight or …" at bounding box center [743, 678] width 526 height 84
drag, startPoint x: 844, startPoint y: 711, endPoint x: 615, endPoint y: 646, distance: 238.0
click at [615, 646] on p "The Badge component is a small, visually distinct element used to highlight or …" at bounding box center [743, 678] width 526 height 84
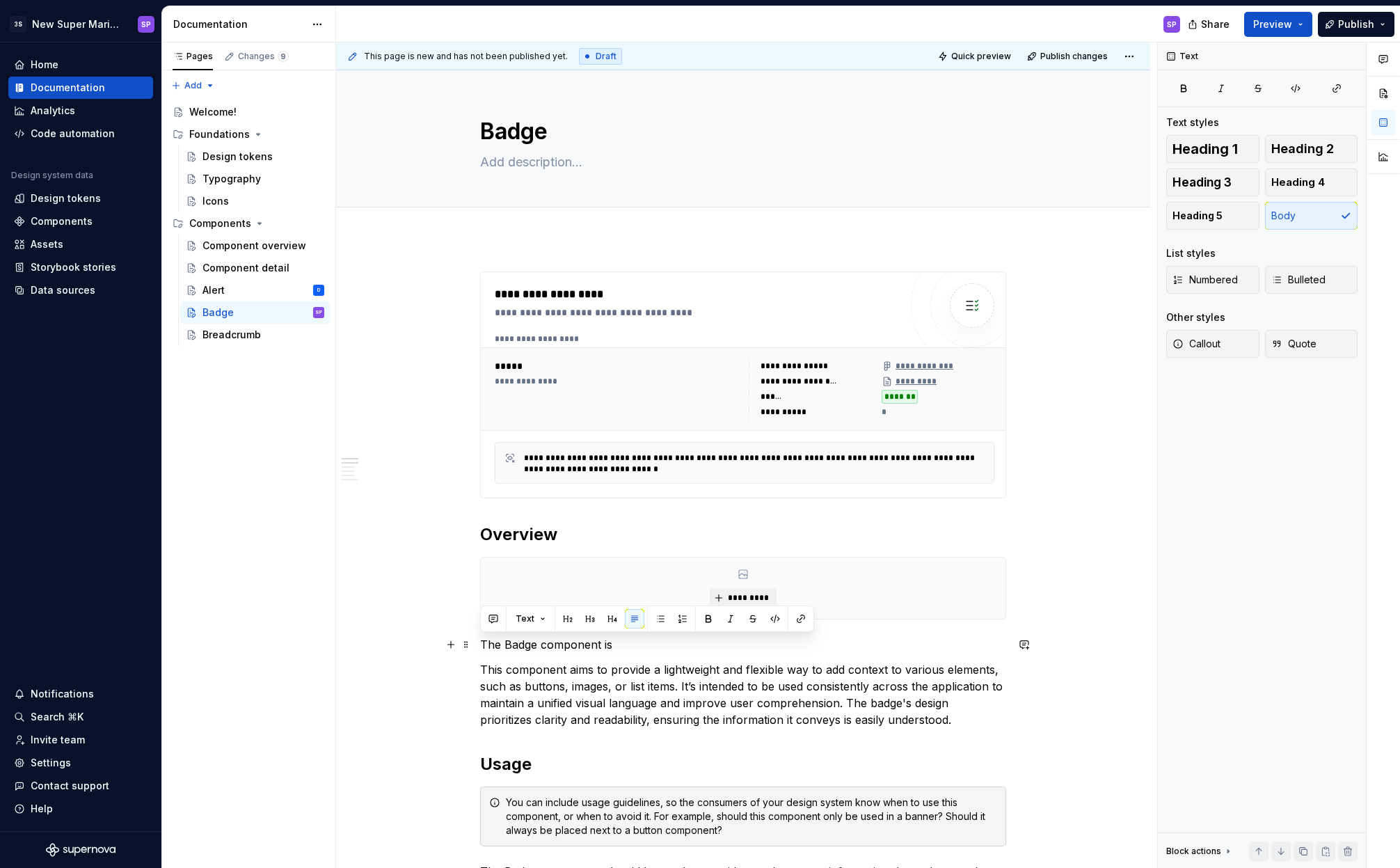
drag, startPoint x: 555, startPoint y: 644, endPoint x: 473, endPoint y: 641, distance: 82.1
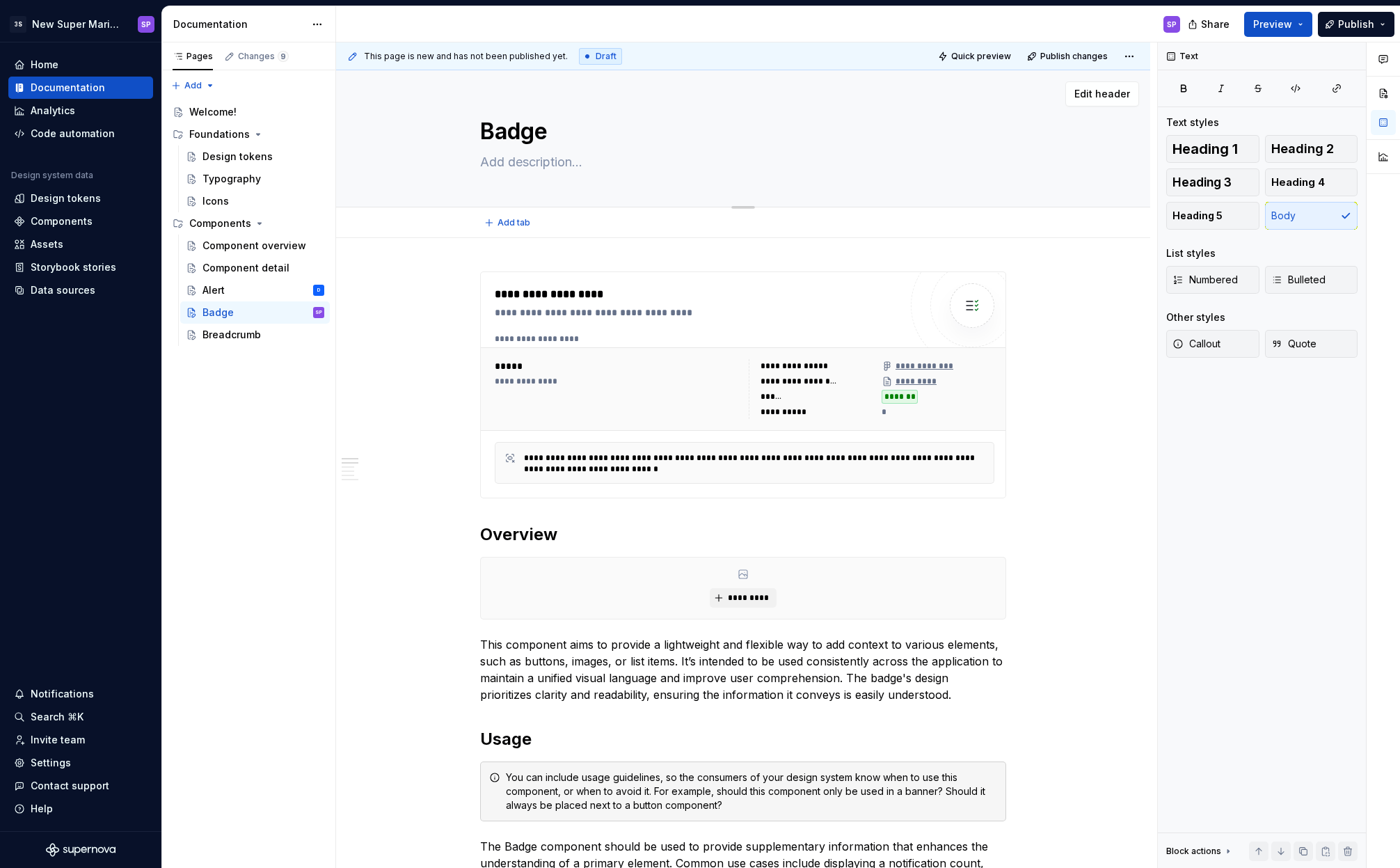
click at [497, 168] on textarea at bounding box center [739, 162] width 526 height 22
paste textarea "a small, visually distinct element used to highlight or indicate a status, coun…"
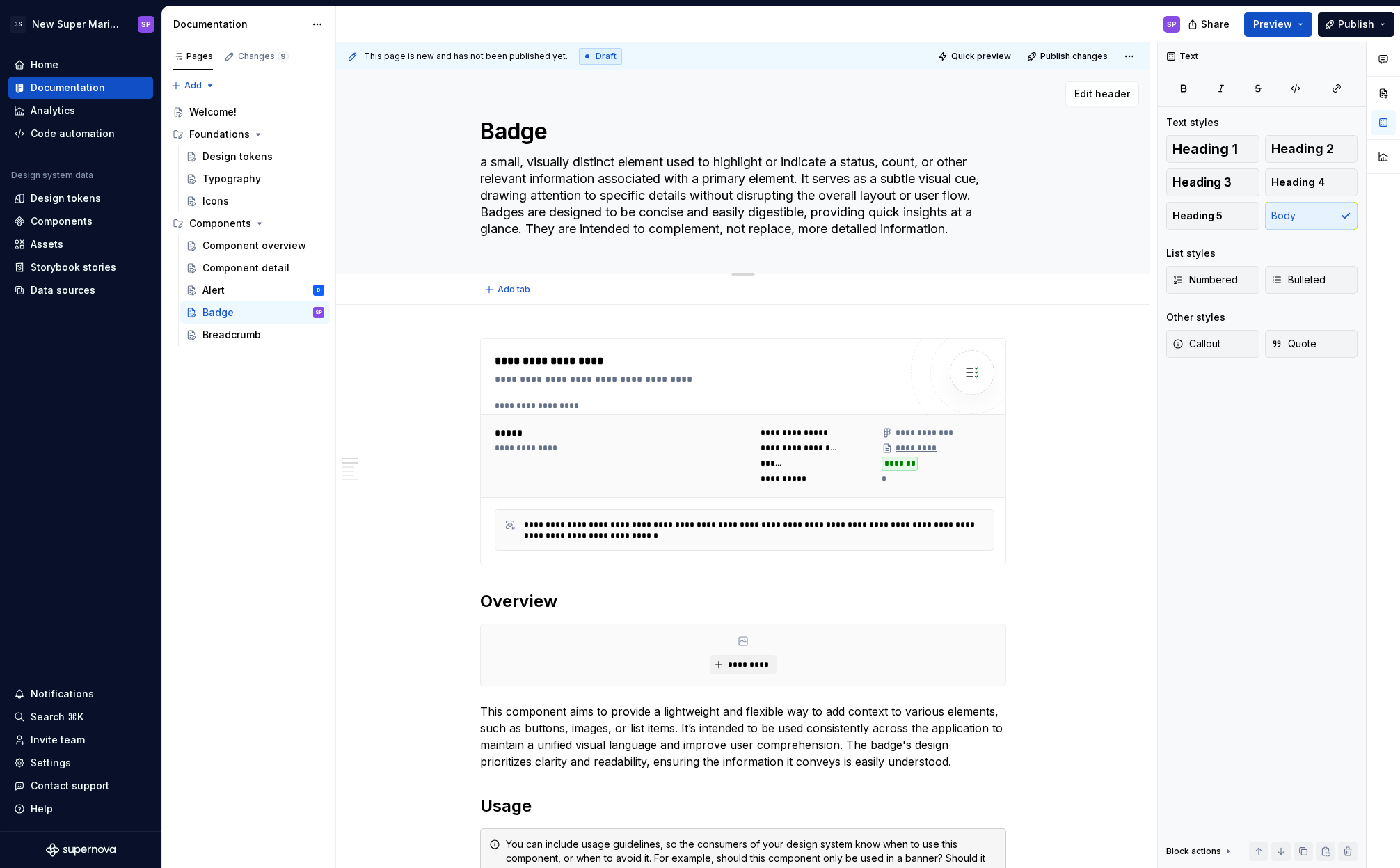
click at [479, 165] on textarea "a small, visually distinct element used to highlight or indicate a status, coun…" at bounding box center [739, 196] width 526 height 89
click at [244, 286] on div "Alert D" at bounding box center [263, 290] width 121 height 20
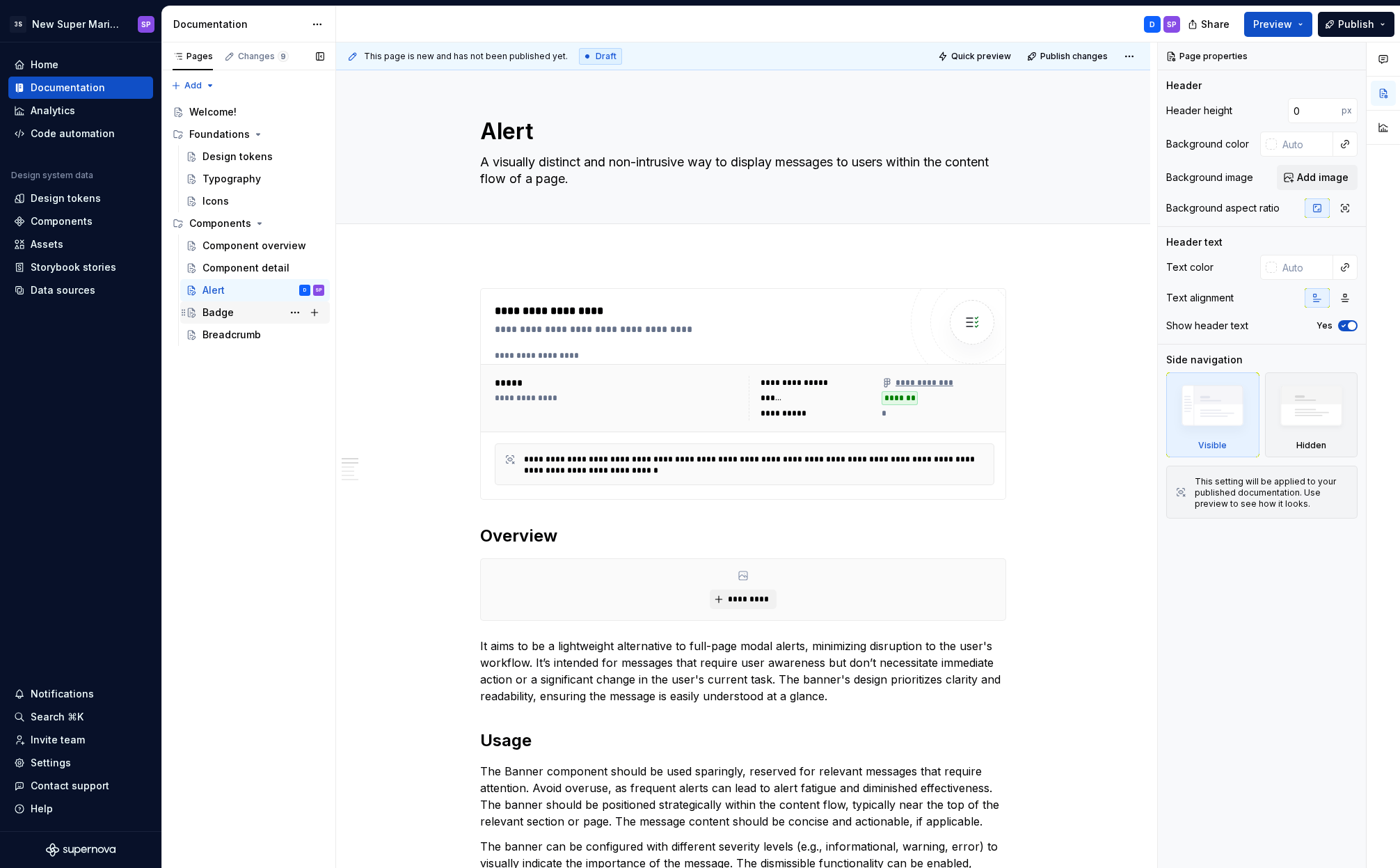
click at [238, 303] on div "Badge" at bounding box center [263, 312] width 121 height 20
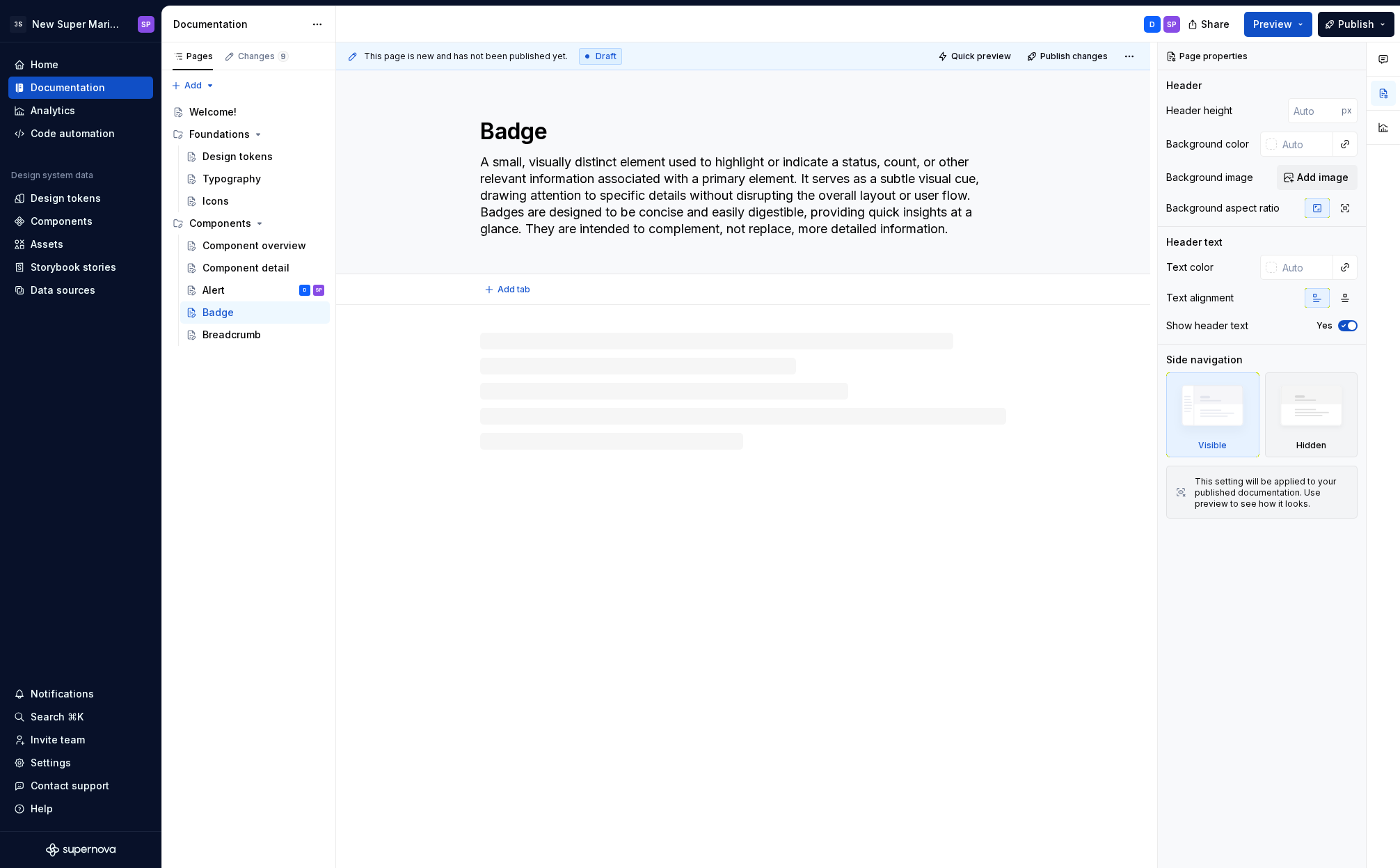
click at [530, 163] on textarea "A small, visually distinct element used to highlight or indicate a status, coun…" at bounding box center [739, 196] width 526 height 89
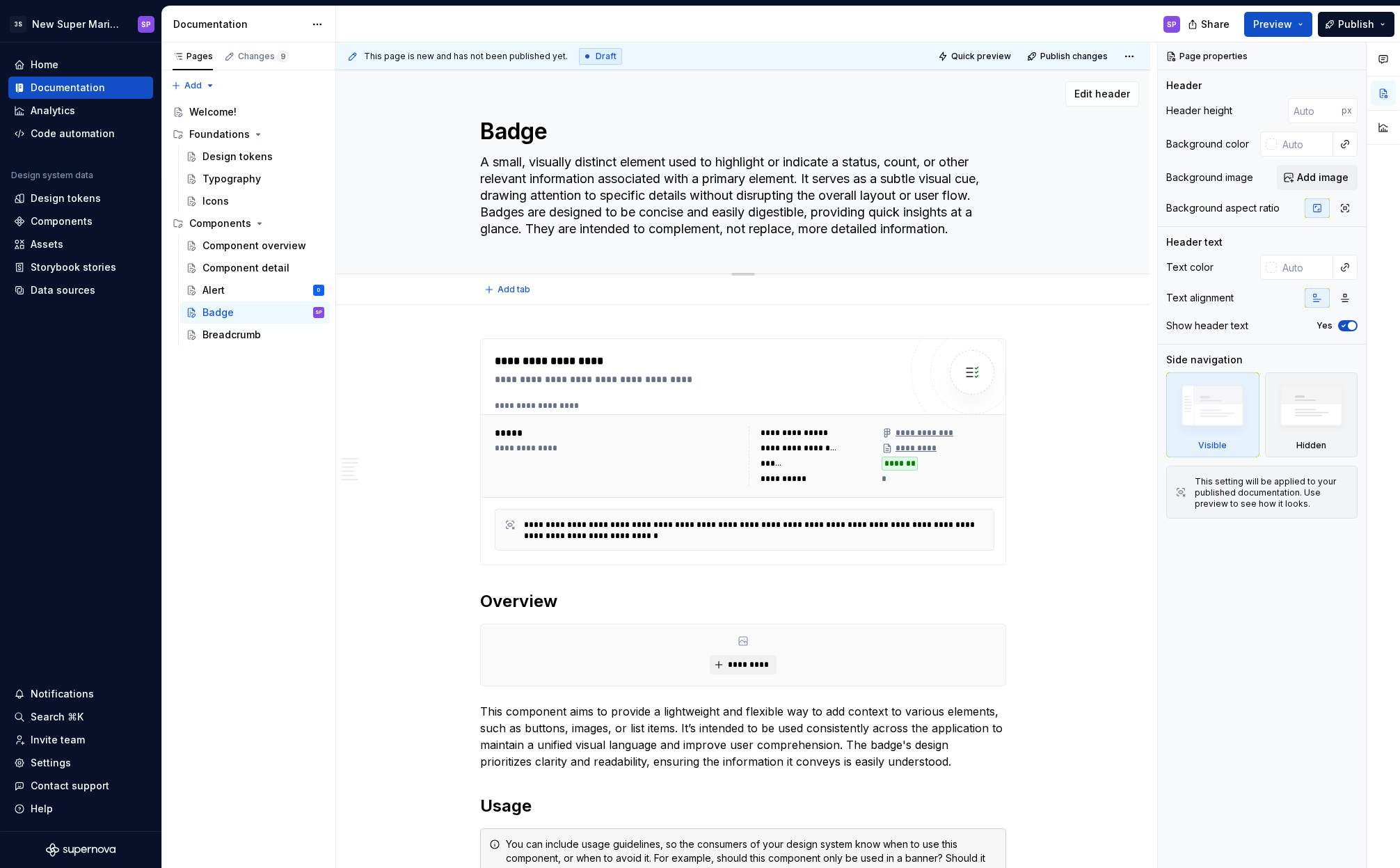
click at [530, 163] on textarea "A small, visually distinct element used to highlight or indicate a status, coun…" at bounding box center [739, 196] width 526 height 89
click at [219, 335] on div "Breadcrumb" at bounding box center [232, 334] width 58 height 14
click at [956, 221] on textarea "A small, visually distinct element used to highlight or indicate a status, coun…" at bounding box center [739, 196] width 526 height 89
paste textarea "a navigational aid, displaying a hierarchical path of links that represents the…"
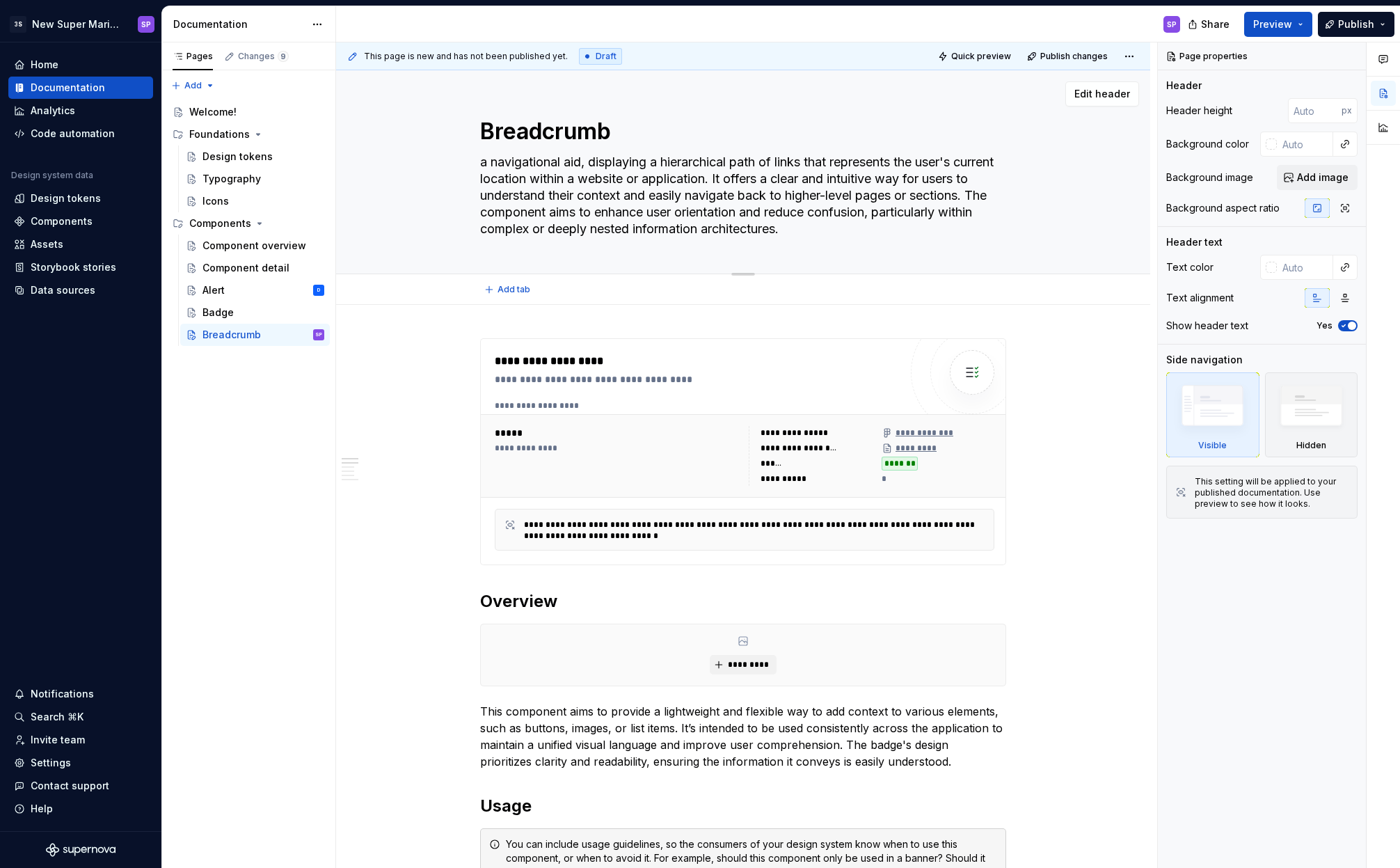
drag, startPoint x: 487, startPoint y: 162, endPoint x: 479, endPoint y: 163, distance: 8.1
click at [479, 163] on textarea "a navigational aid, displaying a hierarchical path of links that represents the…" at bounding box center [739, 196] width 526 height 89
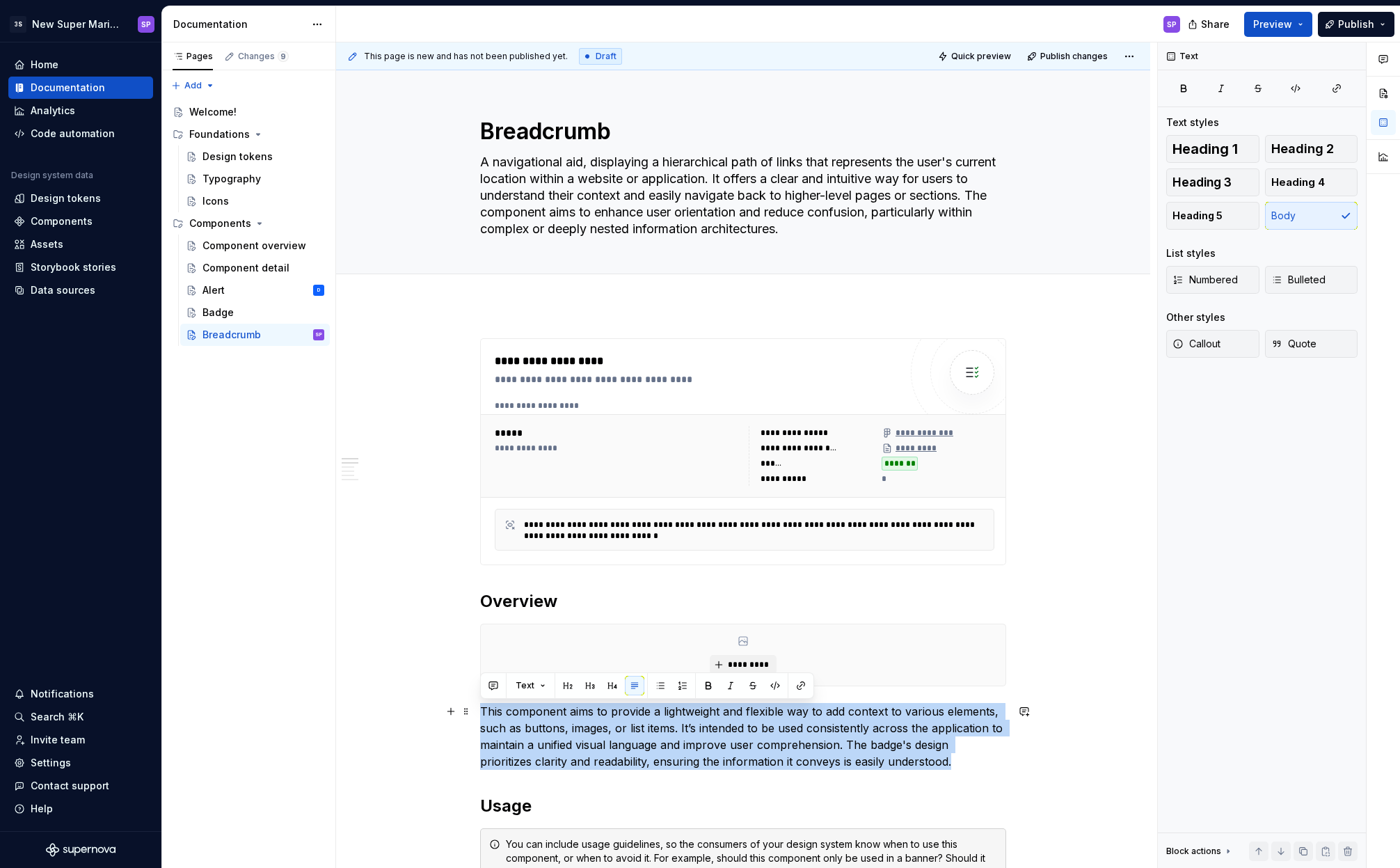
drag, startPoint x: 932, startPoint y: 760, endPoint x: 482, endPoint y: 713, distance: 452.4
click at [482, 713] on p "This component aims to provide a lightweight and flexible way to add context to…" at bounding box center [743, 736] width 526 height 67
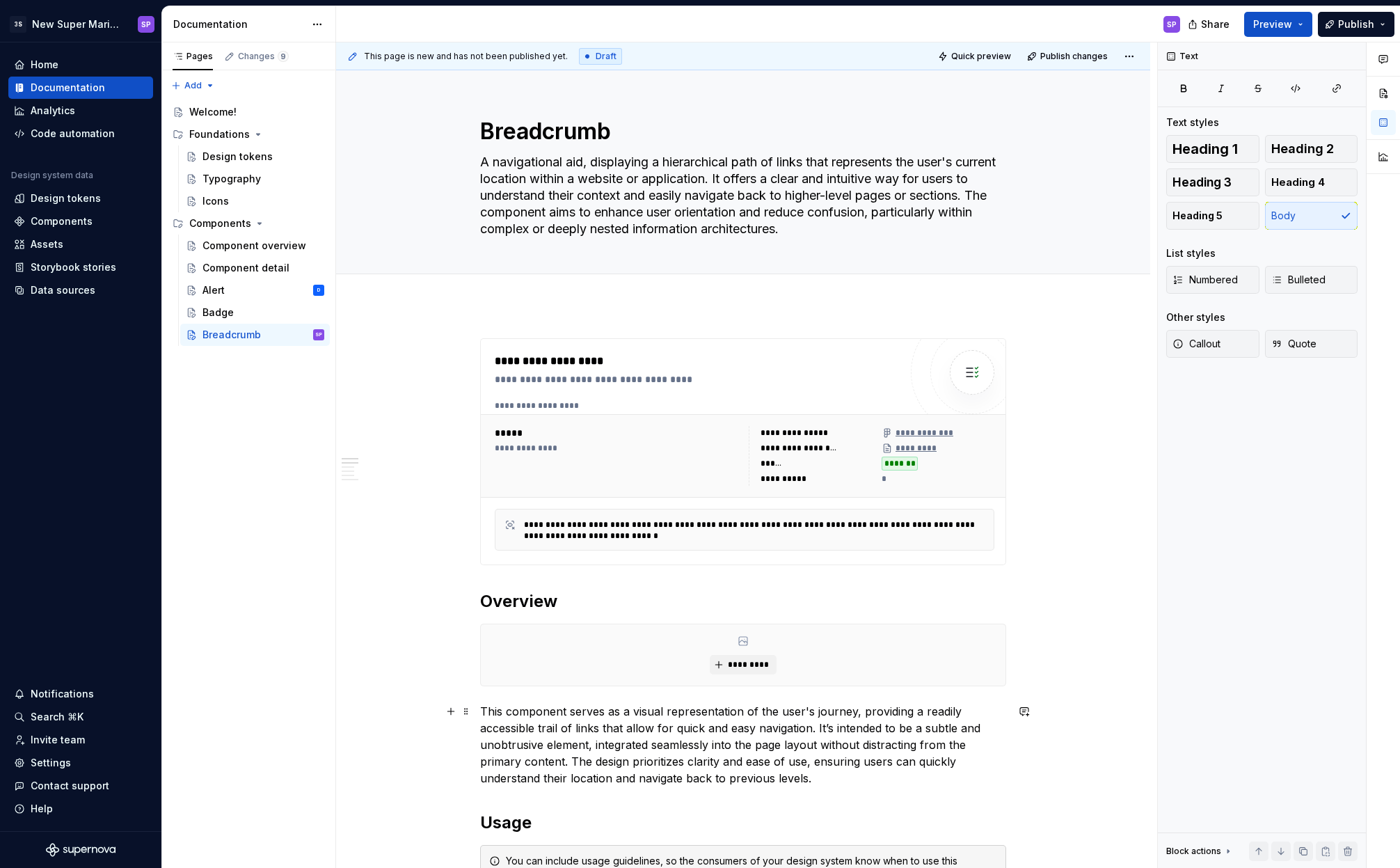
click at [597, 723] on p "This component serves as a visual representation of the user's journey, providi…" at bounding box center [743, 745] width 526 height 84
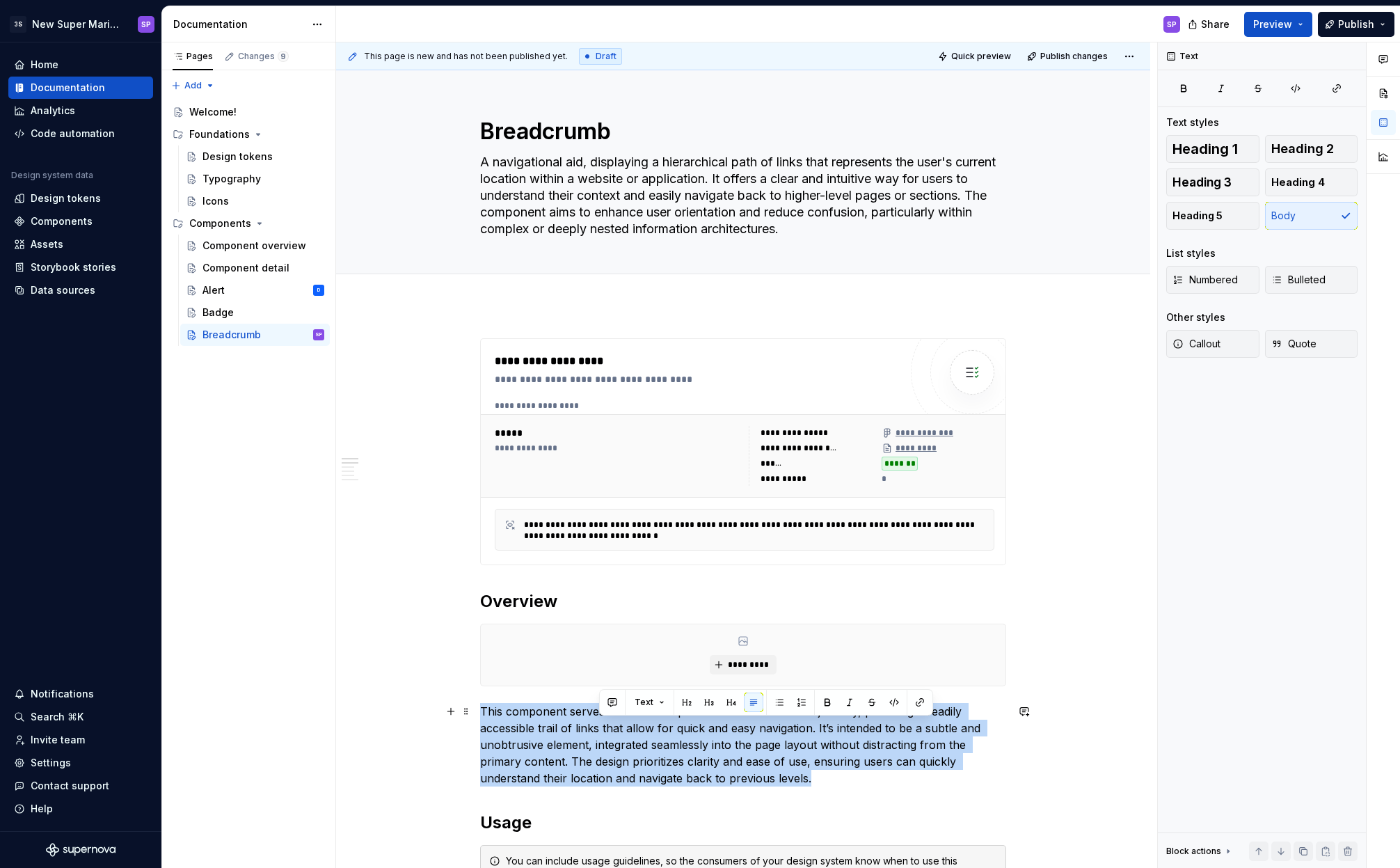
click at [597, 723] on p "This component serves as a visual representation of the user's journey, providi…" at bounding box center [743, 745] width 526 height 84
click at [622, 728] on p "This component serves as a visual representation of the user's journey, providi…" at bounding box center [743, 745] width 526 height 84
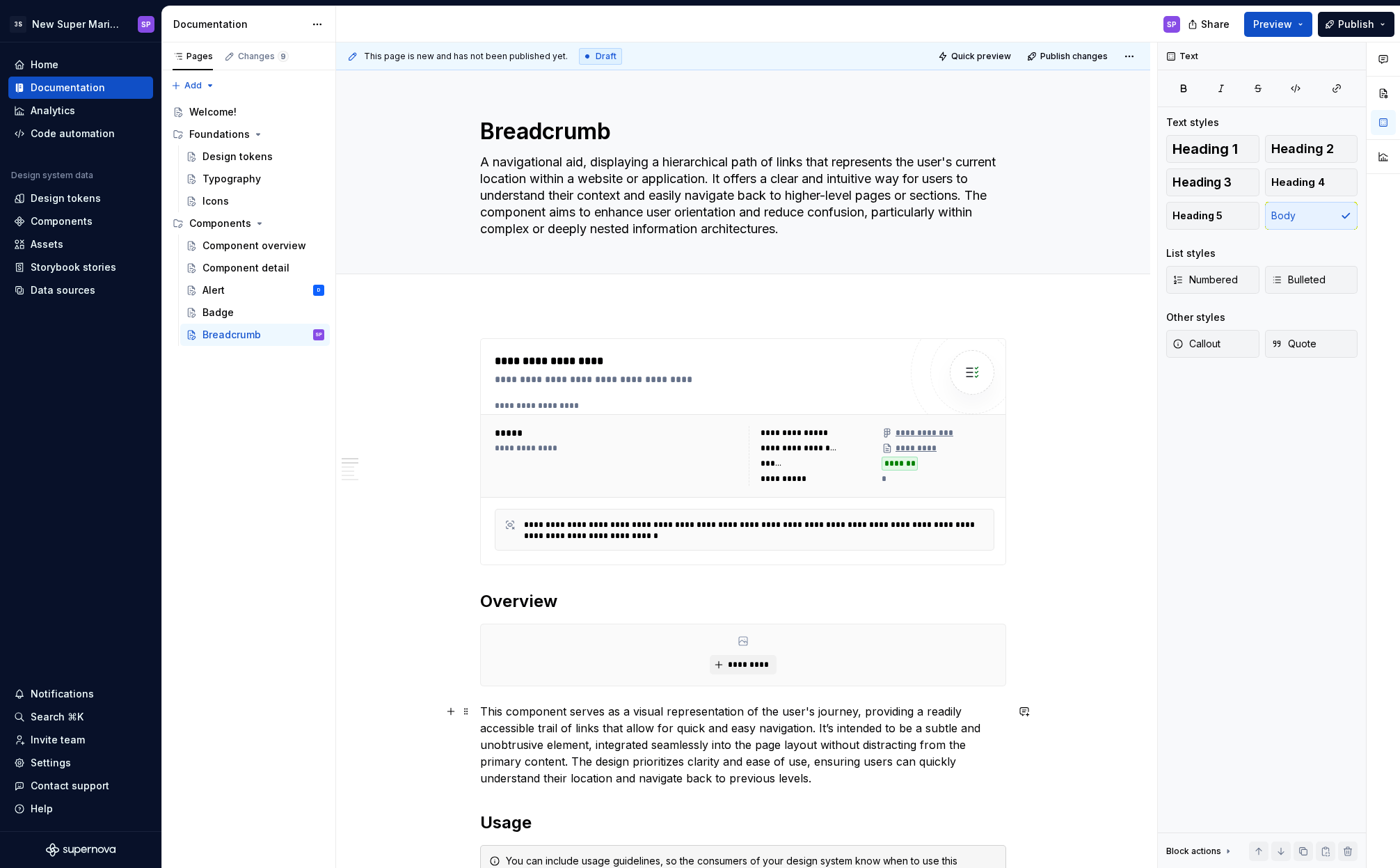
click at [654, 729] on p "This component serves as a visual representation of the user's journey, providi…" at bounding box center [743, 745] width 526 height 84
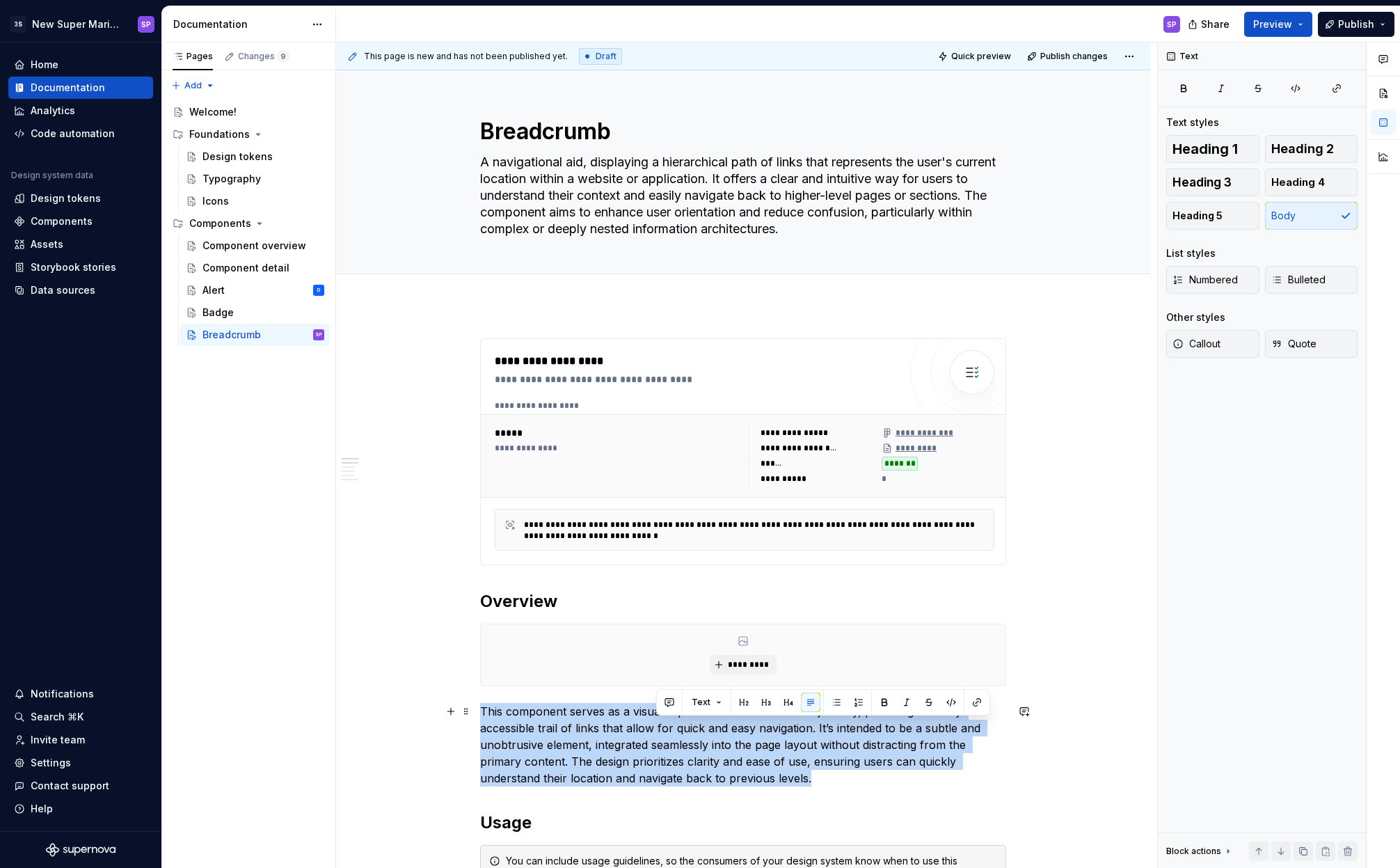
click at [654, 729] on p "This component serves as a visual representation of the user's journey, providi…" at bounding box center [743, 745] width 526 height 84
click at [682, 730] on p "This component serves as a visual representation of the user's journey, providi…" at bounding box center [743, 745] width 526 height 84
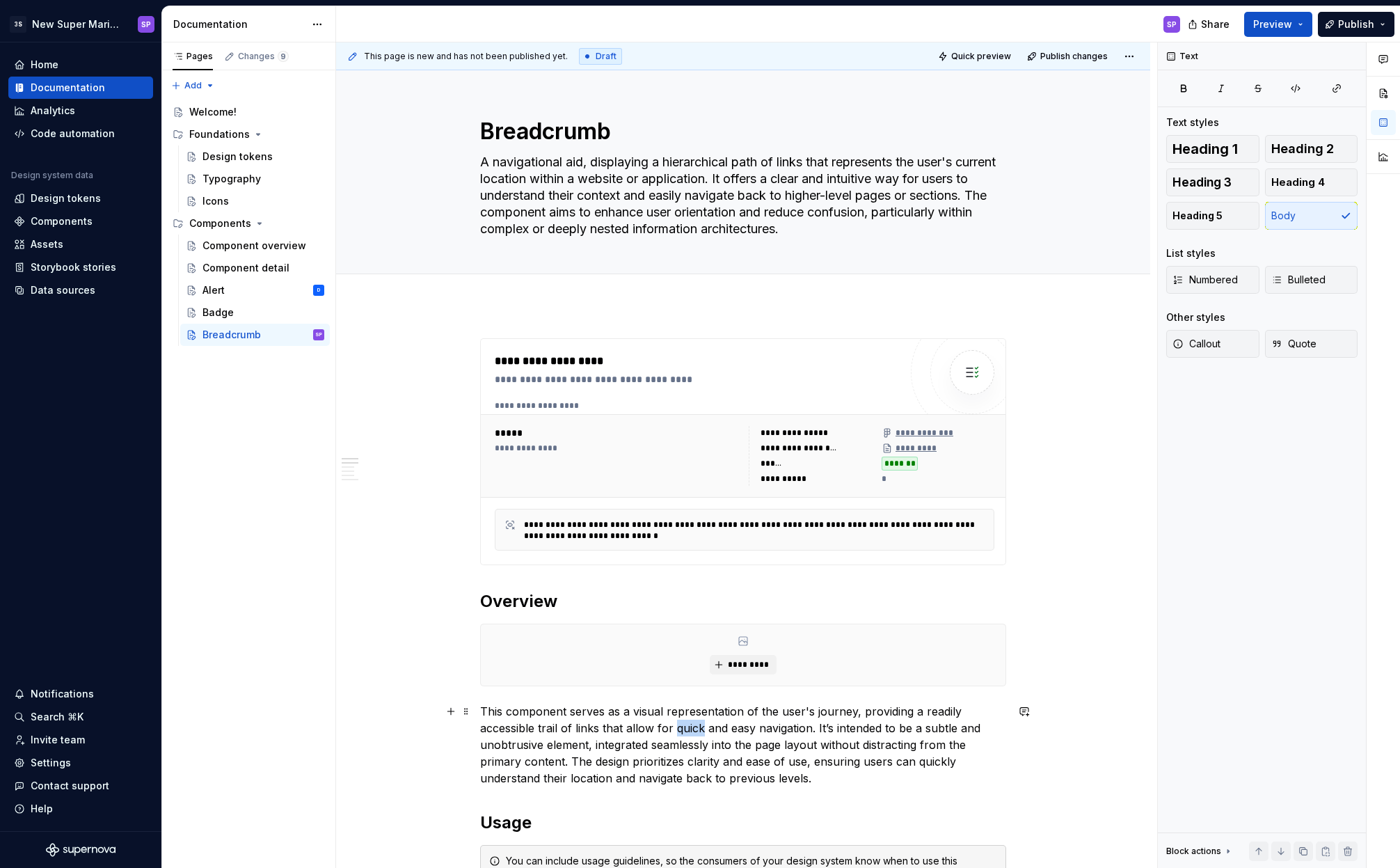
click at [682, 730] on p "This component serves as a visual representation of the user's journey, providi…" at bounding box center [743, 745] width 526 height 84
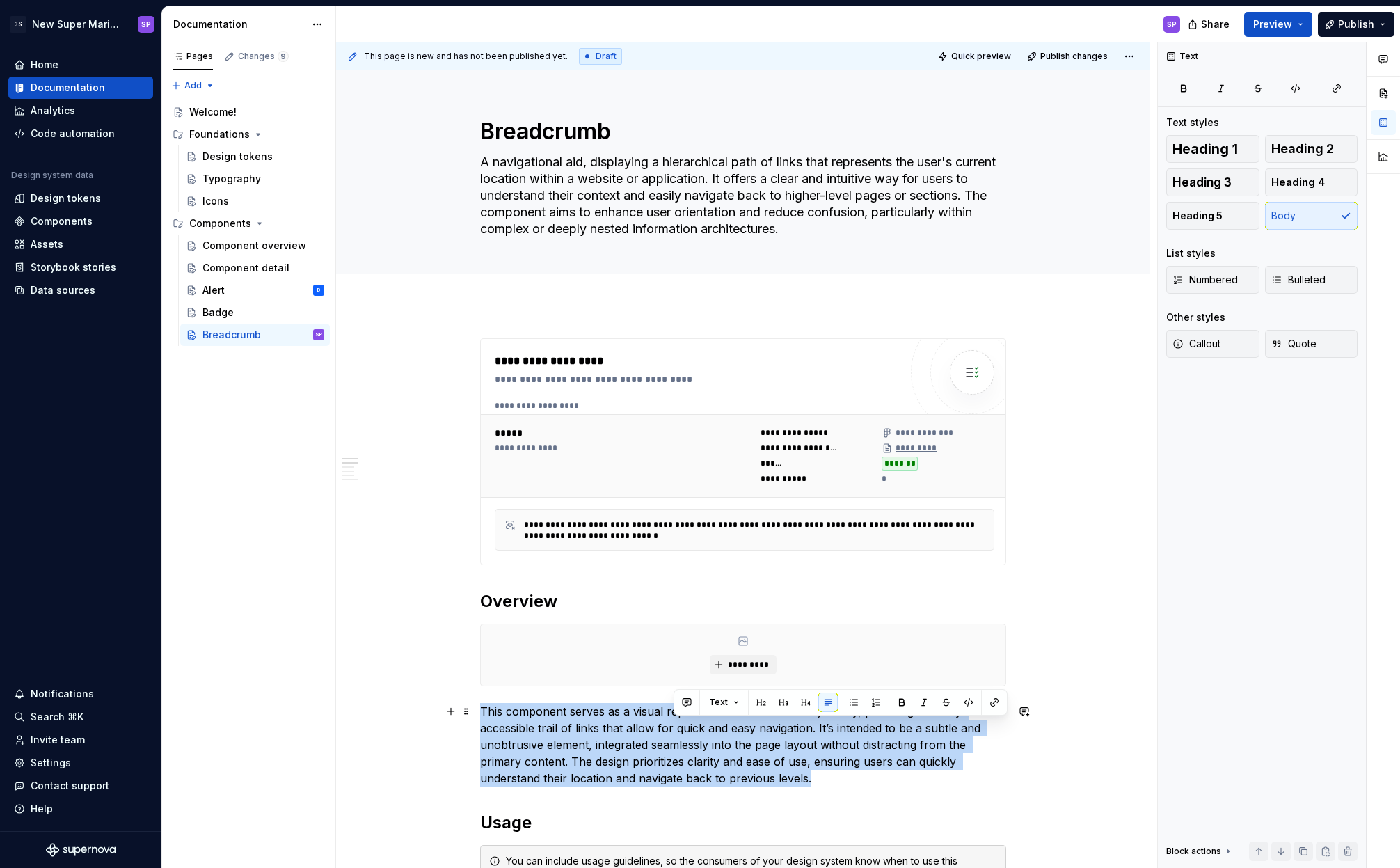
click at [682, 730] on p "This component serves as a visual representation of the user's journey, providi…" at bounding box center [743, 745] width 526 height 84
click at [703, 729] on p "This component serves as a visual representation of the user's journey, providi…" at bounding box center [743, 745] width 526 height 84
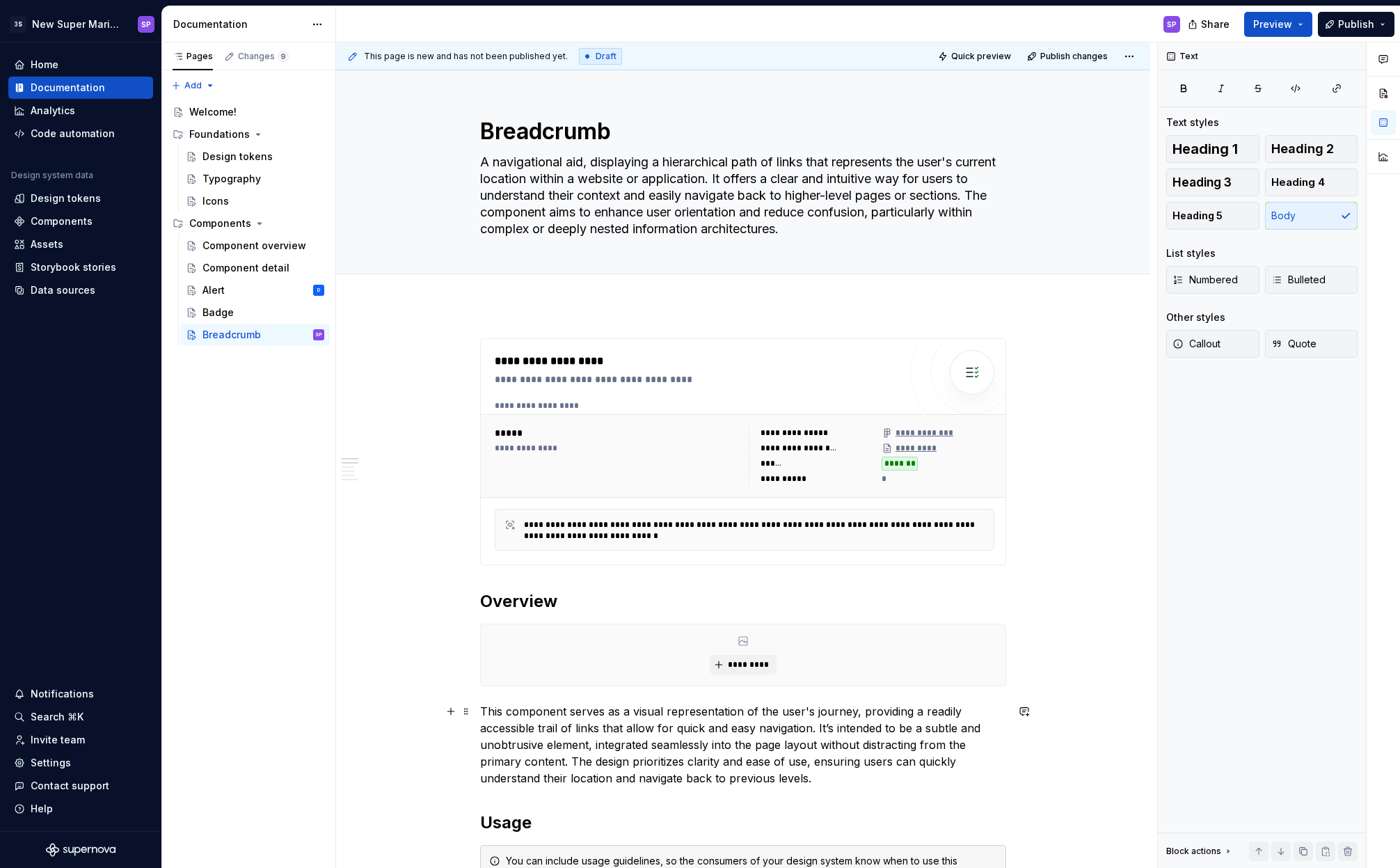
click at [857, 778] on p "This component serves as a visual representation of the user's journey, providi…" at bounding box center [743, 745] width 526 height 84
click at [592, 726] on p "This component serves as a visual representation of the user's journey, providi…" at bounding box center [743, 745] width 526 height 84
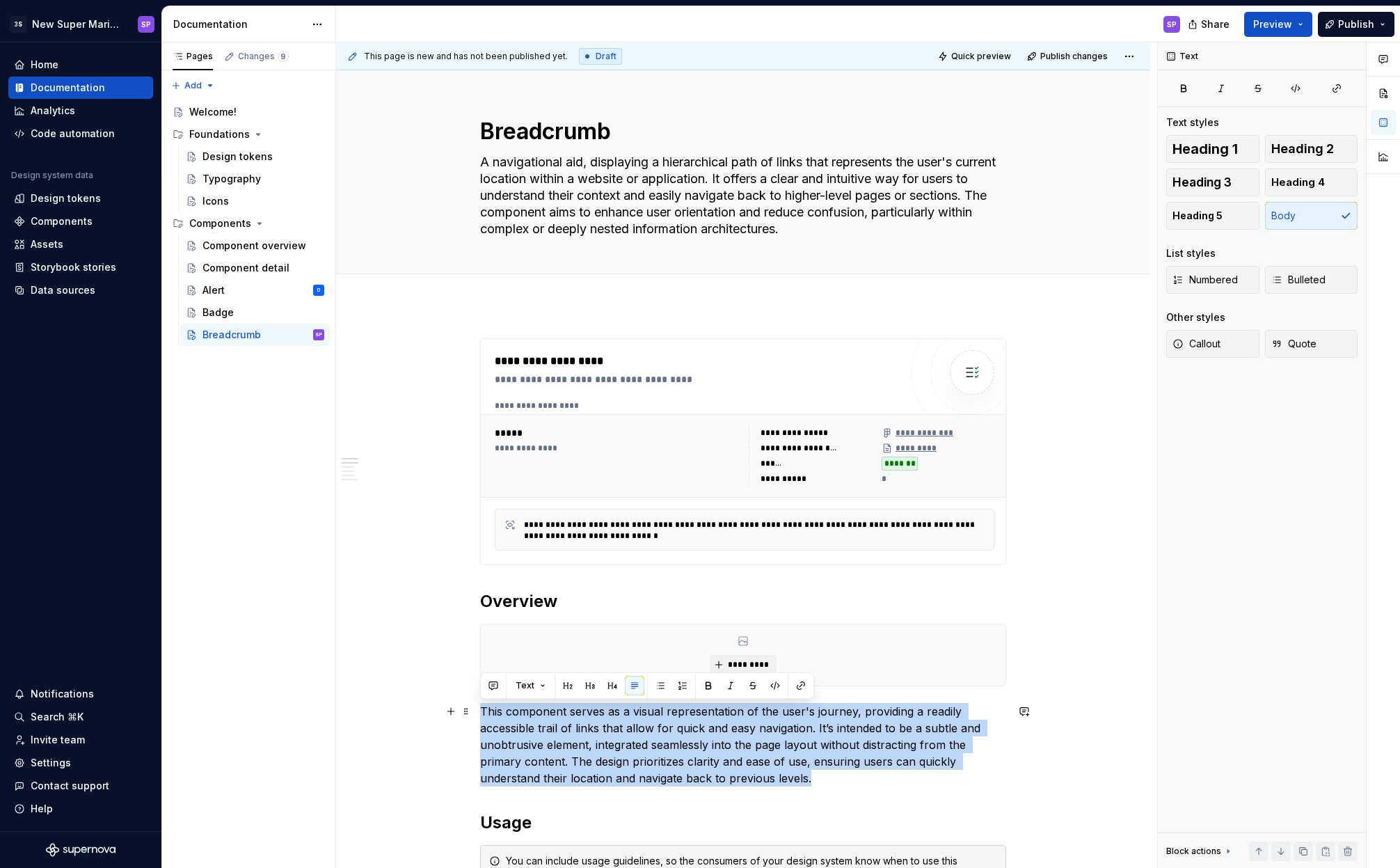
click at [592, 726] on p "This component serves as a visual representation of the user's journey, providi…" at bounding box center [743, 745] width 526 height 84
click at [676, 736] on p "This component serves as a visual representation of the user's journey, providi…" at bounding box center [743, 745] width 526 height 84
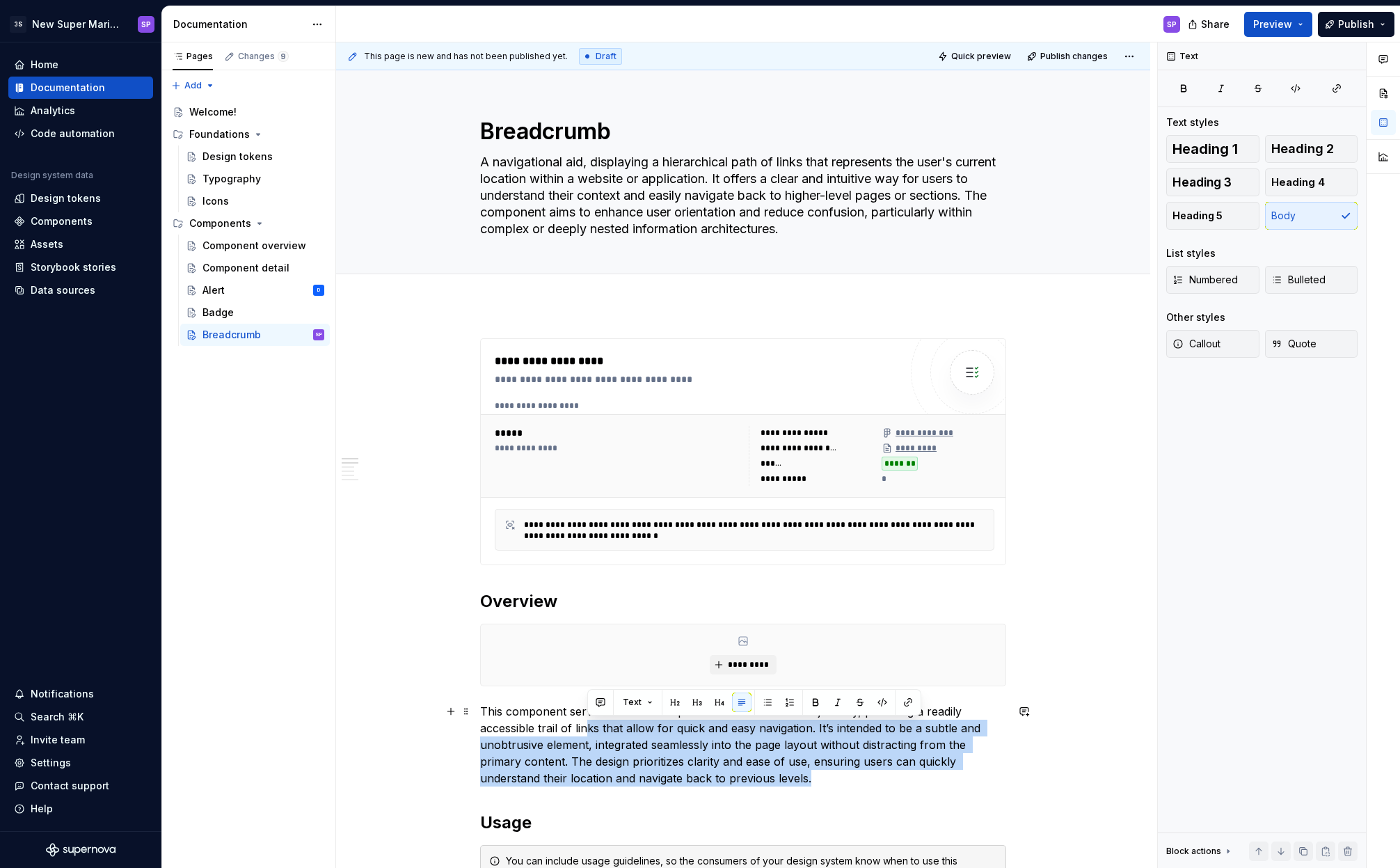
drag, startPoint x: 857, startPoint y: 771, endPoint x: 585, endPoint y: 726, distance: 275.7
click at [585, 726] on p "This component serves as a visual representation of the user's journey, providi…" at bounding box center [743, 745] width 526 height 84
click at [834, 774] on p "This component serves as a visual representation of the user's journey, providi…" at bounding box center [743, 745] width 526 height 84
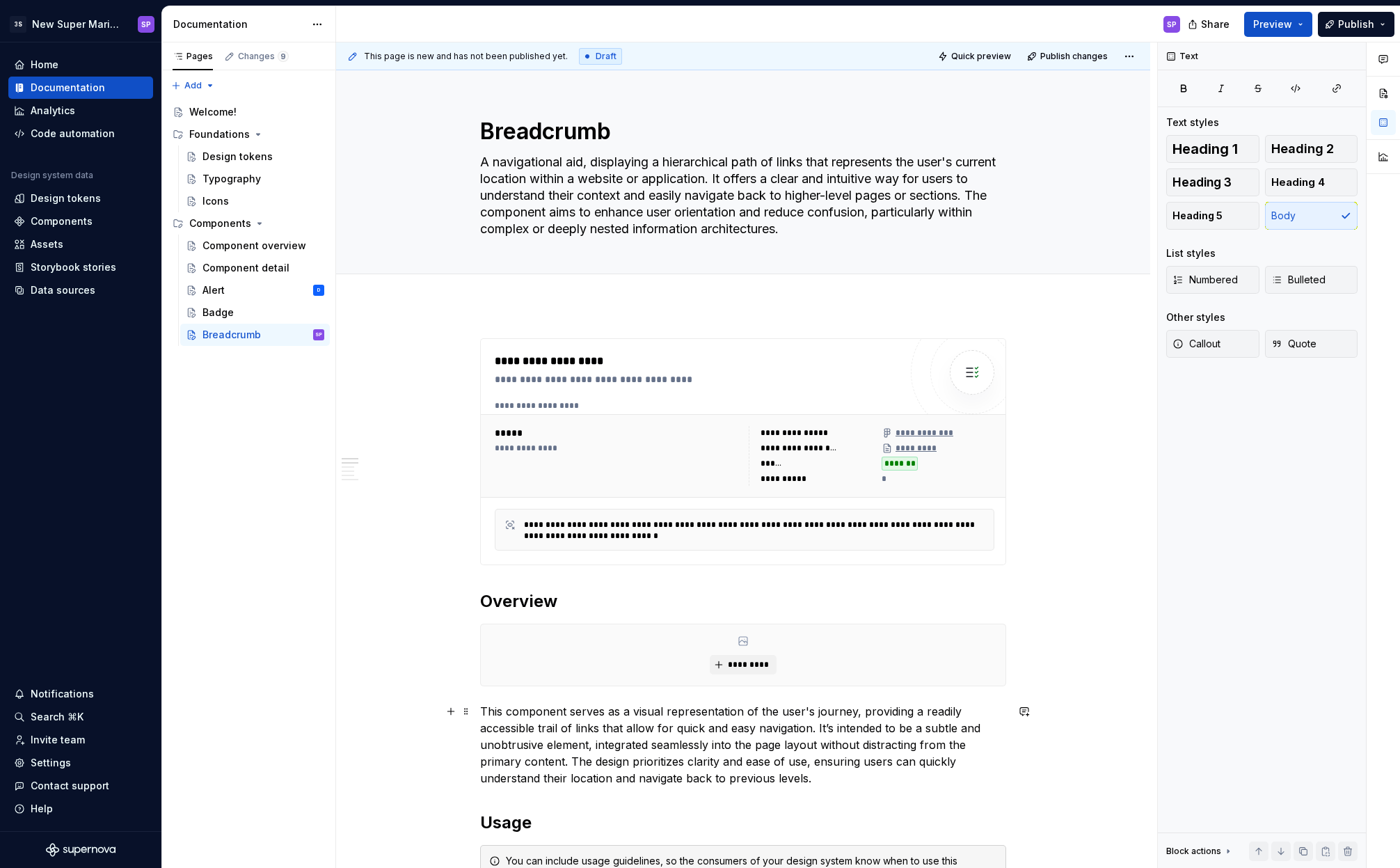
scroll to position [169, 0]
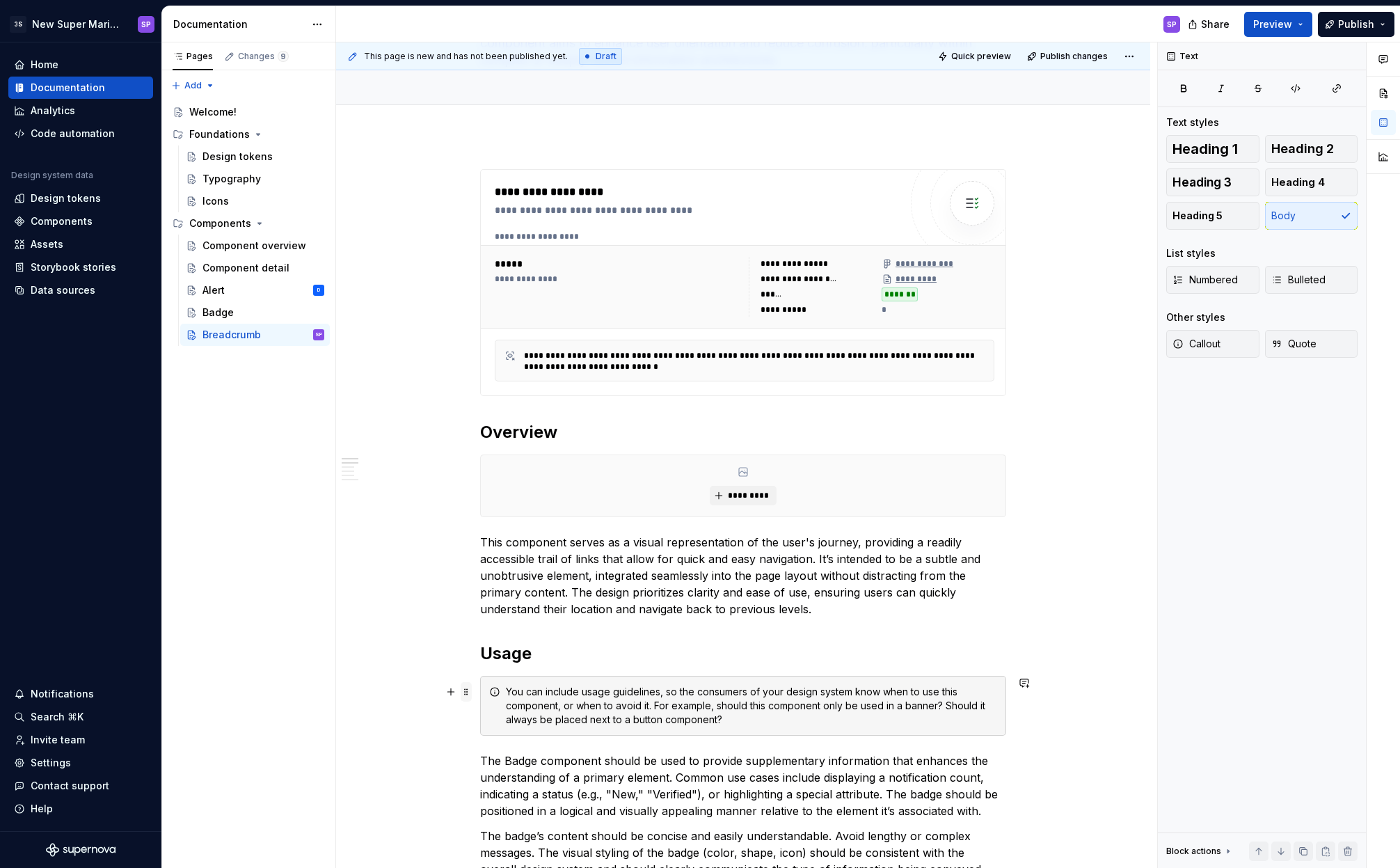
click at [469, 693] on span at bounding box center [466, 692] width 11 height 20
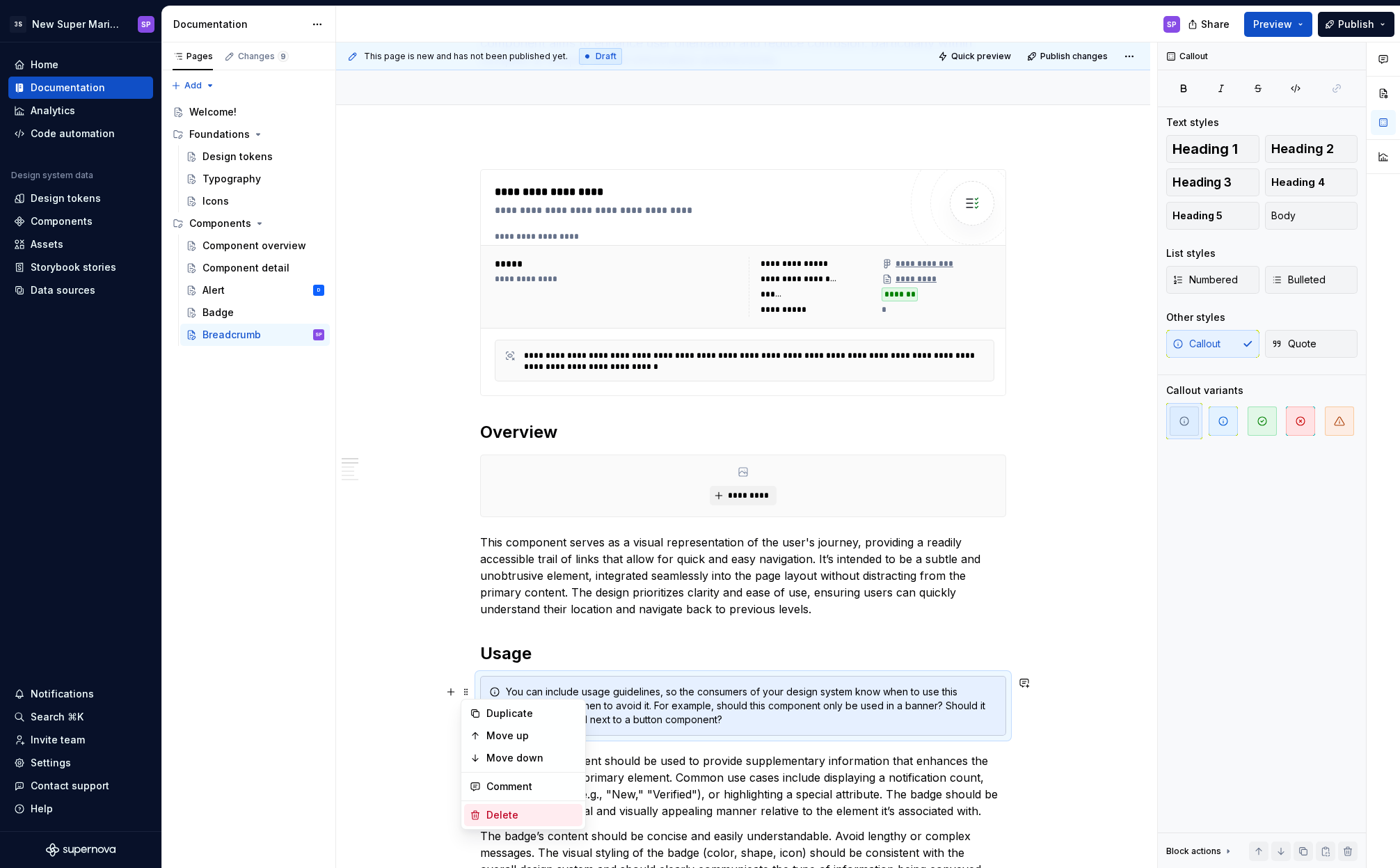
click at [498, 813] on div "Delete" at bounding box center [532, 815] width 91 height 14
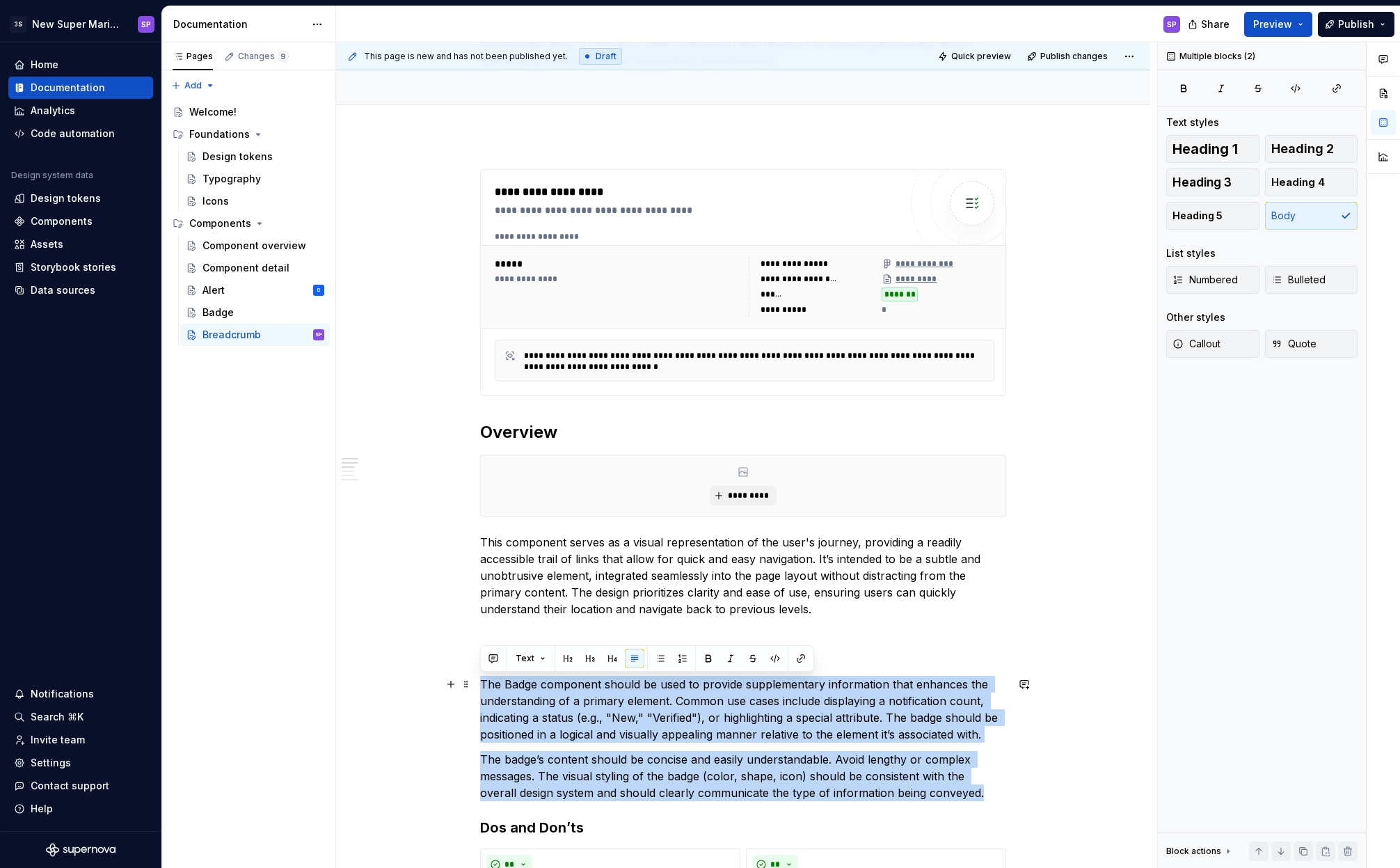
drag, startPoint x: 915, startPoint y: 790, endPoint x: 482, endPoint y: 687, distance: 445.1
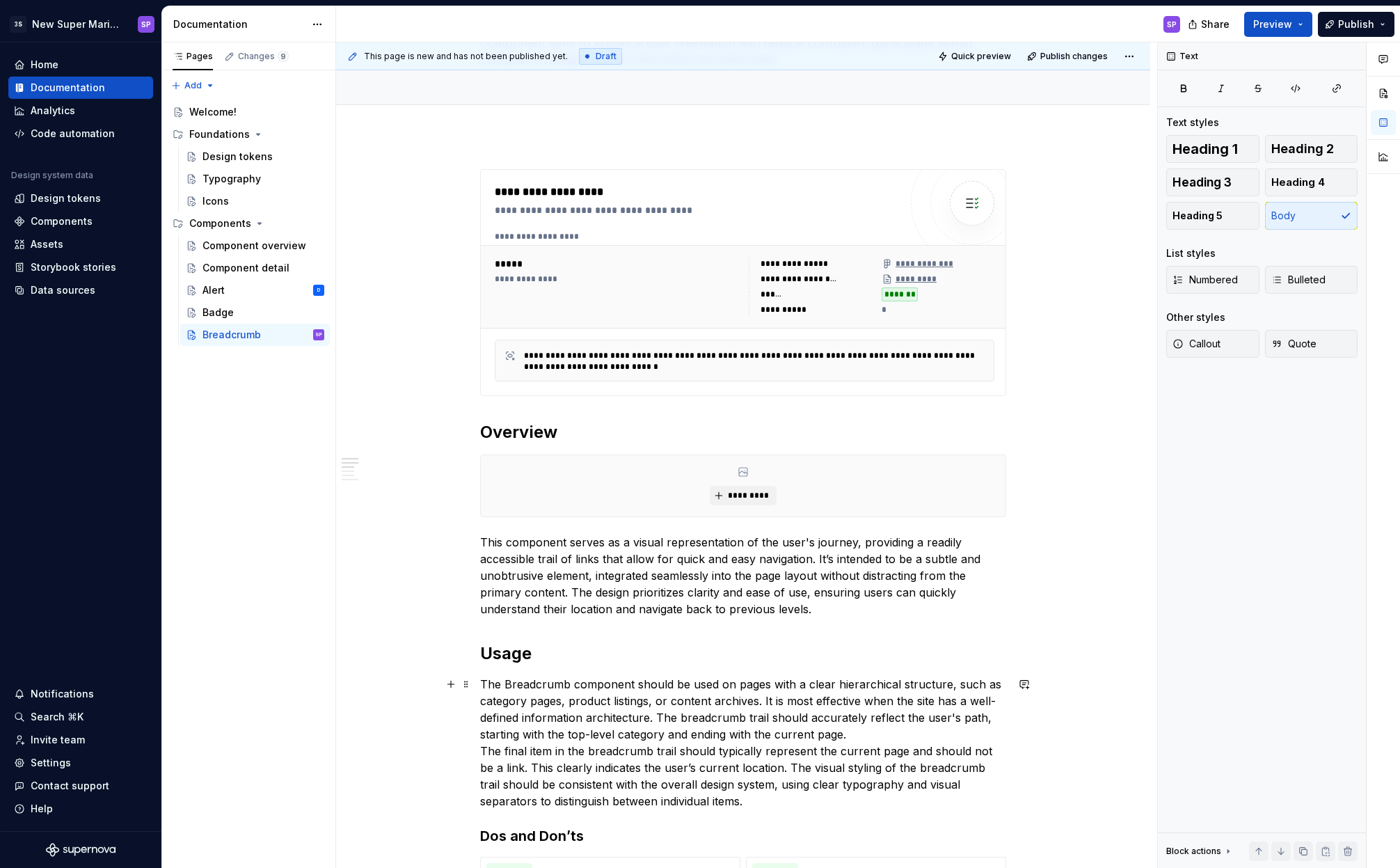
click at [850, 734] on p "The Breadcrumb component should be used on pages with a clear hierarchical stru…" at bounding box center [743, 742] width 526 height 133
click at [757, 686] on p "The Breadcrumb component should be used on pages with a clear hierarchical stru…" at bounding box center [743, 709] width 526 height 67
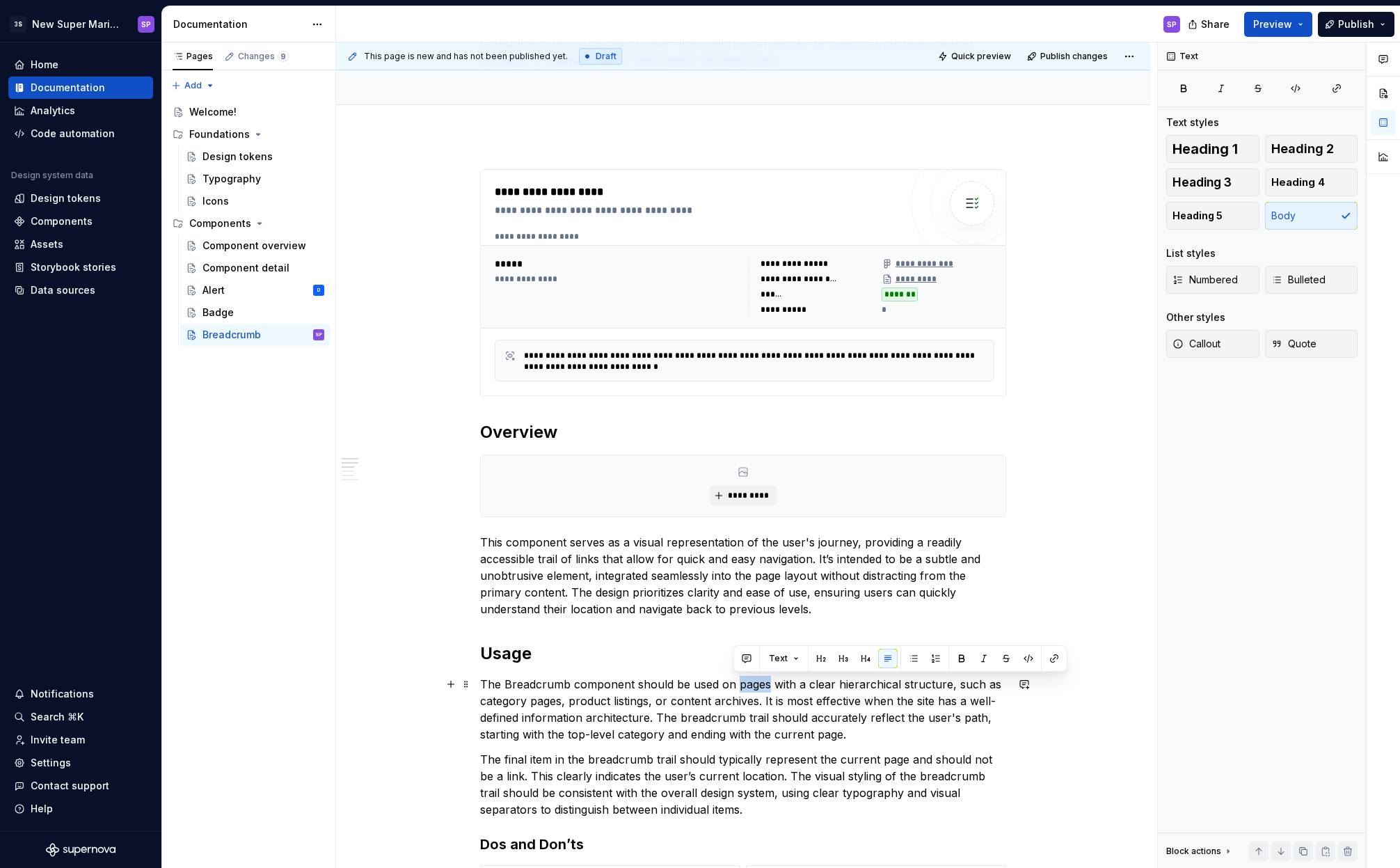
click at [757, 686] on p "The Breadcrumb component should be used on pages with a clear hierarchical stru…" at bounding box center [743, 709] width 526 height 67
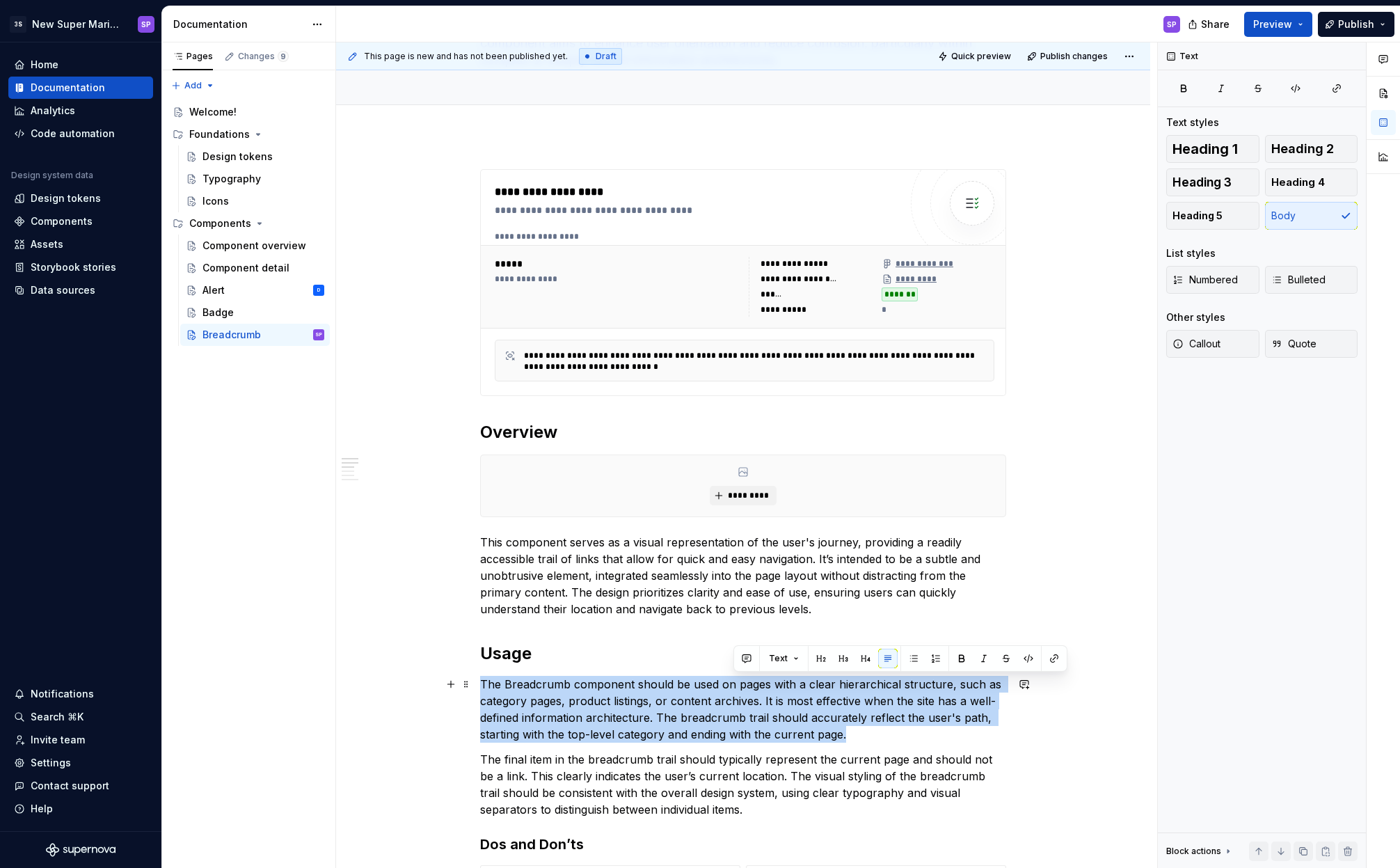
click at [757, 686] on p "The Breadcrumb component should be used on pages with a clear hierarchical stru…" at bounding box center [743, 709] width 526 height 67
click at [709, 699] on p "The Breadcrumb component should be used on pages with a clear hierarchical stru…" at bounding box center [743, 709] width 526 height 67
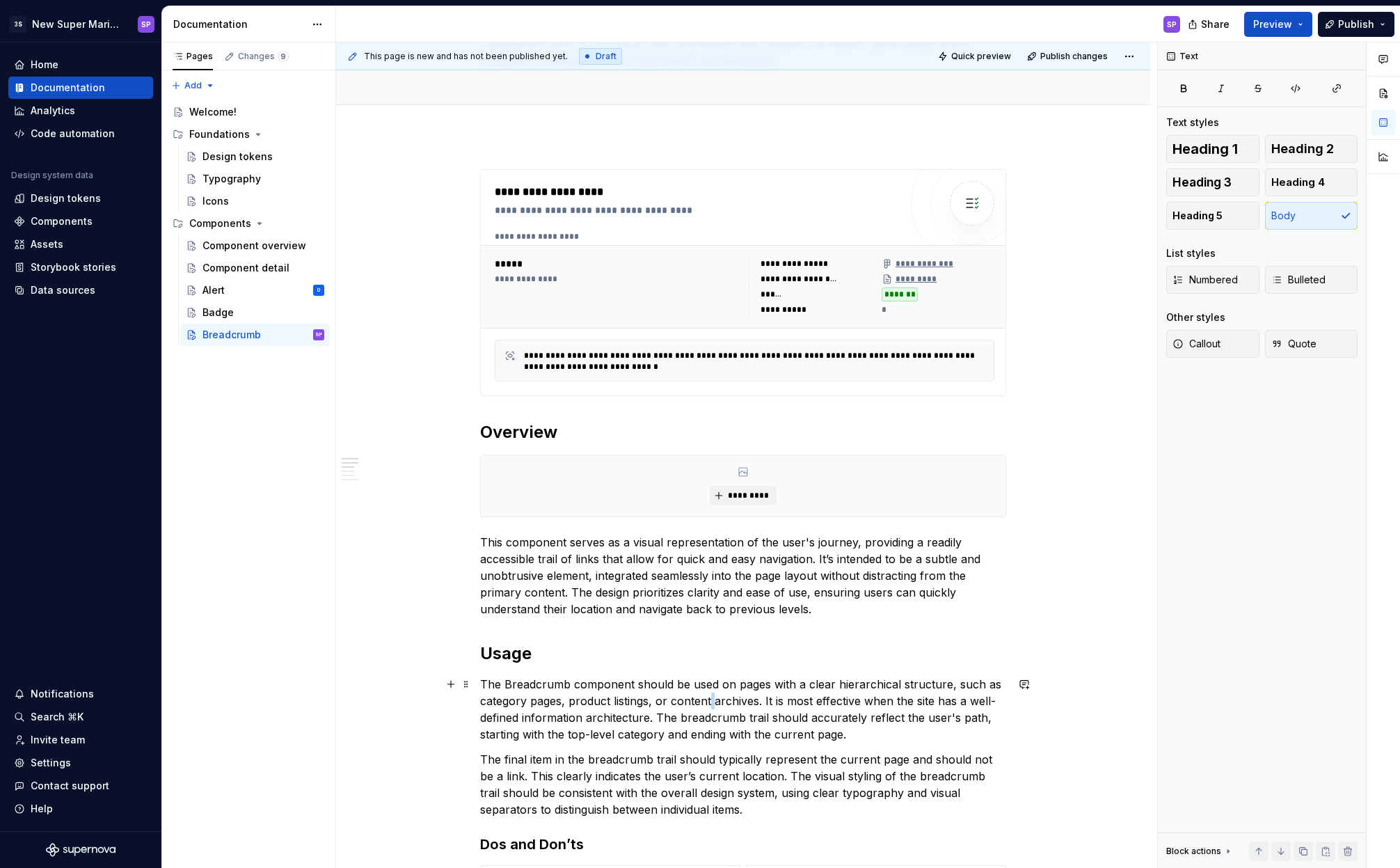
click at [709, 699] on p "The Breadcrumb component should be used on pages with a clear hierarchical stru…" at bounding box center [743, 709] width 526 height 67
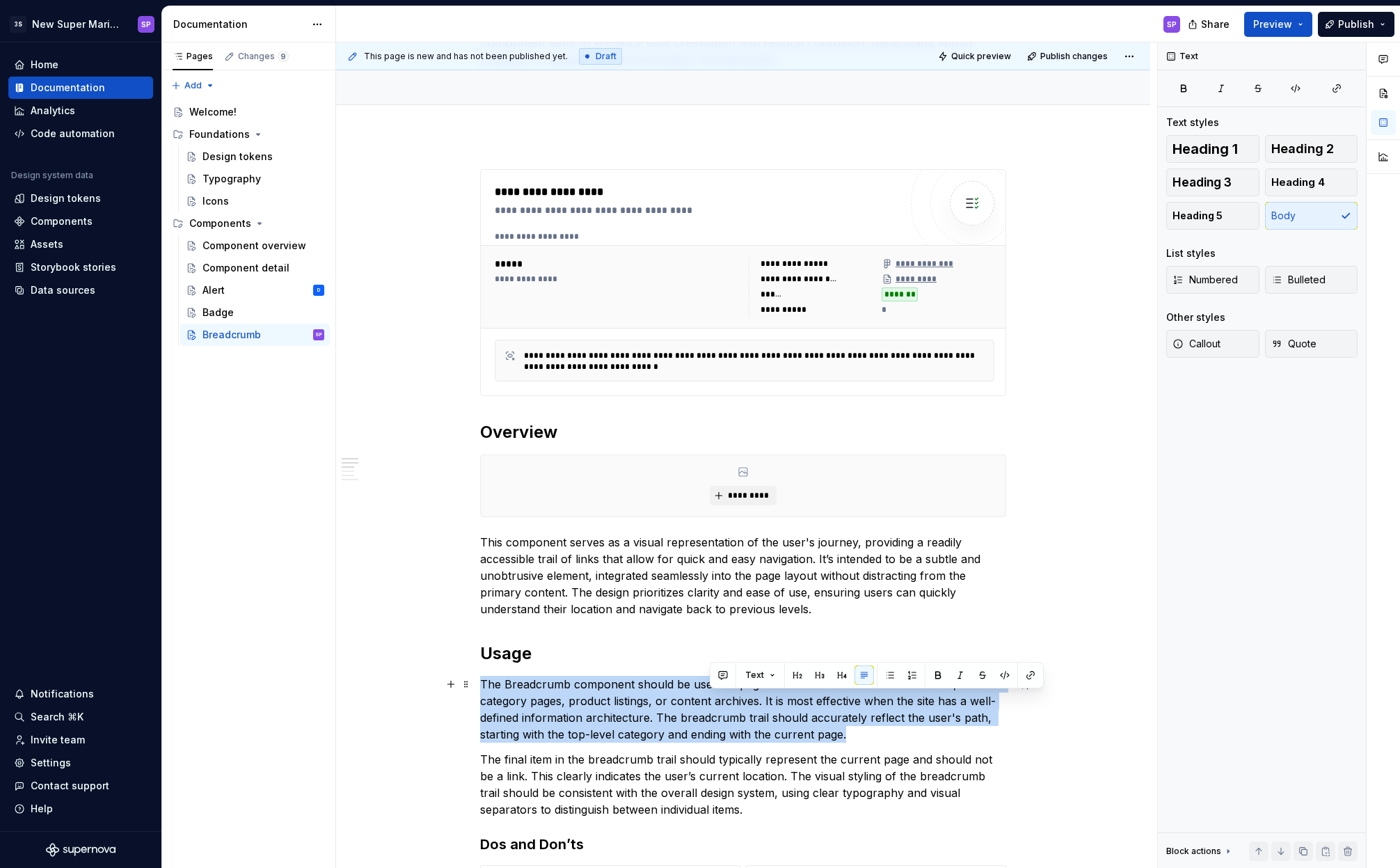
click at [709, 699] on p "The Breadcrumb component should be used on pages with a clear hierarchical stru…" at bounding box center [743, 709] width 526 height 67
click at [678, 703] on p "The Breadcrumb component should be used on pages with a clear hierarchical stru…" at bounding box center [743, 709] width 526 height 67
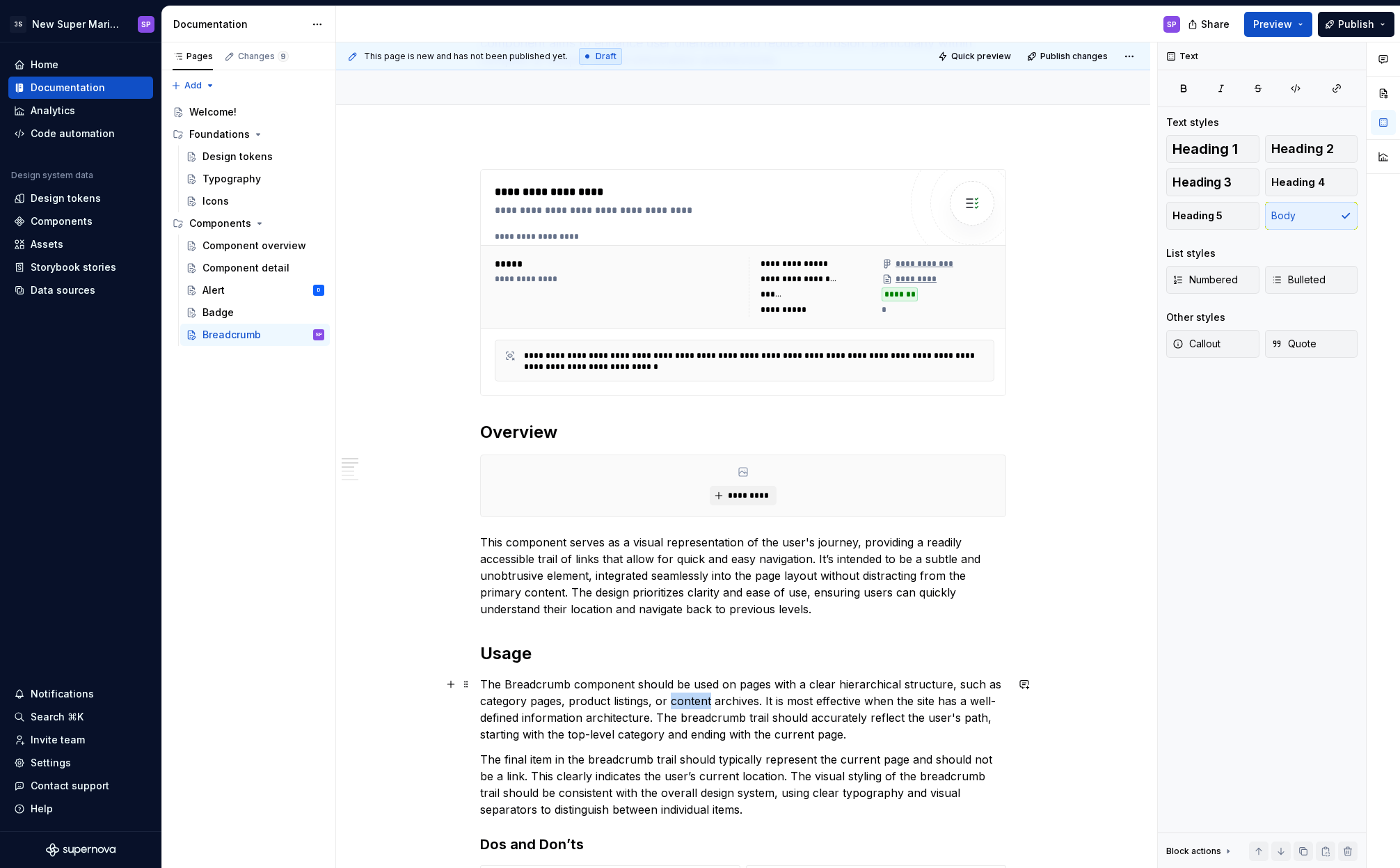
click at [678, 703] on p "The Breadcrumb component should be used on pages with a clear hierarchical stru…" at bounding box center [743, 709] width 526 height 67
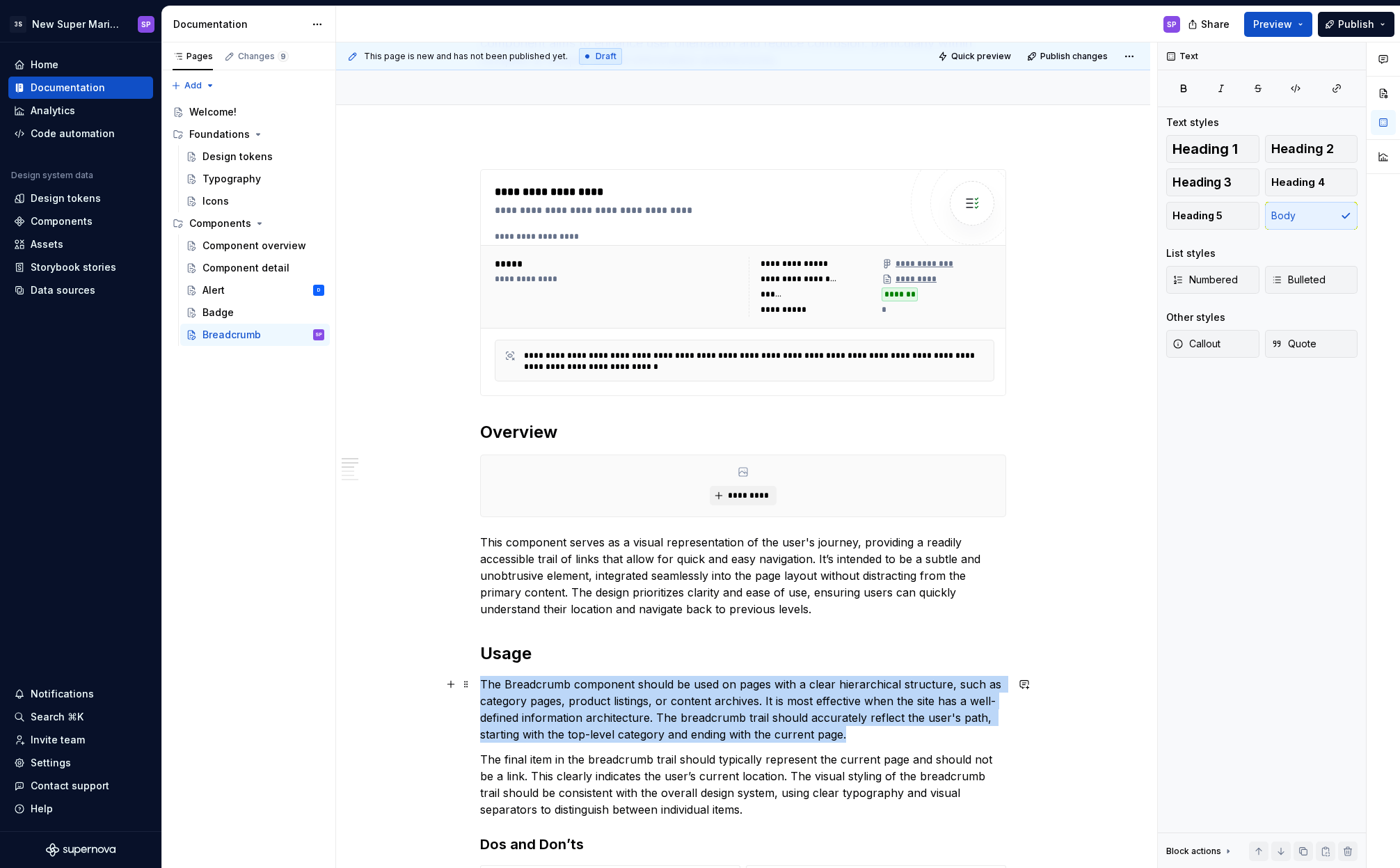
click at [678, 703] on p "The Breadcrumb component should be used on pages with a clear hierarchical stru…" at bounding box center [743, 709] width 526 height 67
click at [663, 703] on p "The Breadcrumb component should be used on pages with a clear hierarchical stru…" at bounding box center [743, 709] width 526 height 67
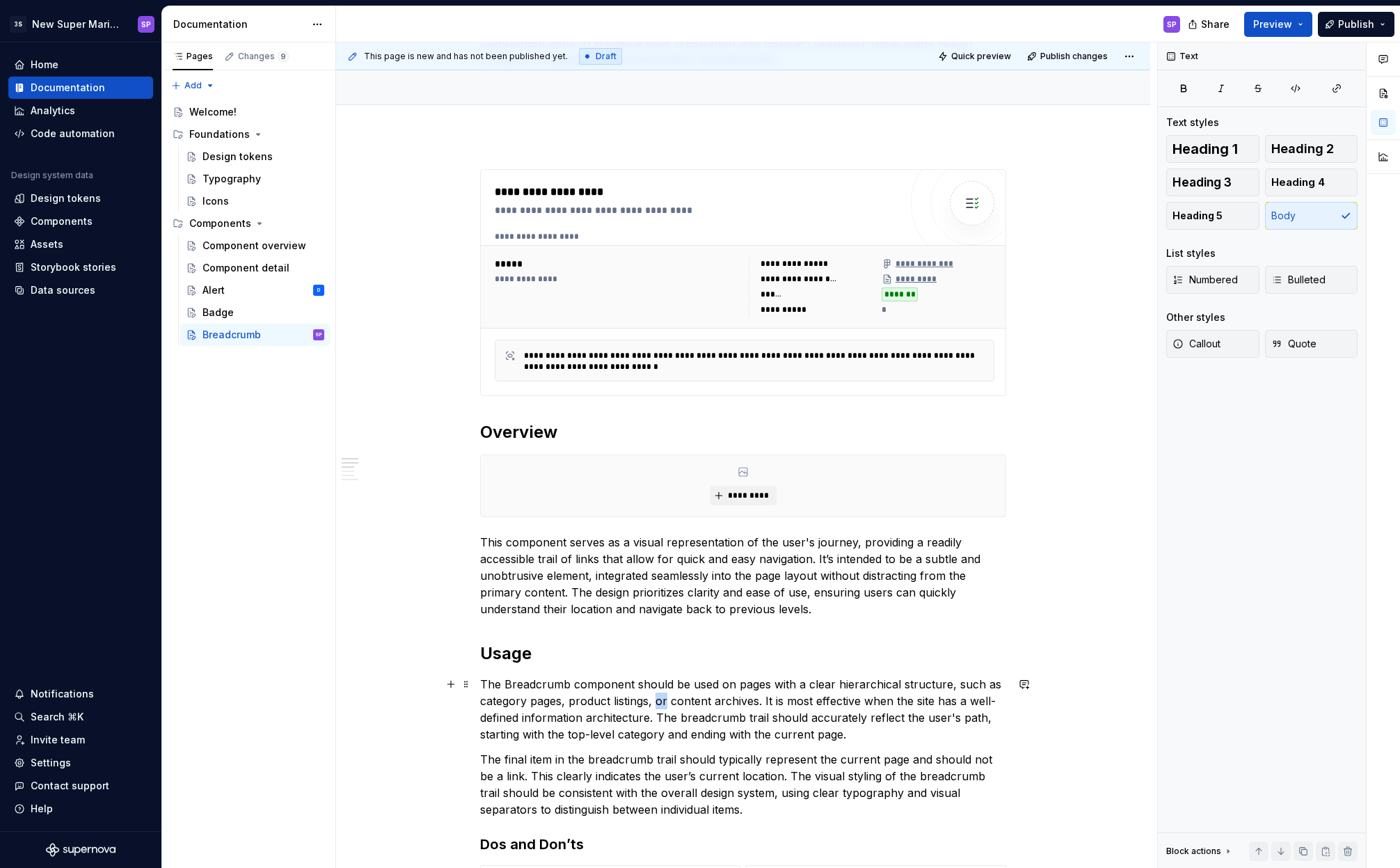
click at [663, 703] on p "The Breadcrumb component should be used on pages with a clear hierarchical stru…" at bounding box center [743, 709] width 526 height 67
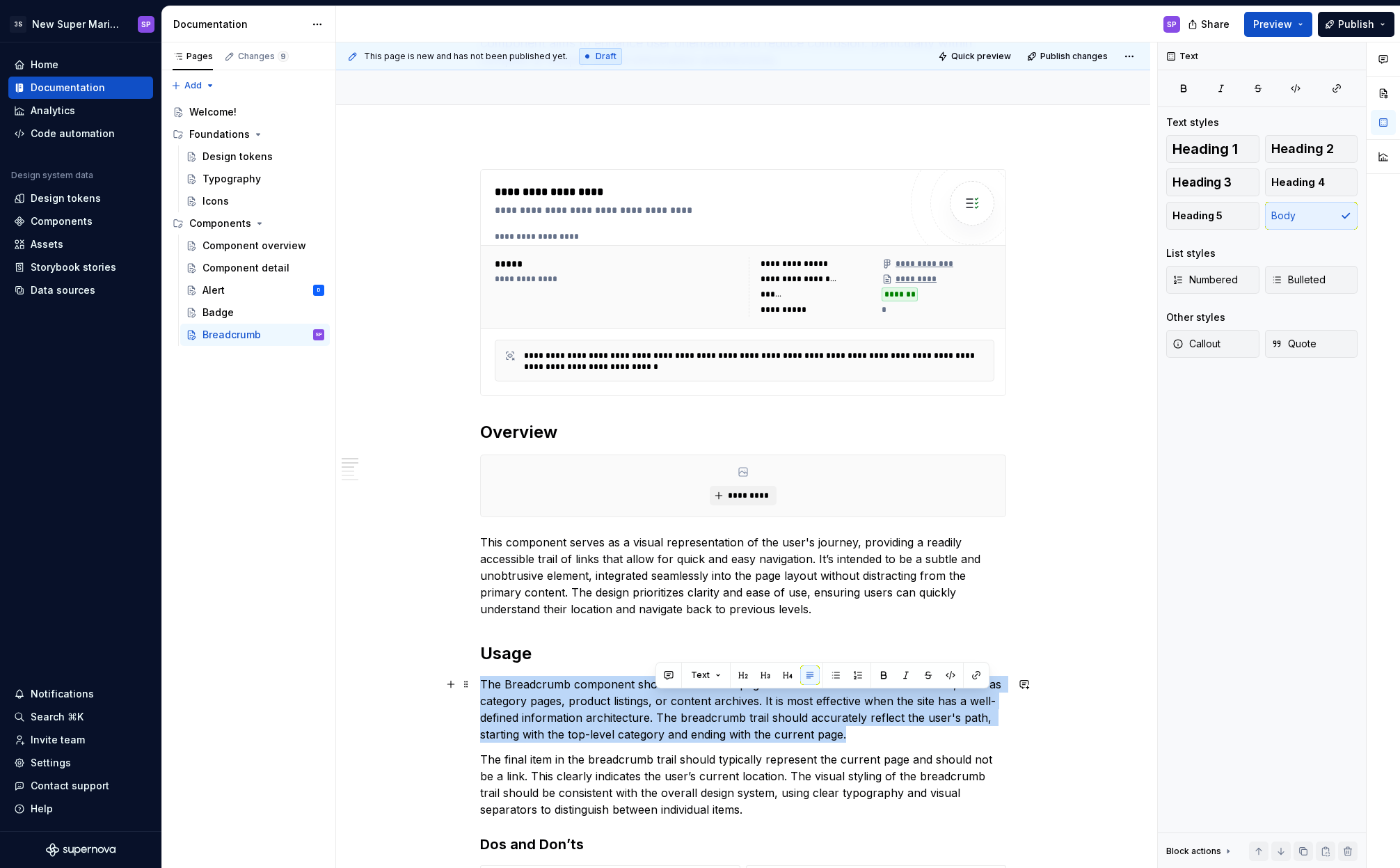
click at [663, 703] on p "The Breadcrumb component should be used on pages with a clear hierarchical stru…" at bounding box center [743, 709] width 526 height 67
click at [748, 697] on p "The Breadcrumb component should be used on pages with a clear hierarchical stru…" at bounding box center [743, 709] width 526 height 67
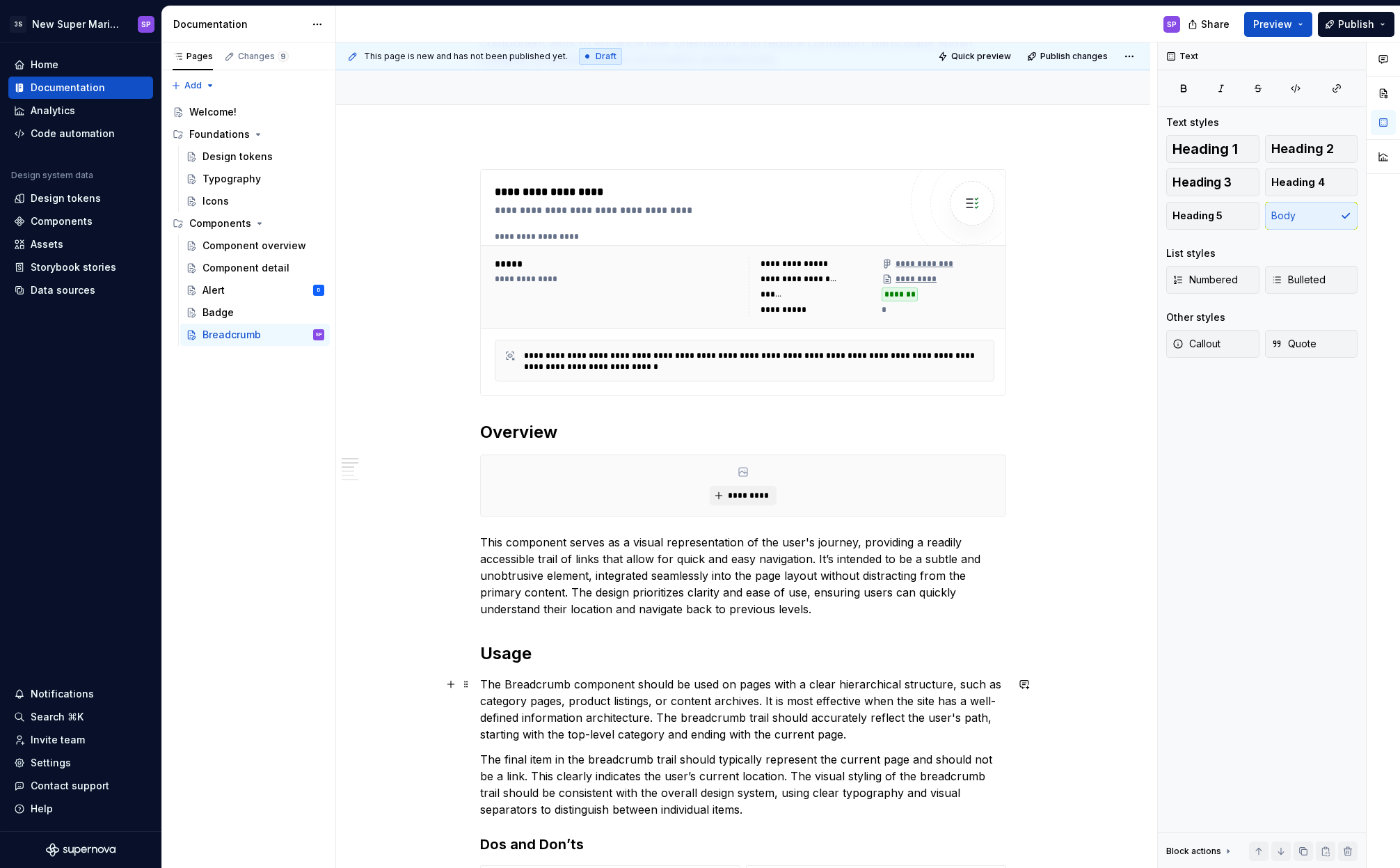
click at [748, 684] on p "The Breadcrumb component should be used on pages with a clear hierarchical stru…" at bounding box center [743, 709] width 526 height 67
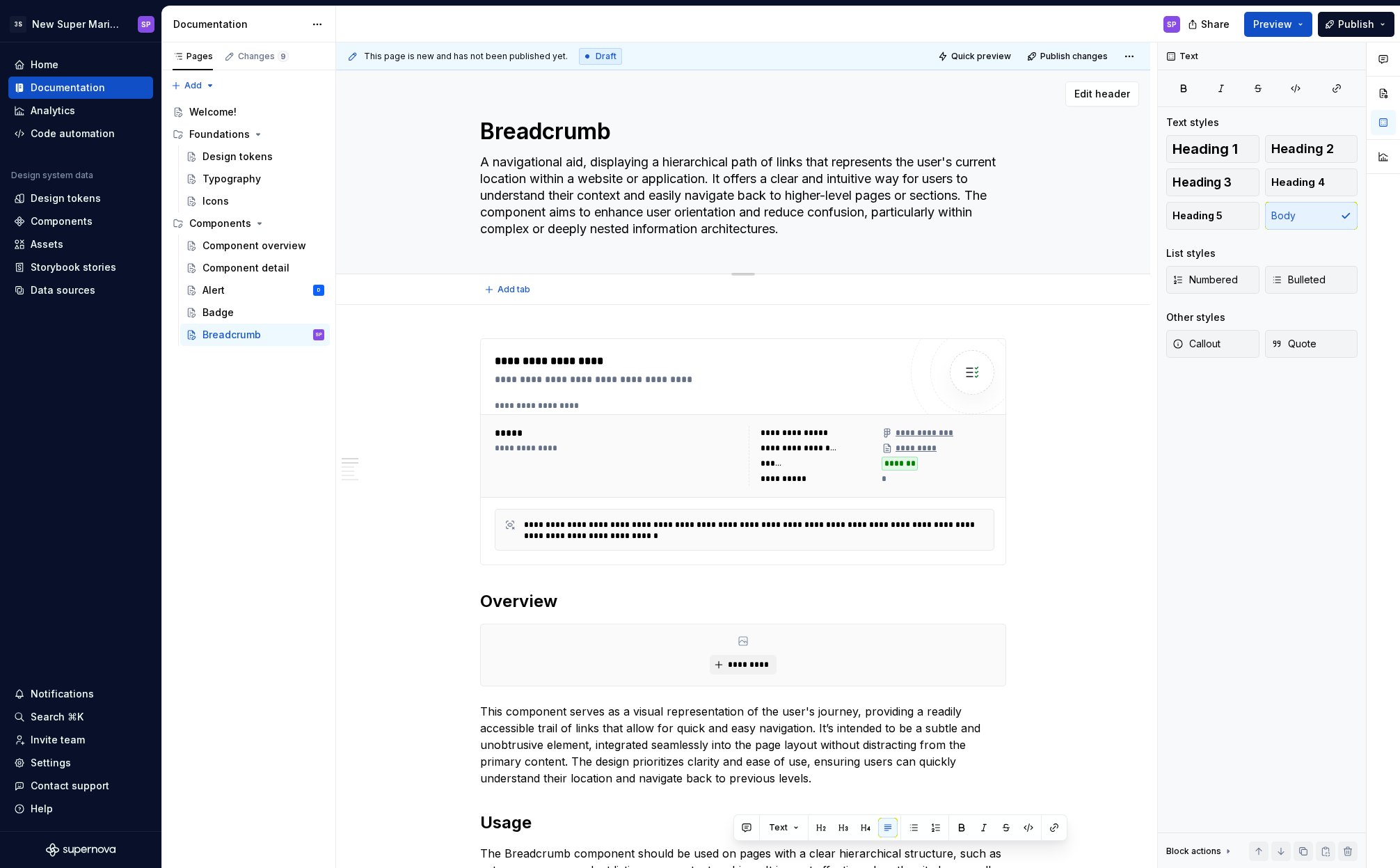
click at [607, 185] on textarea "A navigational aid, displaying a hierarchical path of links that represents the…" at bounding box center [739, 196] width 526 height 89
click at [622, 181] on textarea "A navigational aid, displaying a hierarchical path of links that represents the…" at bounding box center [739, 196] width 526 height 89
click at [642, 178] on textarea "A navigational aid, displaying a hierarchical path of links that represents the…" at bounding box center [739, 196] width 526 height 89
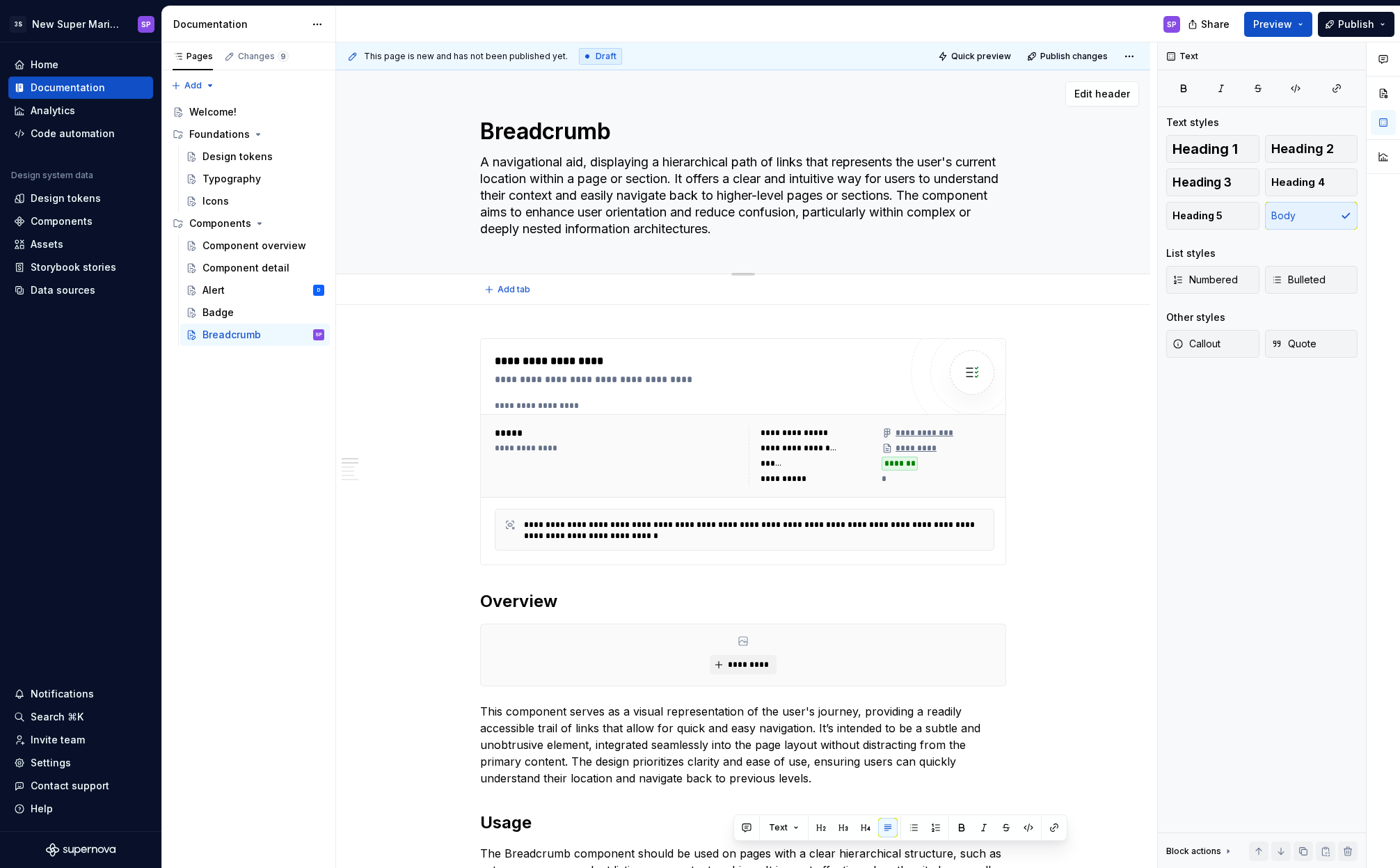
click at [600, 201] on textarea "A navigational aid, displaying a hierarchical path of links that represents the…" at bounding box center [739, 196] width 526 height 89
click at [646, 197] on textarea "A navigational aid, displaying a hierarchical path of links that represents the…" at bounding box center [739, 196] width 526 height 89
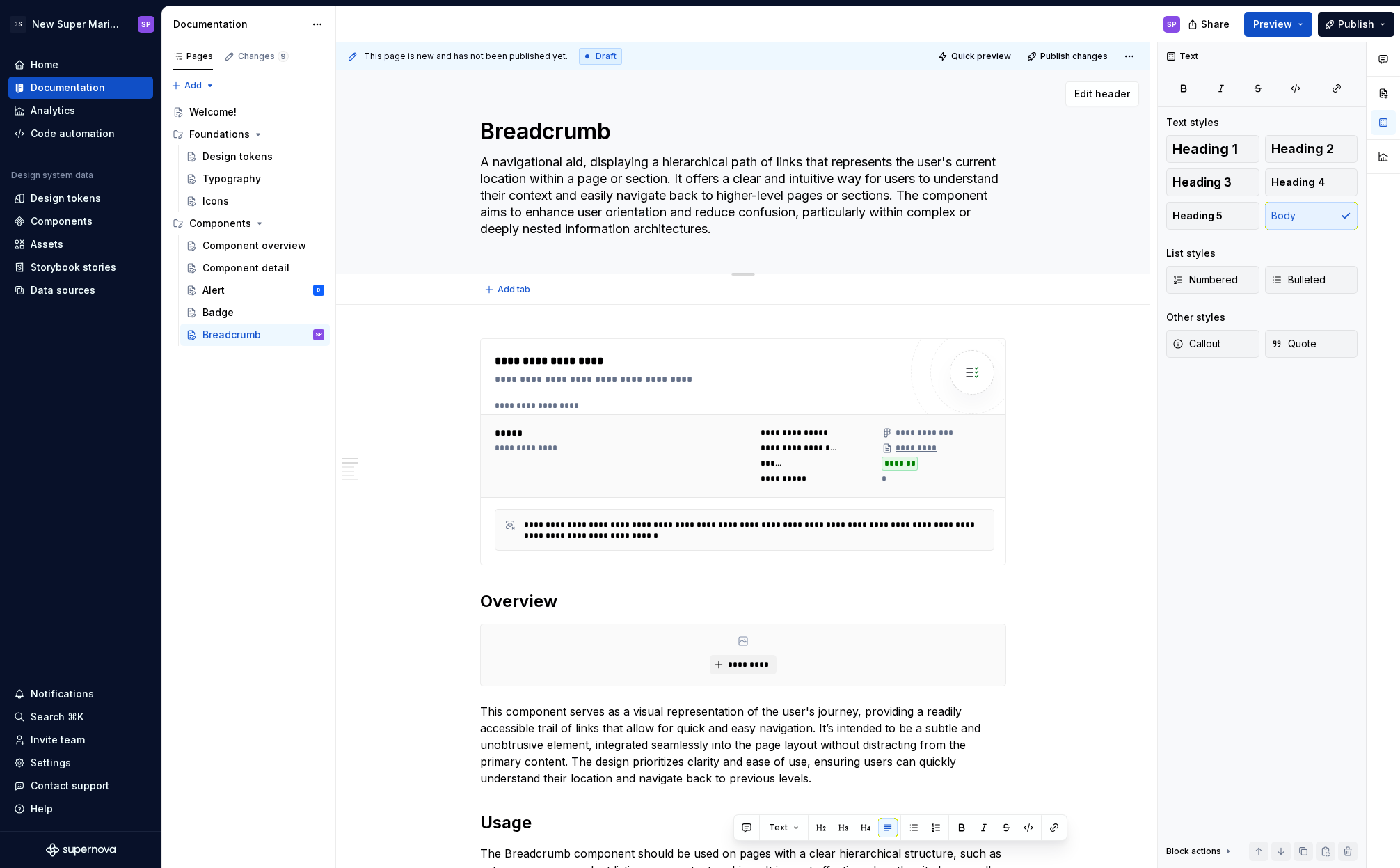
click at [646, 197] on textarea "A navigational aid, displaying a hierarchical path of links that represents the…" at bounding box center [739, 196] width 526 height 89
click at [703, 195] on textarea "A navigational aid, displaying a hierarchical path of links that represents the…" at bounding box center [739, 196] width 526 height 89
click at [668, 206] on textarea "A navigational aid, displaying a hierarchical path of links that represents the…" at bounding box center [739, 196] width 526 height 89
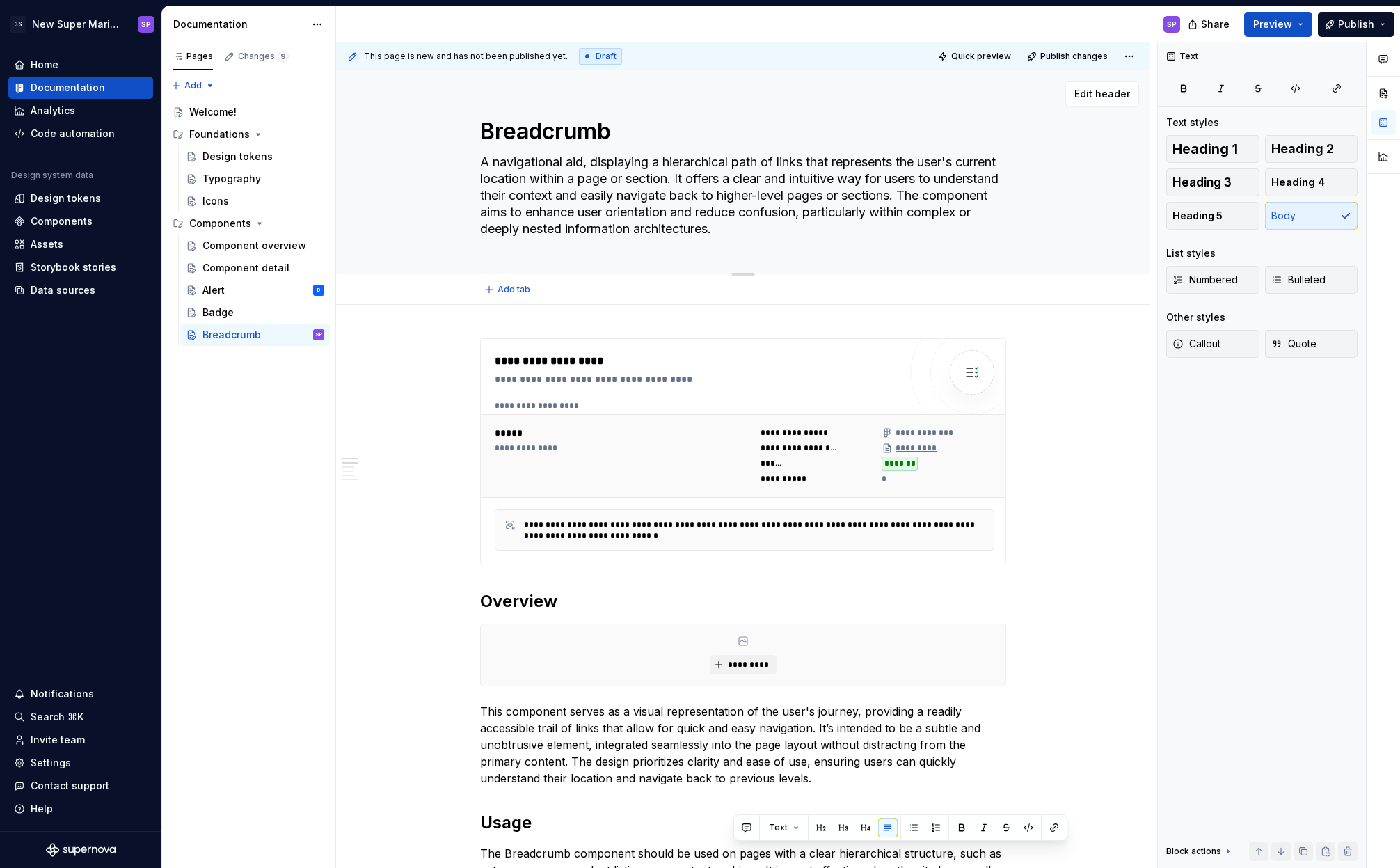
click at [937, 194] on textarea "A navigational aid, displaying a hierarchical path of links that represents the…" at bounding box center [739, 196] width 526 height 89
click at [874, 192] on textarea "A navigational aid, displaying a hierarchical path of links that represents the…" at bounding box center [739, 196] width 526 height 89
click at [793, 198] on textarea "A navigational aid, displaying a hierarchical path of links that represents the…" at bounding box center [739, 196] width 526 height 89
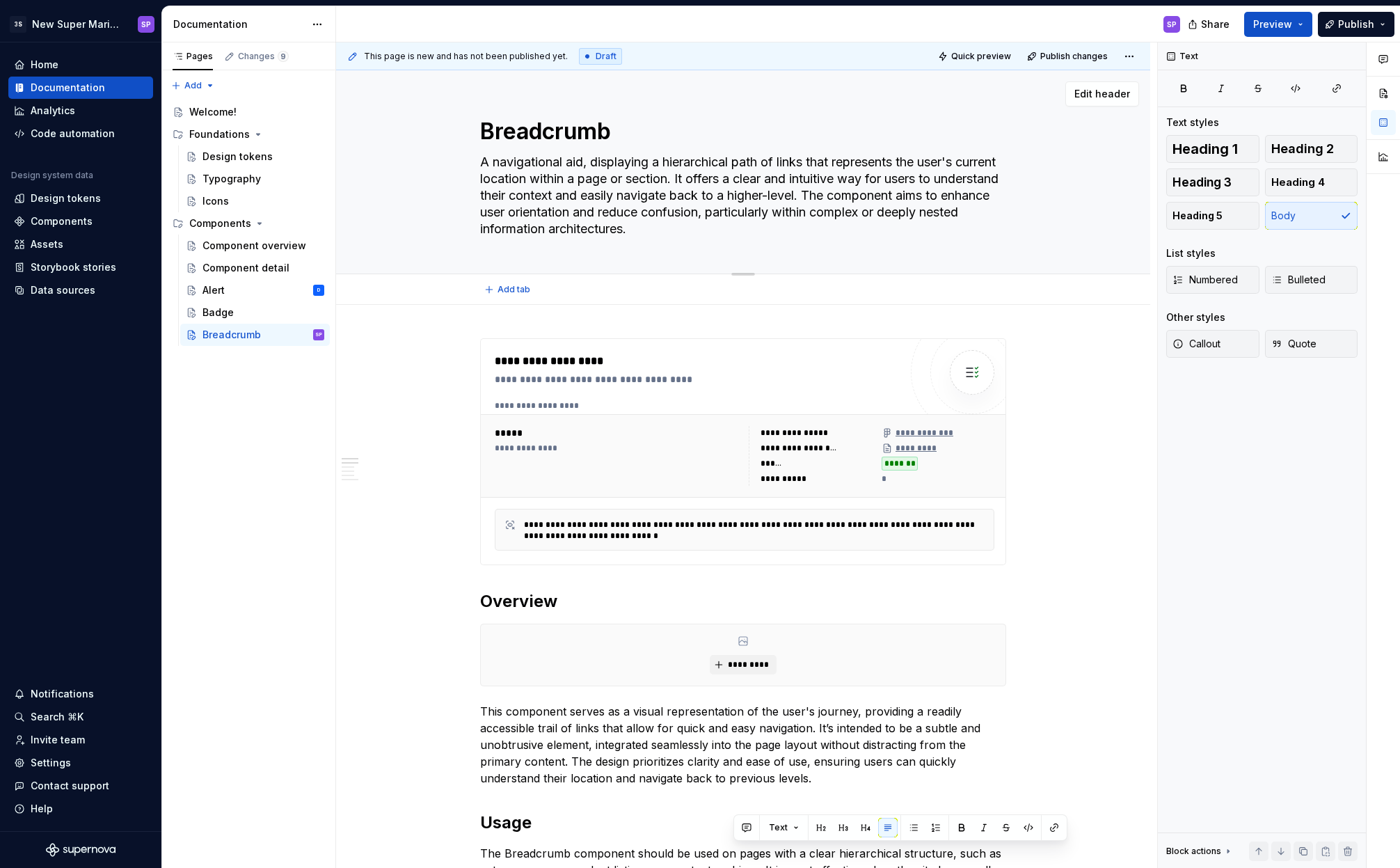
click at [844, 199] on textarea "A navigational aid, displaying a hierarchical path of links that represents the…" at bounding box center [739, 196] width 526 height 89
click at [779, 156] on textarea "A navigational aid, displaying a hierarchical path of links that represents the…" at bounding box center [739, 196] width 526 height 89
click at [633, 180] on textarea "A navigational aid, displaying a hierarchical path of links that represents the…" at bounding box center [739, 196] width 526 height 89
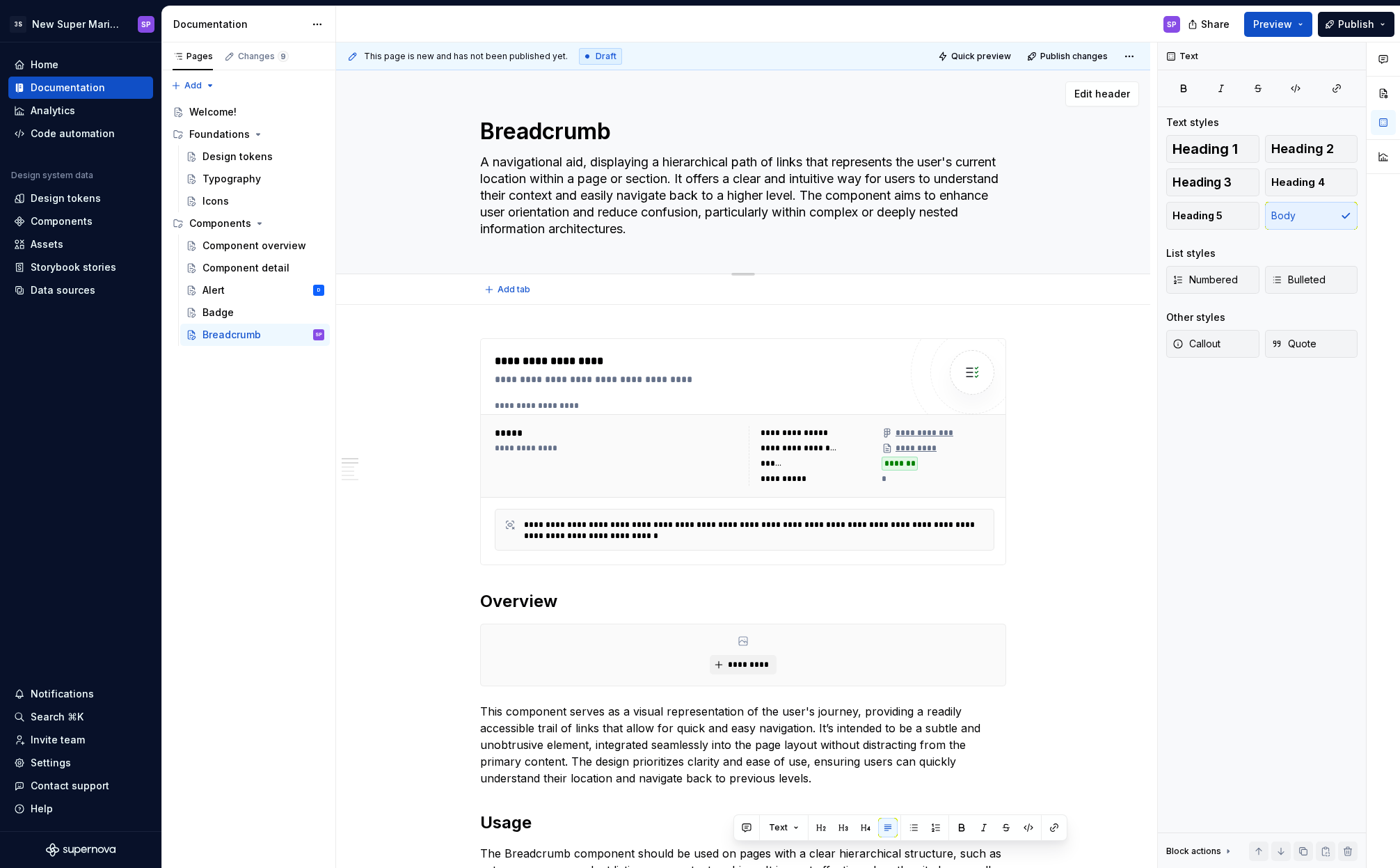
click at [653, 179] on textarea "A navigational aid, displaying a hierarchical path of links that represents the…" at bounding box center [739, 196] width 526 height 89
drag, startPoint x: 544, startPoint y: 201, endPoint x: 668, endPoint y: 206, distance: 124.1
click at [666, 207] on textarea "A navigational aid, displaying a hierarchical path of links that represents the…" at bounding box center [739, 196] width 526 height 89
click at [731, 210] on textarea "A navigational aid, displaying a hierarchical path of links that represents the…" at bounding box center [739, 196] width 526 height 89
drag, startPoint x: 619, startPoint y: 201, endPoint x: 550, endPoint y: 184, distance: 71.1
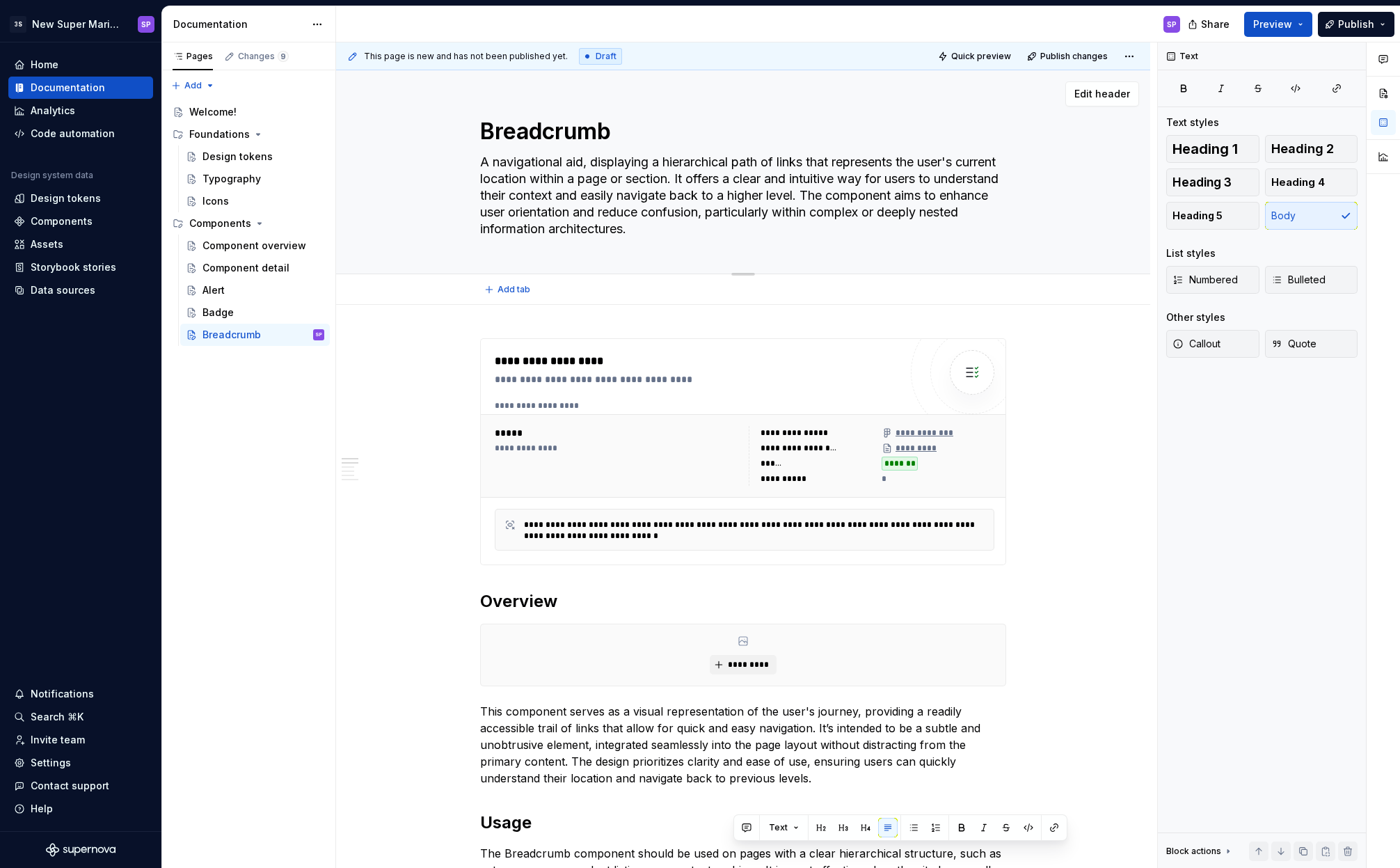
click at [552, 186] on textarea "A navigational aid, displaying a hierarchical path of links that represents the…" at bounding box center [739, 196] width 526 height 89
click at [548, 181] on textarea "A navigational aid, displaying a hierarchical path of links that represents the…" at bounding box center [739, 196] width 526 height 89
drag, startPoint x: 529, startPoint y: 169, endPoint x: 672, endPoint y: 192, distance: 144.8
click at [647, 198] on textarea "A navigational aid, displaying a hierarchical path of links that represents the…" at bounding box center [739, 196] width 526 height 89
click at [672, 192] on textarea "A navigational aid, displaying a hierarchical path of links that represents the…" at bounding box center [739, 196] width 526 height 89
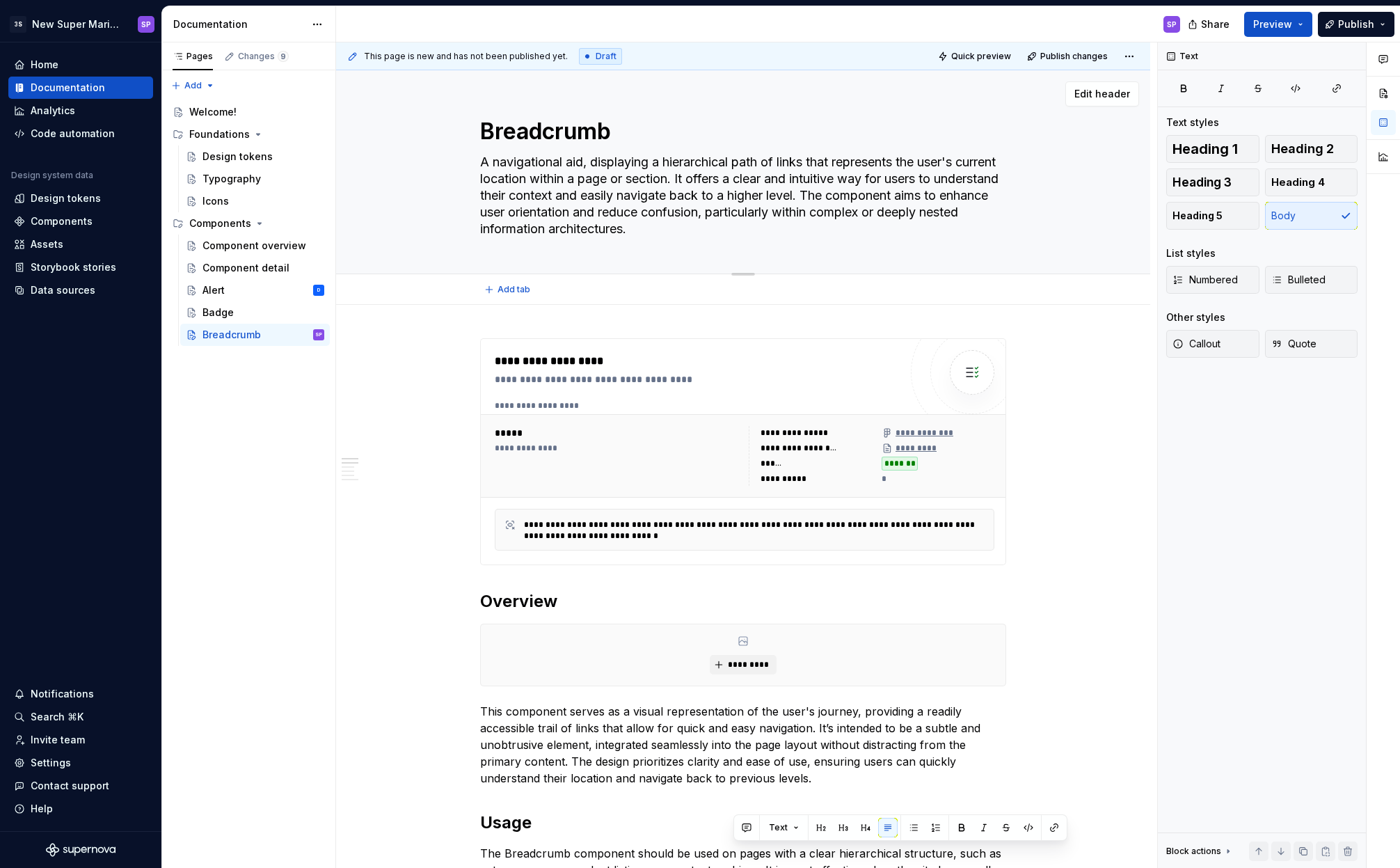
click at [591, 183] on textarea "A navigational aid, displaying a hierarchical path of links that represents the…" at bounding box center [739, 196] width 526 height 89
click at [649, 186] on textarea "A navigational aid, displaying a hierarchical path of links that represents the…" at bounding box center [739, 196] width 526 height 89
drag, startPoint x: 783, startPoint y: 232, endPoint x: 594, endPoint y: 170, distance: 198.9
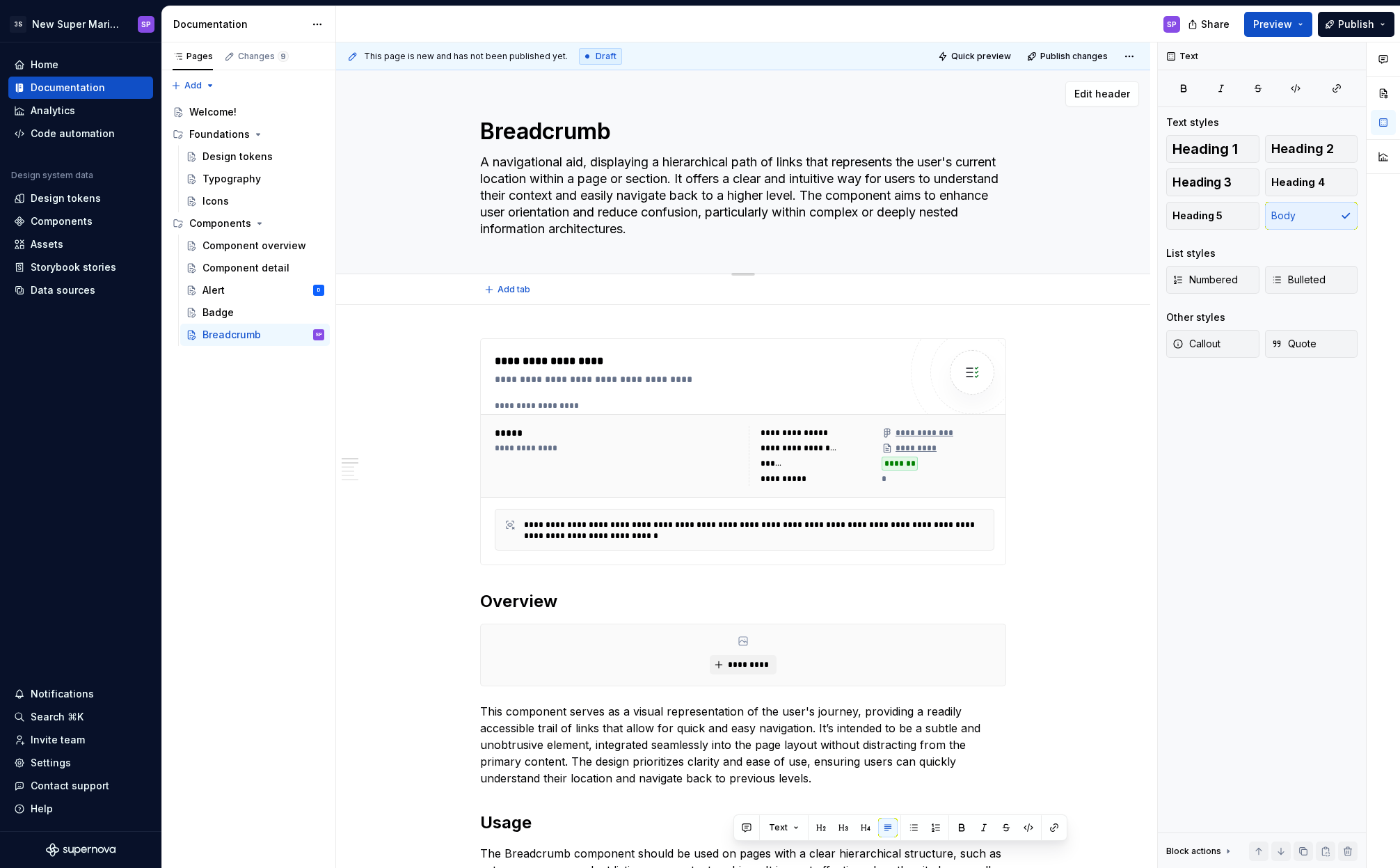
click at [594, 170] on textarea "A navigational aid, displaying a hierarchical path of links that represents the…" at bounding box center [739, 196] width 526 height 89
drag, startPoint x: 607, startPoint y: 159, endPoint x: 757, endPoint y: 230, distance: 166.0
click at [753, 229] on textarea "A navigational aid, displaying a hierarchical path of links that represents the…" at bounding box center [739, 196] width 526 height 89
click at [757, 230] on textarea "A navigational aid, displaying a hierarchical path of links that represents the…" at bounding box center [739, 196] width 526 height 89
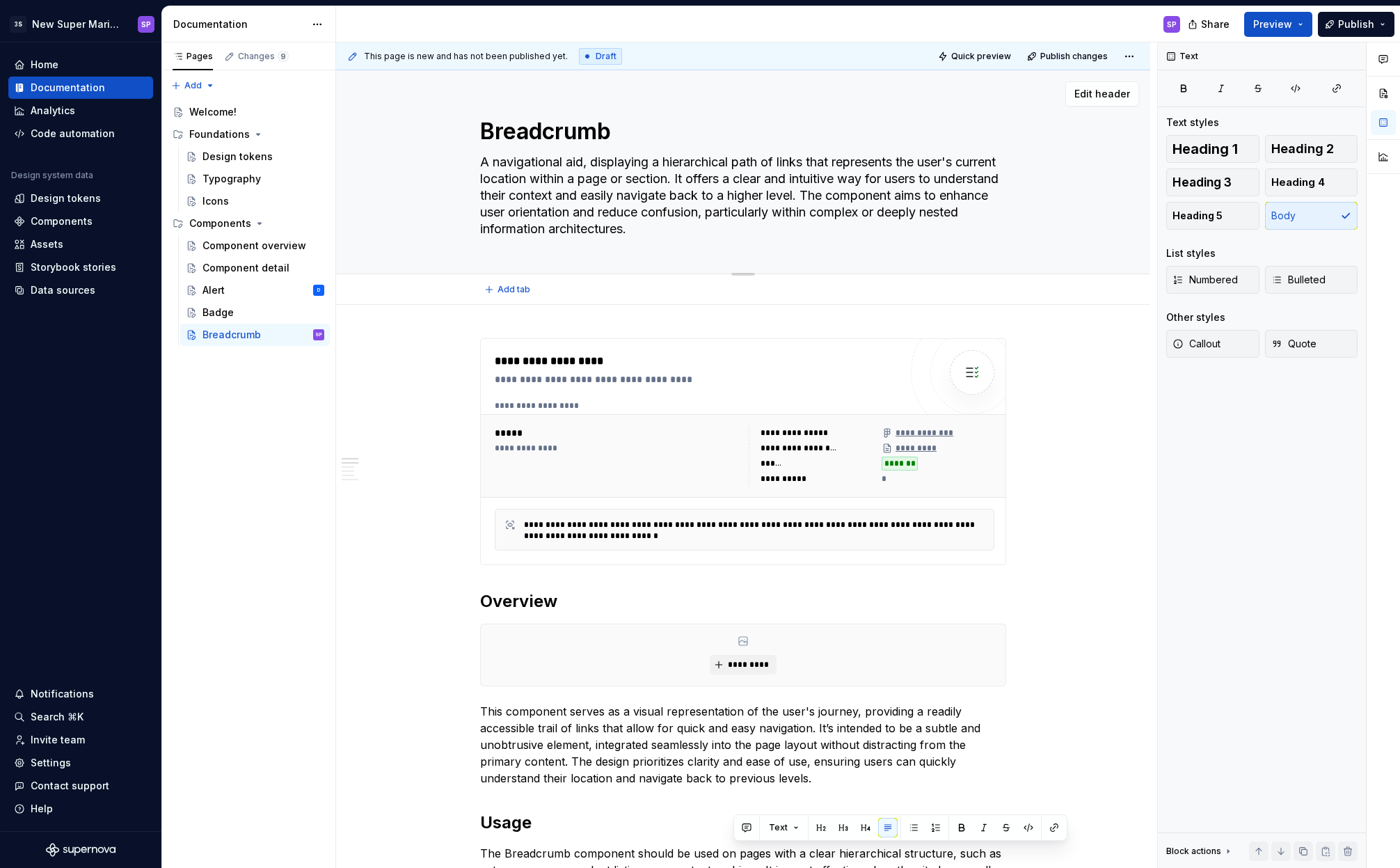
drag, startPoint x: 791, startPoint y: 229, endPoint x: 562, endPoint y: 176, distance: 235.1
click at [562, 176] on textarea "A navigational aid, displaying a hierarchical path of links that represents the…" at bounding box center [739, 196] width 526 height 89
drag, startPoint x: 622, startPoint y: 204, endPoint x: 724, endPoint y: 231, distance: 105.5
click at [724, 231] on textarea "A navigational aid, displaying a hierarchical path of links that represents the…" at bounding box center [739, 196] width 526 height 89
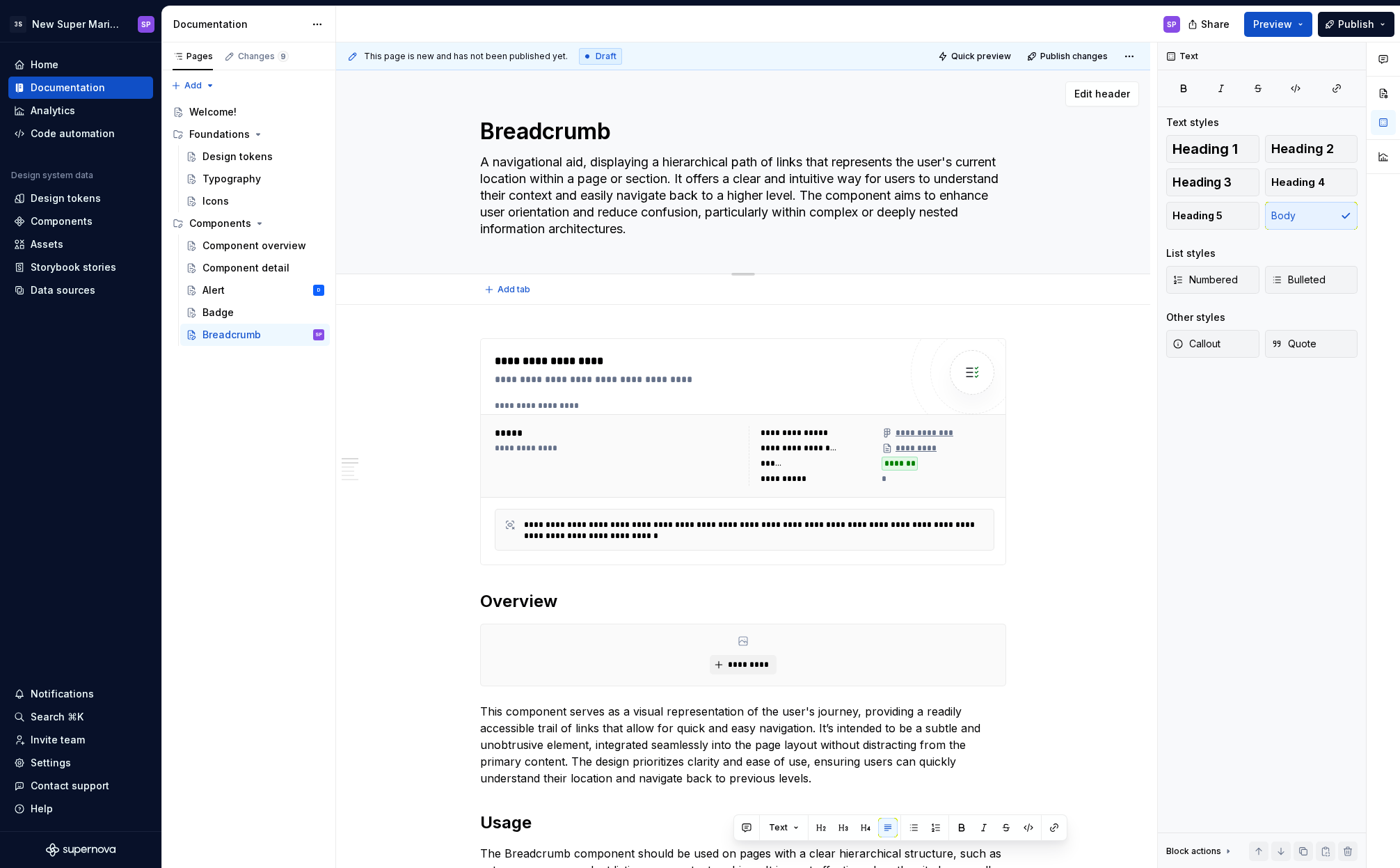
click at [752, 230] on textarea "A navigational aid, displaying a hierarchical path of links that represents the…" at bounding box center [739, 196] width 526 height 89
drag, startPoint x: 650, startPoint y: 200, endPoint x: 619, endPoint y: 189, distance: 32.9
click at [619, 189] on textarea "A navigational aid, displaying a hierarchical path of links that represents the…" at bounding box center [739, 196] width 526 height 89
drag, startPoint x: 595, startPoint y: 177, endPoint x: 708, endPoint y: 221, distance: 121.3
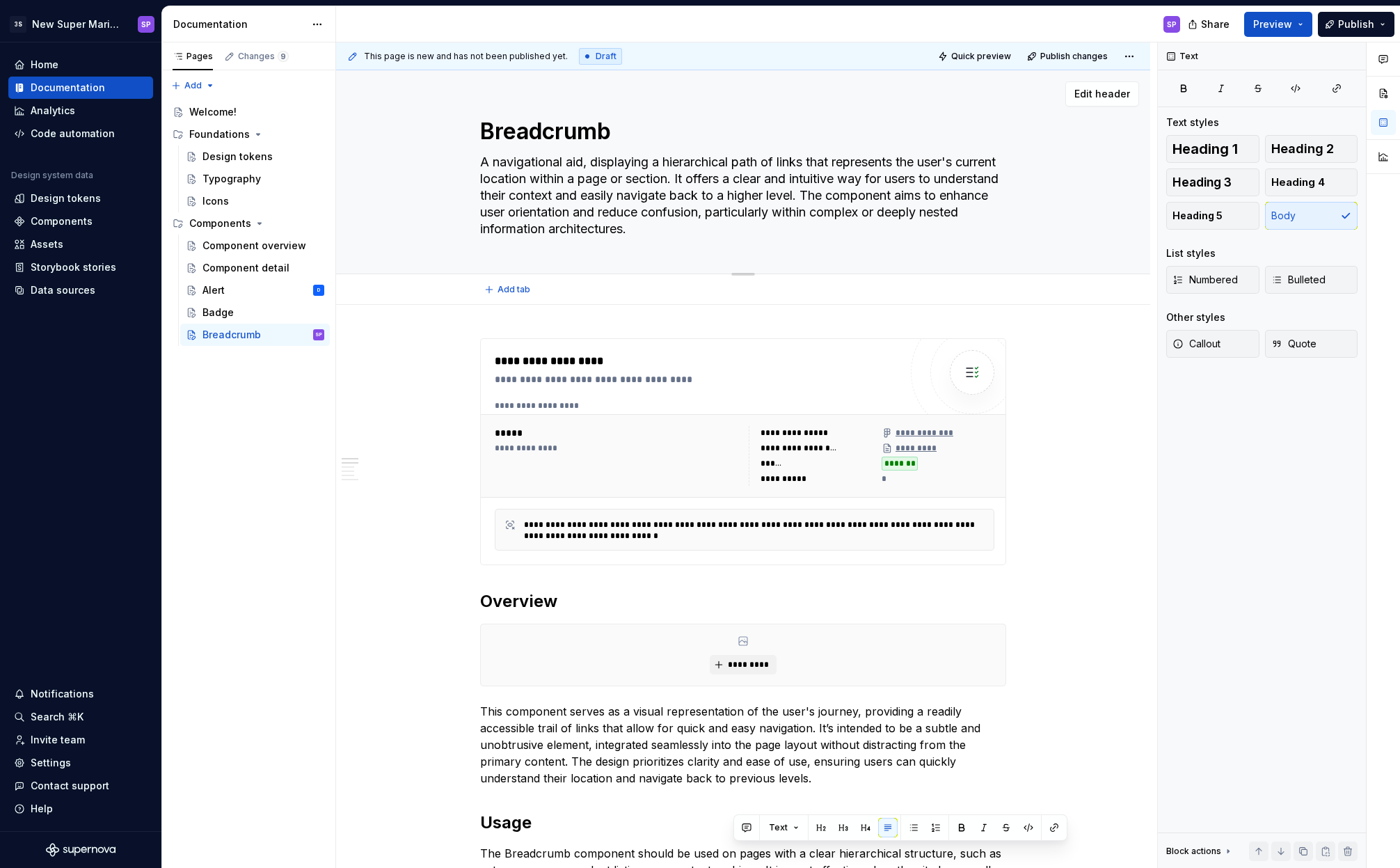
click at [708, 221] on textarea "A navigational aid, displaying a hierarchical path of links that represents the…" at bounding box center [739, 196] width 526 height 89
click at [719, 221] on textarea "A navigational aid, displaying a hierarchical path of links that represents the…" at bounding box center [739, 196] width 526 height 89
drag, startPoint x: 756, startPoint y: 227, endPoint x: 621, endPoint y: 183, distance: 142.0
click at [621, 183] on textarea "A navigational aid, displaying a hierarchical path of links that represents the…" at bounding box center [739, 196] width 526 height 89
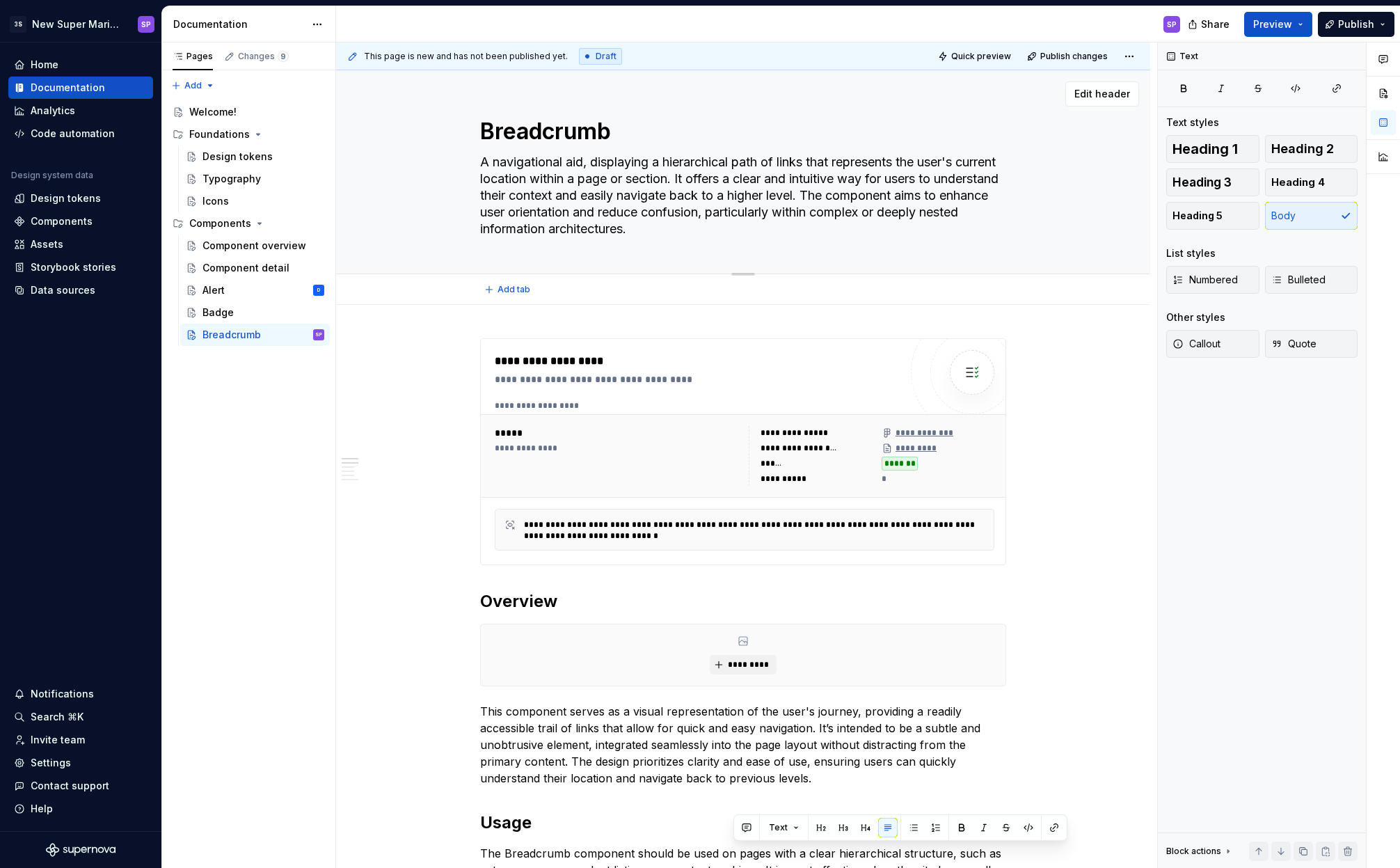
drag, startPoint x: 593, startPoint y: 162, endPoint x: 727, endPoint y: 214, distance: 143.7
click at [727, 214] on textarea "A navigational aid, displaying a hierarchical path of links that represents the…" at bounding box center [739, 196] width 526 height 89
click at [728, 214] on textarea "A navigational aid, displaying a hierarchical path of links that represents the…" at bounding box center [739, 196] width 526 height 89
drag, startPoint x: 709, startPoint y: 208, endPoint x: 636, endPoint y: 181, distance: 77.8
click at [650, 187] on textarea "A navigational aid, displaying a hierarchical path of links that represents the…" at bounding box center [739, 196] width 526 height 89
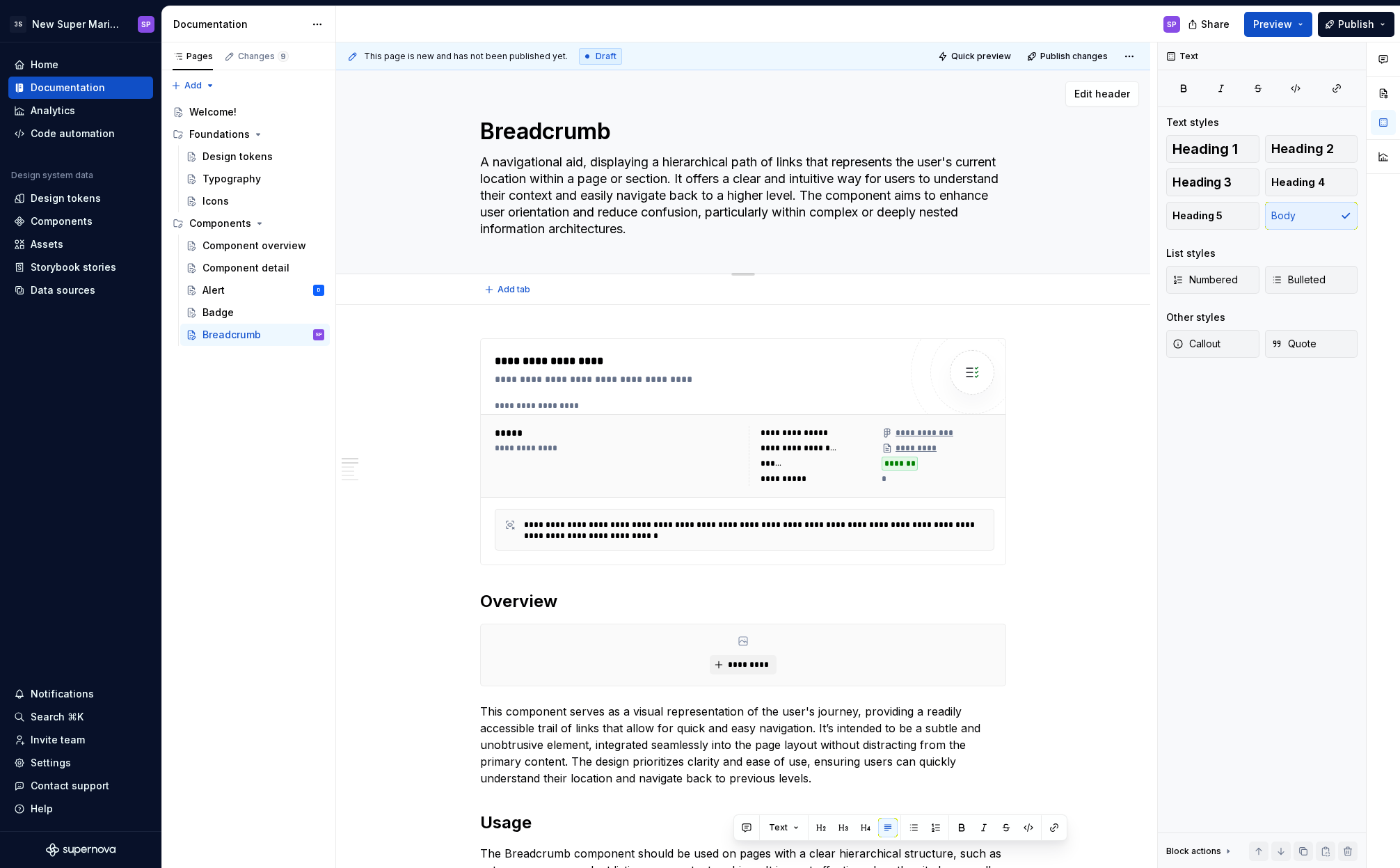
click at [636, 181] on textarea "A navigational aid, displaying a hierarchical path of links that represents the…" at bounding box center [739, 196] width 526 height 89
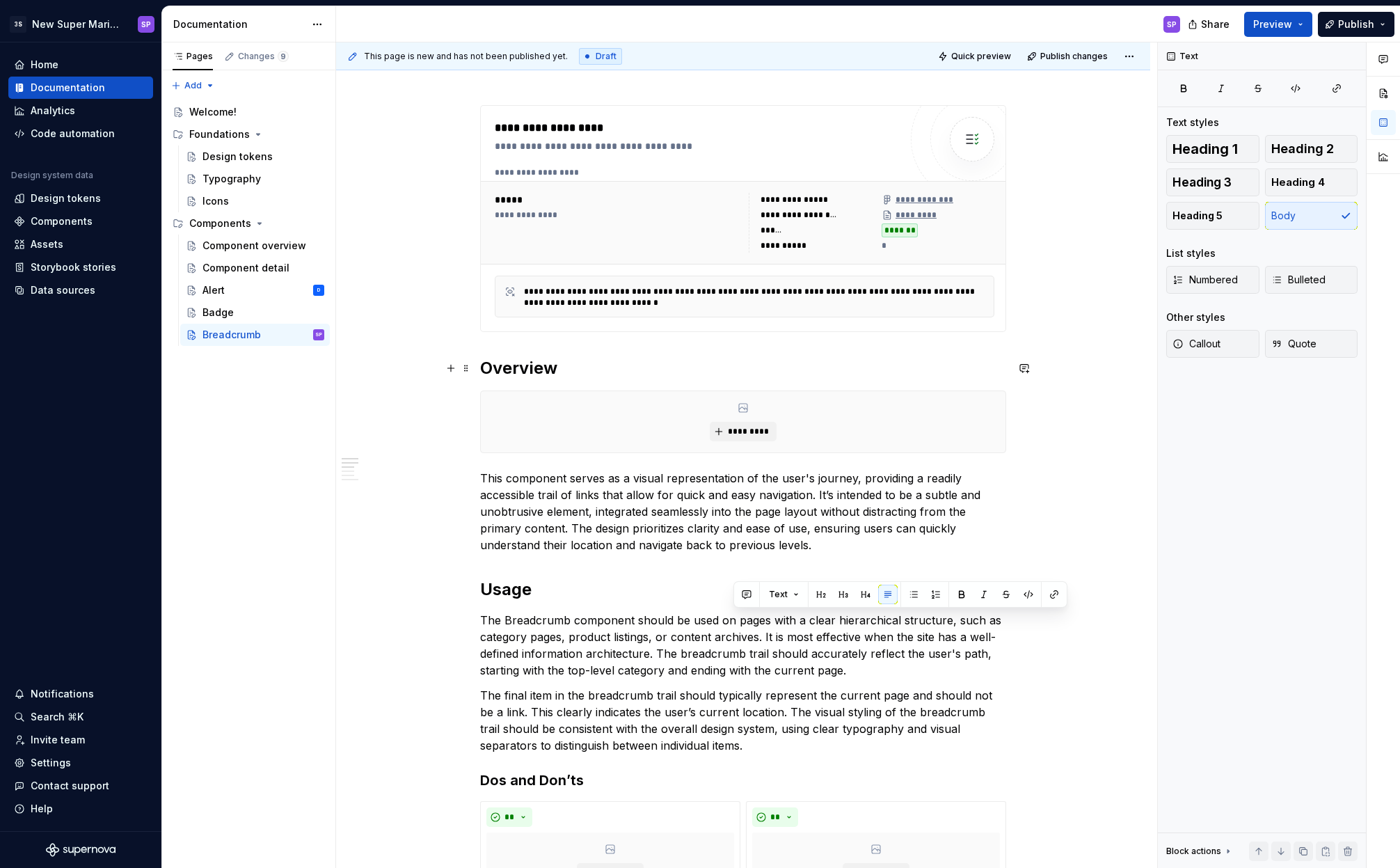
scroll to position [29, 0]
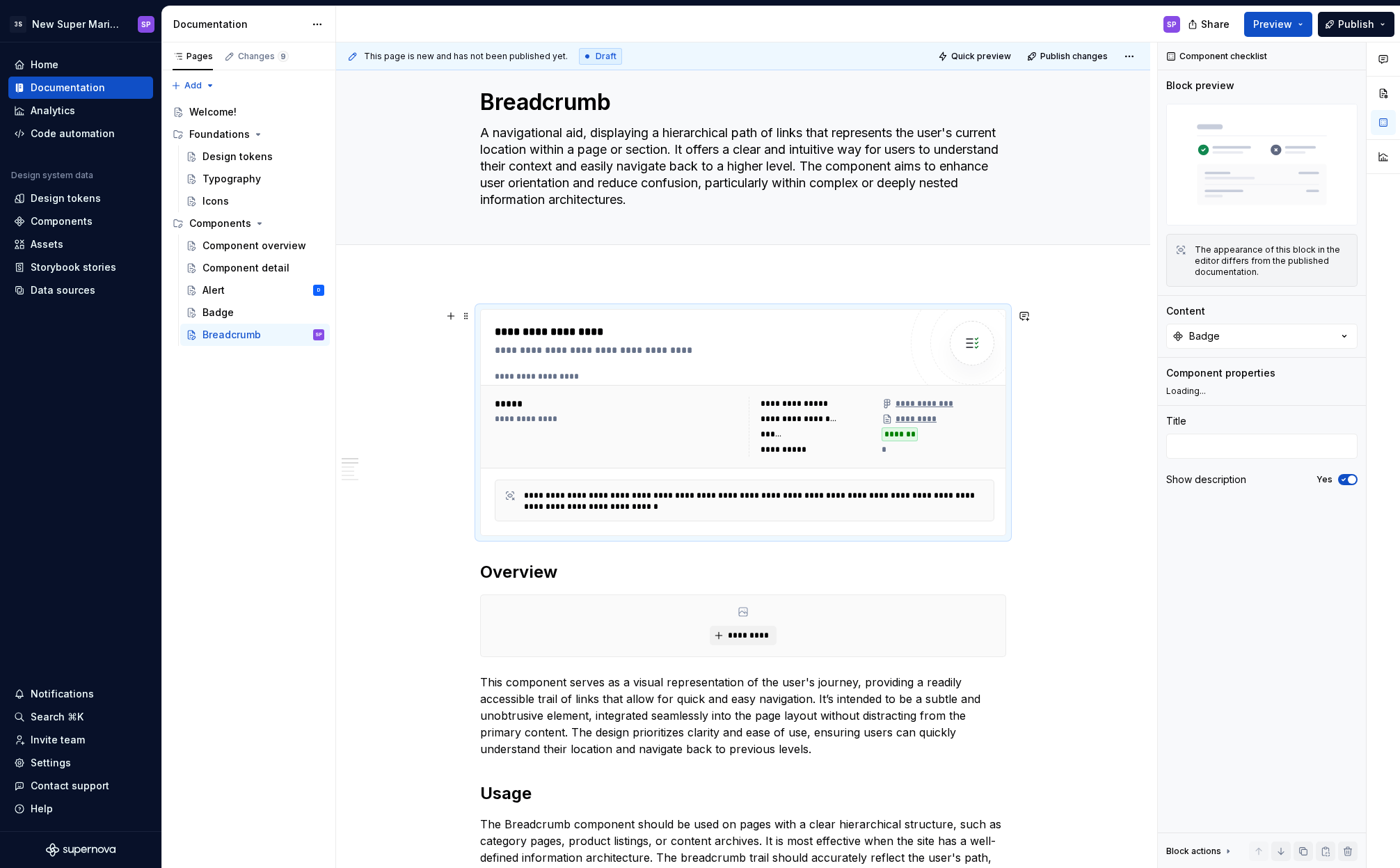
click at [764, 354] on div "**********" at bounding box center [697, 350] width 405 height 14
click at [1238, 329] on button "Badge" at bounding box center [1262, 335] width 191 height 25
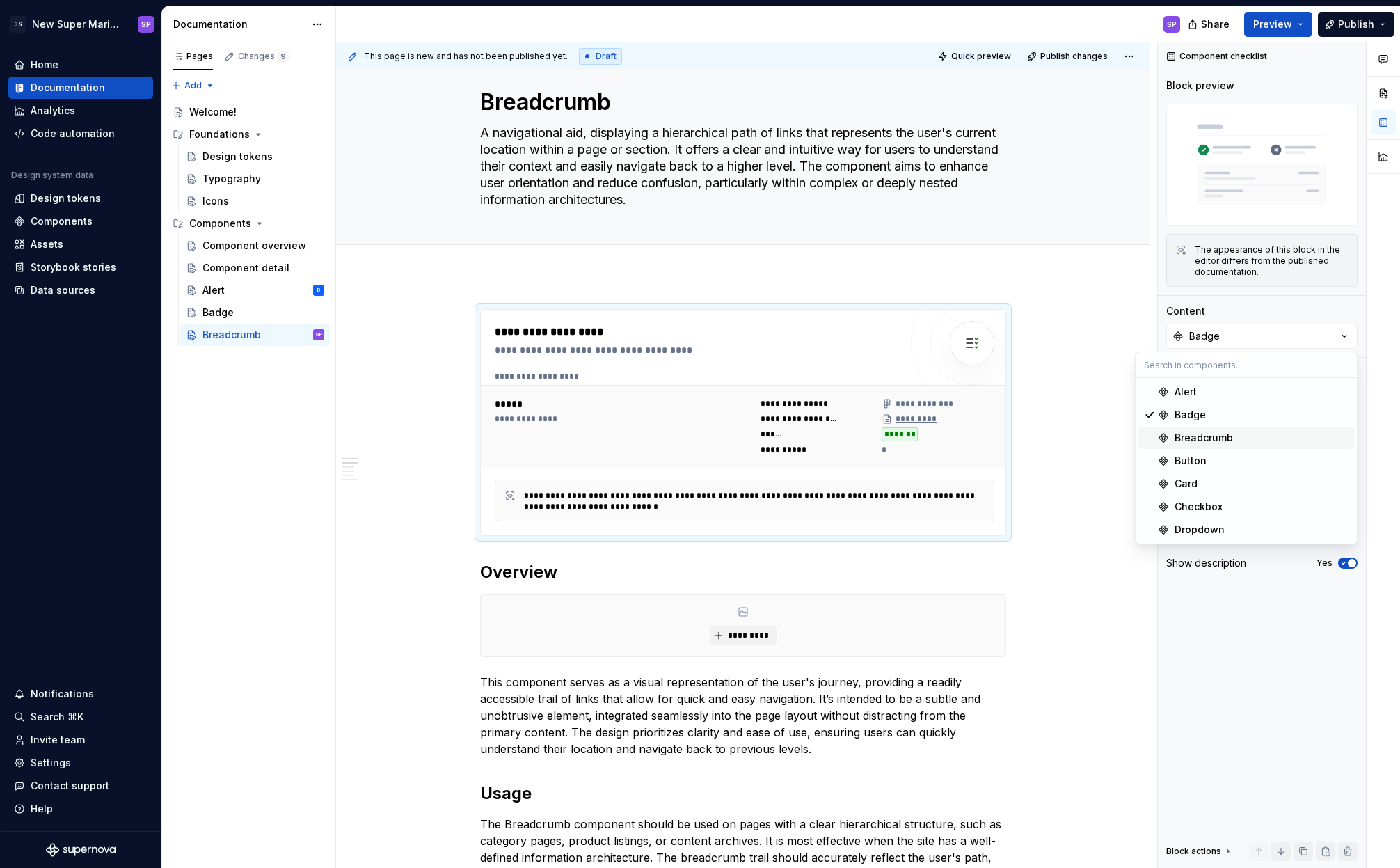
click at [1215, 443] on div "Breadcrumb" at bounding box center [1203, 438] width 58 height 14
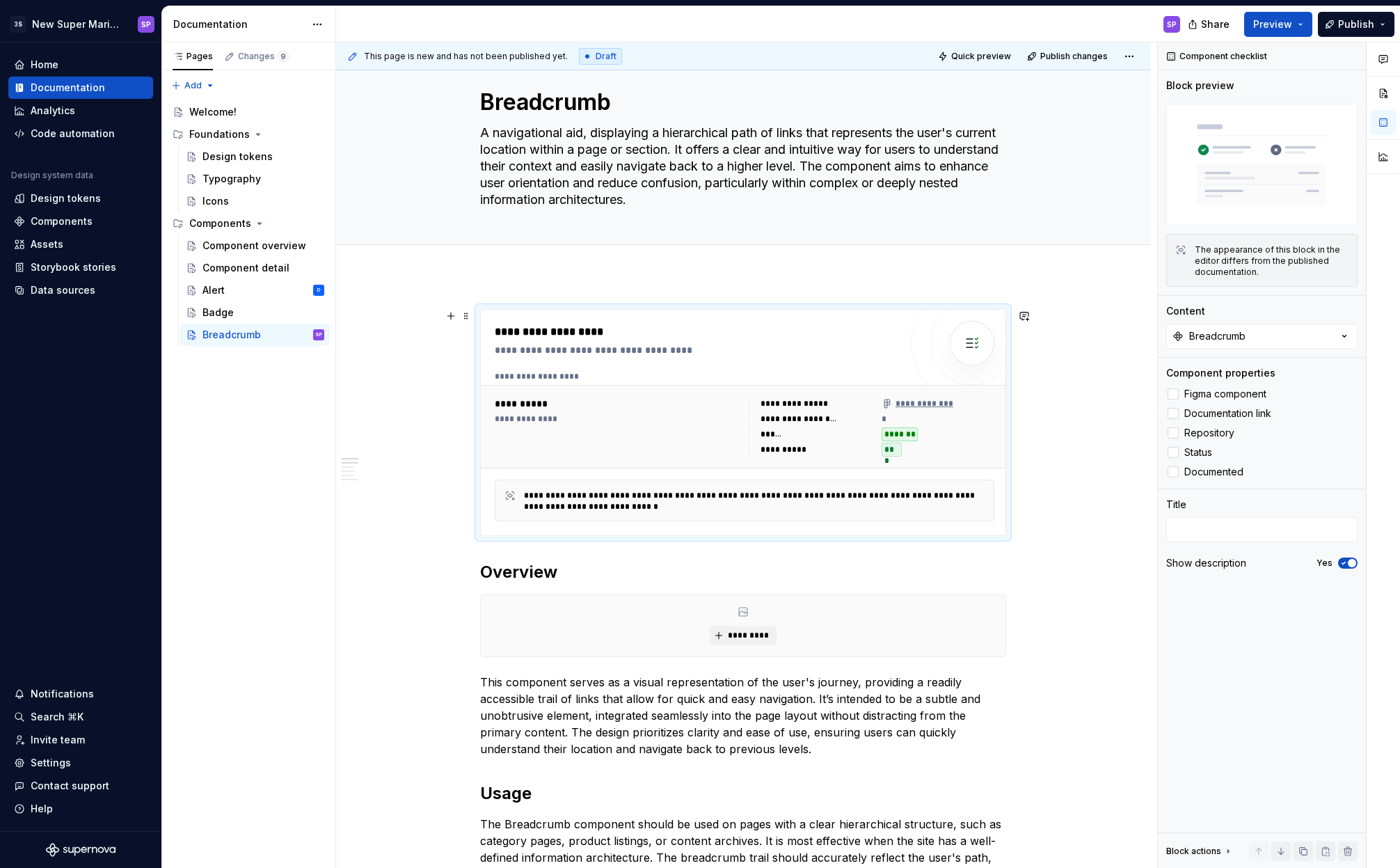
scroll to position [121, 0]
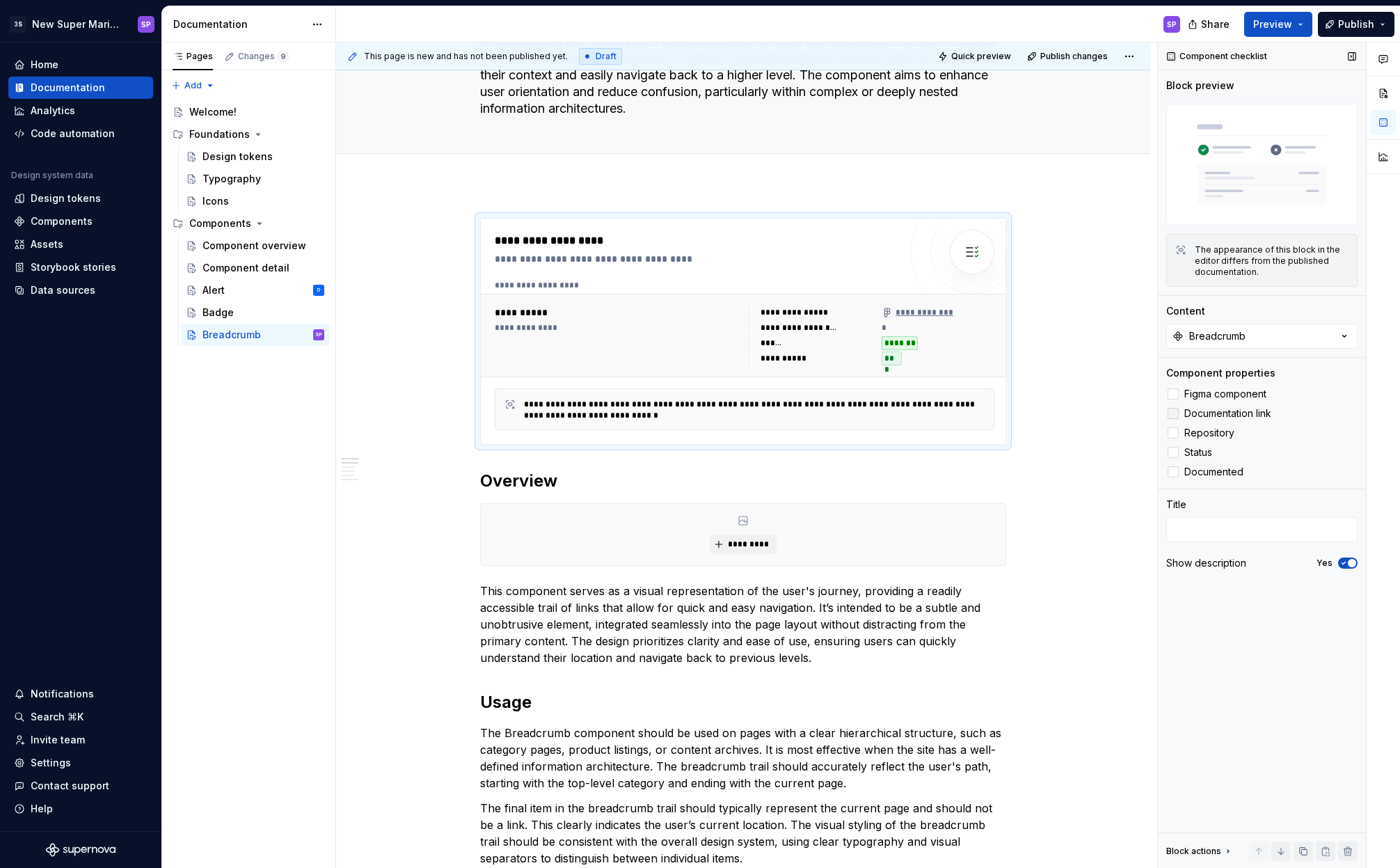
click at [1210, 413] on span "Documentation link" at bounding box center [1227, 413] width 87 height 11
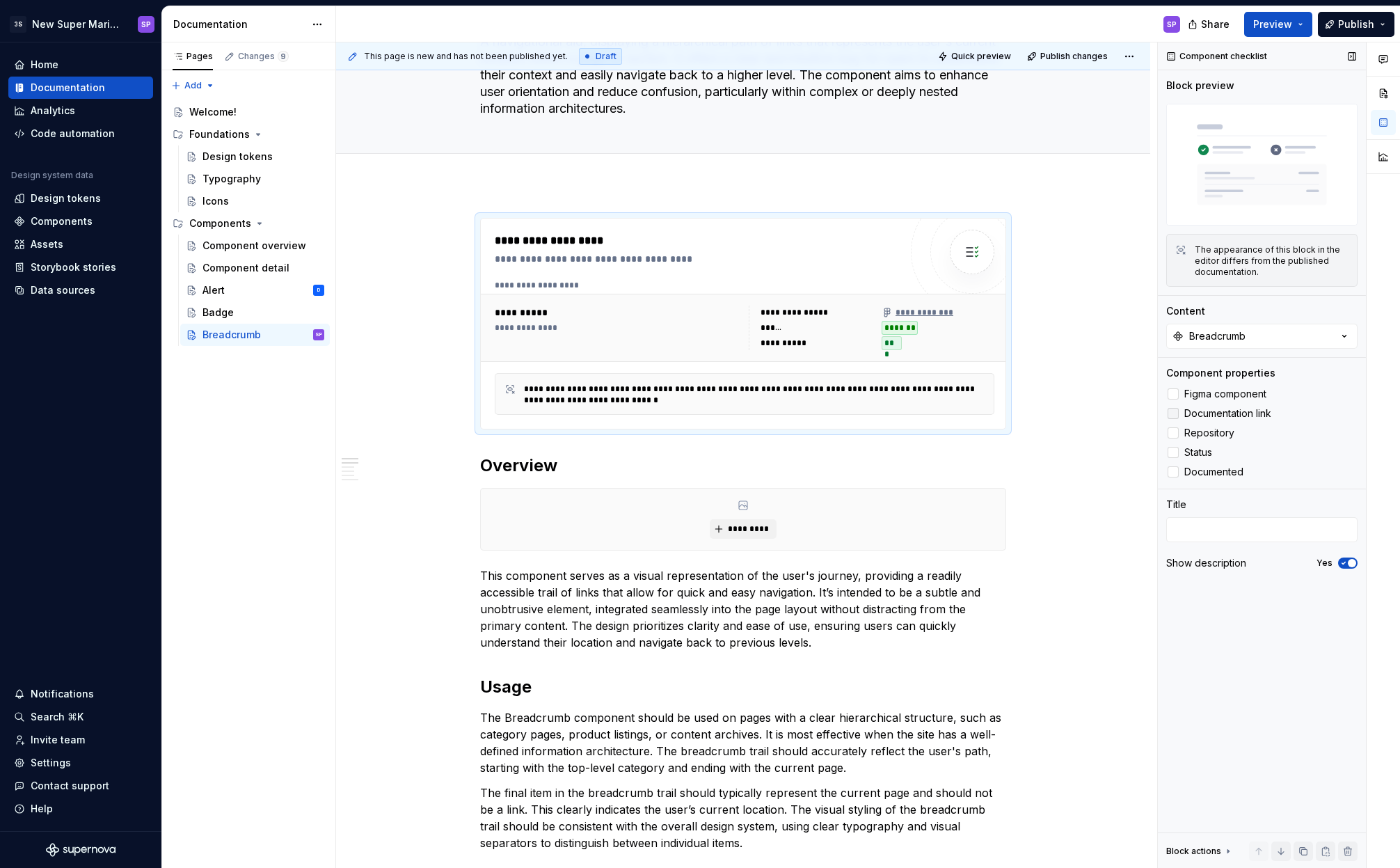
click at [1210, 413] on span "Documentation link" at bounding box center [1227, 413] width 87 height 11
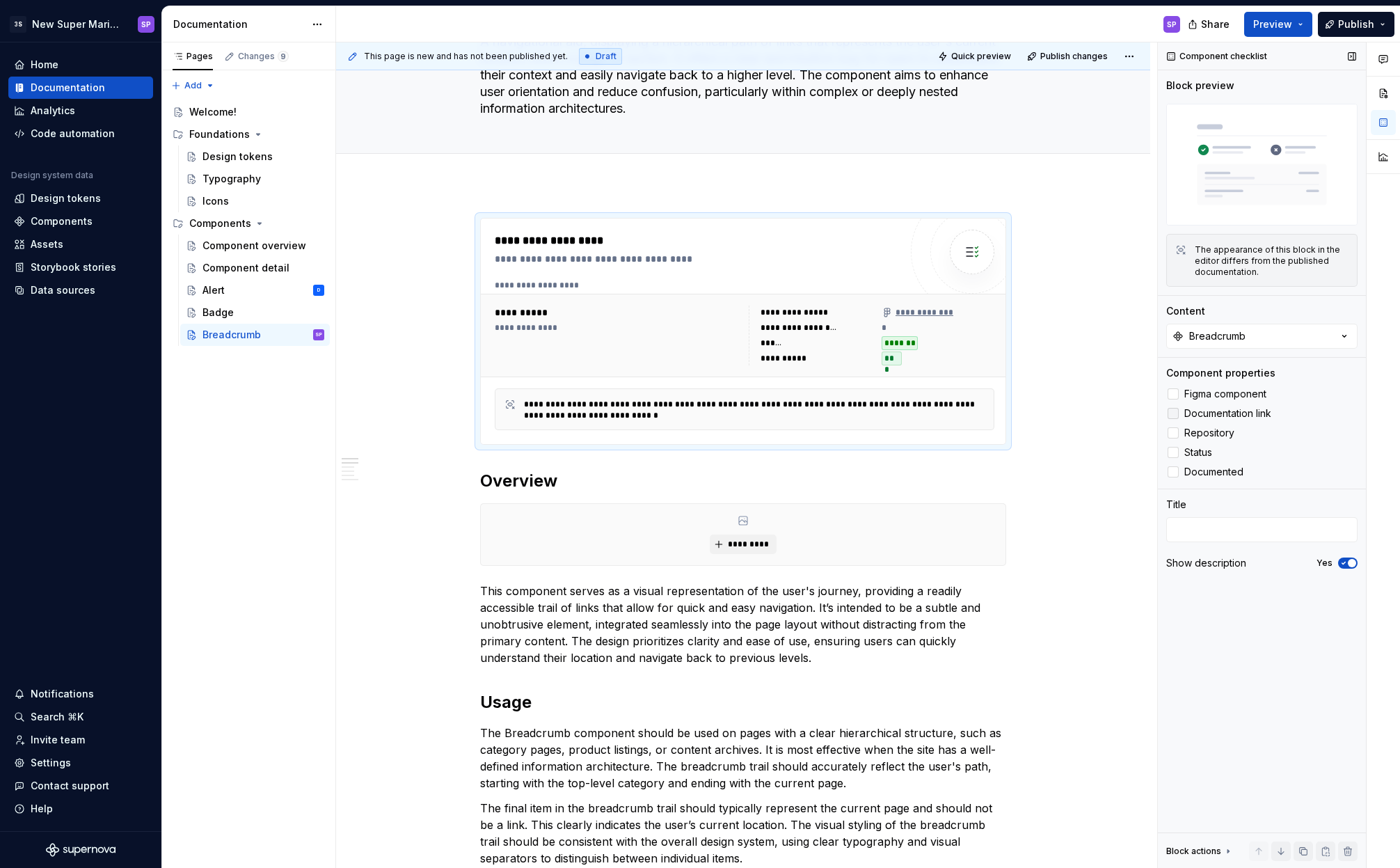
click at [1213, 411] on span "Documentation link" at bounding box center [1227, 413] width 87 height 11
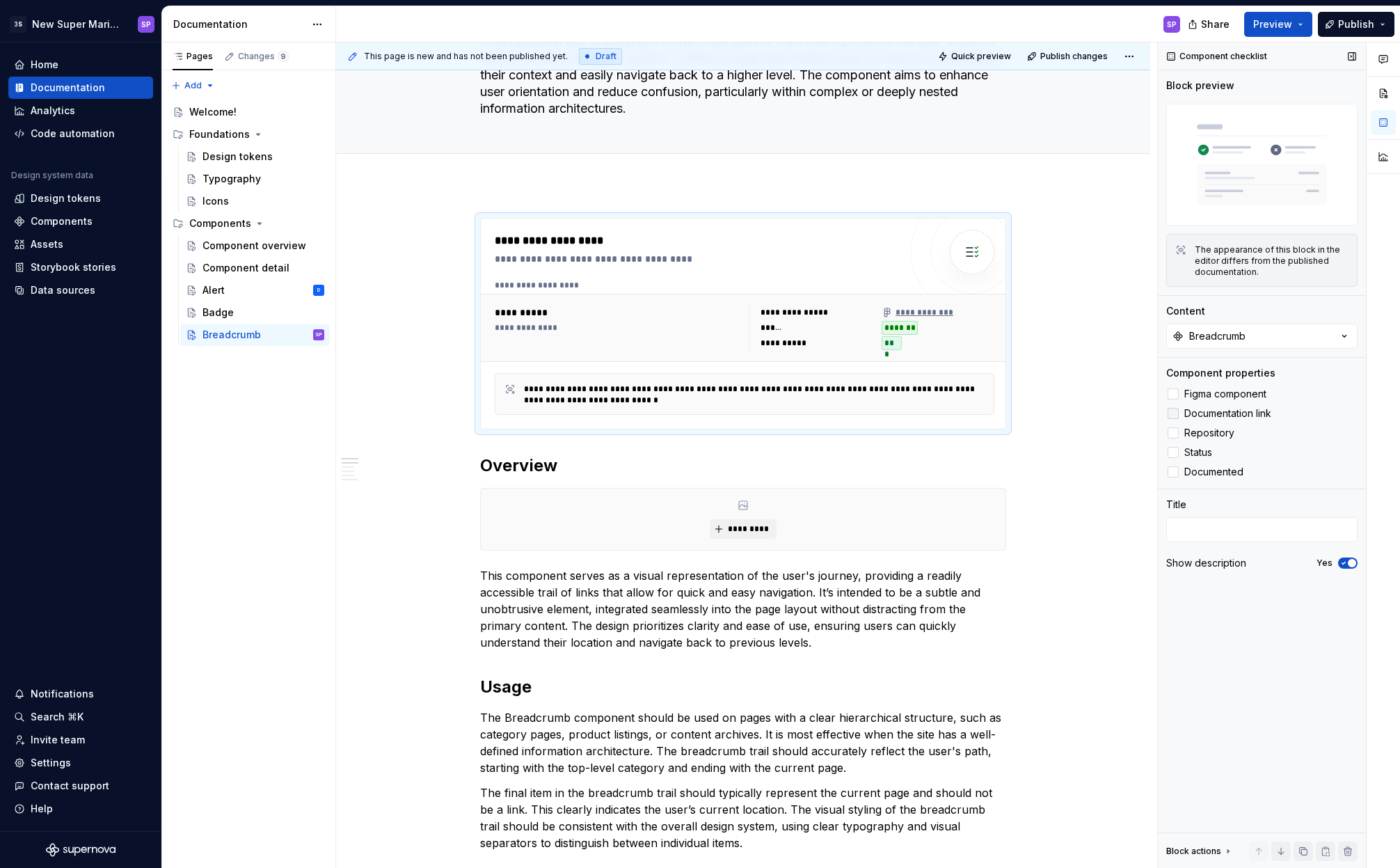
click at [1213, 413] on span "Documentation link" at bounding box center [1227, 413] width 87 height 11
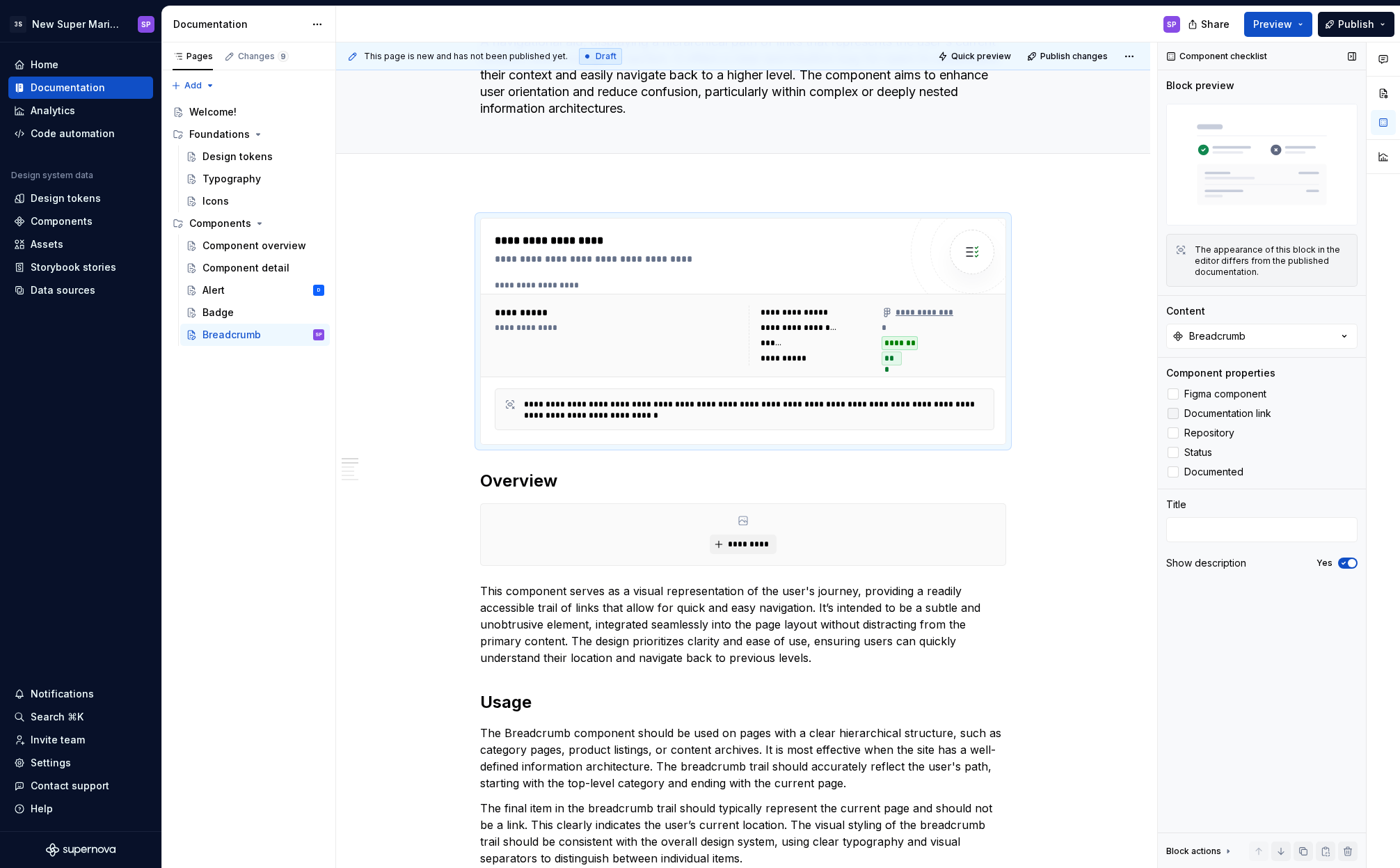
click at [1213, 413] on span "Documentation link" at bounding box center [1227, 413] width 87 height 11
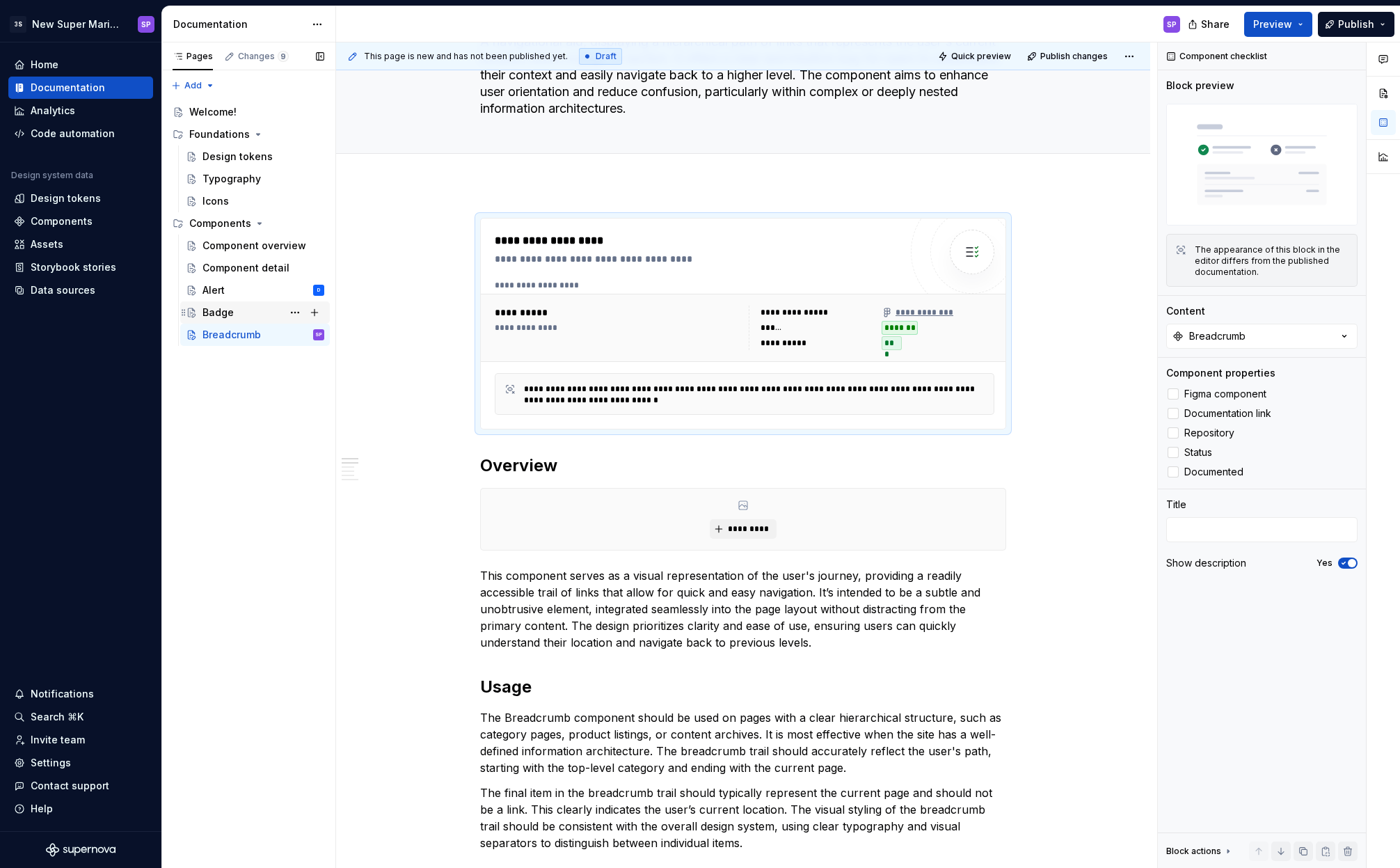
click at [222, 320] on div "Badge" at bounding box center [263, 312] width 121 height 20
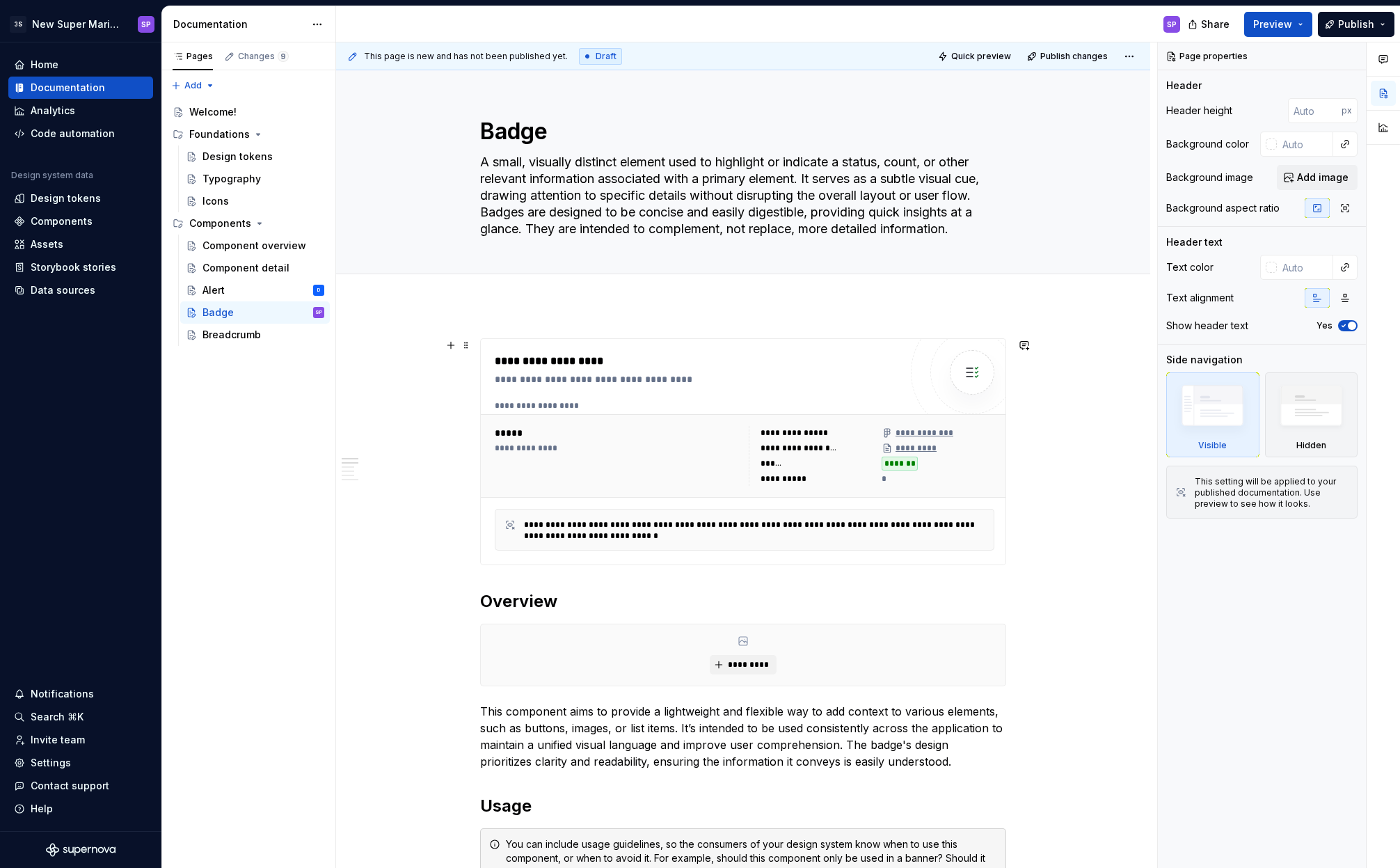
click at [871, 393] on div "**********" at bounding box center [697, 452] width 405 height 198
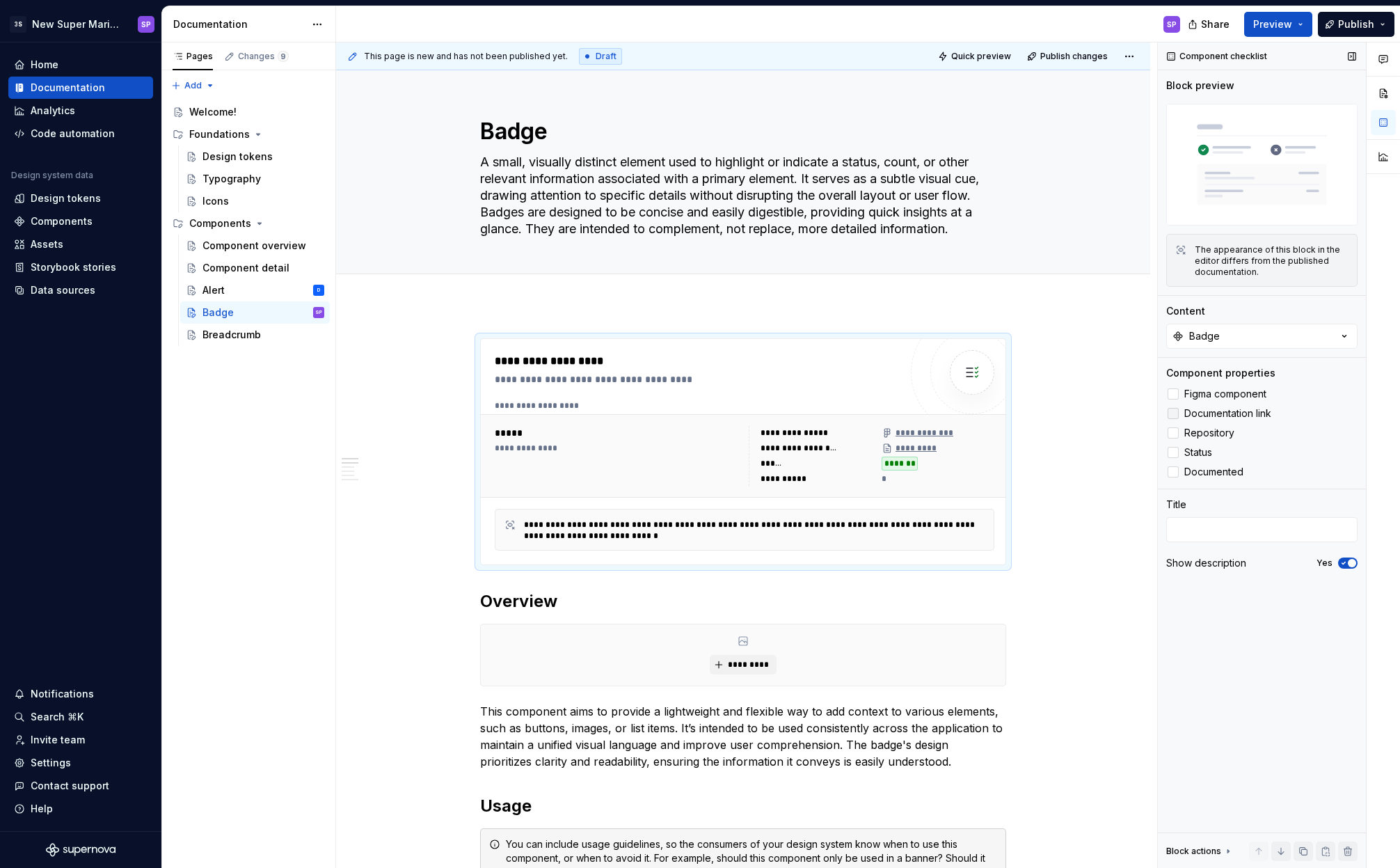
click at [1231, 416] on span "Documentation link" at bounding box center [1227, 413] width 87 height 11
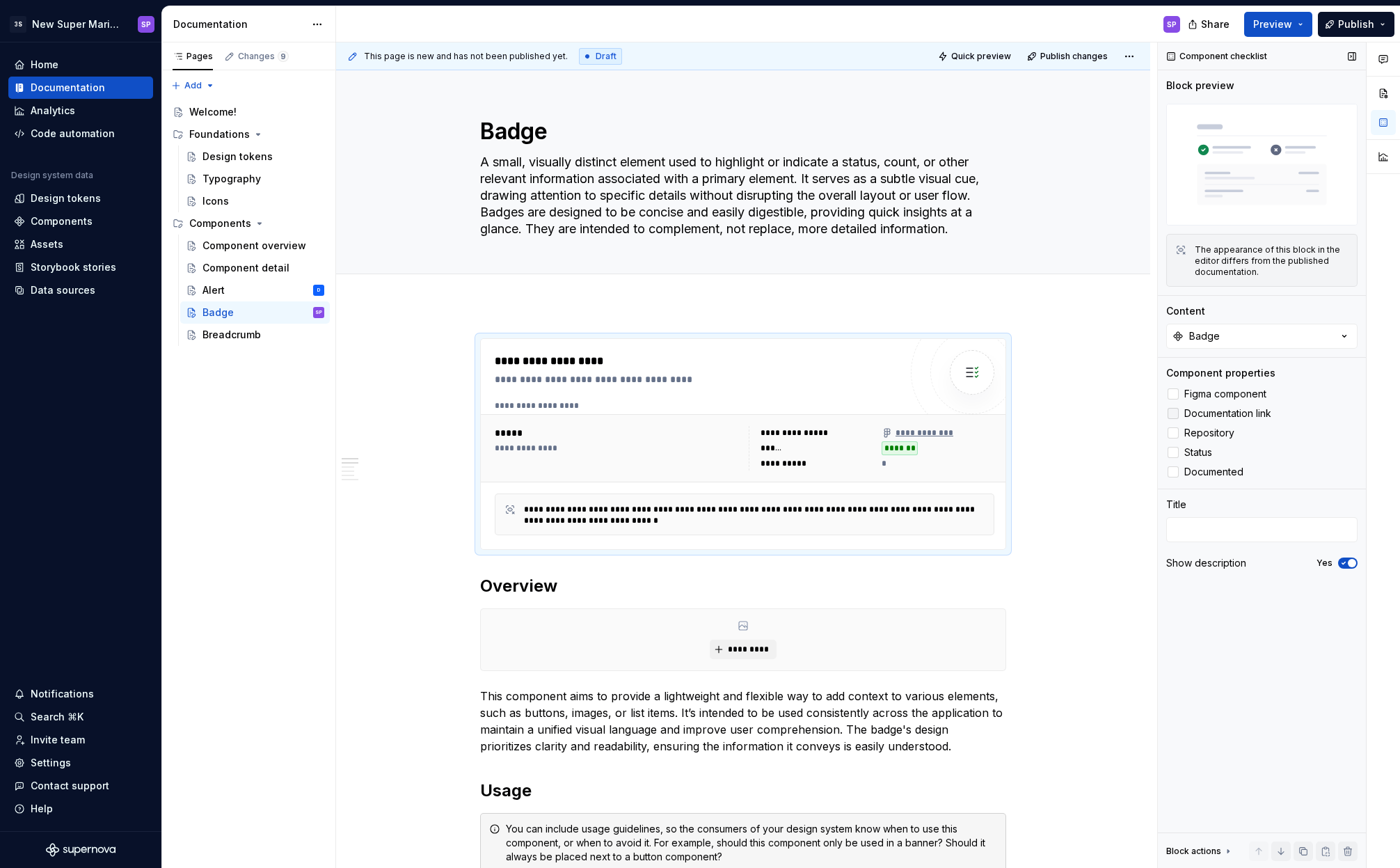
click at [1202, 416] on span "Documentation link" at bounding box center [1227, 413] width 87 height 11
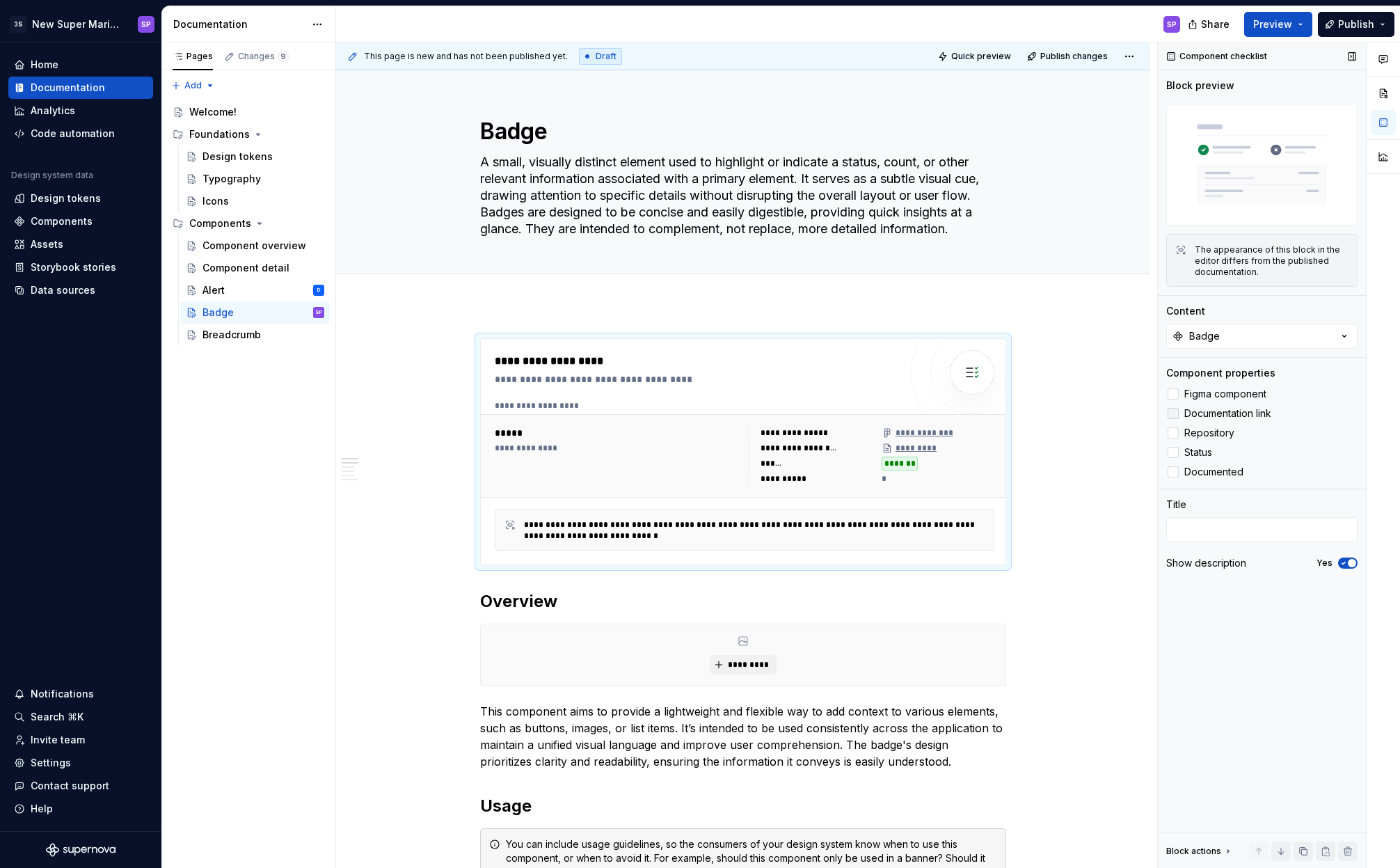
click at [1202, 416] on span "Documentation link" at bounding box center [1227, 413] width 87 height 11
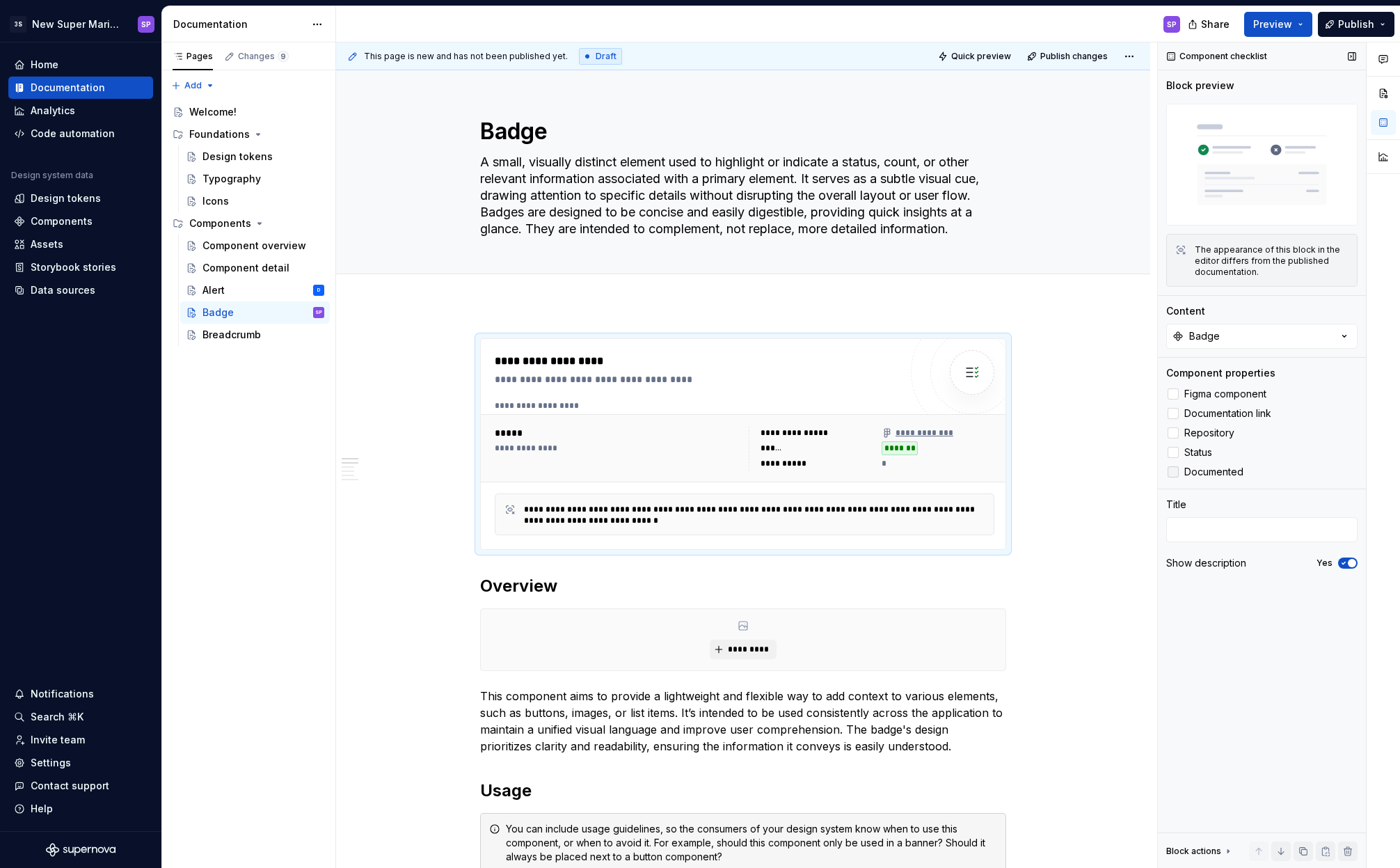
click at [1195, 472] on span "Documented" at bounding box center [1213, 471] width 59 height 11
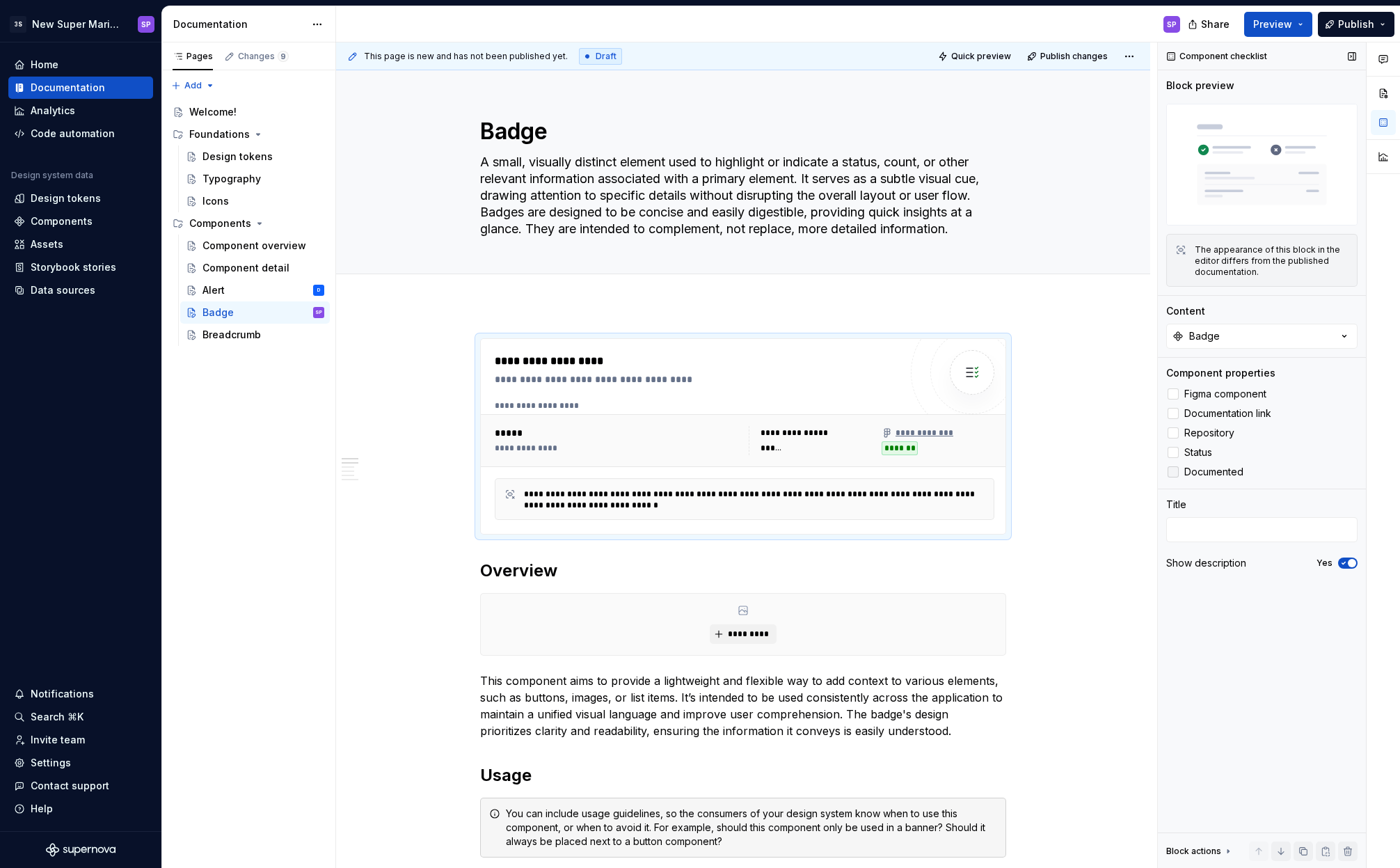
click at [1195, 472] on span "Documented" at bounding box center [1213, 471] width 59 height 11
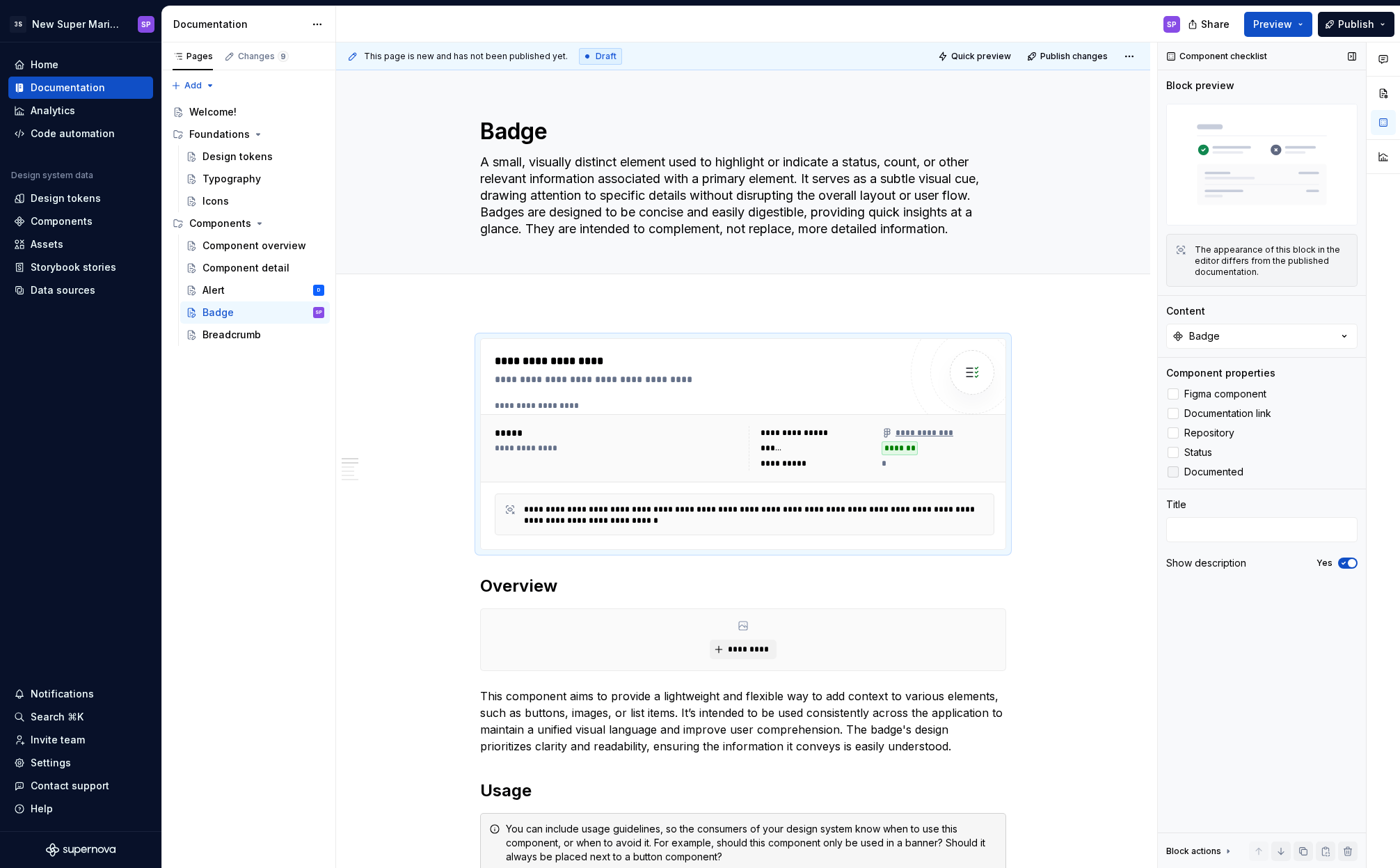
click at [1202, 473] on span "Documented" at bounding box center [1213, 471] width 59 height 11
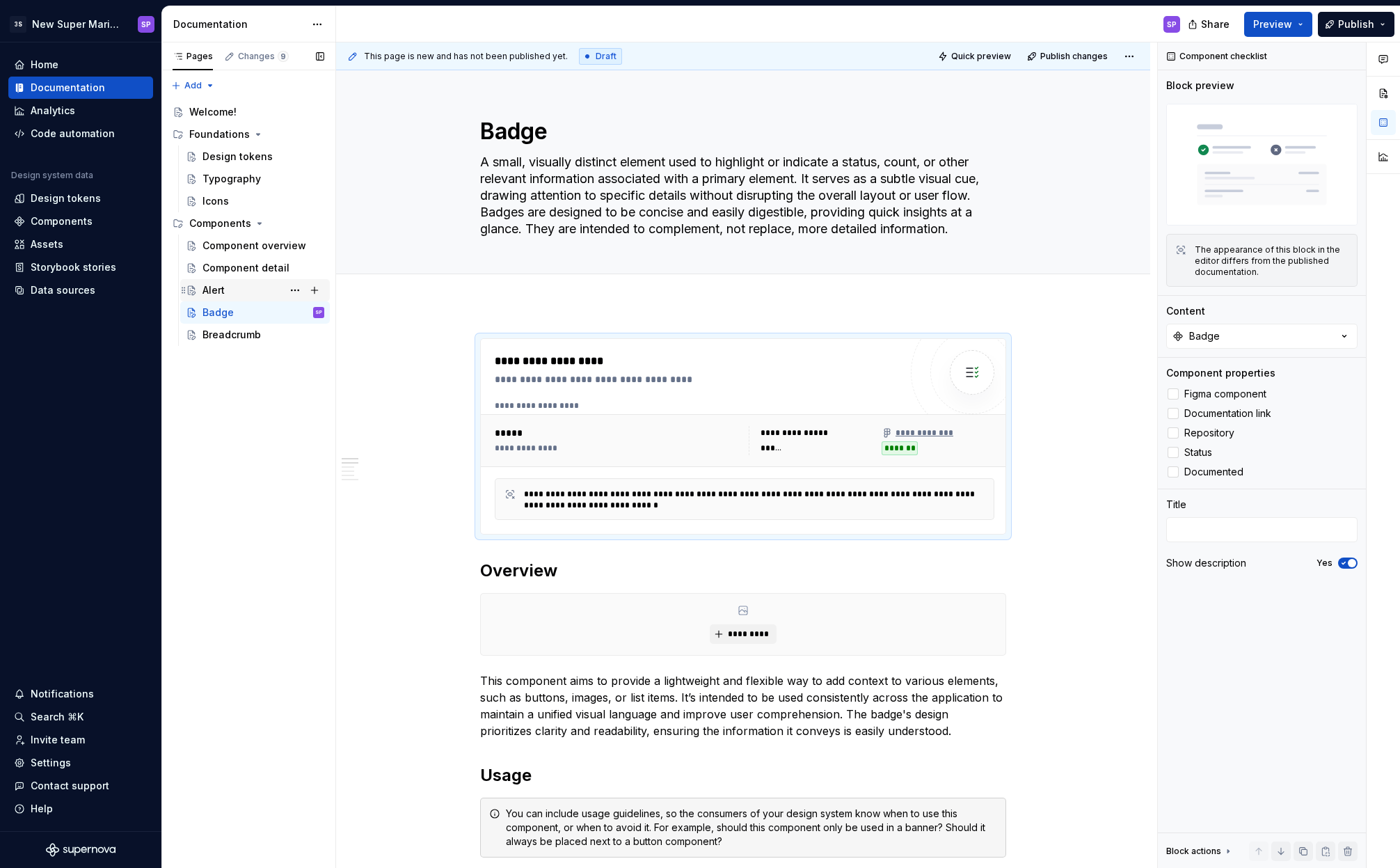
click at [254, 300] on div "Alert D" at bounding box center [255, 290] width 150 height 22
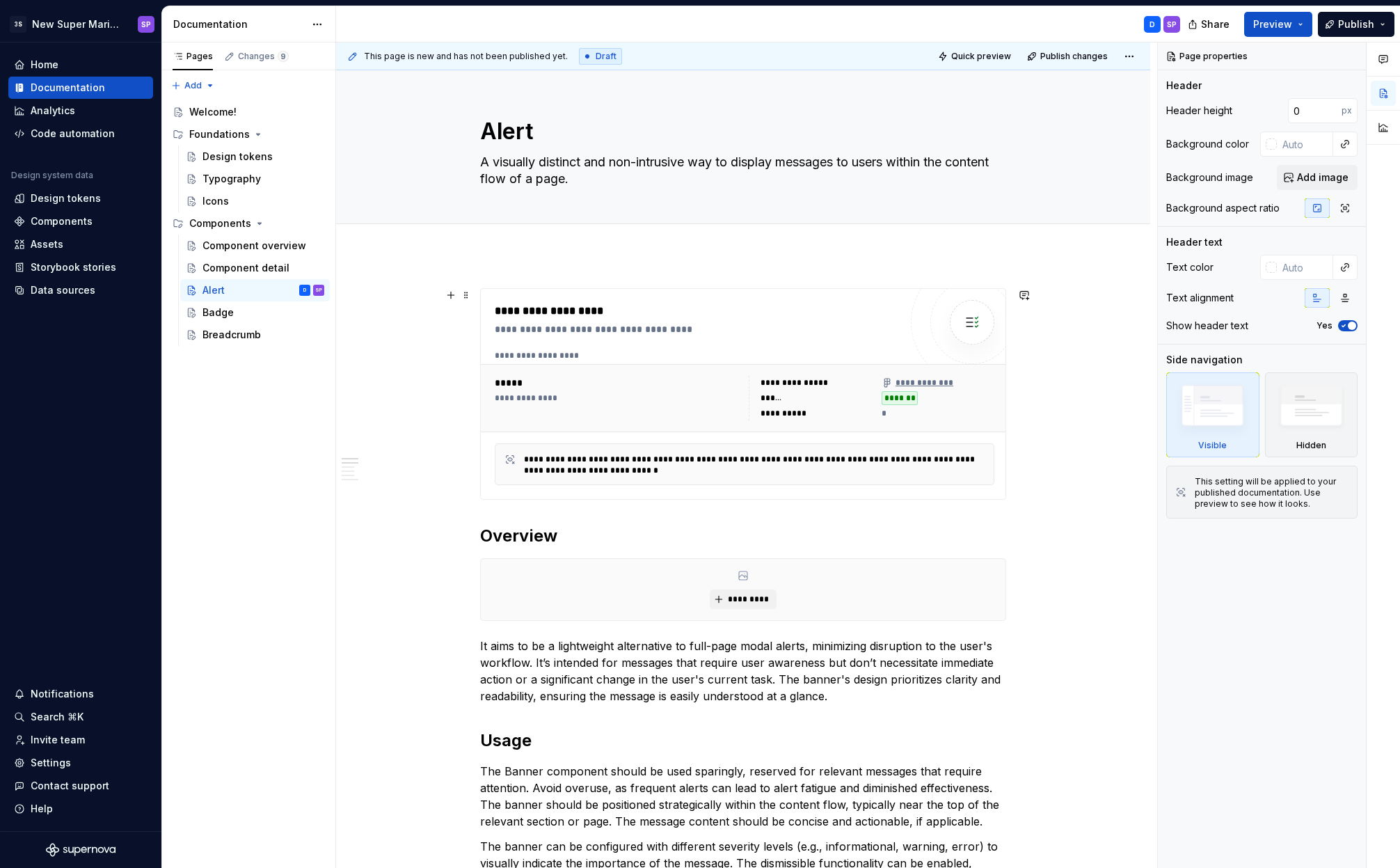
click at [832, 403] on div "******" at bounding box center [817, 398] width 113 height 14
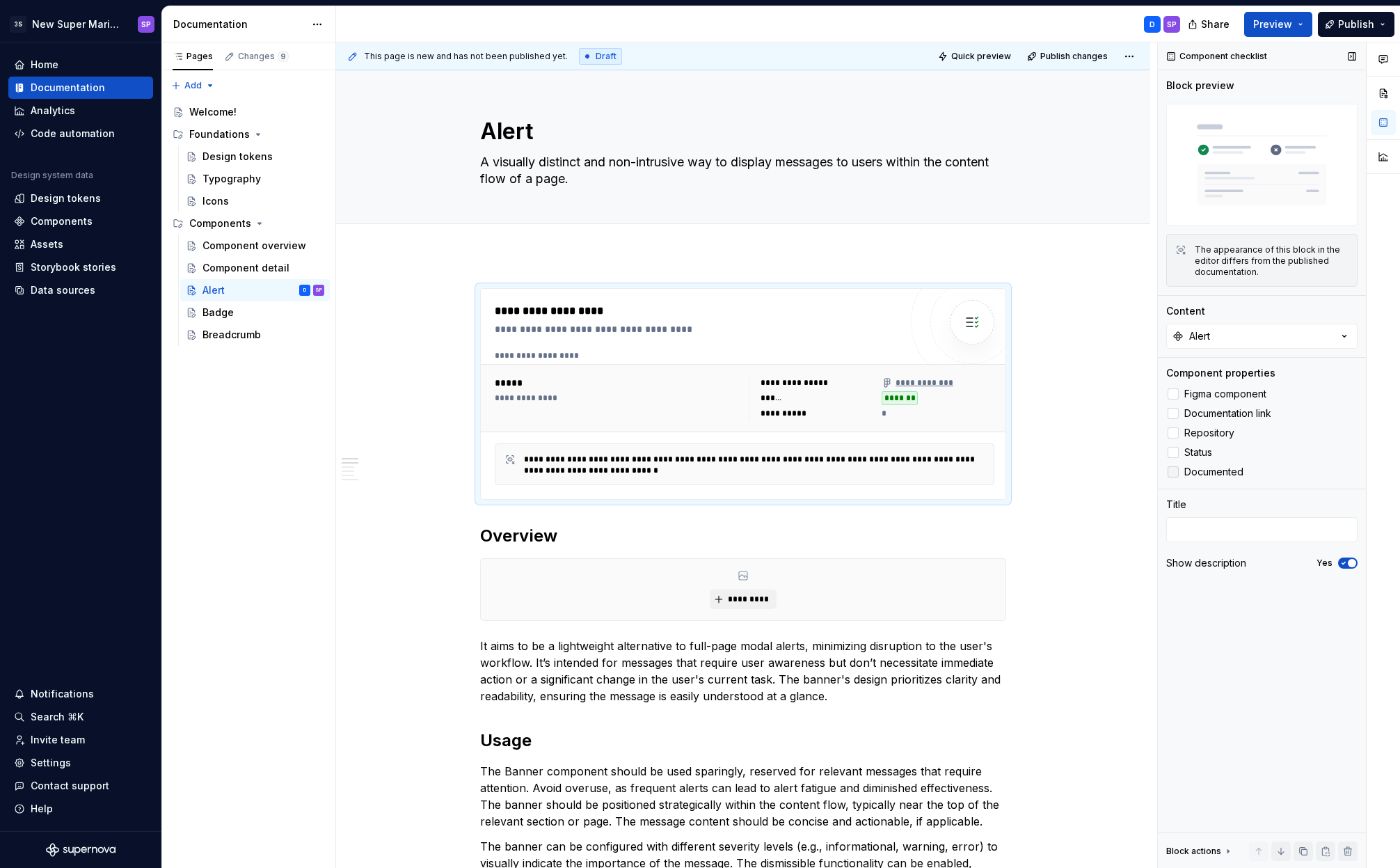
click at [1211, 472] on span "Documented" at bounding box center [1213, 471] width 59 height 11
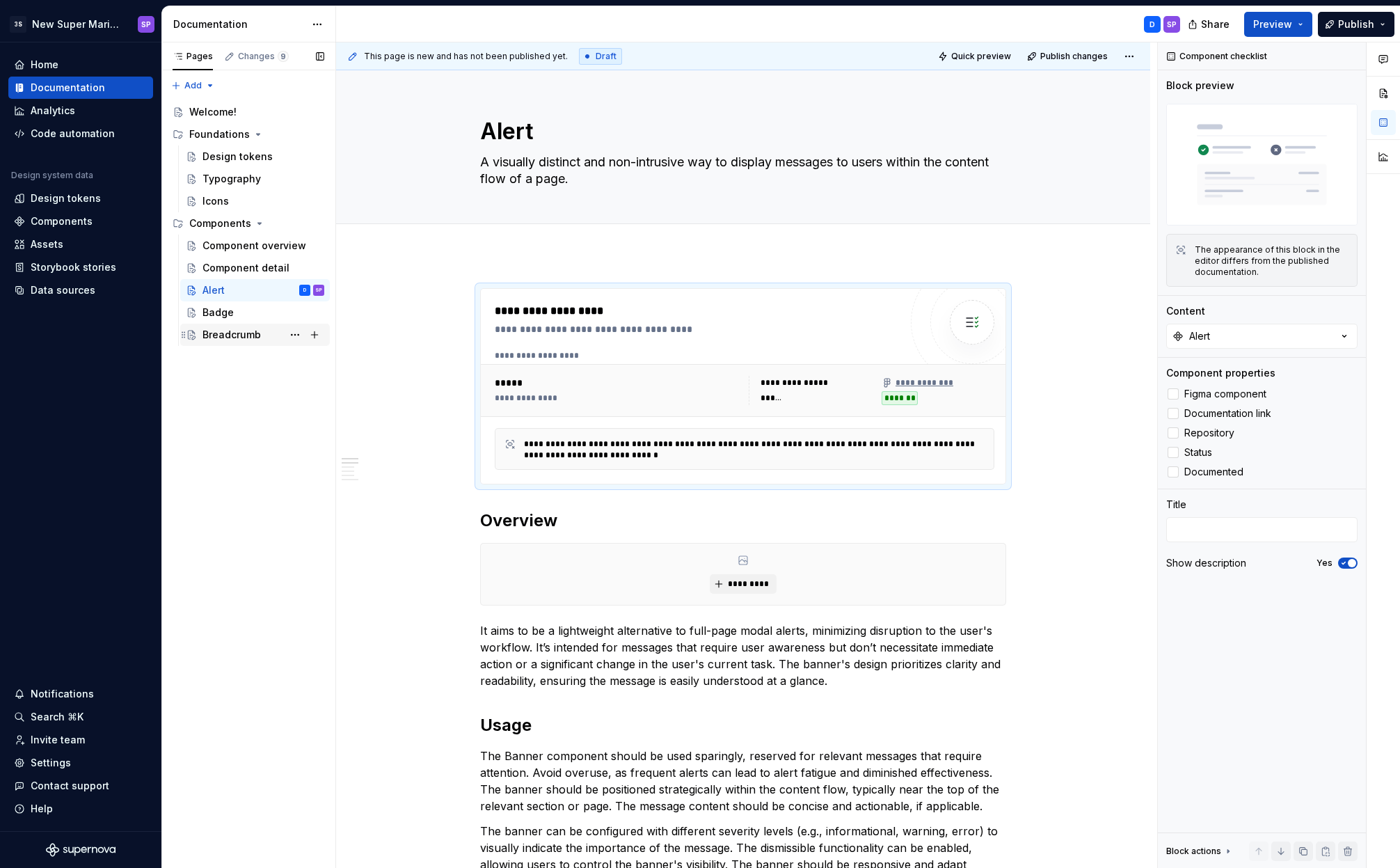
click at [213, 339] on div "Breadcrumb" at bounding box center [232, 334] width 58 height 14
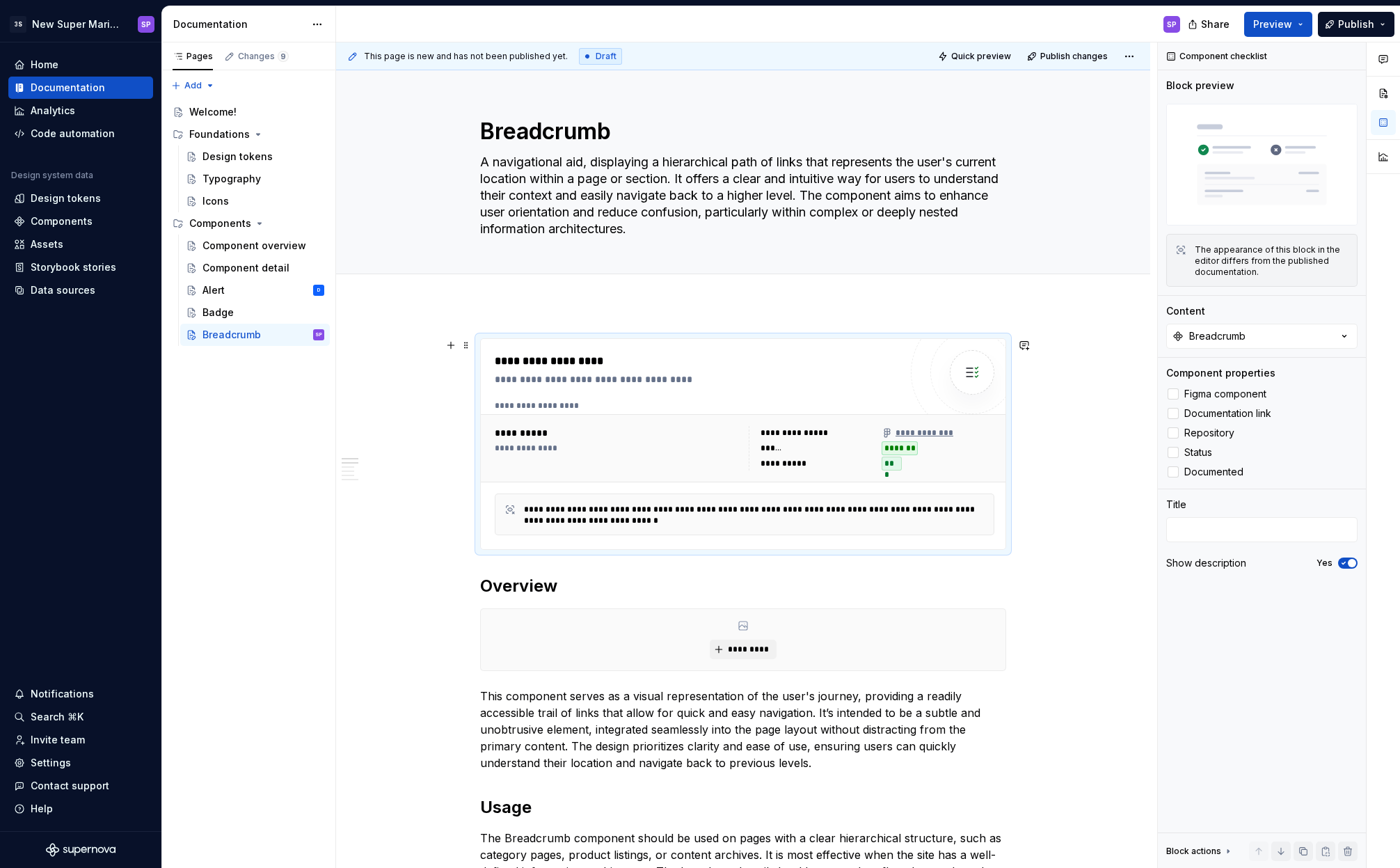
click at [745, 403] on div "**********" at bounding box center [744, 405] width 499 height 11
click at [1216, 470] on span "Documented" at bounding box center [1213, 471] width 59 height 11
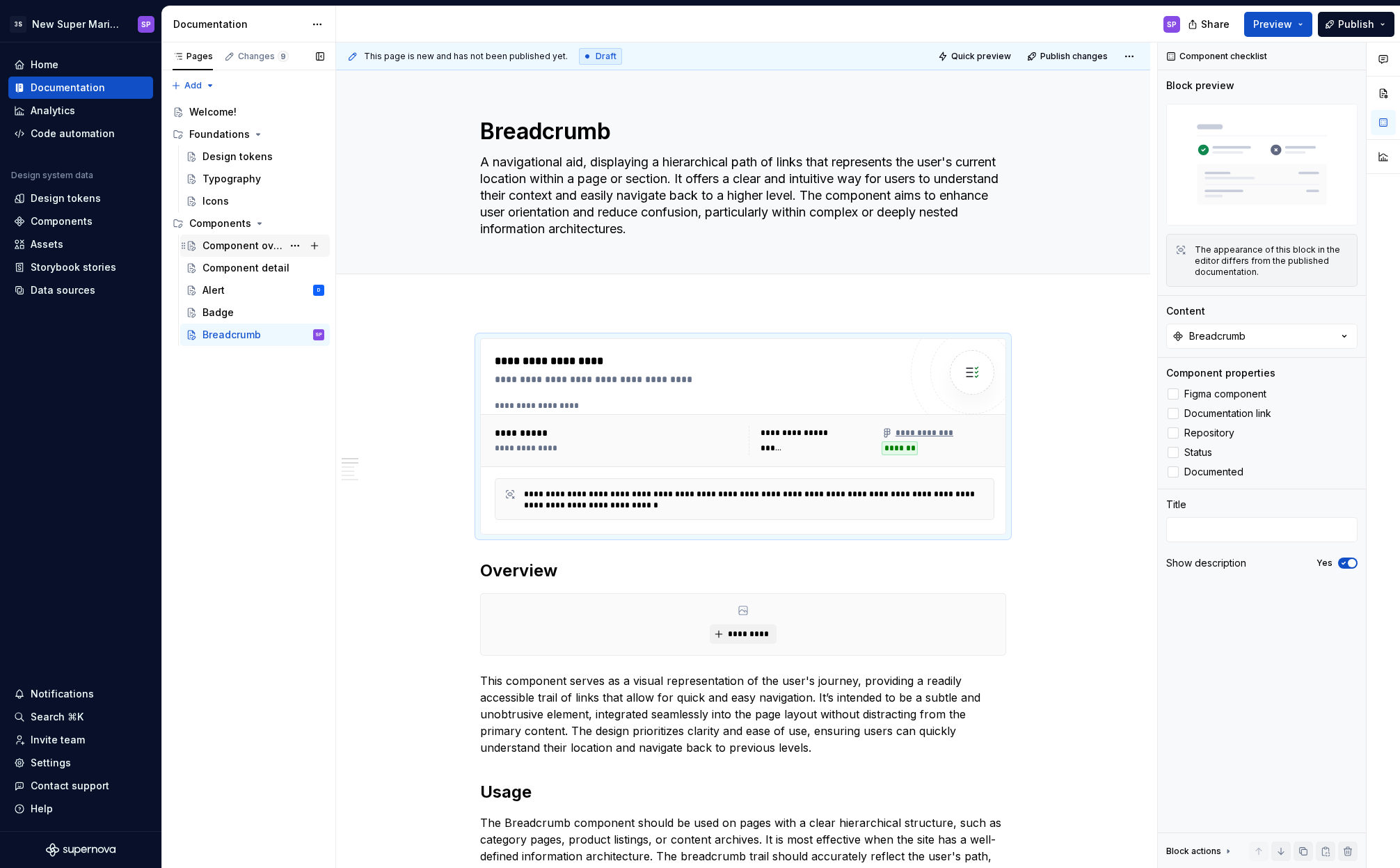
click at [249, 251] on div "Component overview" at bounding box center [243, 245] width 80 height 14
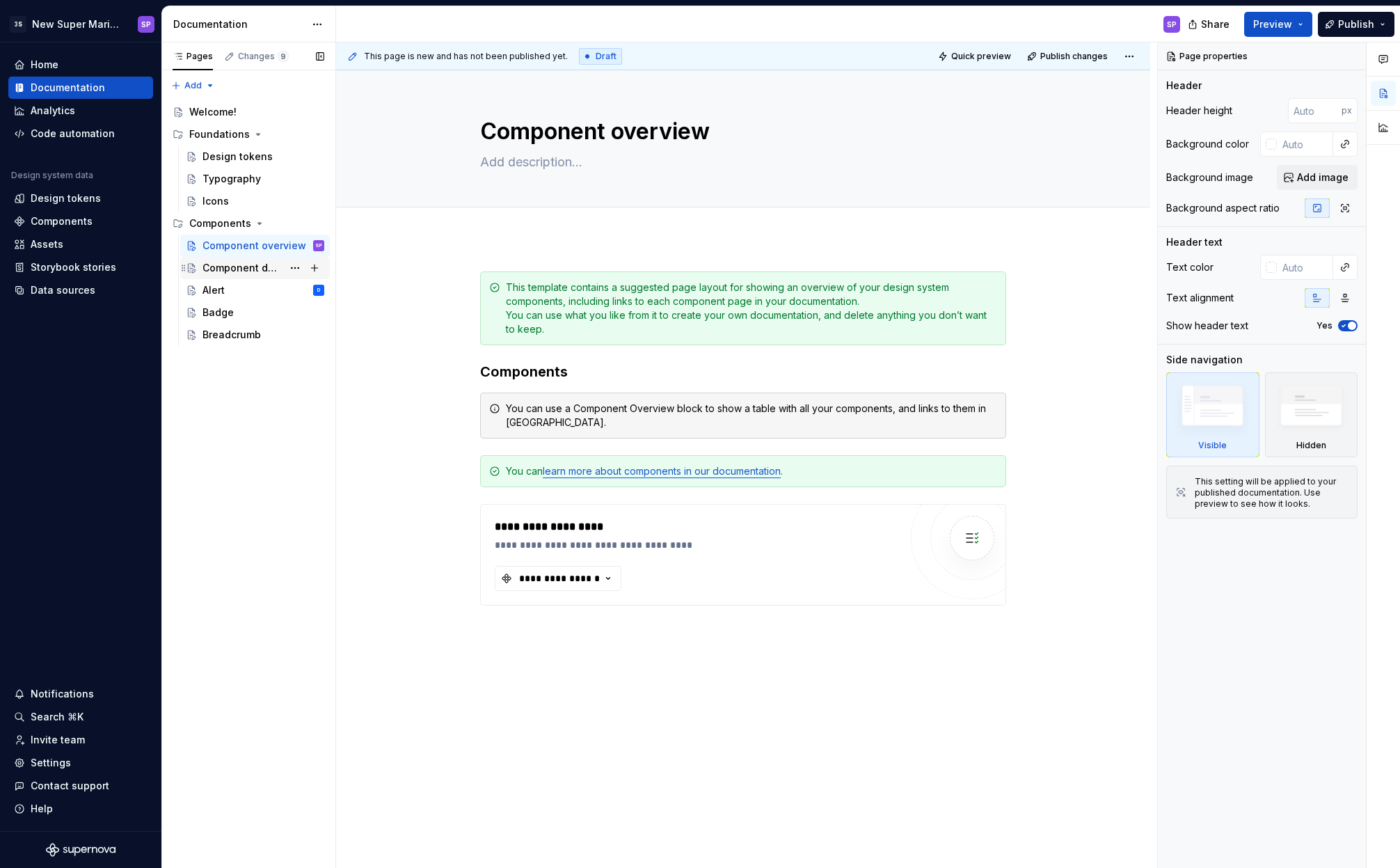
click at [235, 267] on div "Component detail" at bounding box center [243, 268] width 80 height 14
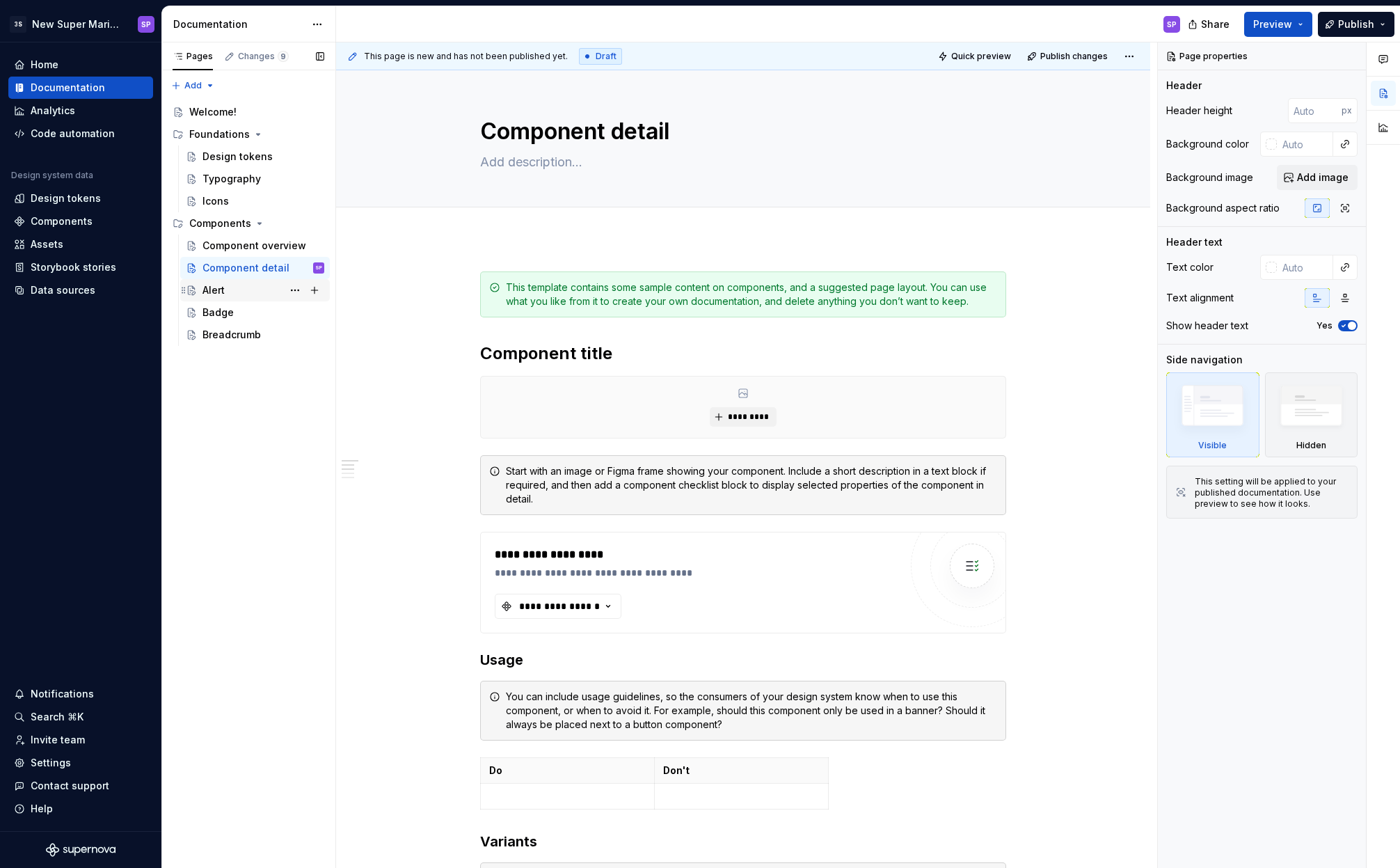
click at [226, 287] on div "Alert D" at bounding box center [263, 290] width 121 height 20
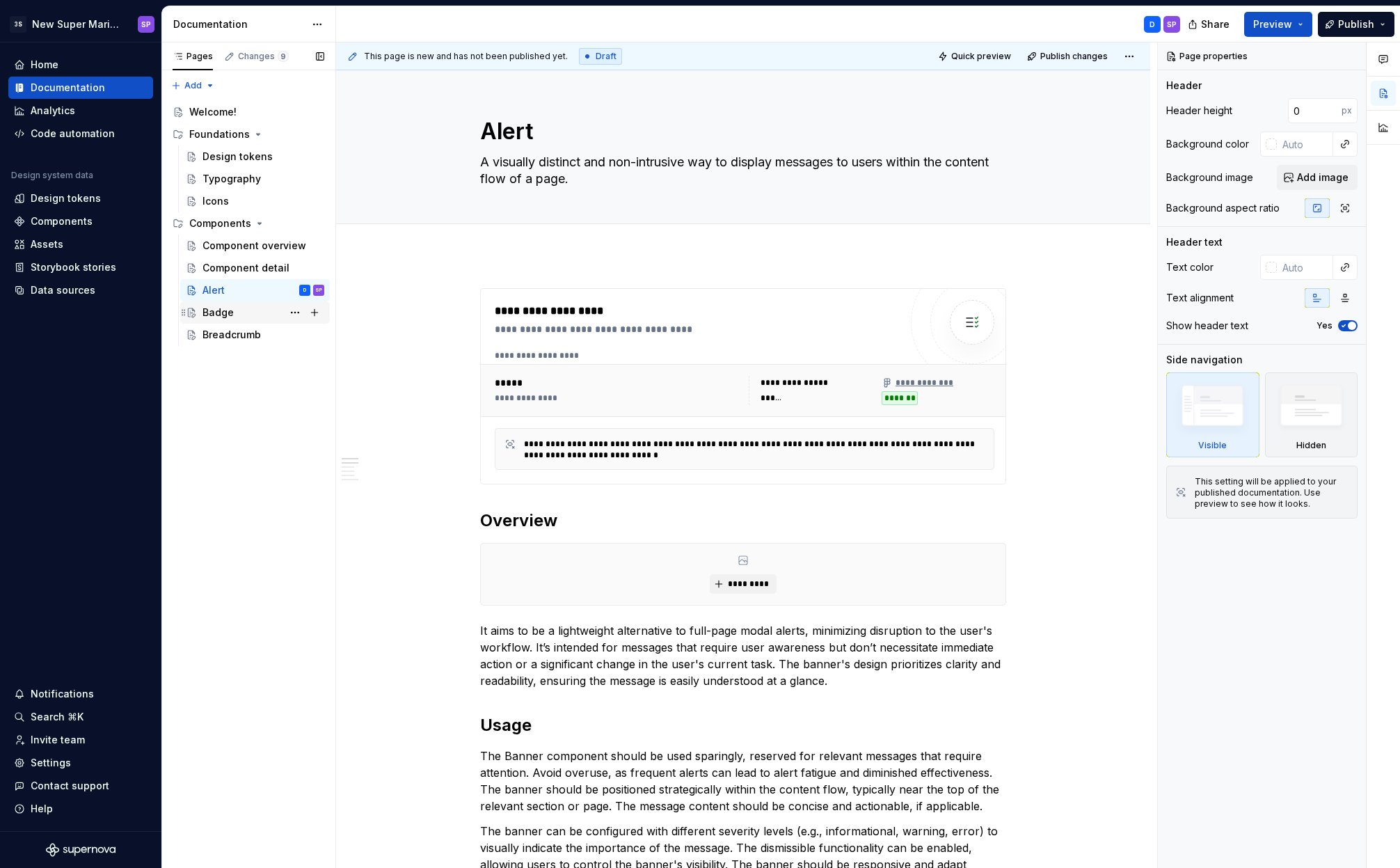
click at [234, 318] on div "Badge" at bounding box center [263, 312] width 121 height 20
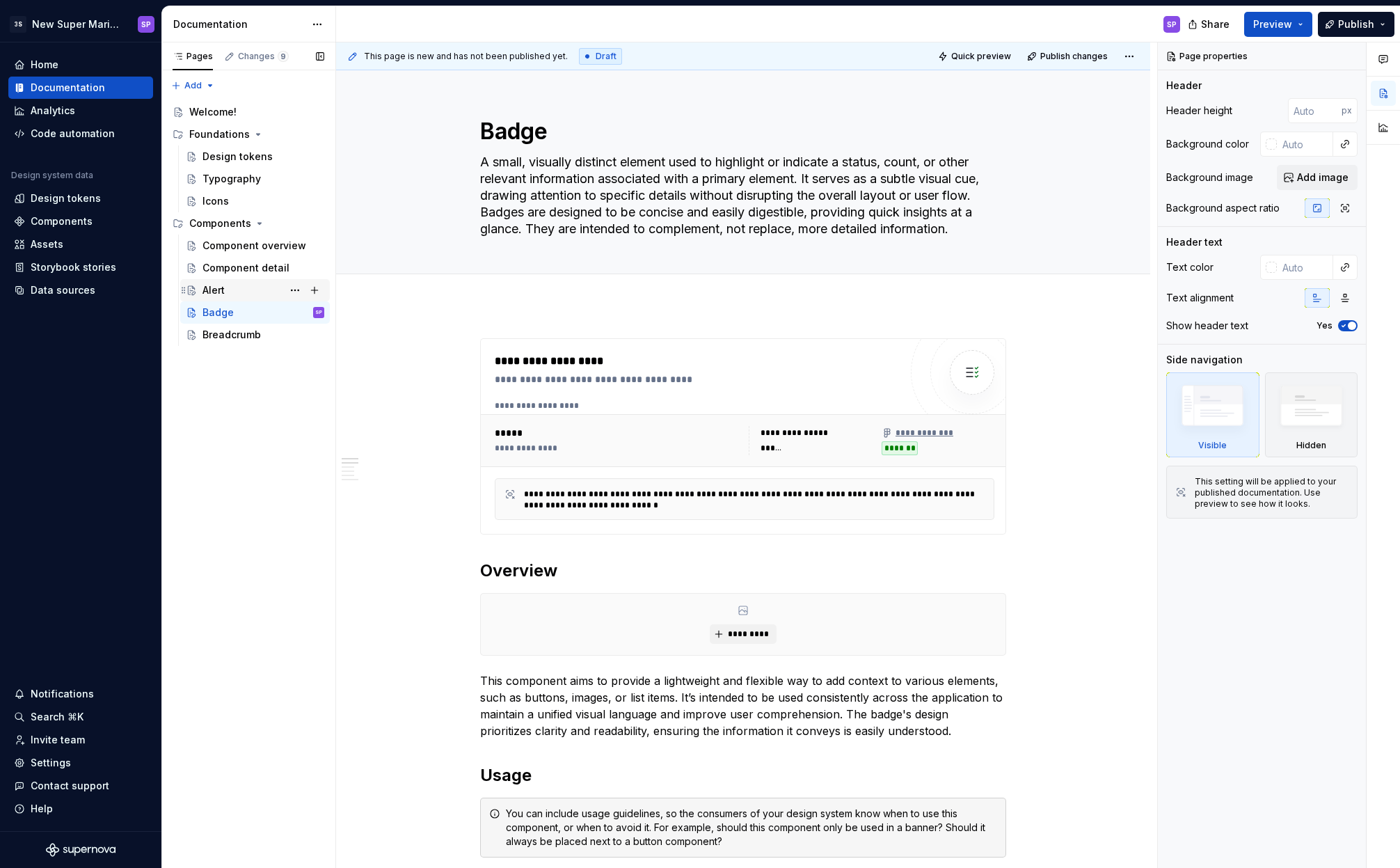
click at [231, 295] on div "Alert D" at bounding box center [263, 290] width 121 height 20
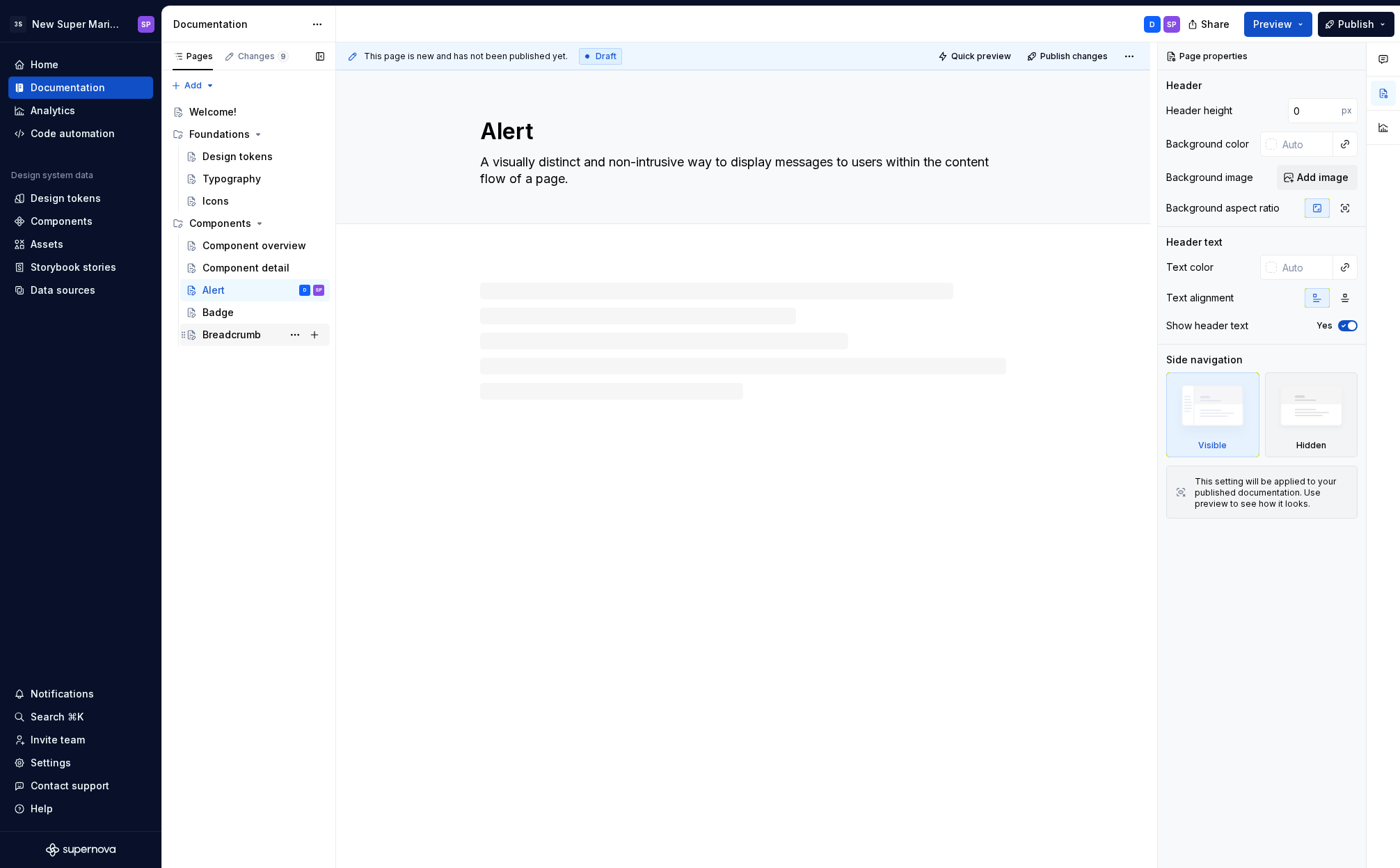
click at [231, 330] on div "Breadcrumb" at bounding box center [232, 334] width 58 height 14
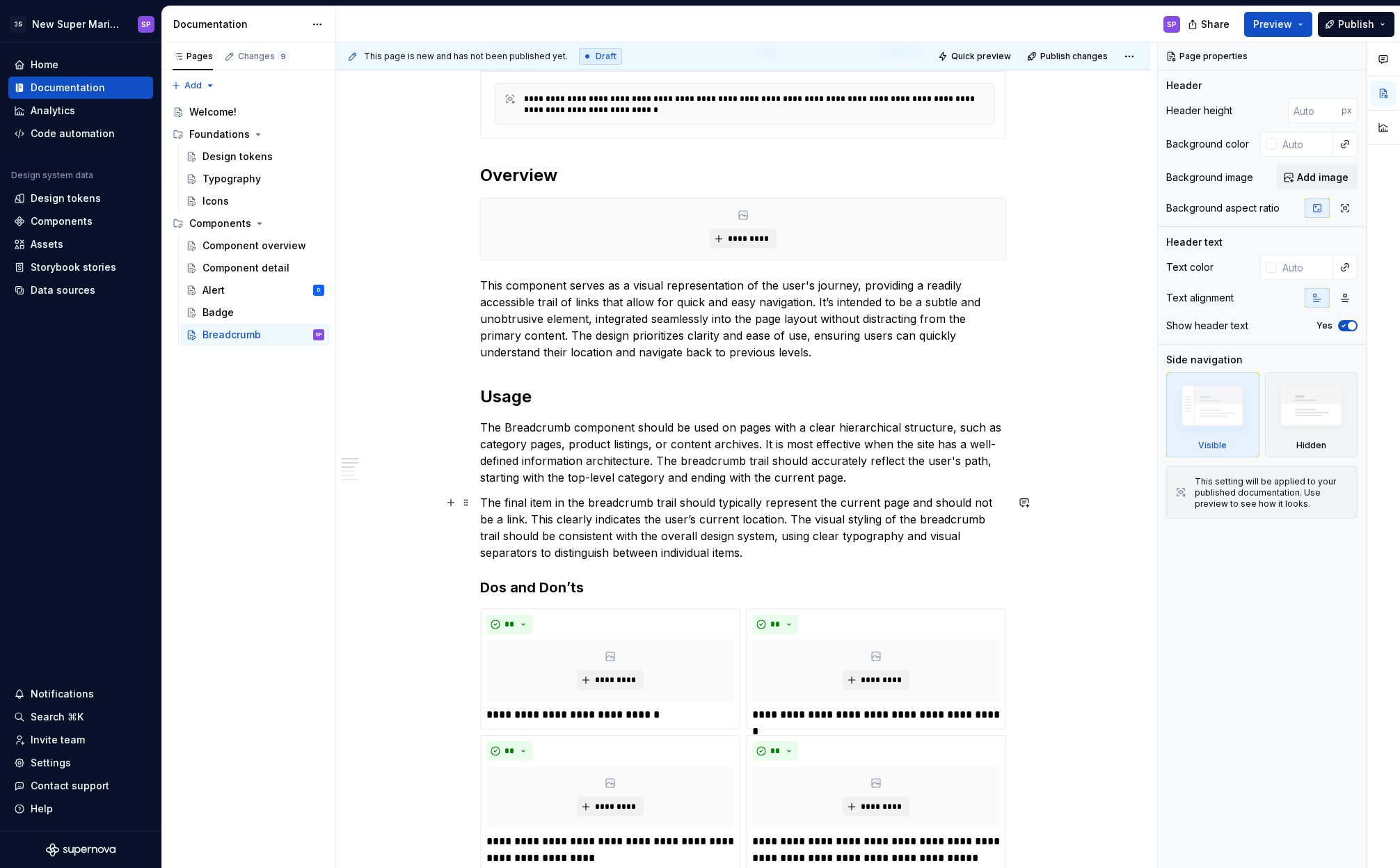
scroll to position [567, 0]
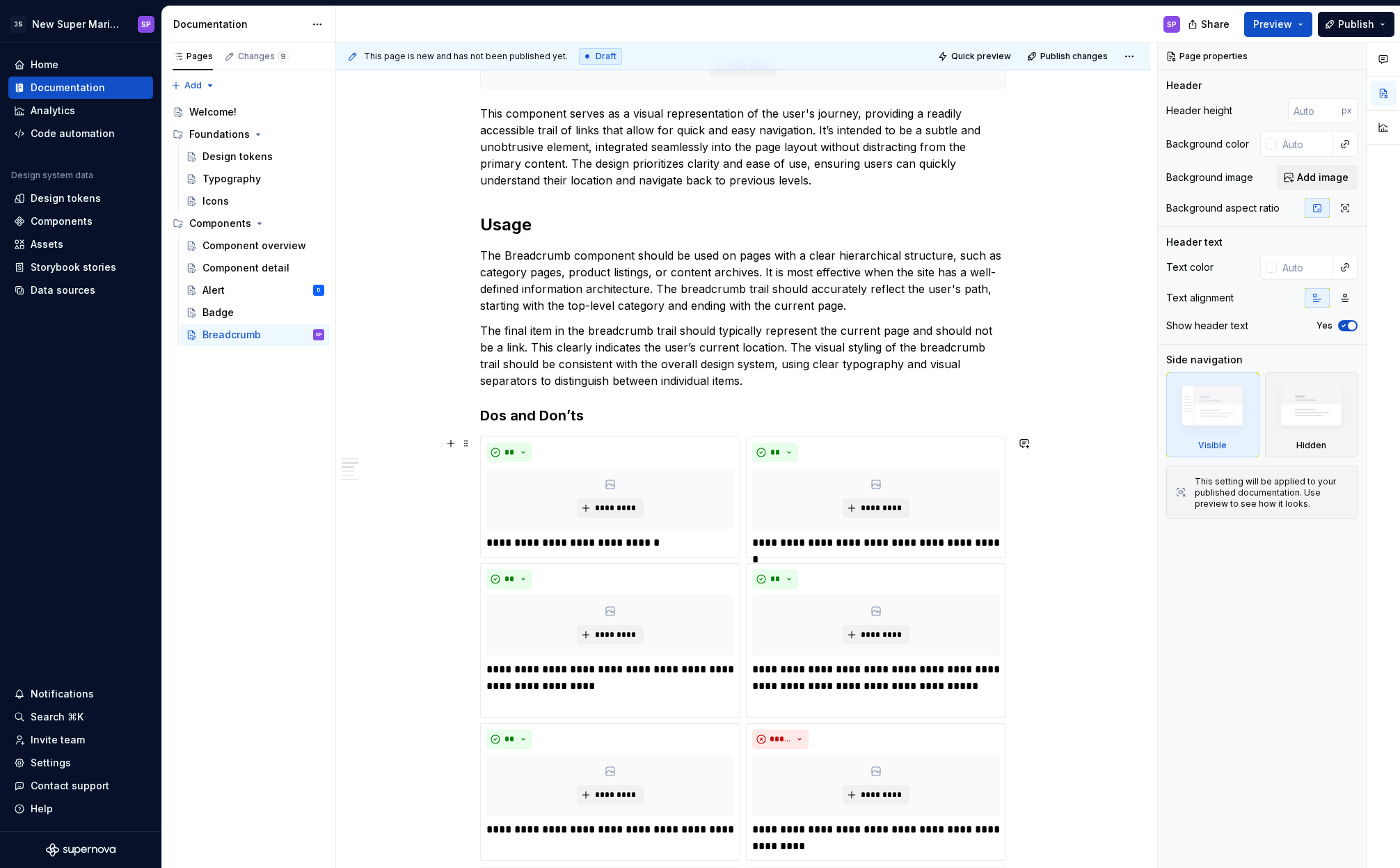
click at [677, 257] on p "The Breadcrumb component should be used on pages with a clear hierarchical stru…" at bounding box center [743, 280] width 526 height 67
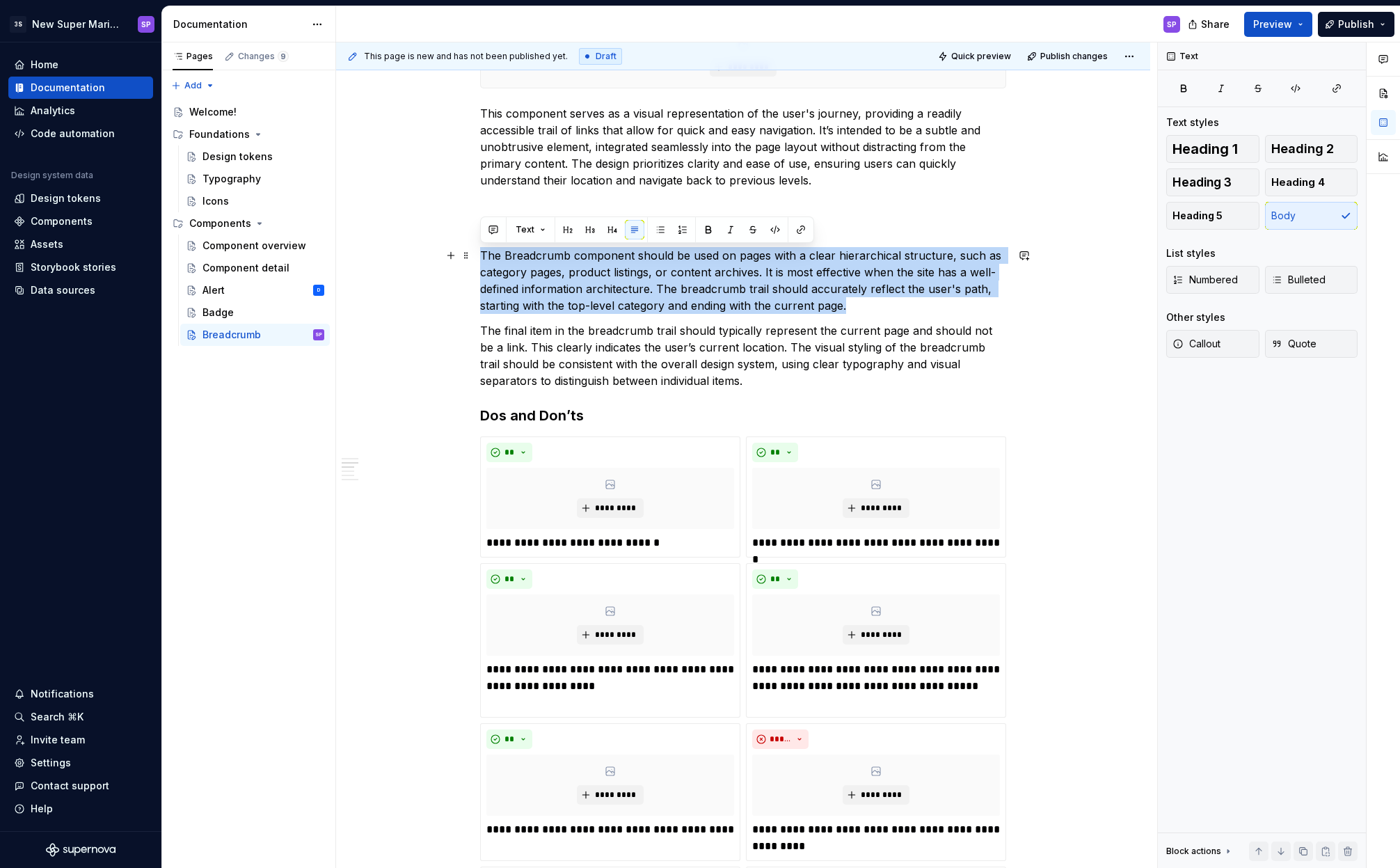
click at [677, 257] on p "The Breadcrumb component should be used on pages with a clear hierarchical stru…" at bounding box center [743, 280] width 526 height 67
click at [682, 257] on p "The Breadcrumb component should be used on pages with a clear hierarchical stru…" at bounding box center [743, 280] width 526 height 67
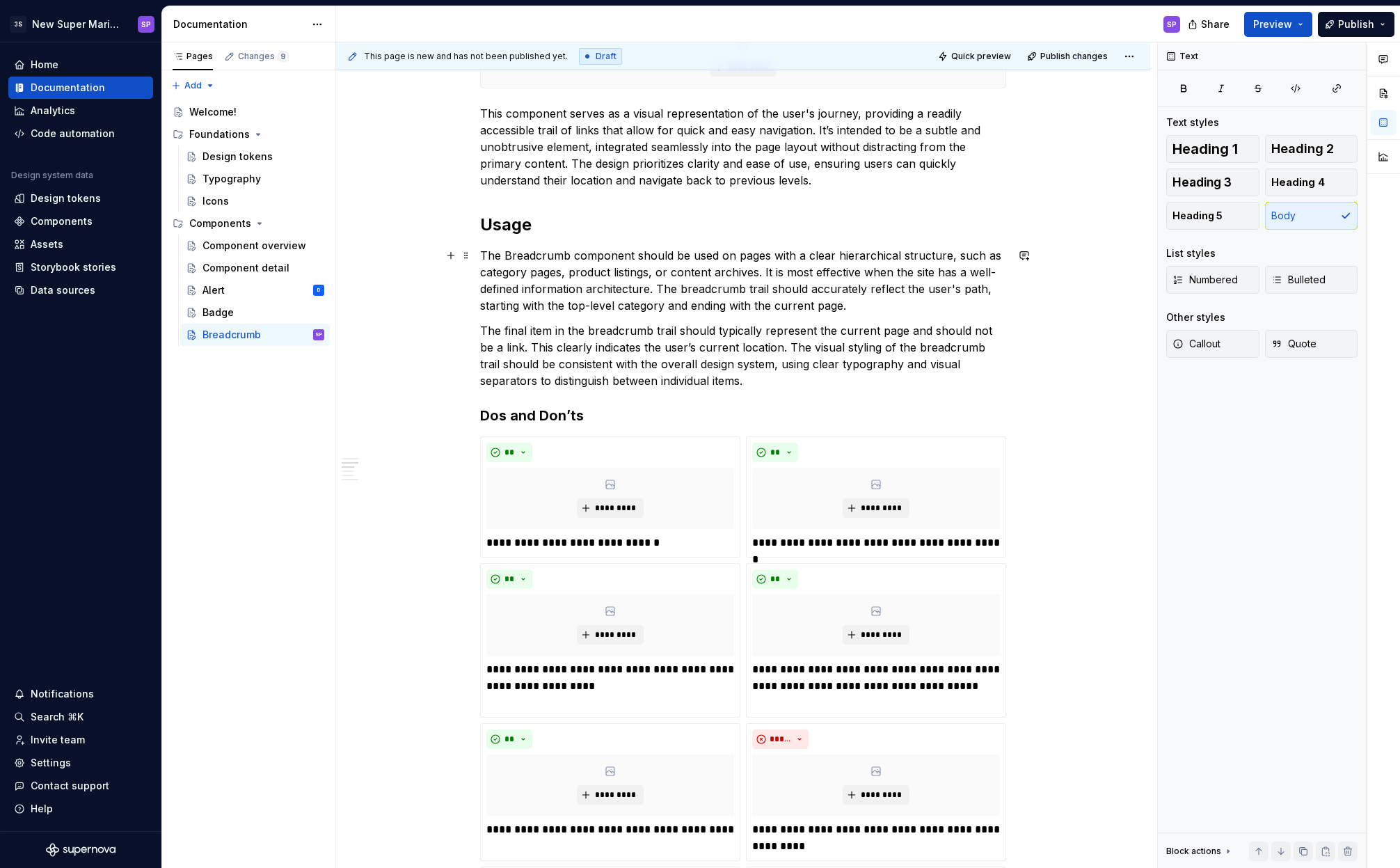
click at [733, 257] on p "The Breadcrumb component should be used on pages with a clear hierarchical stru…" at bounding box center [743, 280] width 526 height 67
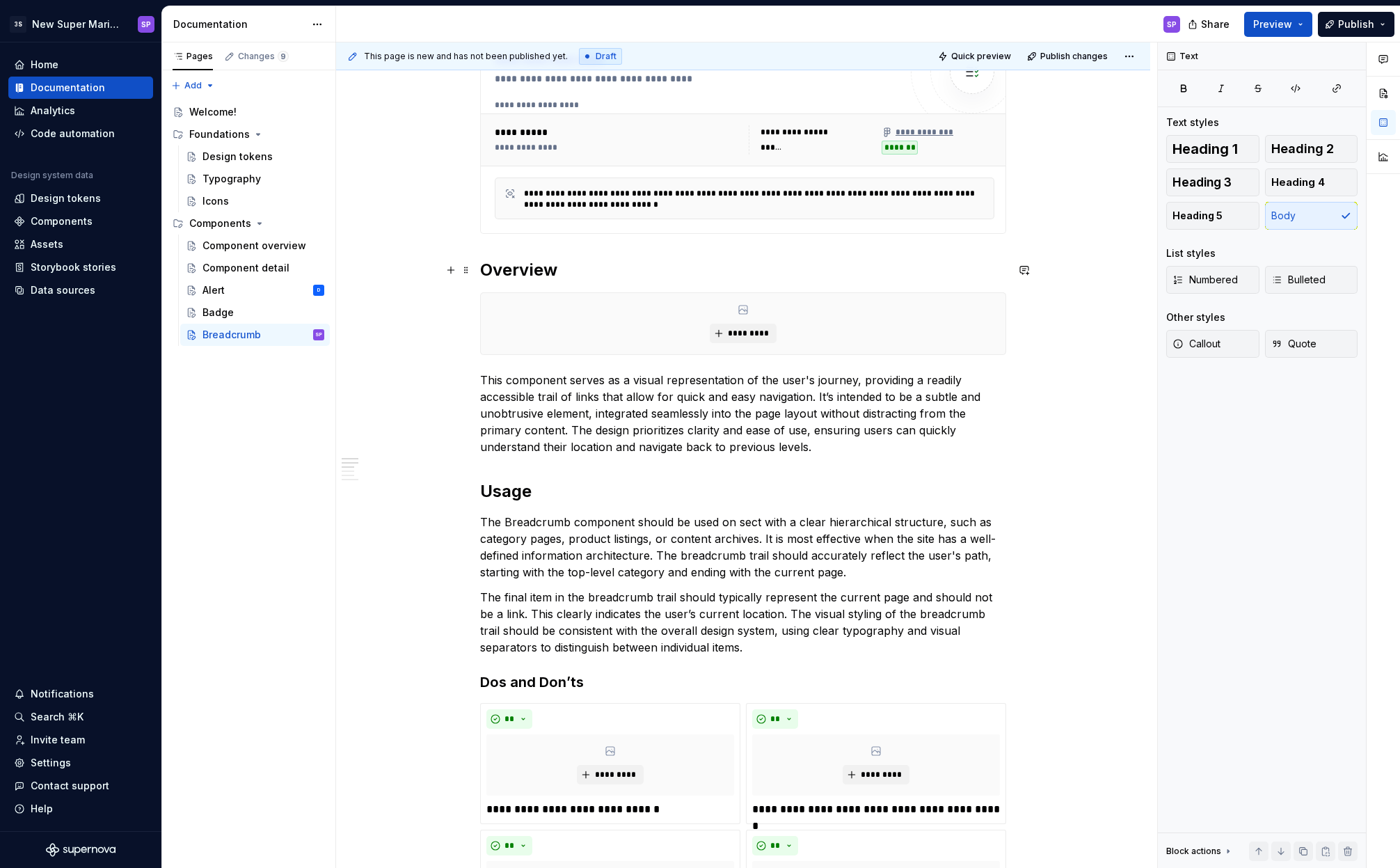
scroll to position [309, 0]
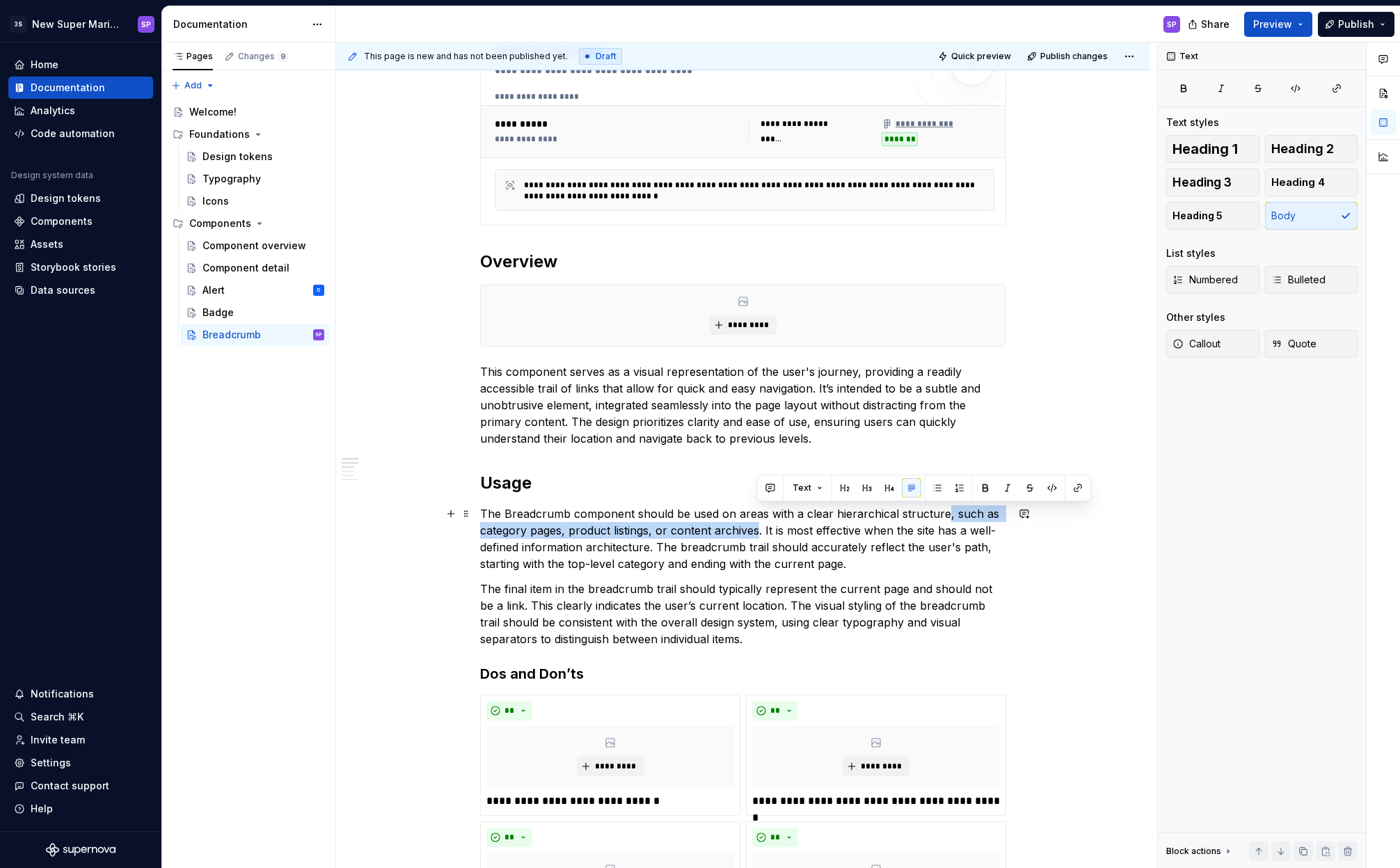
drag, startPoint x: 941, startPoint y: 515, endPoint x: 757, endPoint y: 534, distance: 185.0
click at [757, 534] on p "The Breadcrumb component should be used on areas with a clear hierarchical stru…" at bounding box center [743, 539] width 526 height 67
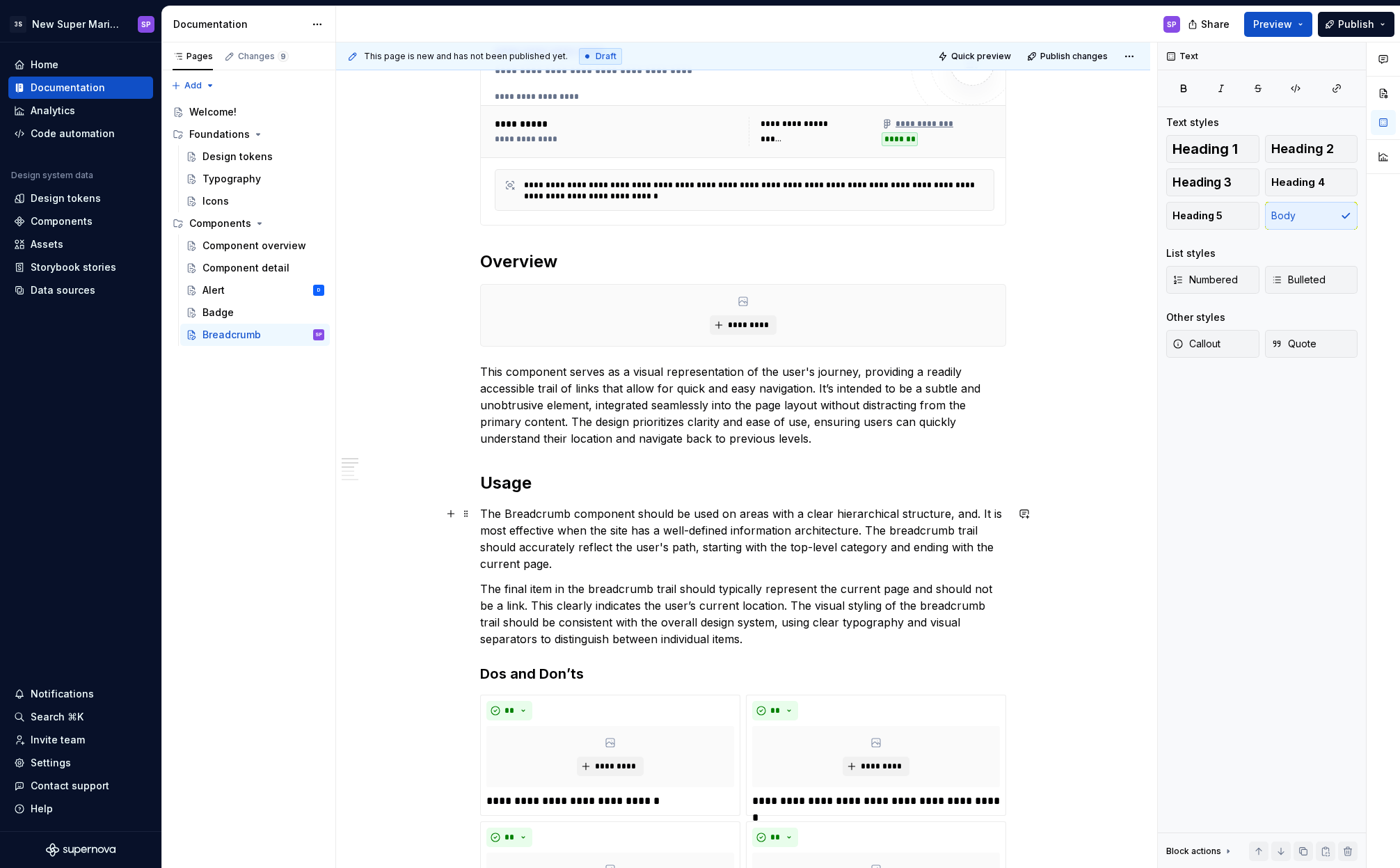
drag, startPoint x: 974, startPoint y: 513, endPoint x: 974, endPoint y: 501, distance: 12.0
click at [975, 512] on p "The Breadcrumb component should be used on areas with a clear hierarchical stru…" at bounding box center [743, 539] width 526 height 67
click at [621, 529] on p "The Breadcrumb component should be used on areas with a clear hierarchical stru…" at bounding box center [743, 539] width 526 height 67
click at [615, 531] on p "The Breadcrumb component should be used on areas with a clear hierarchical stru…" at bounding box center [743, 539] width 526 height 67
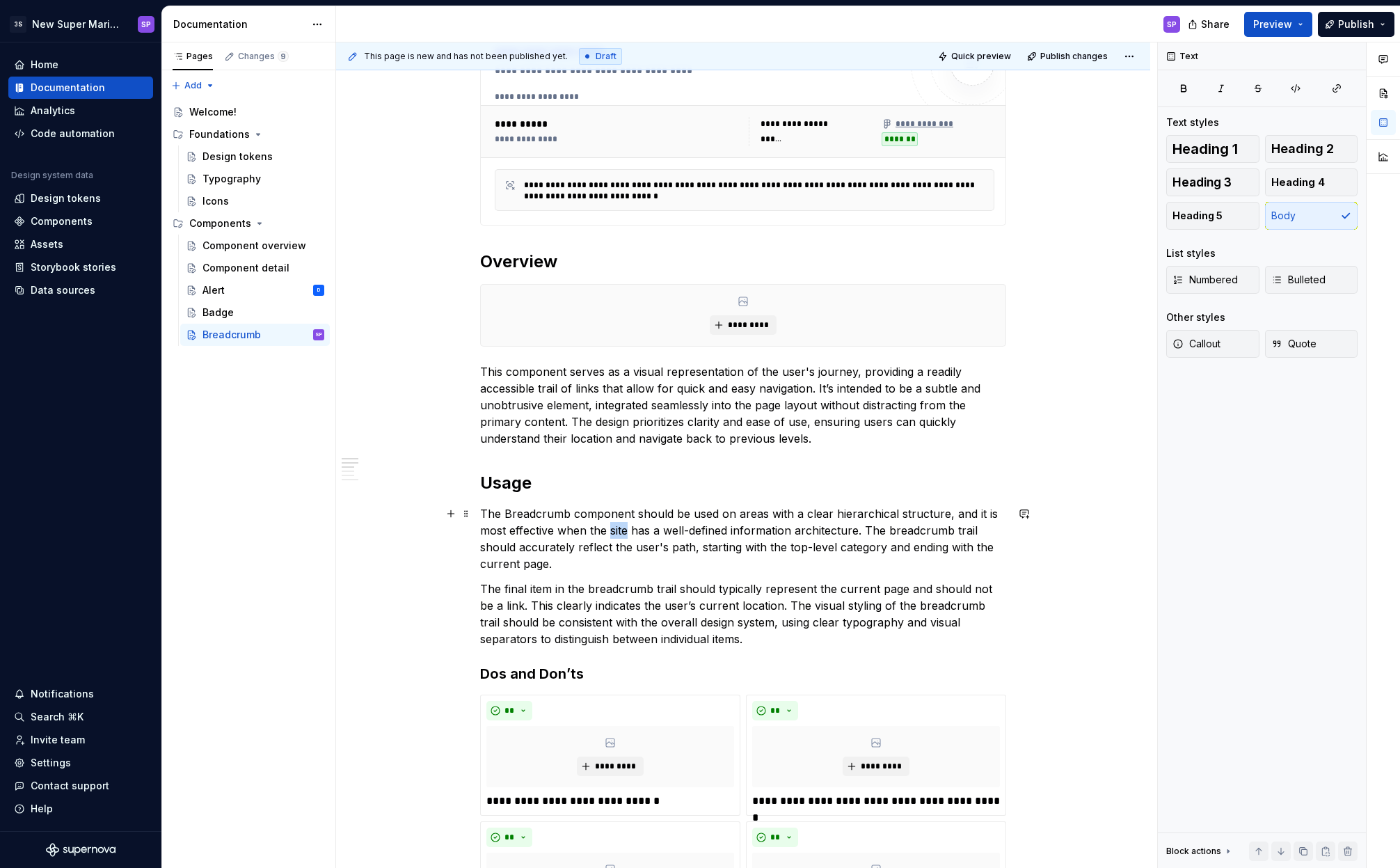
click at [615, 531] on p "The Breadcrumb component should be used on areas with a clear hierarchical stru…" at bounding box center [743, 539] width 526 height 67
click at [779, 549] on p "The Breadcrumb component should be used on areas with a clear hierarchical stru…" at bounding box center [743, 539] width 526 height 67
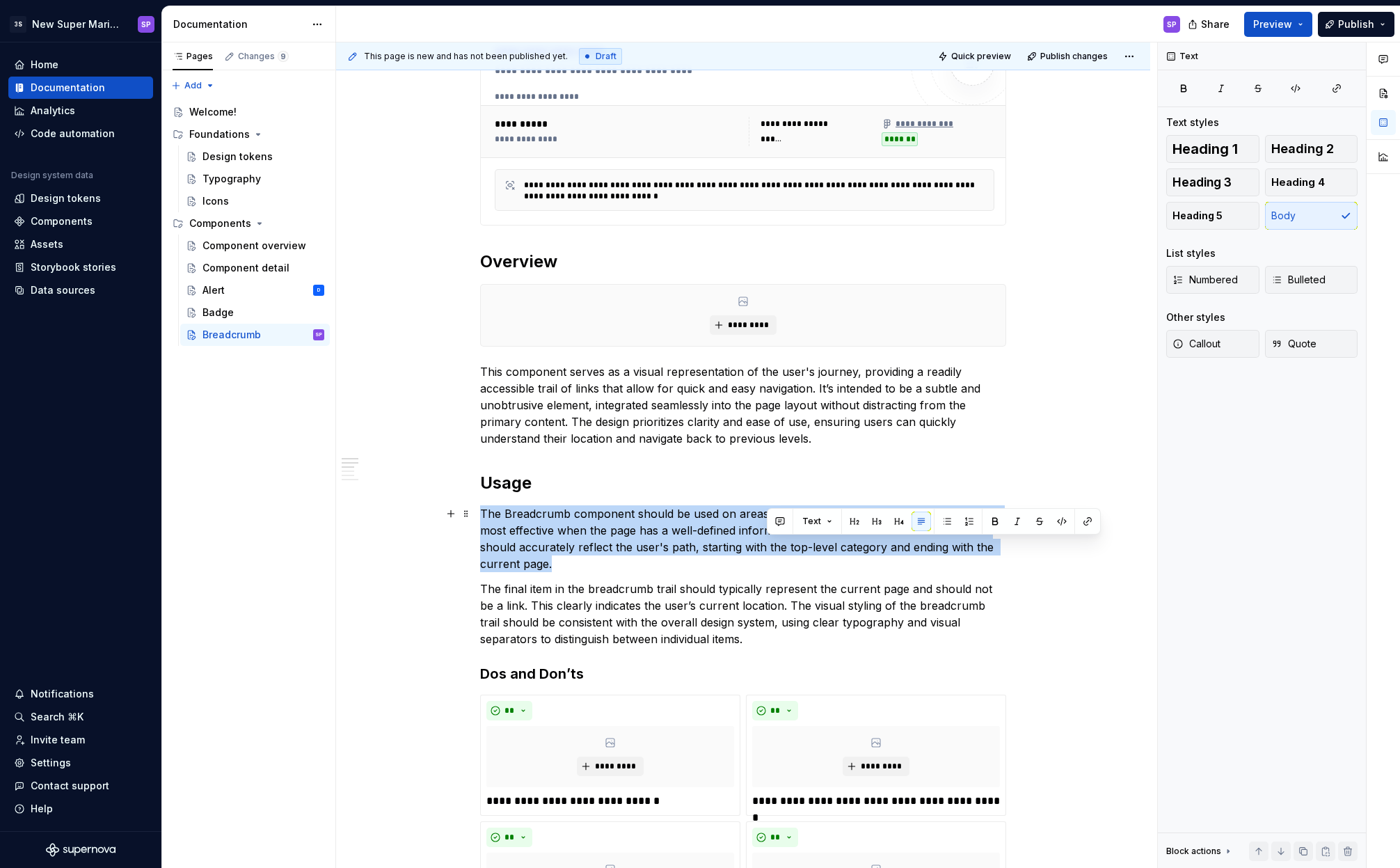
click at [779, 549] on p "The Breadcrumb component should be used on areas with a clear hierarchical stru…" at bounding box center [743, 539] width 526 height 67
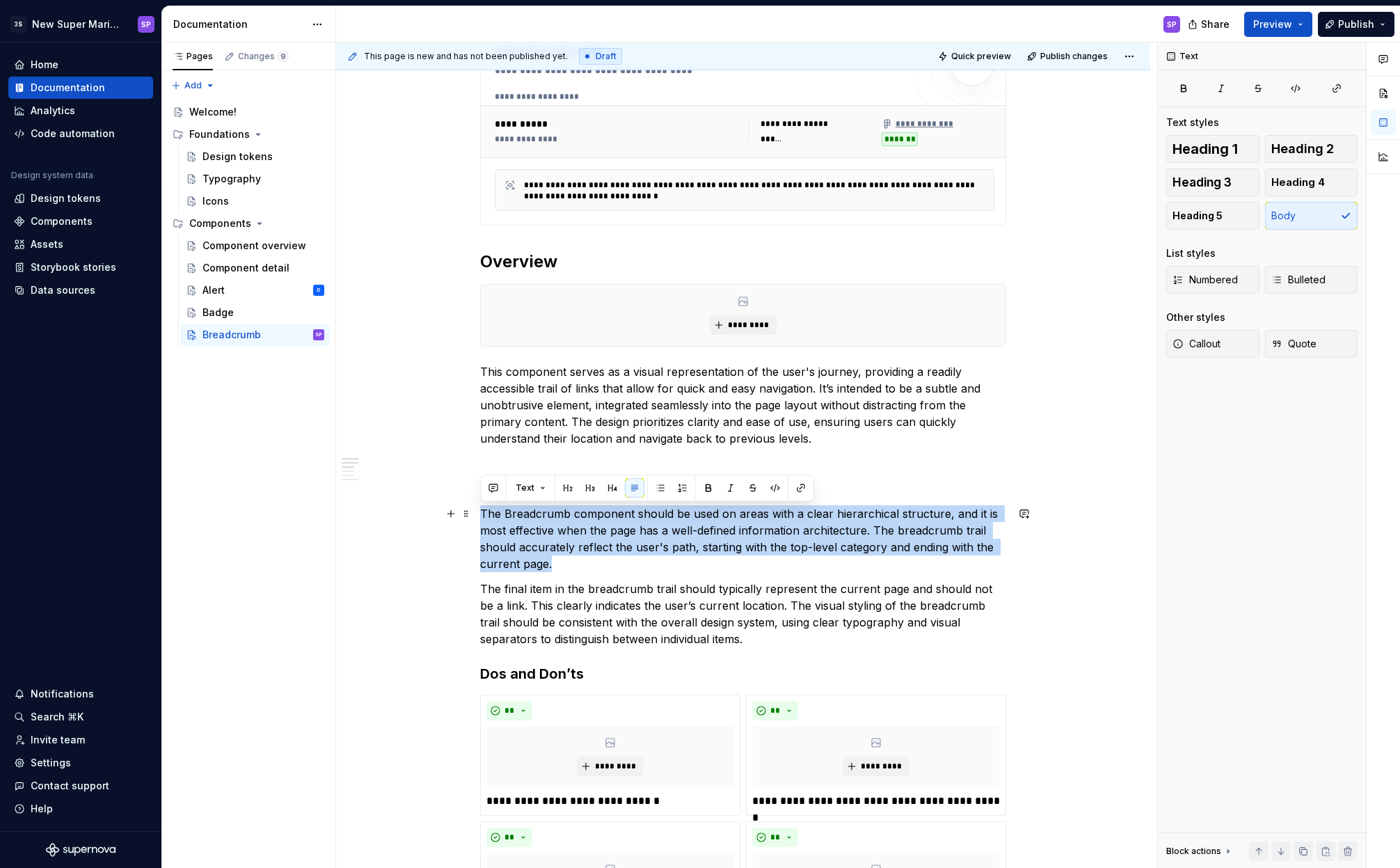
click at [775, 550] on p "The Breadcrumb component should be used on areas with a clear hierarchical stru…" at bounding box center [743, 539] width 526 height 67
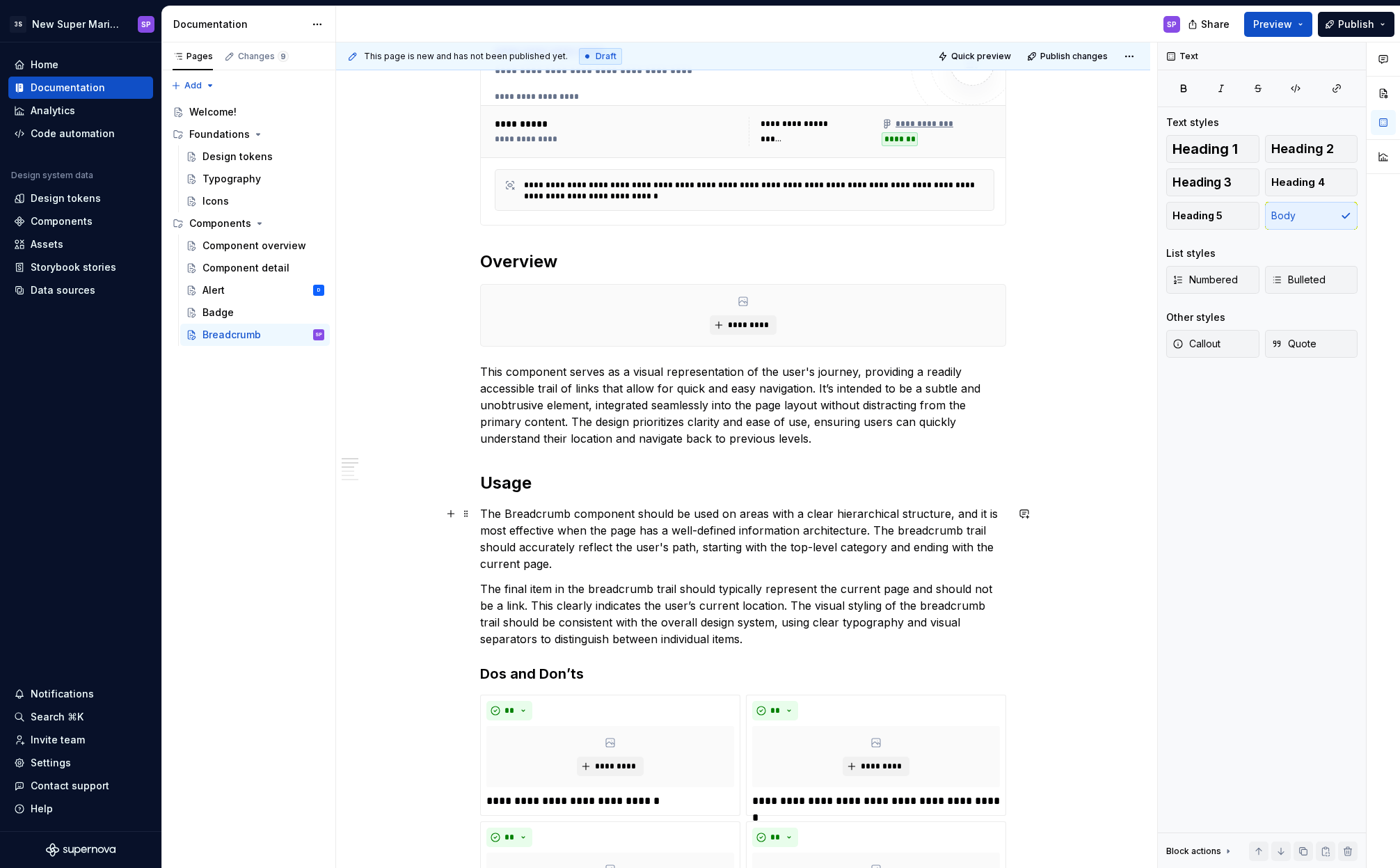
click at [866, 546] on p "The Breadcrumb component should be used on areas with a clear hierarchical stru…" at bounding box center [743, 539] width 526 height 67
click at [847, 548] on p "The Breadcrumb component should be used on areas with a clear hierarchical stru…" at bounding box center [743, 539] width 526 height 67
click at [526, 567] on p "The Breadcrumb component should be used on areas with a clear hierarchical stru…" at bounding box center [743, 539] width 526 height 67
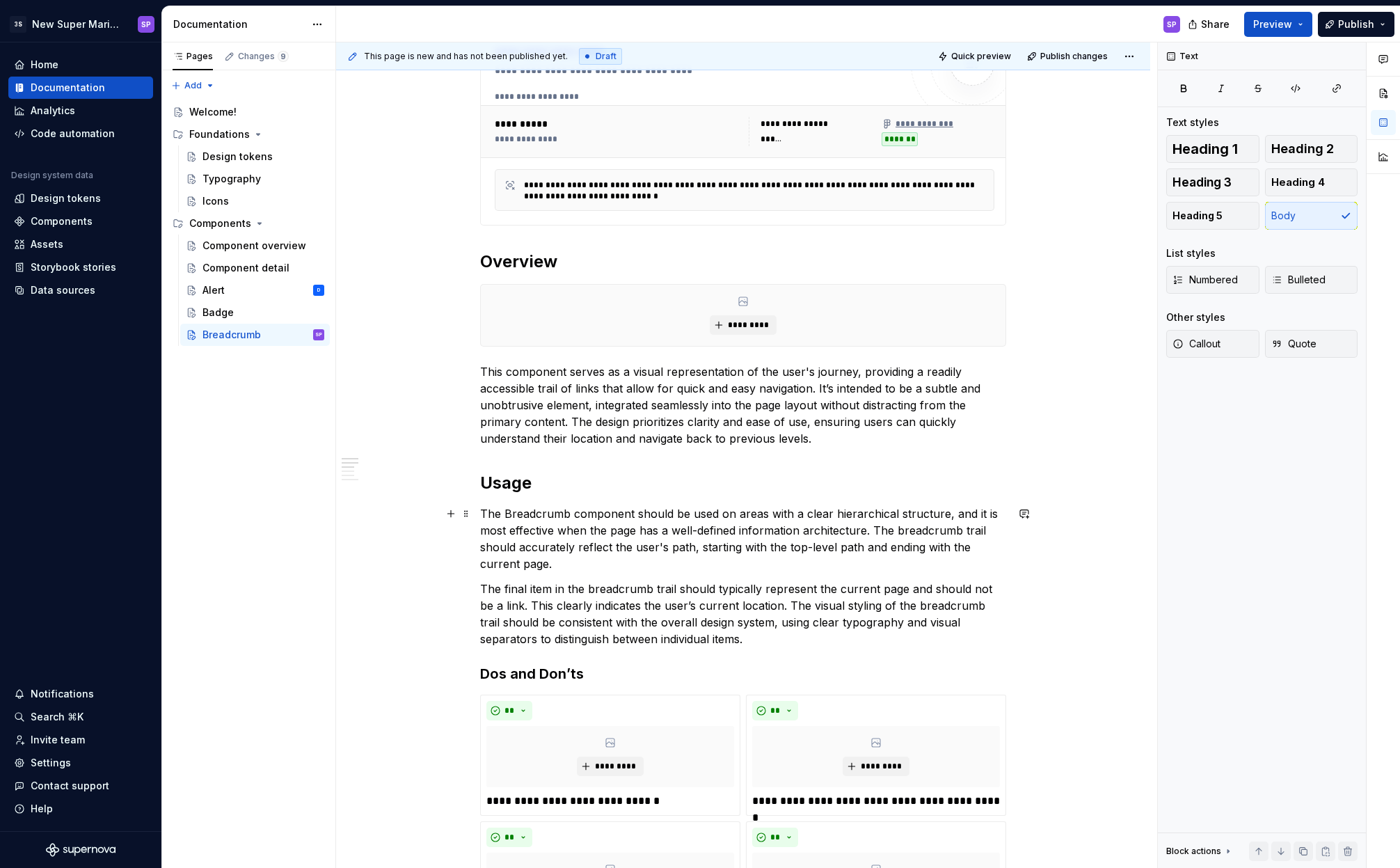
click at [526, 567] on p "The Breadcrumb component should be used on areas with a clear hierarchical stru…" at bounding box center [743, 539] width 526 height 67
click at [655, 595] on p "The final item in the breadcrumb trail should typically represent the current p…" at bounding box center [743, 614] width 526 height 67
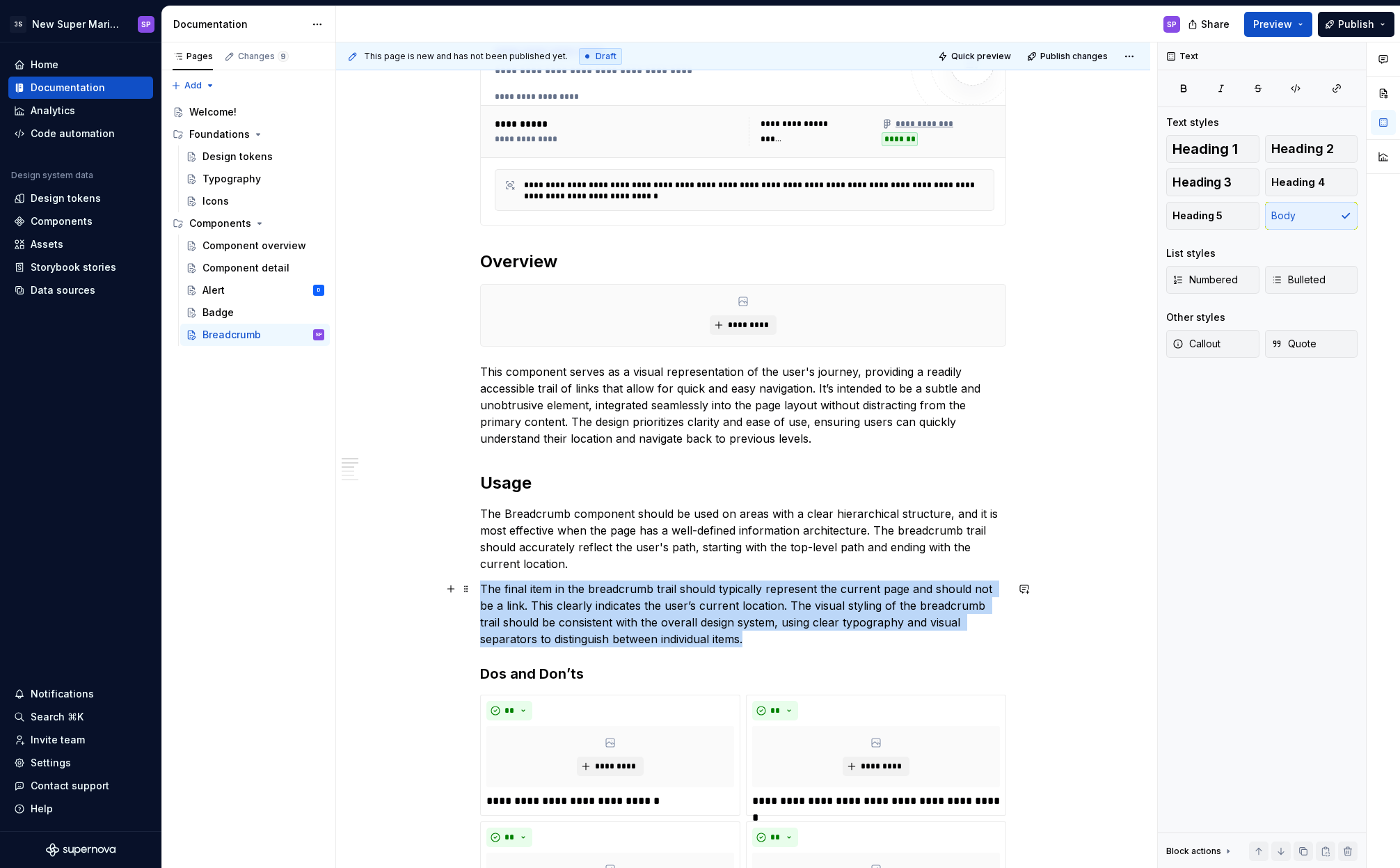
click at [655, 595] on p "The final item in the breadcrumb trail should typically represent the current p…" at bounding box center [743, 614] width 526 height 67
click at [617, 597] on p "The final item in the breadcrumb trail should typically represent the current p…" at bounding box center [743, 614] width 526 height 67
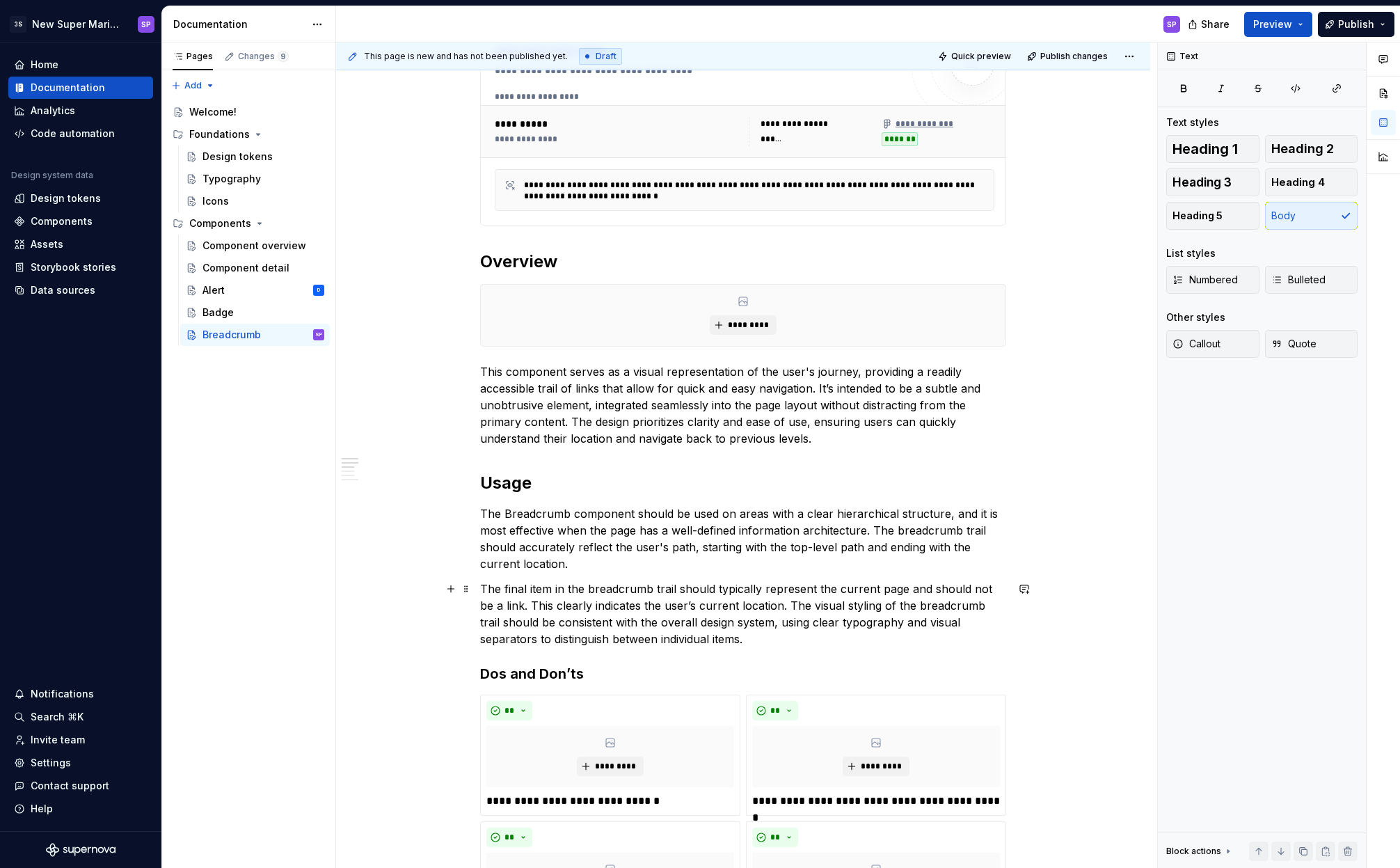
click at [611, 586] on p "The final item in the breadcrumb trail should typically represent the current p…" at bounding box center [743, 614] width 526 height 67
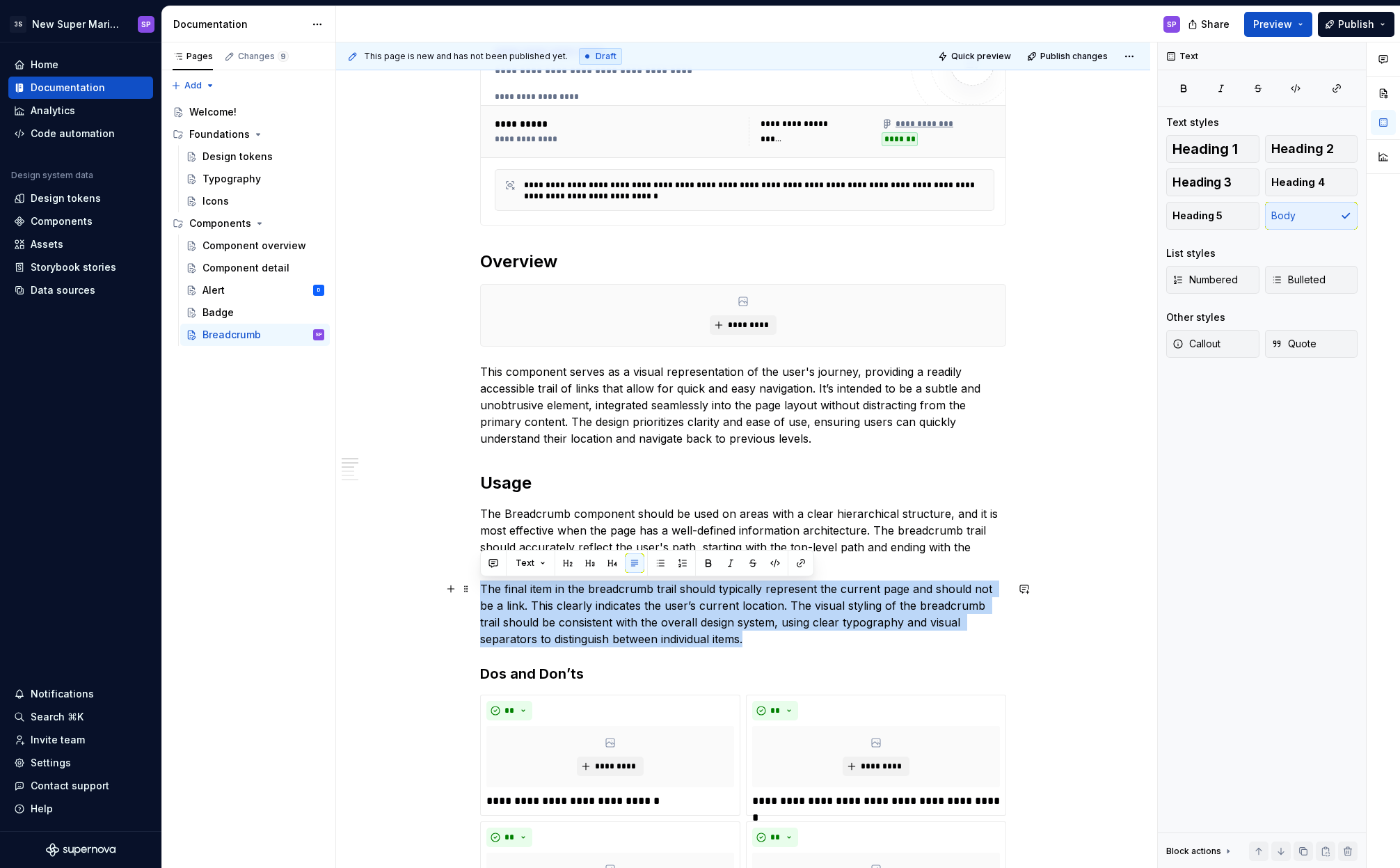
click at [686, 593] on p "The final item in the breadcrumb trail should typically represent the current p…" at bounding box center [743, 614] width 526 height 67
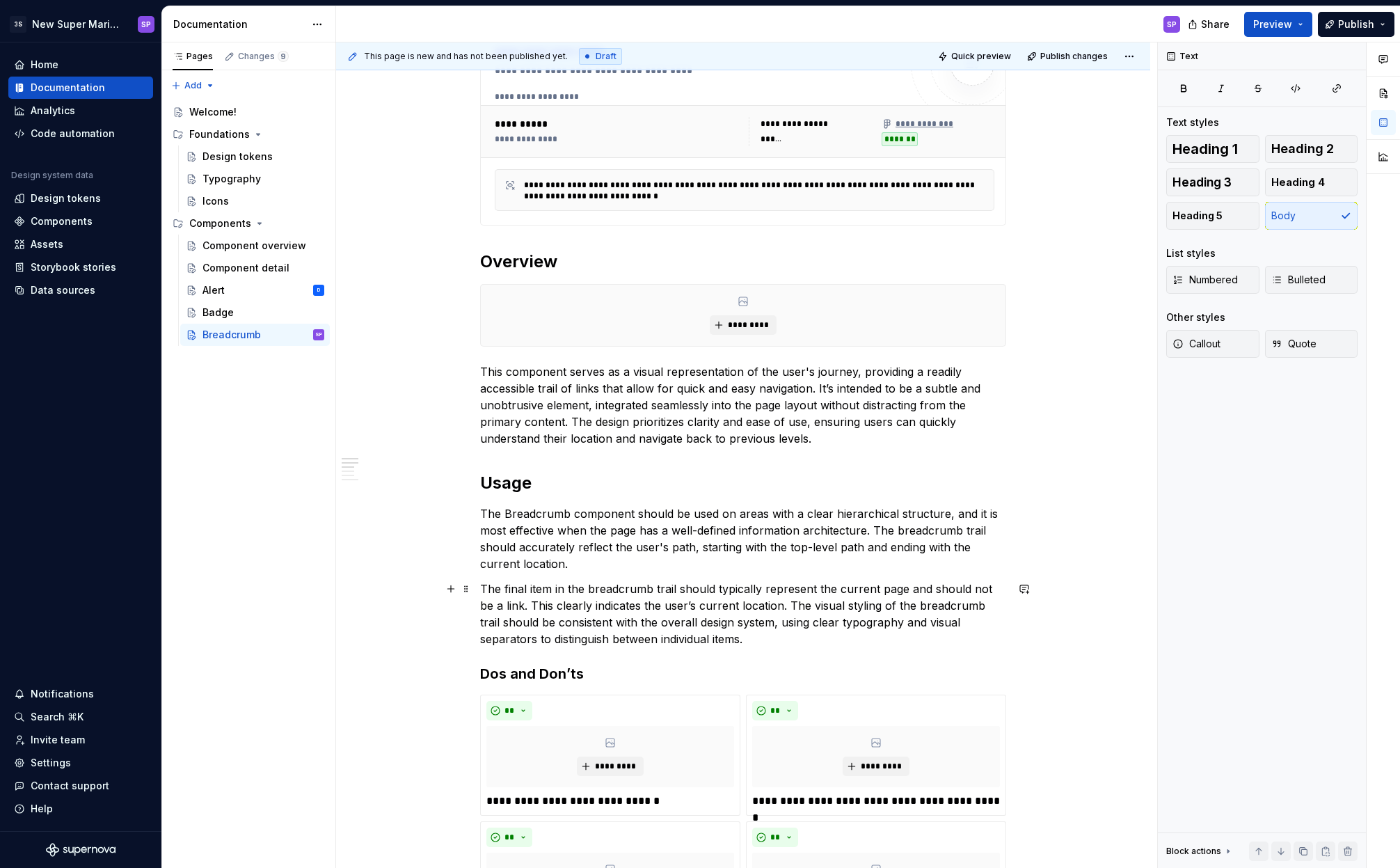
click at [885, 584] on p "The final item in the breadcrumb trail should typically represent the current p…" at bounding box center [743, 614] width 526 height 67
click at [612, 608] on p "The final item in the breadcrumb trail should typically represent the current l…" at bounding box center [743, 614] width 526 height 67
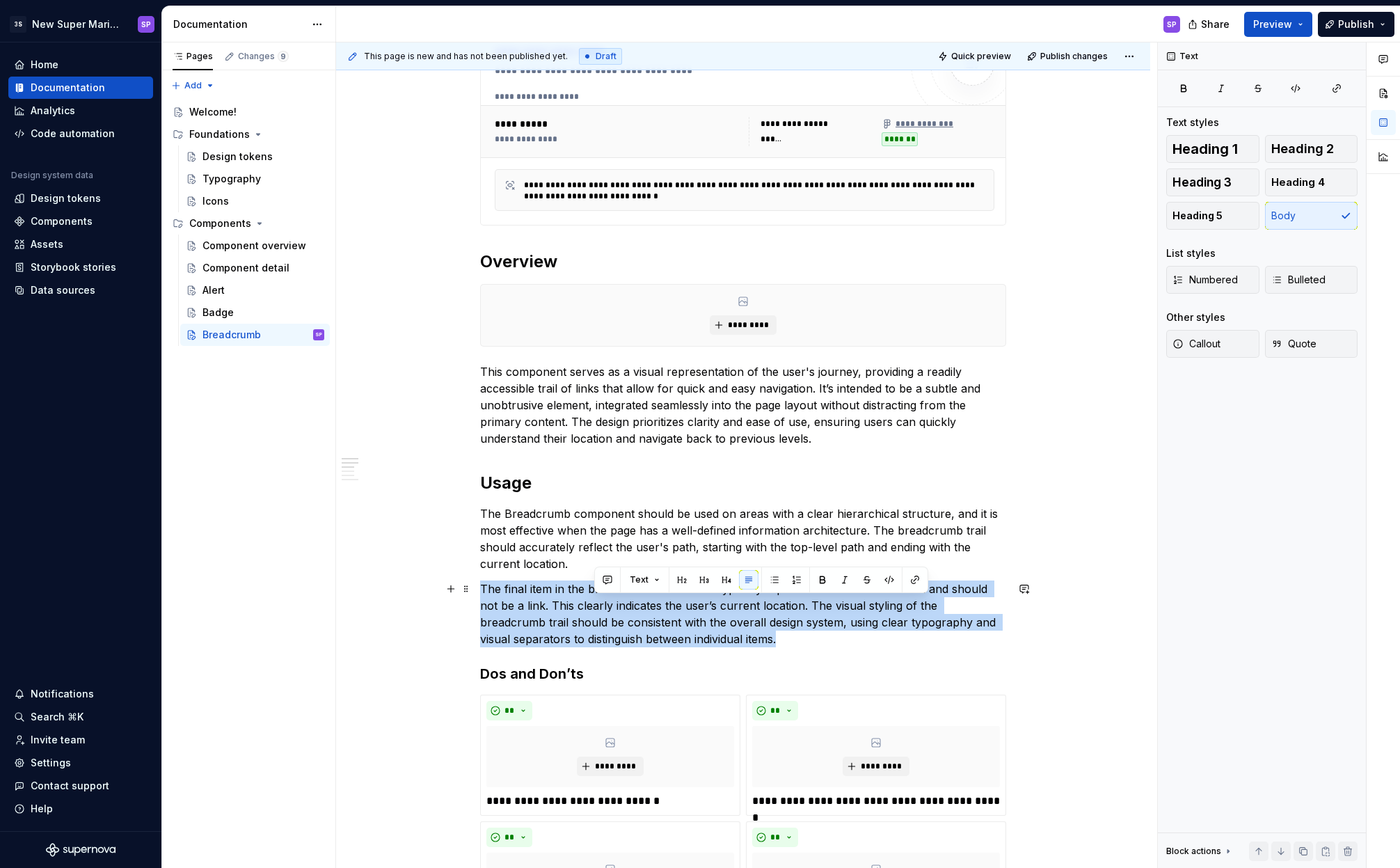
click at [612, 608] on p "The final item in the breadcrumb trail should typically represent the current l…" at bounding box center [743, 614] width 526 height 67
click at [697, 608] on p "The final item in the breadcrumb trail should typically represent the current l…" at bounding box center [743, 614] width 526 height 67
drag, startPoint x: 842, startPoint y: 638, endPoint x: 568, endPoint y: 593, distance: 277.7
click at [568, 593] on p "The final item in the breadcrumb trail should typically represent the current l…" at bounding box center [743, 614] width 526 height 67
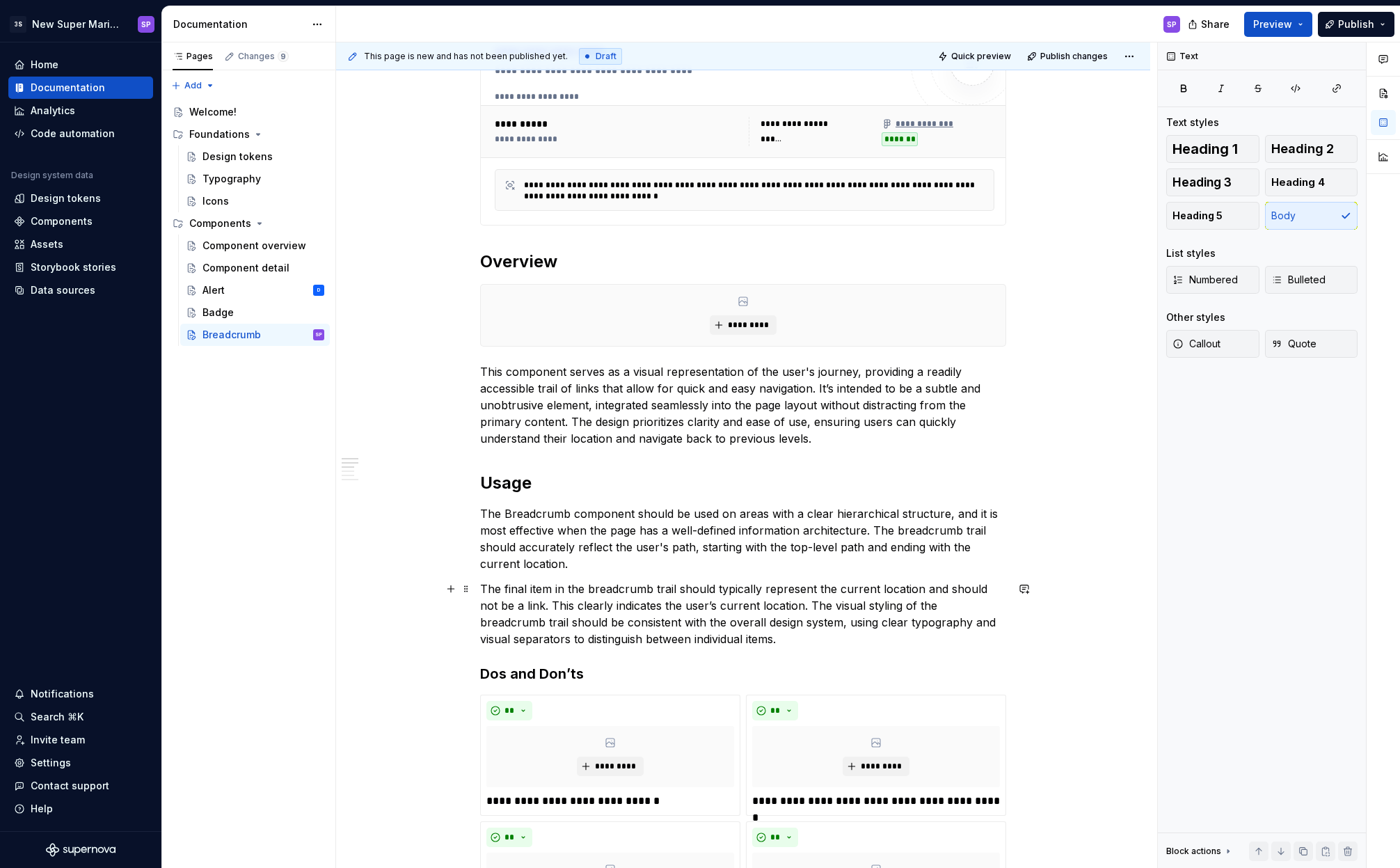
click at [608, 632] on p "The final item in the breadcrumb trail should typically represent the current l…" at bounding box center [743, 614] width 526 height 67
click at [584, 621] on p "The final item in the breadcrumb trail should typically represent the current l…" at bounding box center [743, 614] width 526 height 67
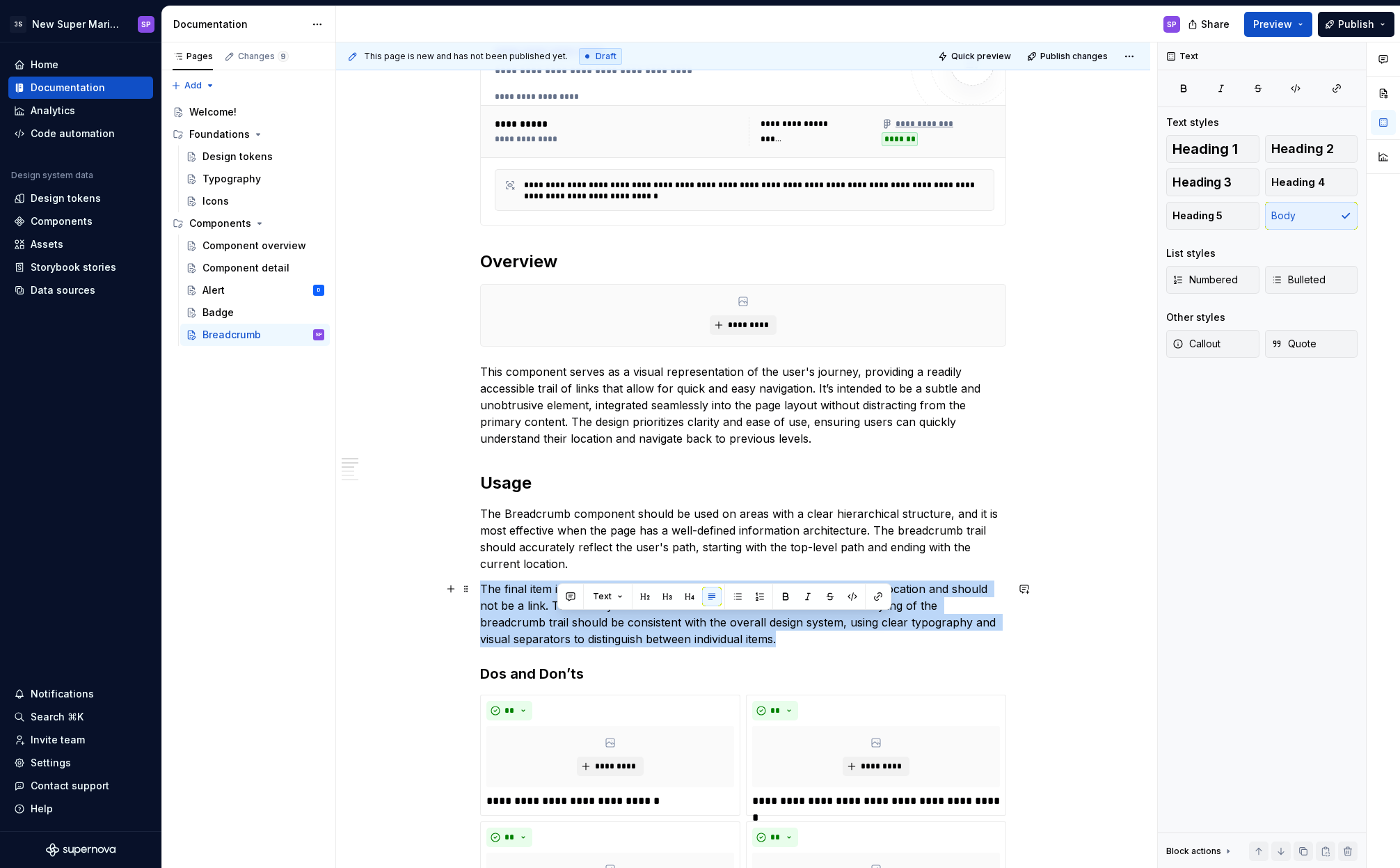
click at [584, 621] on p "The final item in the breadcrumb trail should typically represent the current l…" at bounding box center [743, 614] width 526 height 67
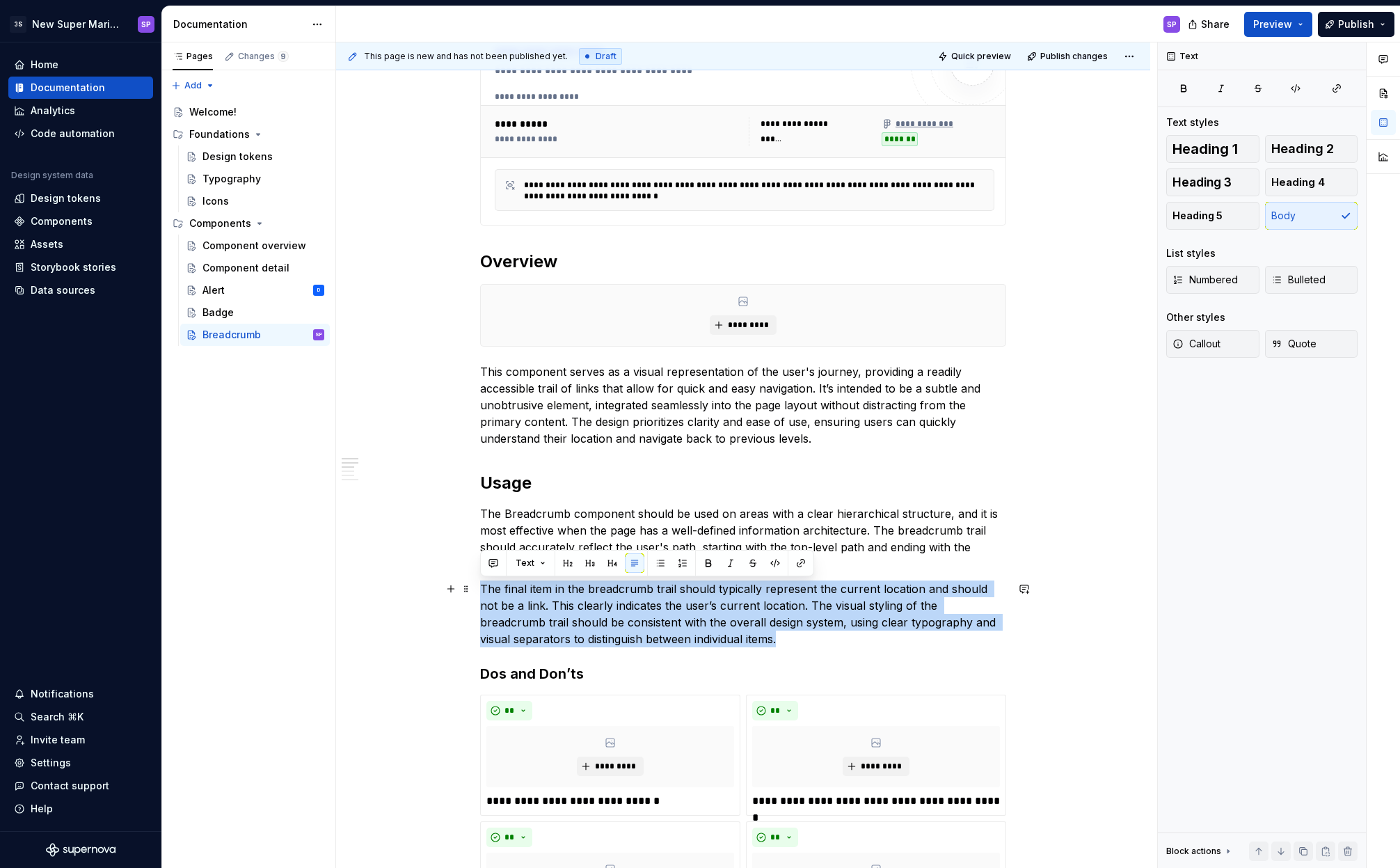
click at [753, 614] on p "The final item in the breadcrumb trail should typically represent the current l…" at bounding box center [743, 614] width 526 height 67
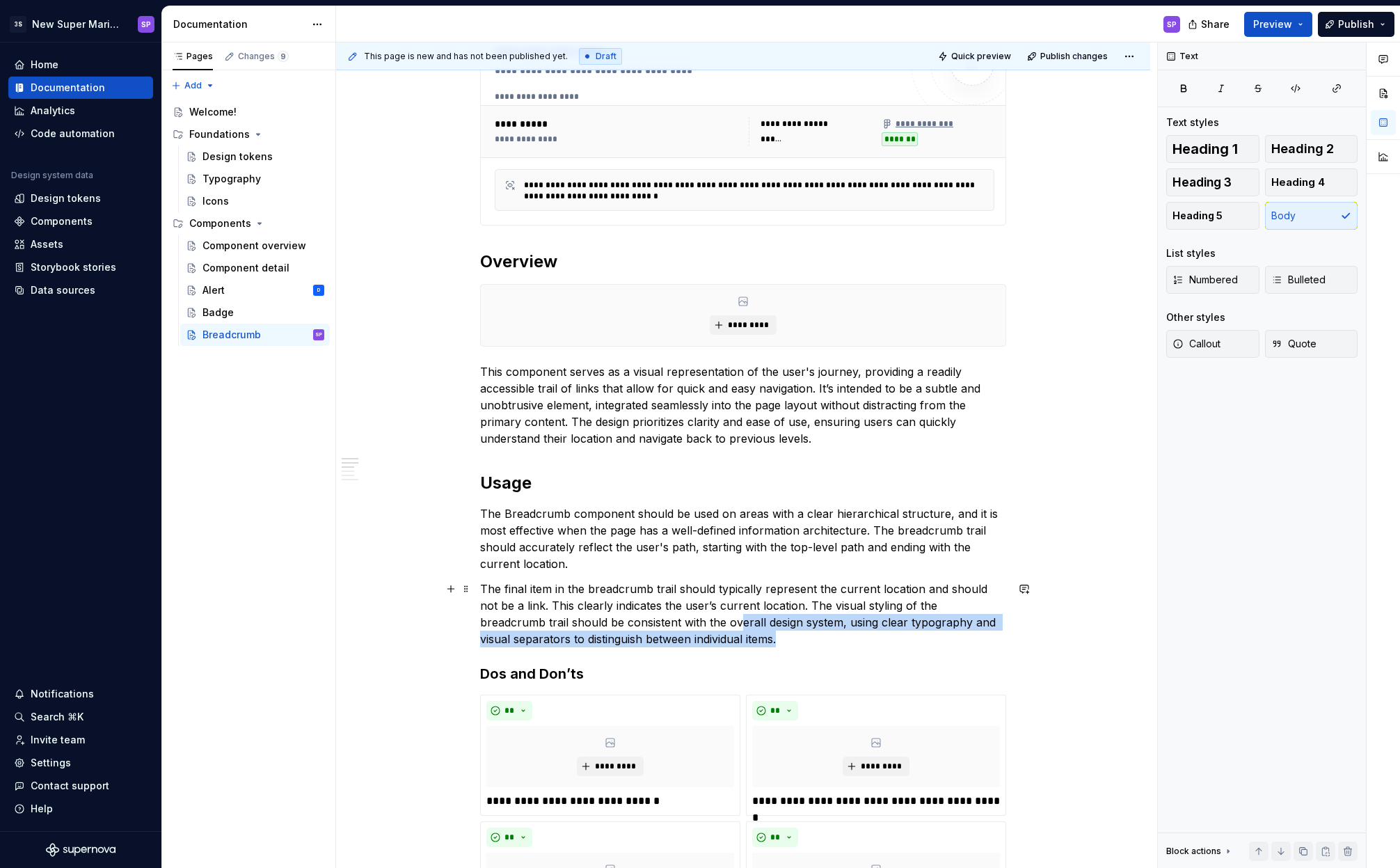
drag, startPoint x: 761, startPoint y: 638, endPoint x: 644, endPoint y: 604, distance: 121.8
click at [663, 611] on p "The final item in the breadcrumb trail should typically represent the current l…" at bounding box center [743, 614] width 526 height 67
click at [644, 604] on p "The final item in the breadcrumb trail should typically represent the current l…" at bounding box center [743, 614] width 526 height 67
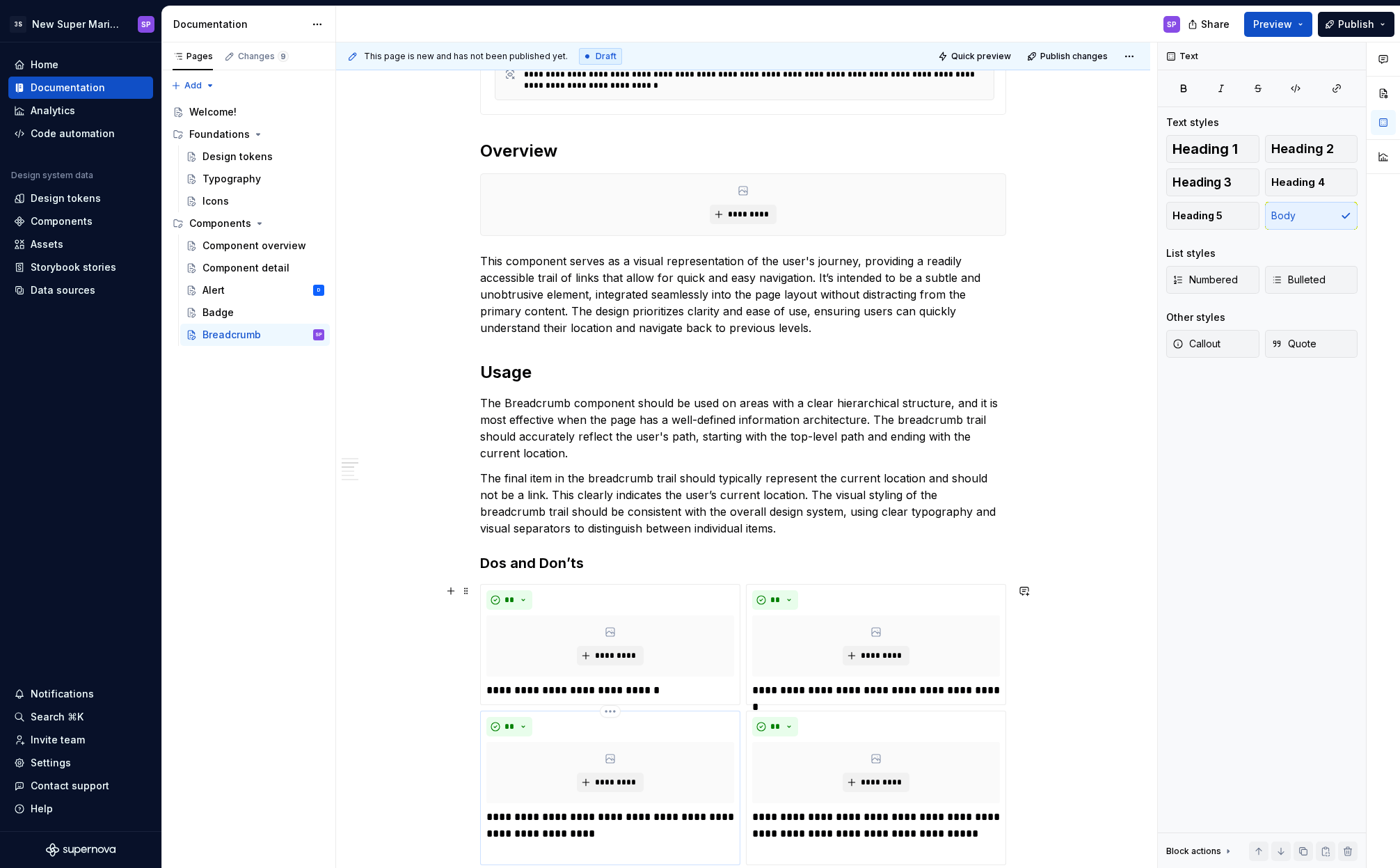
scroll to position [559, 0]
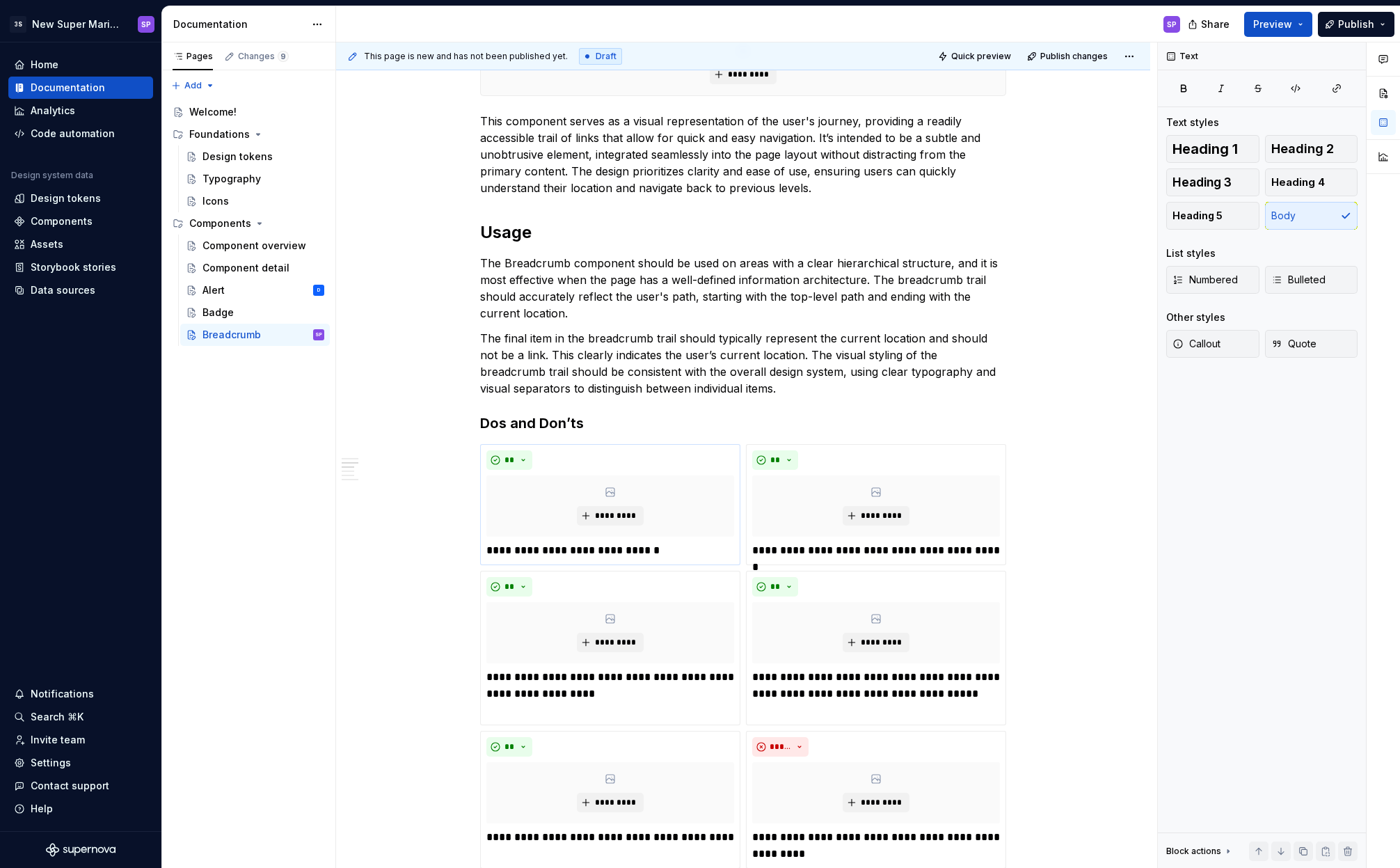
click at [572, 553] on p "**********" at bounding box center [610, 551] width 248 height 17
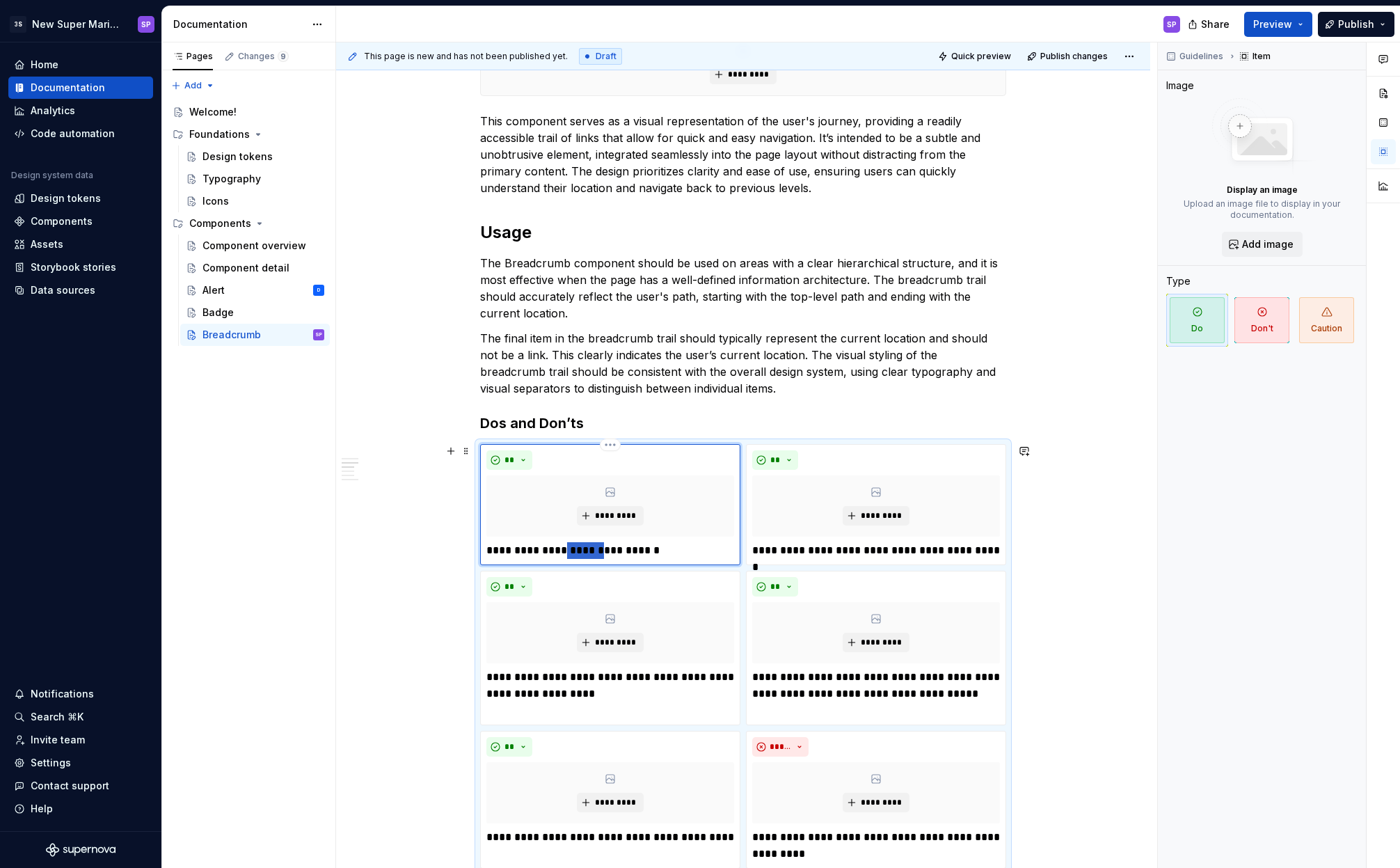
click at [572, 553] on p "**********" at bounding box center [610, 551] width 248 height 17
click at [879, 552] on p "**********" at bounding box center [876, 551] width 248 height 17
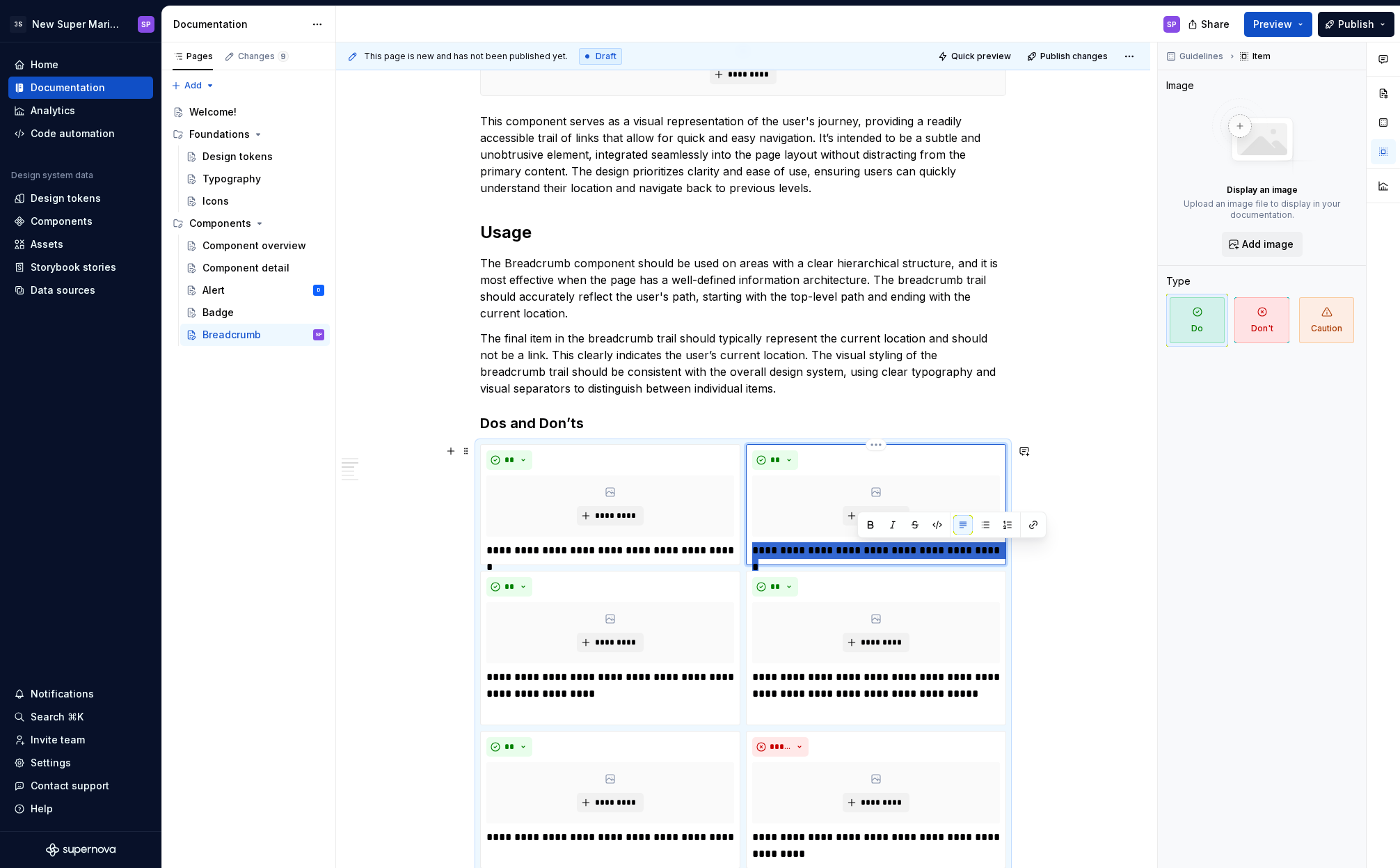
click at [879, 552] on p "**********" at bounding box center [876, 551] width 248 height 17
click at [630, 682] on p "**********" at bounding box center [610, 685] width 248 height 33
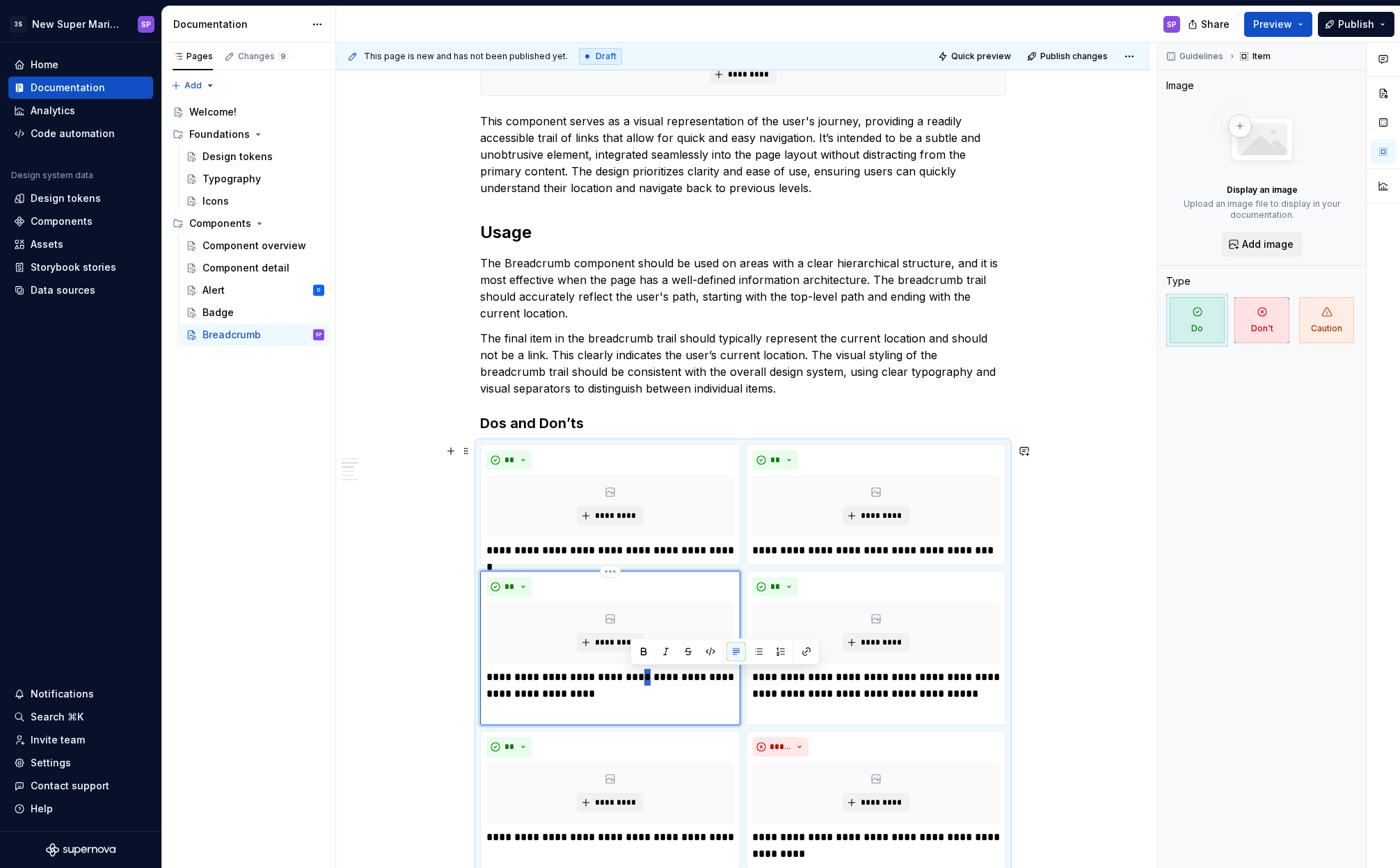
click at [630, 682] on p "**********" at bounding box center [610, 685] width 248 height 33
click at [603, 708] on div "**********" at bounding box center [610, 647] width 260 height 155
click at [613, 713] on div "**********" at bounding box center [610, 647] width 260 height 155
click at [783, 700] on p "**********" at bounding box center [876, 694] width 248 height 50
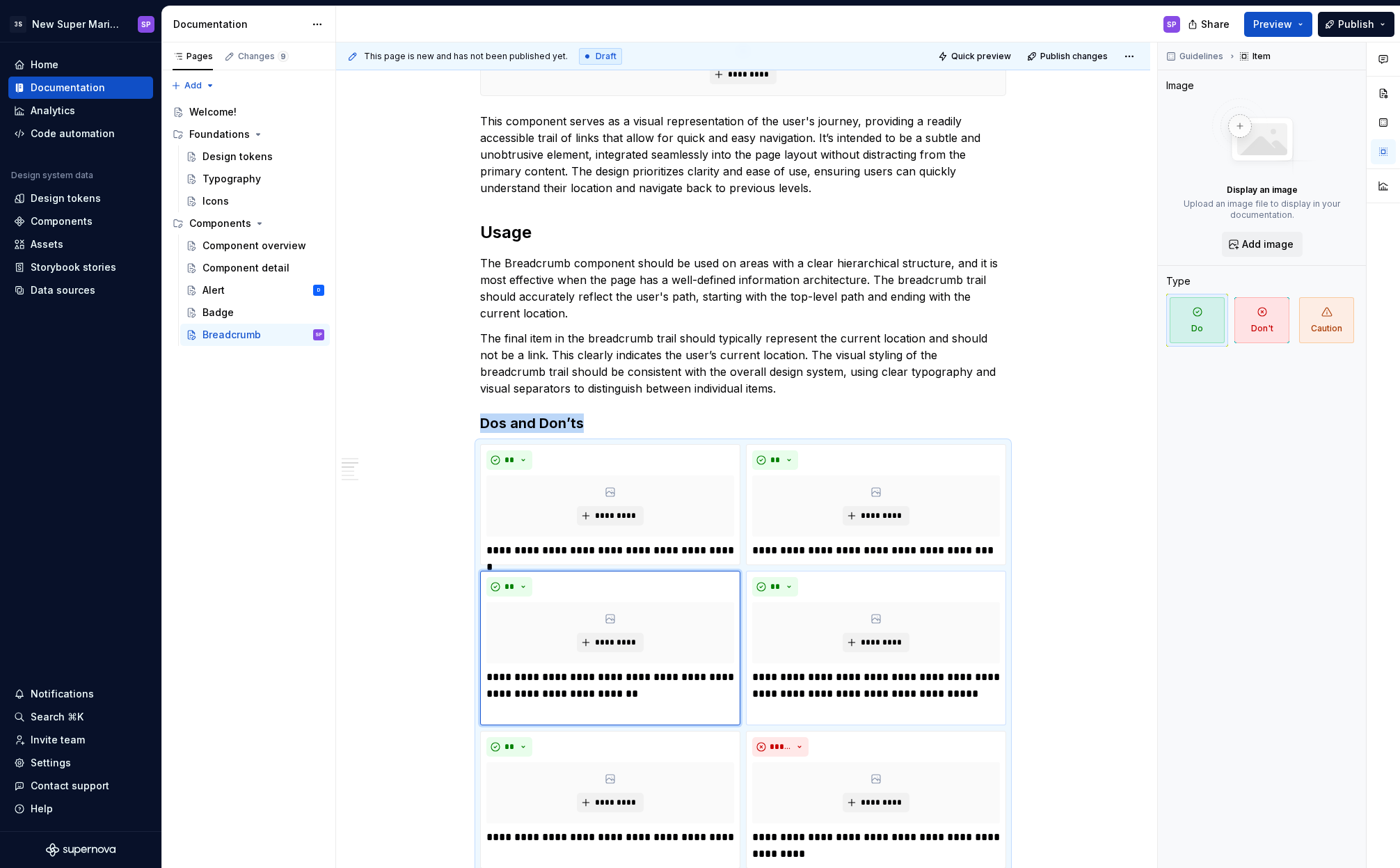
click at [783, 700] on p "**********" at bounding box center [876, 694] width 248 height 50
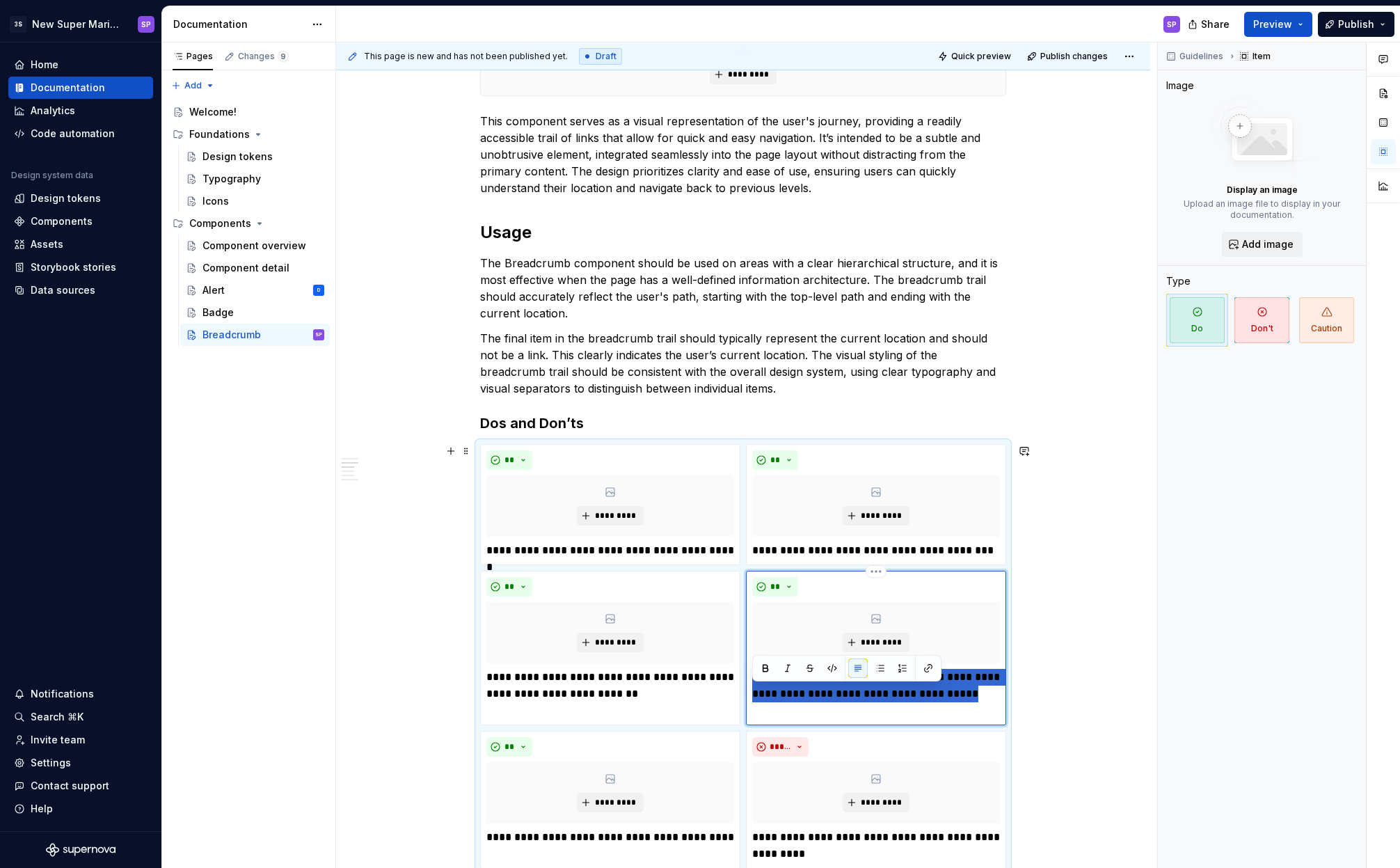
click at [783, 700] on p "**********" at bounding box center [876, 694] width 248 height 50
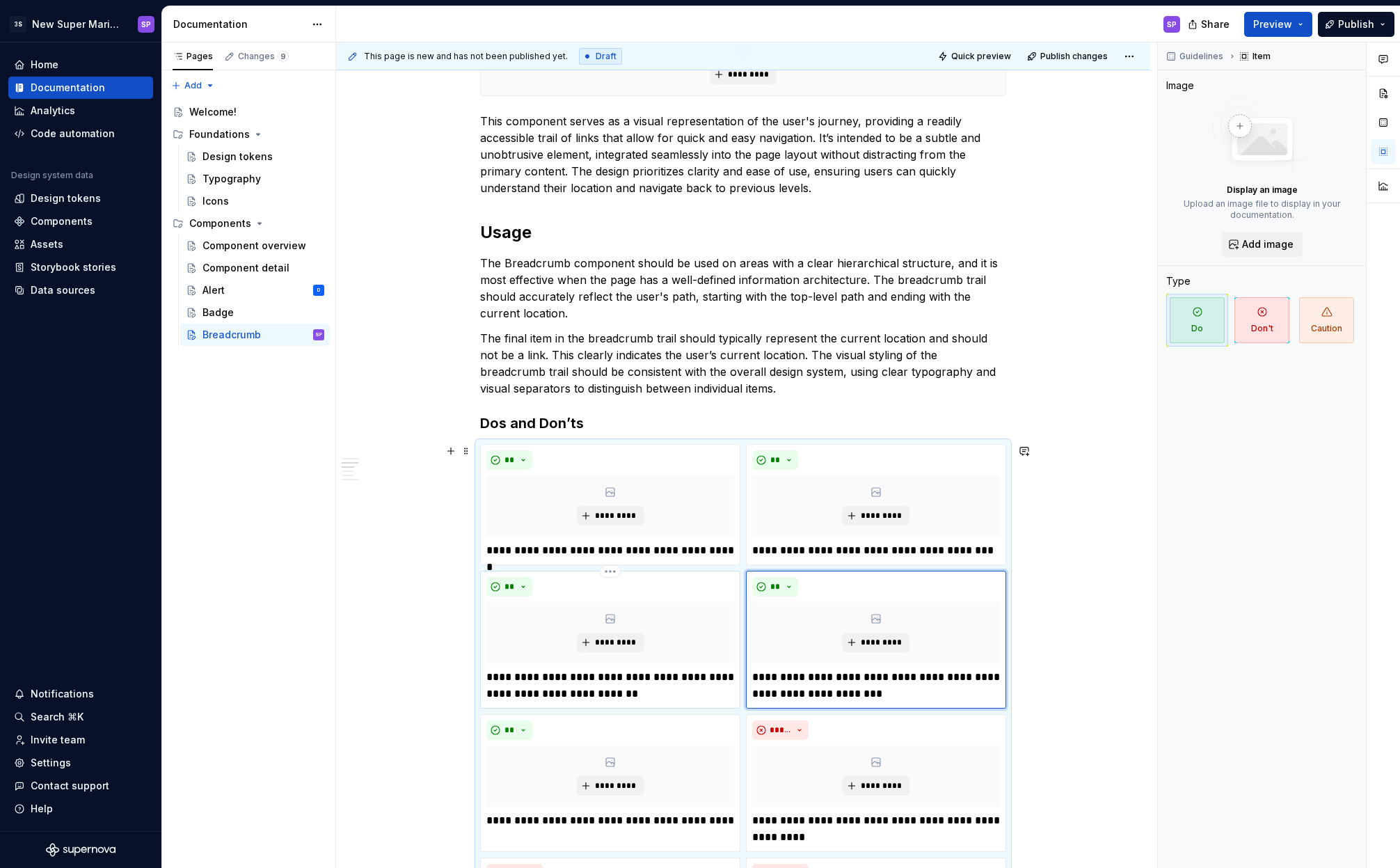
click at [601, 672] on p "**********" at bounding box center [610, 685] width 248 height 33
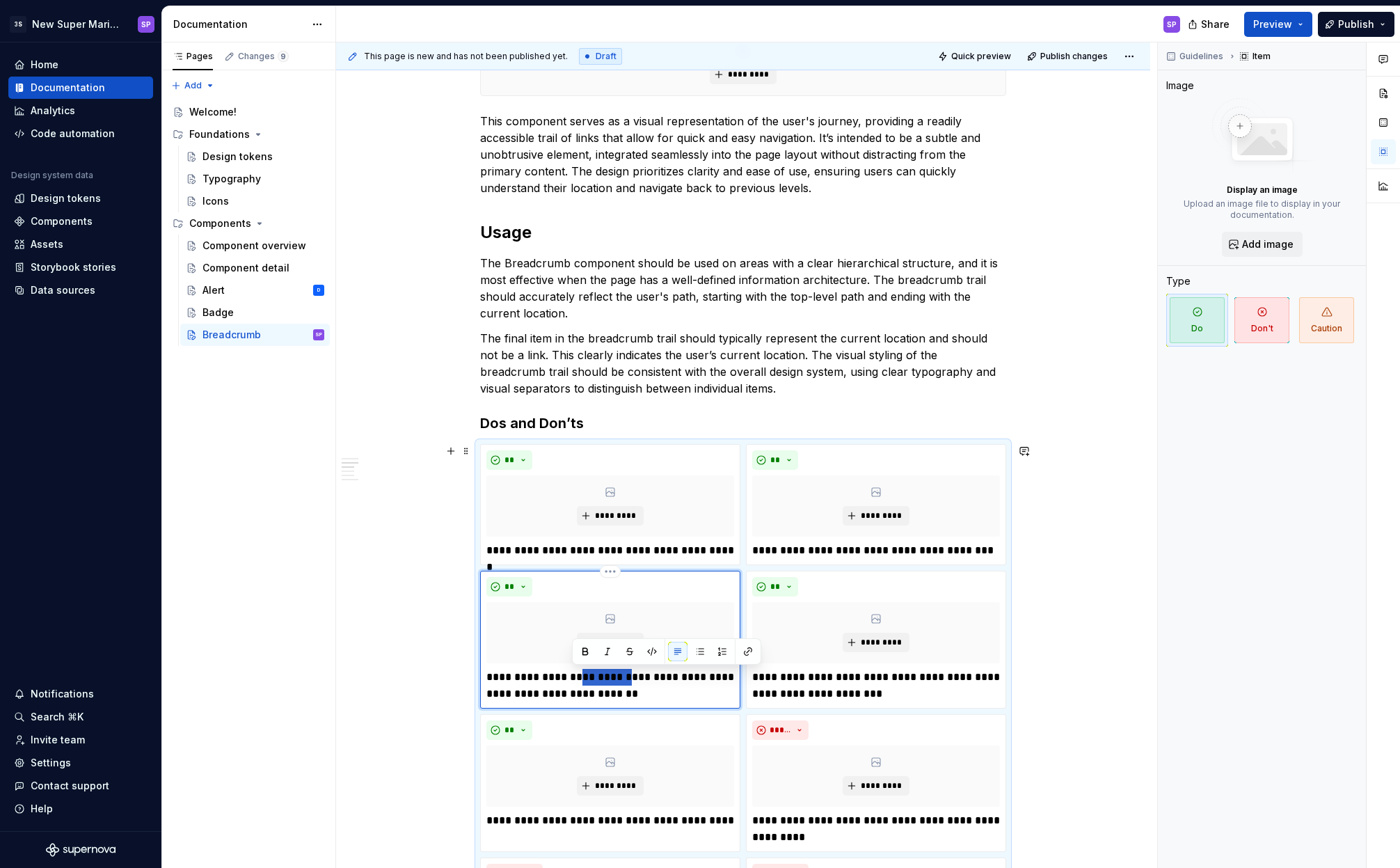
click at [601, 672] on p "**********" at bounding box center [610, 685] width 248 height 33
click at [565, 676] on p "**********" at bounding box center [610, 685] width 248 height 33
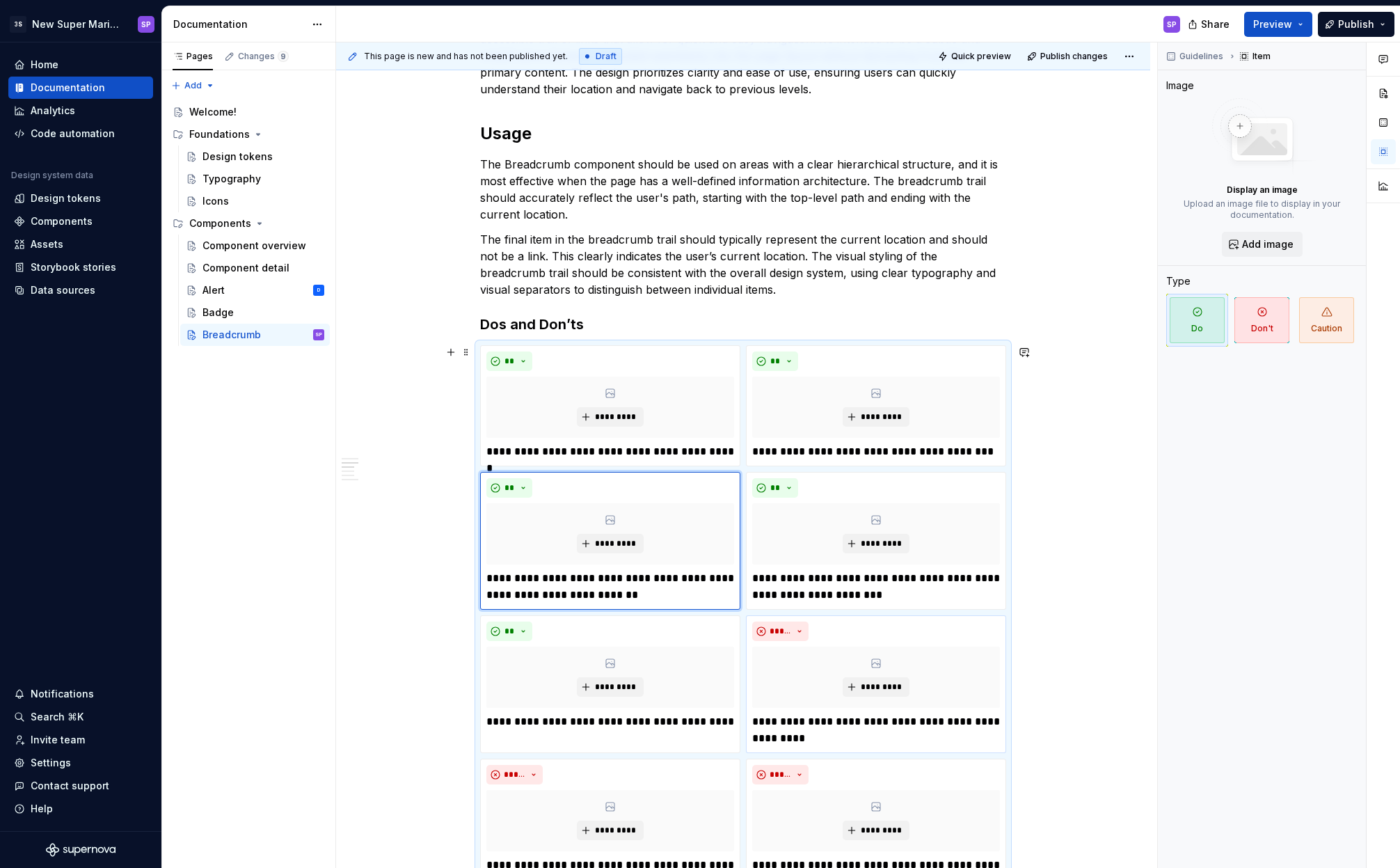
scroll to position [700, 0]
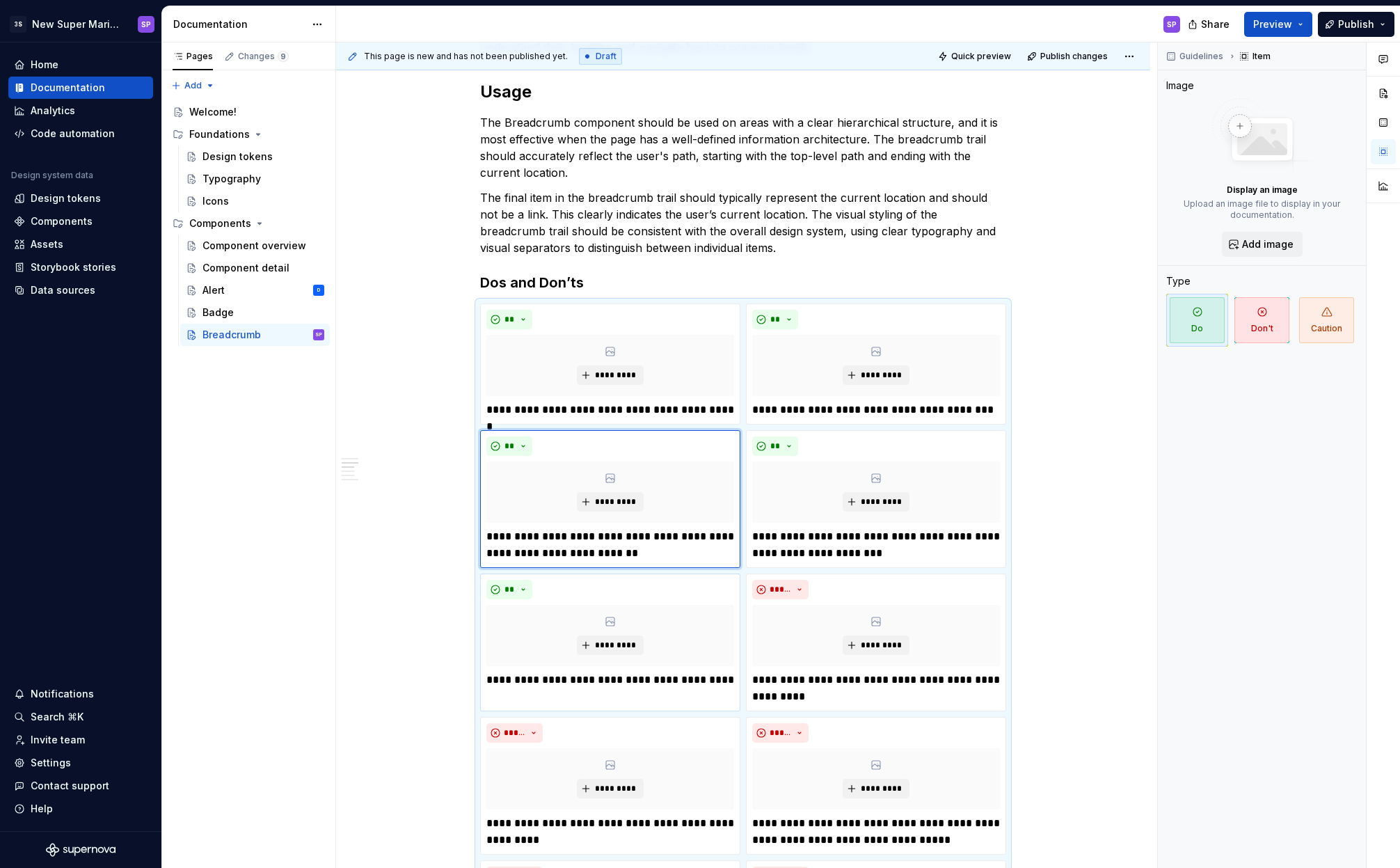
click at [556, 682] on p "**********" at bounding box center [610, 680] width 248 height 17
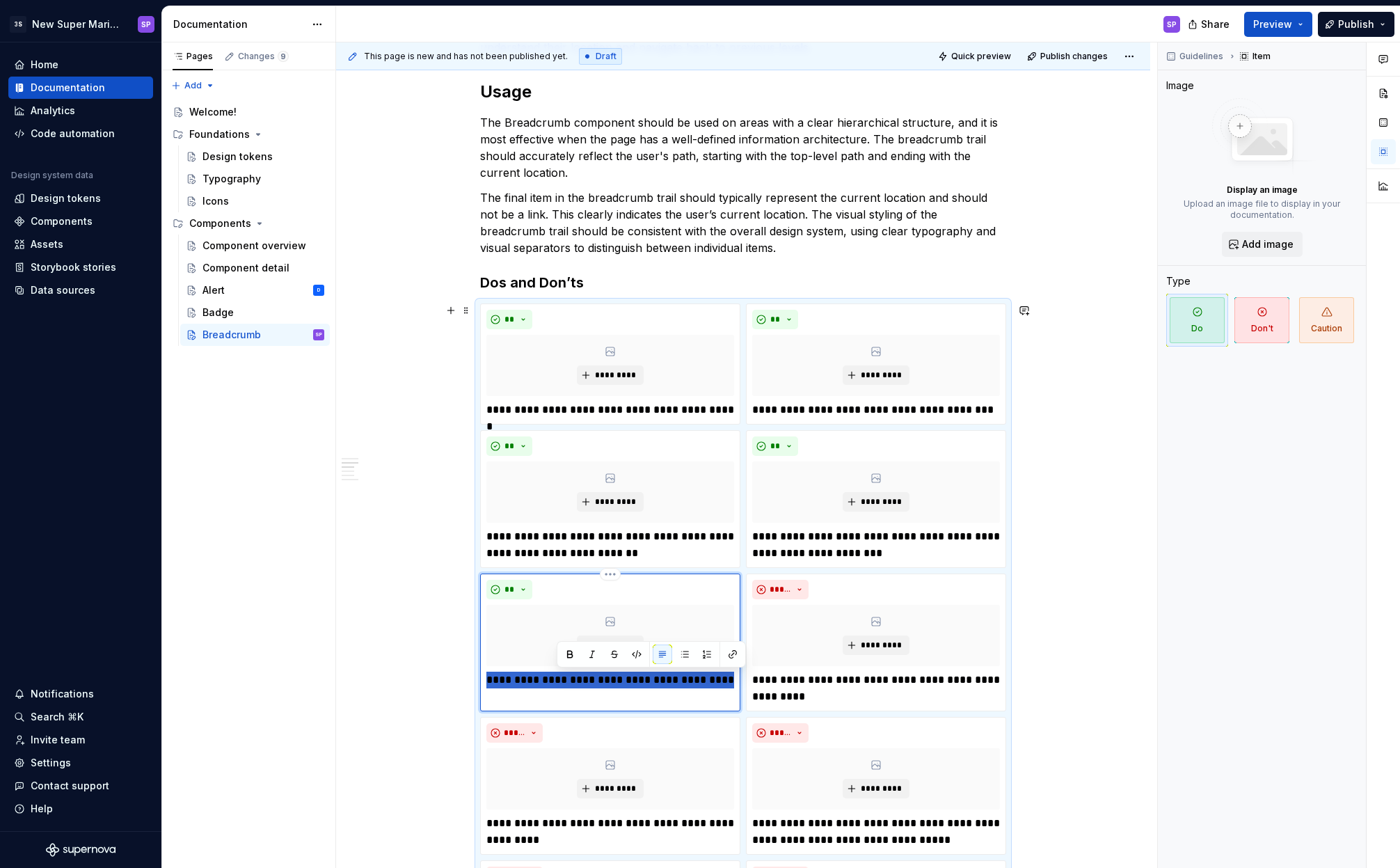
click at [556, 682] on p "**********" at bounding box center [610, 680] width 248 height 17
click at [819, 686] on p "**********" at bounding box center [876, 688] width 248 height 33
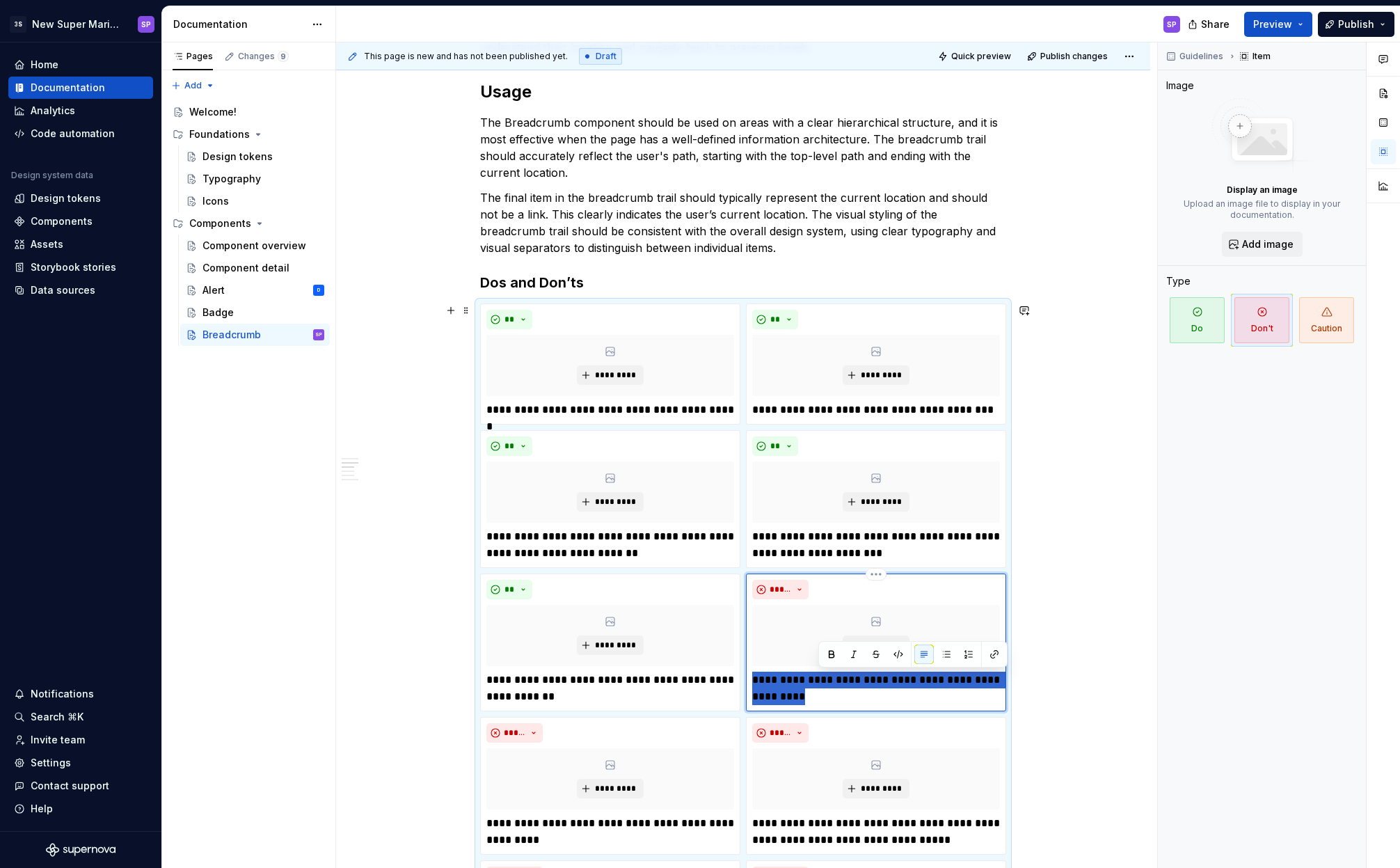
click at [819, 686] on p "**********" at bounding box center [876, 688] width 248 height 33
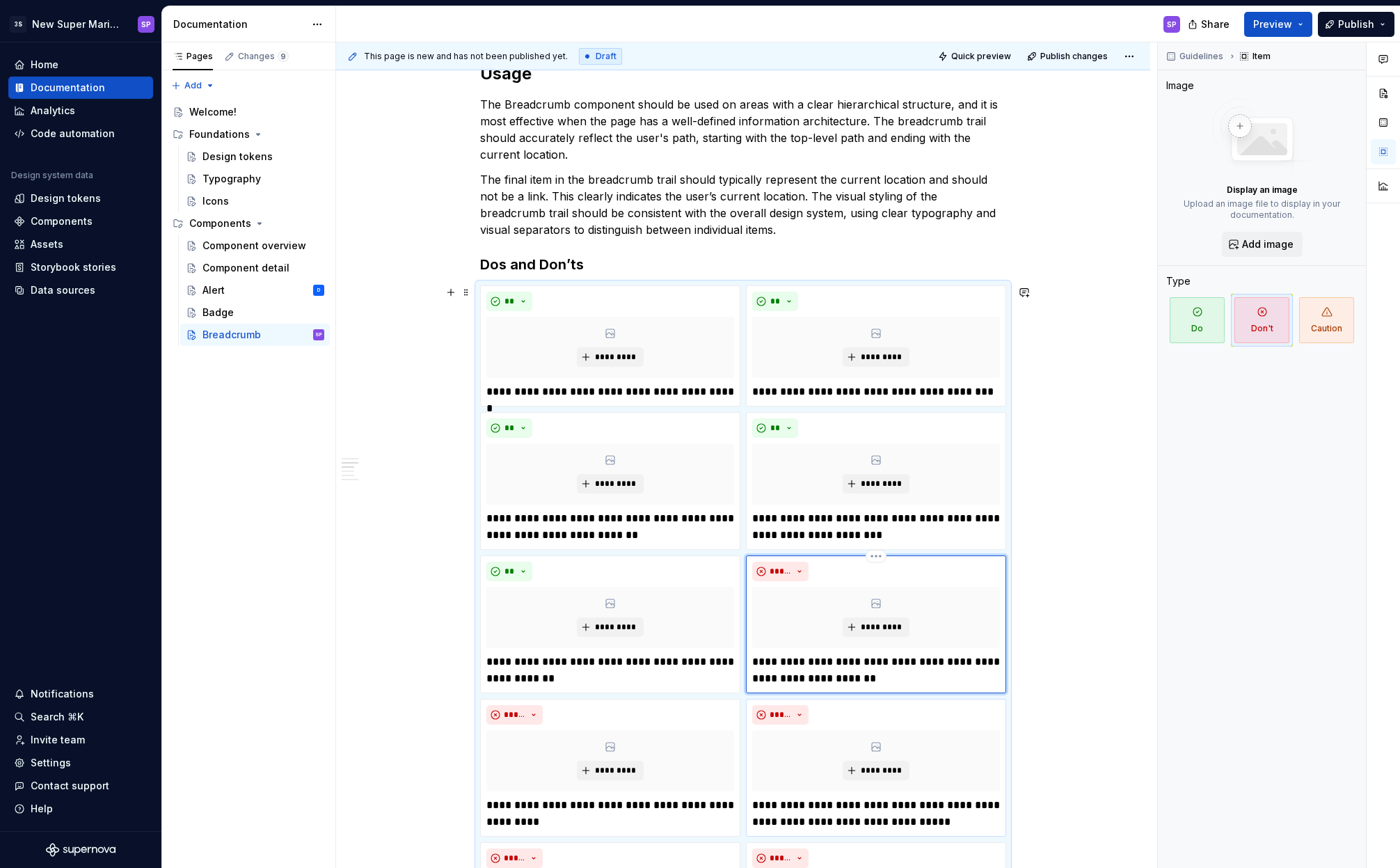
scroll to position [736, 0]
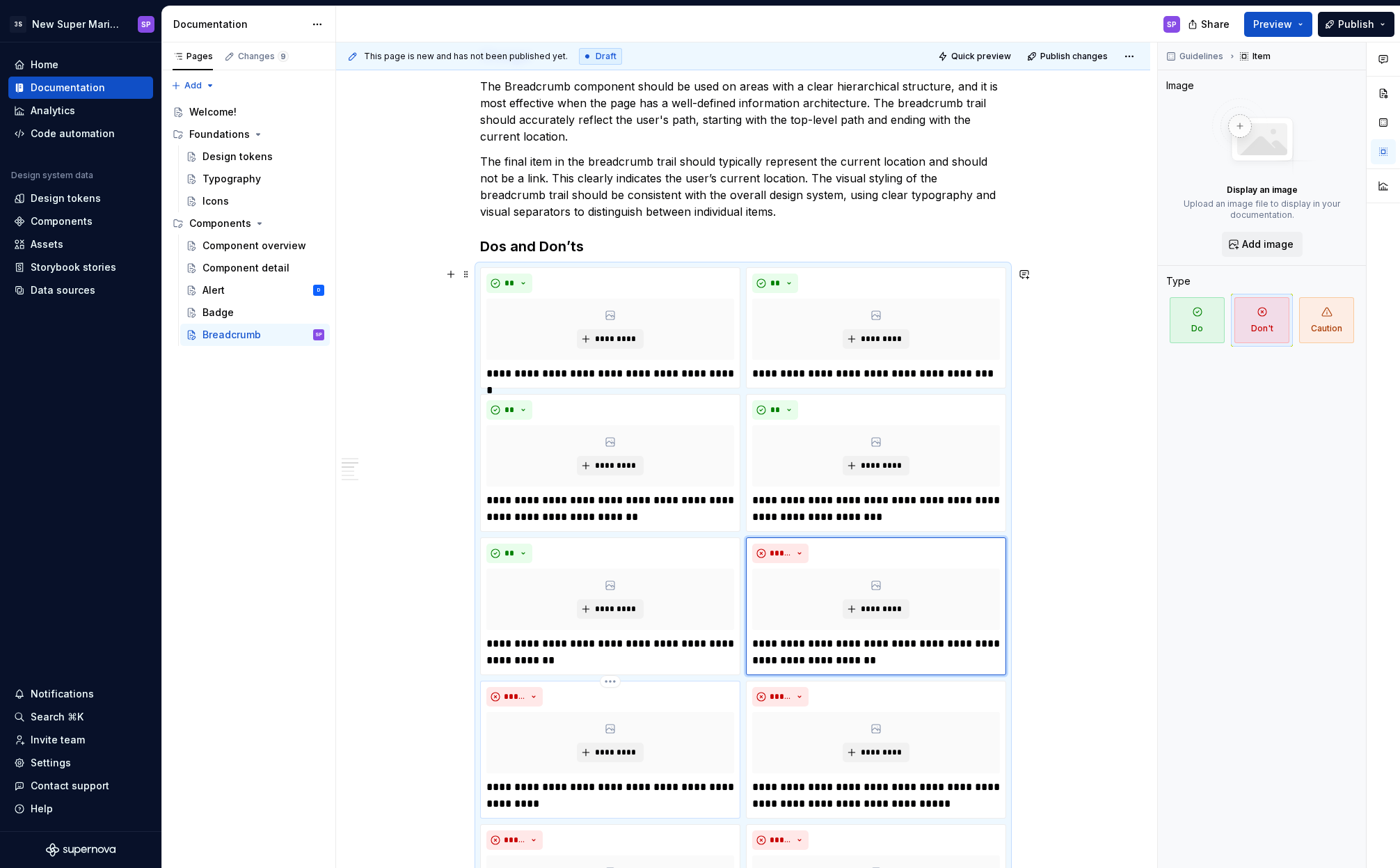
click at [609, 791] on p "**********" at bounding box center [610, 795] width 248 height 33
click
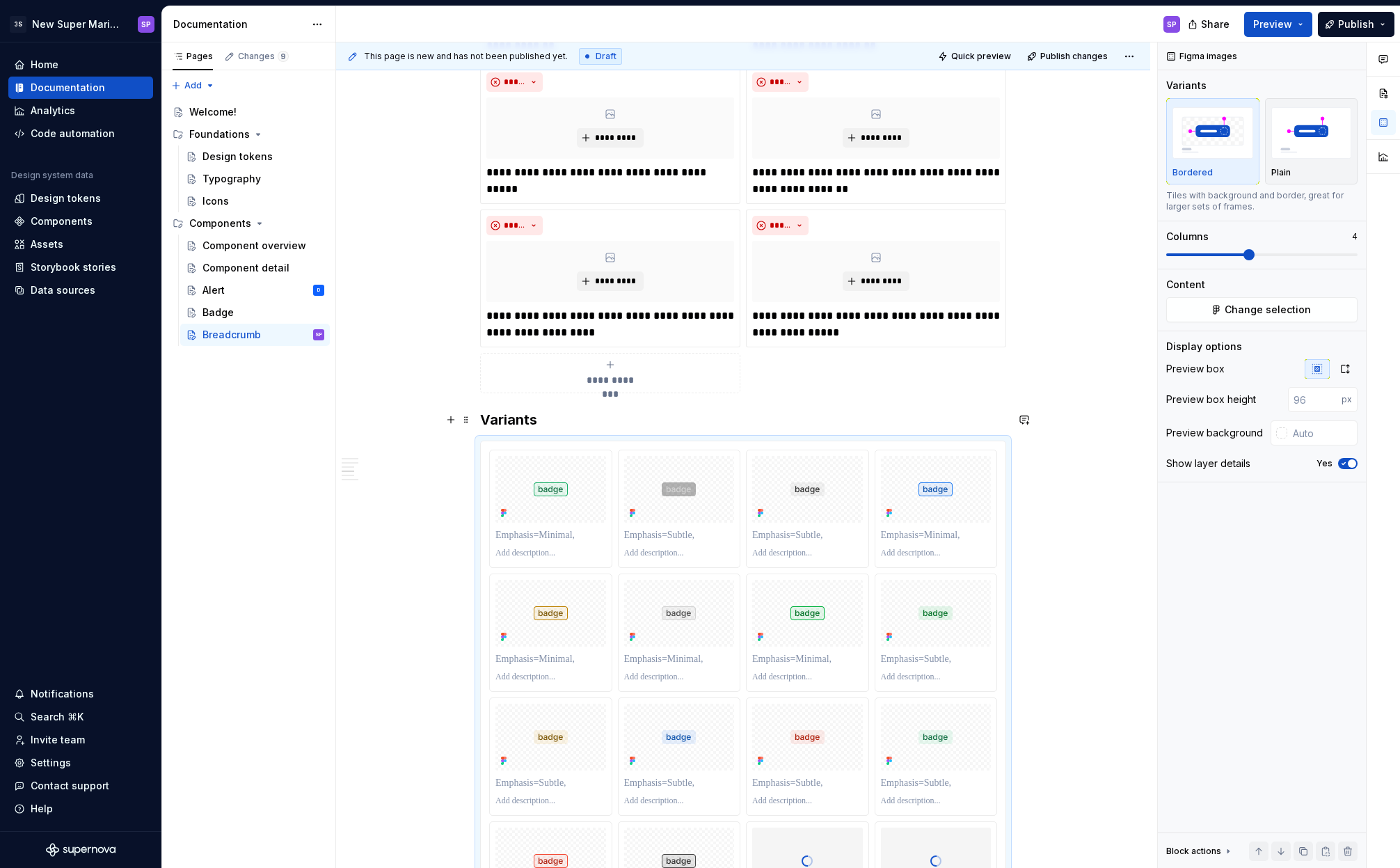
scroll to position [1624, 0]
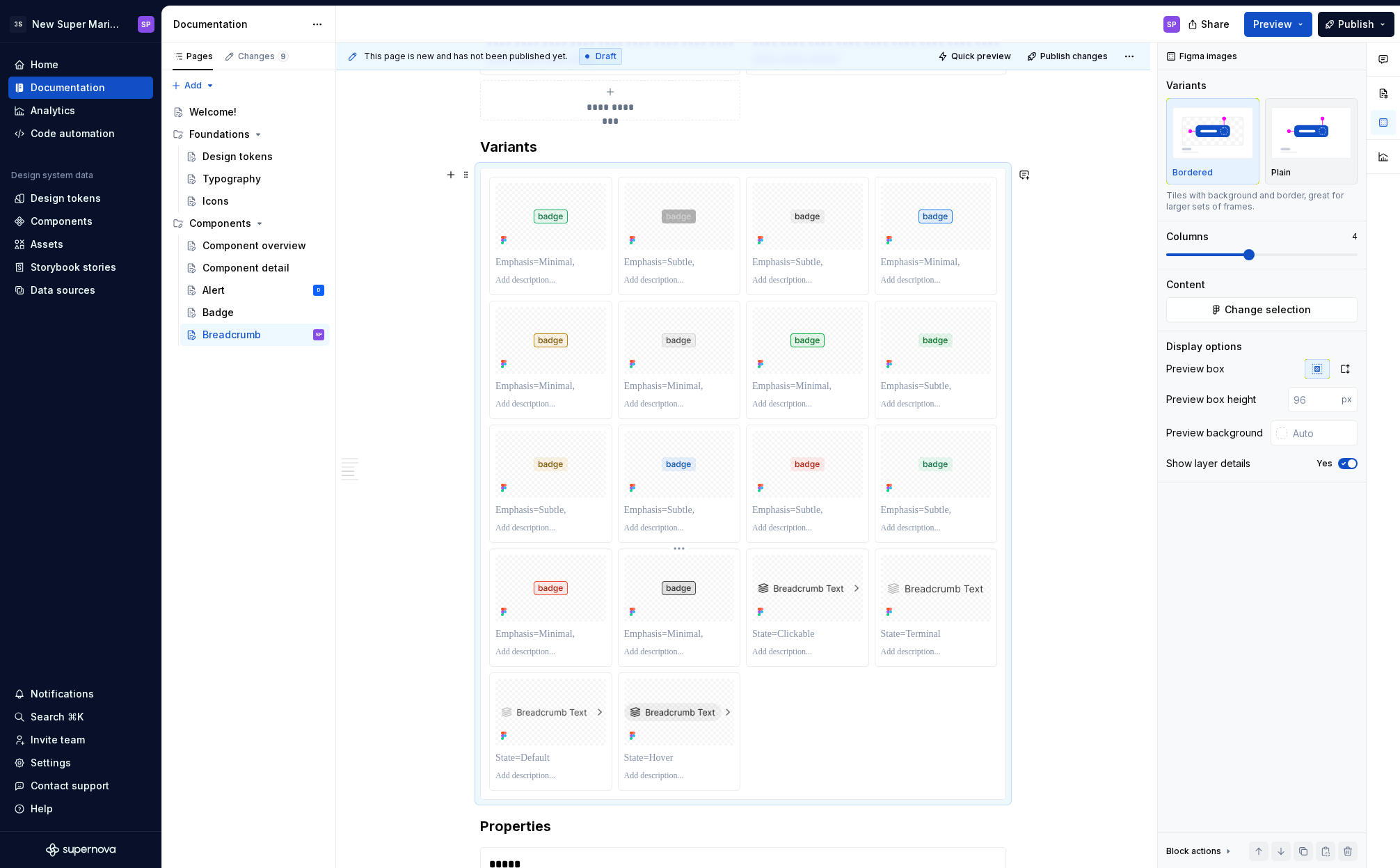
drag, startPoint x: 742, startPoint y: 611, endPoint x: 679, endPoint y: 559, distance: 81.7
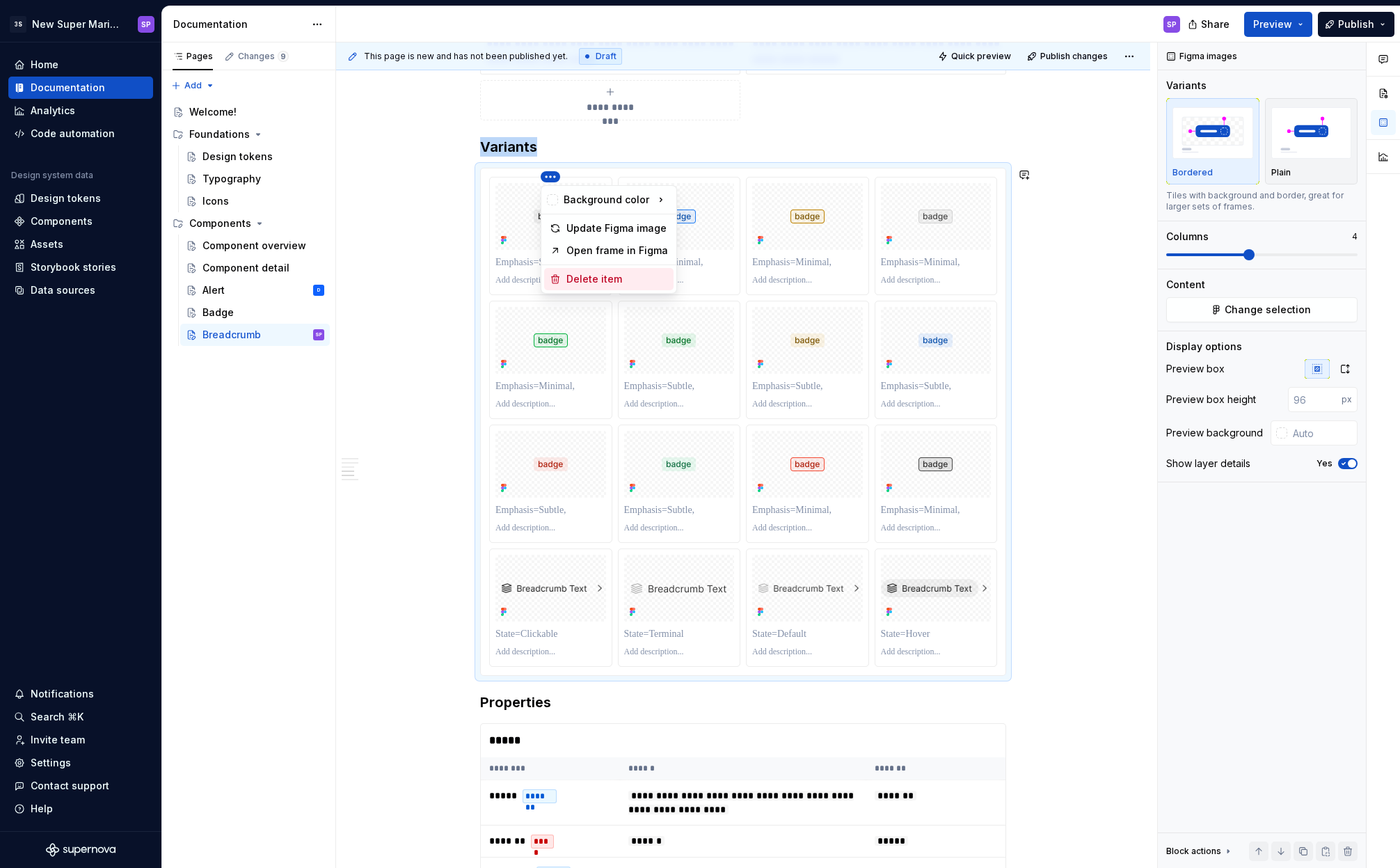
drag, startPoint x: 585, startPoint y: 276, endPoint x: 564, endPoint y: 214, distance: 65.5
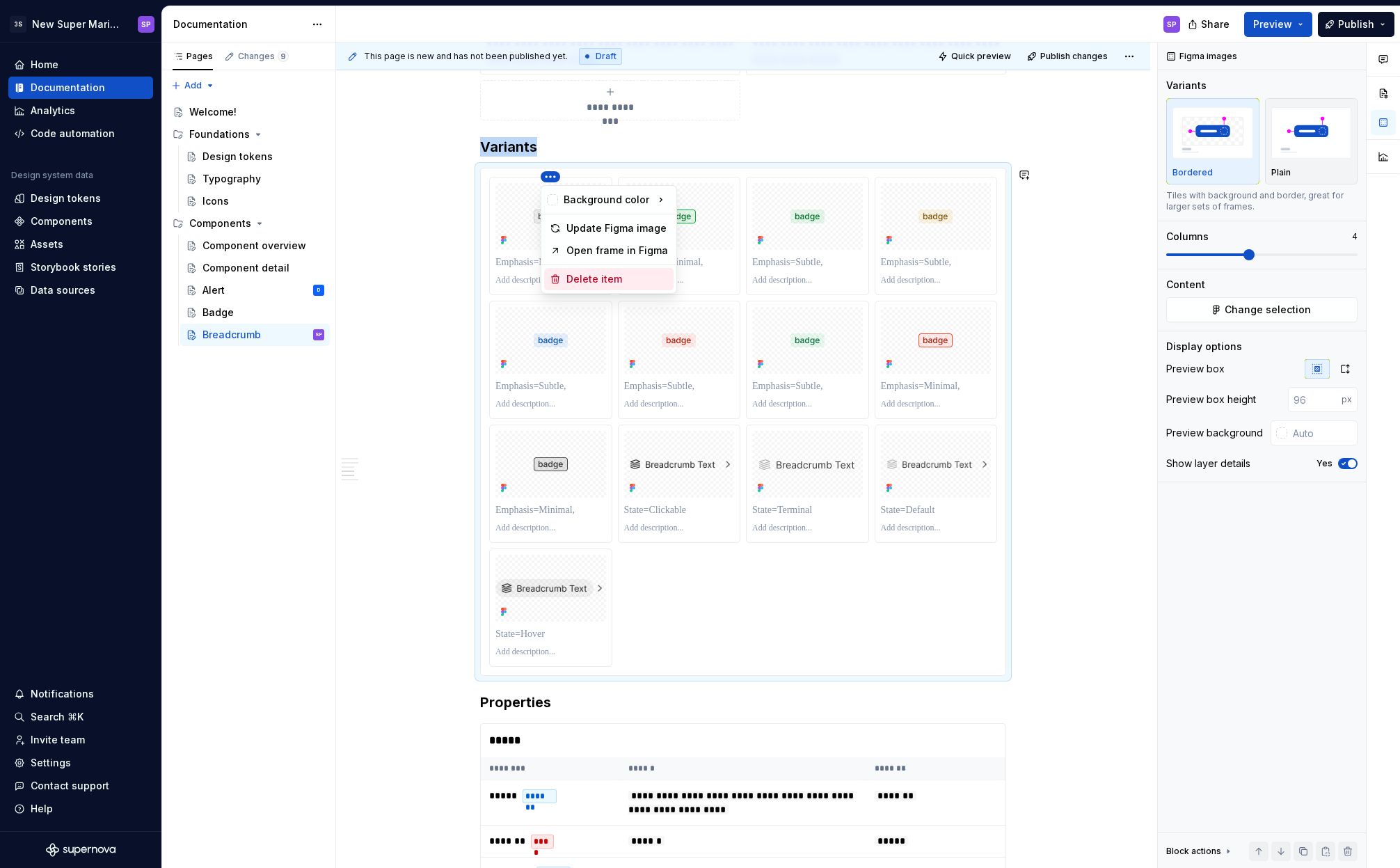
drag, startPoint x: 577, startPoint y: 270, endPoint x: 576, endPoint y: 216, distance: 54.0
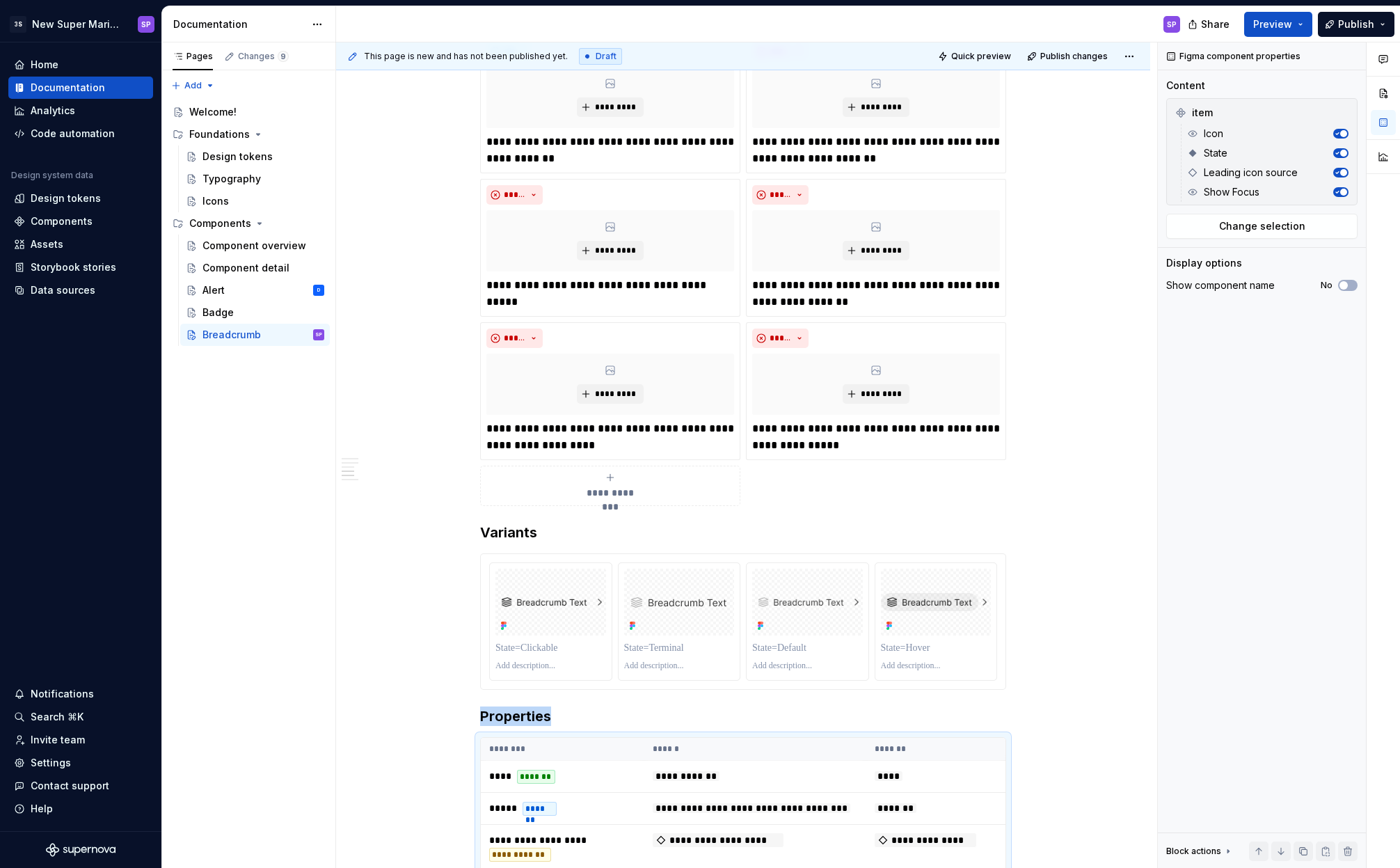
scroll to position [1000, 0]
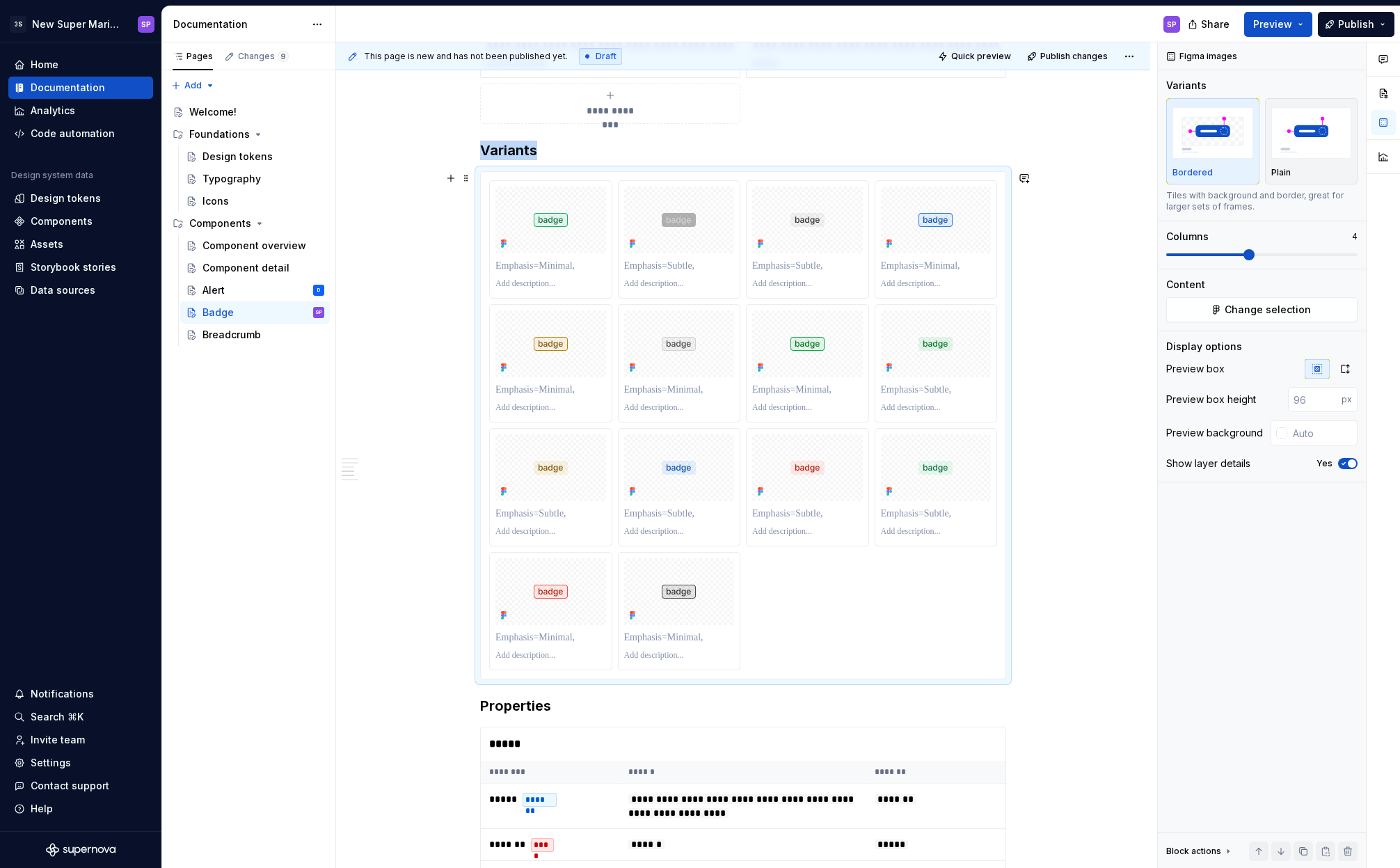
scroll to position [1975, 0]
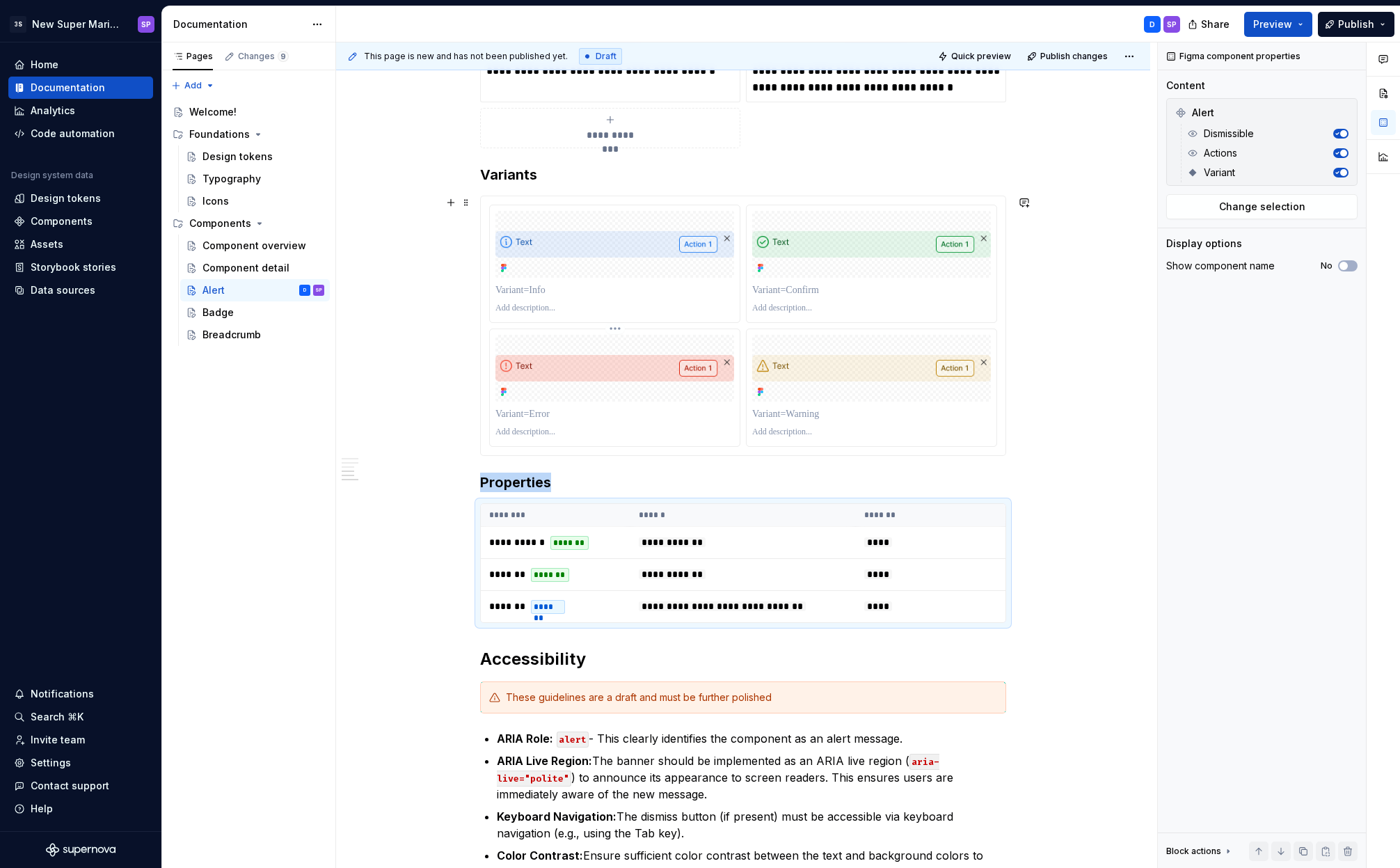
scroll to position [1900, 0]
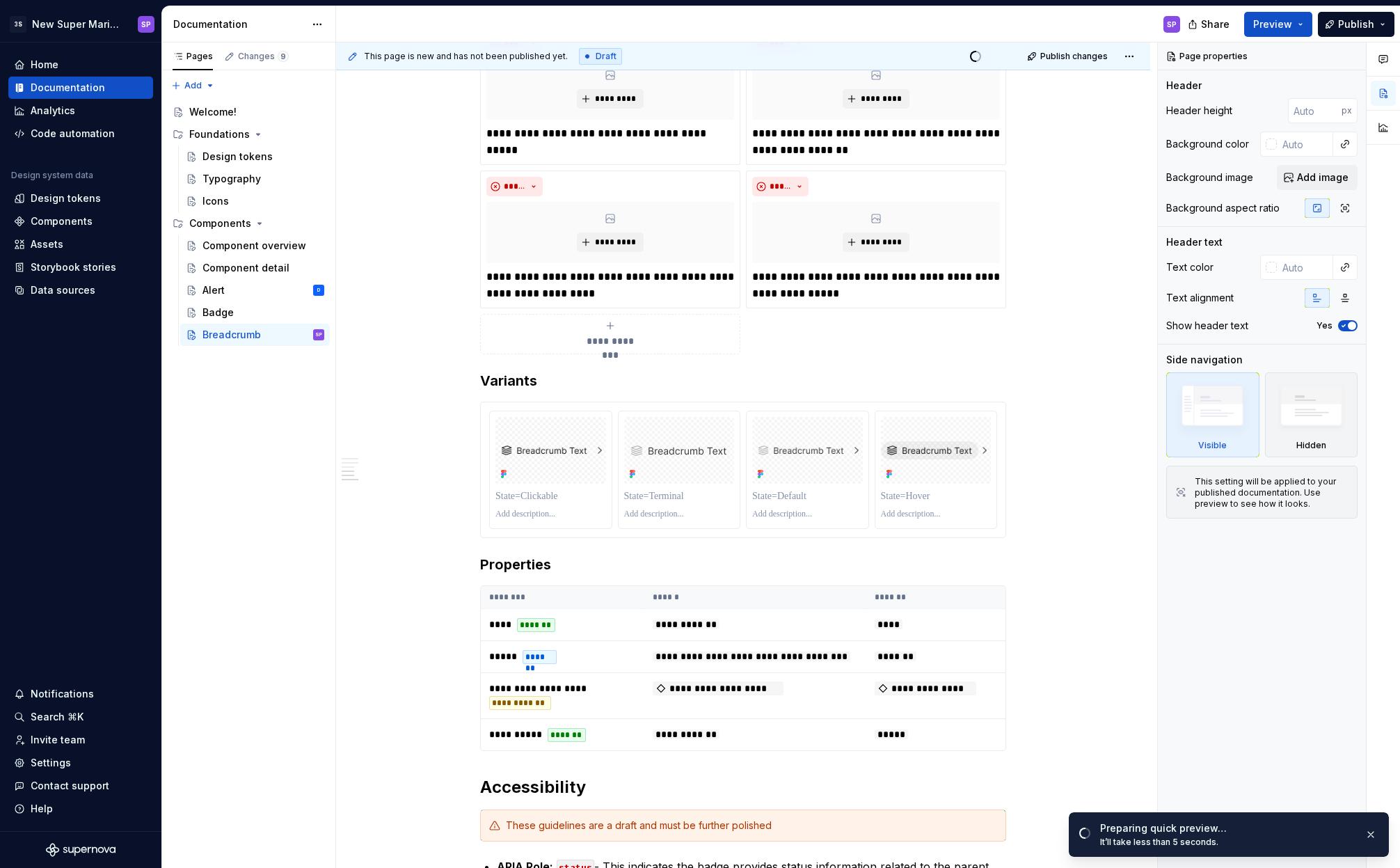
scroll to position [1730, 0]
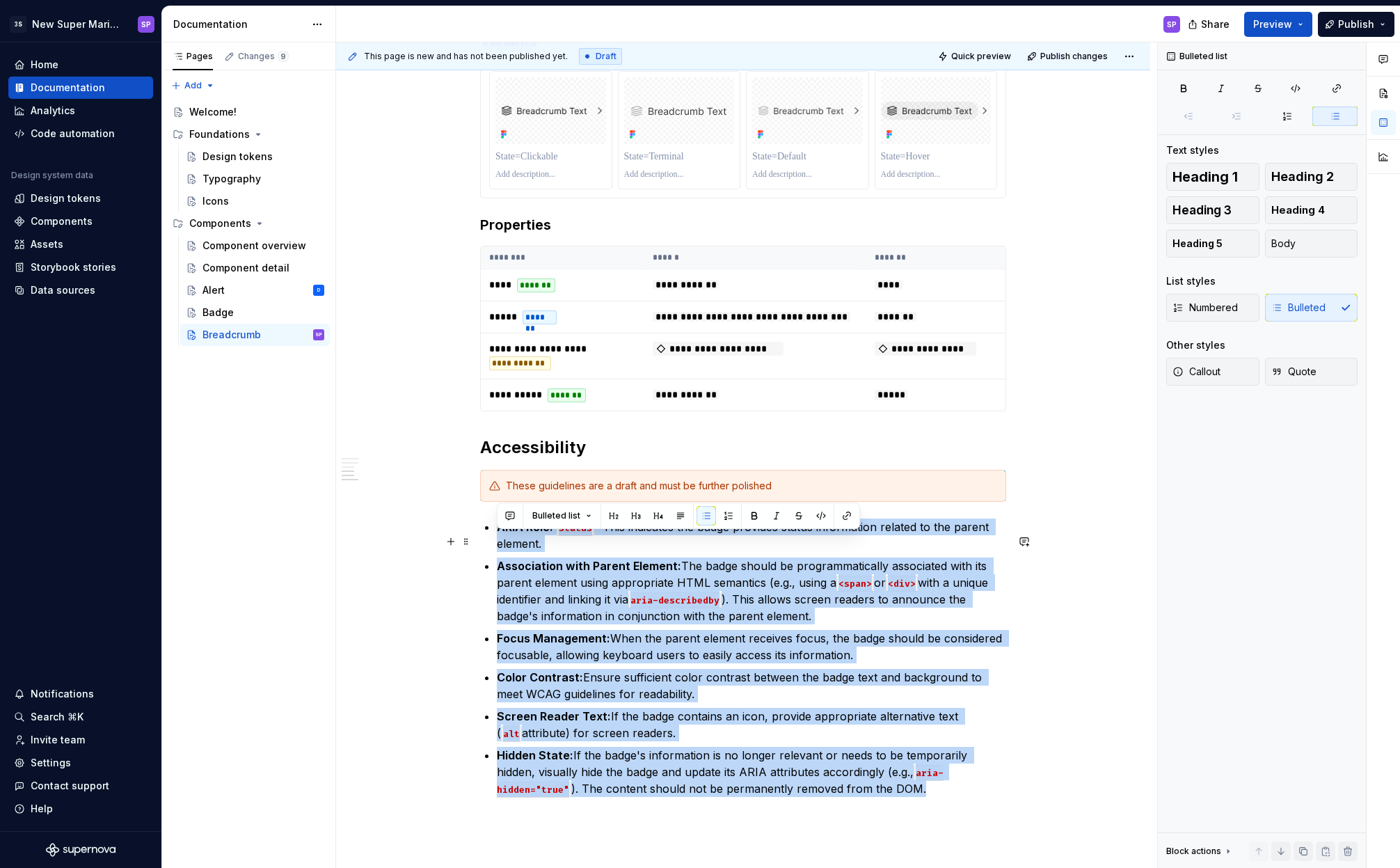
drag, startPoint x: 882, startPoint y: 802, endPoint x: 497, endPoint y: 546, distance: 462.3
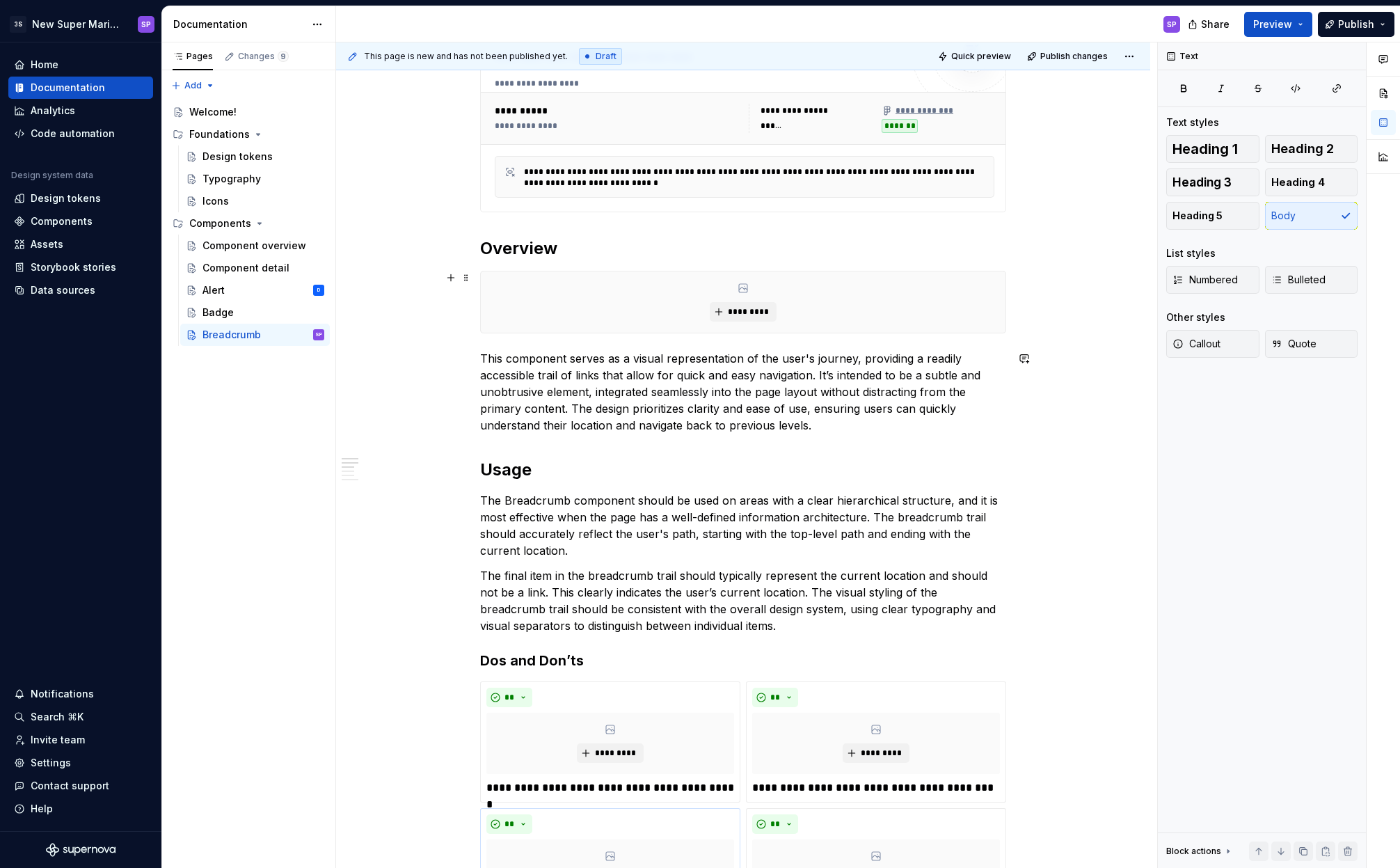
scroll to position [0, 0]
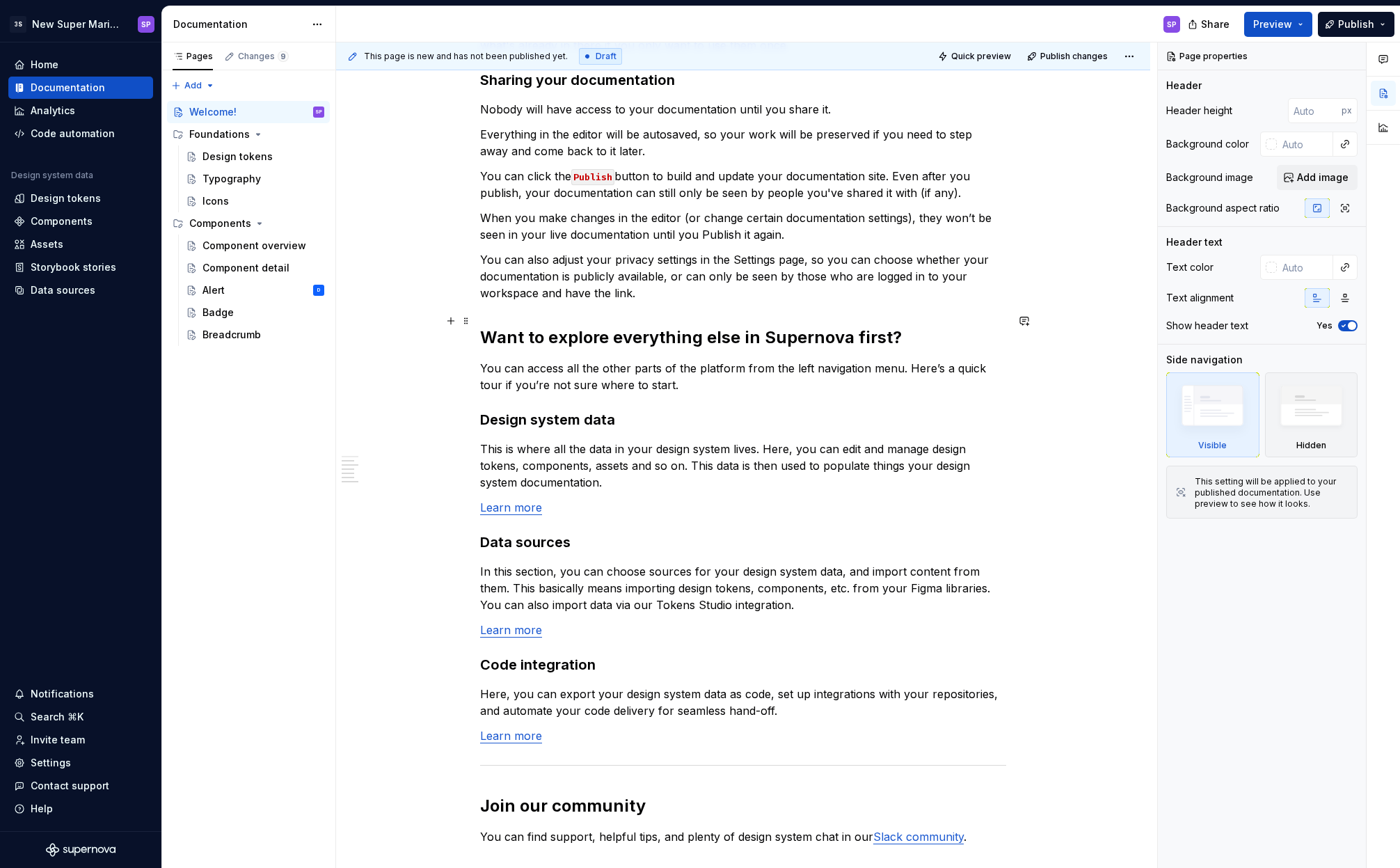
scroll to position [2853, 0]
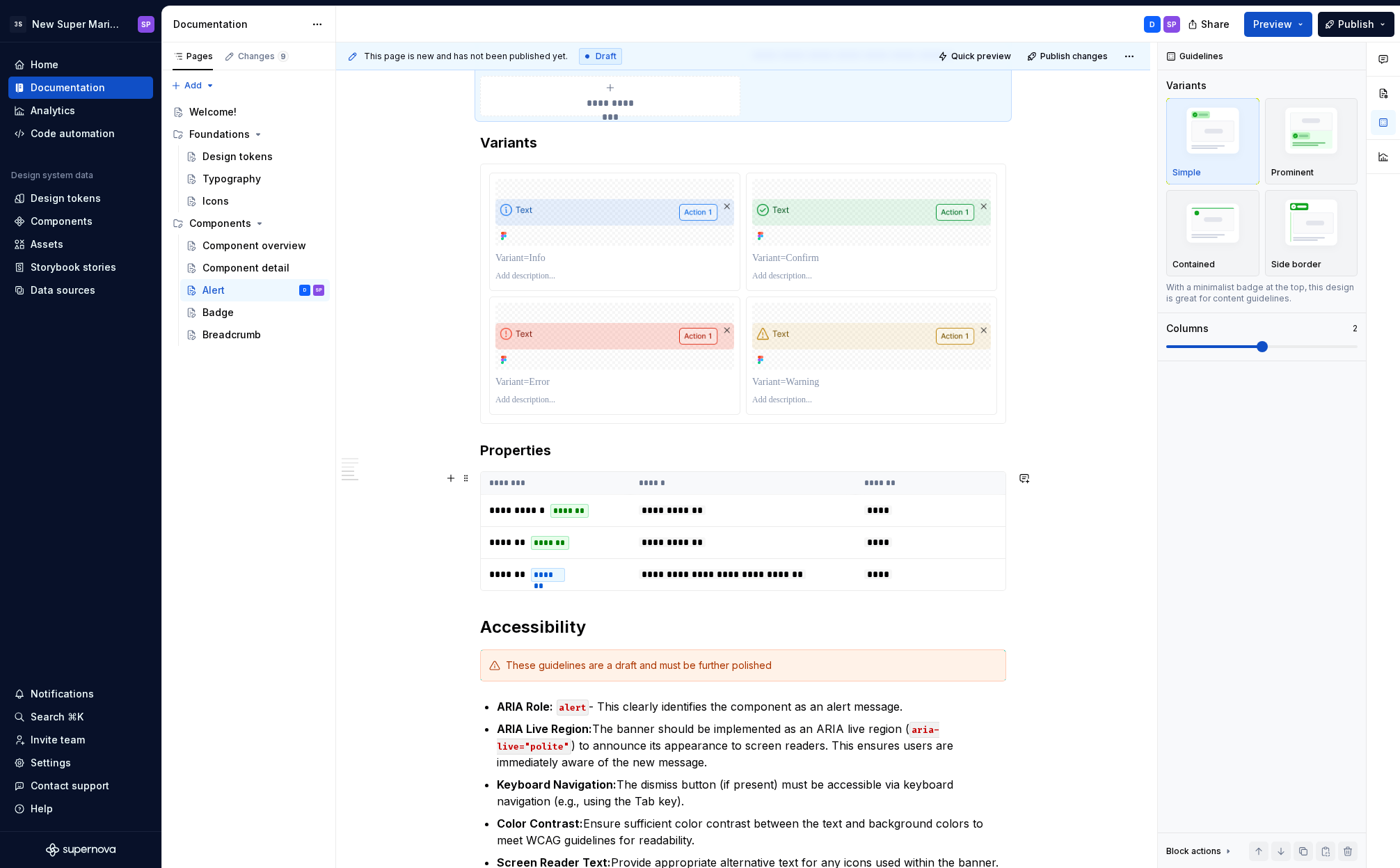
scroll to position [1554, 0]
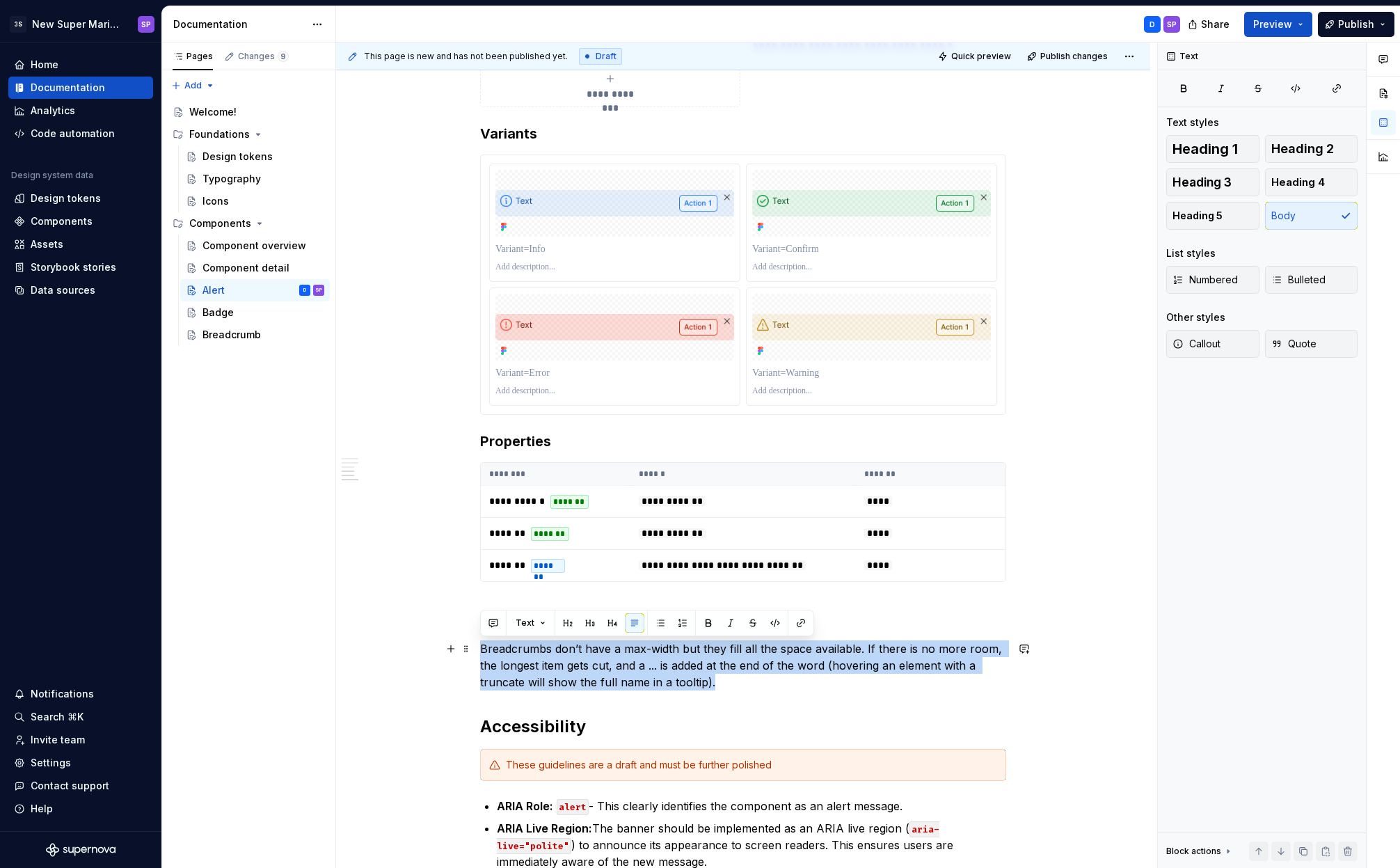
drag, startPoint x: 582, startPoint y: 653, endPoint x: 663, endPoint y: 646, distance: 81.3
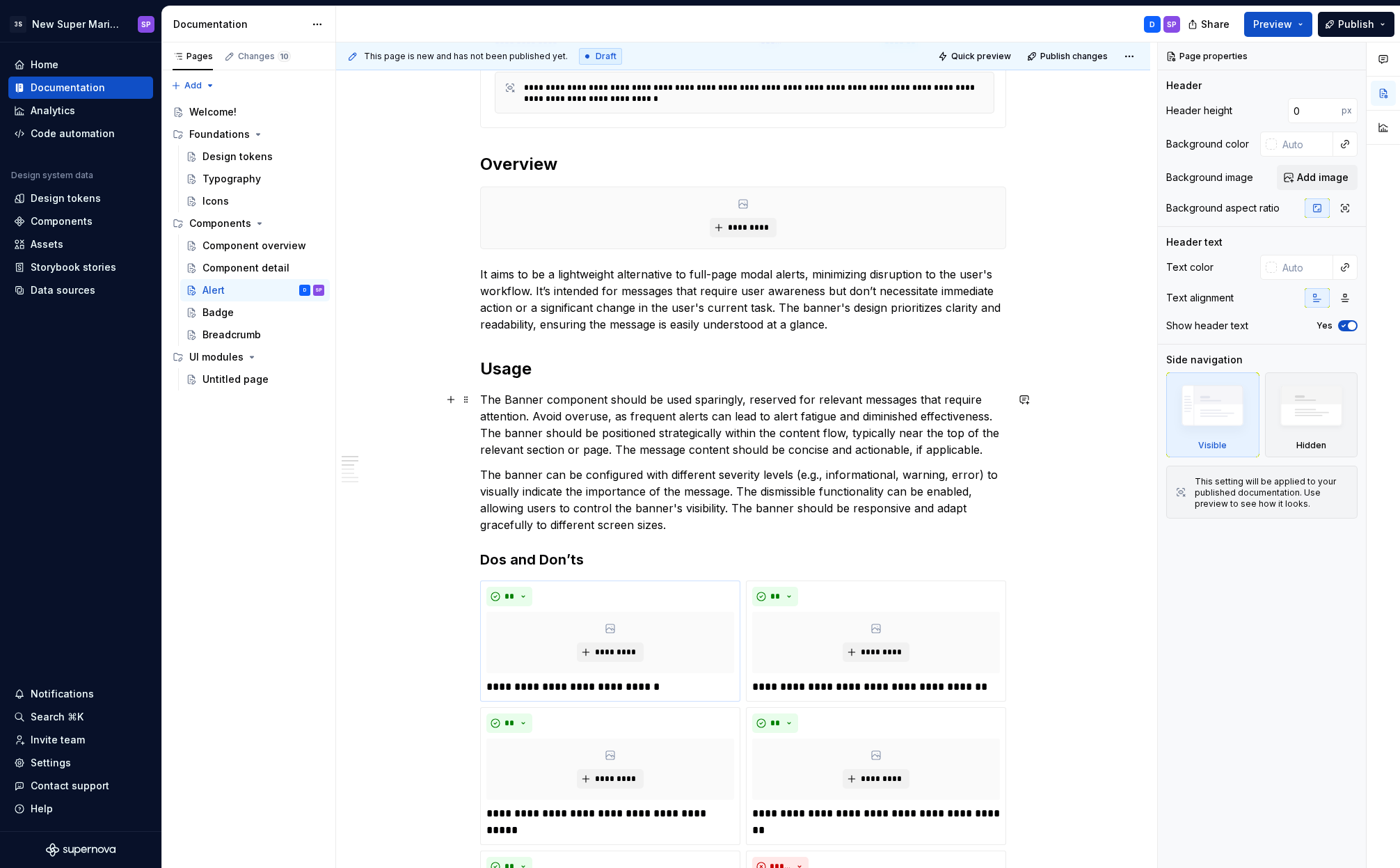
scroll to position [559, 0]
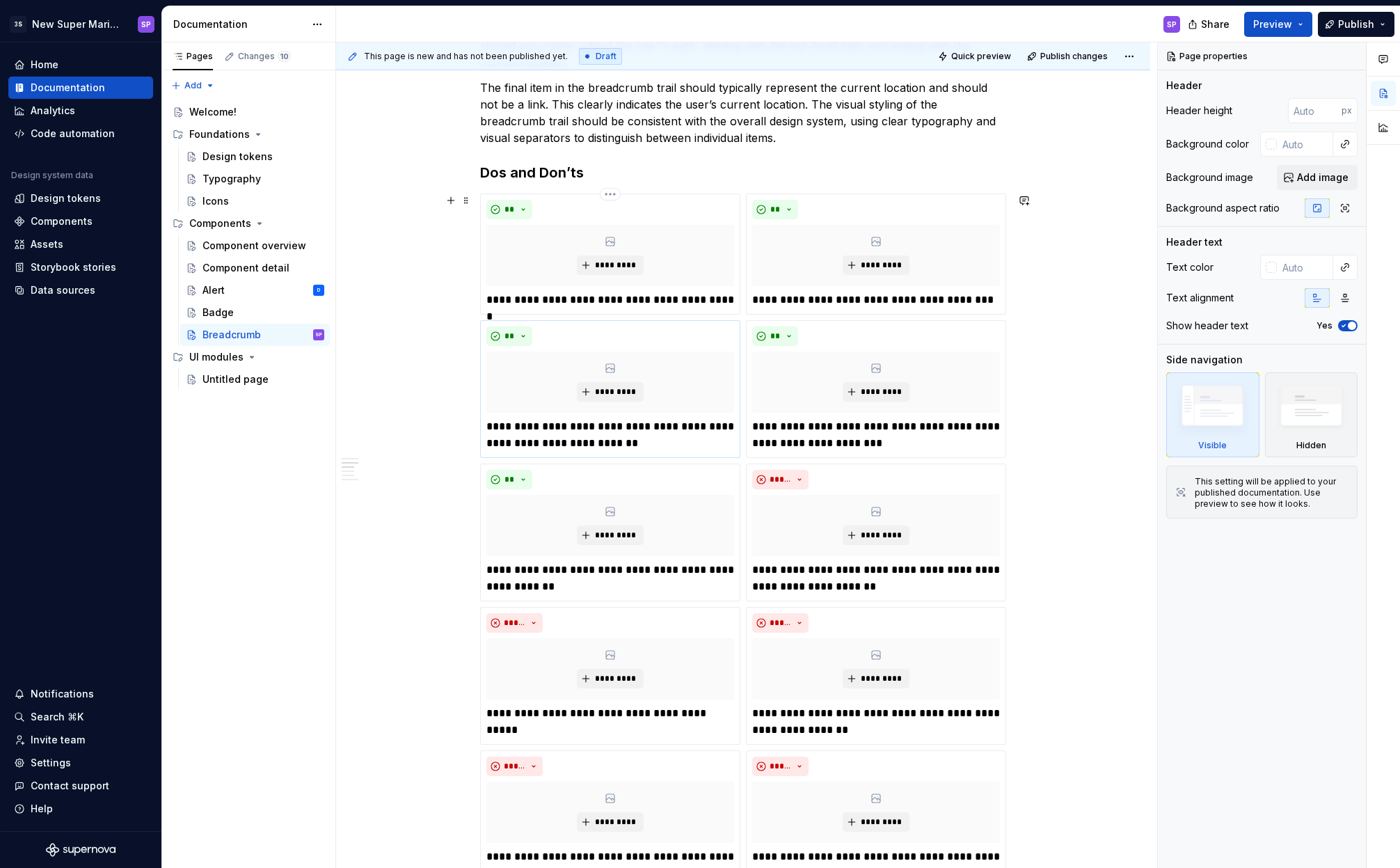
scroll to position [294, 0]
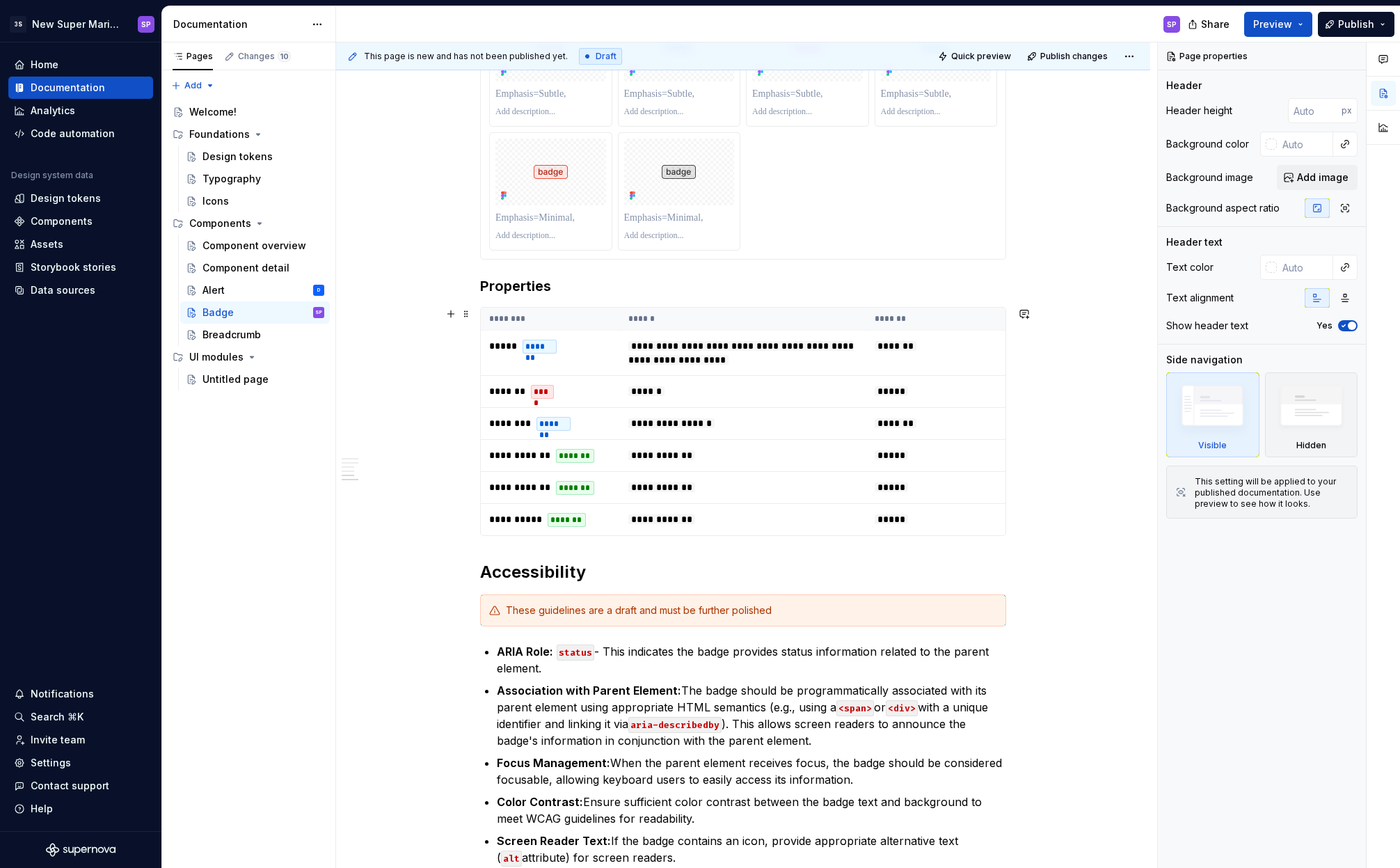
scroll to position [2431, 0]
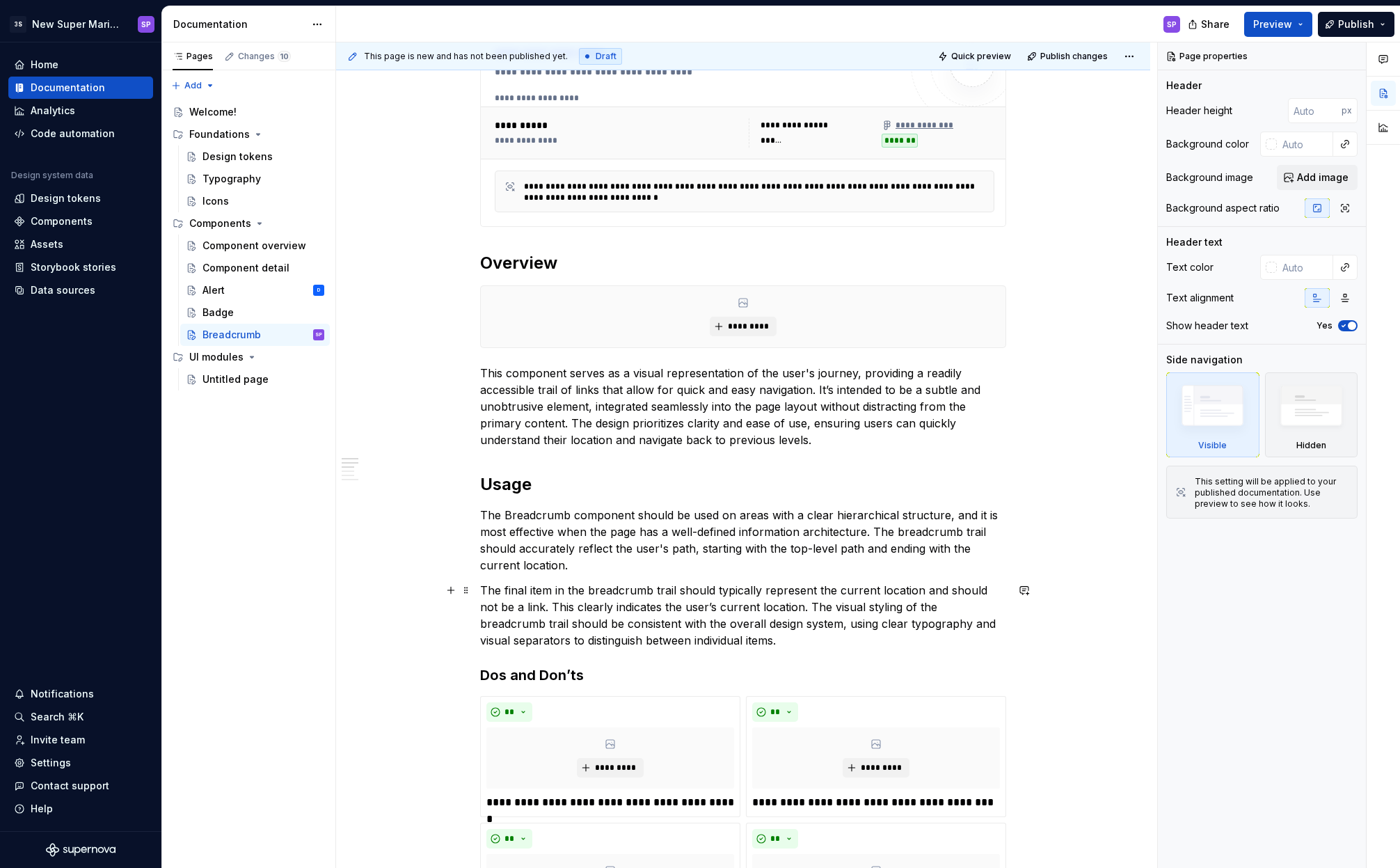
scroll to position [236, 0]
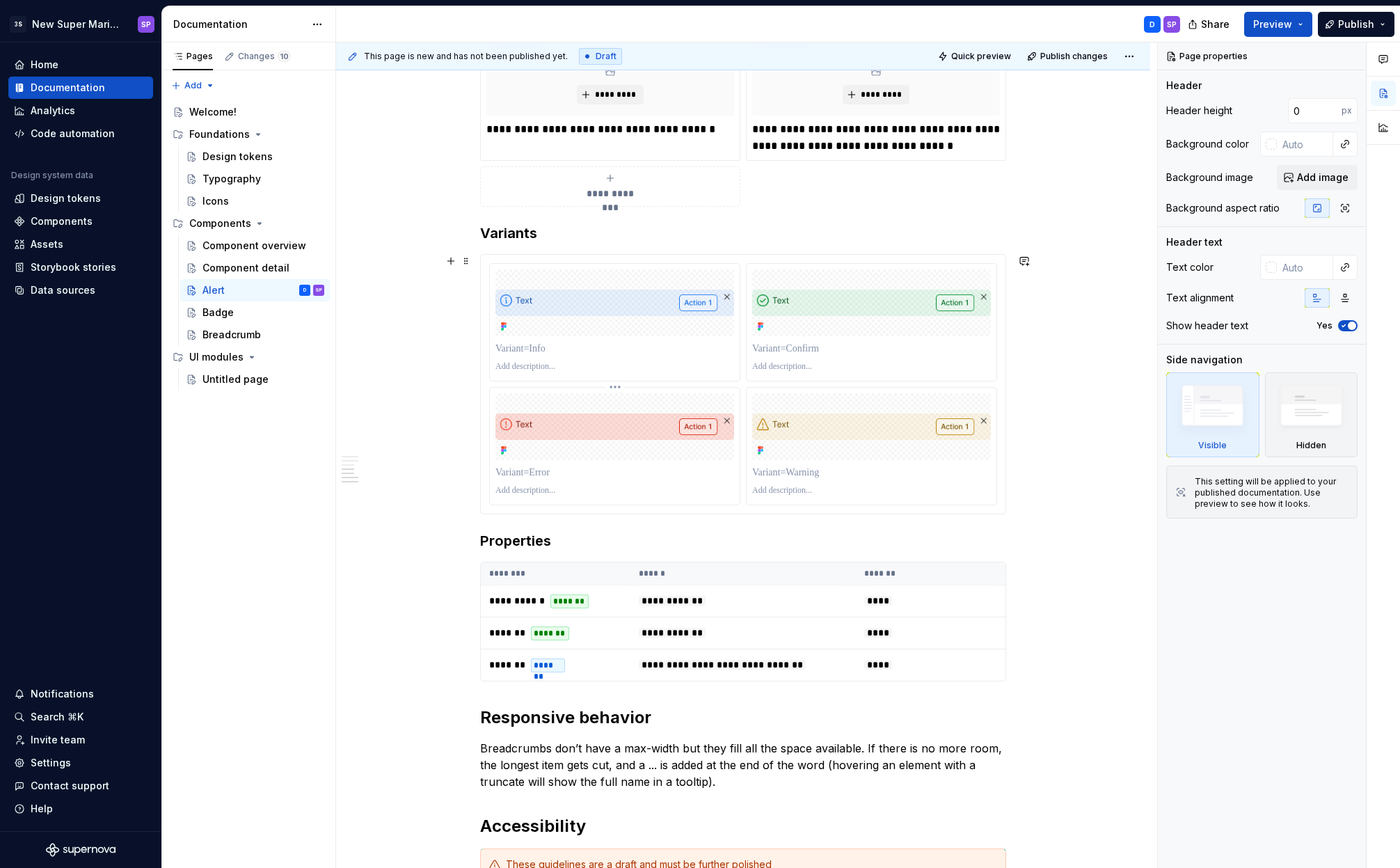
scroll to position [1758, 0]
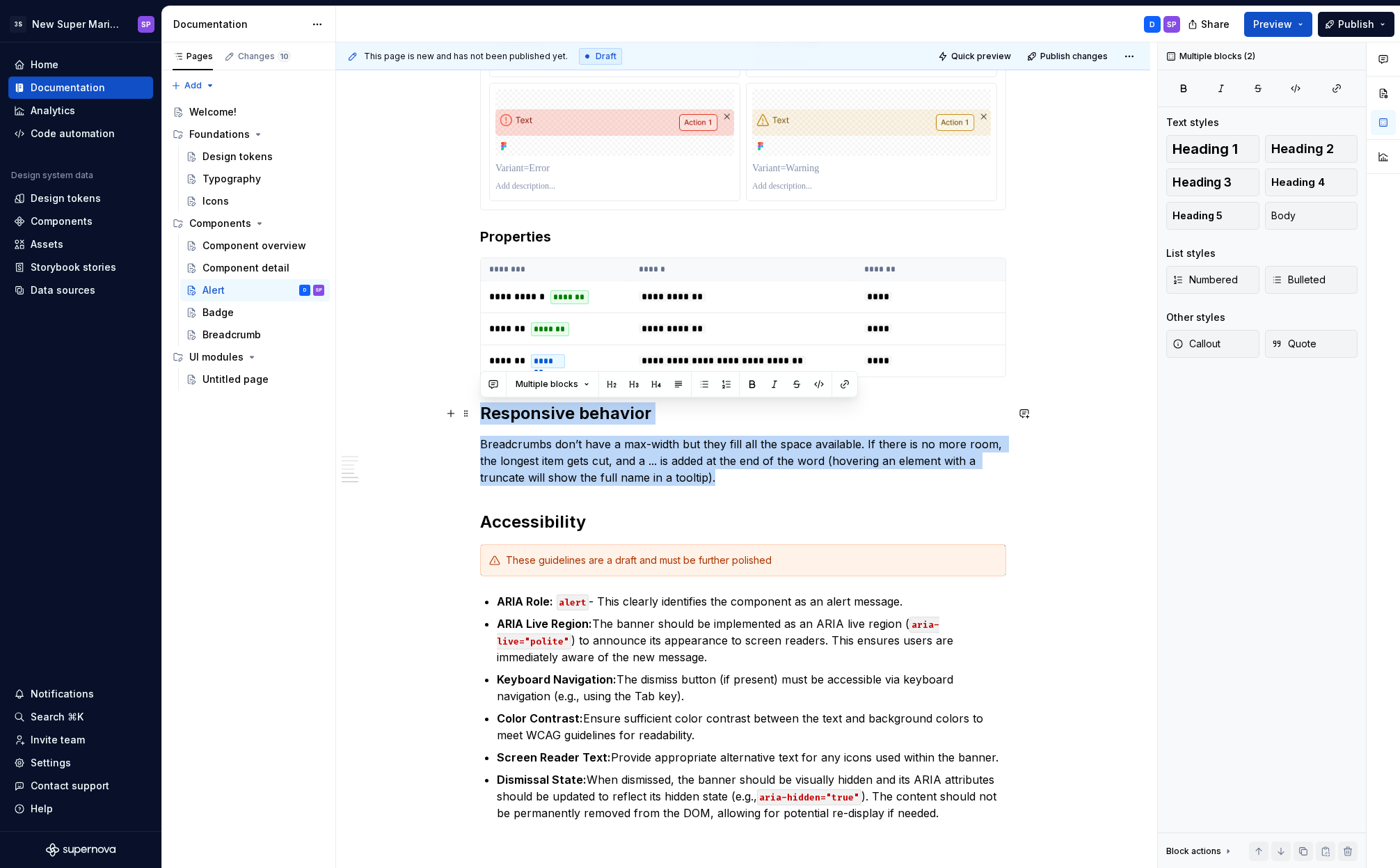
drag, startPoint x: 660, startPoint y: 465, endPoint x: 484, endPoint y: 416, distance: 182.7
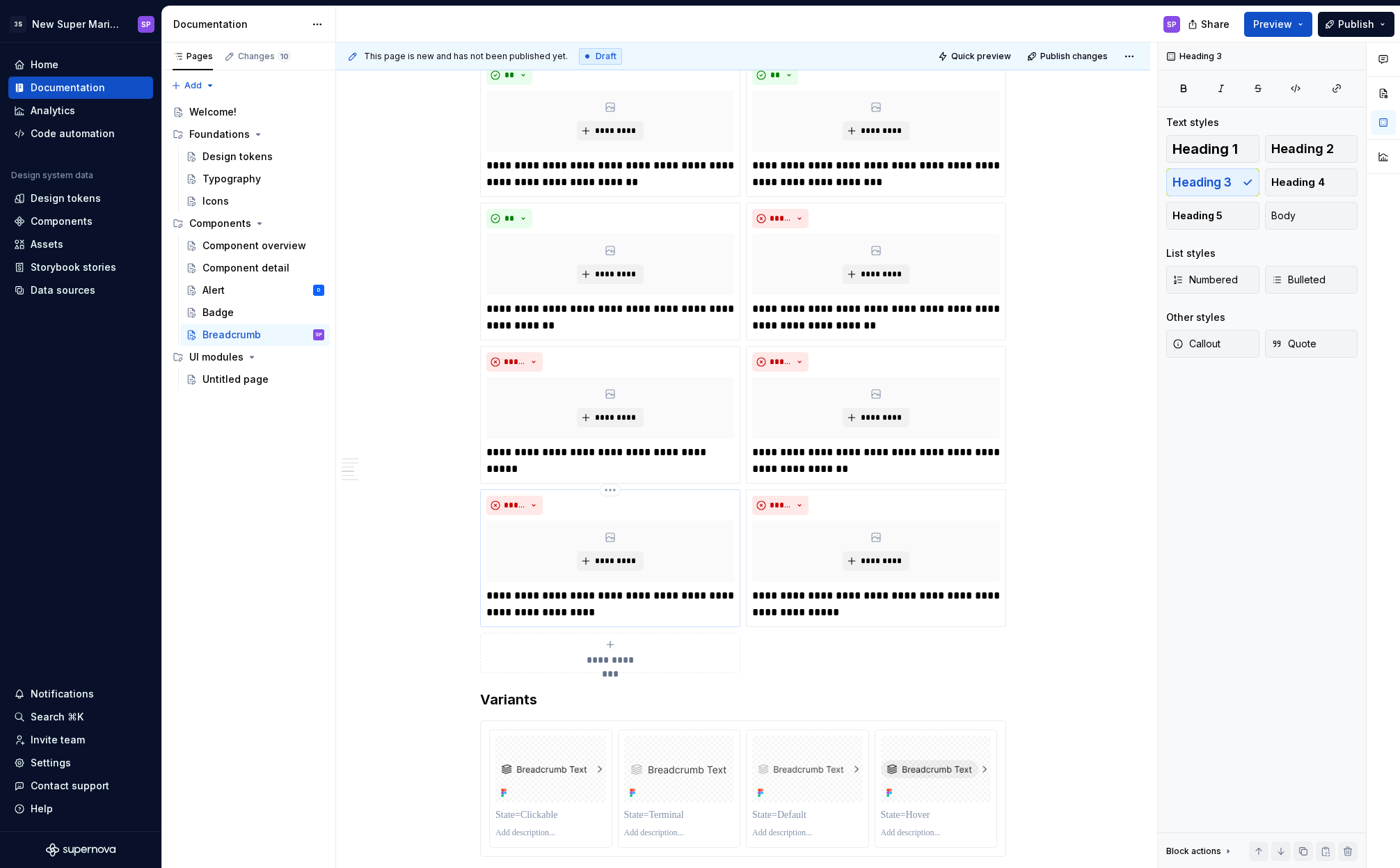
scroll to position [1148, 0]
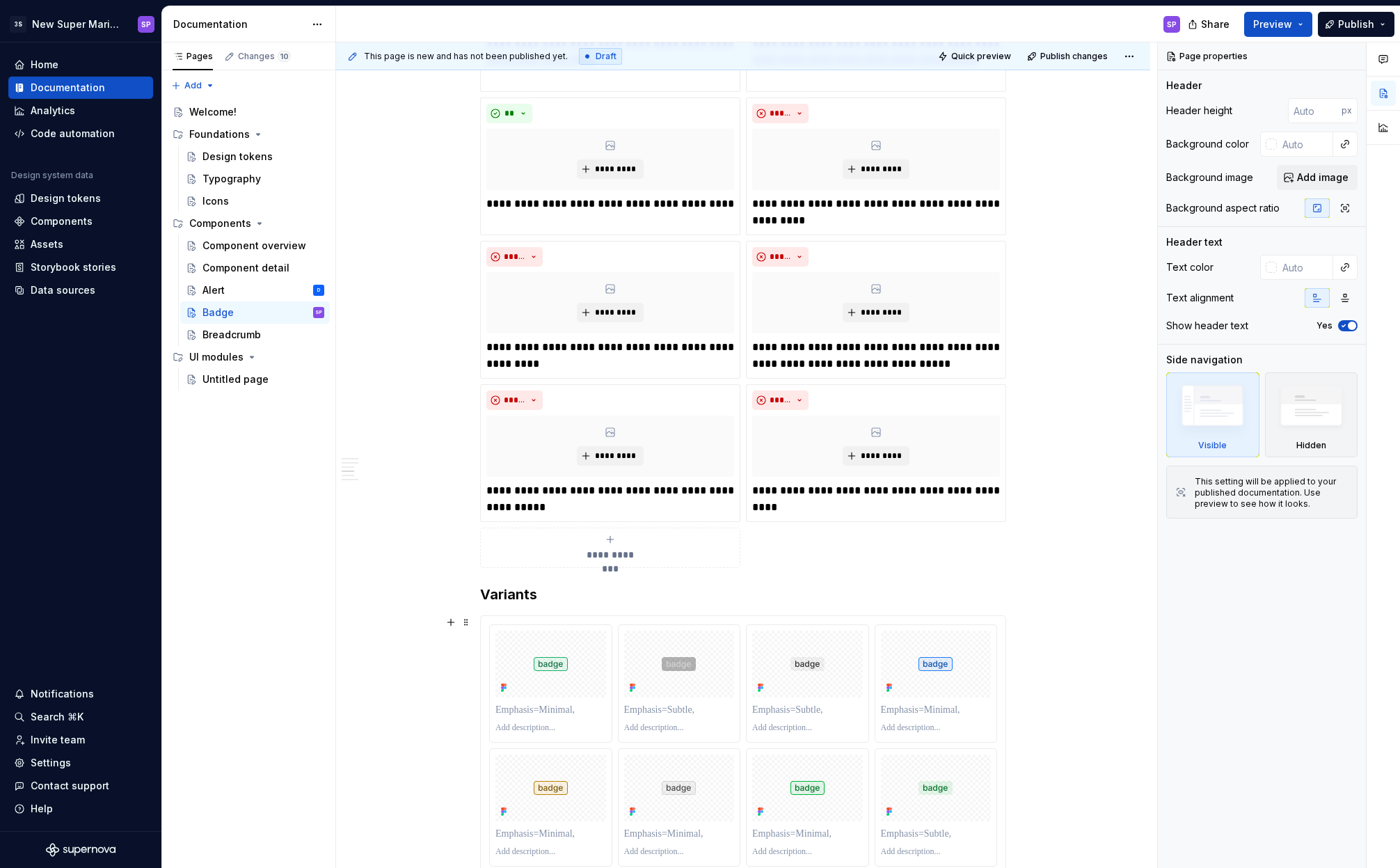
scroll to position [1275, 0]
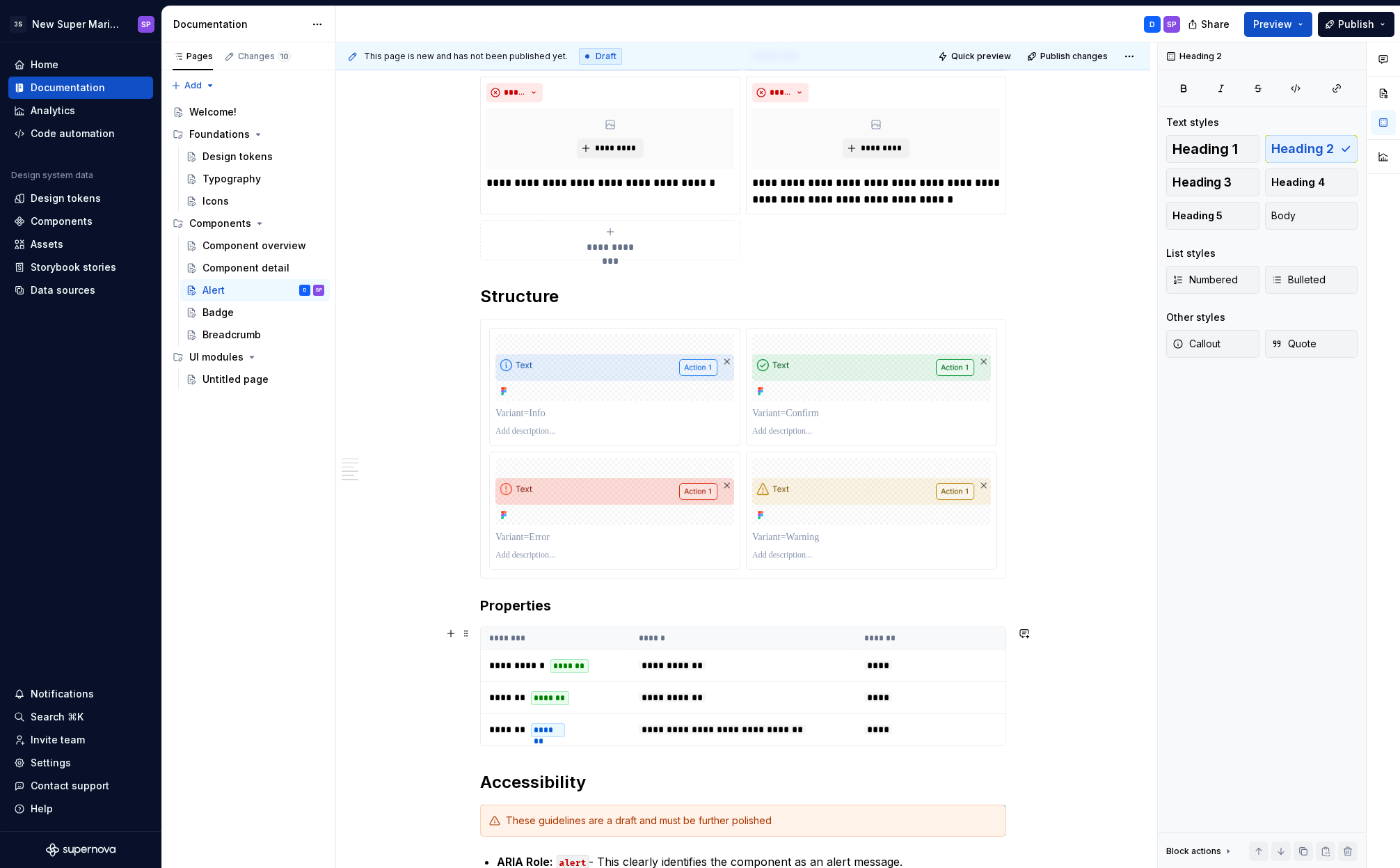
scroll to position [1640, 0]
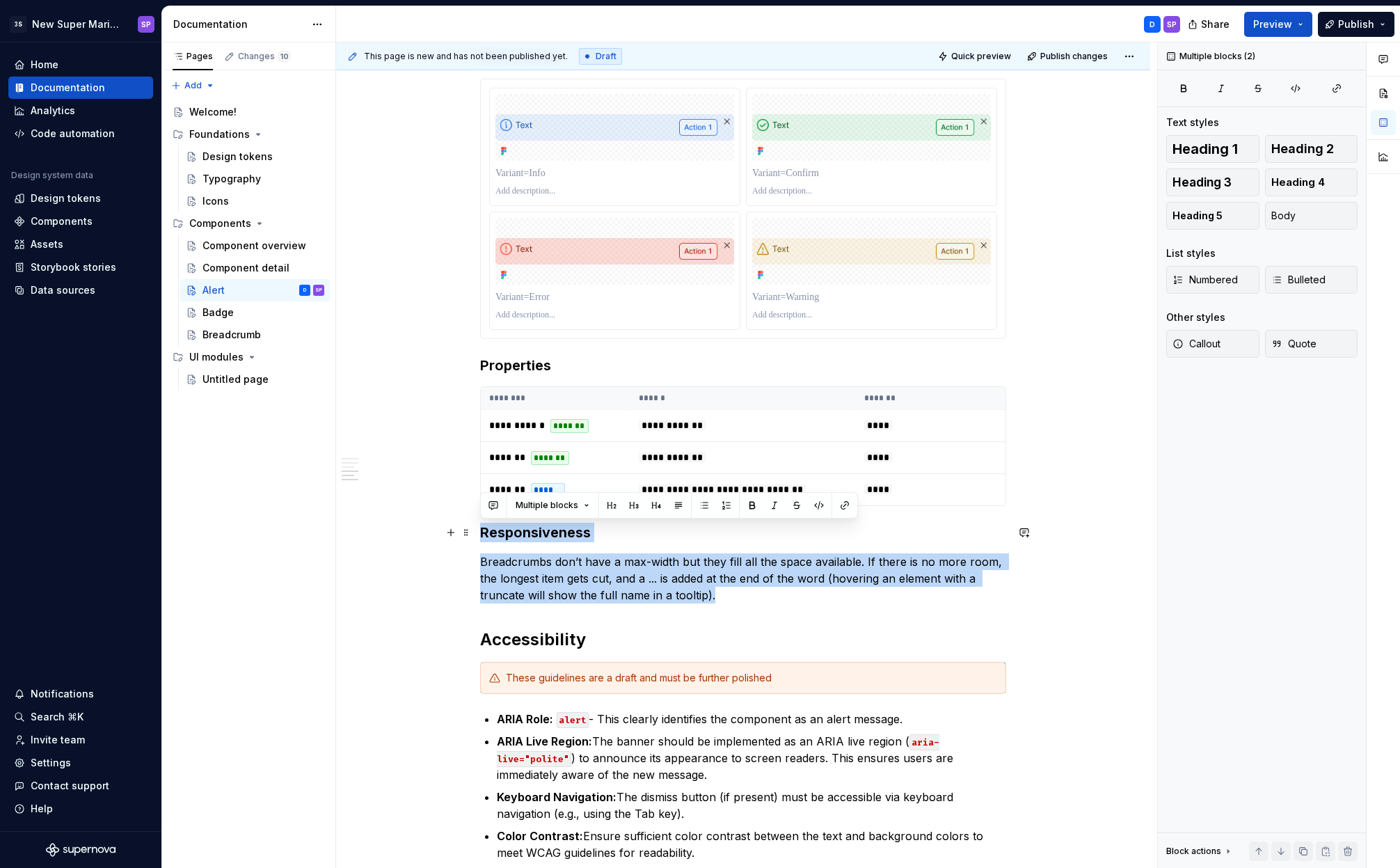
drag, startPoint x: 735, startPoint y: 591, endPoint x: 481, endPoint y: 537, distance: 259.7
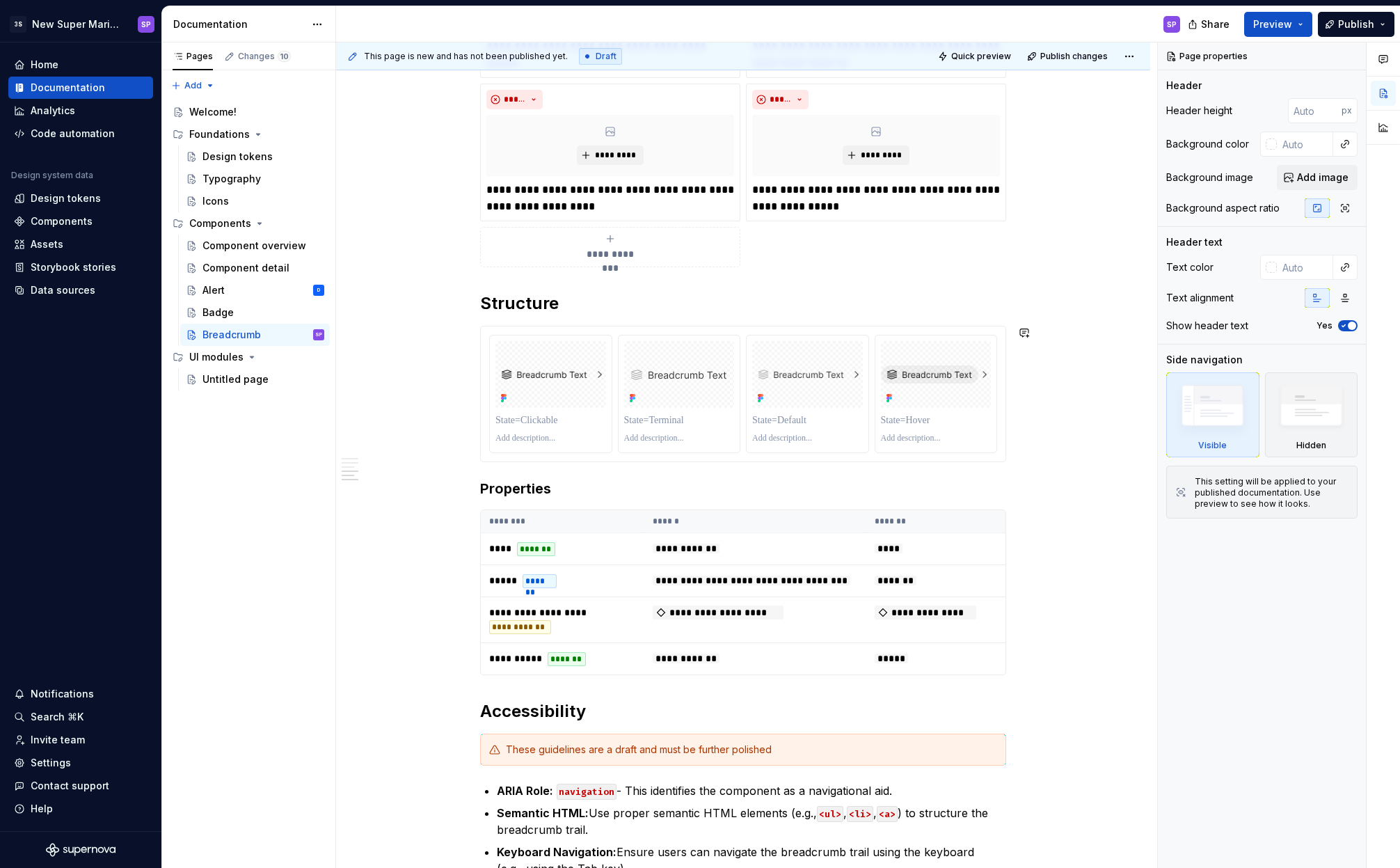
scroll to position [1486, 0]
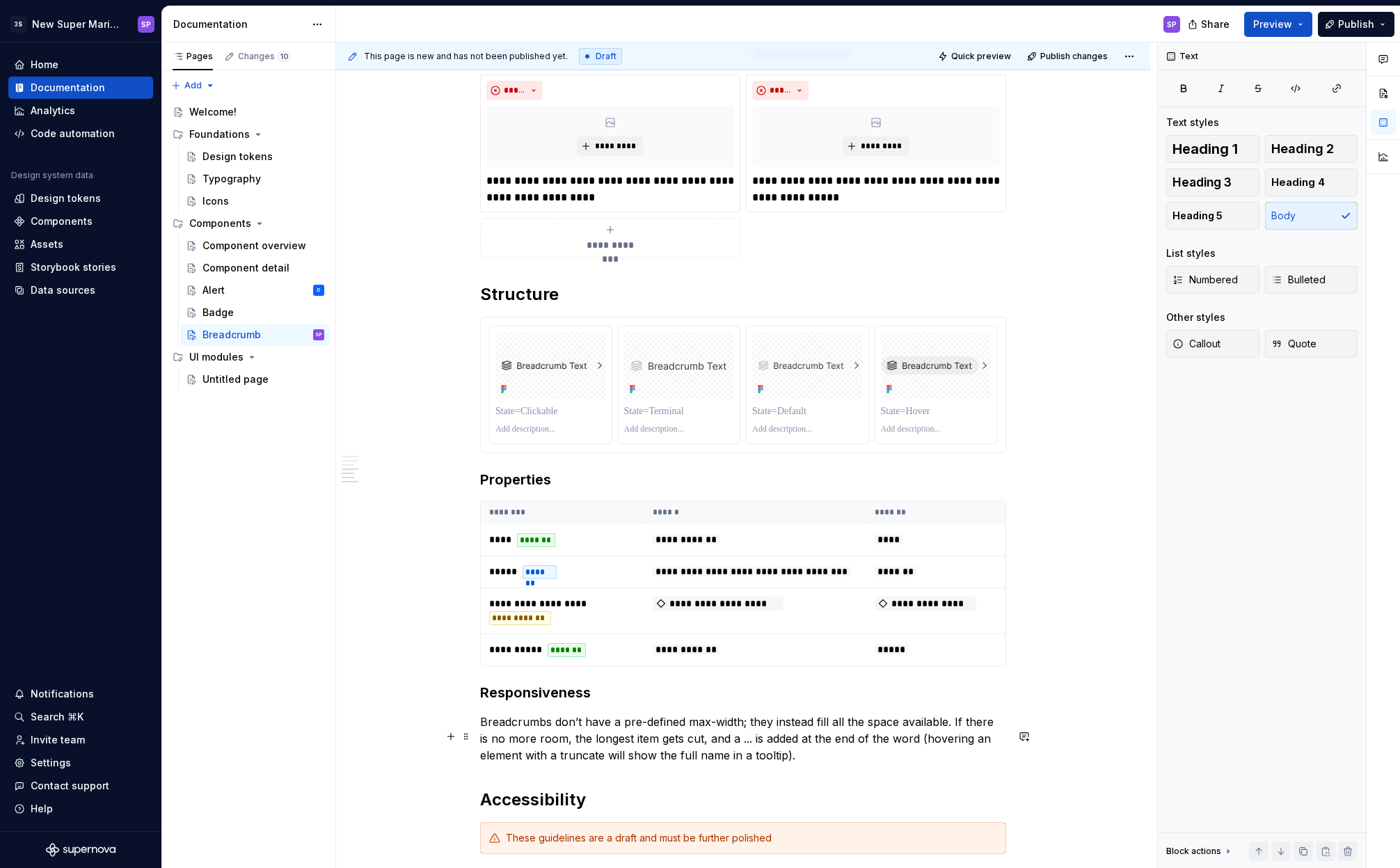
drag, startPoint x: 564, startPoint y: 753, endPoint x: 583, endPoint y: 709, distance: 47.9
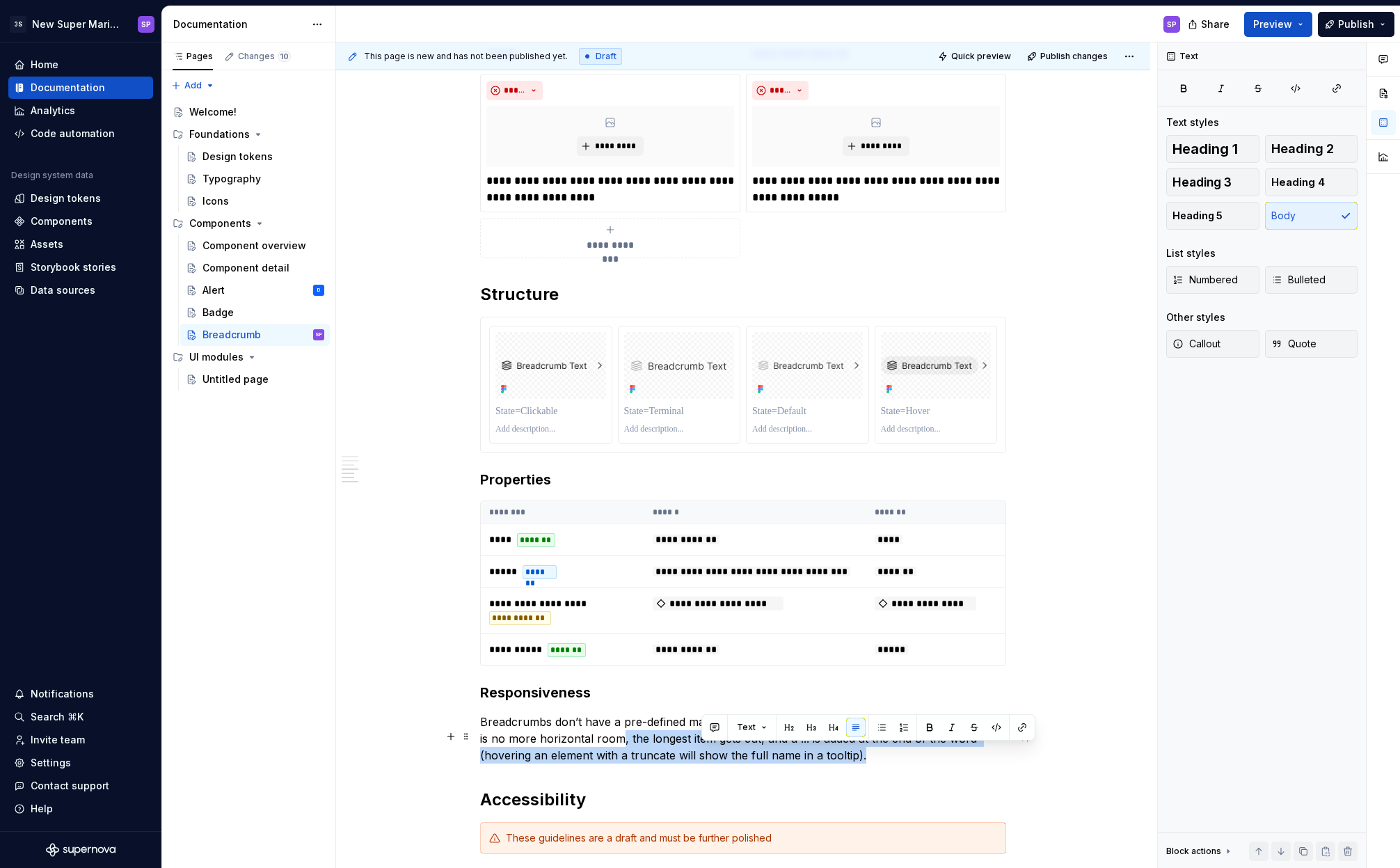
drag, startPoint x: 907, startPoint y: 776, endPoint x: 607, endPoint y: 750, distance: 301.1
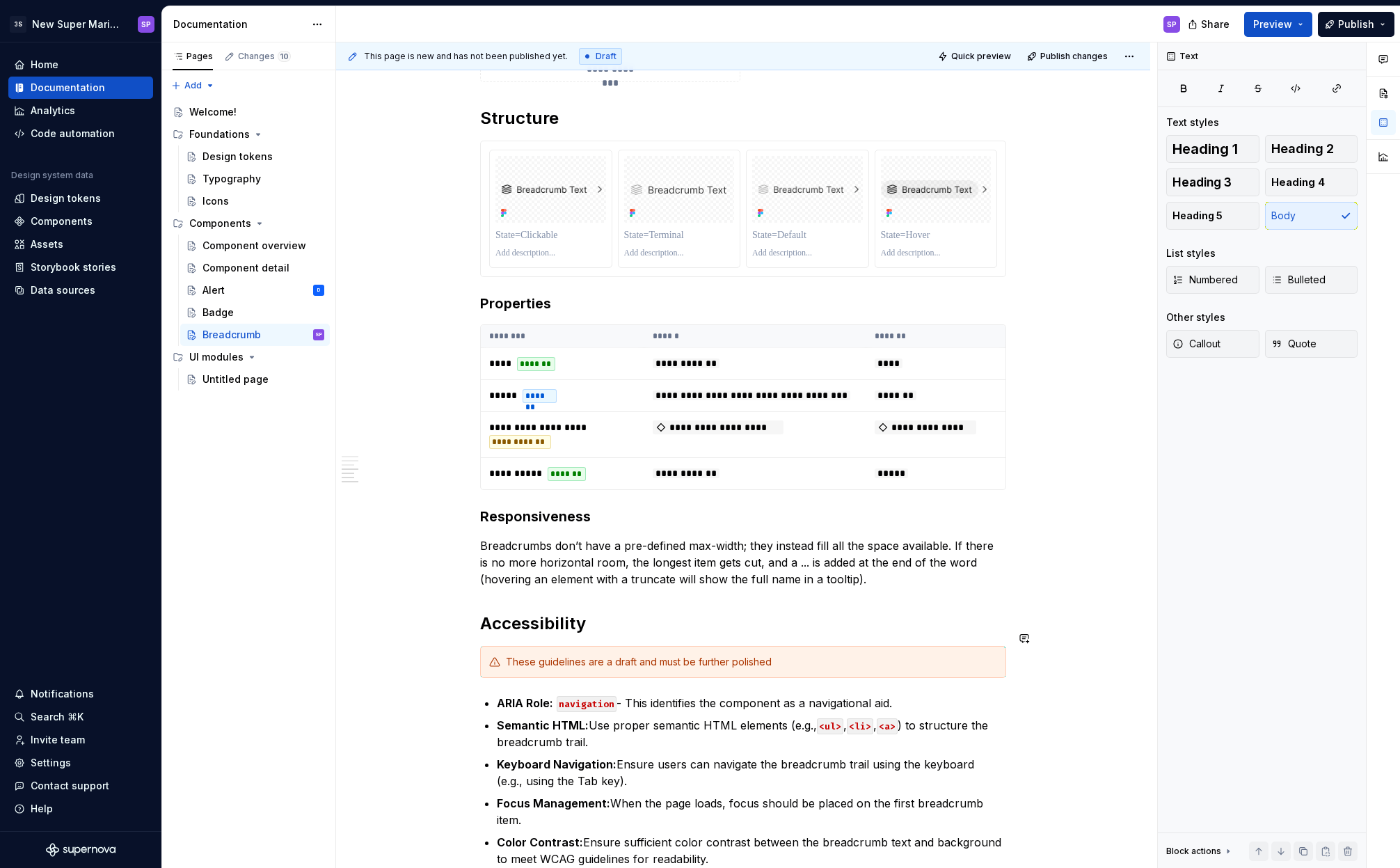
scroll to position [1820, 0]
